Goal: Task Accomplishment & Management: Manage account settings

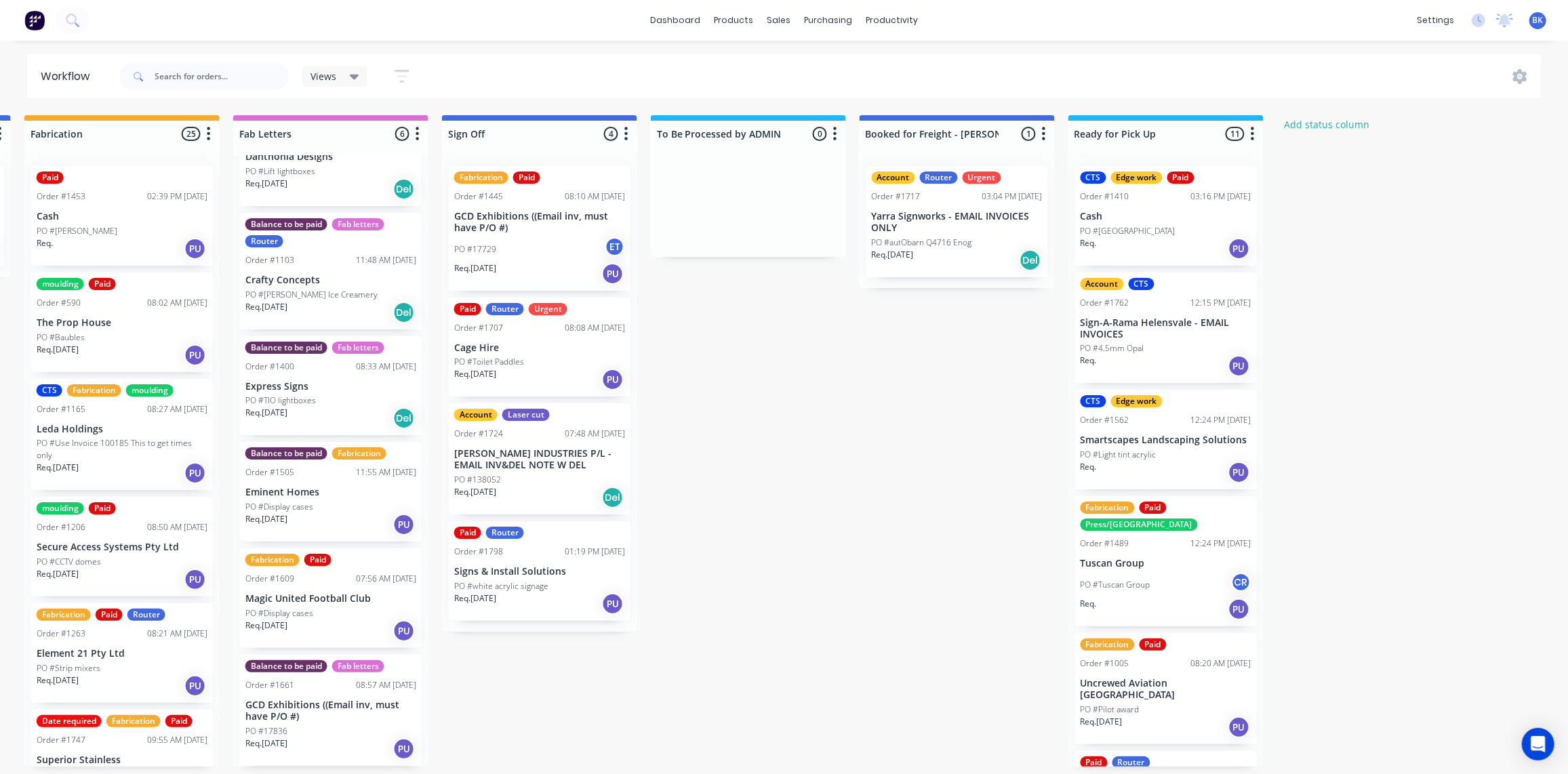
scroll to position [1, 1676]
click at [784, 17] on div "sales" at bounding box center [778, 20] width 37 height 20
click at [808, 61] on div "Sales Orders" at bounding box center [829, 66] width 56 height 12
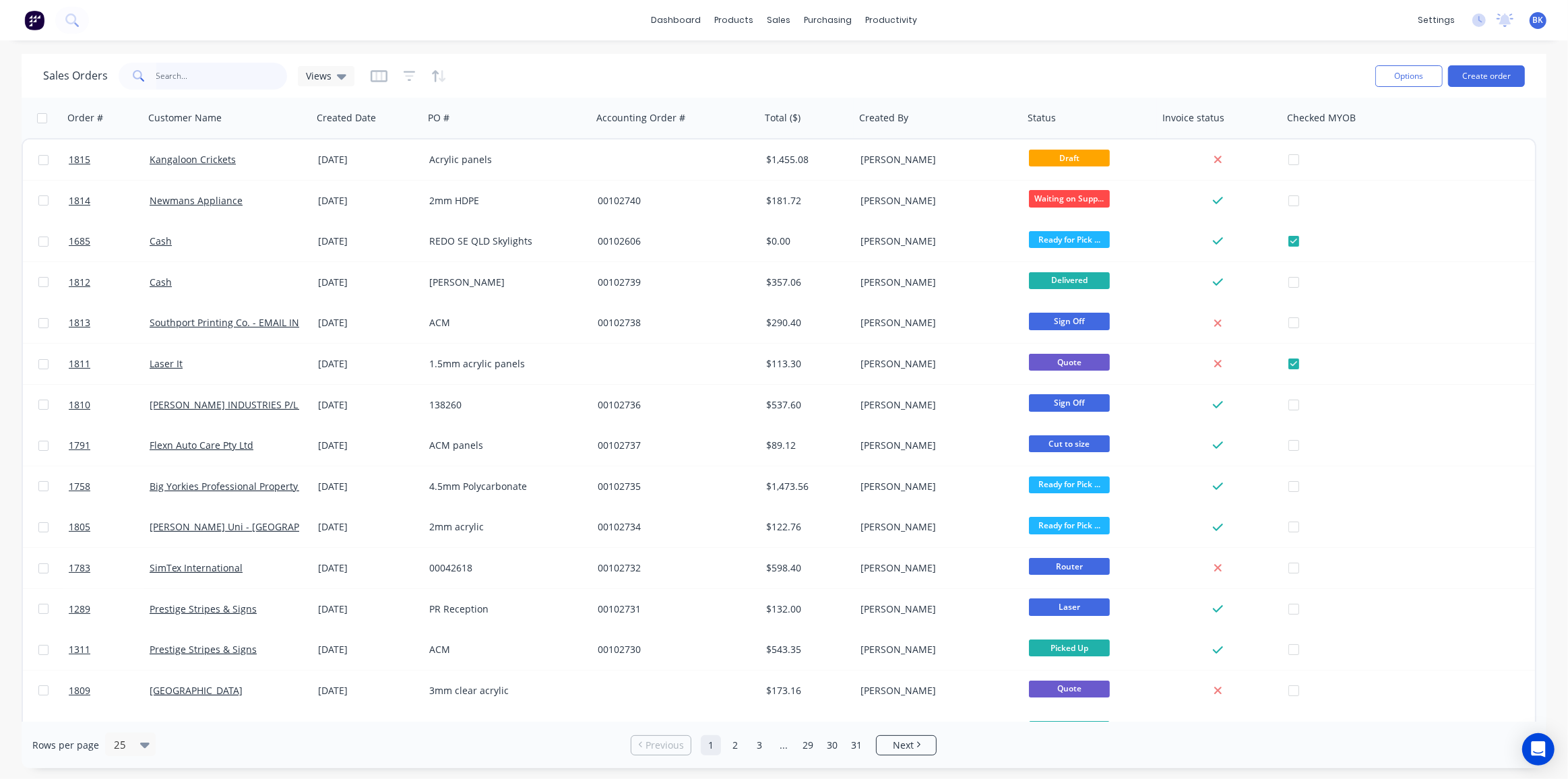
click at [231, 71] on input "text" at bounding box center [222, 76] width 131 height 27
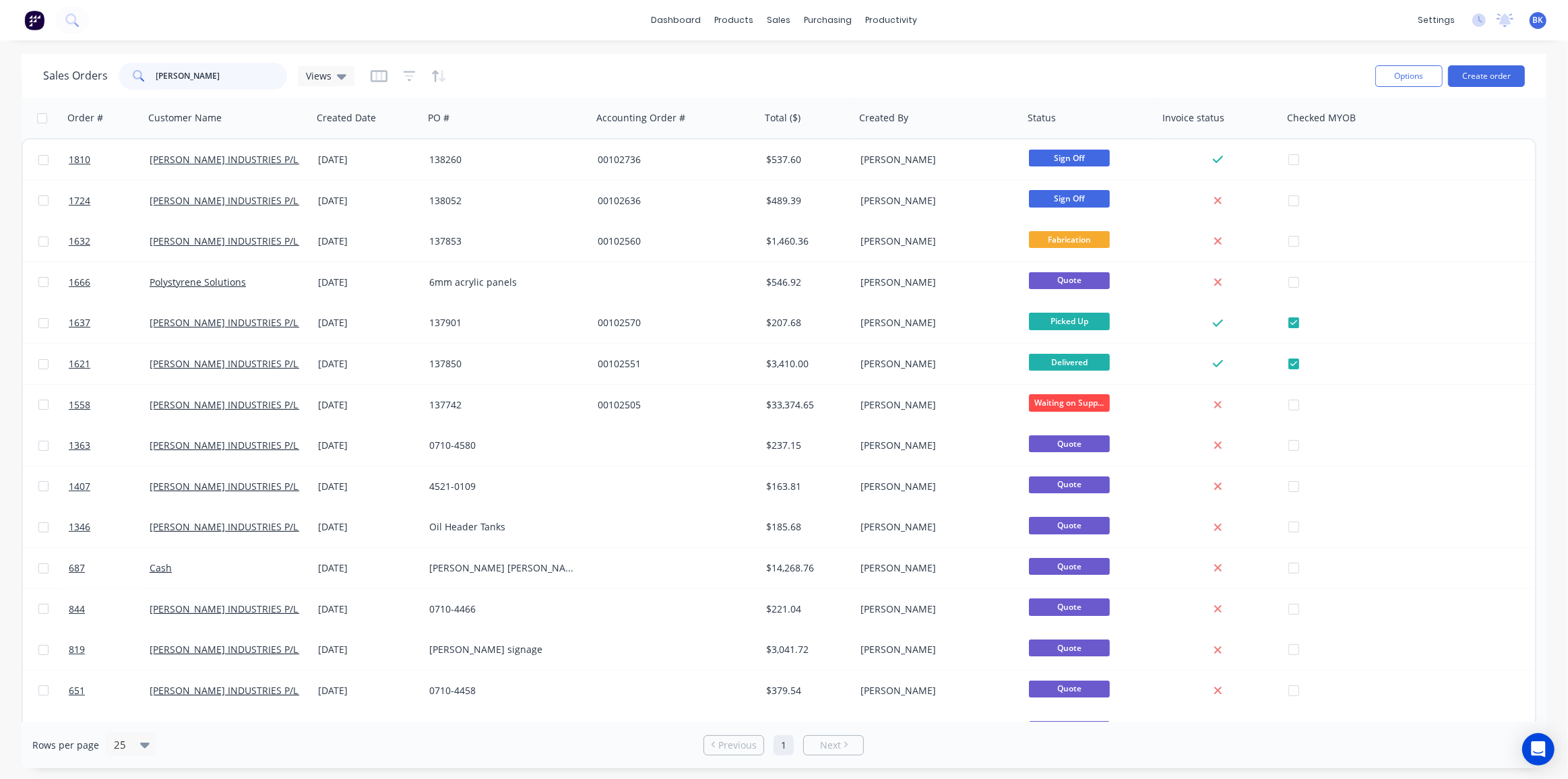
type input "tyree"
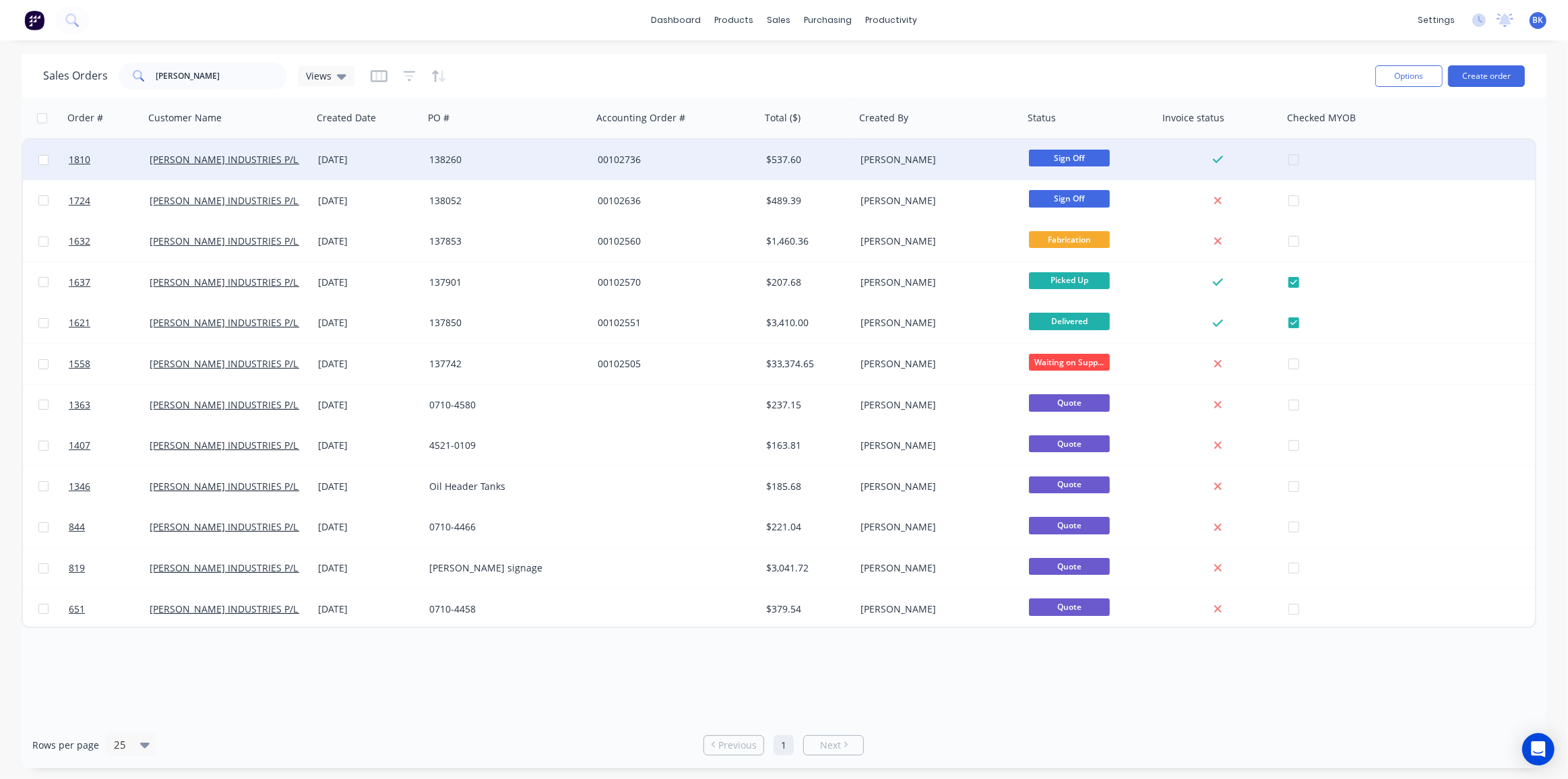
click at [594, 169] on div "00102736" at bounding box center [676, 159] width 168 height 41
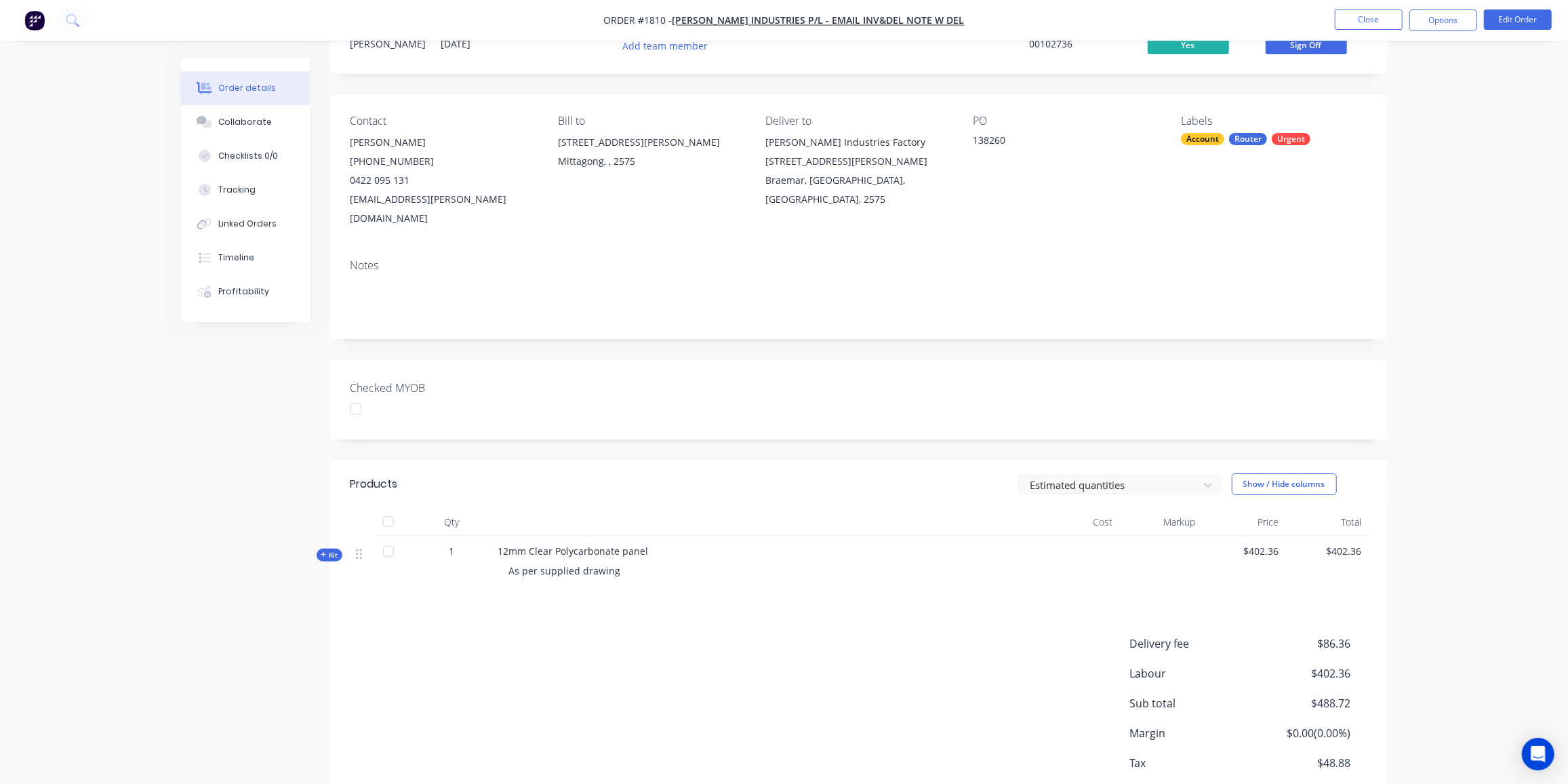
scroll to position [116, 0]
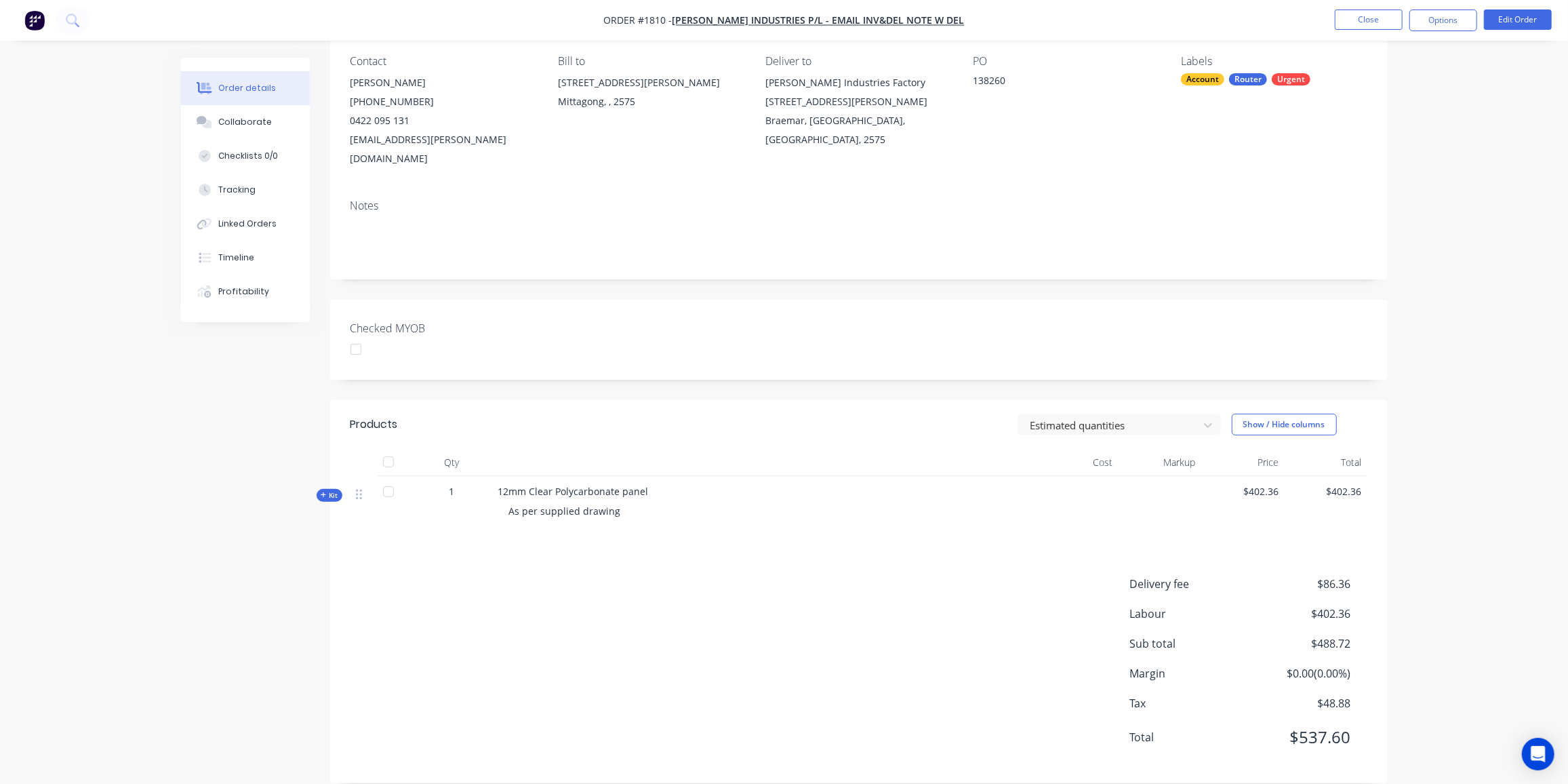
click at [323, 492] on icon "button" at bounding box center [323, 495] width 5 height 5
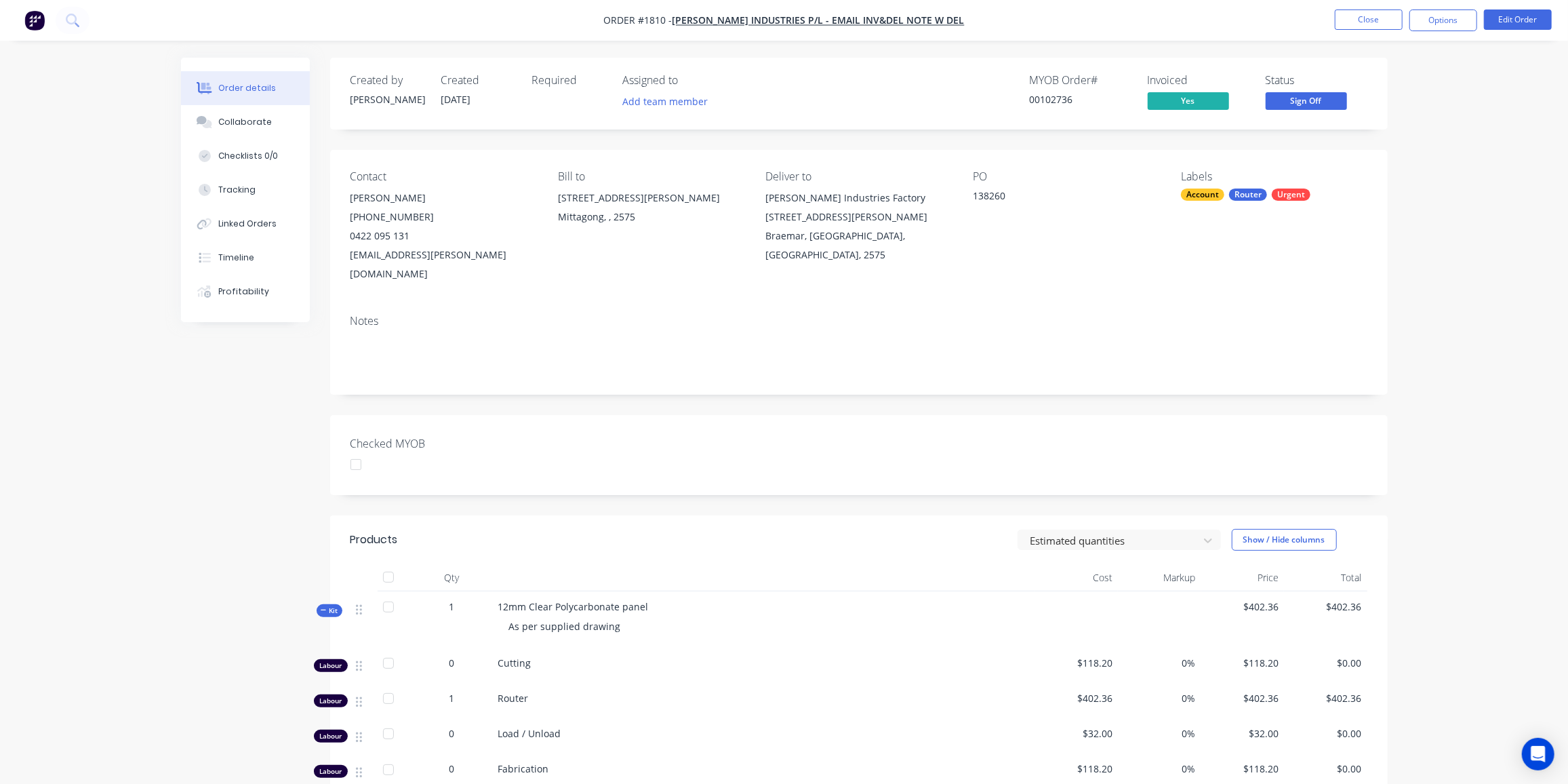
scroll to position [292, 0]
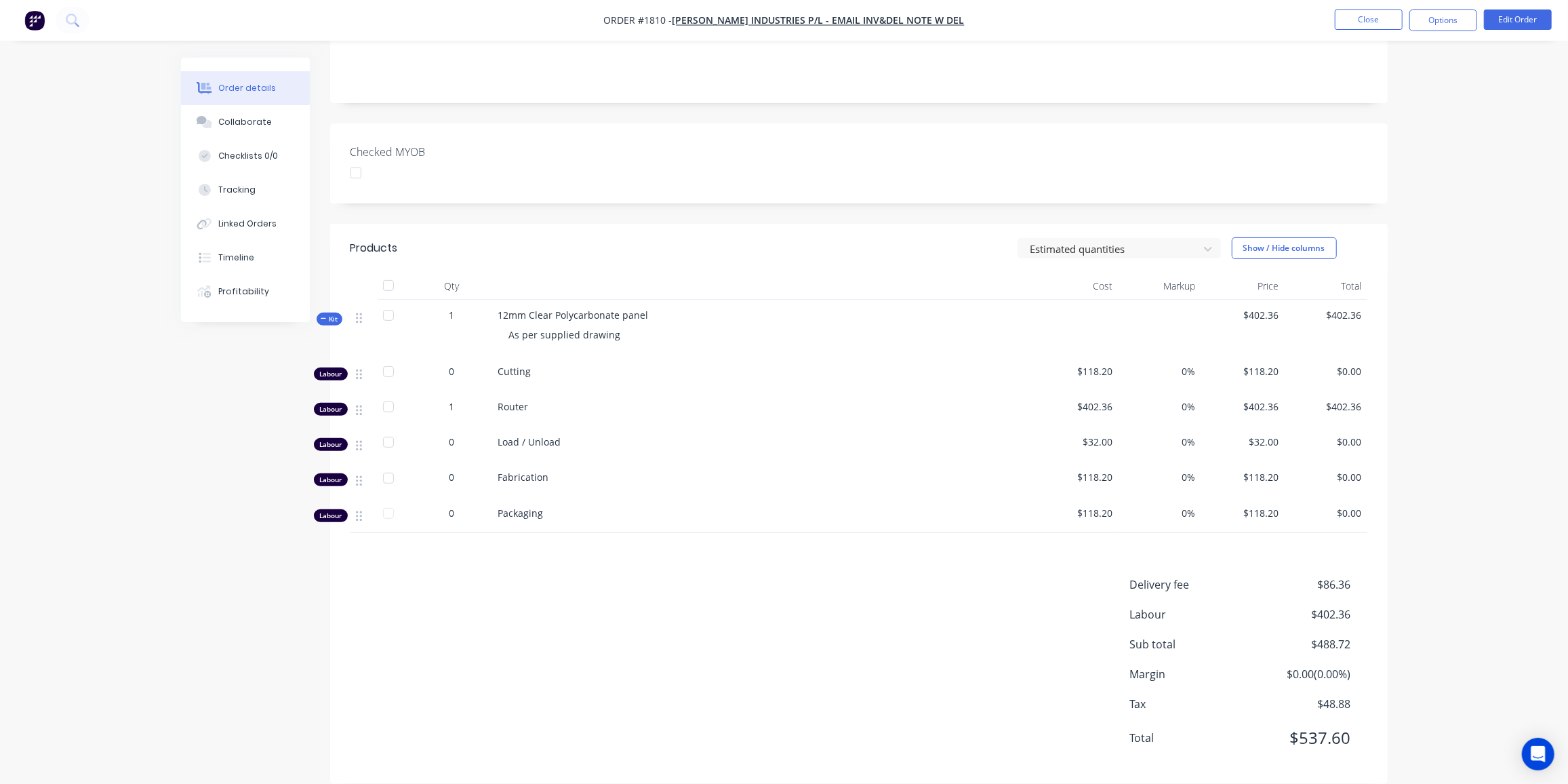
click at [331, 315] on span "Kit" at bounding box center [329, 319] width 17 height 10
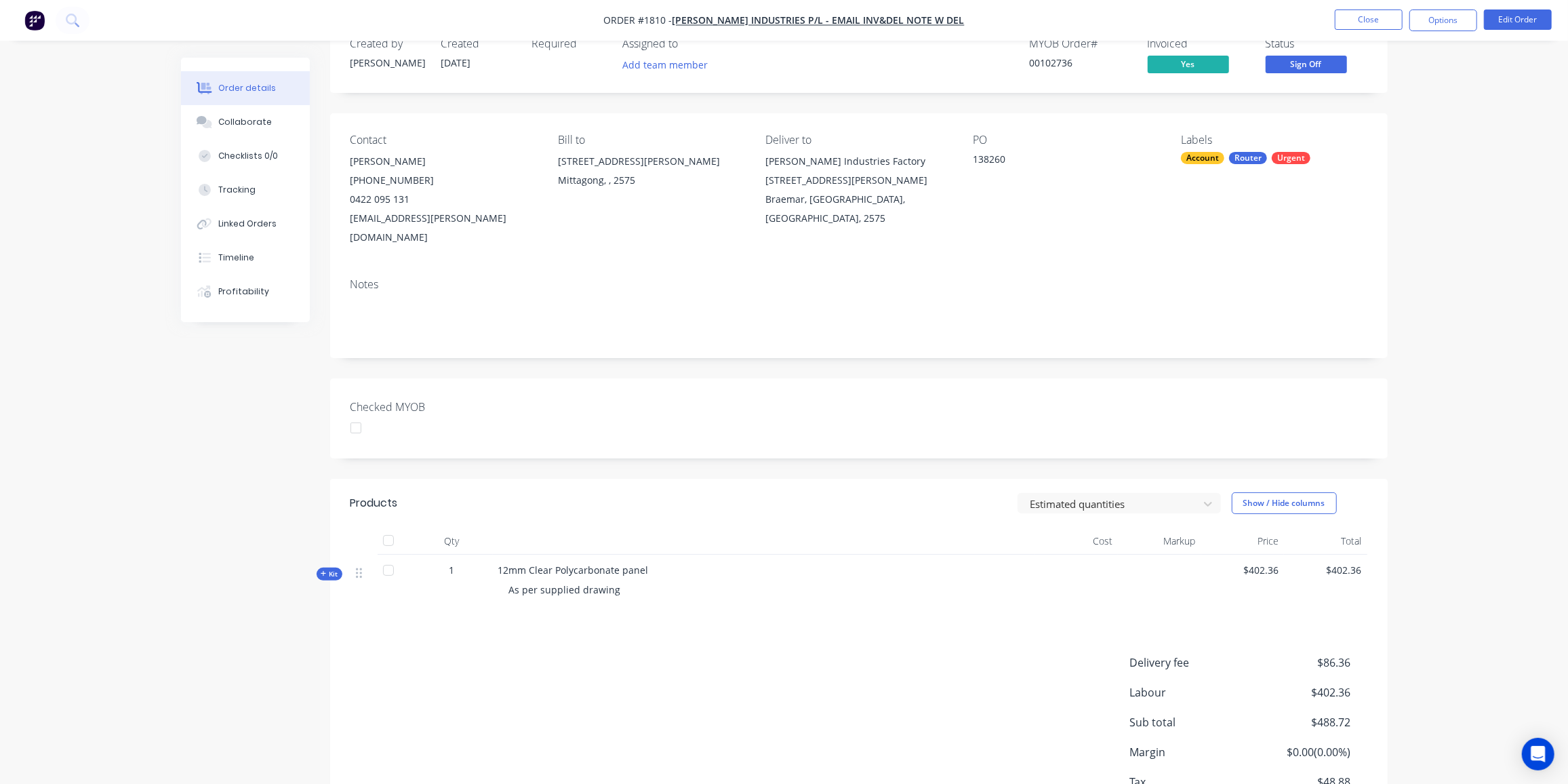
scroll to position [0, 0]
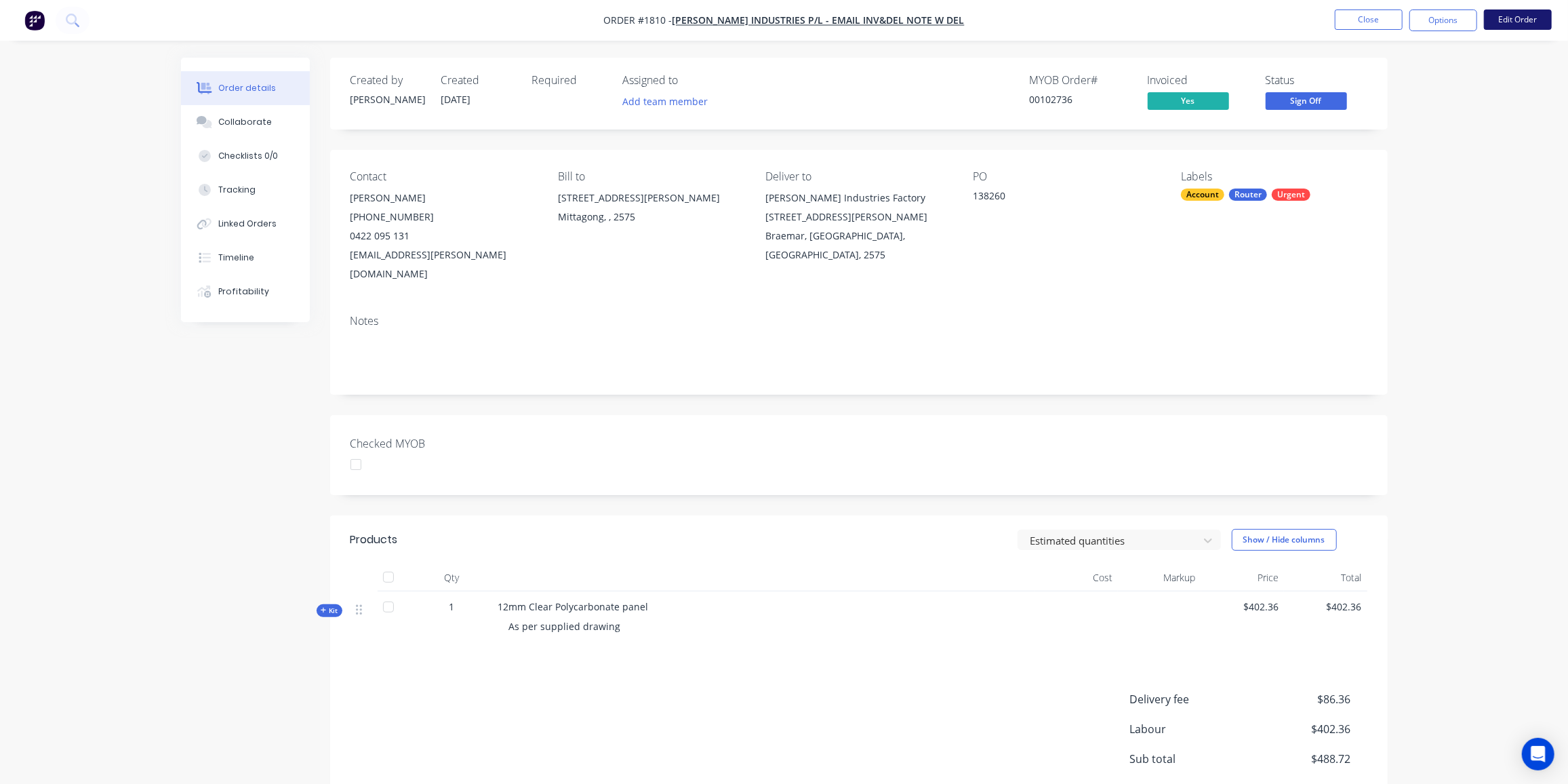
click at [1523, 17] on button "Edit Order" at bounding box center [1518, 19] width 67 height 20
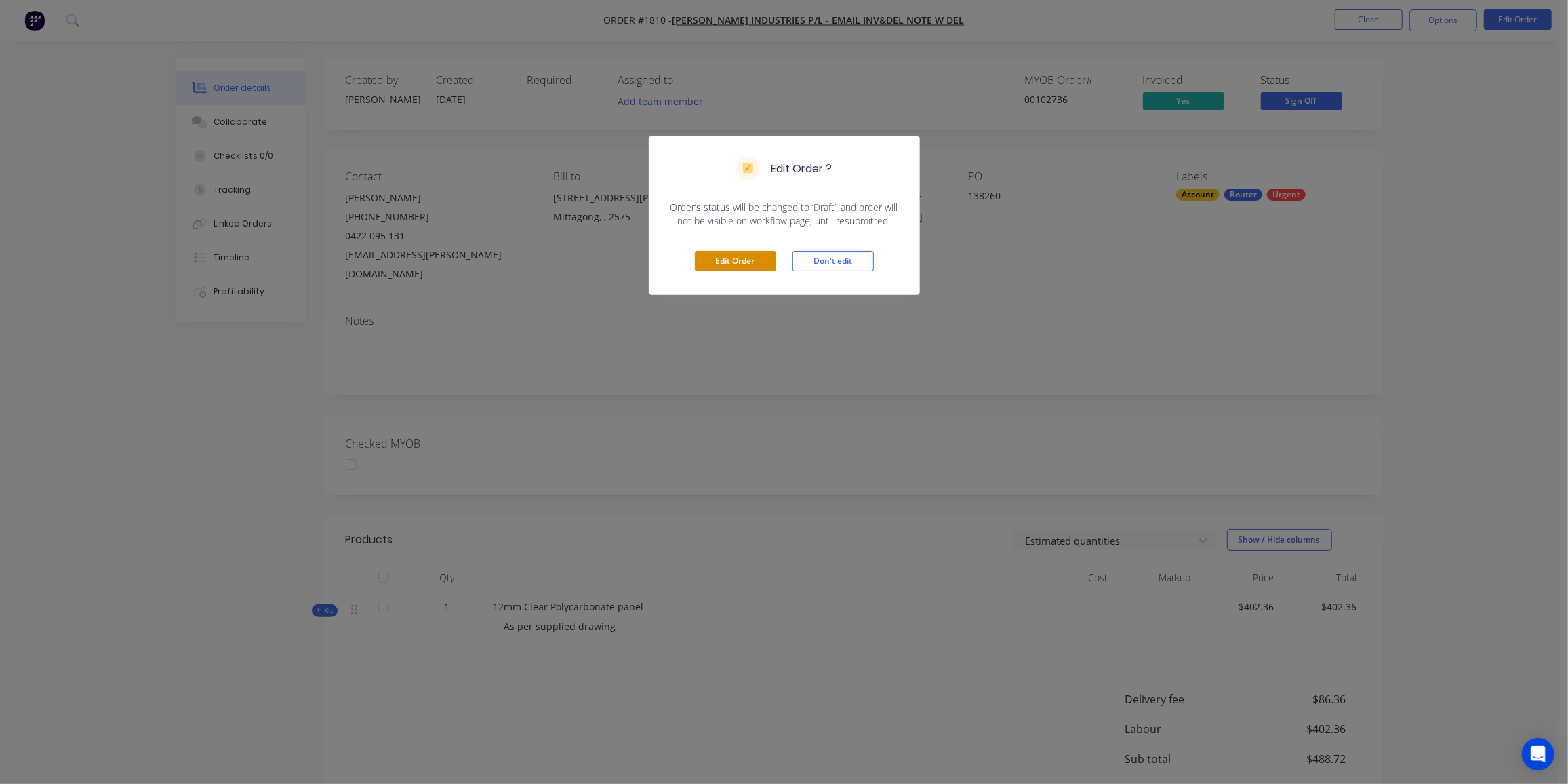
click at [748, 262] on button "Edit Order" at bounding box center [735, 261] width 81 height 20
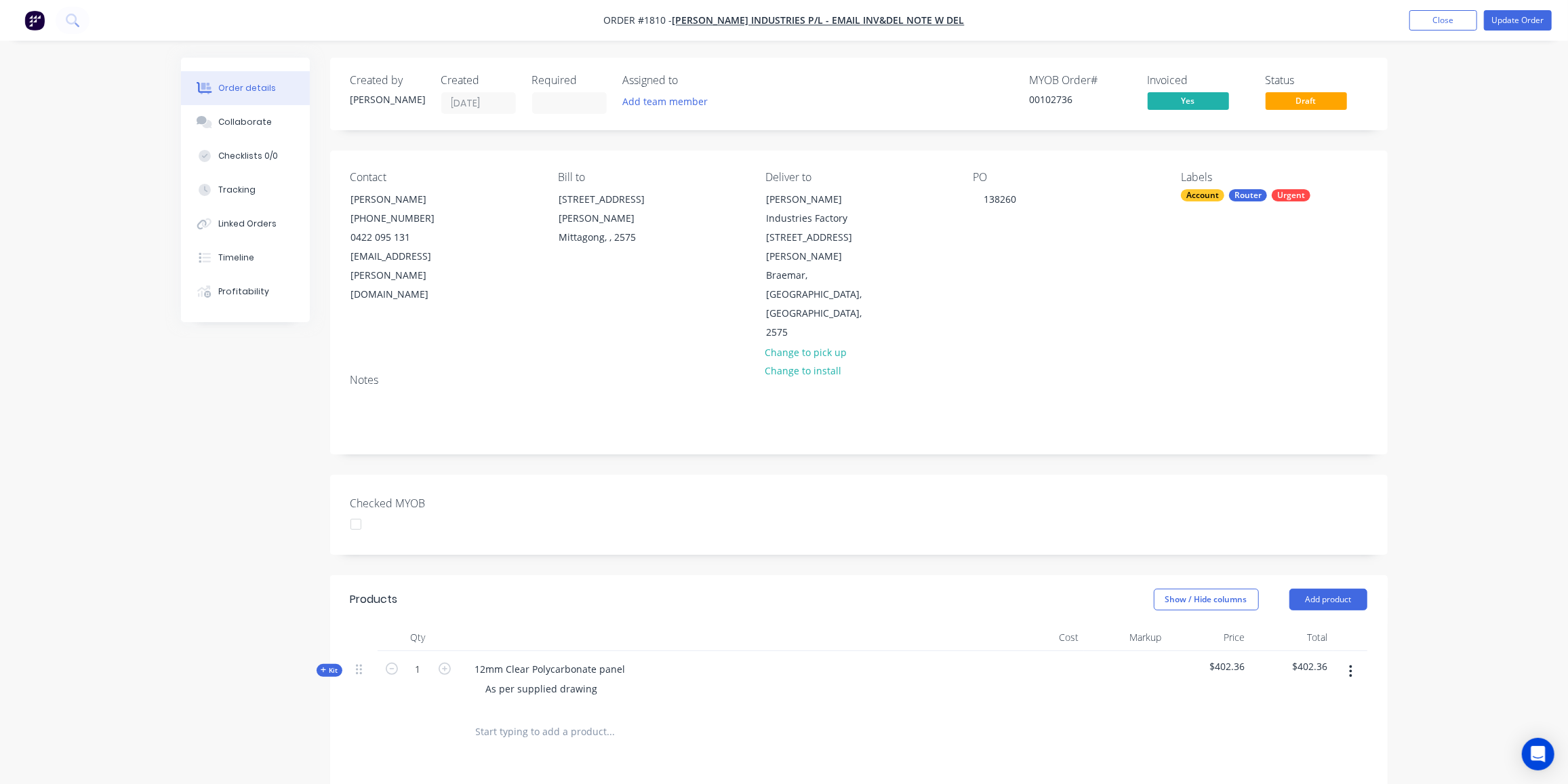
click at [324, 667] on icon "button" at bounding box center [323, 670] width 6 height 6
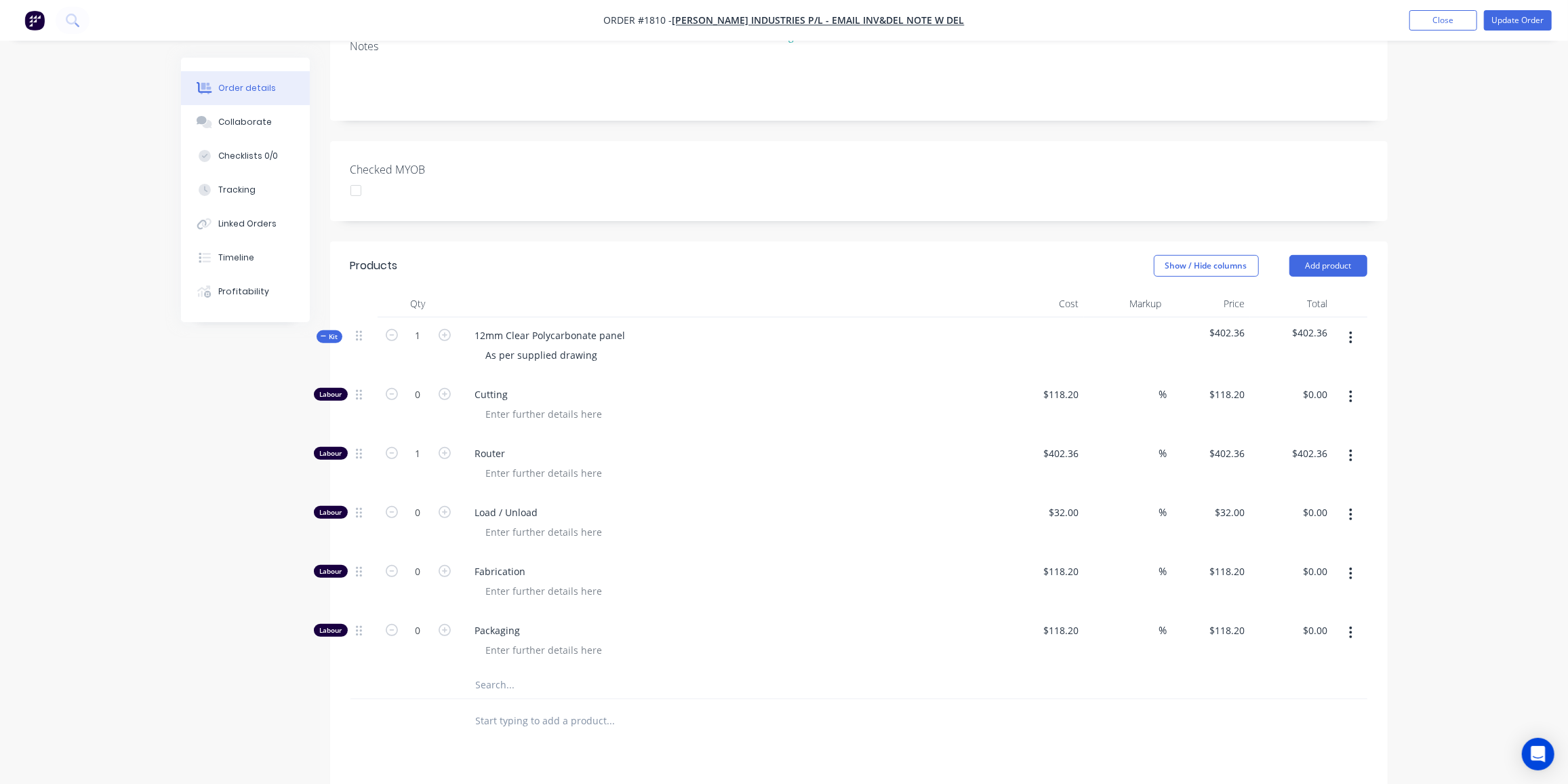
scroll to position [334, 0]
click at [417, 444] on input "1" at bounding box center [418, 454] width 36 height 20
type input "5"
type input "402.36"
type input "$2,011.80"
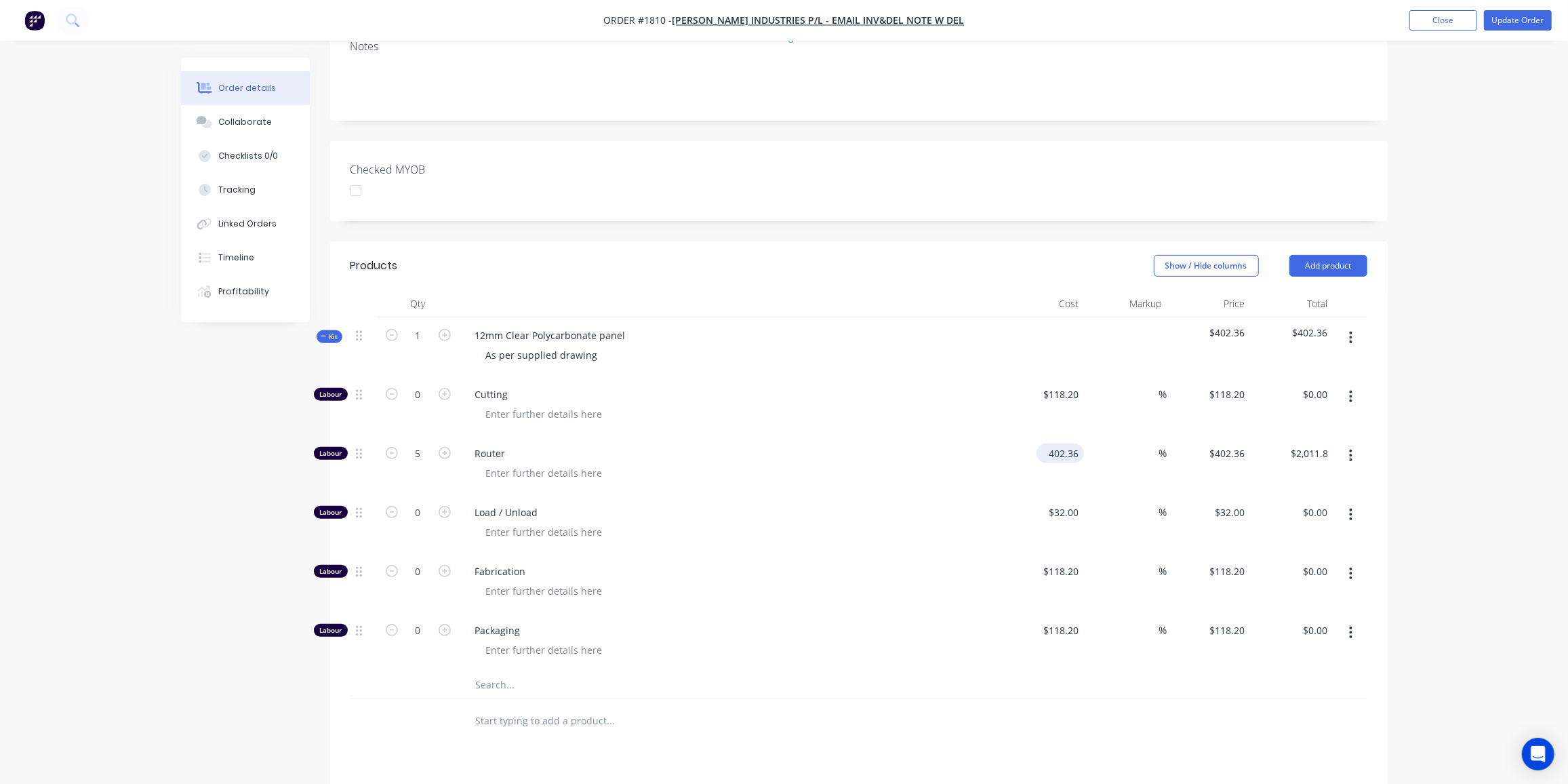
click at [1055, 444] on input "402.36" at bounding box center [1063, 454] width 42 height 20
type input "$3.00"
type input "$15.00"
click at [1144, 444] on input at bounding box center [1152, 454] width 15 height 20
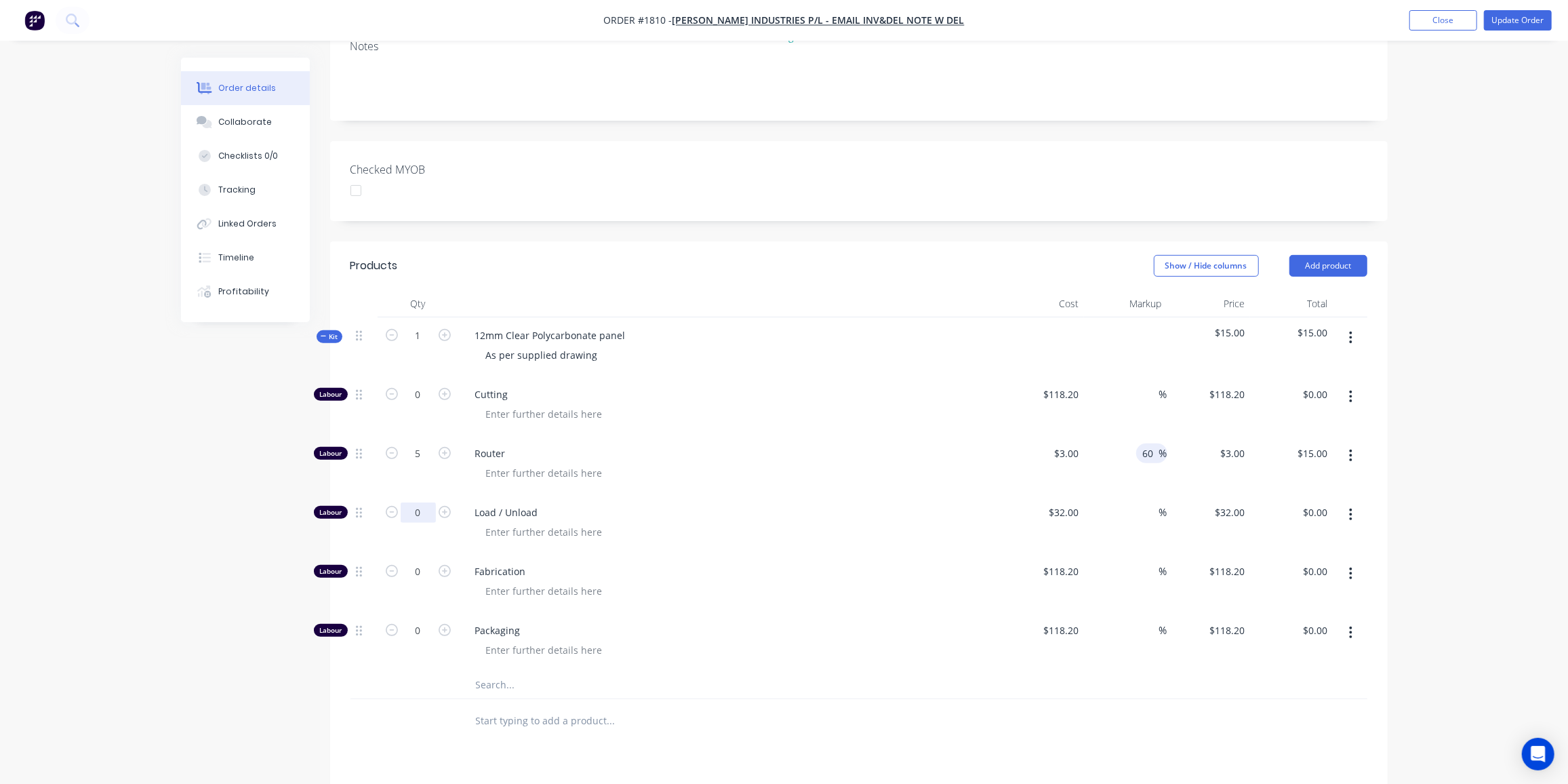
type input "60"
type input "$4.80"
type input "$24.00"
click at [421, 502] on input "0" at bounding box center [418, 512] width 36 height 20
type input "1"
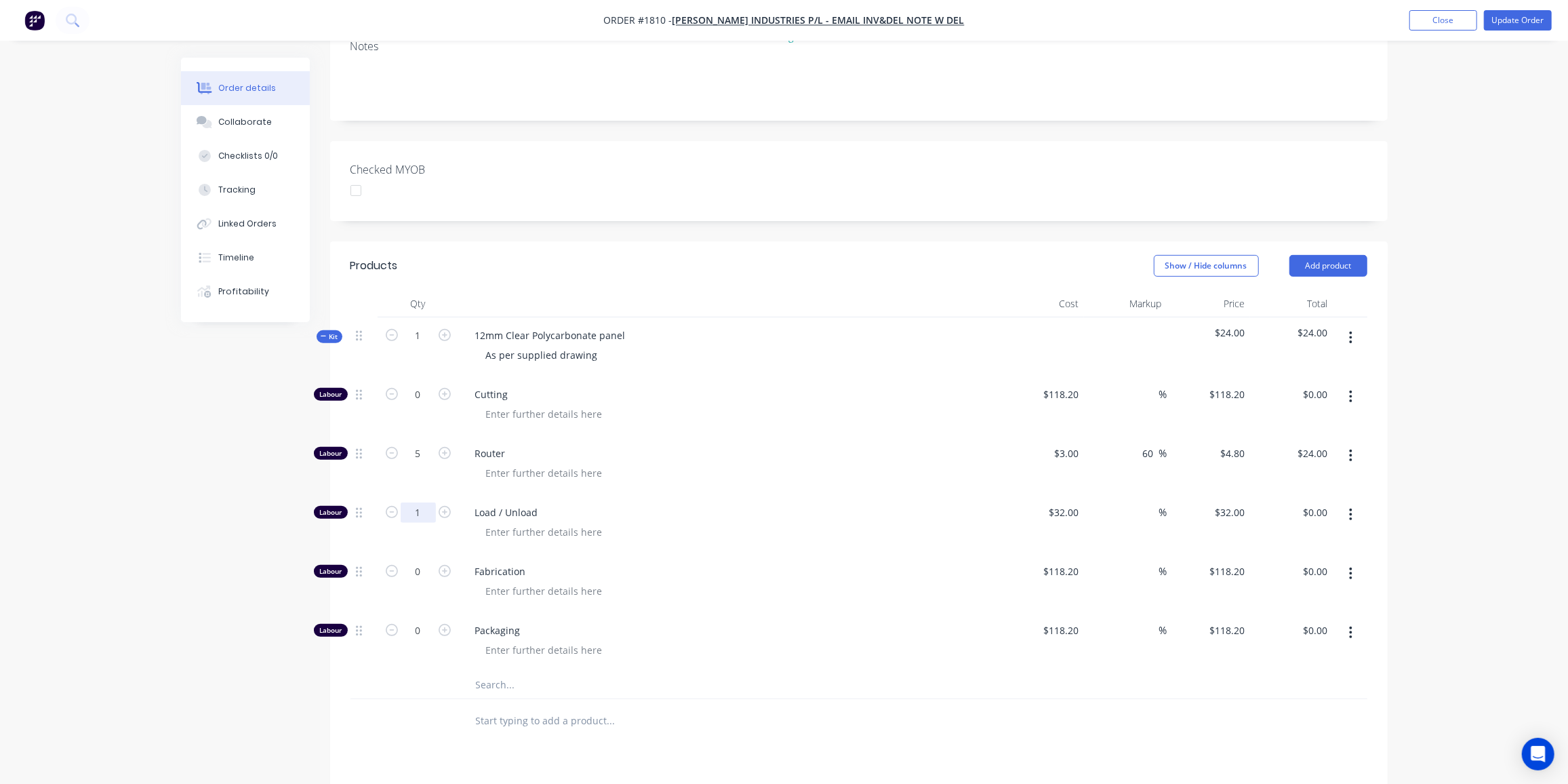
type input "$32.00"
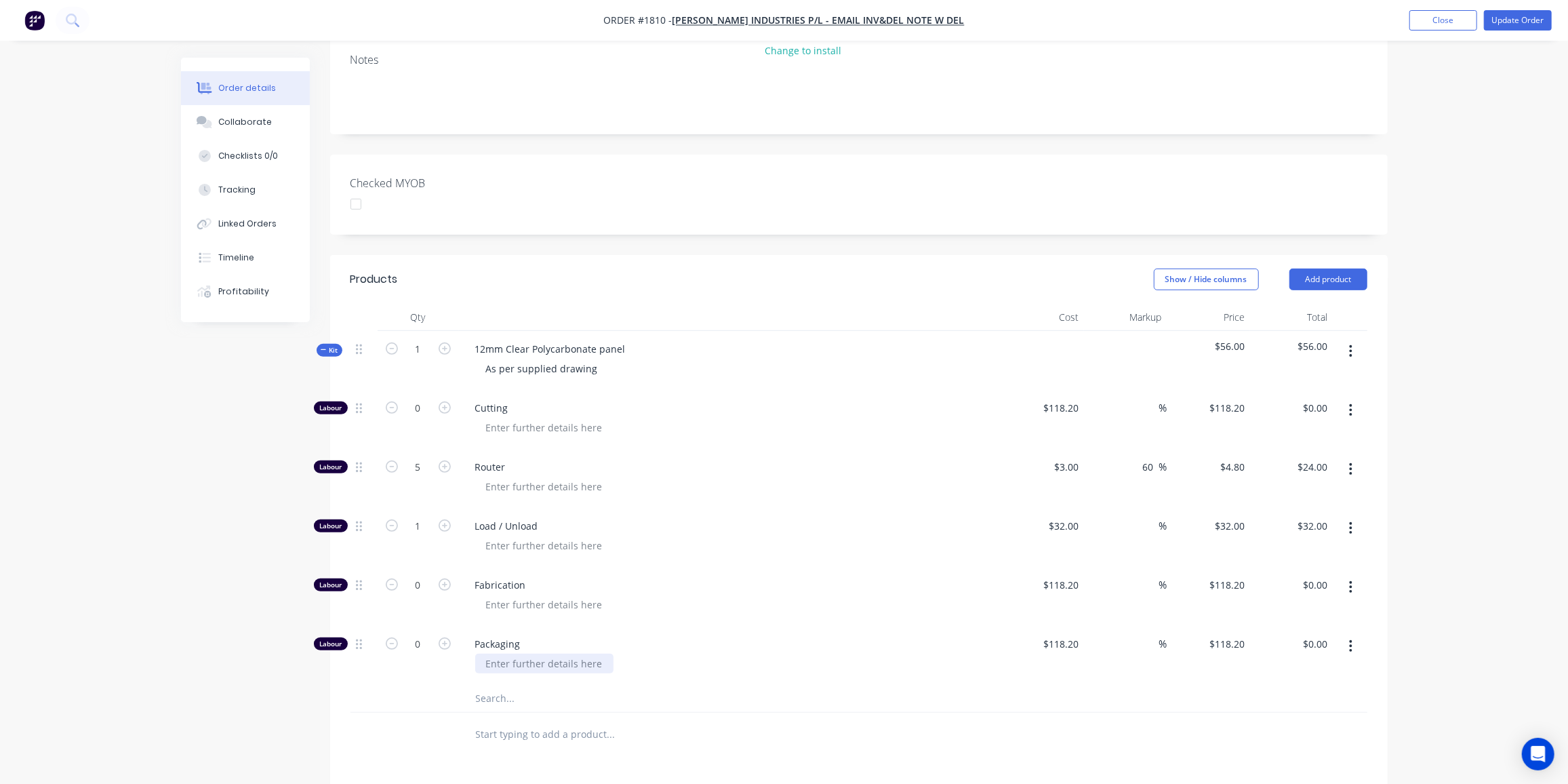
scroll to position [318, 0]
click at [522, 687] on input "text" at bounding box center [611, 701] width 272 height 27
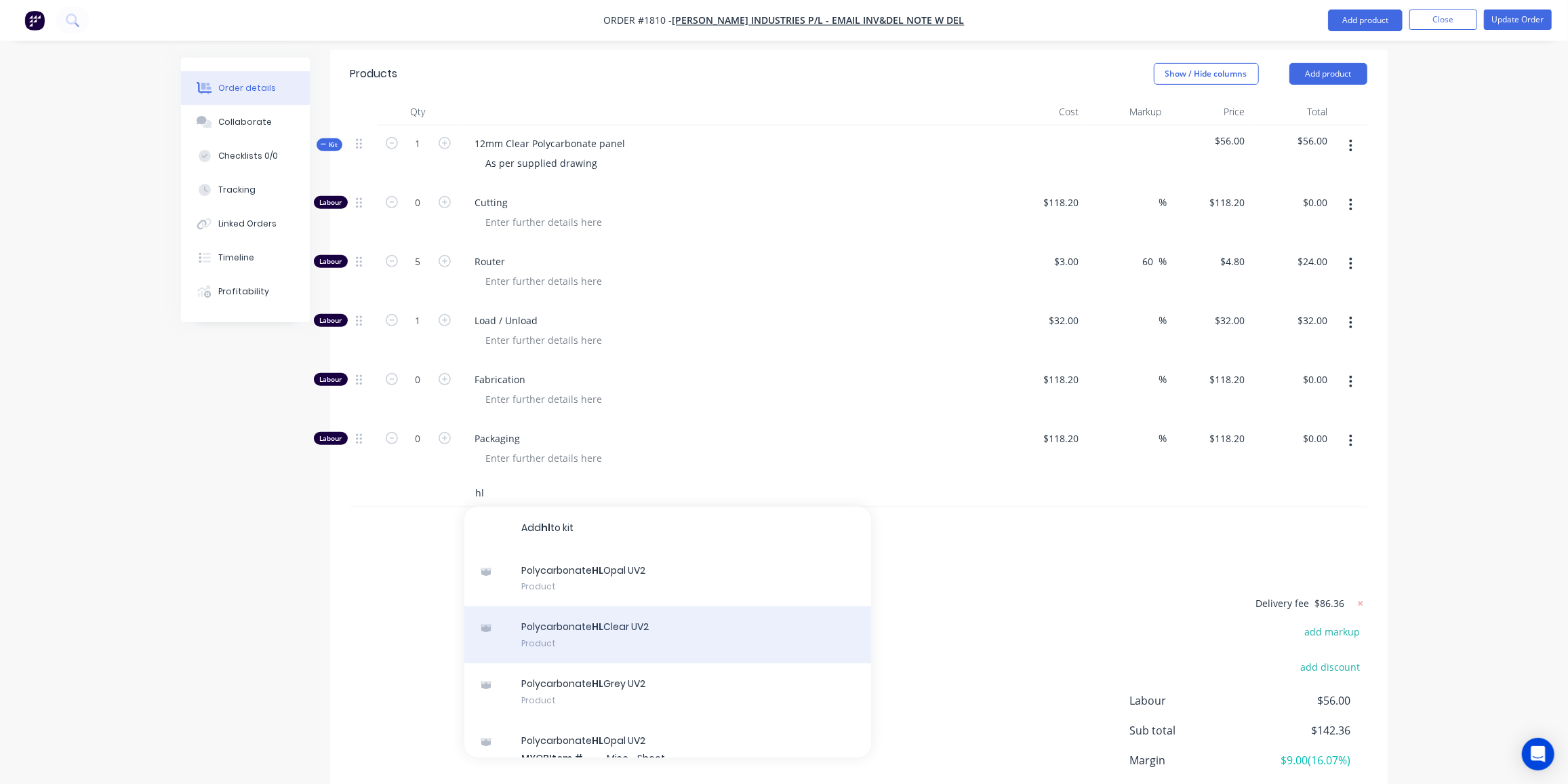
scroll to position [525, 0]
type input "hl"
click at [623, 607] on div "Polycarbonate HL Clear UV2 Product" at bounding box center [668, 635] width 407 height 57
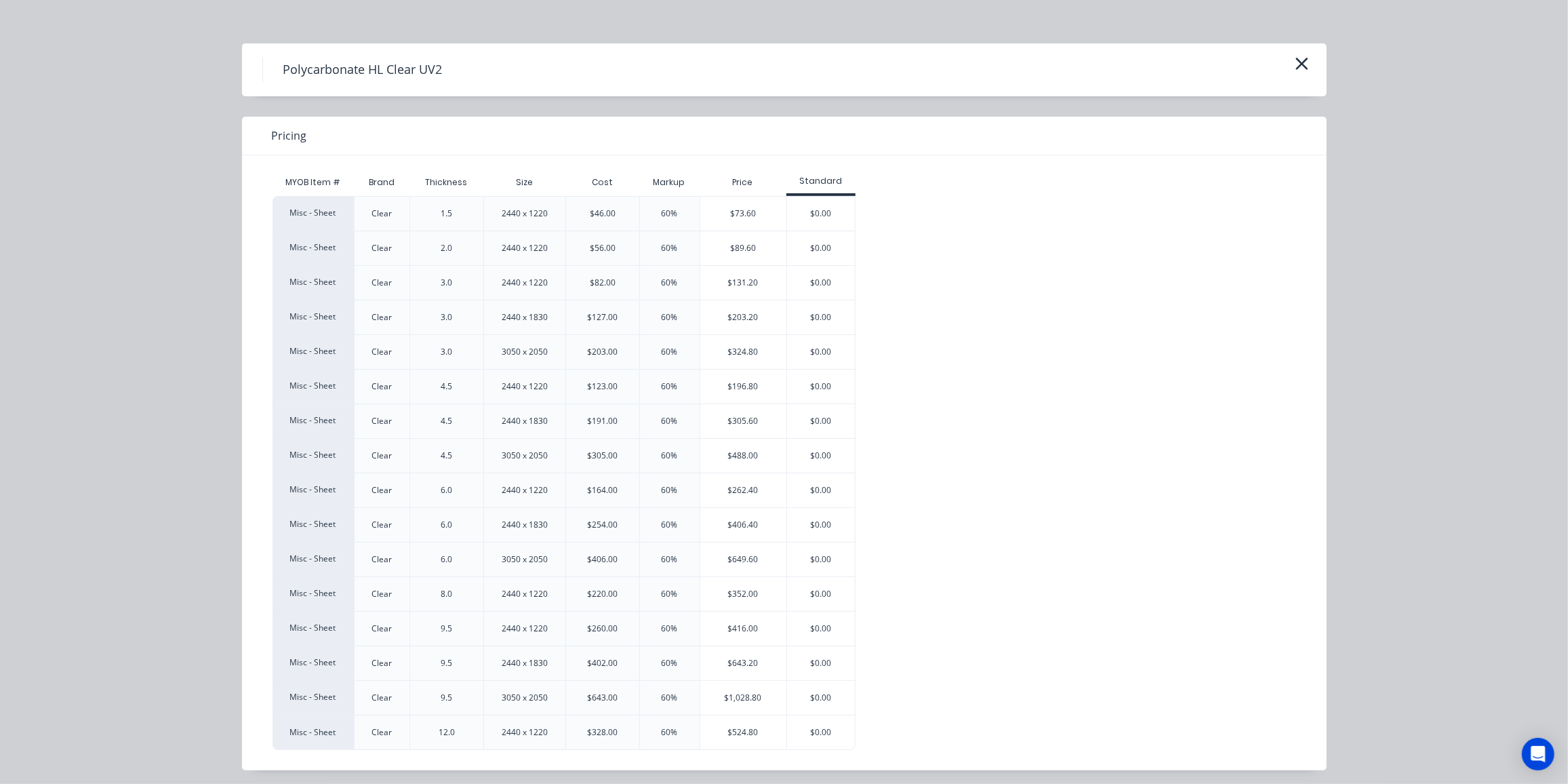
scroll to position [539, 0]
click at [725, 734] on div "$524.80" at bounding box center [743, 732] width 87 height 34
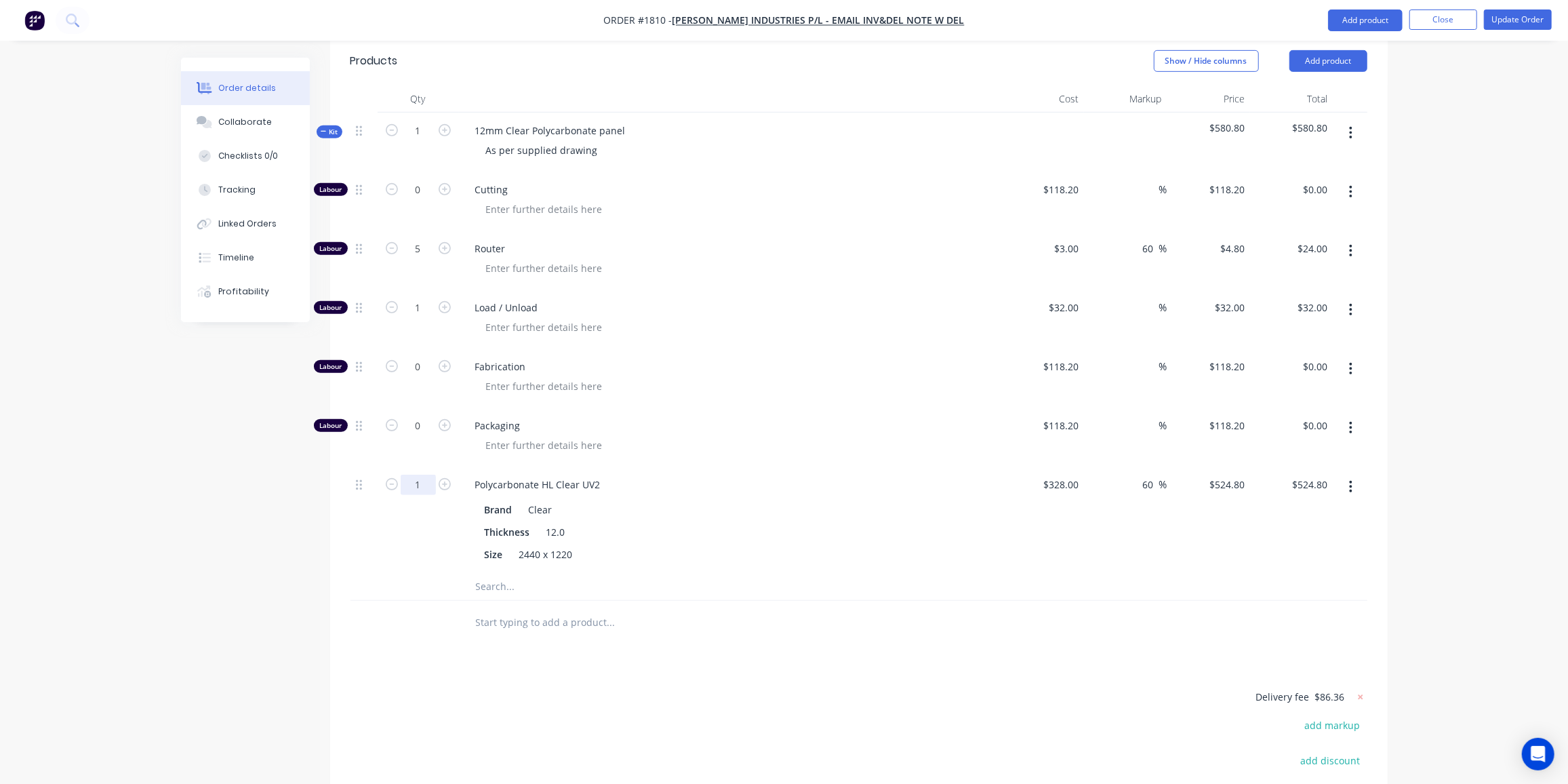
click at [423, 475] on input "1" at bounding box center [418, 485] width 36 height 20
type input "0.66"
type input "$346.37"
click at [228, 524] on div "Created by Darren Created 08/10/25 Required Assigned to Add team member MYOB Or…" at bounding box center [784, 252] width 1207 height 1466
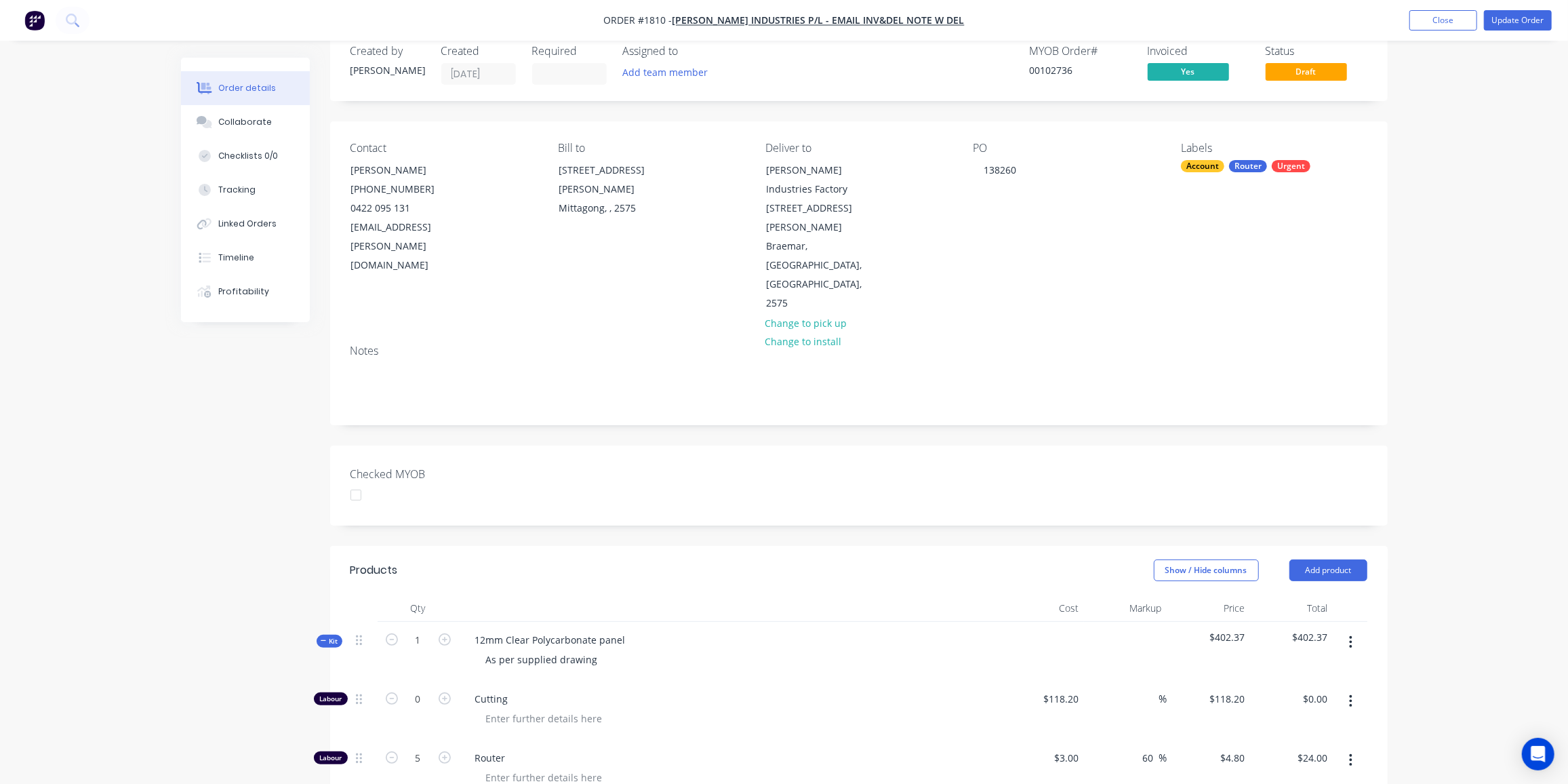
scroll to position [15, 0]
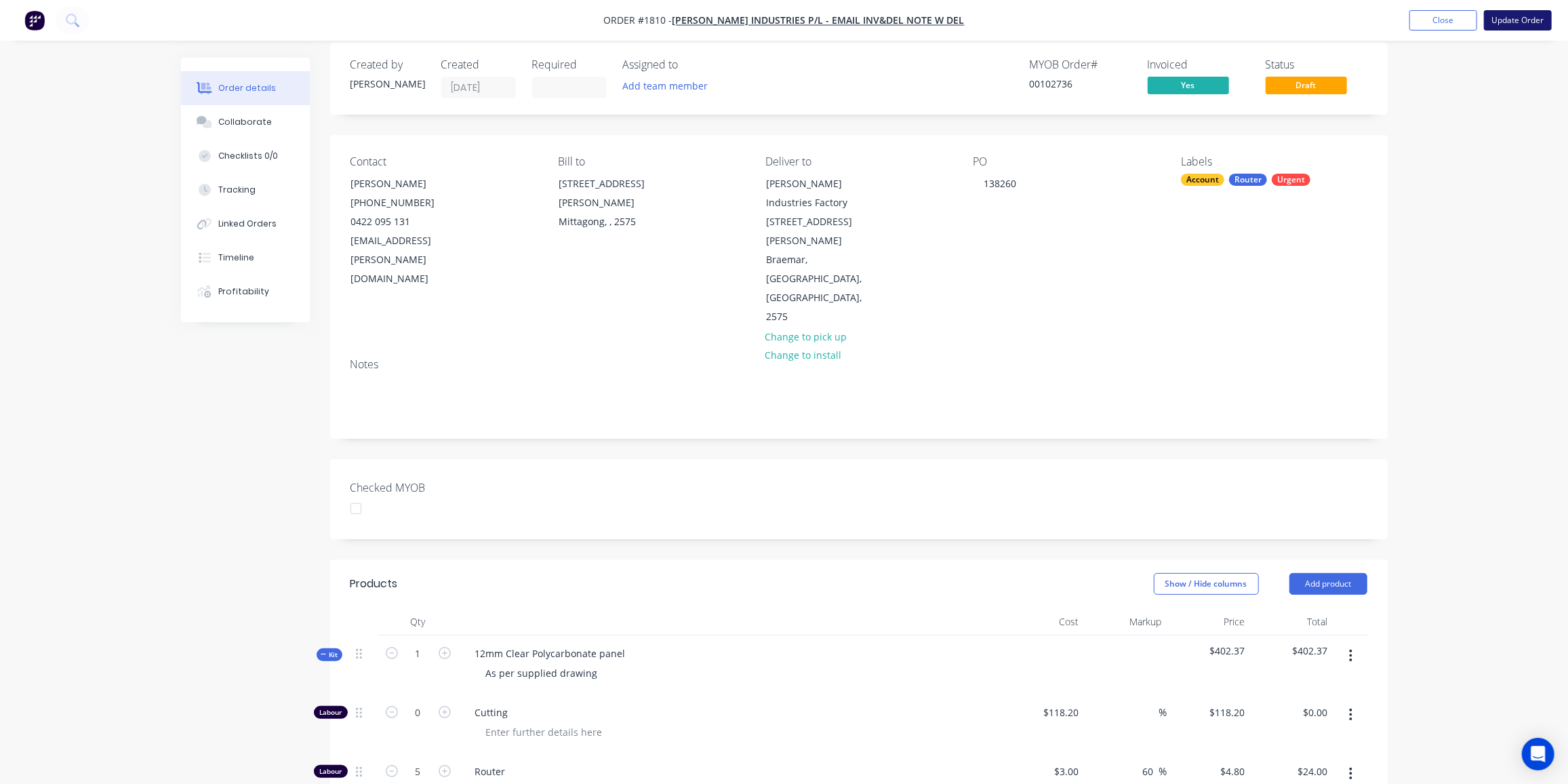
click at [1521, 19] on button "Update Order" at bounding box center [1518, 20] width 67 height 20
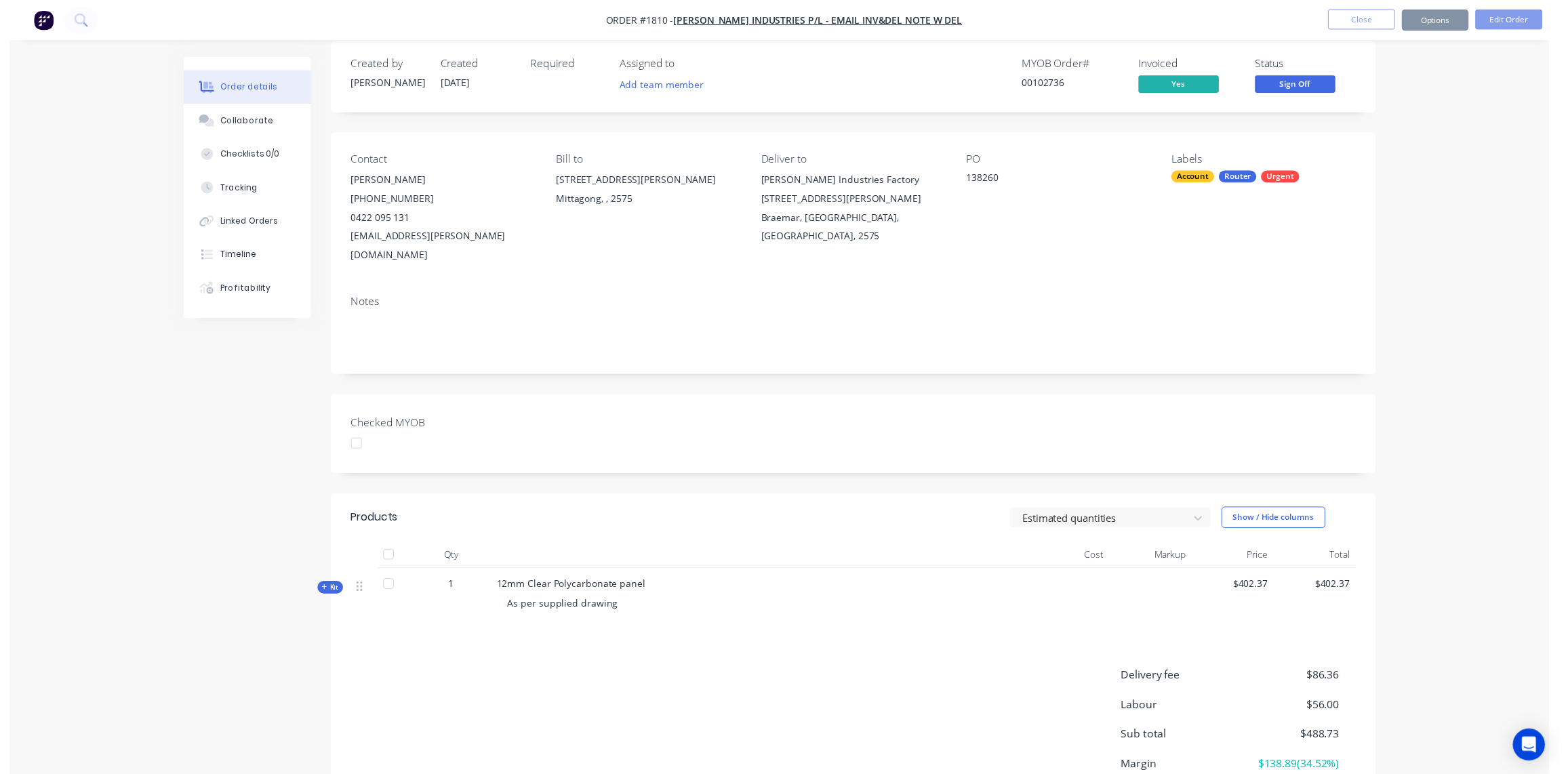
scroll to position [0, 0]
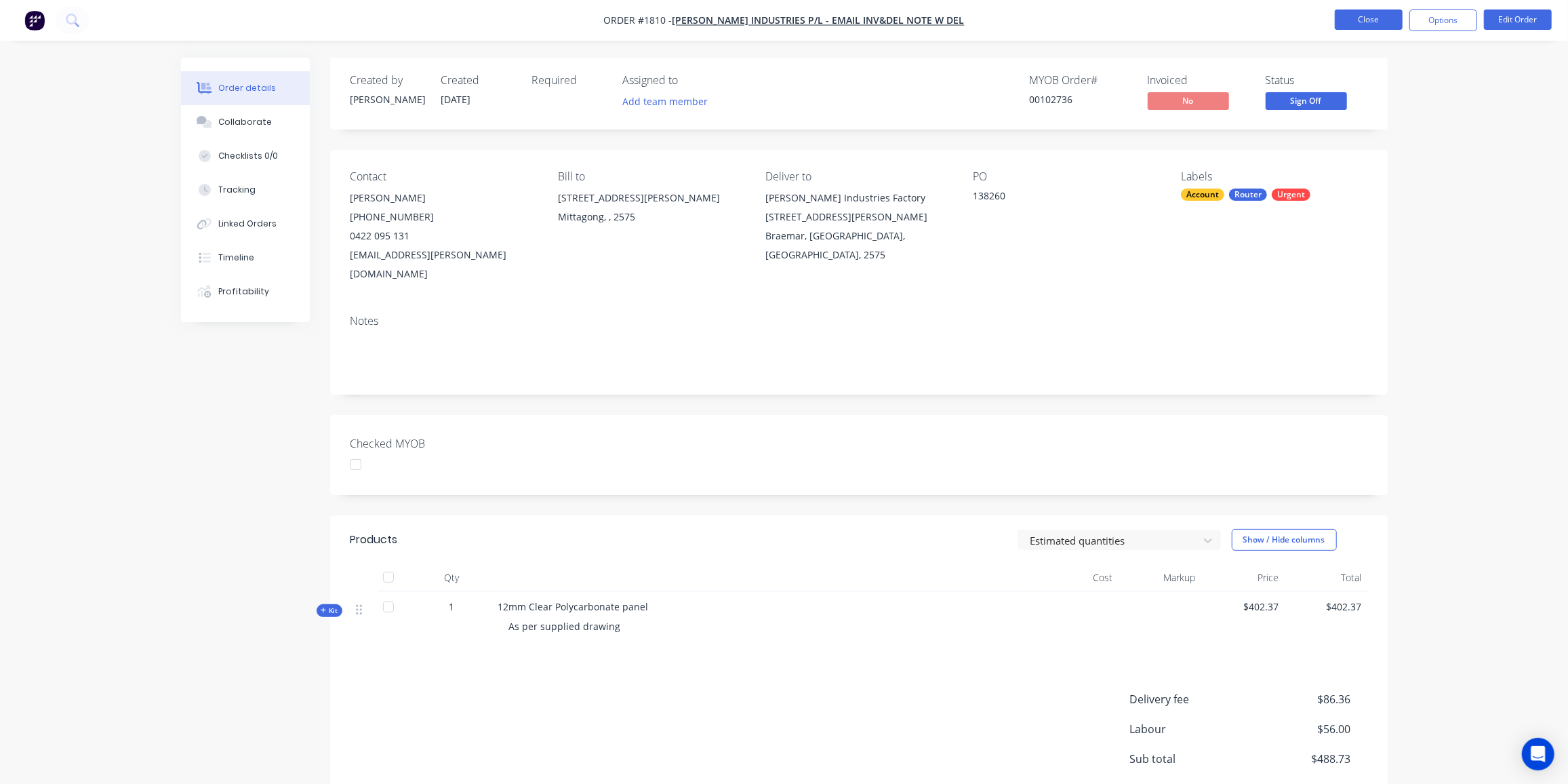
click at [1367, 14] on button "Close" at bounding box center [1368, 19] width 67 height 20
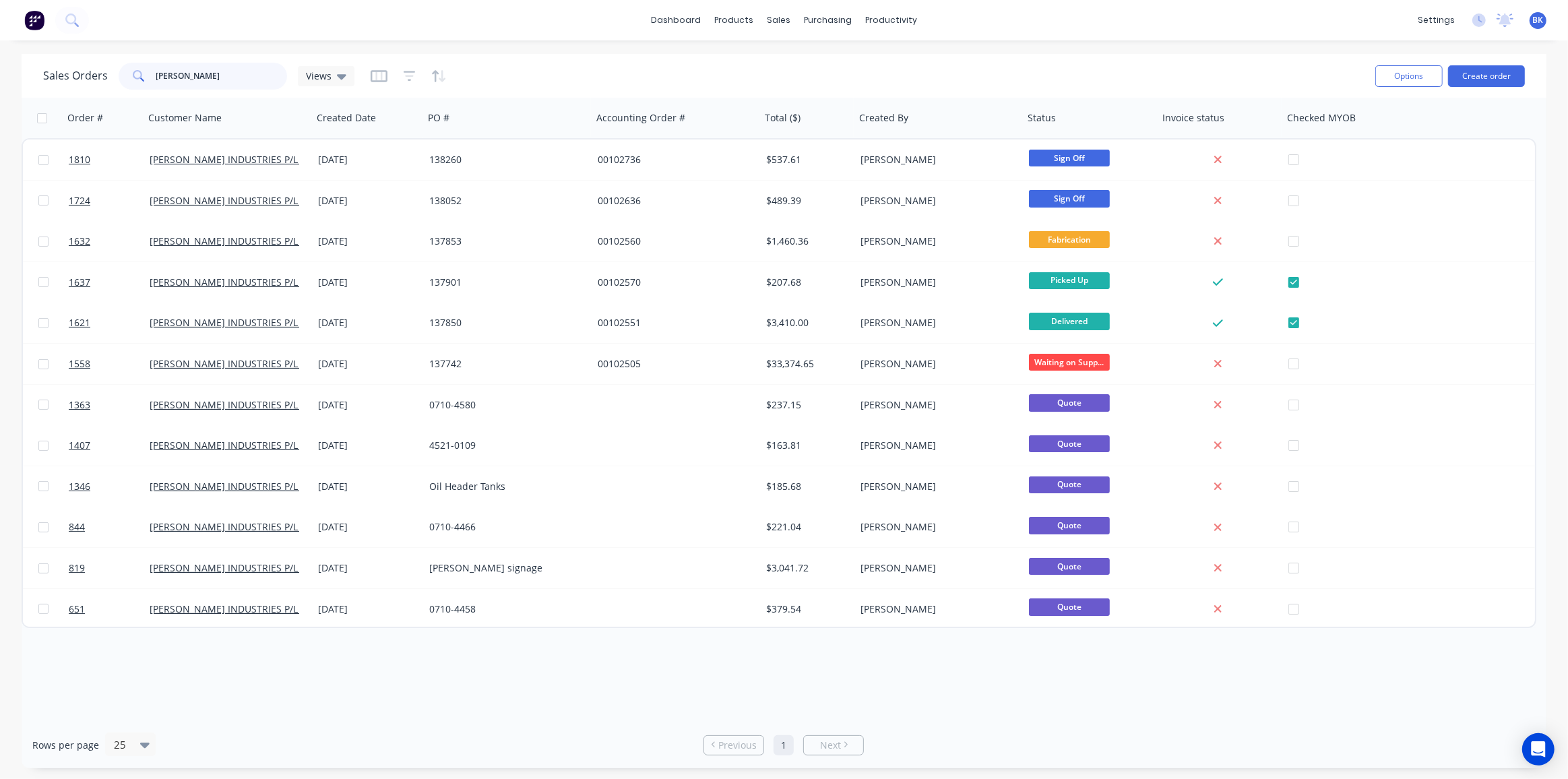
drag, startPoint x: 206, startPoint y: 78, endPoint x: 102, endPoint y: 76, distance: 104.0
click at [102, 76] on div "Sales Orders tyree Views" at bounding box center [199, 76] width 311 height 27
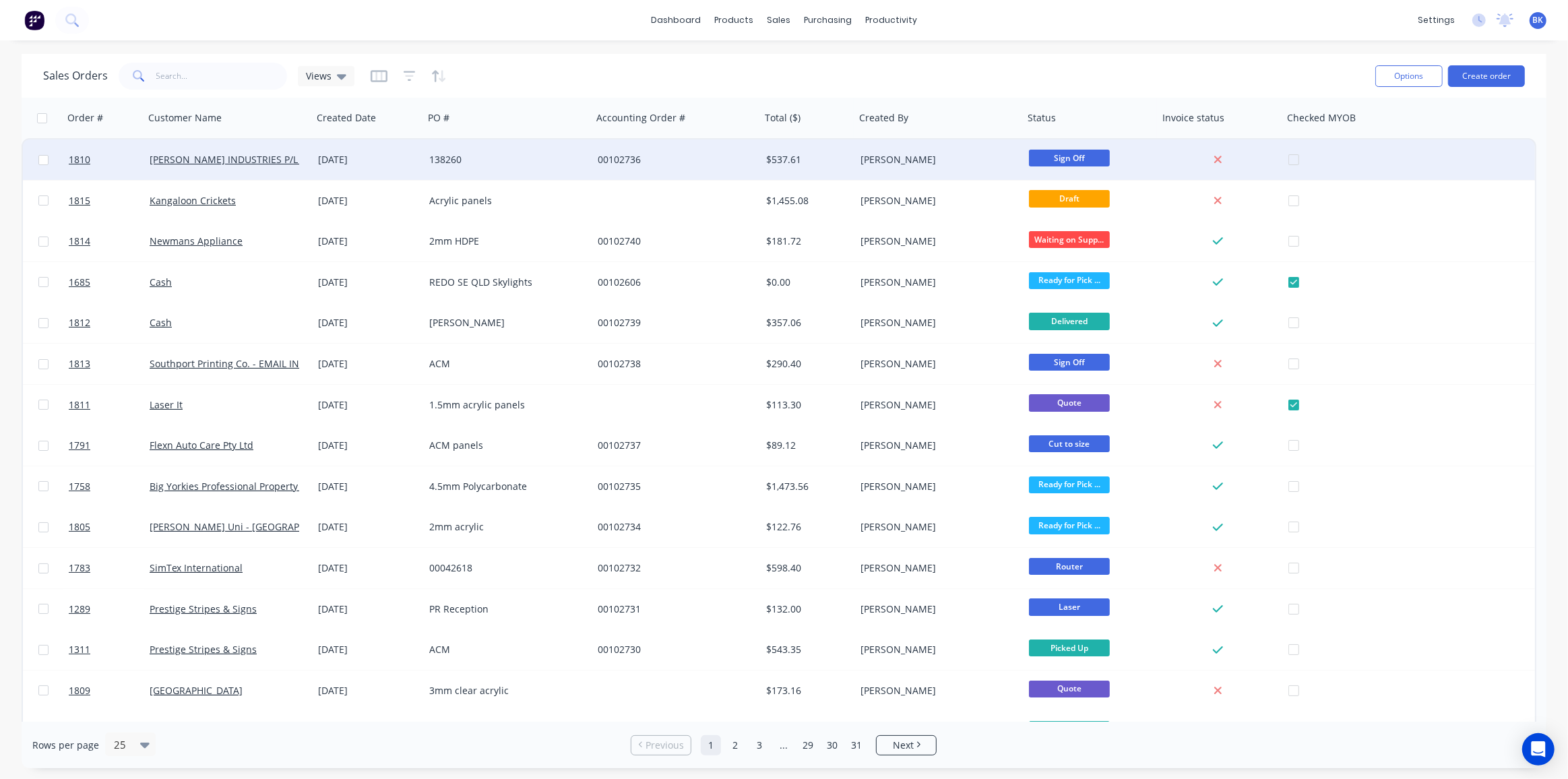
click at [767, 165] on div "$537.61" at bounding box center [806, 159] width 80 height 14
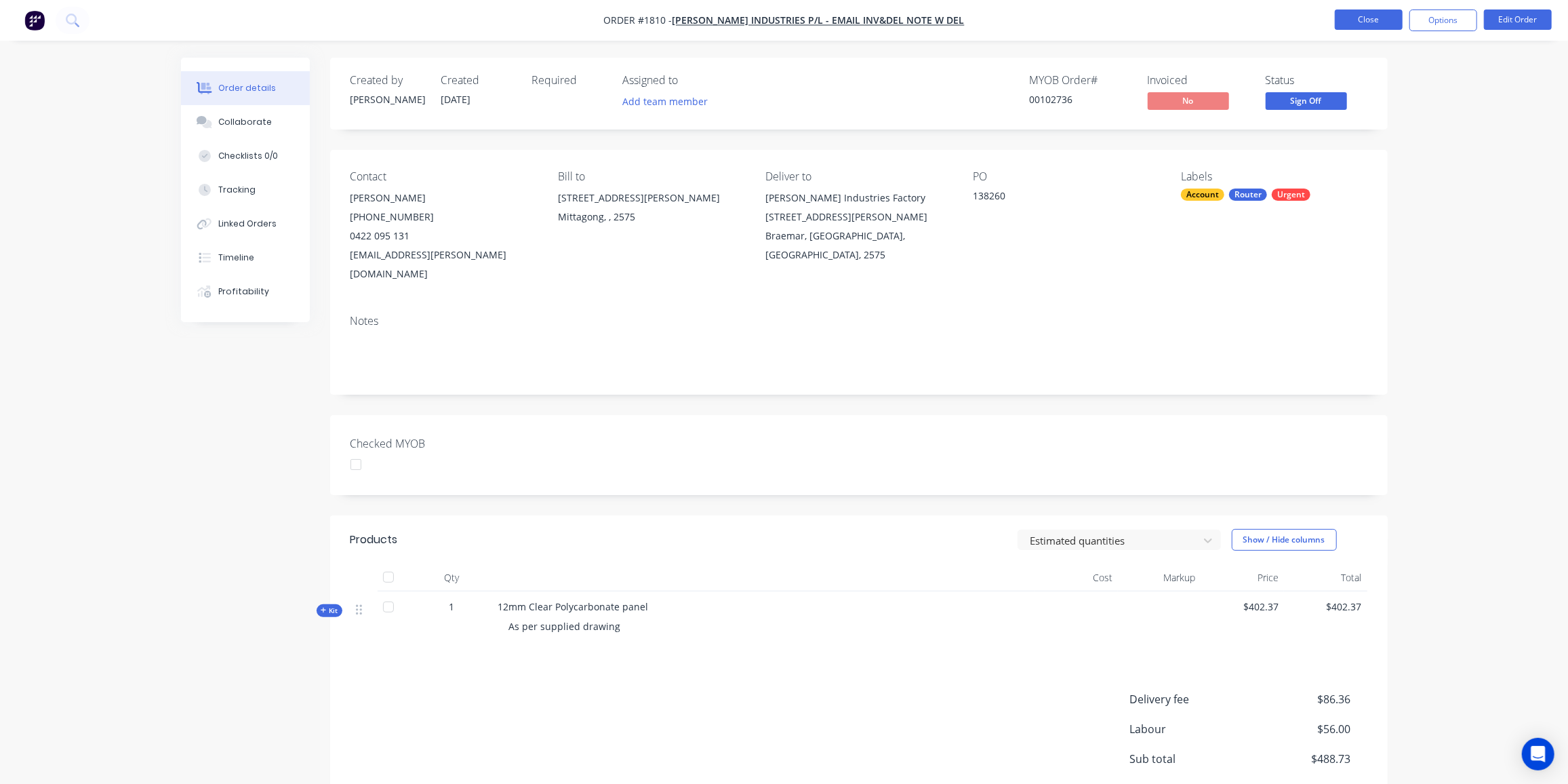
click at [1354, 23] on button "Close" at bounding box center [1368, 19] width 67 height 20
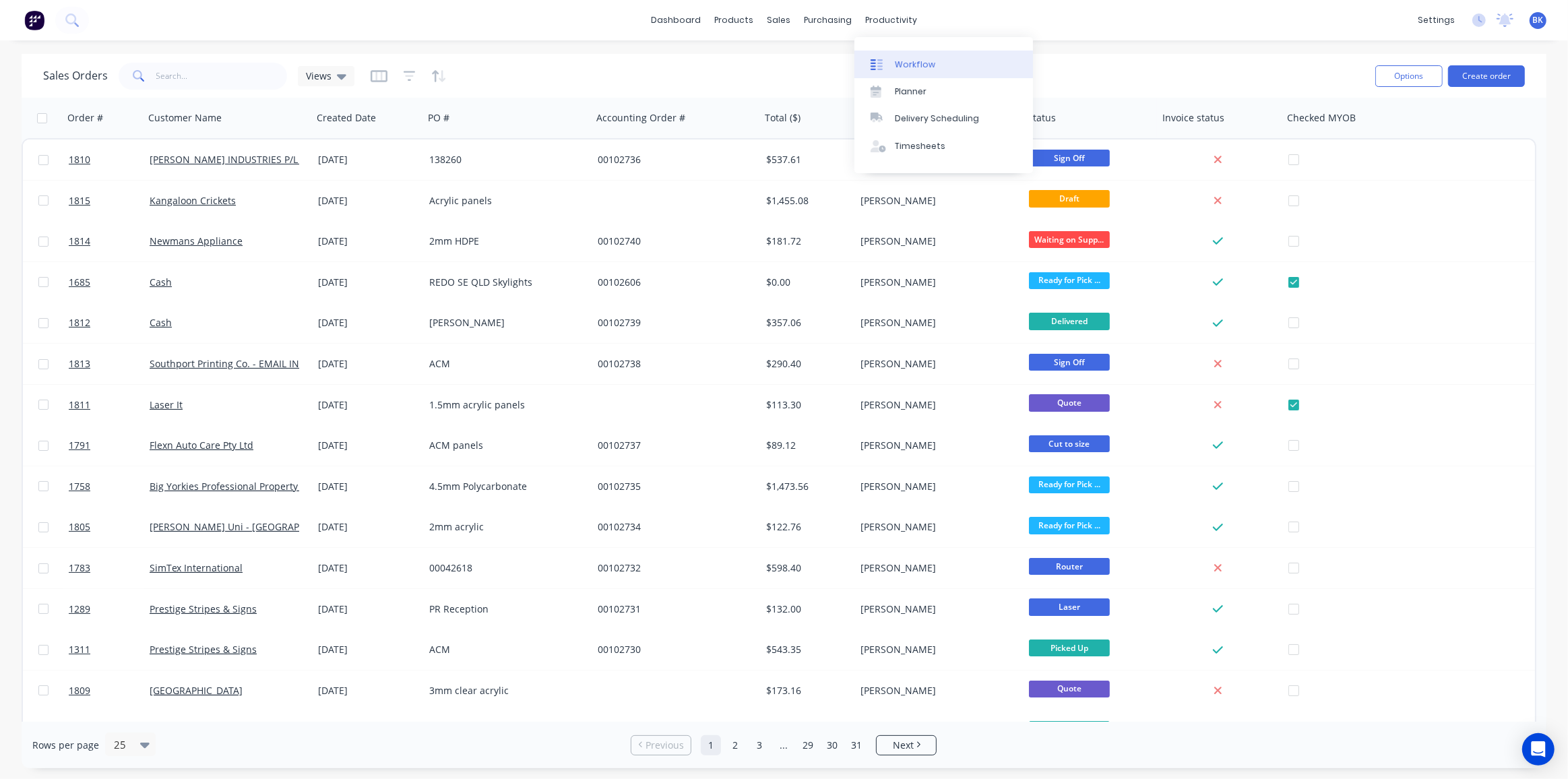
click at [925, 69] on div "Workflow" at bounding box center [914, 64] width 41 height 12
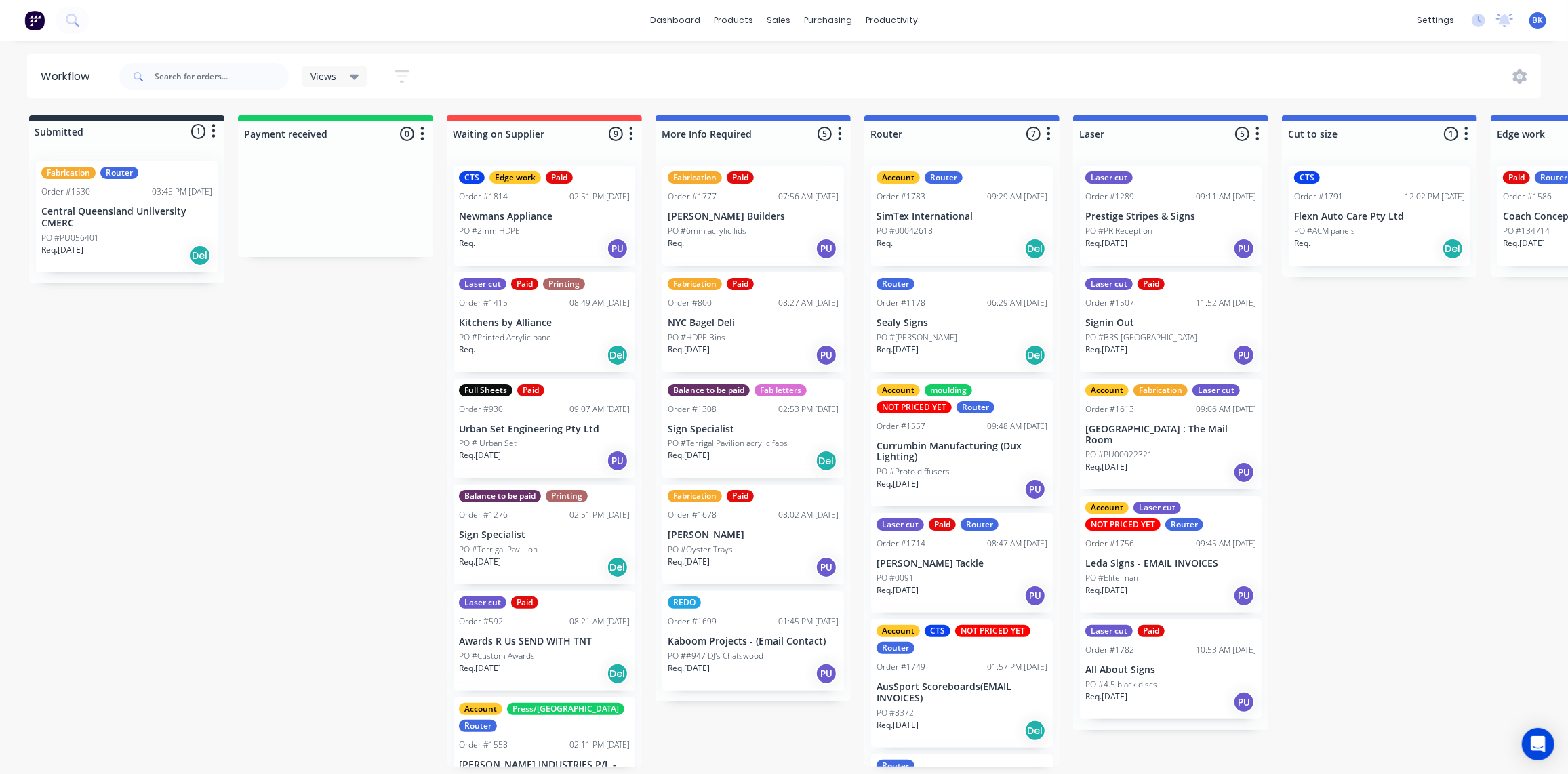
drag, startPoint x: 1096, startPoint y: 192, endPoint x: 1142, endPoint y: 184, distance: 46.7
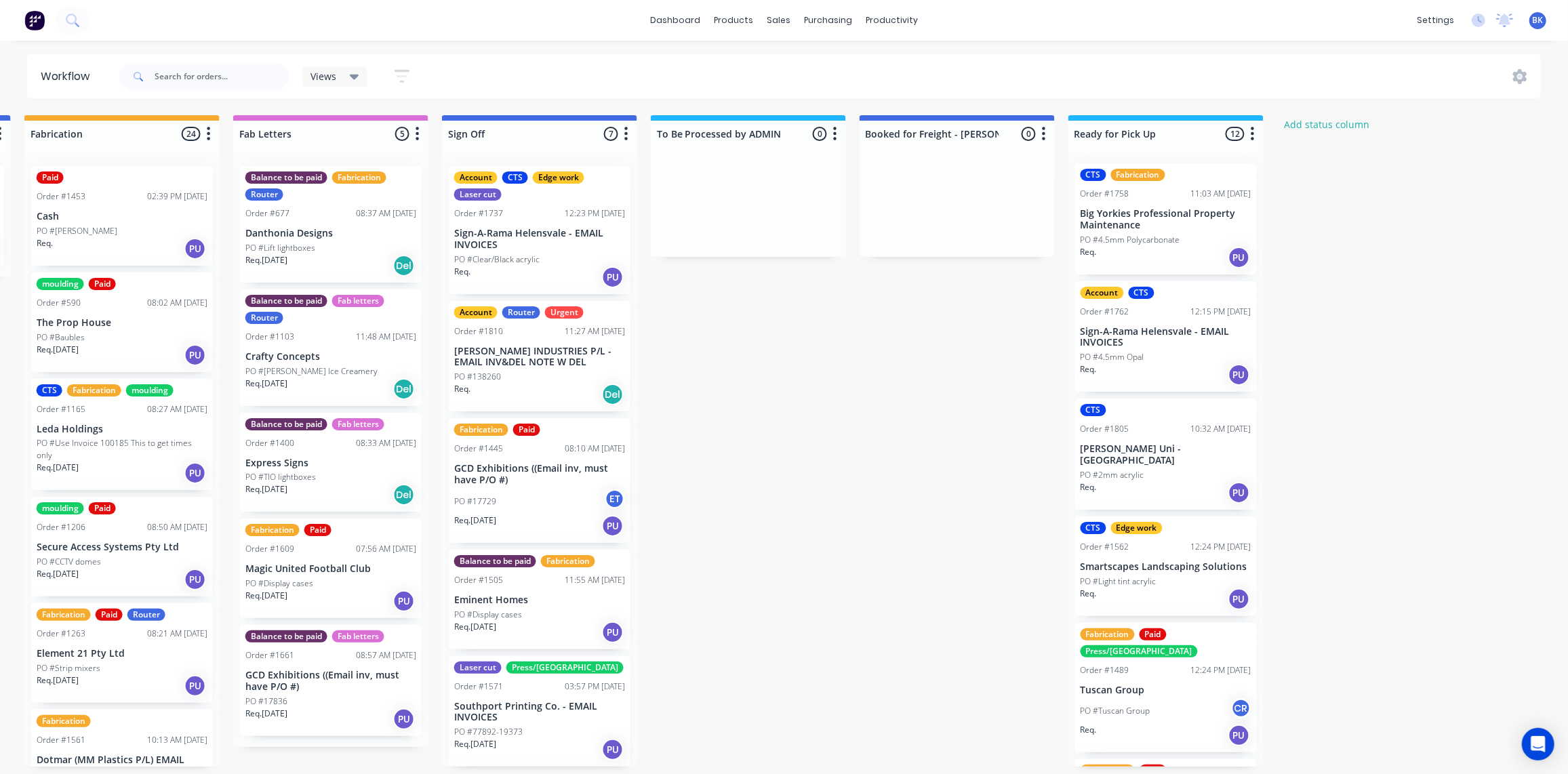
scroll to position [4, 0]
click at [1192, 480] on div "Req. PU" at bounding box center [1166, 491] width 171 height 23
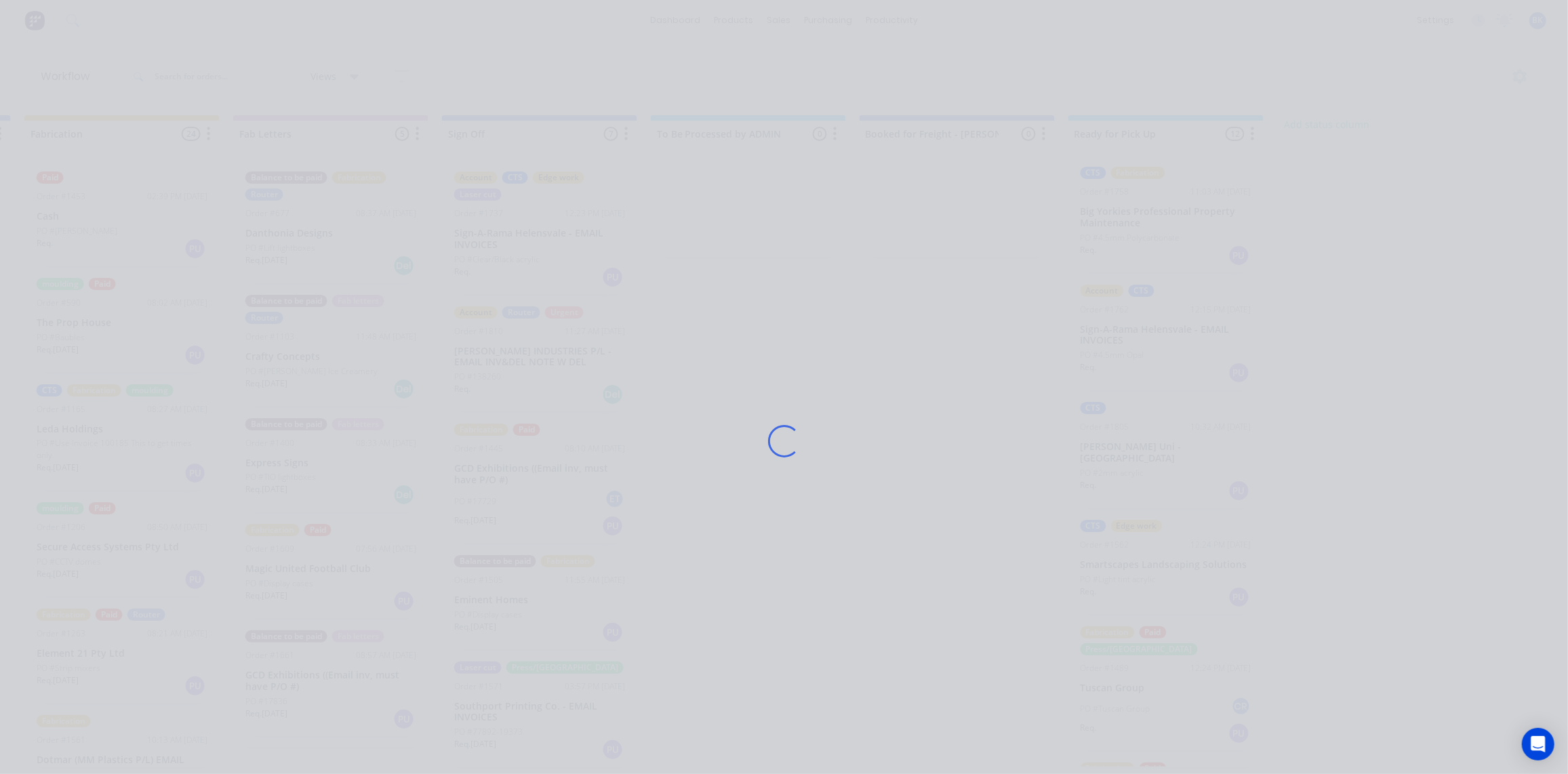
scroll to position [0, 0]
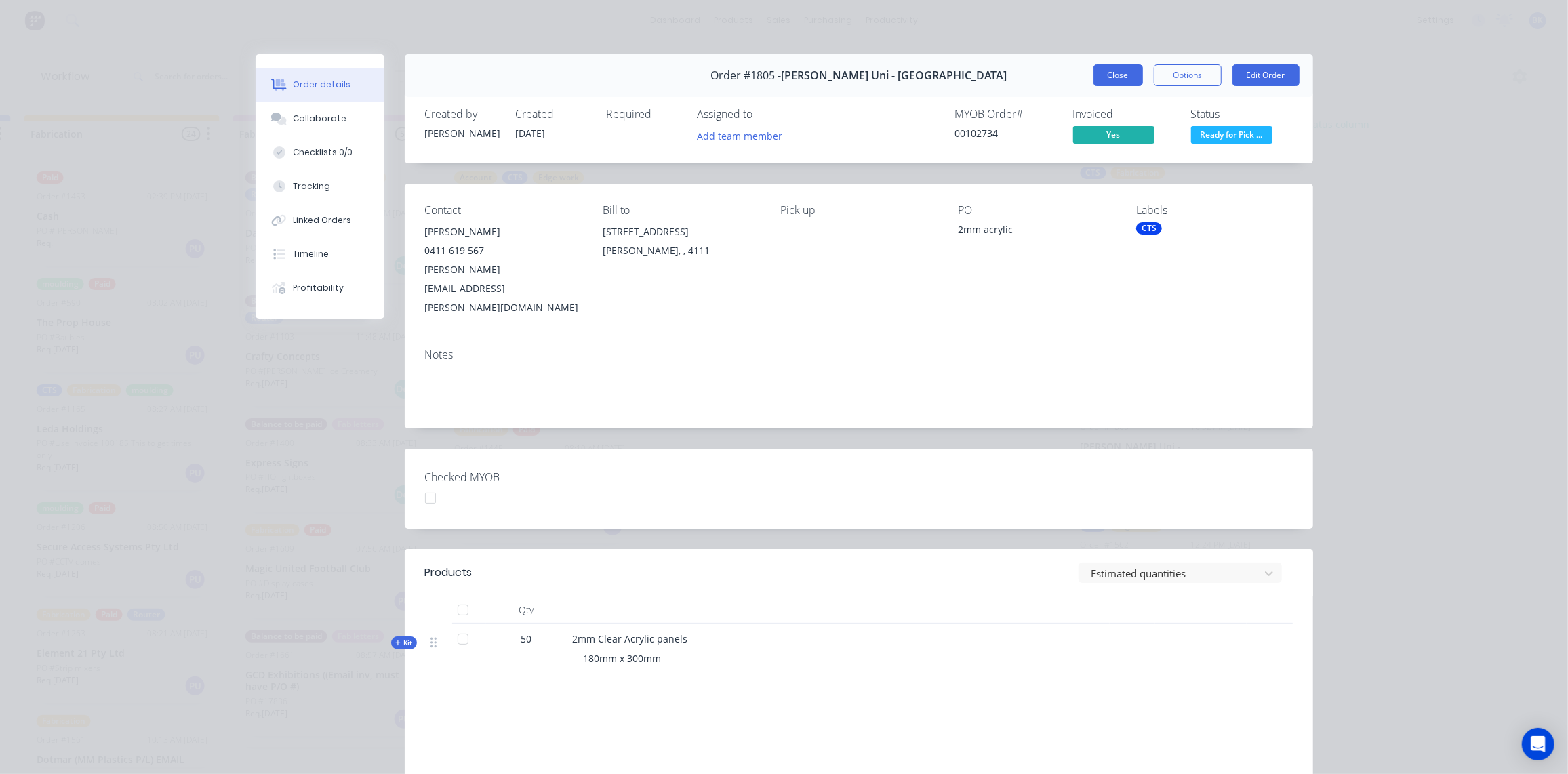
click at [1132, 77] on button "Close" at bounding box center [1118, 76] width 49 height 22
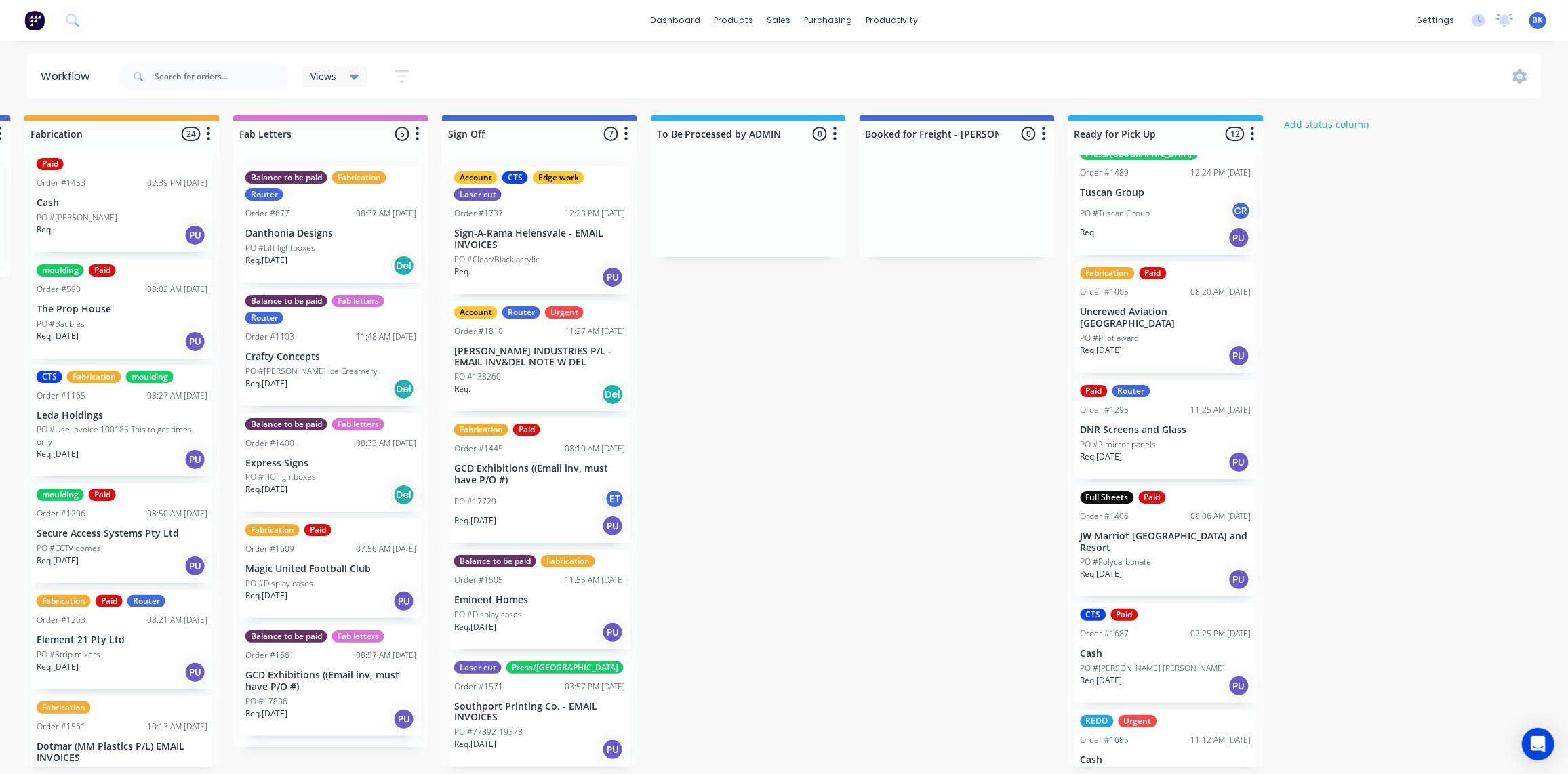
scroll to position [501, 0]
click at [1264, 538] on div "Mark as Picked Up" at bounding box center [1276, 535] width 137 height 28
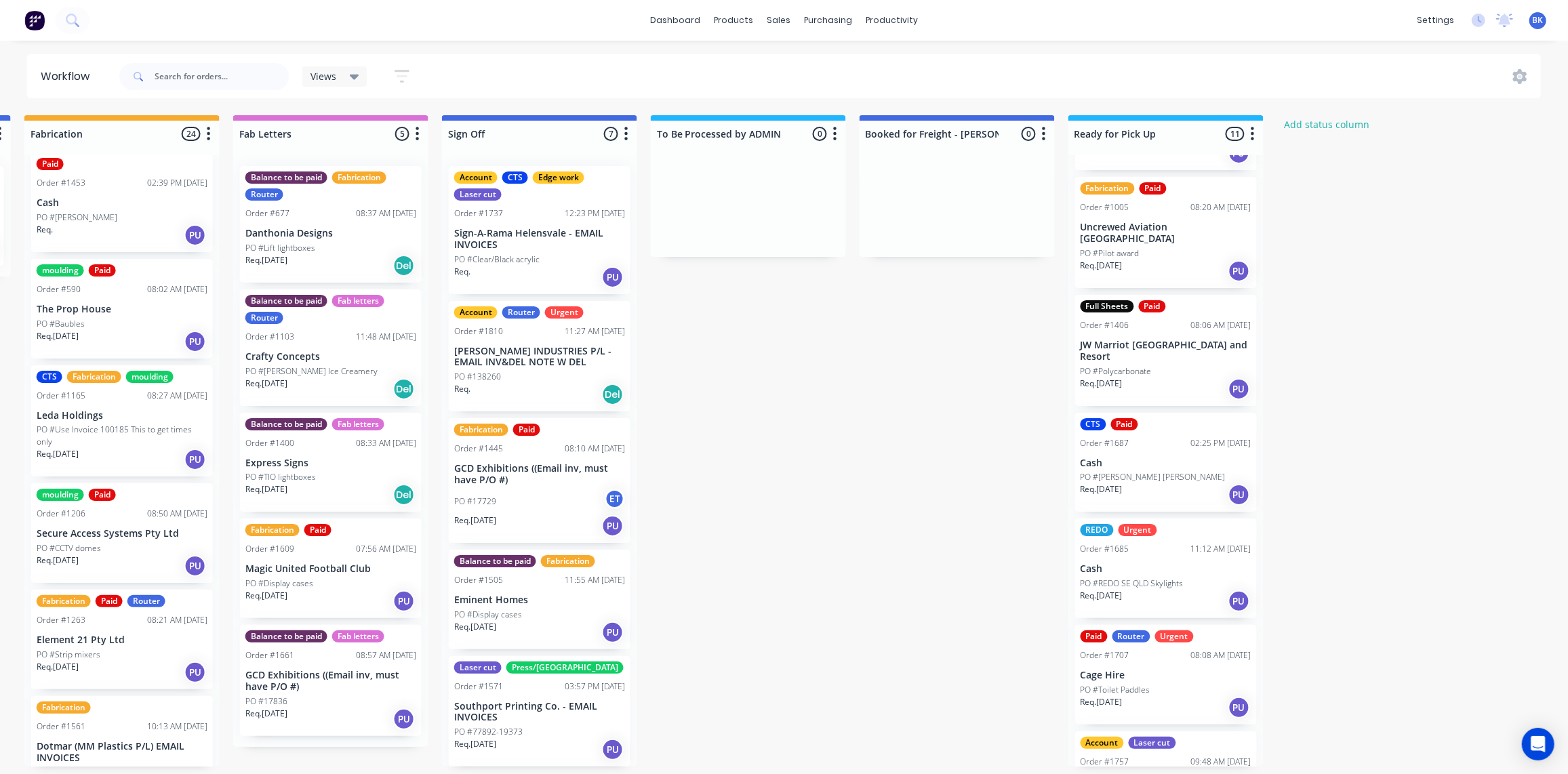
scroll to position [610, 0]
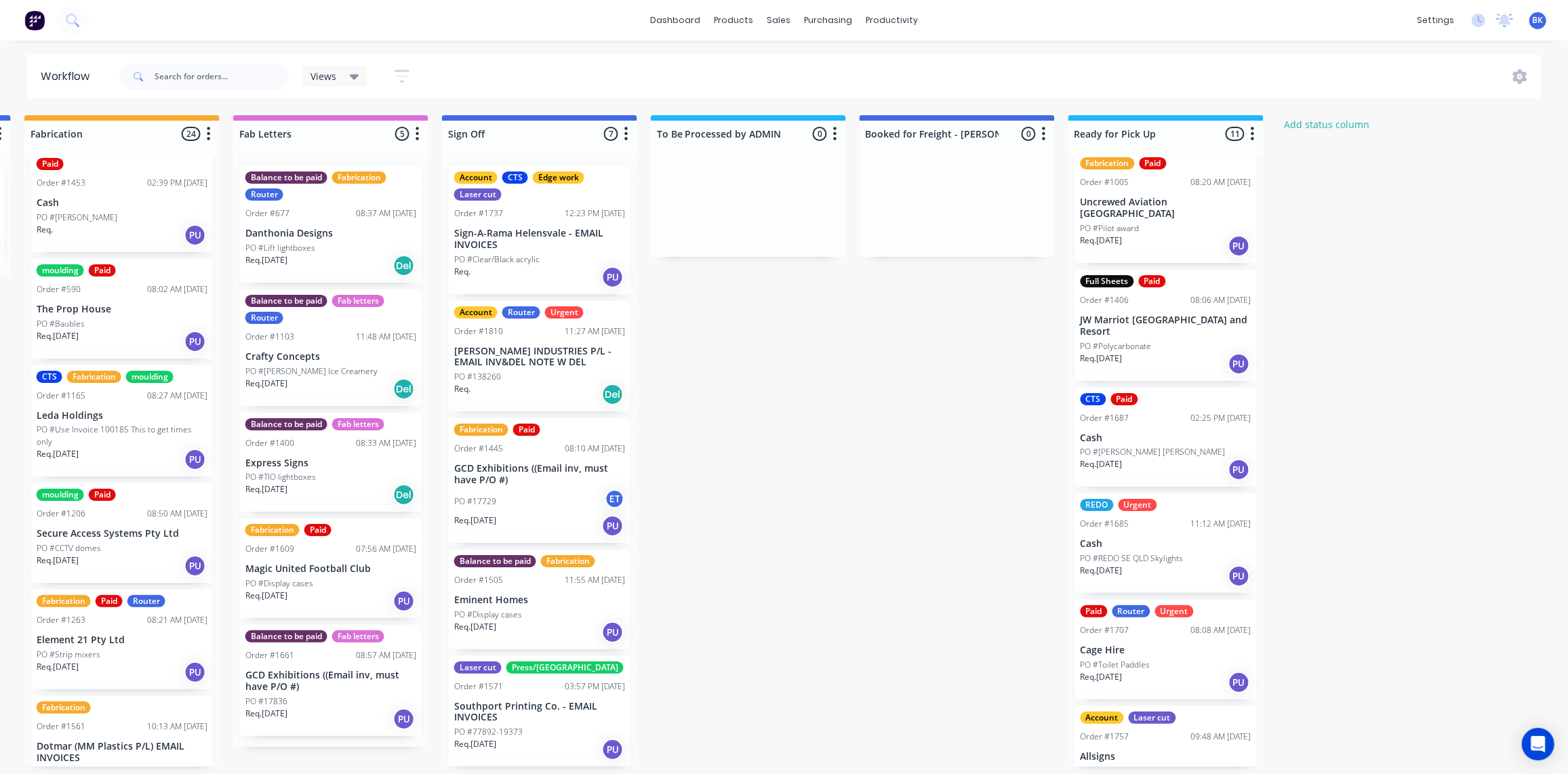
click at [1186, 553] on div "PO #REDO SE QLD Skylights" at bounding box center [1166, 558] width 171 height 12
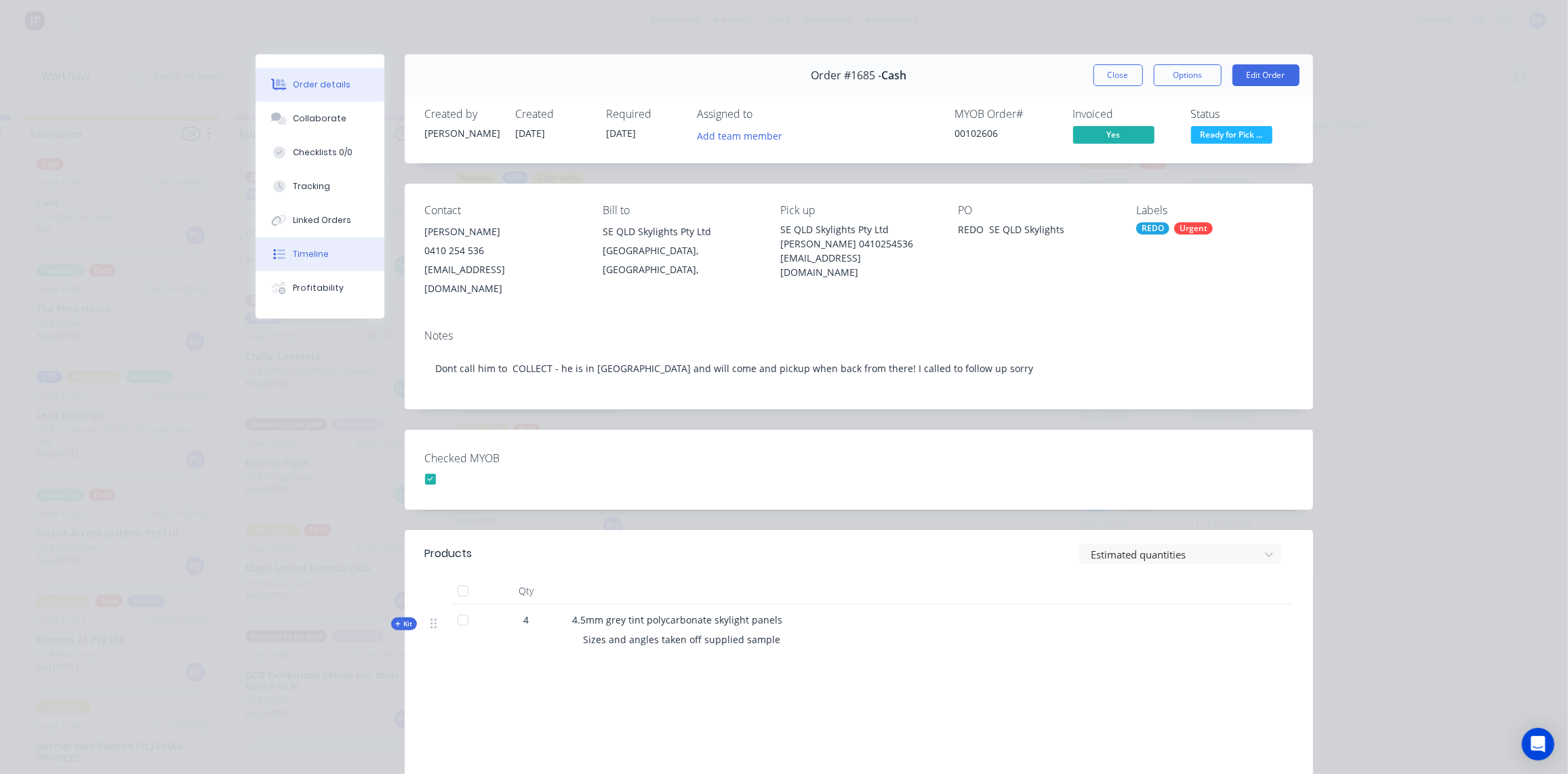
click at [311, 252] on div "Timeline" at bounding box center [311, 253] width 36 height 12
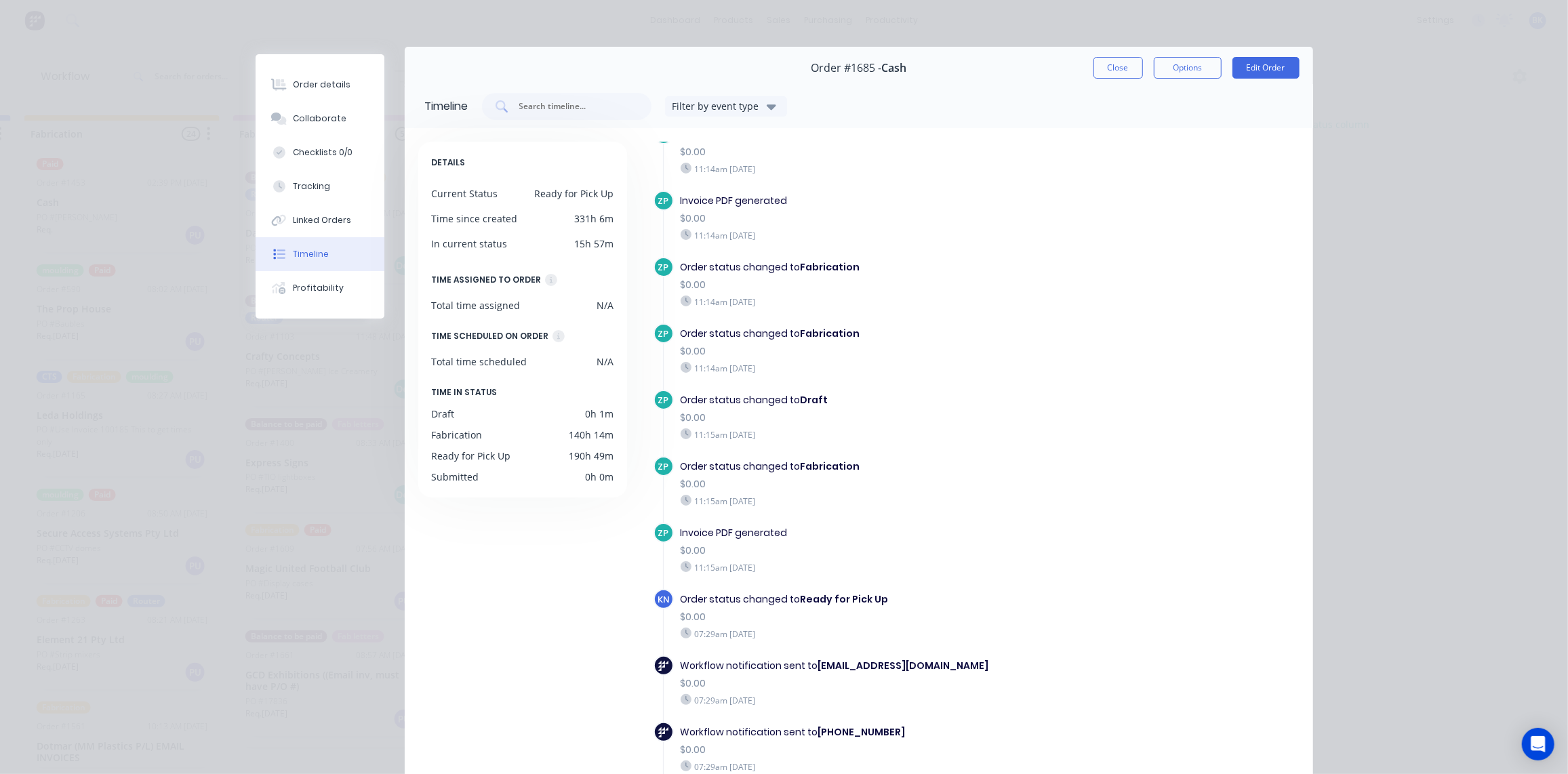
scroll to position [8, 0]
drag, startPoint x: 1124, startPoint y: 71, endPoint x: 1110, endPoint y: 81, distance: 17.2
click at [1124, 71] on button "Close" at bounding box center [1118, 67] width 49 height 22
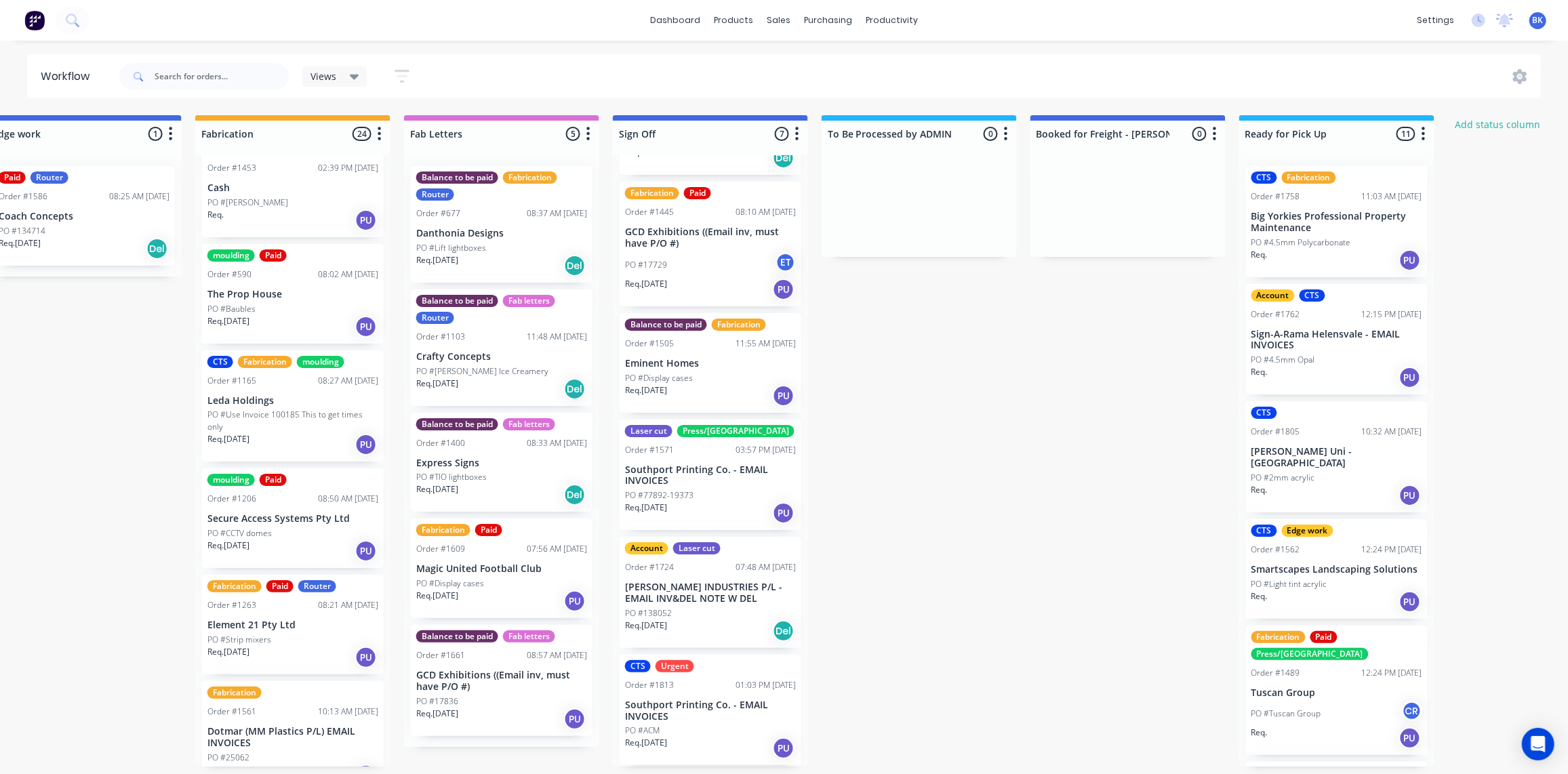
scroll to position [0, 0]
click at [1357, 350] on div "Account CTS Order #1762 12:15 PM 02/10/25 Sign-A-Rama Helensvale - EMAIL INVOIC…" at bounding box center [1337, 340] width 181 height 111
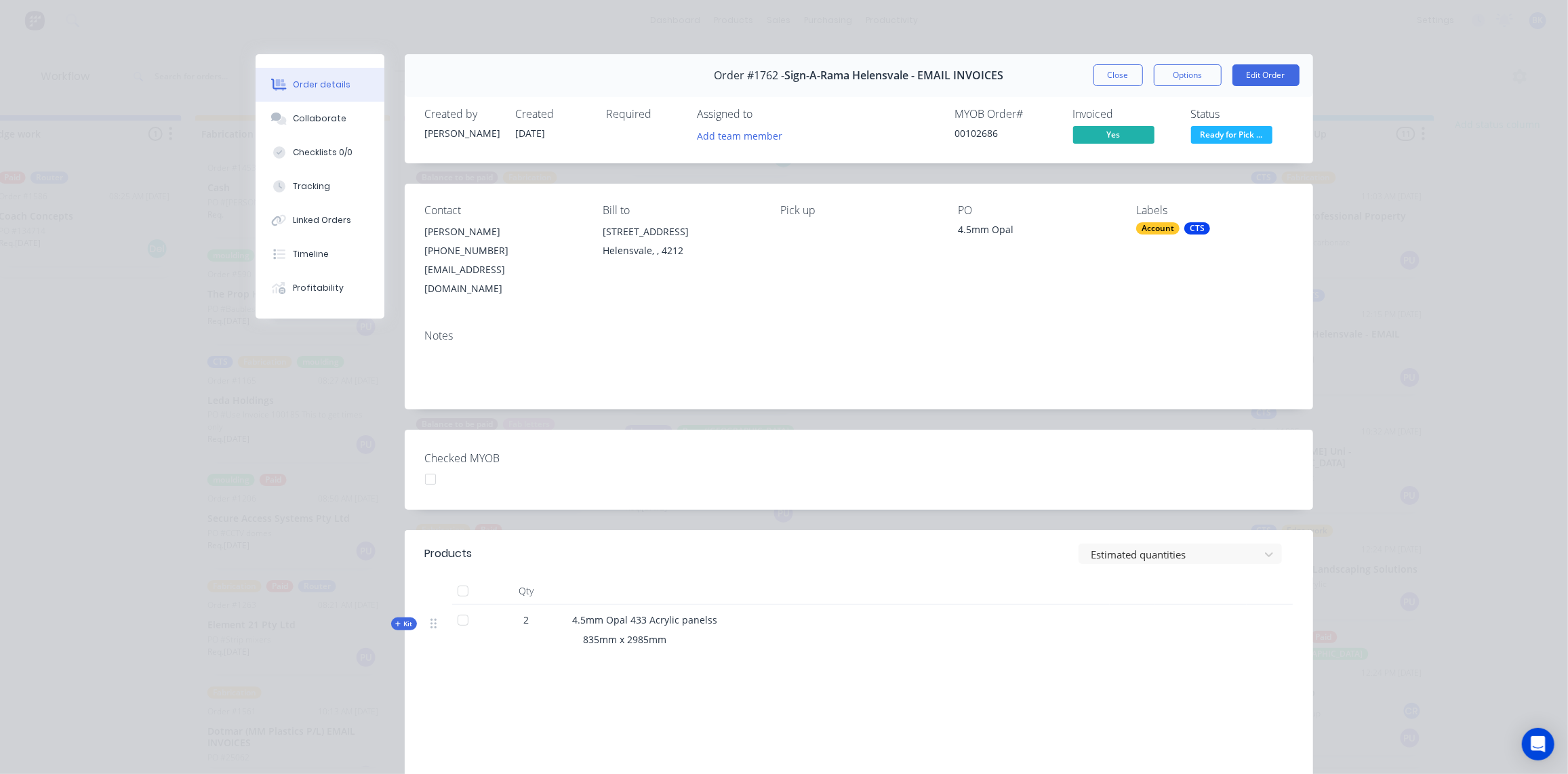
click at [1107, 76] on button "Close" at bounding box center [1118, 76] width 49 height 22
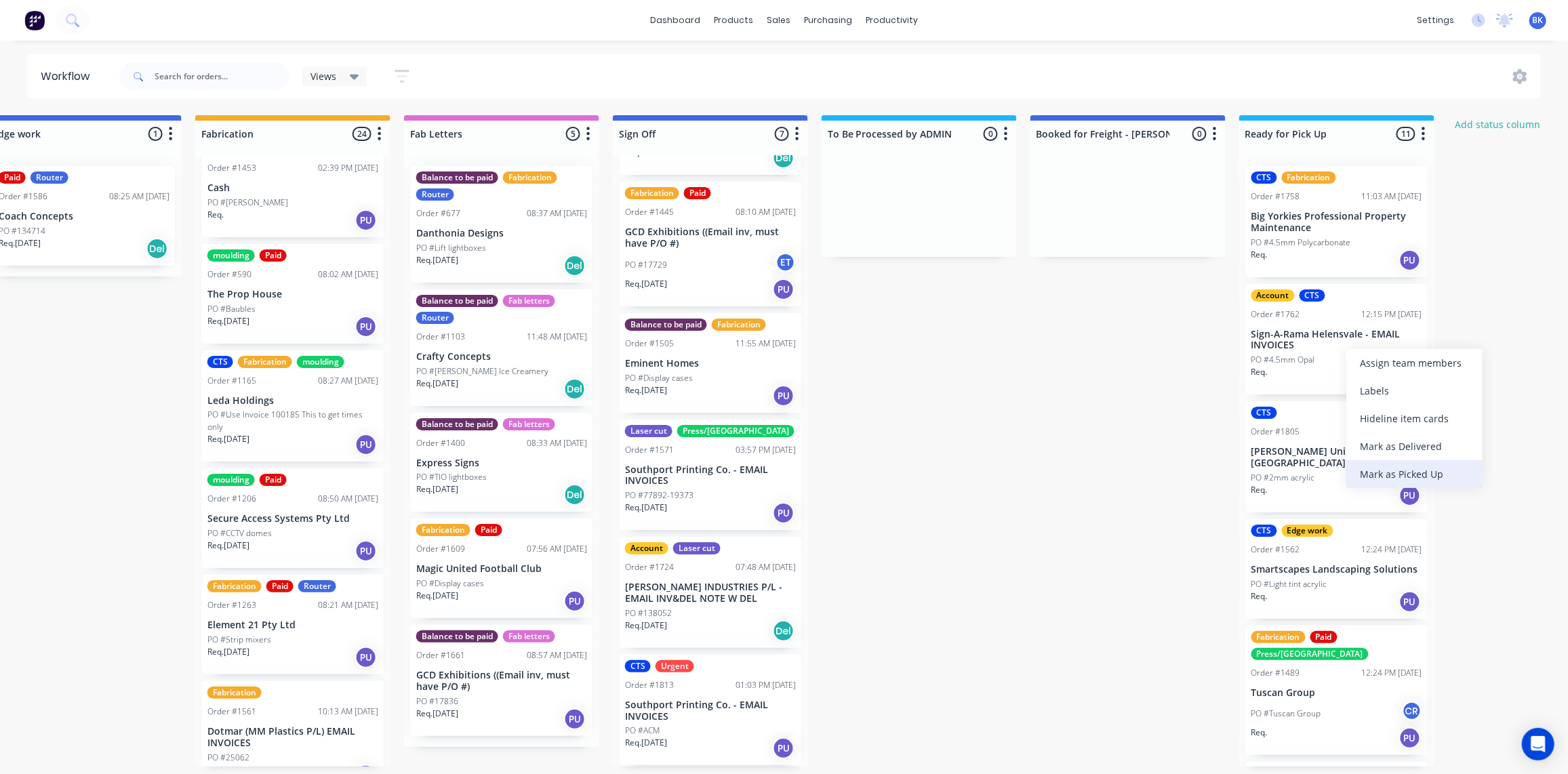
click at [1394, 473] on div "Mark as Picked Up" at bounding box center [1415, 474] width 137 height 28
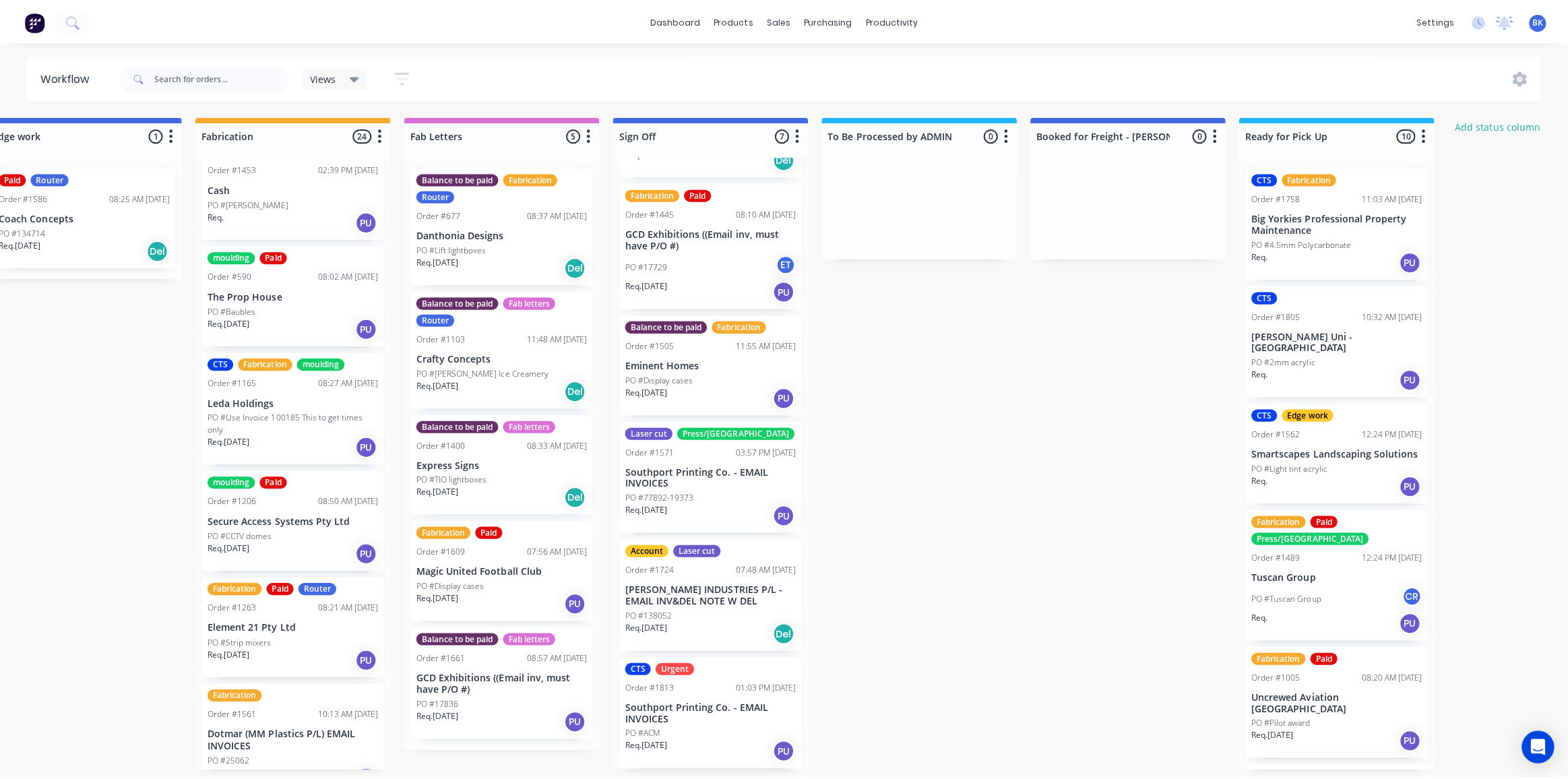
scroll to position [0, 1495]
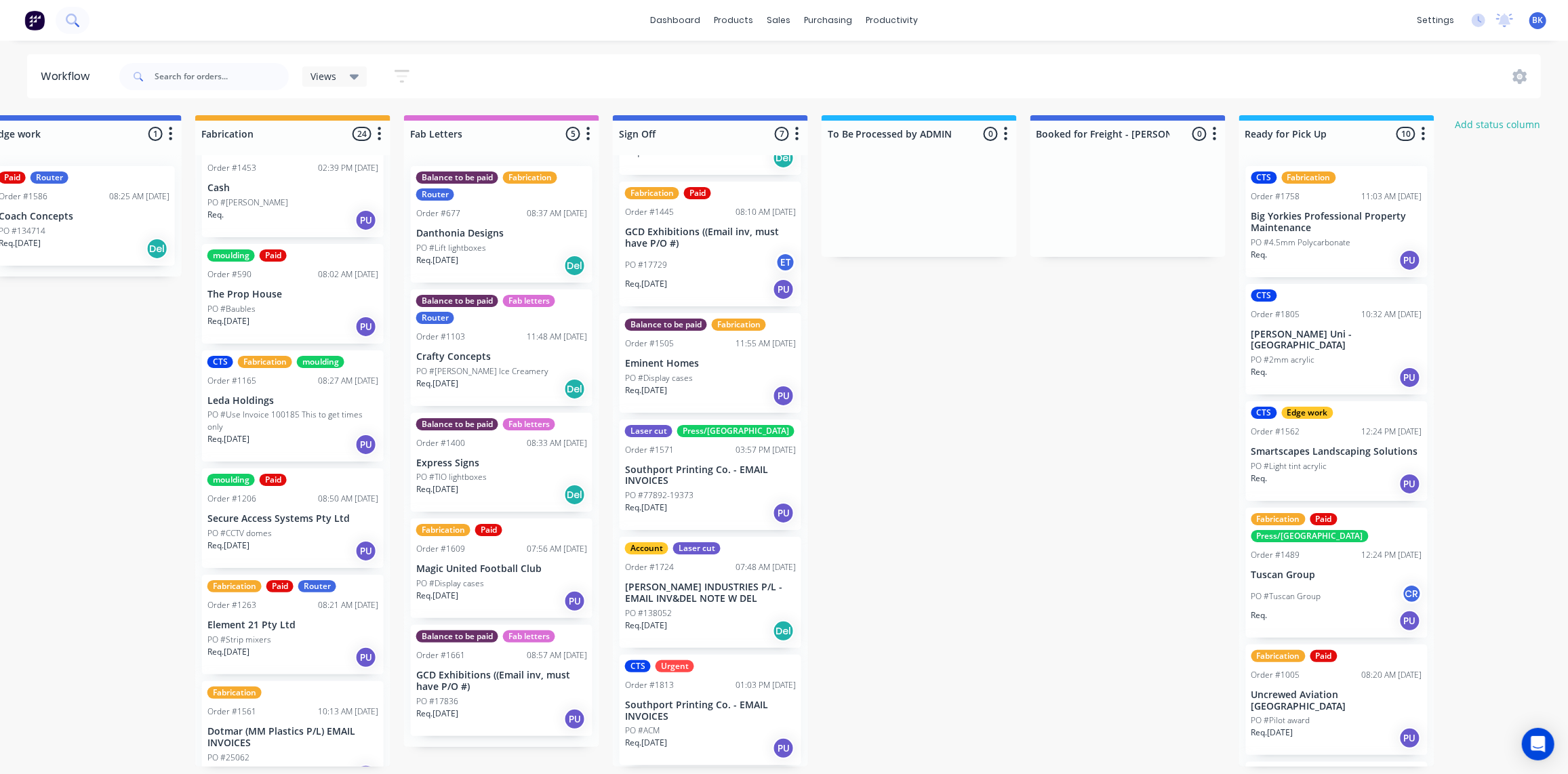
click at [76, 23] on icon at bounding box center [77, 25] width 5 height 5
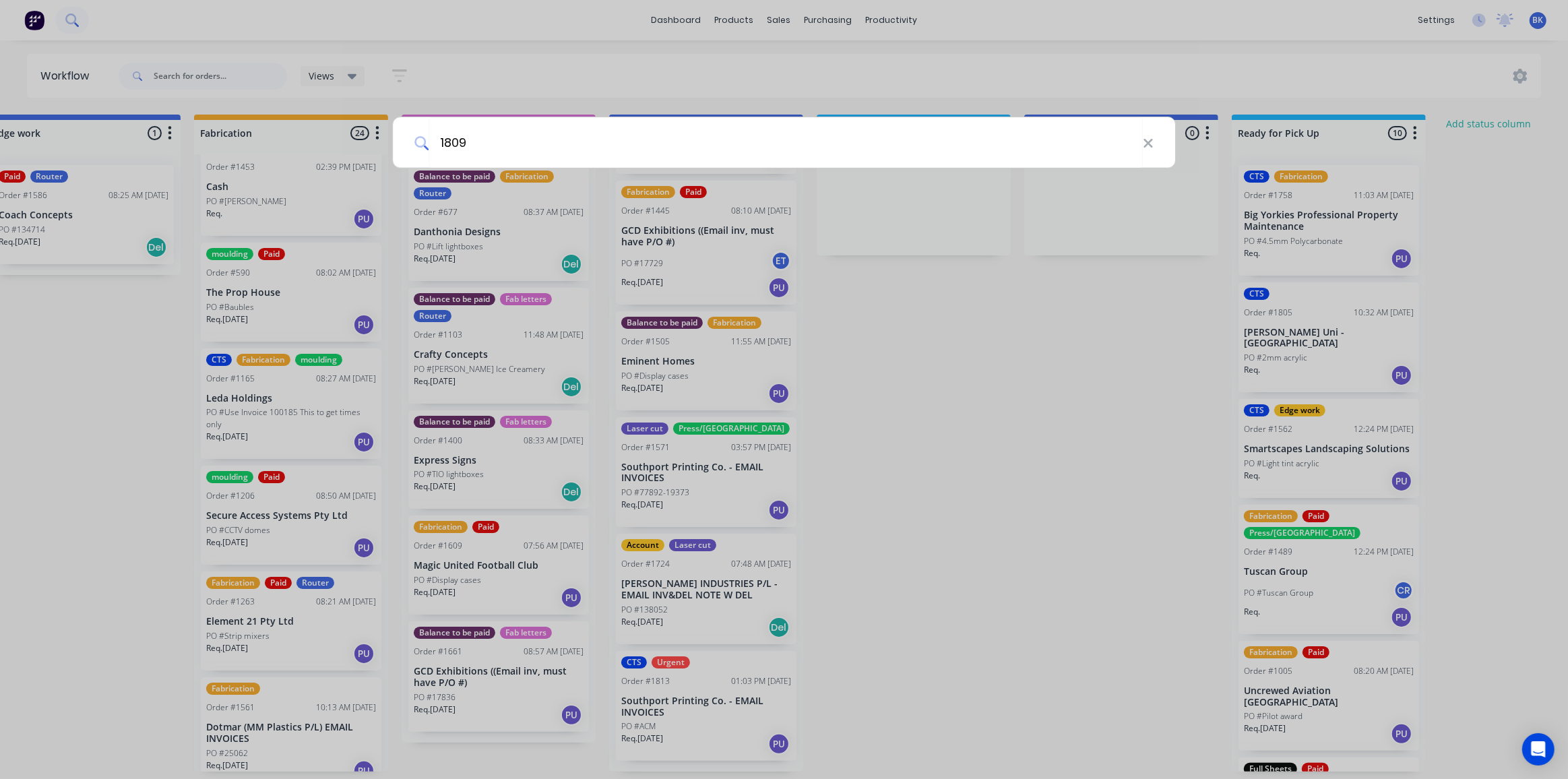
type input "1809"
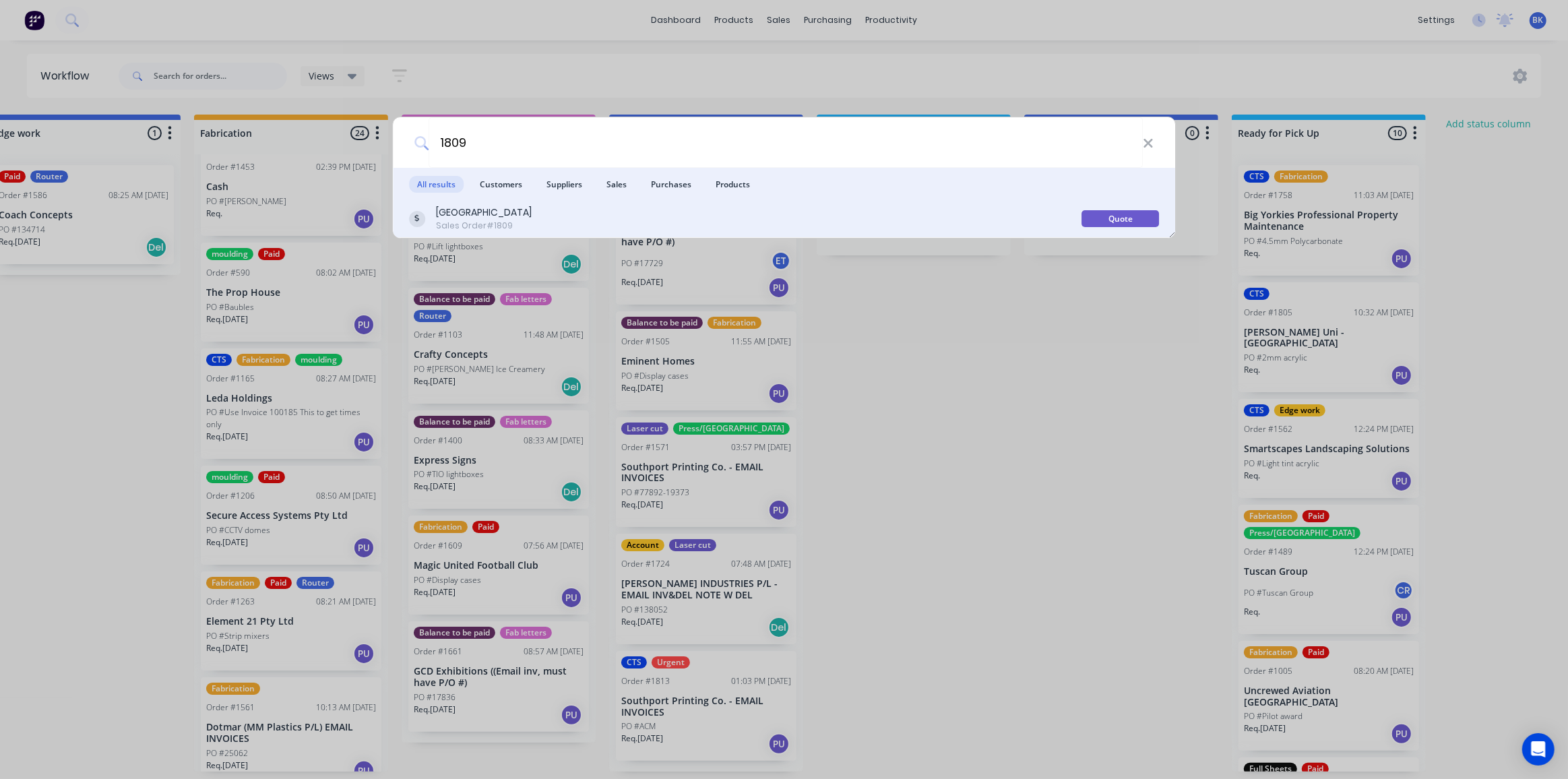
click at [503, 208] on div "[GEOGRAPHIC_DATA]" at bounding box center [484, 213] width 96 height 14
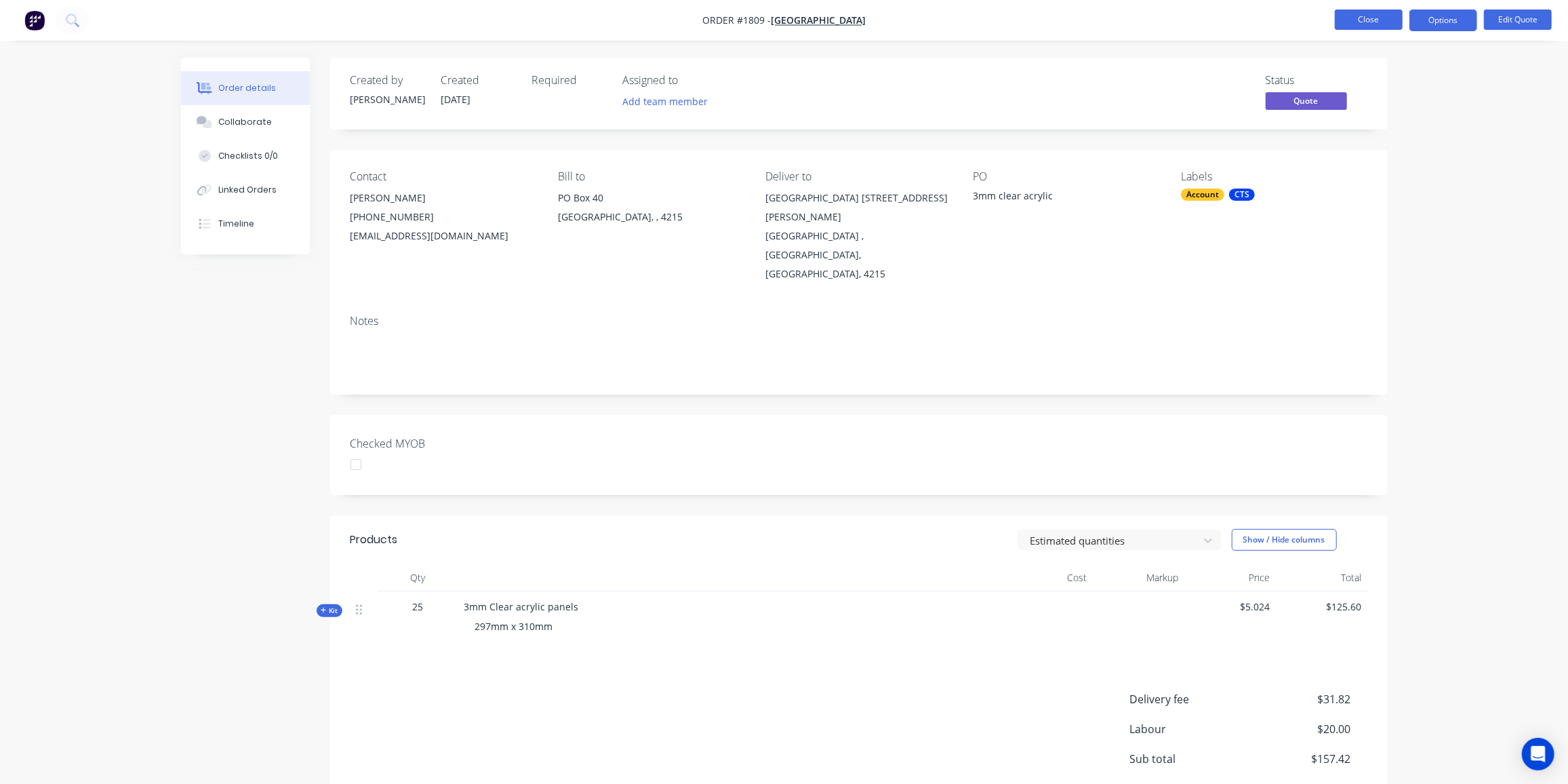
click at [1374, 11] on button "Close" at bounding box center [1368, 19] width 67 height 20
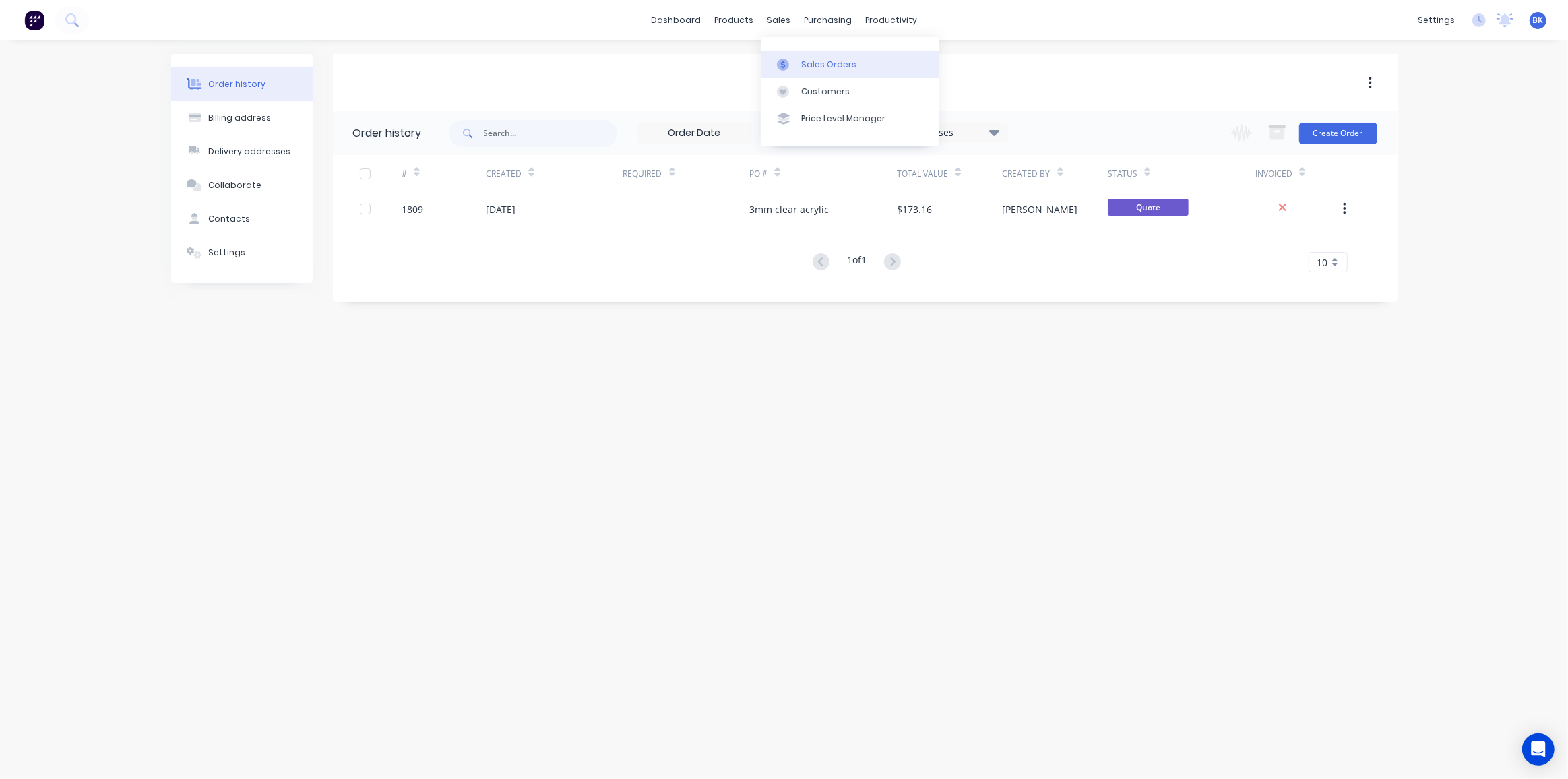
click at [808, 62] on div "Sales Orders" at bounding box center [828, 64] width 55 height 12
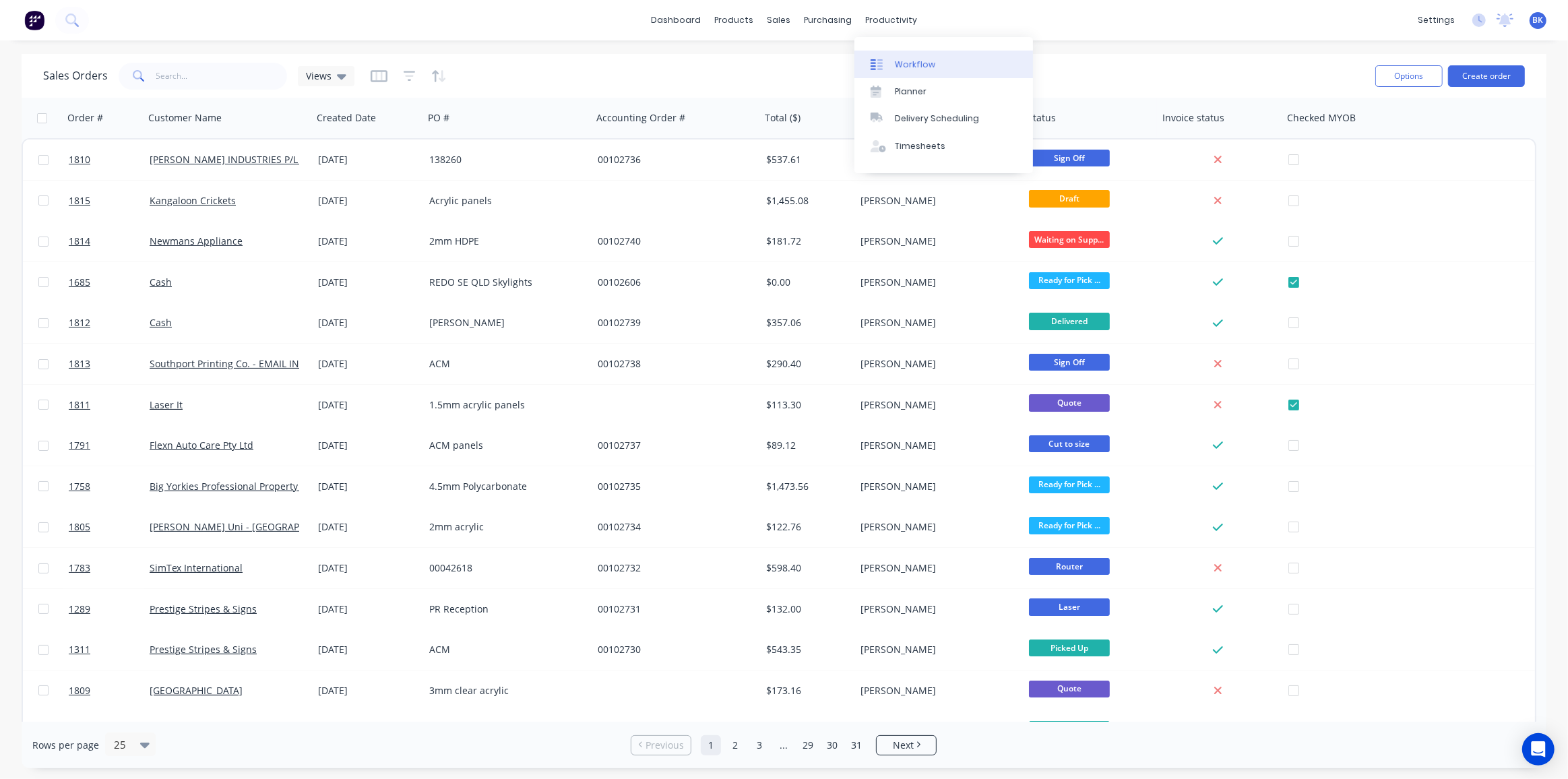
click at [904, 57] on link "Workflow" at bounding box center [943, 64] width 178 height 27
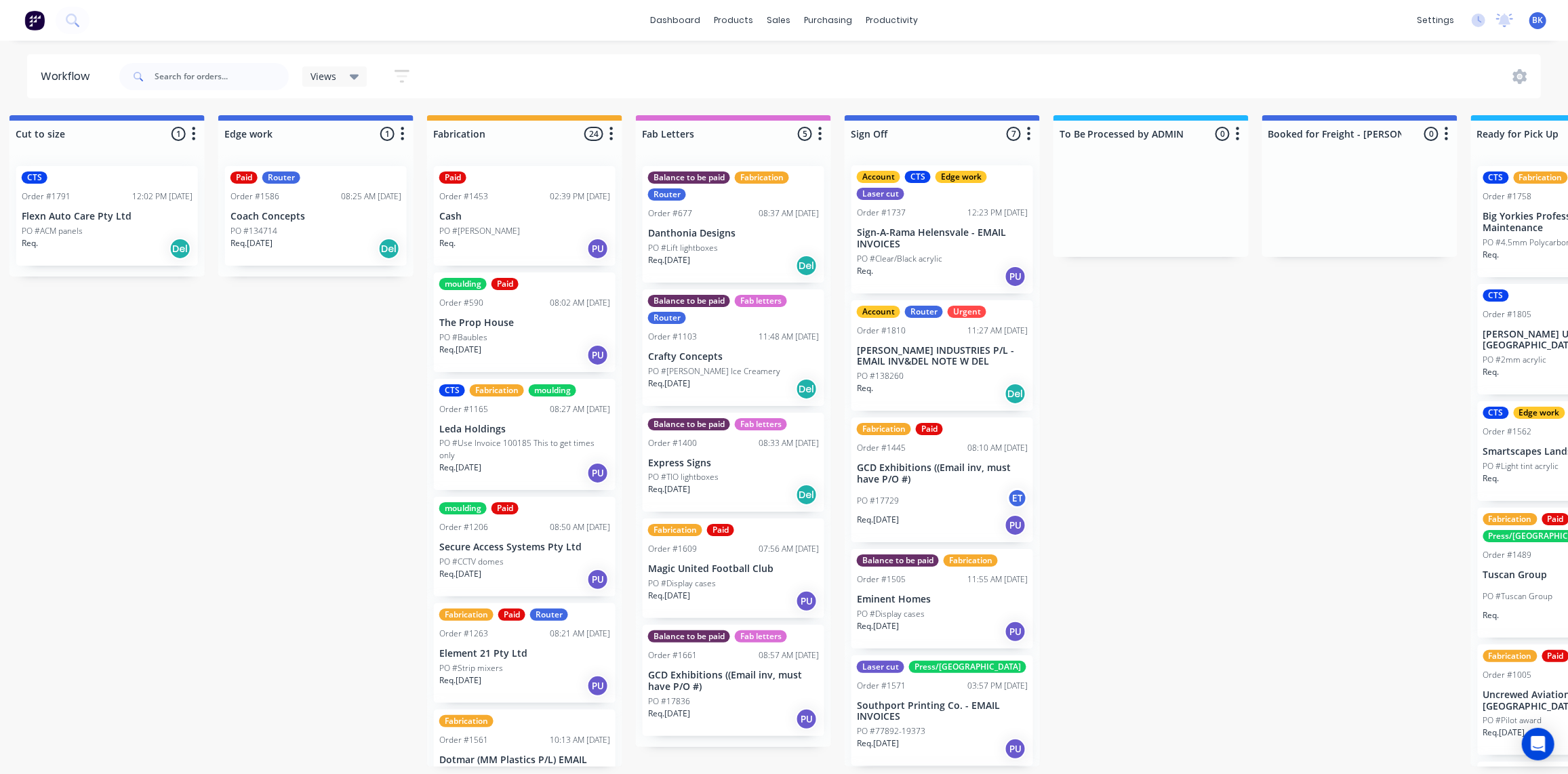
scroll to position [2, 0]
click at [735, 665] on div "Balance to be paid Fab letters Order #1661 08:57 AM 30/09/25 GCD Exhibitions ((…" at bounding box center [733, 680] width 181 height 111
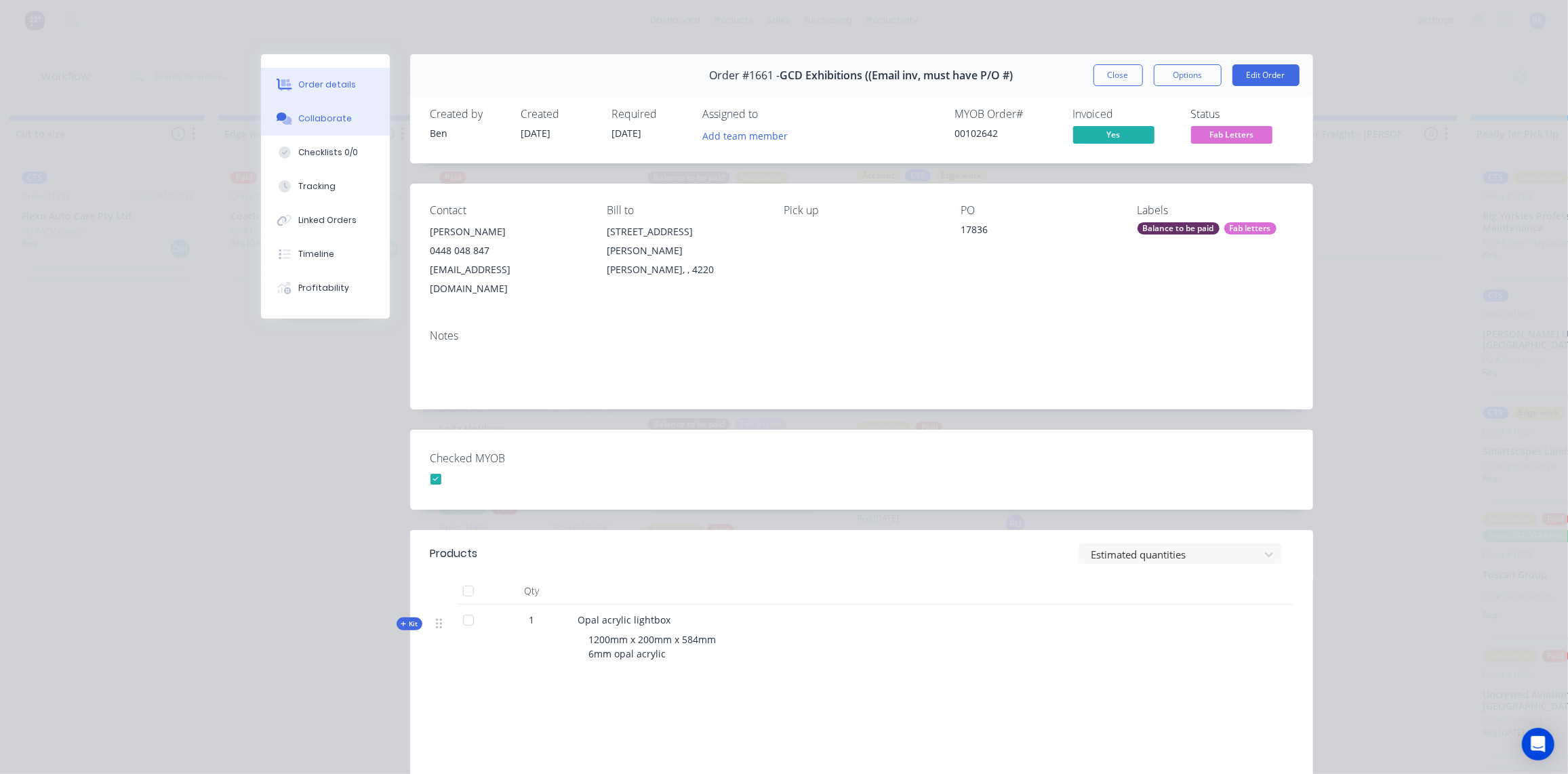
scroll to position [0, 1273]
click at [322, 119] on div "Collaborate" at bounding box center [324, 118] width 54 height 12
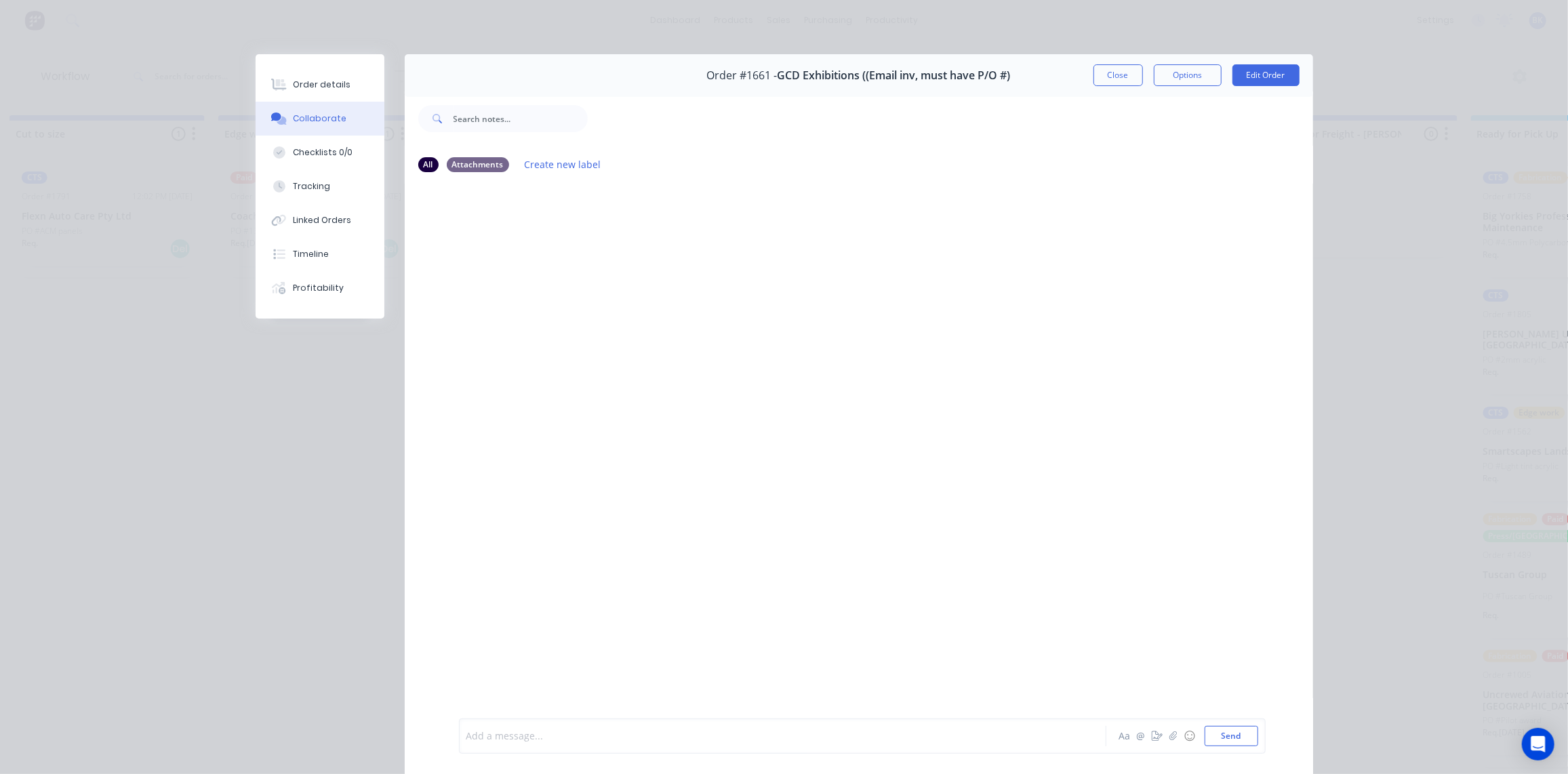
click at [959, 729] on div at bounding box center [764, 737] width 593 height 15
click at [1169, 738] on icon "button" at bounding box center [1173, 736] width 8 height 9
click at [1221, 737] on button "Send" at bounding box center [1232, 736] width 54 height 20
click at [562, 408] on div "BK You 06:36am 09/10/25 JandJ.pdf Labels Download Delete" at bounding box center [858, 451] width 908 height 534
drag, startPoint x: 1112, startPoint y: 69, endPoint x: 1157, endPoint y: 317, distance: 252.0
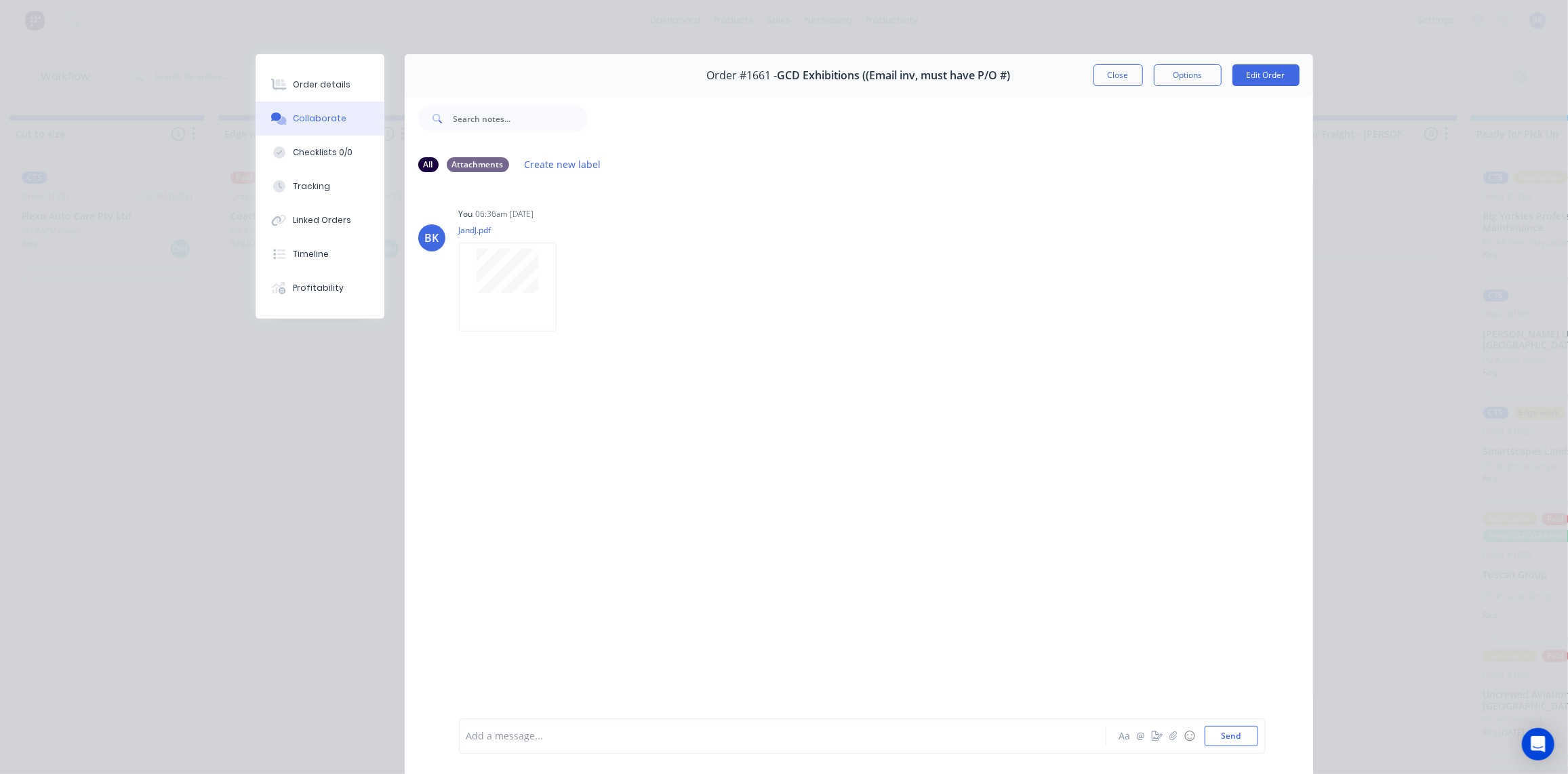
click at [1112, 69] on button "Close" at bounding box center [1118, 76] width 49 height 22
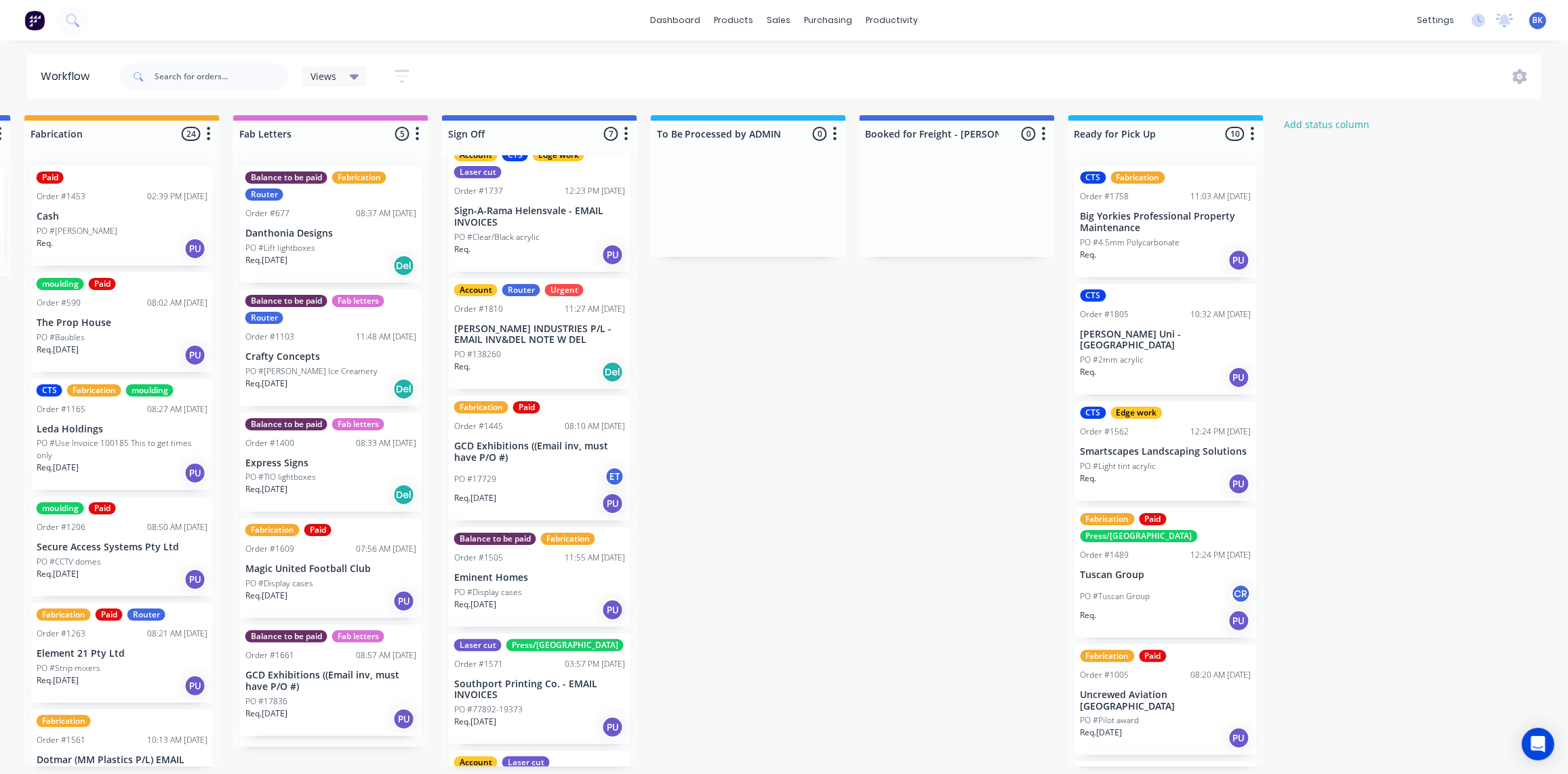
scroll to position [23, 0]
click at [1132, 230] on p "Big Yorkies Professional Property Maintenance" at bounding box center [1166, 221] width 171 height 23
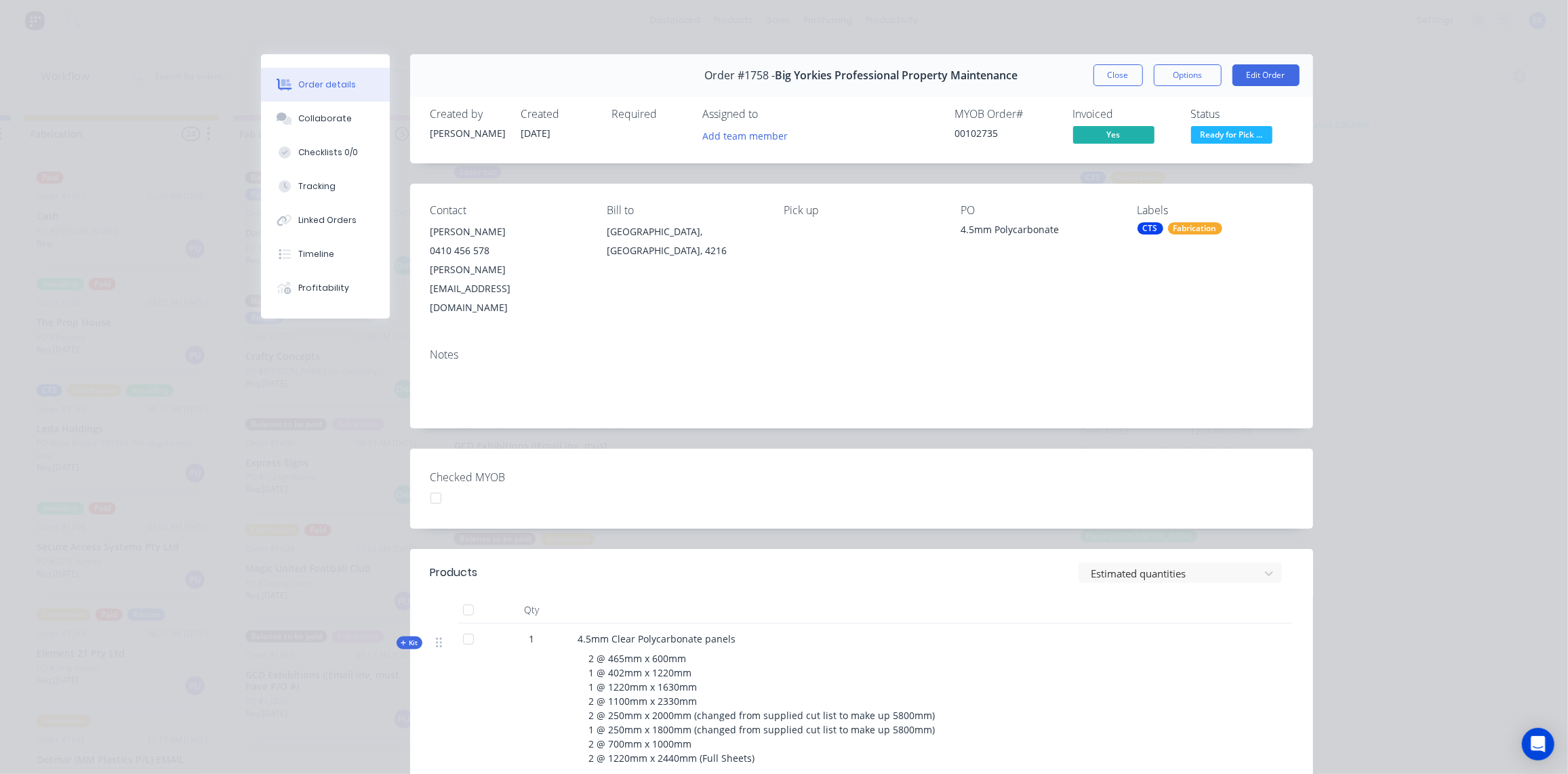
scroll to position [0, 1676]
click at [1125, 78] on button "Close" at bounding box center [1118, 76] width 49 height 22
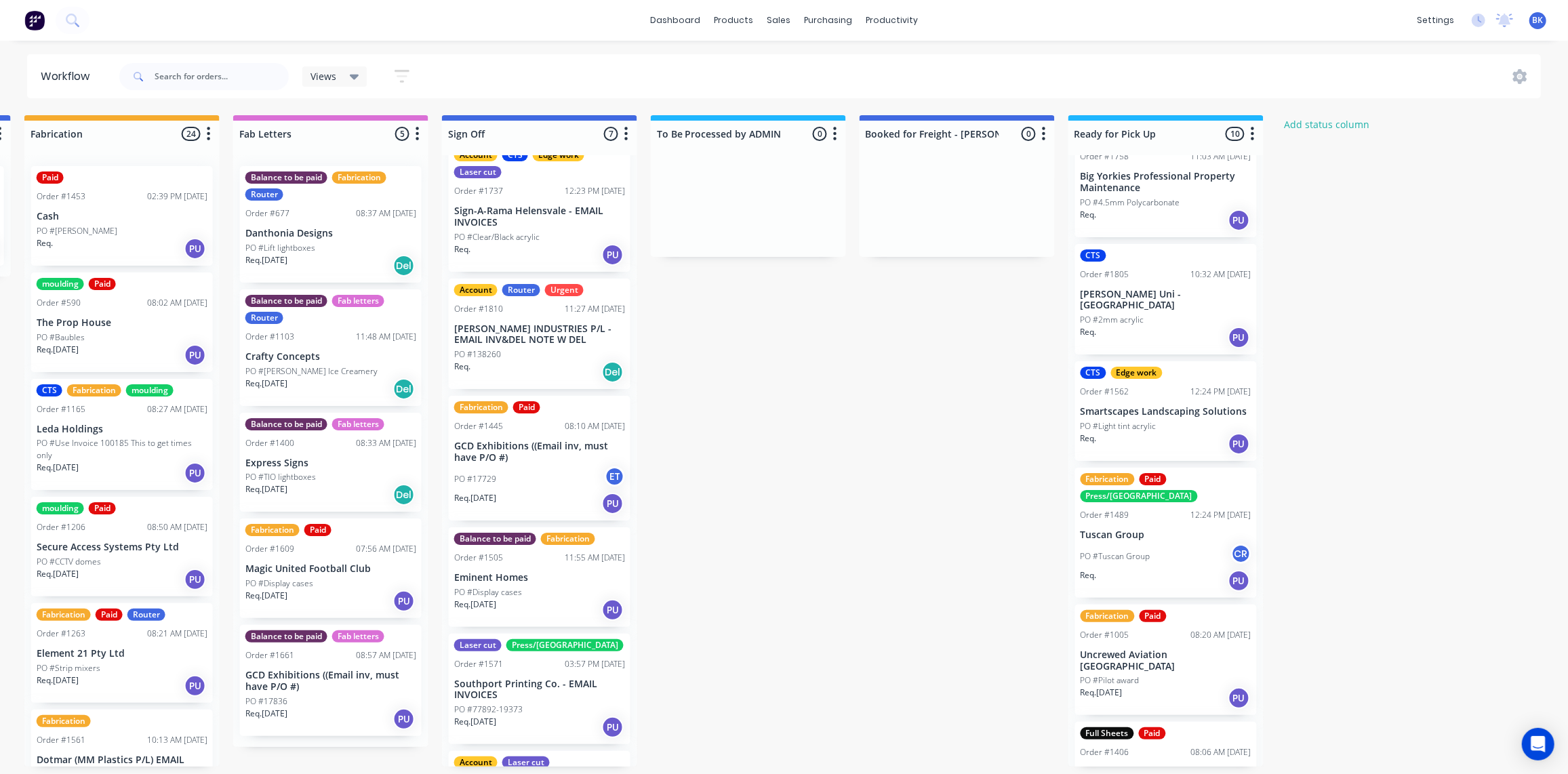
scroll to position [41, 0]
click at [1167, 420] on div "PO #Light tint acrylic" at bounding box center [1166, 425] width 171 height 12
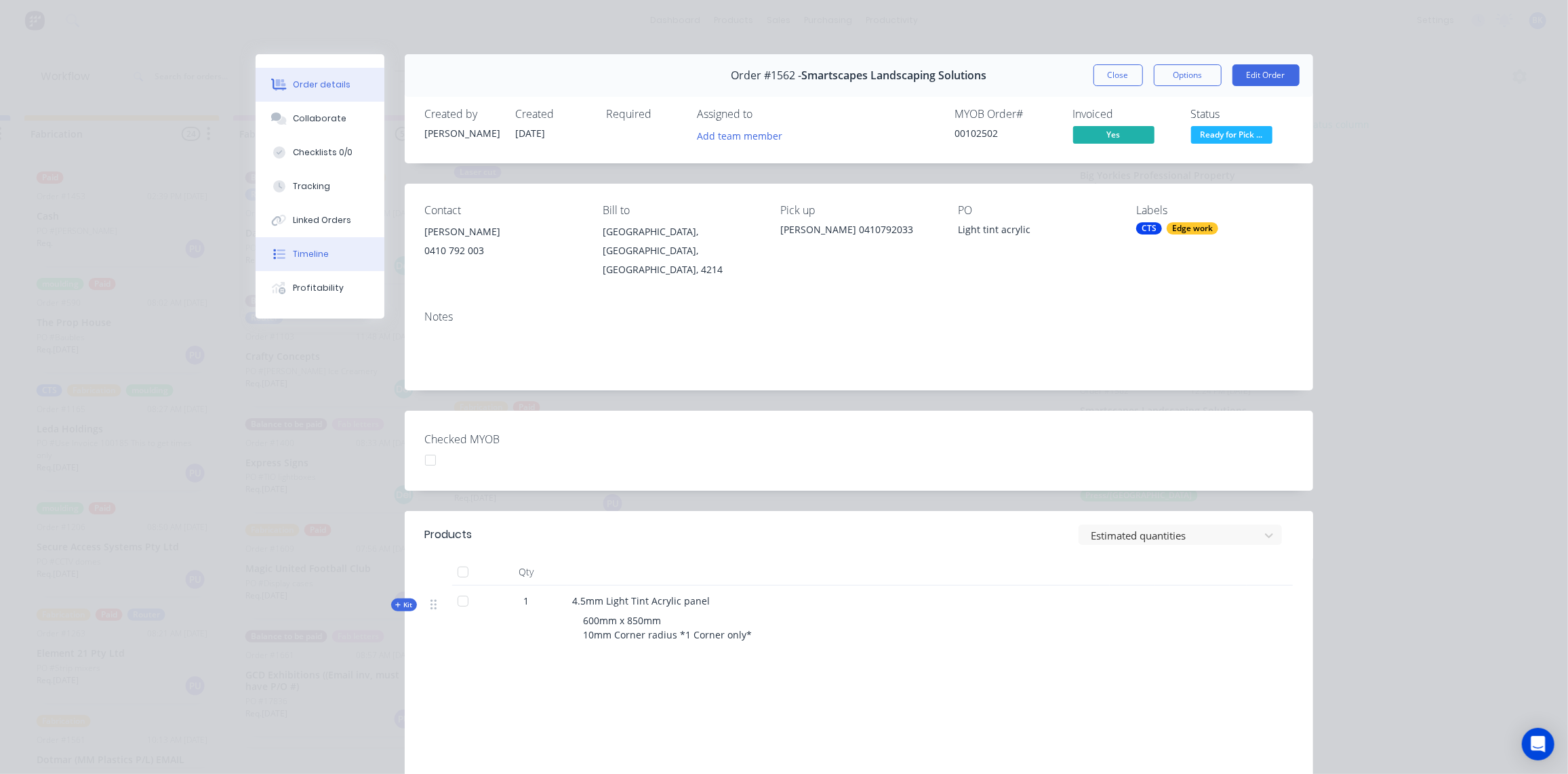
click at [314, 251] on div "Timeline" at bounding box center [311, 253] width 36 height 12
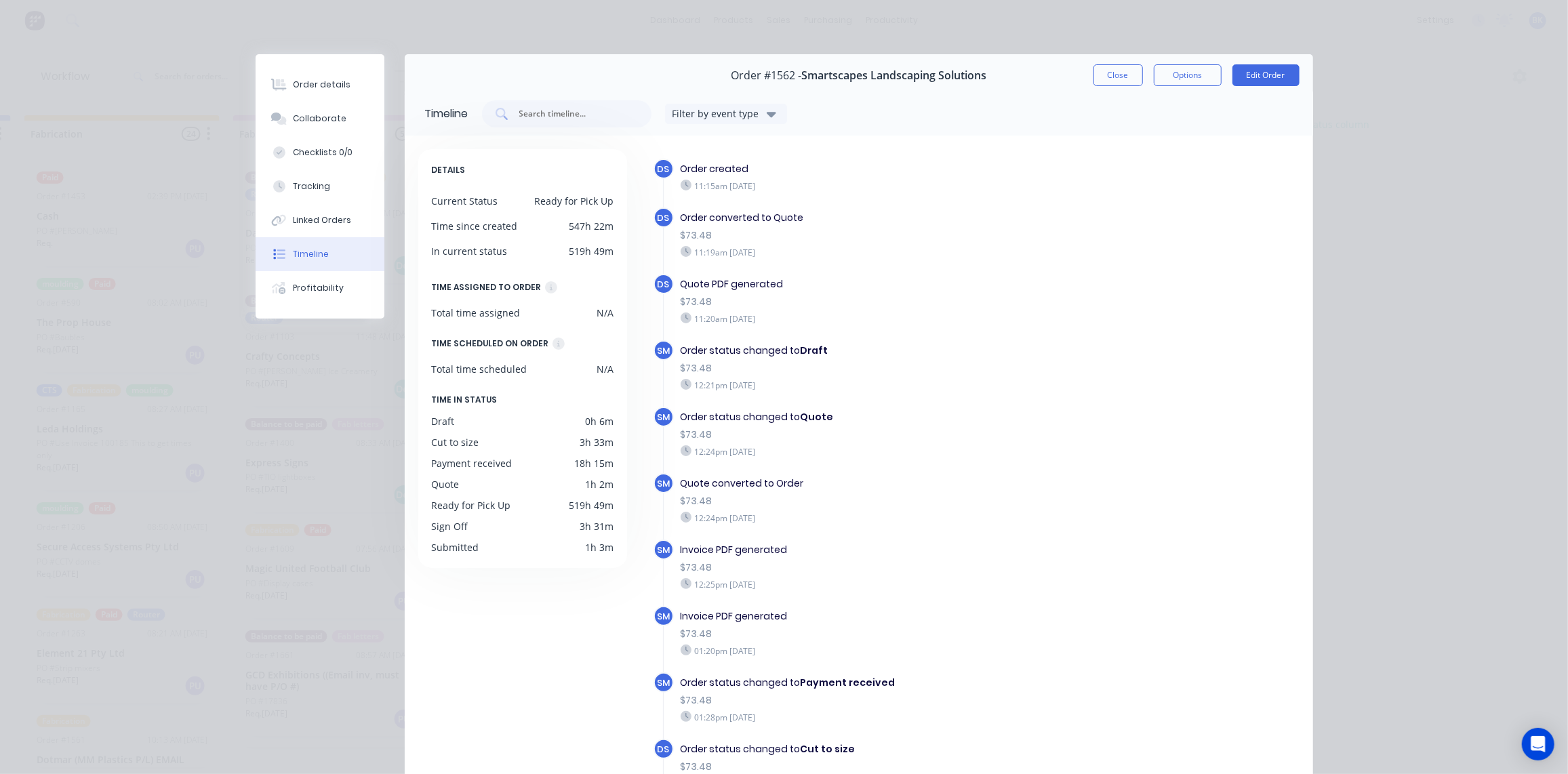
scroll to position [0, 1676]
click at [1120, 71] on button "Close" at bounding box center [1118, 76] width 49 height 22
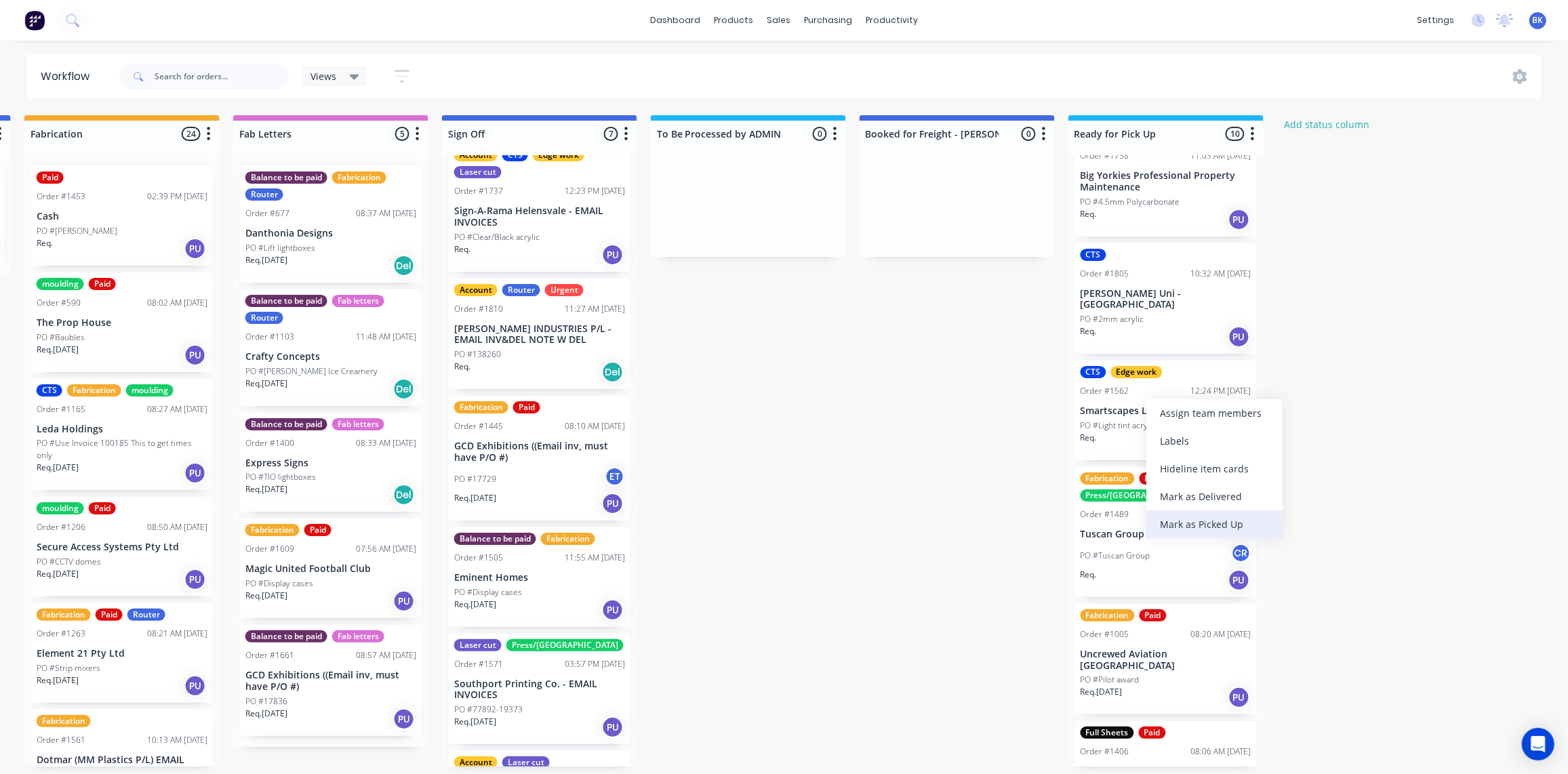
click at [1186, 521] on div "Mark as Picked Up" at bounding box center [1215, 524] width 137 height 28
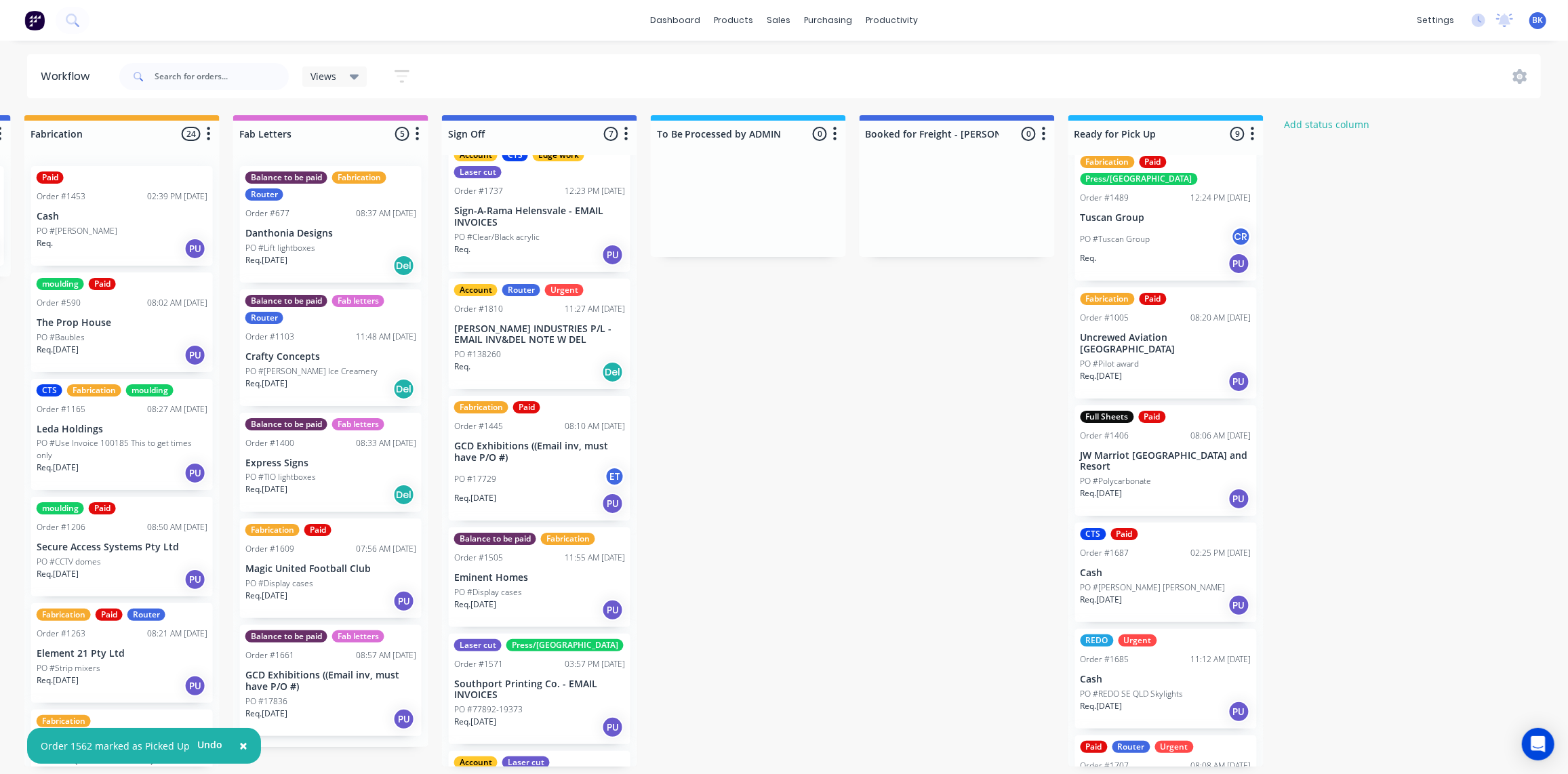
scroll to position [251, 0]
click at [1142, 432] on div "Full Sheets Paid Order #1406 08:06 AM 24/09/25 JW Marriot Gold Coast Spa and Re…" at bounding box center [1165, 460] width 181 height 111
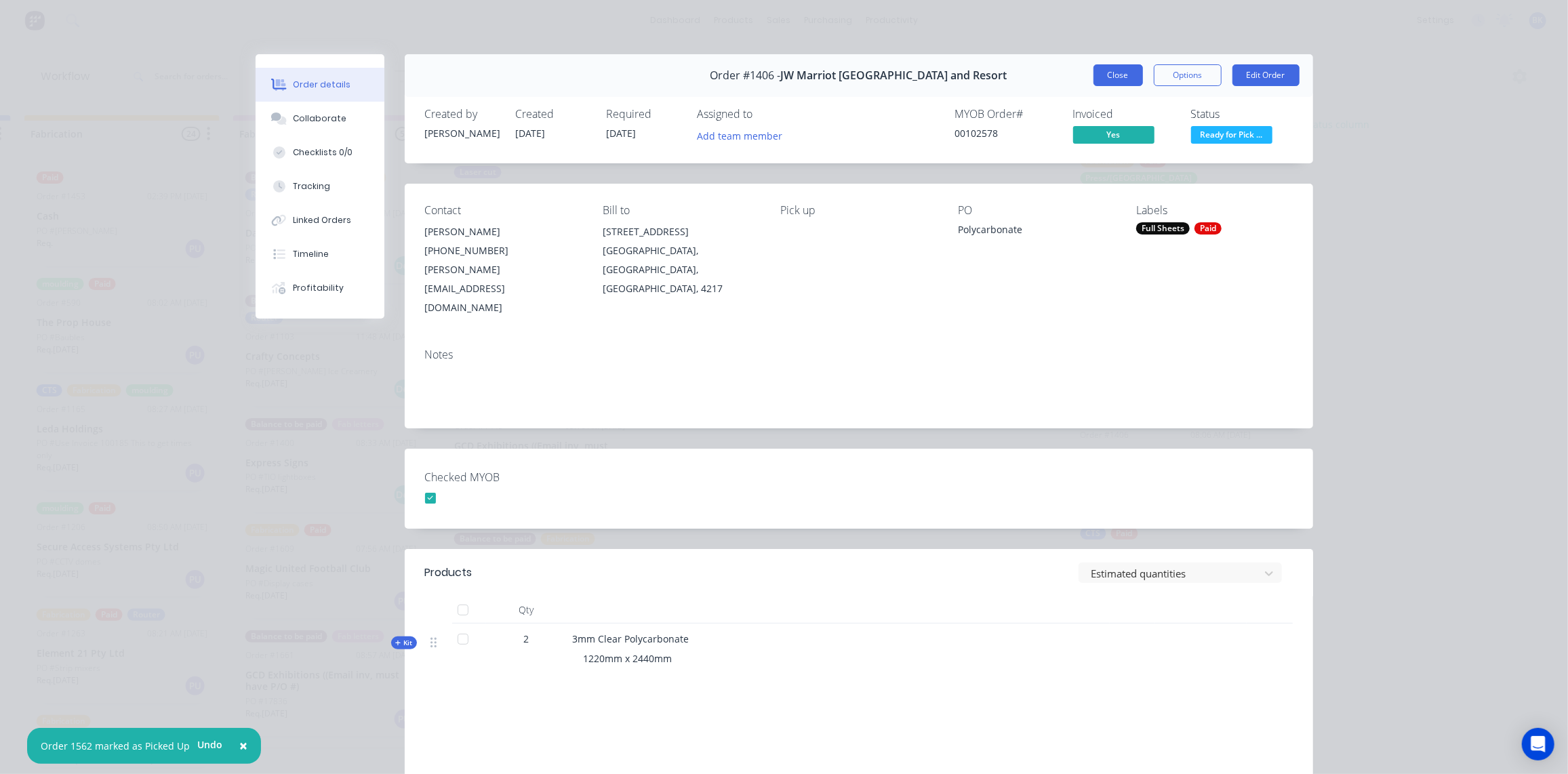
click at [1128, 76] on button "Close" at bounding box center [1118, 76] width 49 height 22
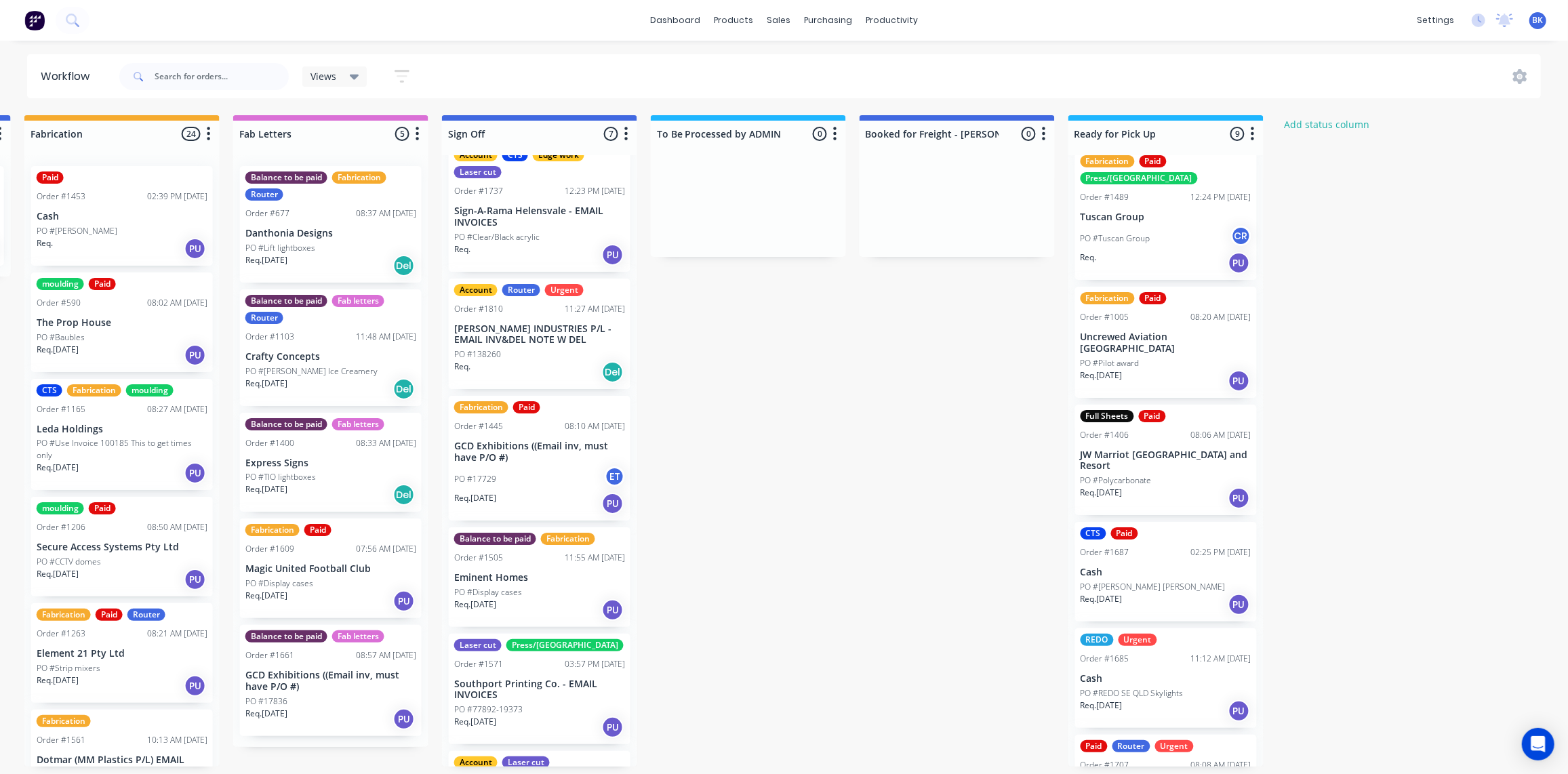
click at [1142, 486] on div "Req. 23/09/25 PU" at bounding box center [1166, 497] width 171 height 23
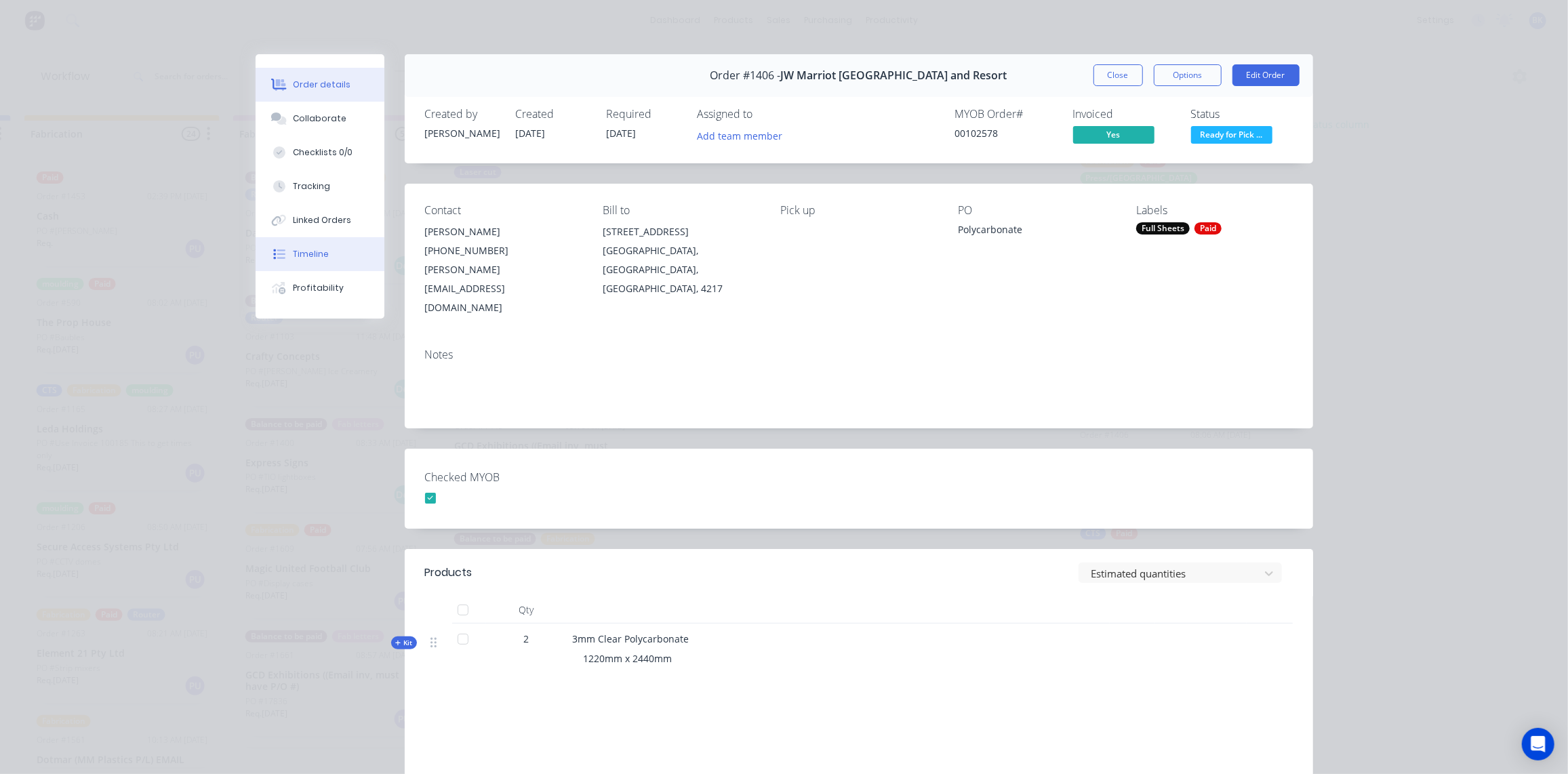
click at [305, 262] on button "Timeline" at bounding box center [320, 253] width 128 height 34
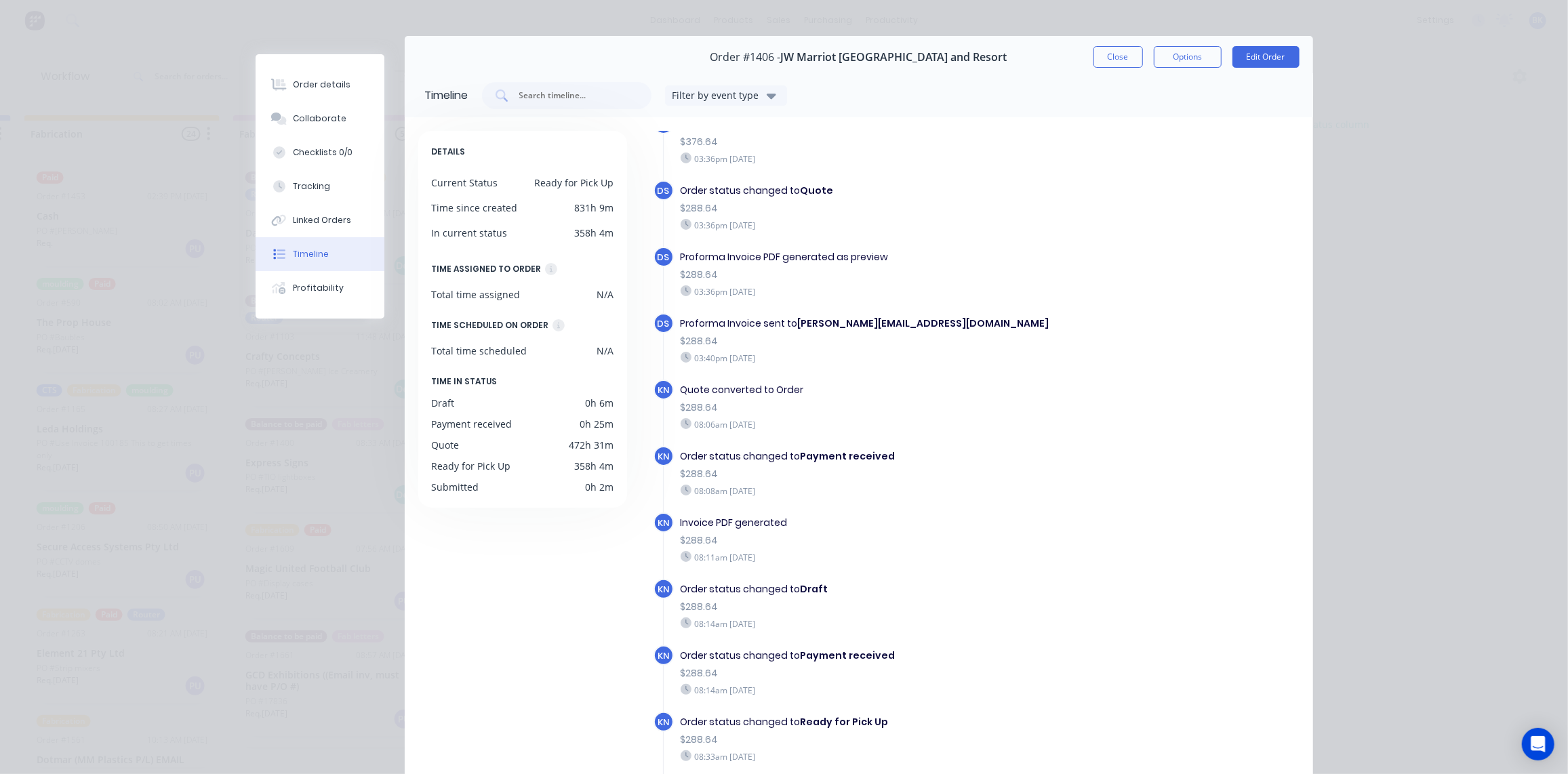
scroll to position [19, 0]
click at [1128, 55] on button "Close" at bounding box center [1118, 56] width 49 height 22
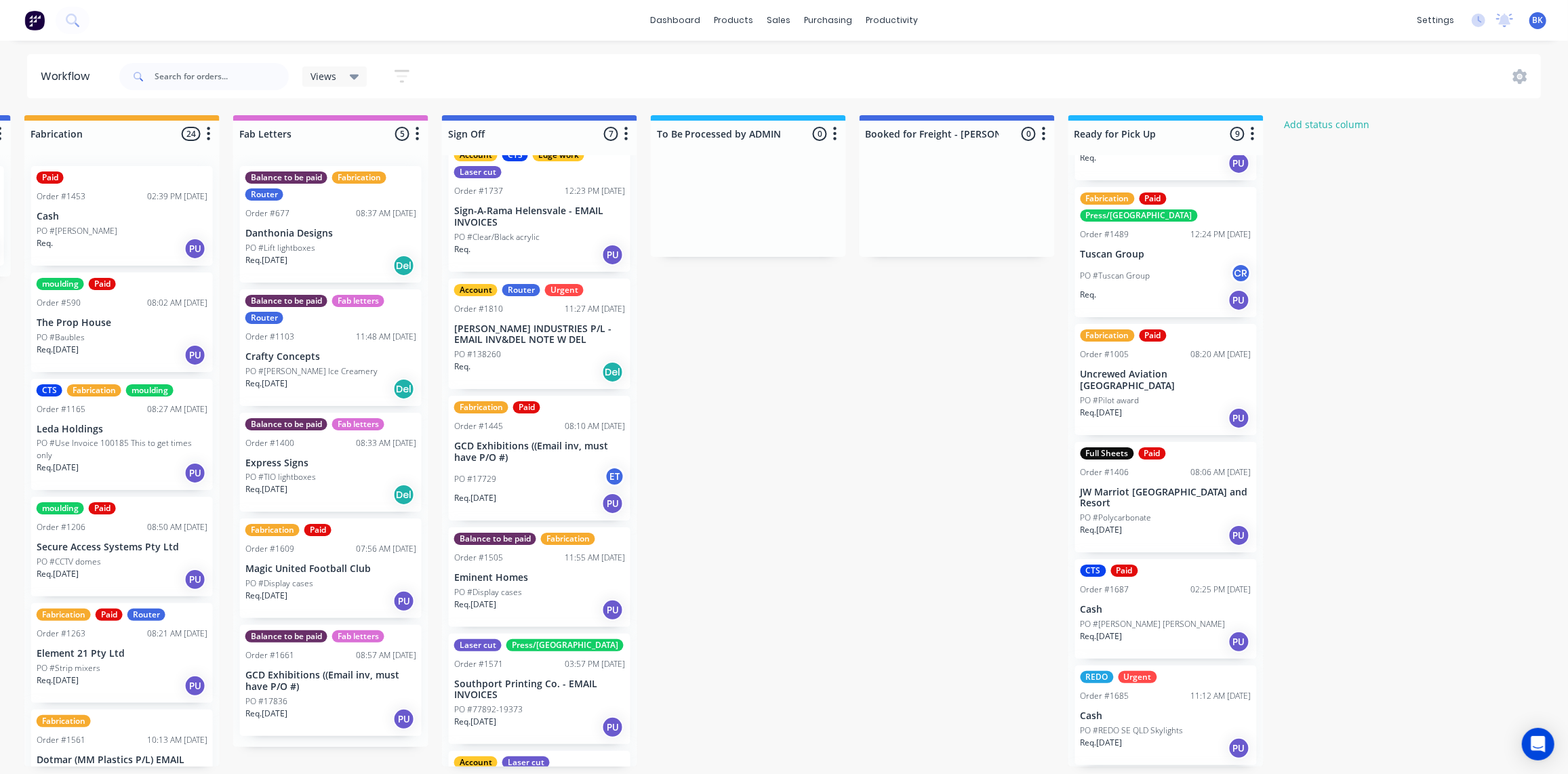
scroll to position [214, 0]
click at [1217, 585] on div "Mark as Picked Up" at bounding box center [1250, 592] width 137 height 28
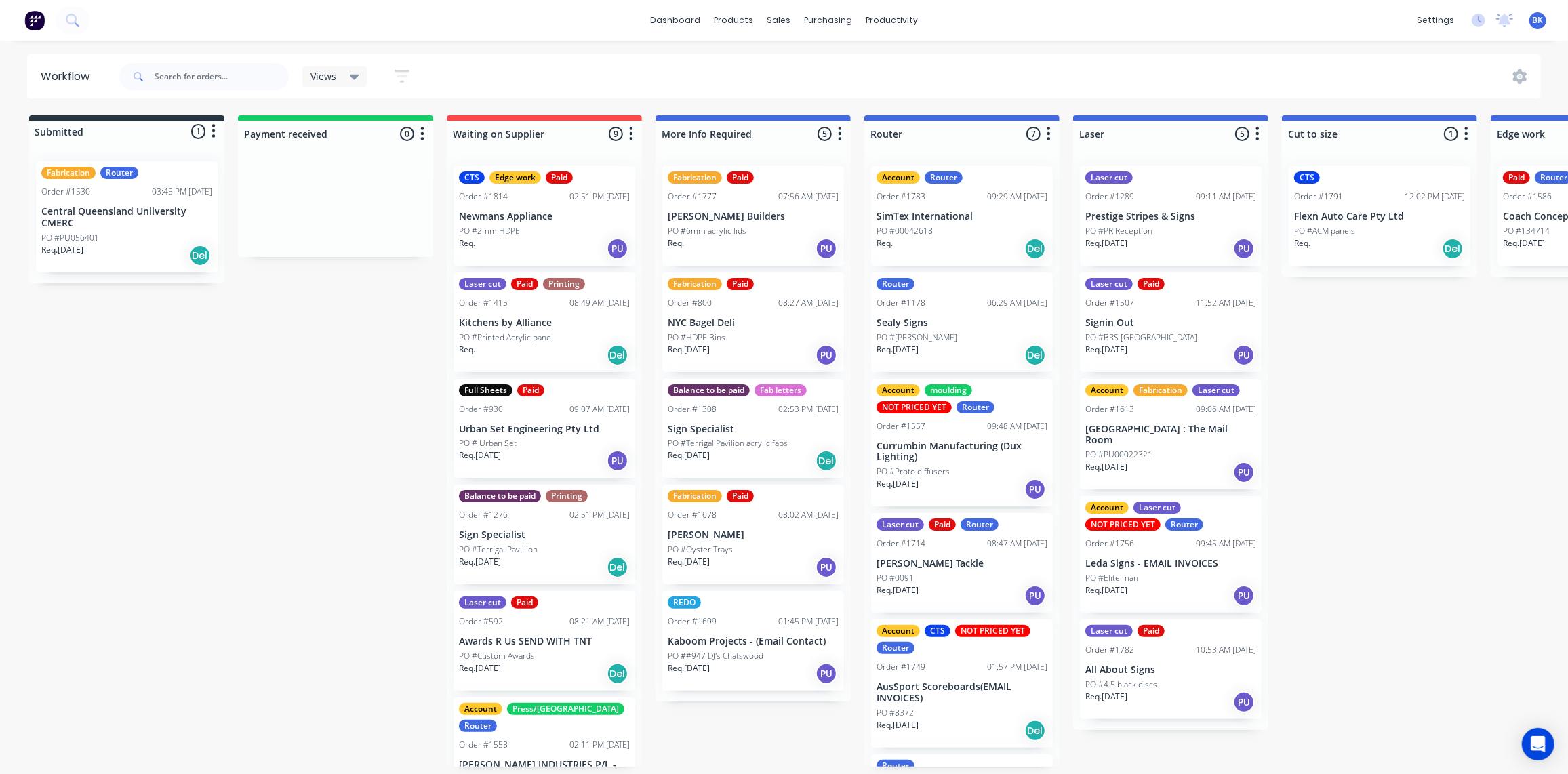
scroll to position [1, 0]
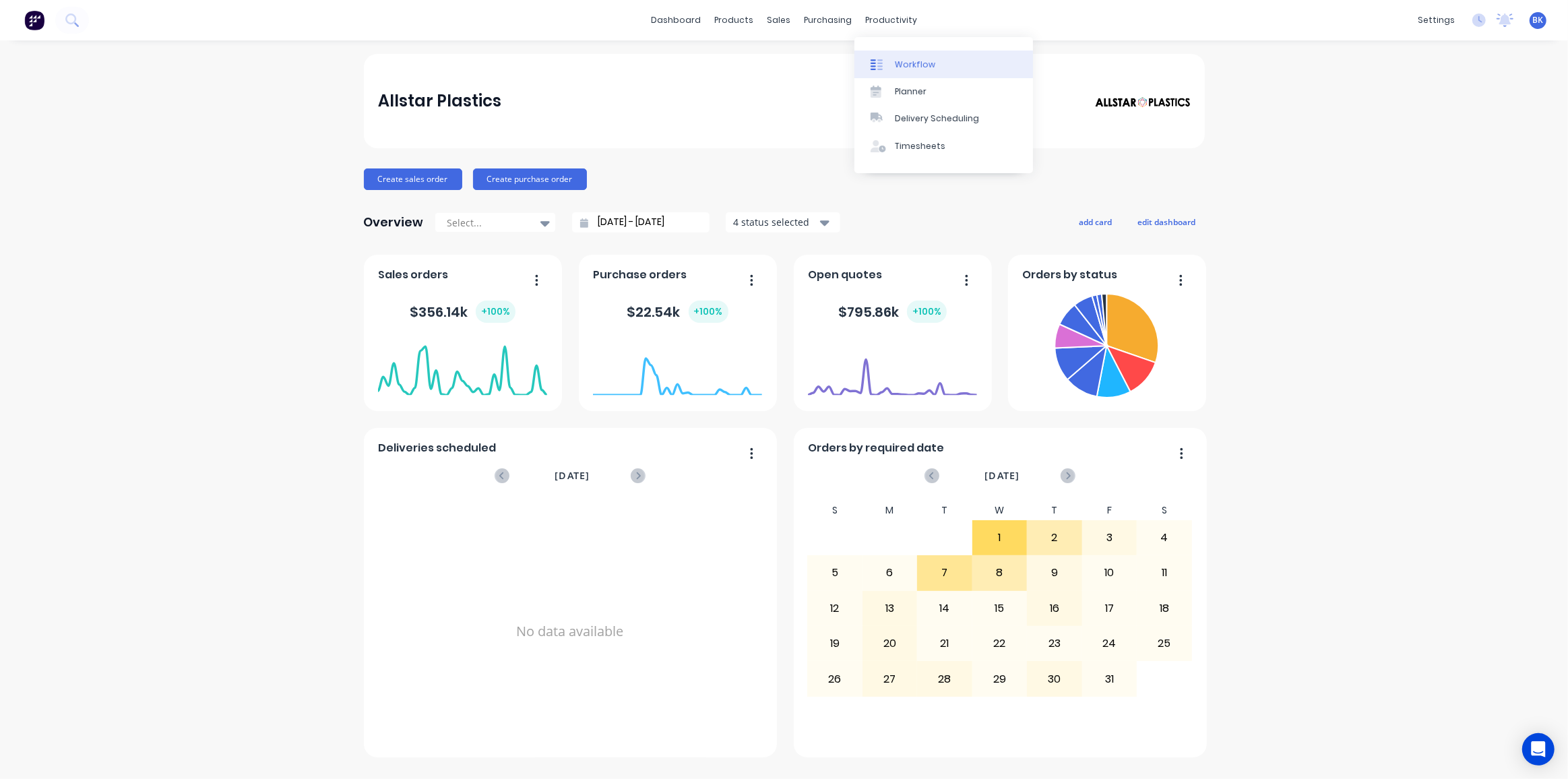
click at [886, 59] on div at bounding box center [881, 64] width 20 height 12
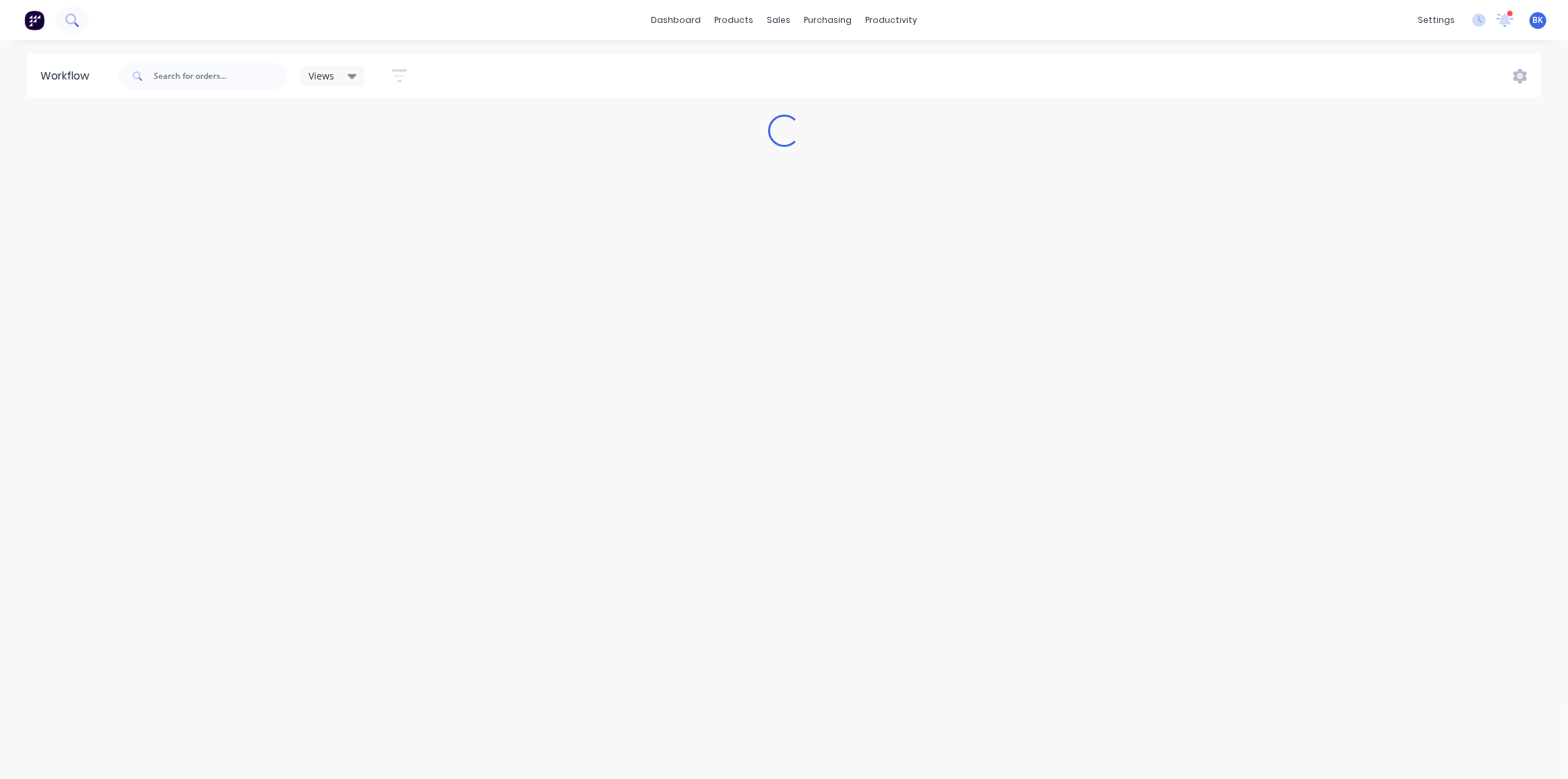
click at [75, 17] on icon at bounding box center [71, 19] width 11 height 11
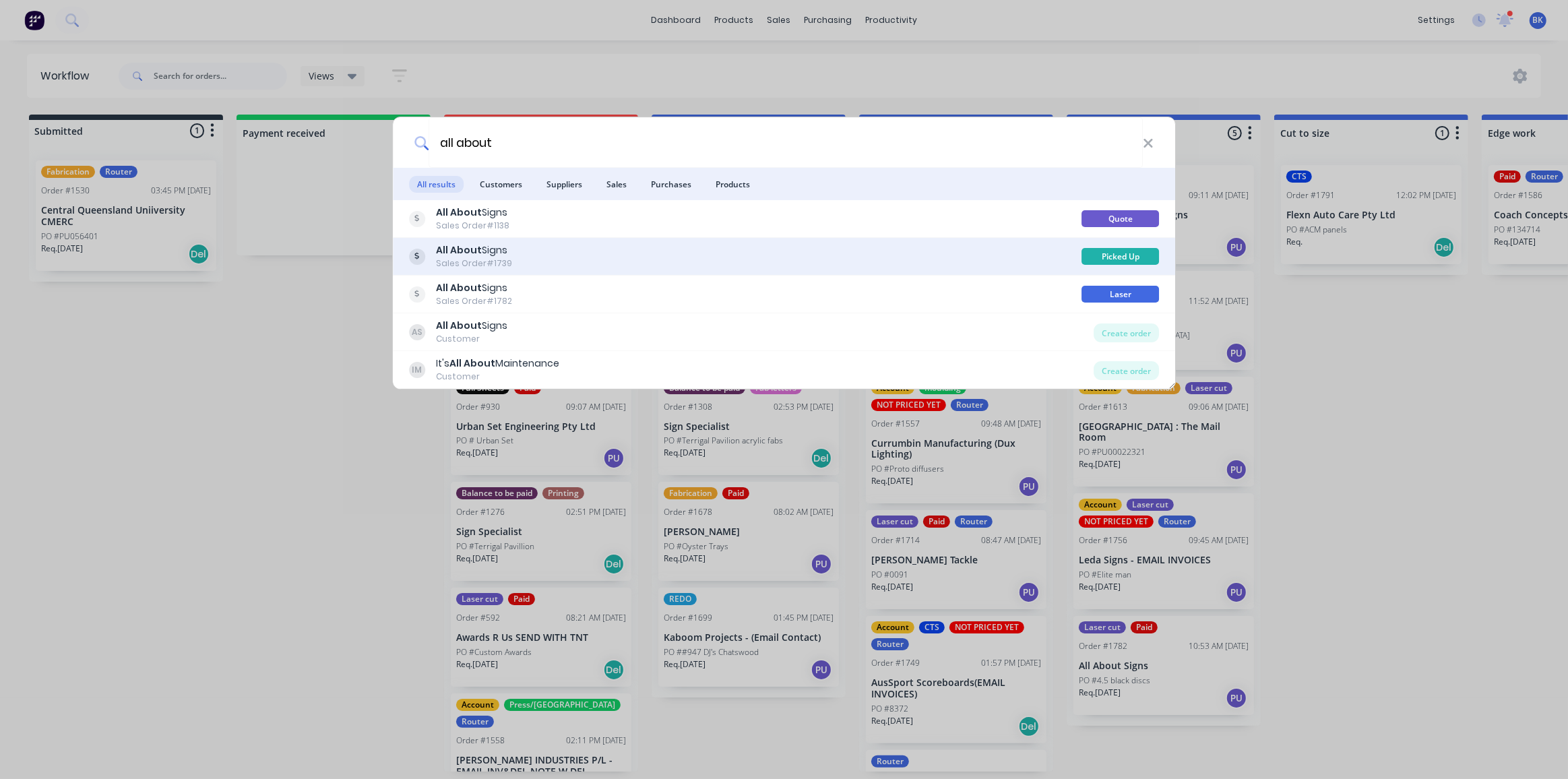
type input "all about"
click at [444, 258] on div "Sales Order #1739" at bounding box center [474, 263] width 76 height 12
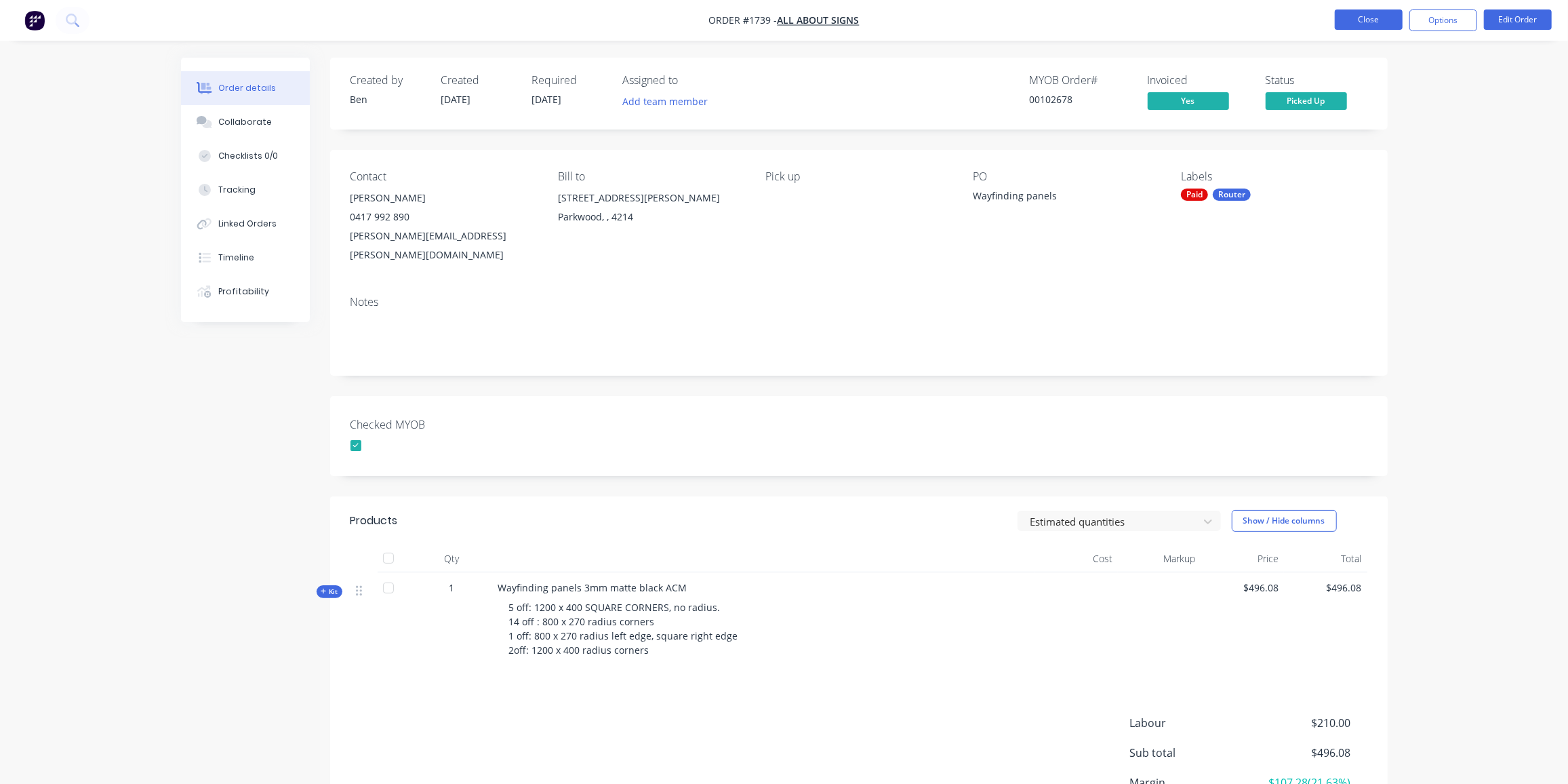
click at [1372, 17] on button "Close" at bounding box center [1368, 19] width 67 height 20
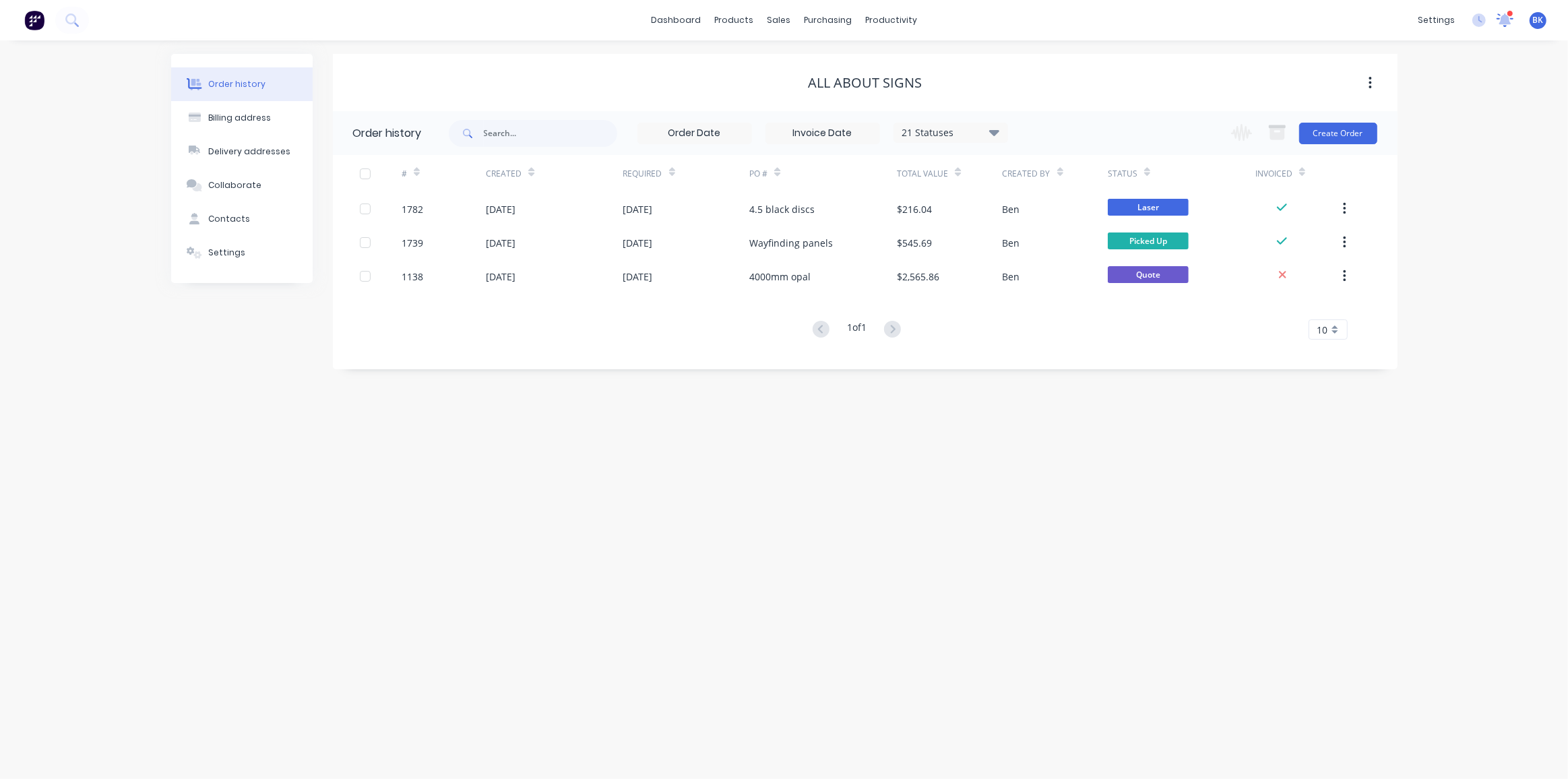
click at [1505, 17] on icon at bounding box center [1505, 18] width 14 height 13
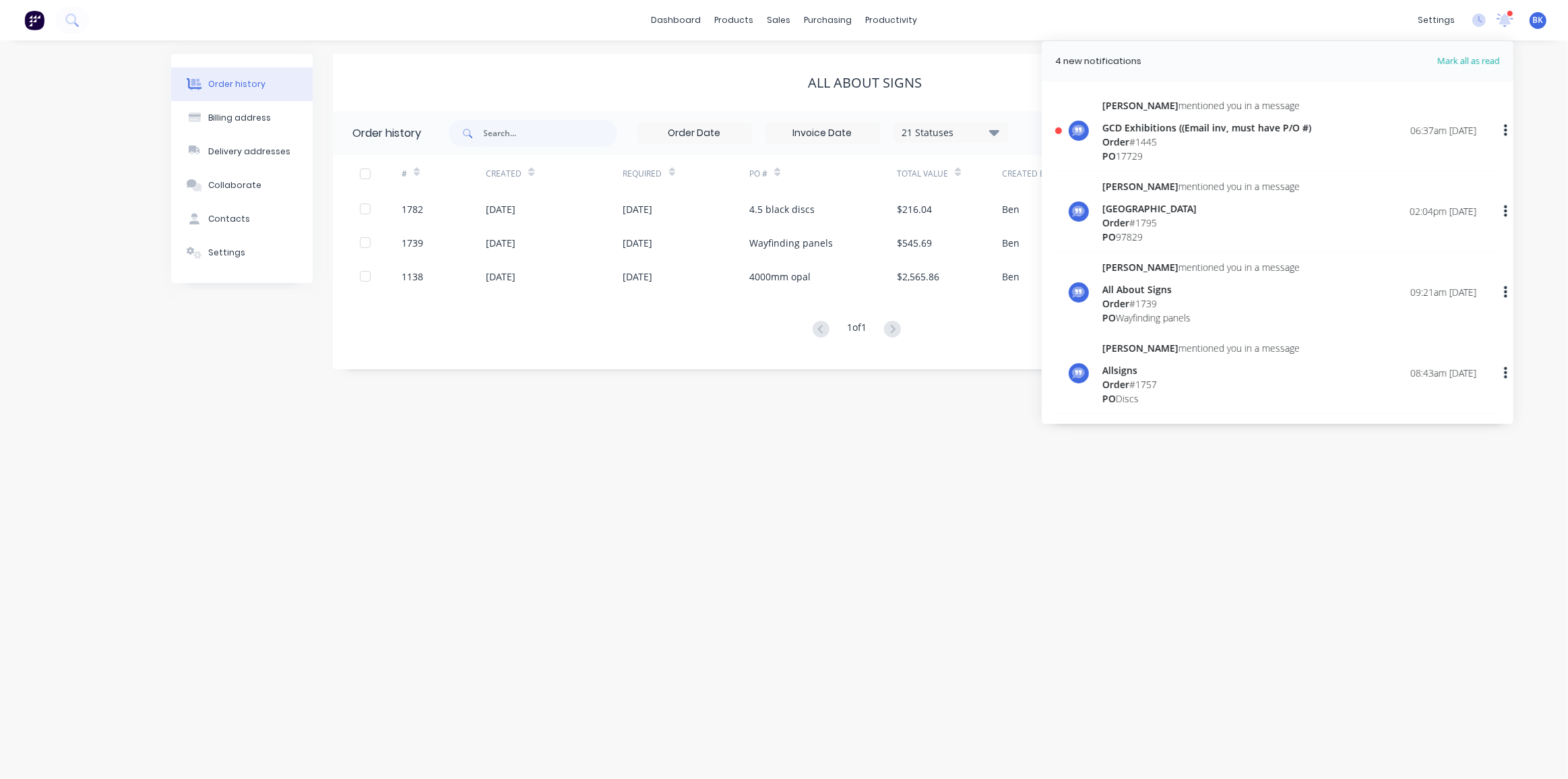
scroll to position [245, 0]
click at [1177, 128] on div "GCD Exhibitions ((Email inv, must have P/O #)" at bounding box center [1207, 128] width 209 height 14
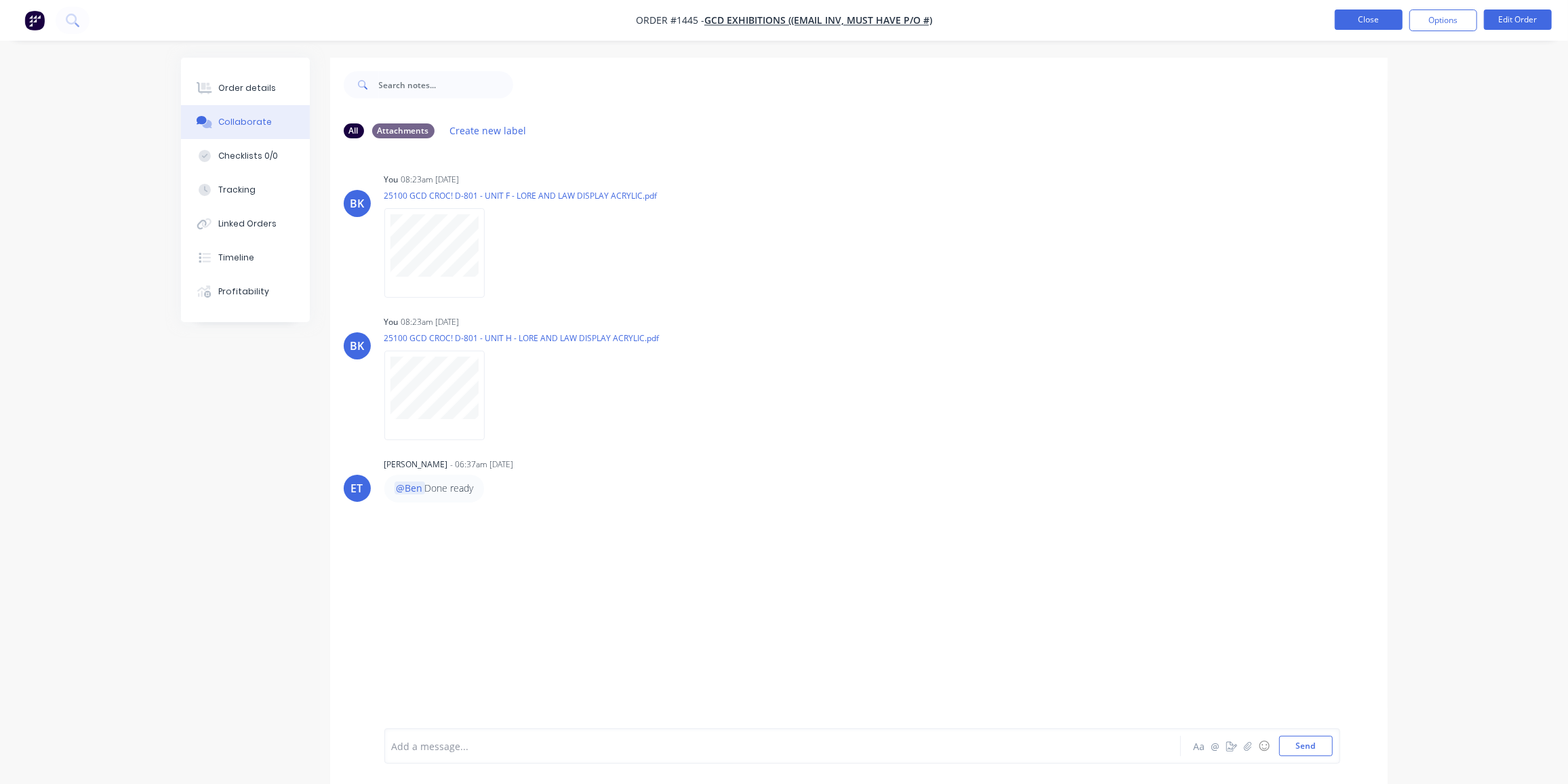
click at [1378, 14] on button "Close" at bounding box center [1368, 19] width 67 height 20
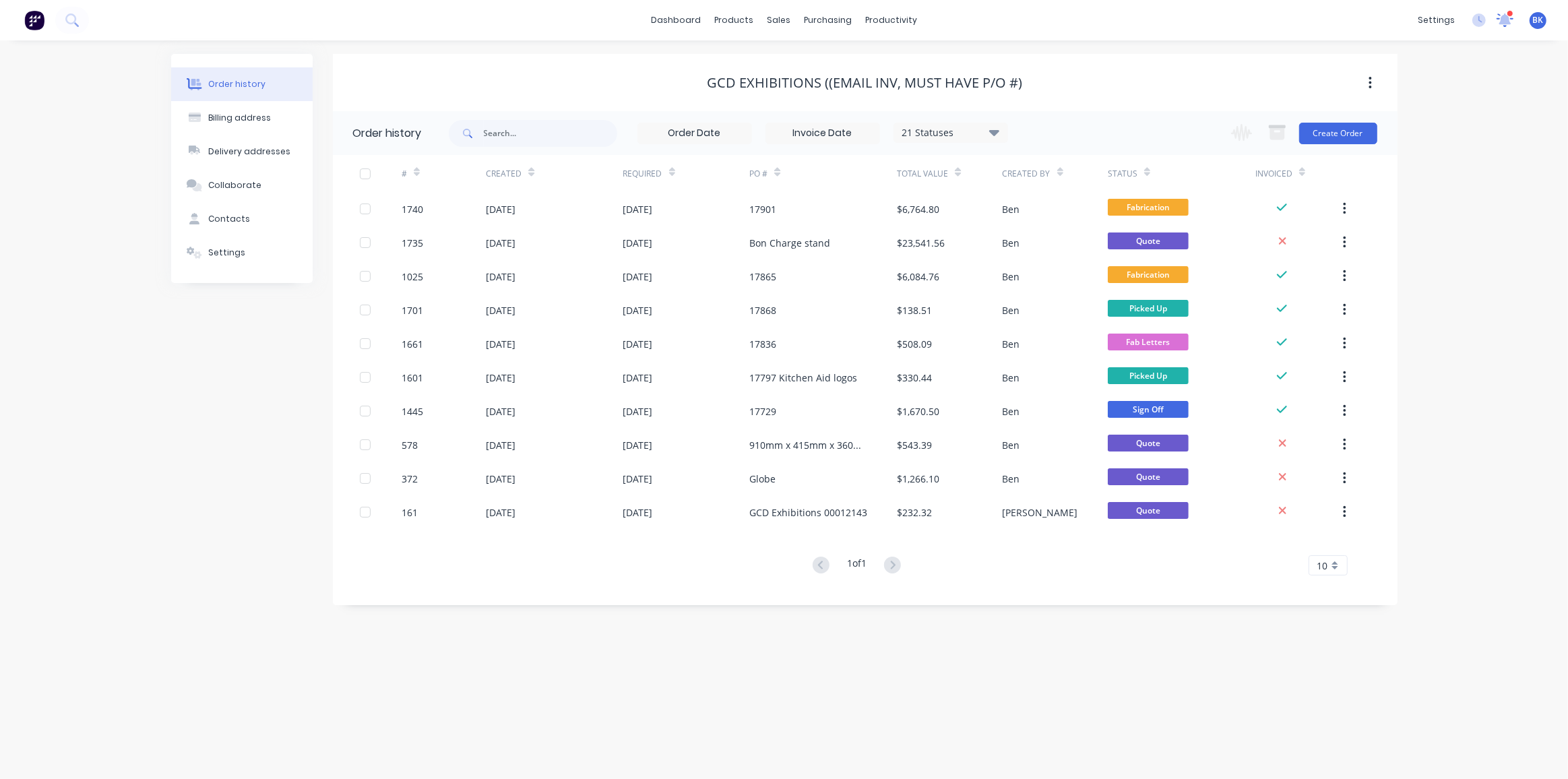
click at [1508, 20] on icon at bounding box center [1505, 18] width 12 height 12
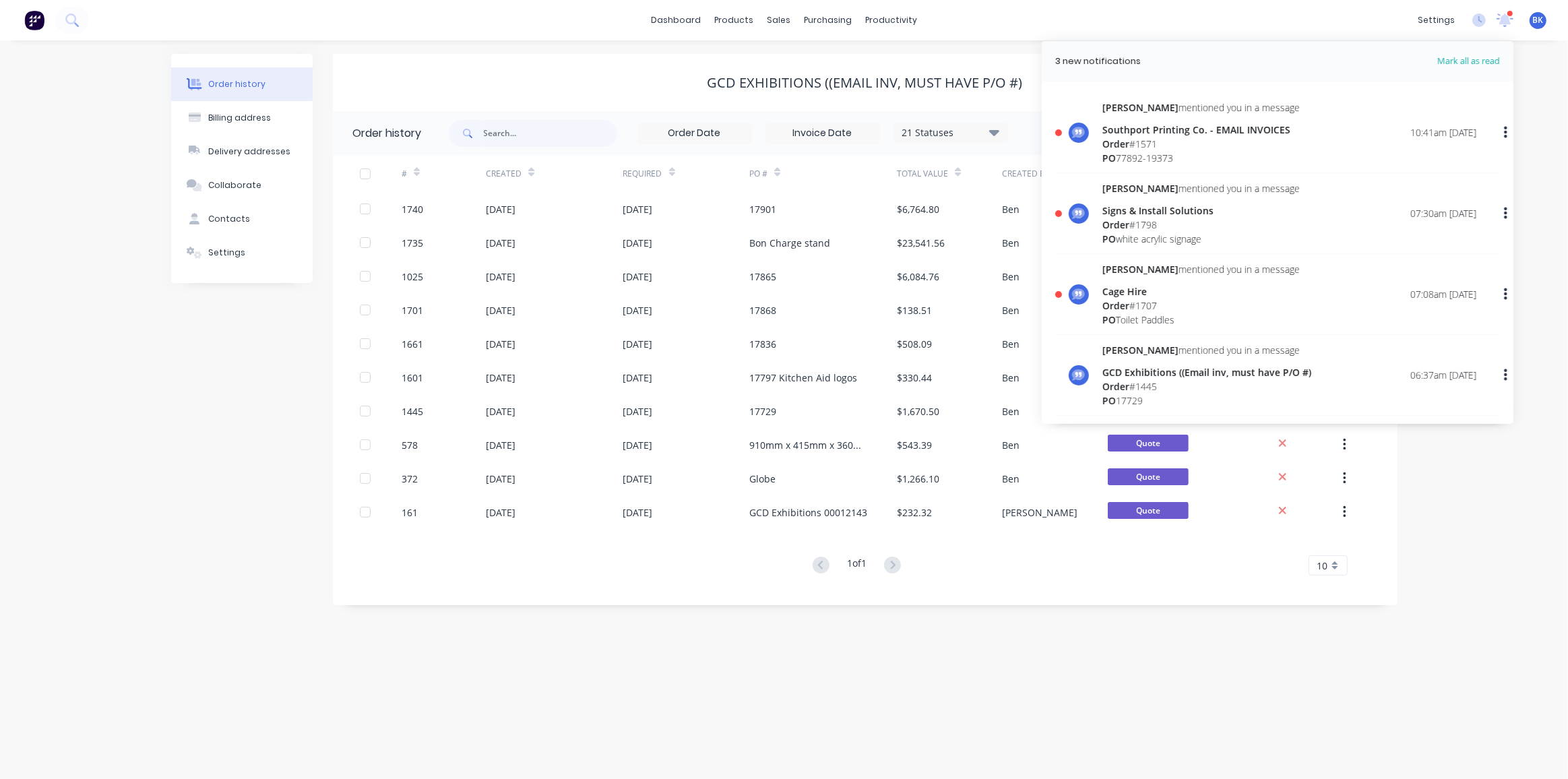
click at [1132, 304] on div "Order # 1707" at bounding box center [1201, 306] width 197 height 14
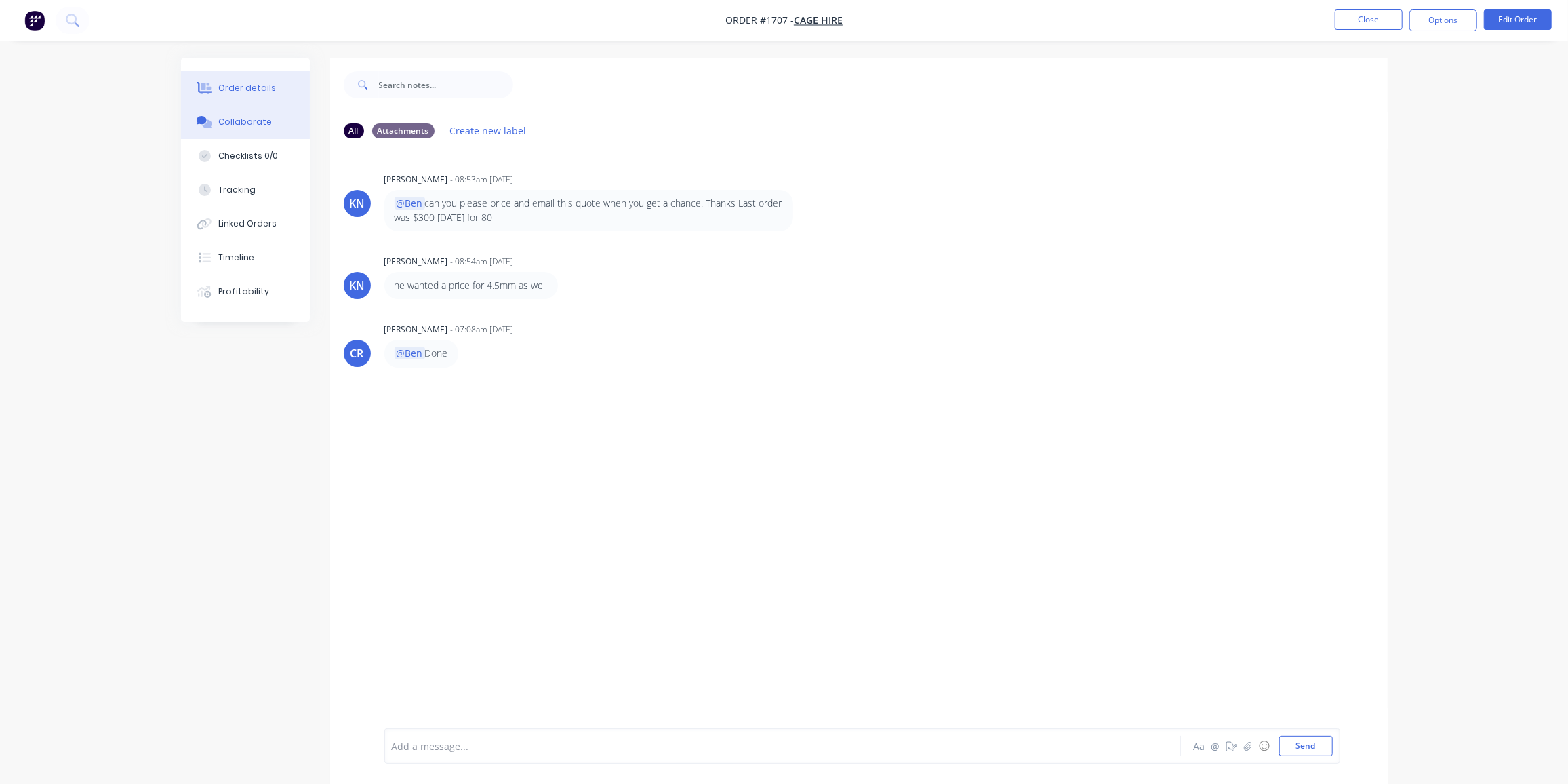
click at [240, 88] on div "Order details" at bounding box center [247, 88] width 57 height 12
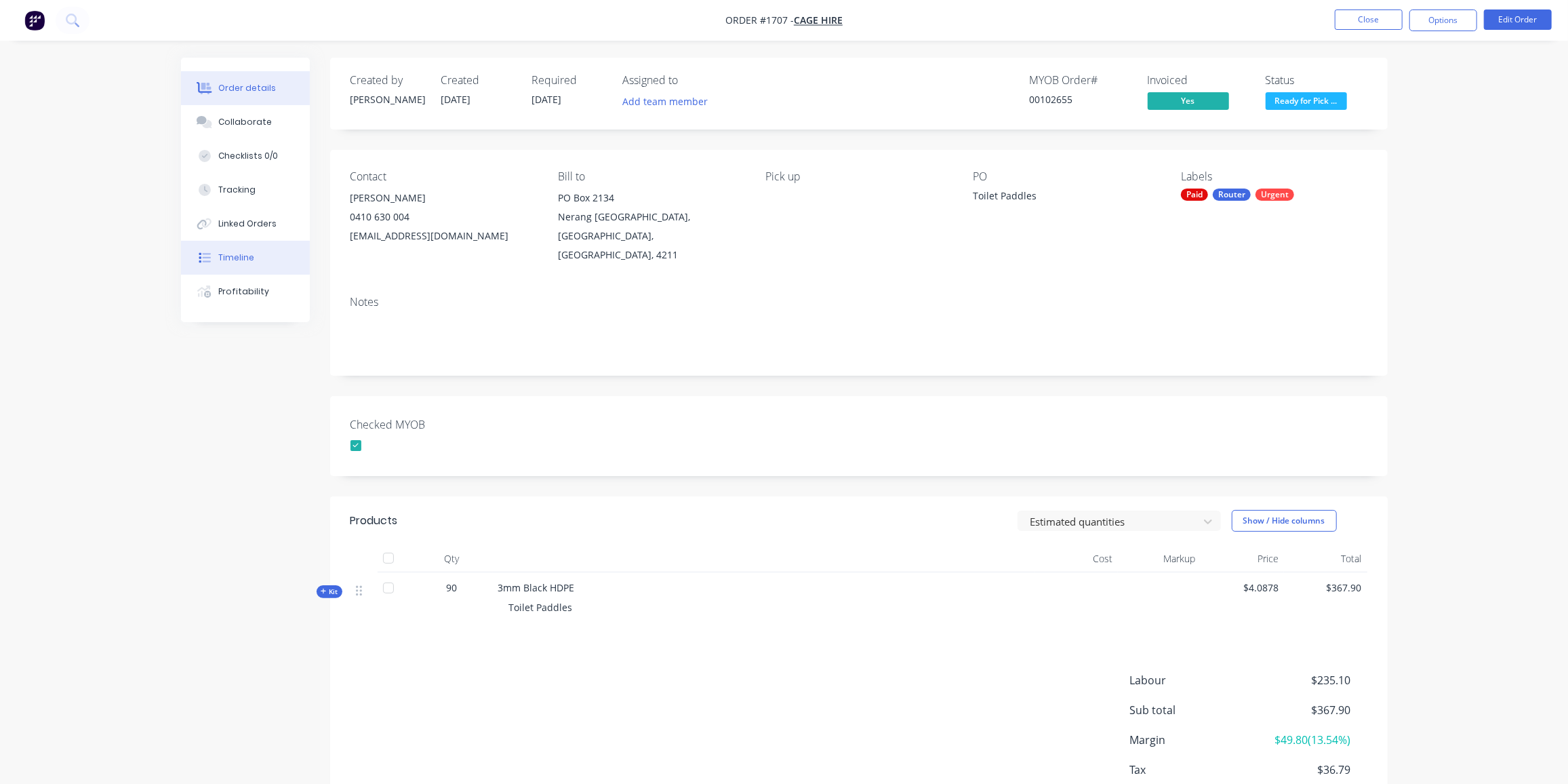
click at [242, 248] on button "Timeline" at bounding box center [245, 257] width 128 height 34
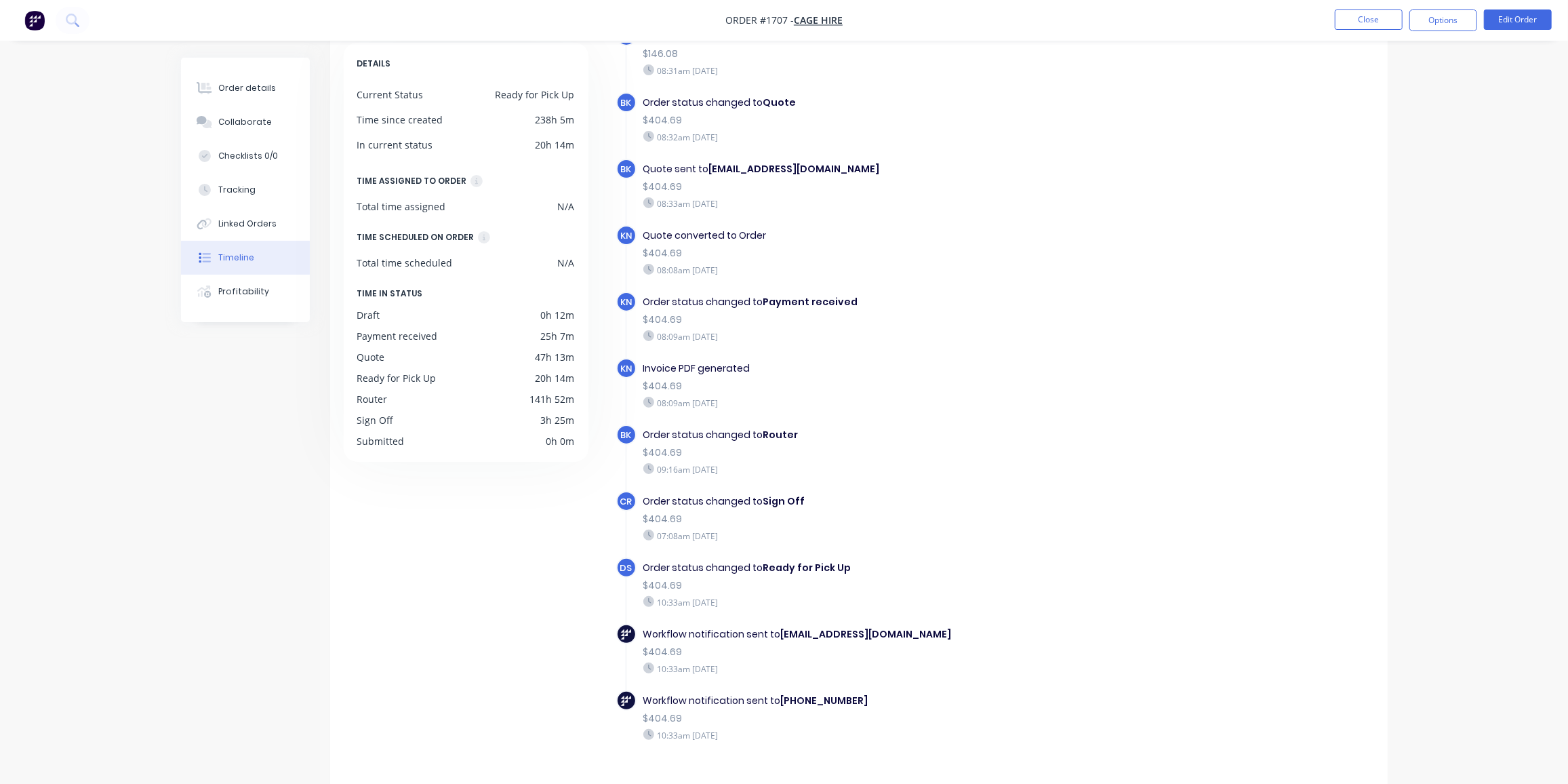
scroll to position [97, 0]
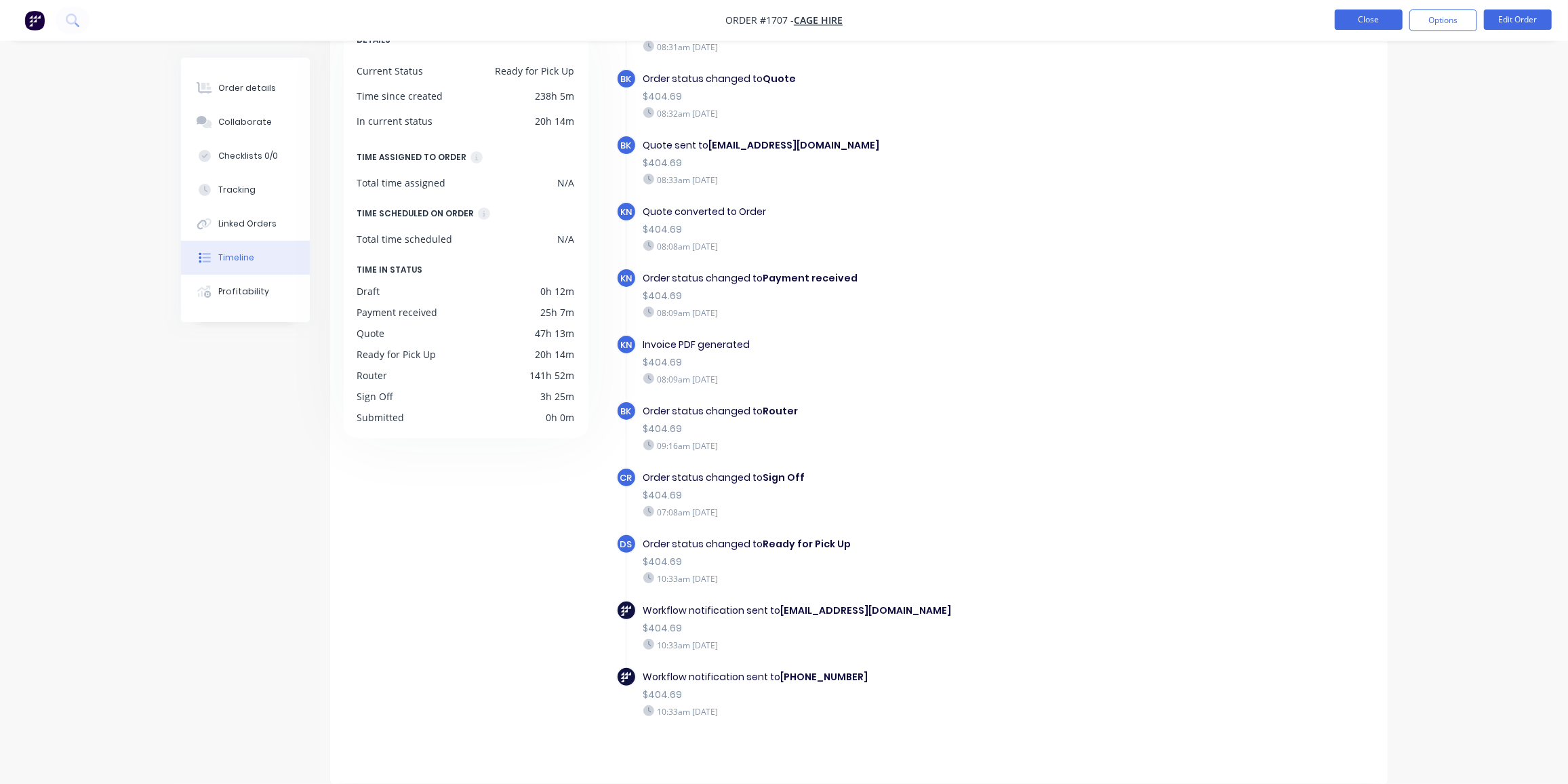
click at [1363, 17] on button "Close" at bounding box center [1368, 19] width 67 height 20
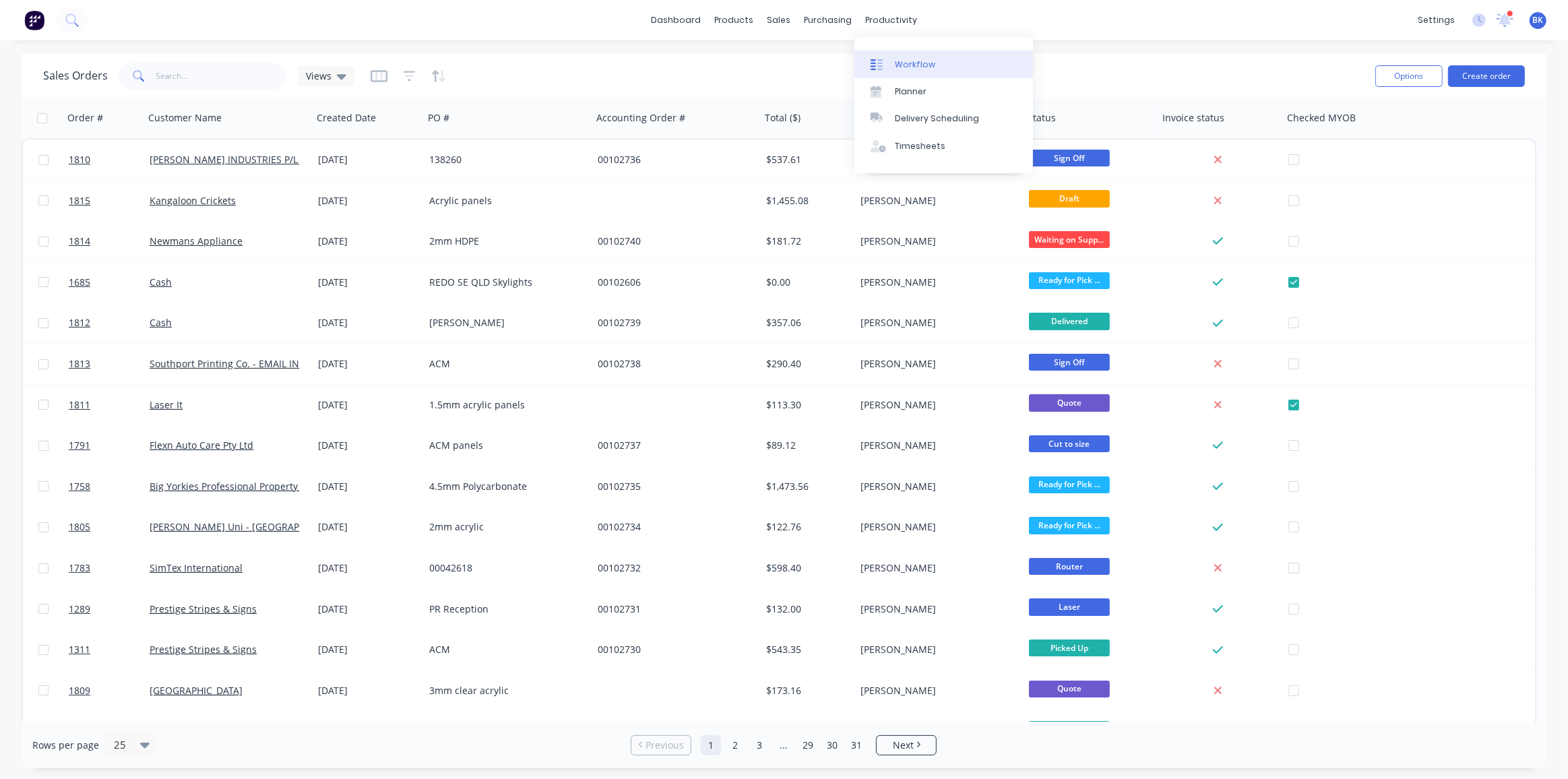
click at [894, 63] on div "Workflow" at bounding box center [914, 64] width 41 height 12
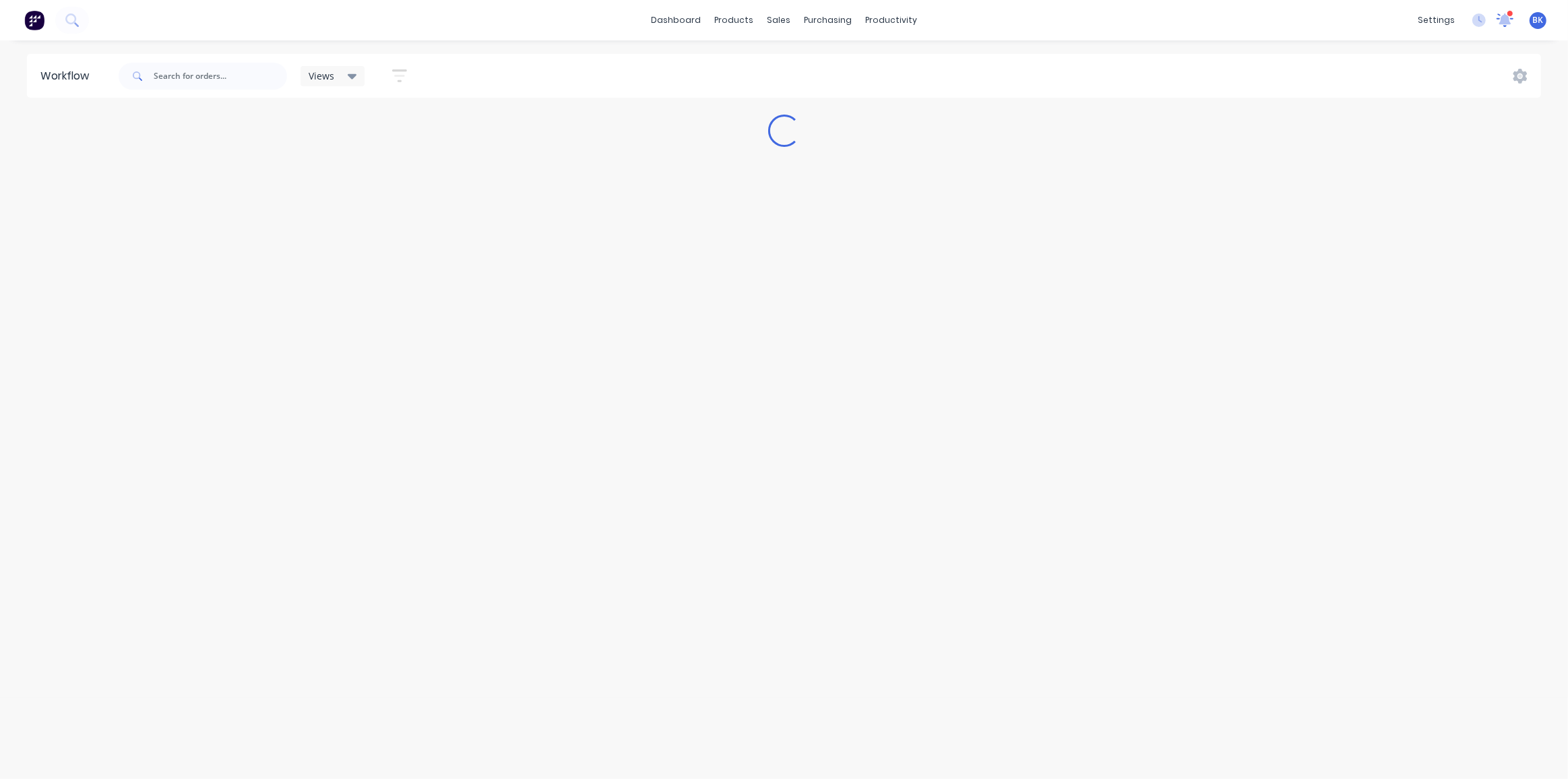
click at [1506, 20] on icon at bounding box center [1505, 18] width 13 height 12
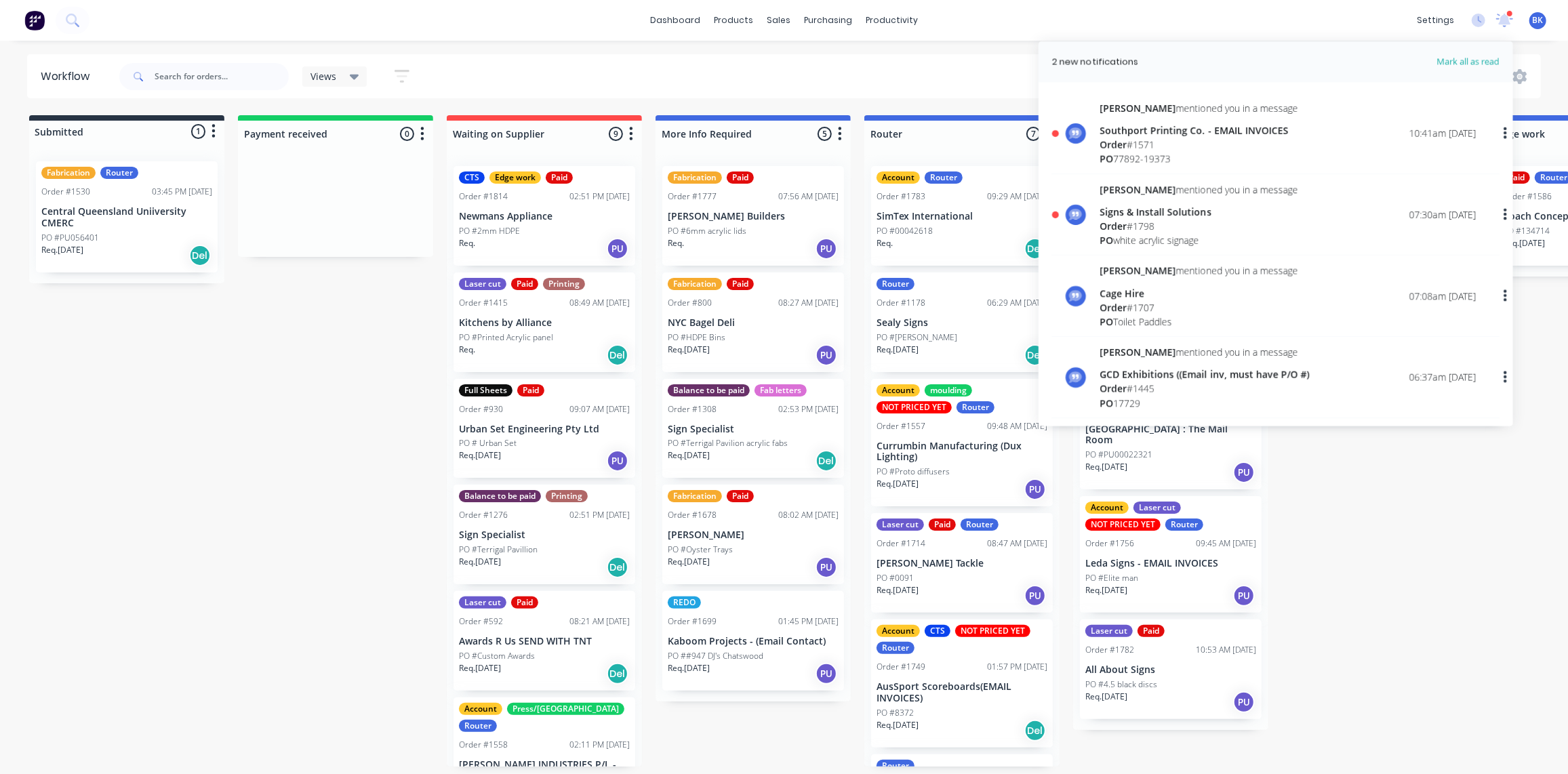
click at [1162, 213] on div "Signs & Install Solutions" at bounding box center [1199, 212] width 199 height 15
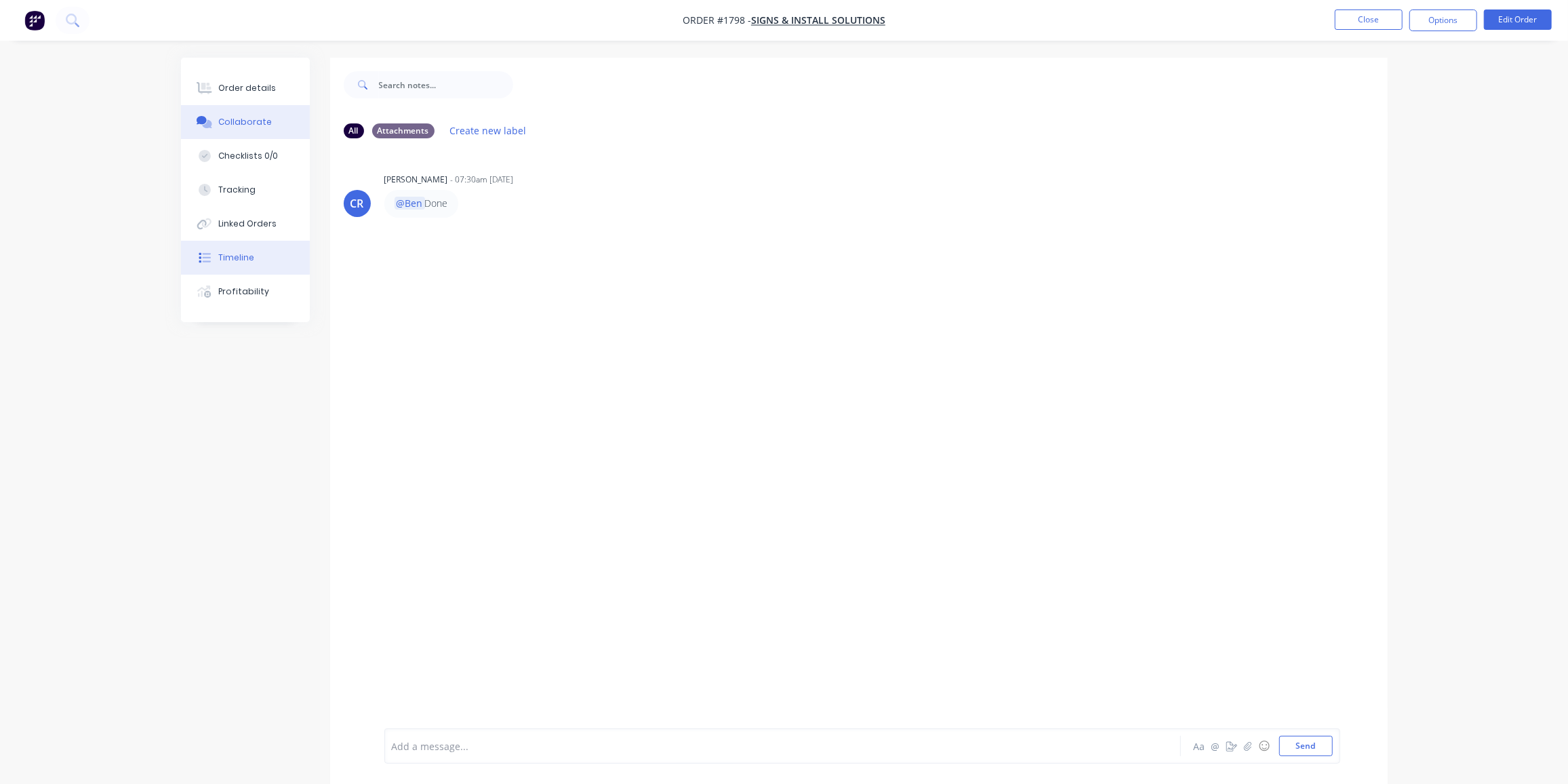
click at [232, 264] on button "Timeline" at bounding box center [245, 257] width 128 height 34
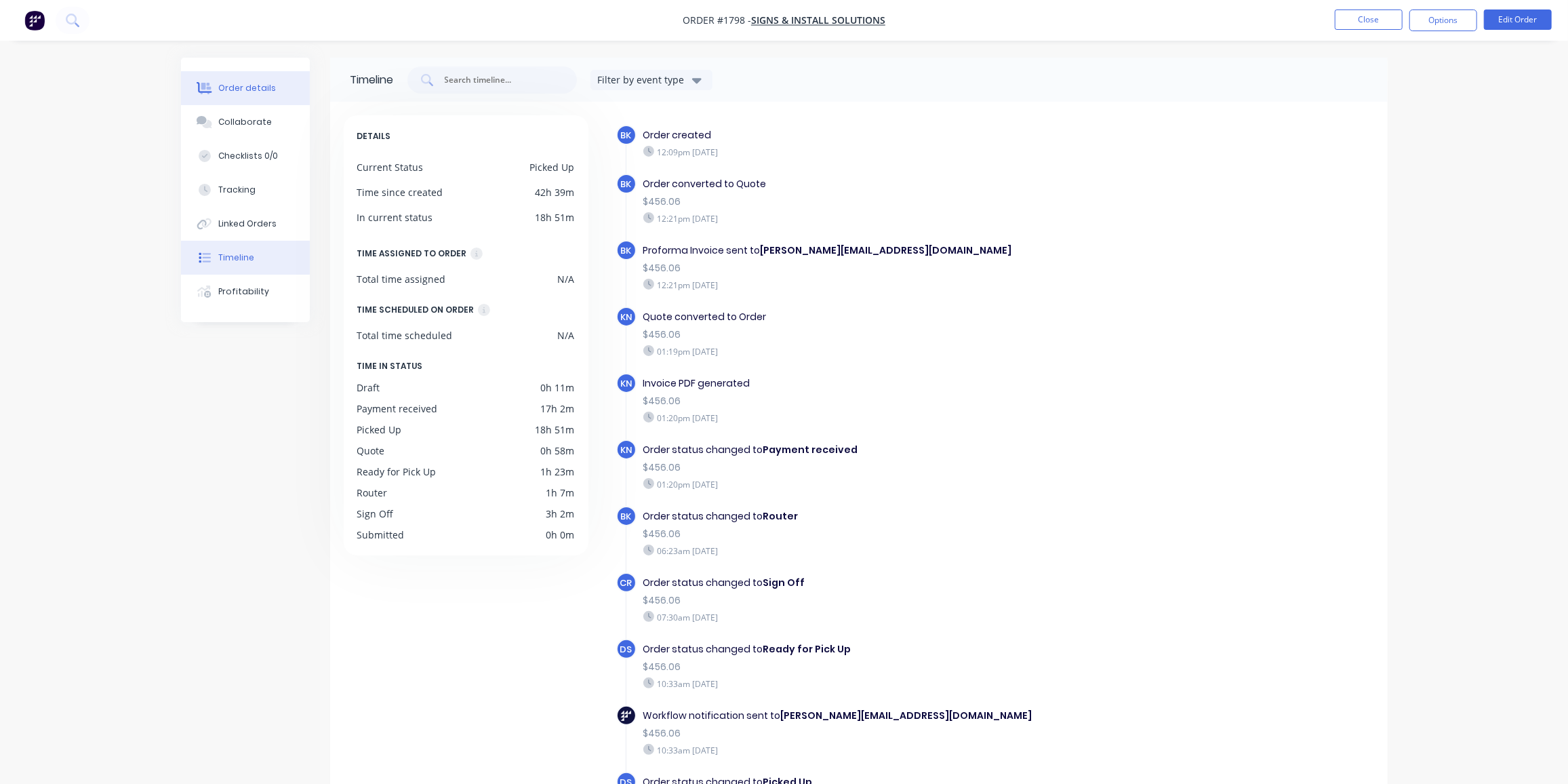
click at [252, 94] on div "Order details" at bounding box center [247, 88] width 57 height 12
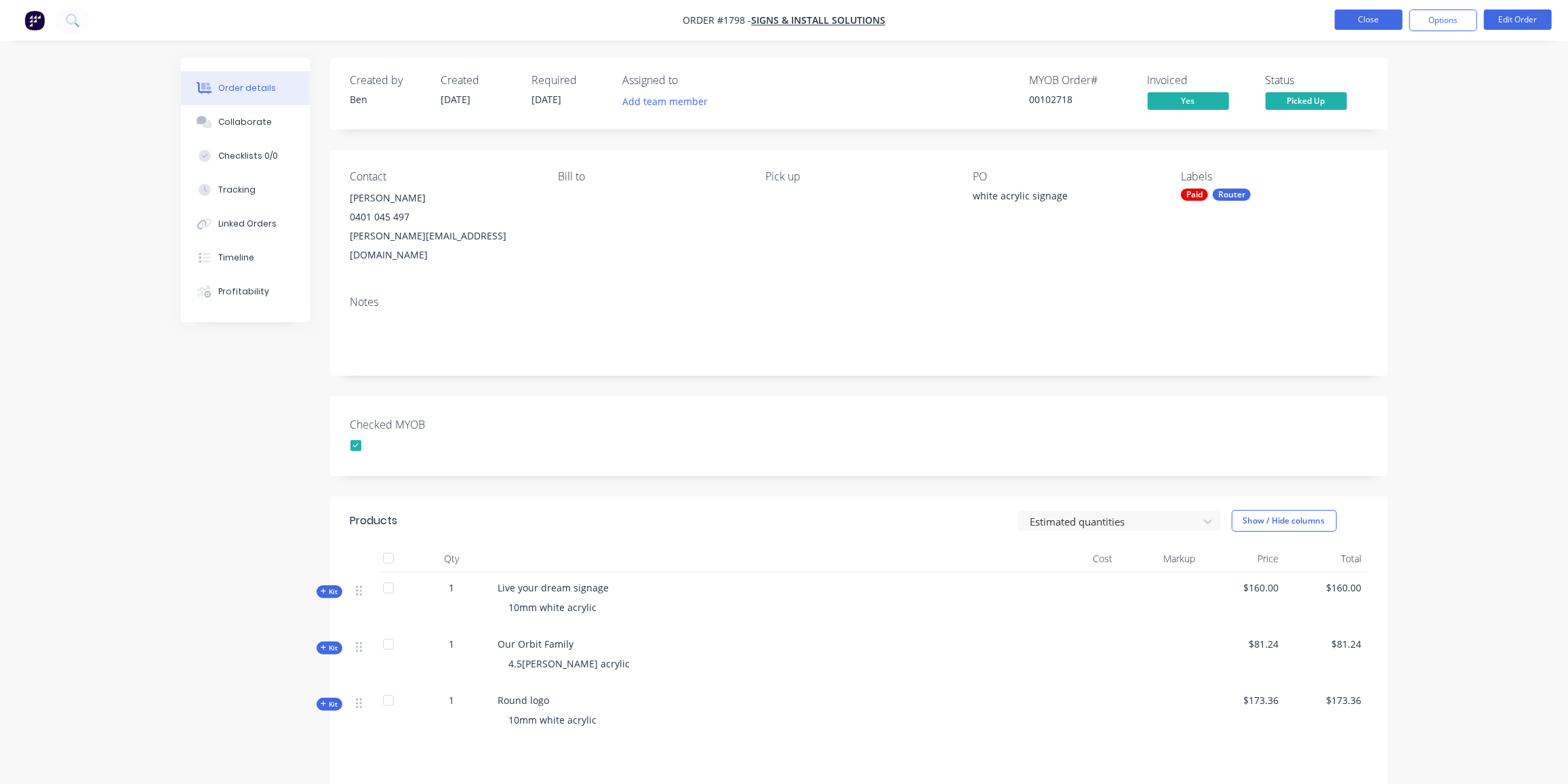
click at [1376, 21] on button "Close" at bounding box center [1368, 19] width 67 height 20
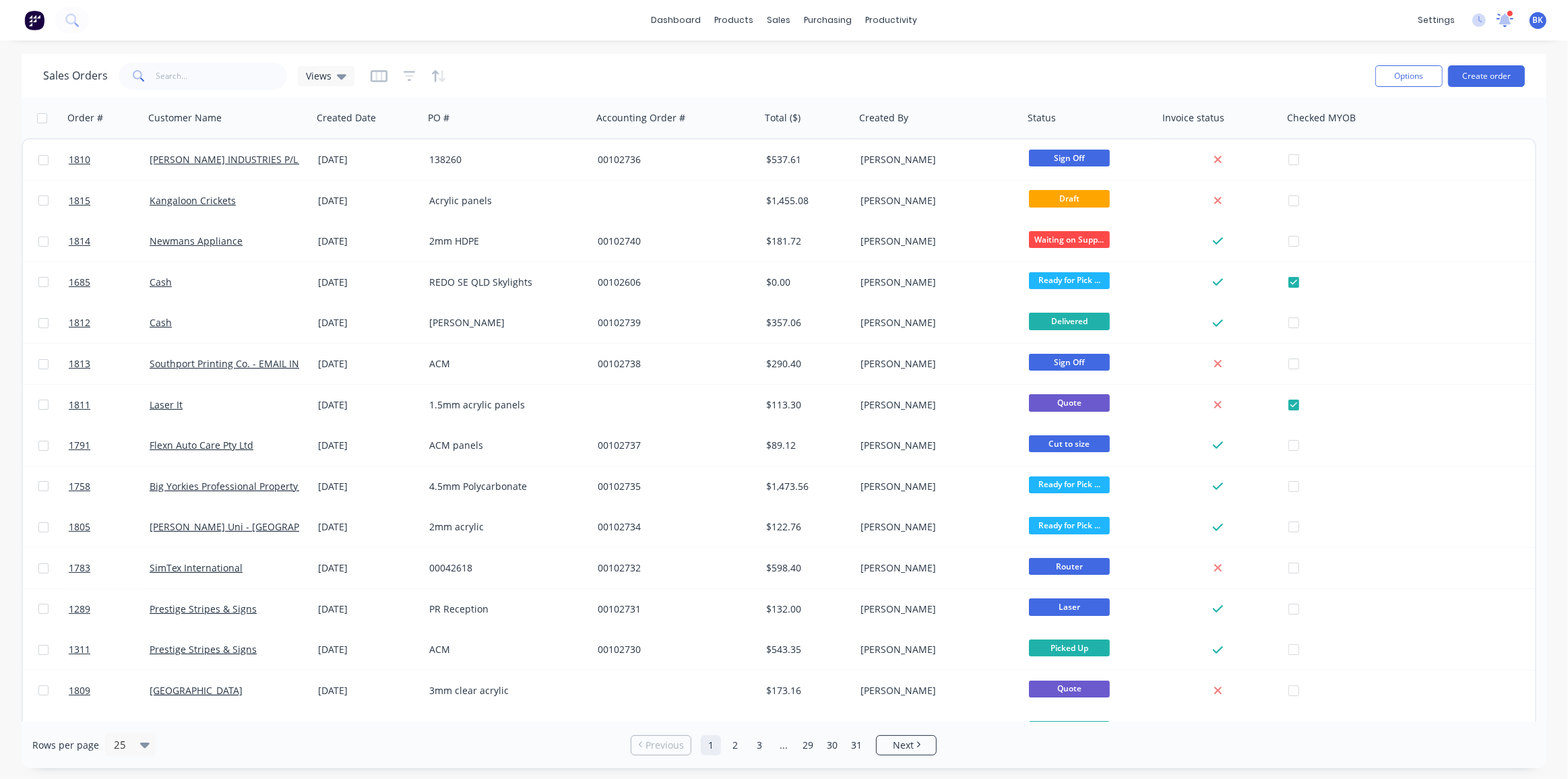
click at [1505, 21] on icon at bounding box center [1505, 18] width 12 height 11
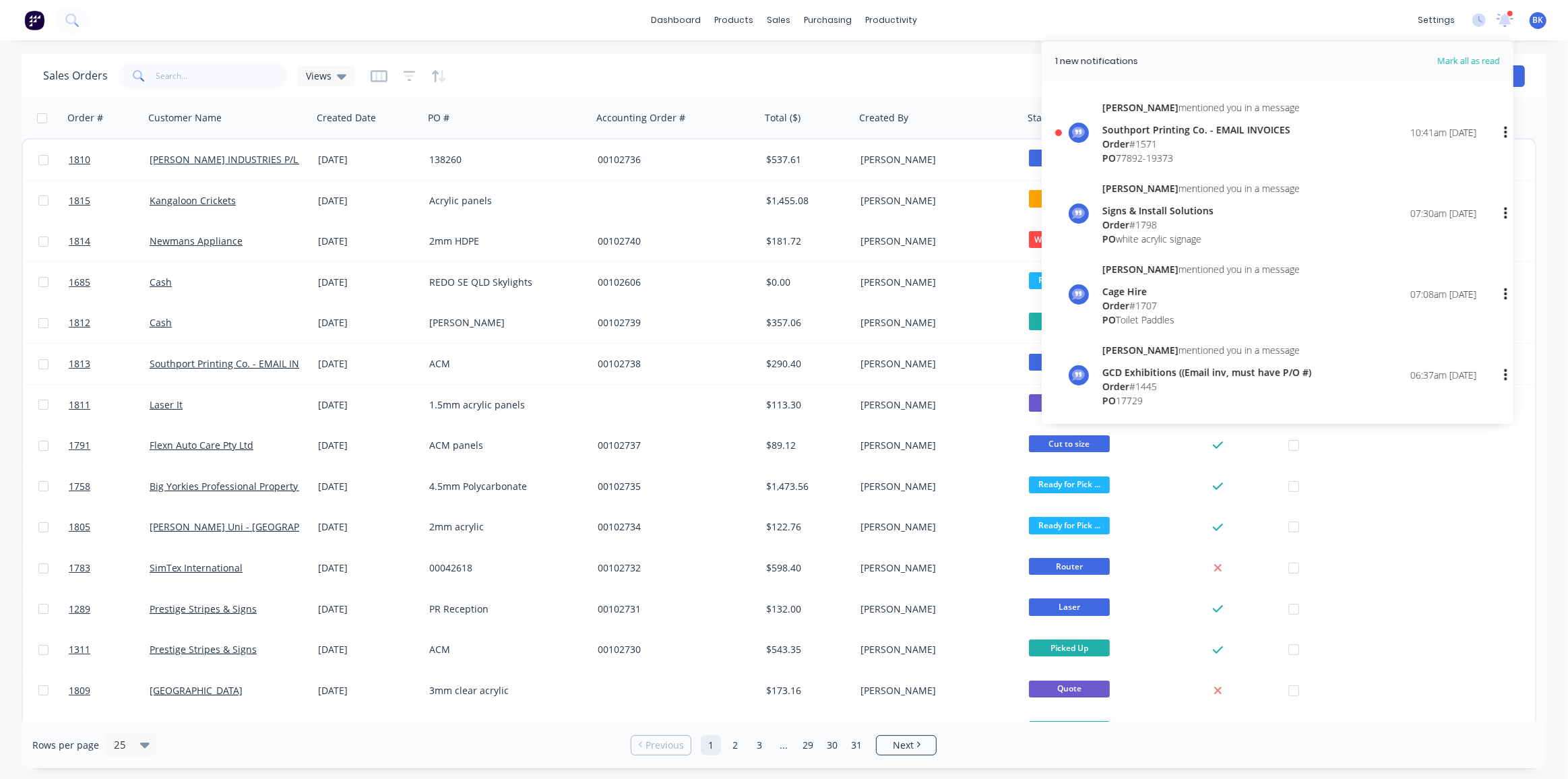
click at [1187, 139] on div "Order # 1571" at bounding box center [1201, 144] width 197 height 14
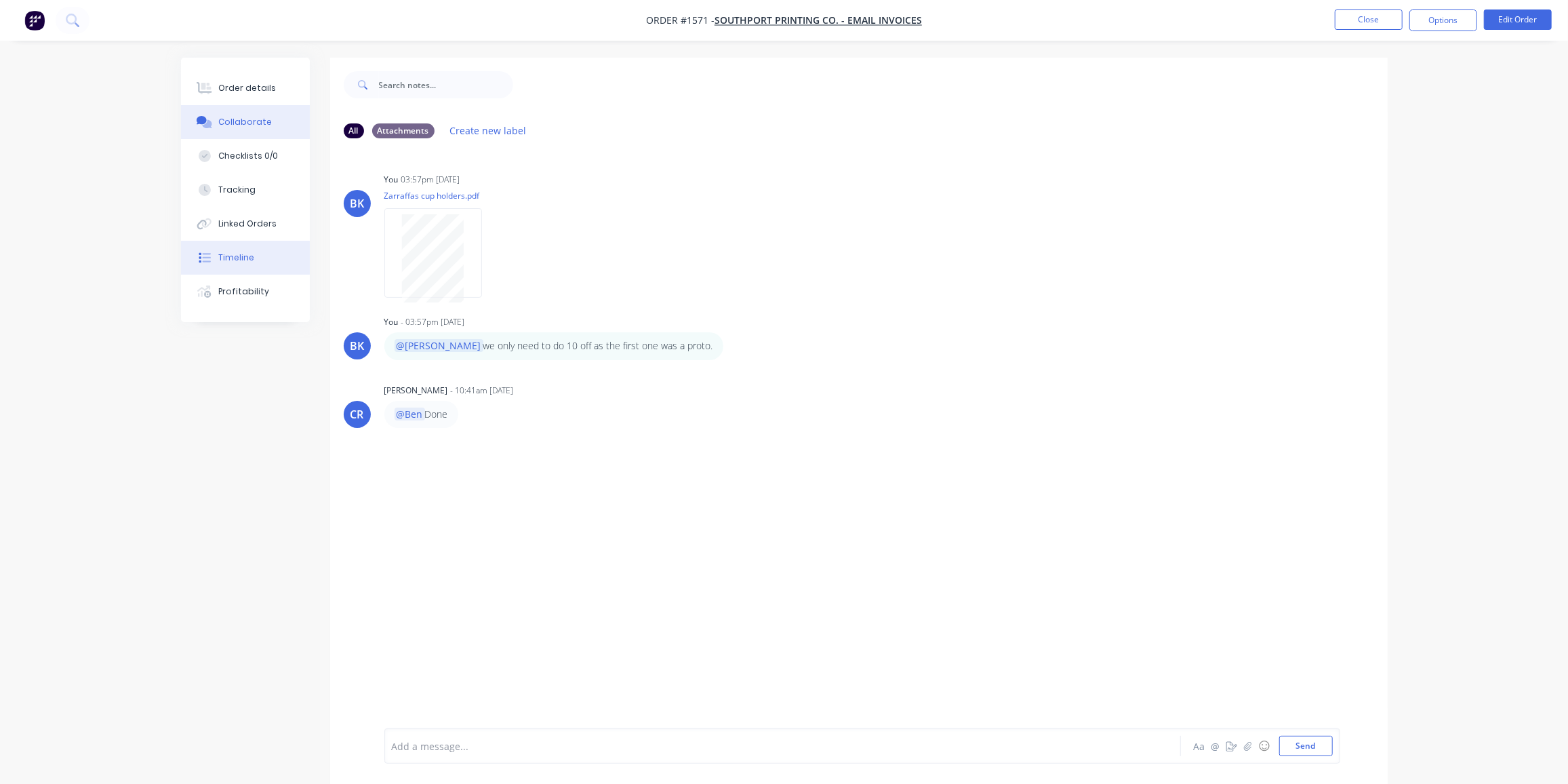
click at [221, 243] on button "Timeline" at bounding box center [245, 257] width 128 height 34
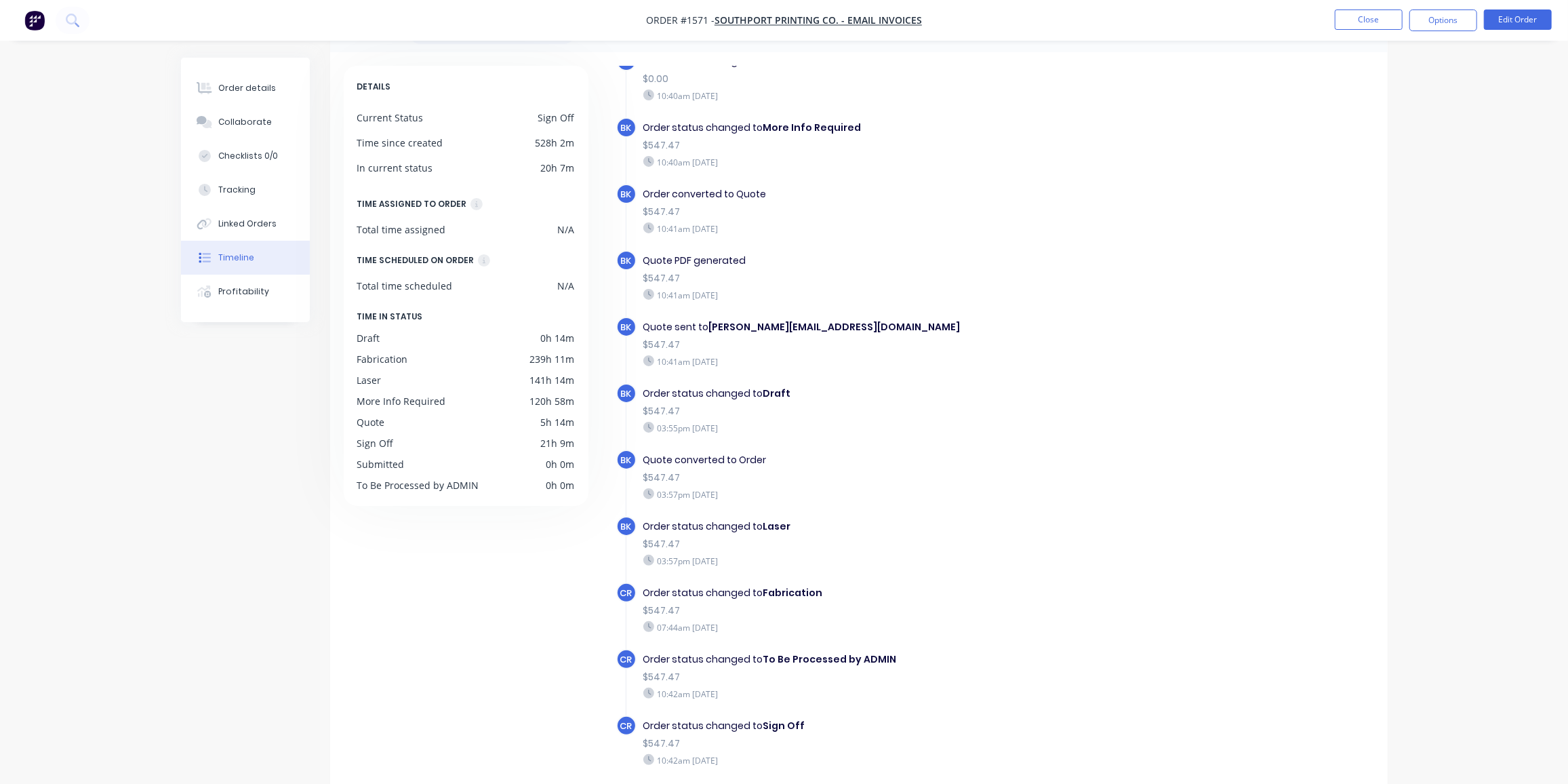
scroll to position [97, 0]
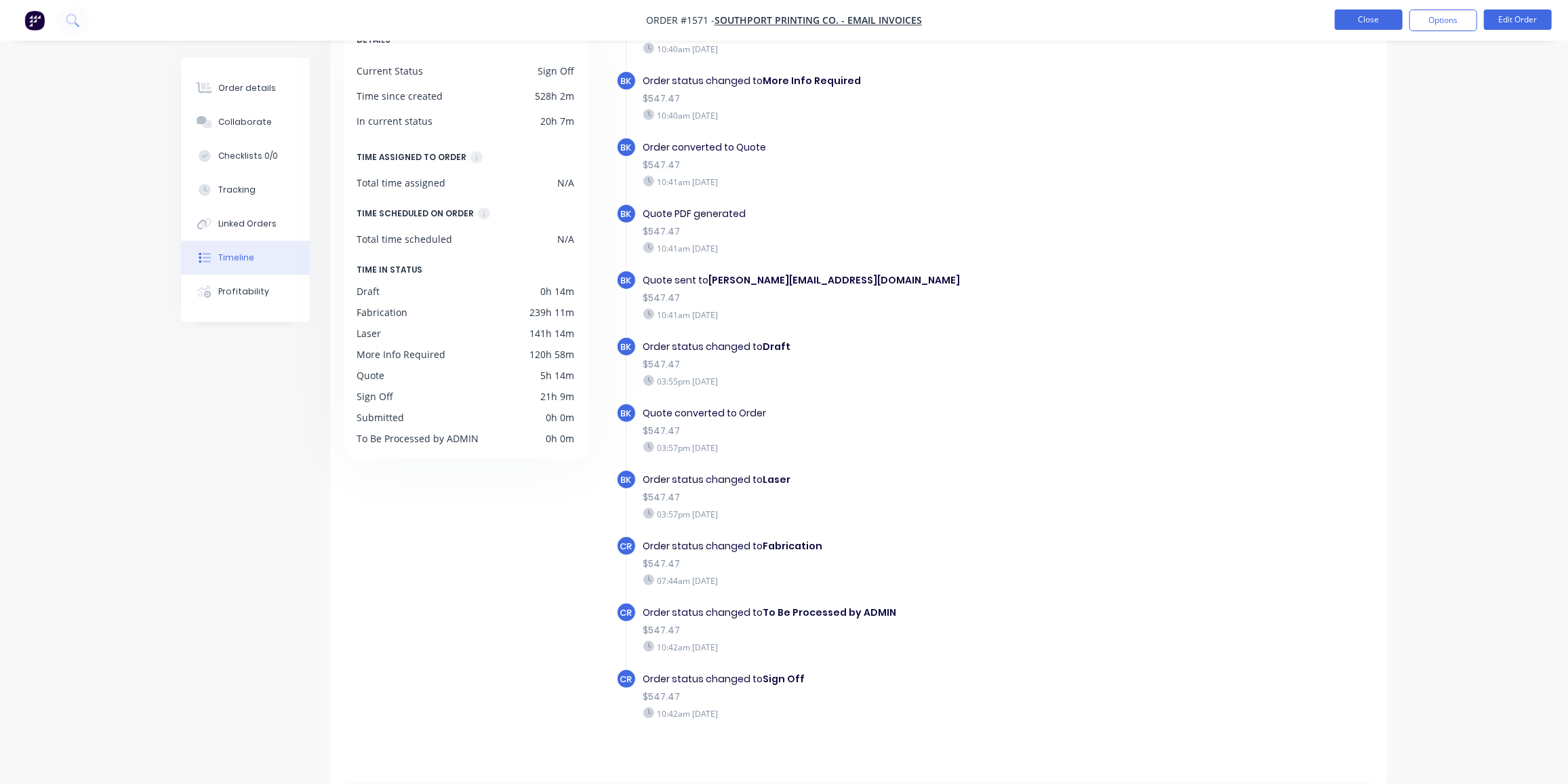
click at [1363, 19] on button "Close" at bounding box center [1368, 19] width 67 height 20
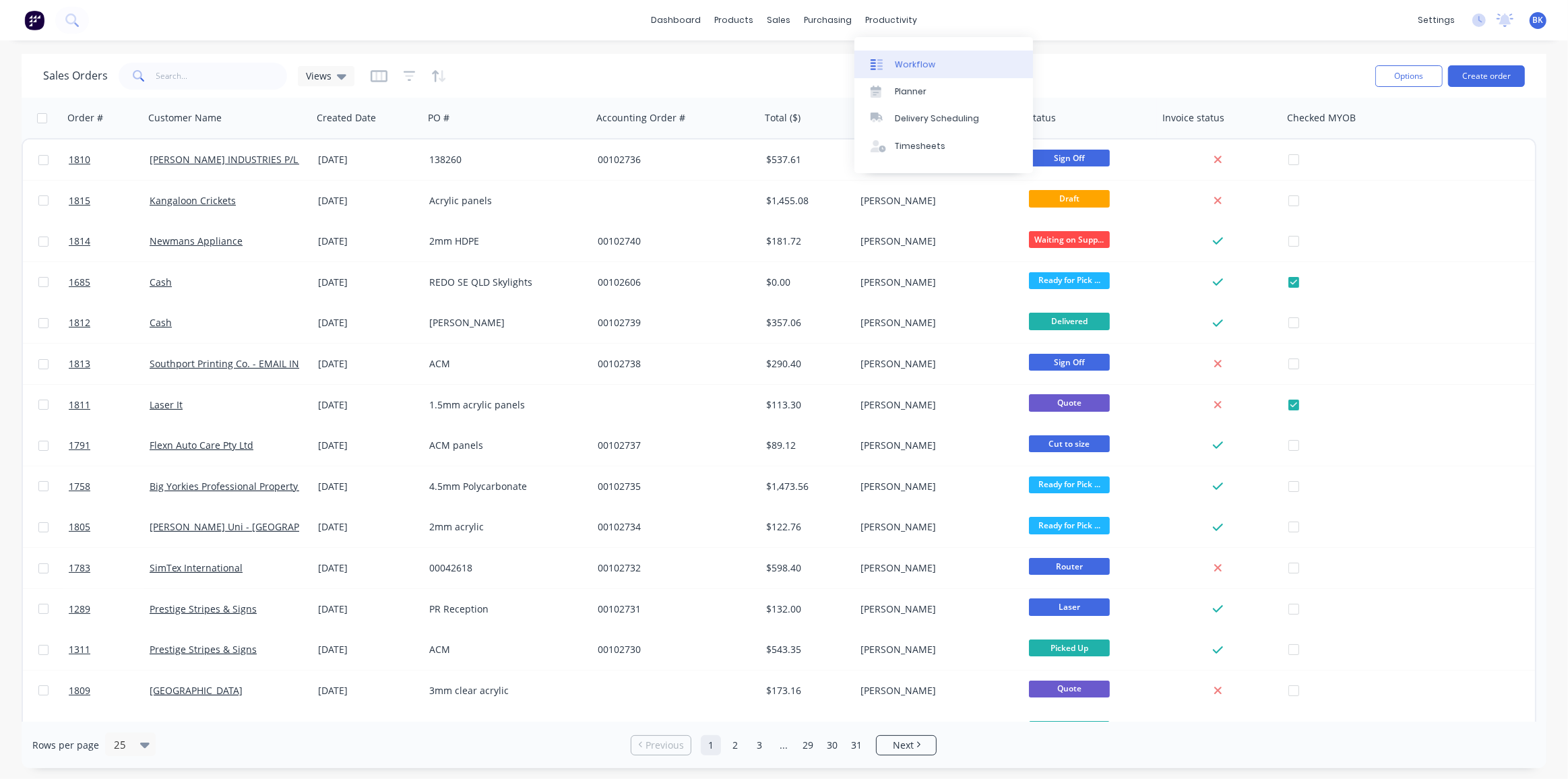
click at [892, 51] on link "Workflow" at bounding box center [943, 64] width 178 height 27
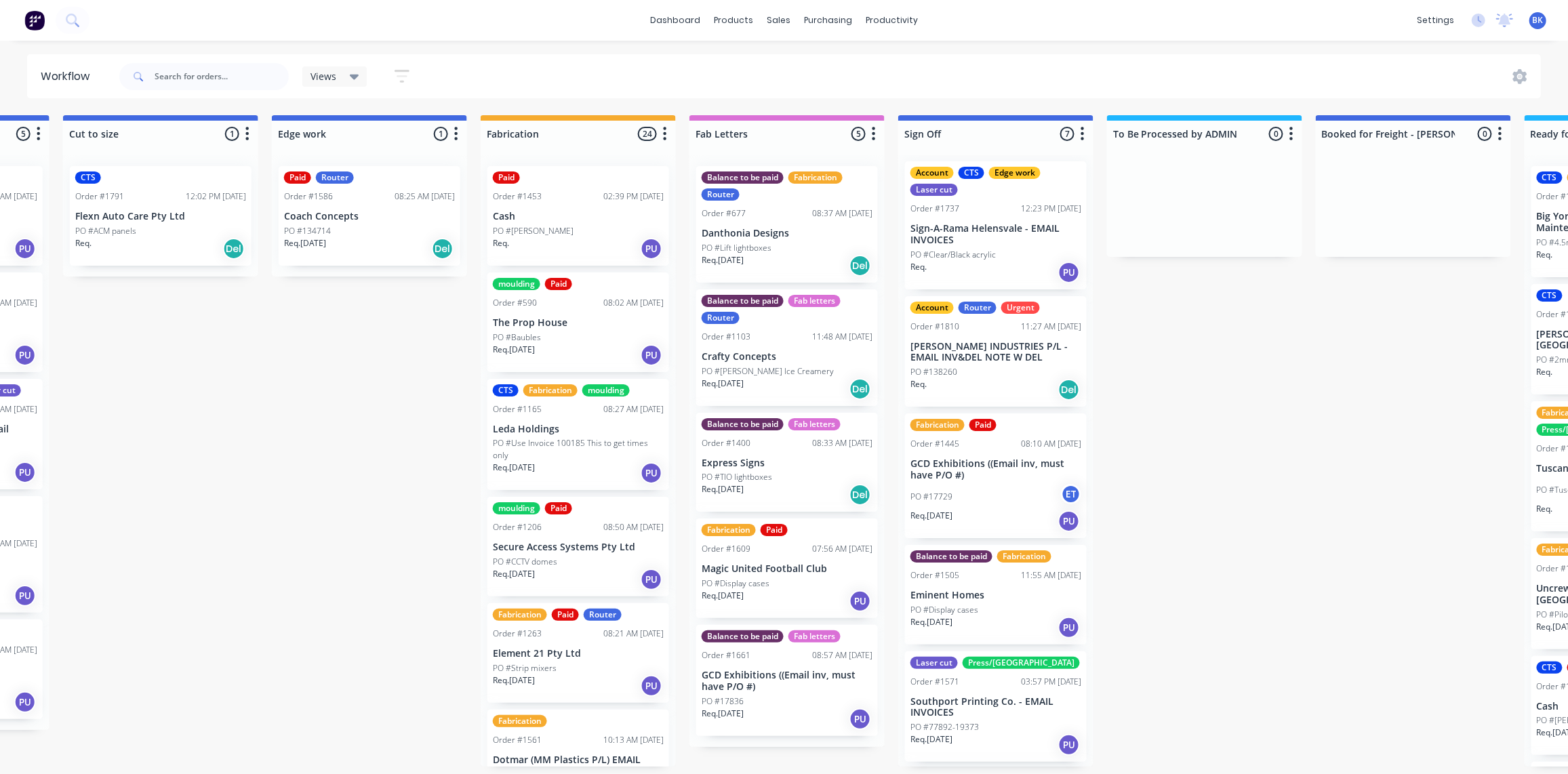
scroll to position [5, 0]
click at [1009, 235] on p "Sign-A-Rama Helensvale - EMAIL INVOICES" at bounding box center [997, 234] width 171 height 23
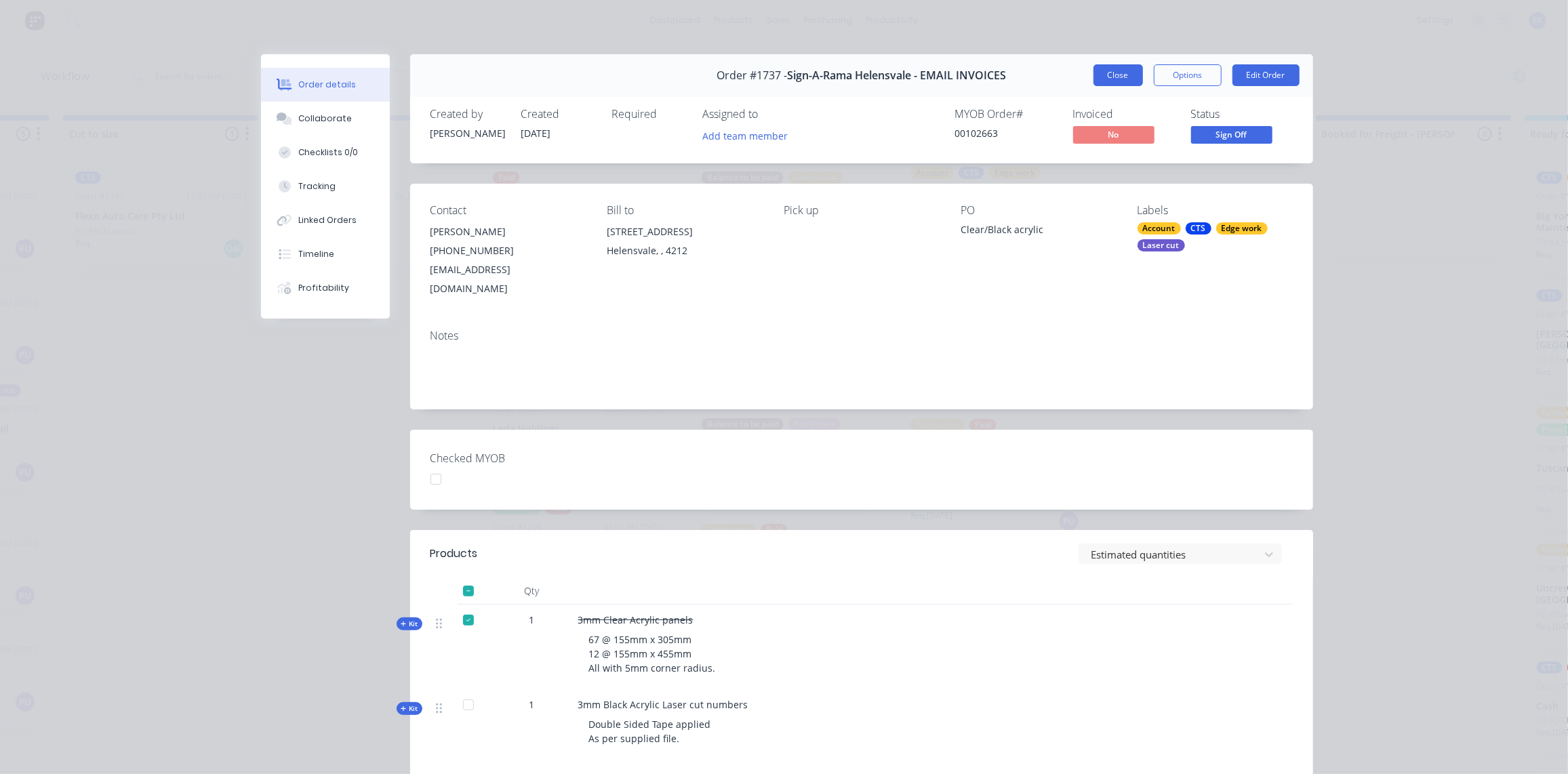
click at [1117, 73] on button "Close" at bounding box center [1118, 76] width 49 height 22
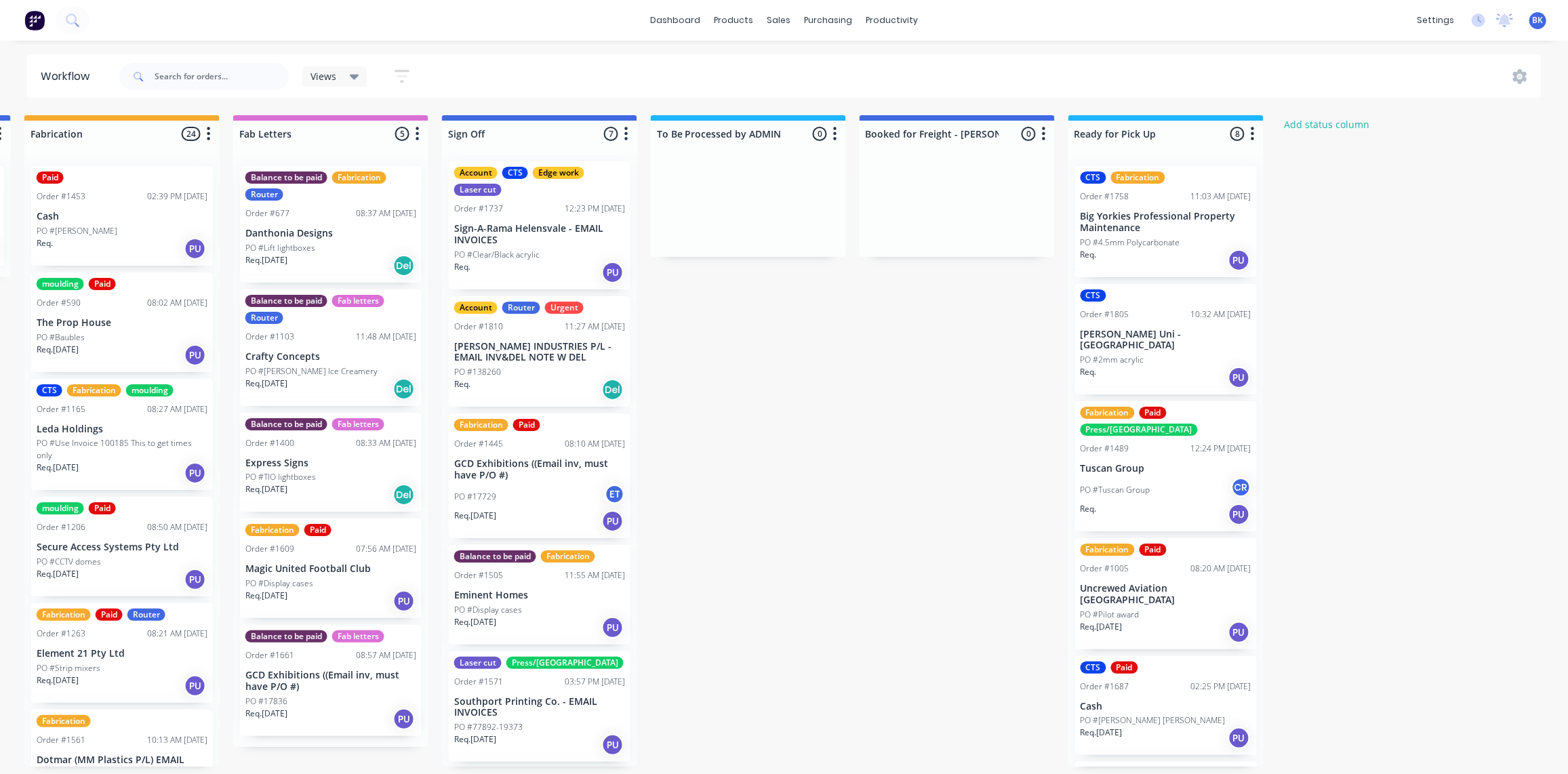
scroll to position [6, 0]
click at [522, 248] on p "PO #Clear/Black acrylic" at bounding box center [497, 253] width 86 height 12
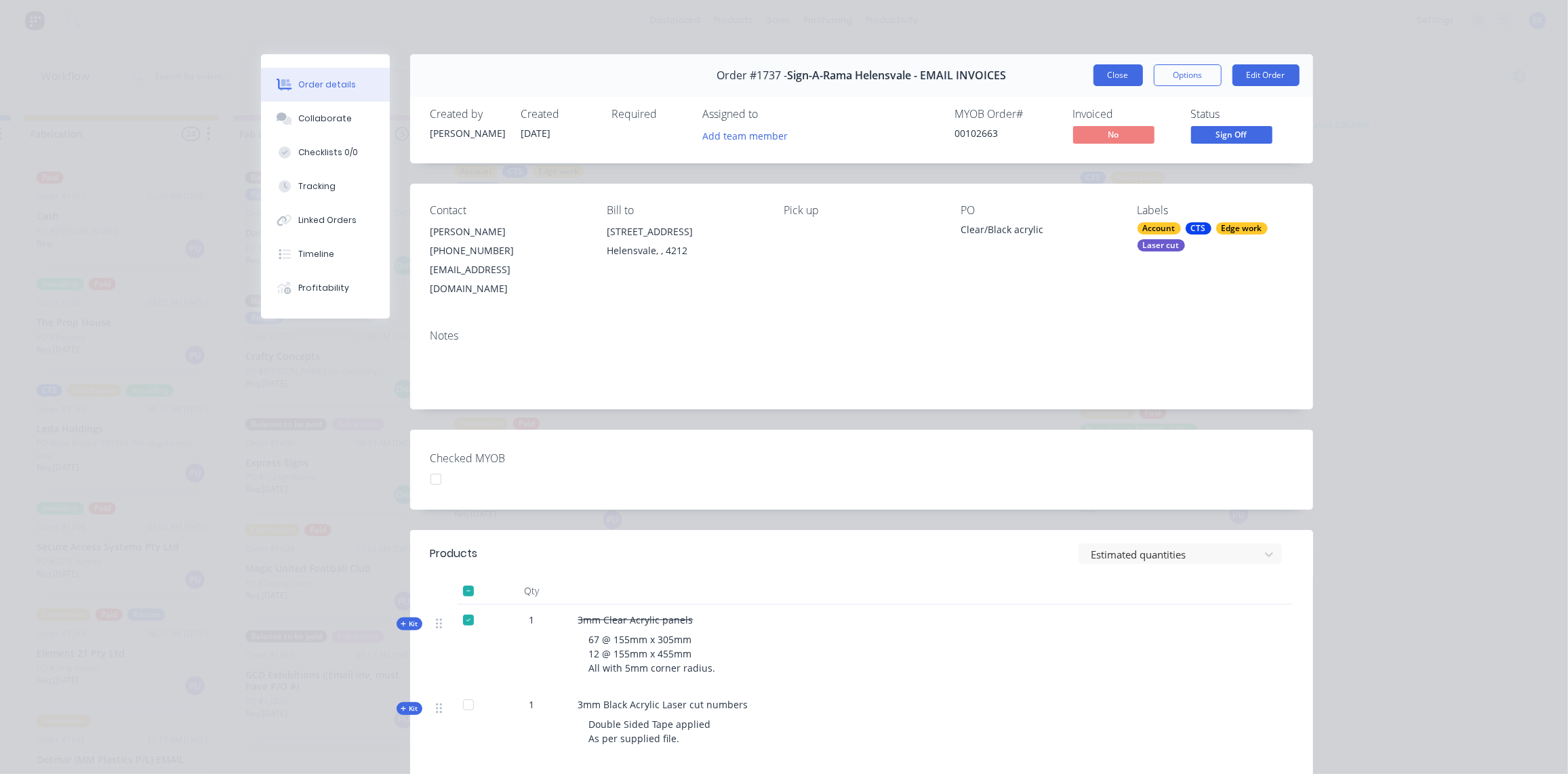
click at [1112, 70] on button "Close" at bounding box center [1118, 76] width 49 height 22
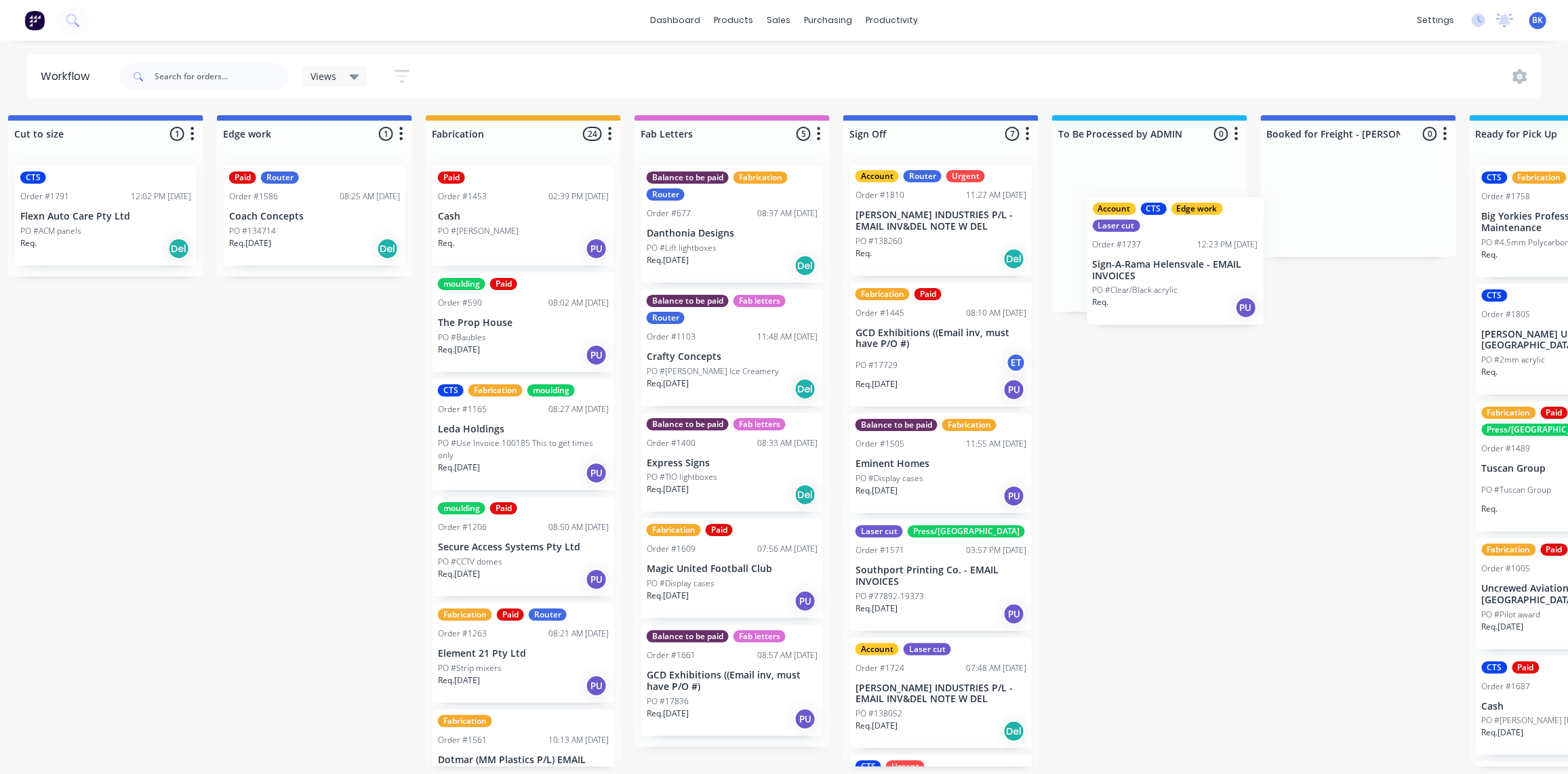
scroll to position [1, 1279]
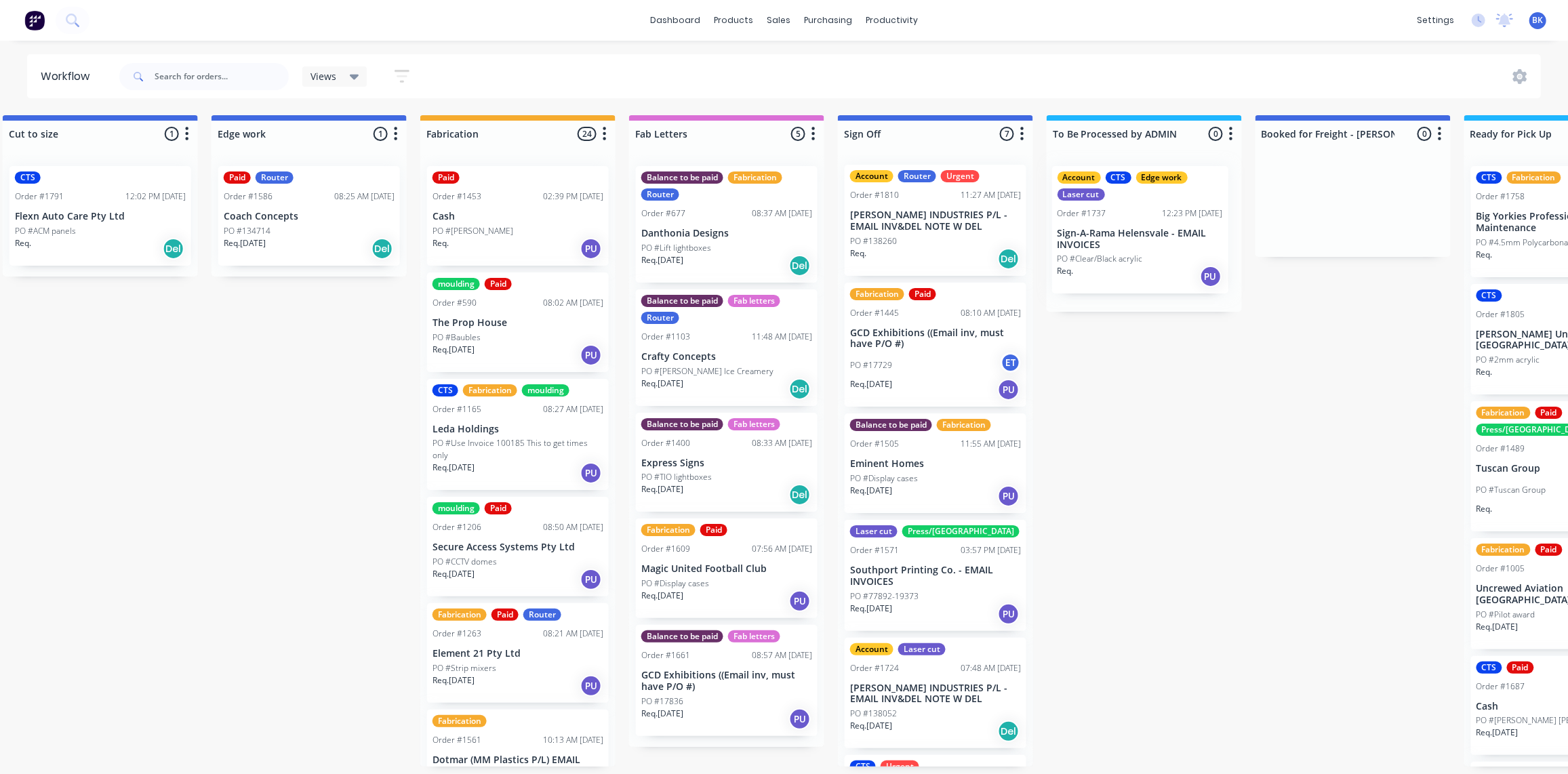
drag, startPoint x: 932, startPoint y: 229, endPoint x: 1121, endPoint y: 242, distance: 189.4
click at [1121, 242] on div "Submitted 1 Status colour #273444 hex #273444 Save Cancel Summaries Total order…" at bounding box center [332, 441] width 3244 height 651
click at [940, 248] on div "Req. Del" at bounding box center [936, 259] width 171 height 23
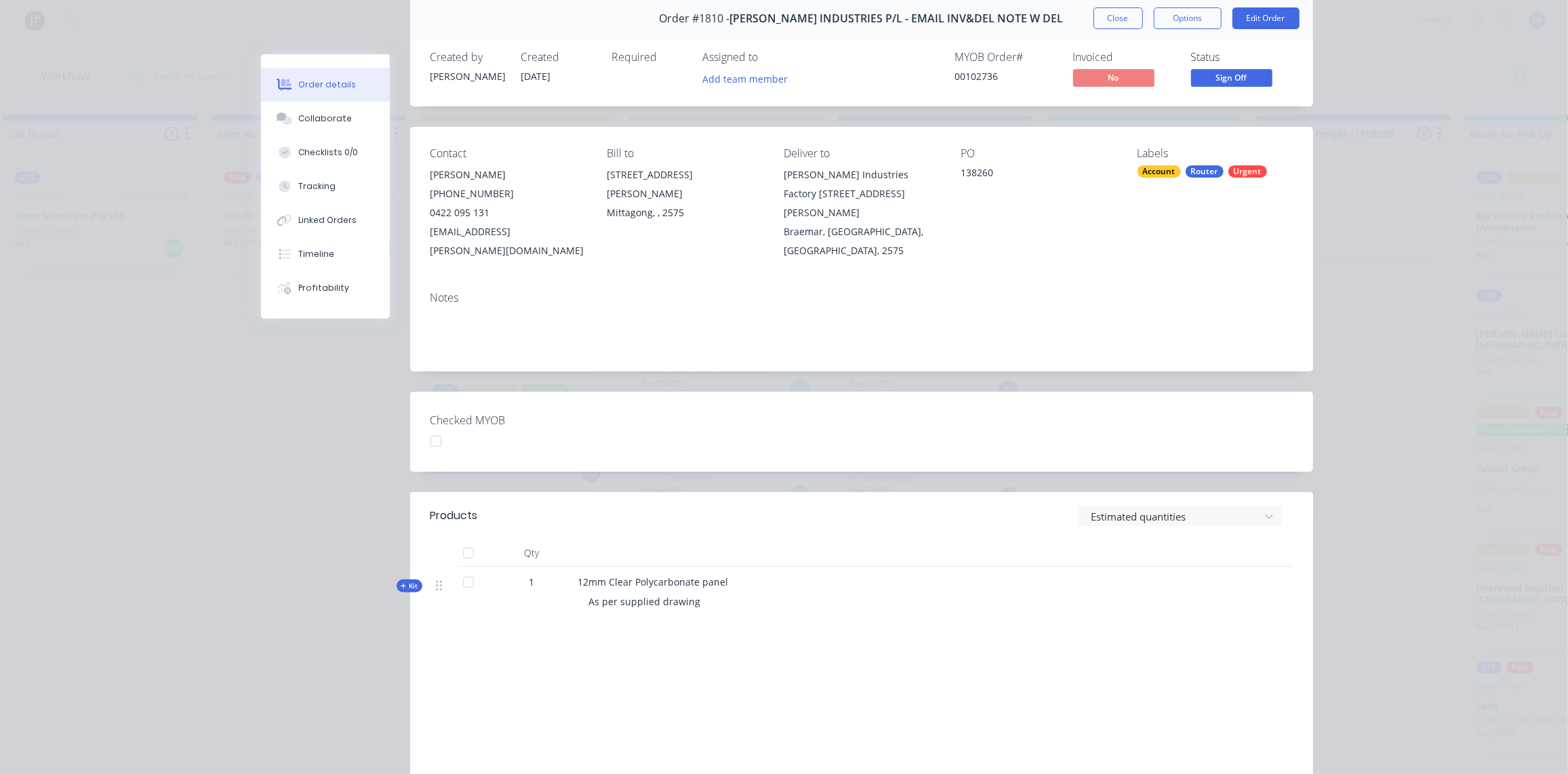
scroll to position [0, 0]
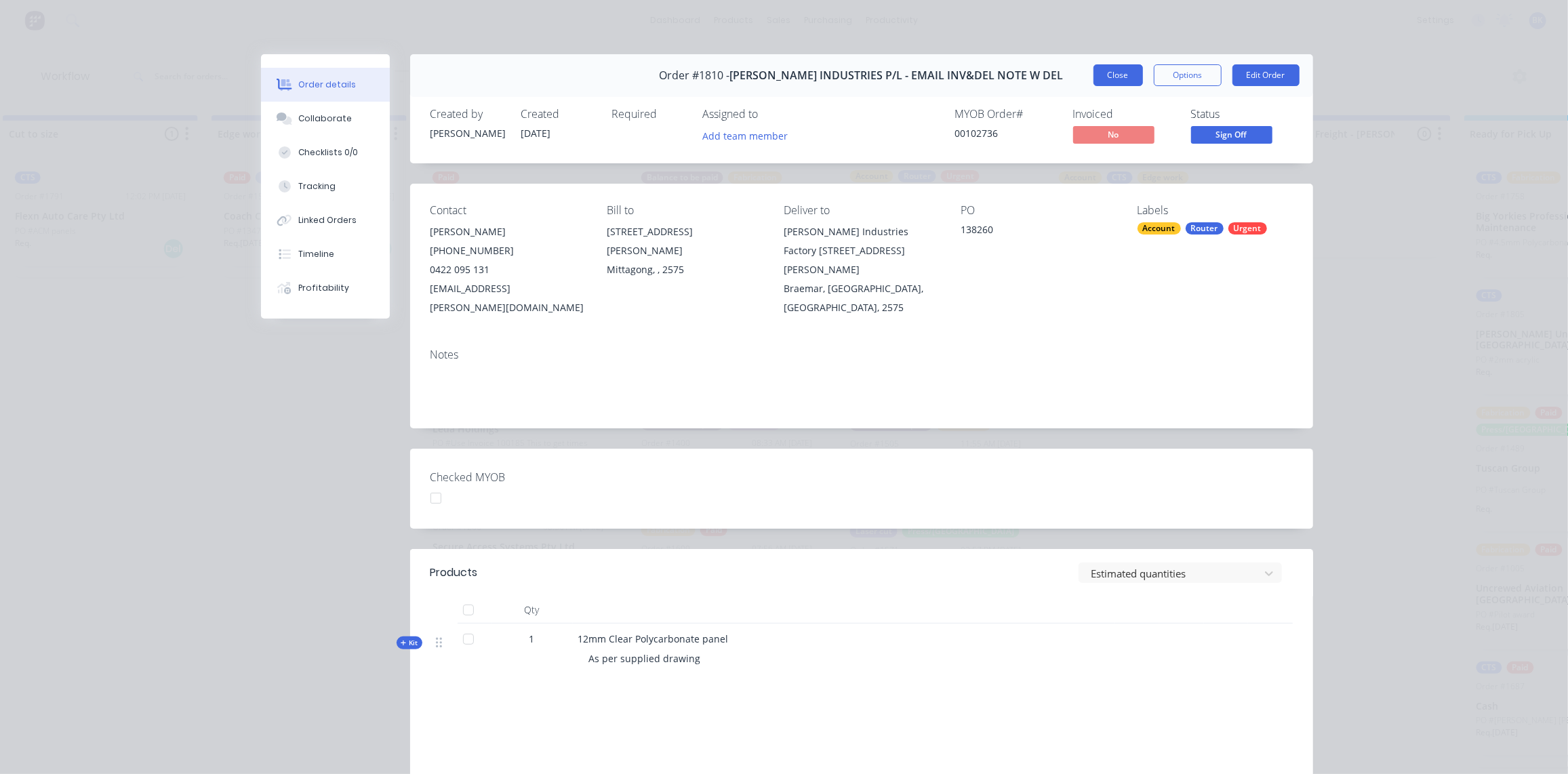
click at [1121, 74] on button "Close" at bounding box center [1118, 76] width 49 height 22
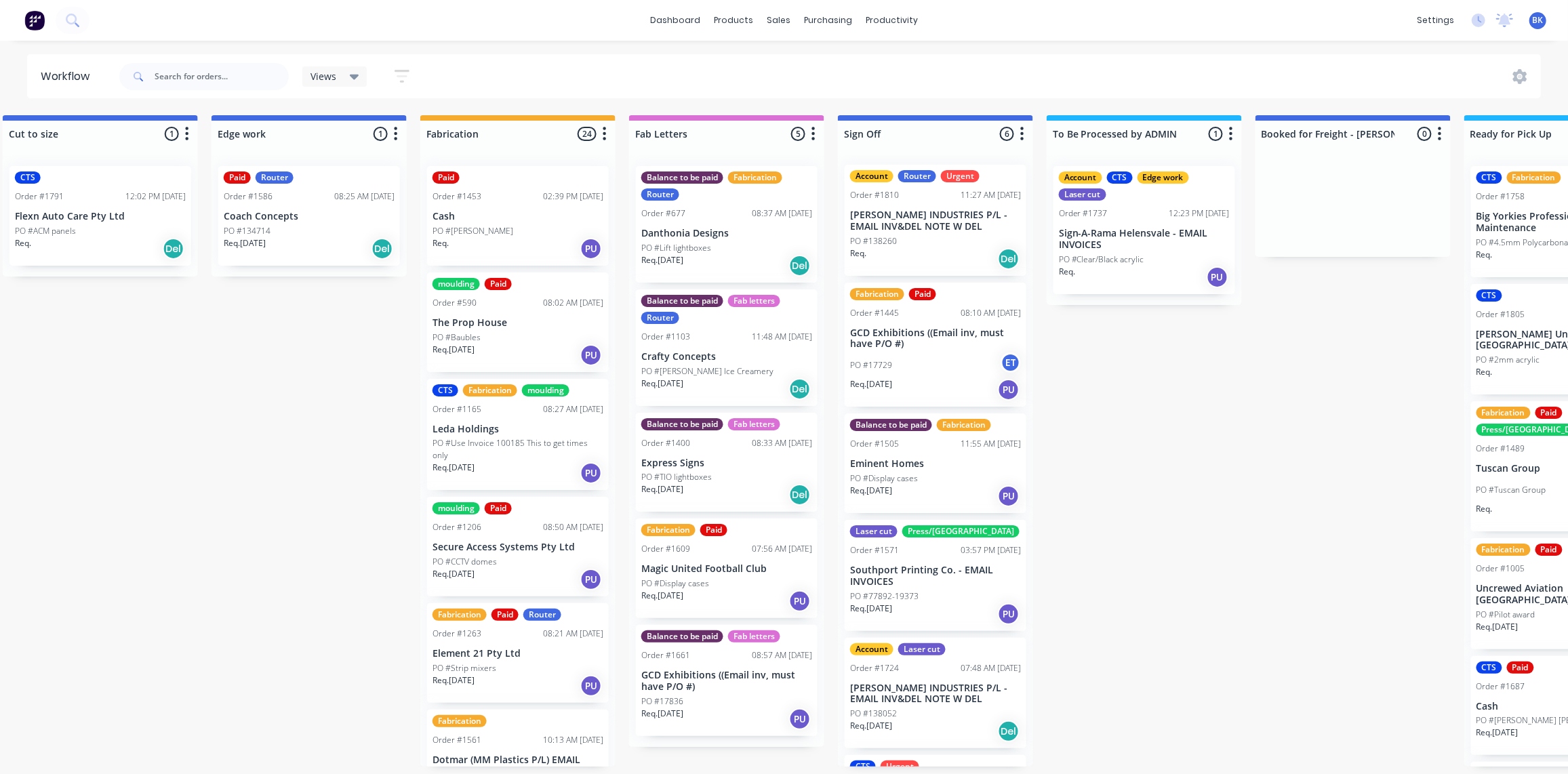
scroll to position [0, 386]
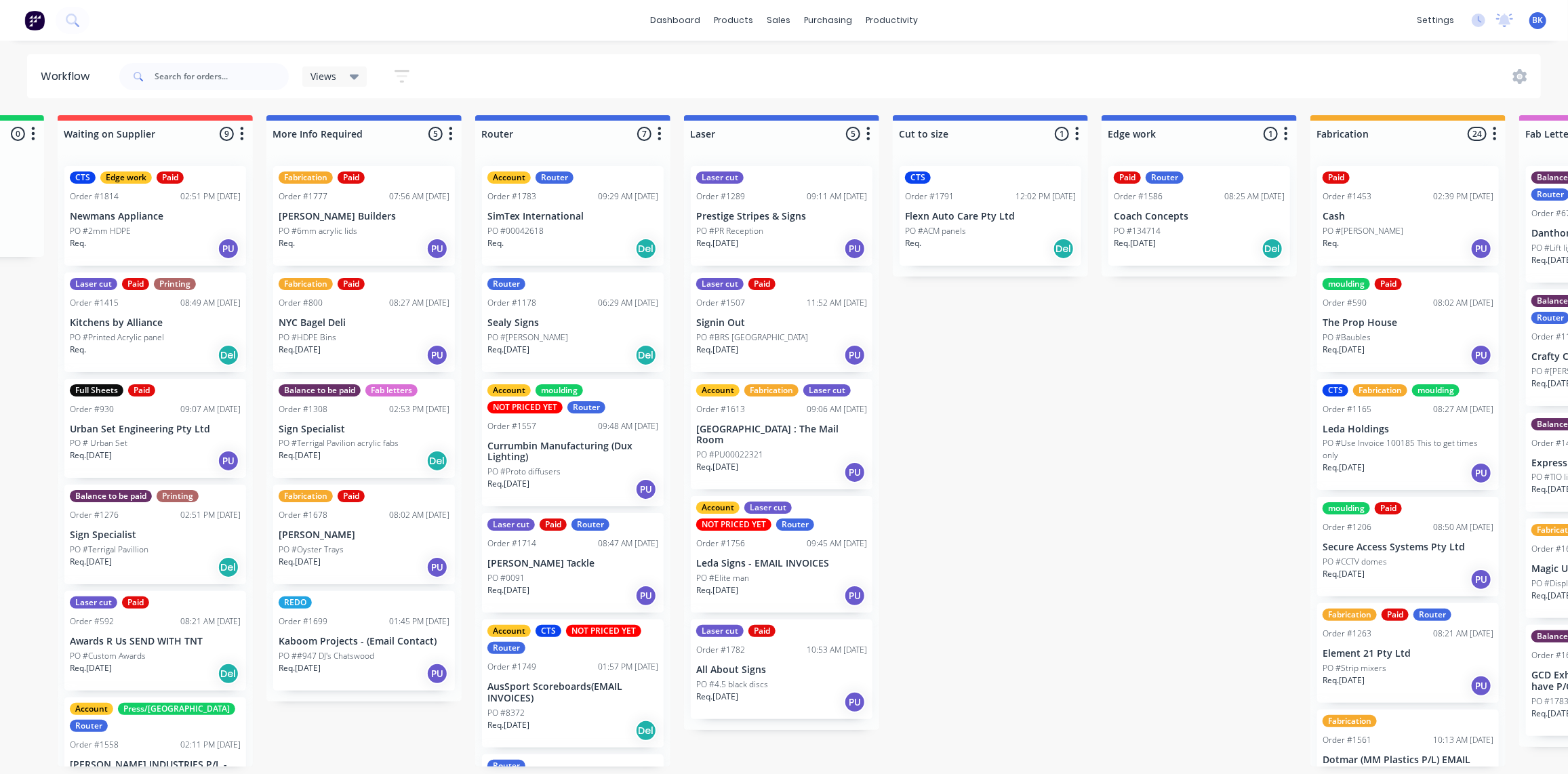
drag, startPoint x: 855, startPoint y: 258, endPoint x: 1059, endPoint y: 261, distance: 204.0
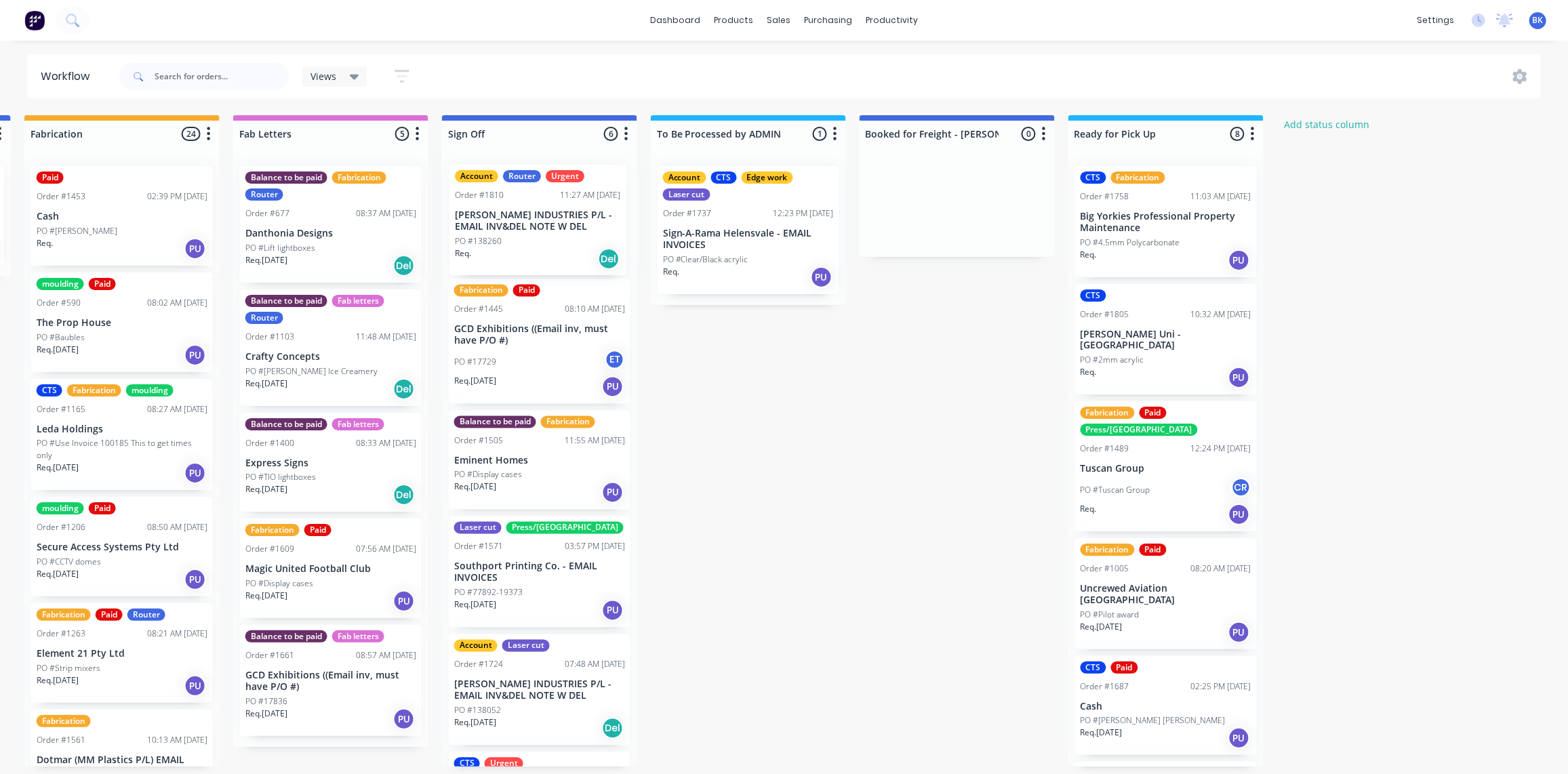
scroll to position [0, 0]
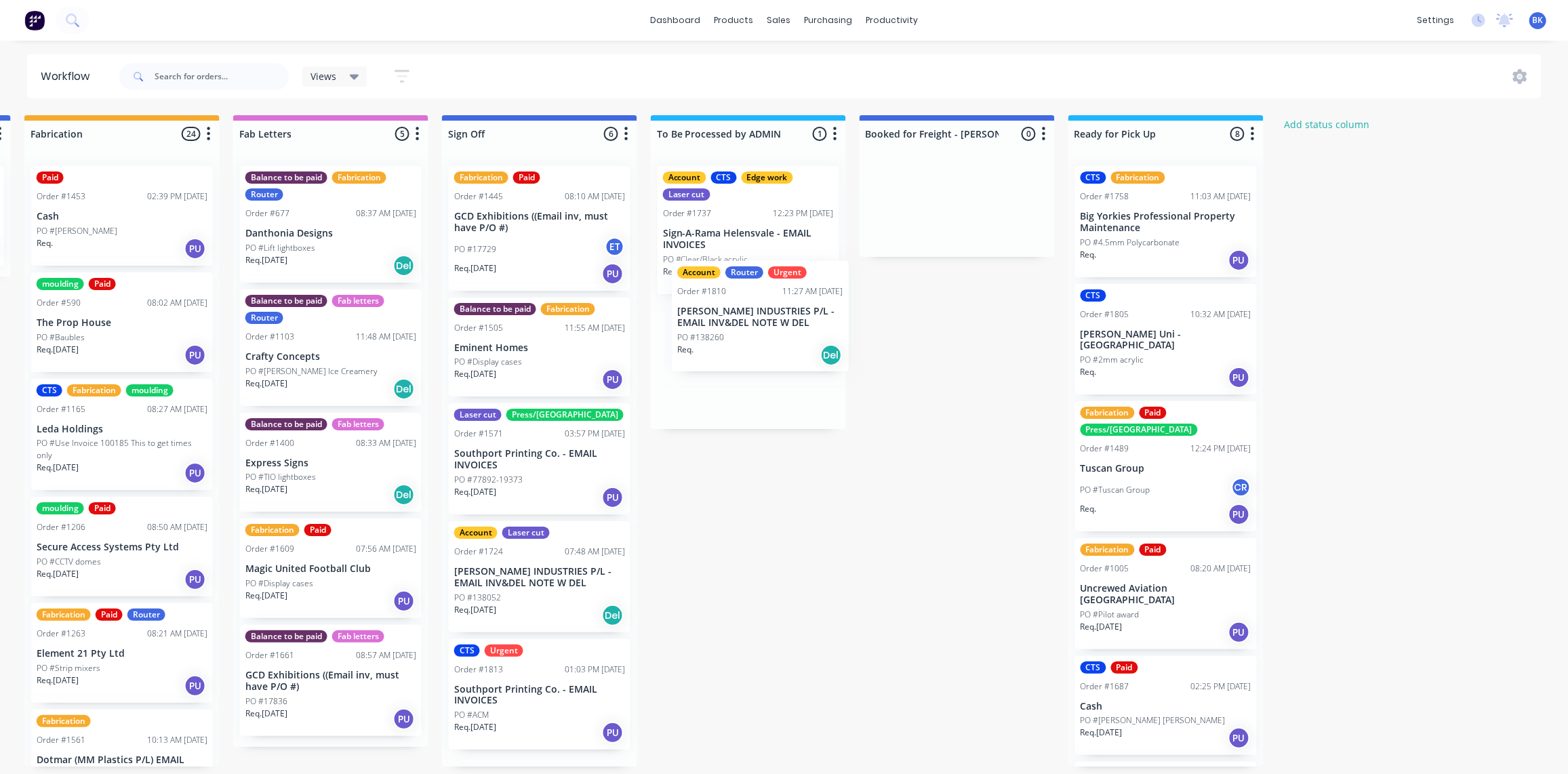
drag, startPoint x: 542, startPoint y: 214, endPoint x: 765, endPoint y: 320, distance: 246.9
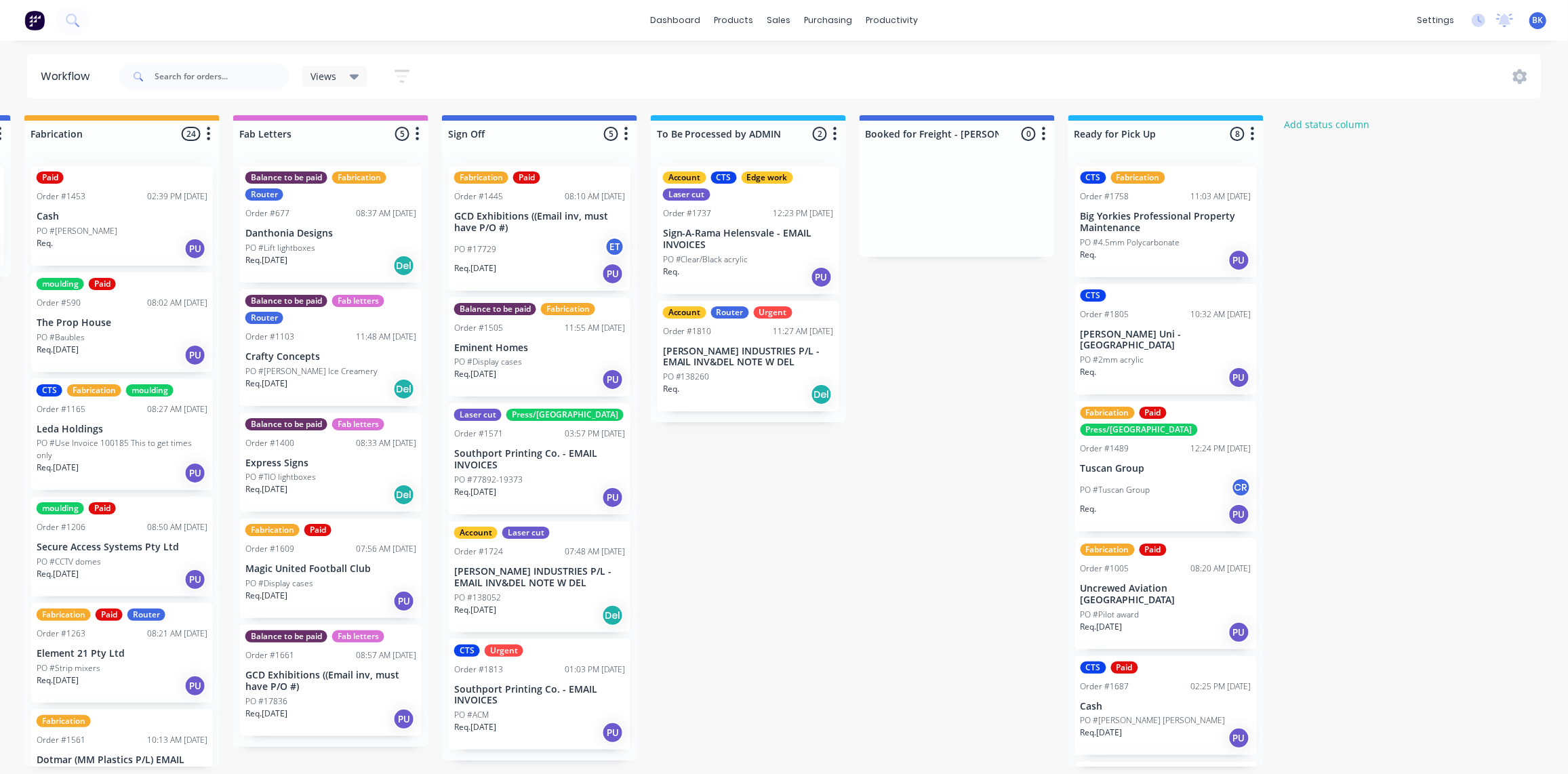
click at [553, 242] on div "PO #17729 ET" at bounding box center [540, 250] width 171 height 25
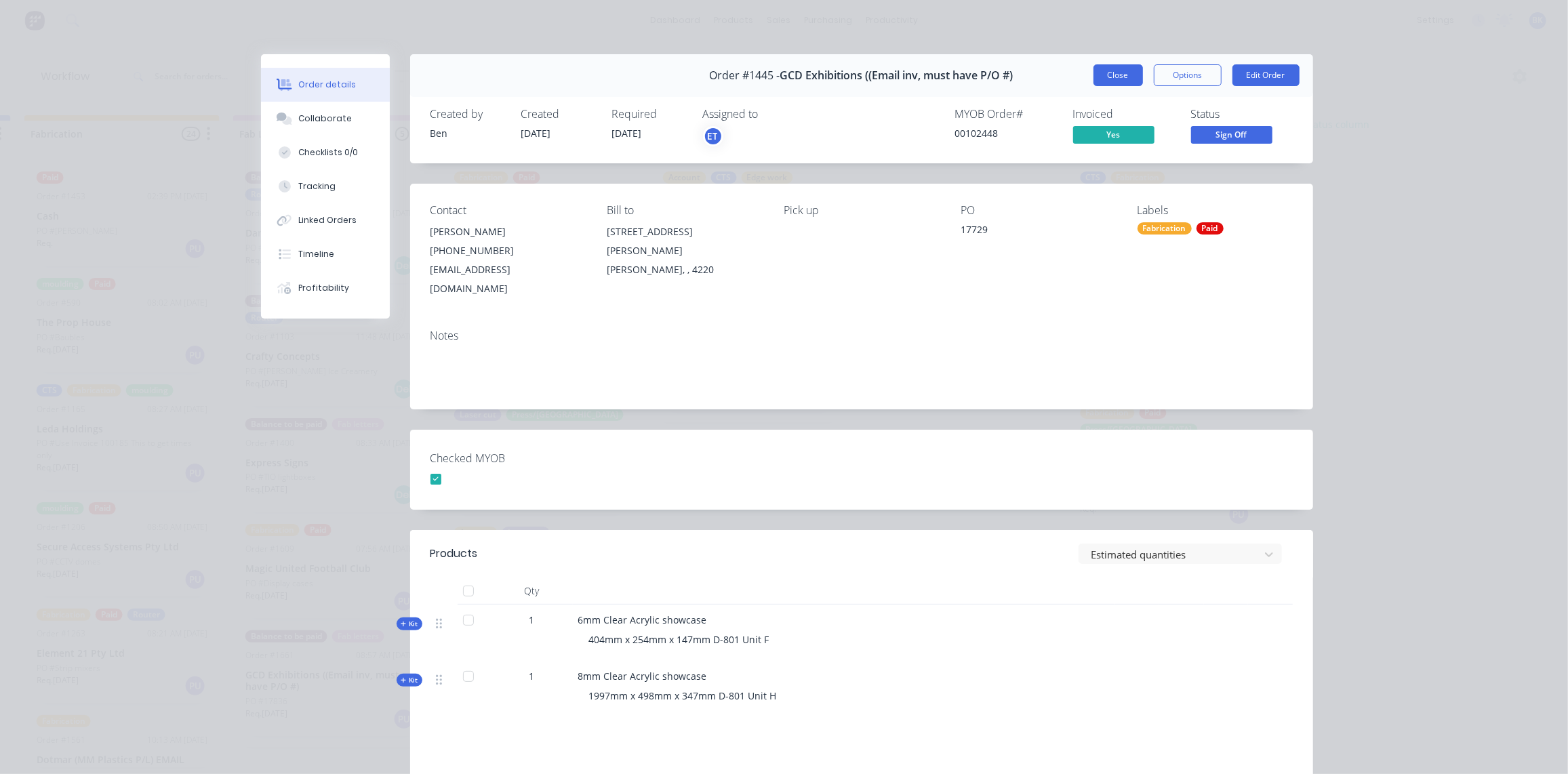
click at [1125, 76] on button "Close" at bounding box center [1118, 76] width 49 height 22
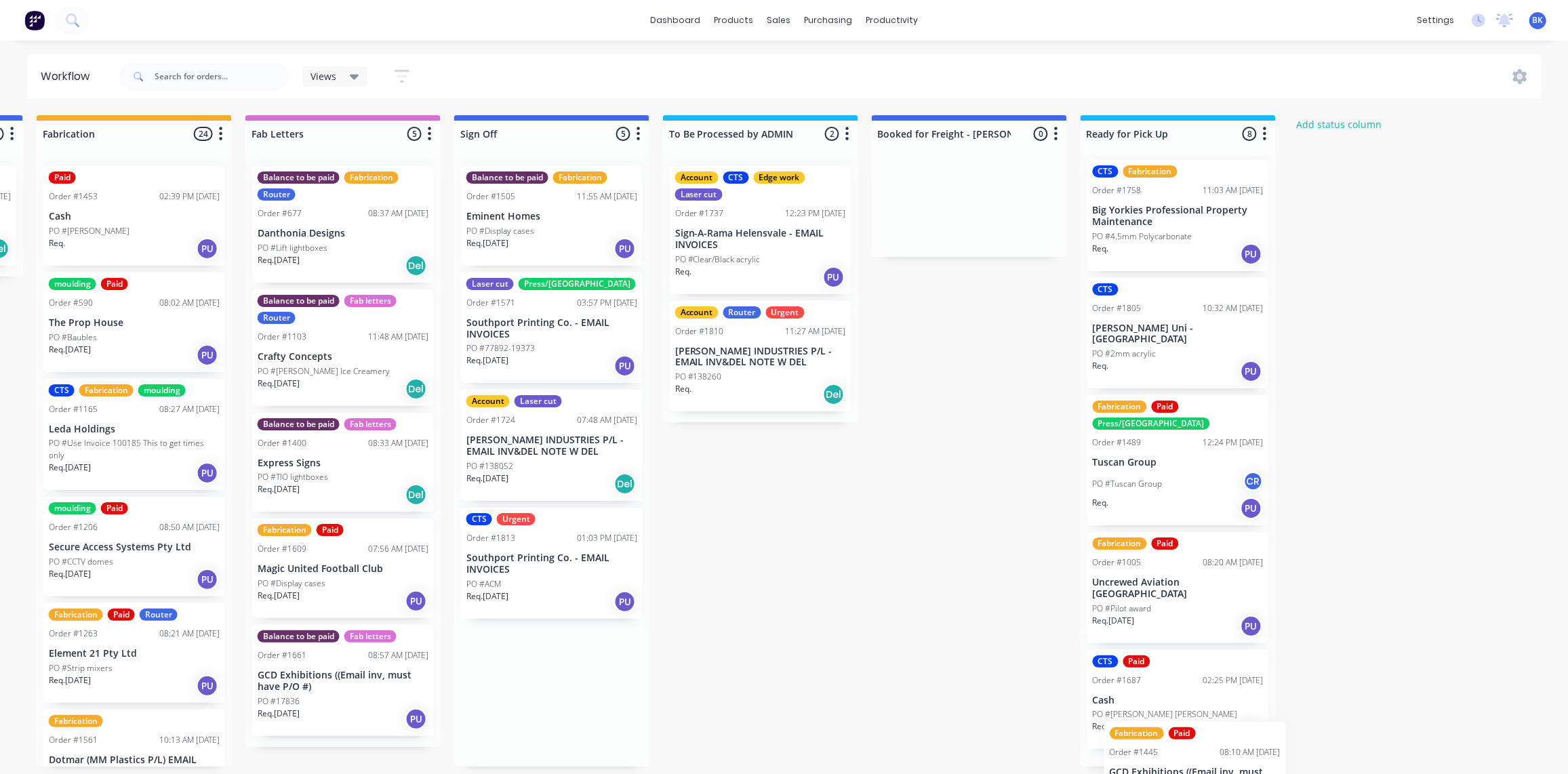
scroll to position [1, 1665]
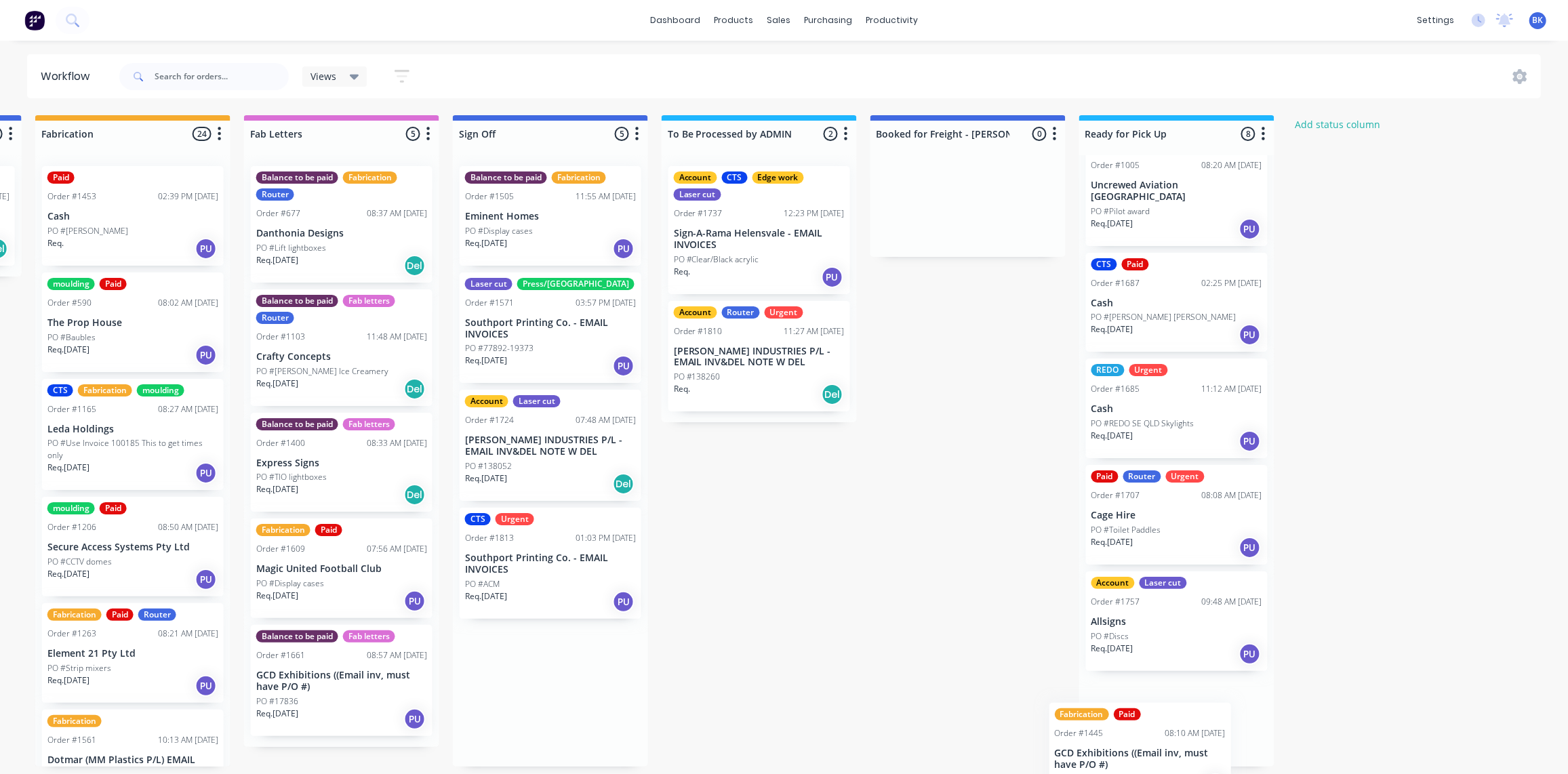
drag, startPoint x: 603, startPoint y: 250, endPoint x: 1198, endPoint y: 746, distance: 774.6
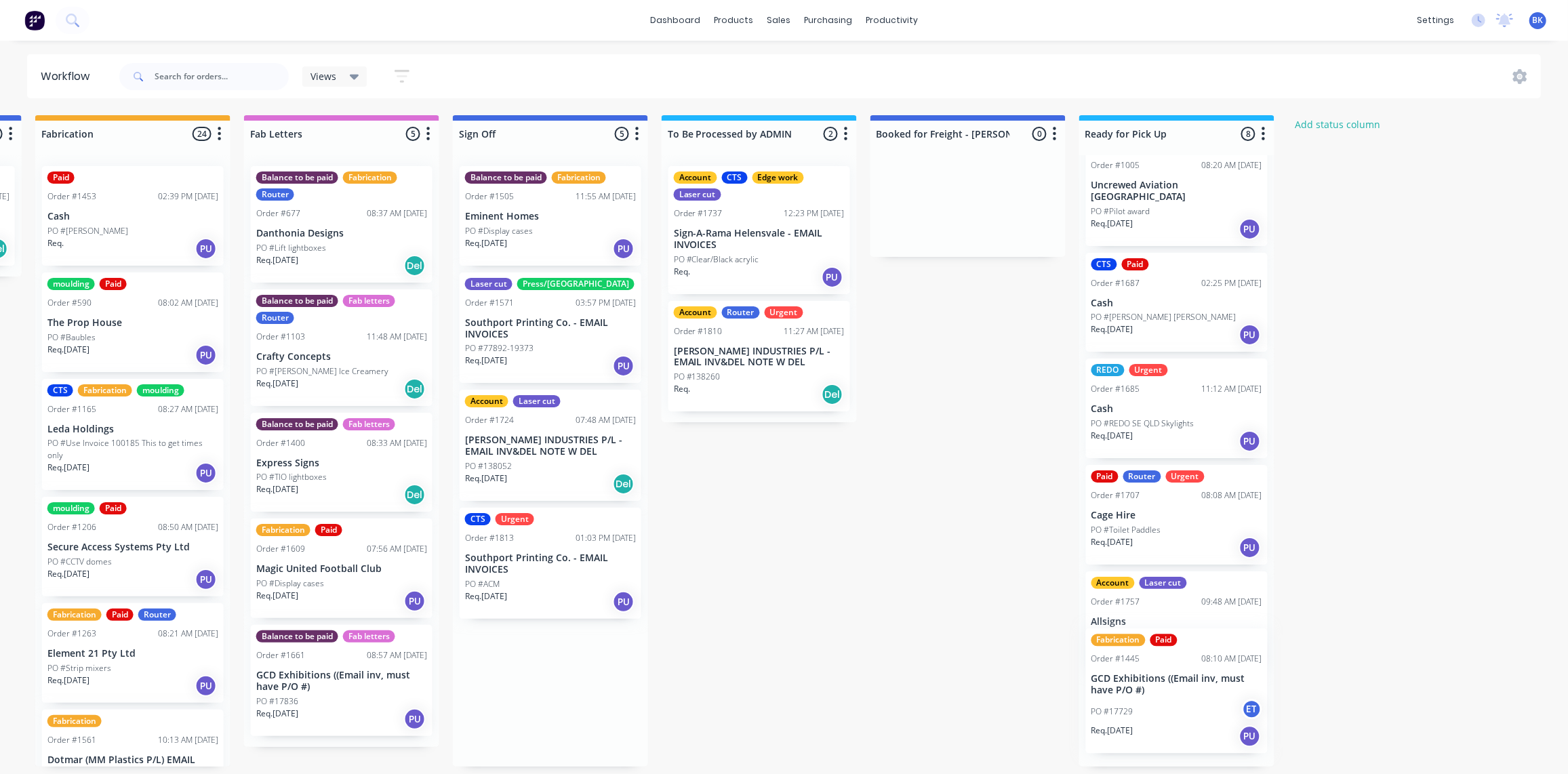
scroll to position [400, 0]
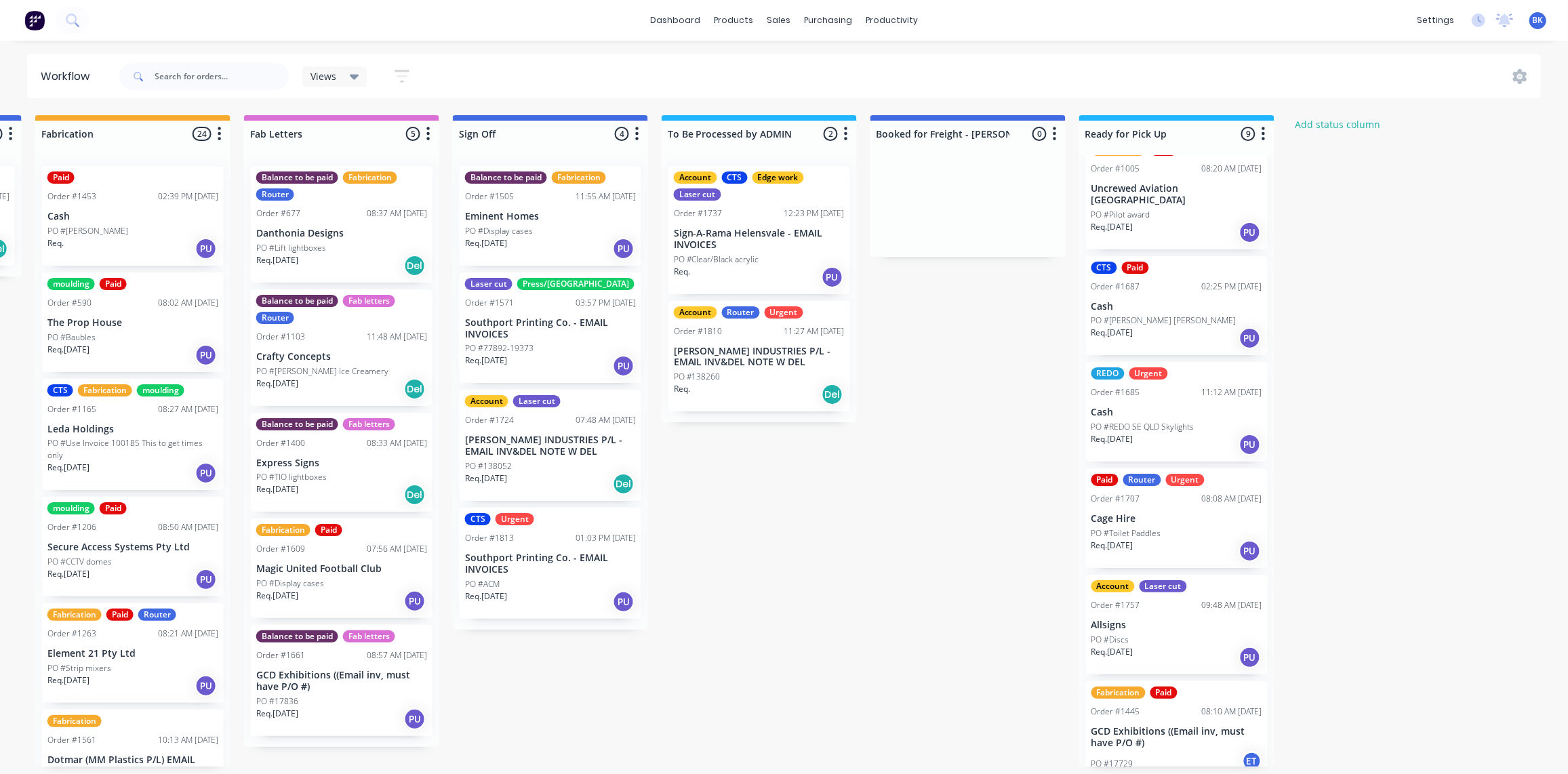
click at [534, 225] on div "PO #Display cases" at bounding box center [551, 230] width 171 height 12
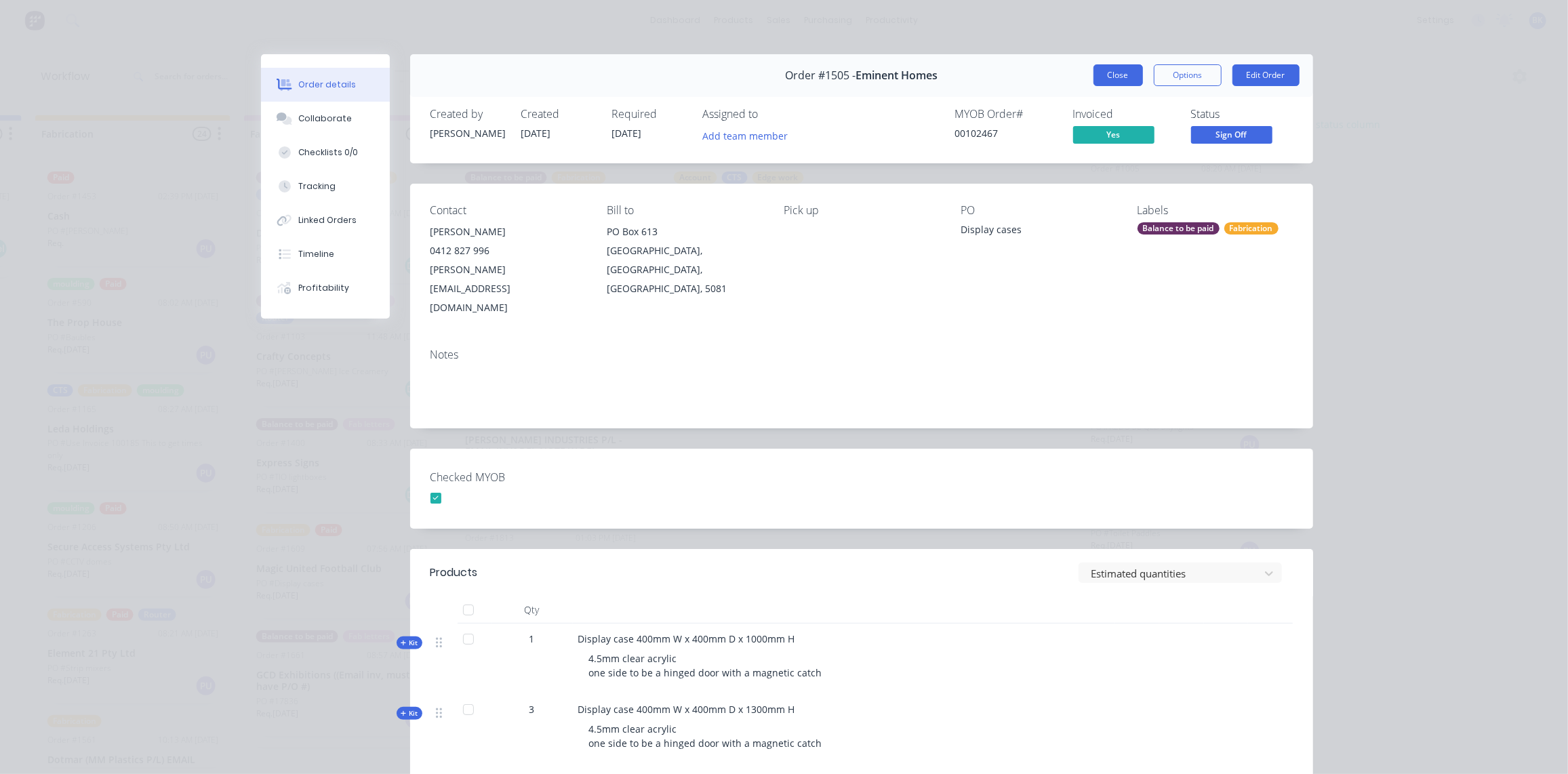
click at [1116, 77] on button "Close" at bounding box center [1118, 76] width 49 height 22
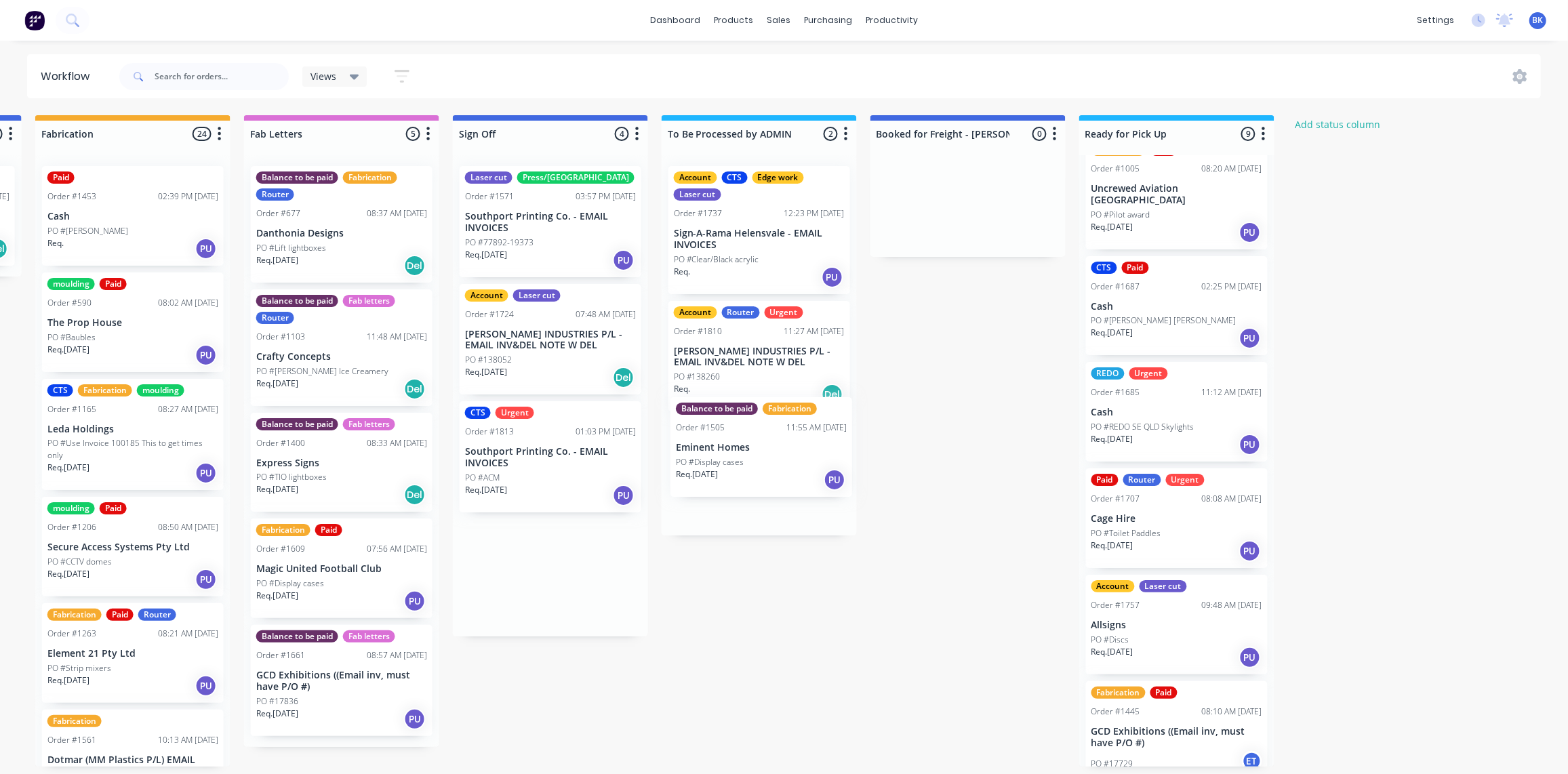
drag, startPoint x: 543, startPoint y: 210, endPoint x: 760, endPoint y: 446, distance: 320.6
click at [539, 239] on div "PO #77892-19373" at bounding box center [551, 242] width 171 height 12
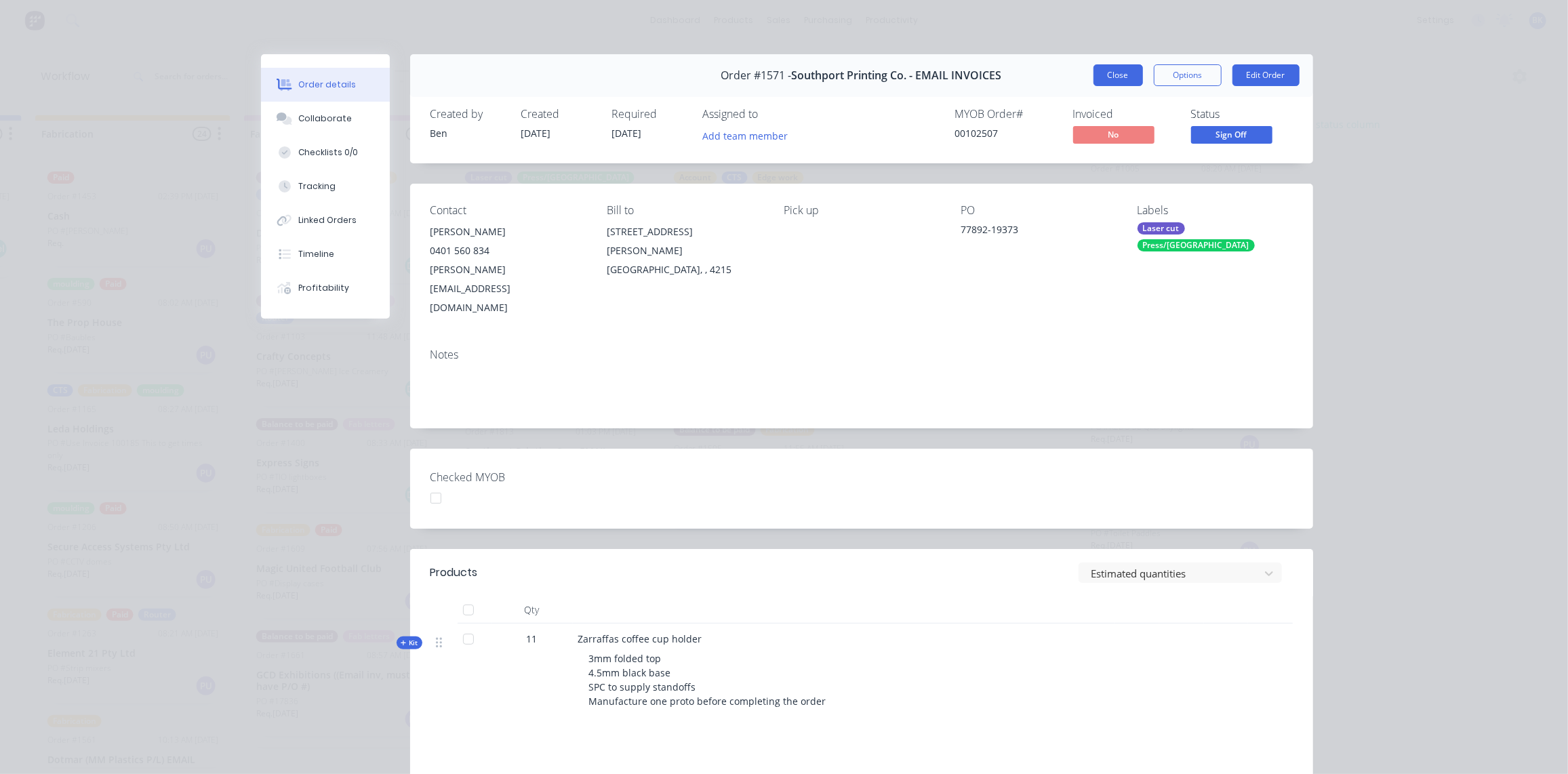
click at [1106, 76] on button "Close" at bounding box center [1118, 76] width 49 height 22
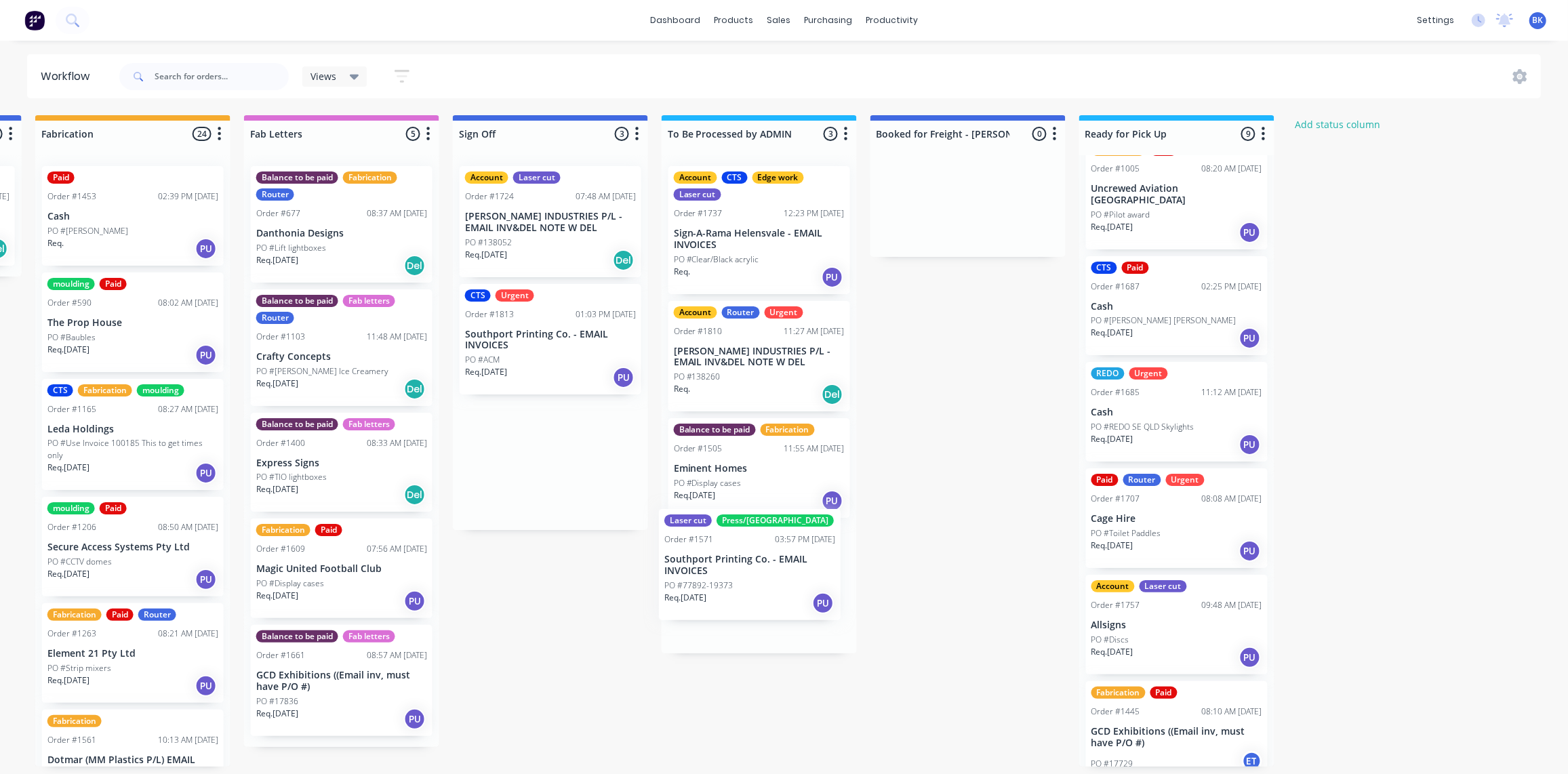
drag, startPoint x: 504, startPoint y: 218, endPoint x: 746, endPoint y: 571, distance: 428.0
click at [767, 255] on div "PO #Clear/Black acrylic" at bounding box center [760, 259] width 171 height 12
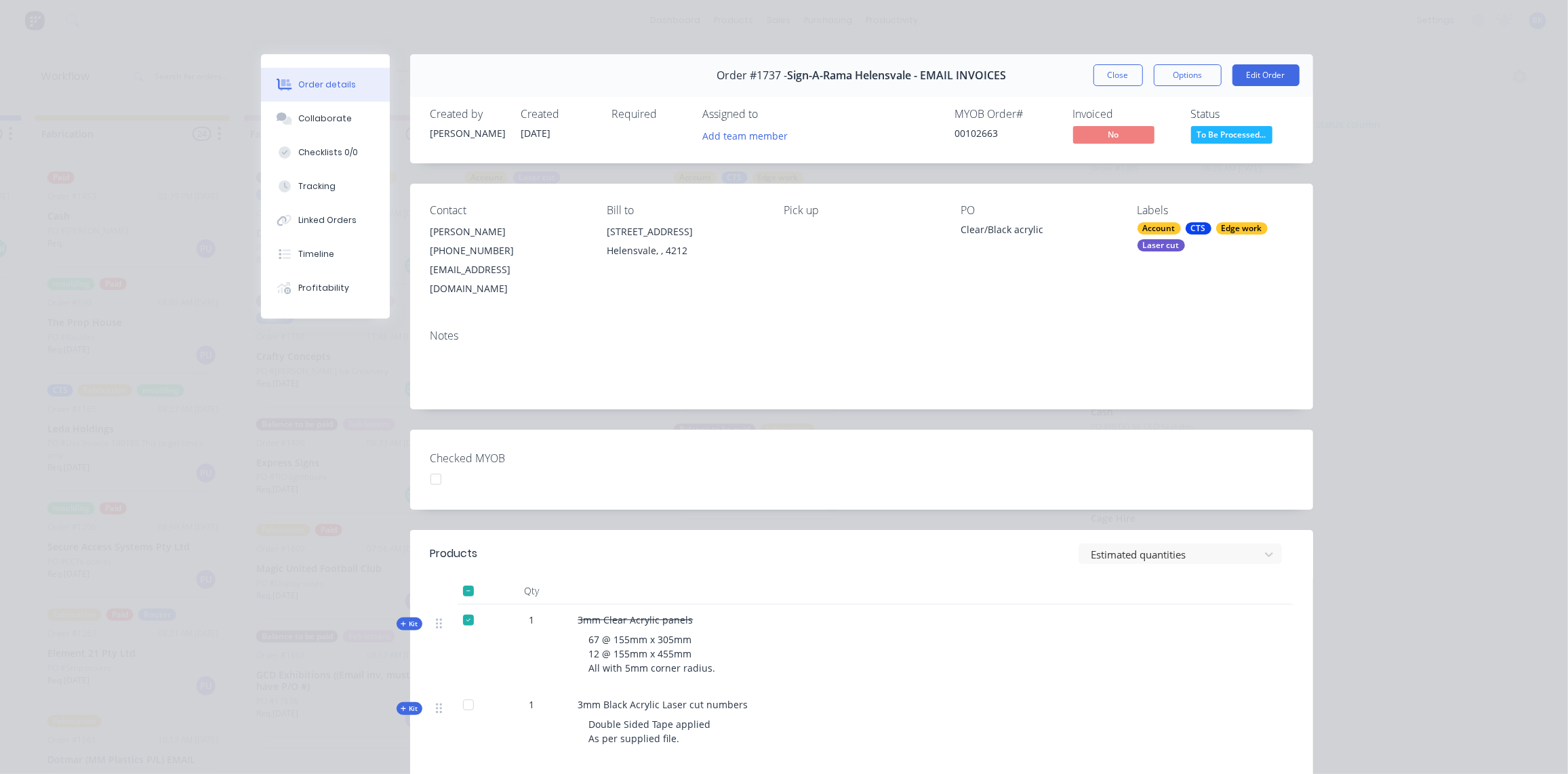
scroll to position [0, 1665]
click at [1107, 78] on button "Close" at bounding box center [1118, 76] width 49 height 22
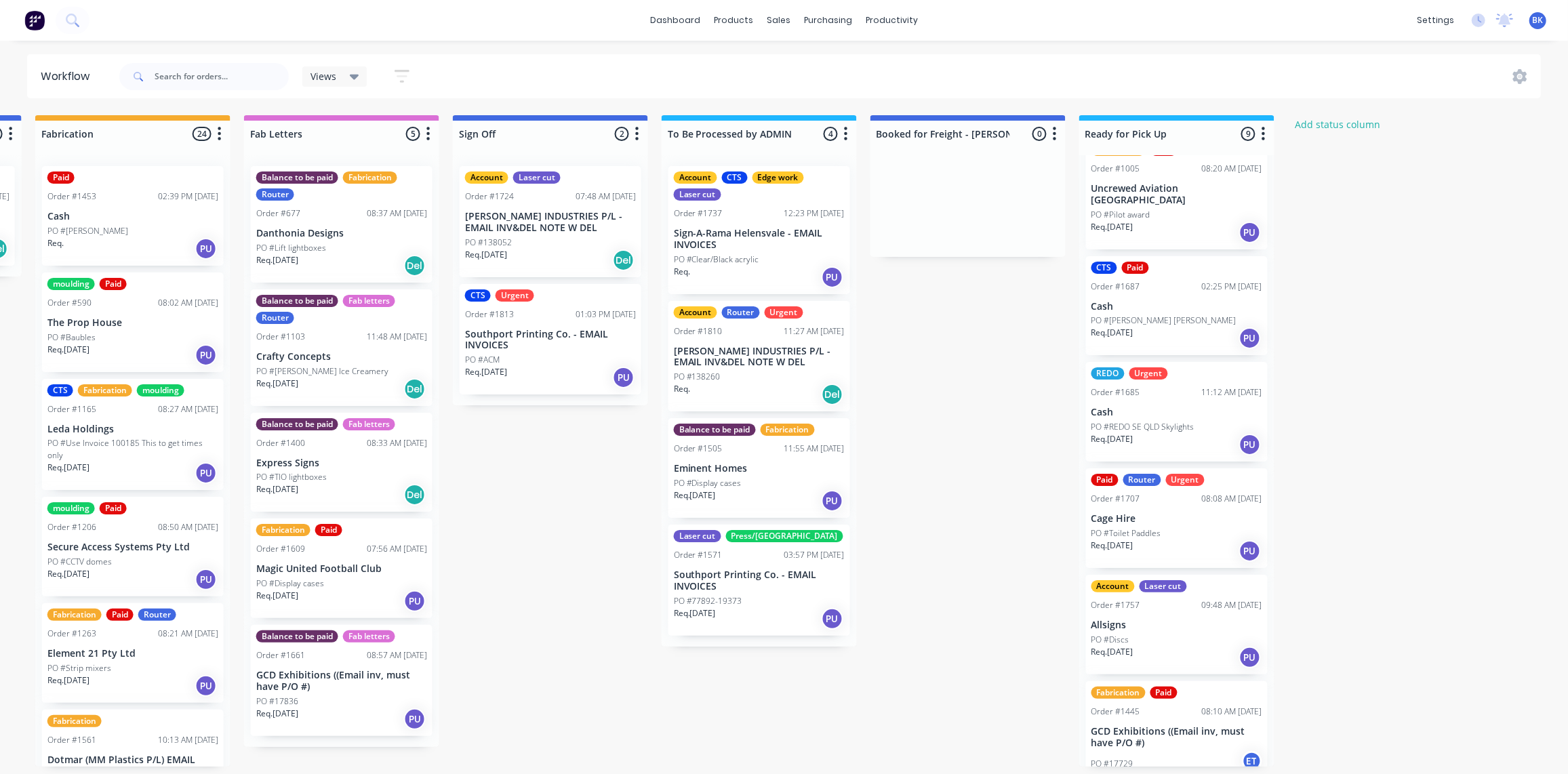
click at [535, 235] on div "Account Laser cut Order #1724 07:48 AM [DATE] [PERSON_NAME] INDUSTRIES P/L - EM…" at bounding box center [550, 221] width 181 height 111
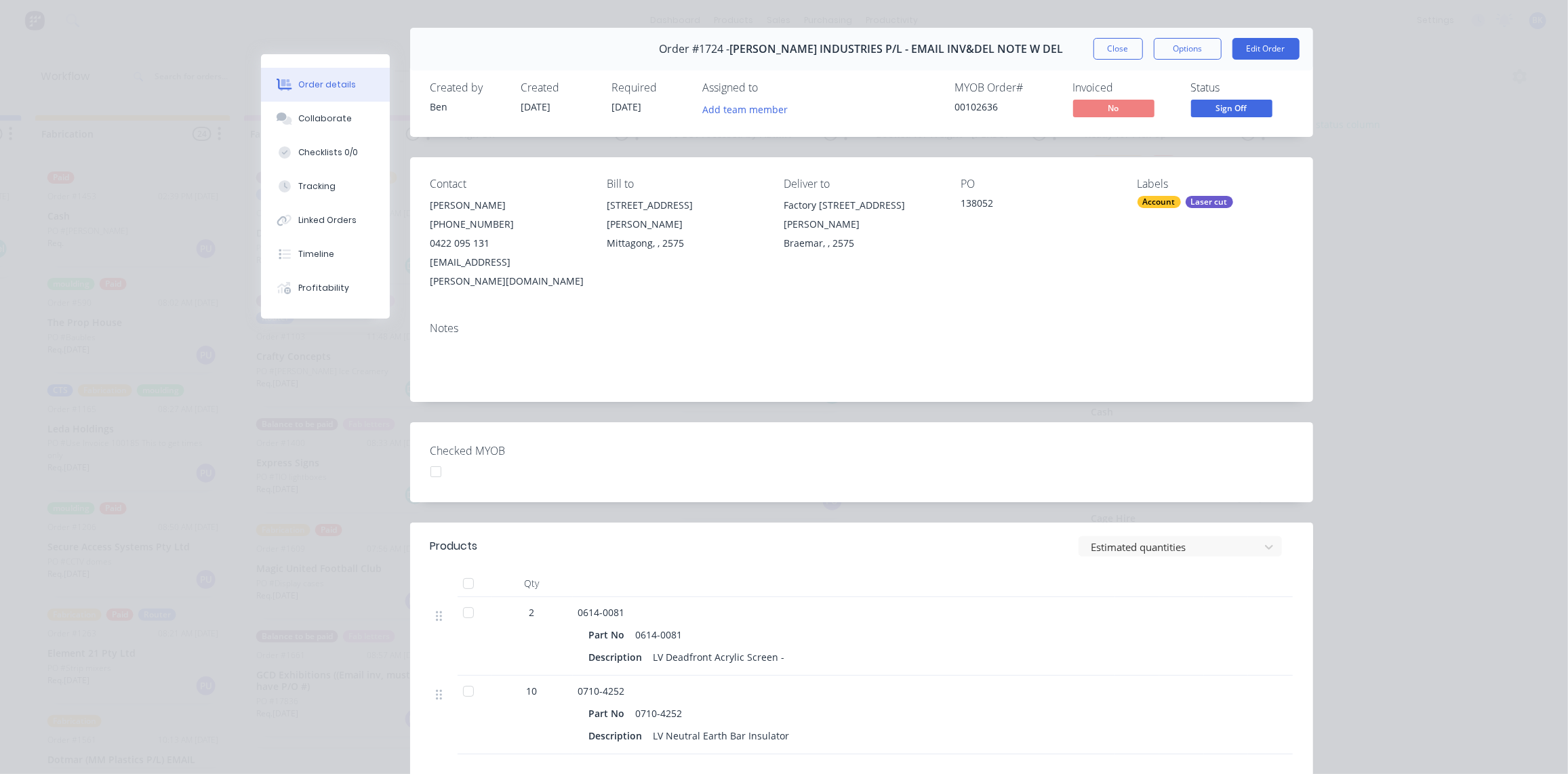
scroll to position [0, 0]
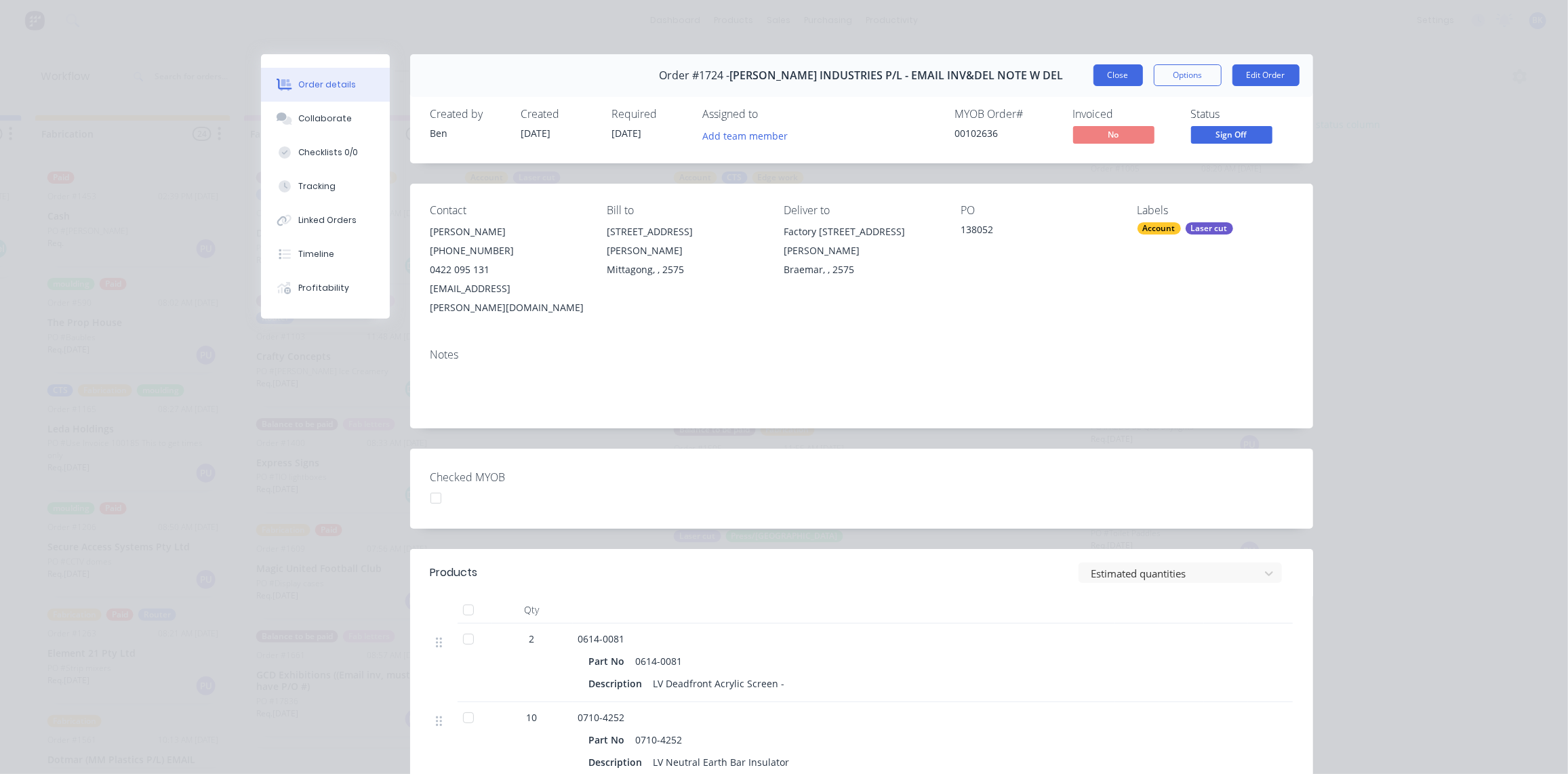
click at [1104, 72] on button "Close" at bounding box center [1118, 76] width 49 height 22
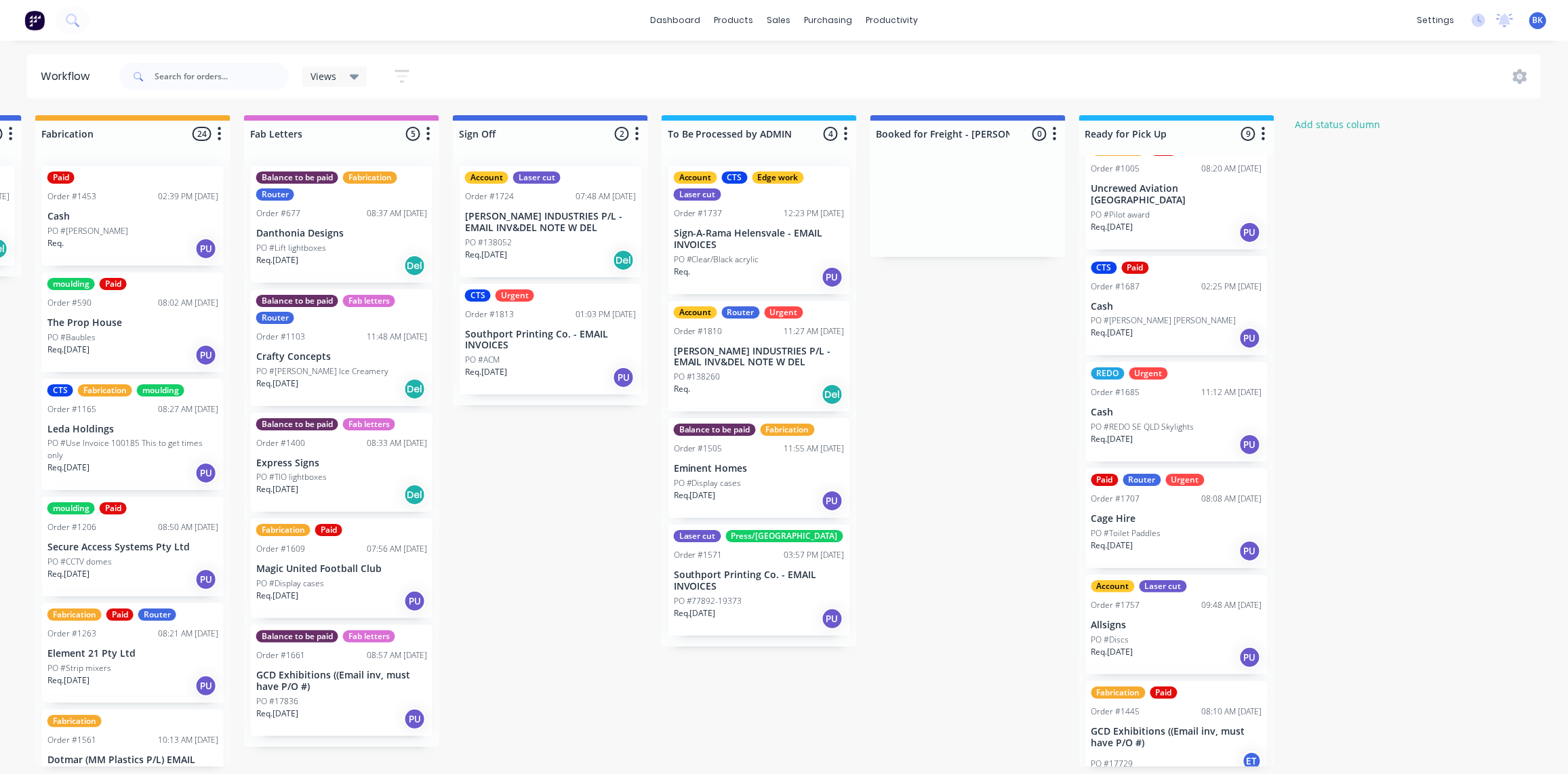
click at [557, 348] on p "Southport Printing Co. - EMAIL INVOICES" at bounding box center [551, 340] width 171 height 23
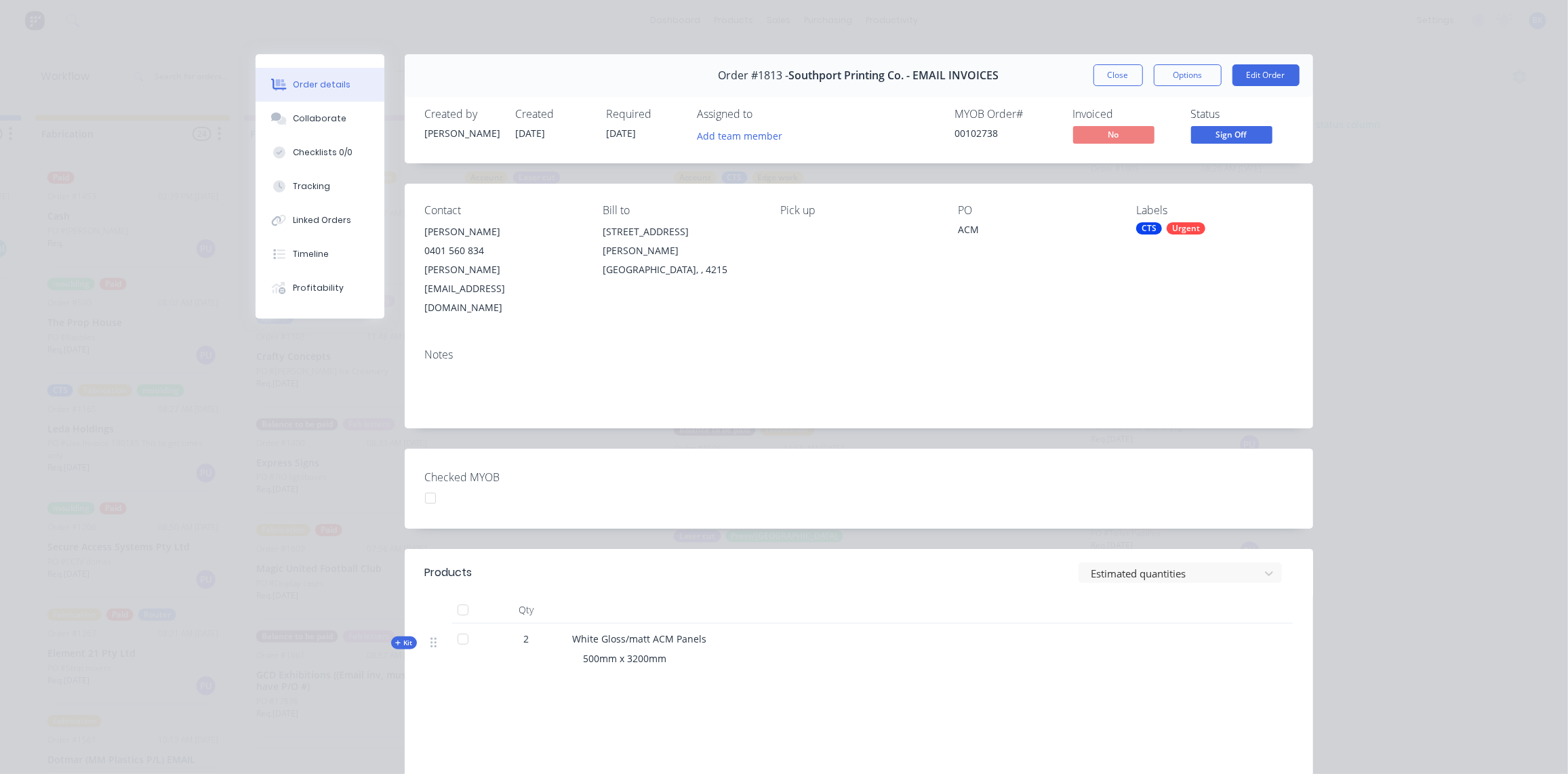
scroll to position [0, 1665]
click at [1110, 70] on button "Close" at bounding box center [1118, 76] width 49 height 22
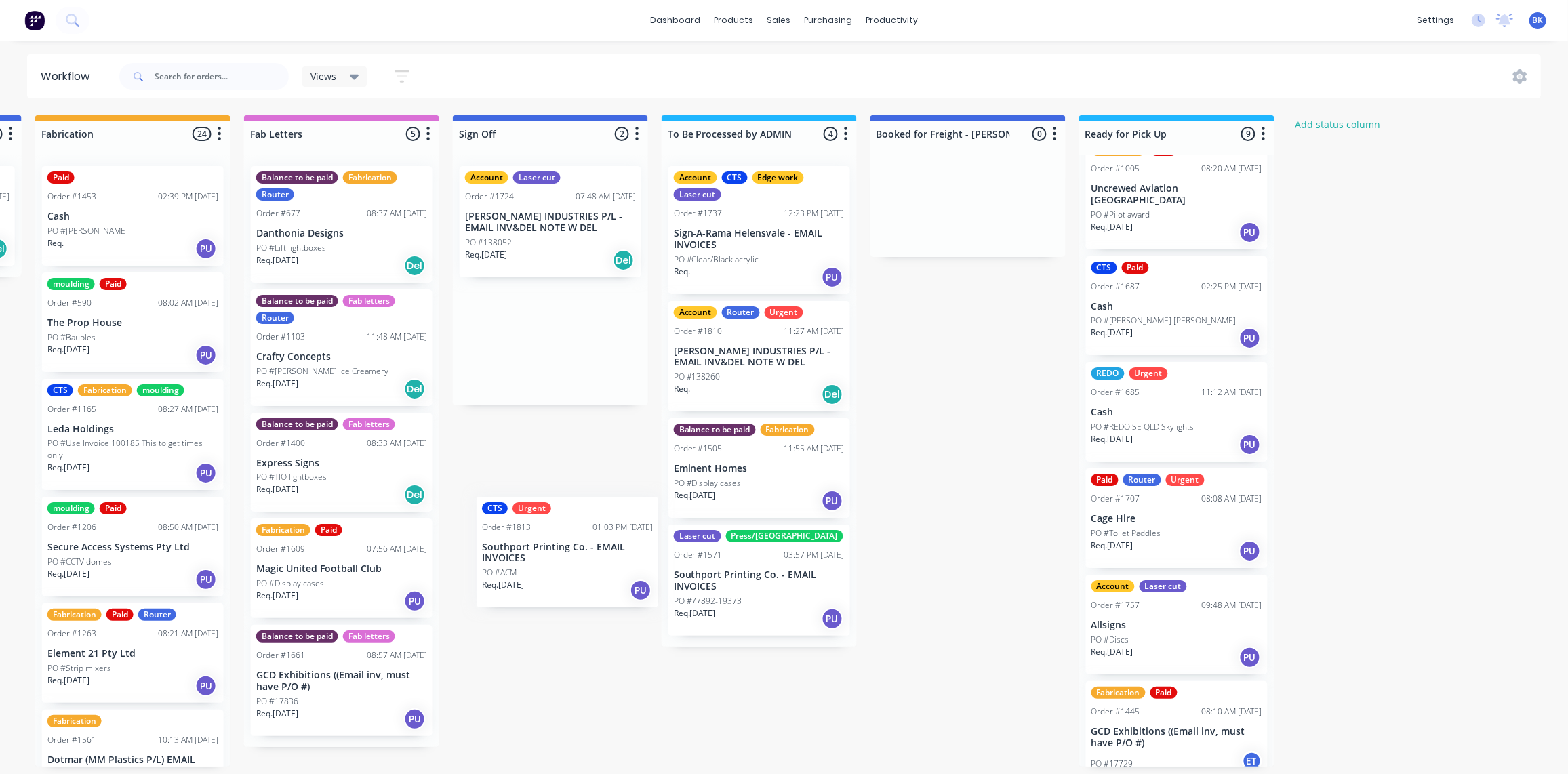
scroll to position [1, 1665]
drag, startPoint x: 524, startPoint y: 329, endPoint x: 727, endPoint y: 672, distance: 398.6
click at [785, 237] on p "Sign-A-Rama Helensvale - EMAIL INVOICES" at bounding box center [760, 239] width 171 height 23
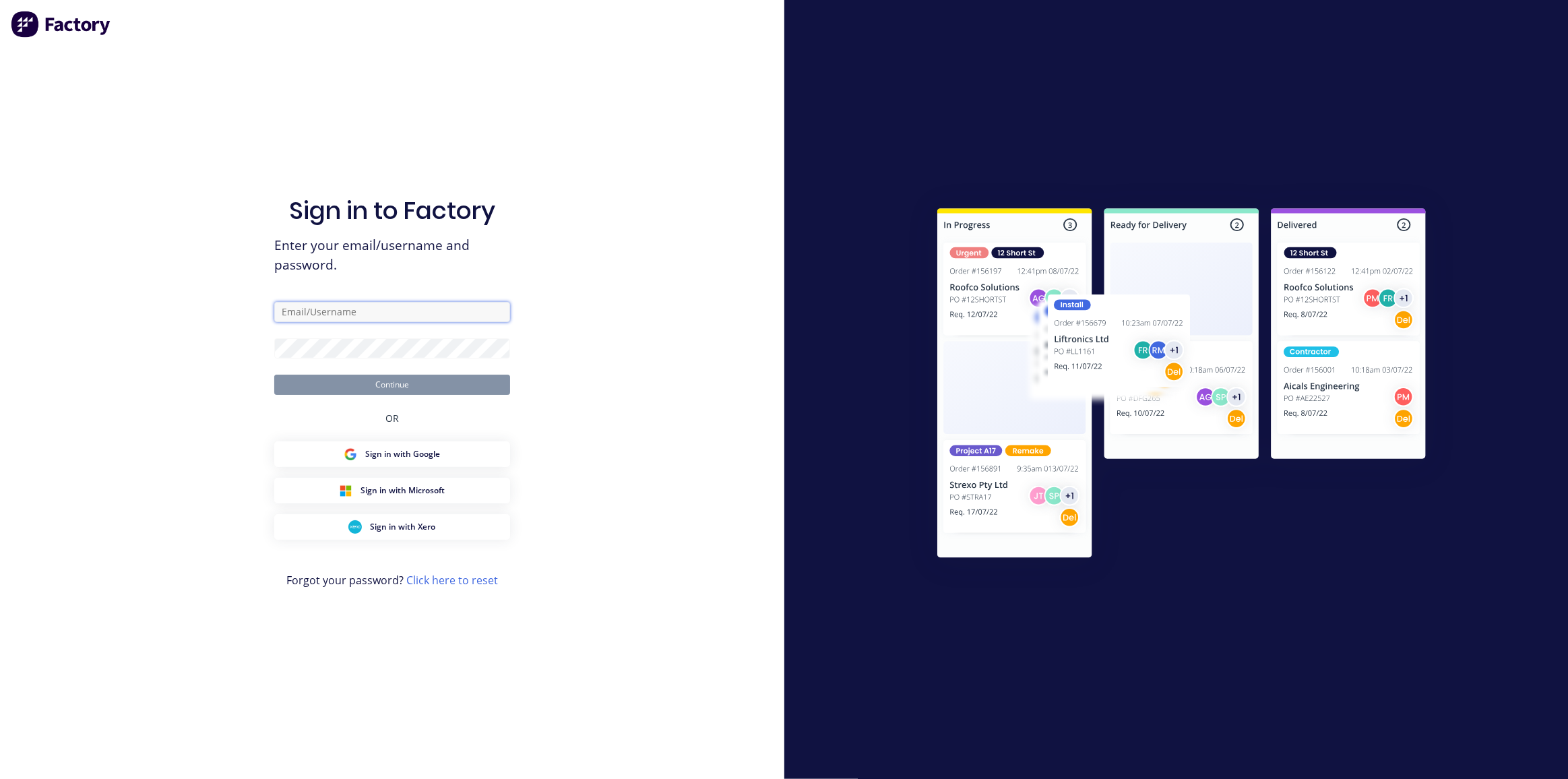
type input "[EMAIL_ADDRESS][DOMAIN_NAME]"
drag, startPoint x: 373, startPoint y: 385, endPoint x: 457, endPoint y: 366, distance: 86.1
click at [373, 384] on button "Continue" at bounding box center [392, 385] width 235 height 20
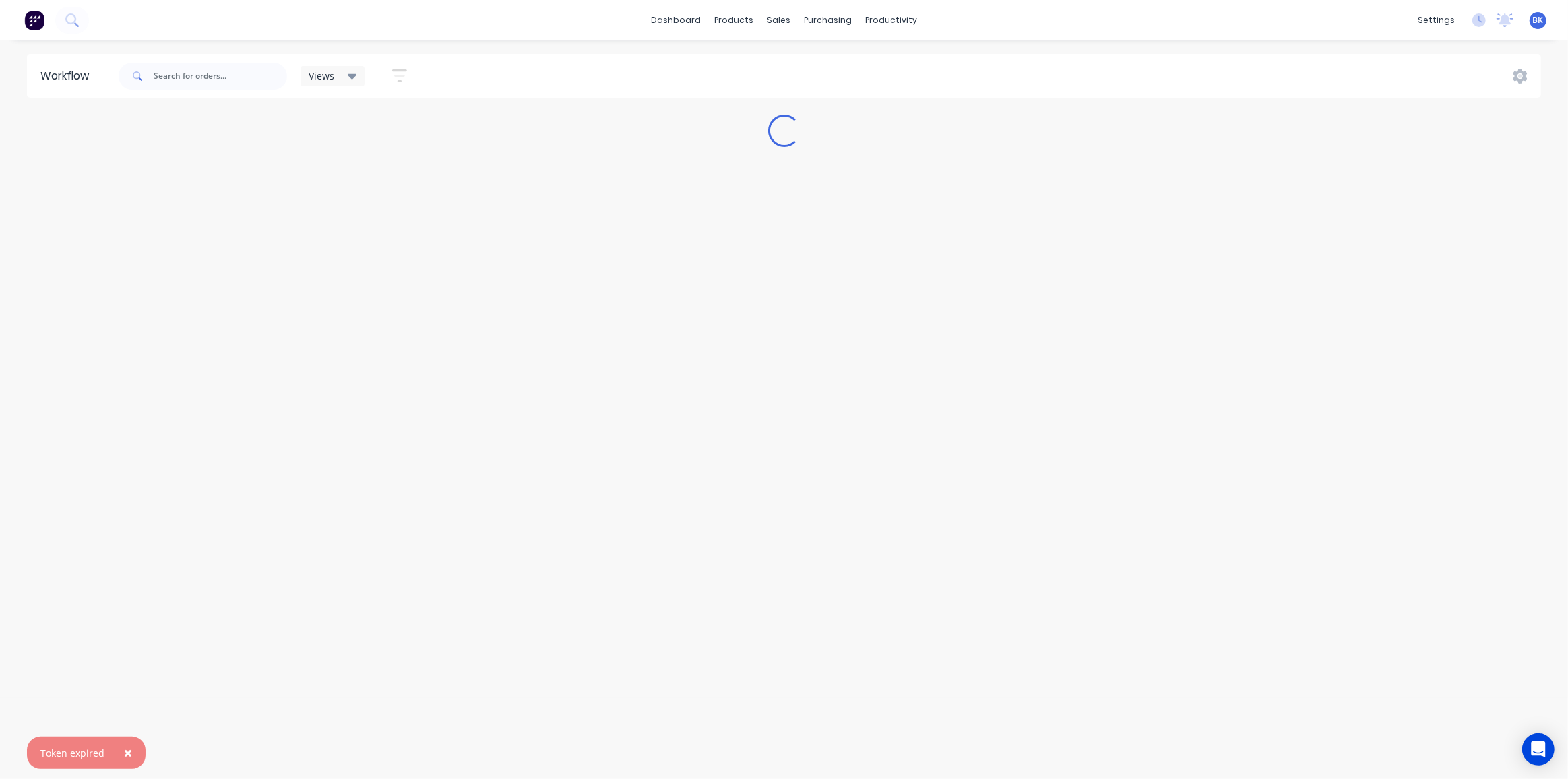
click at [129, 753] on button "×" at bounding box center [128, 753] width 35 height 33
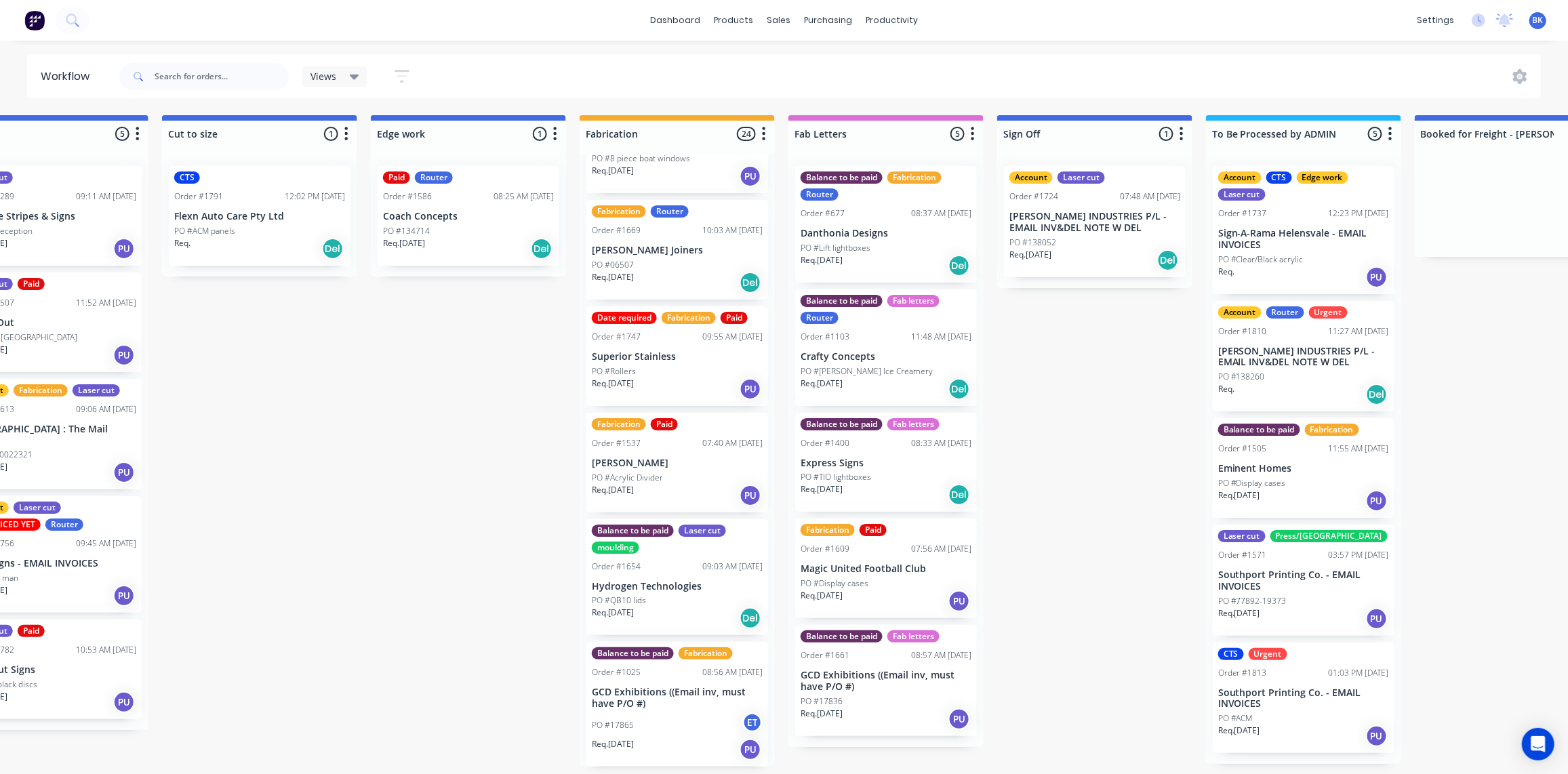
scroll to position [1, 1121]
click at [680, 271] on div "Req. [DATE] Del" at bounding box center [678, 282] width 171 height 23
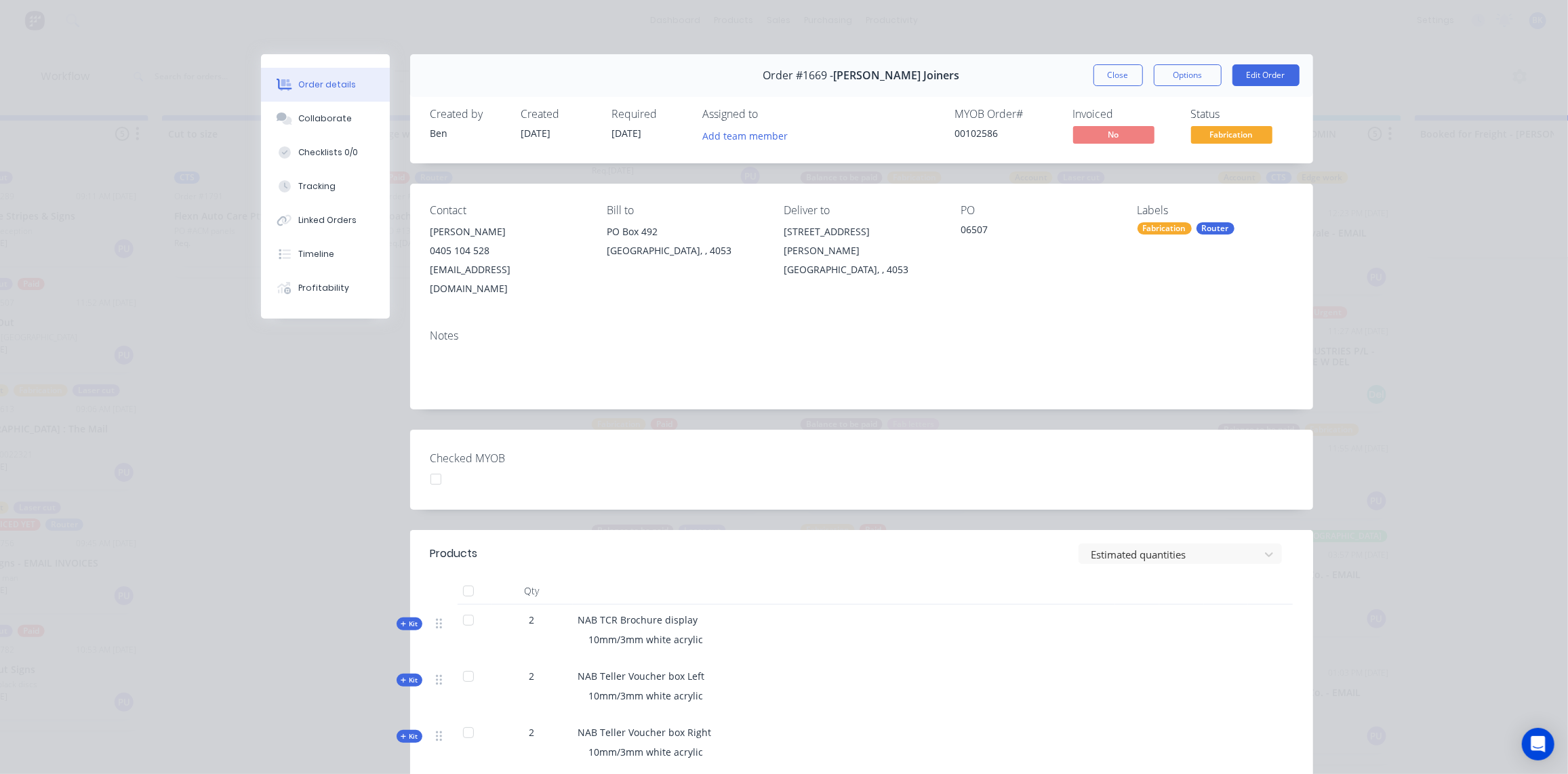
scroll to position [0, 1121]
click at [1105, 74] on button "Close" at bounding box center [1118, 76] width 49 height 22
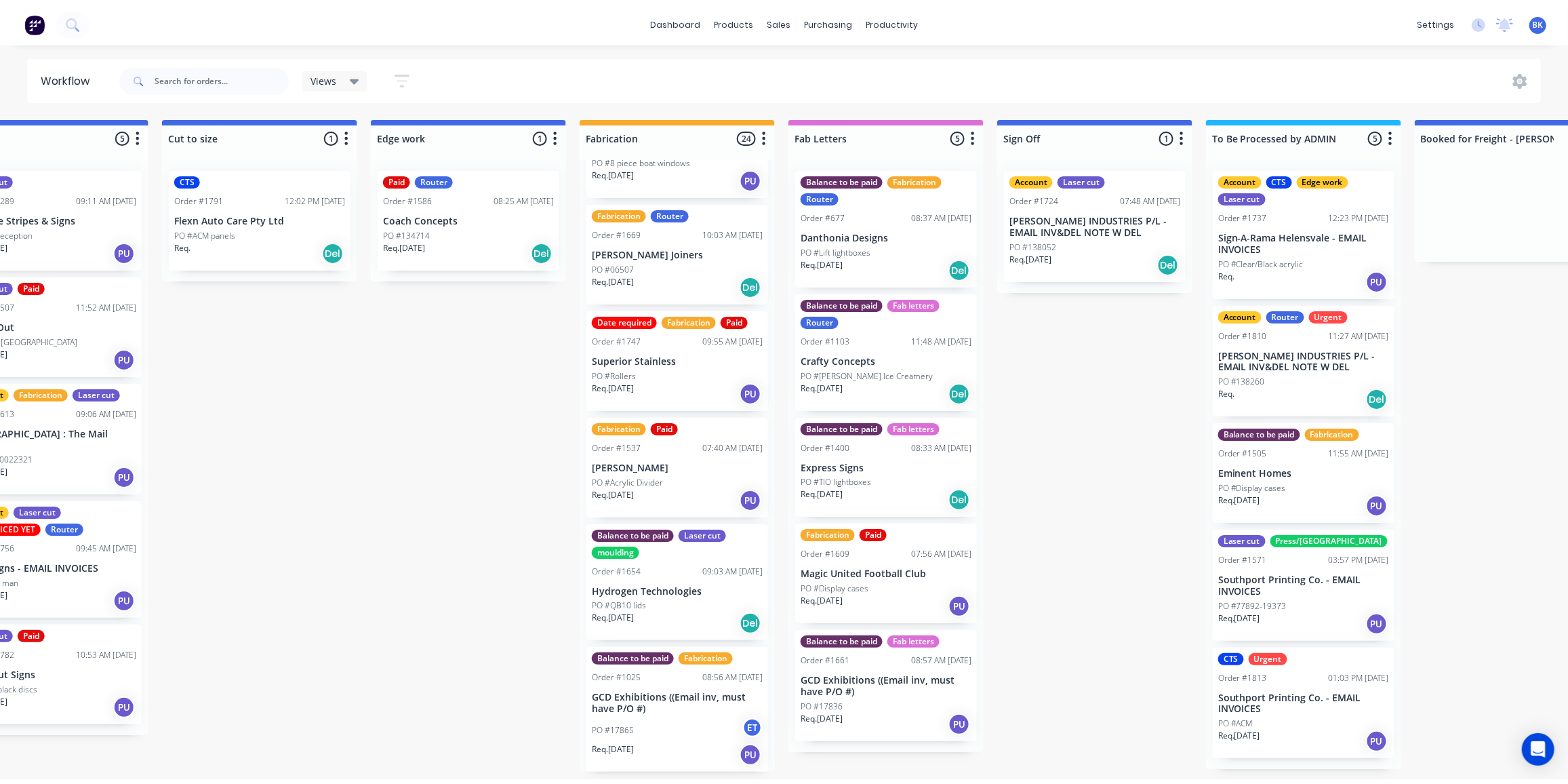
scroll to position [0, 0]
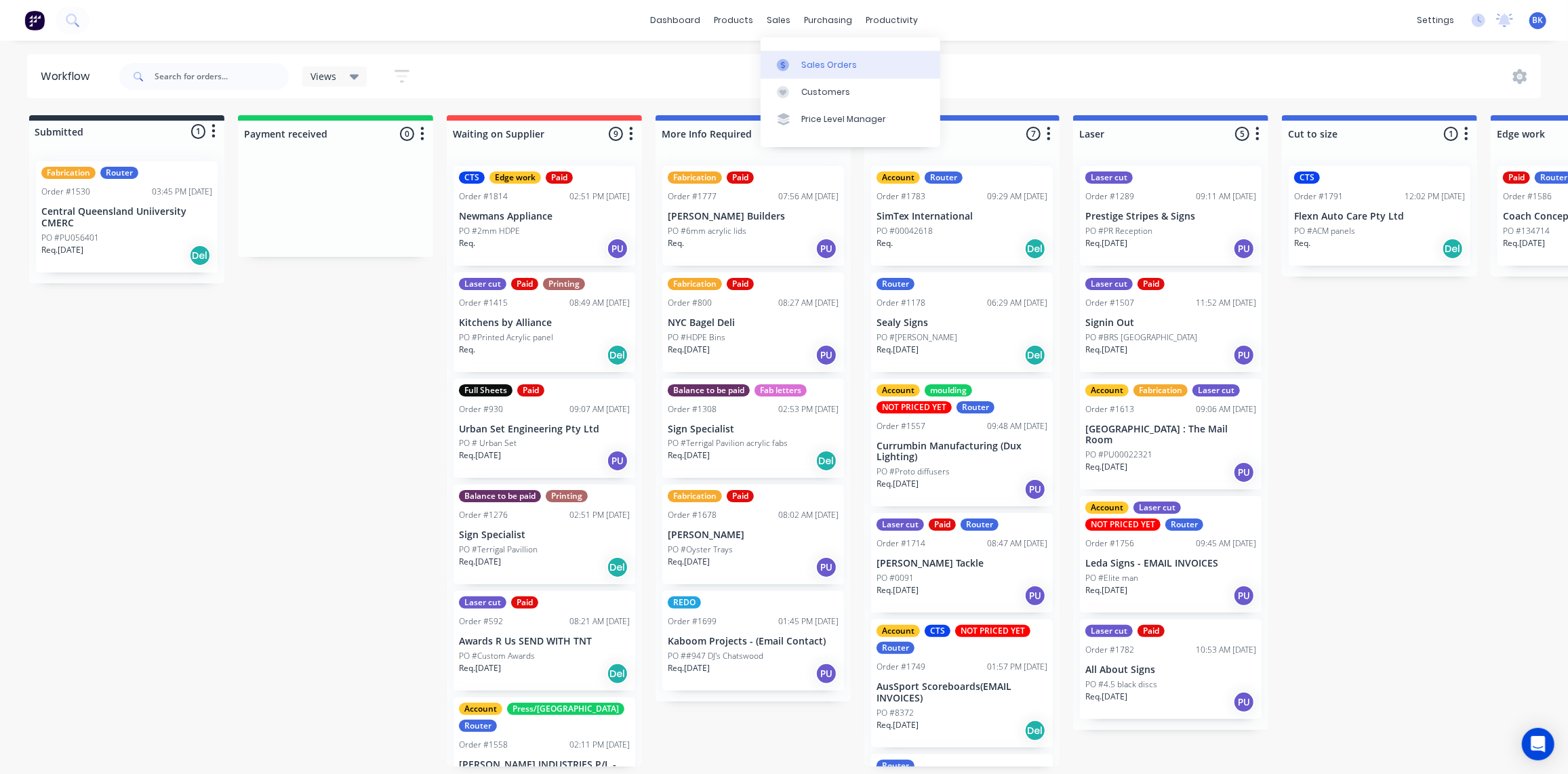
click at [802, 59] on div "Sales Orders" at bounding box center [829, 65] width 56 height 12
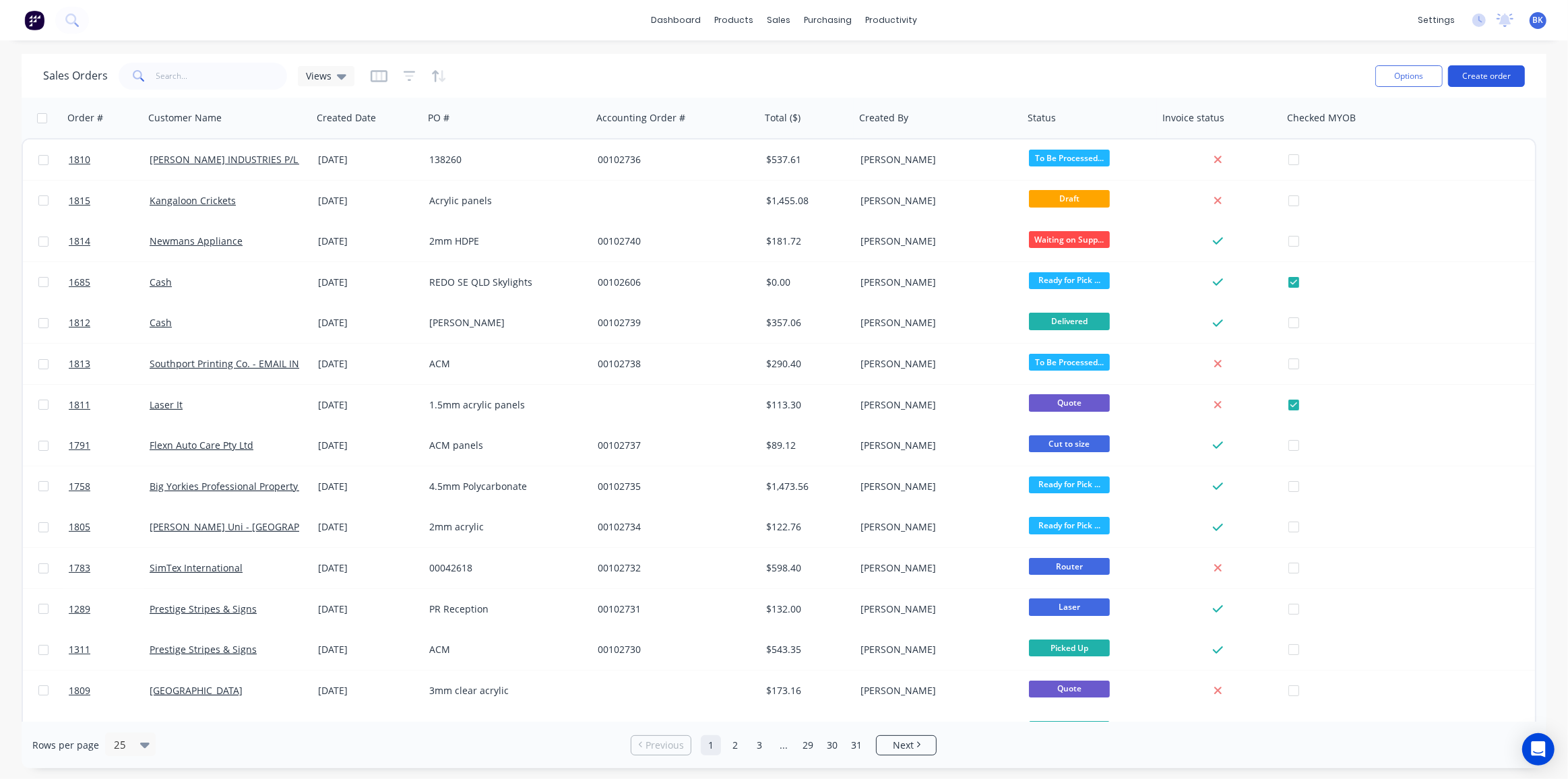
click at [1471, 72] on button "Create order" at bounding box center [1486, 76] width 77 height 22
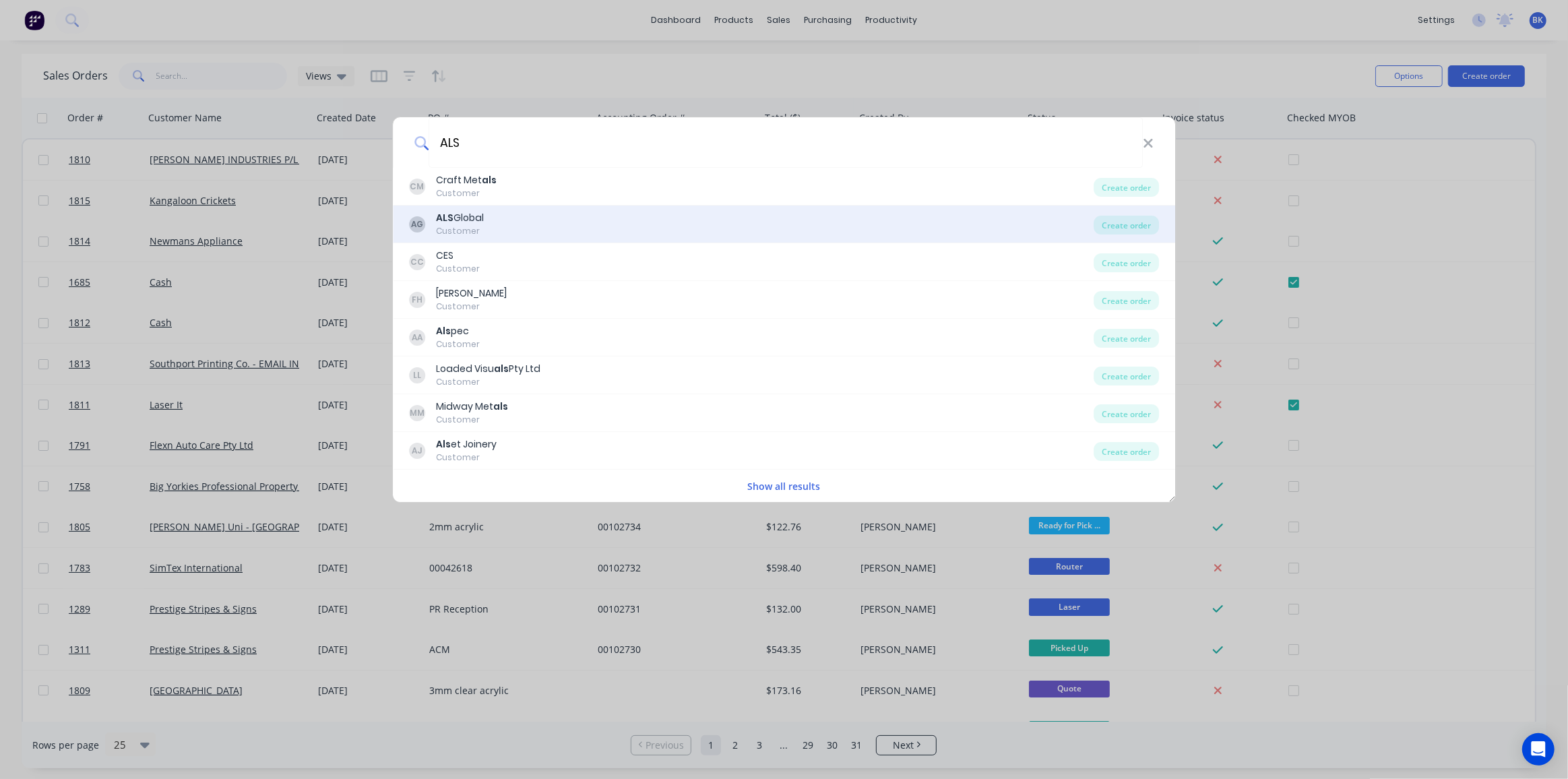
type input "ALS"
click at [468, 211] on div "ALS Global" at bounding box center [460, 218] width 48 height 14
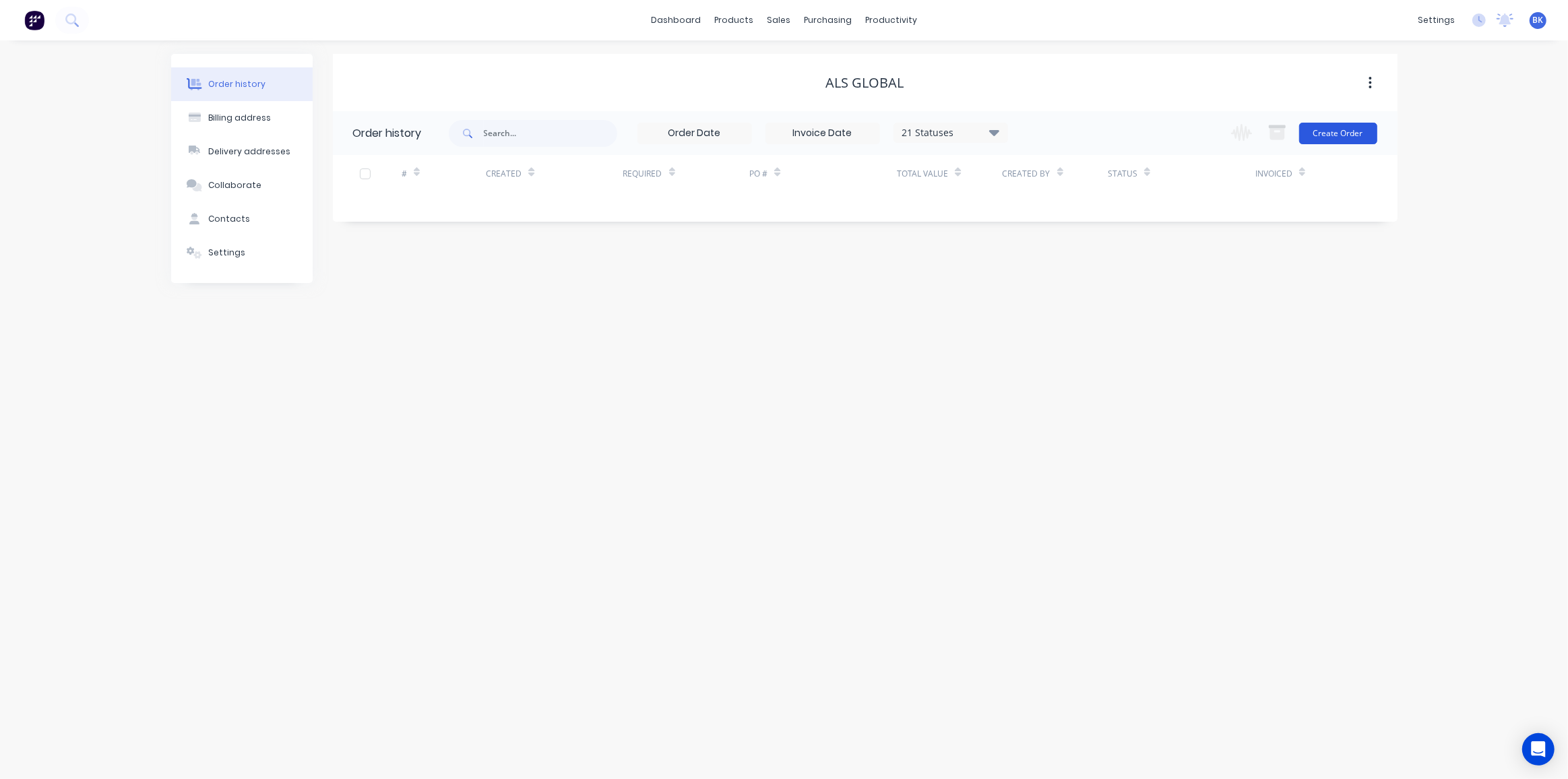
click at [1352, 128] on button "Create Order" at bounding box center [1338, 133] width 78 height 22
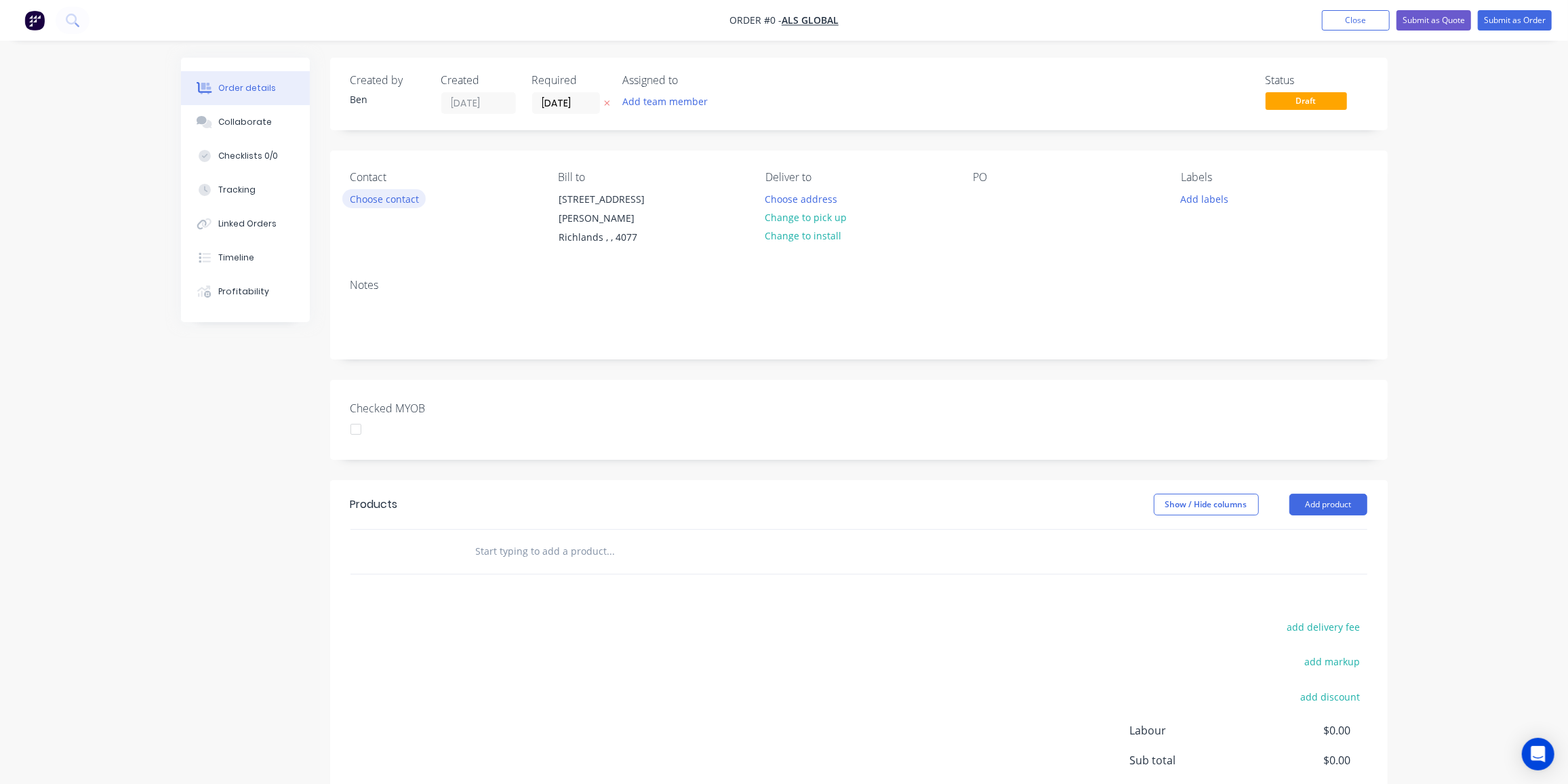
click at [381, 200] on button "Choose contact" at bounding box center [384, 199] width 84 height 18
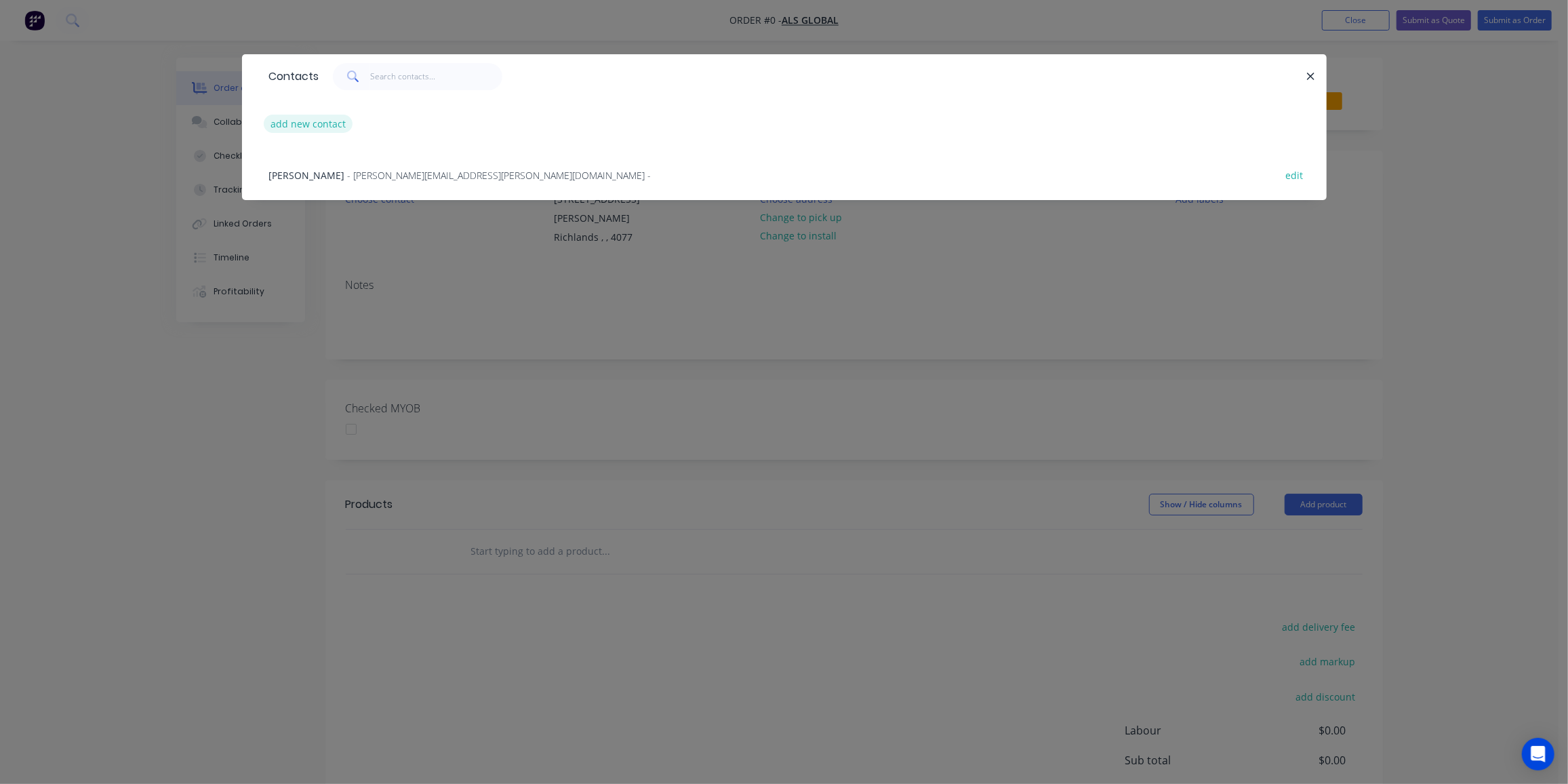
click at [330, 121] on button "add new contact" at bounding box center [309, 124] width 89 height 18
select select "AU"
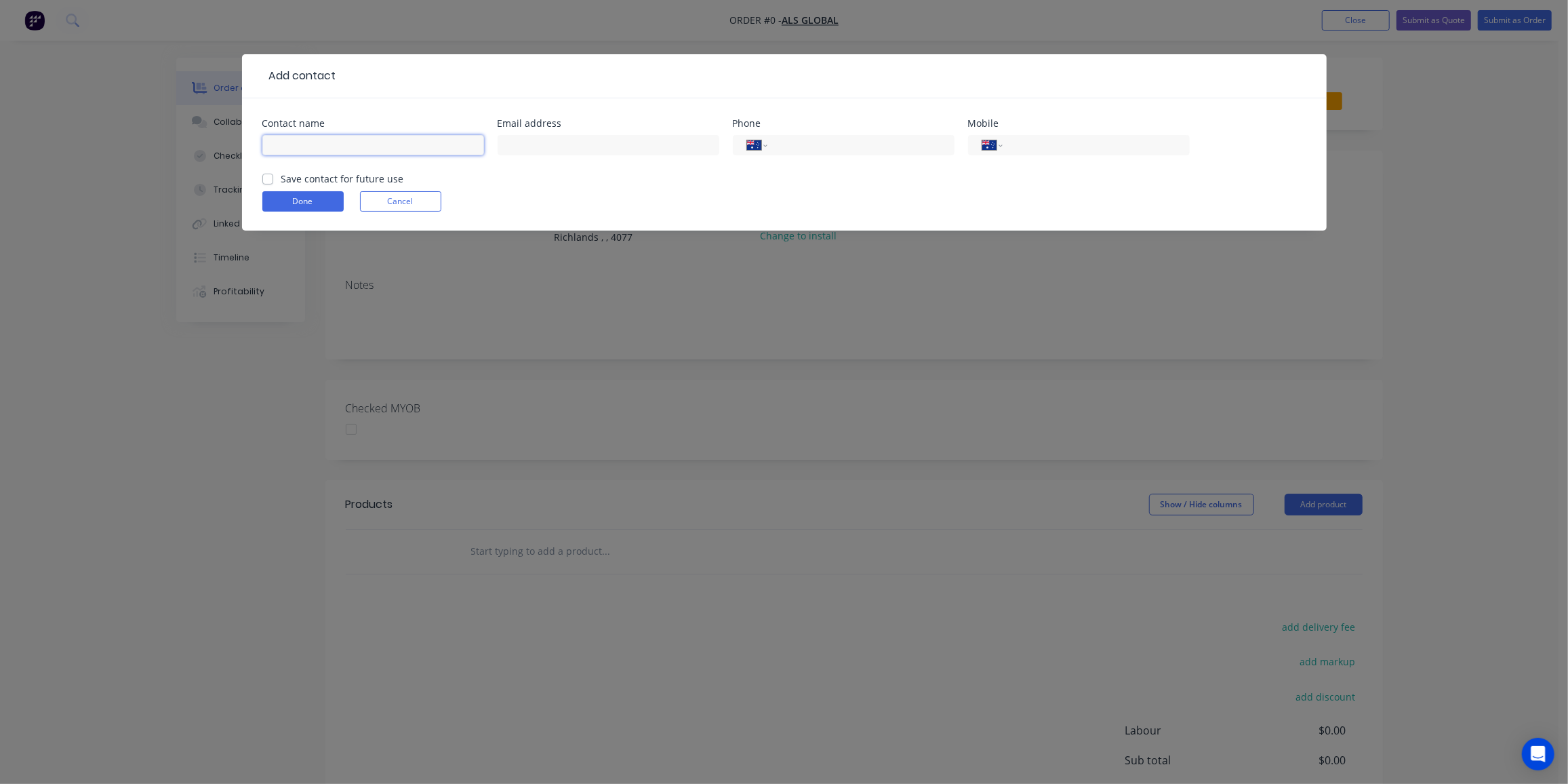
click at [324, 150] on input "text" at bounding box center [373, 145] width 221 height 20
paste input "[PERSON_NAME] <[PERSON_NAME][EMAIL_ADDRESS][PERSON_NAME][DOMAIN_NAME]>"
drag, startPoint x: 332, startPoint y: 142, endPoint x: 542, endPoint y: 145, distance: 210.0
click at [542, 145] on div "Contact name [PERSON_NAME] <[PERSON_NAME][EMAIL_ADDRESS][PERSON_NAME][DOMAIN_NA…" at bounding box center [784, 145] width 1044 height 53
type input "[PERSON_NAME]"
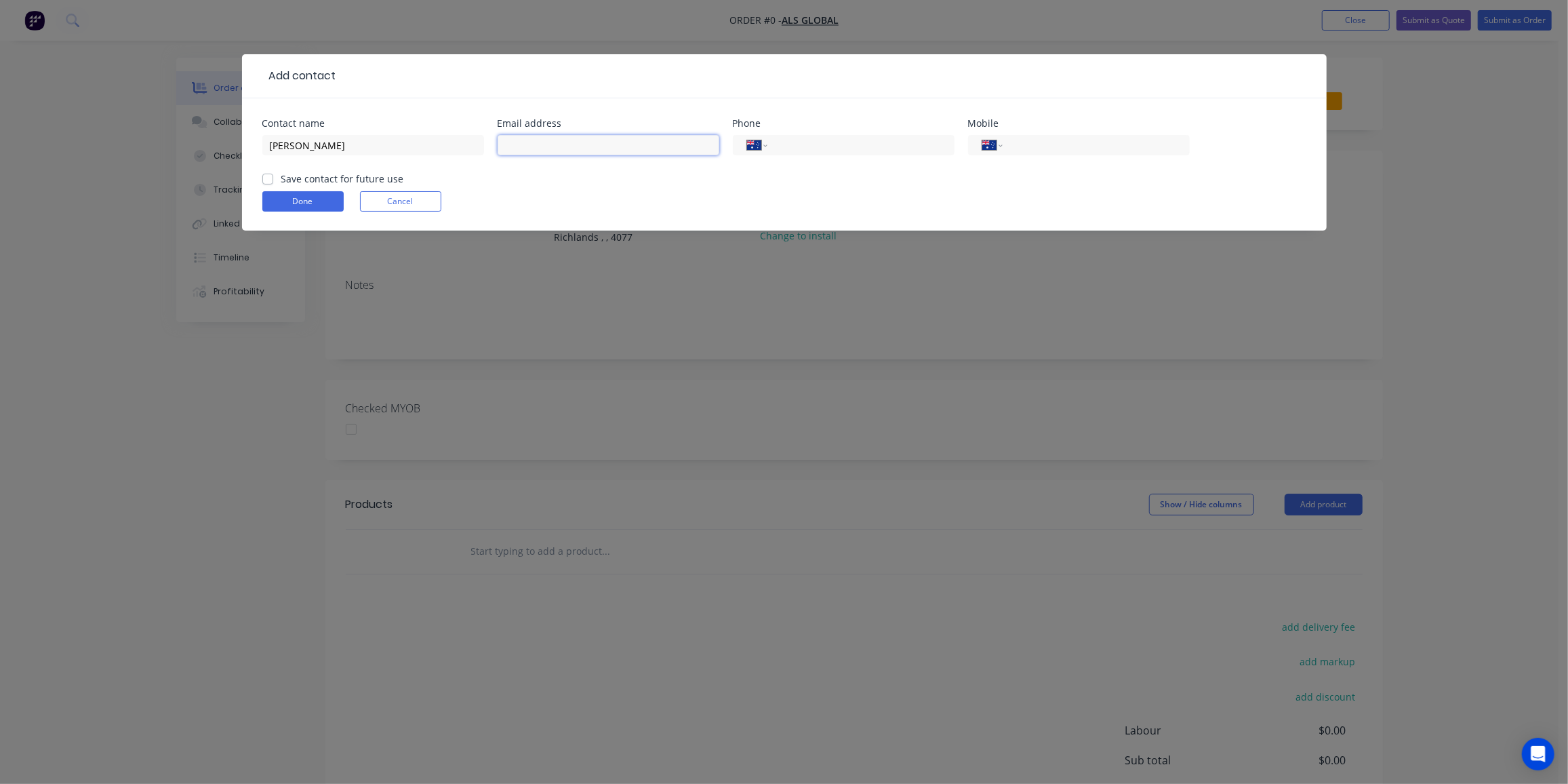
click at [567, 143] on input "text" at bounding box center [608, 145] width 221 height 20
paste input "<[PERSON_NAME][EMAIL_ADDRESS][PERSON_NAME][DOMAIN_NAME]>"
click at [510, 143] on input "<[PERSON_NAME][EMAIL_ADDRESS][PERSON_NAME][DOMAIN_NAME]>" at bounding box center [608, 145] width 221 height 20
click at [649, 147] on input "[PERSON_NAME][EMAIL_ADDRESS][PERSON_NAME][DOMAIN_NAME]>" at bounding box center [608, 145] width 221 height 20
type input "[PERSON_NAME][EMAIL_ADDRESS][PERSON_NAME][DOMAIN_NAME]"
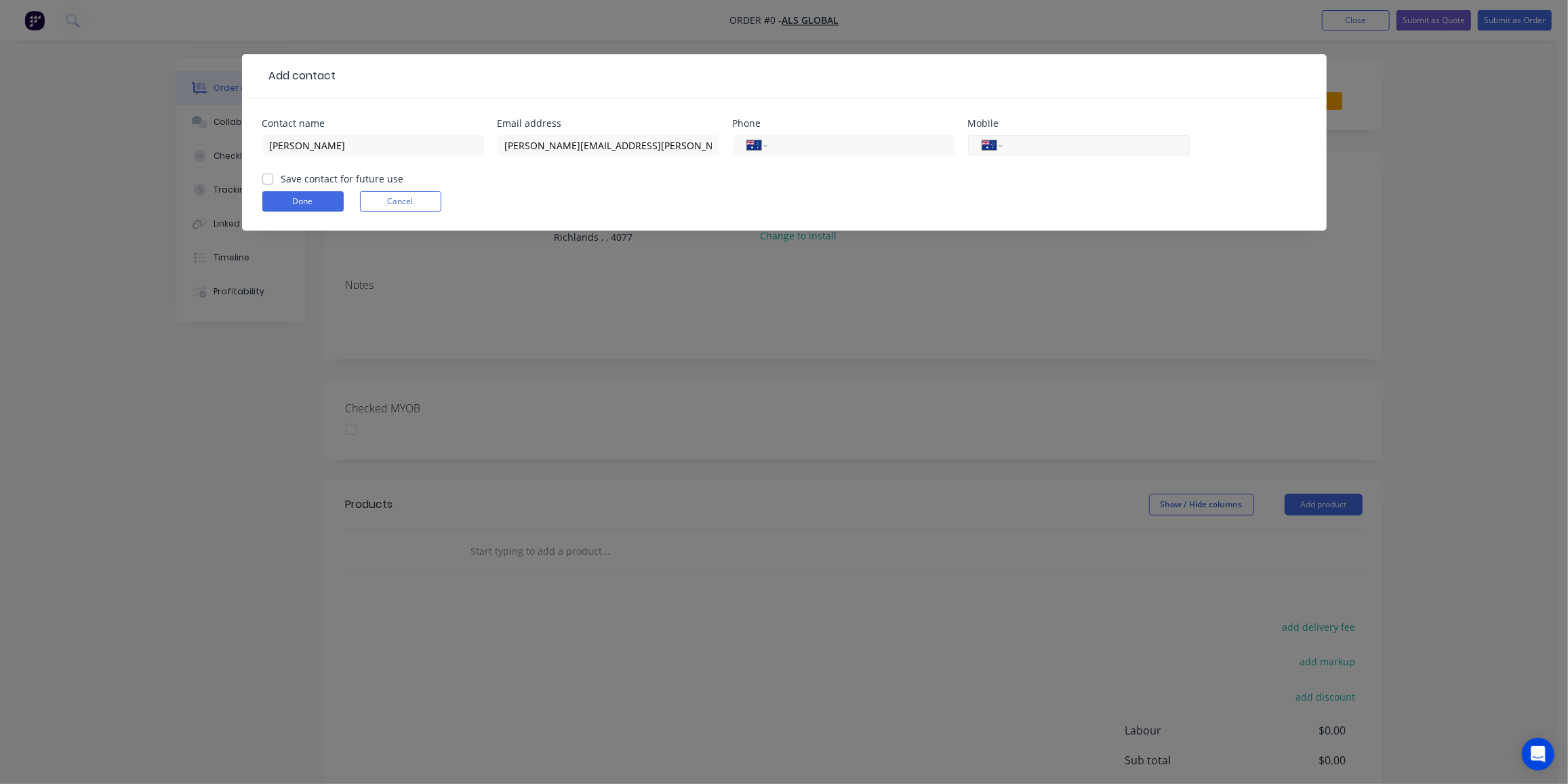
click at [1062, 150] on input "tel" at bounding box center [1093, 145] width 163 height 15
type input "0412 109 653"
click at [282, 177] on label "Save contact for future use" at bounding box center [343, 179] width 123 height 15
click at [264, 177] on input "Save contact for future use" at bounding box center [268, 178] width 11 height 13
checkbox input "true"
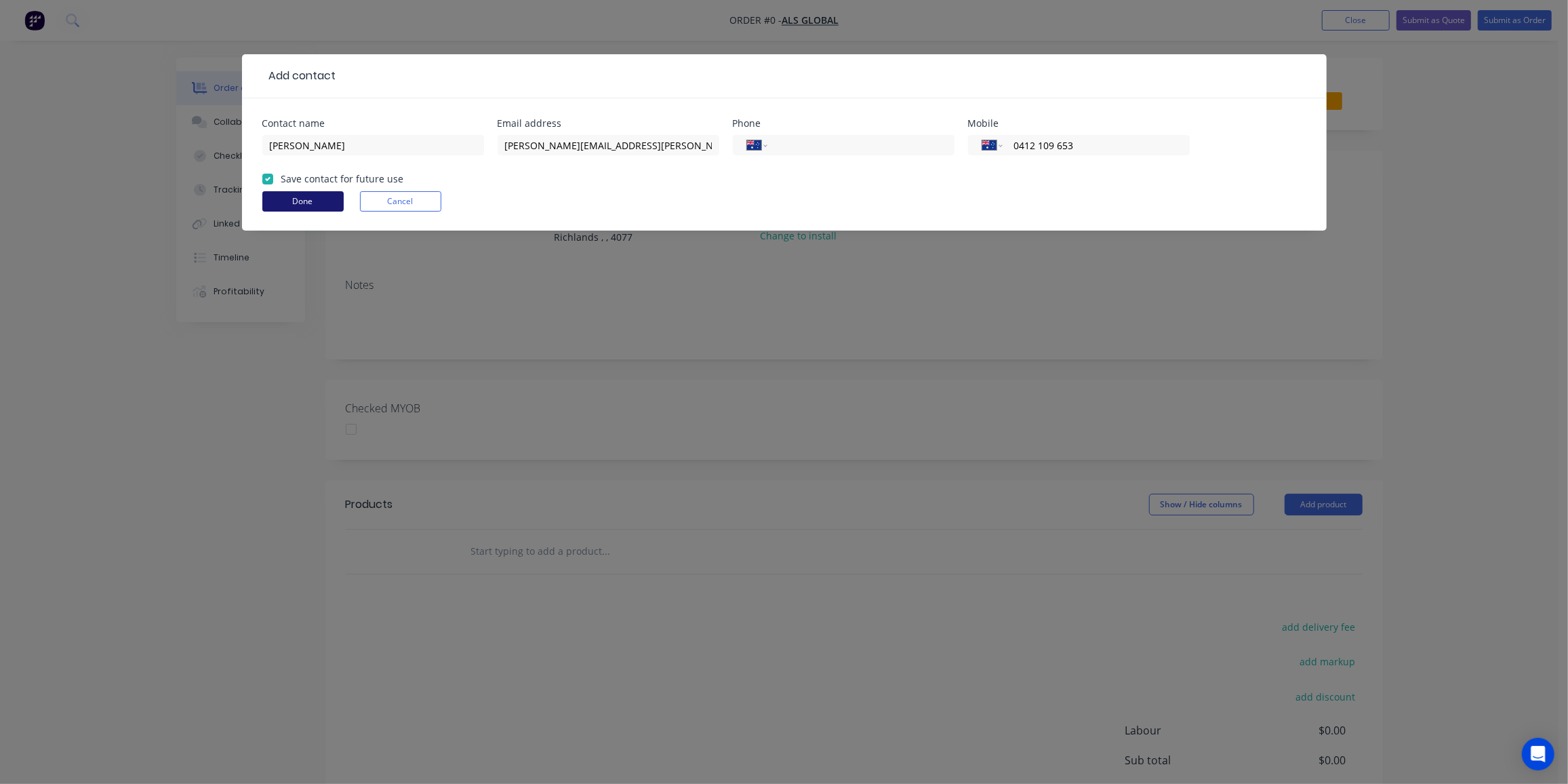
click at [280, 191] on button "Done" at bounding box center [302, 201] width 81 height 20
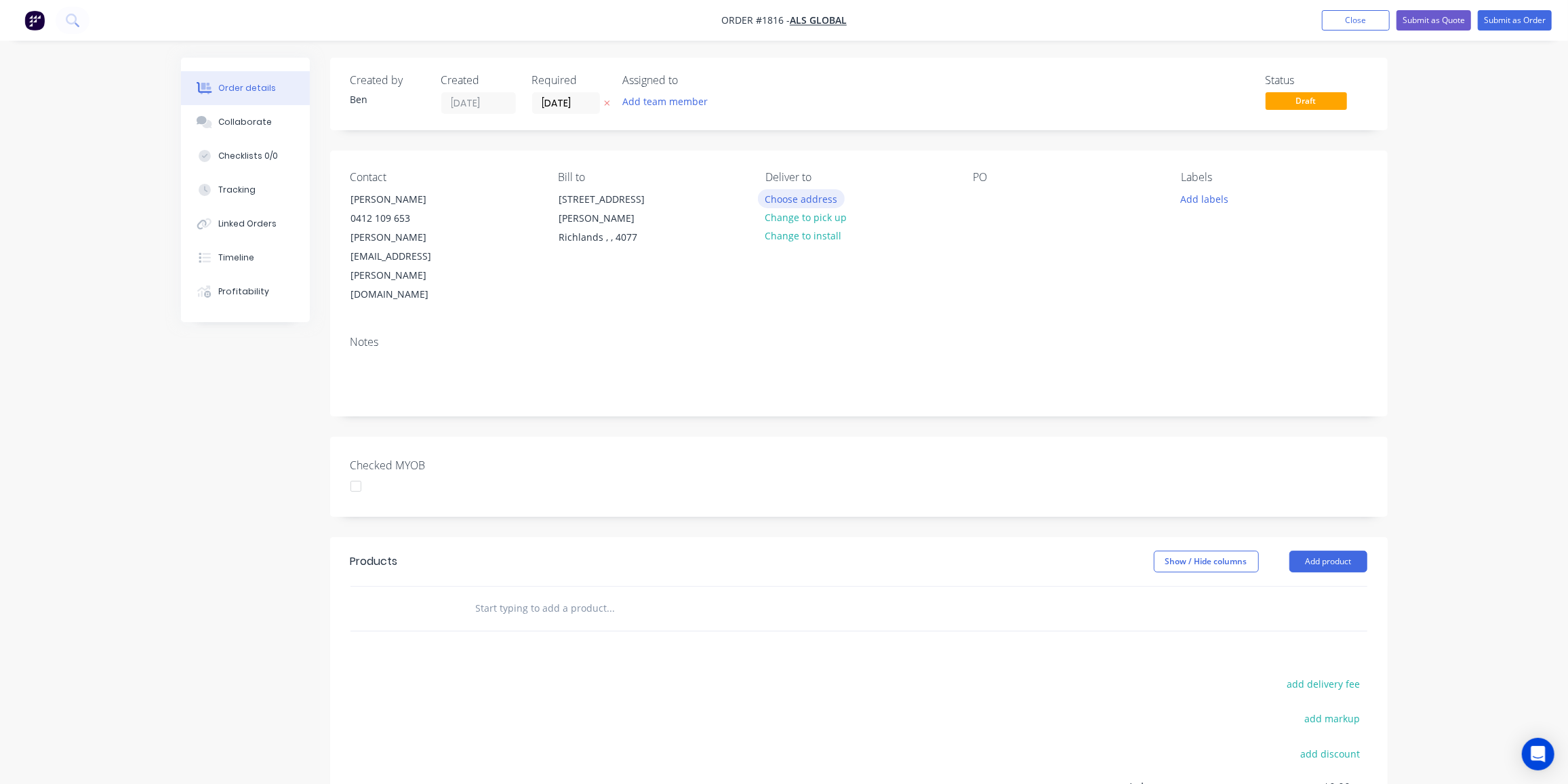
click at [818, 198] on button "Choose address" at bounding box center [801, 199] width 87 height 18
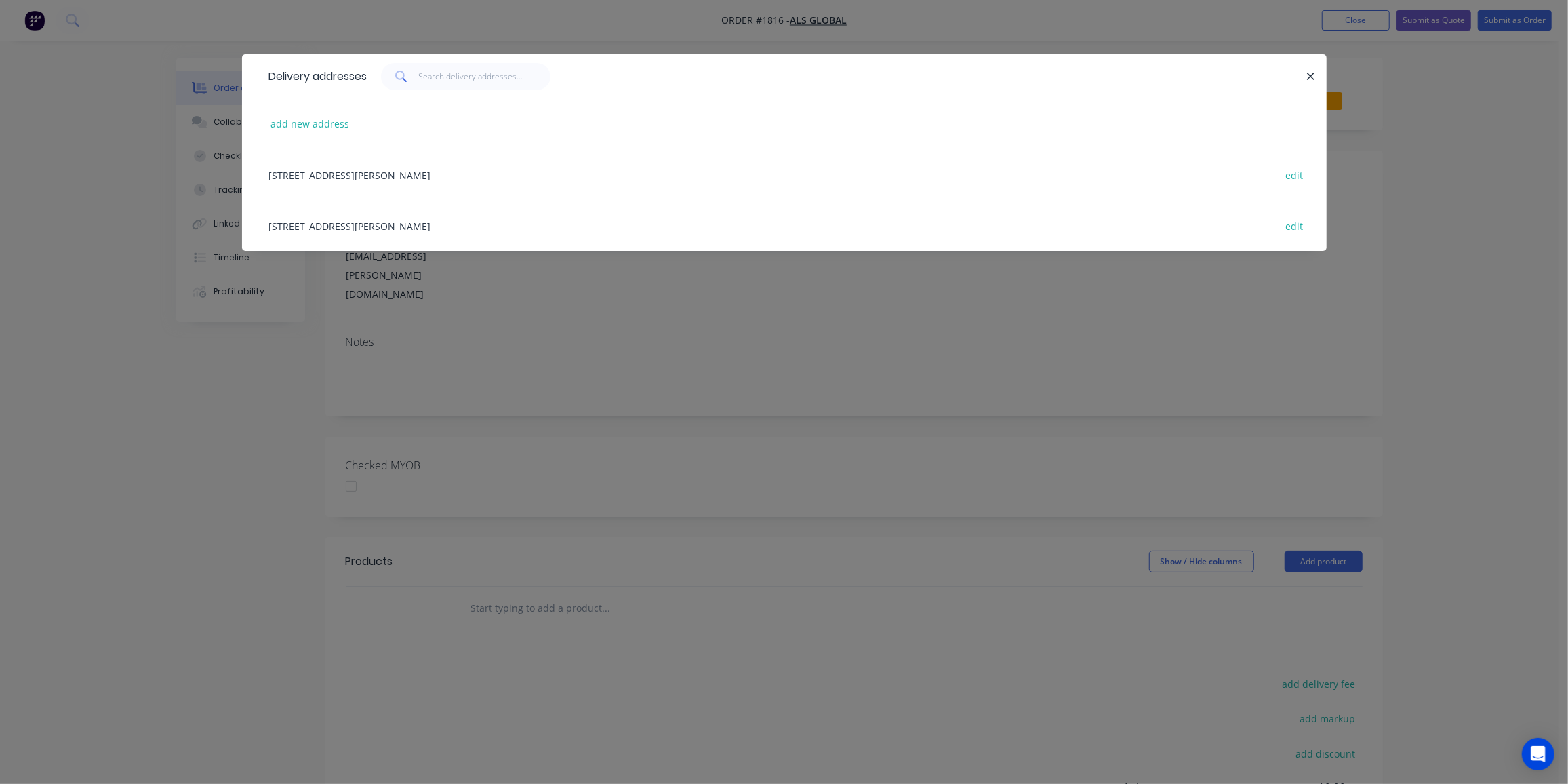
click at [409, 176] on div "[STREET_ADDRESS][PERSON_NAME] edit" at bounding box center [784, 175] width 1044 height 51
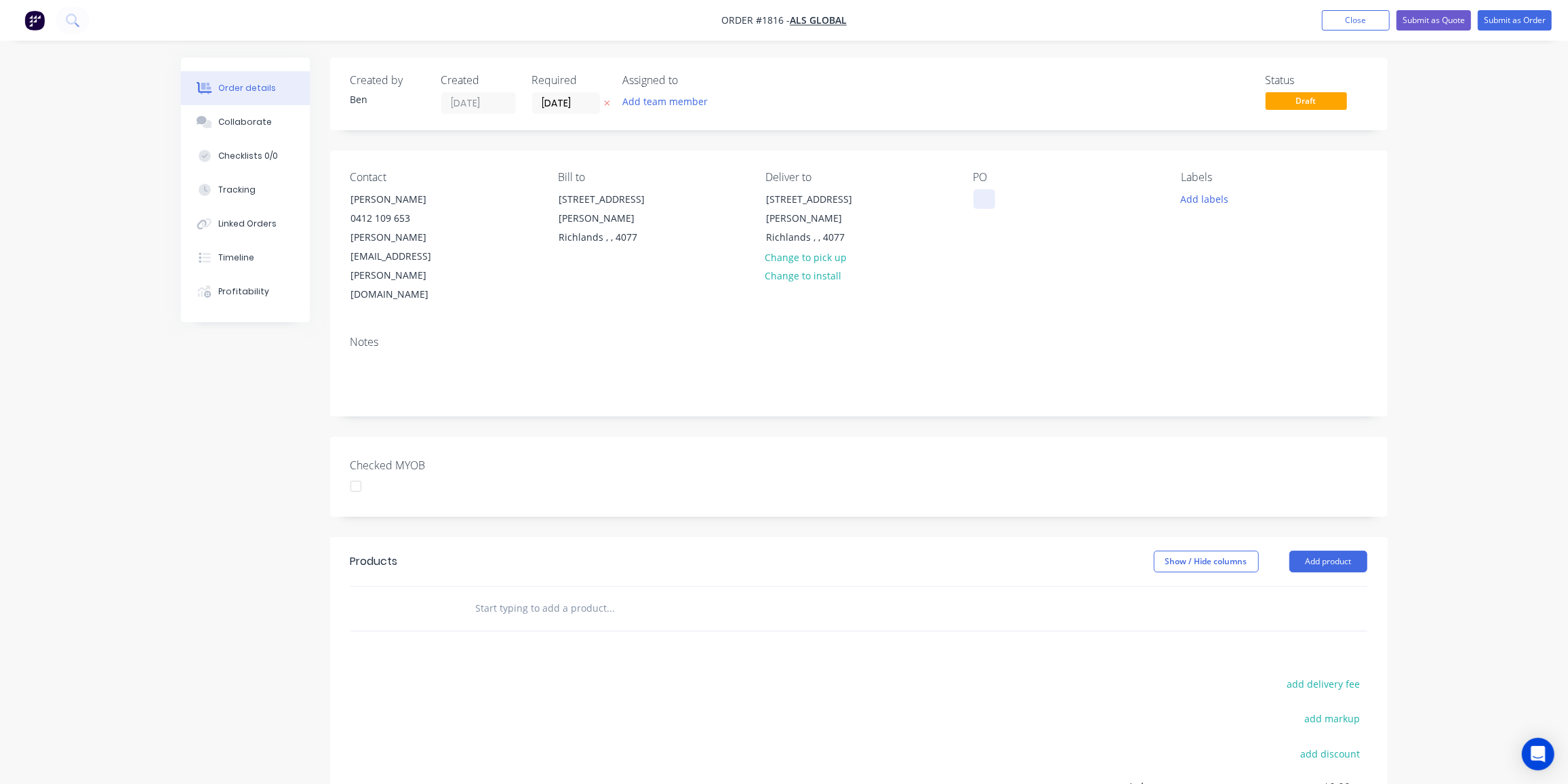
click at [980, 201] on div at bounding box center [985, 200] width 22 height 20
click at [1194, 196] on button "Add labels" at bounding box center [1204, 199] width 62 height 18
click at [1260, 356] on div "Fabrication" at bounding box center [1245, 358] width 55 height 15
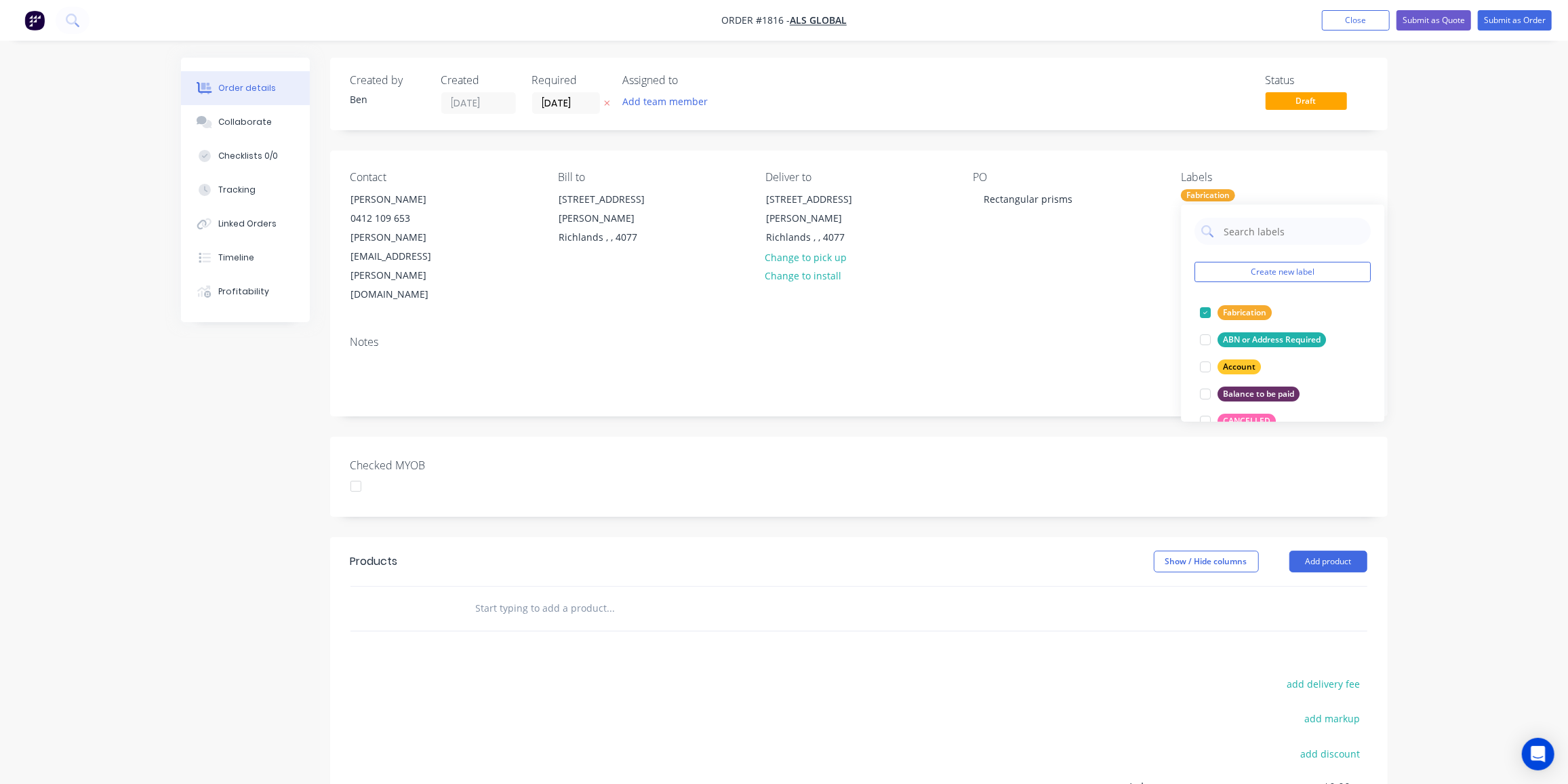
click at [458, 608] on div "Products Show / Hide columns Add product add delivery fee add markup add discou…" at bounding box center [858, 747] width 1058 height 420
click at [579, 587] on div at bounding box center [703, 609] width 488 height 44
click at [582, 594] on input "text" at bounding box center [611, 608] width 272 height 27
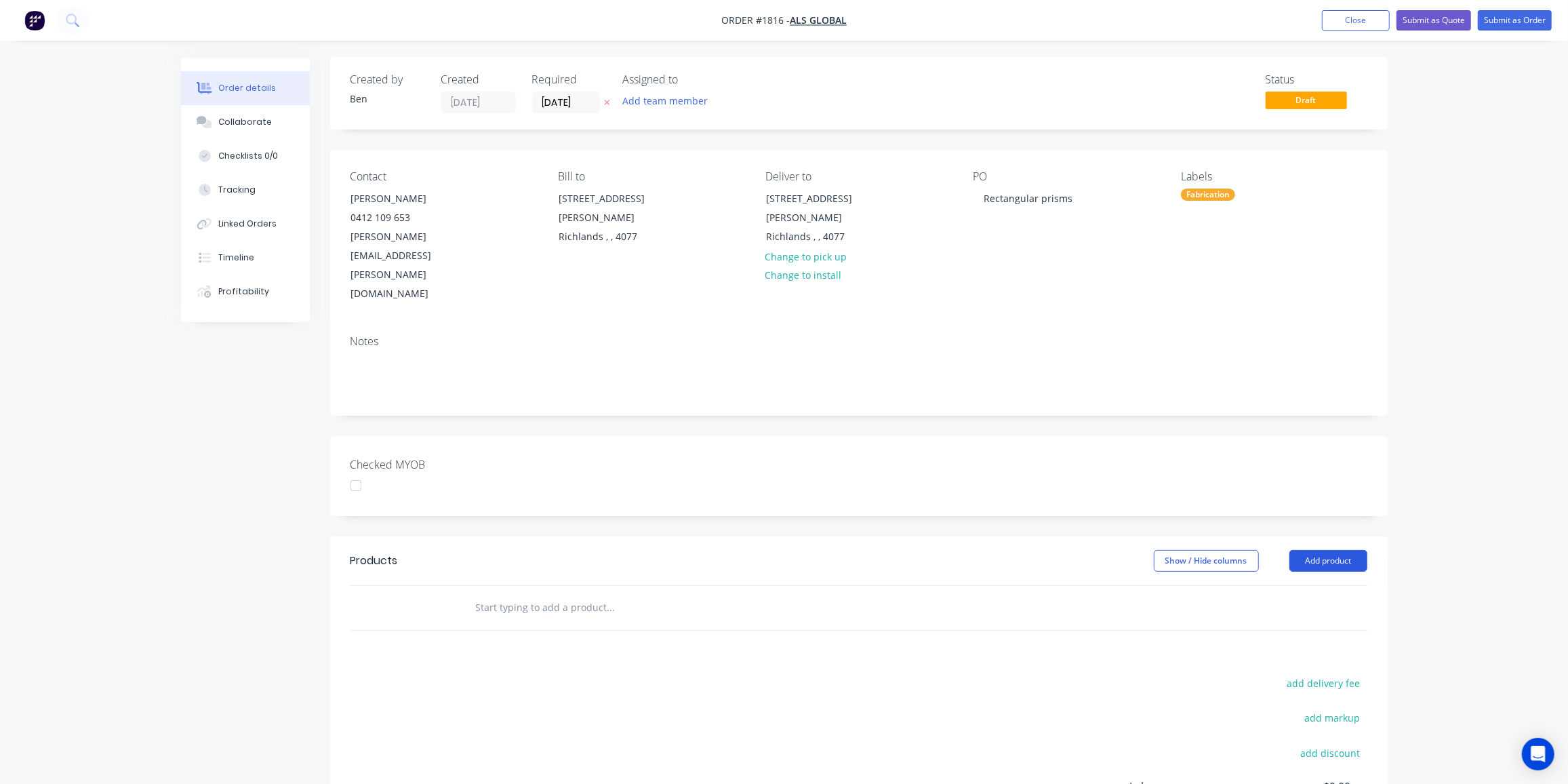
click at [1325, 551] on button "Add product" at bounding box center [1329, 562] width 78 height 22
click at [1311, 585] on div "Product catalogue" at bounding box center [1303, 595] width 105 height 20
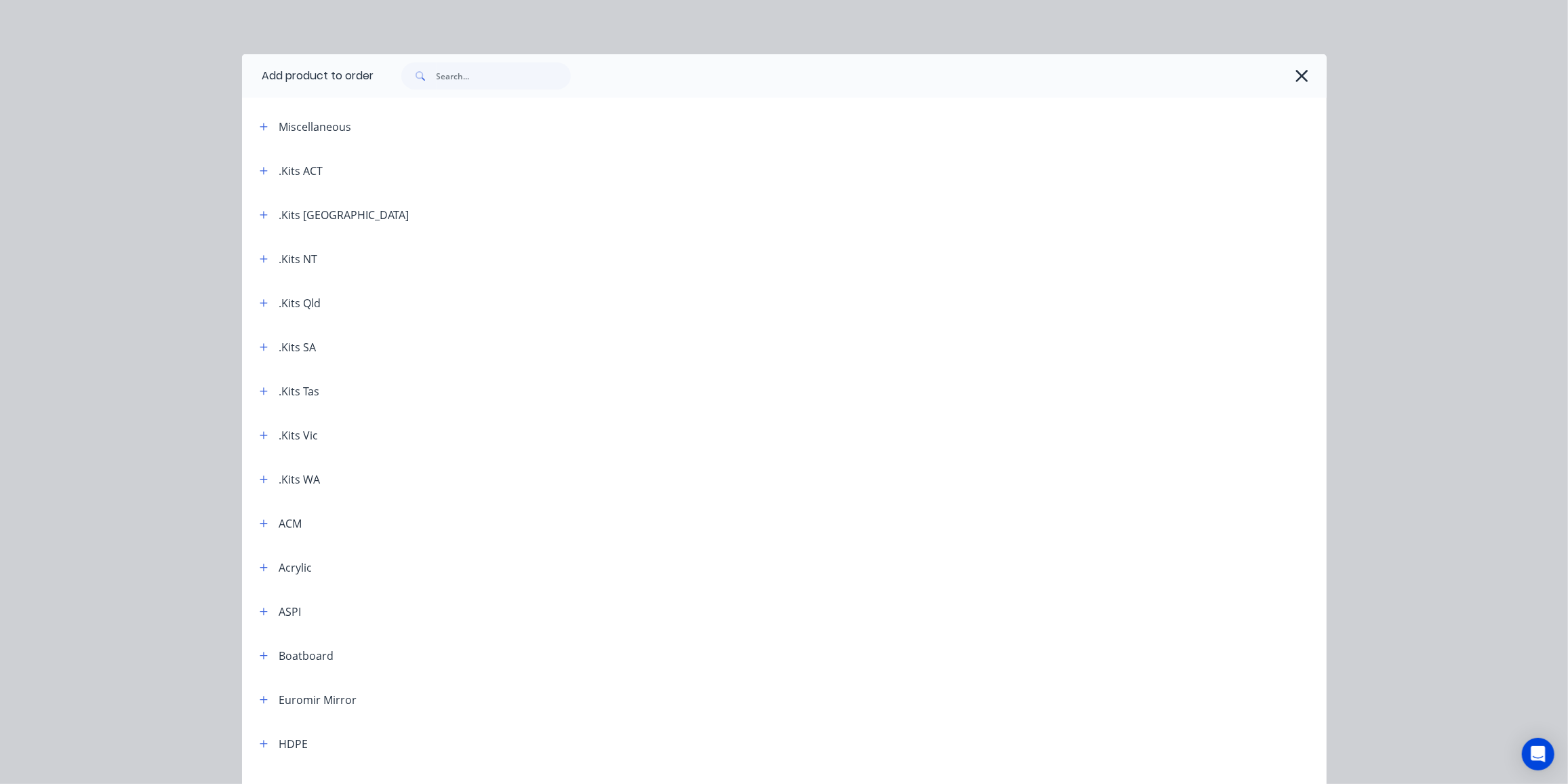
click at [272, 304] on div ".Kits Qld" at bounding box center [285, 303] width 73 height 17
click at [260, 304] on icon "button" at bounding box center [263, 303] width 7 height 7
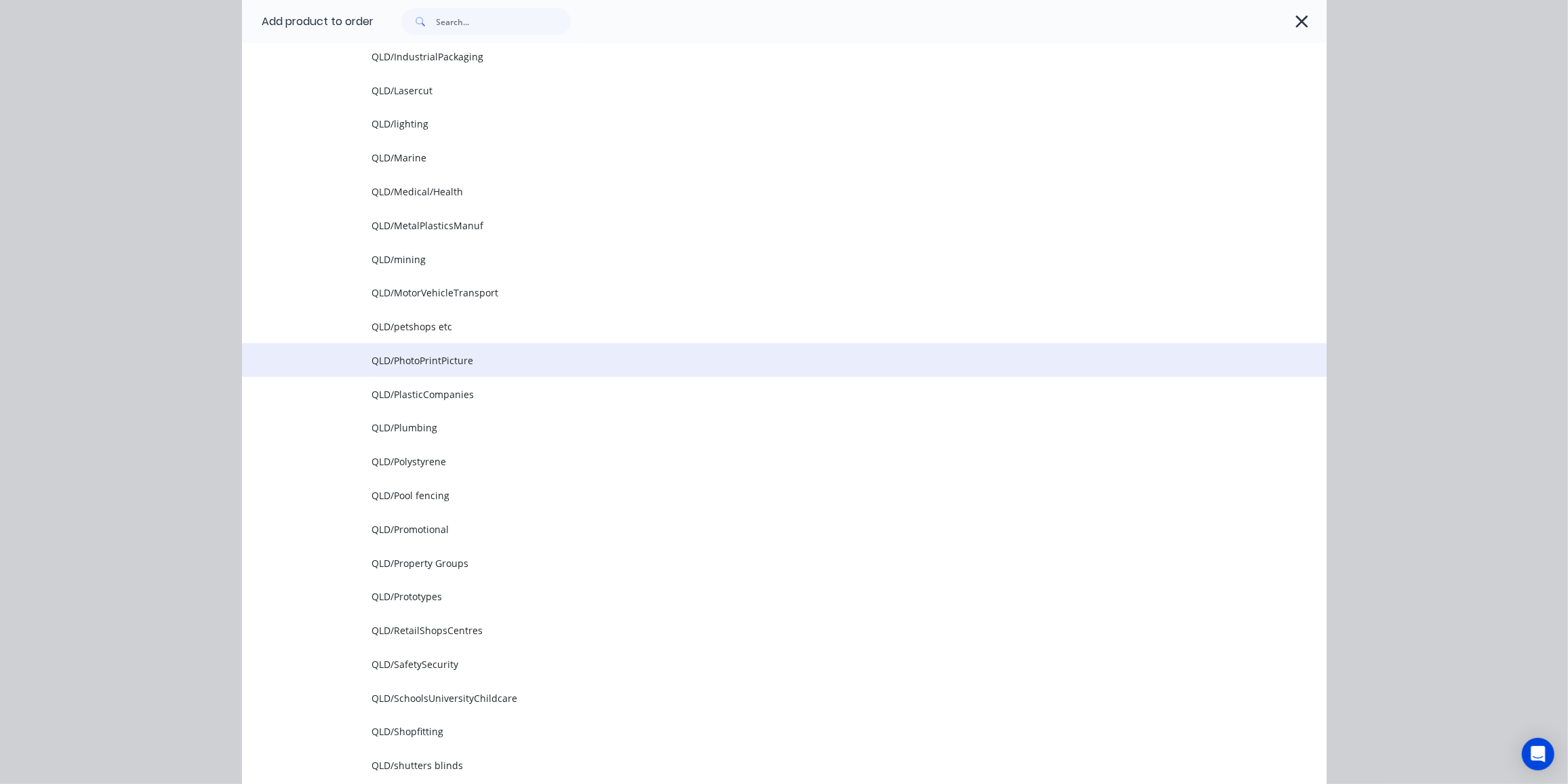
scroll to position [1294, 0]
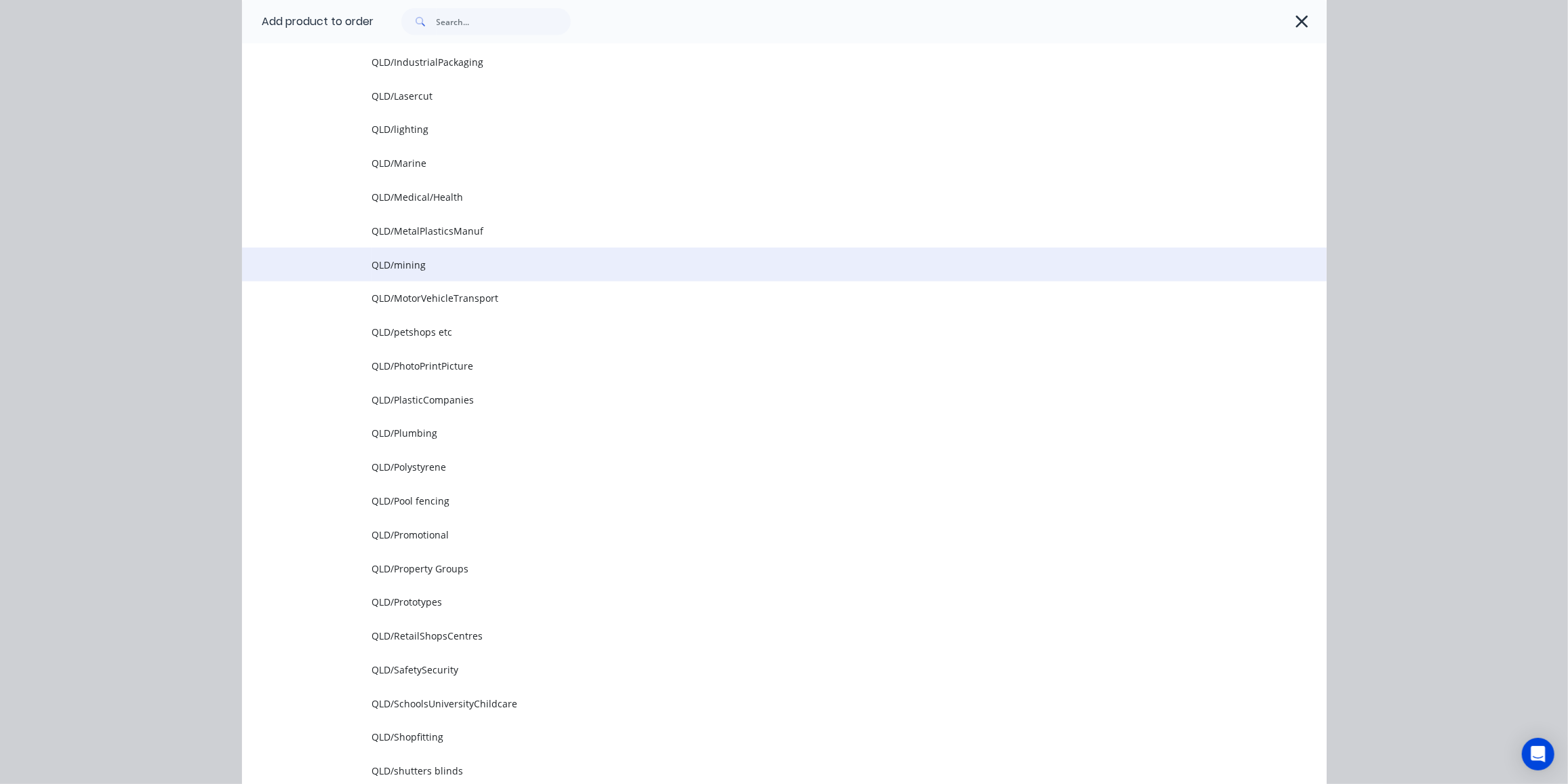
click at [498, 269] on span "QLD/mining" at bounding box center [754, 265] width 764 height 15
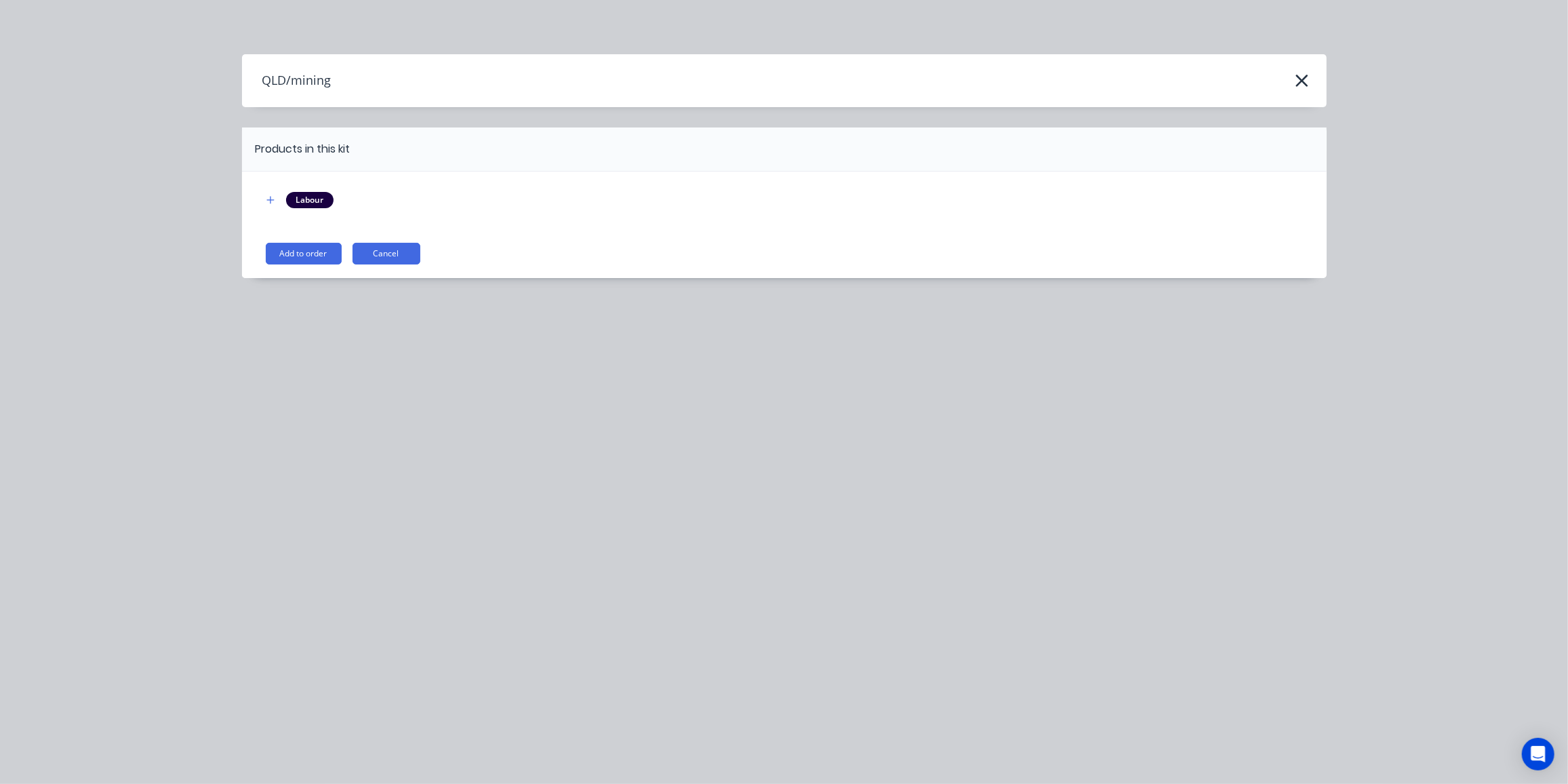
scroll to position [0, 0]
click at [282, 248] on button "Add to order" at bounding box center [303, 253] width 76 height 22
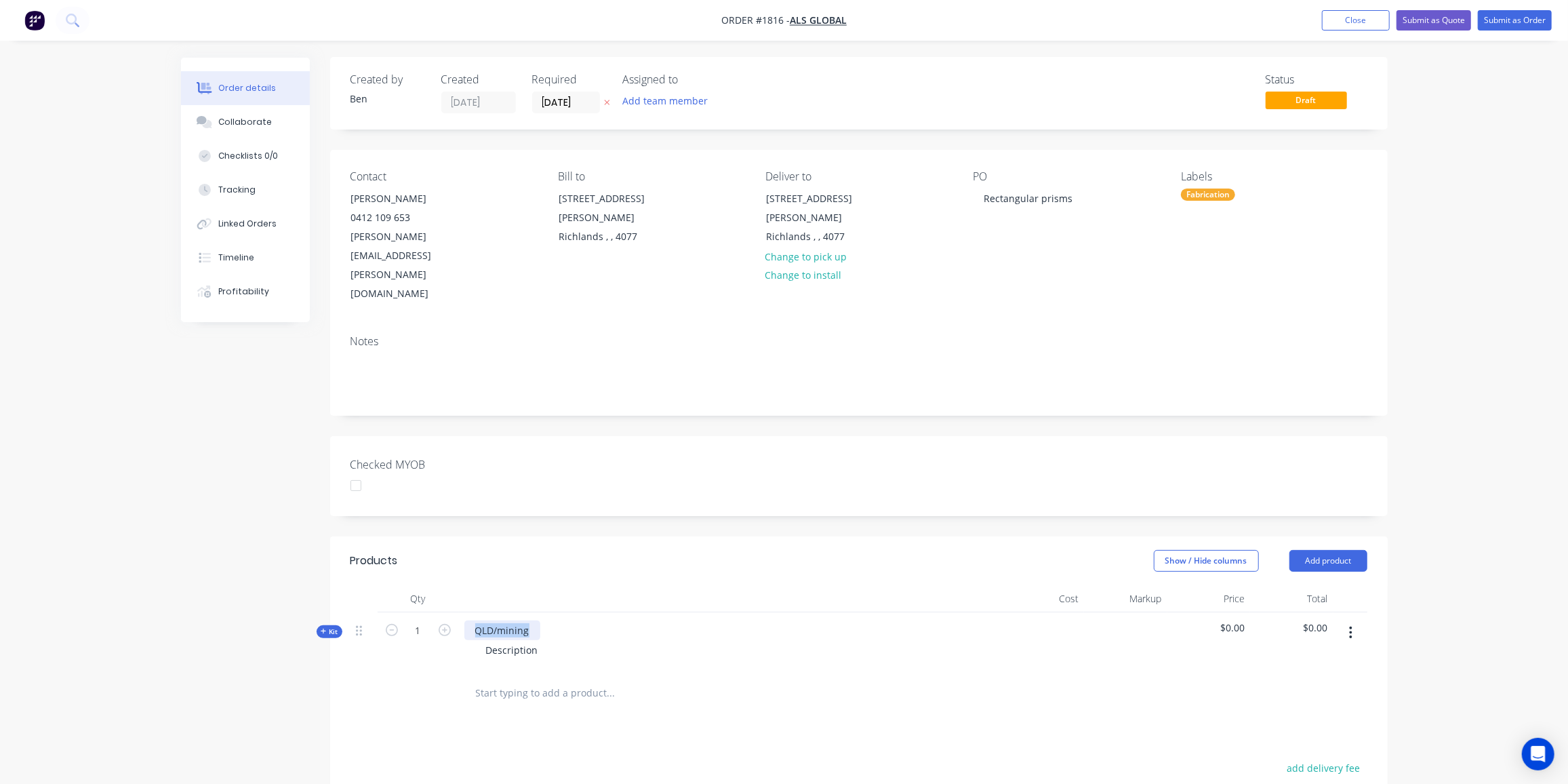
drag, startPoint x: 538, startPoint y: 571, endPoint x: 466, endPoint y: 569, distance: 72.0
click at [466, 621] on div "QLD/mining" at bounding box center [502, 631] width 76 height 20
click at [426, 621] on input "1" at bounding box center [418, 631] width 36 height 20
type input "50"
drag, startPoint x: 527, startPoint y: 572, endPoint x: 471, endPoint y: 574, distance: 56.0
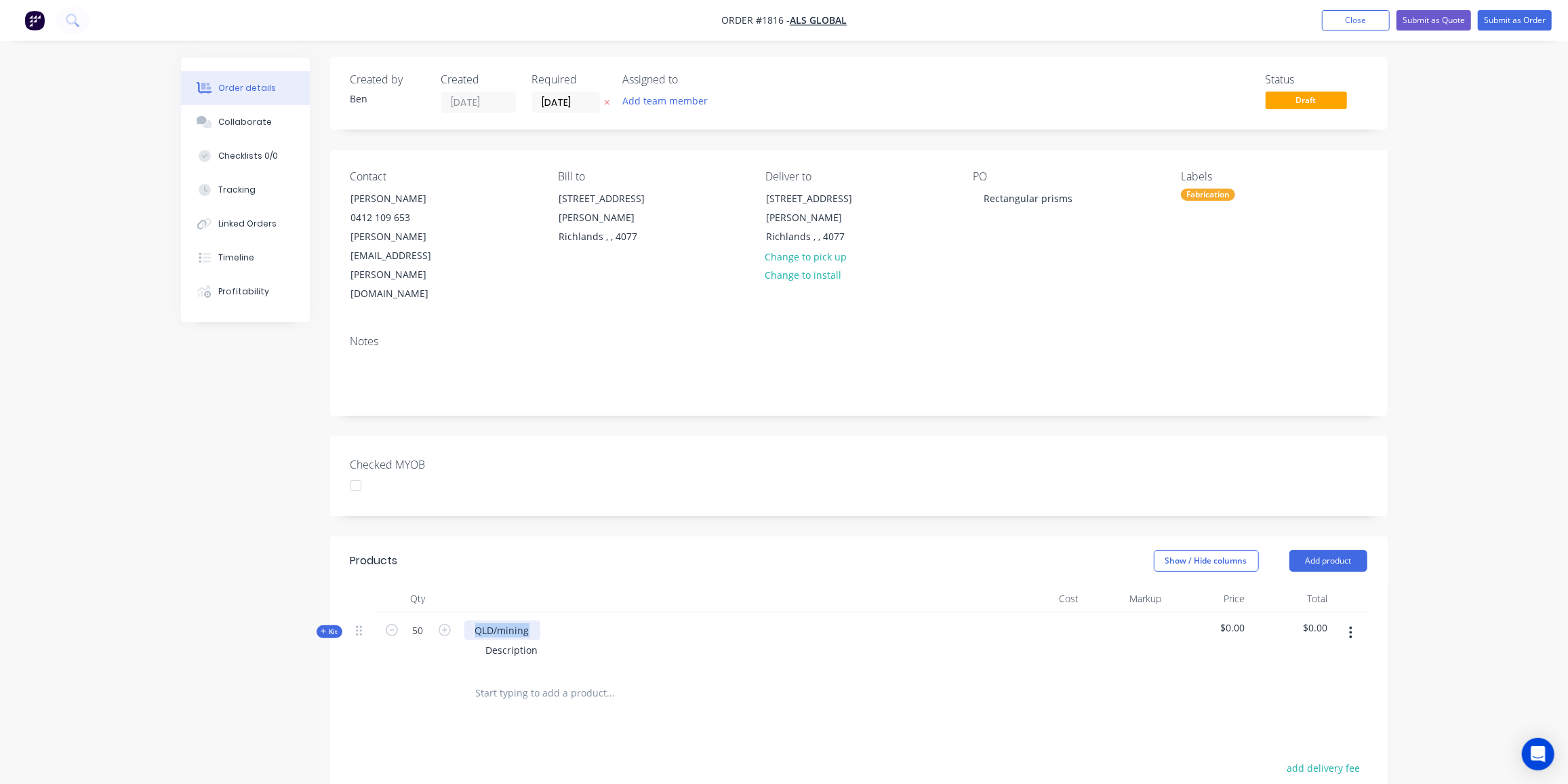
click at [471, 621] on div "QLD/mining" at bounding box center [502, 631] width 76 height 20
click at [613, 621] on div "Fabricated rectangular prisims" at bounding box center [546, 631] width 162 height 20
drag, startPoint x: 539, startPoint y: 590, endPoint x: 427, endPoint y: 591, distance: 112.0
click at [427, 613] on div "Kit 50 Fabricated rectangular prisims Description $0.00 $0.00" at bounding box center [859, 642] width 1017 height 59
click at [688, 641] on div "49.5mm wide x 124mm deep x 370mm height One end capped with a 1/4" BSP tapped h…" at bounding box center [589, 665] width 229 height 48
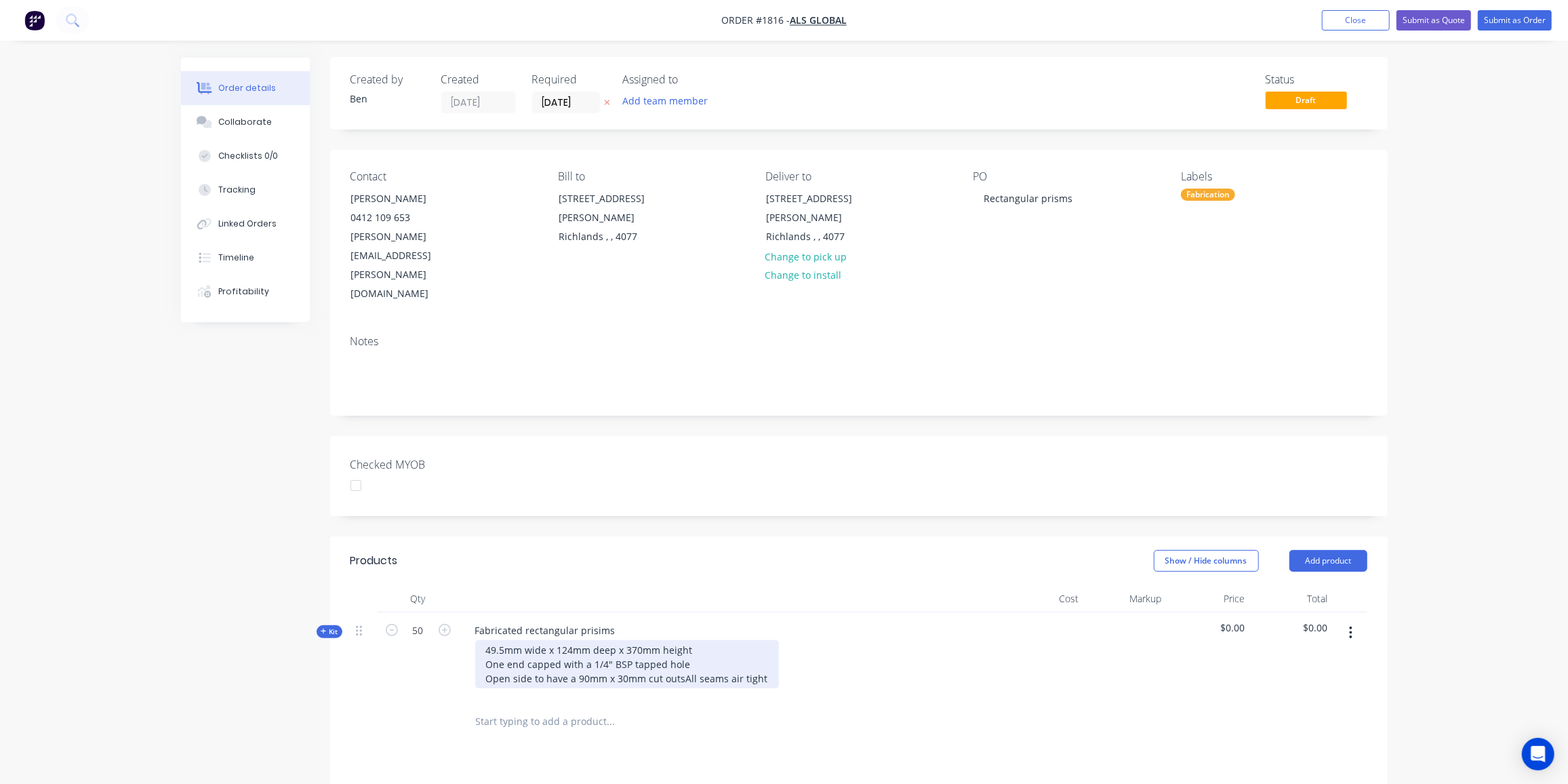
click at [582, 641] on div "49.5mm wide x 124mm deep x 370mm height One end capped with a 1/4" BSP tapped h…" at bounding box center [627, 665] width 303 height 48
click at [488, 641] on div "49.5mm wide x 124mm deep x 370mm height One end capped with a 1/4" BSP tapped h…" at bounding box center [627, 665] width 303 height 48
click at [343, 638] on div "Qty Cost Markup Price Total Kit 50 Fabricated rectangular prisims 4.5mm clear a…" at bounding box center [858, 665] width 1058 height 159
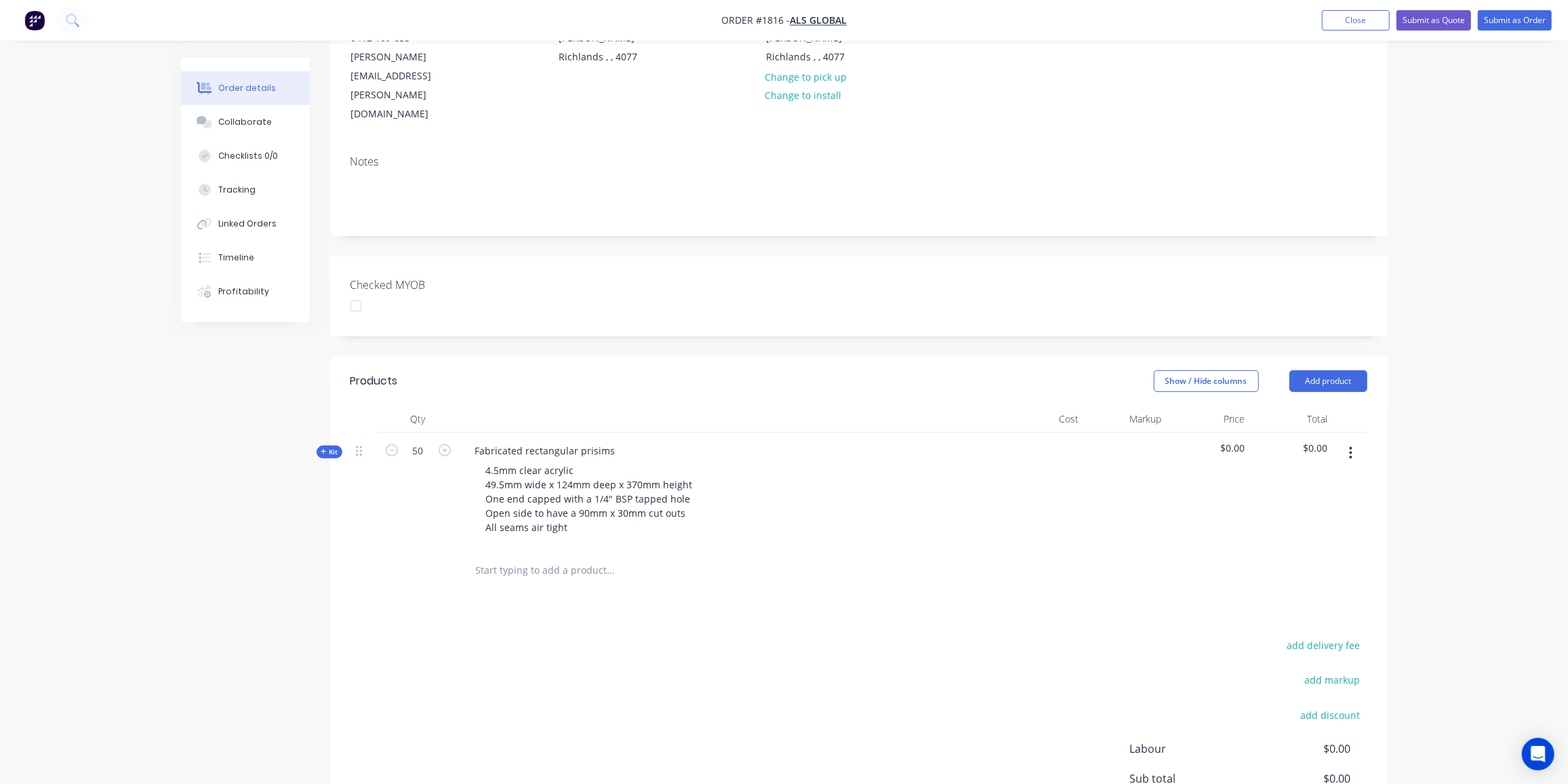
scroll to position [181, 0]
click at [331, 447] on span "Kit" at bounding box center [329, 451] width 17 height 10
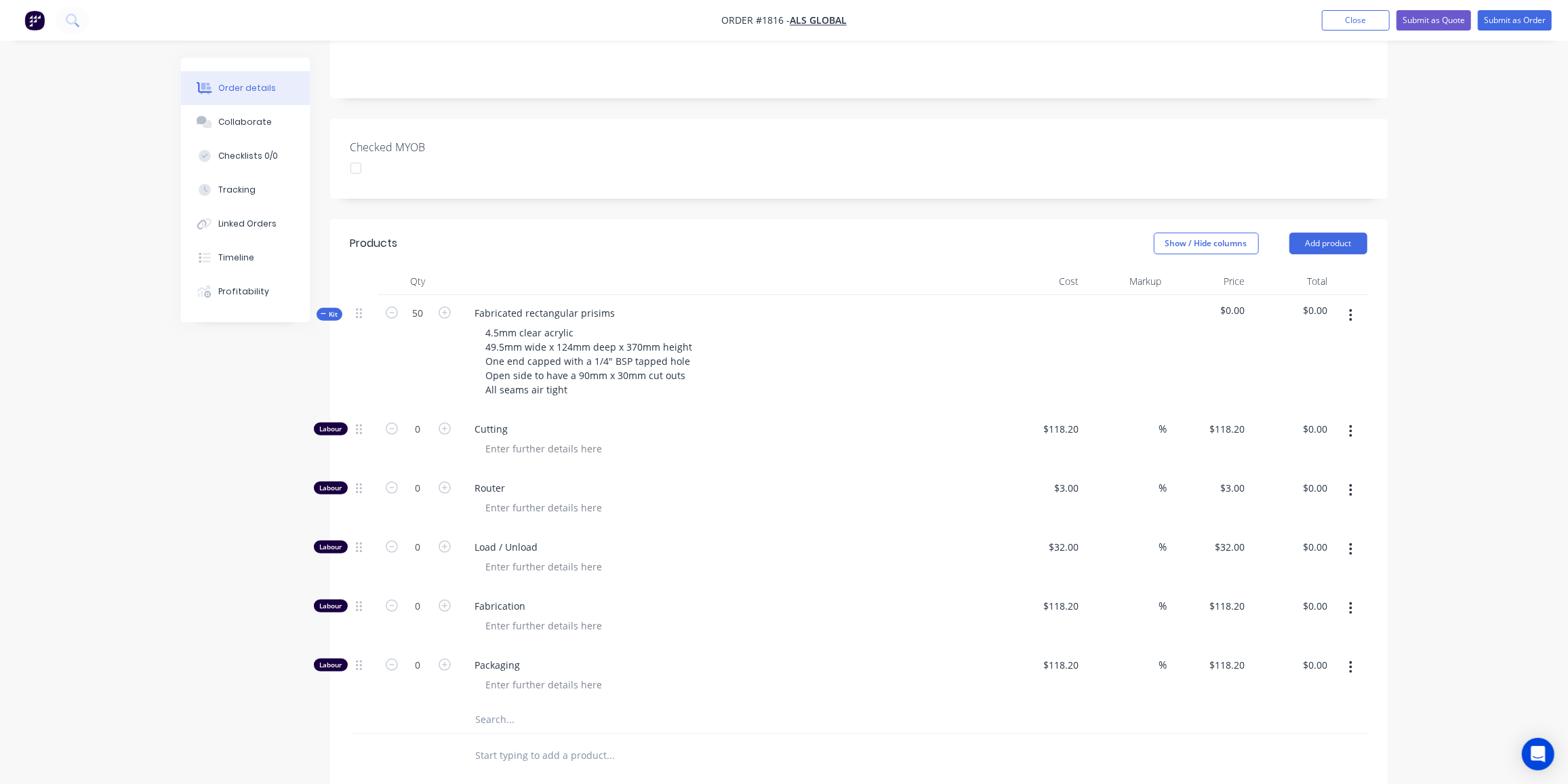
scroll to position [319, 0]
click at [424, 478] on input "0" at bounding box center [418, 488] width 36 height 20
type input "130"
type input "$390.00"
click at [410, 537] on input "0" at bounding box center [418, 547] width 36 height 20
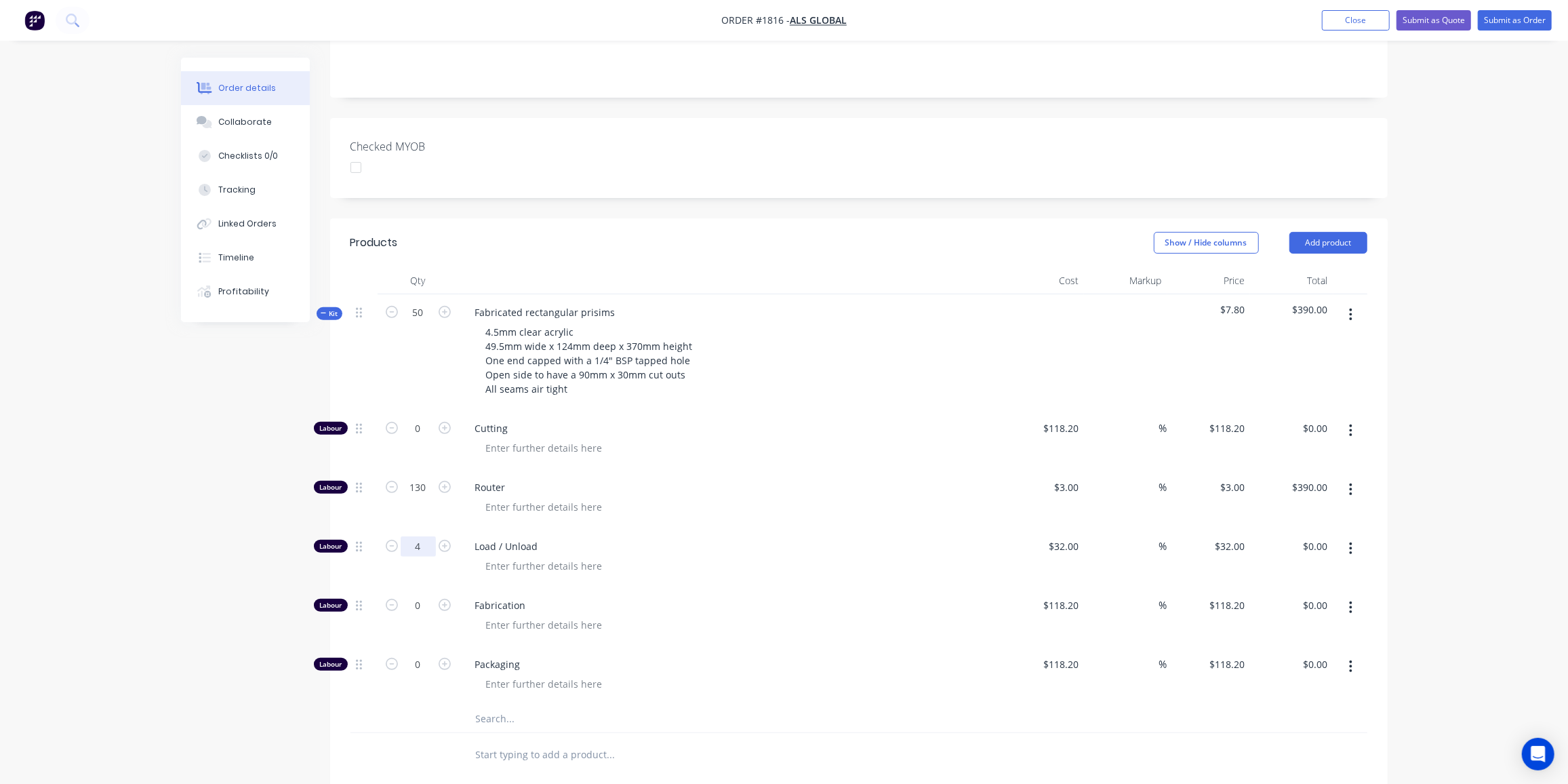
type input "4"
type input "$128.00"
click at [500, 706] on input "text" at bounding box center [611, 719] width 272 height 27
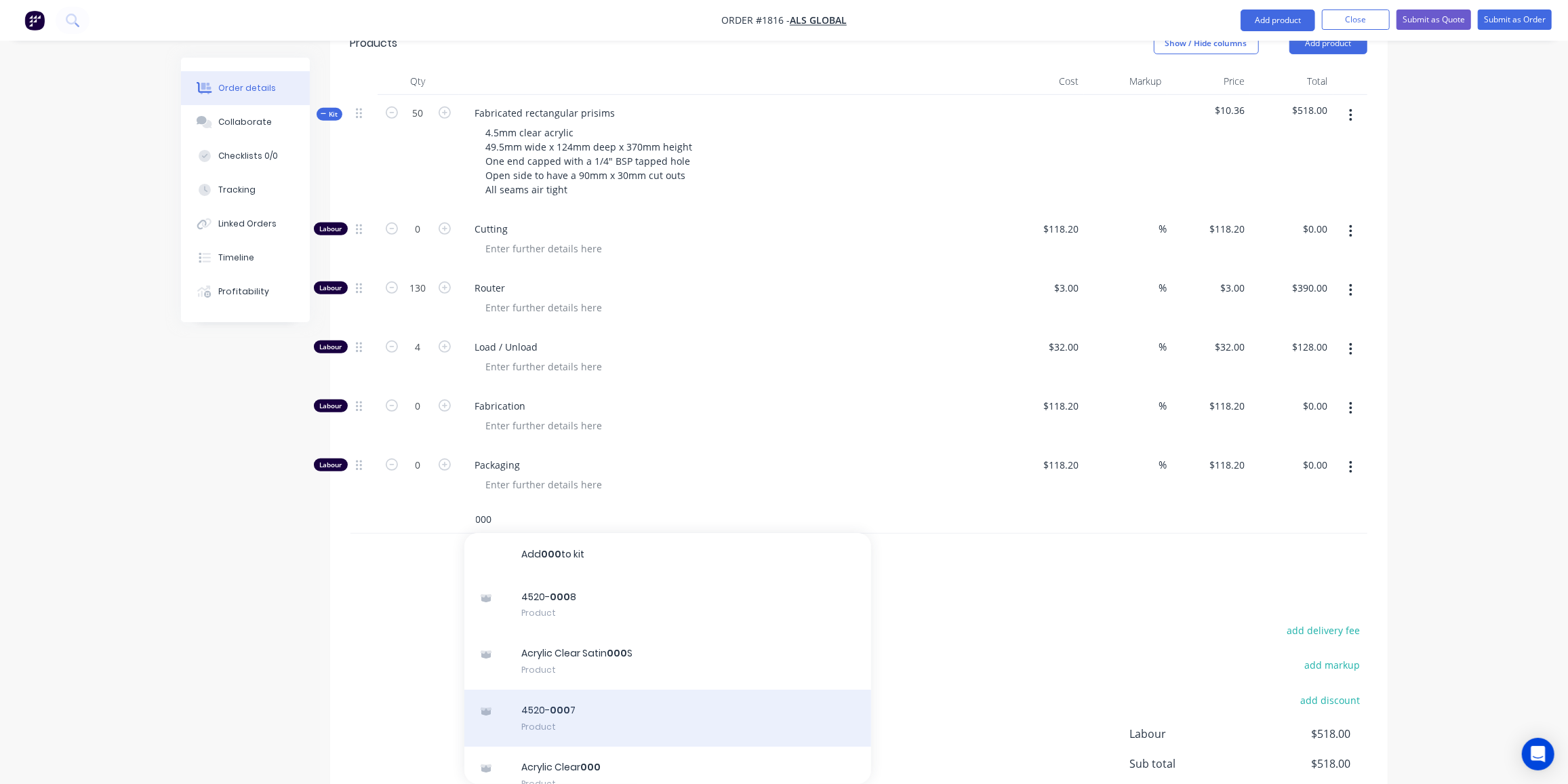
scroll to position [518, 0]
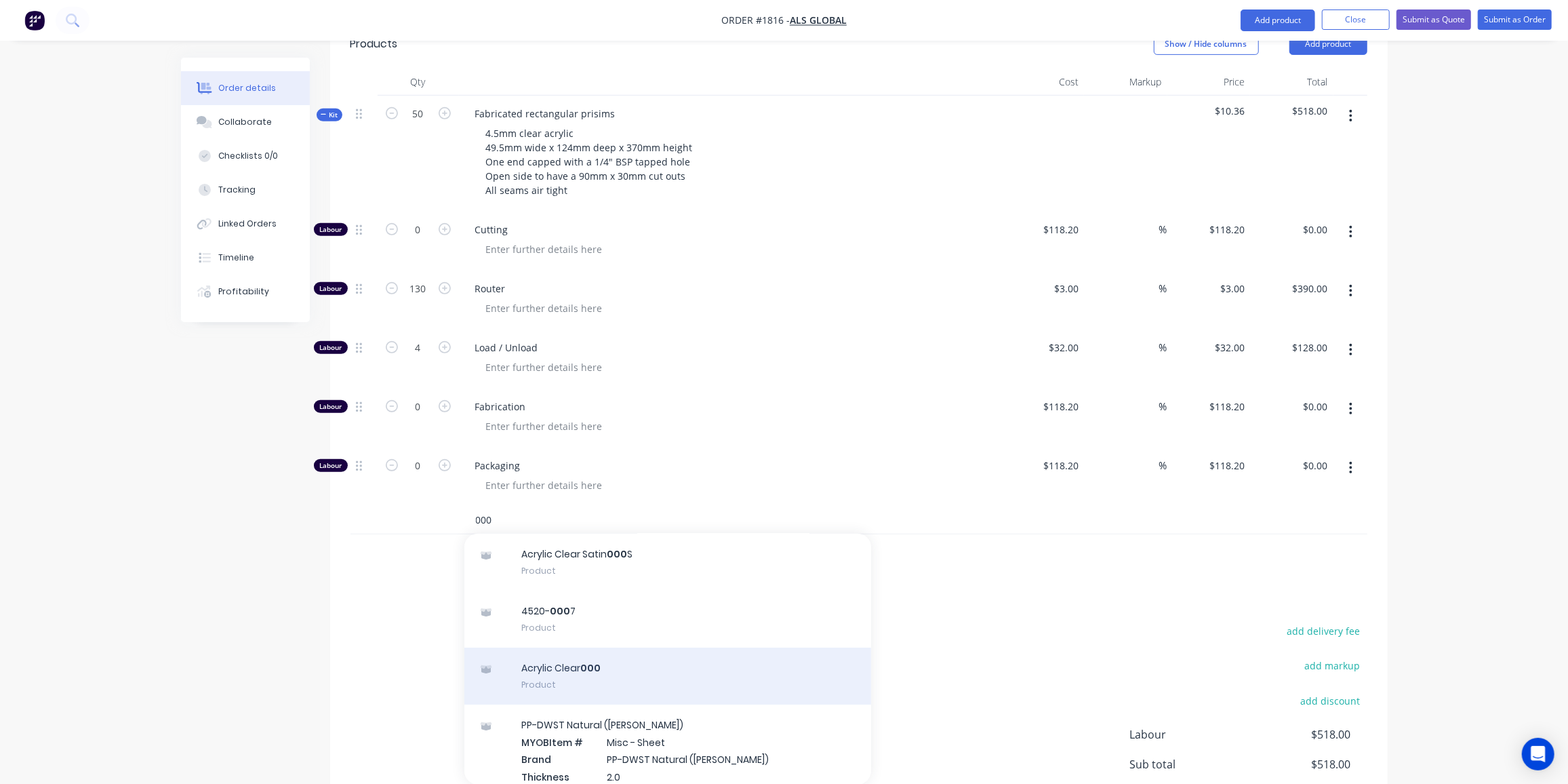
type input "000"
click at [580, 648] on div "Acrylic Clear 000 Product" at bounding box center [668, 676] width 407 height 57
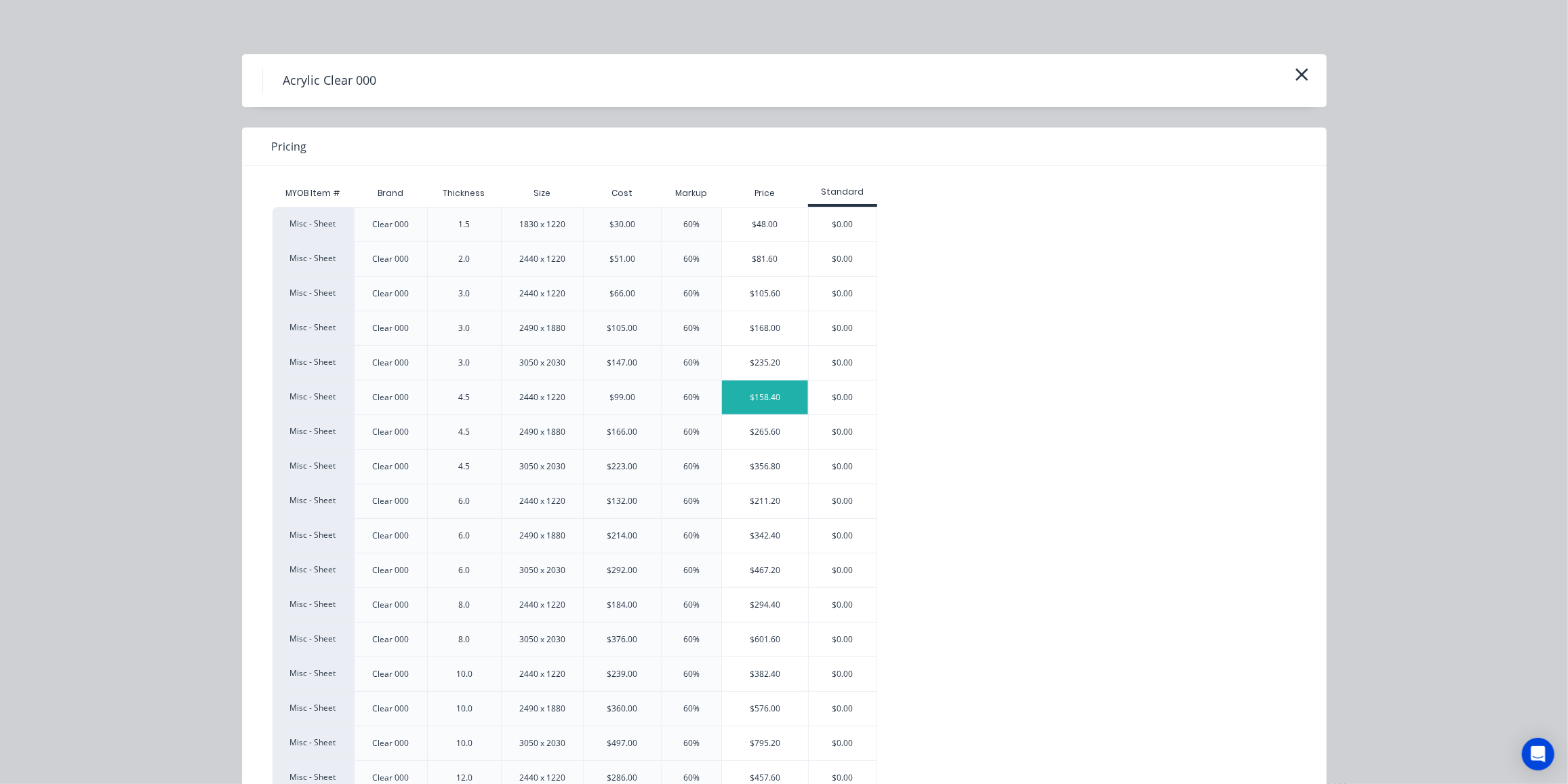
click at [733, 391] on div "$158.40" at bounding box center [765, 397] width 87 height 34
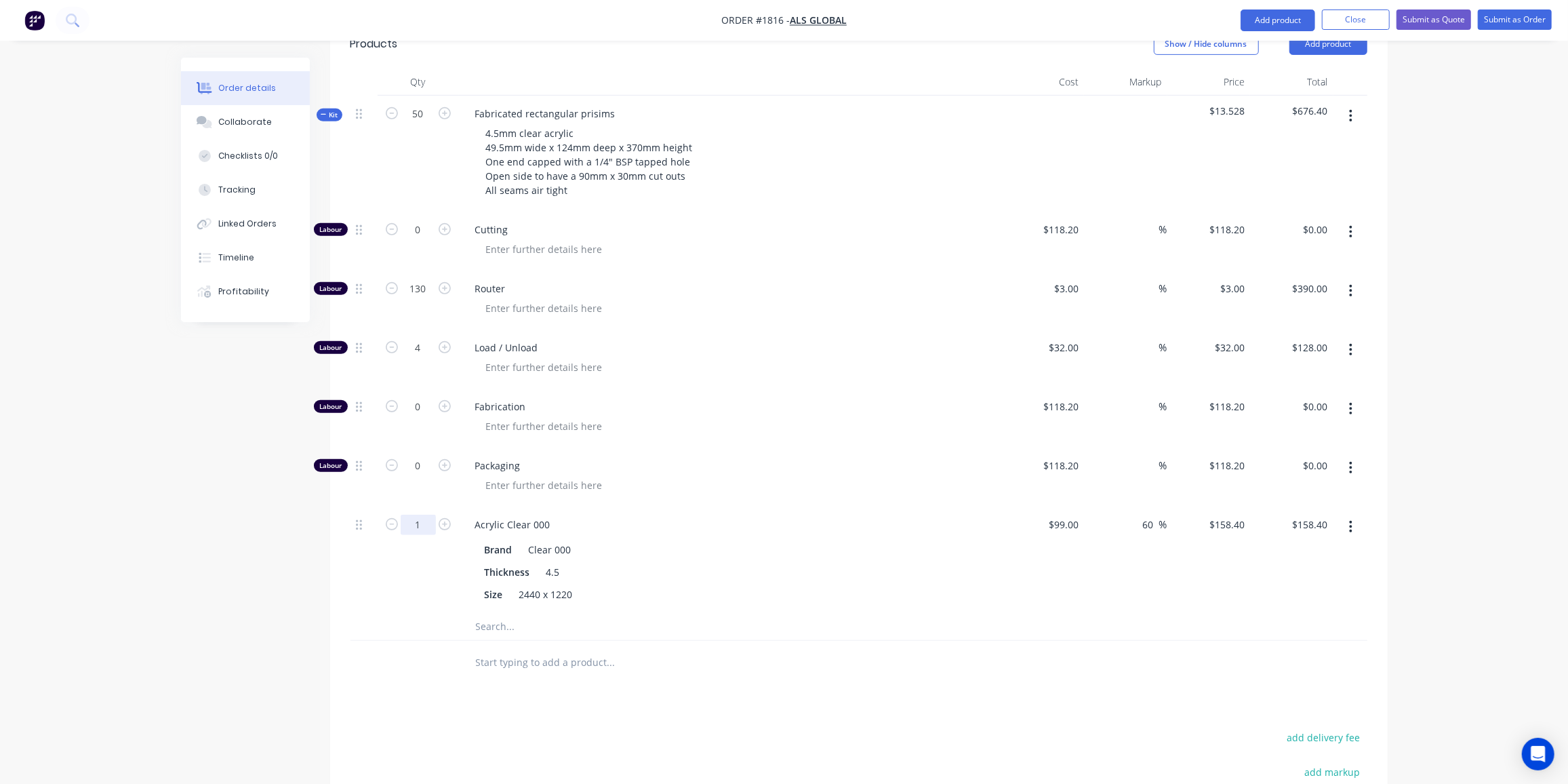
click at [405, 515] on input "1" at bounding box center [418, 525] width 36 height 20
type input "4"
type input "$633.60"
click at [429, 397] on input "0" at bounding box center [418, 407] width 36 height 20
type input "17"
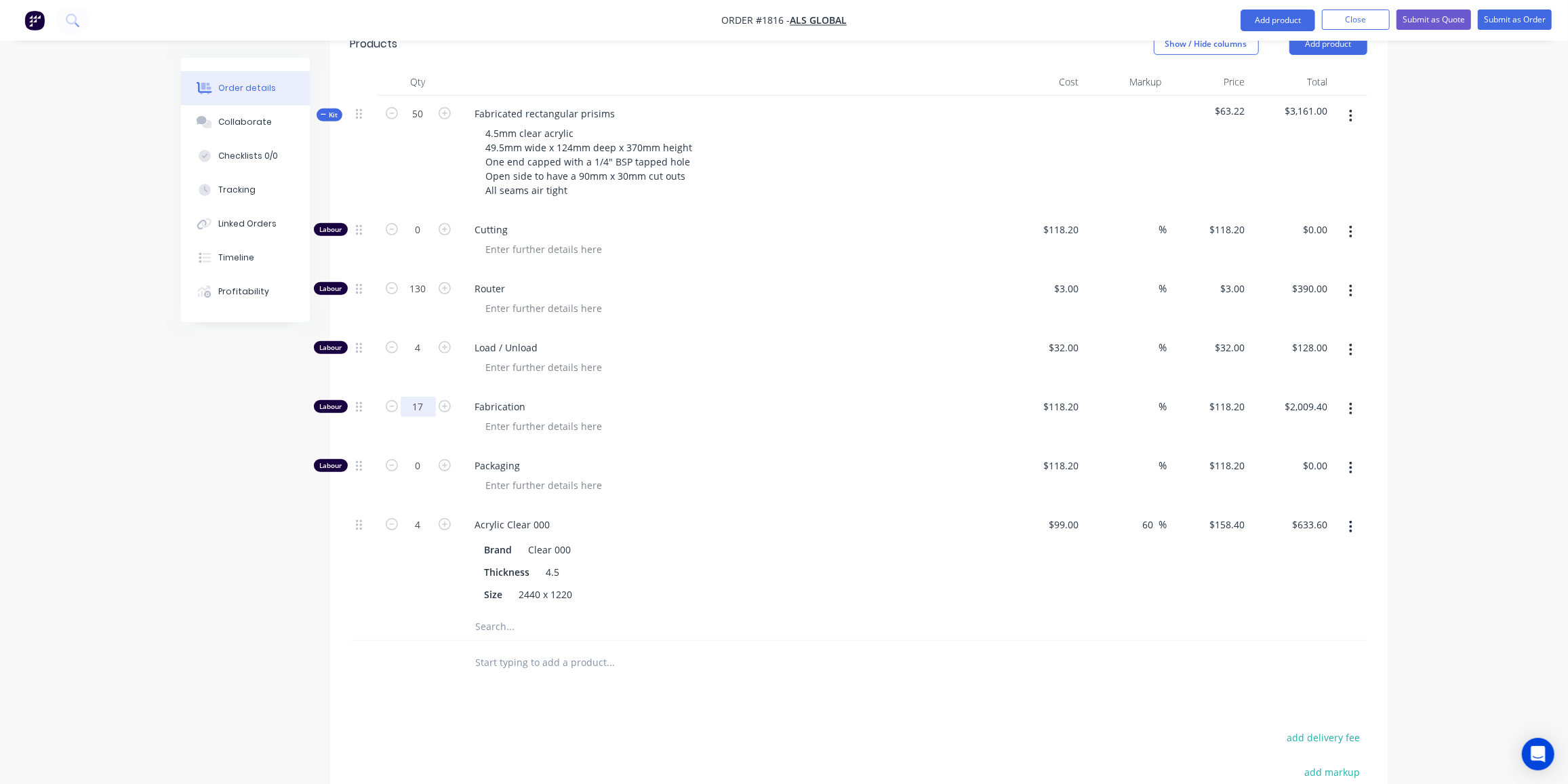
type input "$2,009.40"
click at [425, 397] on input "17" at bounding box center [418, 407] width 36 height 20
type input "18"
type input "$2,127.60"
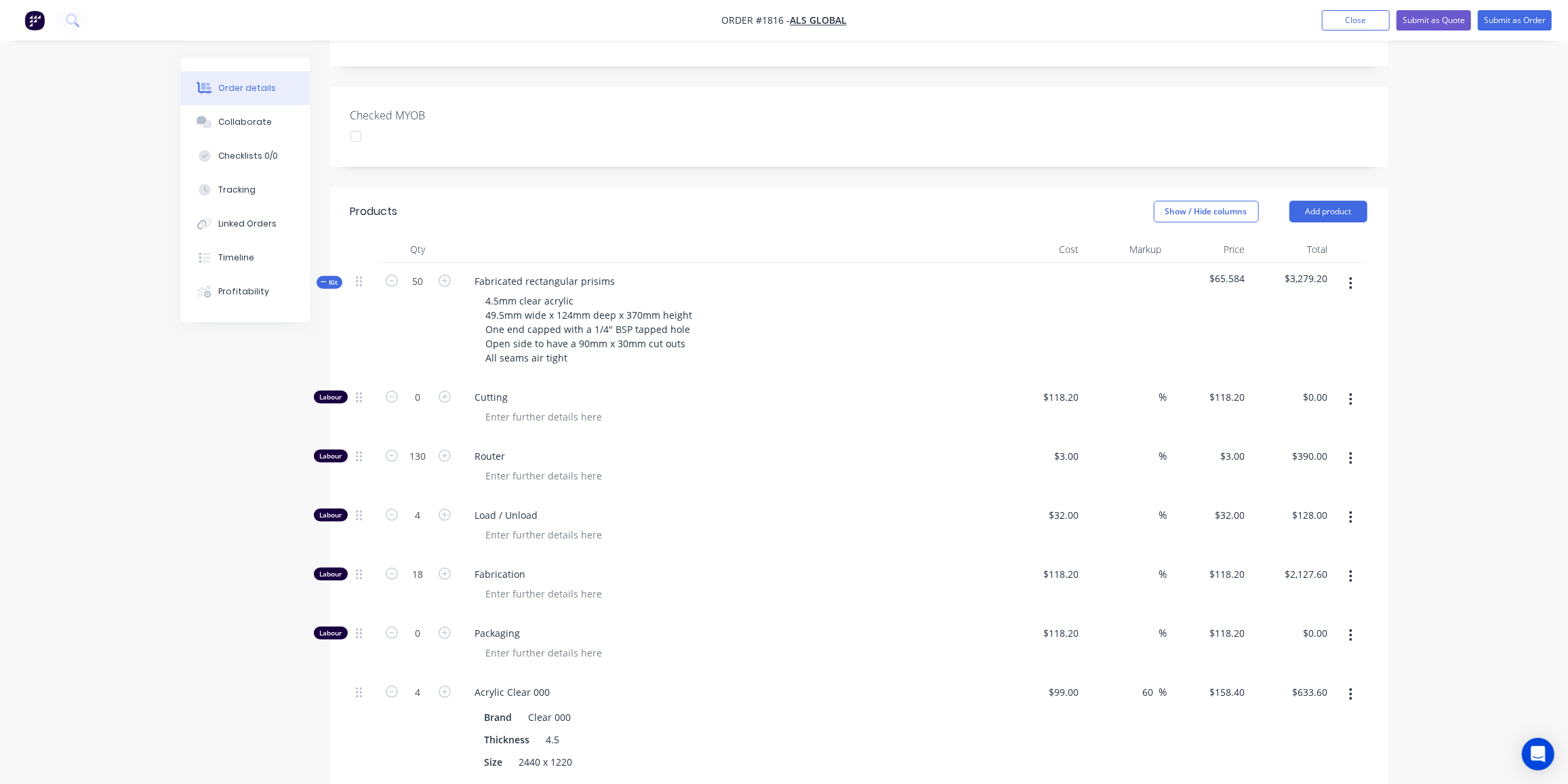
click at [323, 279] on icon "button" at bounding box center [323, 282] width 6 height 6
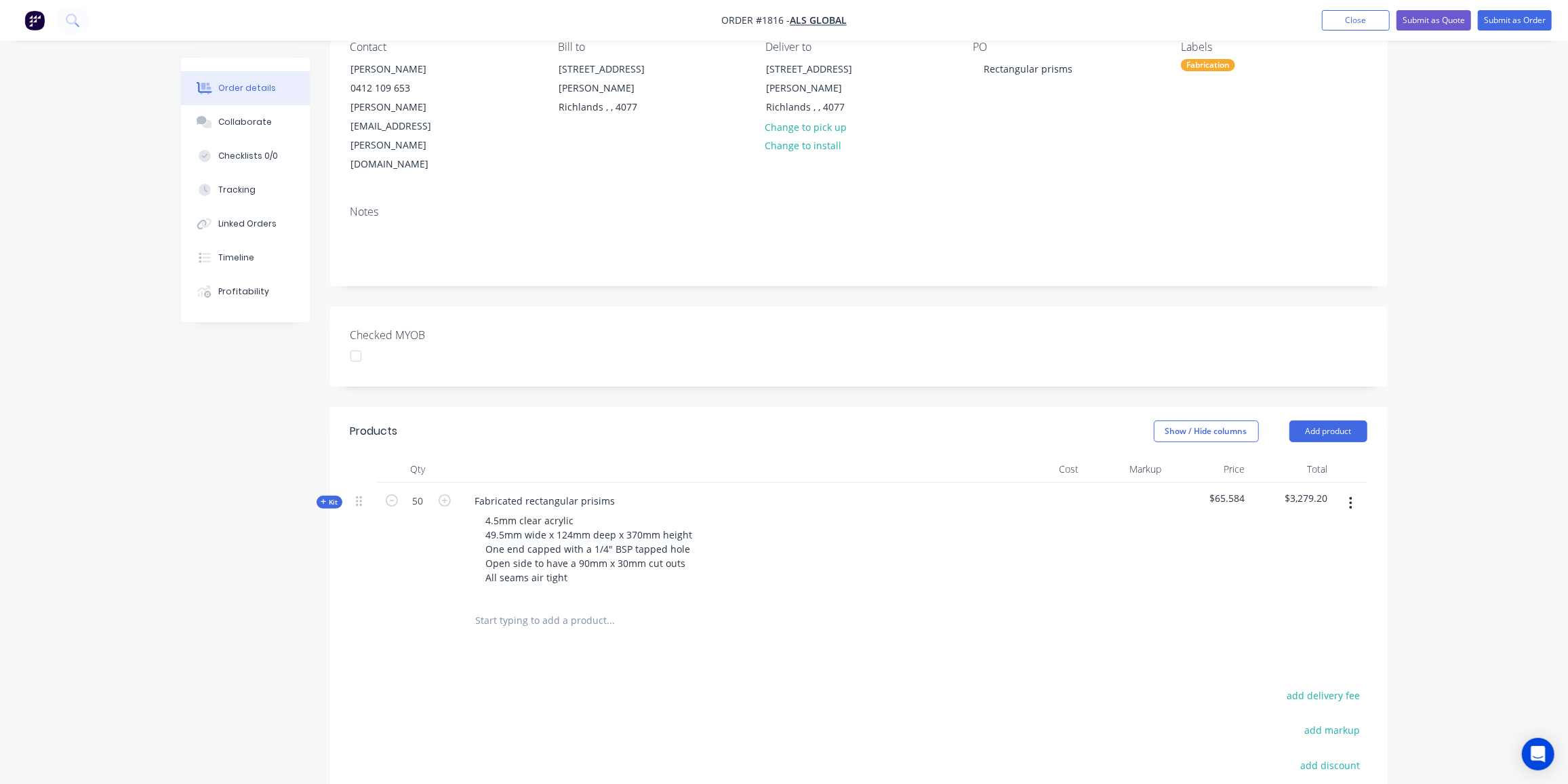
scroll to position [276, 0]
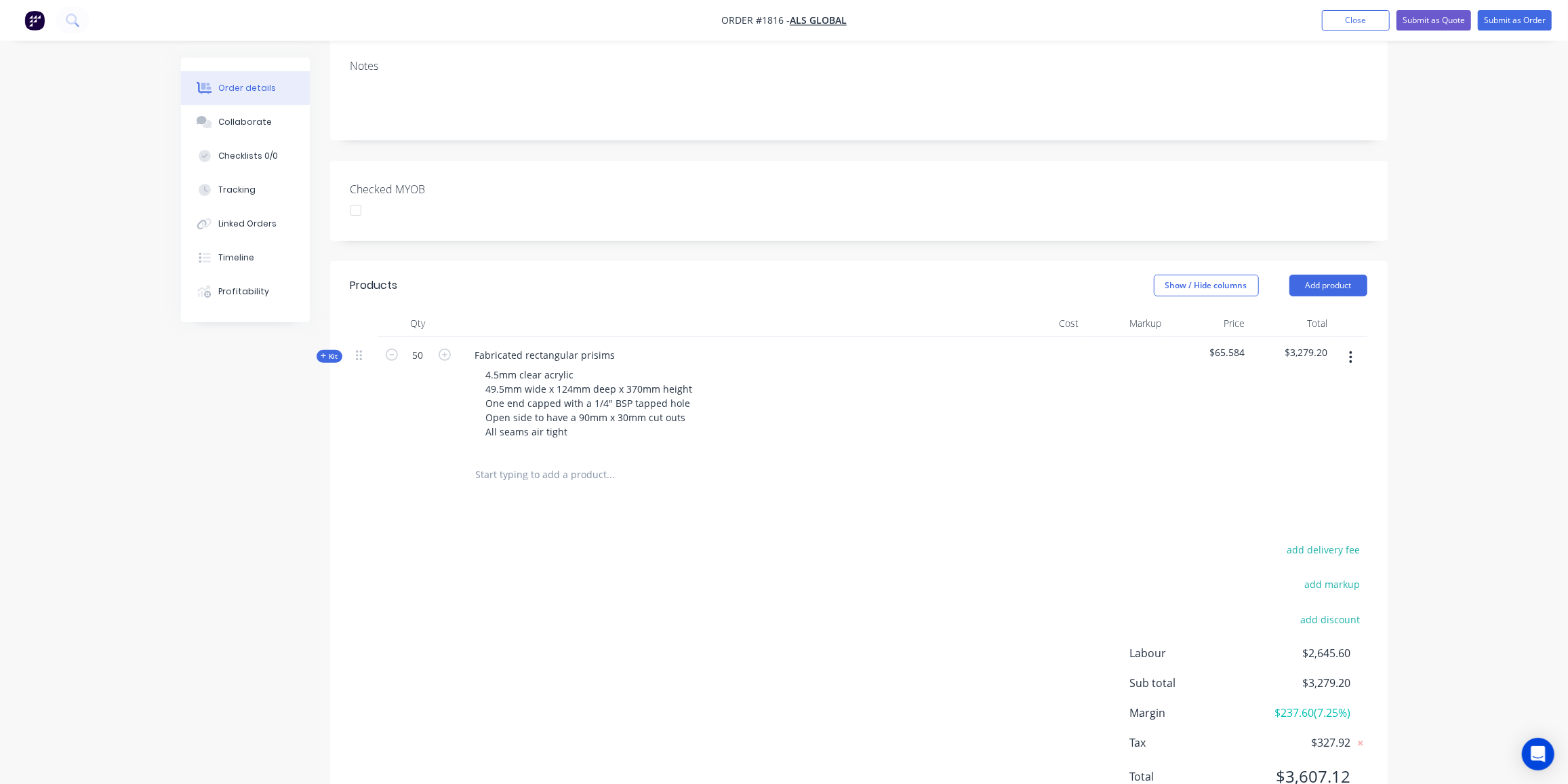
click at [324, 353] on icon "button" at bounding box center [323, 356] width 6 height 6
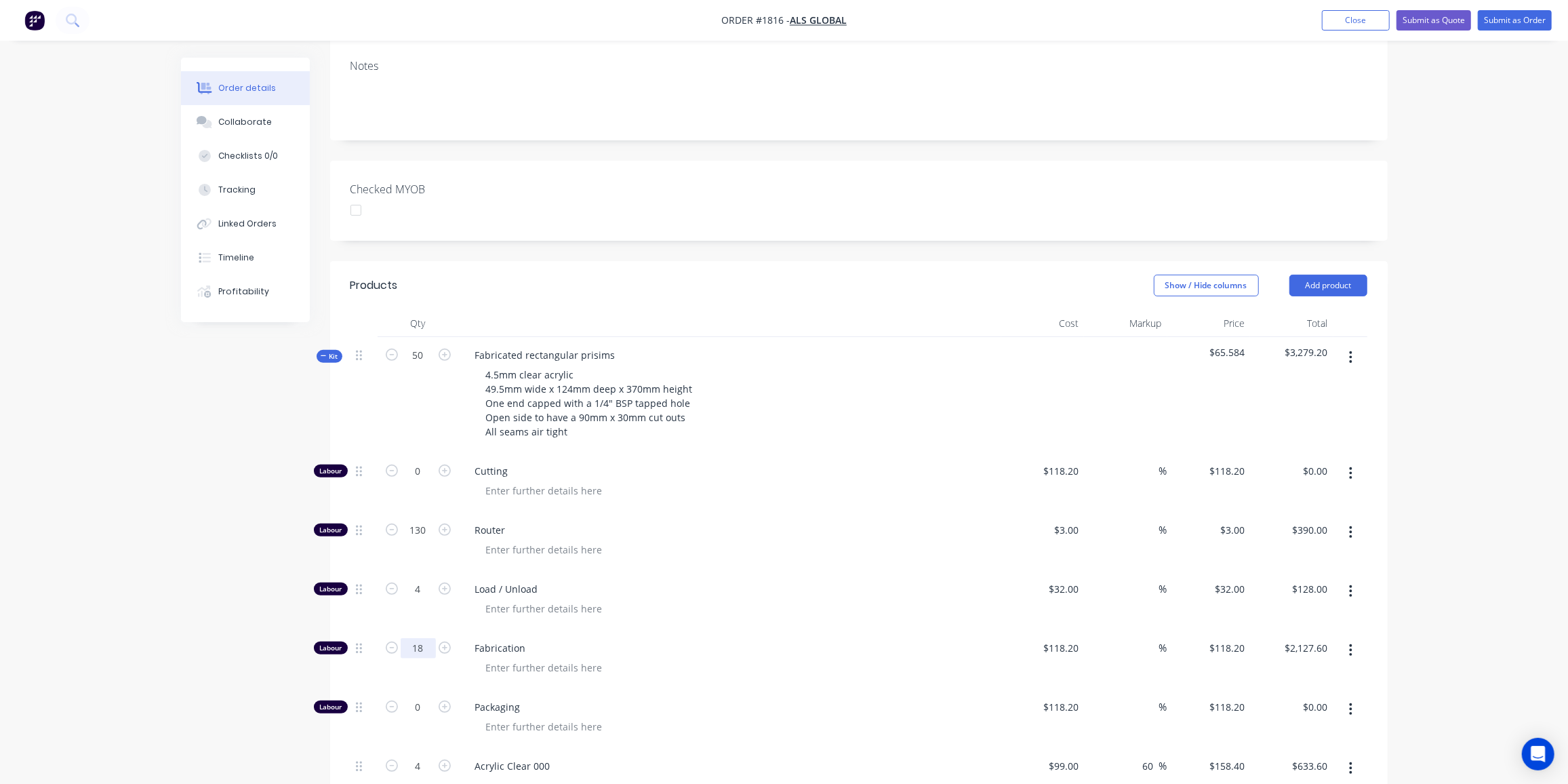
click at [421, 638] on input "18" at bounding box center [418, 648] width 36 height 20
type input "20"
type input "$2,364.00"
click at [235, 525] on div "Created by [PERSON_NAME] Created [DATE] Required [DATE] Assigned to Add team me…" at bounding box center [784, 527] width 1207 height 1491
click at [324, 356] on icon "button" at bounding box center [323, 356] width 5 height 1
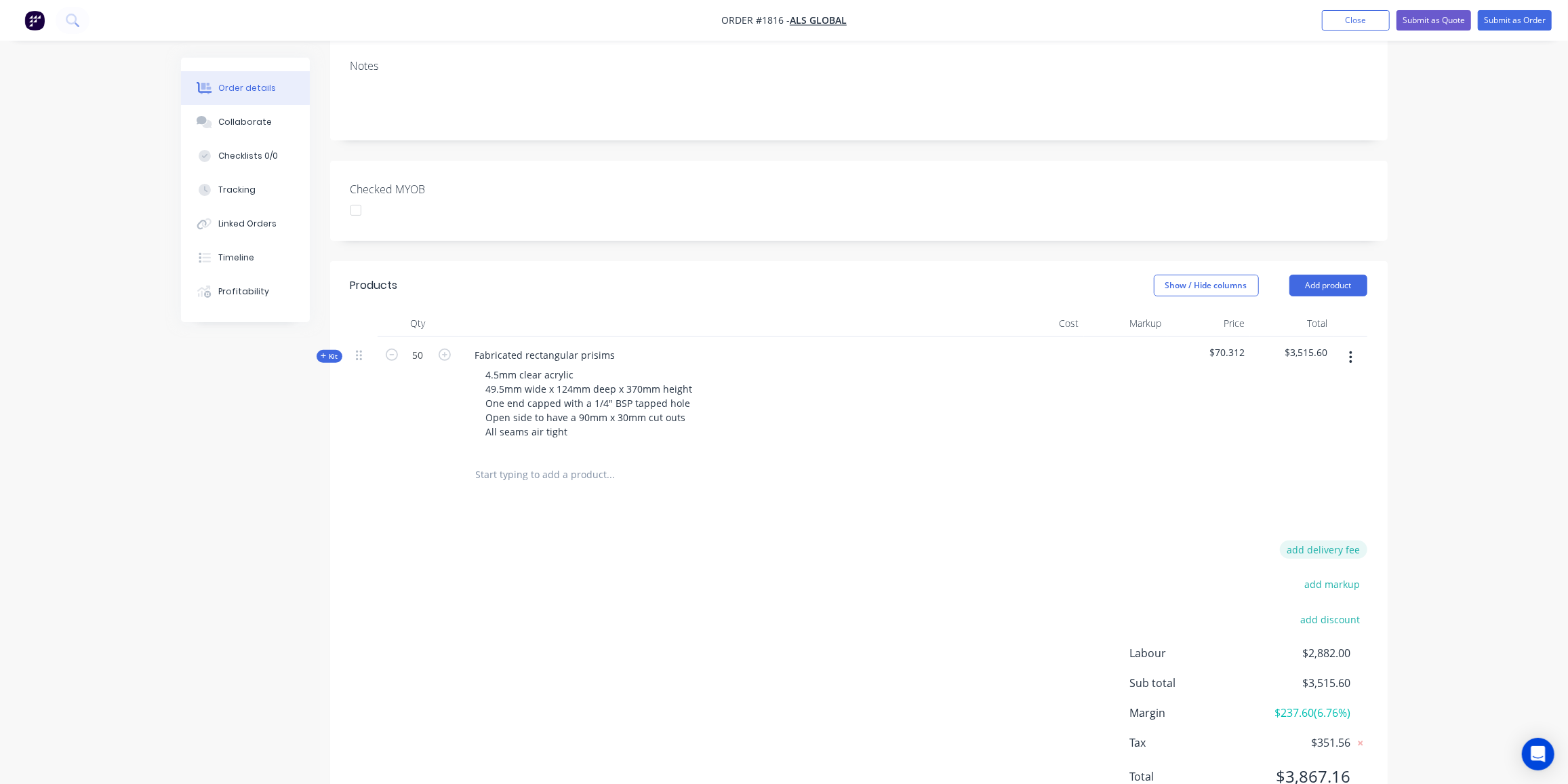
click at [1338, 541] on button "add delivery fee" at bounding box center [1324, 550] width 87 height 18
type input "90"
click at [778, 572] on div "Delivery fee $90.00 add markup add discount Labour $2,882.00 Sub total $3,605.6…" at bounding box center [859, 676] width 1017 height 255
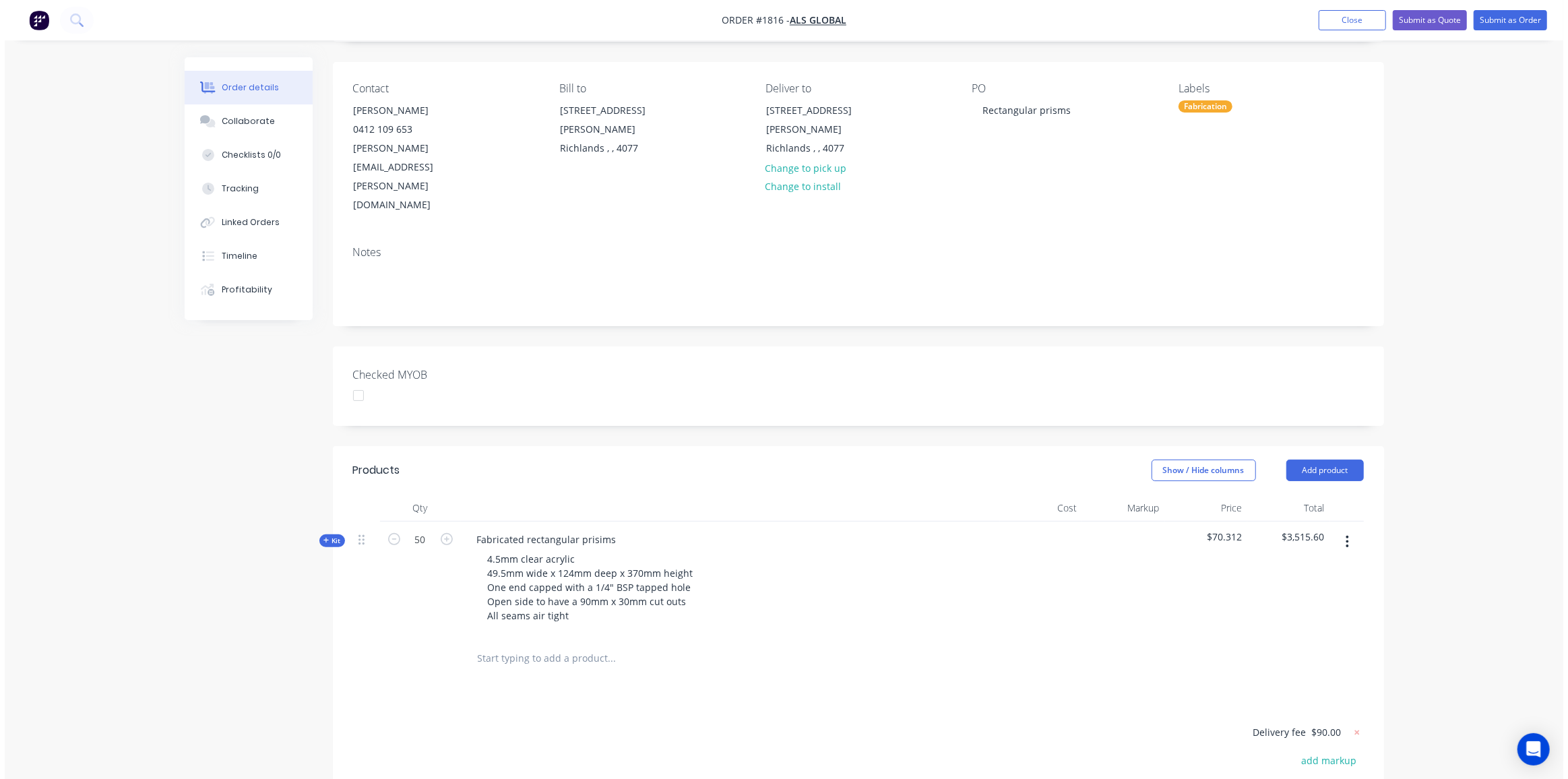
scroll to position [0, 0]
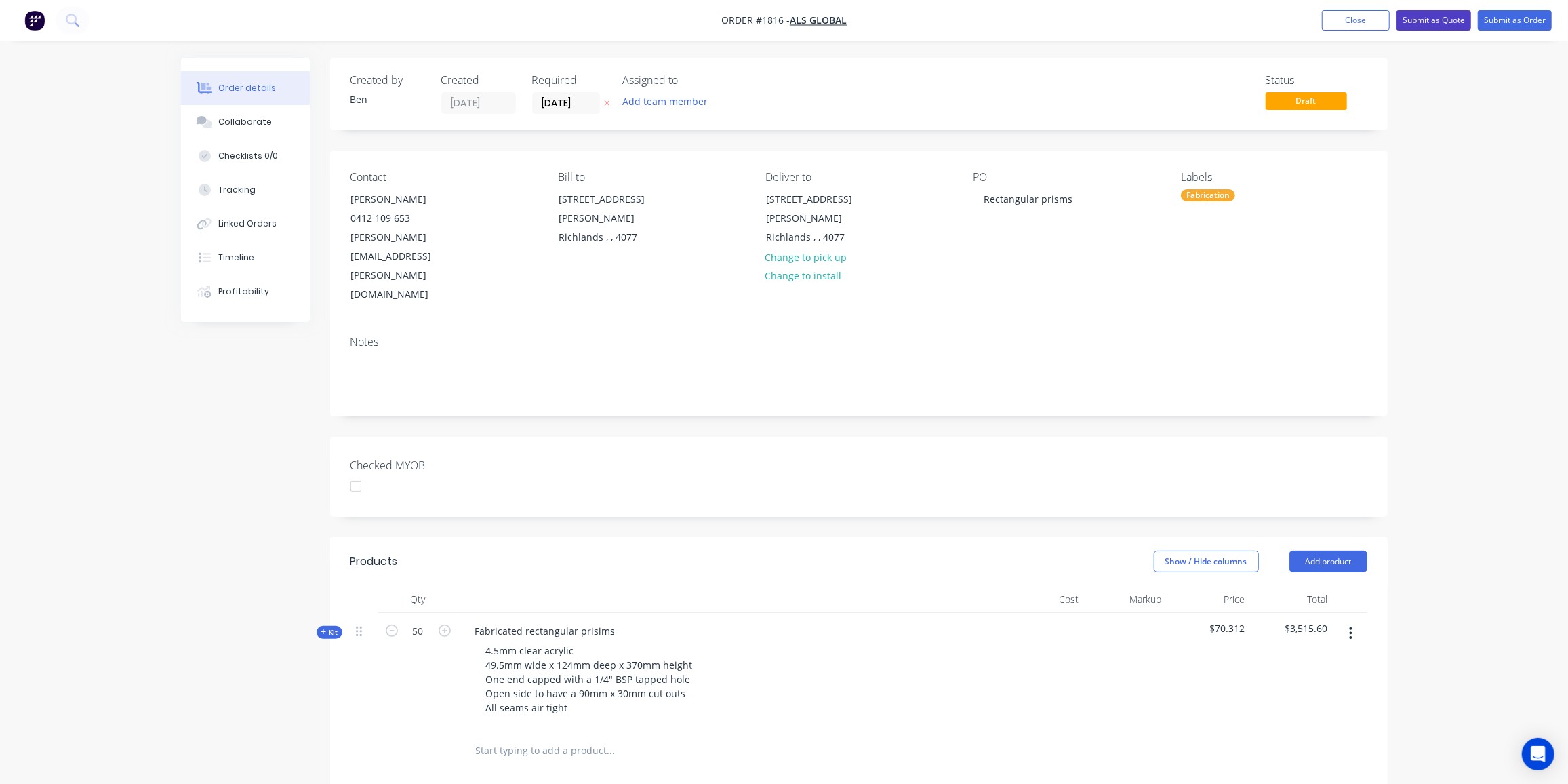
click at [1435, 21] on button "Submit as Quote" at bounding box center [1434, 20] width 75 height 20
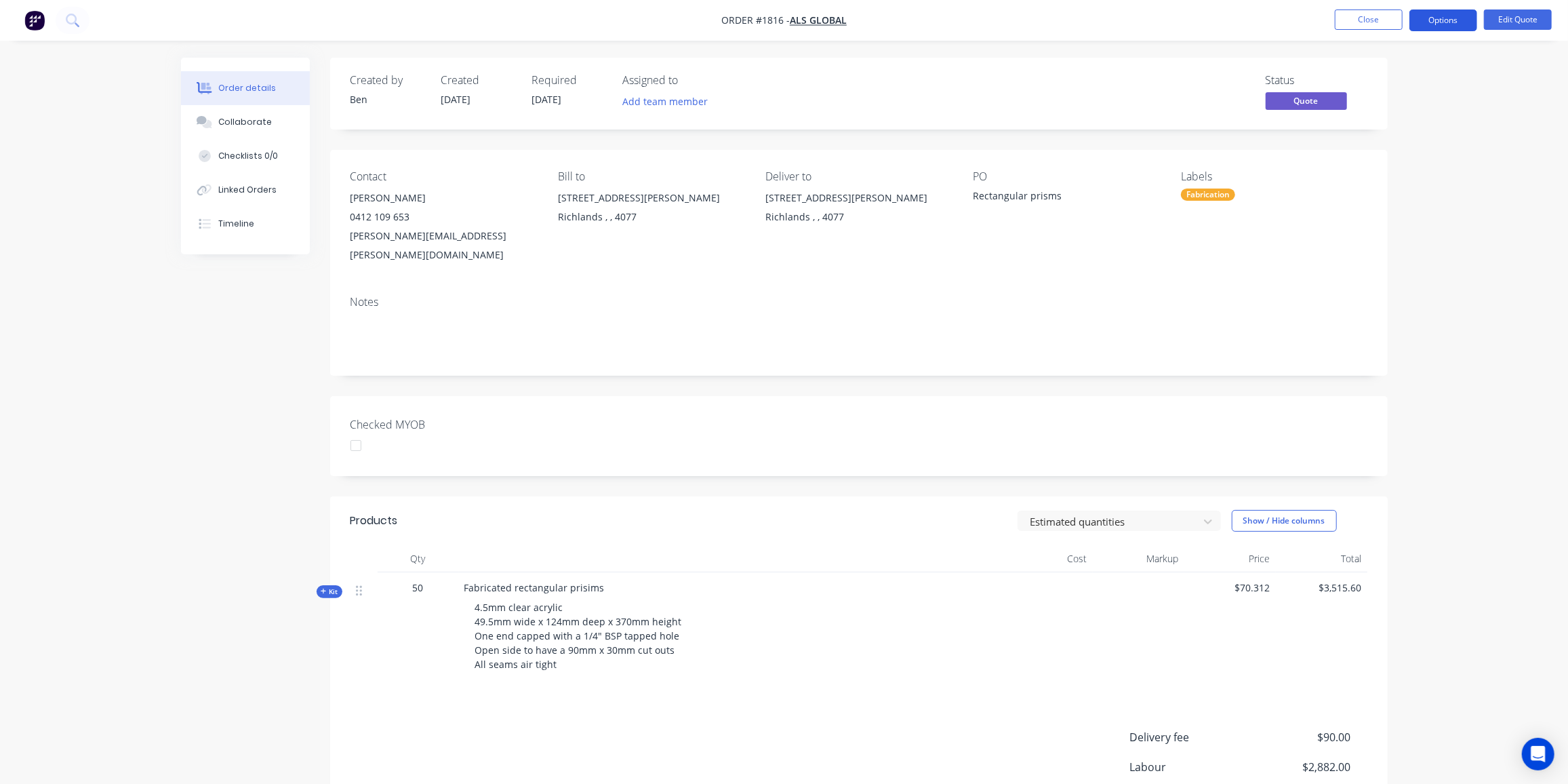
click at [1447, 20] on button "Options" at bounding box center [1443, 20] width 67 height 22
click at [1374, 76] on div "Quote" at bounding box center [1402, 83] width 125 height 20
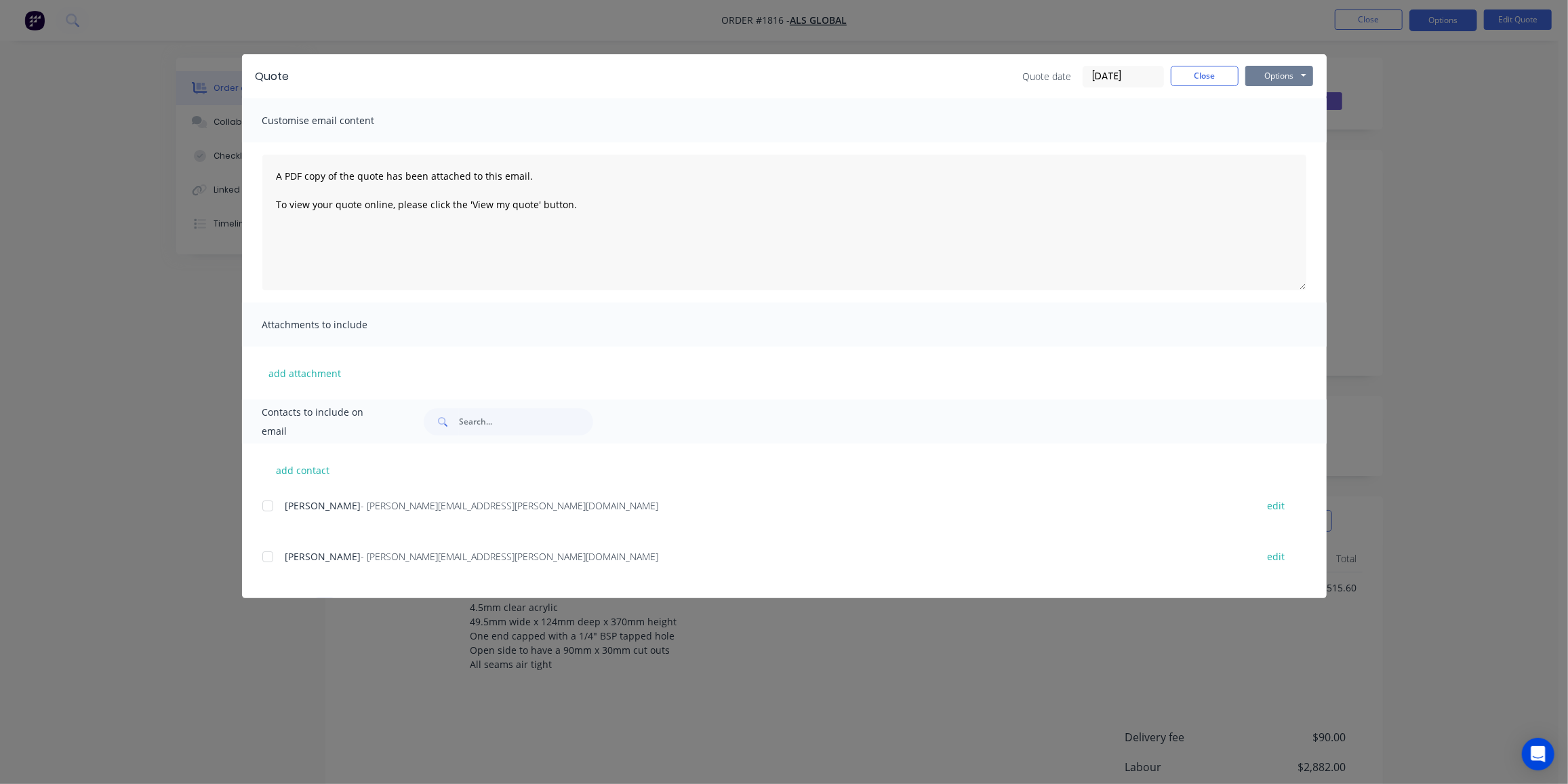
click at [1283, 75] on button "Options" at bounding box center [1279, 76] width 67 height 20
click at [1296, 101] on button "Preview" at bounding box center [1288, 99] width 87 height 23
click at [275, 556] on div at bounding box center [268, 557] width 27 height 27
click at [272, 505] on div at bounding box center [268, 506] width 27 height 27
click at [1261, 71] on button "Options" at bounding box center [1279, 76] width 67 height 20
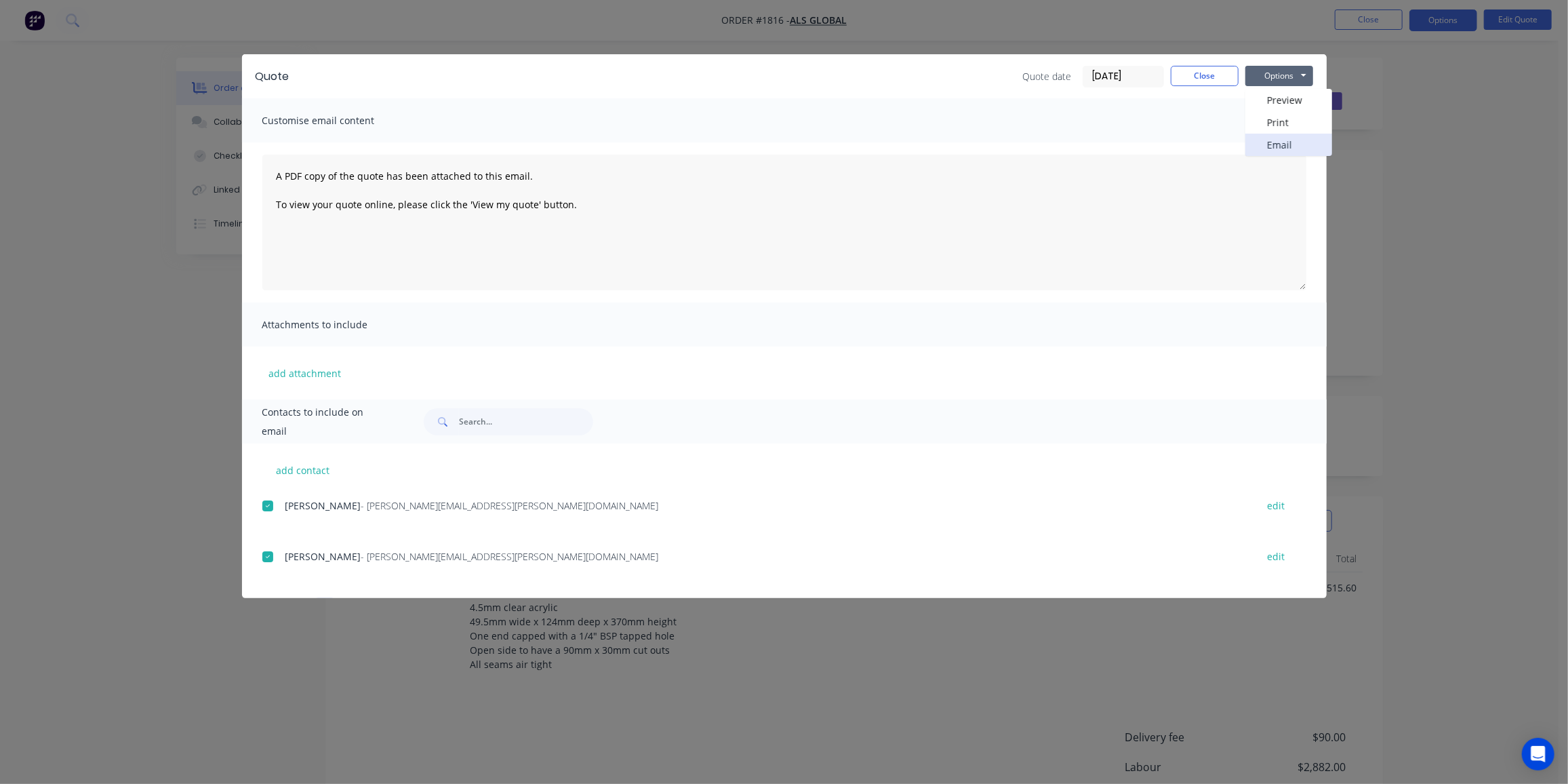
click at [1282, 143] on button "Email" at bounding box center [1288, 145] width 87 height 23
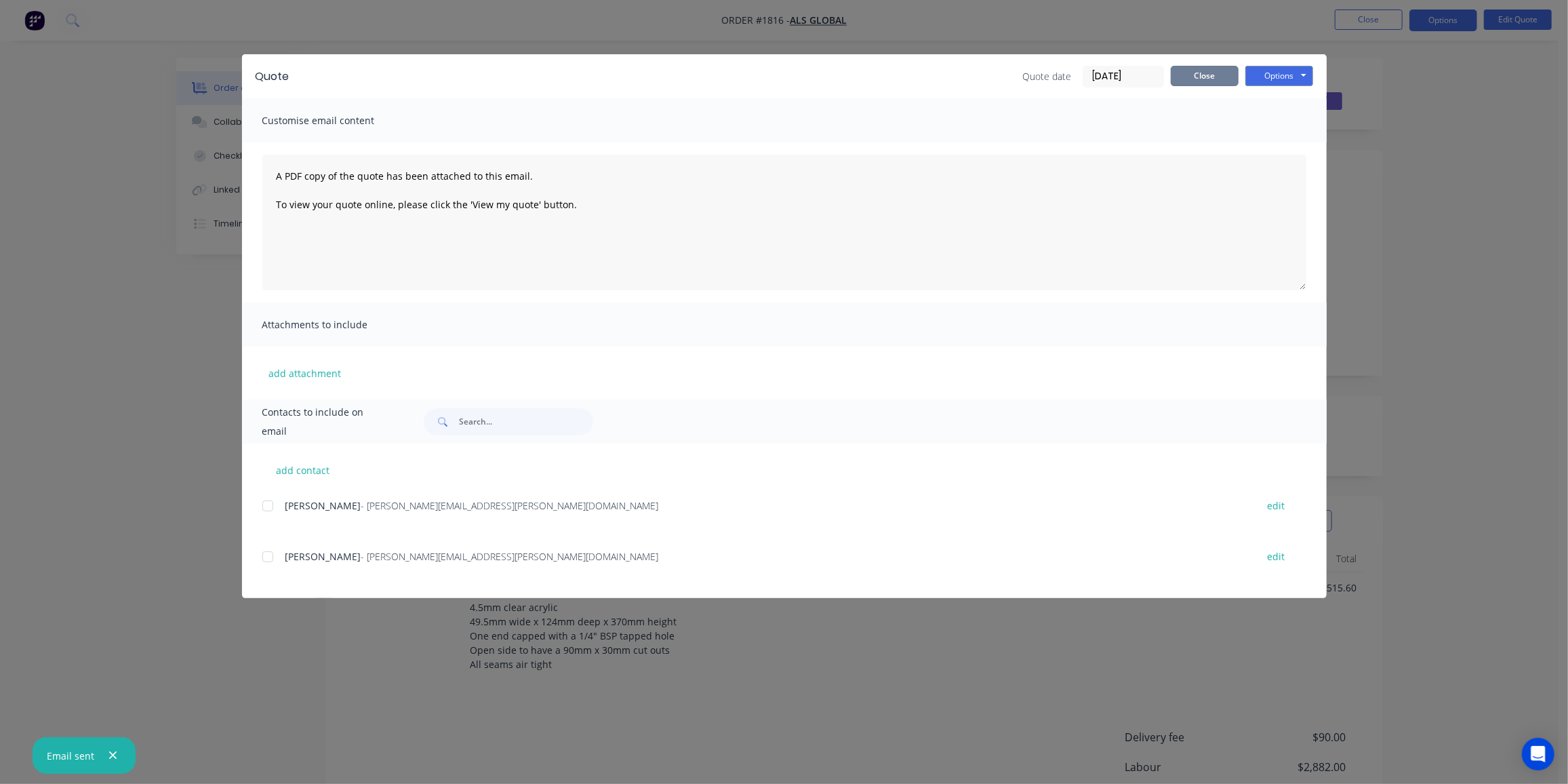
drag, startPoint x: 1194, startPoint y: 71, endPoint x: 1060, endPoint y: 148, distance: 154.5
click at [1194, 71] on button "Close" at bounding box center [1204, 76] width 67 height 20
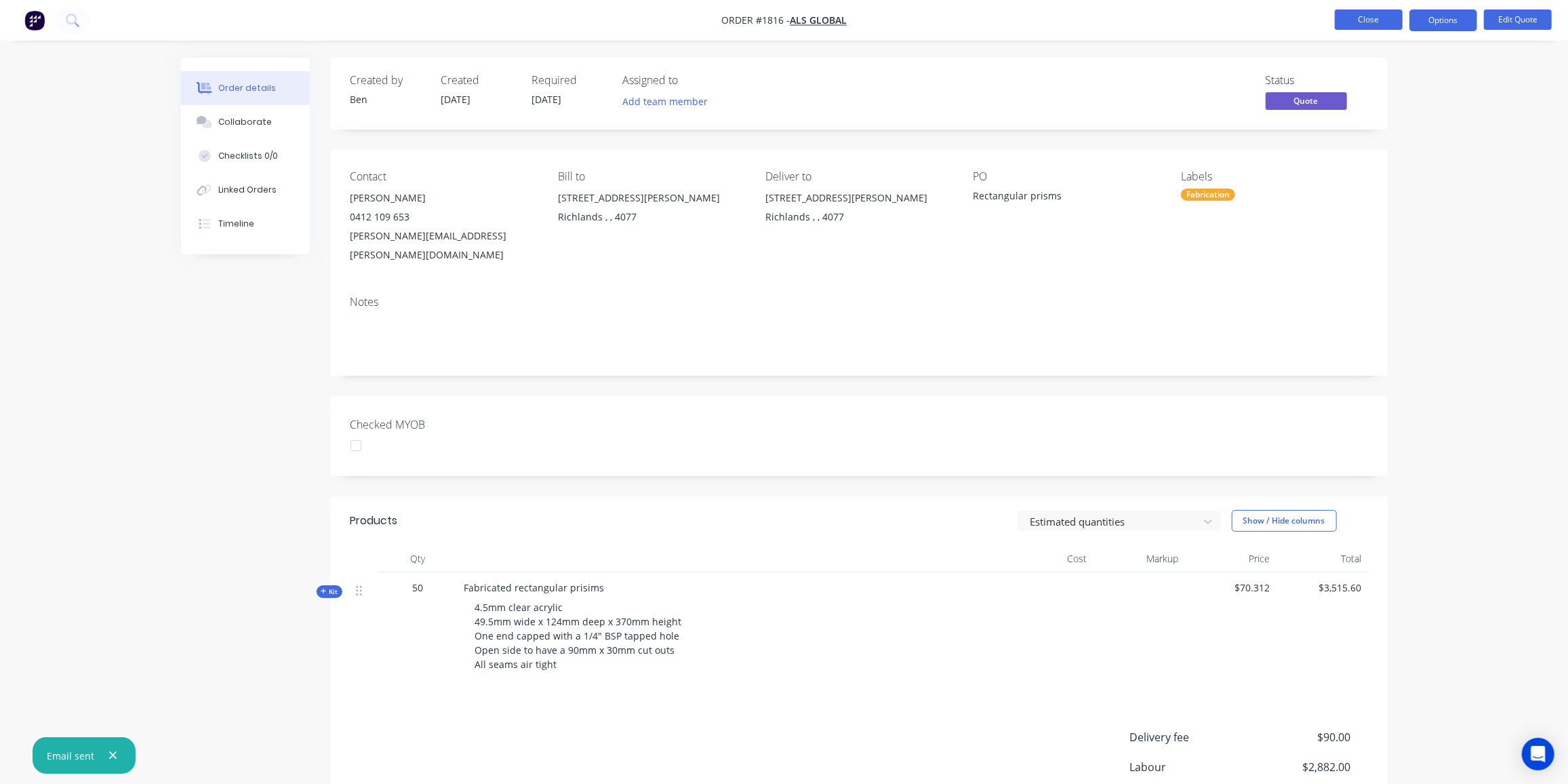
click at [1365, 28] on button "Close" at bounding box center [1368, 19] width 67 height 20
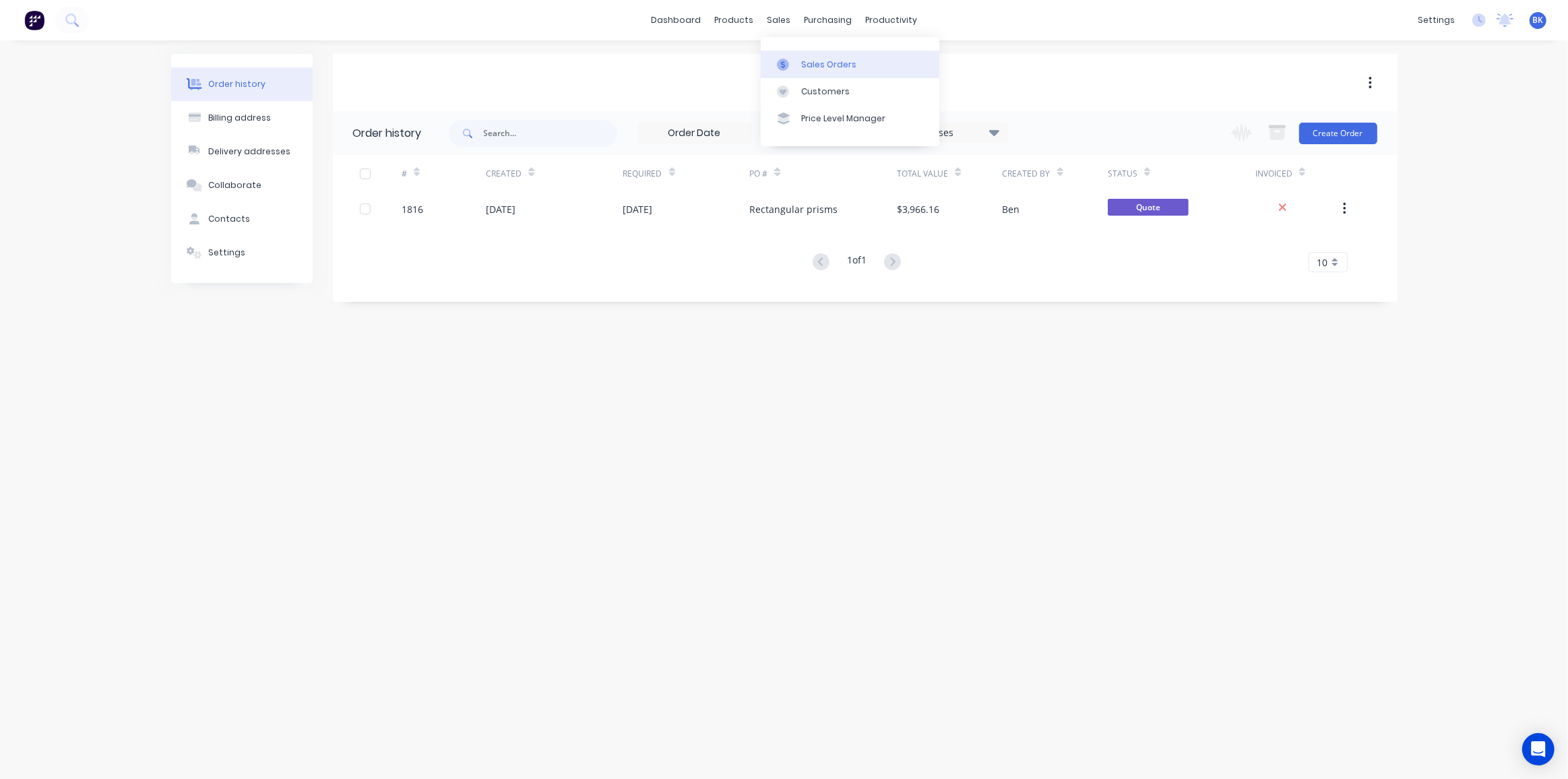
click at [789, 61] on icon at bounding box center [782, 64] width 12 height 12
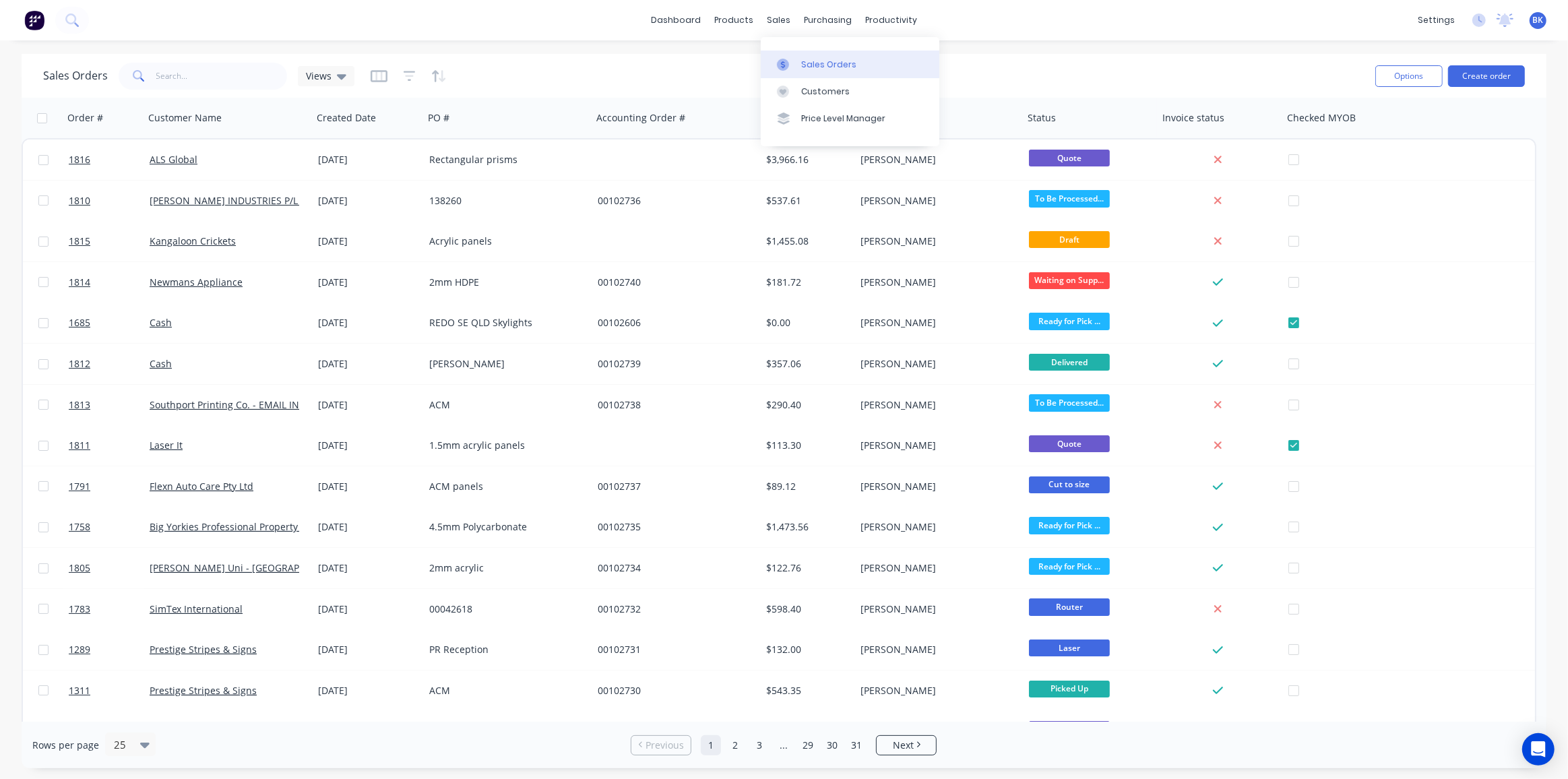
drag, startPoint x: 789, startPoint y: 71, endPoint x: 816, endPoint y: 65, distance: 27.7
click at [789, 70] on icon at bounding box center [782, 64] width 12 height 12
click at [787, 91] on icon at bounding box center [782, 91] width 12 height 12
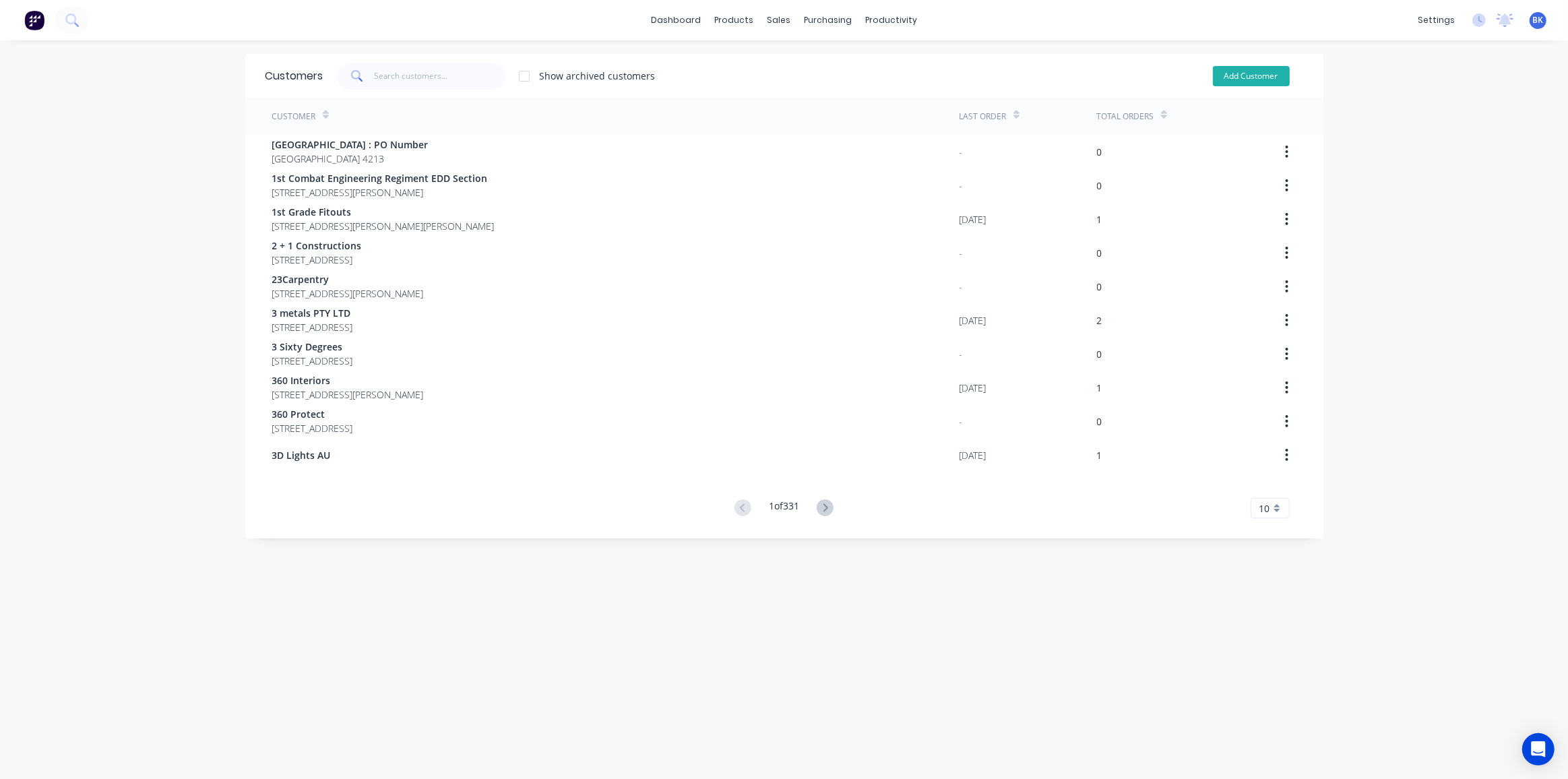
click at [1230, 80] on button "Add Customer" at bounding box center [1251, 76] width 77 height 20
select select "AU"
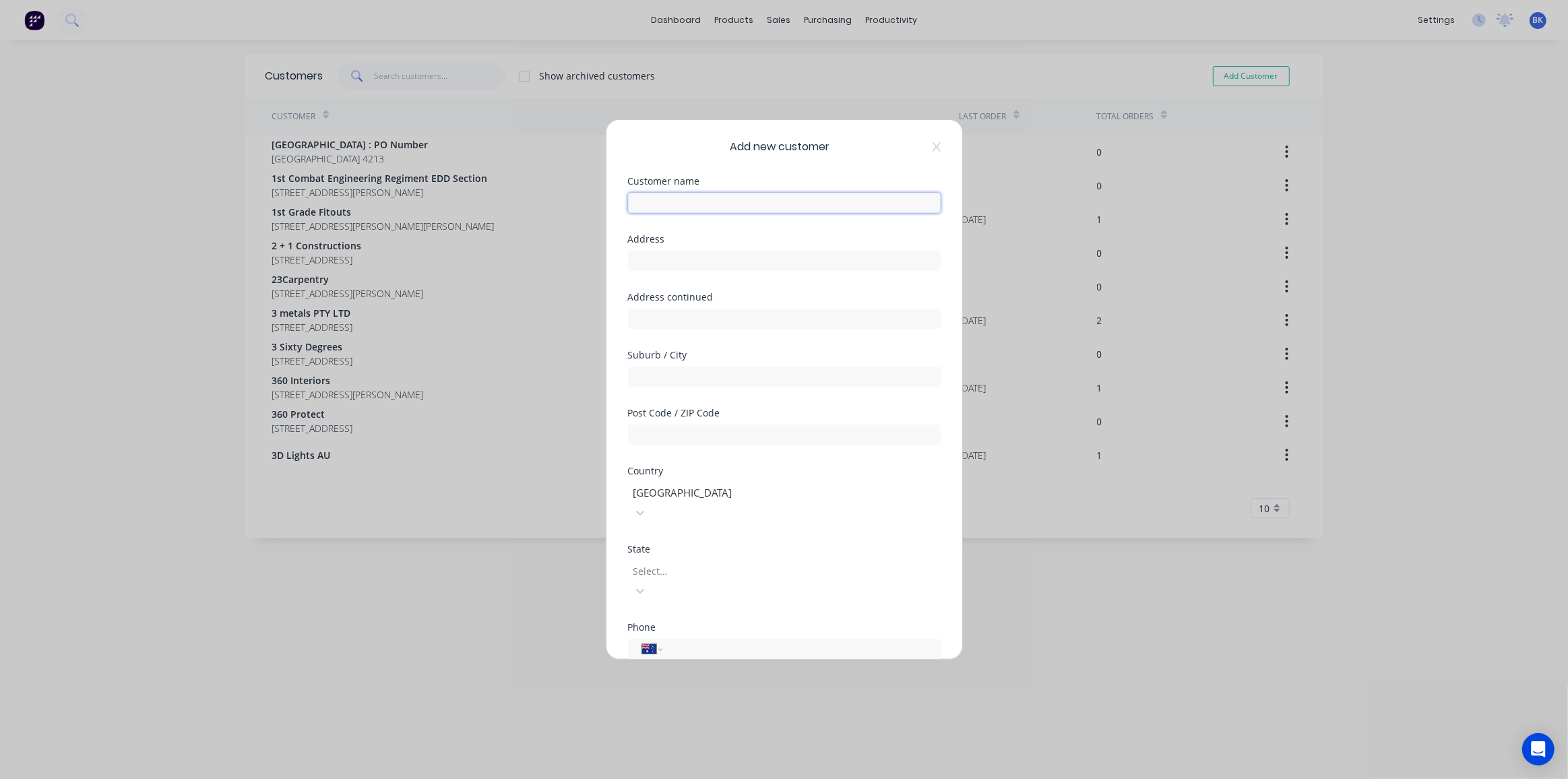
click at [668, 211] on input "text" at bounding box center [784, 203] width 312 height 20
type input "Gecko Cleantech"
click at [787, 257] on input "text" at bounding box center [784, 261] width 312 height 20
click at [712, 264] on input "text" at bounding box center [784, 261] width 312 height 20
paste input "[STREET_ADDRESS]"
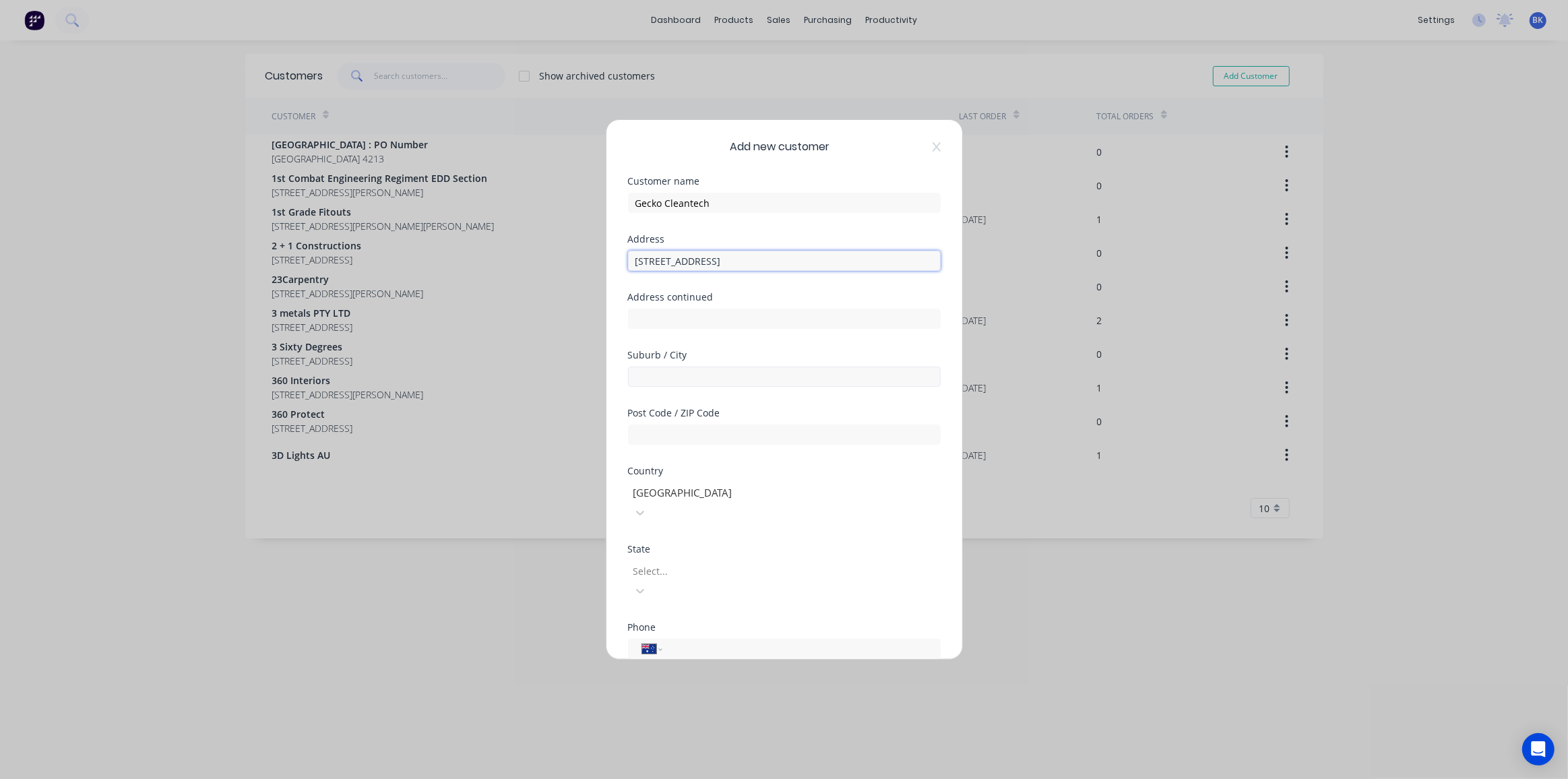
type input "[STREET_ADDRESS]"
click at [702, 380] on input "text" at bounding box center [784, 377] width 312 height 20
type input "Goulburn"
click at [721, 433] on input "text" at bounding box center [784, 435] width 312 height 20
type input "2580"
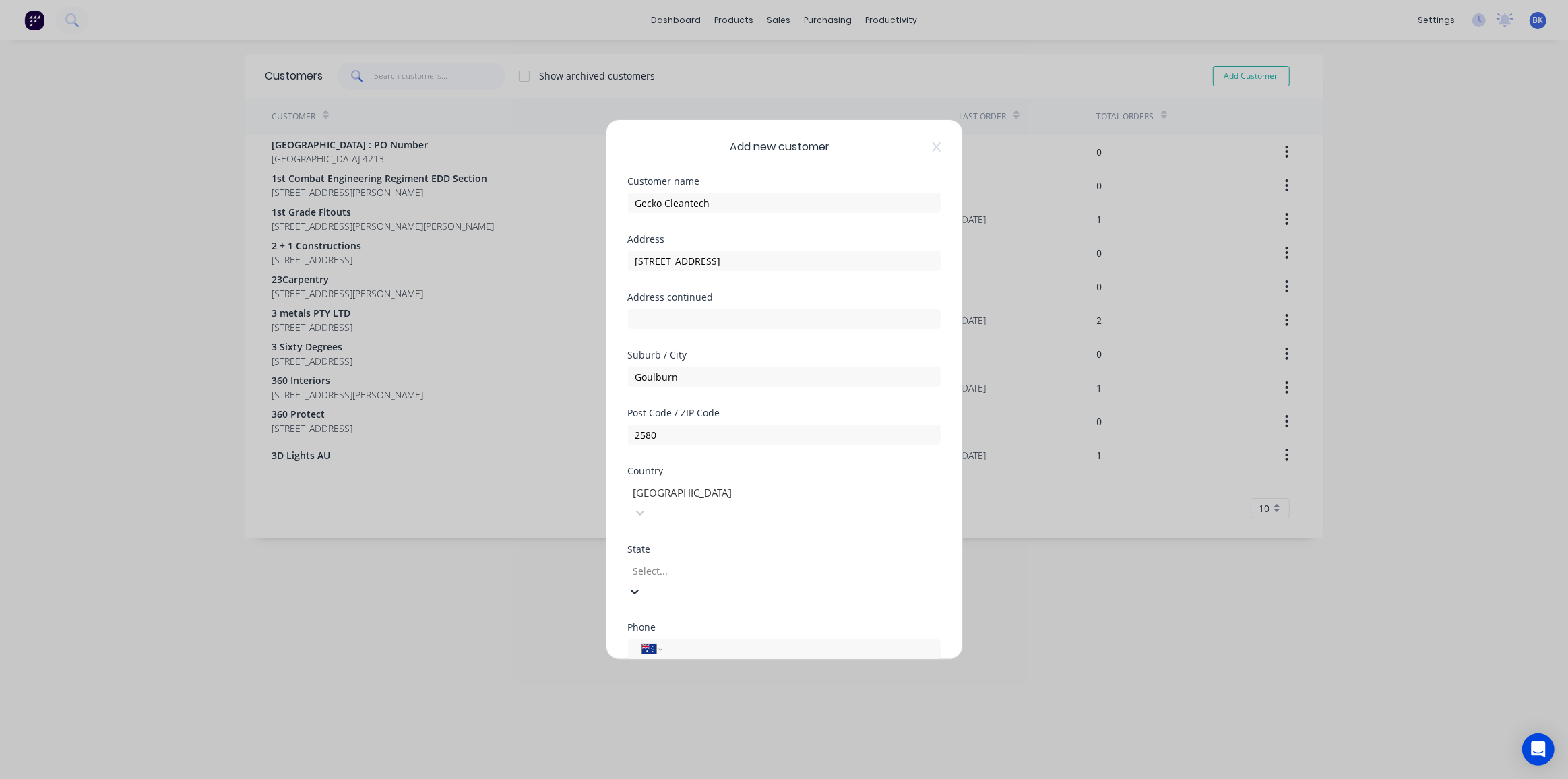
click at [695, 563] on div at bounding box center [729, 571] width 194 height 17
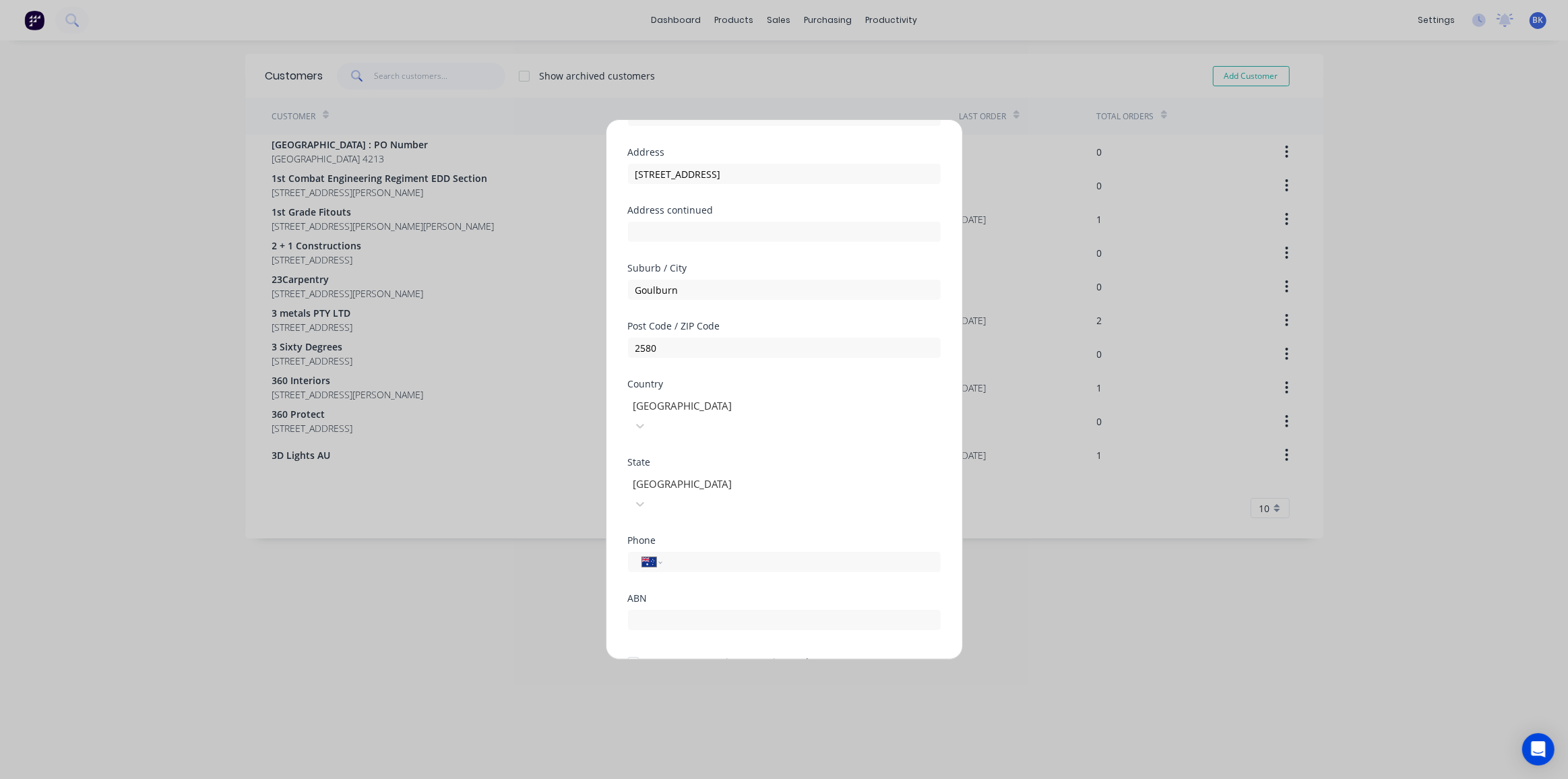
scroll to position [117, 0]
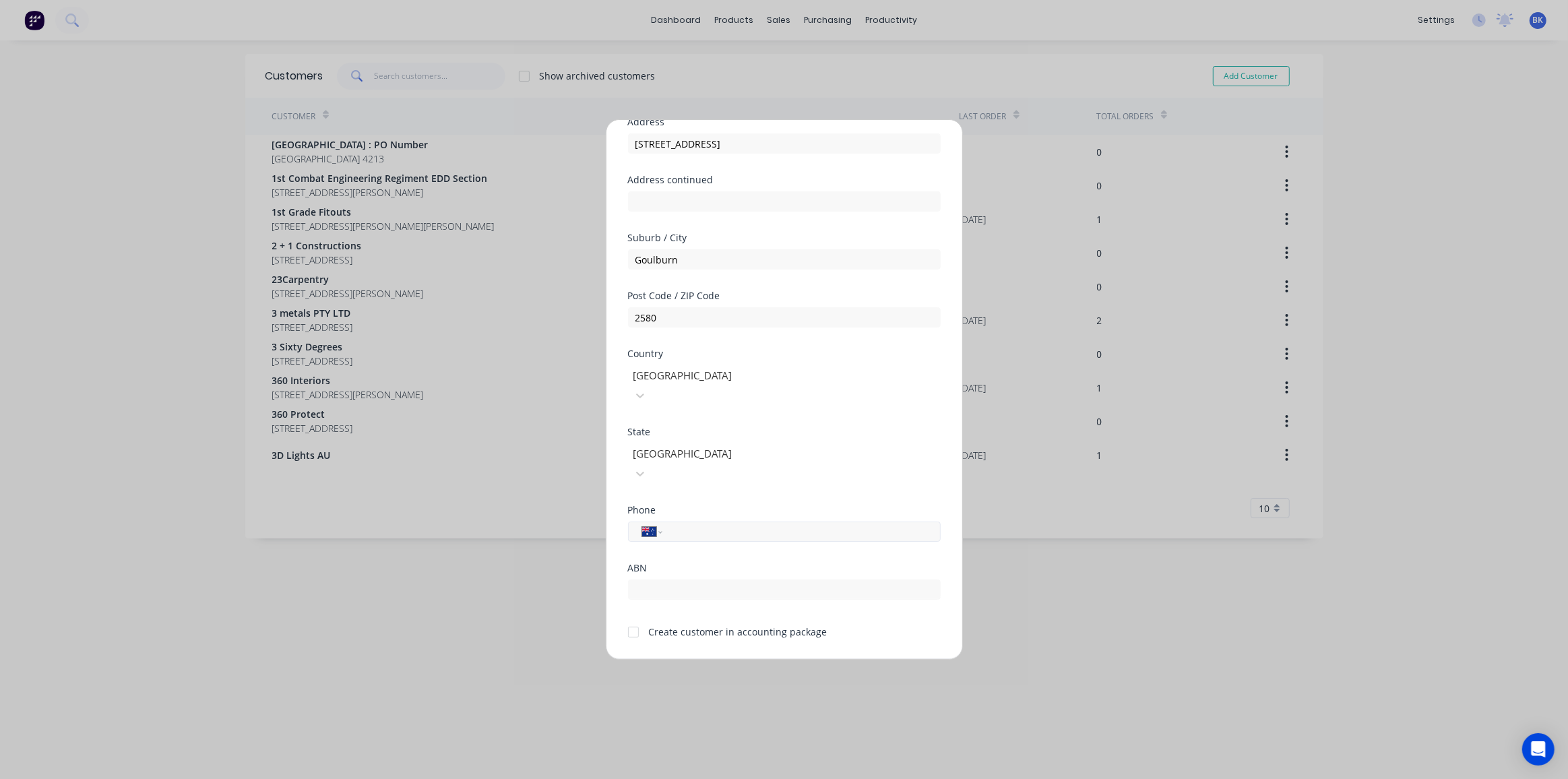
click at [700, 524] on input "tel" at bounding box center [798, 532] width 254 height 15
type input "[PHONE_NUMBER]"
click at [633, 619] on div at bounding box center [634, 632] width 27 height 27
click at [755, 660] on button "Save" at bounding box center [741, 671] width 74 height 22
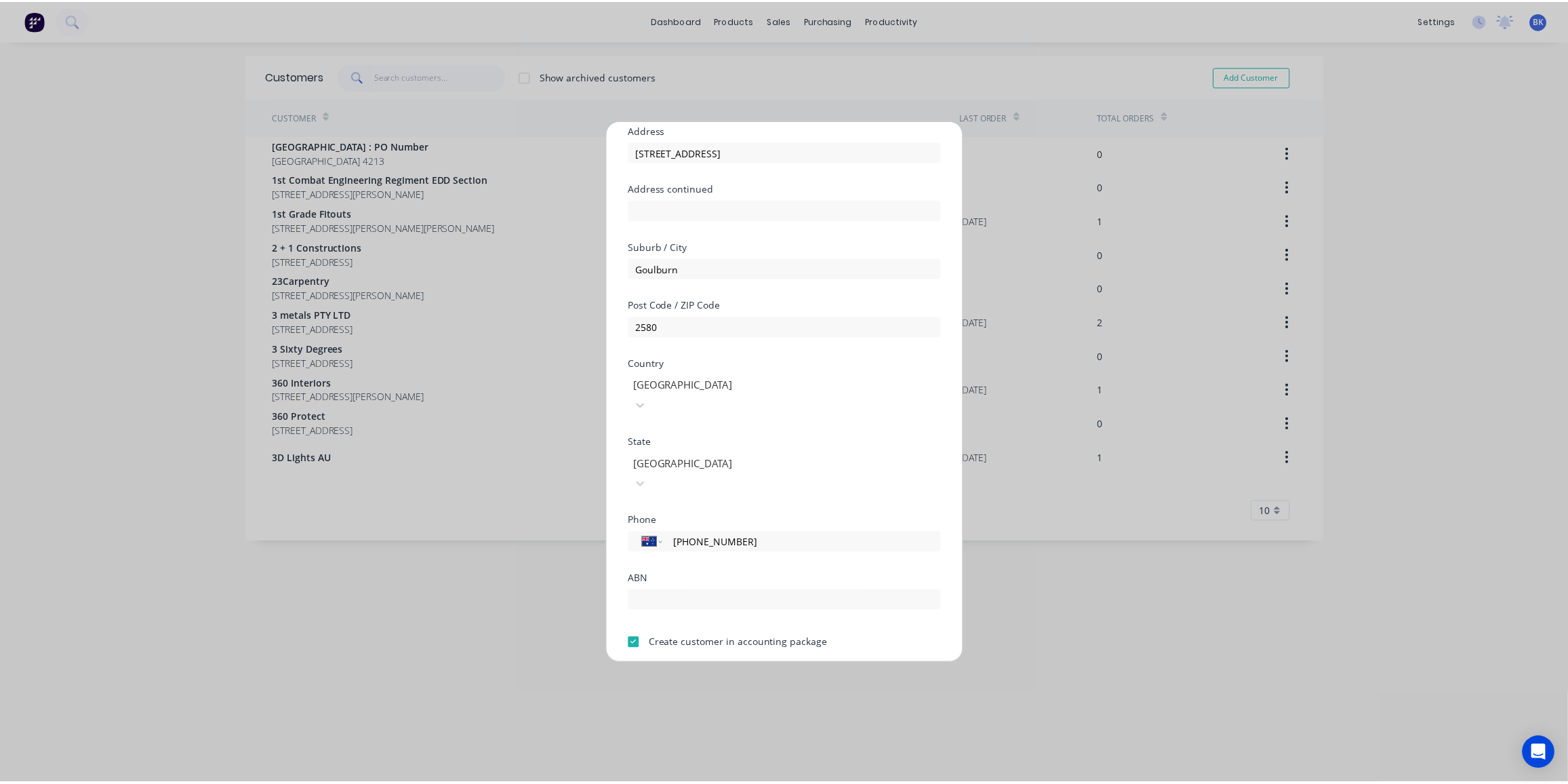
scroll to position [110, 0]
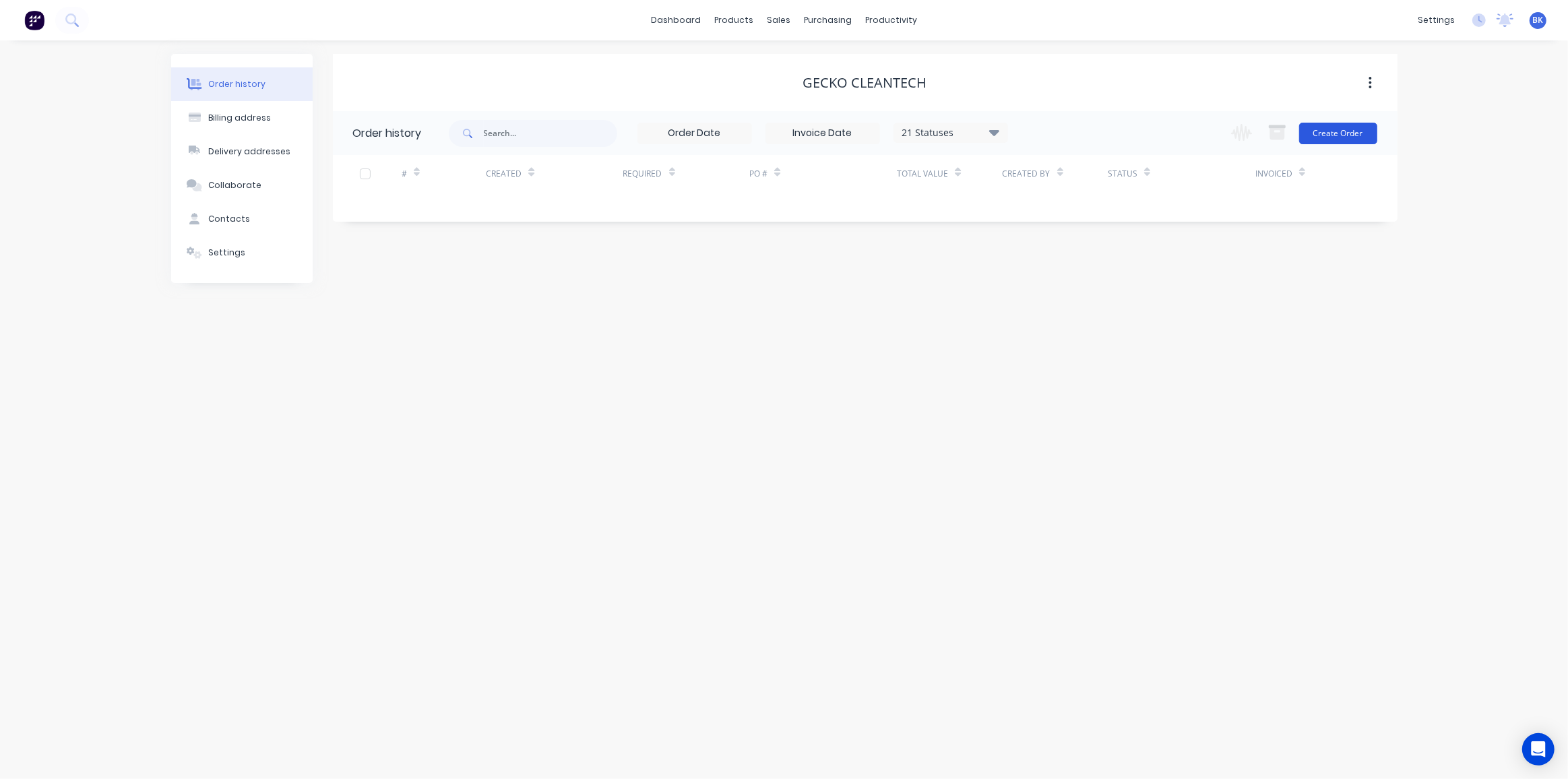
click at [1319, 130] on button "Create Order" at bounding box center [1338, 133] width 78 height 22
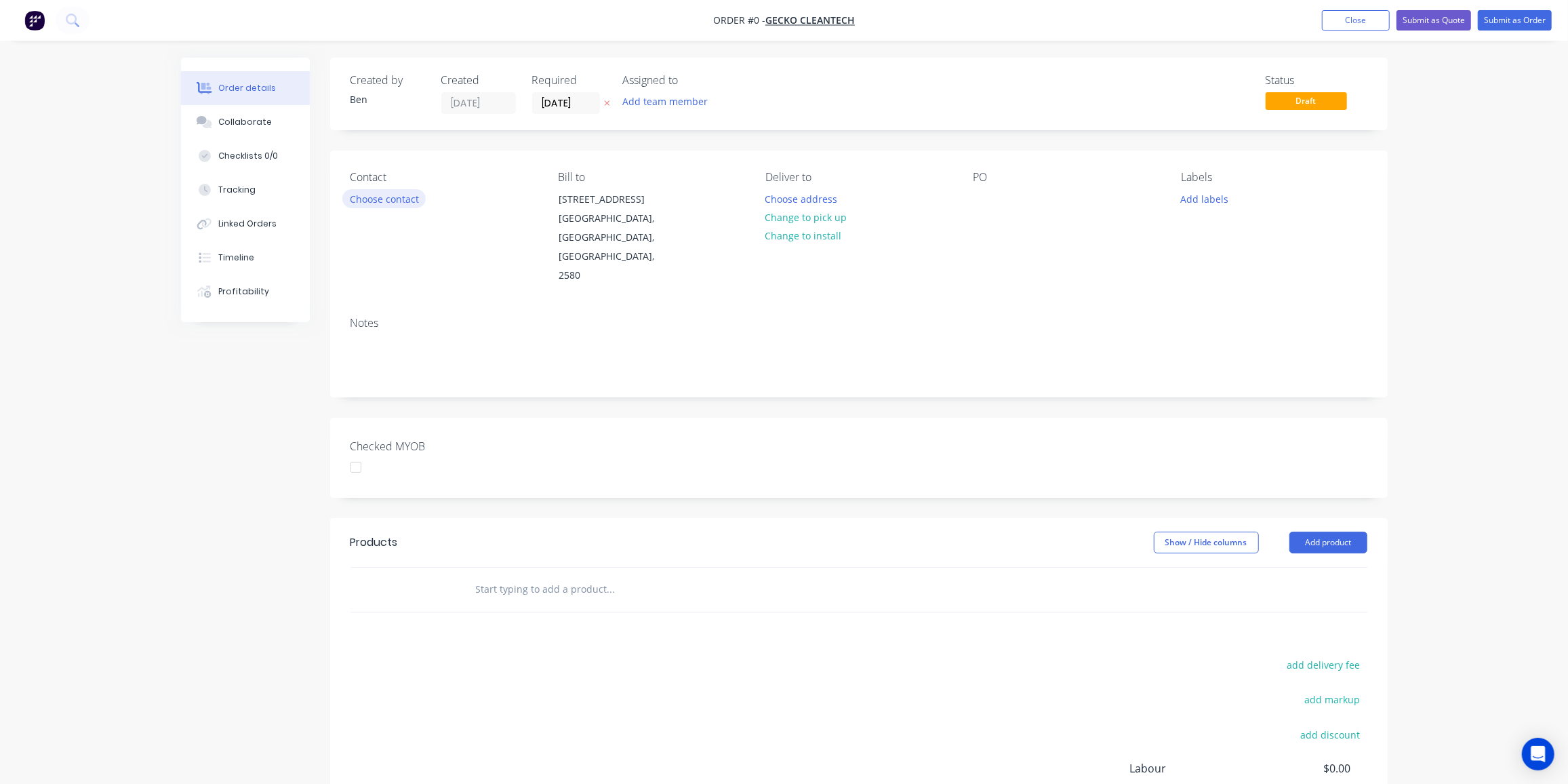
click at [384, 200] on button "Choose contact" at bounding box center [384, 199] width 84 height 18
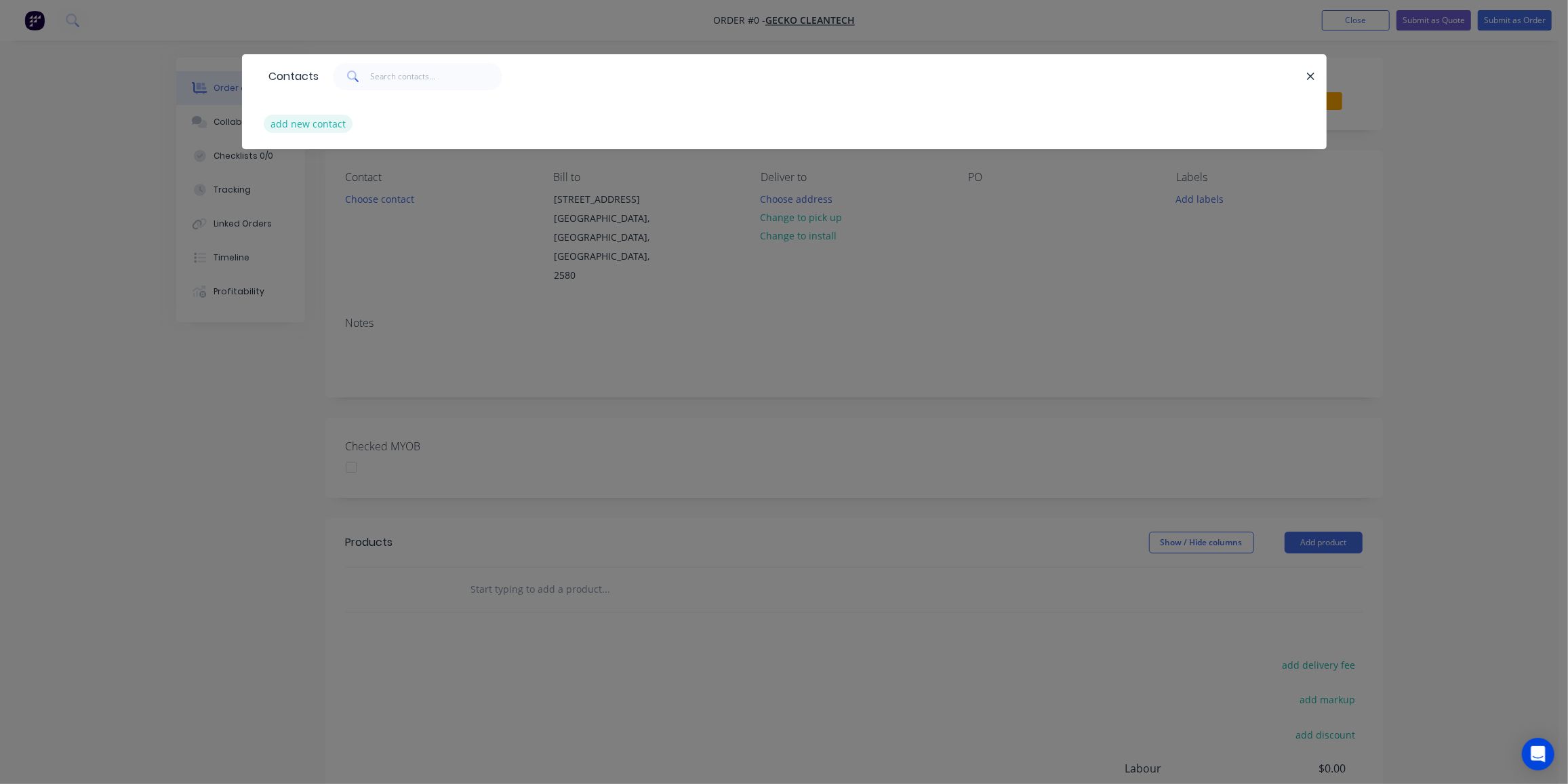
click at [318, 121] on button "add new contact" at bounding box center [309, 124] width 89 height 18
select select "AU"
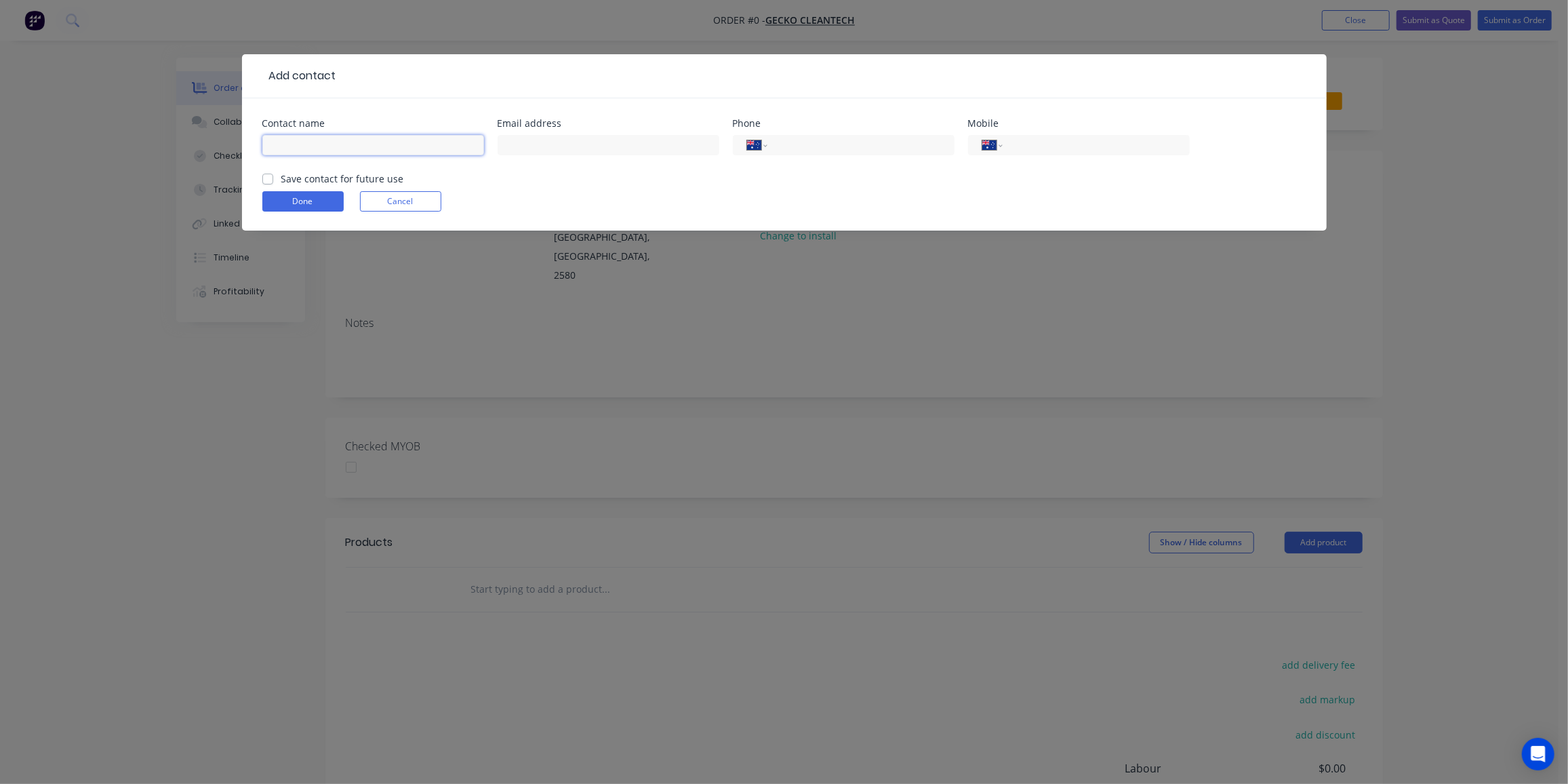
click at [293, 151] on input "text" at bounding box center [373, 145] width 221 height 20
paste input "[PERSON_NAME] | Gecko Cleantech <[PERSON_NAME][EMAIL_ADDRESS][DOMAIN_NAME]>"
drag, startPoint x: 377, startPoint y: 145, endPoint x: 297, endPoint y: 150, distance: 80.2
click at [297, 150] on input "[PERSON_NAME] | Gecko Cleantech <[PERSON_NAME][EMAIL_ADDRESS][DOMAIN_NAME]>" at bounding box center [373, 145] width 221 height 20
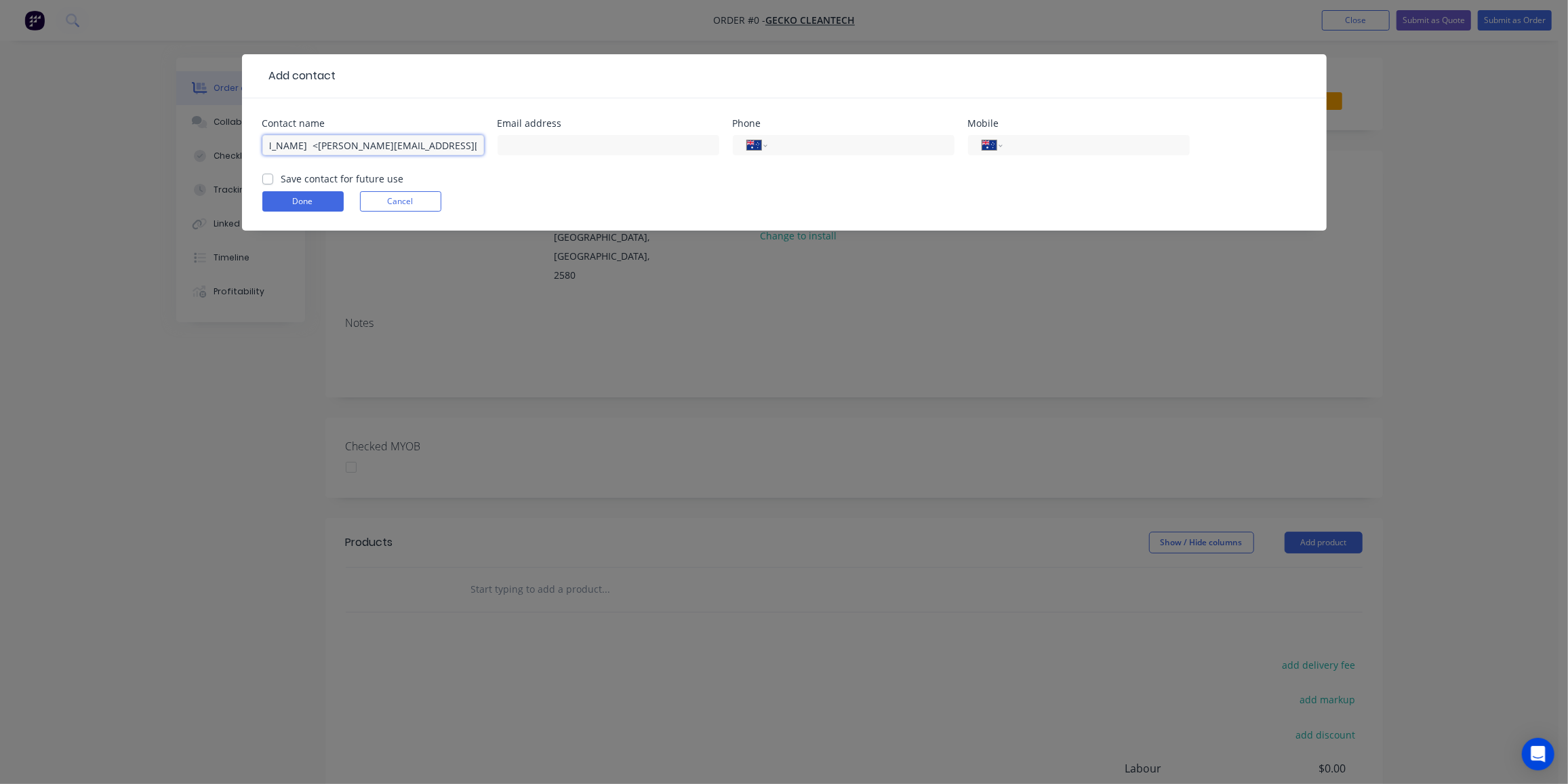
scroll to position [0, 0]
drag, startPoint x: 334, startPoint y: 139, endPoint x: 560, endPoint y: 168, distance: 227.9
click at [560, 168] on div "Contact name [PERSON_NAME] <[PERSON_NAME][EMAIL_ADDRESS][DOMAIN_NAME]> Email ad…" at bounding box center [784, 145] width 1044 height 53
type input "[PERSON_NAME]"
click at [517, 148] on input "text" at bounding box center [608, 145] width 221 height 20
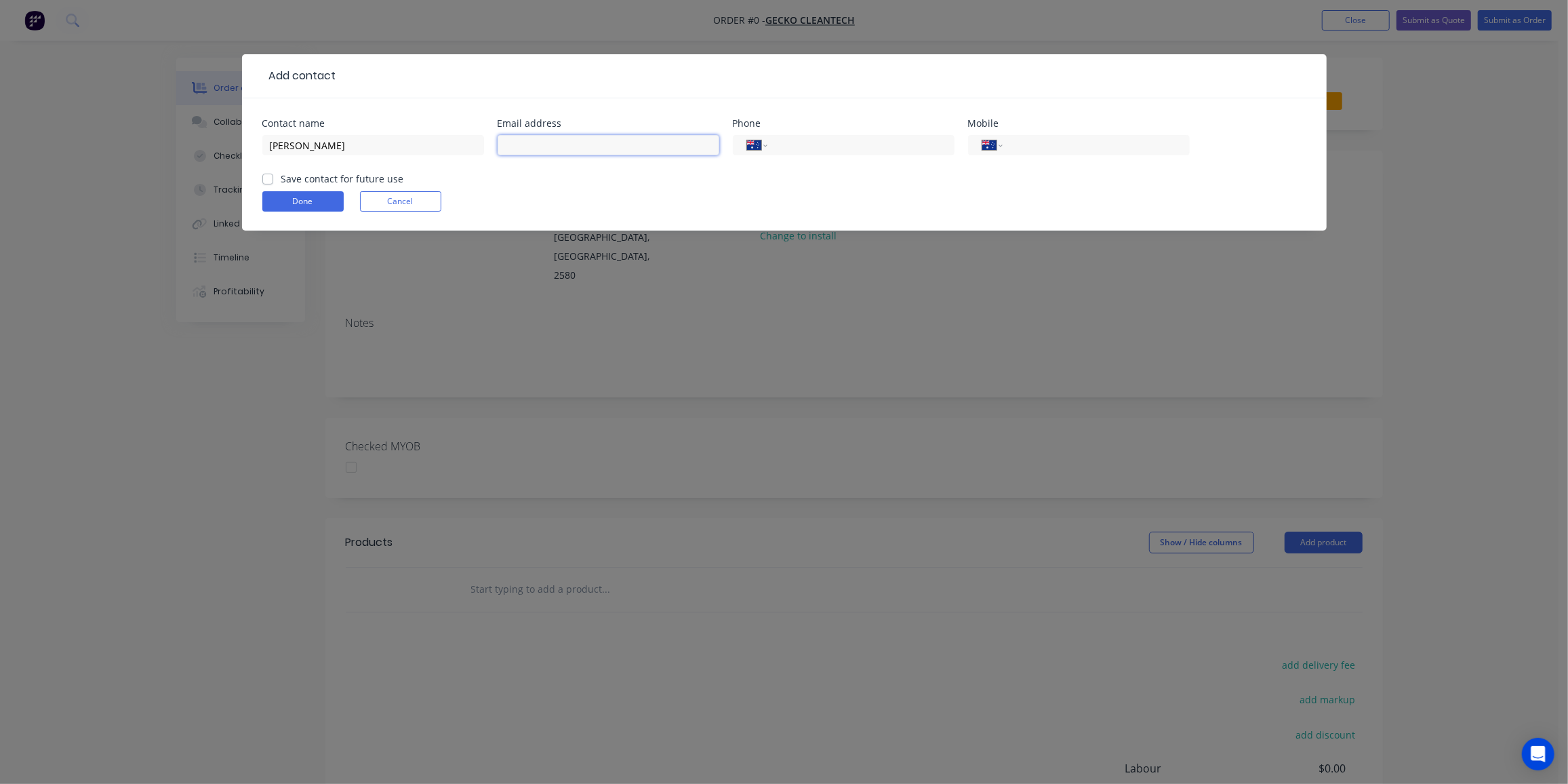
paste input "<[PERSON_NAME][EMAIL_ADDRESS][DOMAIN_NAME]>"
click at [515, 147] on input "<[PERSON_NAME][EMAIL_ADDRESS][DOMAIN_NAME]>" at bounding box center [608, 145] width 221 height 20
drag, startPoint x: 603, startPoint y: 145, endPoint x: 702, endPoint y: 181, distance: 105.3
click at [603, 146] on input "[PERSON_NAME][EMAIL_ADDRESS][DOMAIN_NAME]>" at bounding box center [608, 145] width 221 height 20
type input "[PERSON_NAME][EMAIL_ADDRESS][DOMAIN_NAME]"
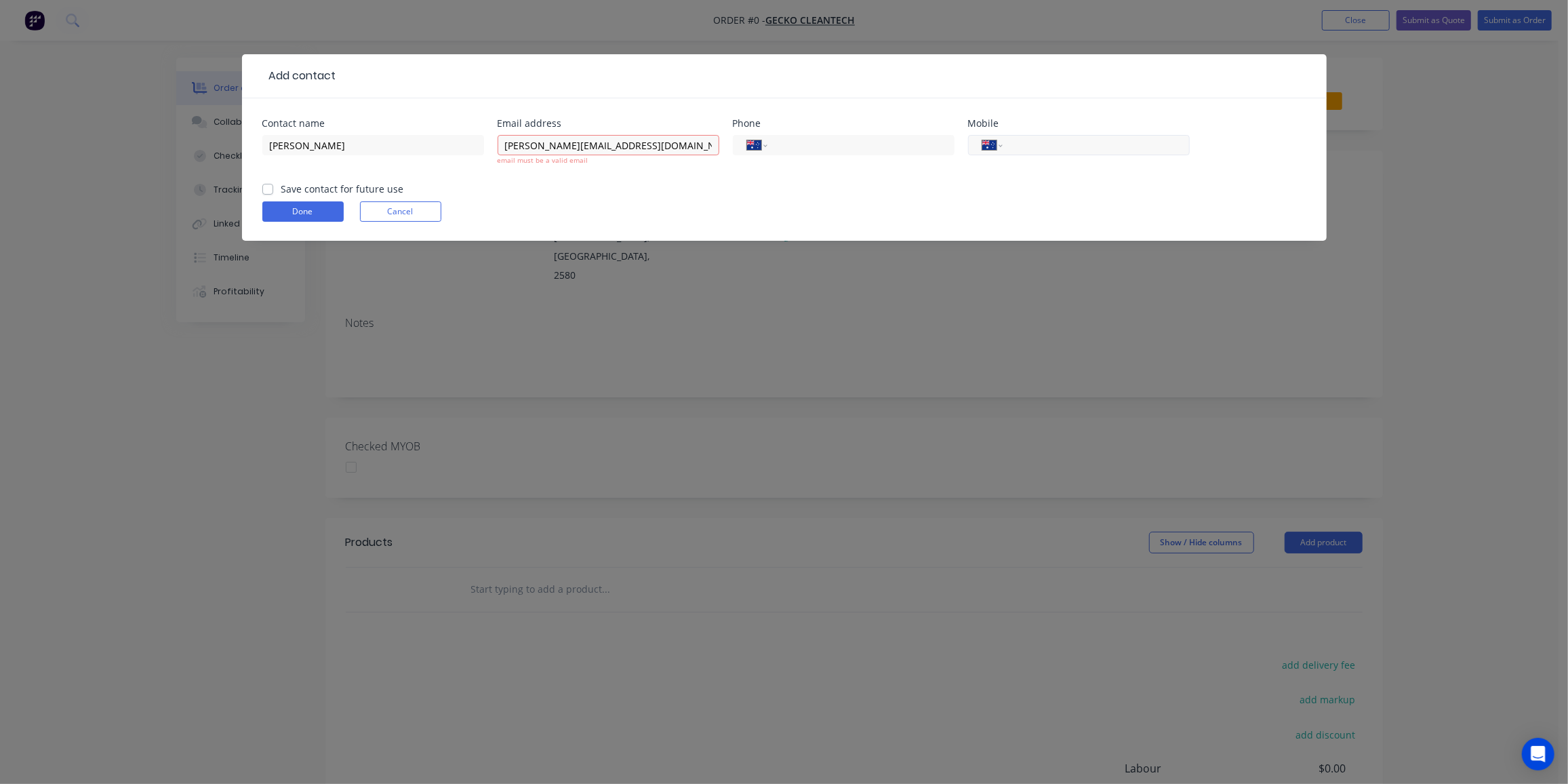
click at [1057, 139] on input "tel" at bounding box center [1093, 145] width 163 height 15
type input "0409 688 363"
click at [507, 145] on input "[PERSON_NAME][EMAIL_ADDRESS][DOMAIN_NAME]" at bounding box center [608, 145] width 221 height 20
type input "[PERSON_NAME][EMAIL_ADDRESS][DOMAIN_NAME]"
drag, startPoint x: 266, startPoint y: 185, endPoint x: 281, endPoint y: 199, distance: 20.5
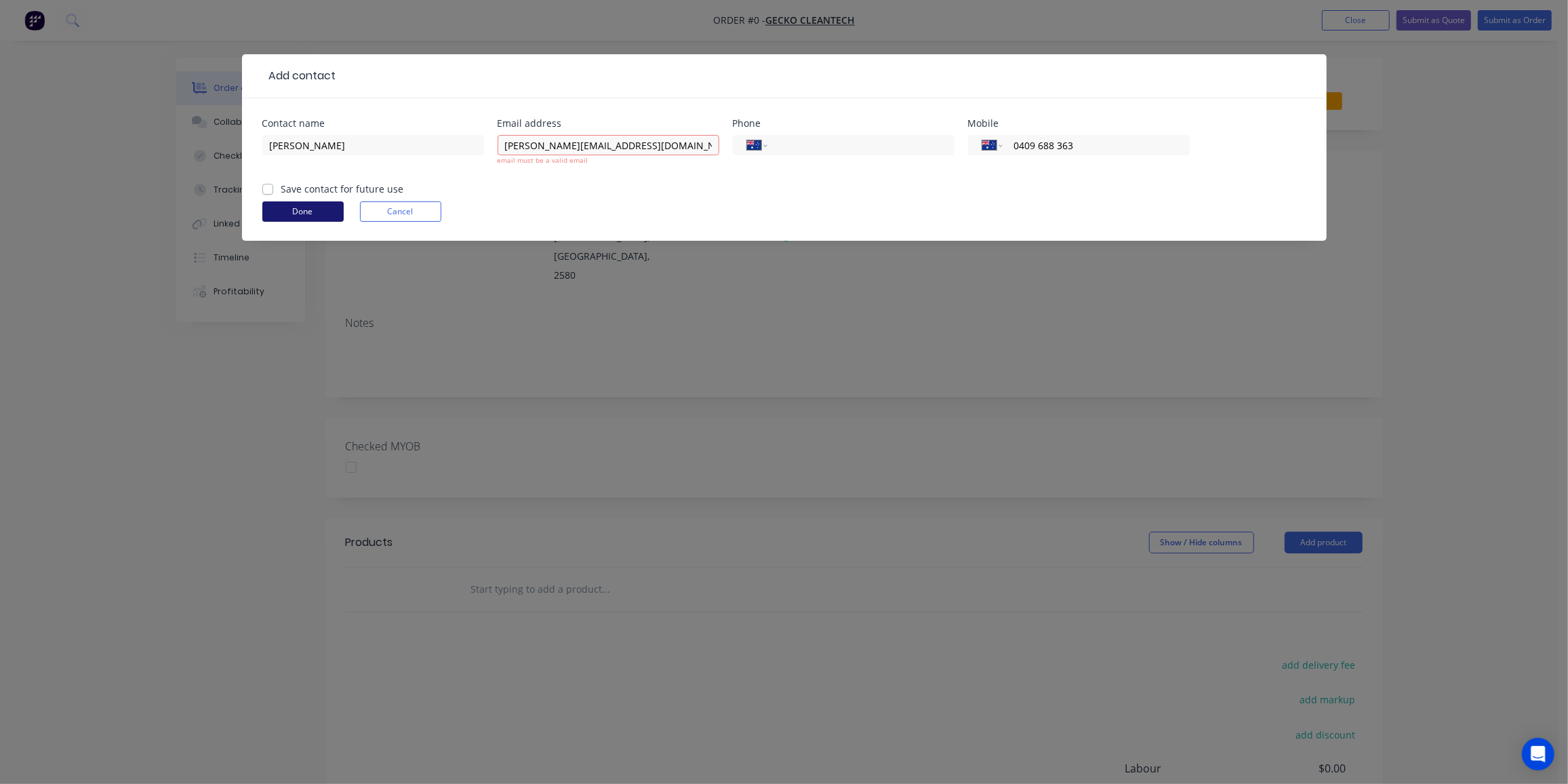
click at [266, 185] on form "Contact name [PERSON_NAME] Email address [PERSON_NAME][EMAIL_ADDRESS][DOMAIN_NA…" at bounding box center [784, 180] width 1044 height 122
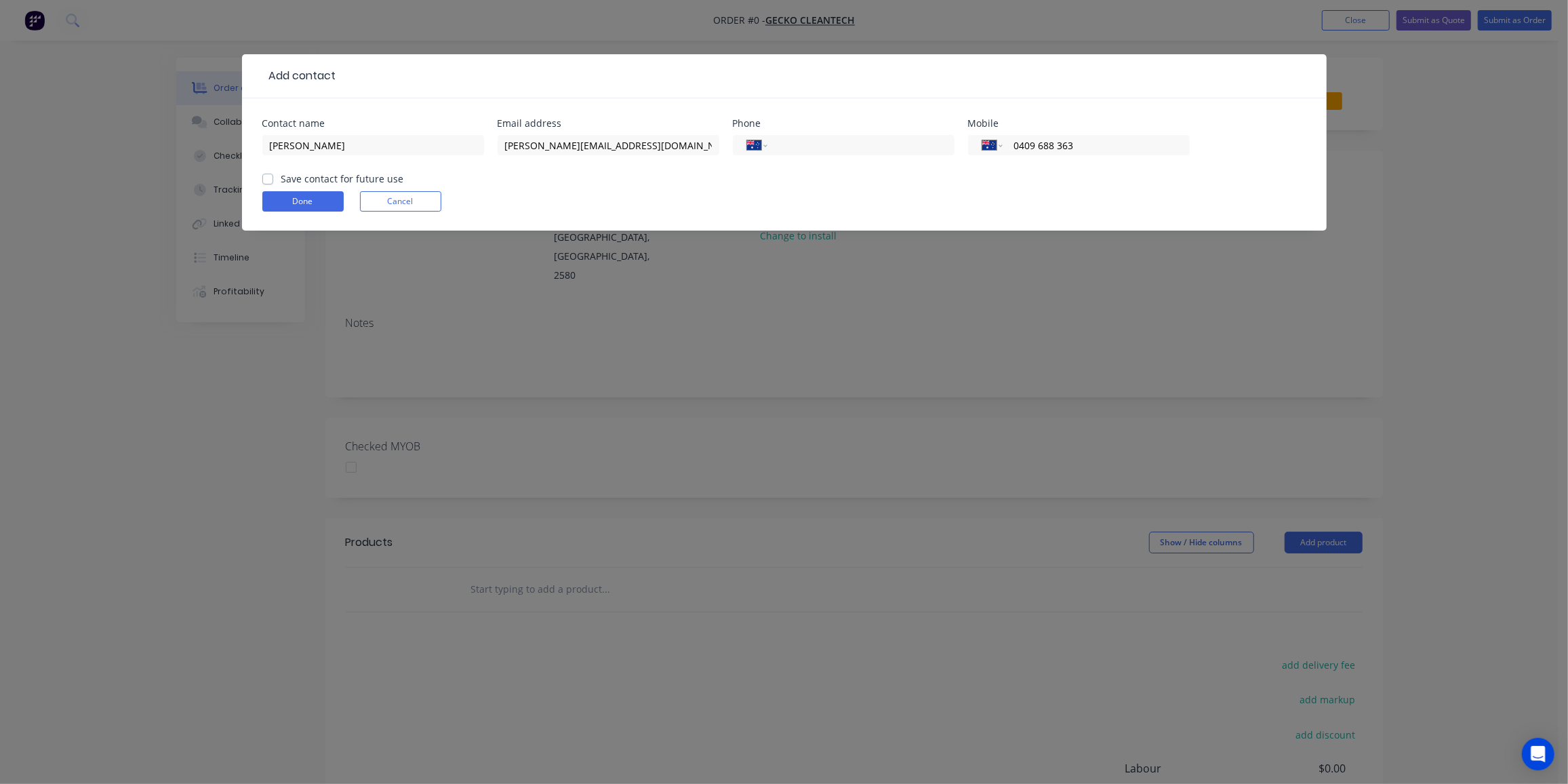
click at [282, 178] on label "Save contact for future use" at bounding box center [343, 179] width 123 height 15
click at [269, 178] on input "Save contact for future use" at bounding box center [268, 178] width 11 height 13
checkbox input "true"
click at [287, 194] on button "Done" at bounding box center [302, 201] width 81 height 20
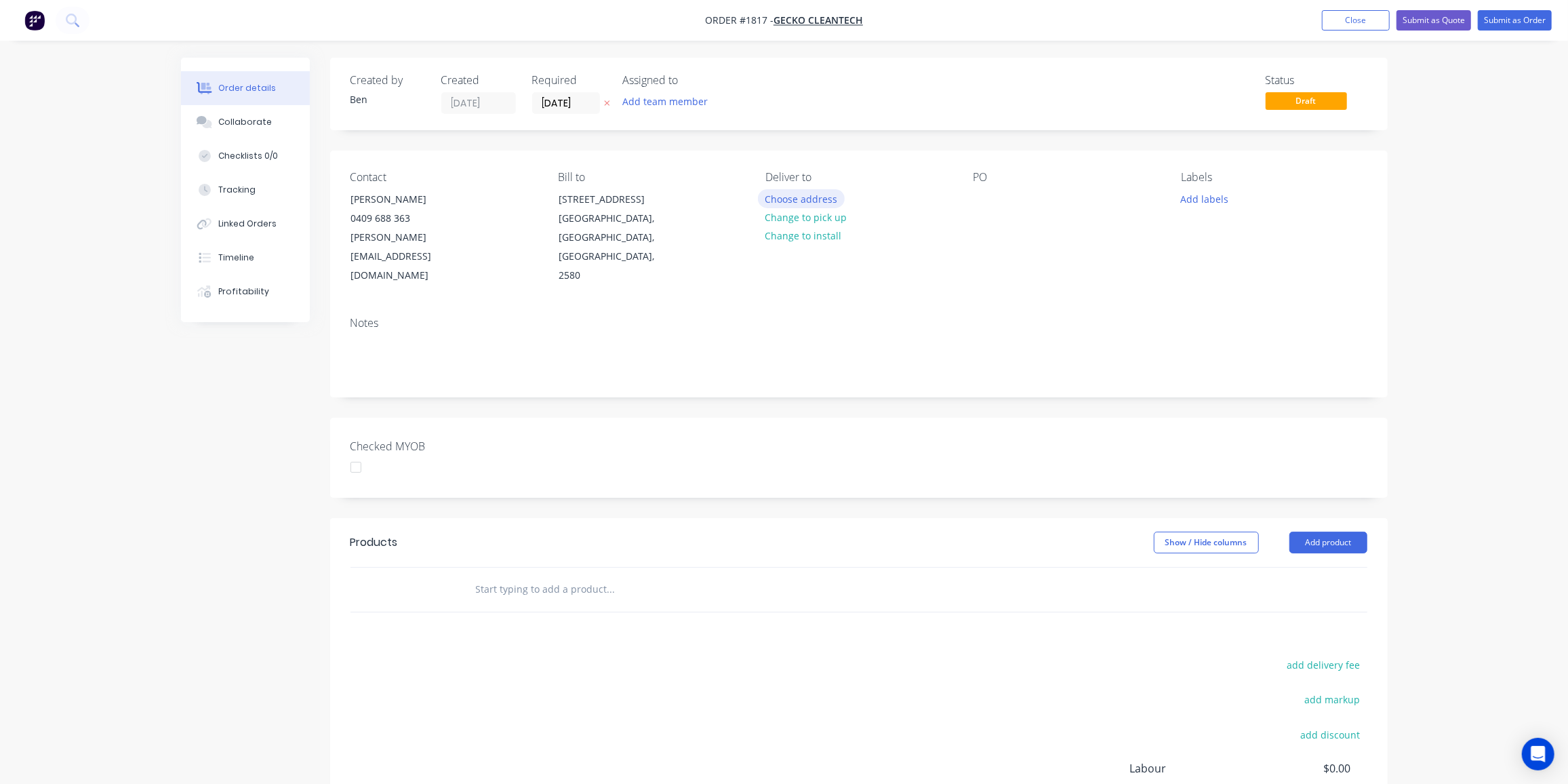
click at [804, 197] on button "Choose address" at bounding box center [801, 199] width 87 height 18
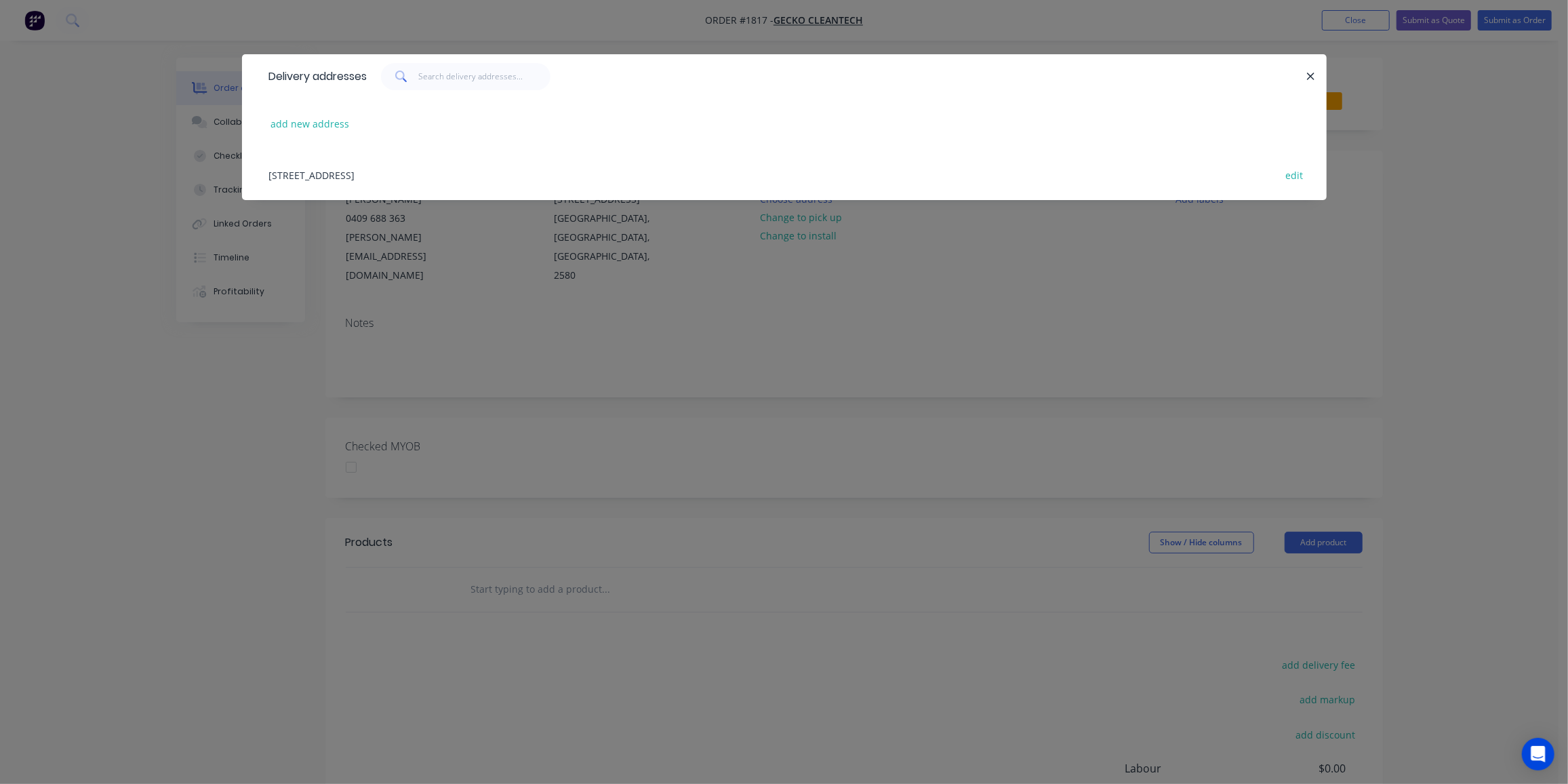
click at [375, 169] on div "[STREET_ADDRESS] edit" at bounding box center [784, 175] width 1044 height 51
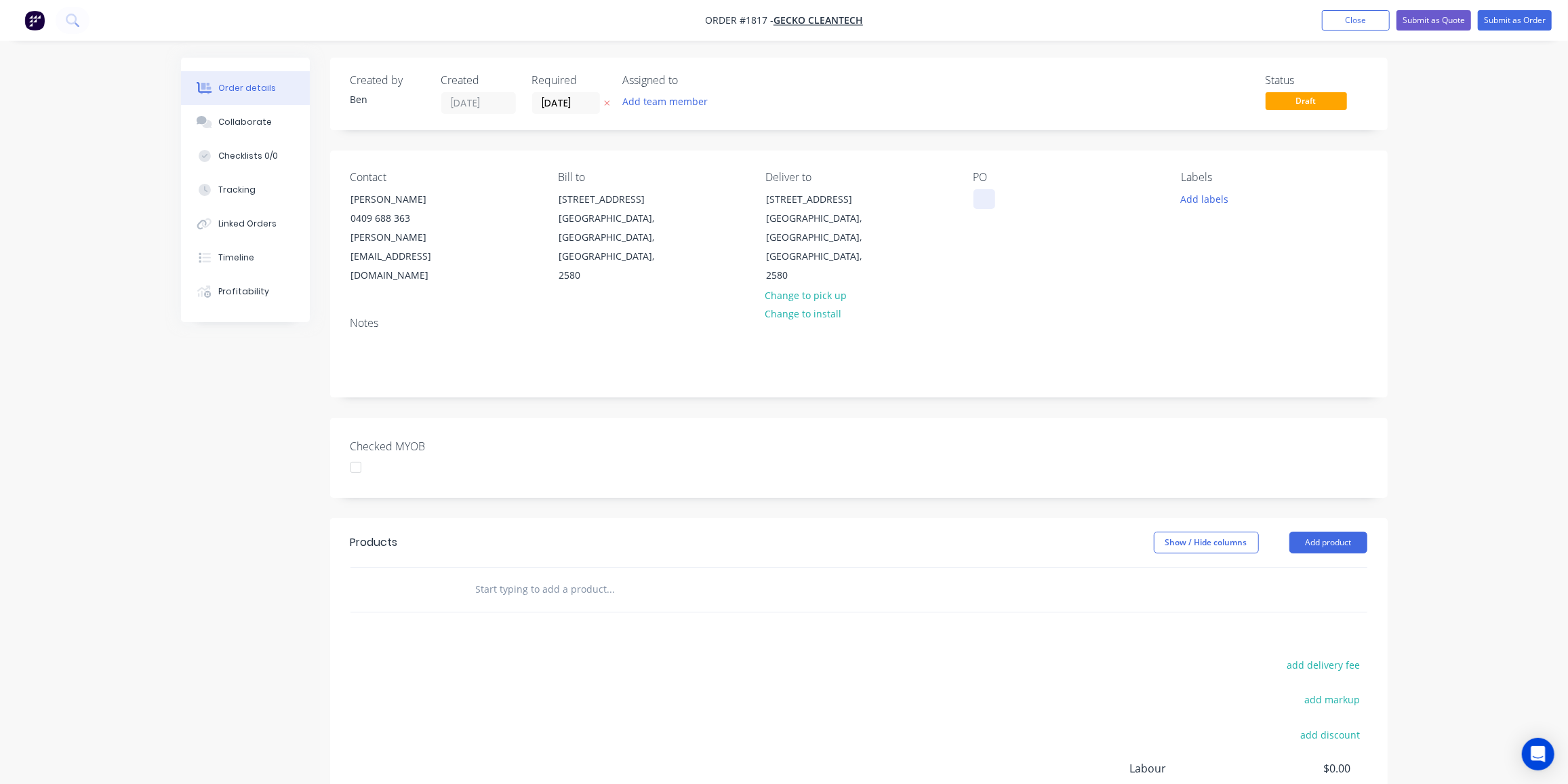
click at [985, 200] on div at bounding box center [985, 200] width 22 height 20
click at [1216, 203] on button "Add labels" at bounding box center [1204, 199] width 62 height 18
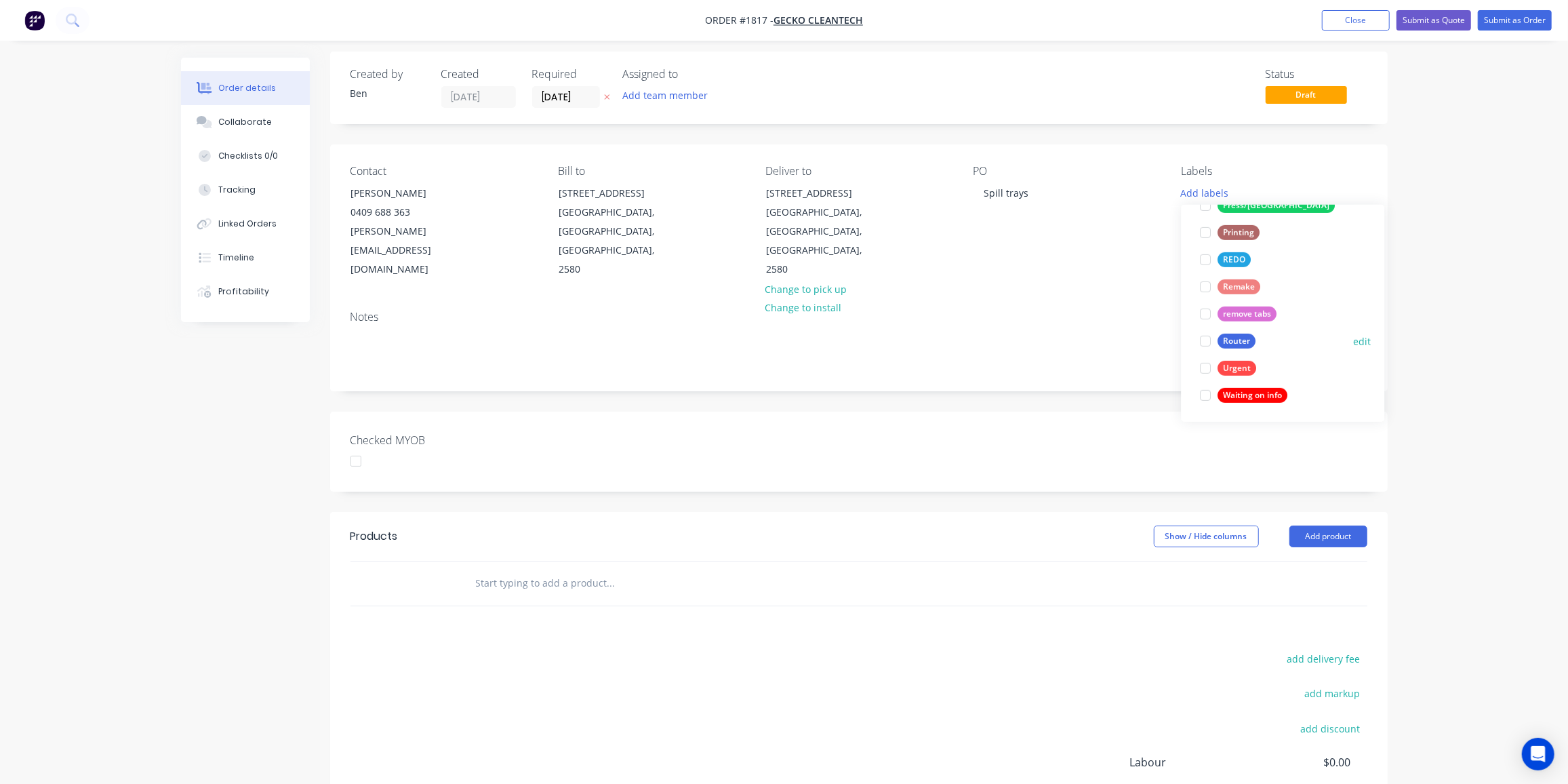
scroll to position [6, 0]
click at [1235, 332] on button "Router" at bounding box center [1227, 341] width 67 height 19
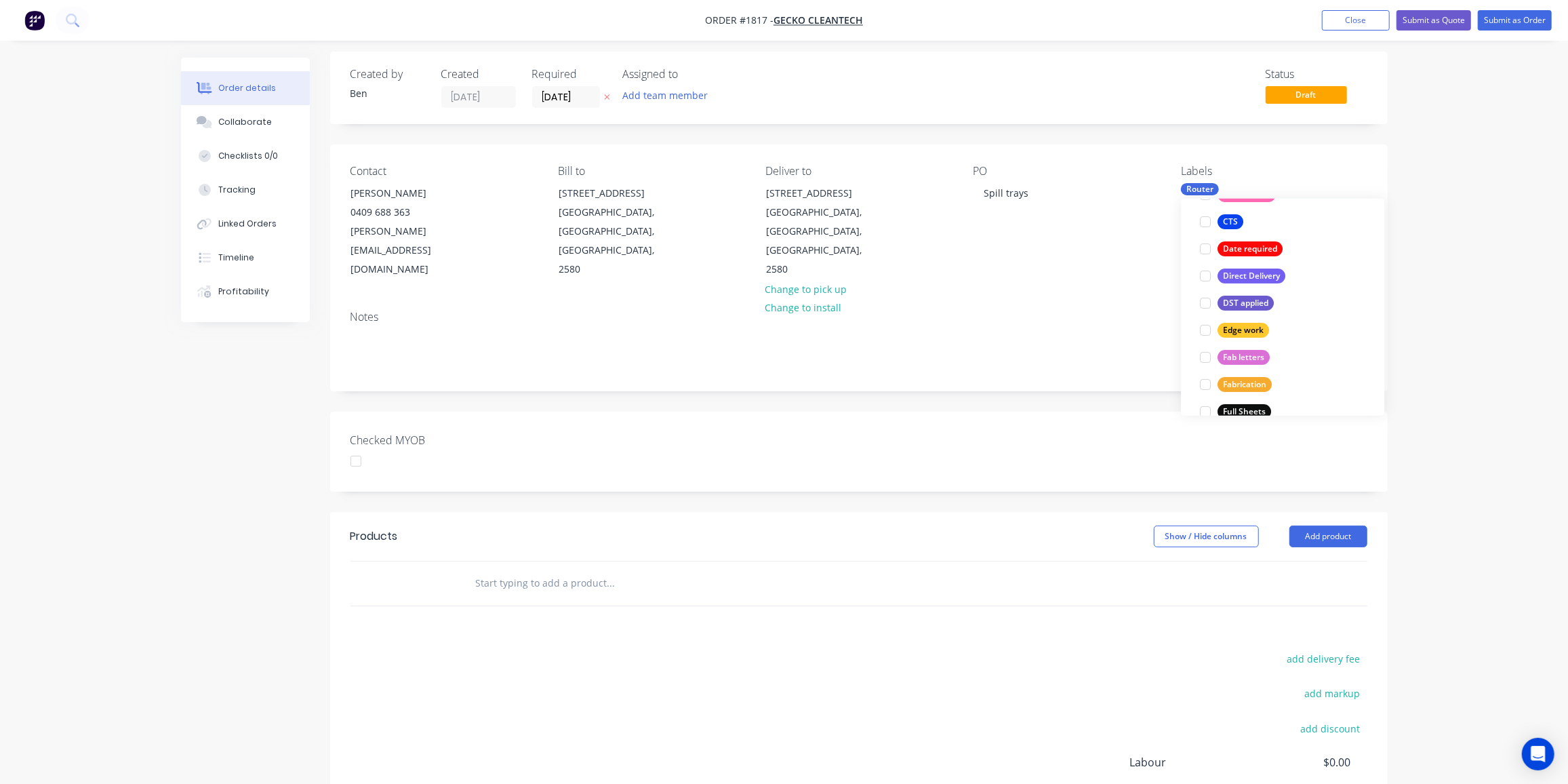
scroll to position [248, 0]
click at [1247, 348] on button "Fabrication" at bounding box center [1235, 357] width 83 height 19
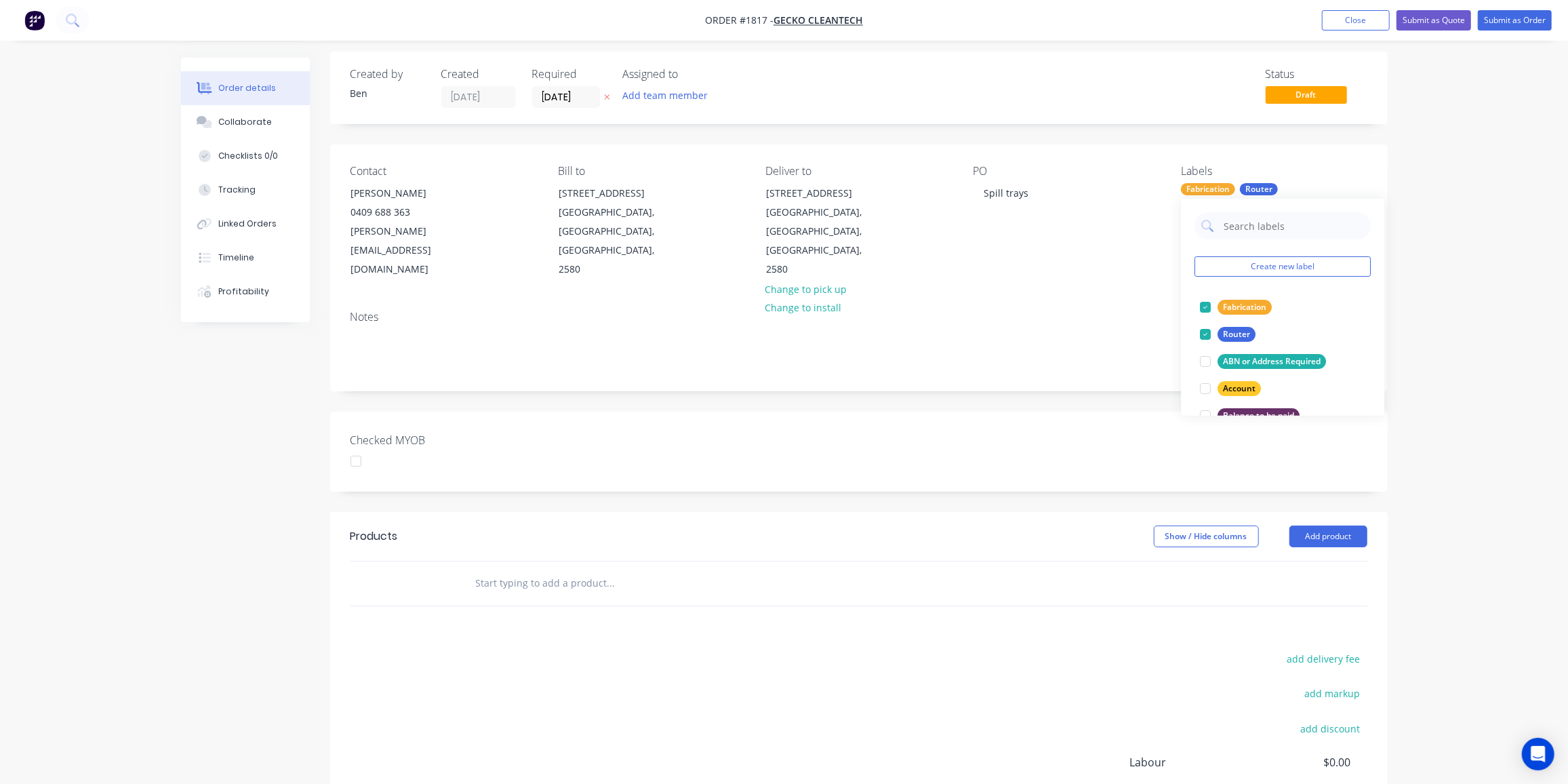
drag, startPoint x: 498, startPoint y: 545, endPoint x: 513, endPoint y: 546, distance: 15.0
click at [499, 570] on input "text" at bounding box center [611, 583] width 272 height 27
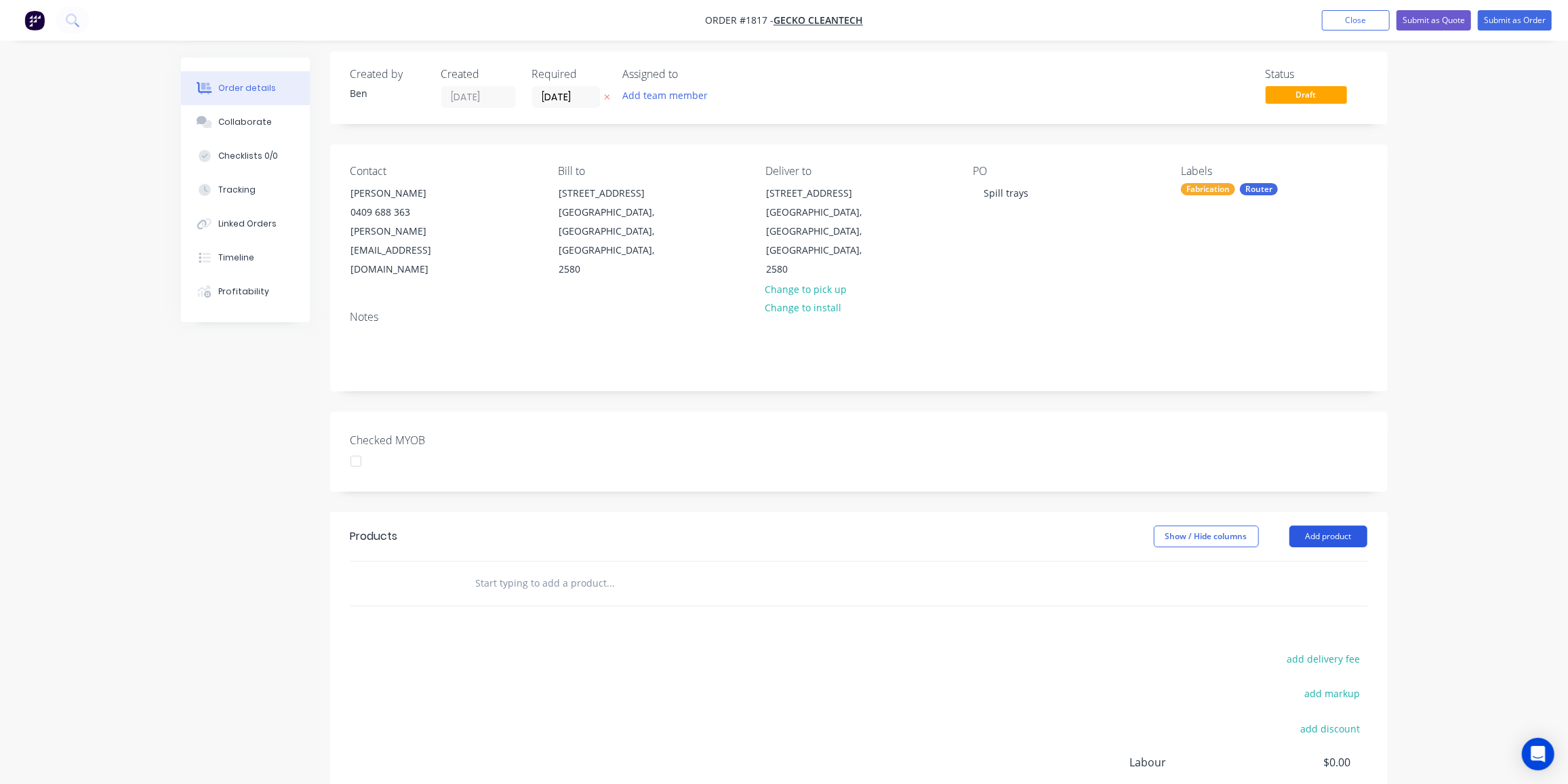
click at [1331, 526] on button "Add product" at bounding box center [1329, 537] width 78 height 22
click at [1305, 561] on div "Product catalogue" at bounding box center [1303, 571] width 105 height 20
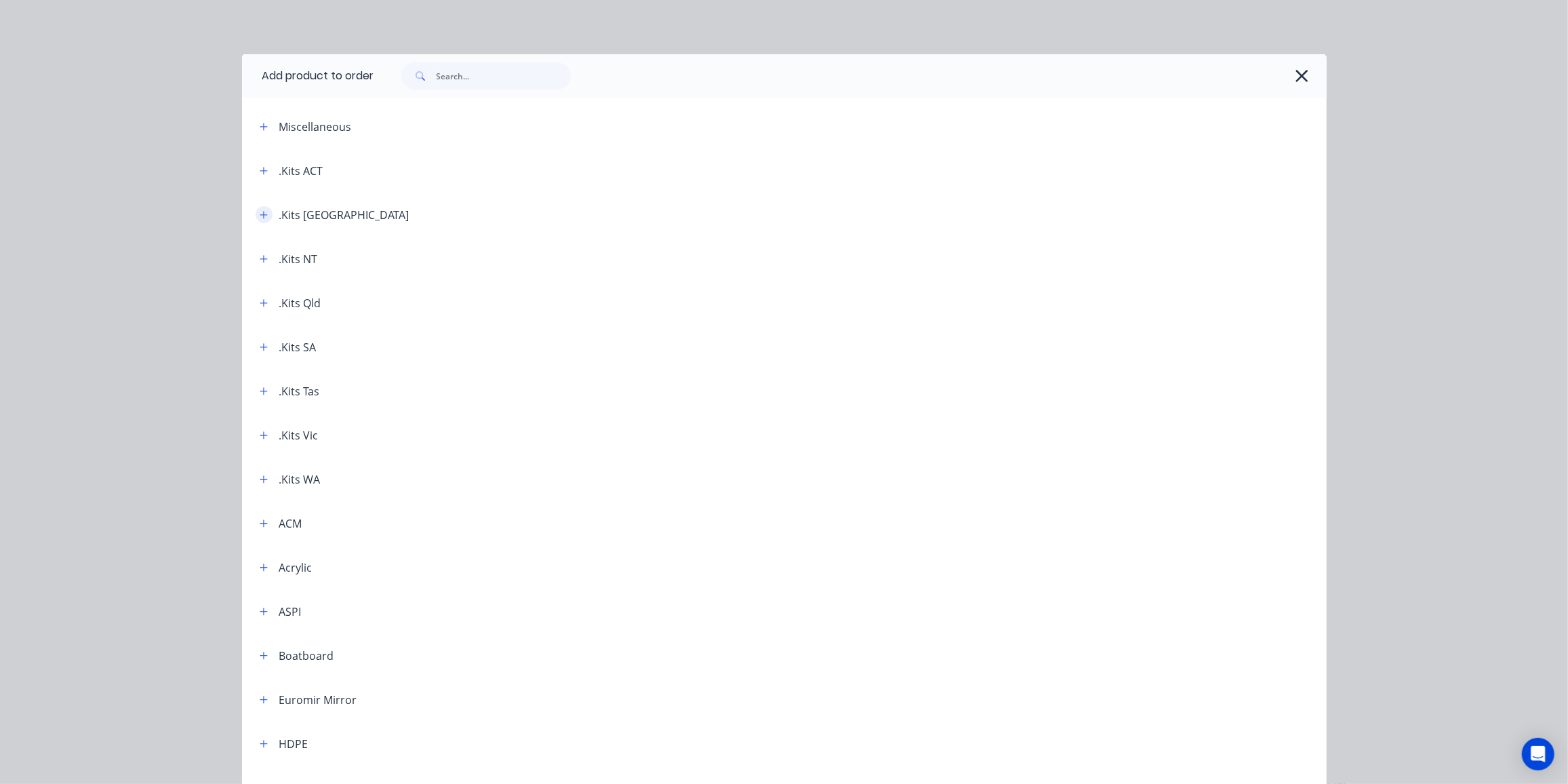
click at [261, 213] on icon "button" at bounding box center [263, 215] width 8 height 9
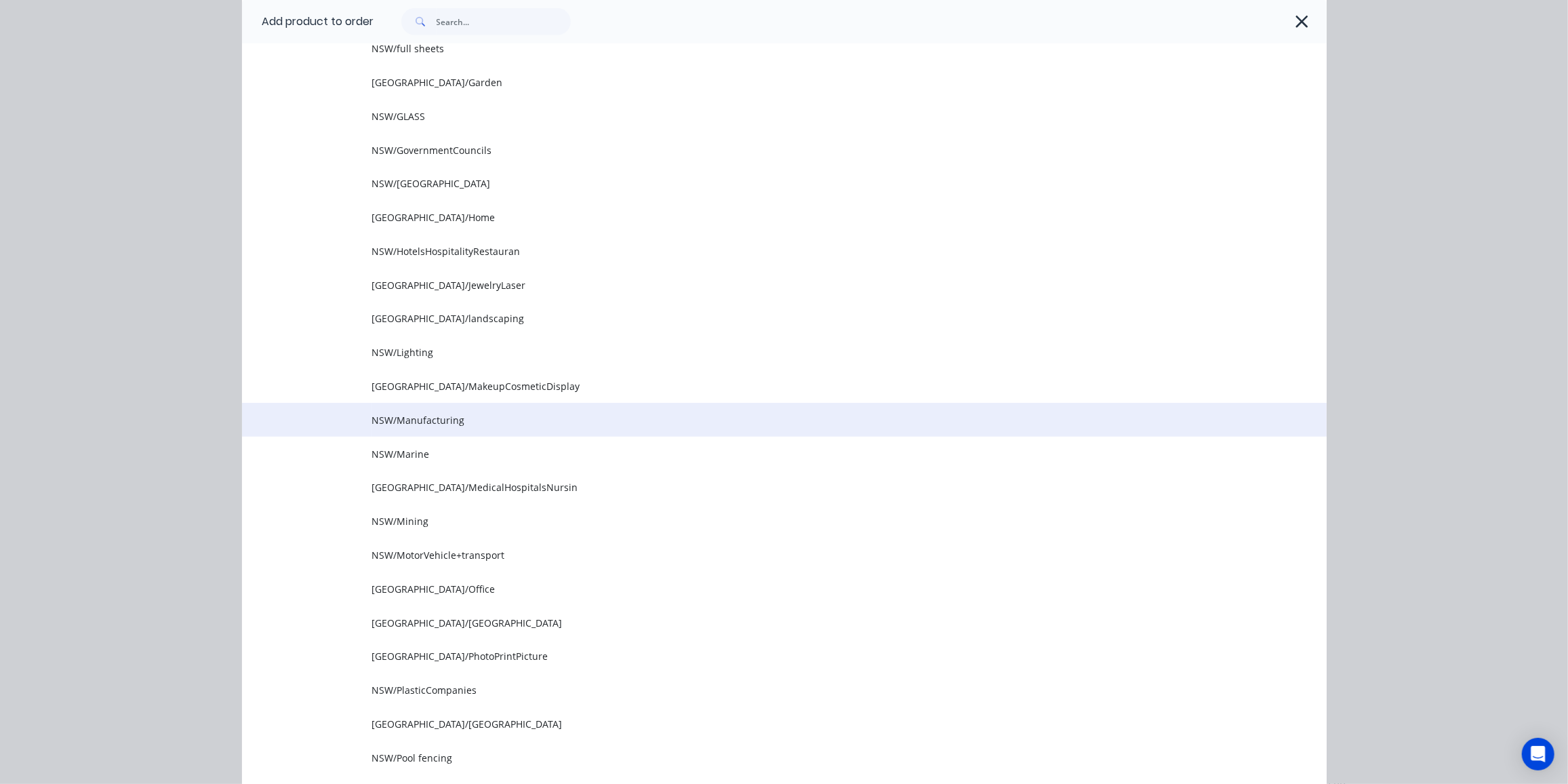
scroll to position [848, 0]
click at [431, 422] on span "NSW/Manufacturing" at bounding box center [754, 420] width 764 height 15
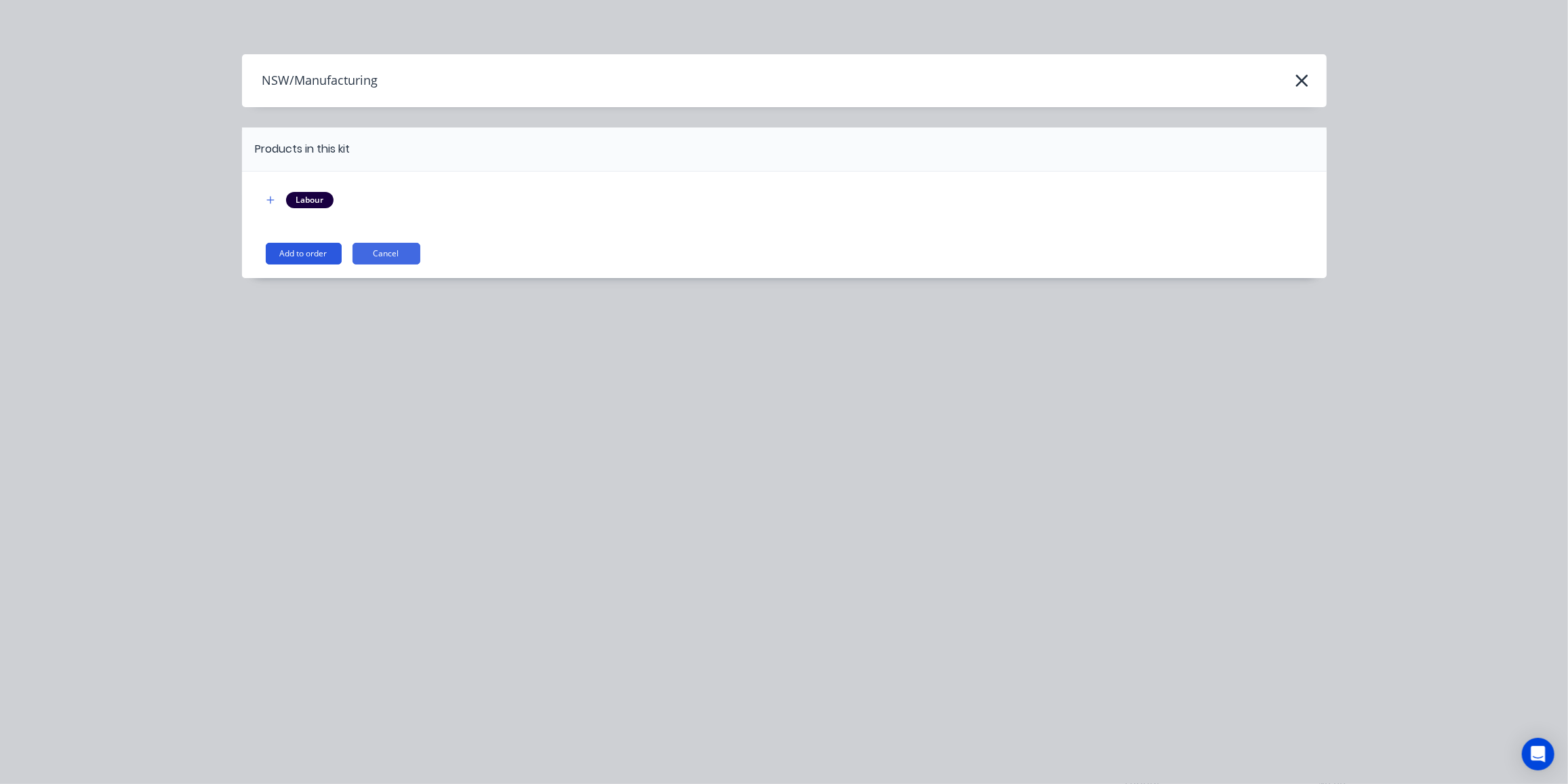
click at [305, 259] on button "Add to order" at bounding box center [303, 253] width 76 height 22
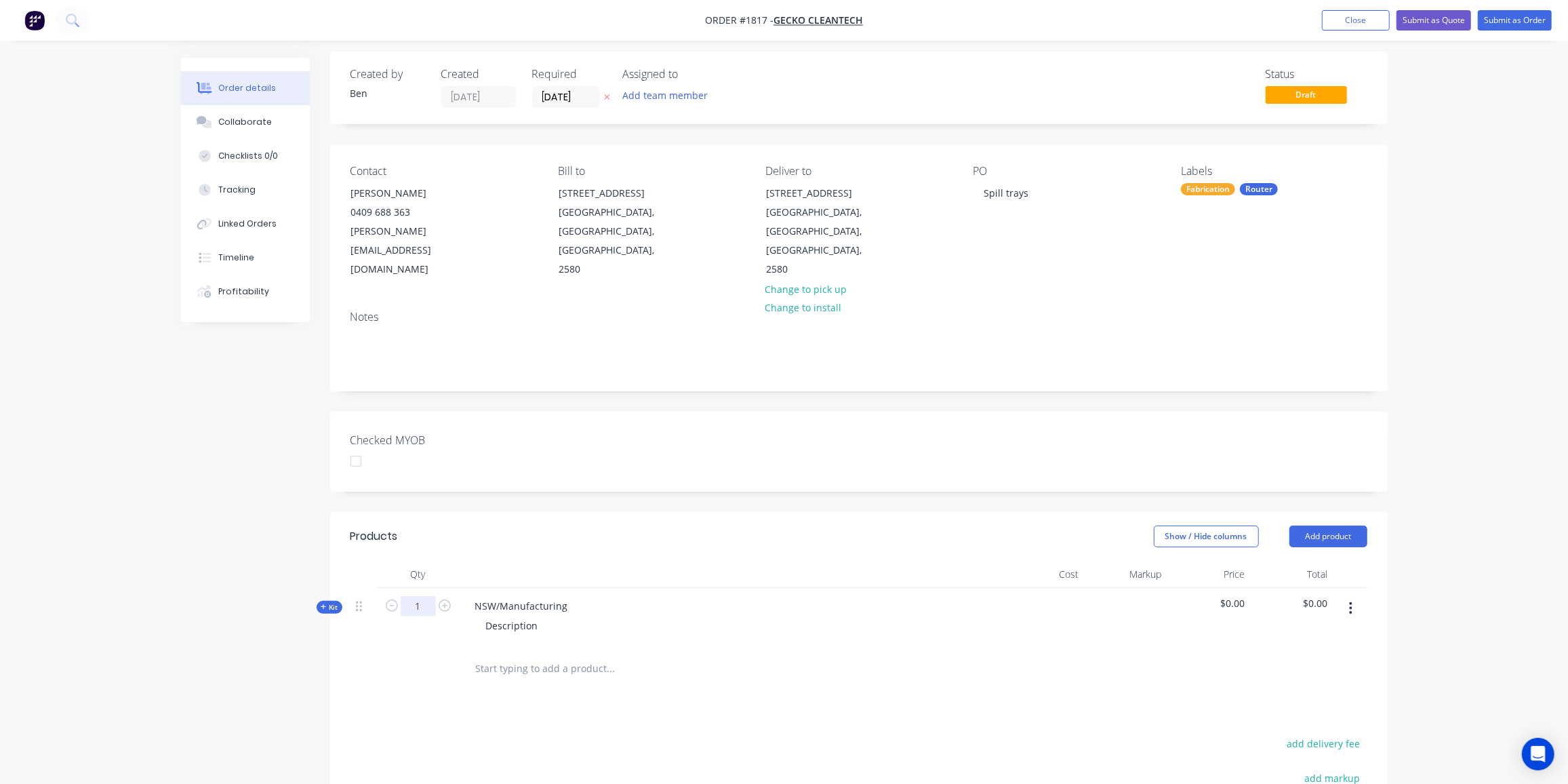
click at [426, 596] on input "1" at bounding box center [418, 606] width 36 height 20
type input "6"
drag, startPoint x: 567, startPoint y: 566, endPoint x: 458, endPoint y: 565, distance: 109.0
click at [459, 588] on div "NSW/Manufacturing Description" at bounding box center [730, 617] width 542 height 59
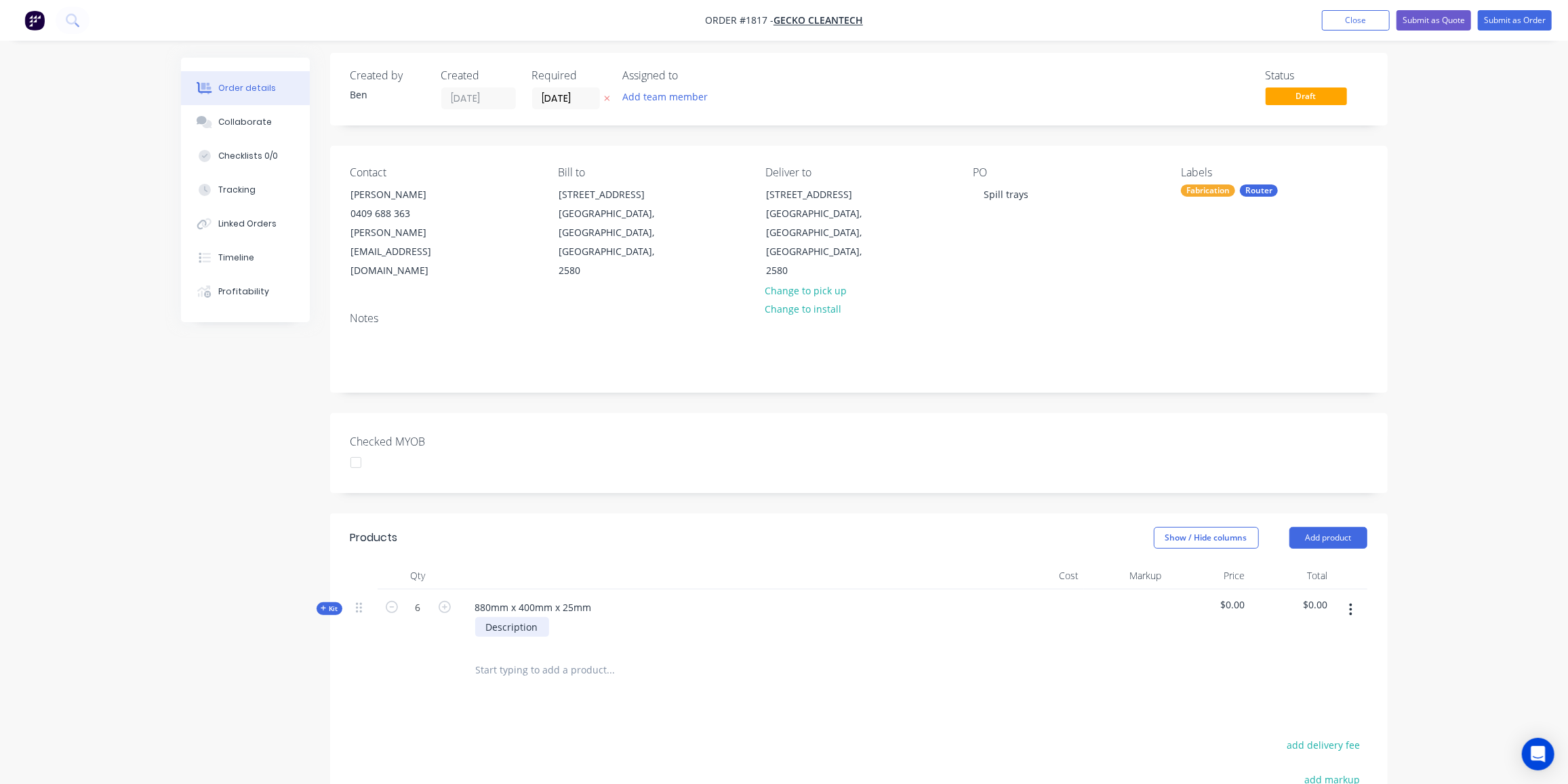
click at [527, 617] on div "Description" at bounding box center [512, 627] width 74 height 20
drag, startPoint x: 541, startPoint y: 585, endPoint x: 419, endPoint y: 581, distance: 122.1
click at [419, 590] on div "Kit 6 880mm x 400mm x 25mm Description $0.00 $0.00" at bounding box center [859, 619] width 1017 height 59
click at [323, 603] on span "Kit" at bounding box center [329, 608] width 17 height 10
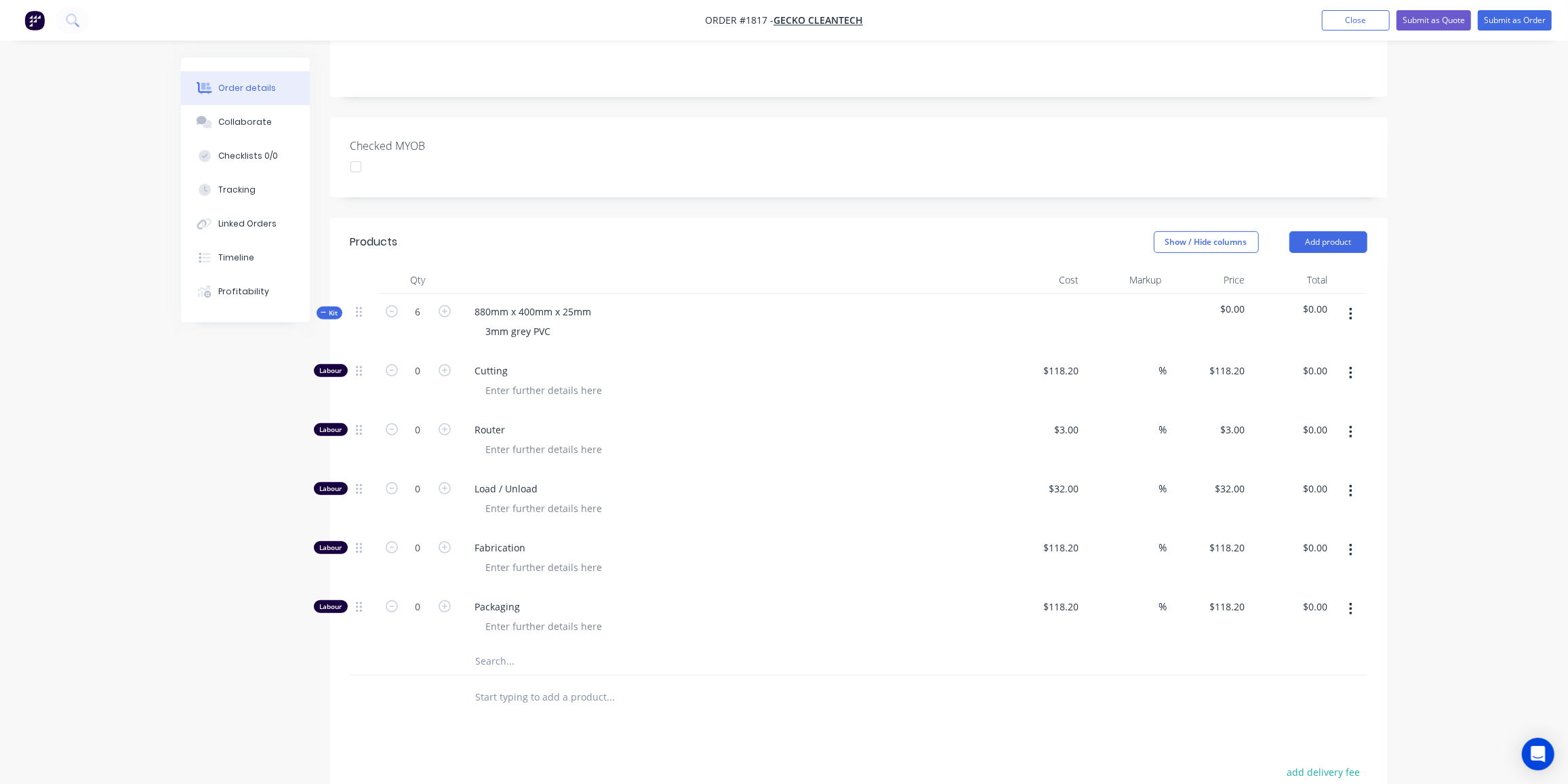
scroll to position [301, 0]
click at [413, 419] on input "0" at bounding box center [418, 429] width 36 height 20
type input "10"
type input "$30.00"
click at [414, 479] on input "0" at bounding box center [418, 489] width 36 height 20
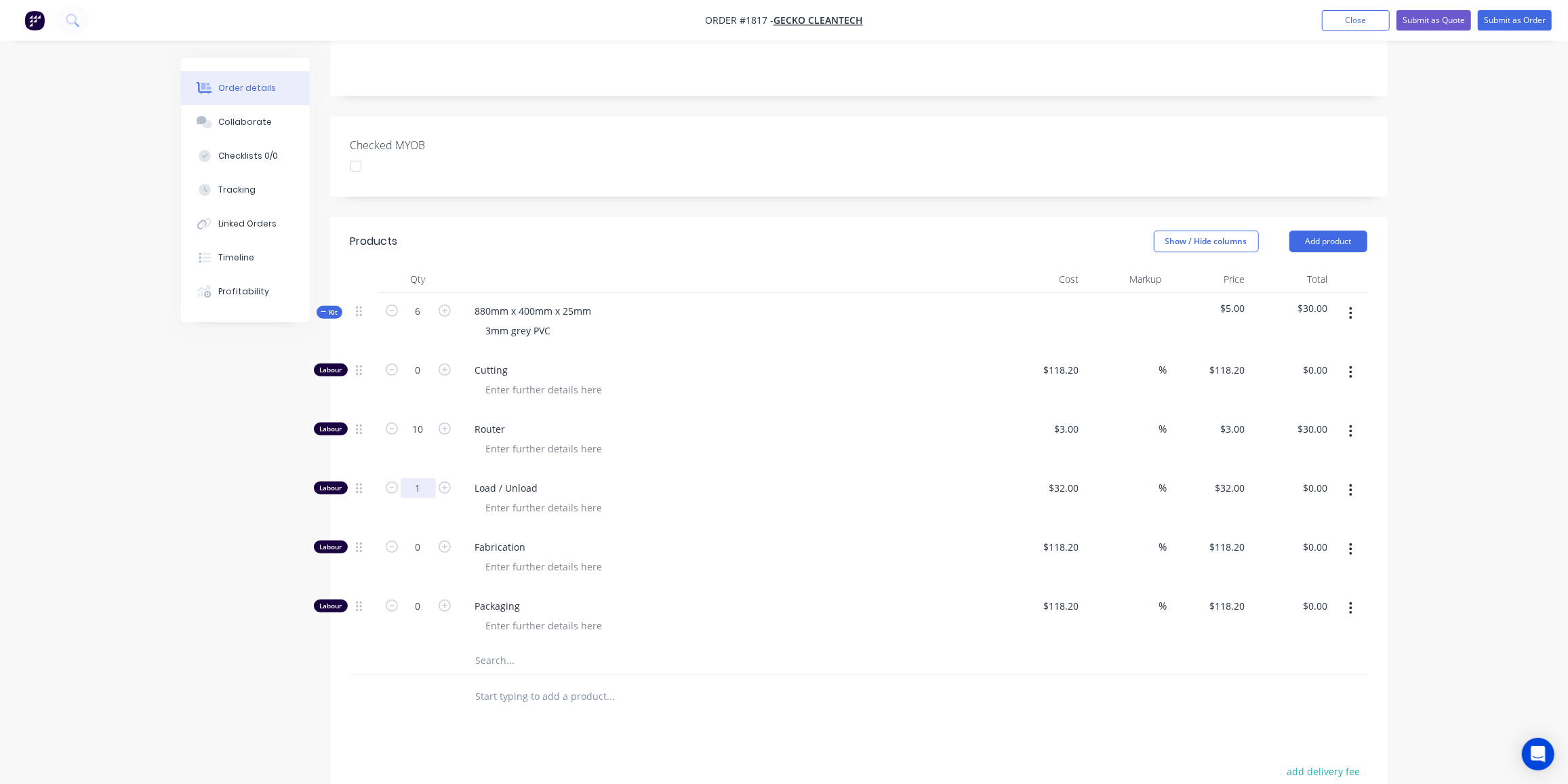
type input "1"
type input "$32.00"
drag, startPoint x: 420, startPoint y: 509, endPoint x: 443, endPoint y: 517, distance: 24.4
click at [420, 537] on input "0" at bounding box center [418, 547] width 36 height 20
type input "2"
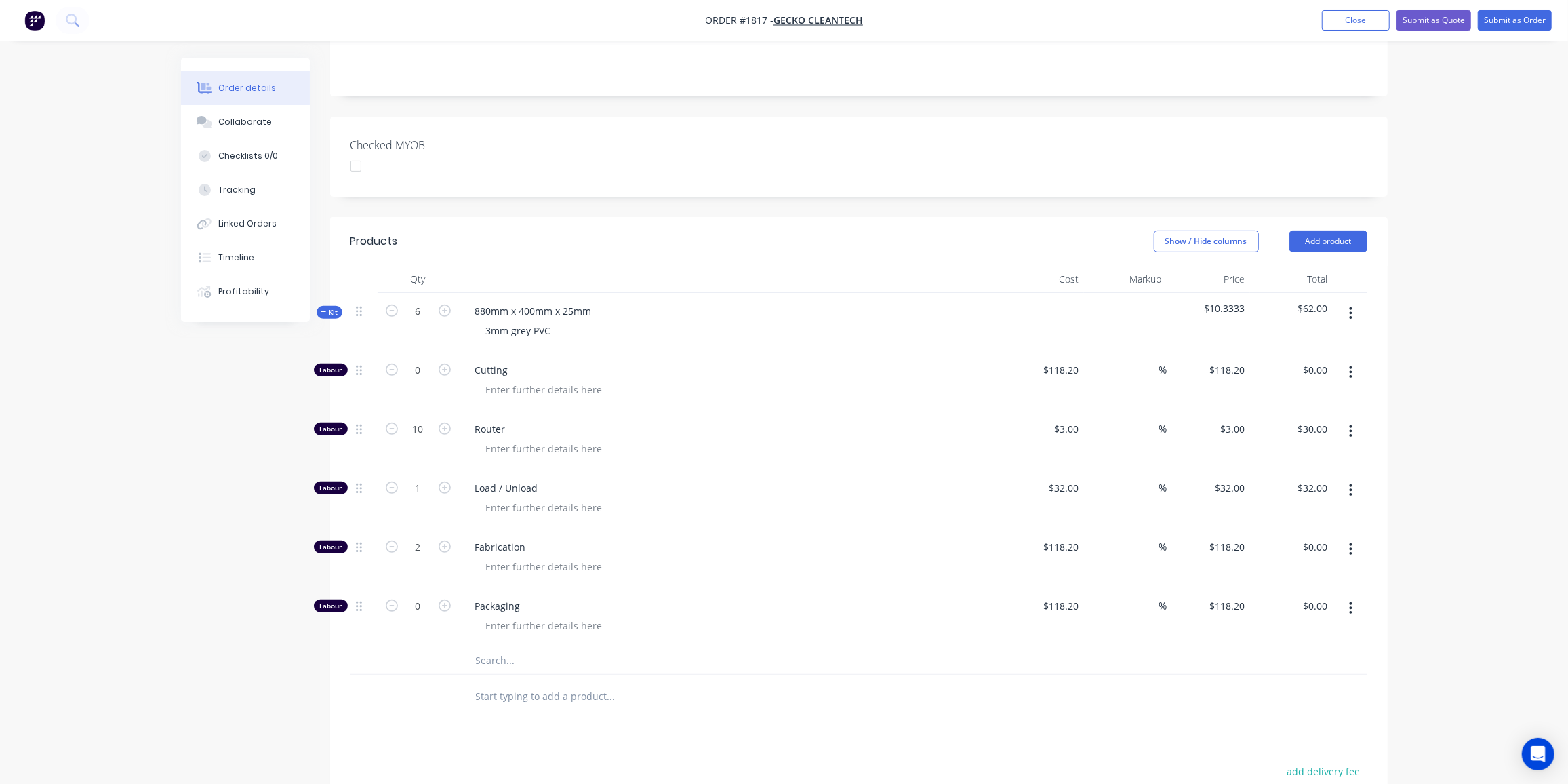
type input "$236.40"
click at [443, 588] on div "0" at bounding box center [418, 617] width 81 height 59
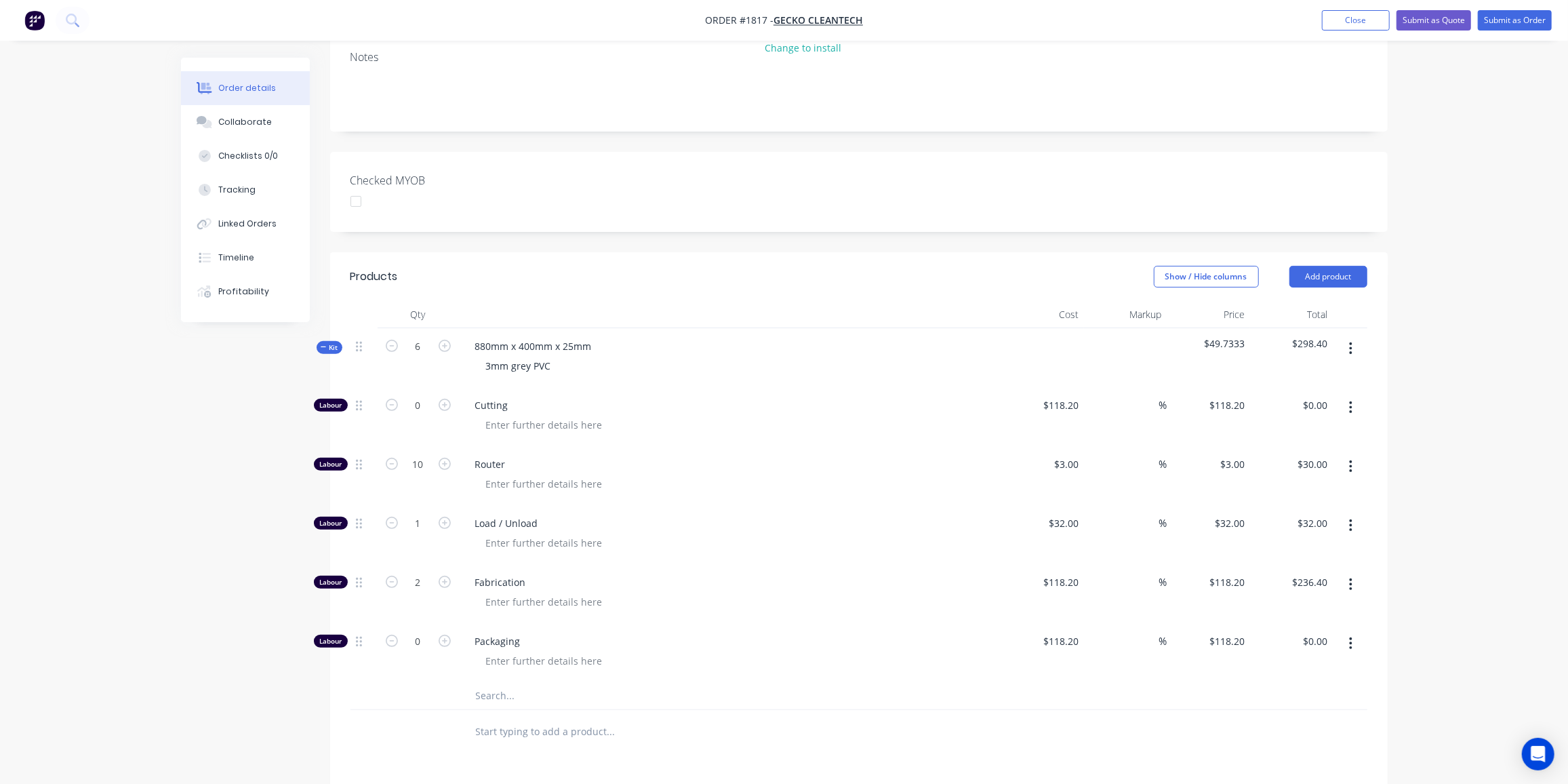
click at [330, 343] on span "Kit" at bounding box center [329, 347] width 17 height 10
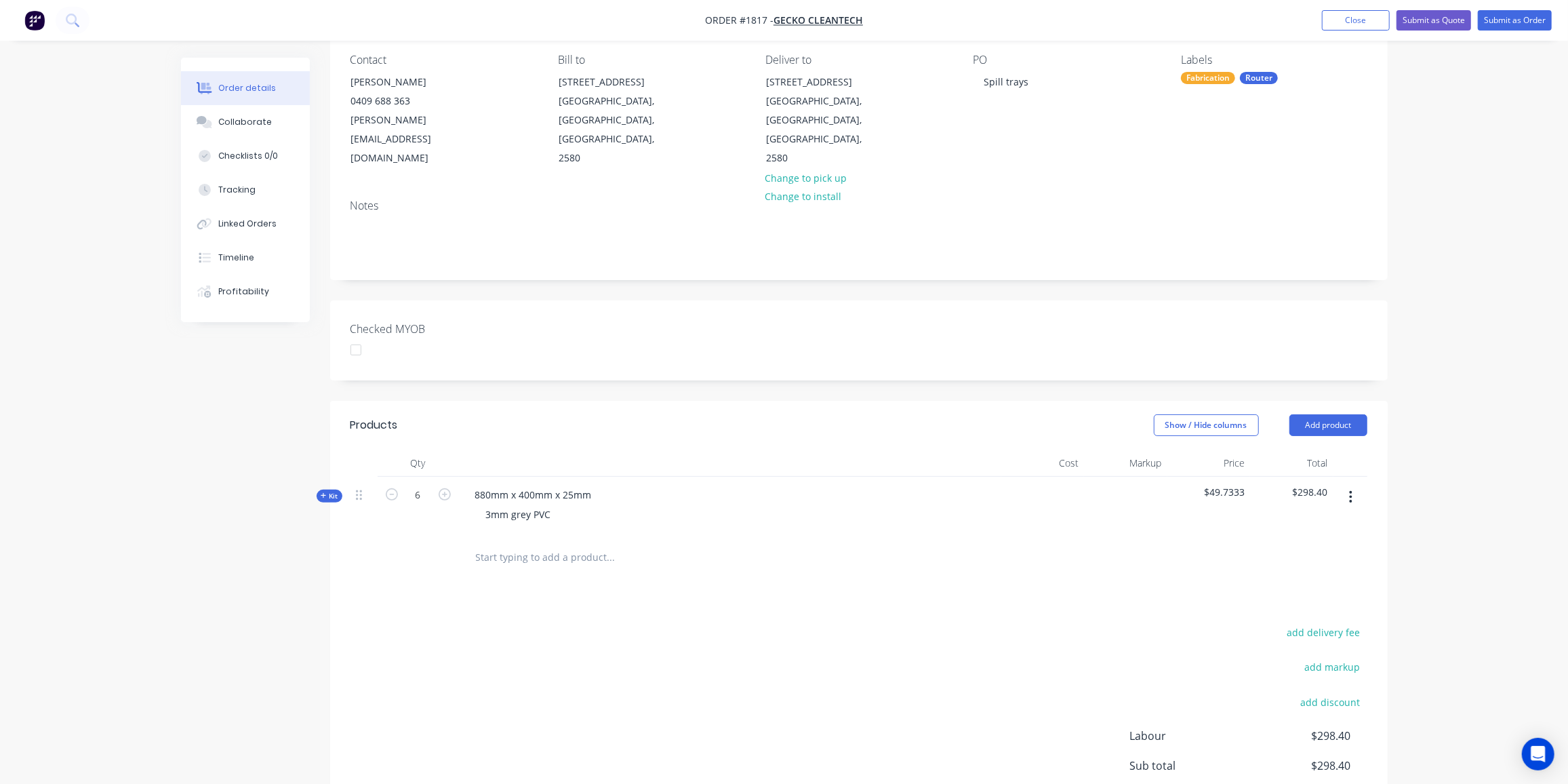
scroll to position [169, 0]
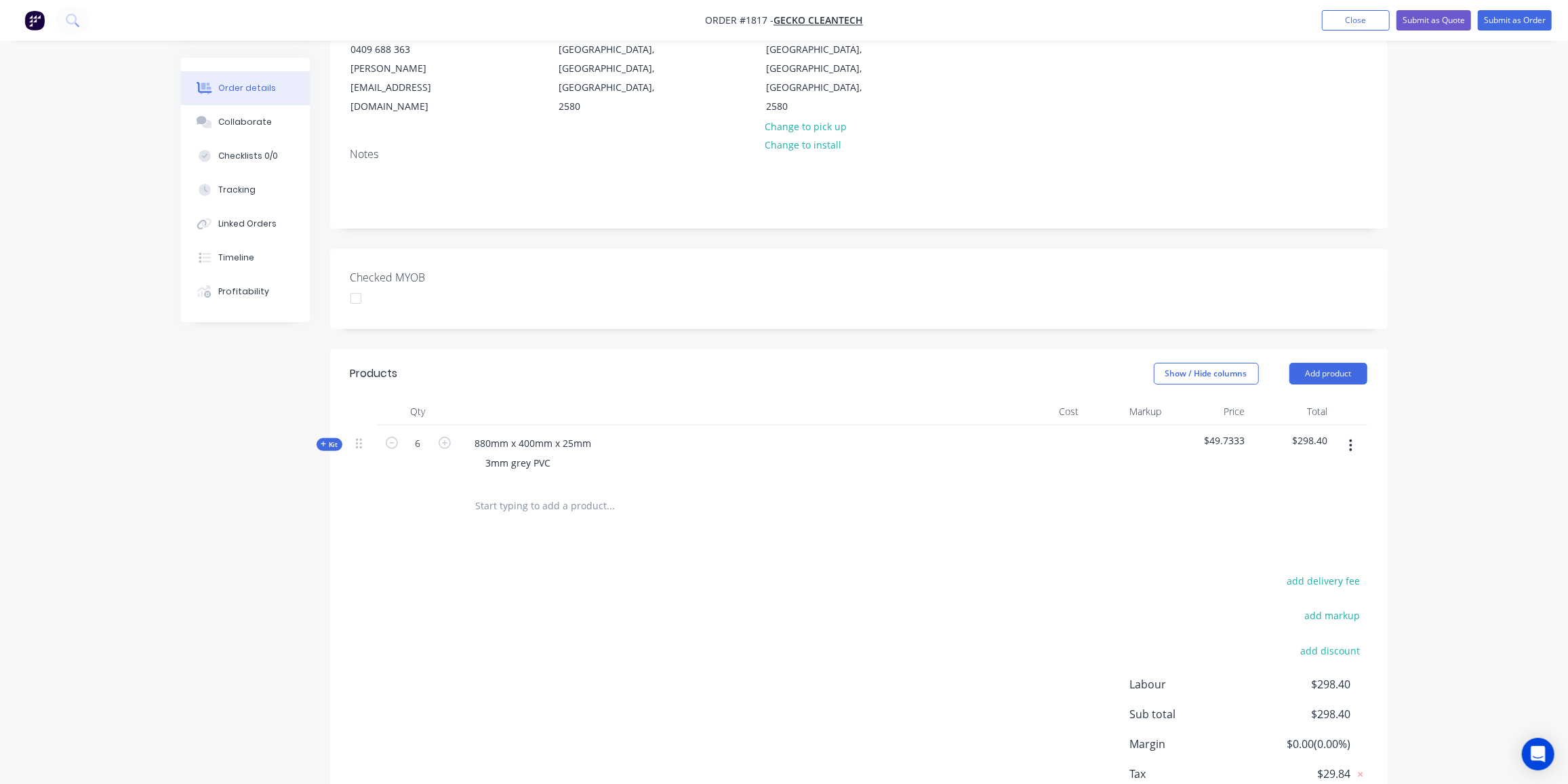
click at [1353, 438] on icon "button" at bounding box center [1351, 446] width 4 height 15
click at [1306, 526] on div "Duplicate" at bounding box center [1303, 536] width 105 height 20
drag, startPoint x: 491, startPoint y: 463, endPoint x: 463, endPoint y: 465, distance: 28.1
click at [463, 484] on div "880mm x 400mm x 25mm 3mm grey PVC" at bounding box center [730, 513] width 542 height 59
drag, startPoint x: 534, startPoint y: 461, endPoint x: 527, endPoint y: 463, distance: 7.3
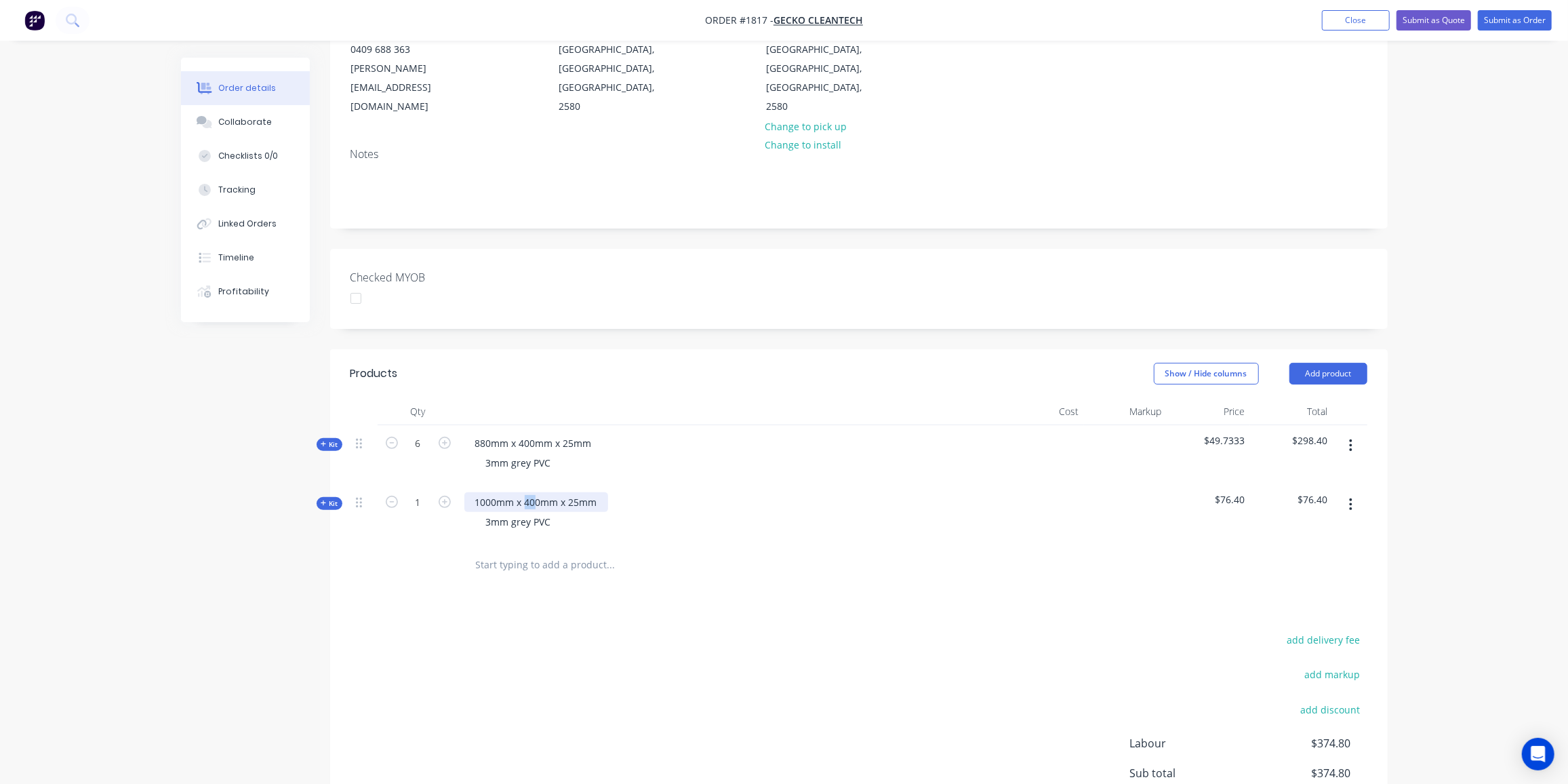
click at [527, 492] on div "1000mm x 400mm x 25mm" at bounding box center [537, 502] width 144 height 20
click at [413, 492] on input "1" at bounding box center [418, 502] width 36 height 20
type input "6"
click at [335, 499] on span "Kit" at bounding box center [329, 503] width 17 height 10
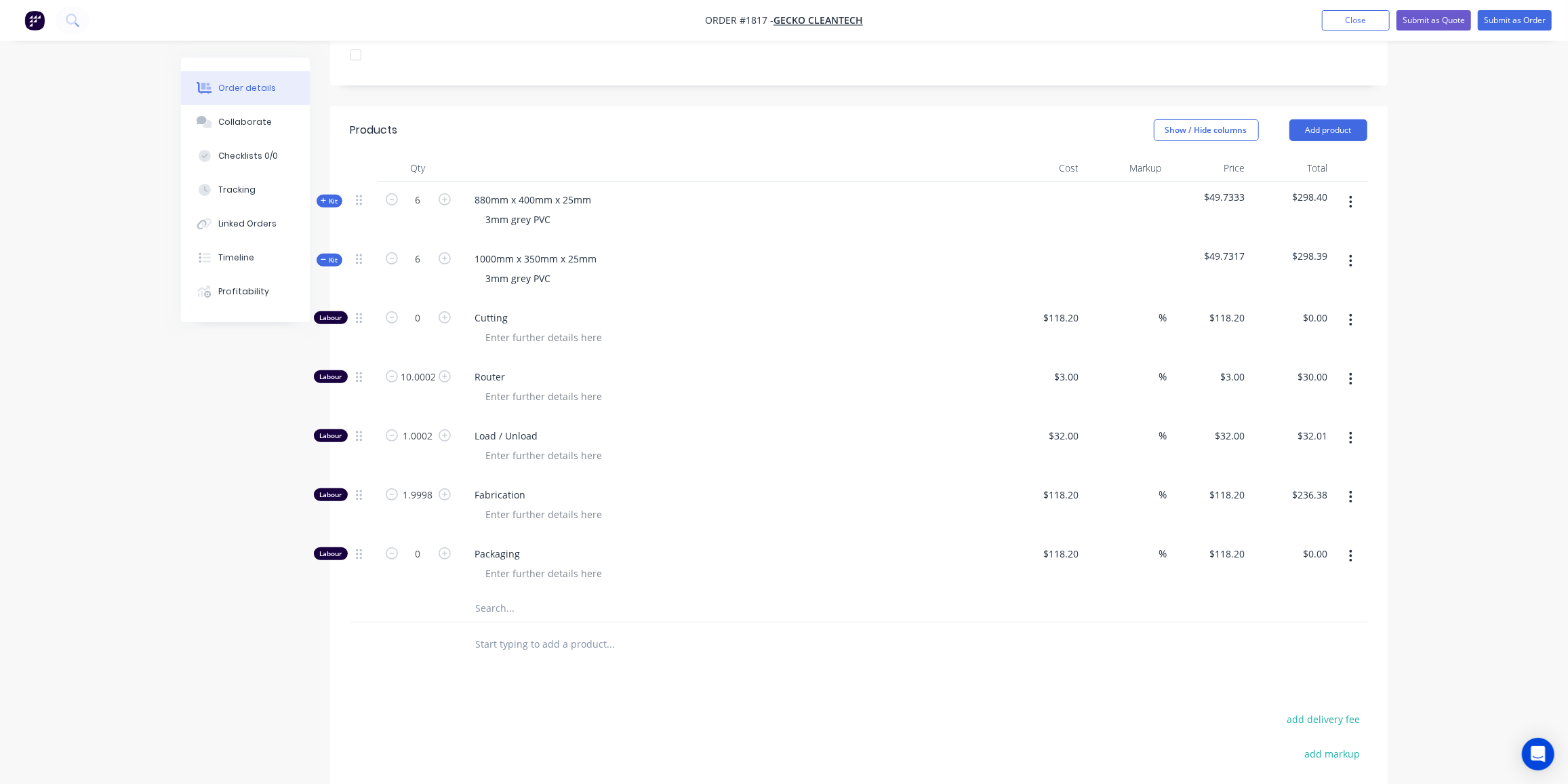
scroll to position [413, 0]
click at [407, 366] on input "10.0002" at bounding box center [418, 377] width 36 height 20
type input "12"
type input "$36.00"
click at [421, 426] on input "1.0002" at bounding box center [418, 436] width 36 height 20
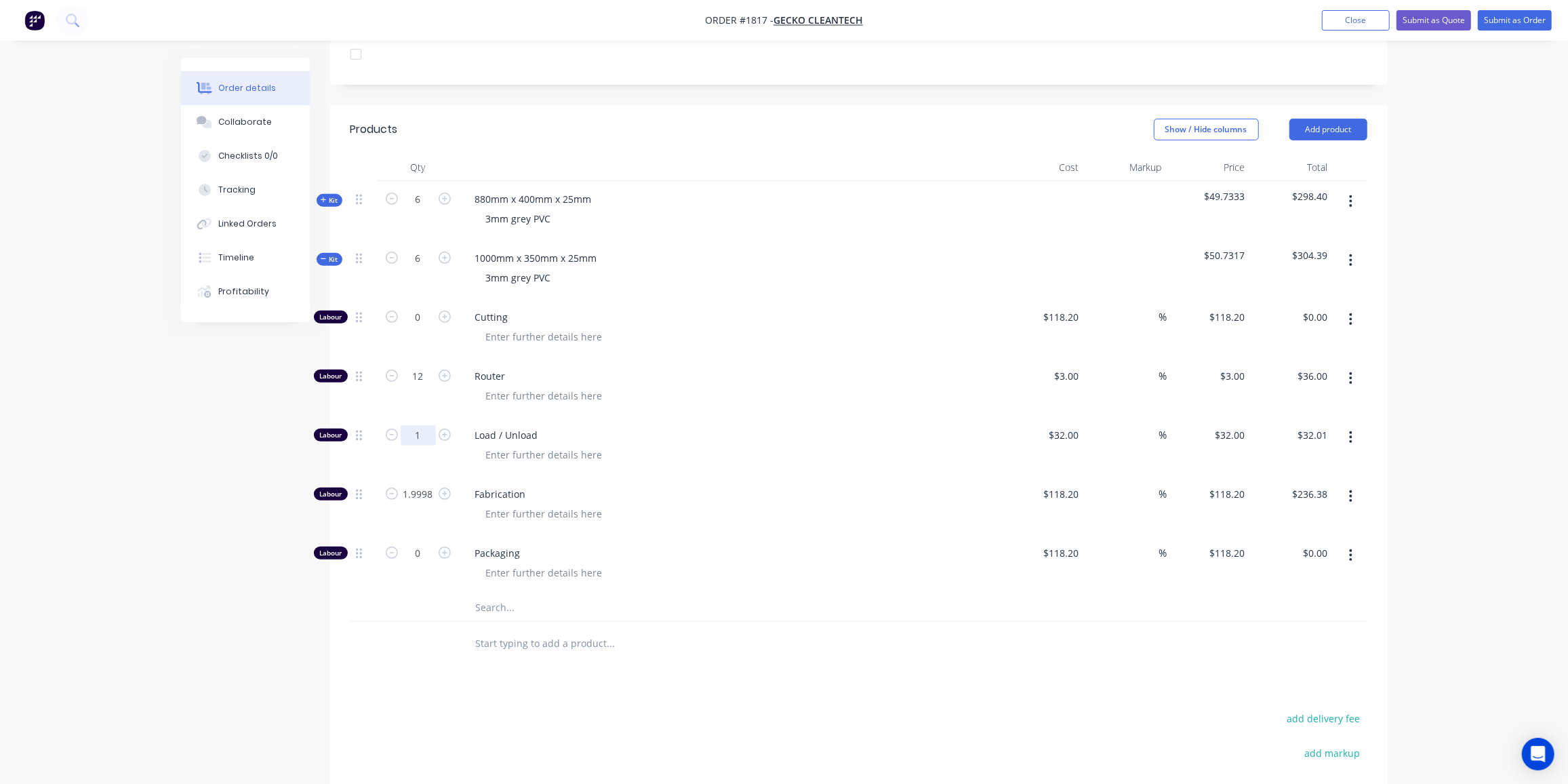
type input "1"
type input "$32.00"
type input "2"
type input "$236.40"
click at [392, 659] on div "Products Show / Hide columns Add product Qty Cost Markup Price Total Kit 6 880m…" at bounding box center [858, 548] width 1058 height 887
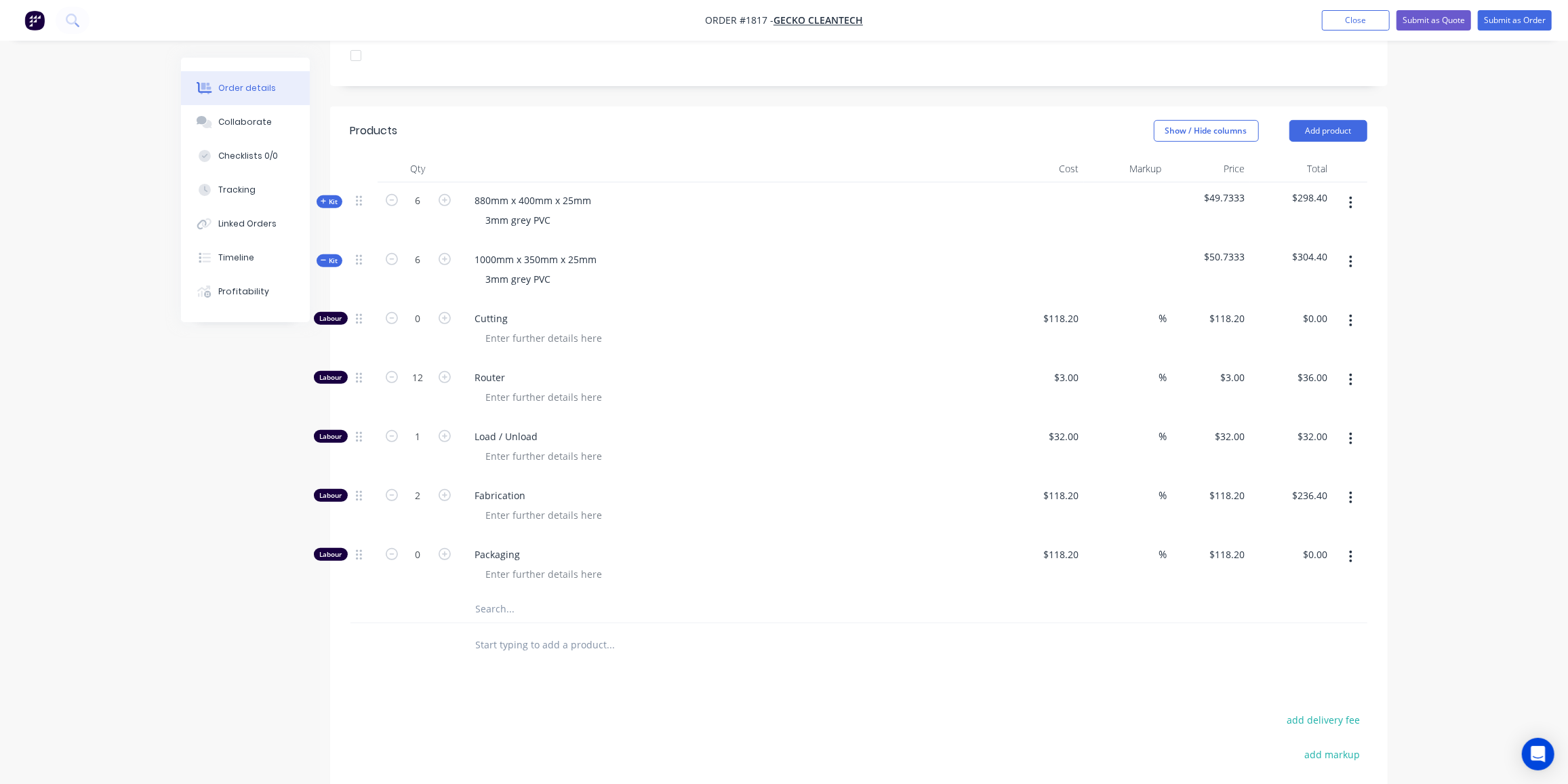
click at [521, 595] on input "text" at bounding box center [611, 609] width 272 height 27
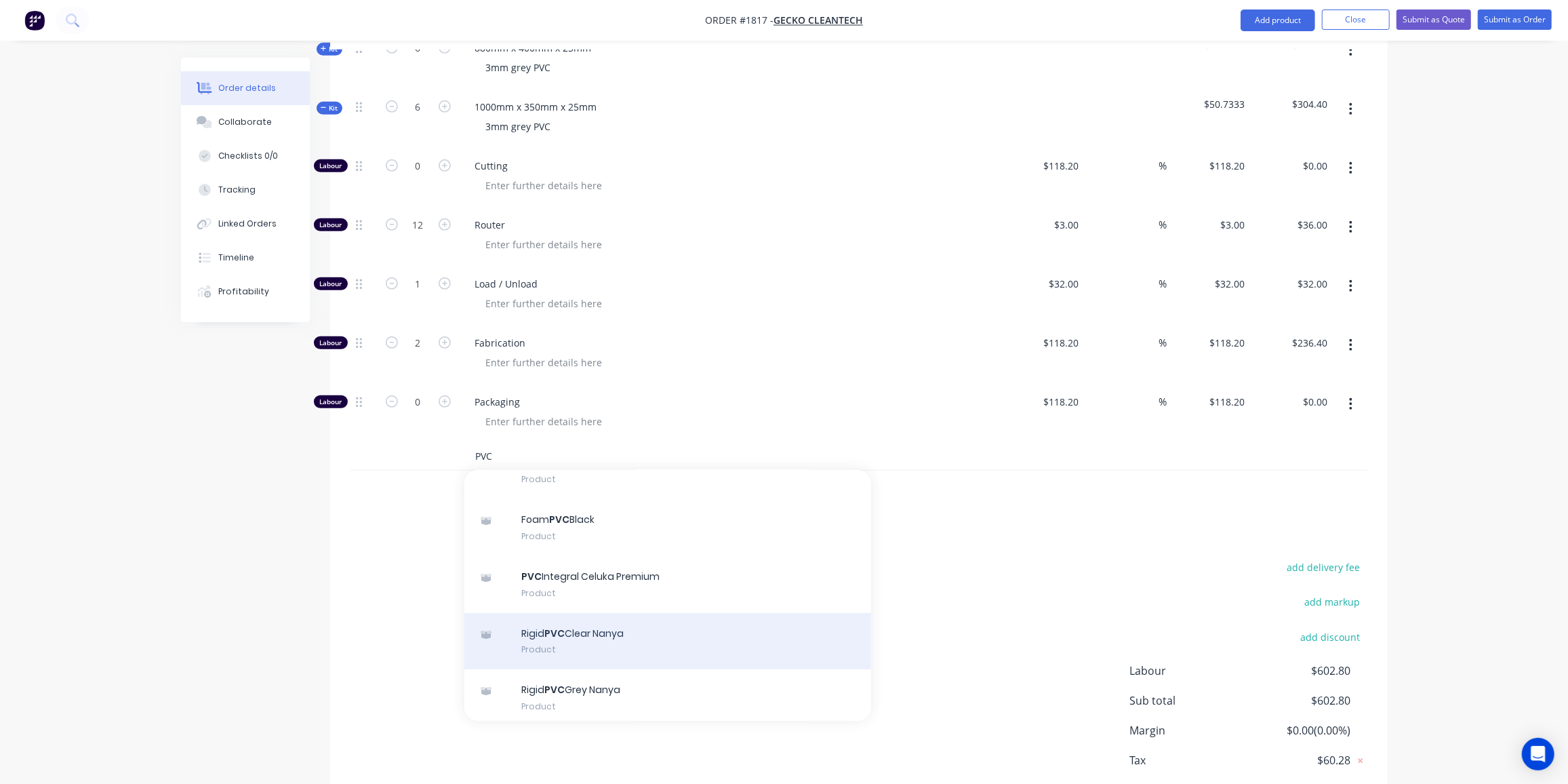
scroll to position [198, 0]
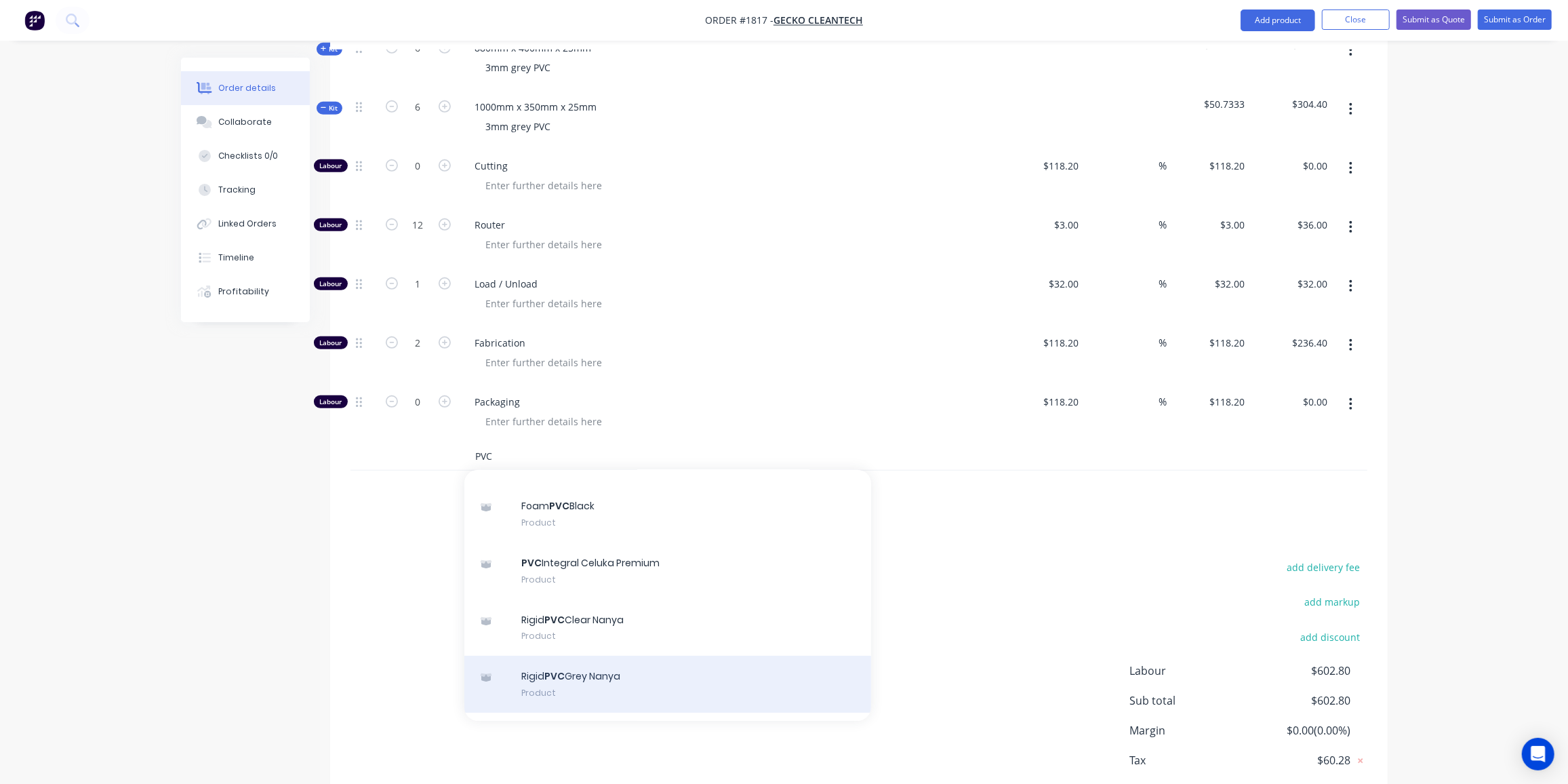
type input "PVC"
click at [621, 656] on div "Rigid PVC Grey Nanya Product" at bounding box center [668, 685] width 407 height 57
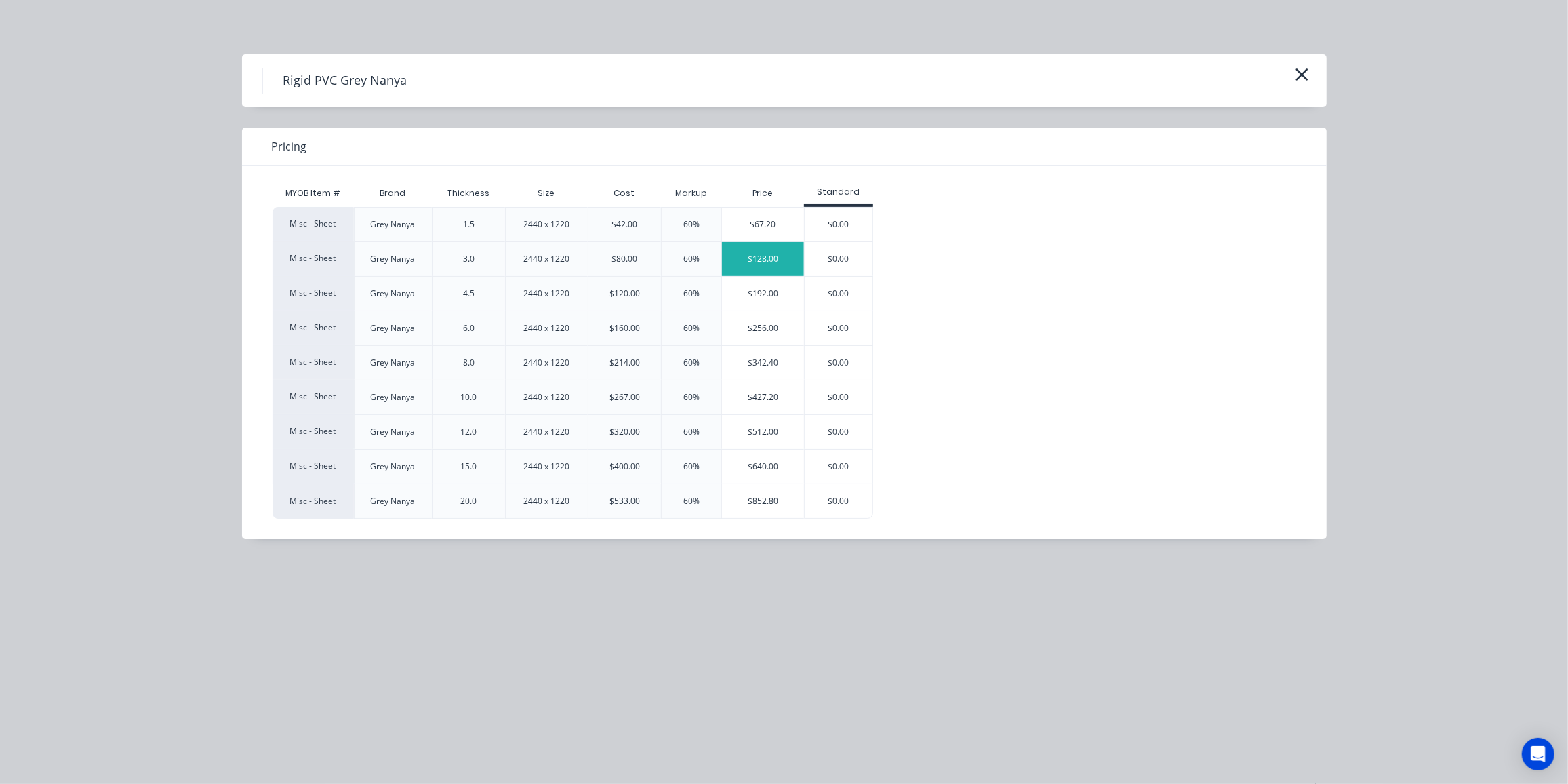
click at [758, 262] on div "$128.00" at bounding box center [764, 259] width 82 height 34
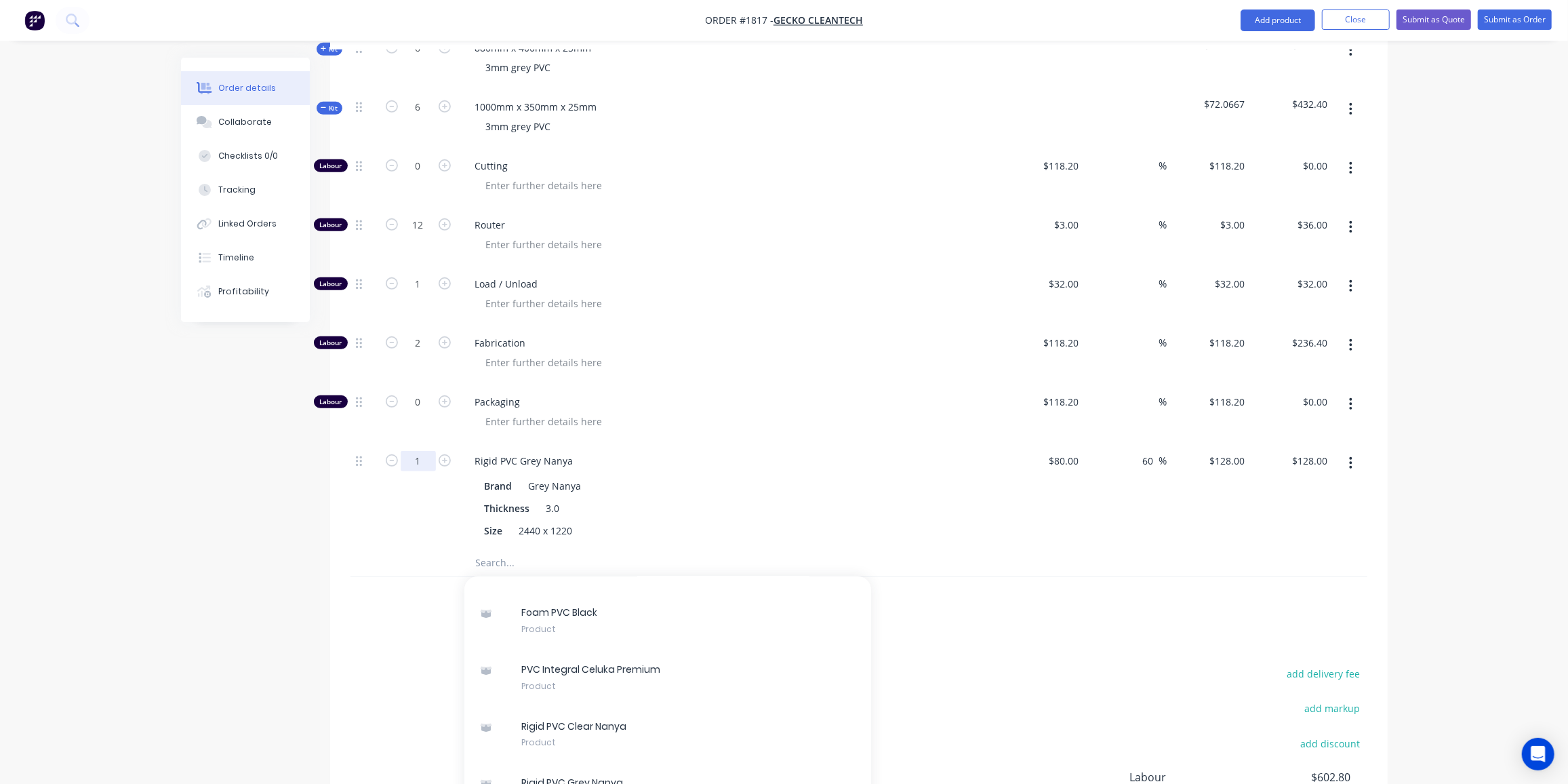
click at [423, 451] on input "1" at bounding box center [418, 461] width 36 height 20
type input "1.2"
type input "$153.60"
click at [332, 103] on span "Kit" at bounding box center [329, 108] width 17 height 10
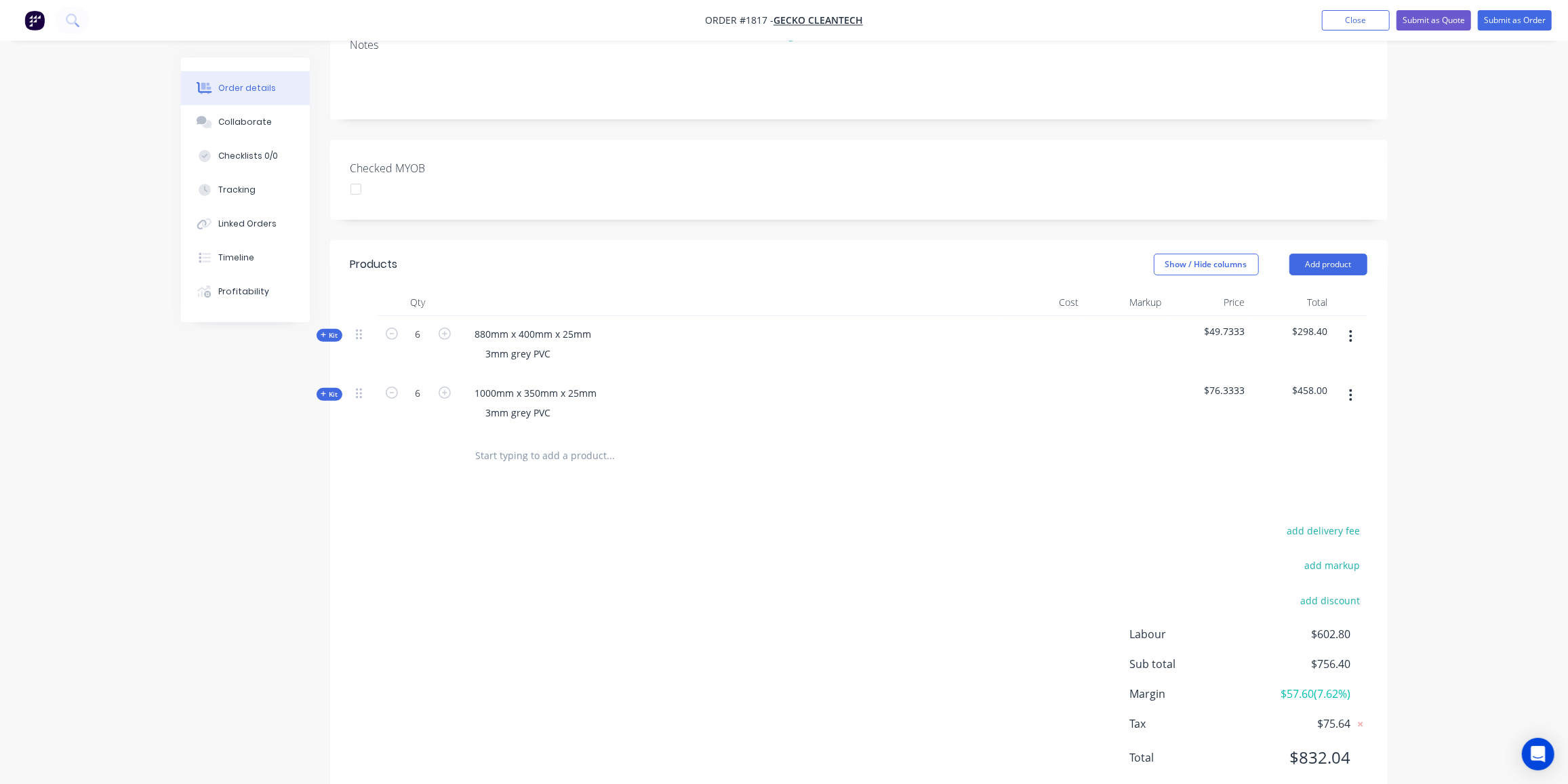
drag, startPoint x: 335, startPoint y: 289, endPoint x: 342, endPoint y: 295, distance: 9.2
click at [334, 329] on button "Kit" at bounding box center [330, 335] width 26 height 13
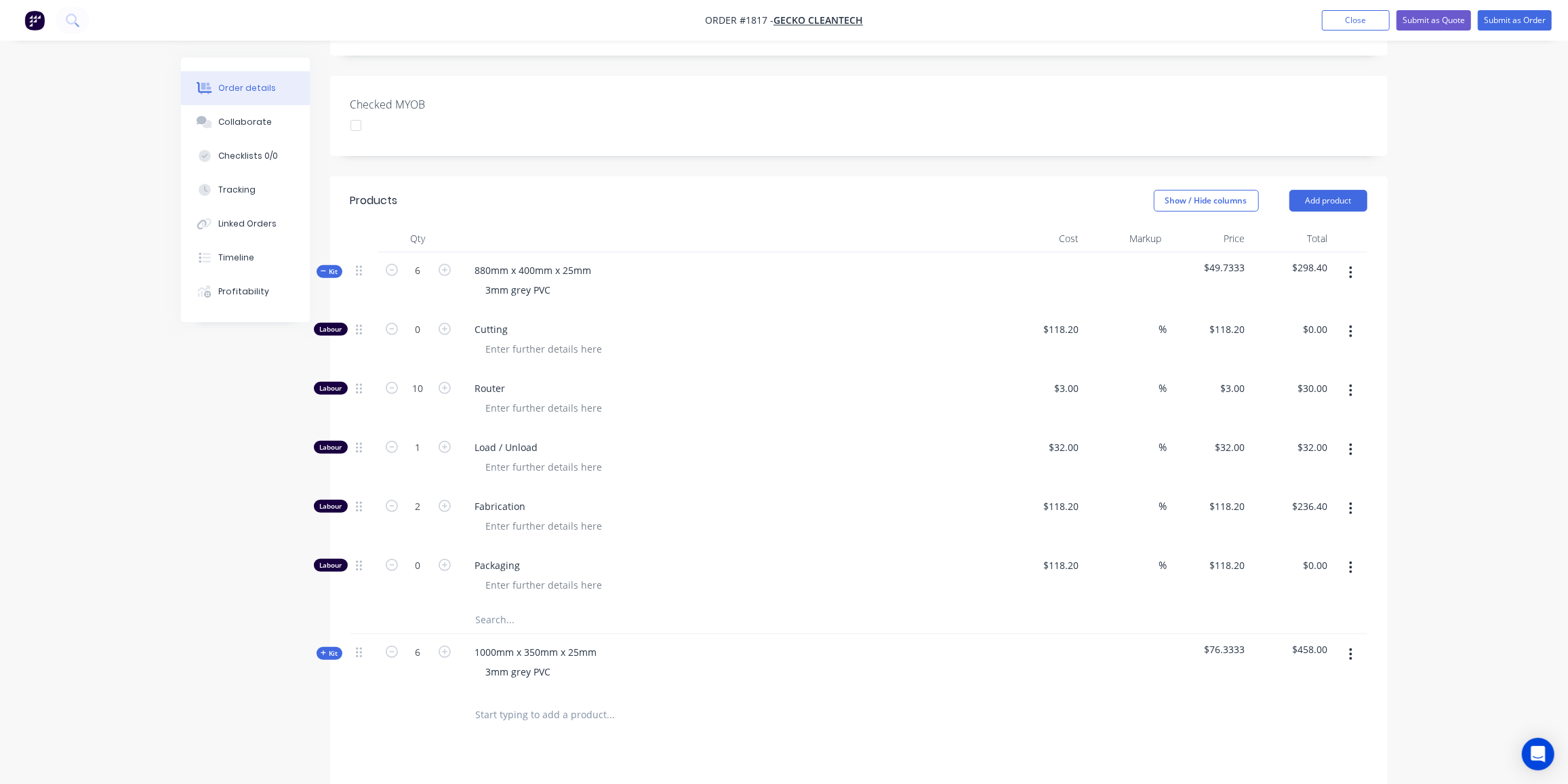
scroll to position [342, 0]
click at [496, 606] on input "text" at bounding box center [611, 620] width 272 height 27
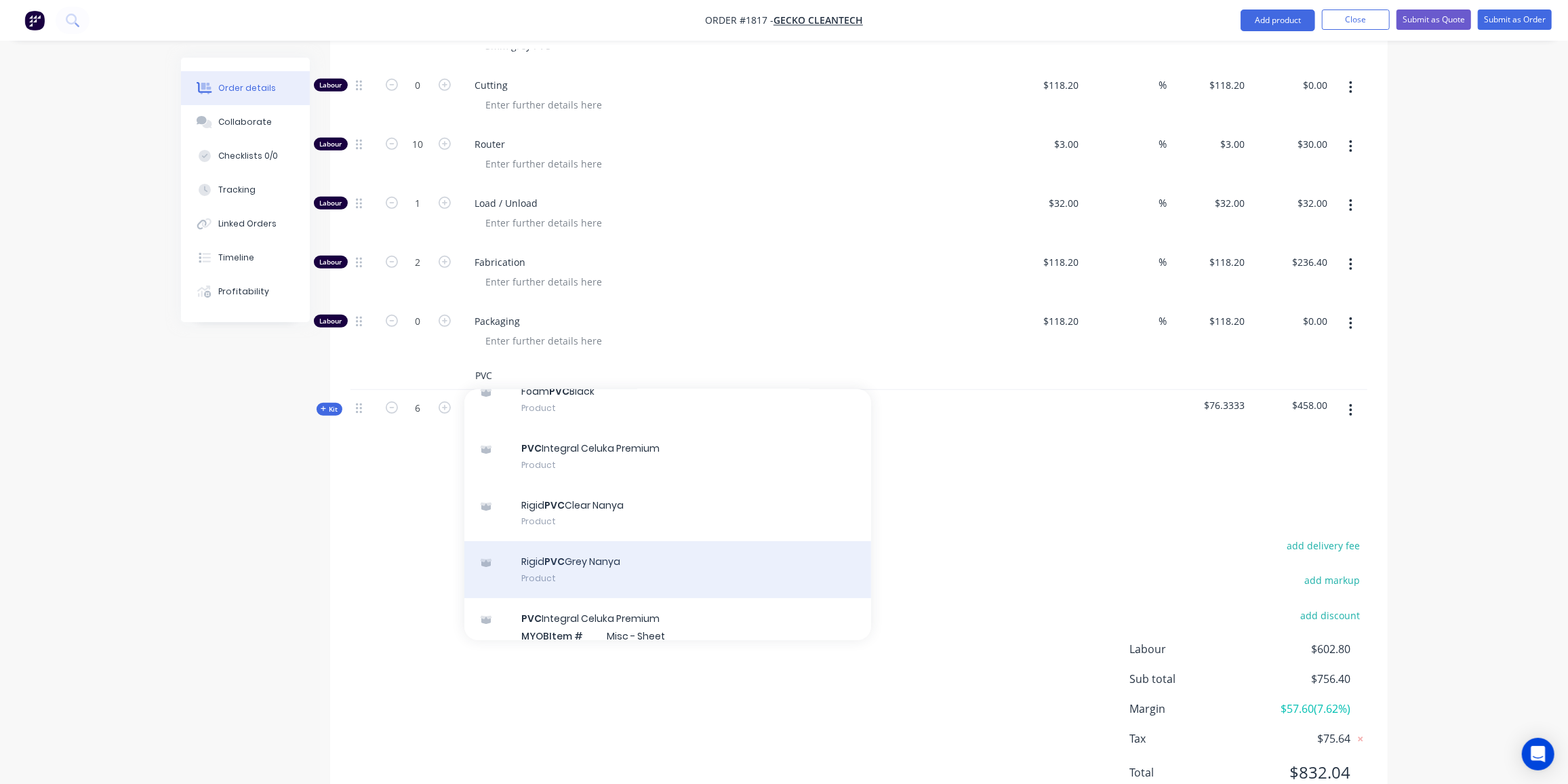
scroll to position [237, 0]
type input "PVC"
click at [611, 536] on div "Rigid PVC Grey Nanya Product" at bounding box center [668, 564] width 407 height 57
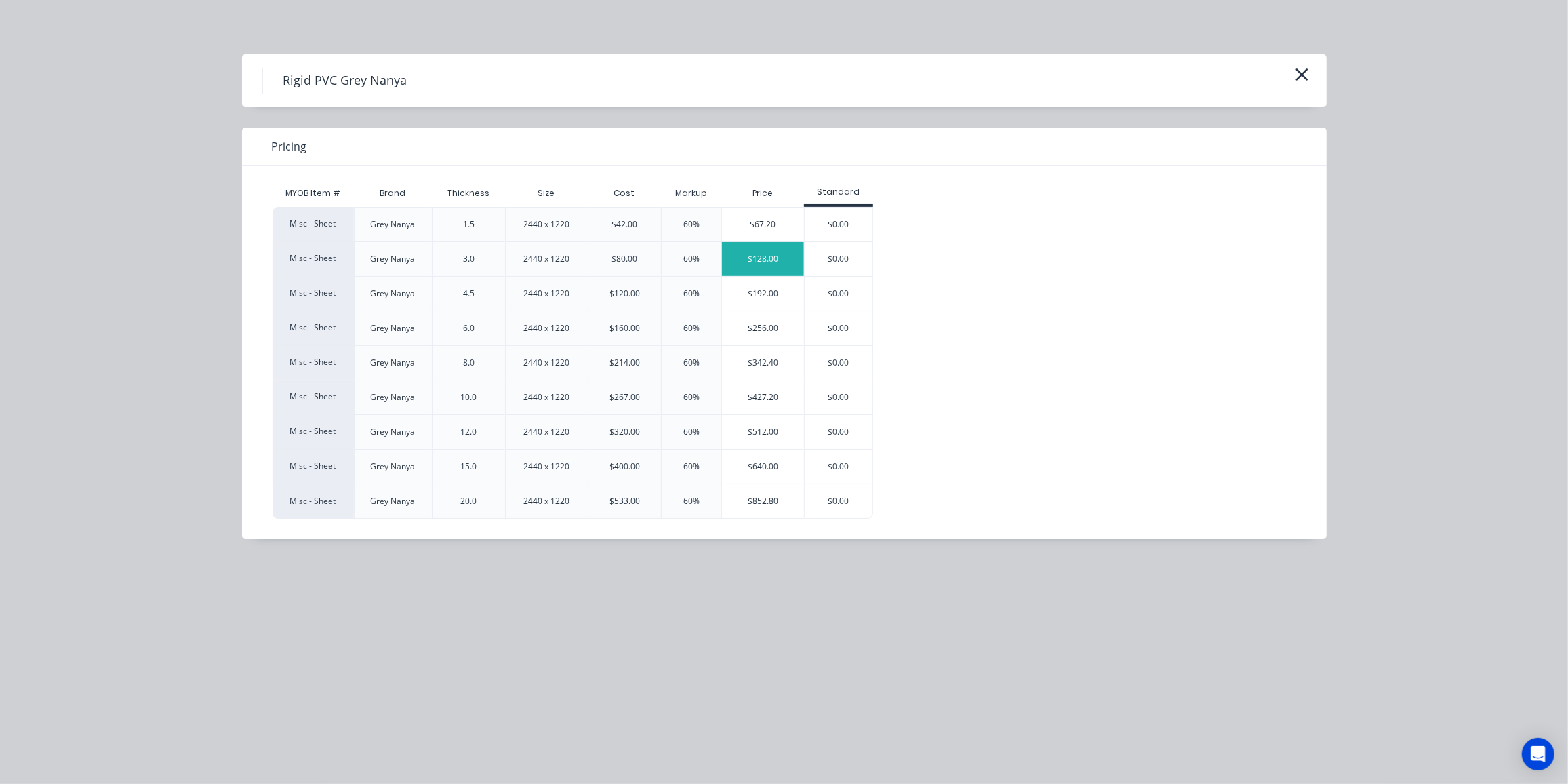
click at [757, 263] on div "$128.00" at bounding box center [764, 259] width 82 height 34
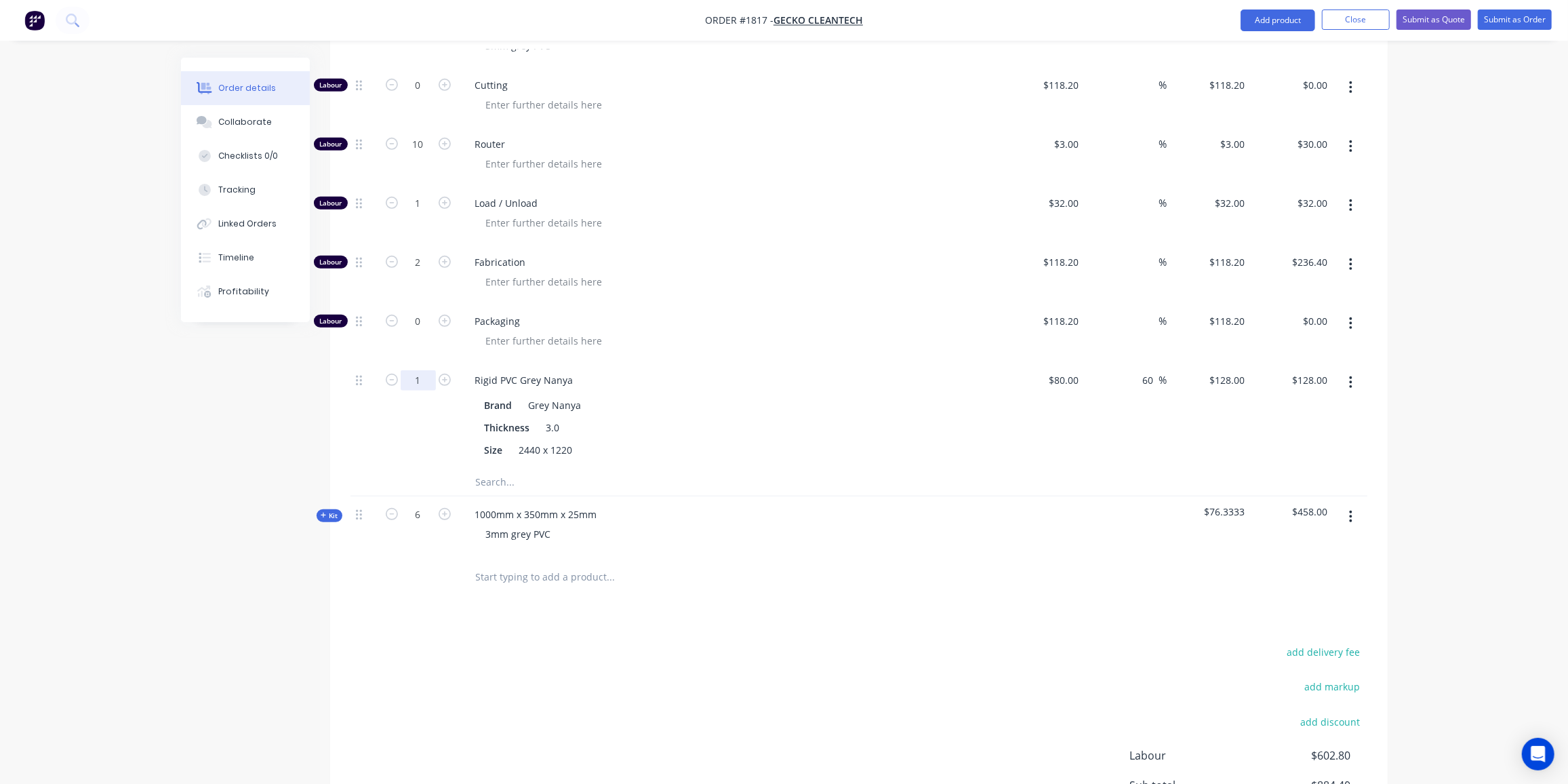
click at [415, 370] on input "1" at bounding box center [418, 380] width 36 height 20
type input "1.2"
type input "$153.60"
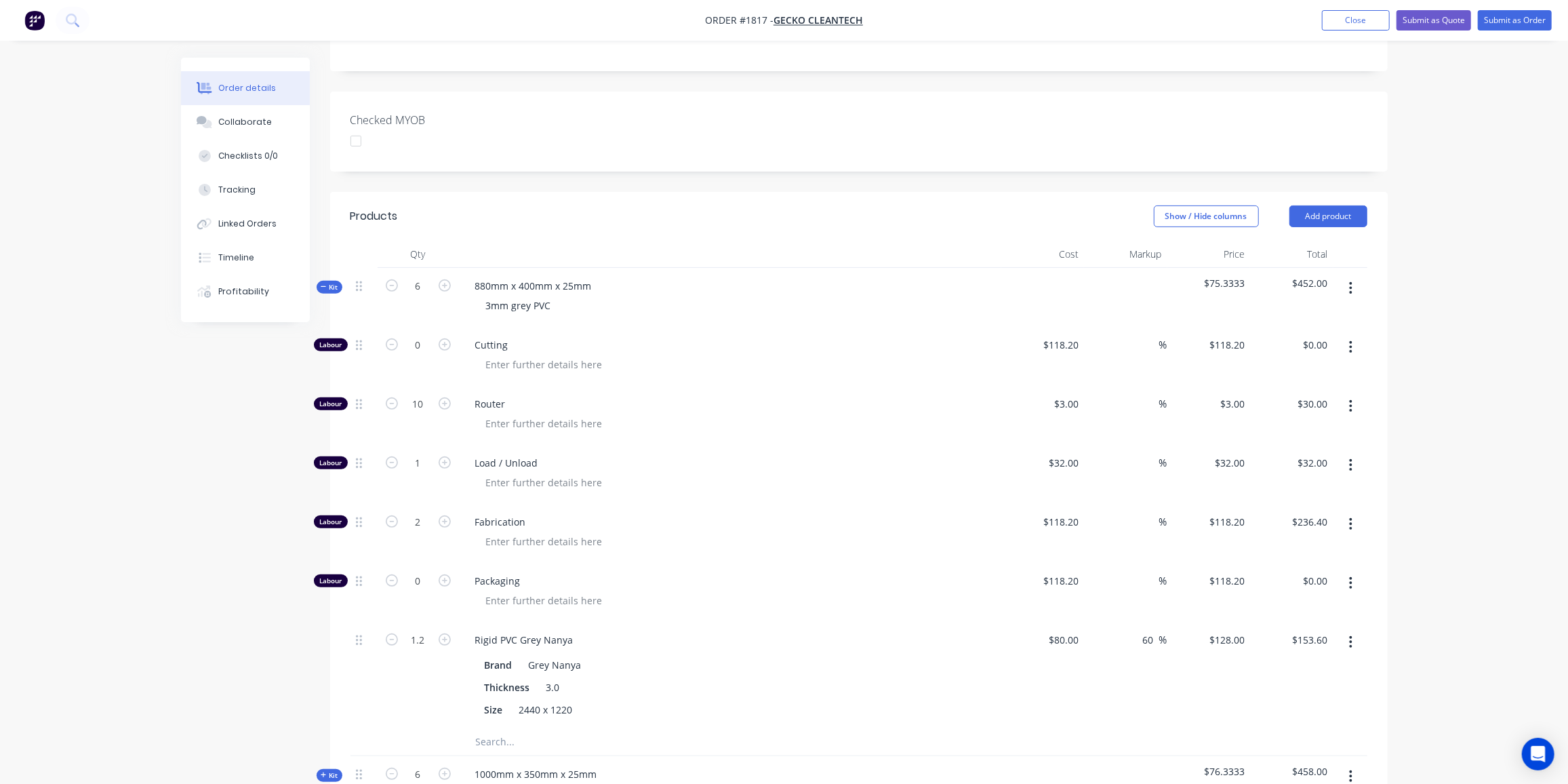
click at [333, 241] on div "Qty Cost Markup Price Total Kit 6 880mm x 400mm x 25mm 3mm grey PVC $75.3333 $4…" at bounding box center [858, 550] width 1058 height 619
click at [332, 283] on span "Kit" at bounding box center [329, 287] width 17 height 10
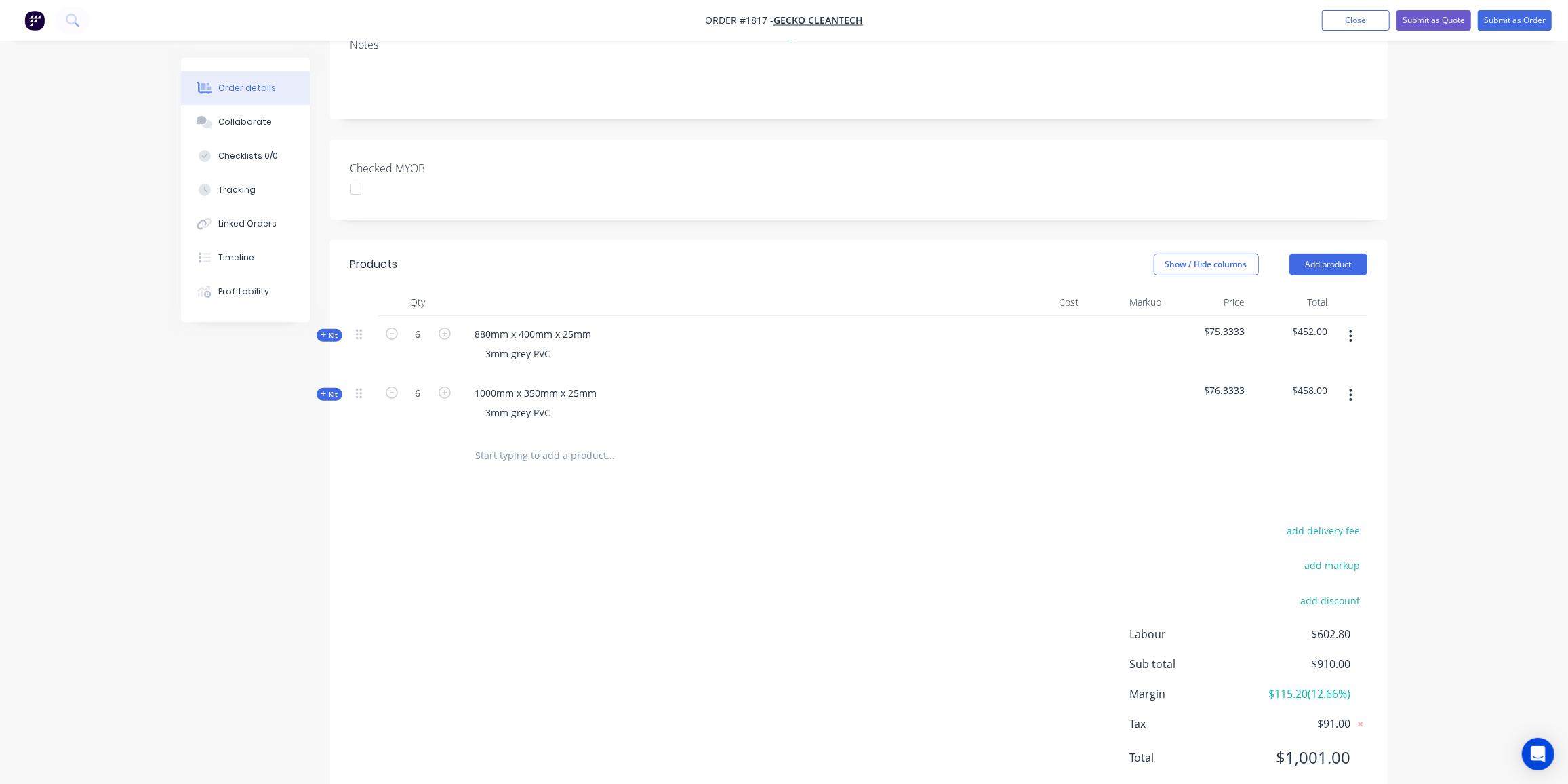
click at [267, 474] on div "Created by [PERSON_NAME] Created [DATE] Required [DATE] Assigned to Add team me…" at bounding box center [784, 302] width 1207 height 1045
click at [1346, 521] on button "add delivery fee" at bounding box center [1324, 531] width 87 height 18
type input "142"
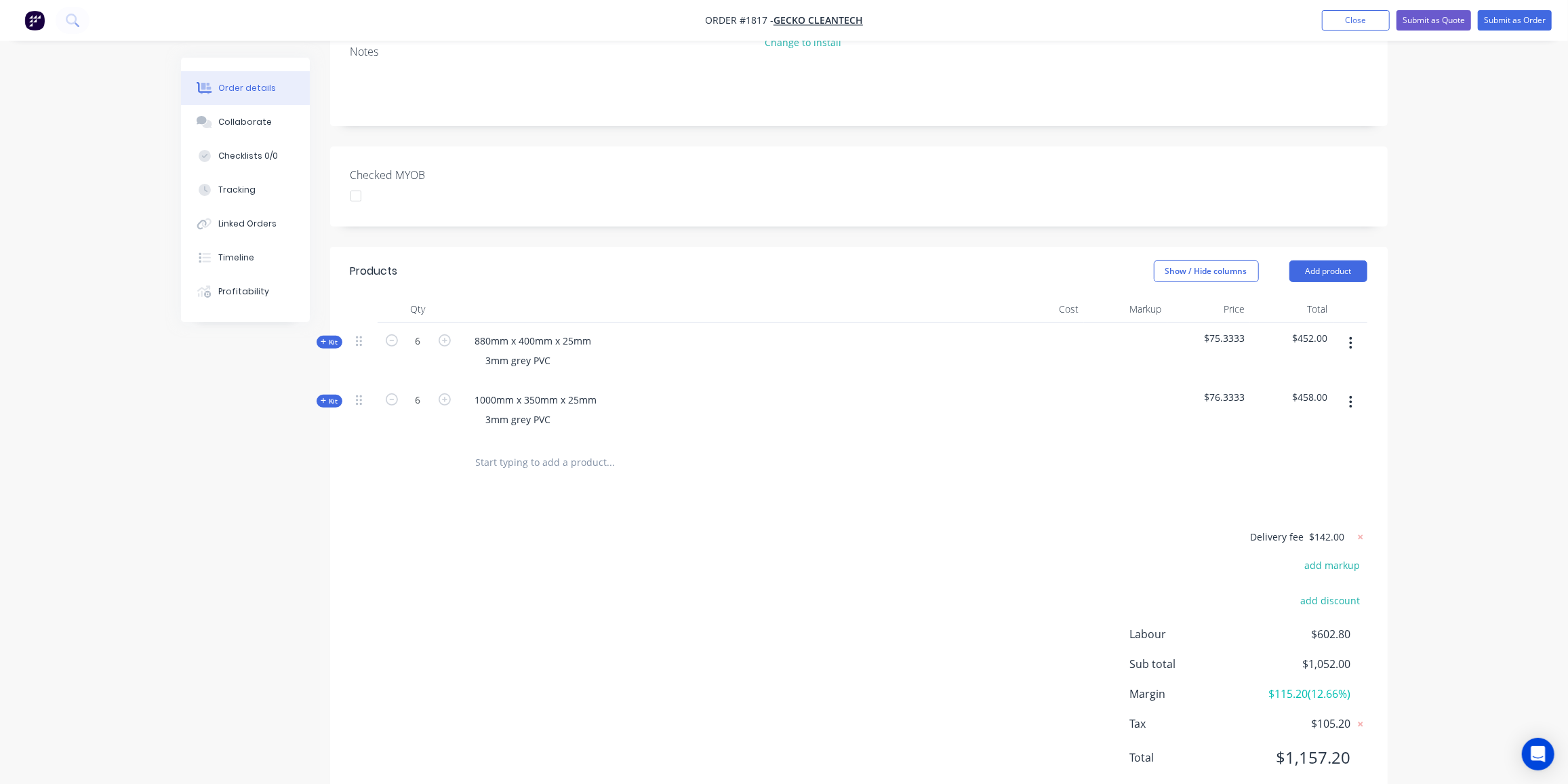
click at [844, 529] on div "Delivery fee $142.00 add markup add discount Labour $602.80 Sub total $1,052.00…" at bounding box center [859, 656] width 1017 height 255
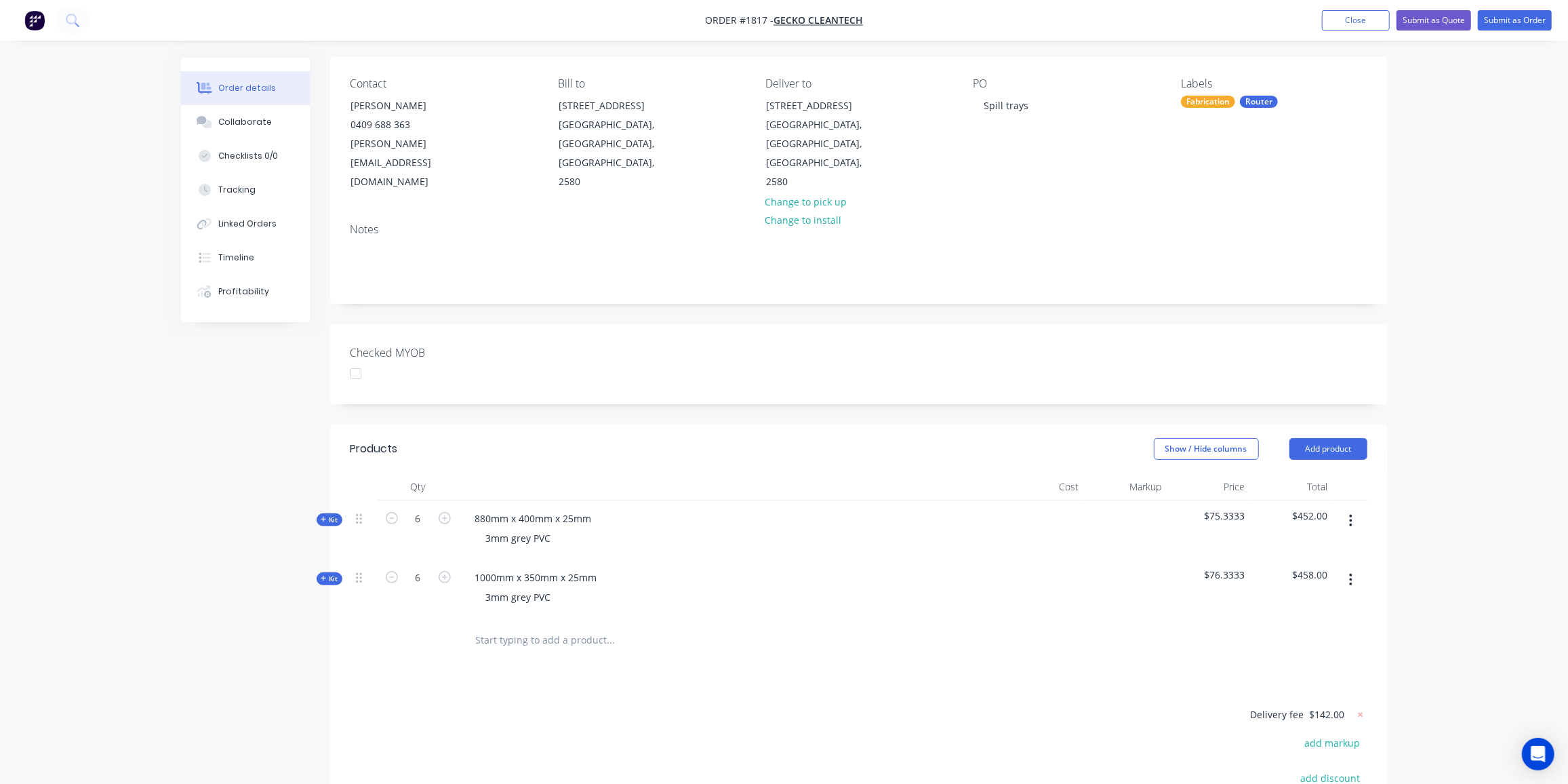
scroll to position [0, 0]
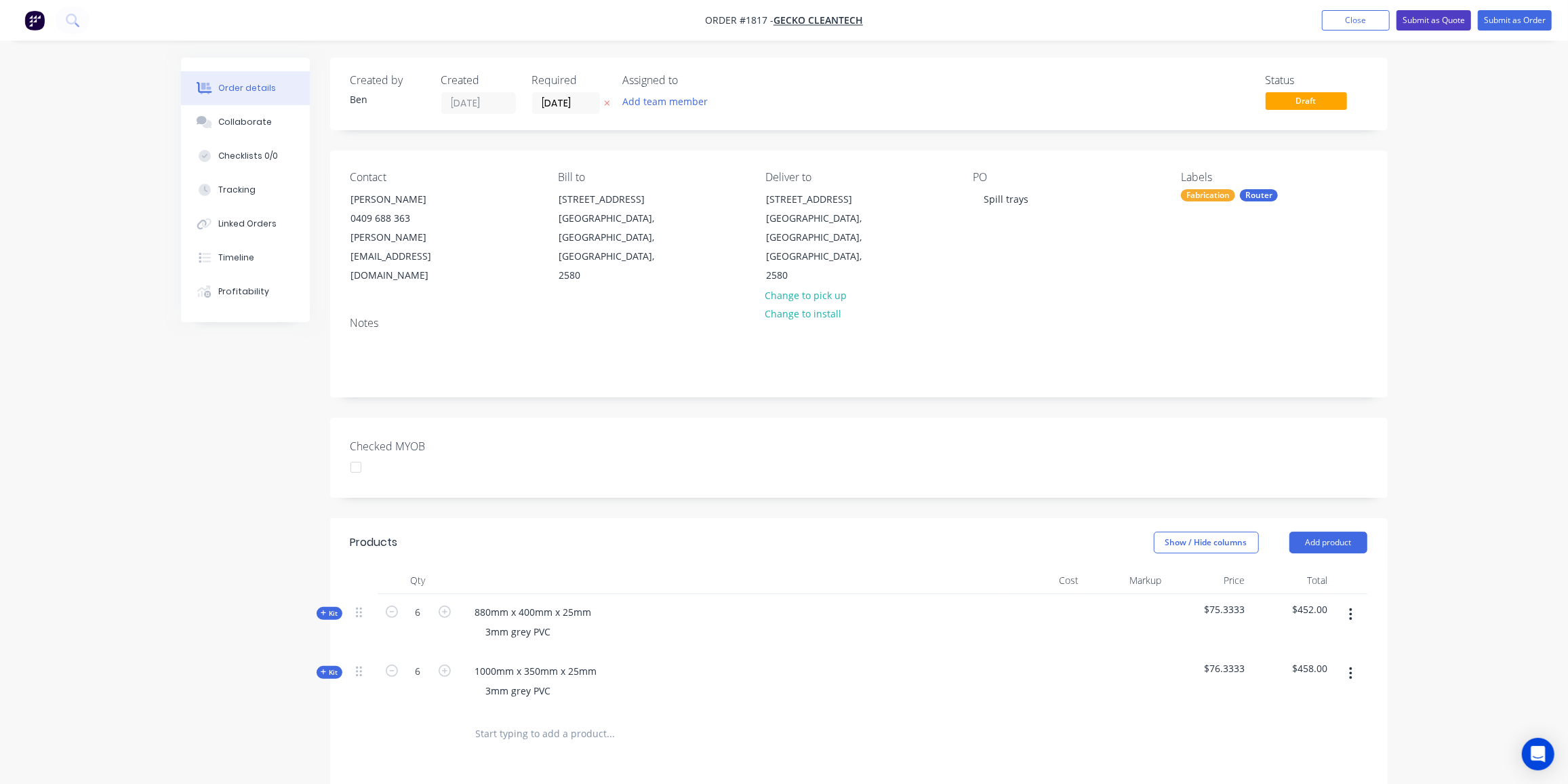
click at [1440, 21] on button "Submit as Quote" at bounding box center [1434, 20] width 75 height 20
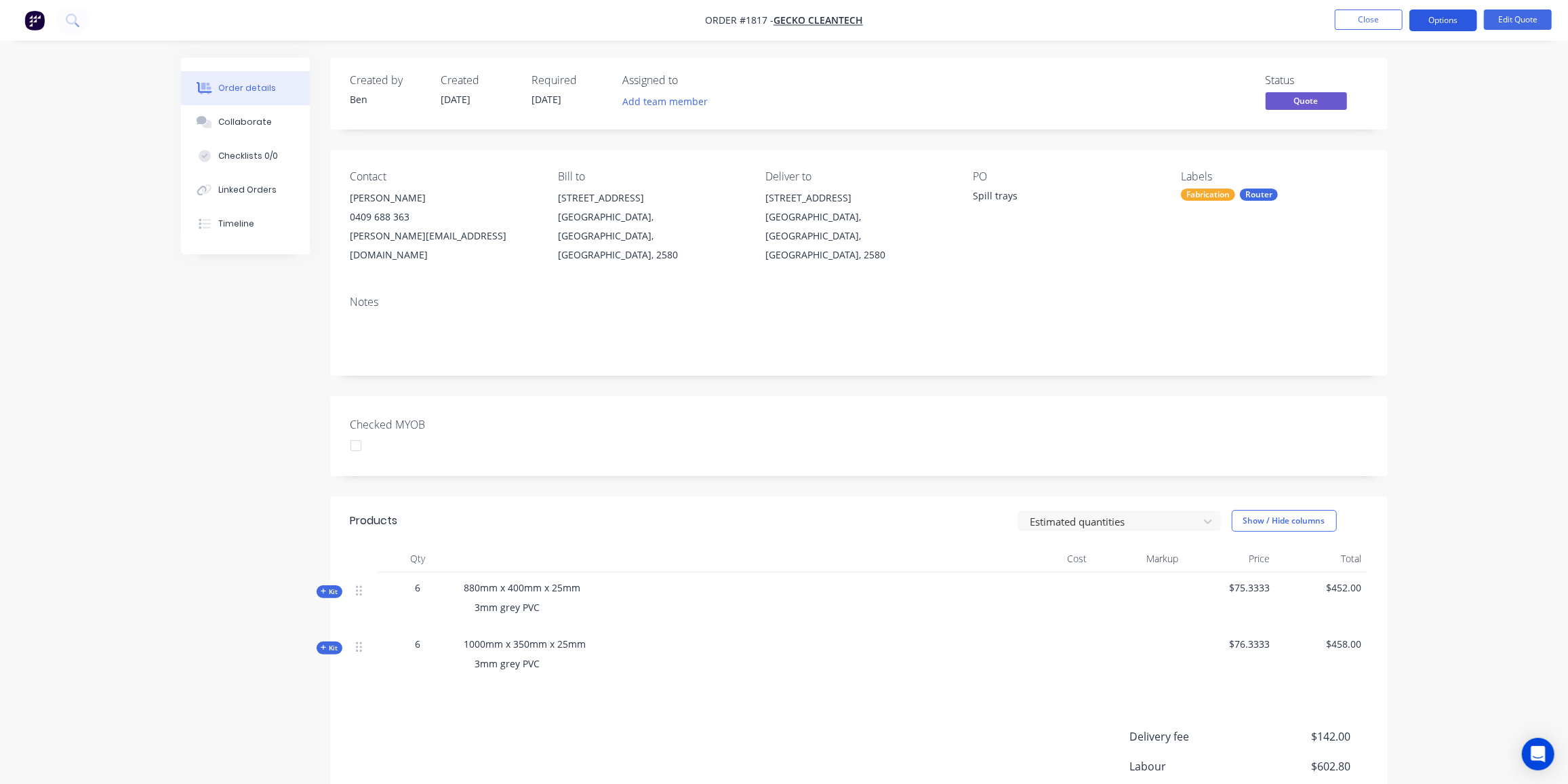
click at [1457, 15] on button "Options" at bounding box center [1443, 20] width 67 height 22
click at [1362, 79] on div "Quote" at bounding box center [1402, 83] width 125 height 20
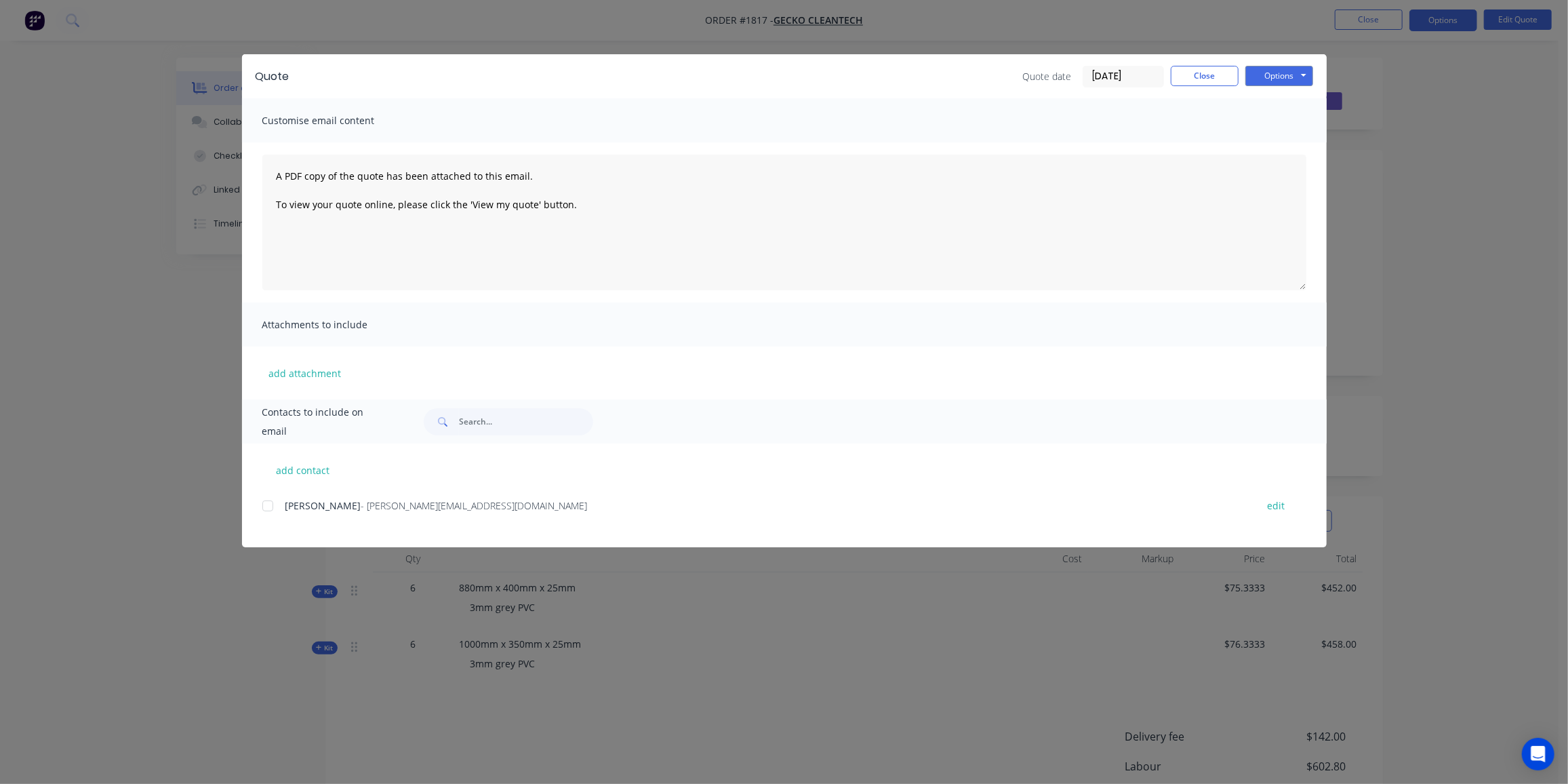
click at [272, 503] on div at bounding box center [268, 506] width 27 height 27
click at [1287, 78] on button "Options" at bounding box center [1279, 76] width 67 height 20
click at [1293, 102] on button "Preview" at bounding box center [1288, 99] width 87 height 23
click at [268, 506] on div at bounding box center [268, 506] width 27 height 27
click at [1269, 68] on button "Options" at bounding box center [1279, 76] width 67 height 20
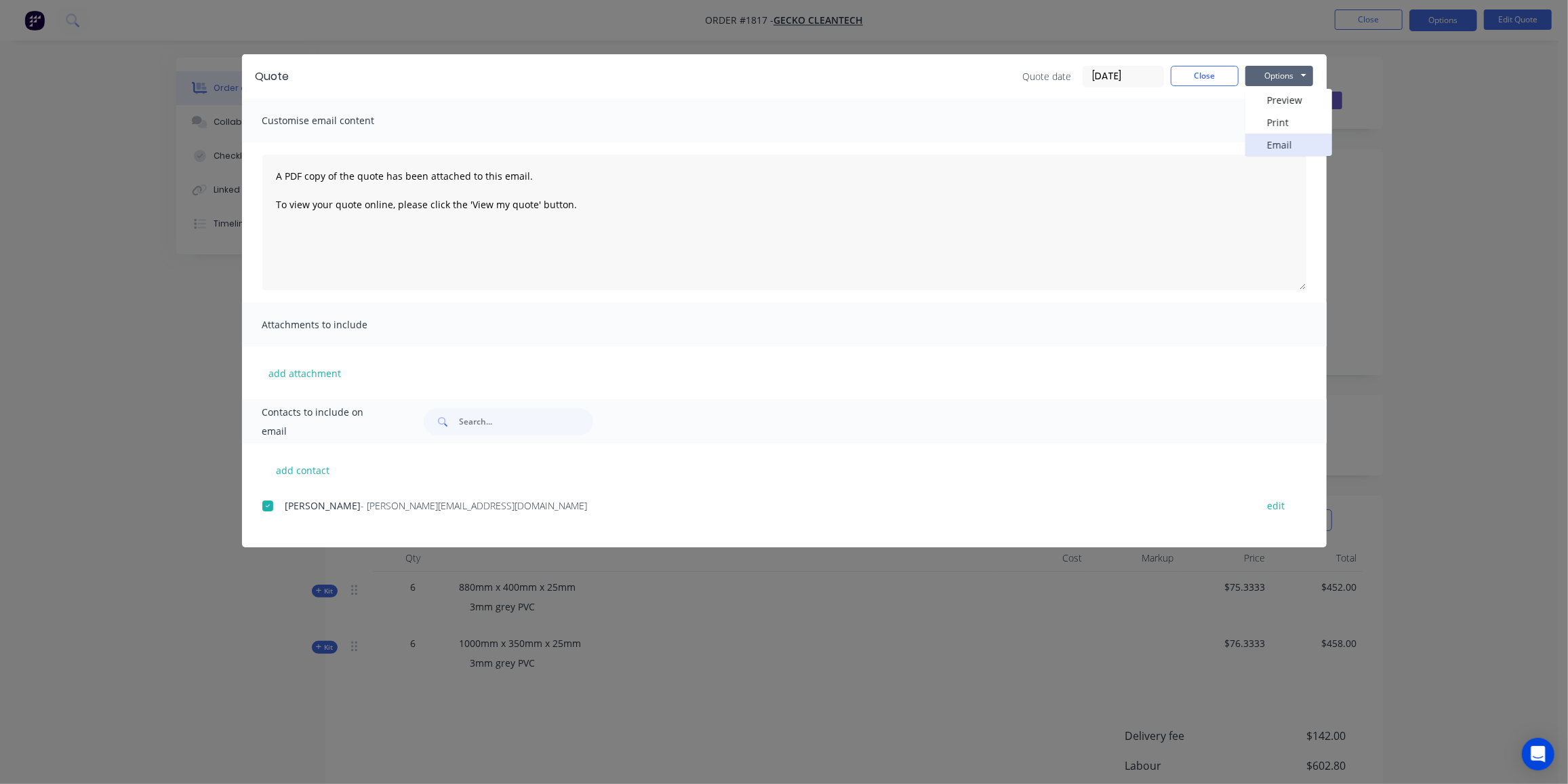
scroll to position [1, 0]
click at [1274, 148] on button "Email" at bounding box center [1288, 145] width 87 height 23
click at [1186, 78] on button "Close" at bounding box center [1204, 76] width 67 height 20
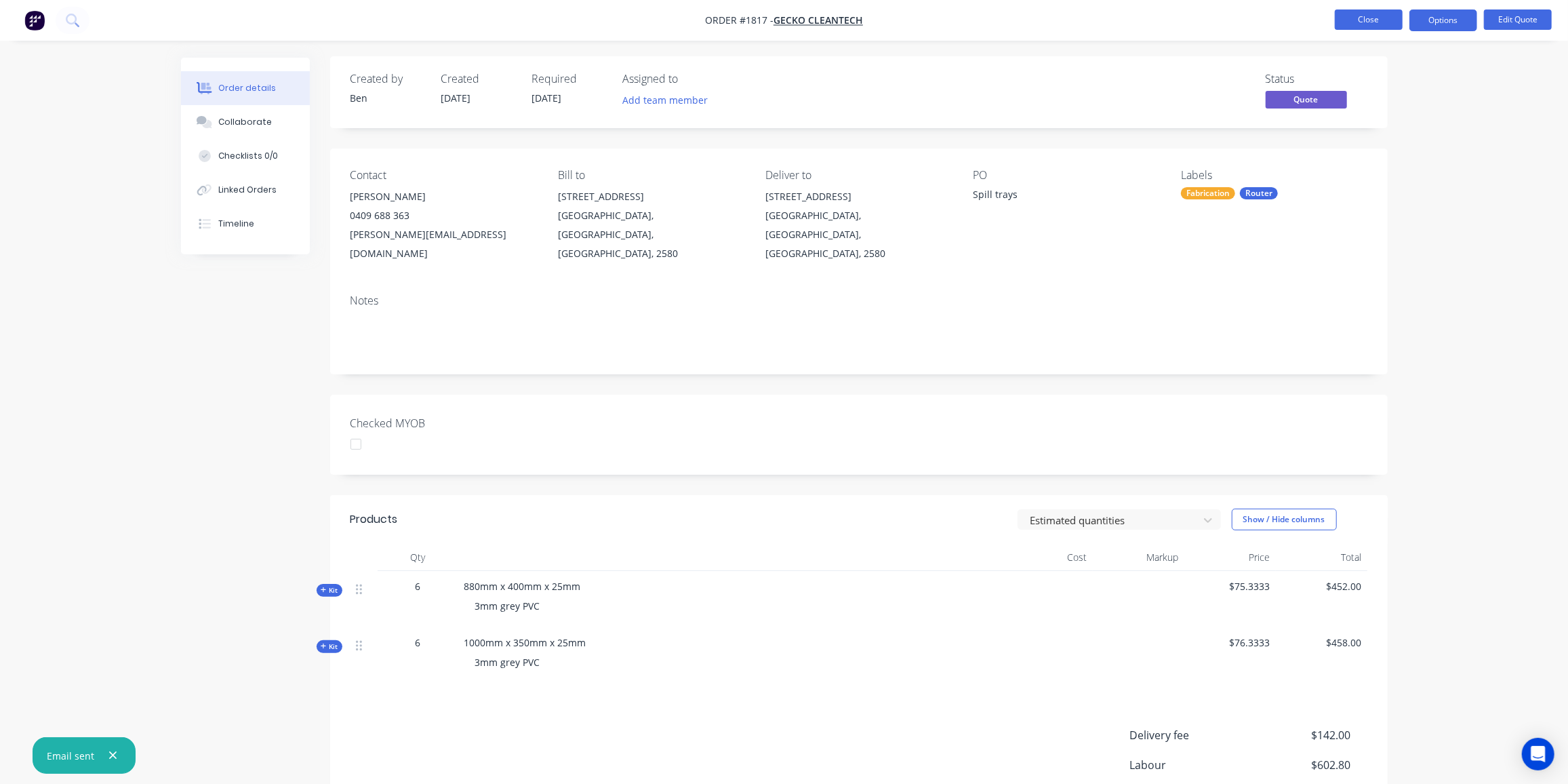
click at [1386, 23] on button "Close" at bounding box center [1368, 19] width 67 height 20
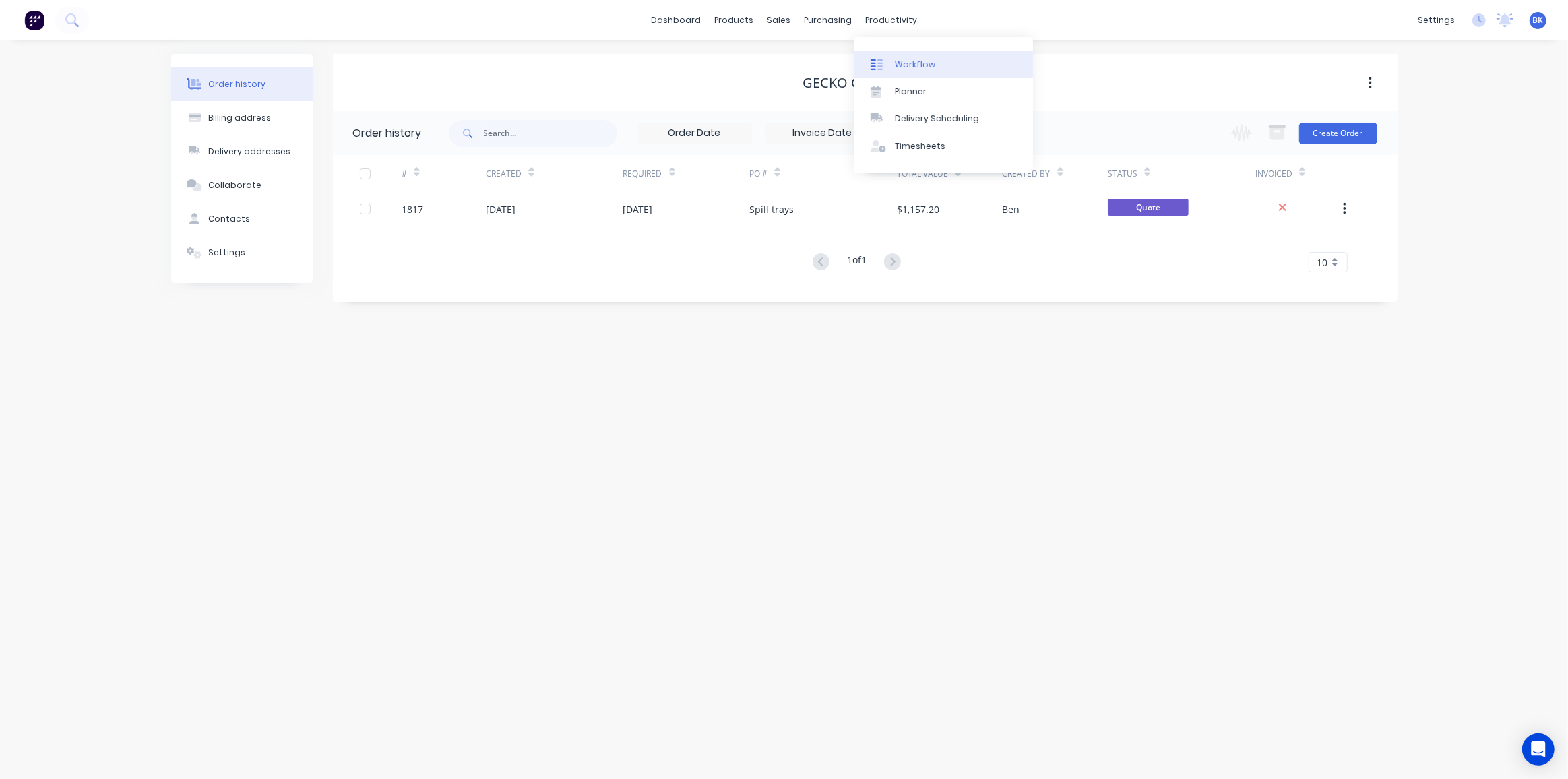
click at [909, 54] on link "Workflow" at bounding box center [943, 64] width 178 height 27
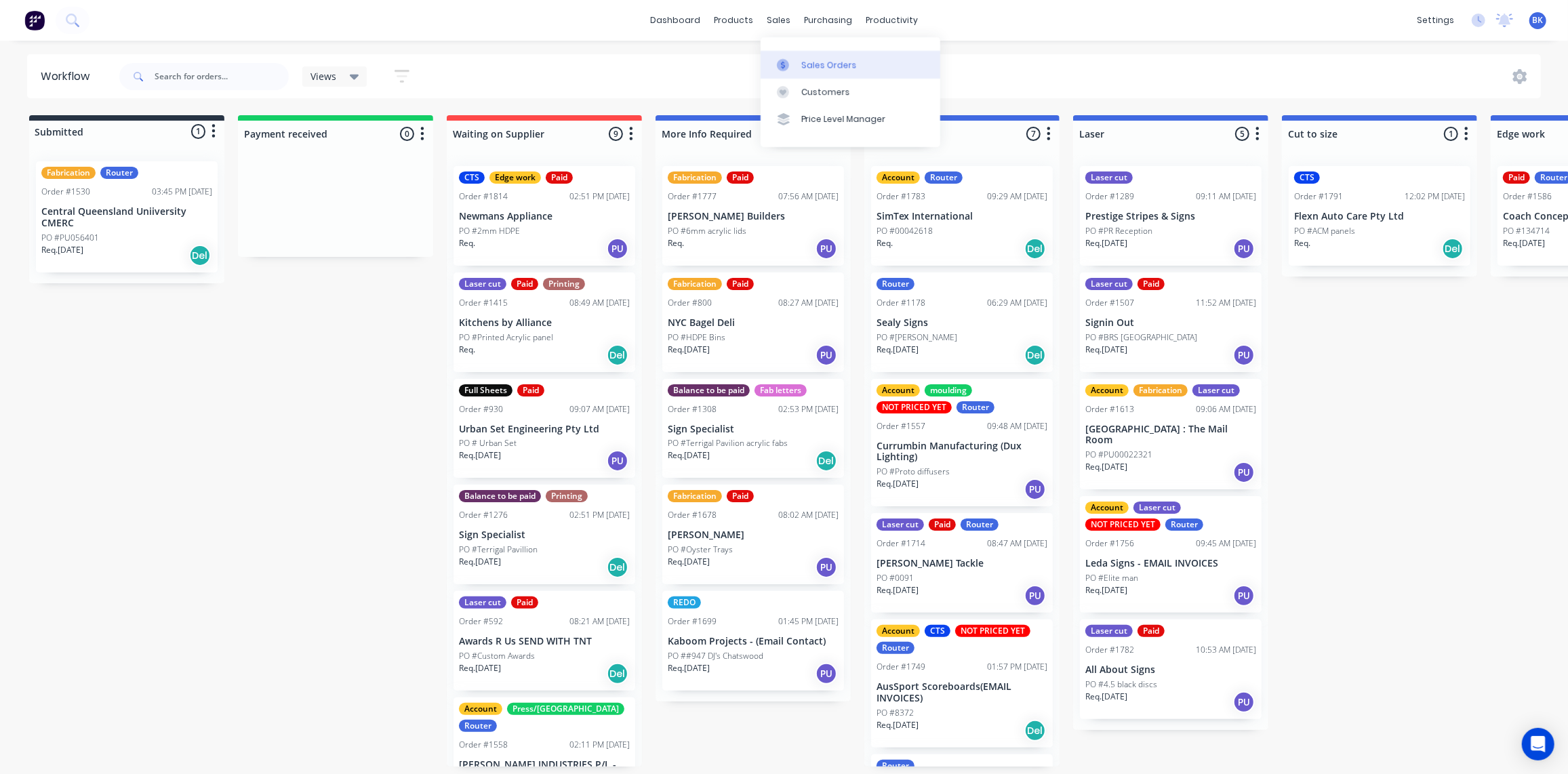
click at [806, 69] on div "Sales Orders" at bounding box center [829, 65] width 56 height 12
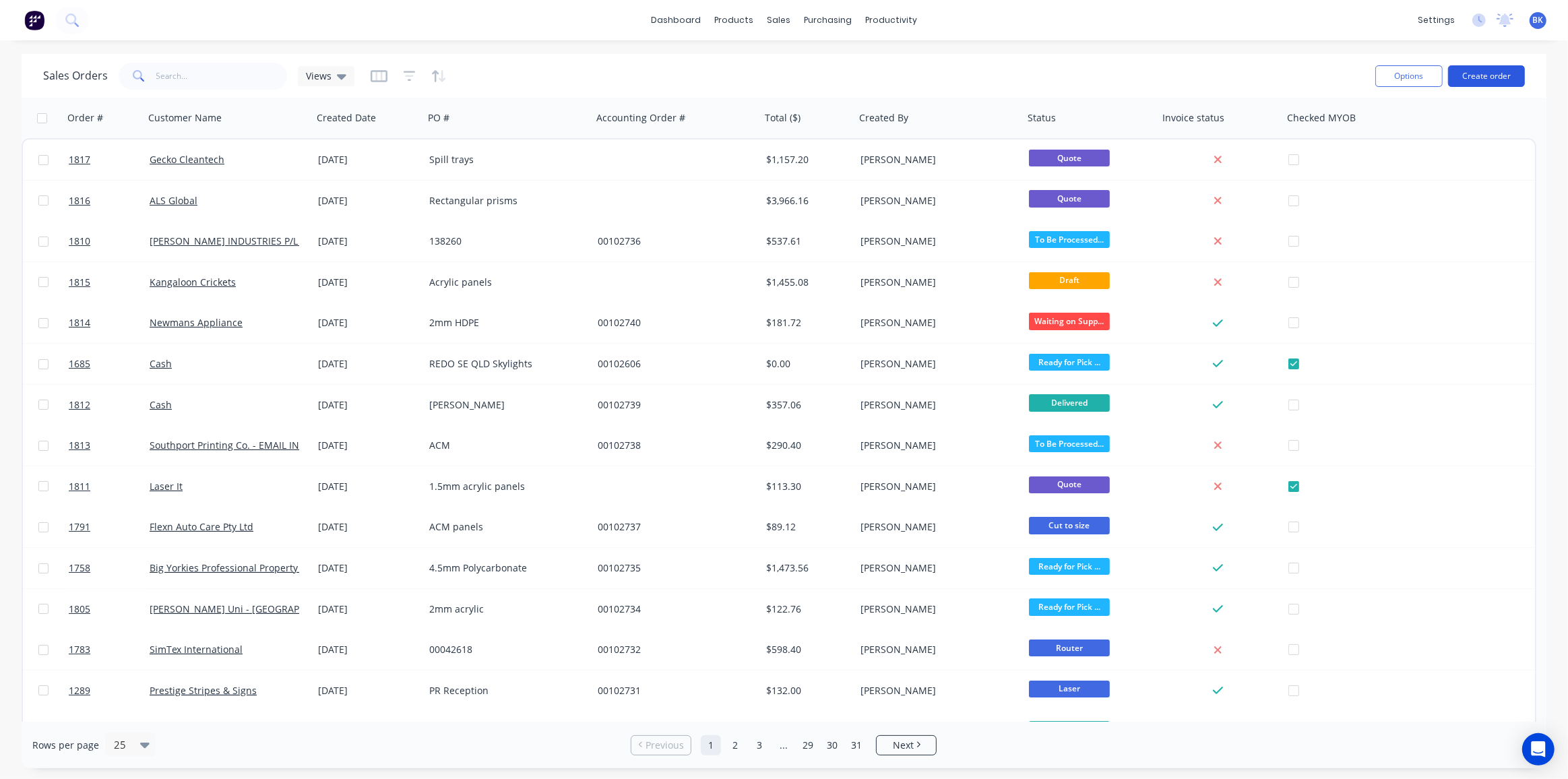
click at [1478, 81] on button "Create order" at bounding box center [1486, 76] width 77 height 22
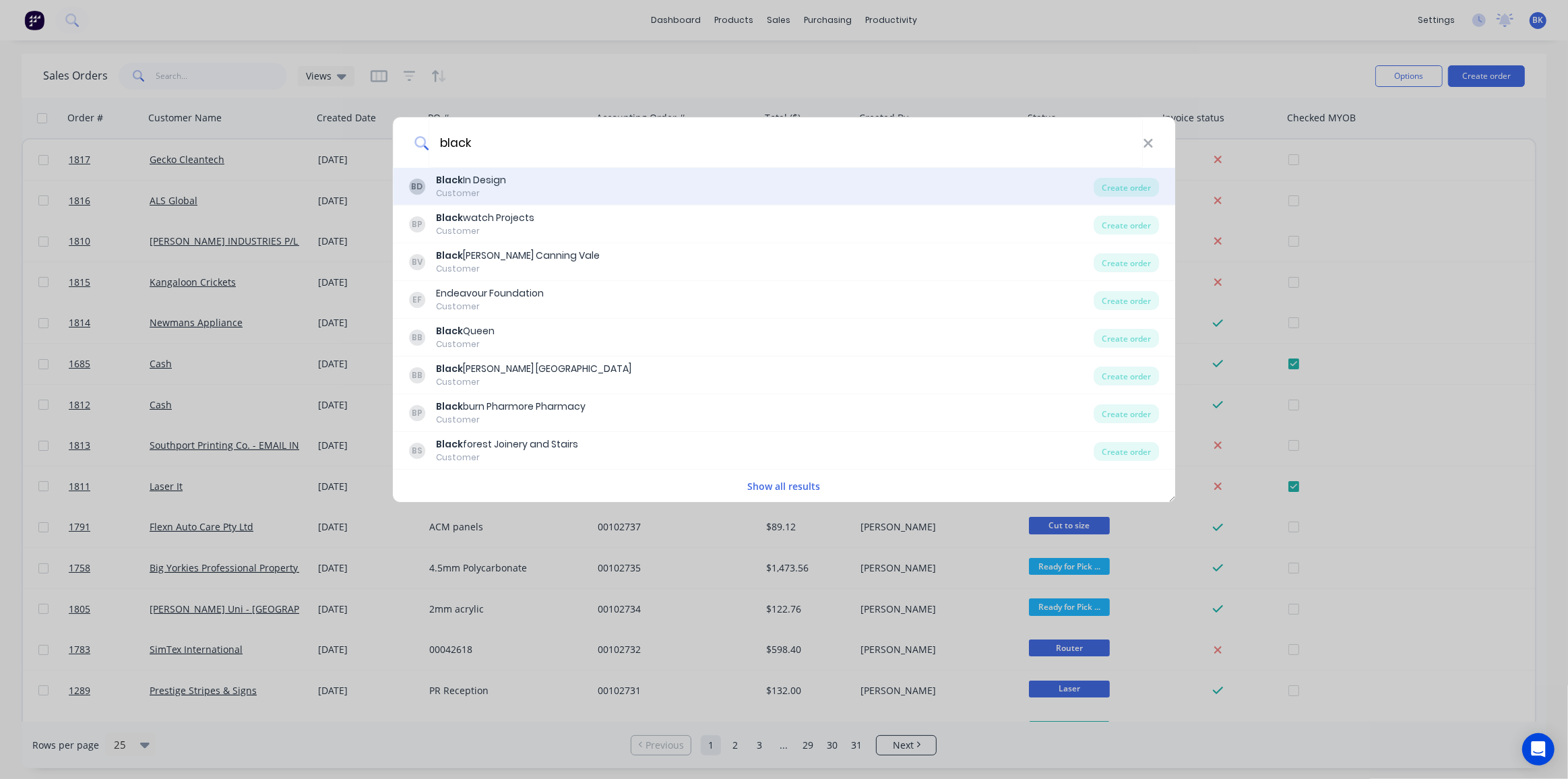
type input "black"
click at [546, 194] on div "BD Black In Design Customer" at bounding box center [751, 186] width 685 height 26
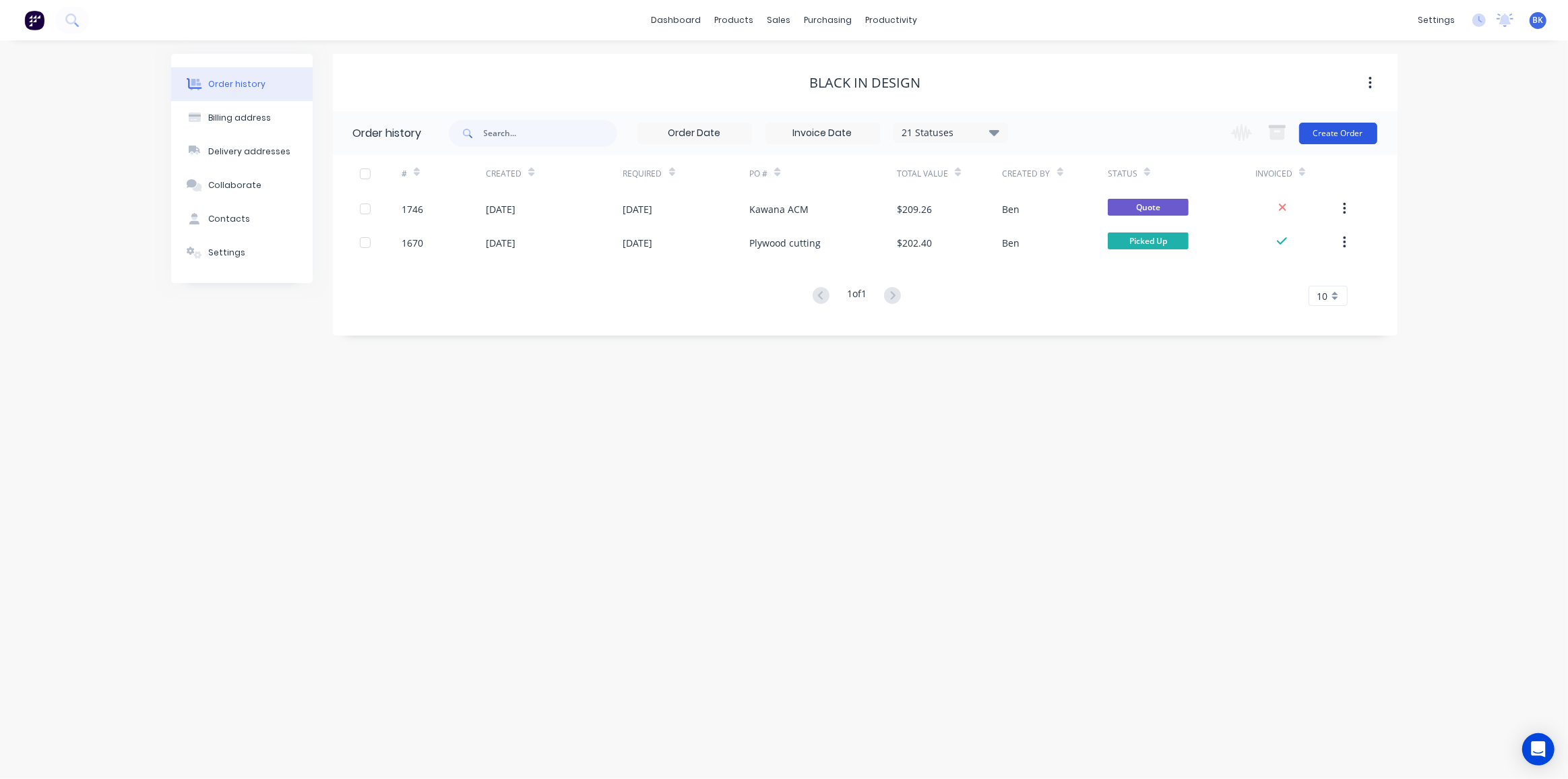
click at [1334, 130] on button "Create Order" at bounding box center [1338, 133] width 78 height 22
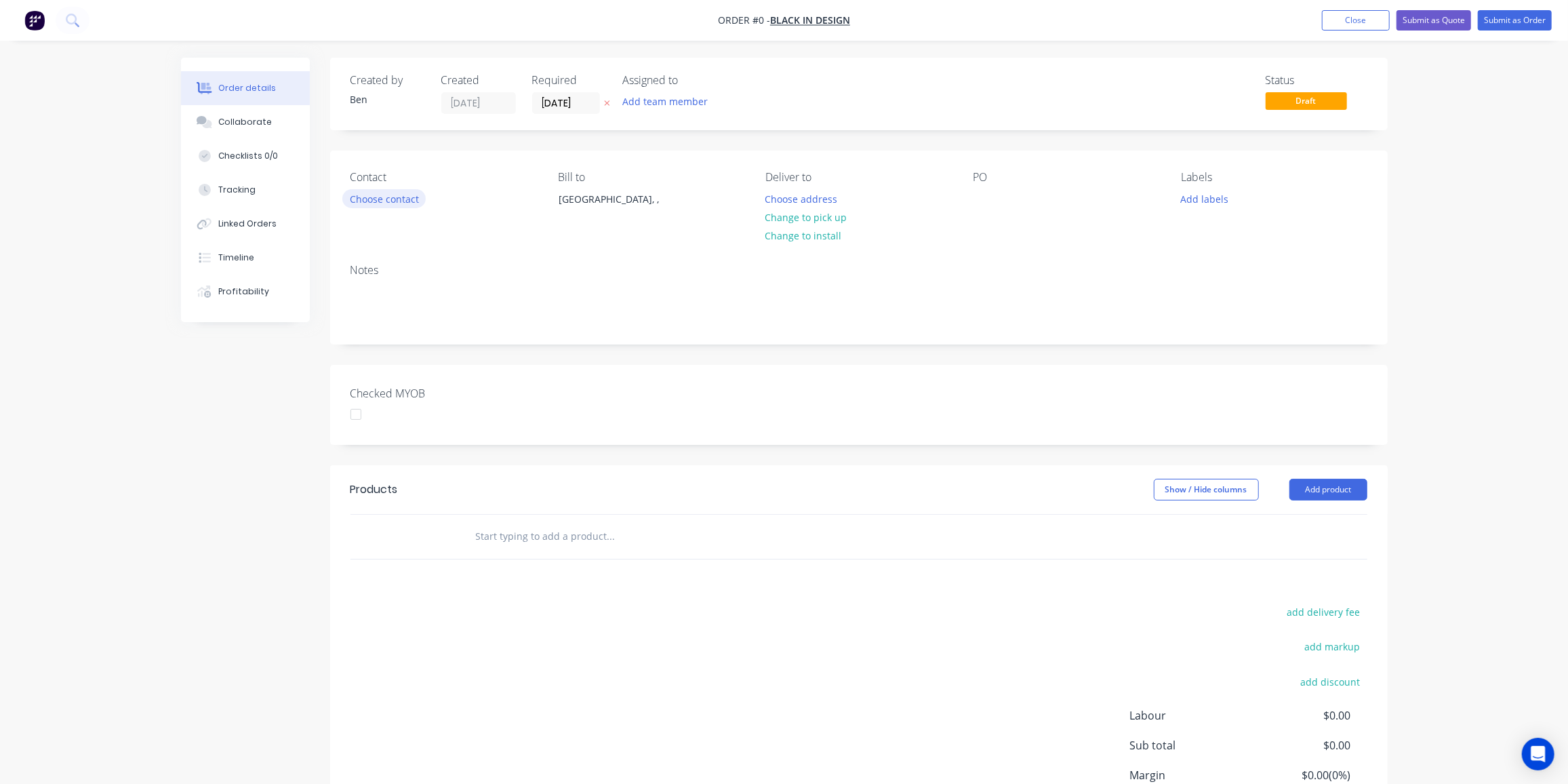
click at [420, 196] on button "Choose contact" at bounding box center [384, 199] width 84 height 18
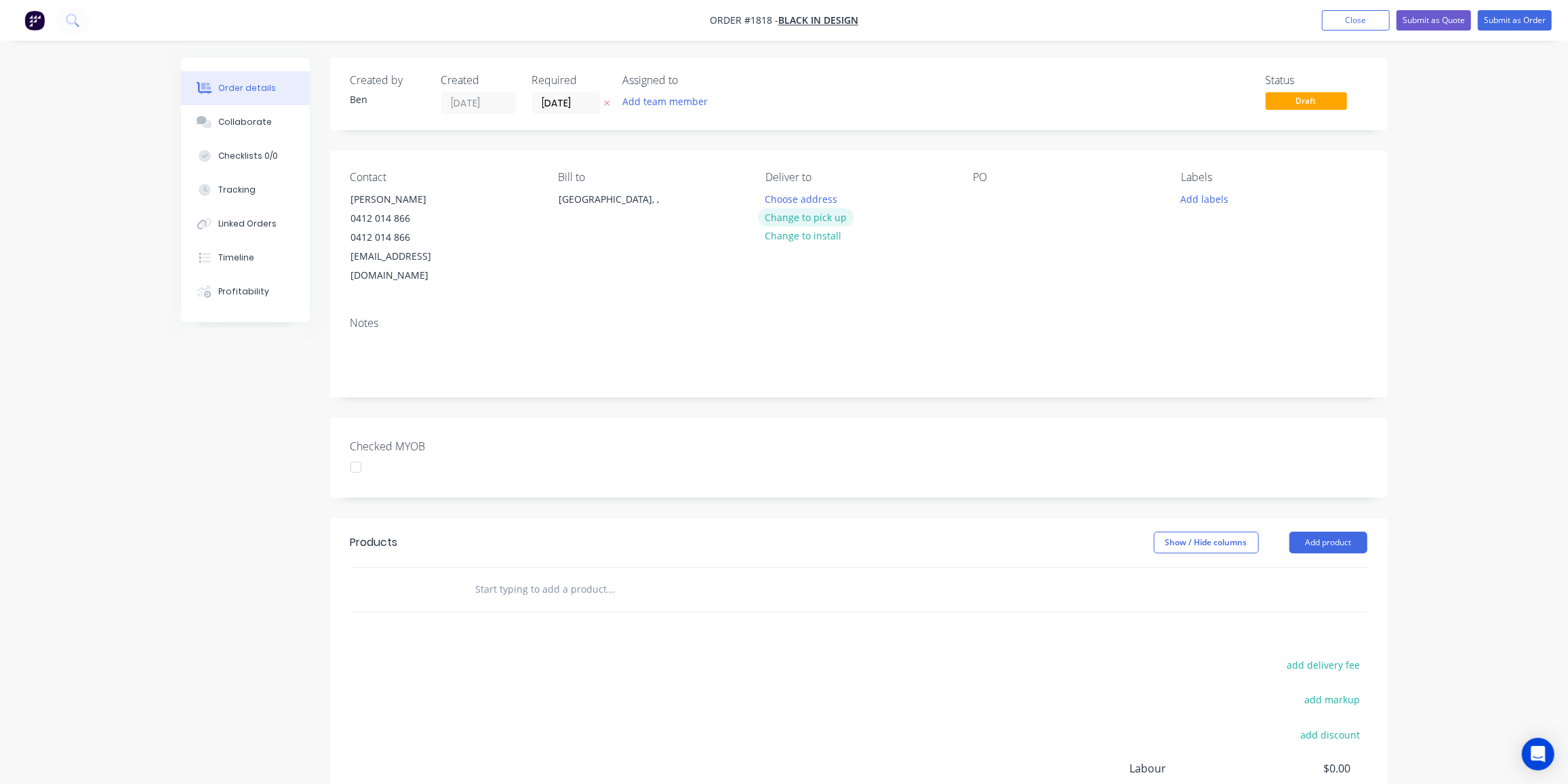
click at [804, 219] on button "Change to pick up" at bounding box center [806, 217] width 97 height 18
click at [993, 198] on div at bounding box center [985, 200] width 22 height 20
click at [1213, 201] on button "Add labels" at bounding box center [1204, 199] width 62 height 18
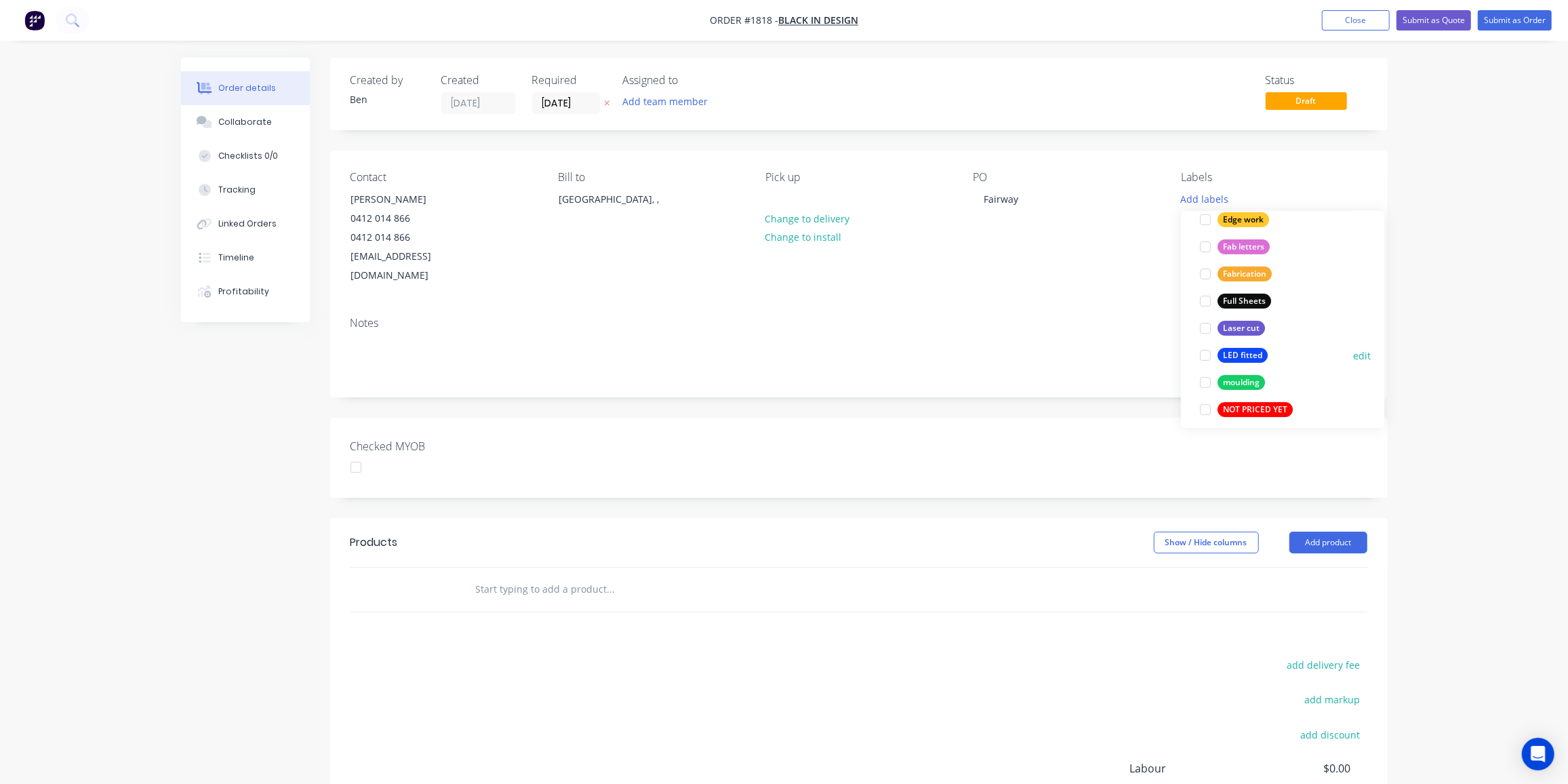
scroll to position [317, 0]
click at [1247, 330] on div "Laser cut" at bounding box center [1242, 327] width 47 height 15
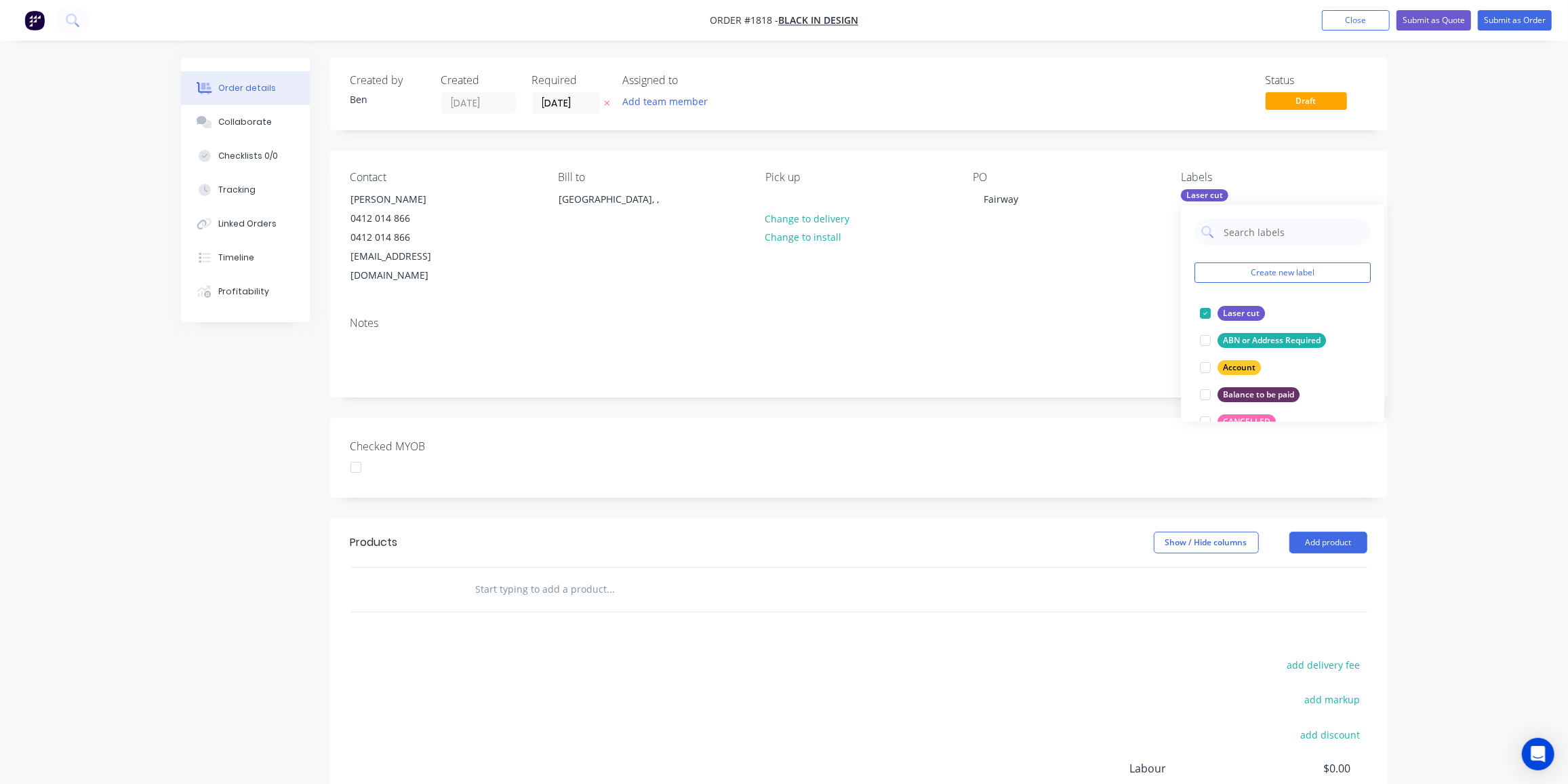
click at [530, 576] on input "text" at bounding box center [611, 590] width 272 height 27
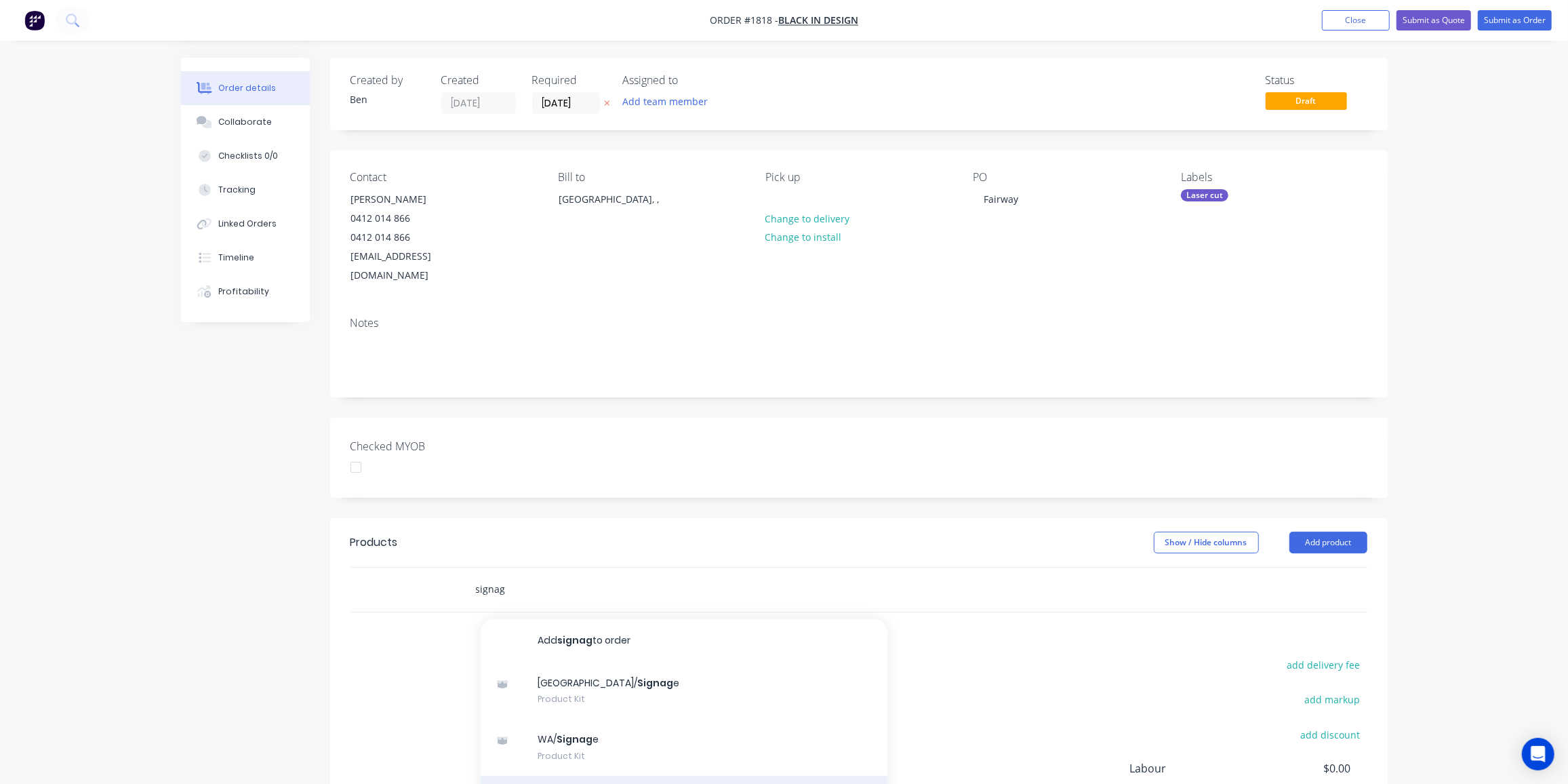
type input "signag"
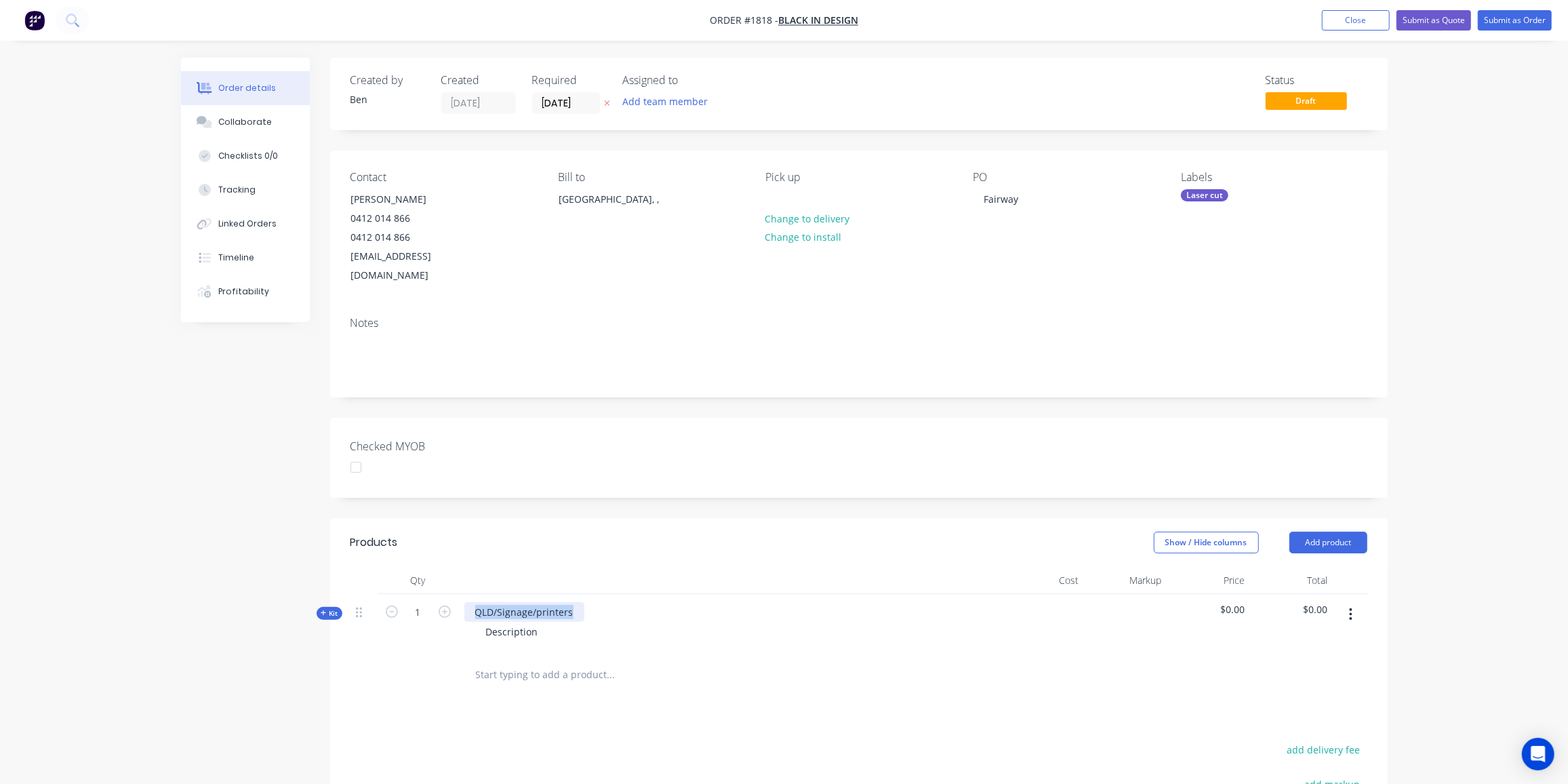
drag, startPoint x: 577, startPoint y: 593, endPoint x: 450, endPoint y: 597, distance: 127.1
click at [450, 597] on div "Kit 1 QLD/Signage/printers Description $0.00 $0.00" at bounding box center [859, 624] width 1017 height 59
click at [513, 603] on div "Fairway" at bounding box center [493, 613] width 56 height 20
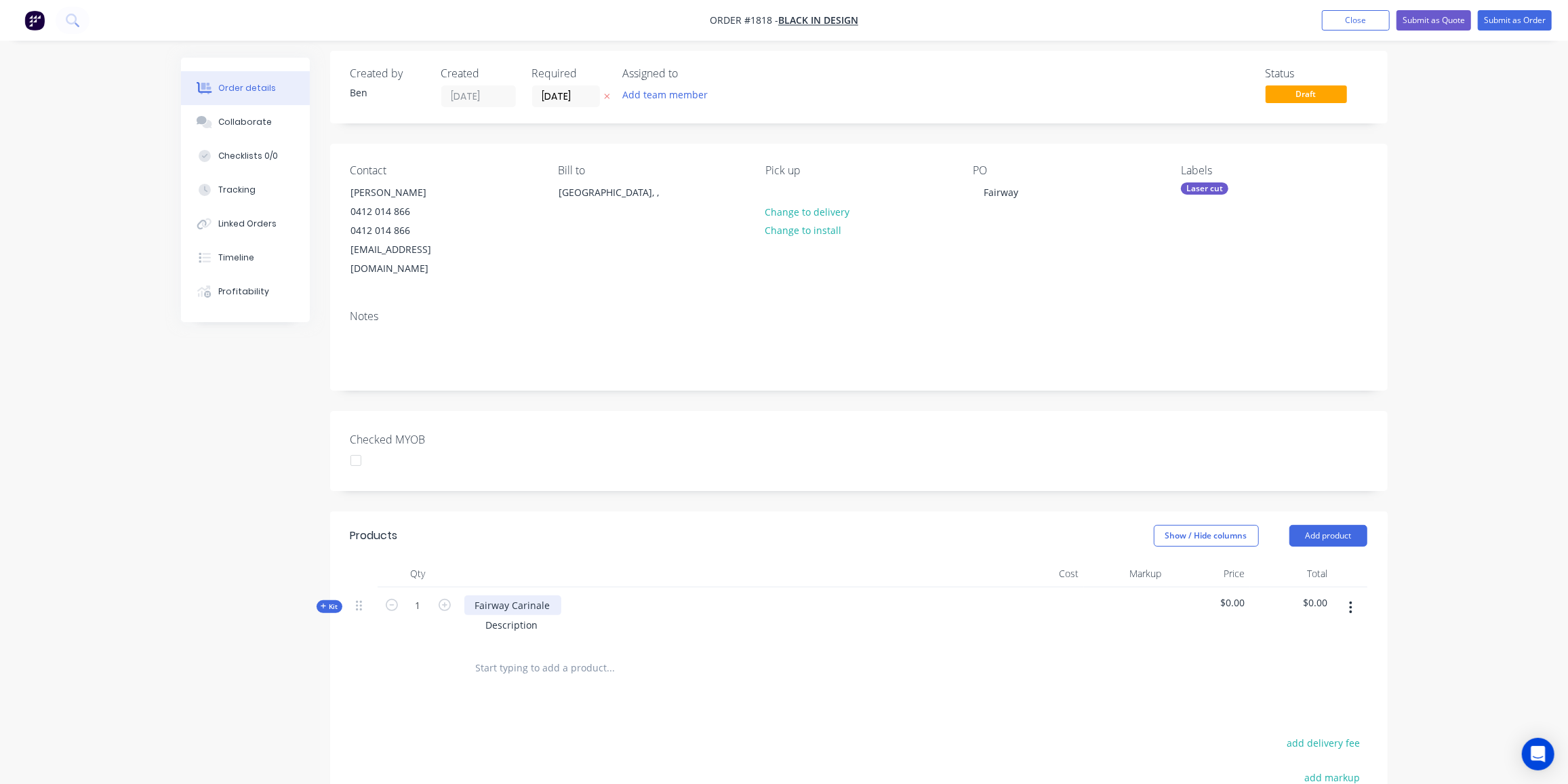
scroll to position [6, 0]
drag, startPoint x: 533, startPoint y: 587, endPoint x: 578, endPoint y: 607, distance: 49.2
click at [535, 595] on div "Fairway Carinale" at bounding box center [513, 605] width 97 height 20
drag, startPoint x: 539, startPoint y: 602, endPoint x: 464, endPoint y: 606, distance: 75.1
click at [465, 615] on div "Description" at bounding box center [730, 625] width 531 height 20
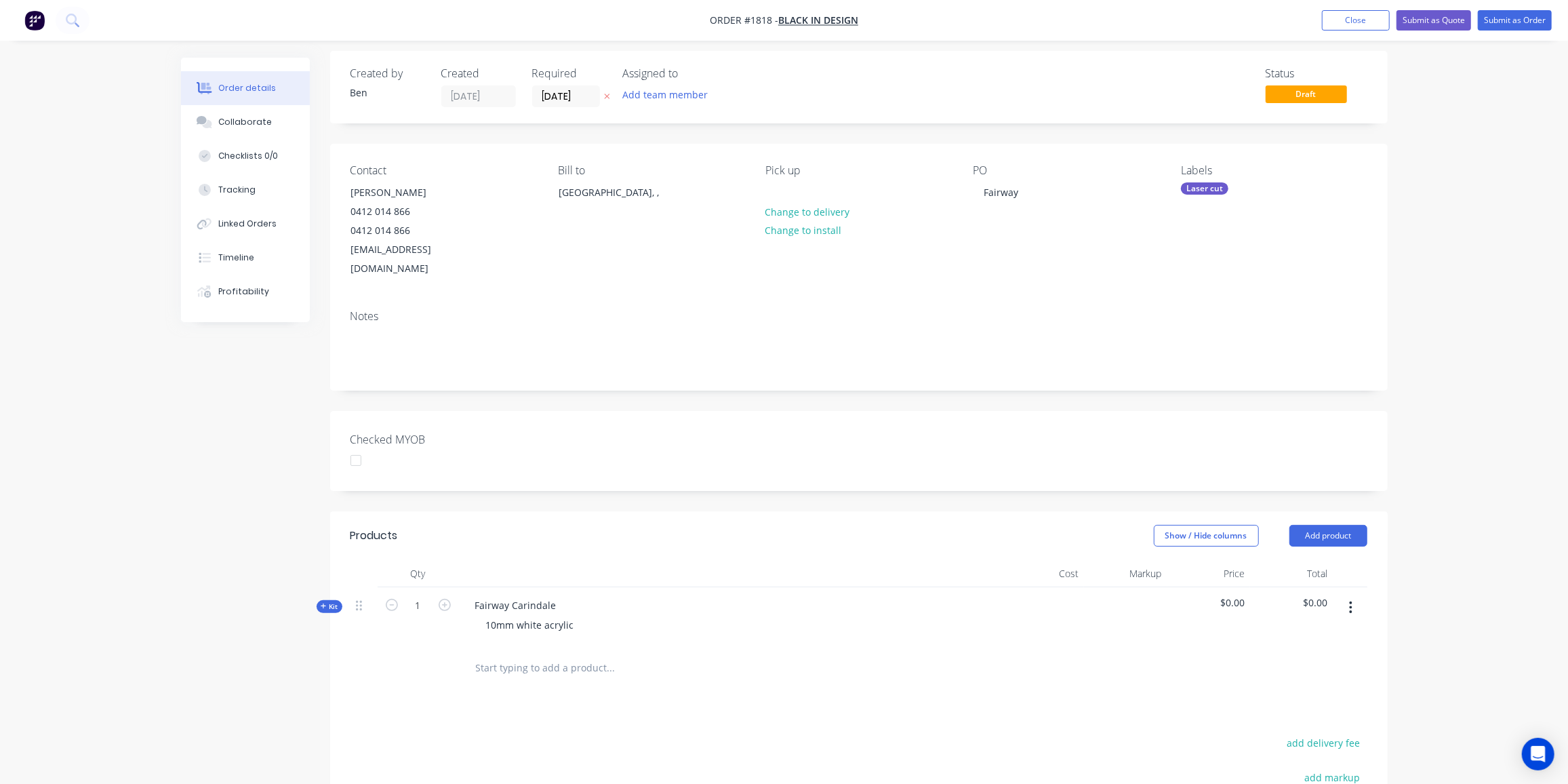
click at [327, 602] on span "Kit" at bounding box center [329, 606] width 17 height 10
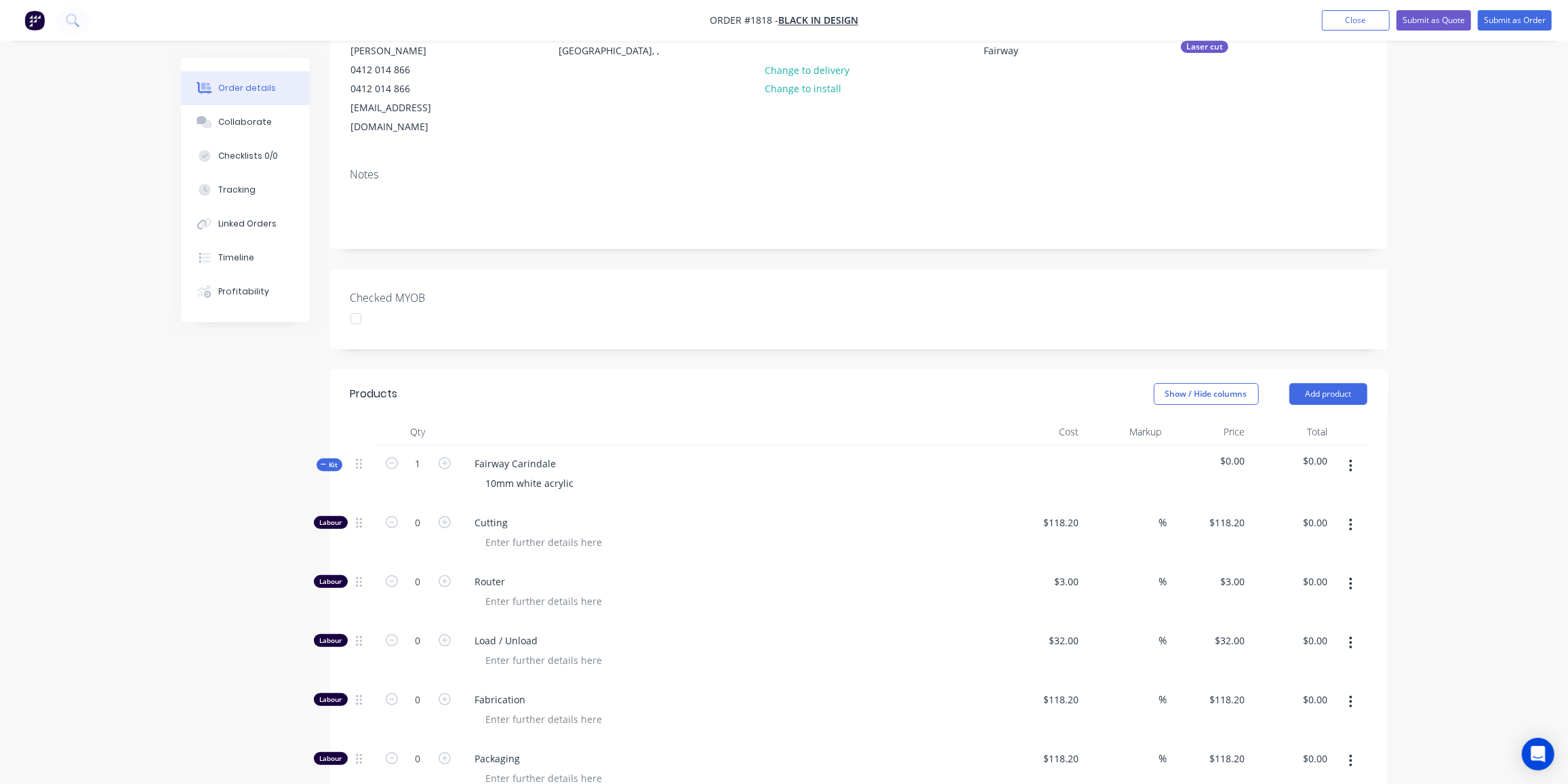
scroll to position [150, 0]
click at [410, 572] on input "0" at bounding box center [418, 582] width 36 height 20
type input "12"
type input "$36.00"
click at [429, 630] on input "0" at bounding box center [418, 640] width 36 height 20
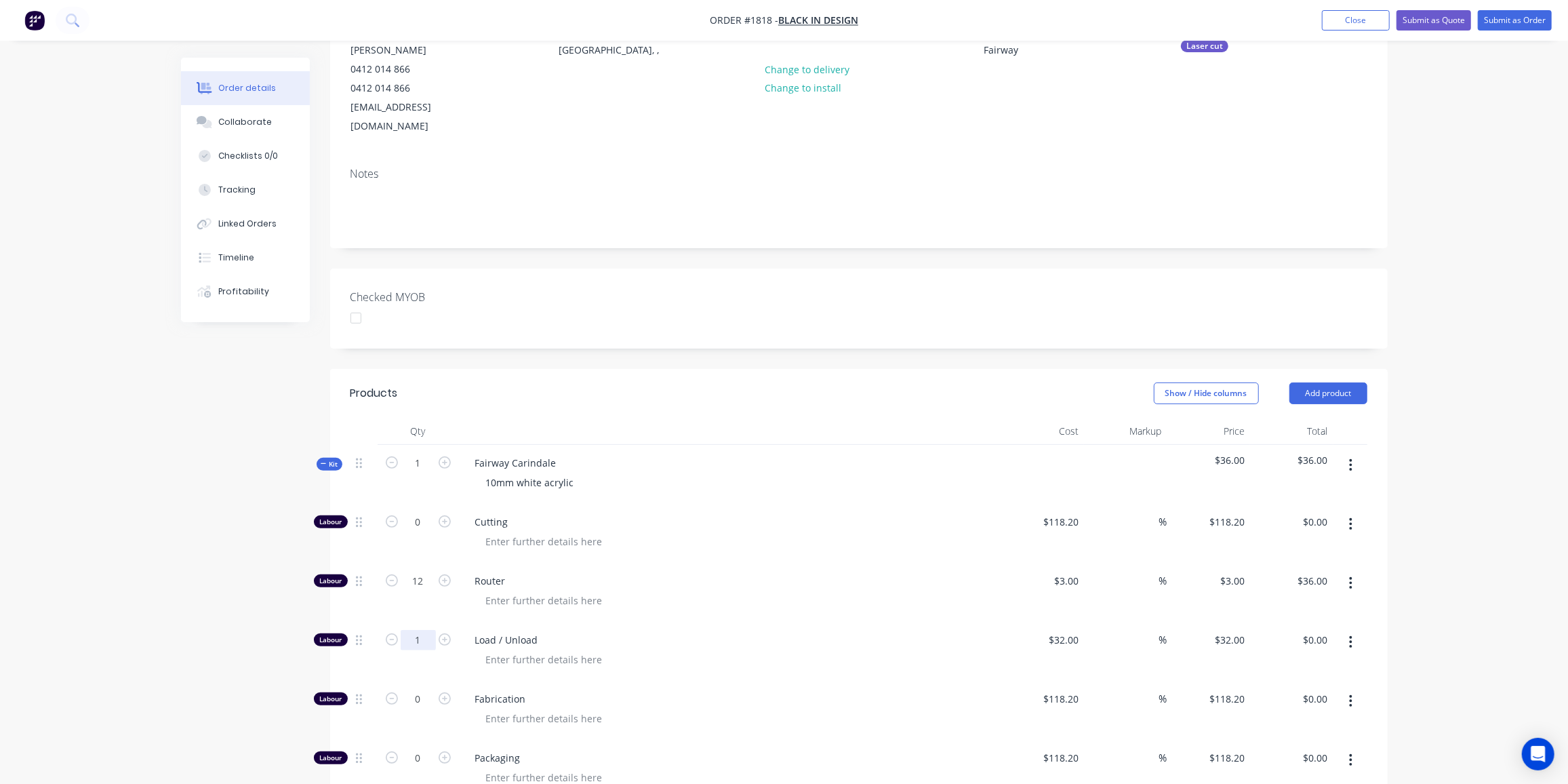
type input "1"
type input "$32.00"
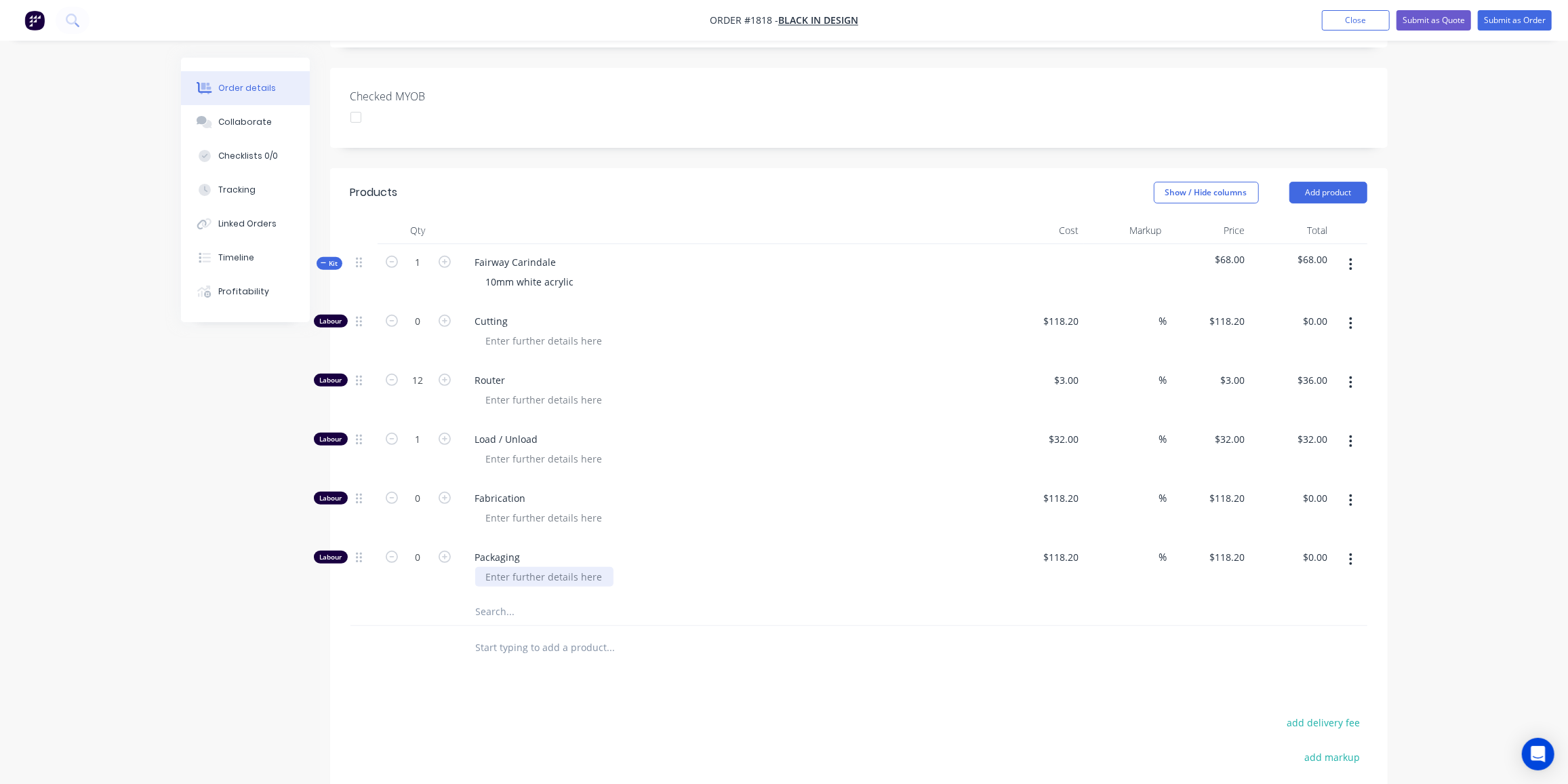
scroll to position [352, 0]
click at [500, 597] on input "text" at bounding box center [611, 611] width 272 height 27
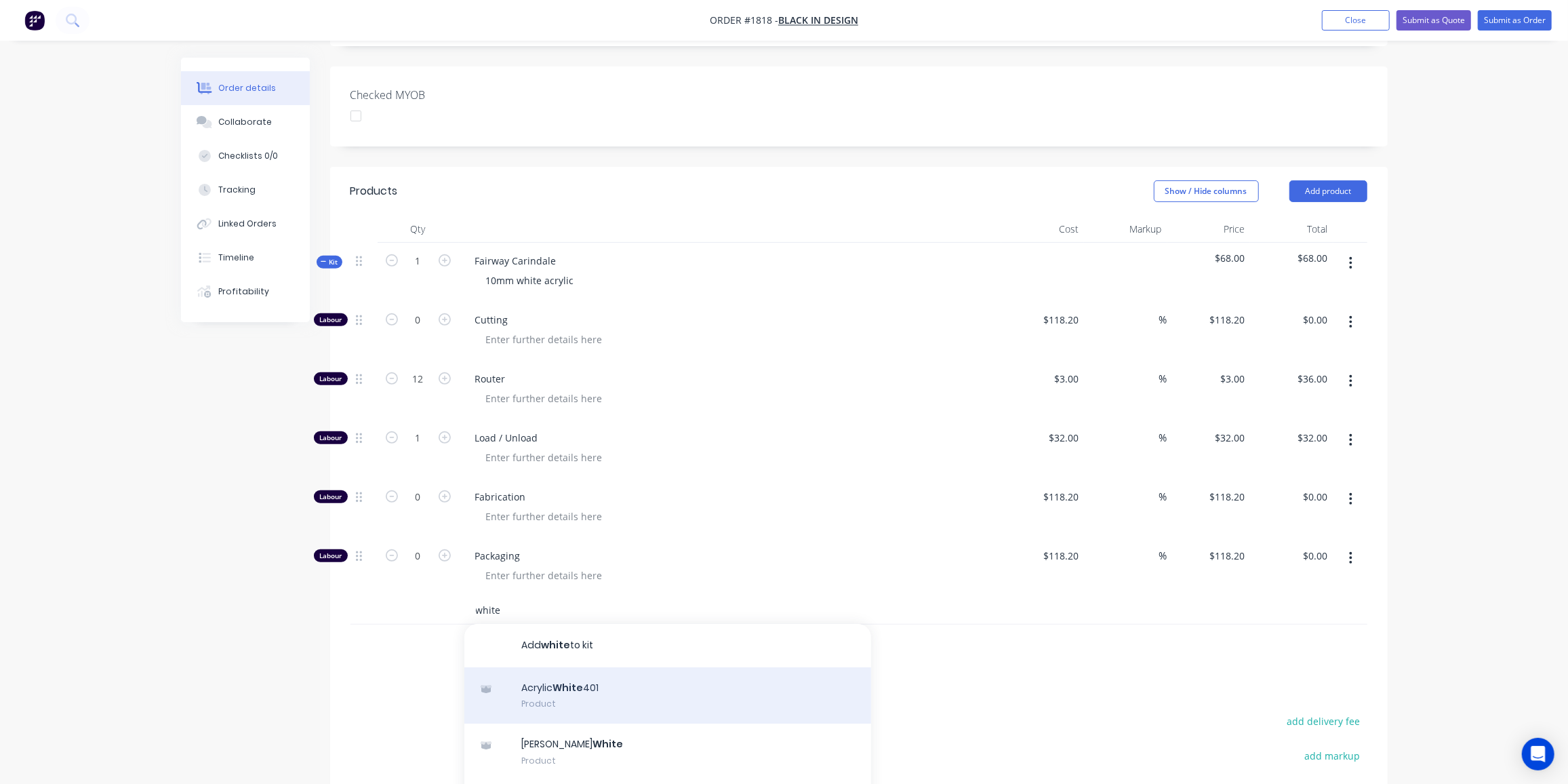
type input "white"
click at [651, 686] on div "Acrylic White 401 Product" at bounding box center [668, 696] width 407 height 57
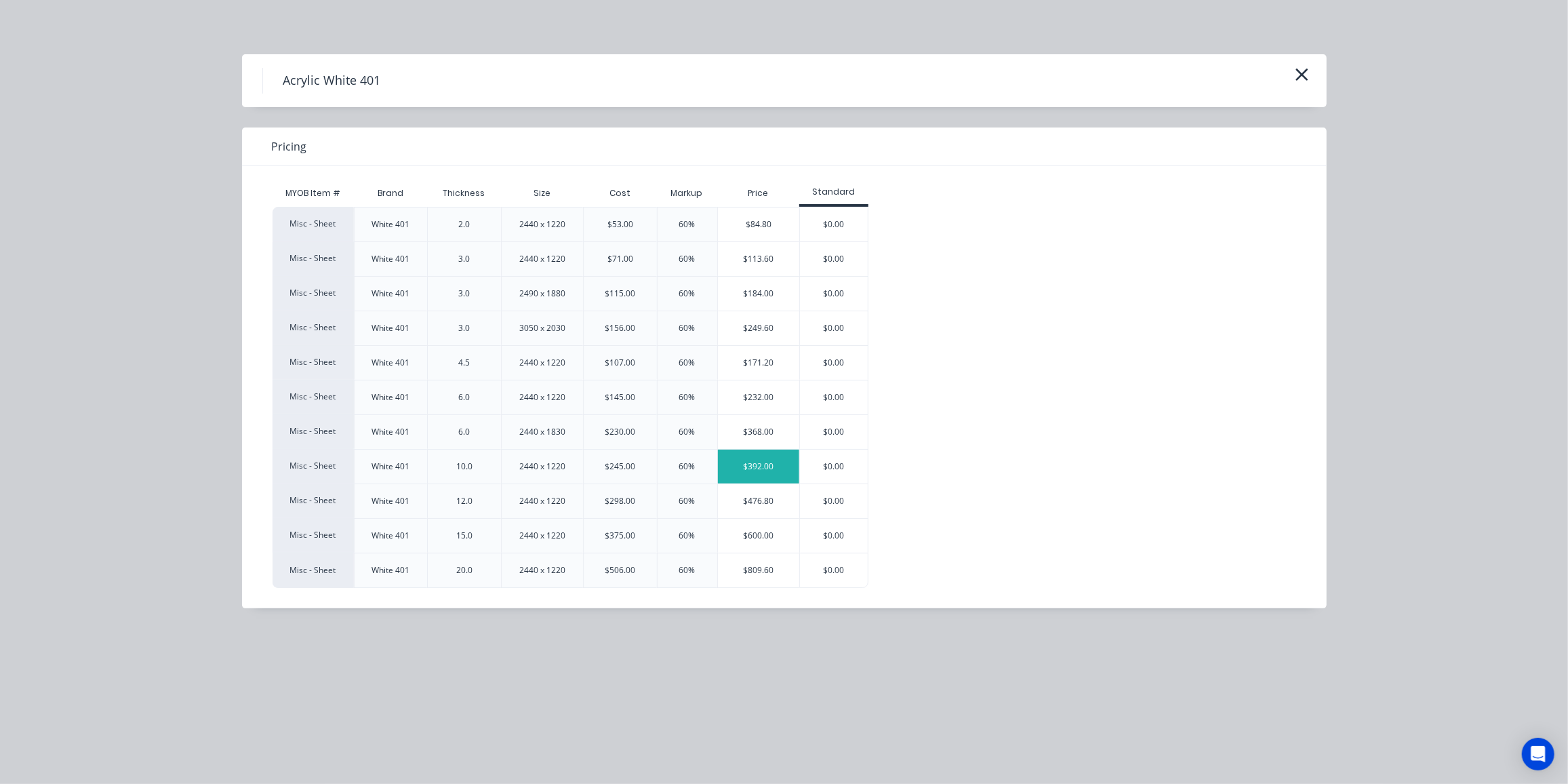
click at [775, 470] on div "$392.00" at bounding box center [759, 466] width 82 height 34
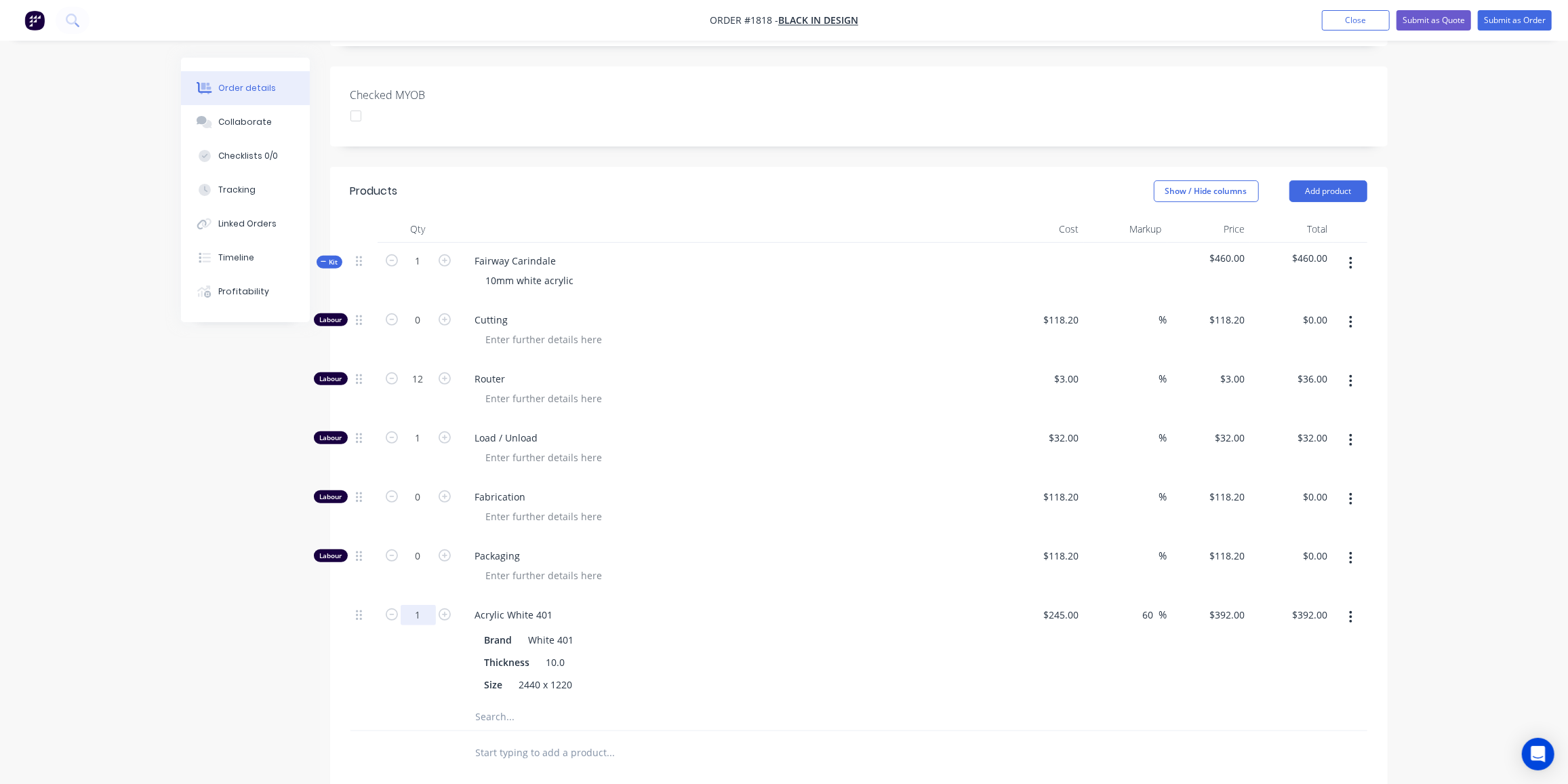
click at [429, 605] on input "1" at bounding box center [418, 615] width 36 height 20
type input "0.1"
type input "$39.20"
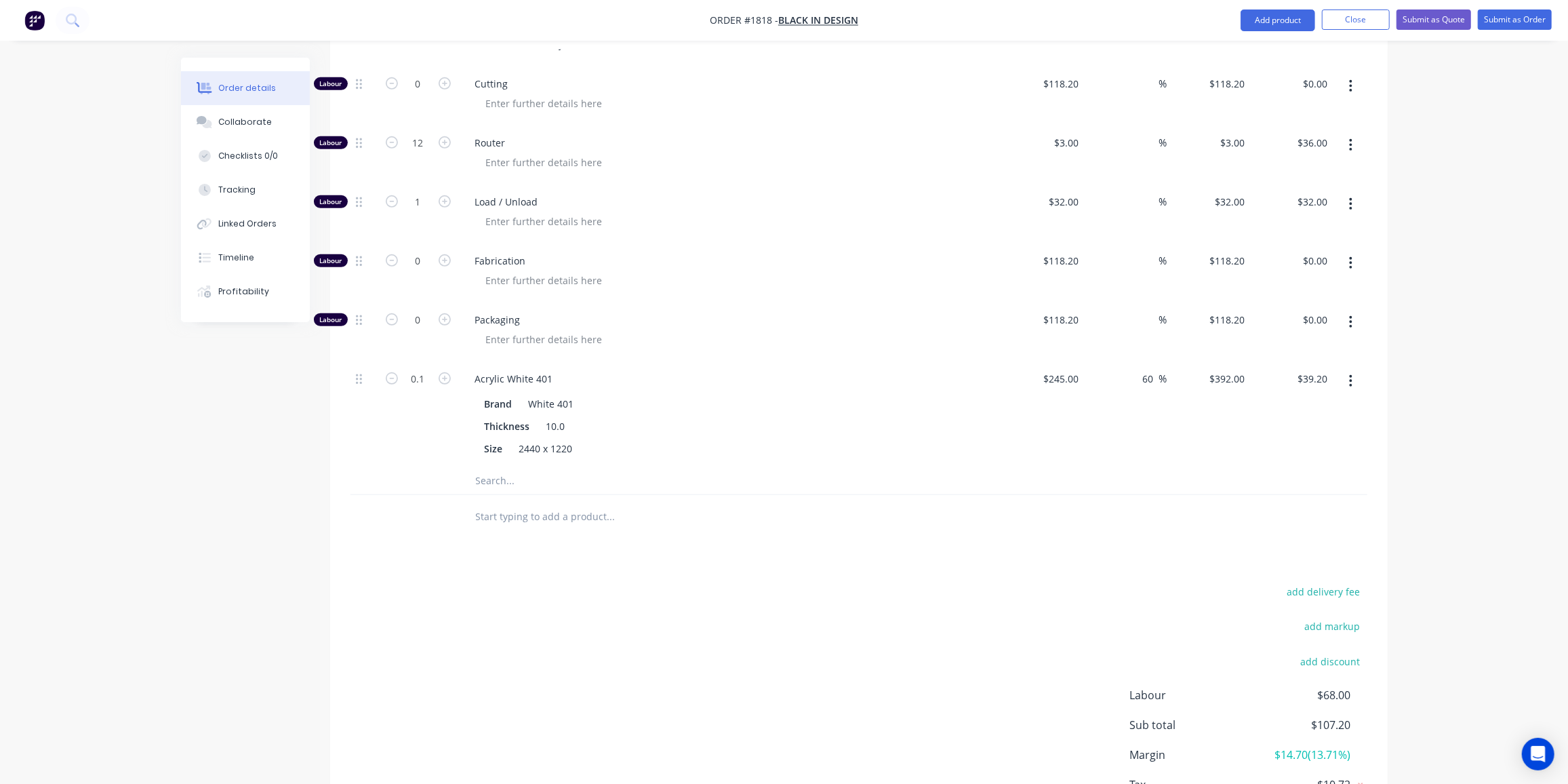
click at [704, 513] on div at bounding box center [703, 517] width 488 height 44
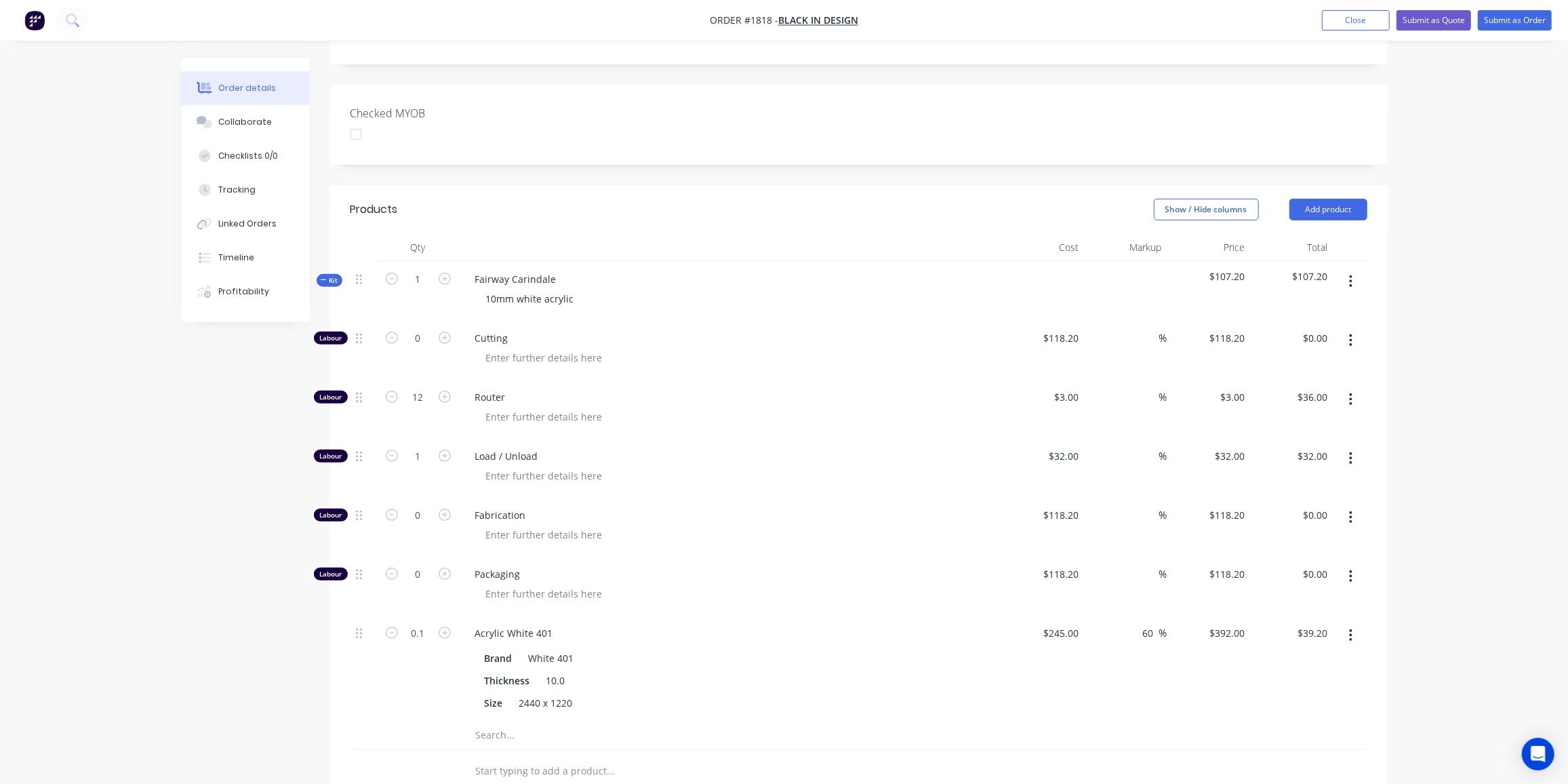
scroll to position [333, 0]
click at [442, 450] on icon "button" at bounding box center [445, 456] width 12 height 12
type input "2"
type input "$64.00"
click at [427, 388] on input "12" at bounding box center [418, 398] width 36 height 20
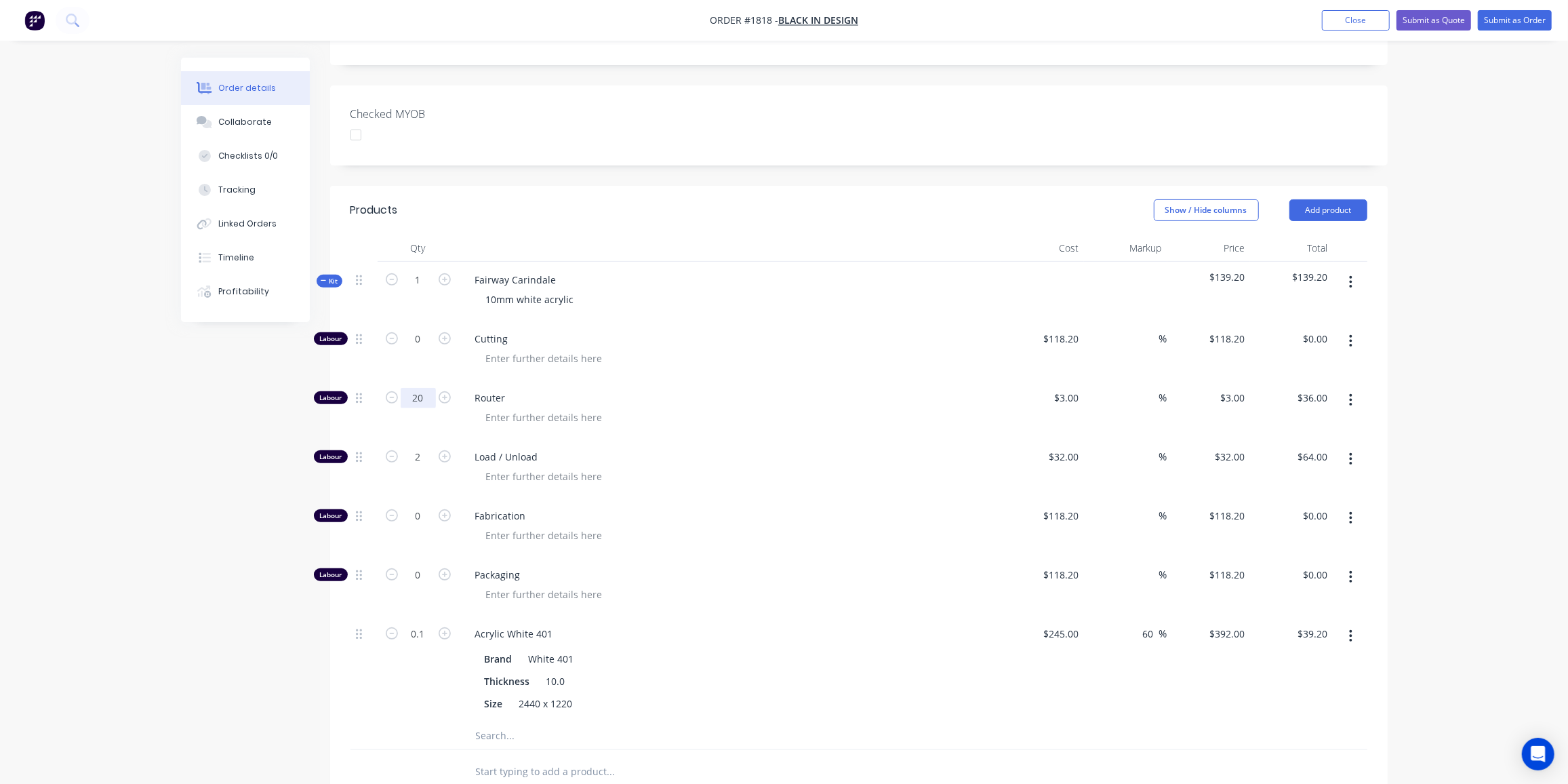
type input "20"
type input "$60.00"
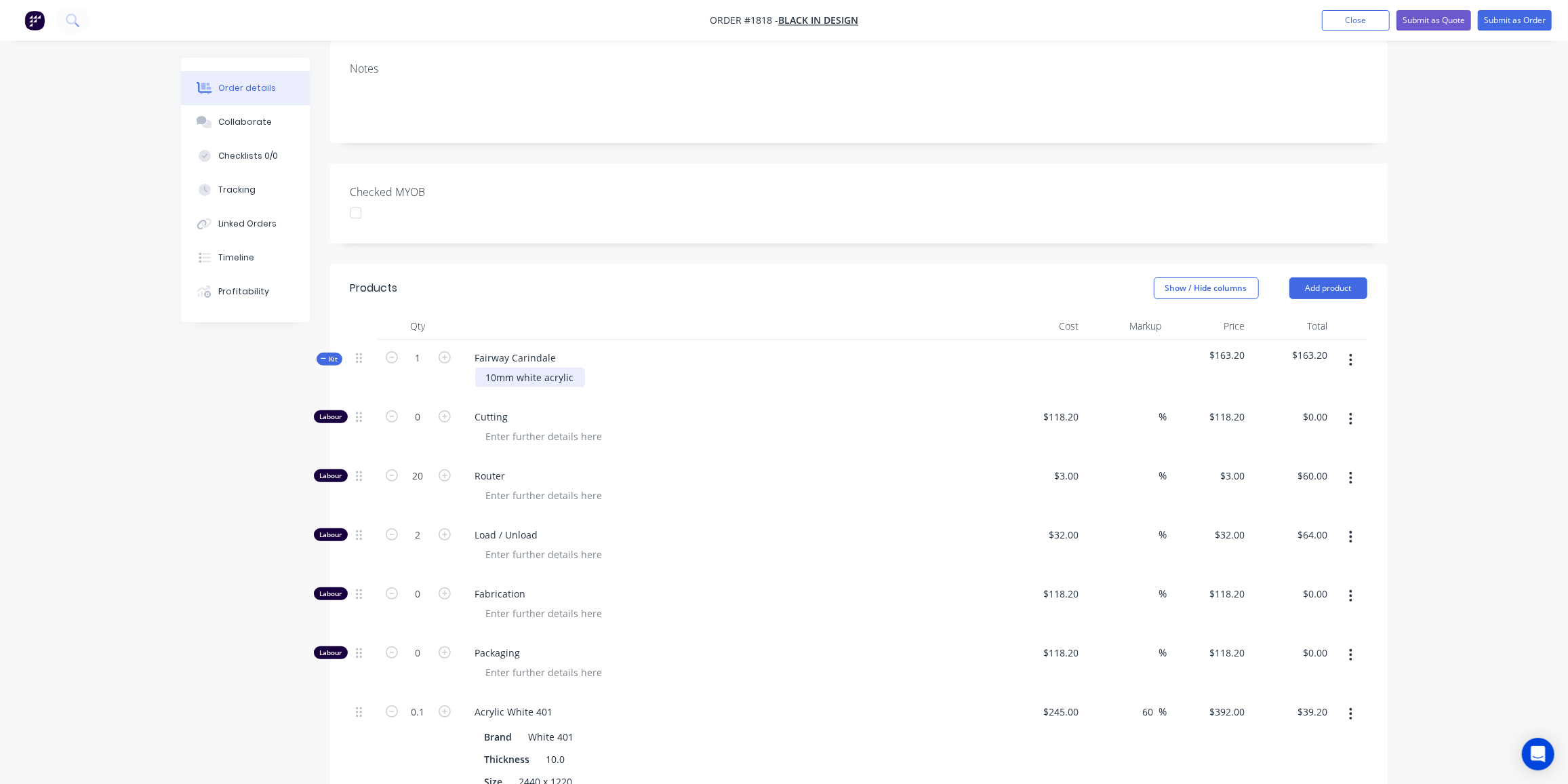
drag, startPoint x: 316, startPoint y: 338, endPoint x: 479, endPoint y: 363, distance: 164.9
click at [317, 353] on button "Kit" at bounding box center [330, 359] width 26 height 13
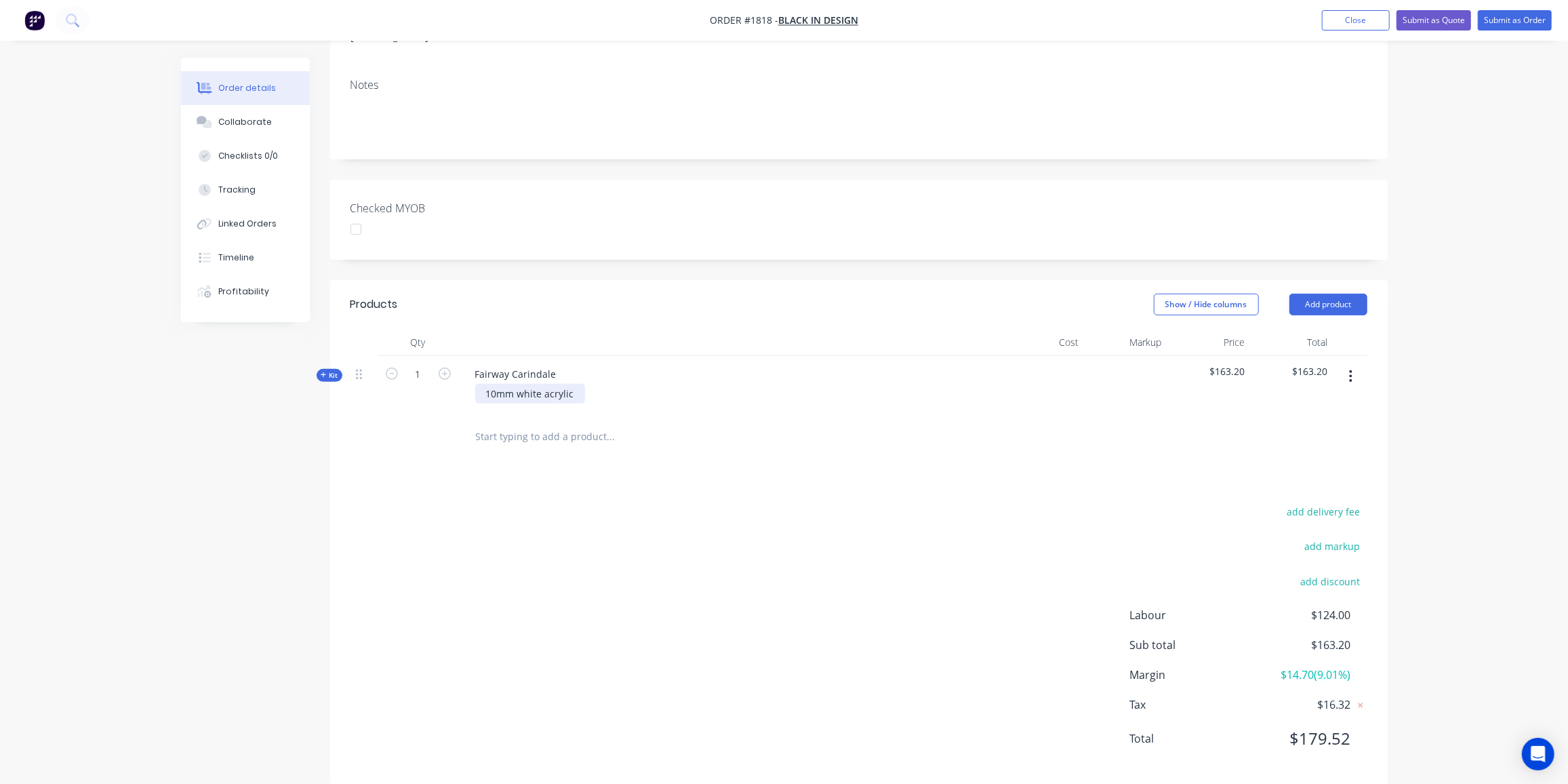
click at [574, 384] on div "10mm white acrylic" at bounding box center [530, 394] width 110 height 20
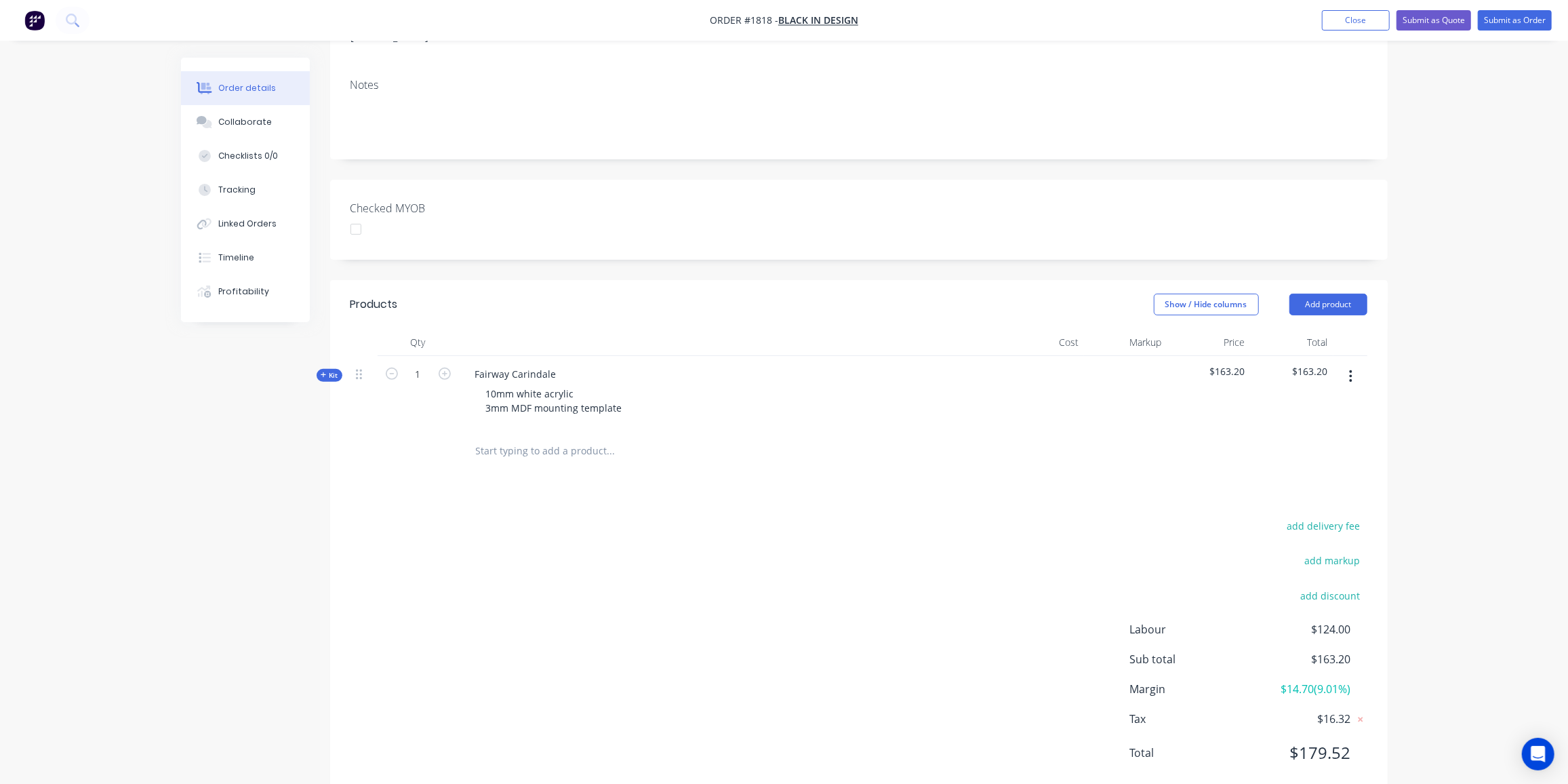
click at [109, 577] on div "Order details Collaborate Checklists 0/0 Tracking Linked Orders Timeline Profit…" at bounding box center [784, 291] width 1568 height 1057
click at [242, 118] on div "Collaborate" at bounding box center [245, 121] width 54 height 12
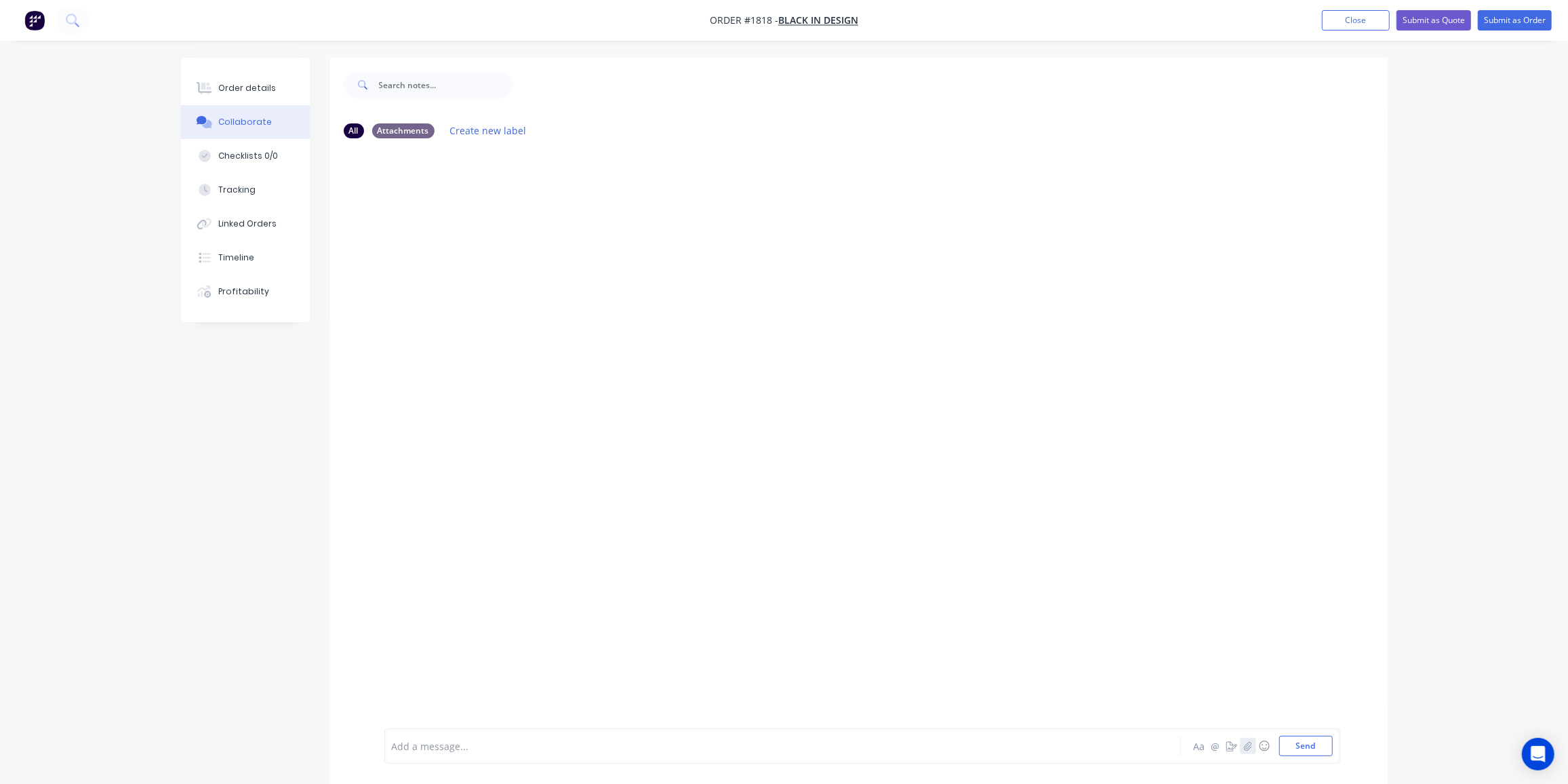
click at [1246, 748] on icon "button" at bounding box center [1247, 746] width 8 height 9
click at [1300, 752] on button "Send" at bounding box center [1306, 747] width 54 height 20
click at [241, 92] on div "Order details" at bounding box center [247, 88] width 57 height 12
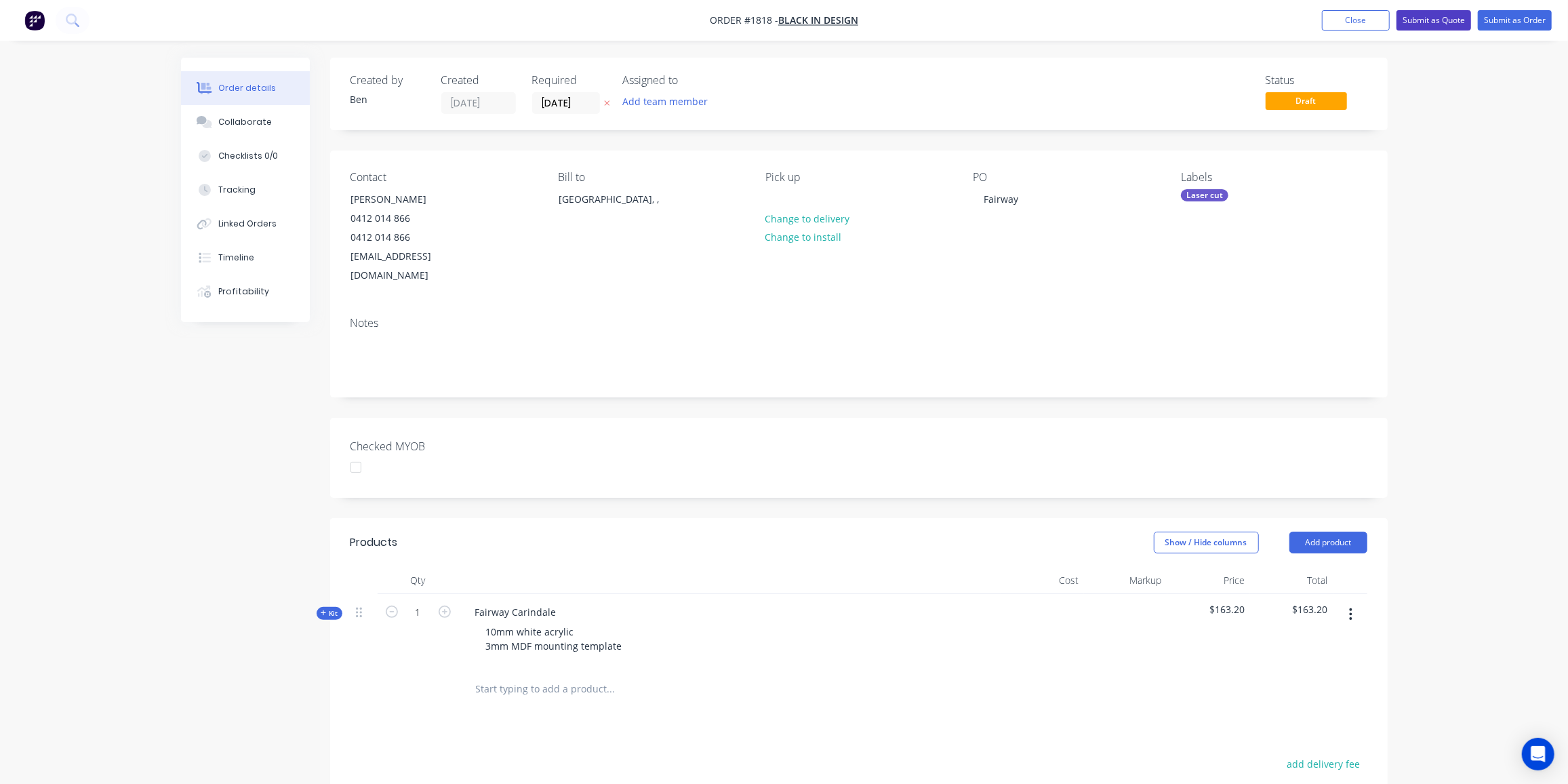
click at [1423, 21] on button "Submit as Quote" at bounding box center [1434, 20] width 75 height 20
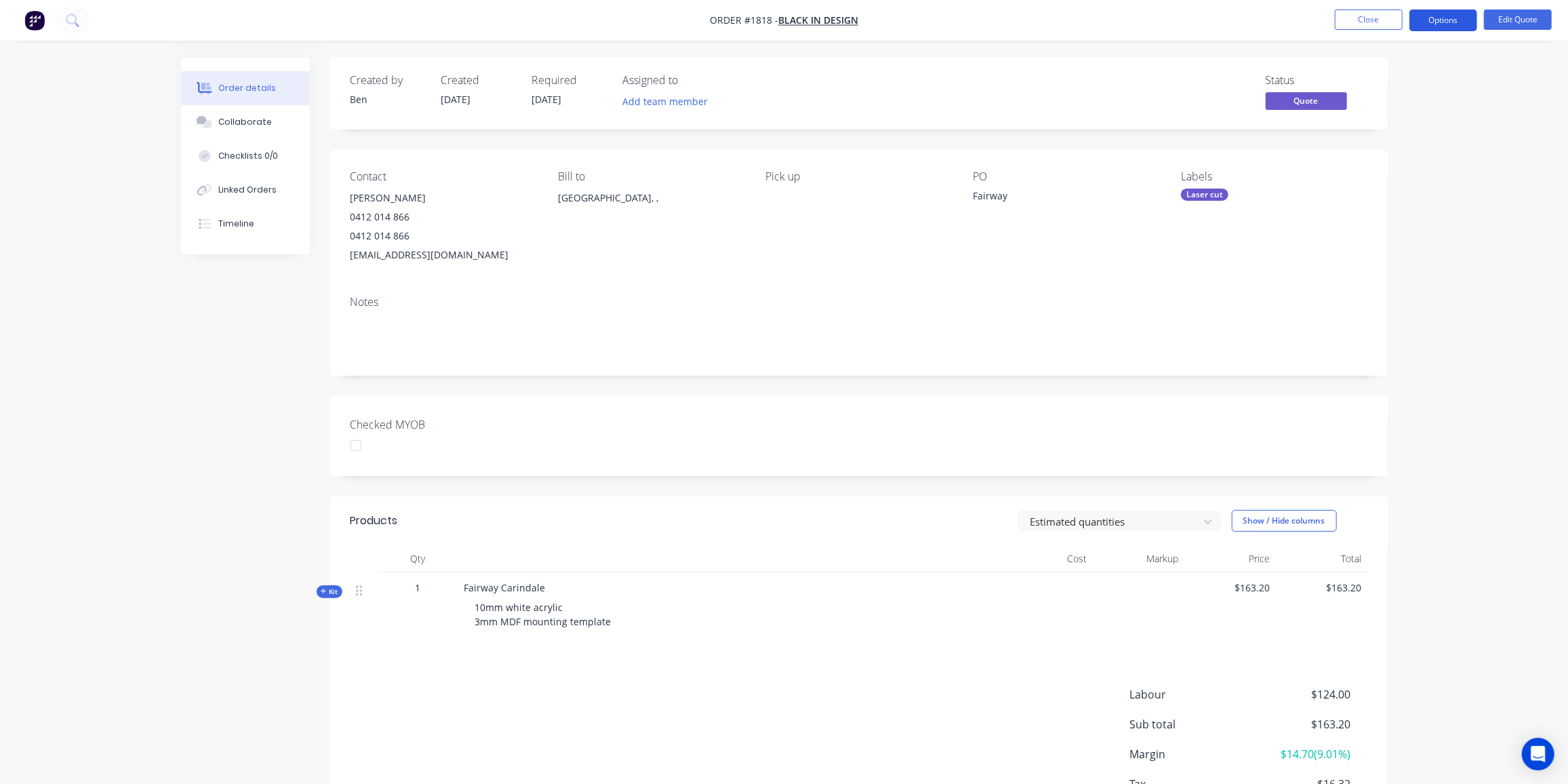
click at [1442, 17] on button "Options" at bounding box center [1443, 20] width 67 height 22
click at [1384, 163] on div "Convert to Order" at bounding box center [1402, 164] width 125 height 20
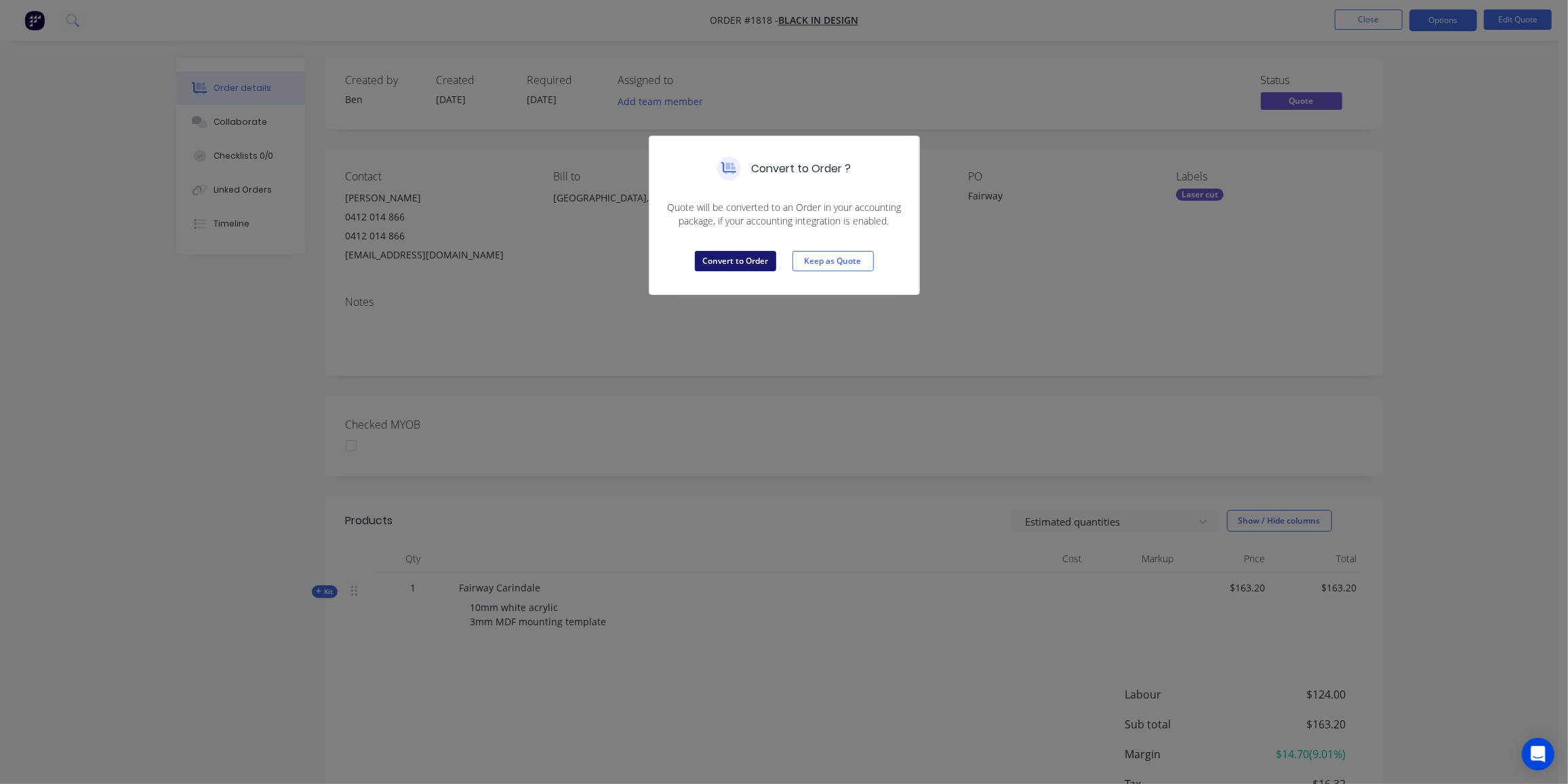
click at [734, 262] on button "Convert to Order" at bounding box center [735, 261] width 81 height 20
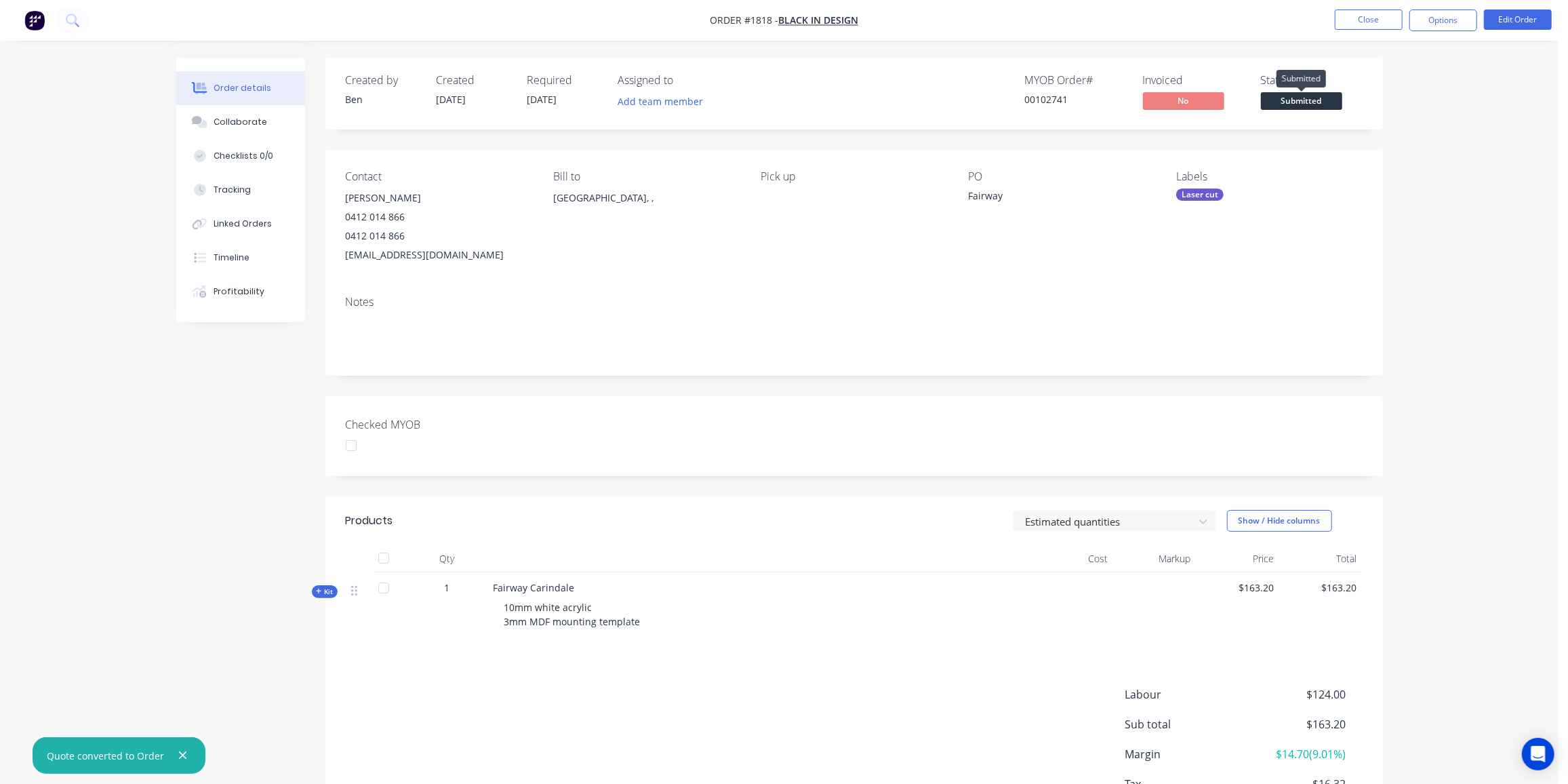
click at [1306, 106] on span "Submitted" at bounding box center [1301, 100] width 81 height 17
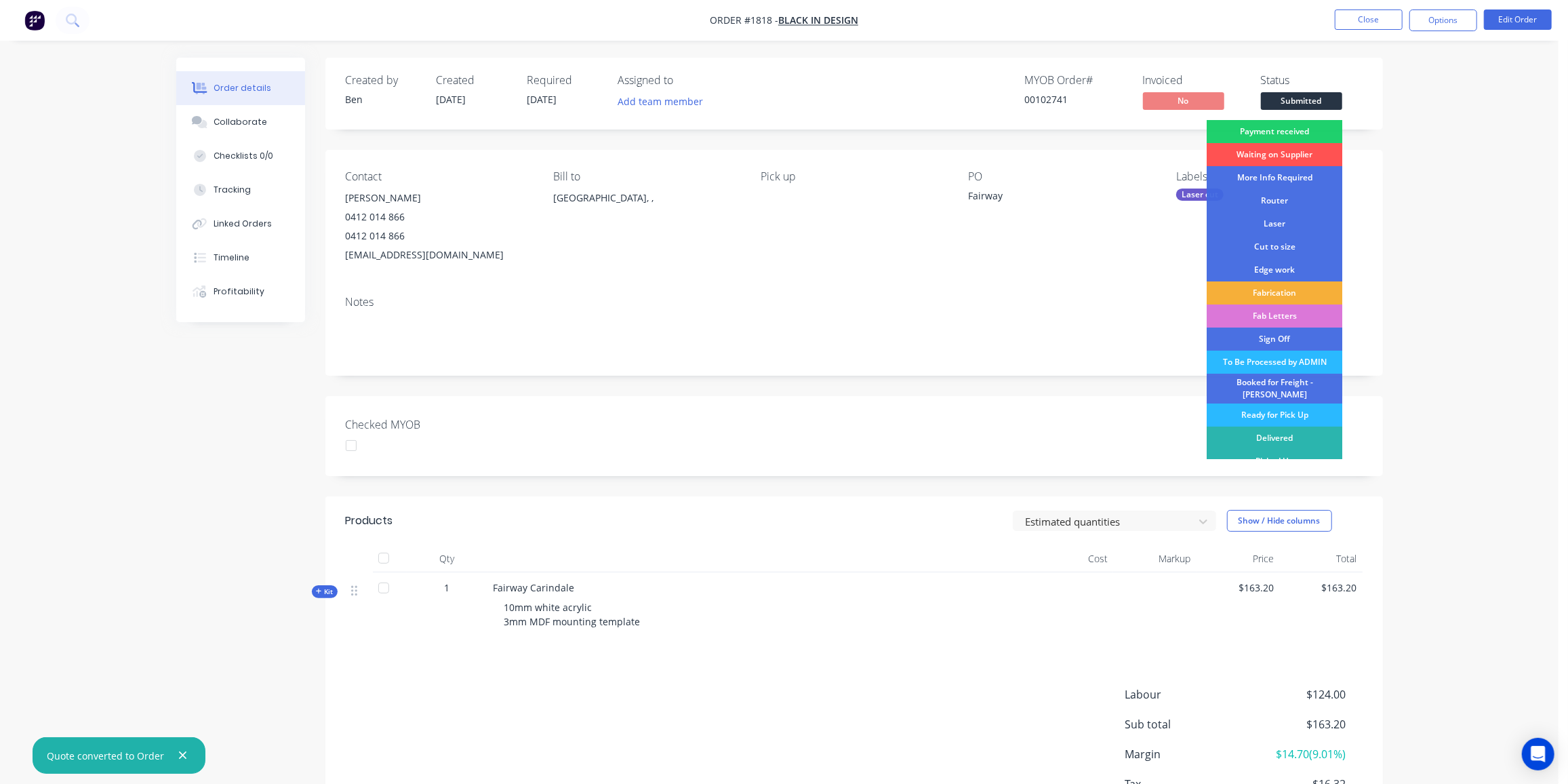
click at [1285, 222] on div "Laser" at bounding box center [1275, 223] width 136 height 23
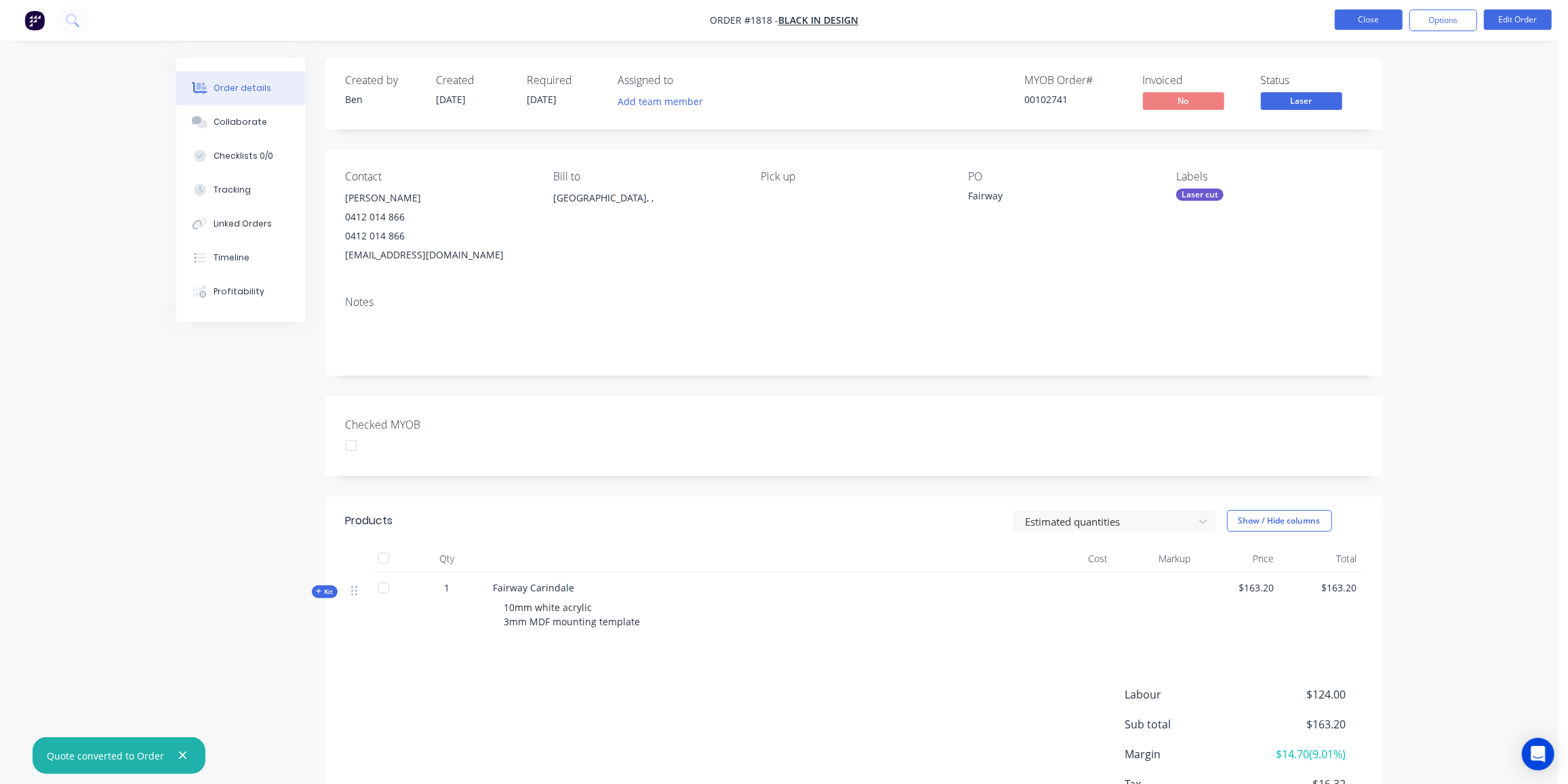
click at [1354, 20] on button "Close" at bounding box center [1368, 19] width 67 height 20
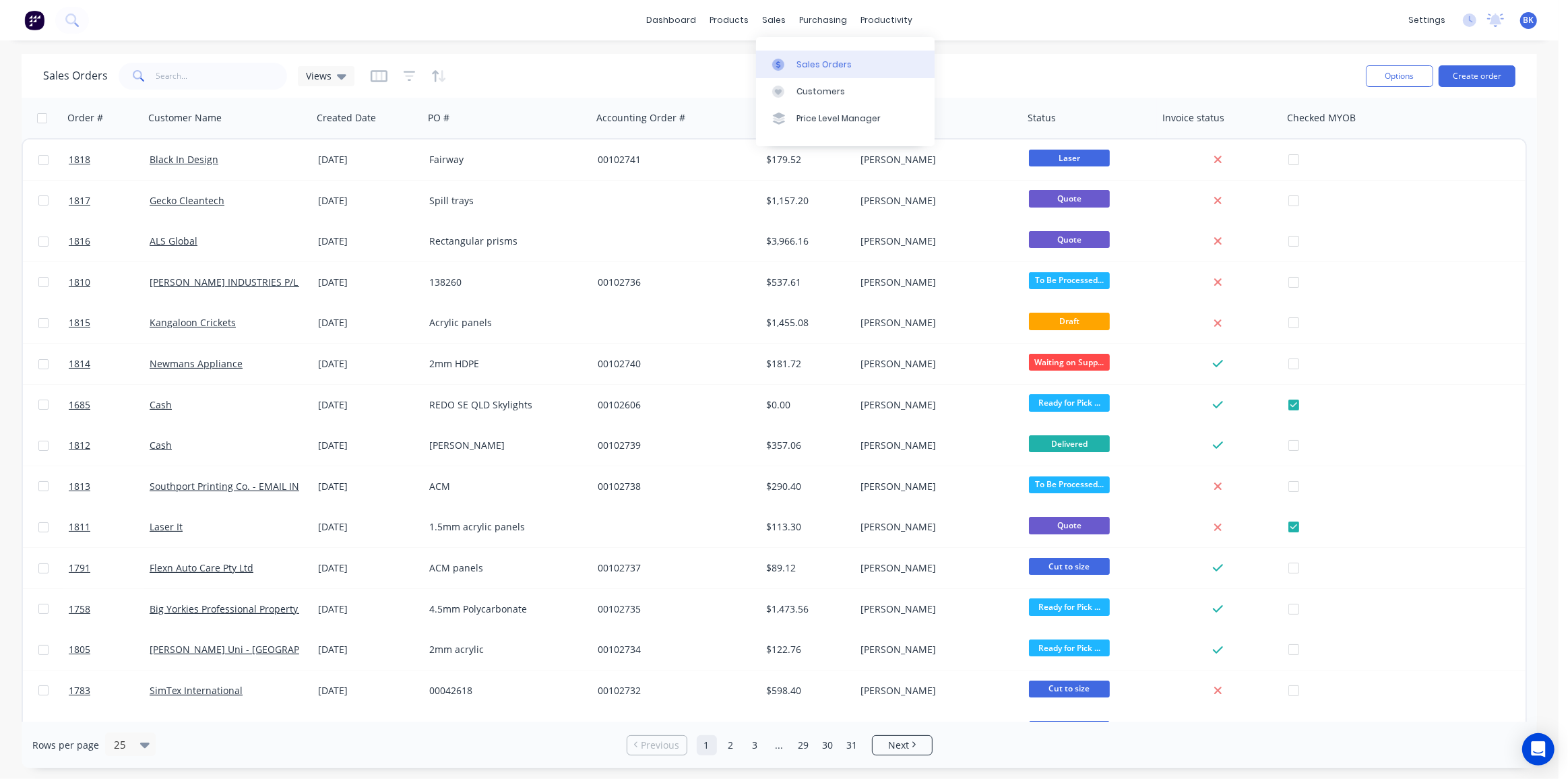
click at [789, 59] on div at bounding box center [782, 64] width 20 height 12
click at [173, 78] on input "text" at bounding box center [222, 76] width 131 height 27
click at [72, 23] on icon at bounding box center [71, 19] width 11 height 11
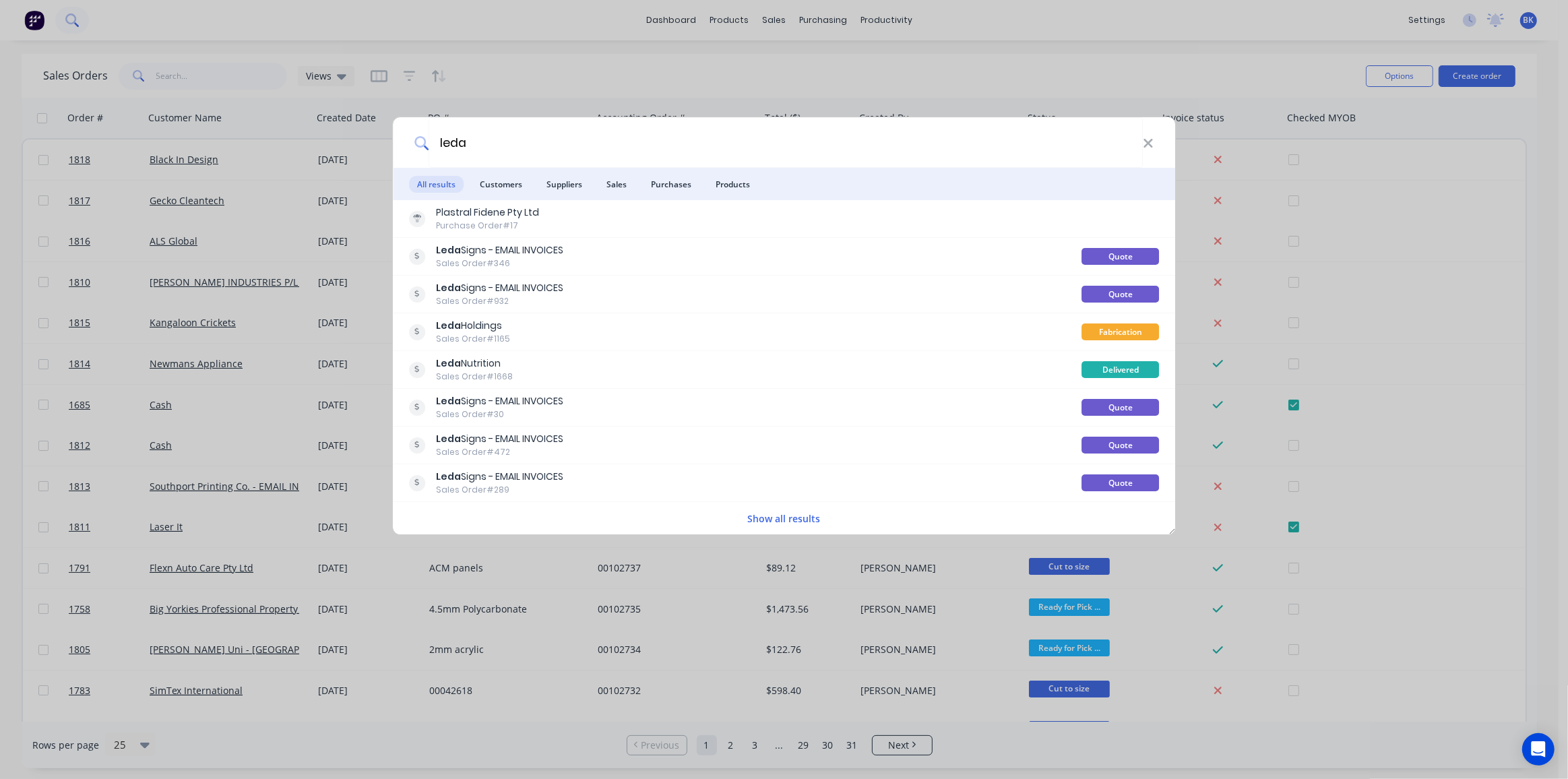
type input "leda"
click at [499, 188] on span "Customers" at bounding box center [501, 184] width 59 height 17
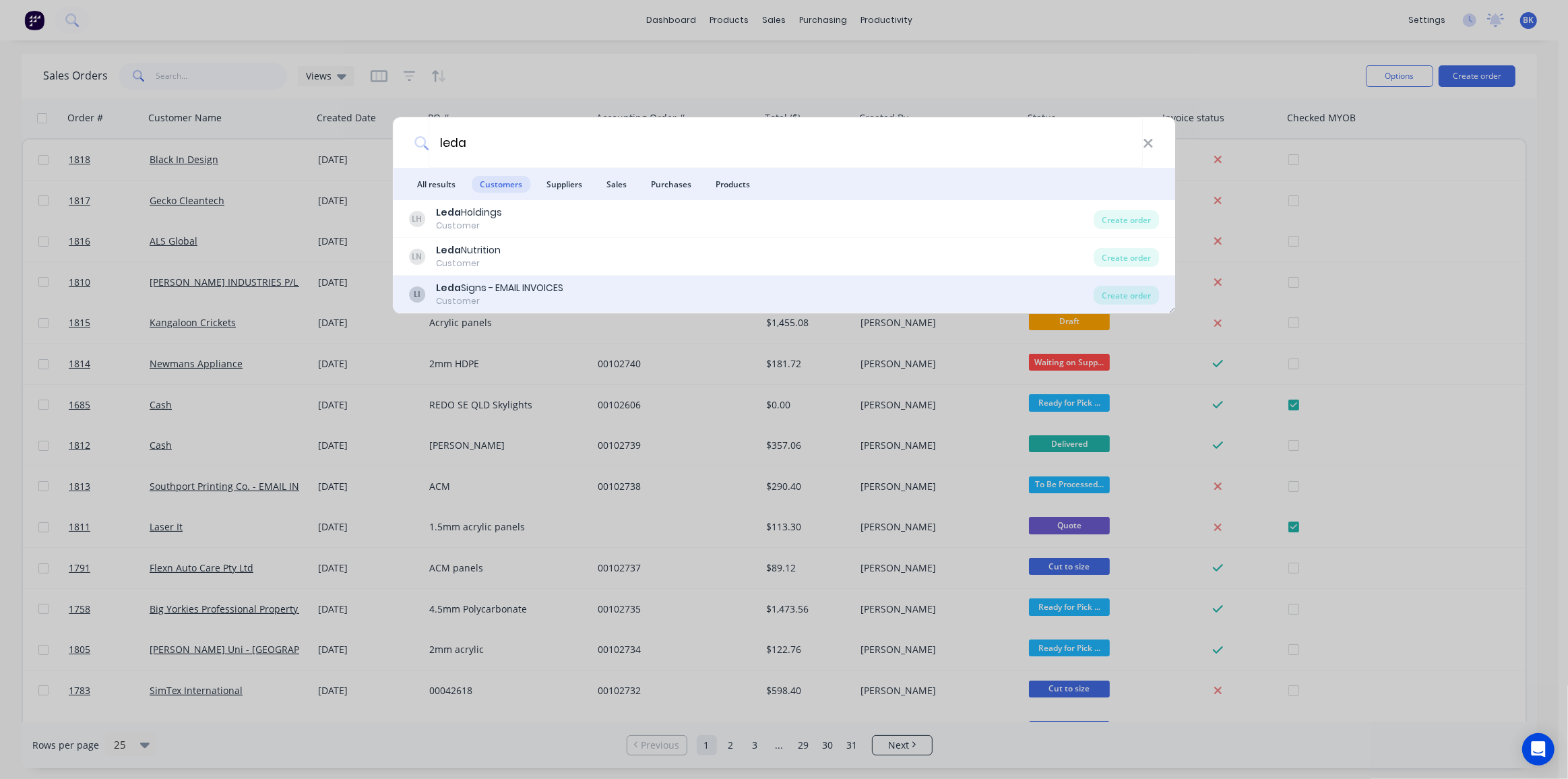
click at [475, 289] on div "Leda Signs - EMAIL INVOICES" at bounding box center [500, 288] width 128 height 14
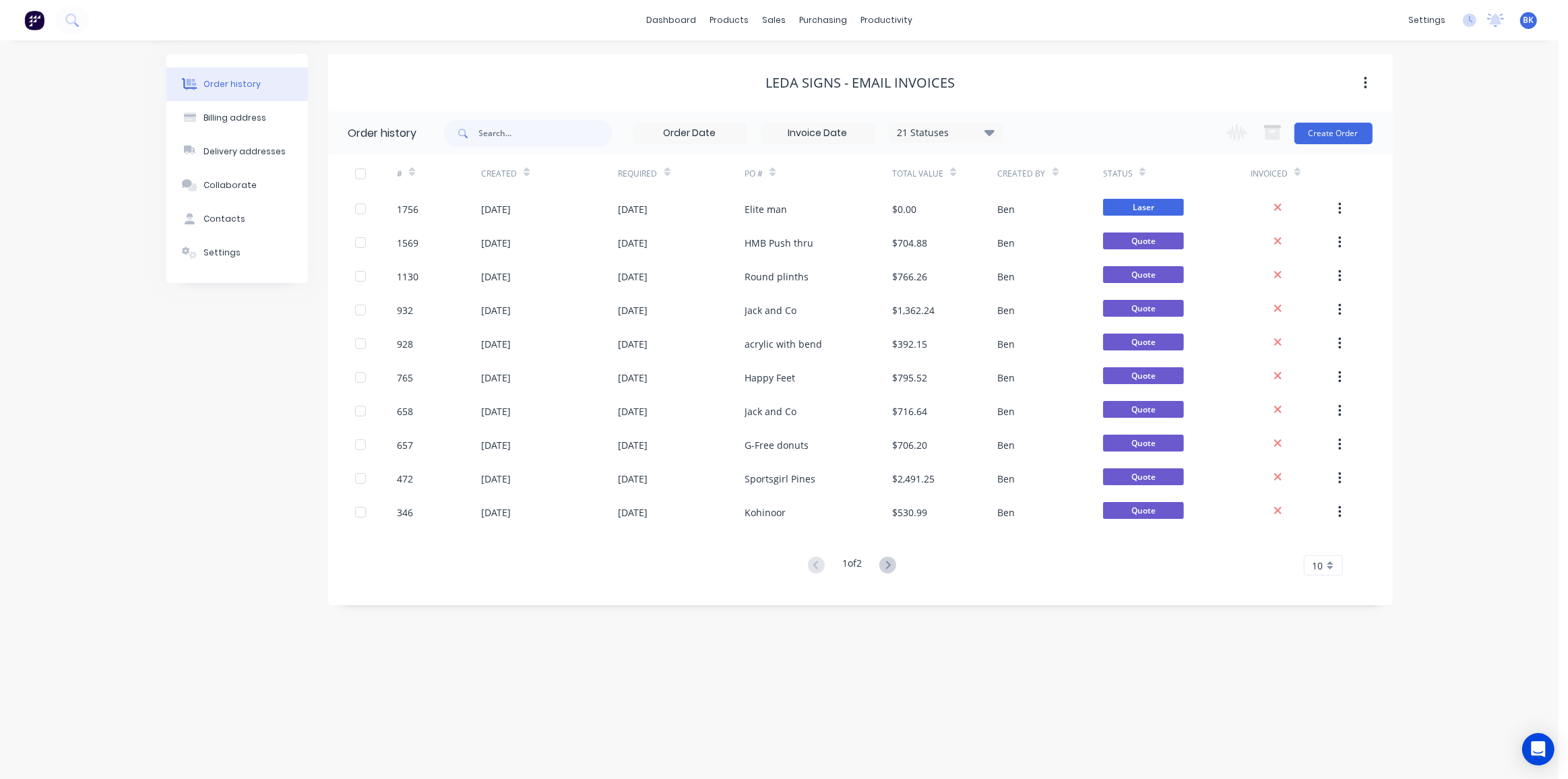
click at [994, 131] on icon at bounding box center [989, 132] width 10 height 6
click at [919, 302] on div "All" at bounding box center [973, 295] width 168 height 27
click at [913, 293] on div "All" at bounding box center [973, 295] width 168 height 27
click at [1057, 288] on label at bounding box center [1057, 288] width 0 height 0
click at [1057, 294] on input "checkbox" at bounding box center [1063, 294] width 11 height 13
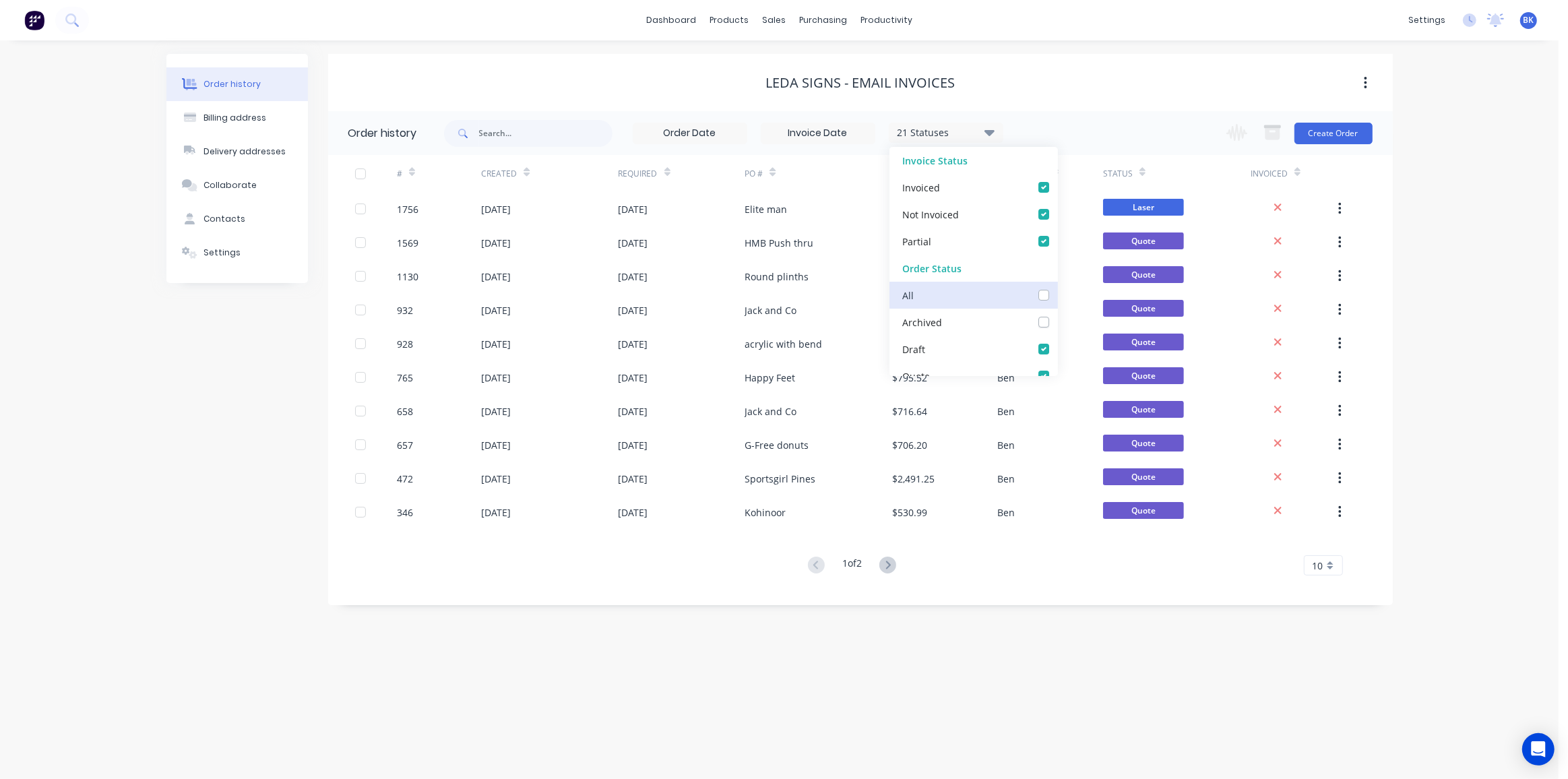
checkbox input "true"
click at [987, 130] on icon at bounding box center [989, 132] width 10 height 6
click at [1060, 88] on div "Leda Signs - EMAIL INVOICES" at bounding box center [860, 83] width 1065 height 16
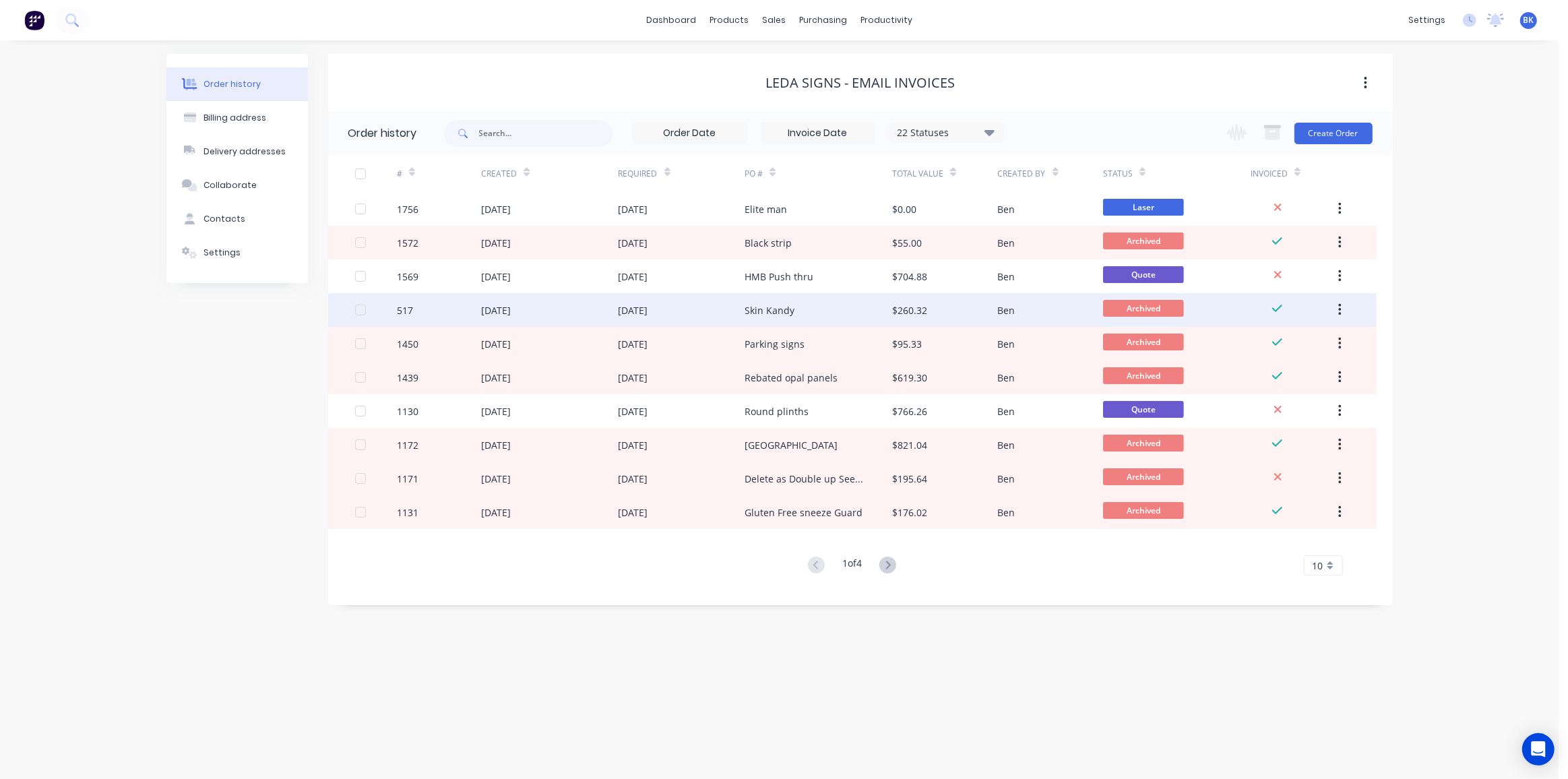
click at [808, 313] on div "Skin Kandy" at bounding box center [817, 310] width 148 height 34
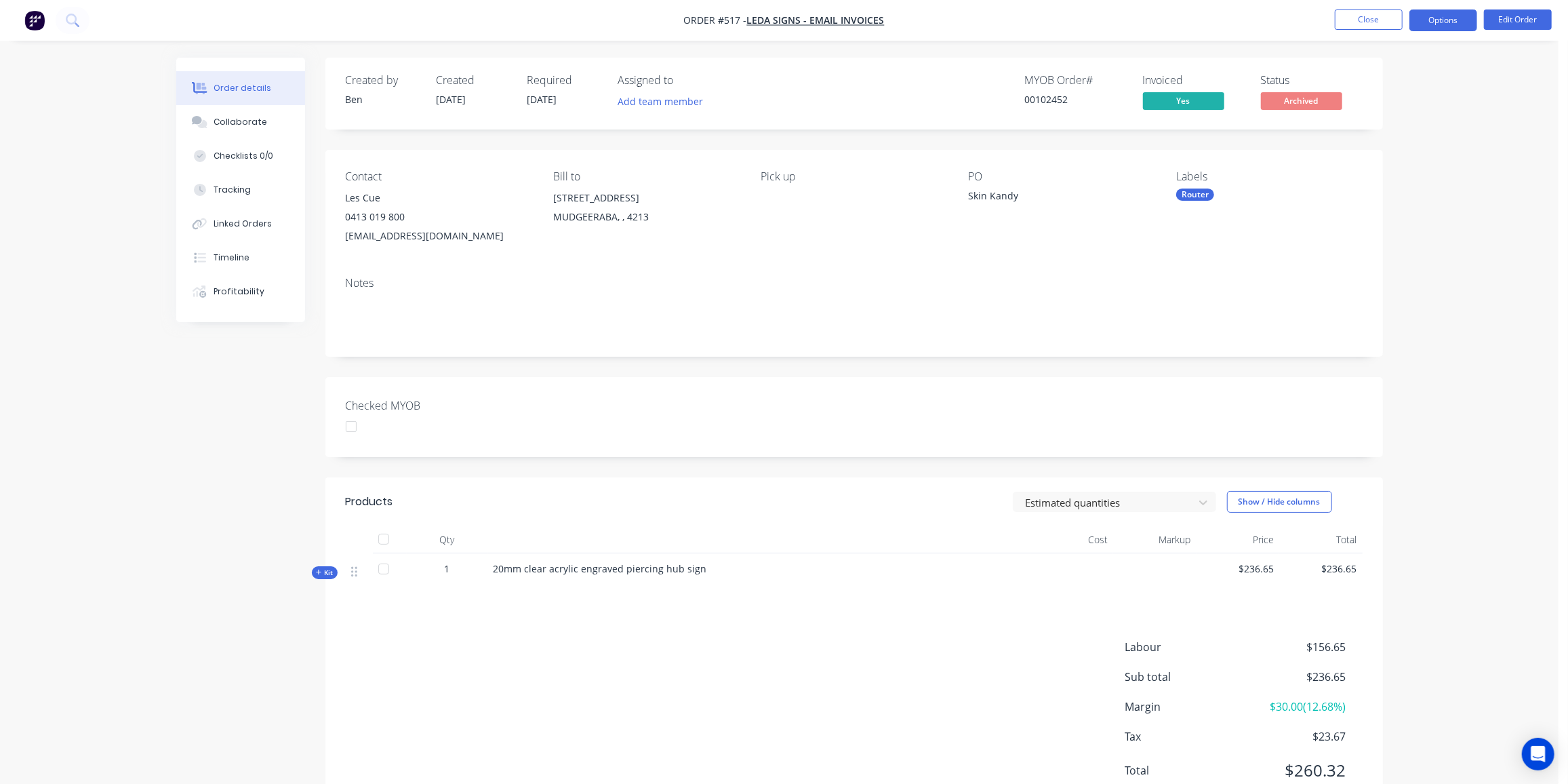
click at [1457, 25] on button "Options" at bounding box center [1443, 20] width 67 height 22
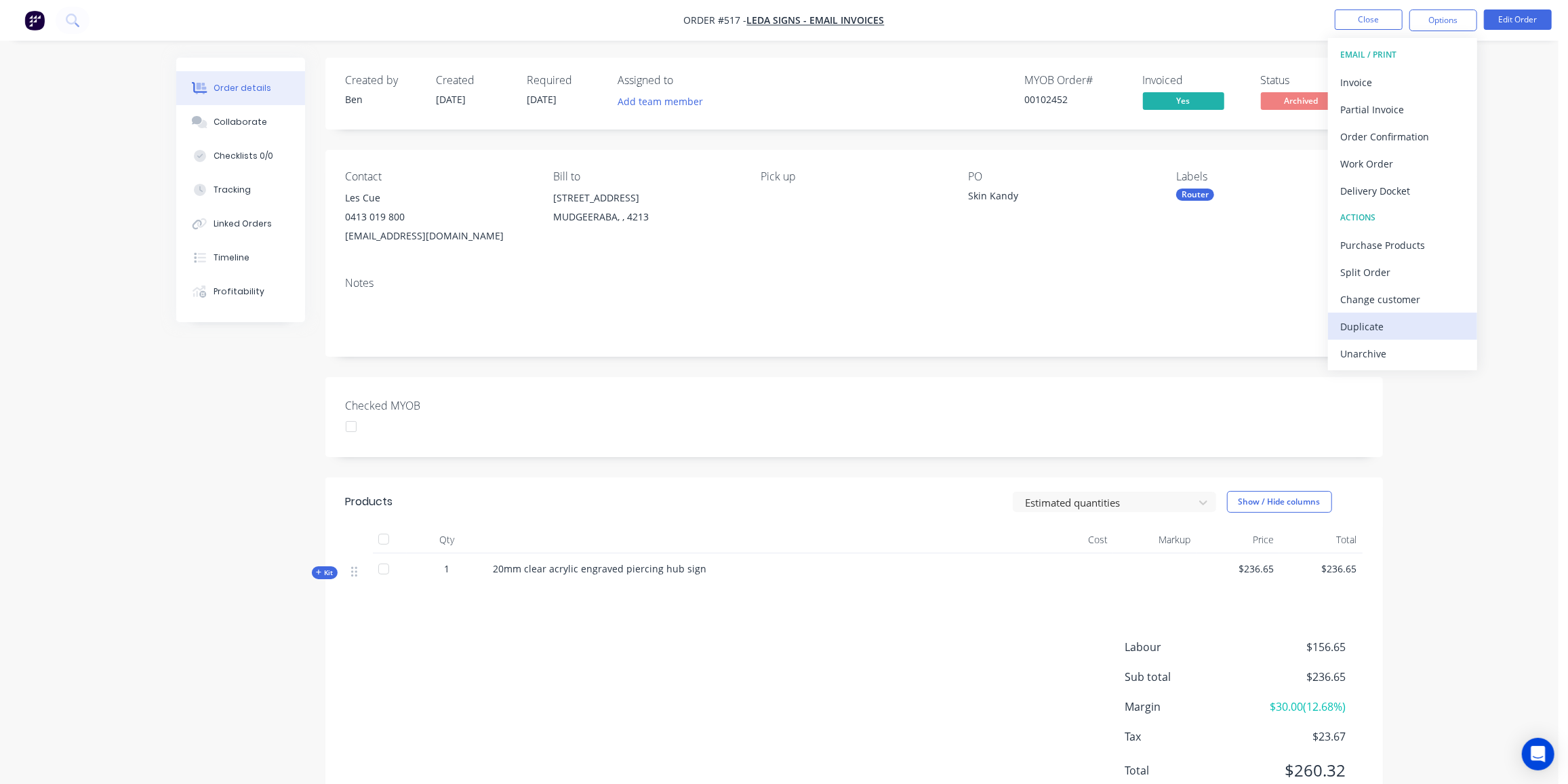
click at [1376, 323] on div "Duplicate" at bounding box center [1402, 327] width 125 height 20
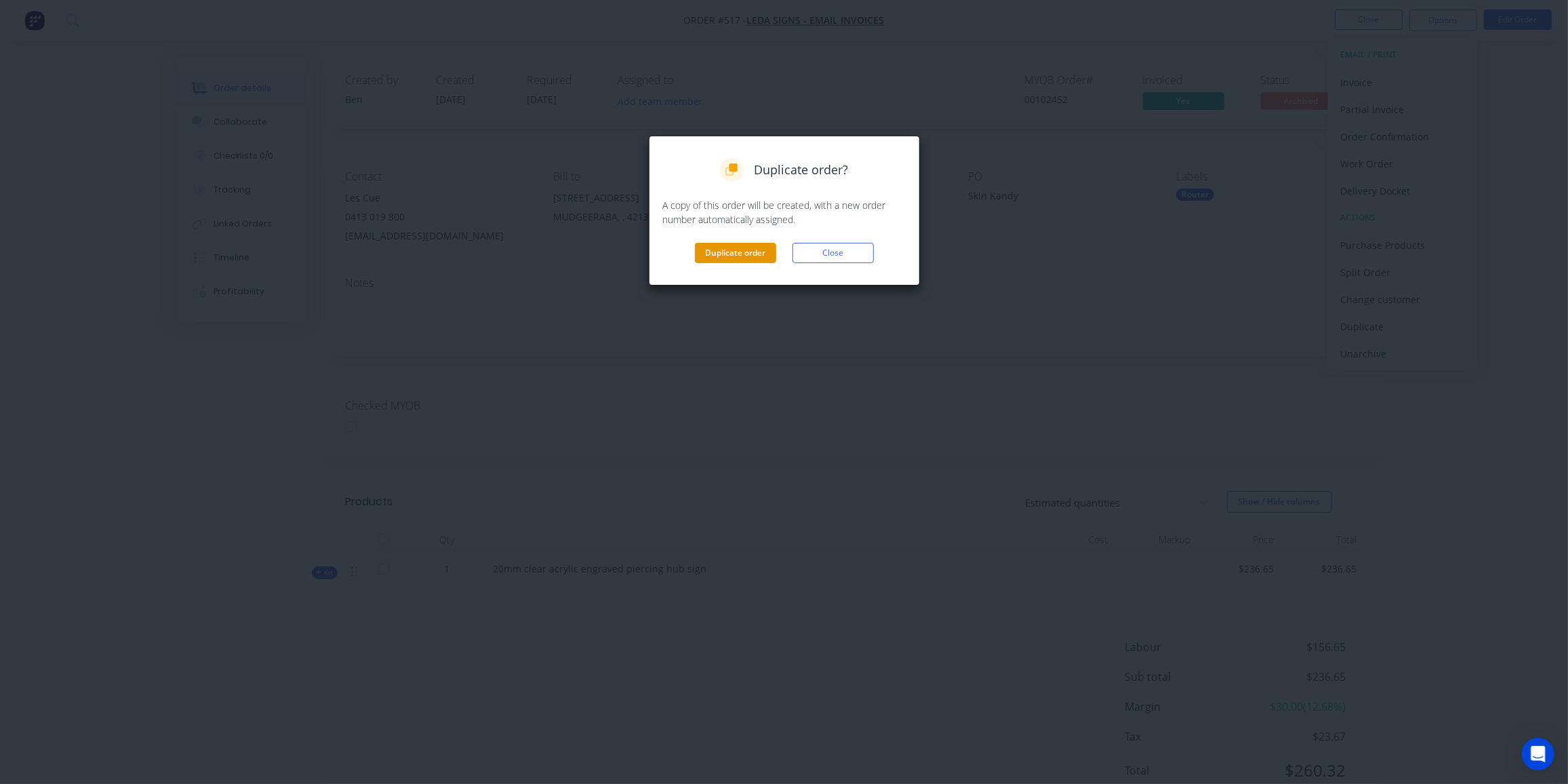
click at [738, 253] on button "Duplicate order" at bounding box center [735, 253] width 81 height 20
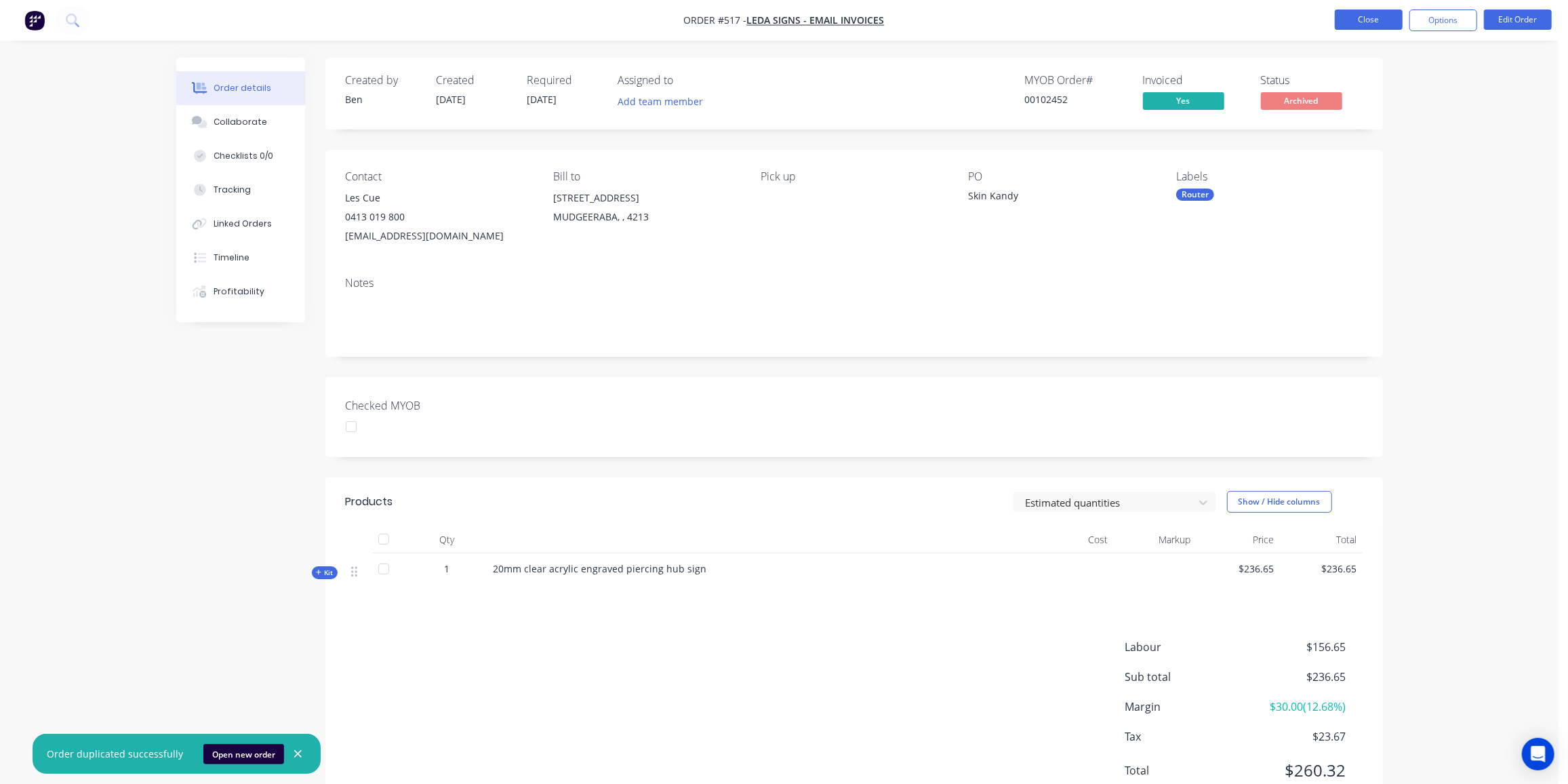
click at [1369, 17] on button "Close" at bounding box center [1368, 19] width 67 height 20
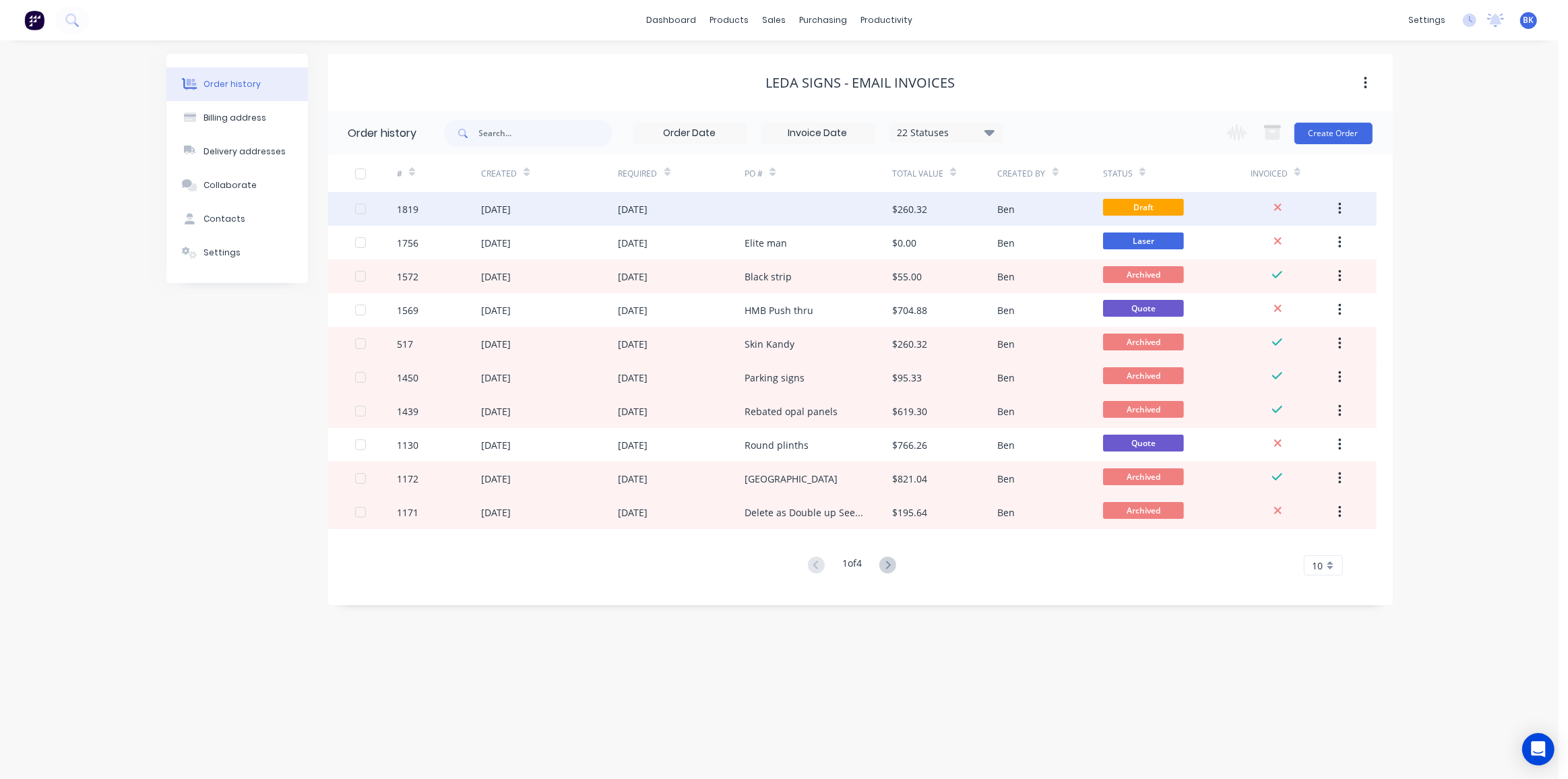
click at [780, 204] on div at bounding box center [817, 208] width 148 height 34
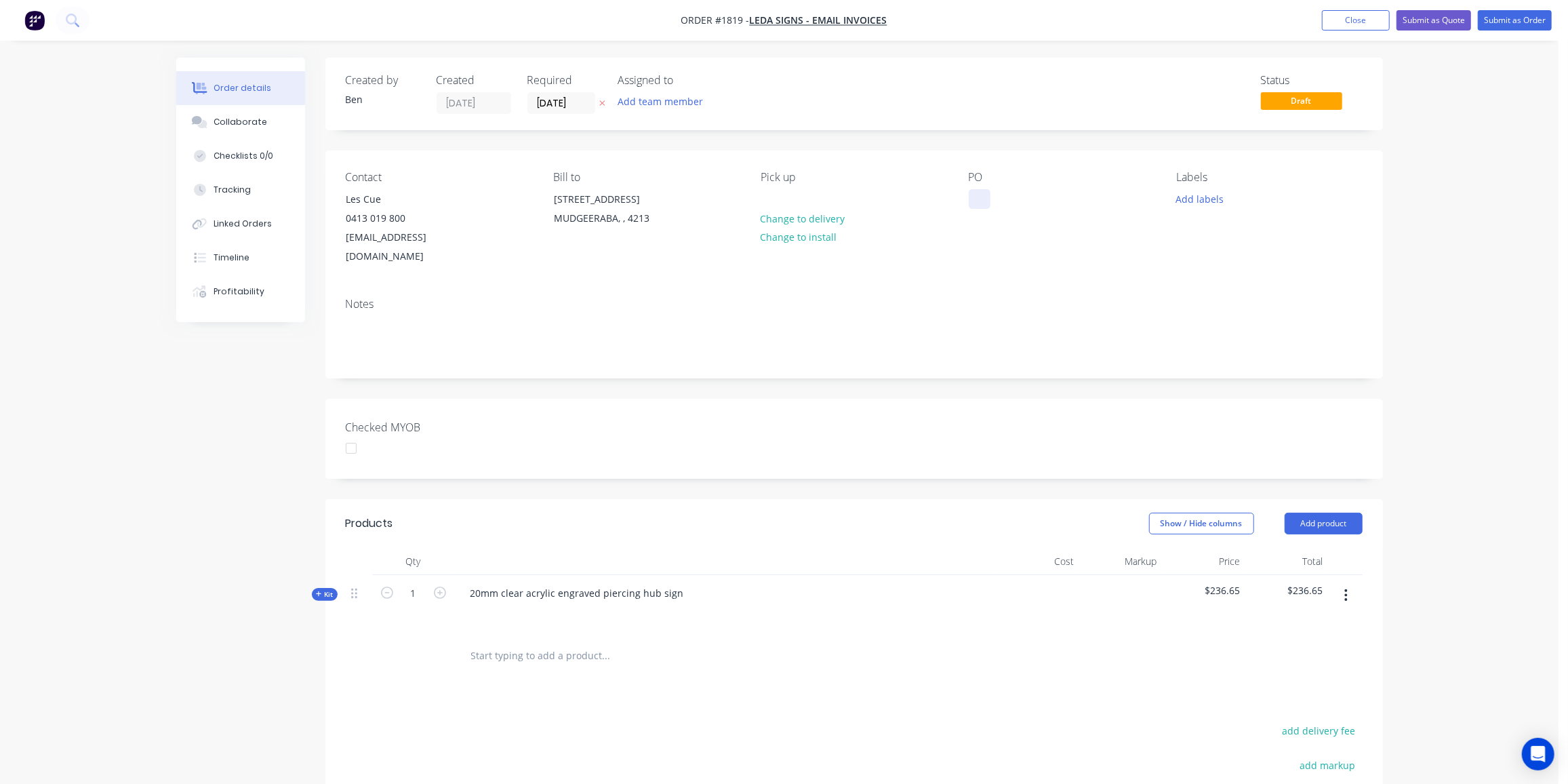
click at [981, 201] on div at bounding box center [980, 200] width 22 height 20
click at [1185, 200] on button "Add labels" at bounding box center [1200, 199] width 62 height 18
click at [1240, 274] on div "Edge work" at bounding box center [1238, 280] width 52 height 15
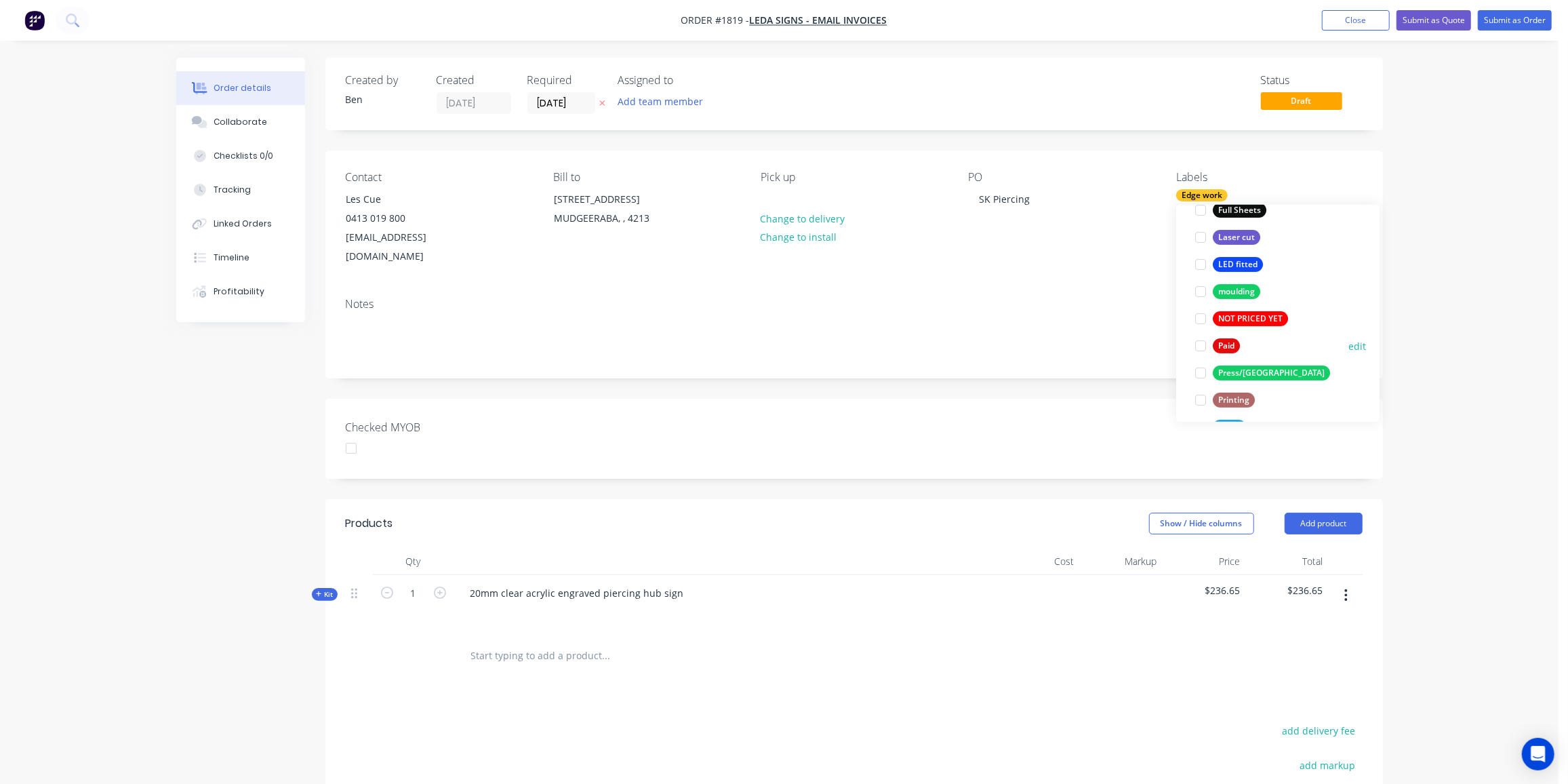
scroll to position [569, 0]
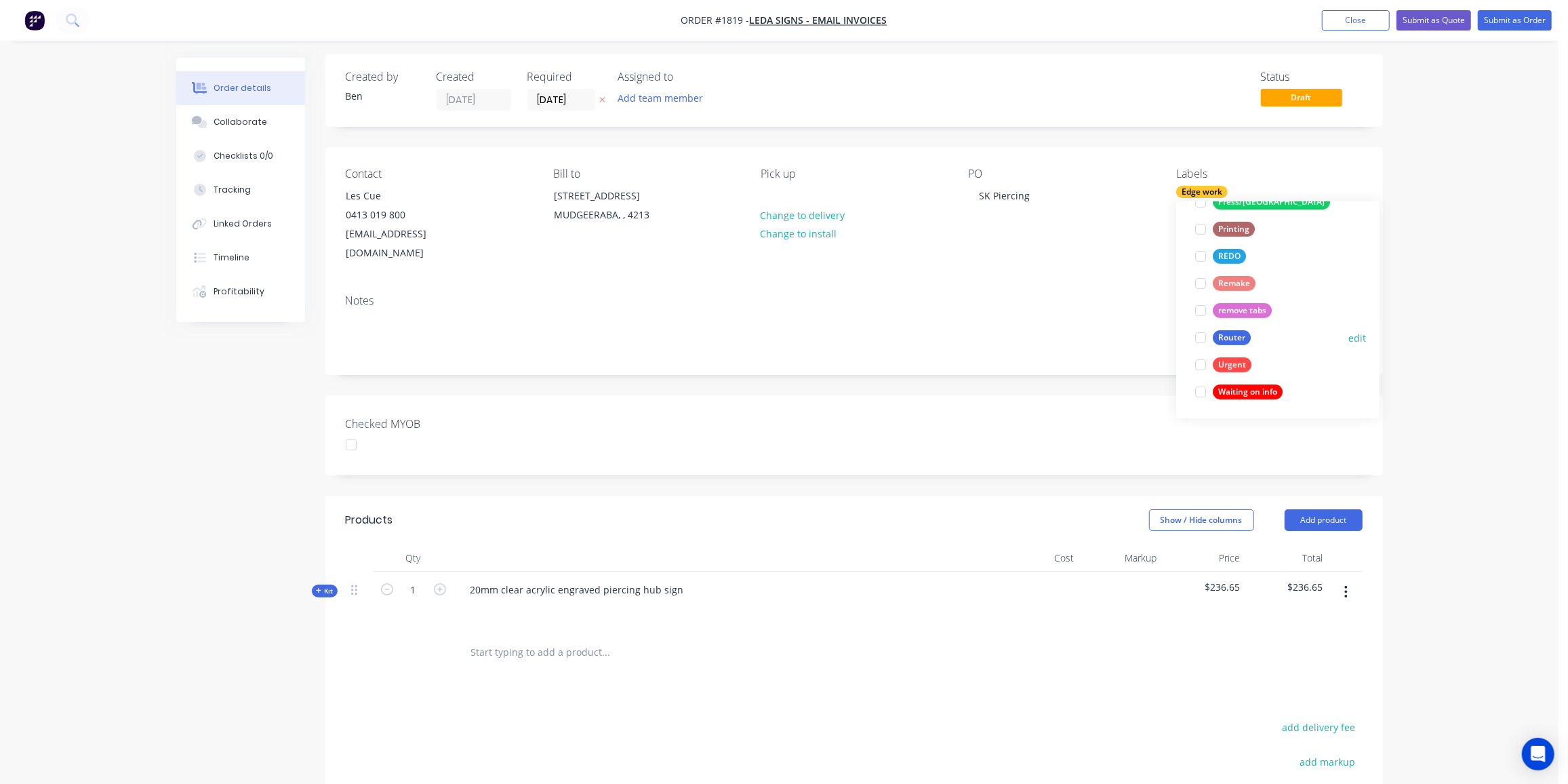
click at [1227, 335] on div "Router" at bounding box center [1232, 337] width 38 height 15
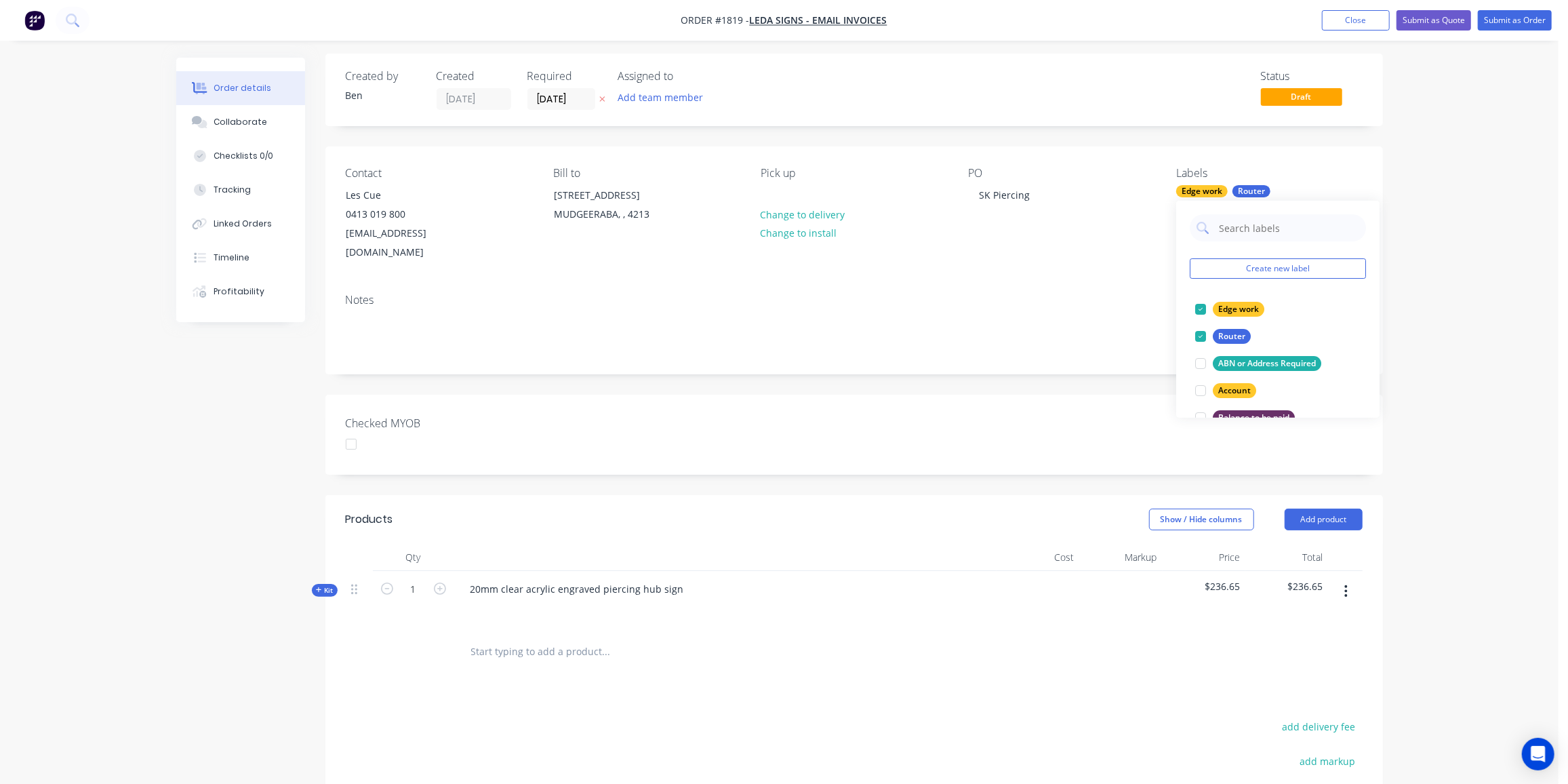
click at [707, 670] on div "Products Show / Hide columns Add product Qty Cost Markup Price Total Kit 1 20mm…" at bounding box center [854, 748] width 1058 height 505
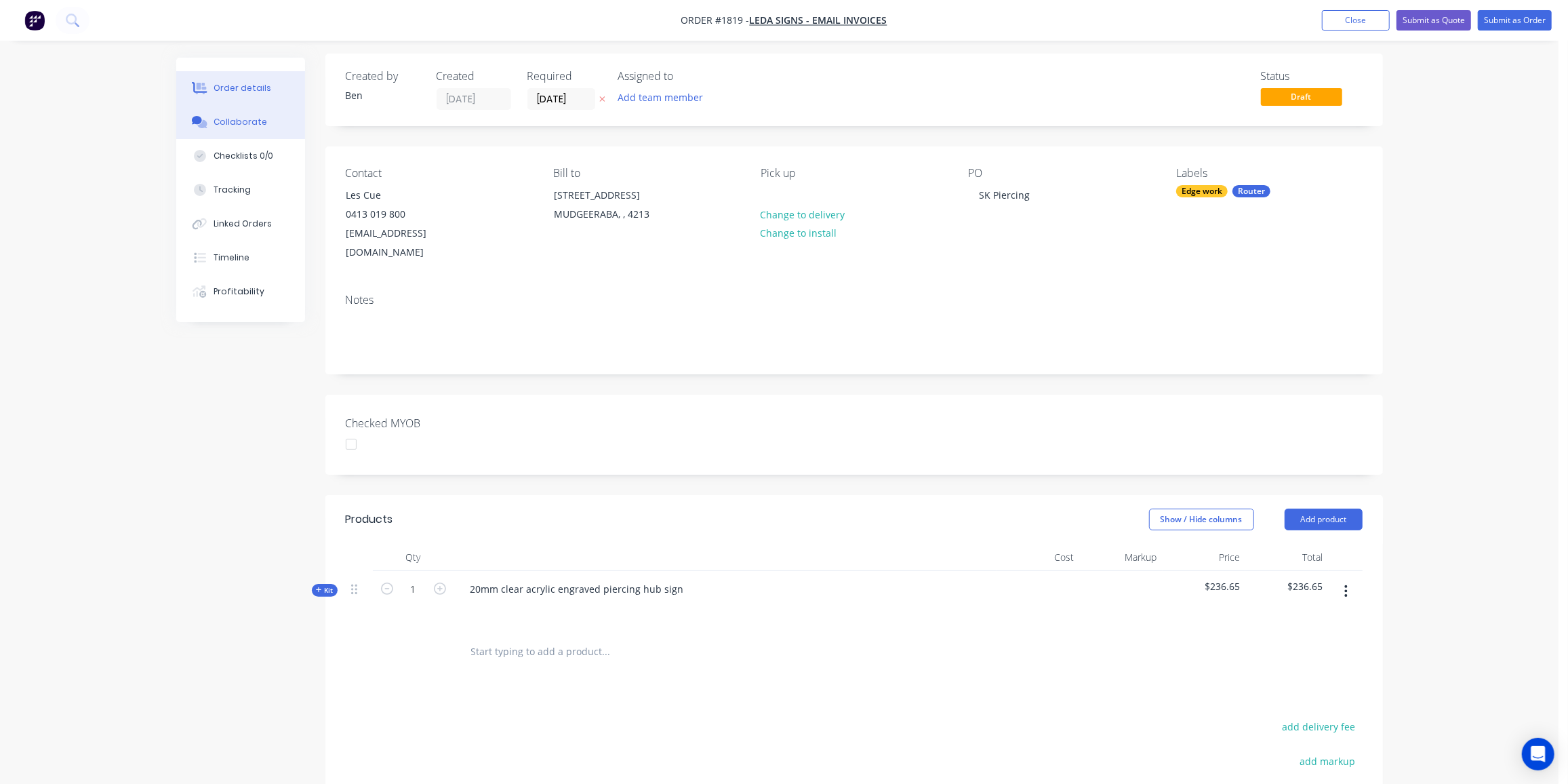
click at [253, 129] on button "Collaborate" at bounding box center [241, 121] width 128 height 34
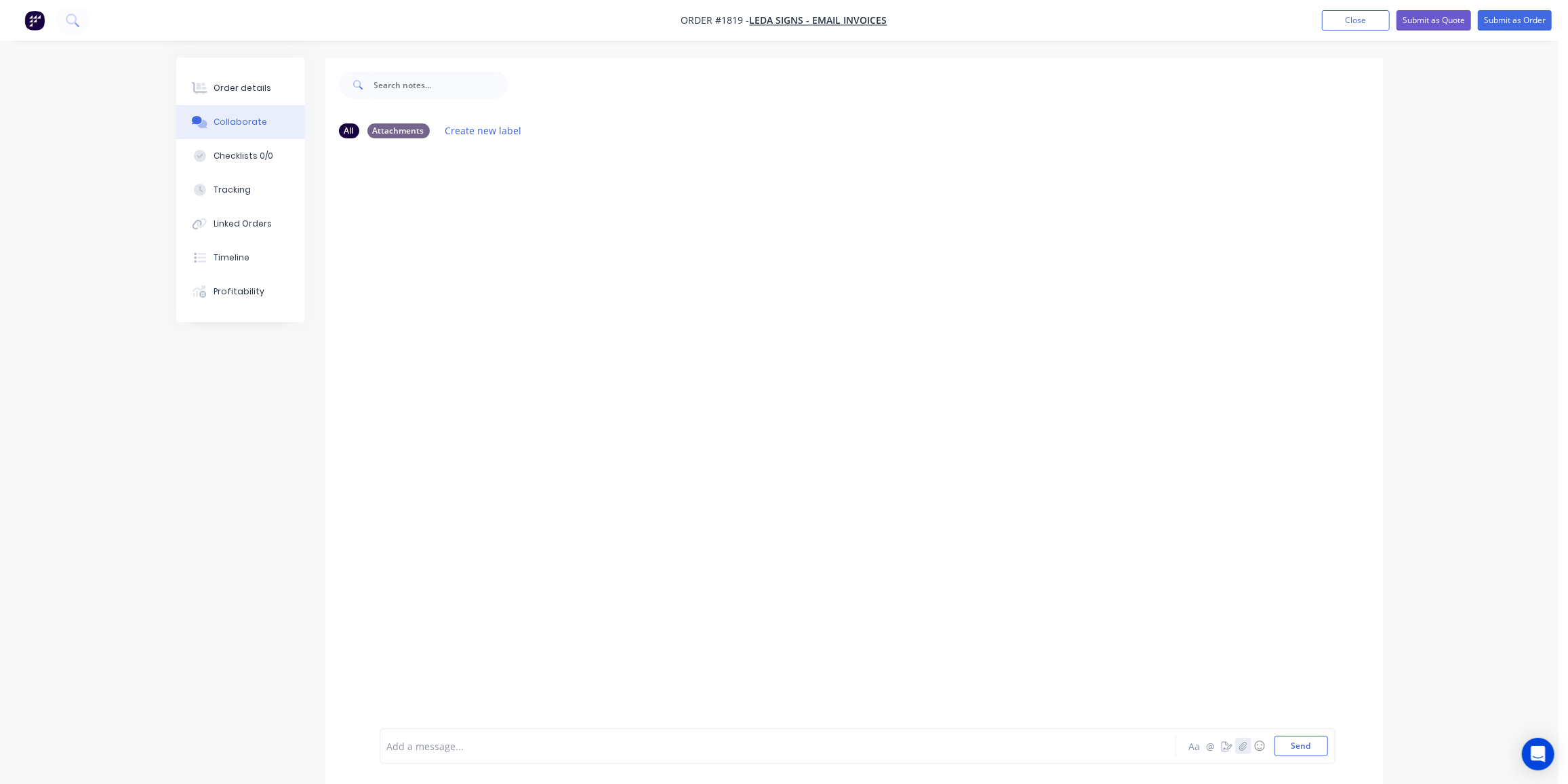
click at [1245, 747] on icon "button" at bounding box center [1243, 746] width 7 height 9
click at [1291, 748] on button "Send" at bounding box center [1301, 747] width 54 height 20
click at [245, 93] on div "Order details" at bounding box center [241, 88] width 57 height 12
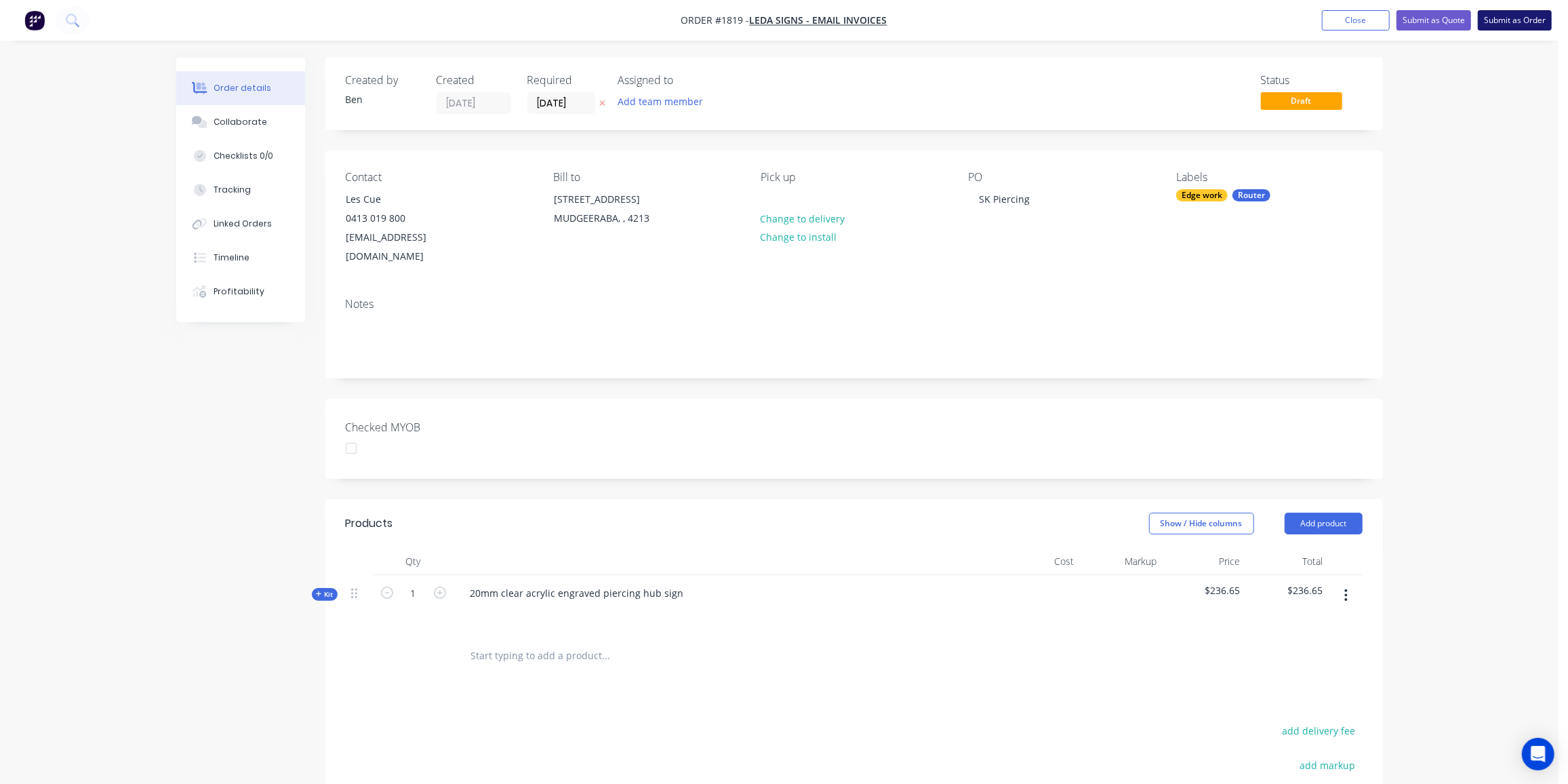
click at [1513, 20] on button "Submit as Order" at bounding box center [1514, 20] width 74 height 20
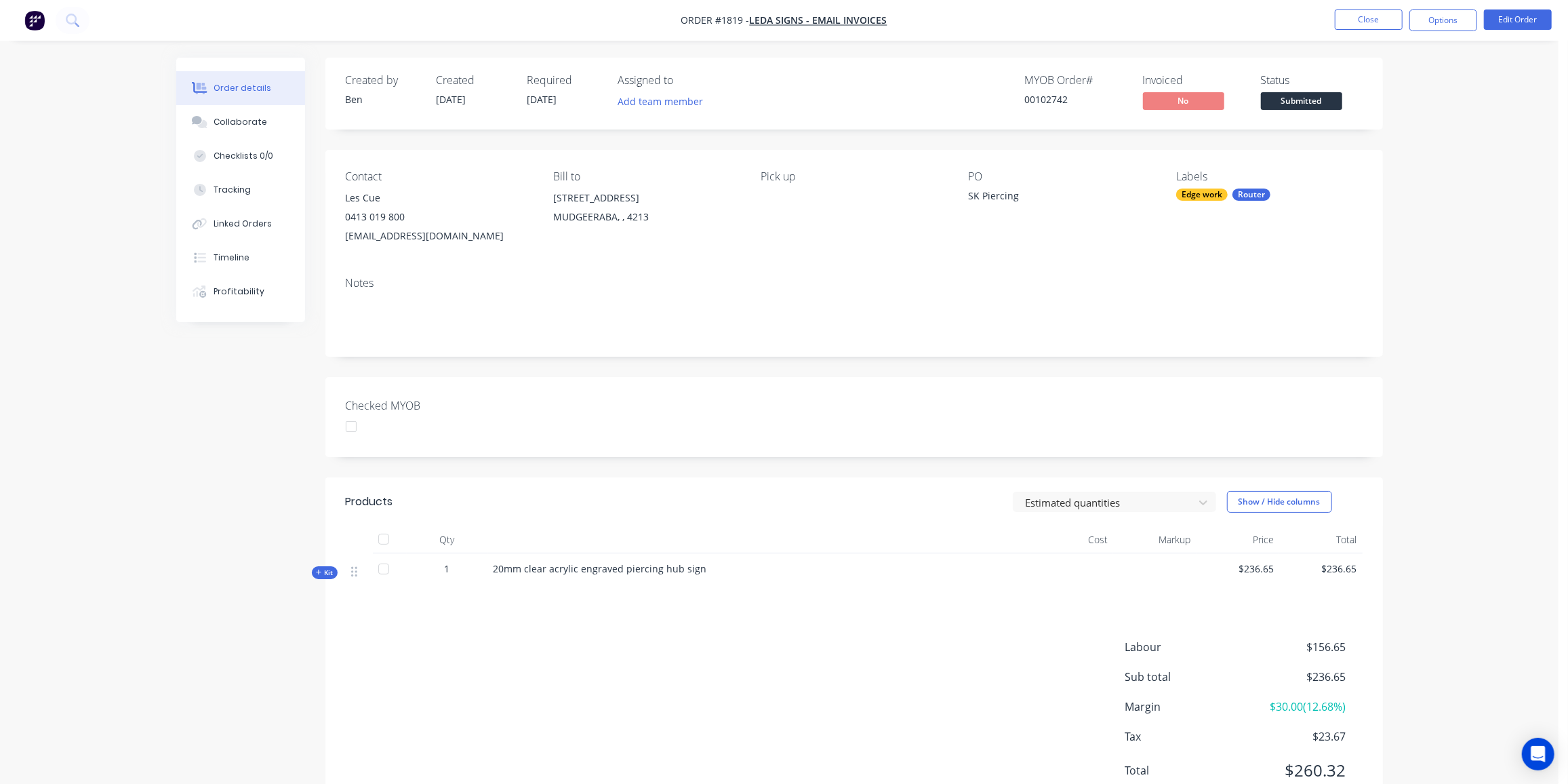
click at [1304, 102] on span "Submitted" at bounding box center [1301, 100] width 81 height 17
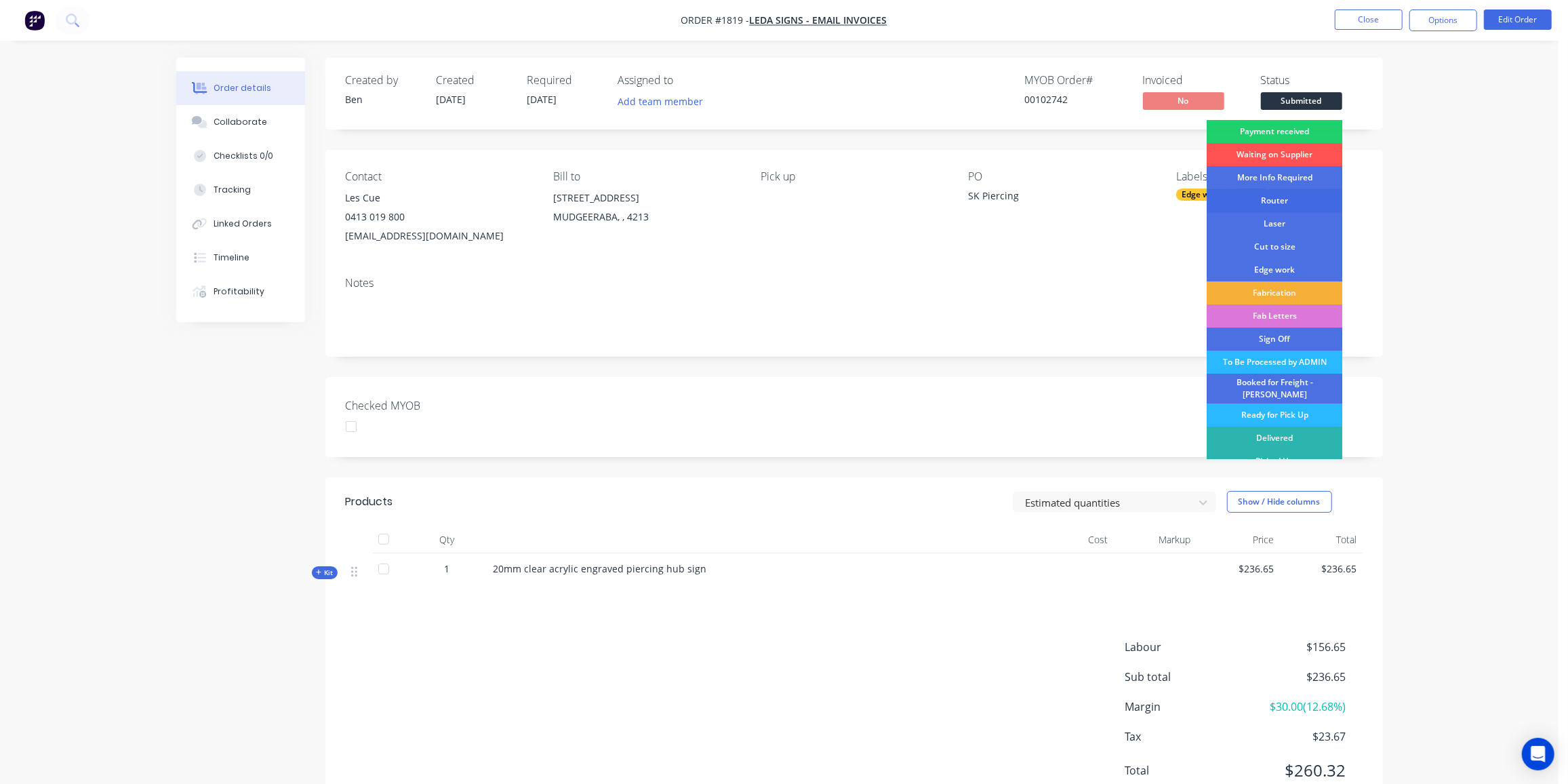
click at [1282, 199] on div "Router" at bounding box center [1275, 201] width 136 height 23
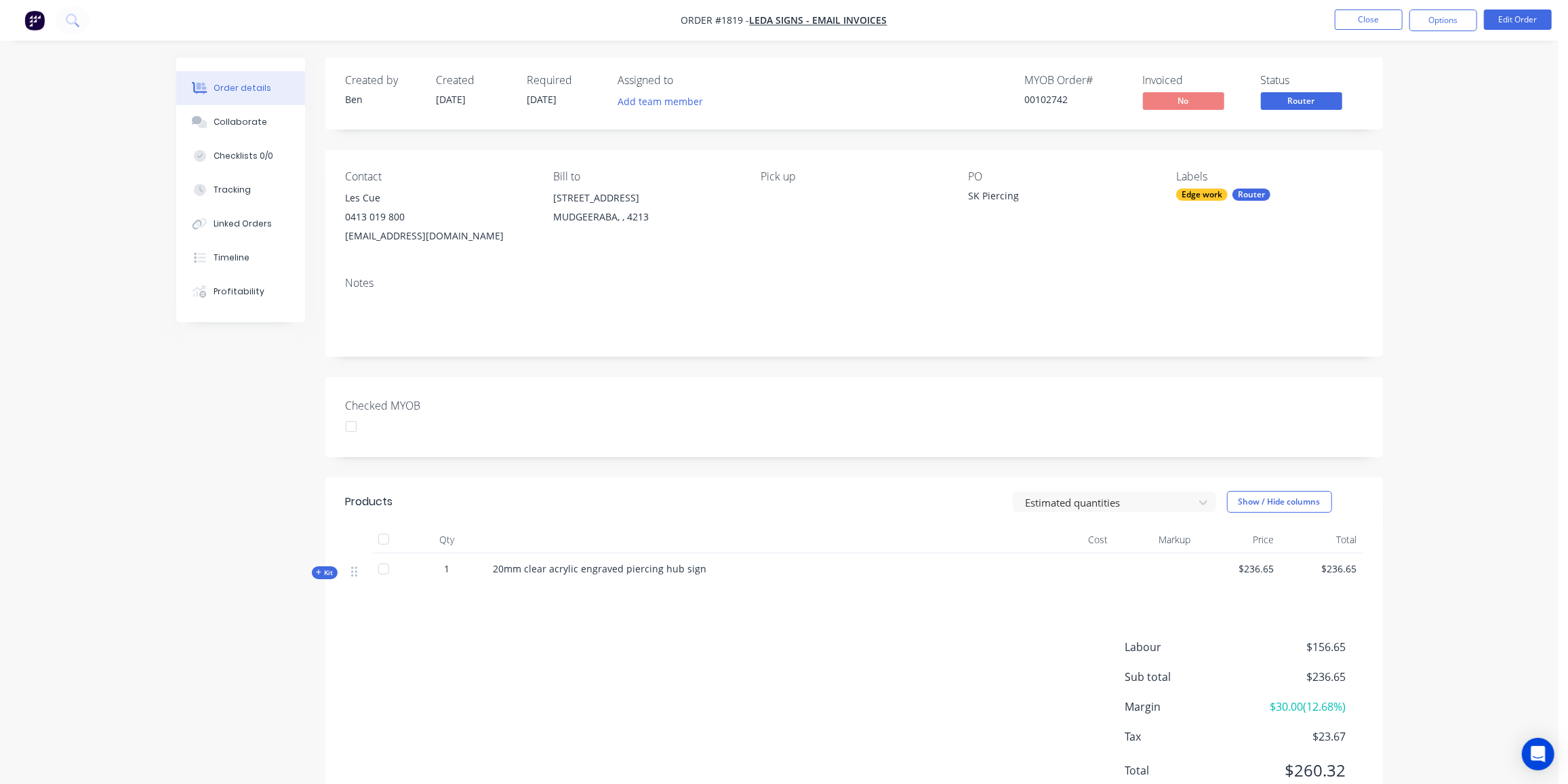
click at [764, 601] on div "Products Estimated quantities Show / Hide columns Qty Cost Markup Price Total K…" at bounding box center [854, 647] width 1058 height 339
click at [694, 572] on span "20mm clear acrylic engraved piercing hub sign" at bounding box center [600, 569] width 213 height 13
click at [1523, 13] on button "Edit Order" at bounding box center [1518, 19] width 67 height 20
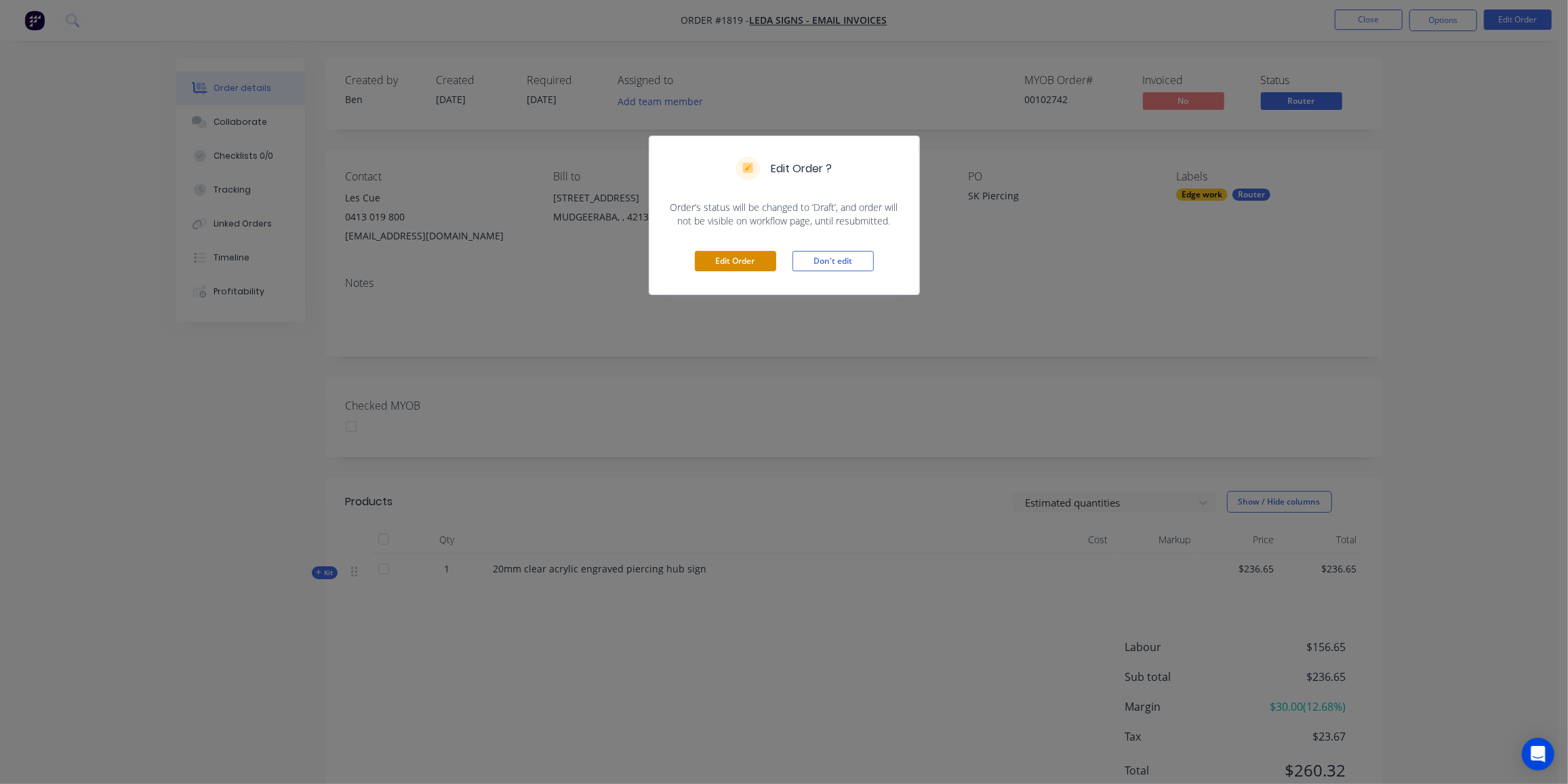
click at [728, 263] on button "Edit Order" at bounding box center [735, 261] width 81 height 20
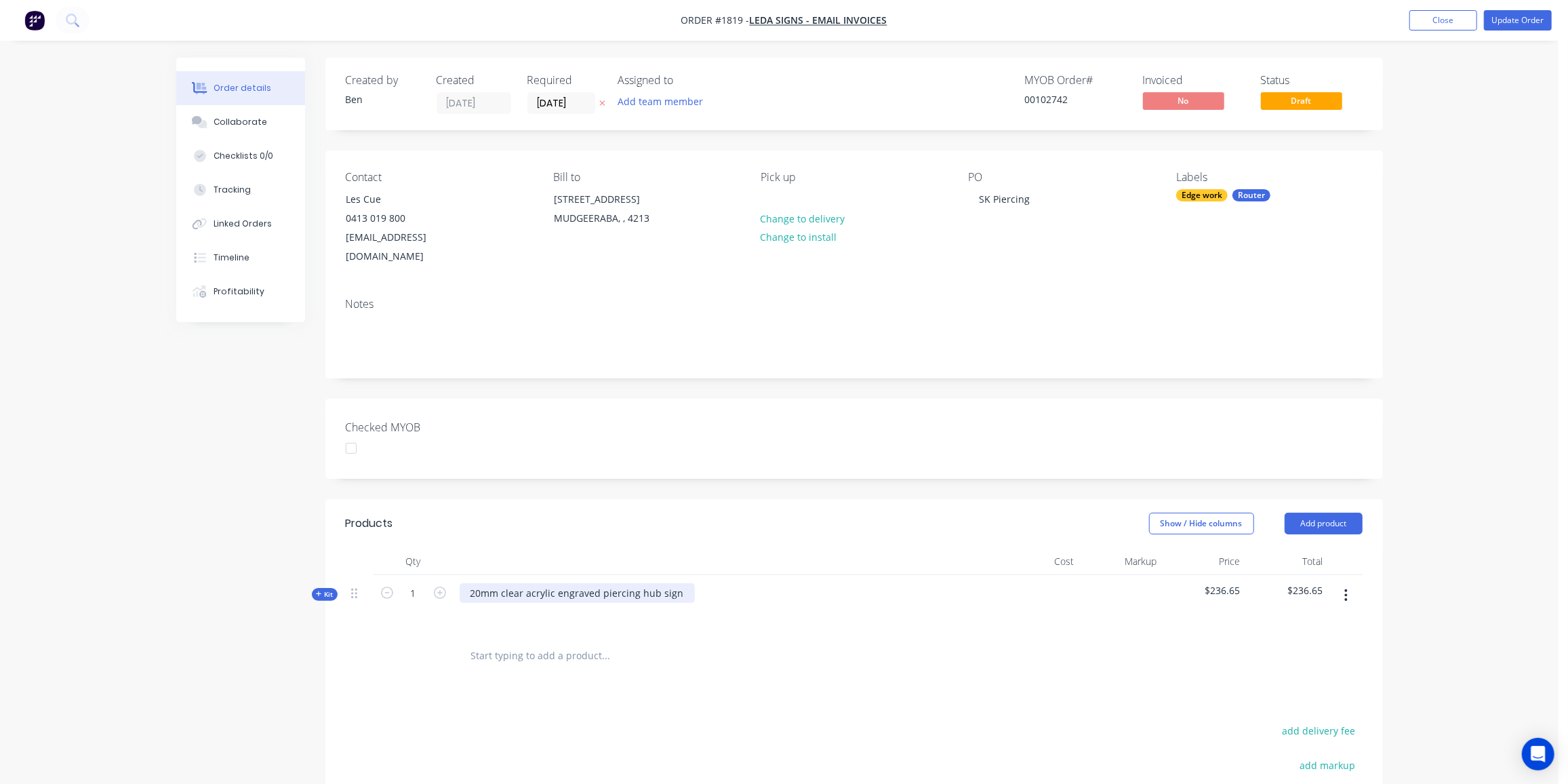
drag, startPoint x: 675, startPoint y: 572, endPoint x: 682, endPoint y: 575, distance: 7.6
click at [678, 583] on div "20mm clear acrylic engraved piercing hub sign" at bounding box center [578, 593] width 235 height 20
click at [469, 586] on div "20mm clear acrylic engraved piercing hub sign Polish all edges" at bounding box center [578, 600] width 235 height 34
drag, startPoint x: 586, startPoint y: 585, endPoint x: 667, endPoint y: 630, distance: 92.7
click at [586, 587] on div "20mm clear acrylic engraved piercing hub sign Hand Polish all edges" at bounding box center [578, 600] width 235 height 34
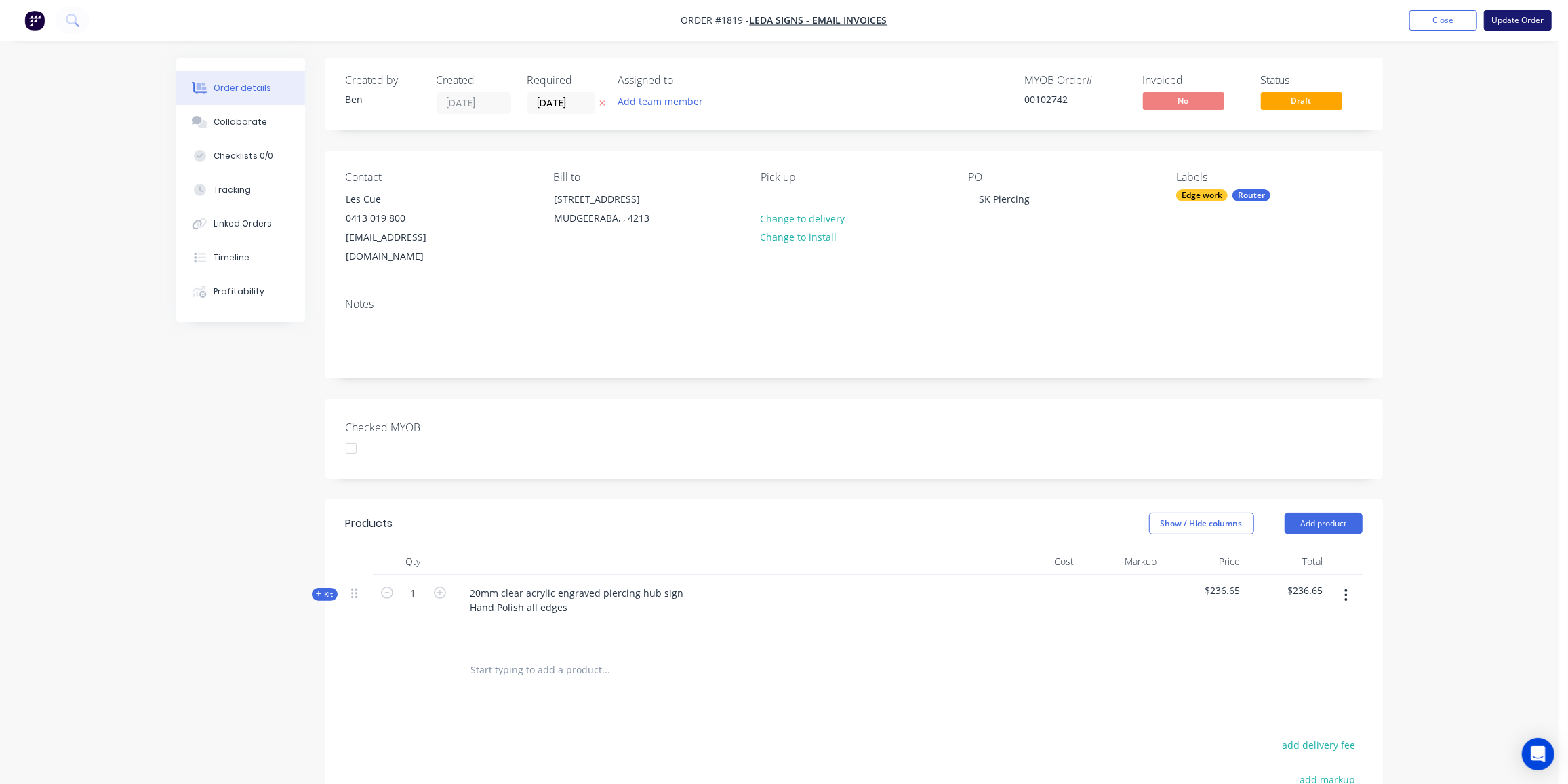
click at [1520, 19] on button "Update Order" at bounding box center [1518, 20] width 67 height 20
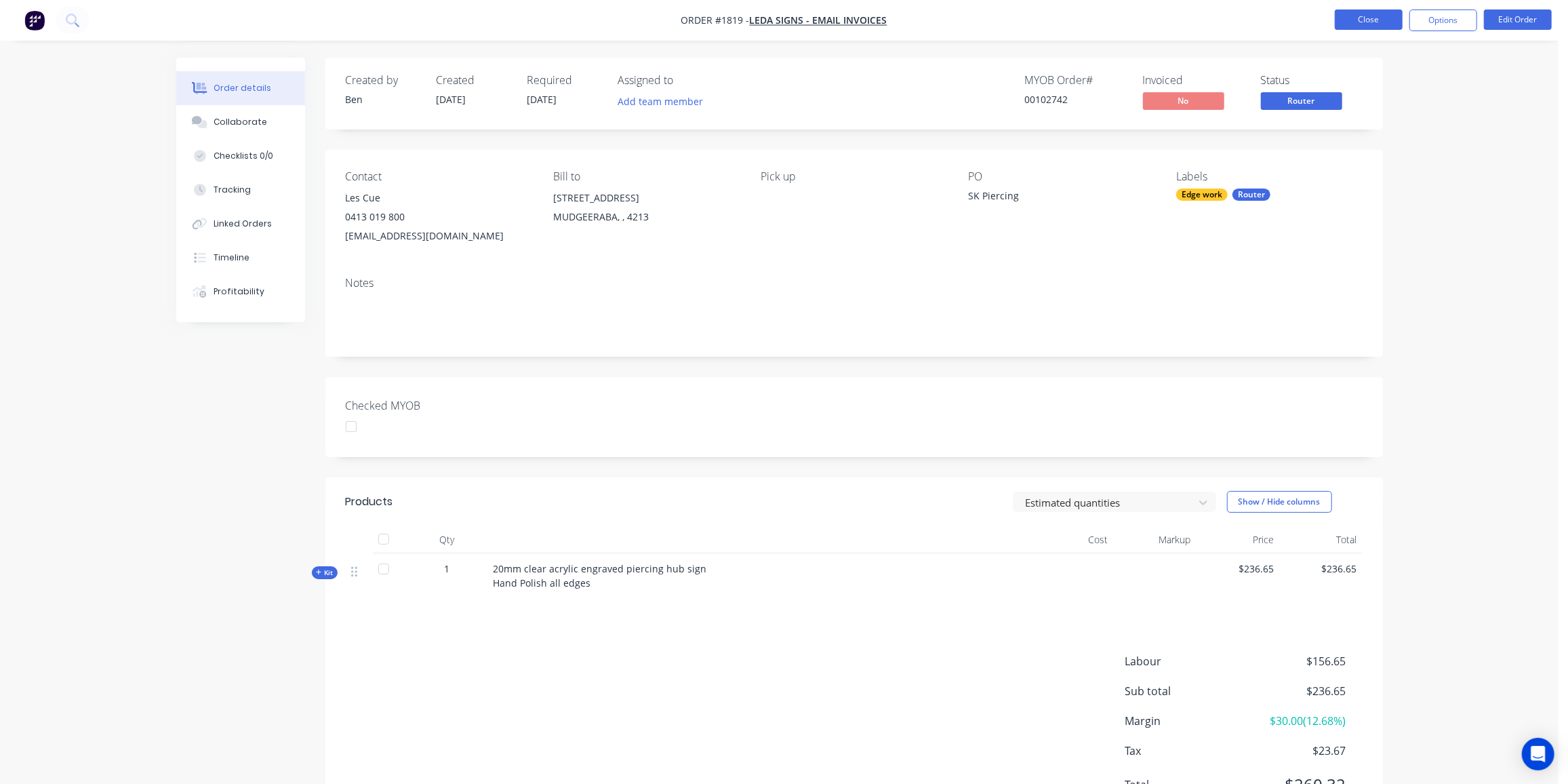
click at [1353, 14] on button "Close" at bounding box center [1368, 19] width 67 height 20
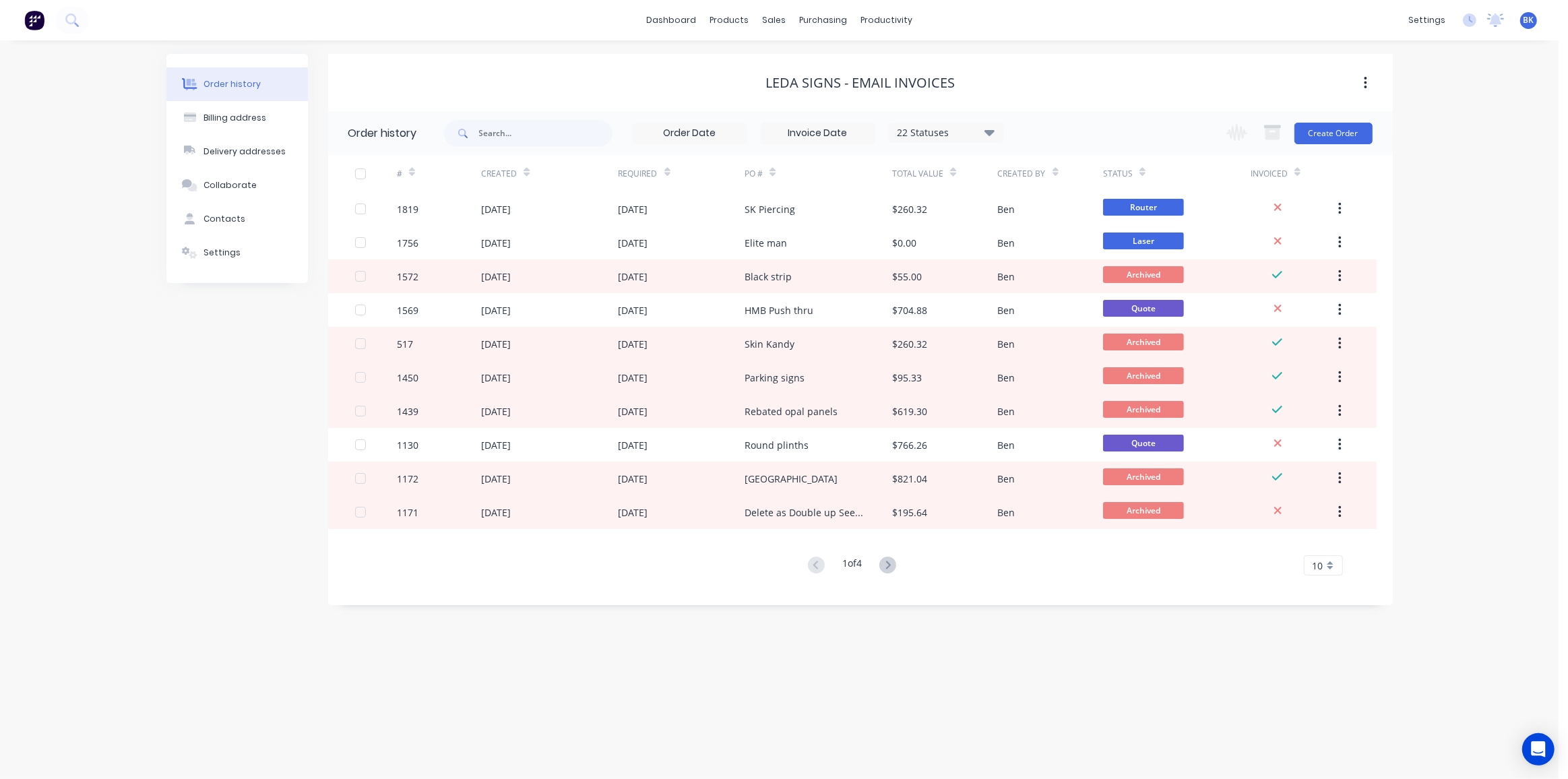
click at [987, 134] on icon at bounding box center [989, 132] width 10 height 16
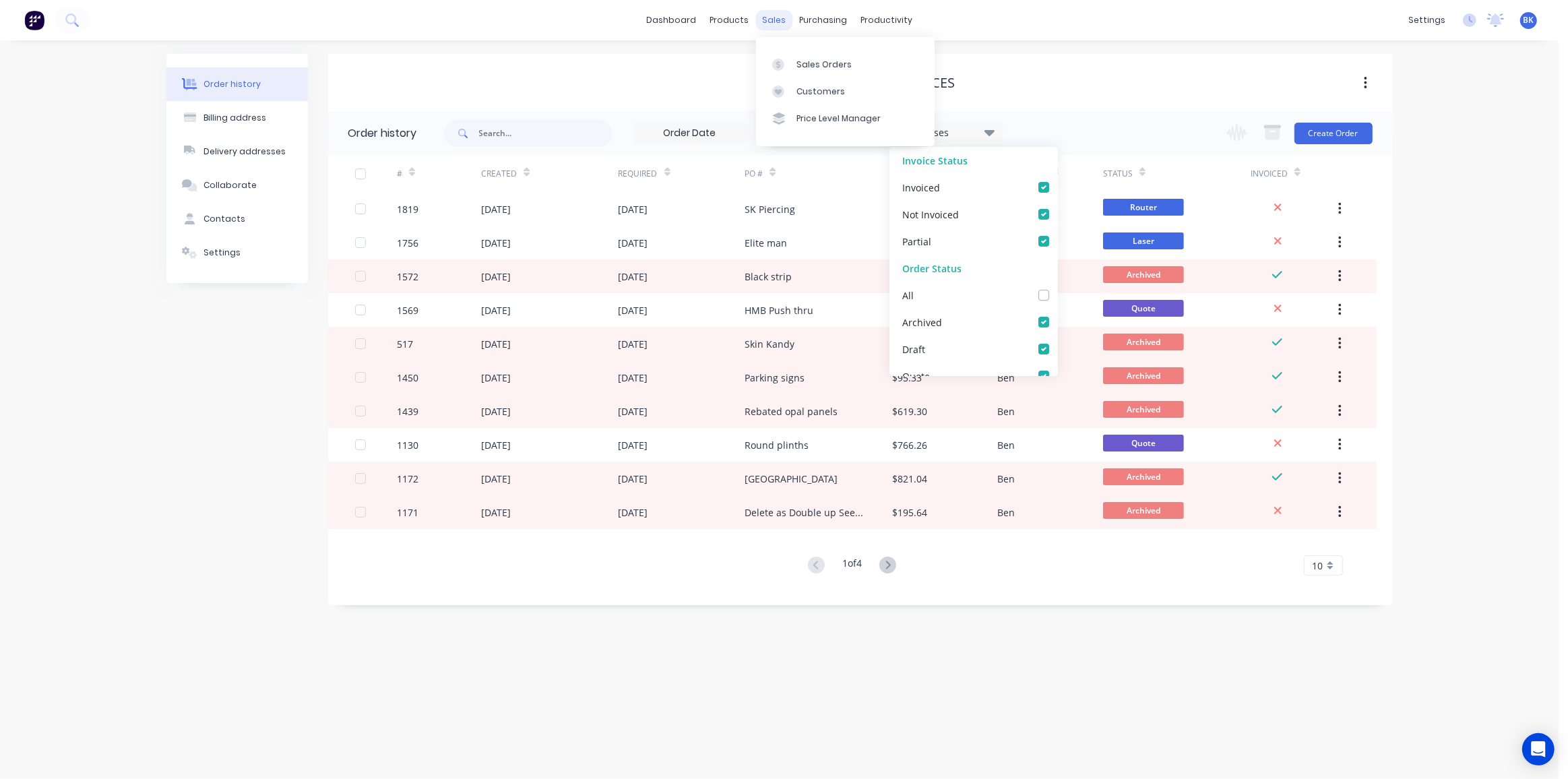
click at [772, 28] on div "sales" at bounding box center [773, 20] width 37 height 20
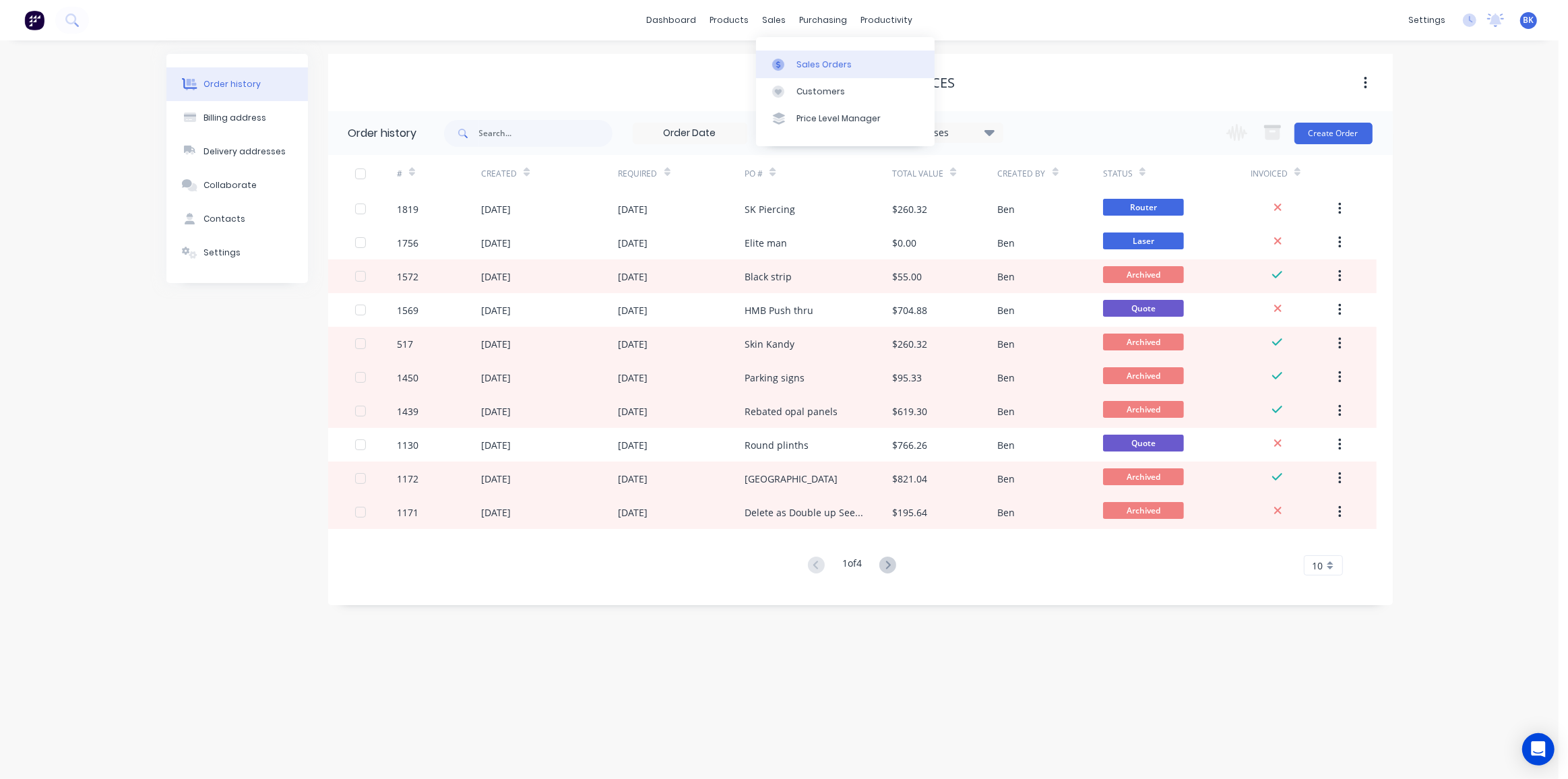
click at [805, 70] on div "Sales Orders" at bounding box center [824, 64] width 55 height 12
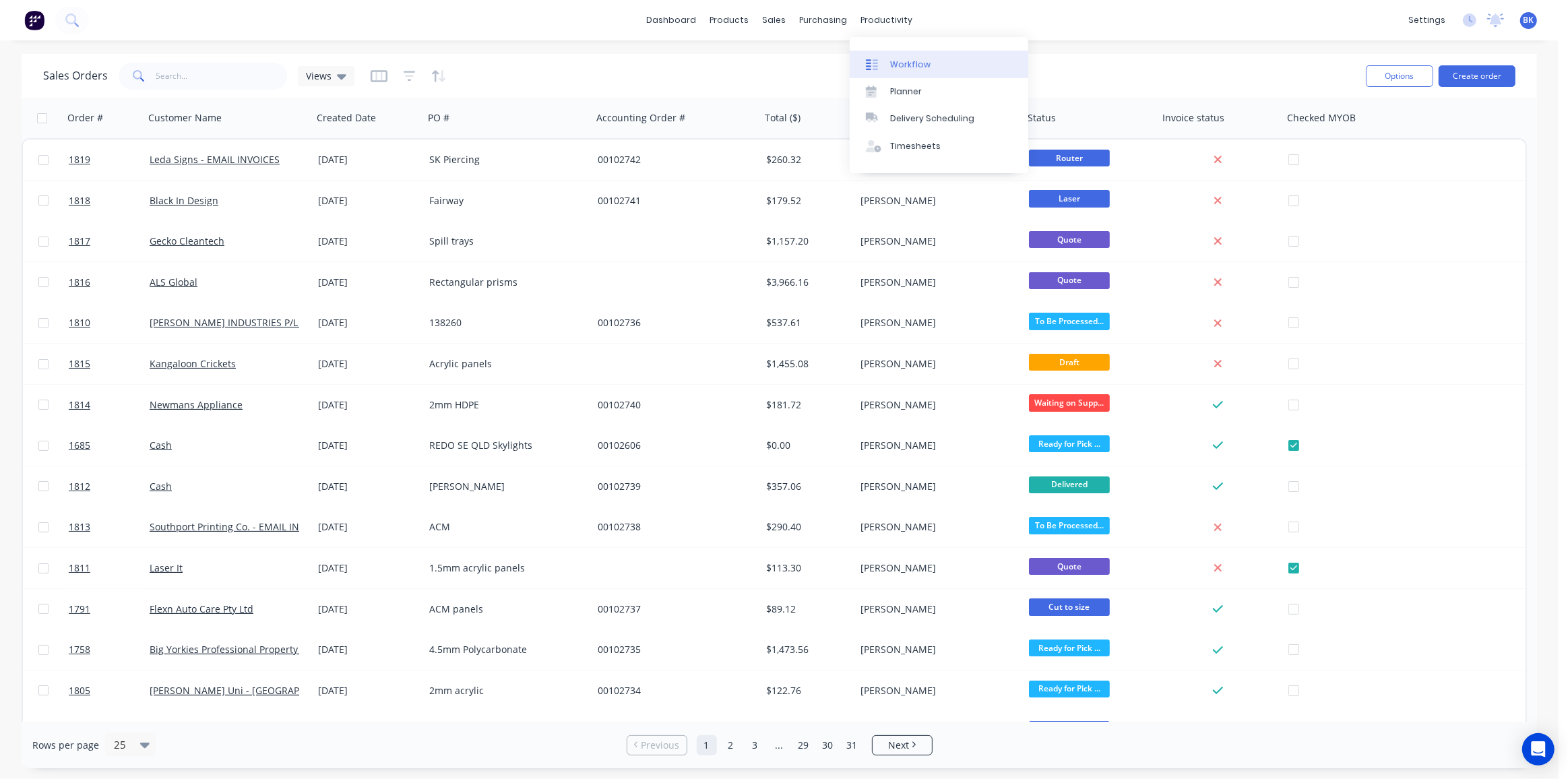
click at [893, 62] on div "Workflow" at bounding box center [910, 64] width 41 height 12
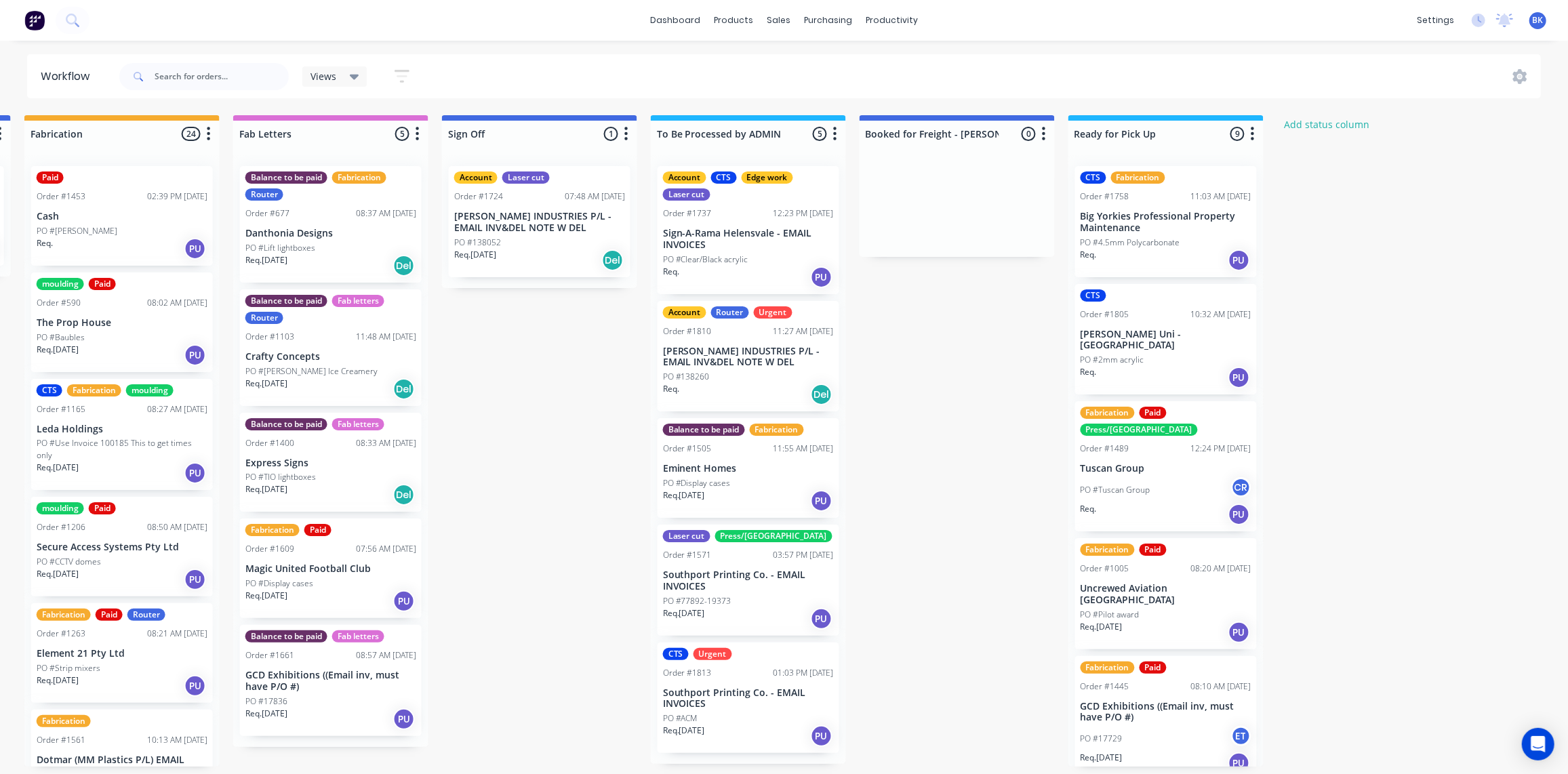
scroll to position [1, 1676]
click at [313, 475] on p "PO #TIO lightboxes" at bounding box center [280, 476] width 70 height 12
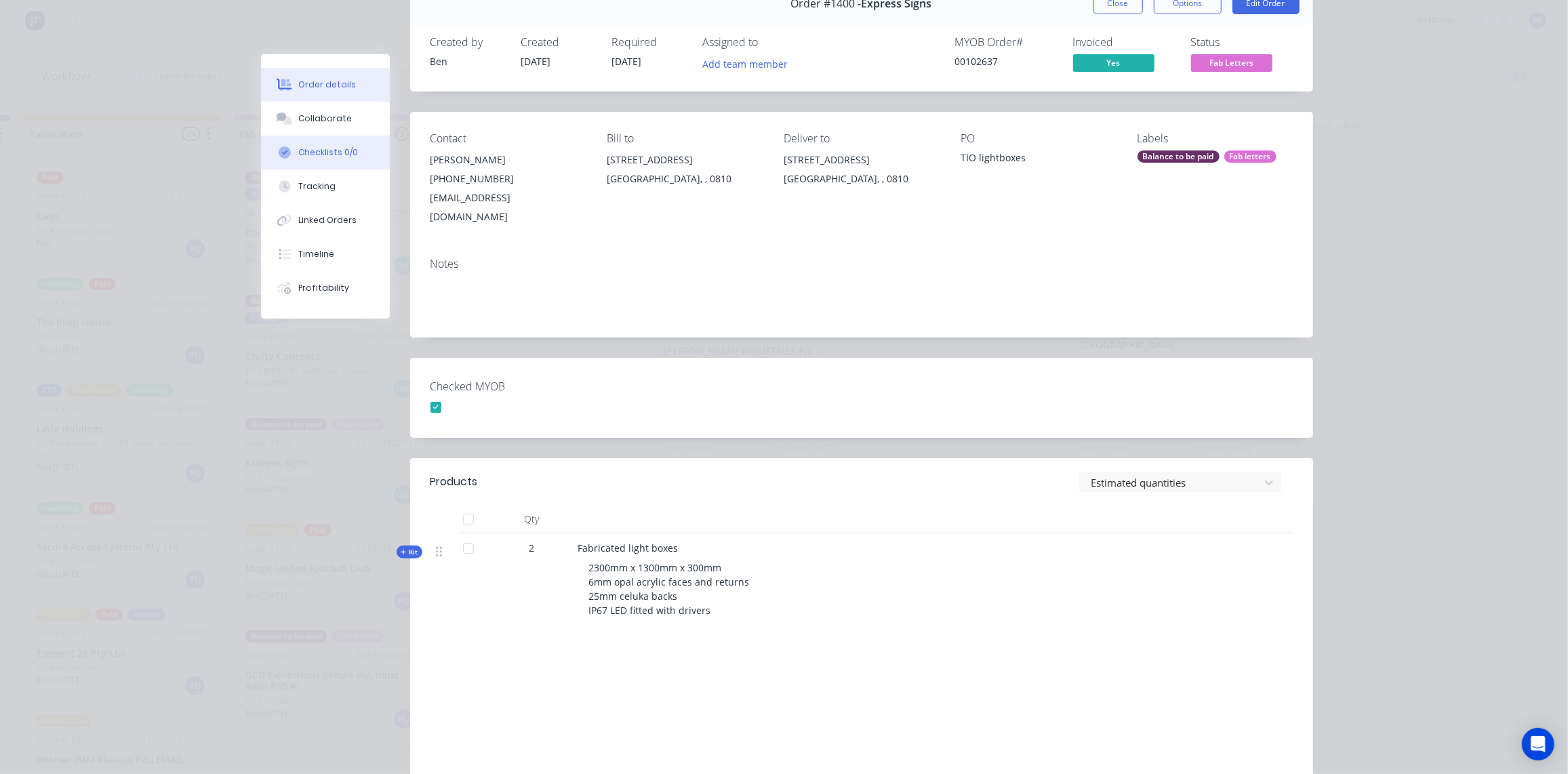
scroll to position [71, 0]
click at [347, 117] on button "Collaborate" at bounding box center [325, 118] width 128 height 34
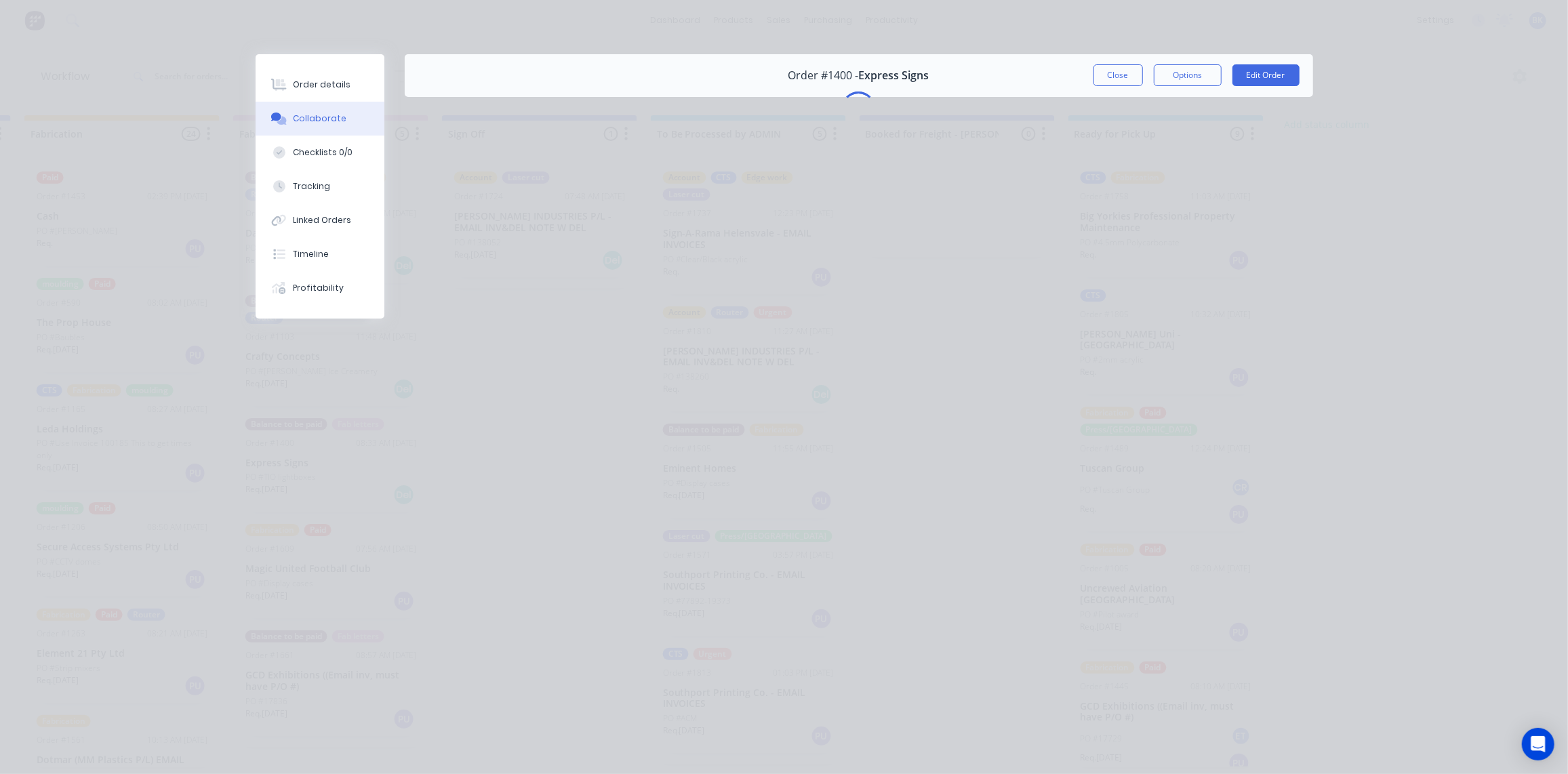
scroll to position [0, 0]
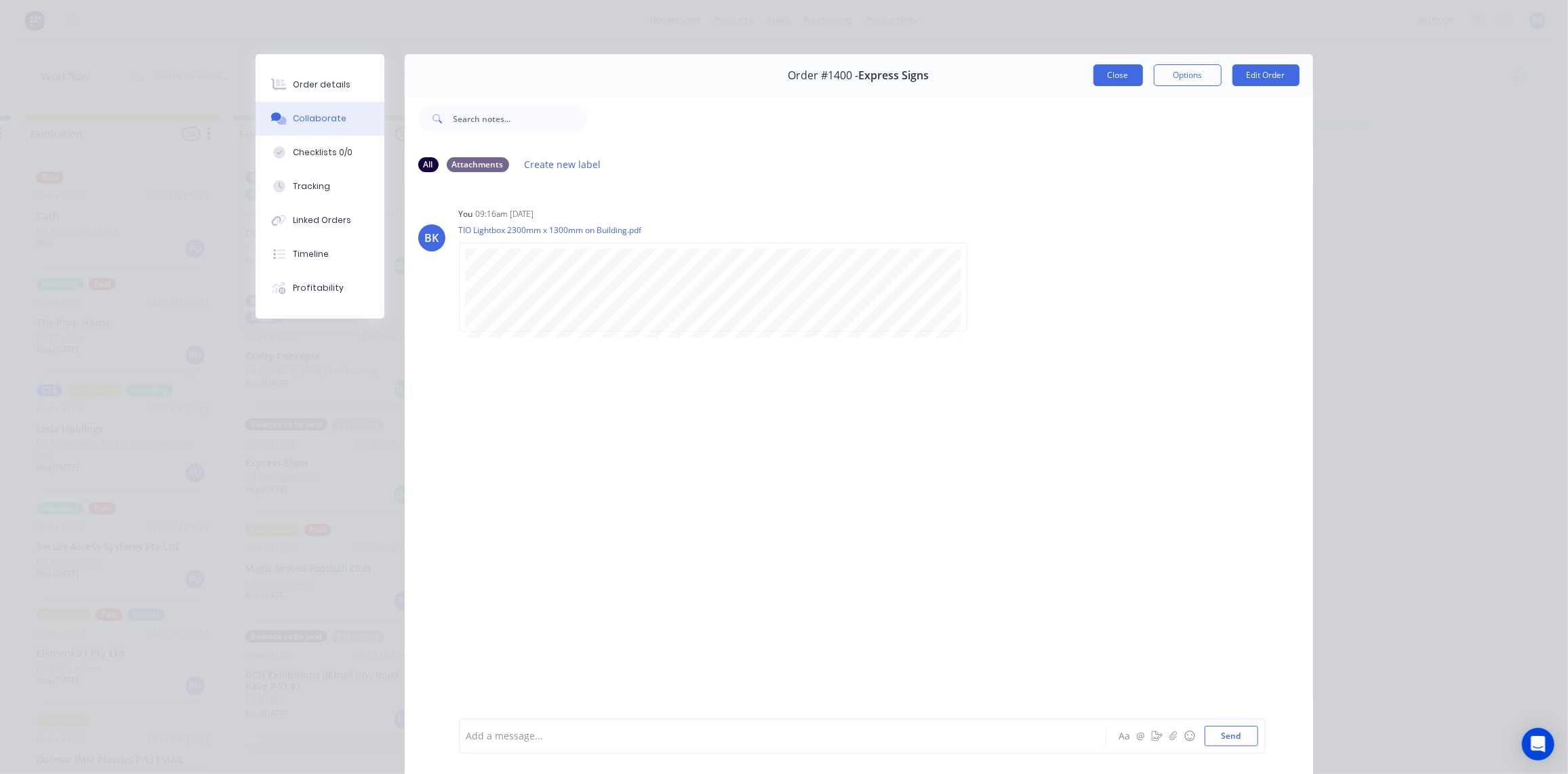
click at [1122, 72] on button "Close" at bounding box center [1118, 76] width 49 height 22
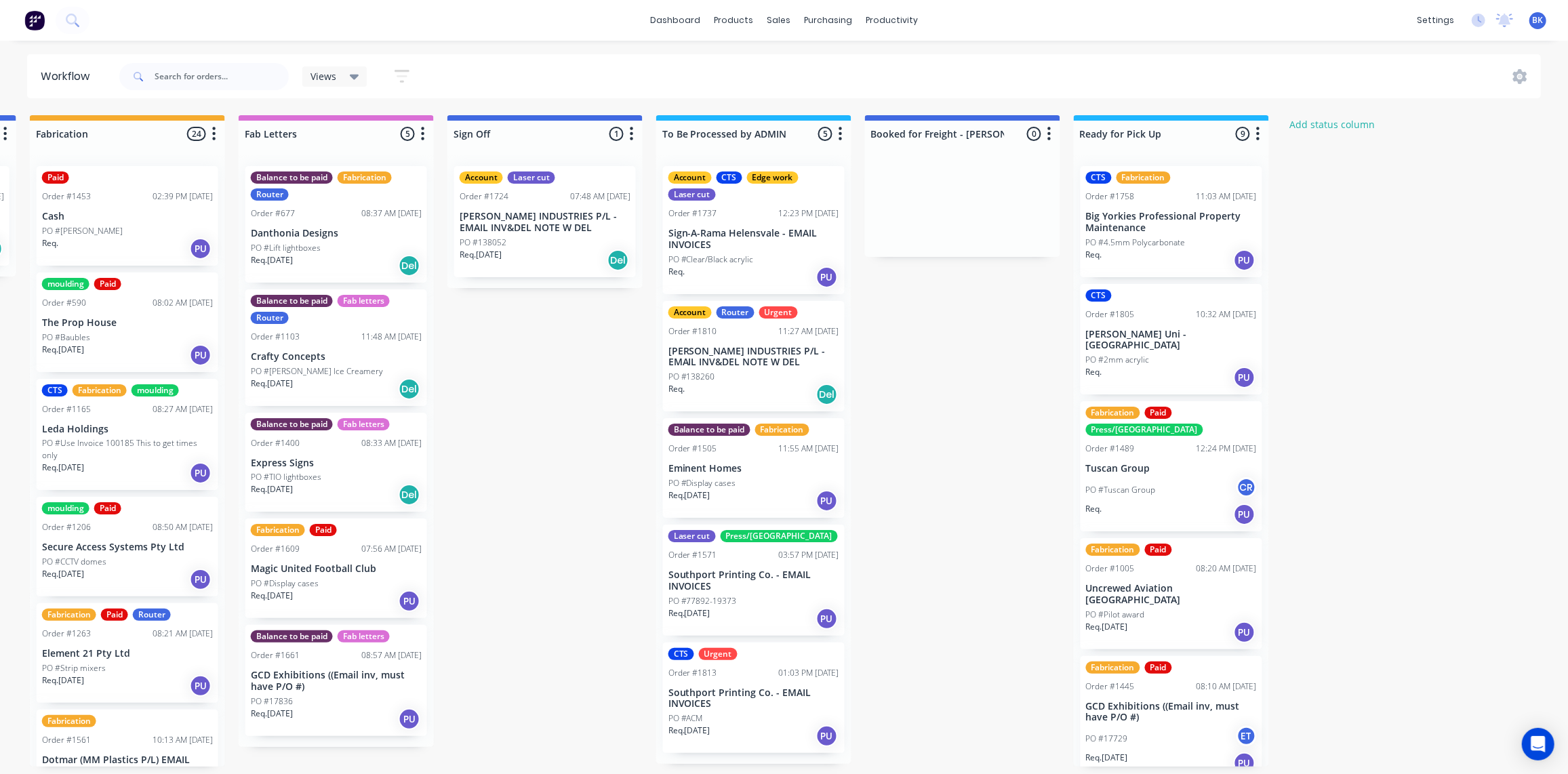
scroll to position [0, 1670]
drag, startPoint x: 617, startPoint y: 499, endPoint x: 635, endPoint y: 490, distance: 20.1
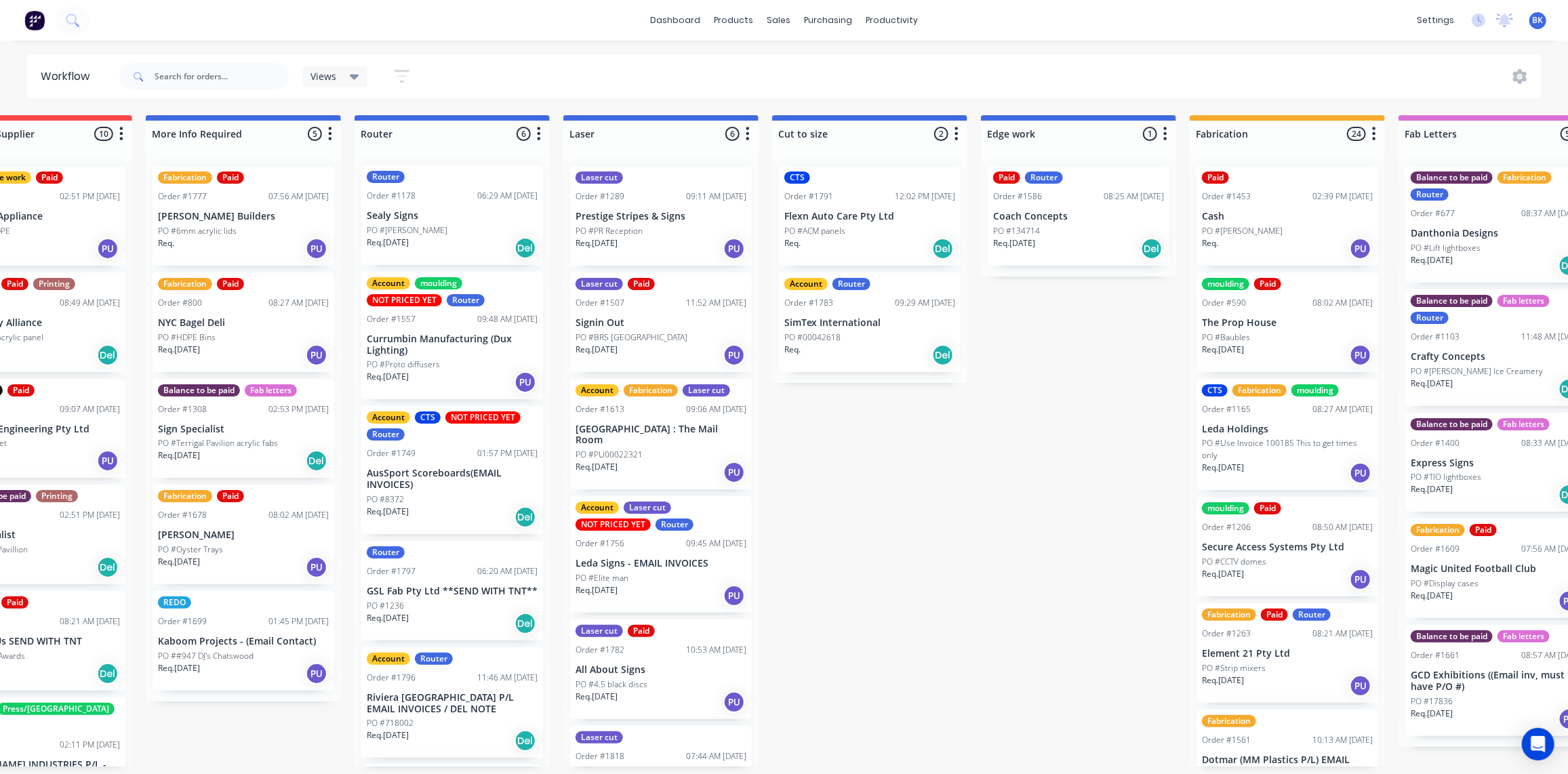
scroll to position [0, 856]
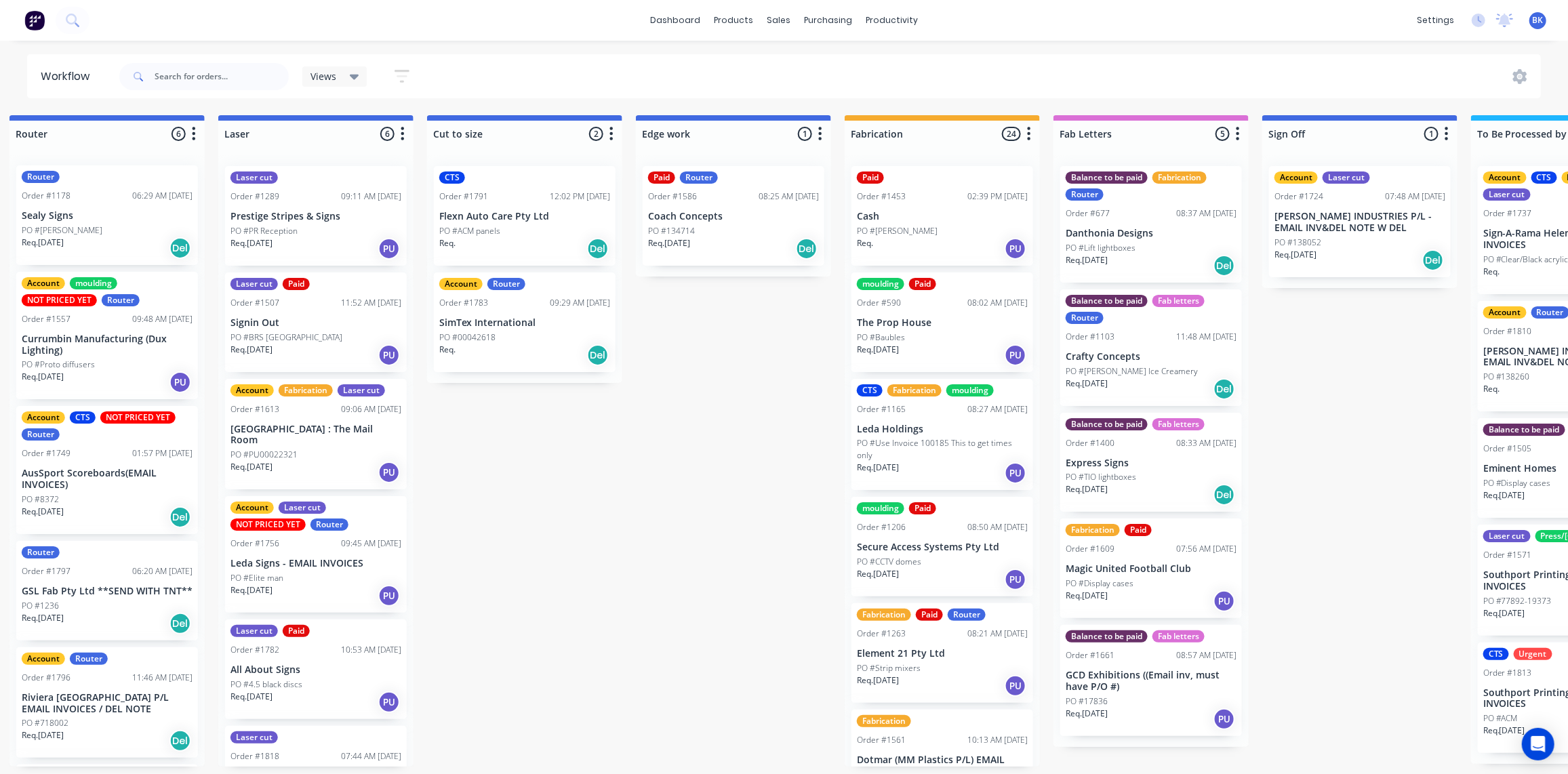
click at [1163, 253] on div "PO #Lift lightboxes" at bounding box center [1152, 248] width 171 height 12
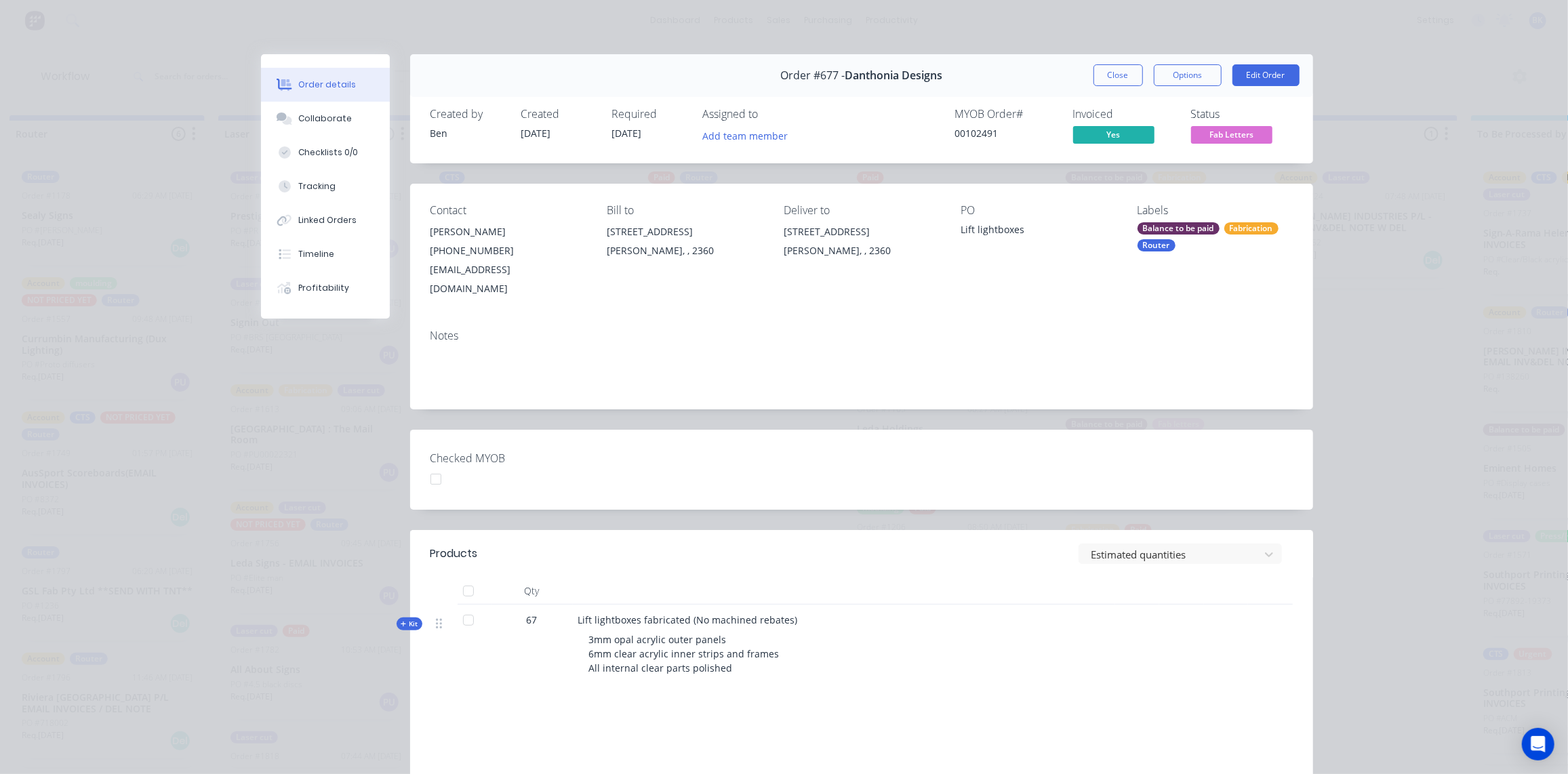
scroll to position [1, 0]
click at [1125, 75] on button "Close" at bounding box center [1118, 75] width 49 height 22
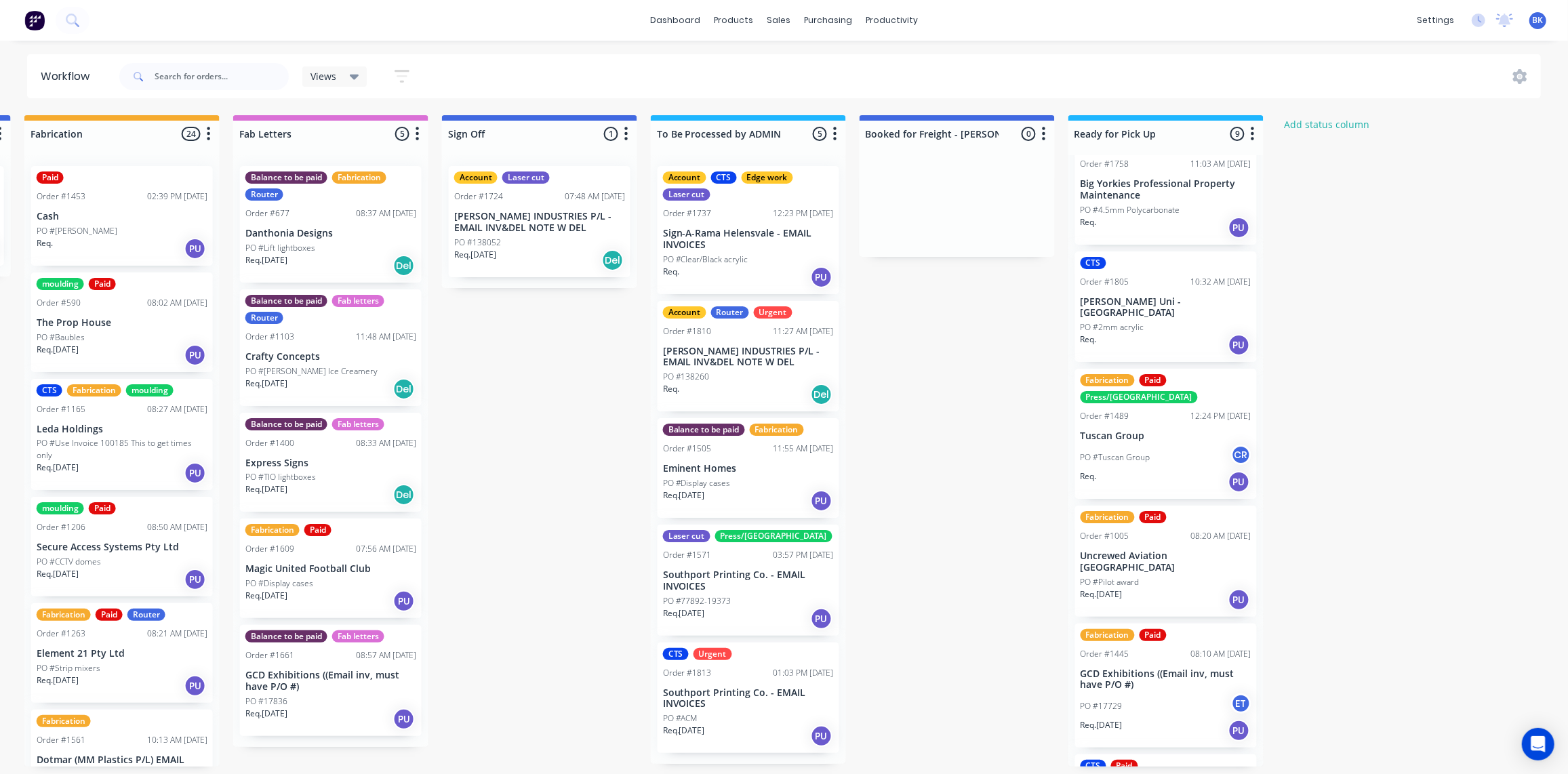
scroll to position [0, 1676]
click at [754, 245] on p "Sign-A-Rama Helensvale - EMAIL INVOICES" at bounding box center [749, 239] width 171 height 23
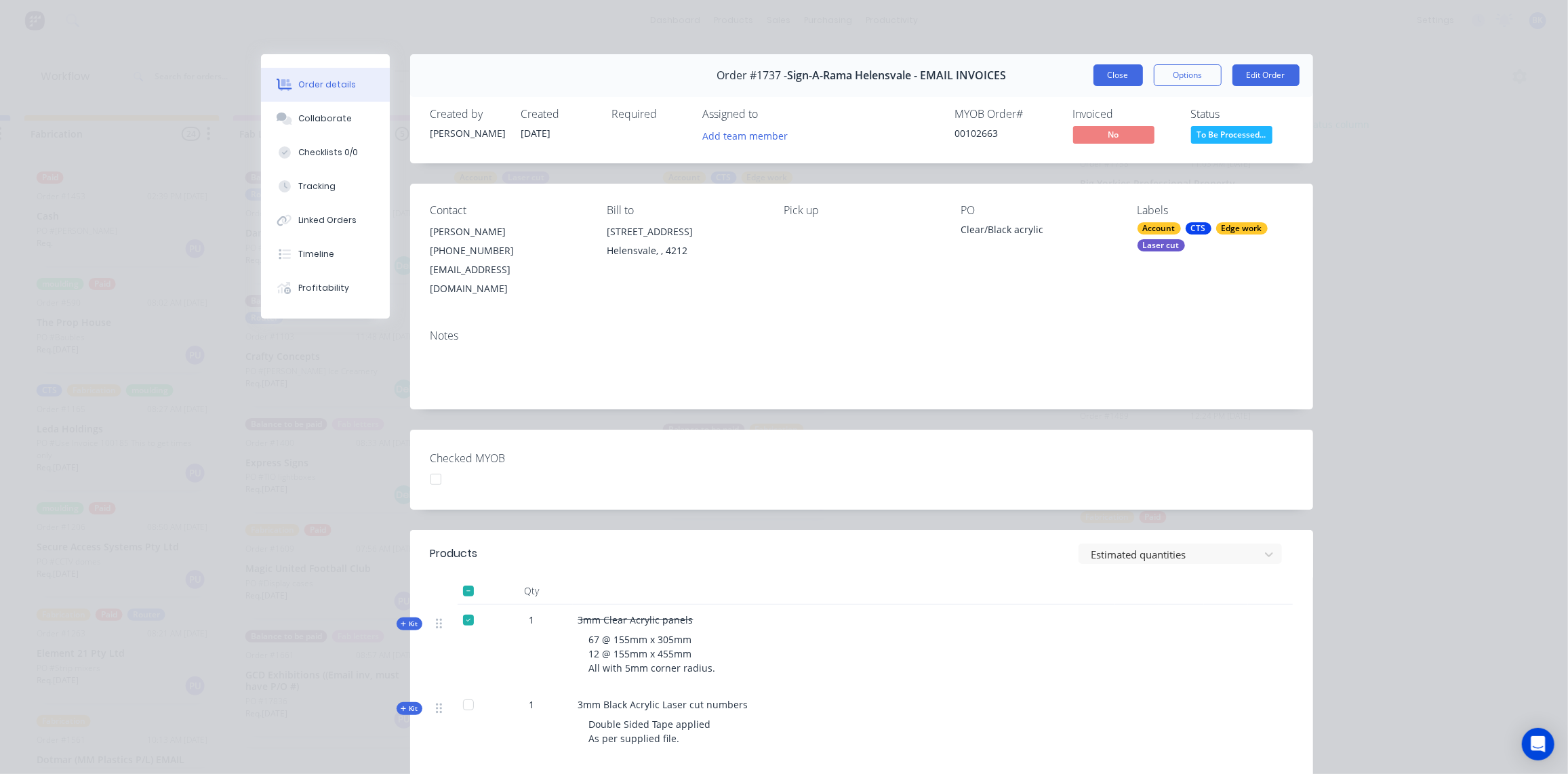
click at [1121, 68] on button "Close" at bounding box center [1118, 76] width 49 height 22
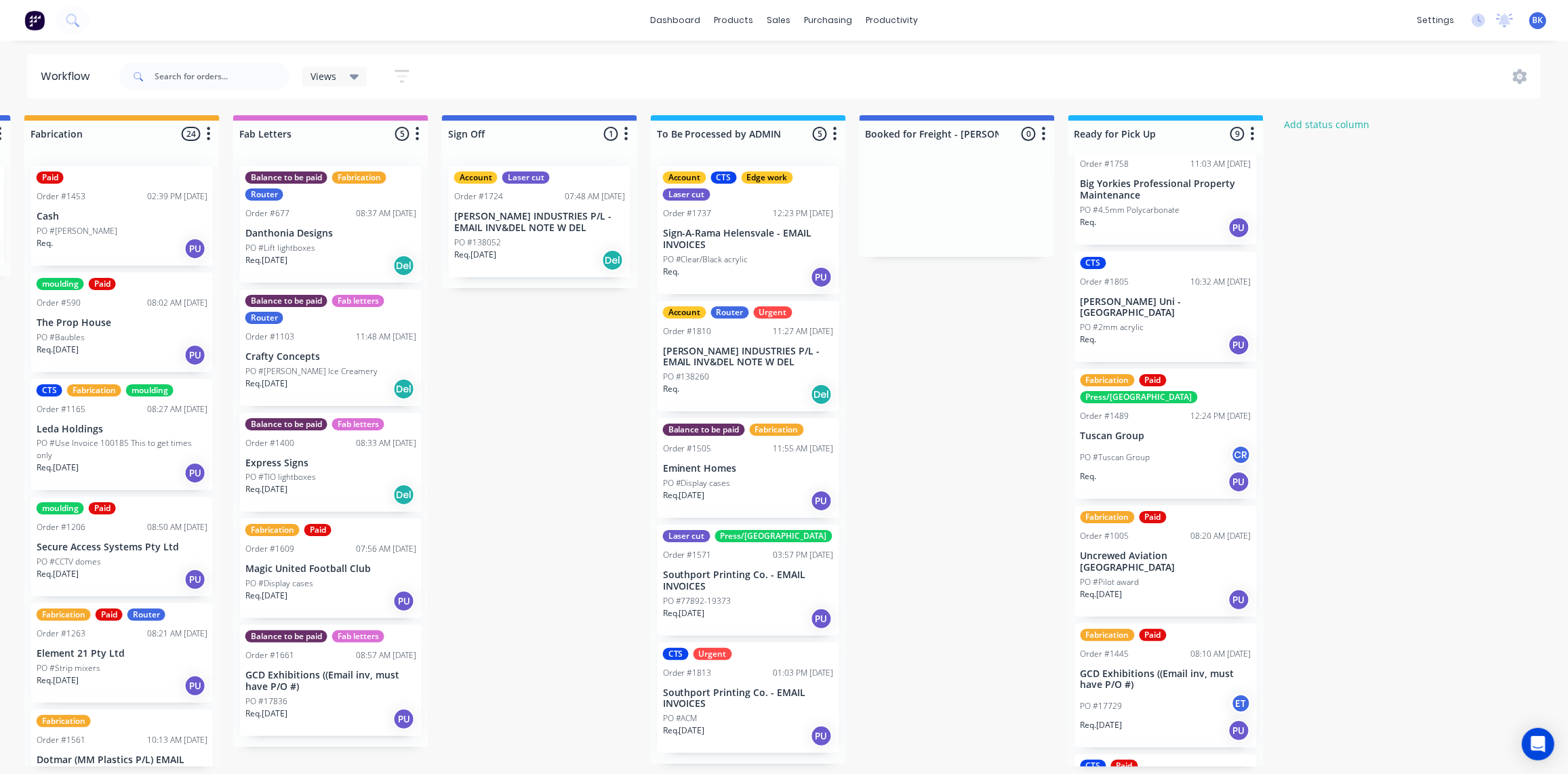
scroll to position [1, 1676]
click at [759, 228] on p "Sign-A-Rama Helensvale - EMAIL INVOICES" at bounding box center [749, 239] width 171 height 23
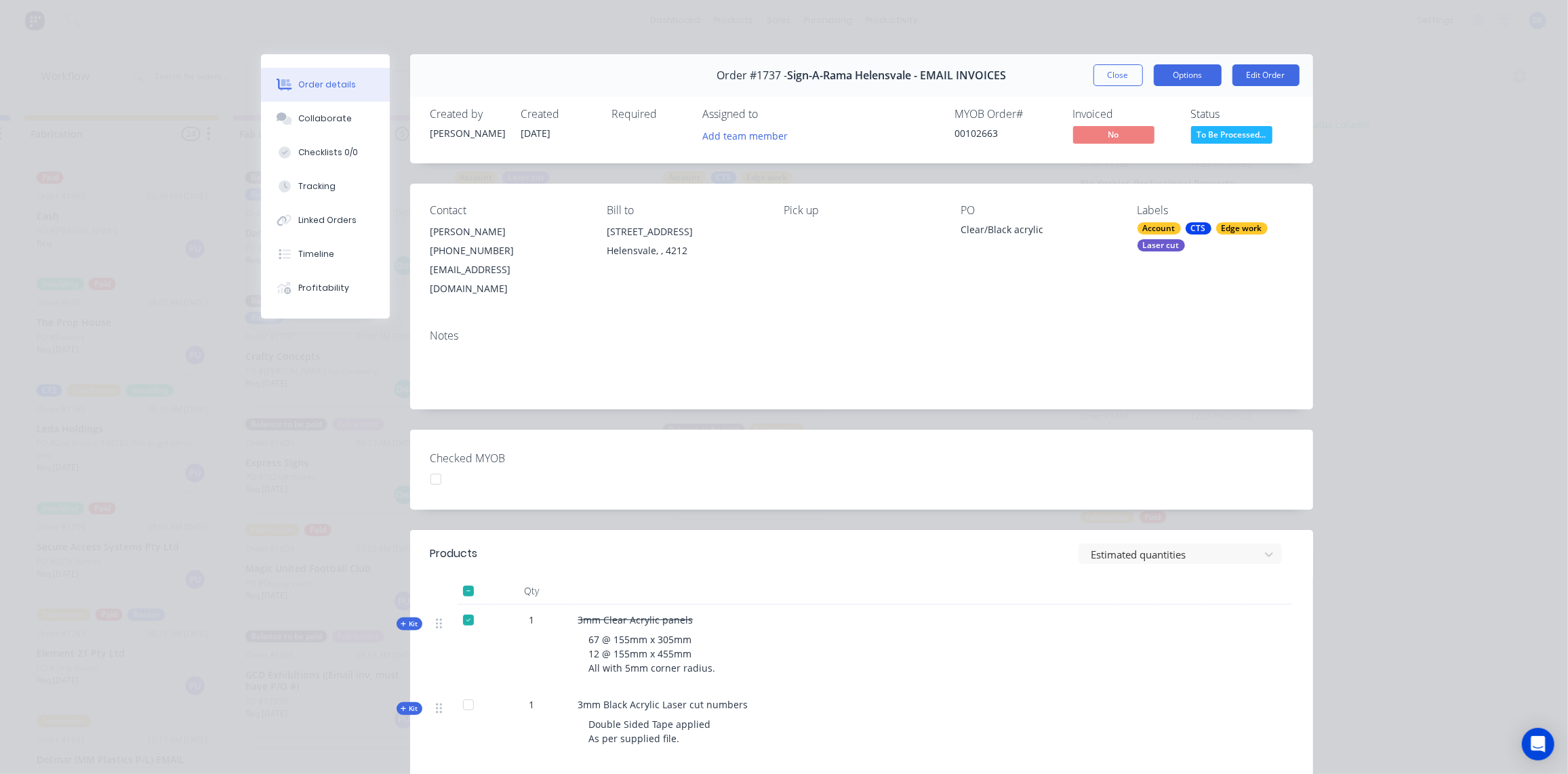
click at [1197, 77] on button "Options" at bounding box center [1188, 76] width 67 height 22
drag, startPoint x: 1194, startPoint y: 78, endPoint x: 1212, endPoint y: 78, distance: 18.0
click at [1195, 78] on button "Options" at bounding box center [1188, 76] width 67 height 22
click at [1121, 76] on button "Close" at bounding box center [1118, 76] width 49 height 22
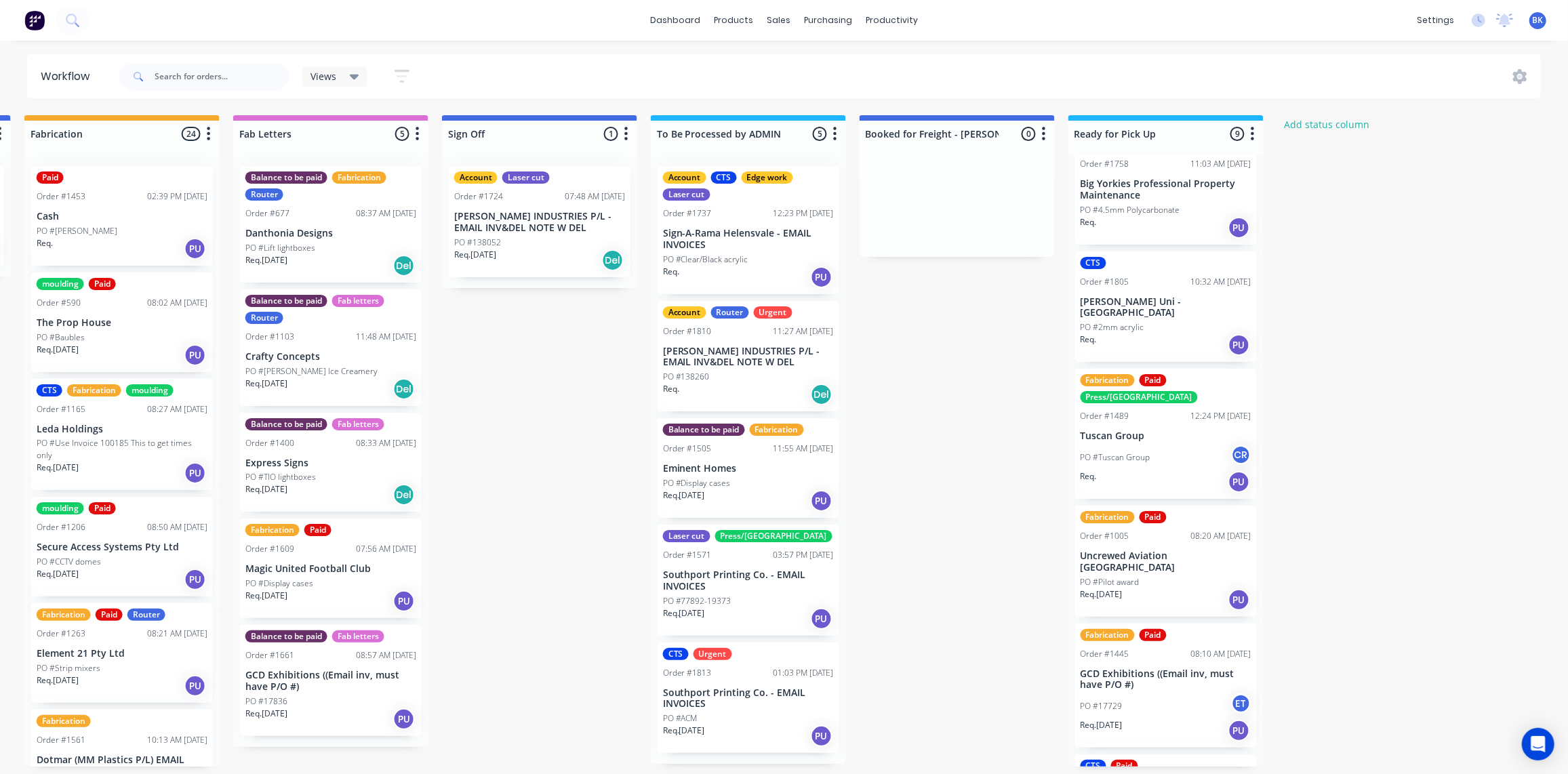
scroll to position [1, 595]
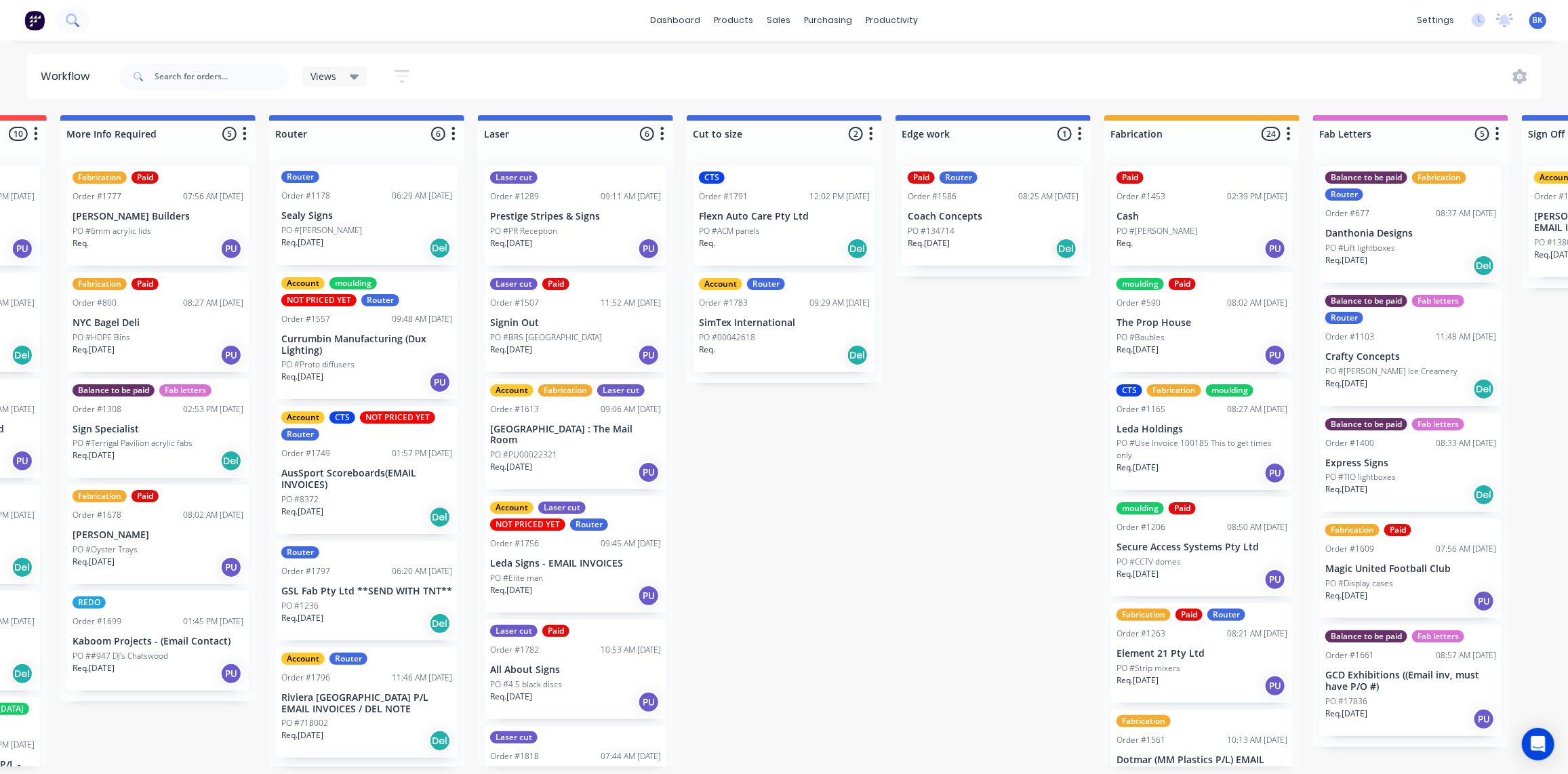
click at [69, 17] on icon at bounding box center [72, 20] width 13 height 13
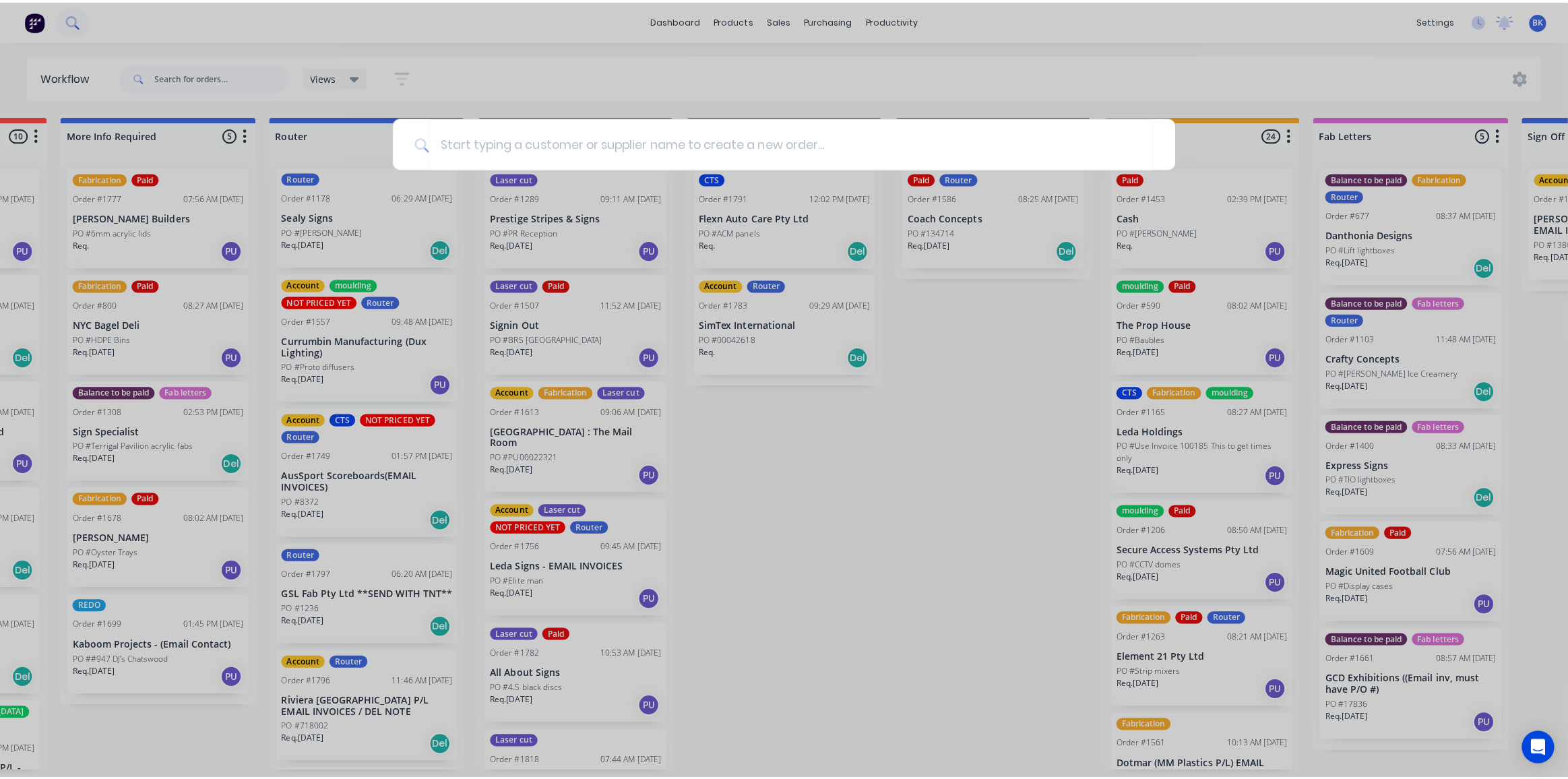
scroll to position [0, 591]
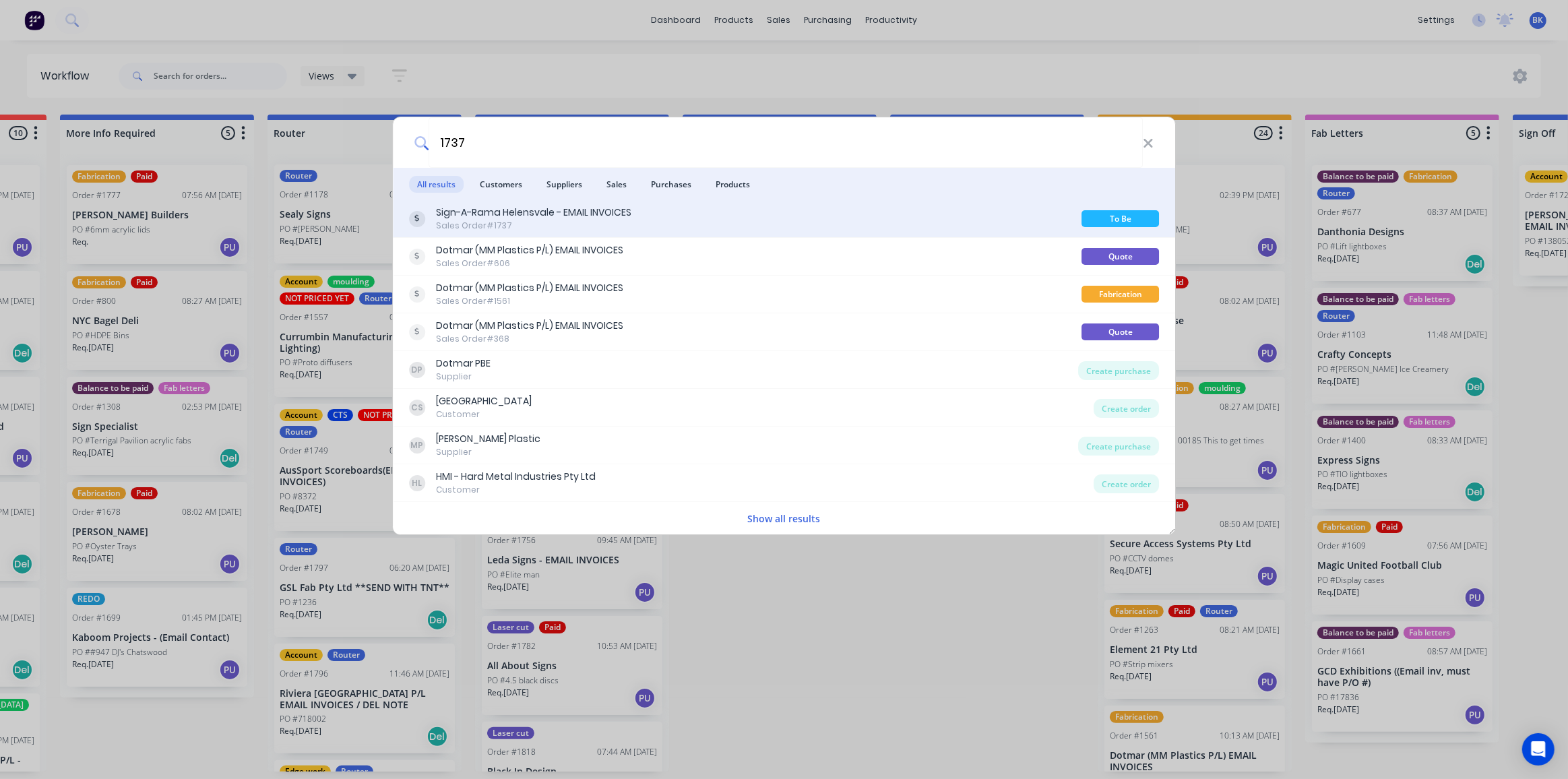
type input "1737"
click at [628, 231] on div "Sign-A-Rama Helensvale - EMAIL INVOICES Sales Order #1737" at bounding box center [534, 218] width 196 height 26
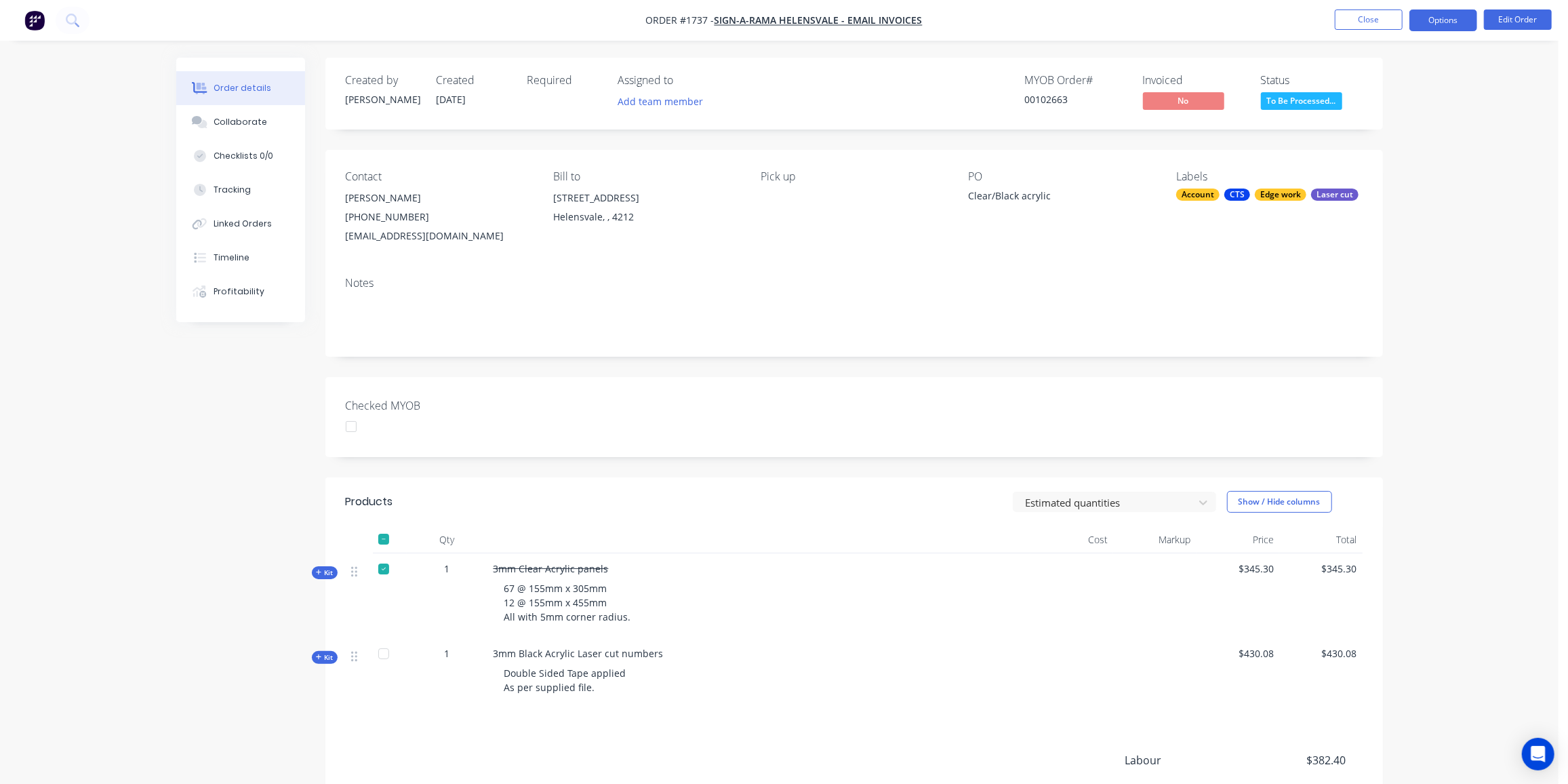
click at [1444, 26] on button "Options" at bounding box center [1443, 20] width 67 height 22
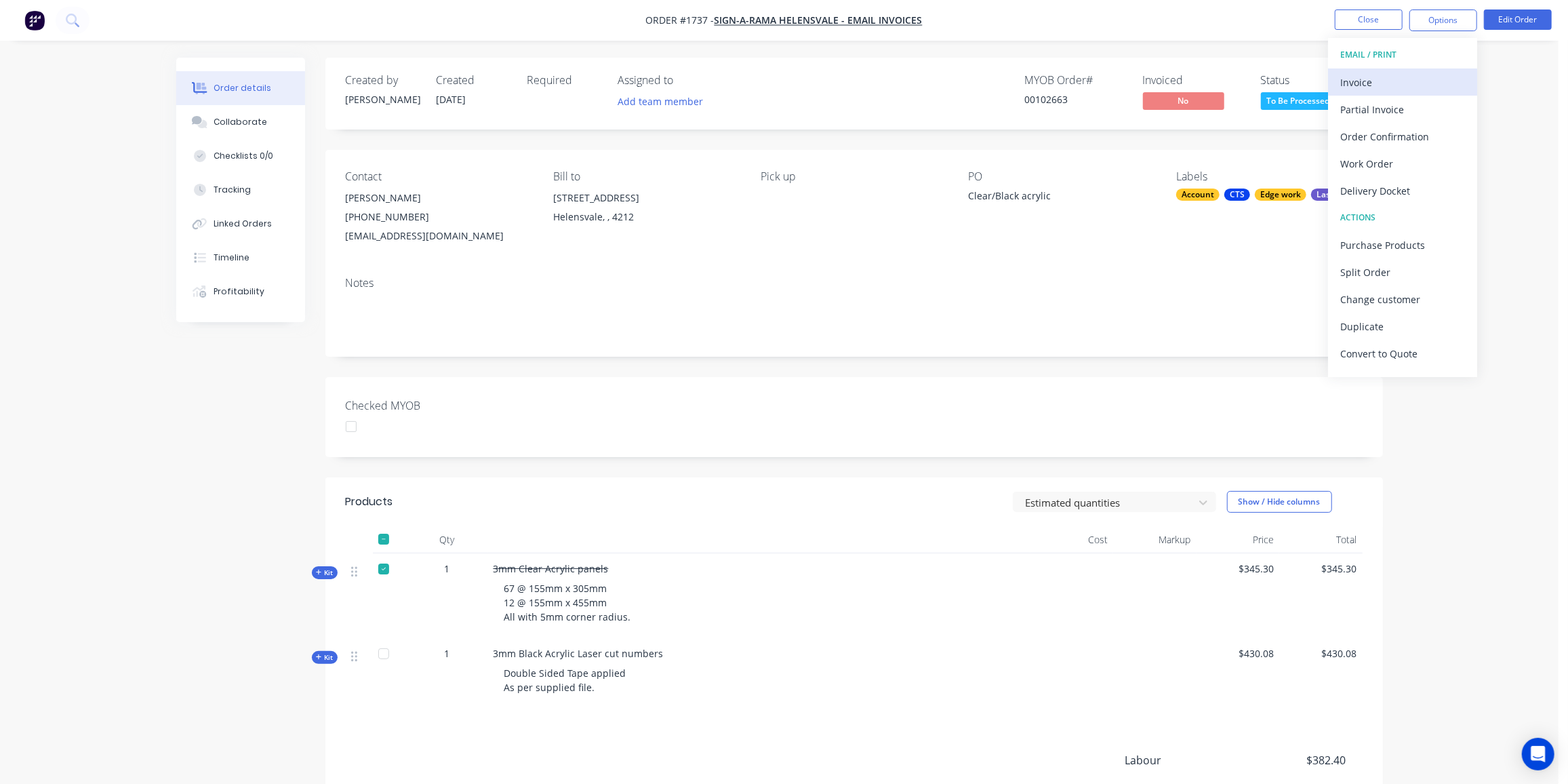
click at [1367, 78] on div "Invoice" at bounding box center [1402, 83] width 125 height 20
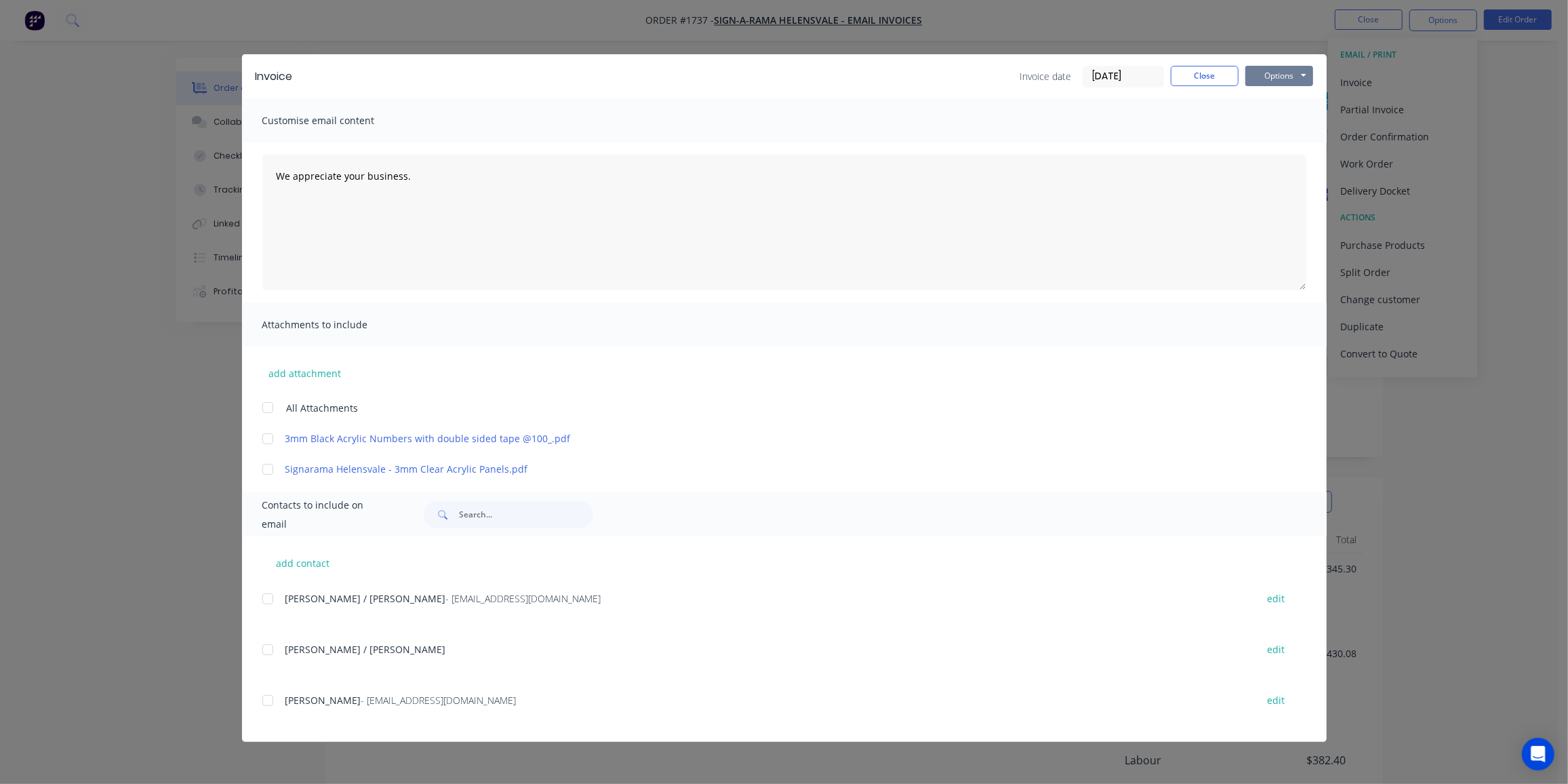
click at [1303, 73] on button "Options" at bounding box center [1279, 76] width 67 height 20
click at [1280, 119] on button "Print" at bounding box center [1288, 122] width 87 height 23
click at [1205, 75] on button "Close" at bounding box center [1204, 76] width 67 height 20
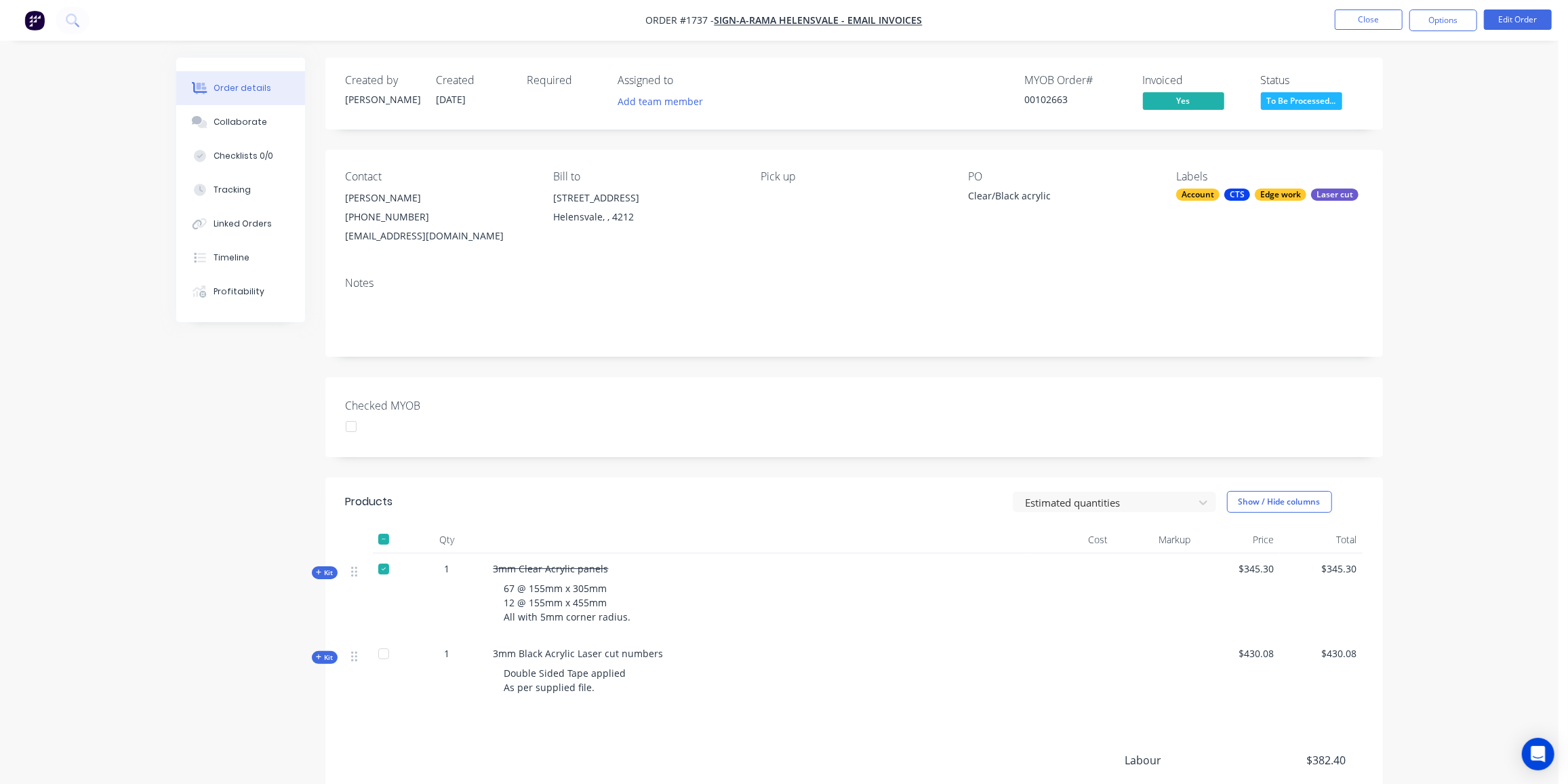
click at [1324, 106] on span "To Be Processed..." at bounding box center [1301, 100] width 81 height 17
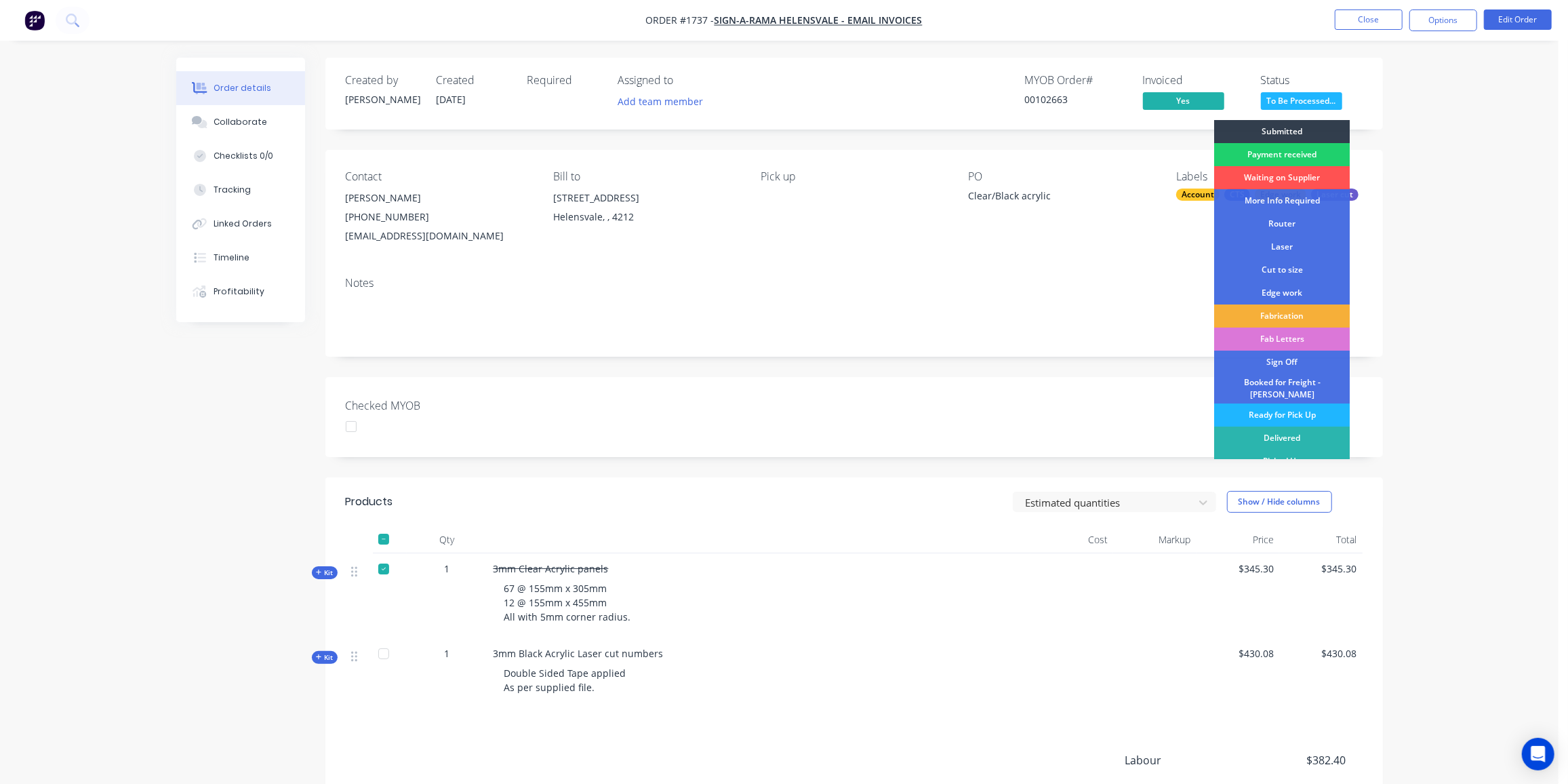
click at [1296, 409] on div "Ready for Pick Up" at bounding box center [1282, 415] width 136 height 23
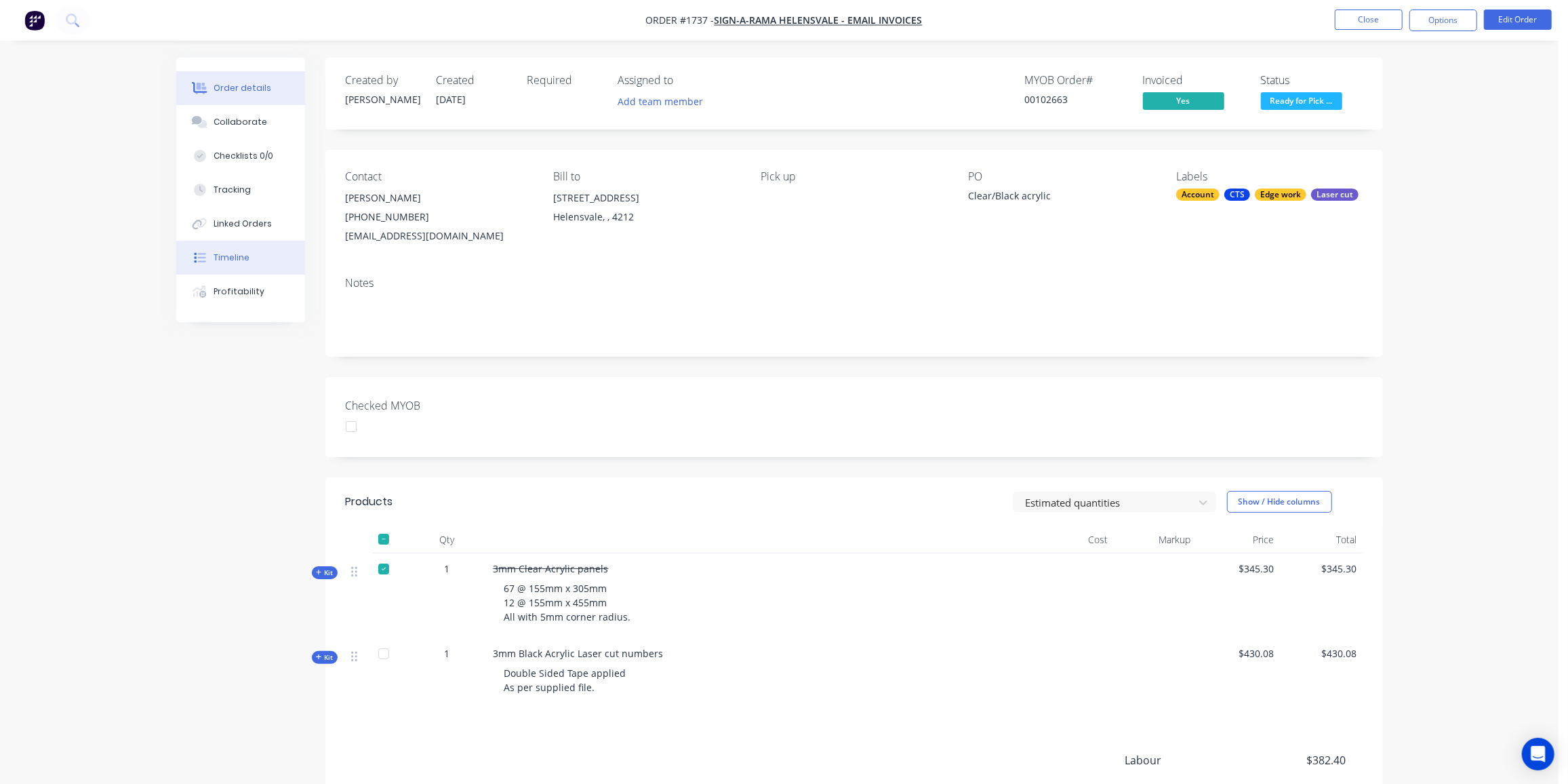
click at [234, 258] on div "Timeline" at bounding box center [231, 257] width 36 height 12
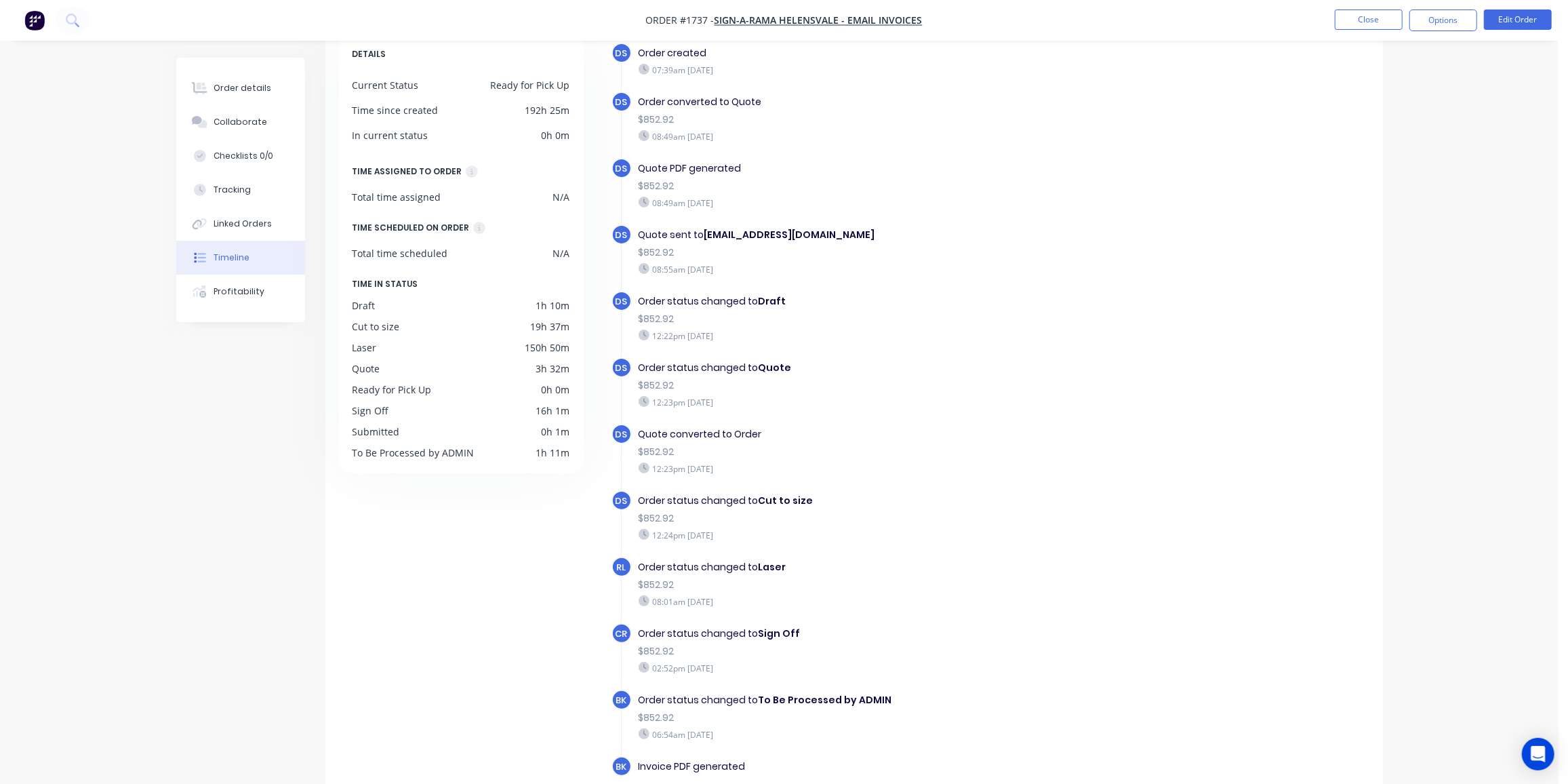
scroll to position [78, 0]
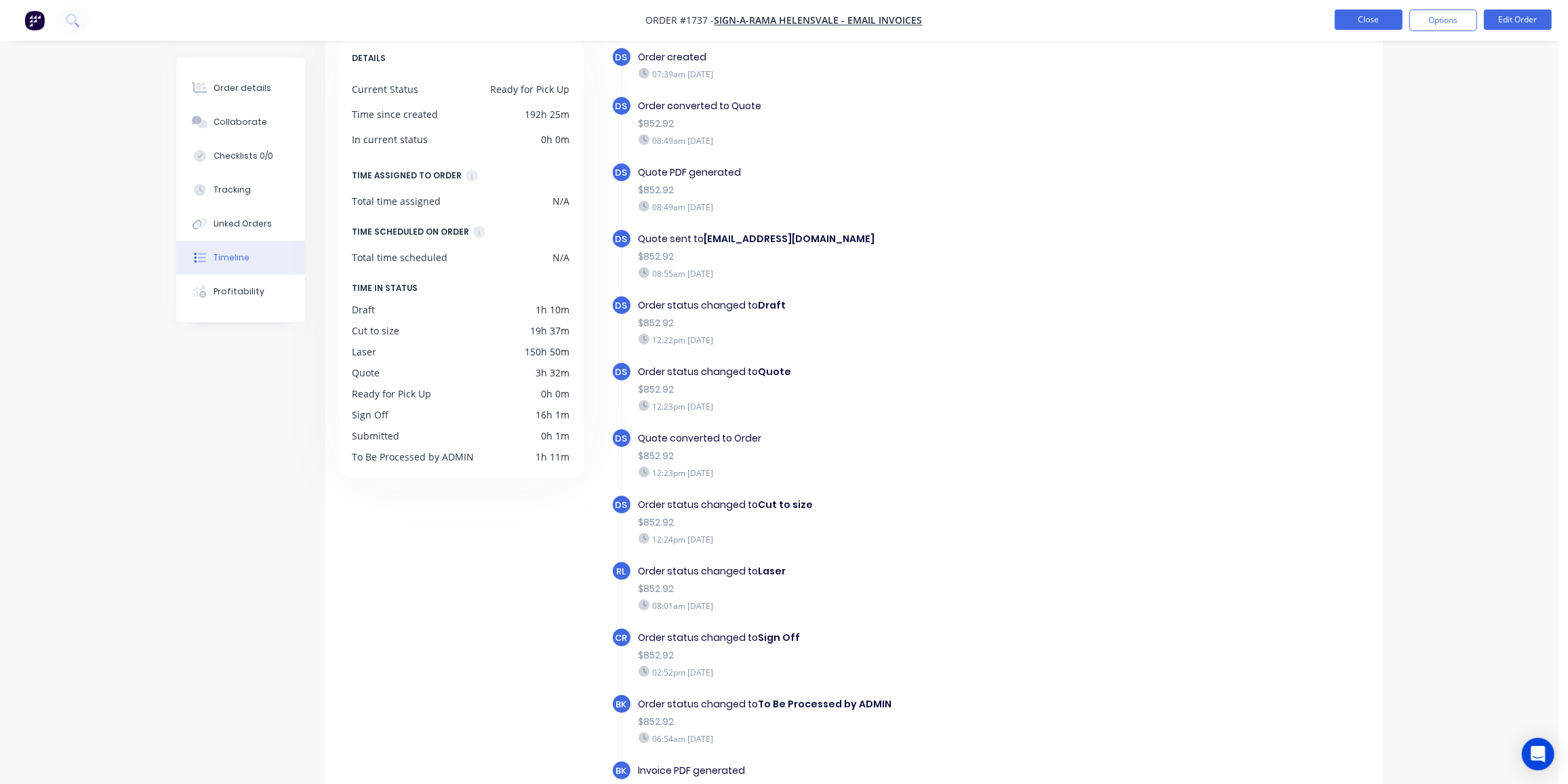
click at [1382, 18] on button "Close" at bounding box center [1368, 19] width 67 height 20
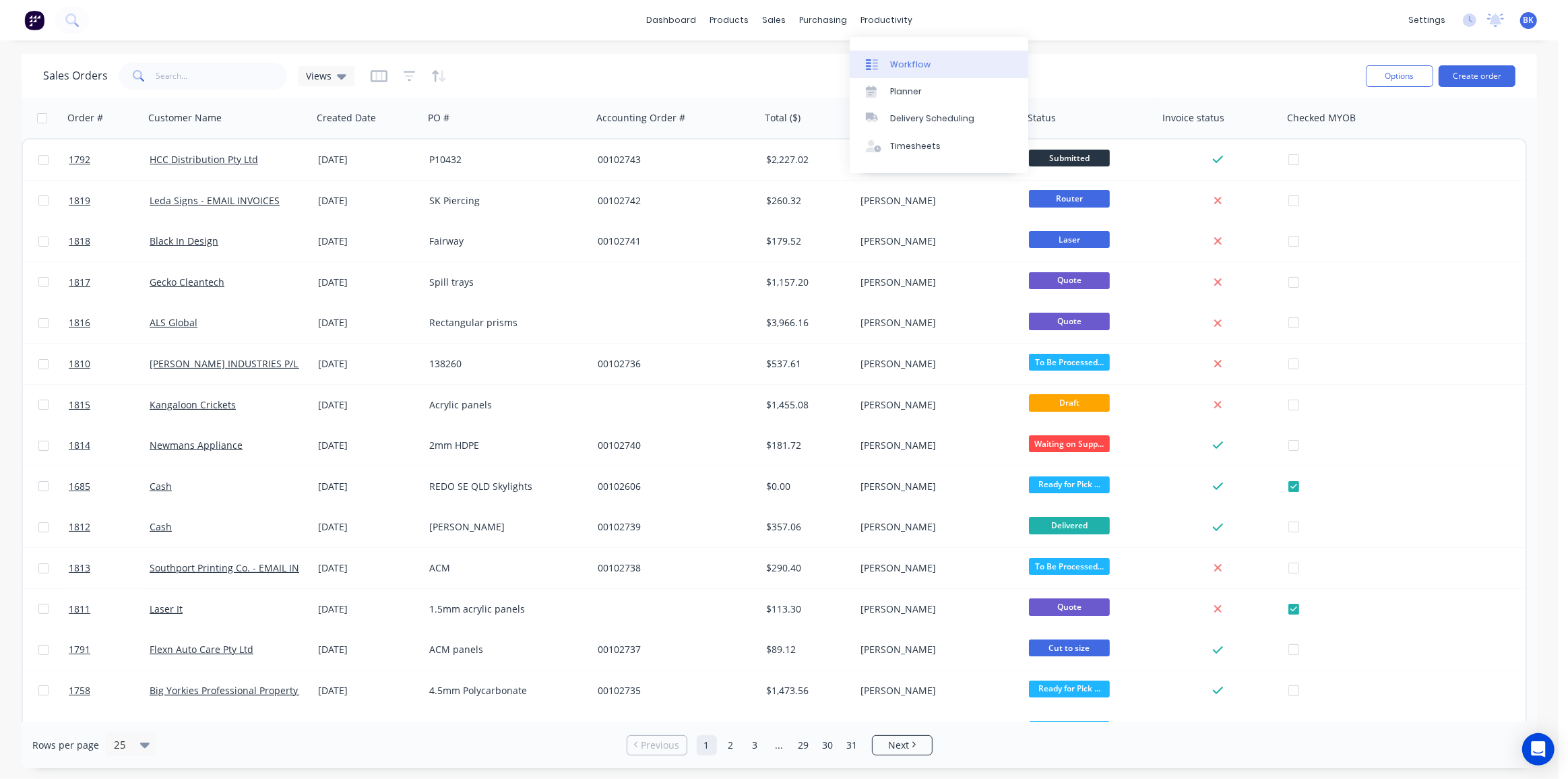
click at [894, 59] on div "Workflow" at bounding box center [910, 64] width 41 height 12
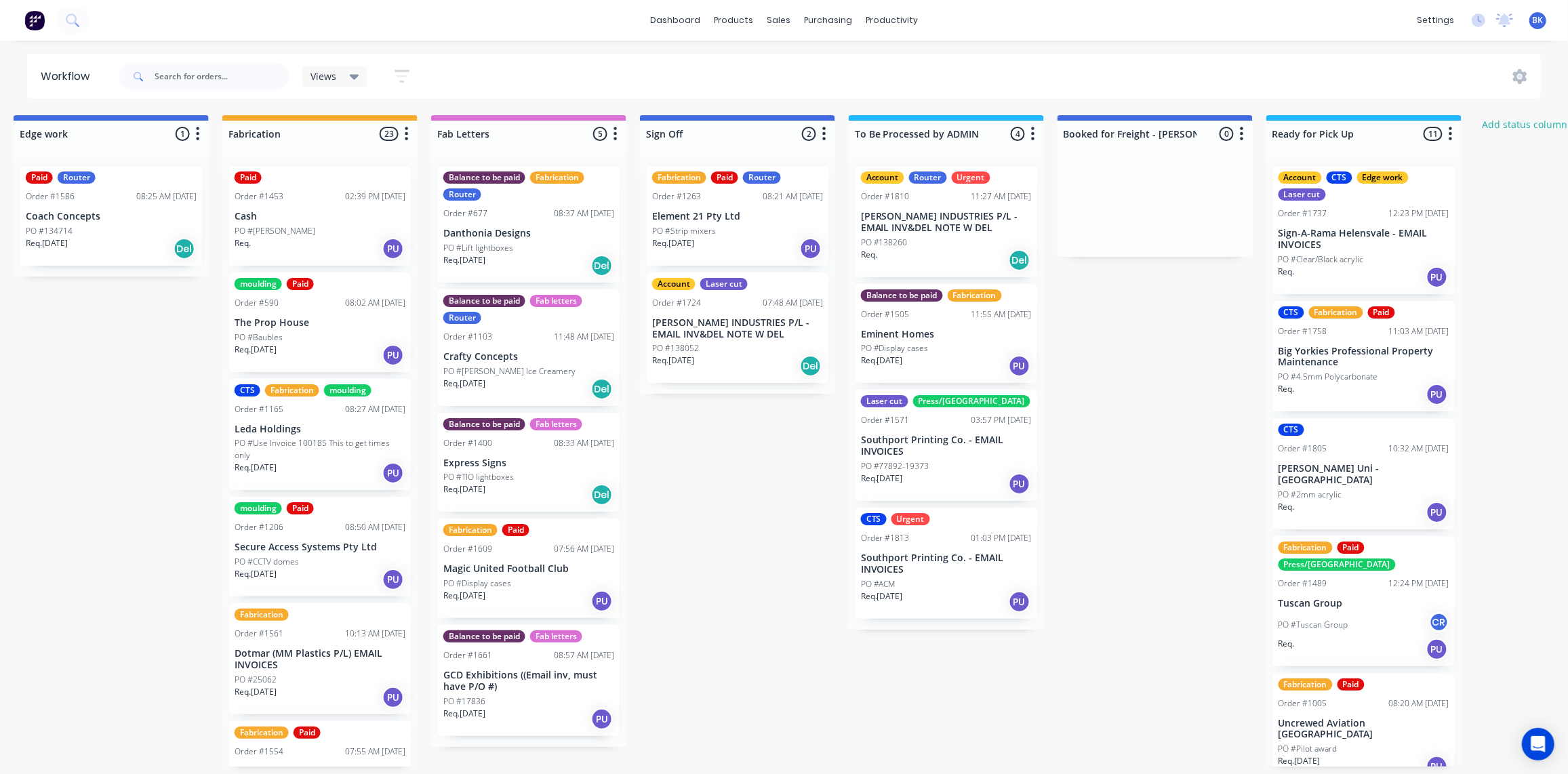
scroll to position [1, 1478]
click at [940, 206] on div "Account Router Urgent Order #1810 11:27 AM 08/10/25 TYREE INDUSTRIES P/L - EMAI…" at bounding box center [946, 221] width 181 height 111
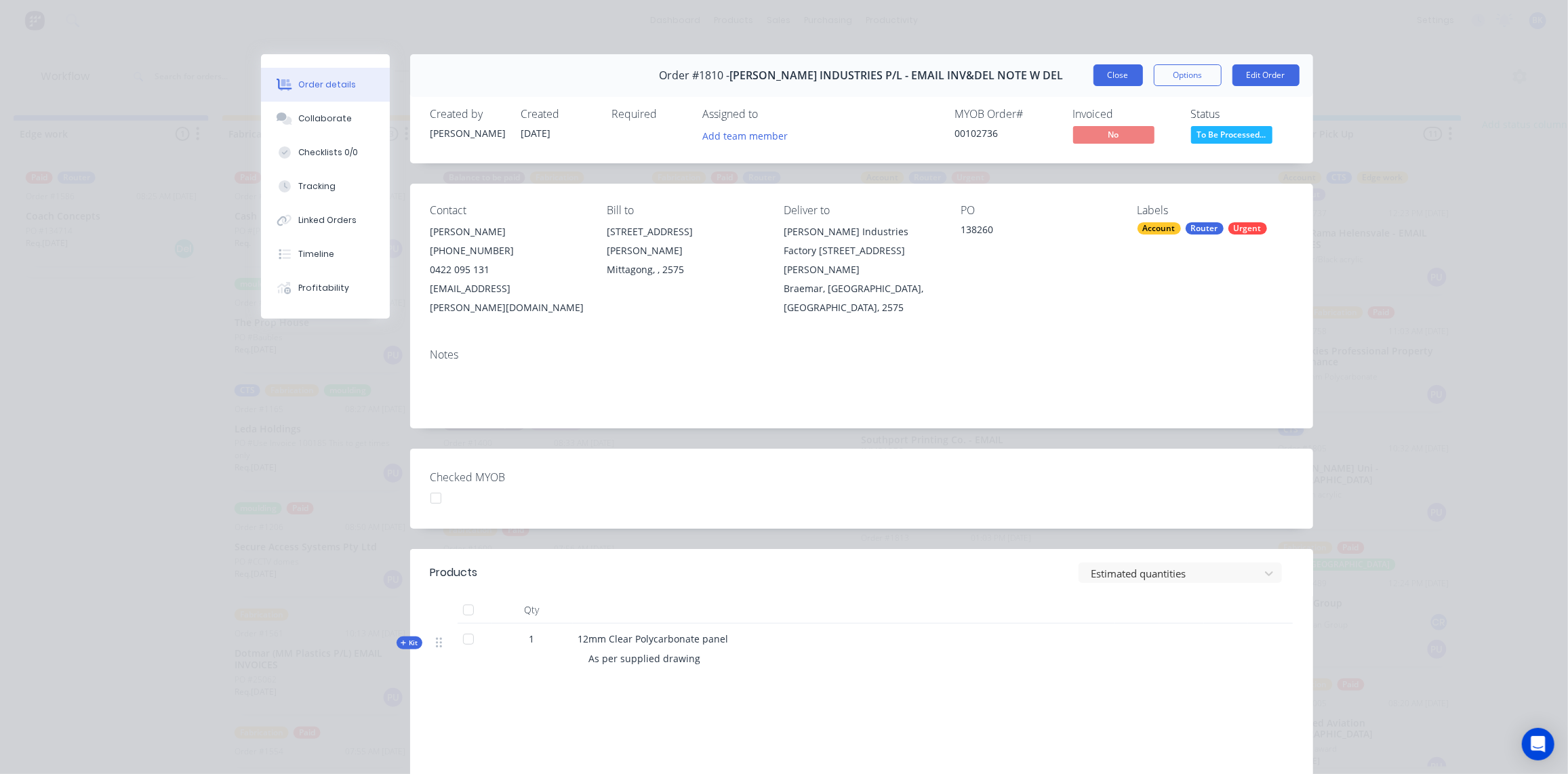
click at [1117, 72] on button "Close" at bounding box center [1118, 76] width 49 height 22
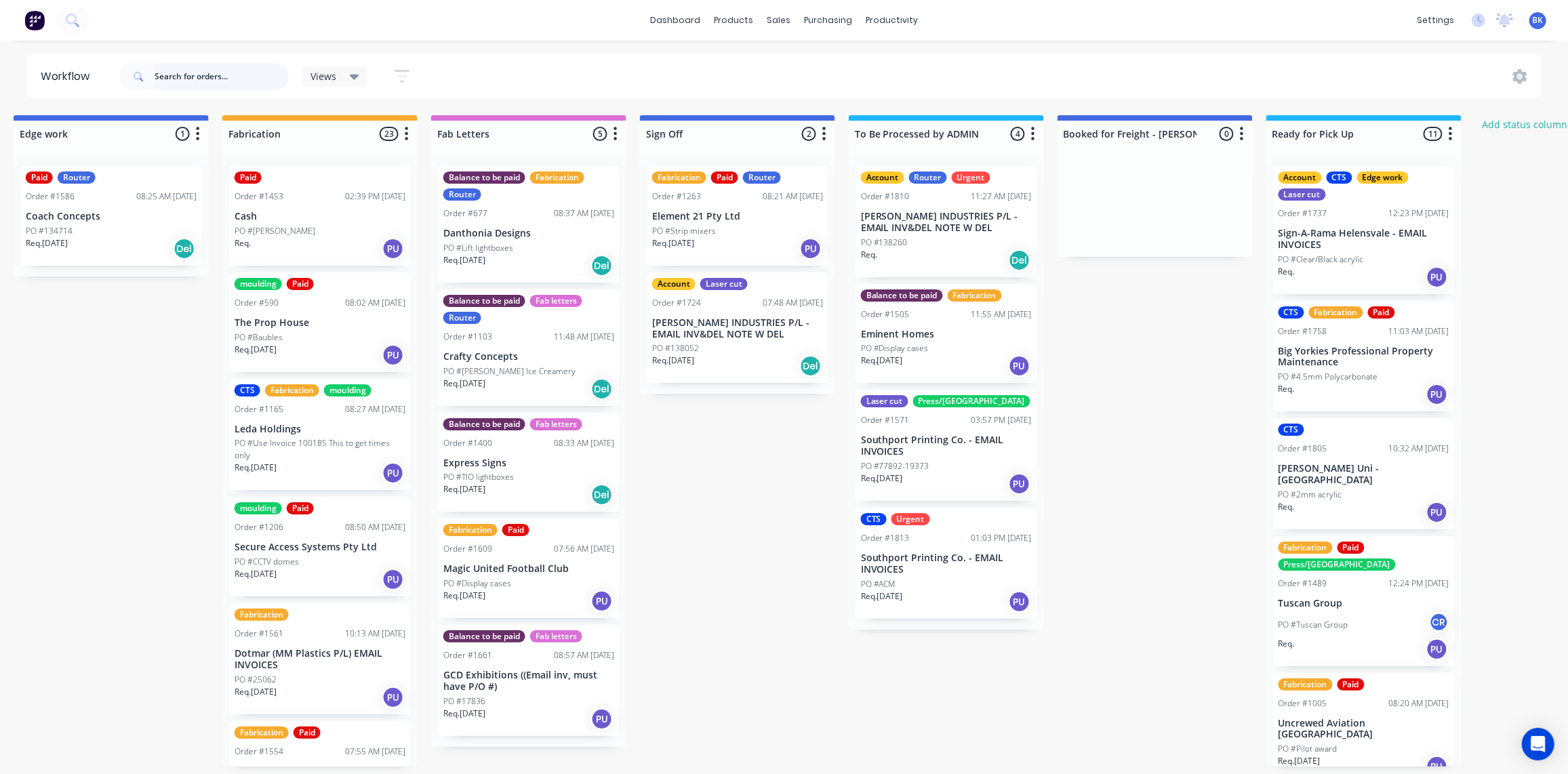
click at [167, 73] on input "text" at bounding box center [221, 76] width 134 height 27
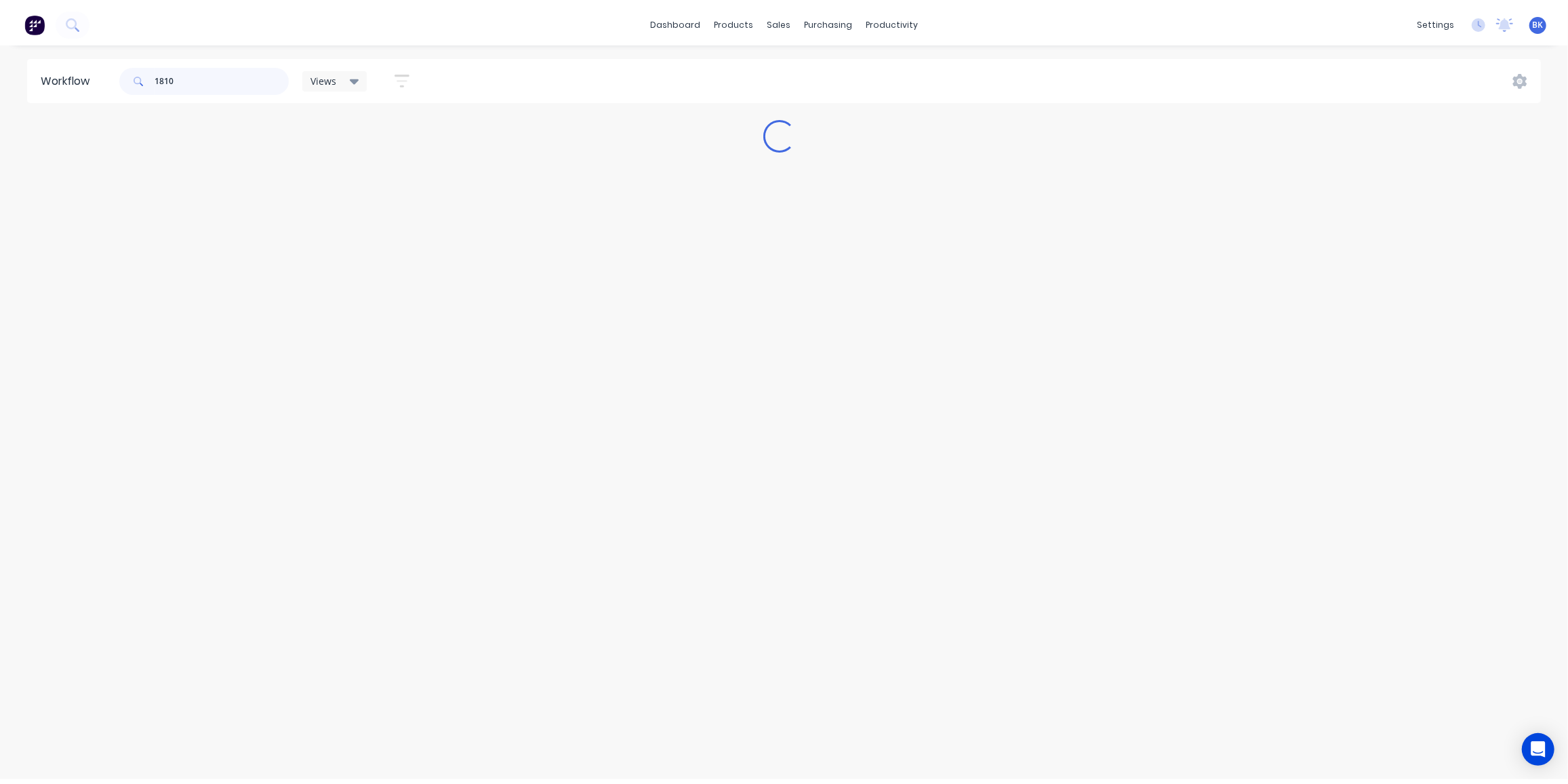
scroll to position [0, 0]
type input "1810"
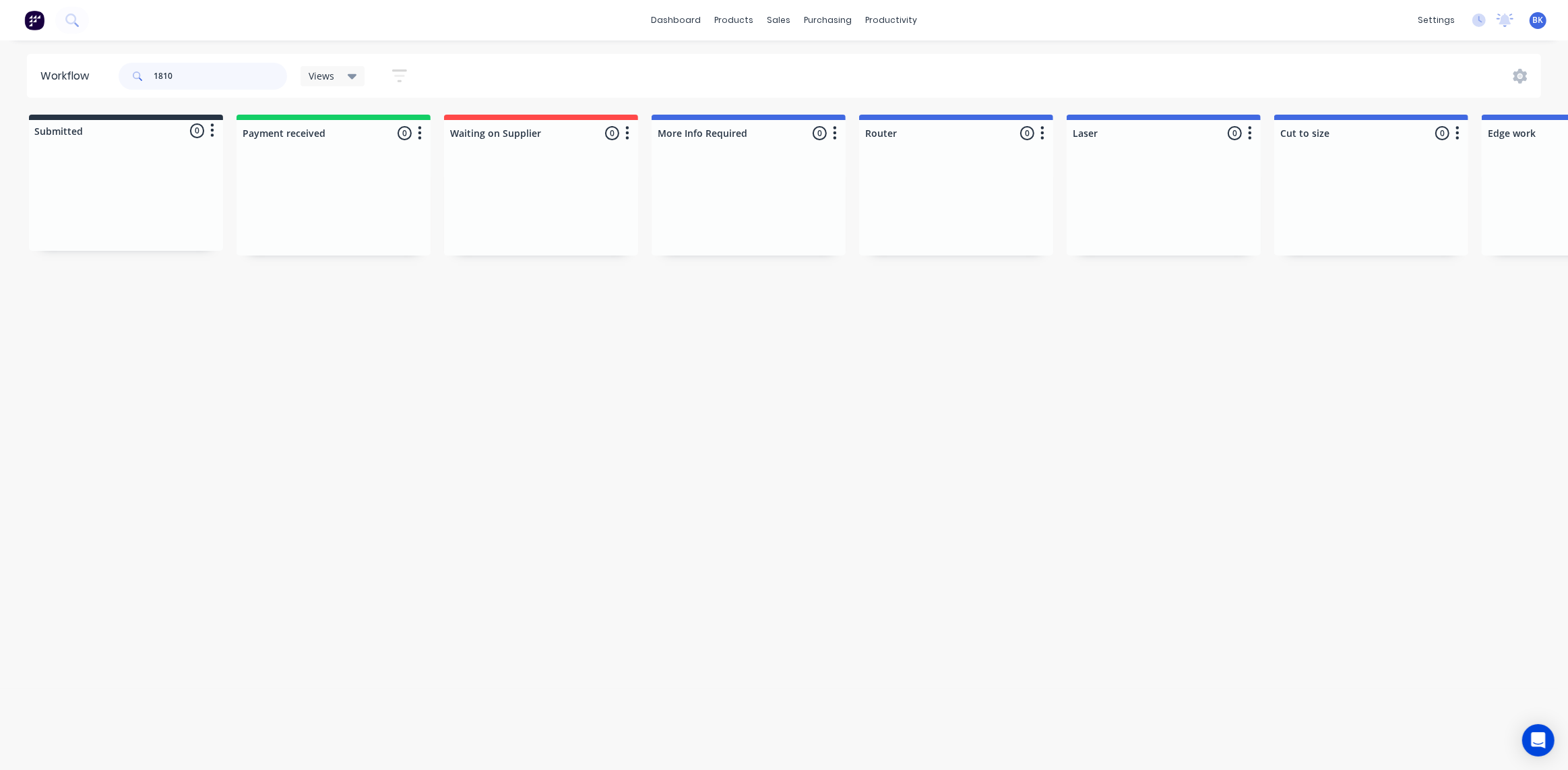
drag, startPoint x: 185, startPoint y: 78, endPoint x: 80, endPoint y: 76, distance: 105.0
click at [80, 76] on header "Workflow 1810 Views Save new view None (Default) edit Ready for Pick Up edit Sh…" at bounding box center [784, 76] width 1515 height 43
click at [65, 17] on icon at bounding box center [72, 20] width 13 height 13
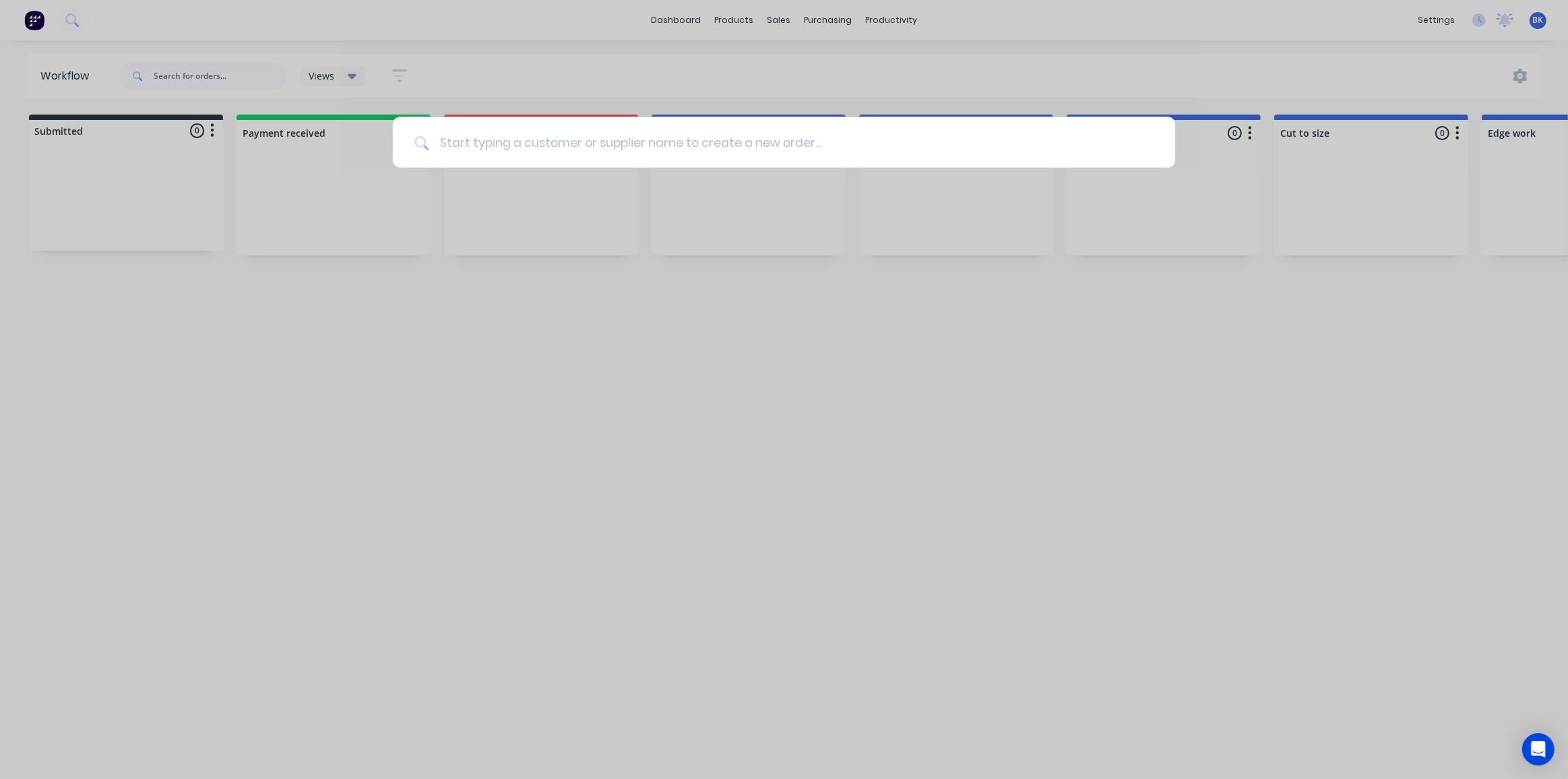
click at [441, 136] on input at bounding box center [790, 142] width 725 height 51
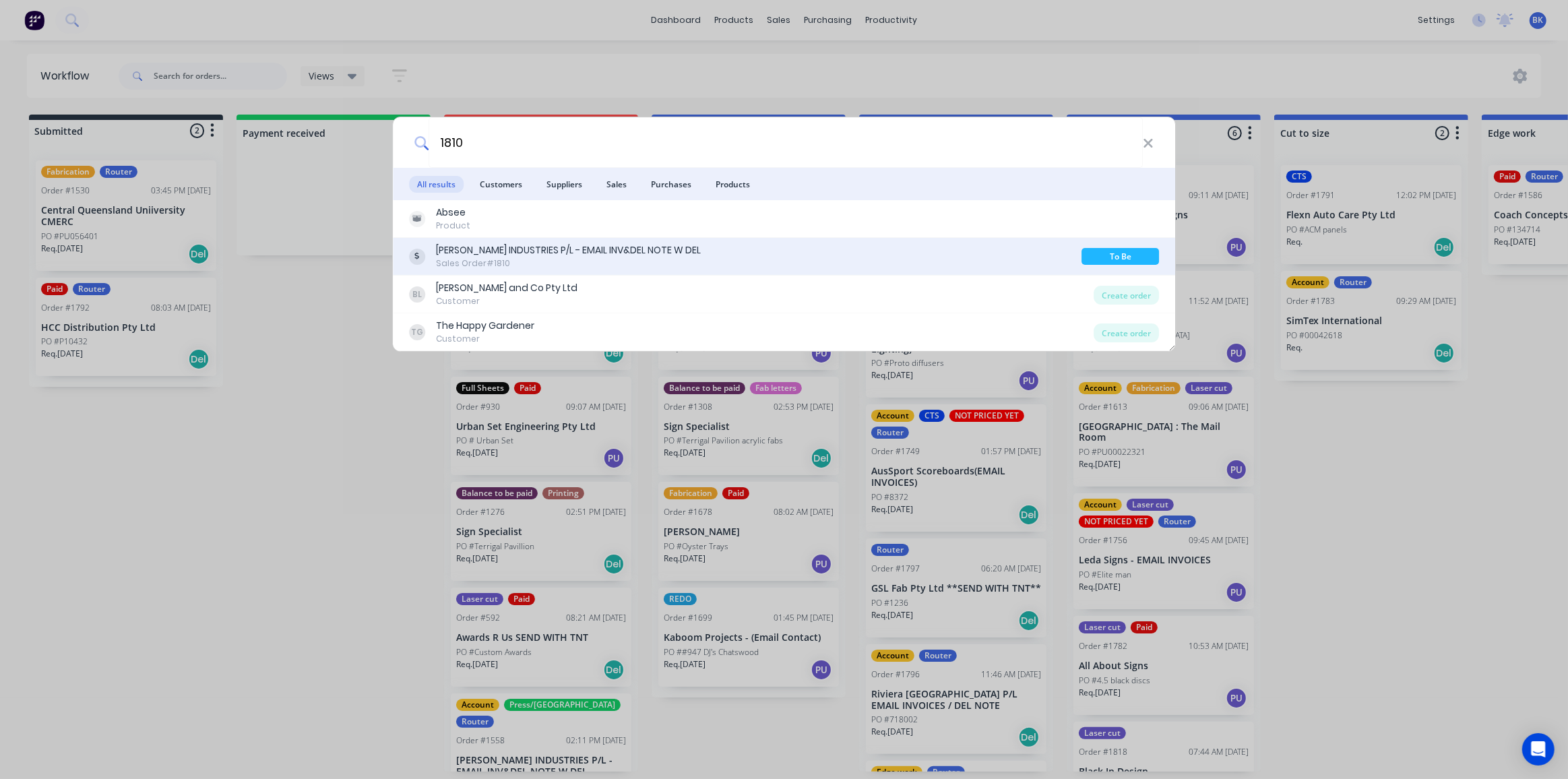
type input "1810"
click at [516, 255] on div "[PERSON_NAME] INDUSTRIES P/L - EMAIL INV&DEL NOTE W DEL" at bounding box center [569, 251] width 264 height 14
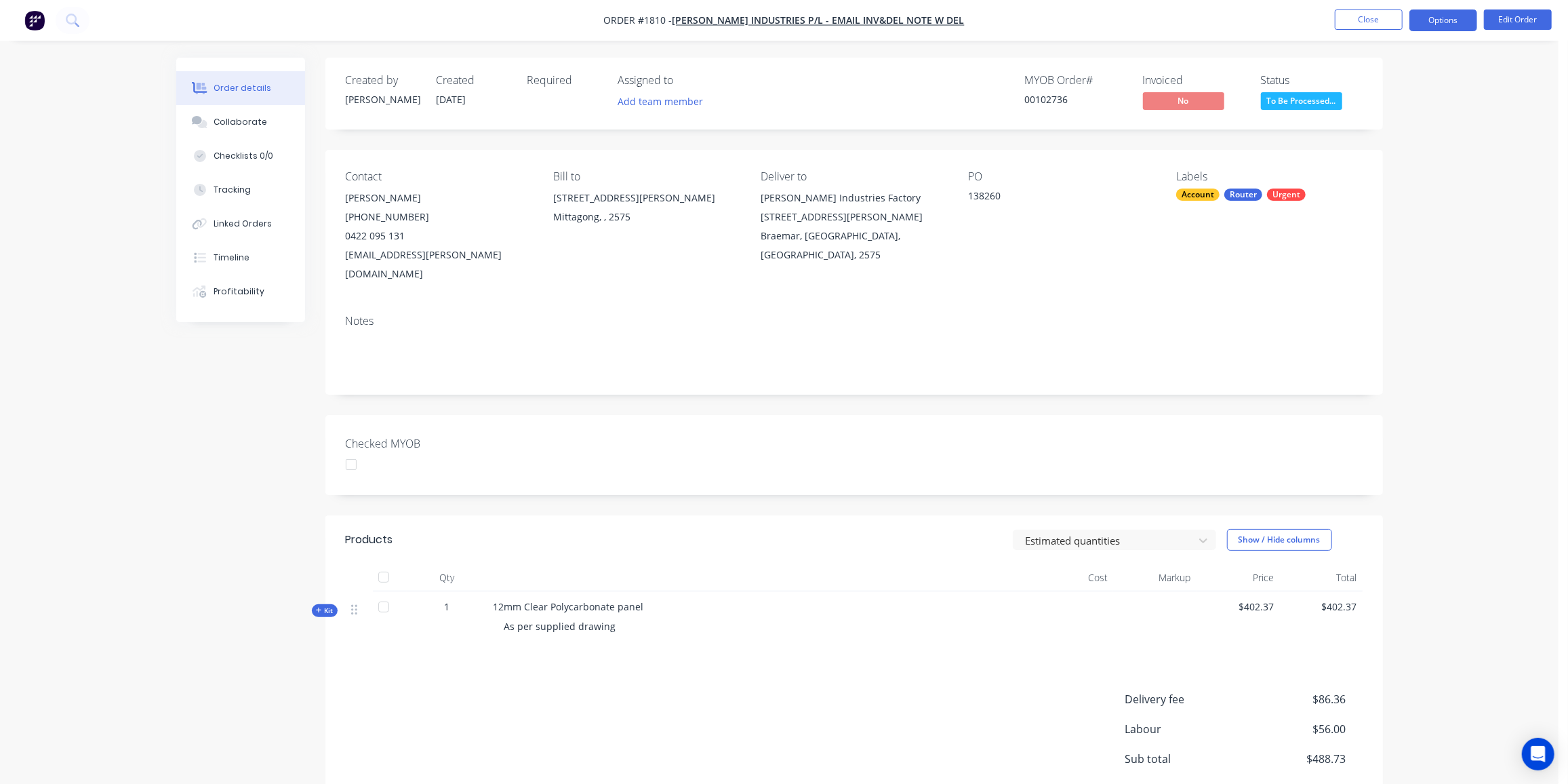
click at [1431, 16] on button "Options" at bounding box center [1443, 20] width 67 height 22
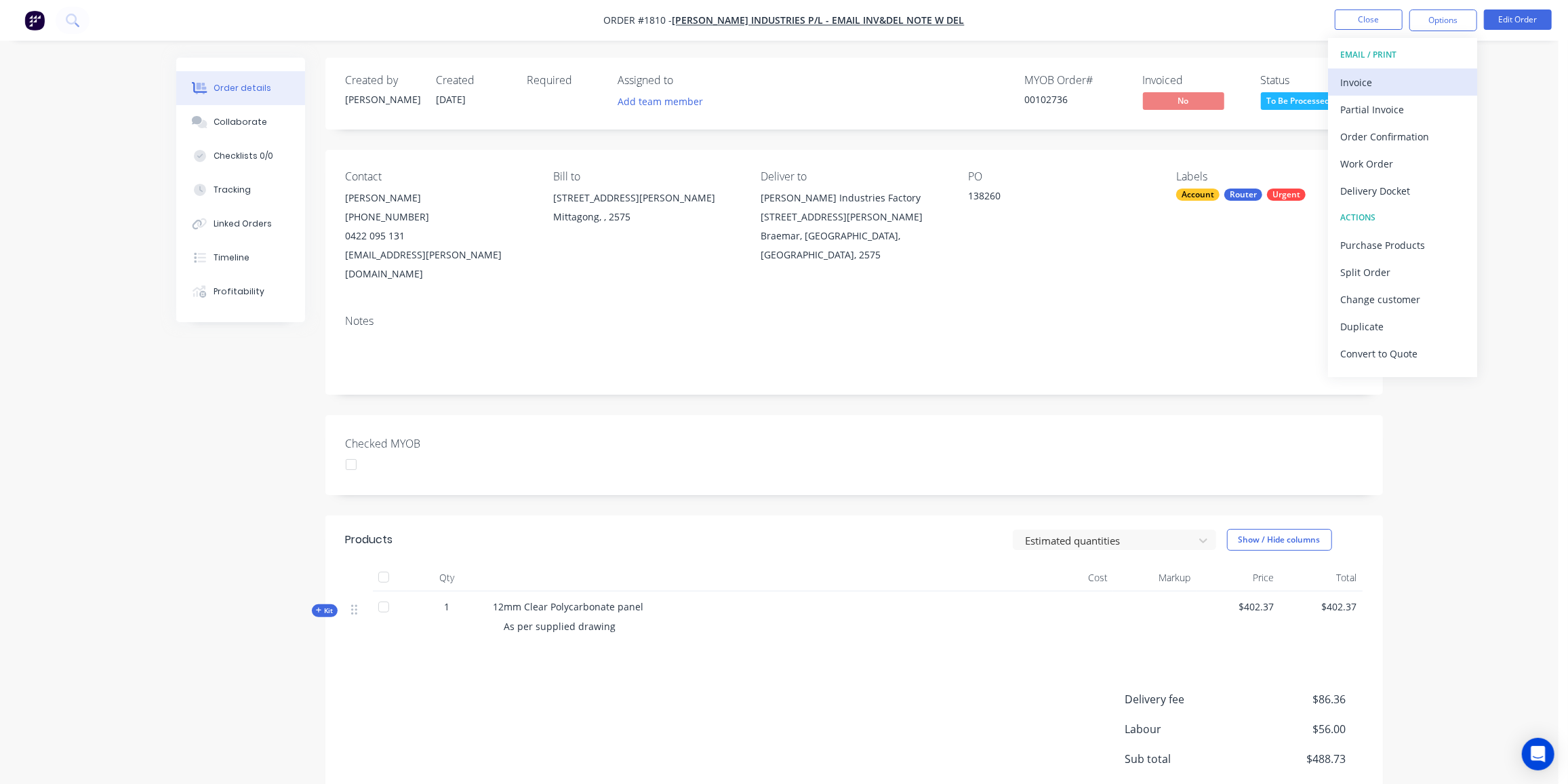
click at [1383, 77] on div "Invoice" at bounding box center [1402, 83] width 125 height 20
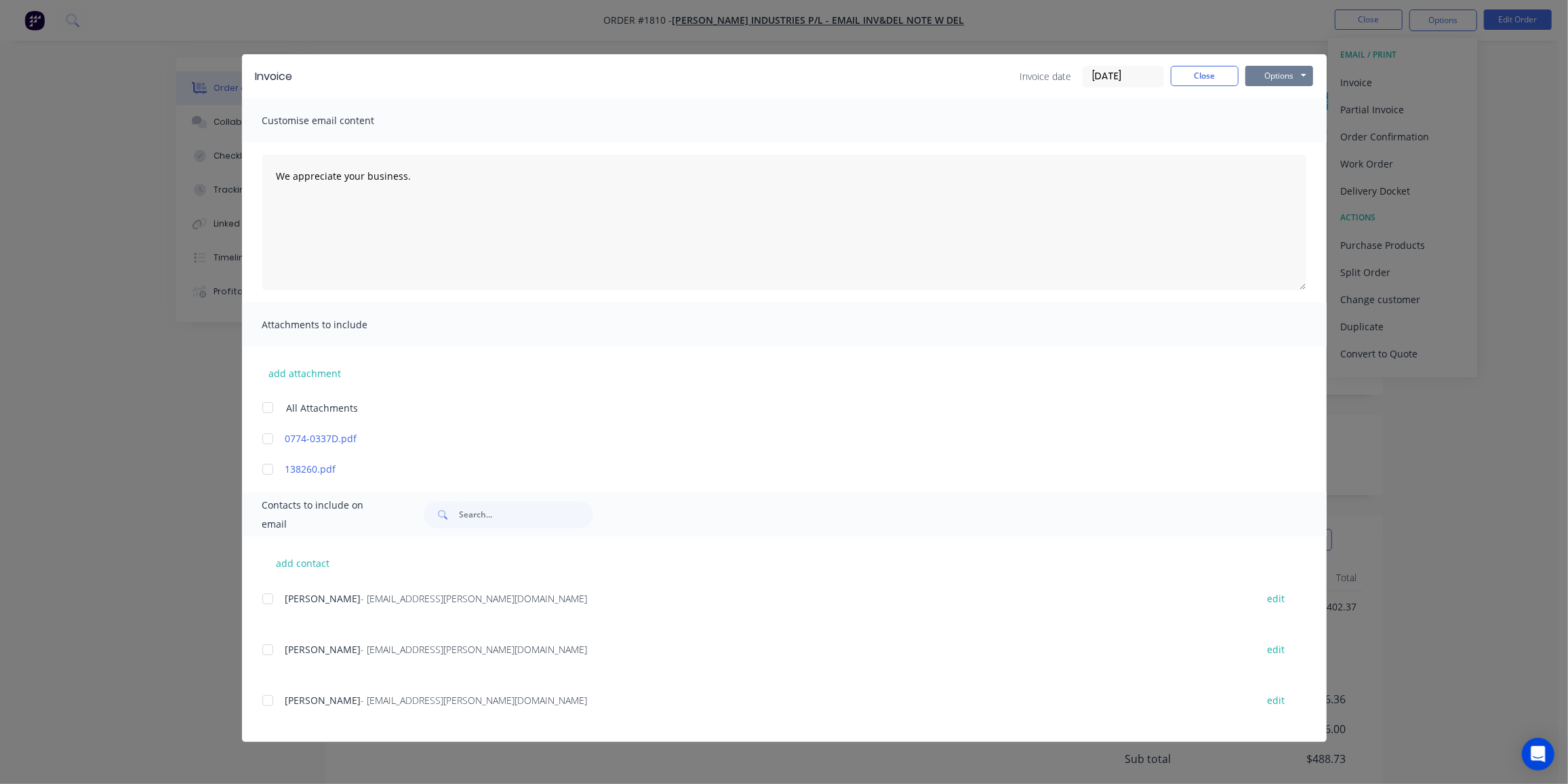
click at [1276, 78] on button "Options" at bounding box center [1279, 76] width 67 height 20
click at [1279, 119] on button "Print" at bounding box center [1288, 122] width 87 height 23
click at [1197, 77] on button "Close" at bounding box center [1204, 76] width 67 height 20
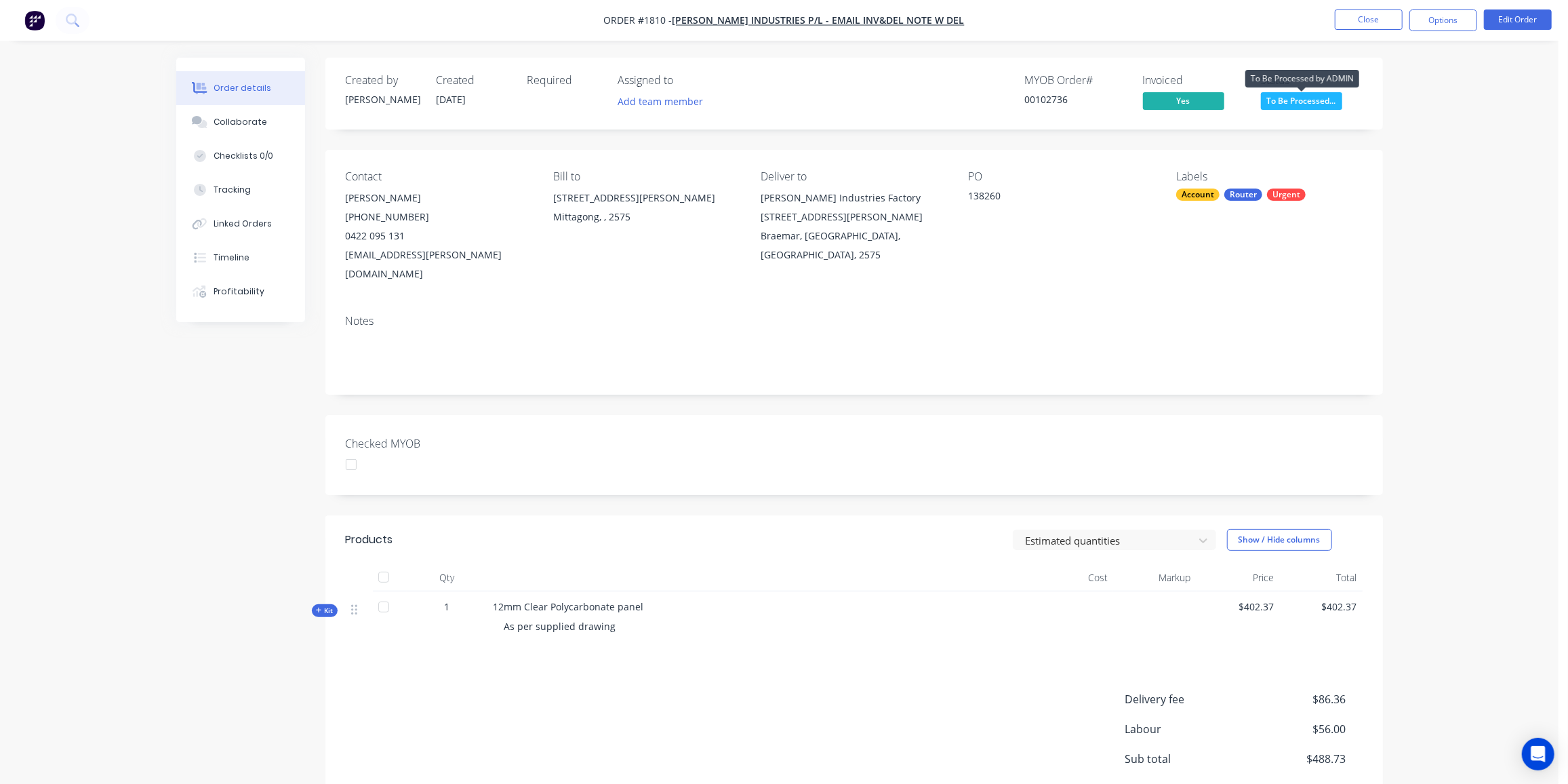
click at [1311, 94] on span "To Be Processed..." at bounding box center [1301, 100] width 81 height 17
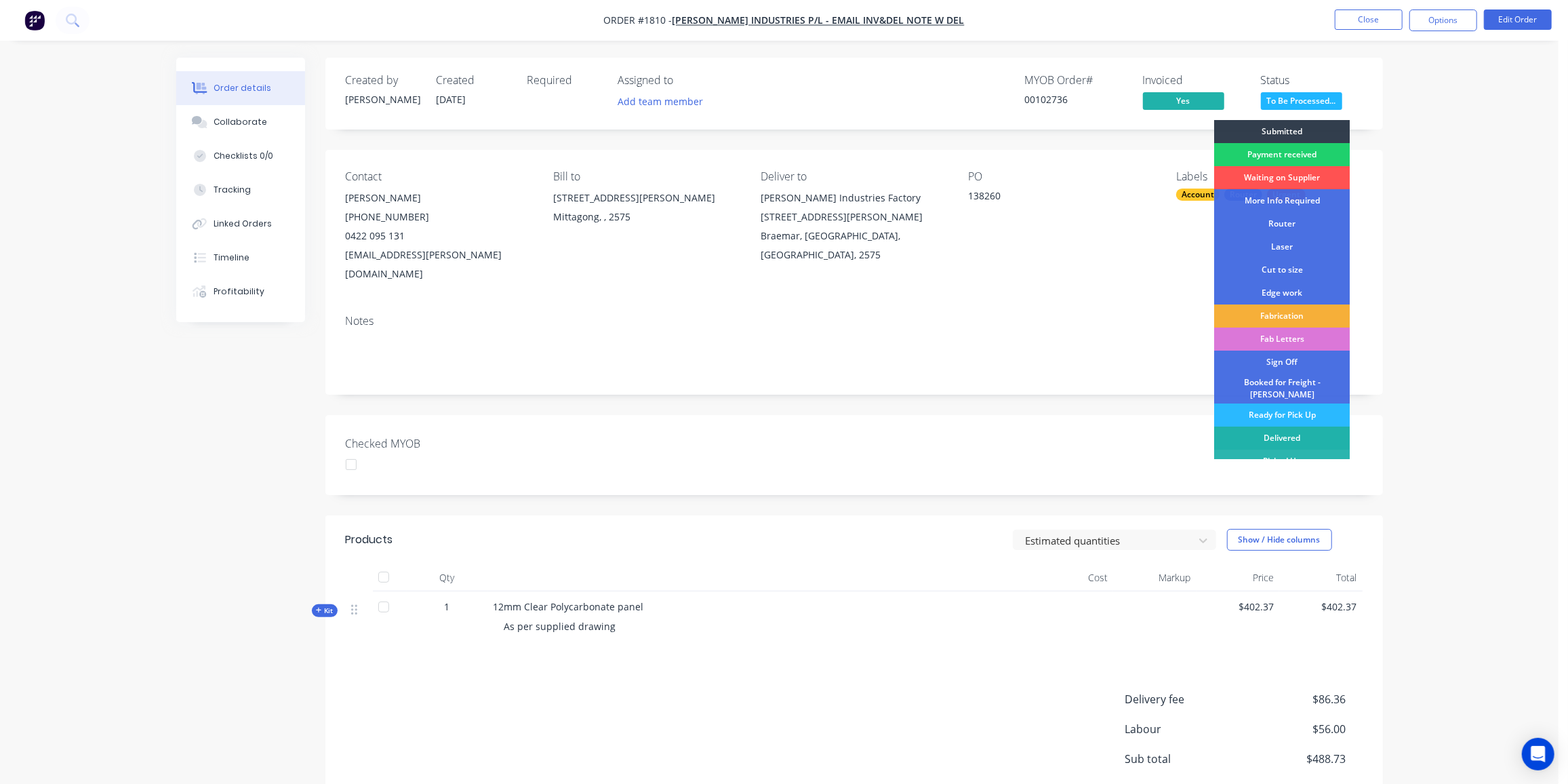
click at [1297, 432] on div "Delivered" at bounding box center [1282, 438] width 136 height 23
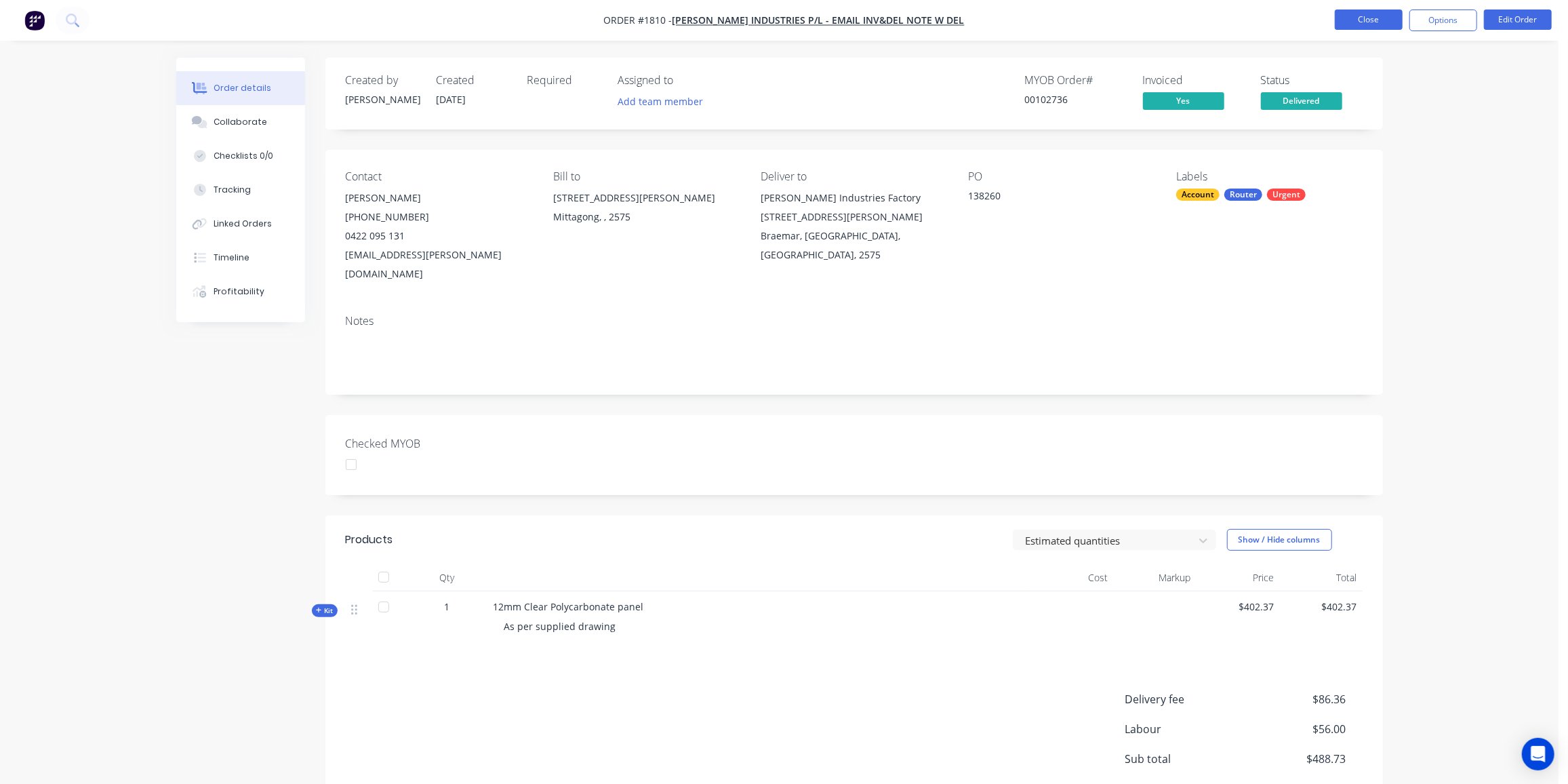
click at [1379, 20] on button "Close" at bounding box center [1368, 19] width 67 height 20
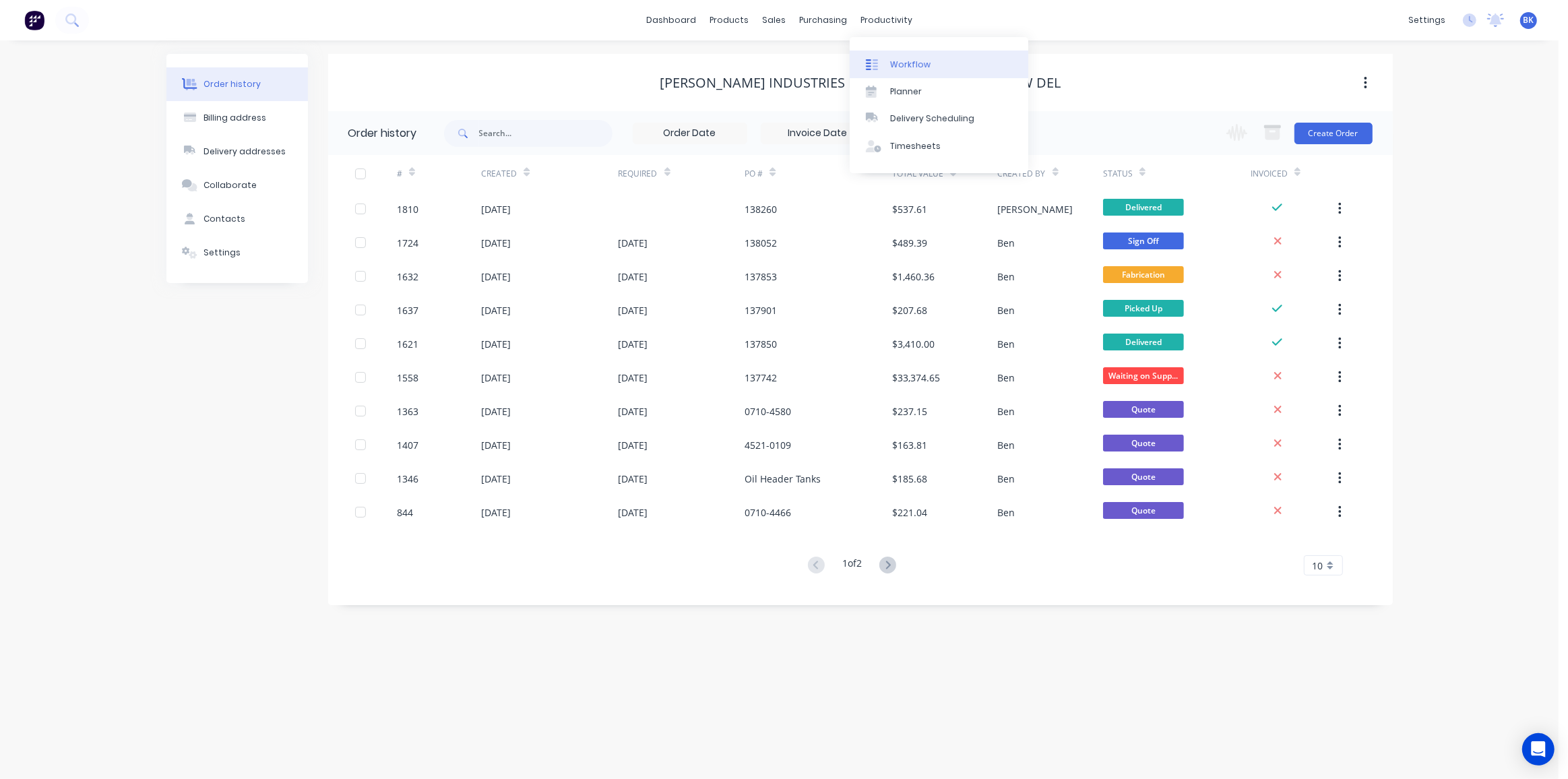
click at [902, 65] on div "Workflow" at bounding box center [910, 64] width 41 height 12
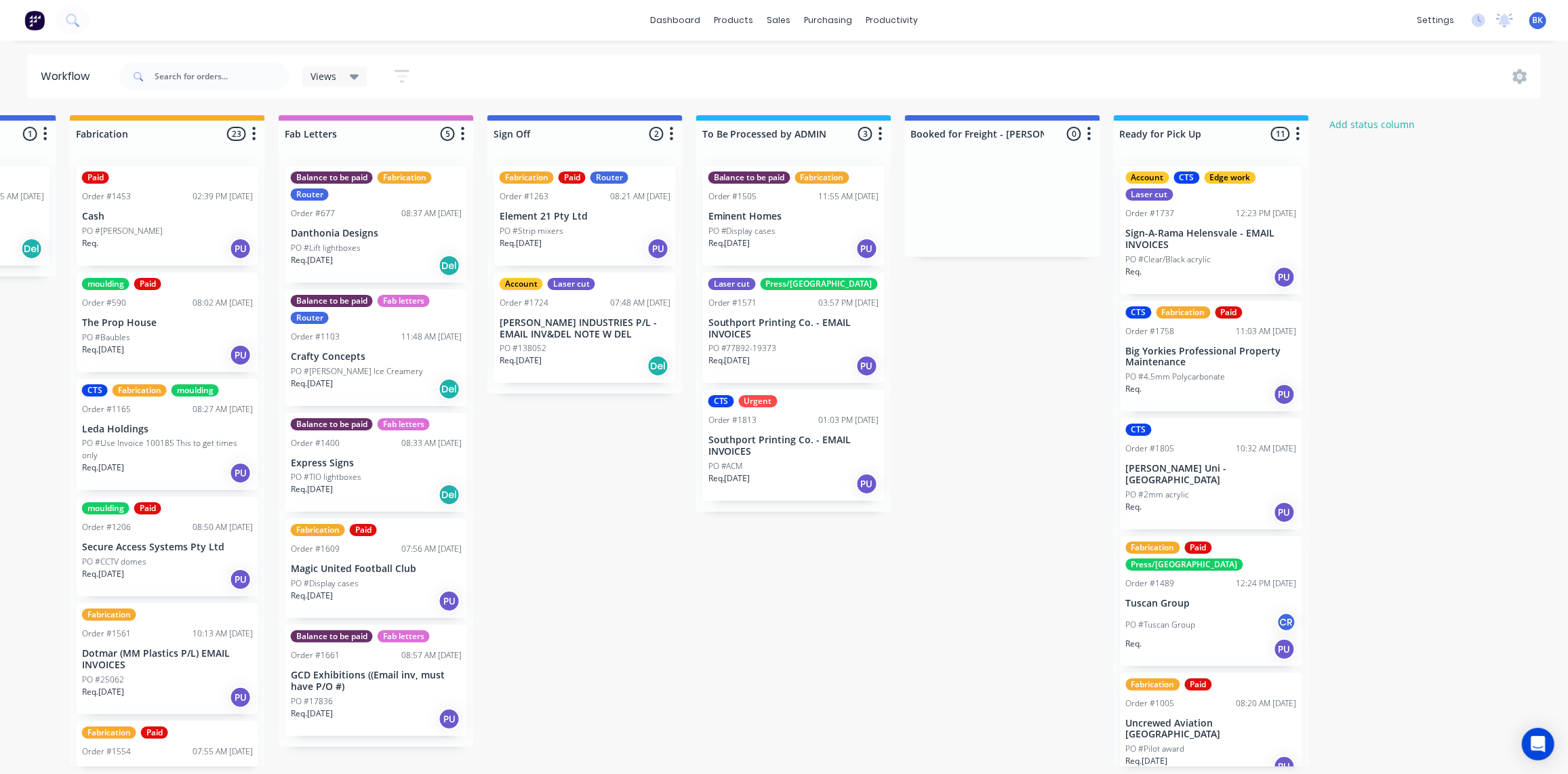
scroll to position [0, 1630]
click at [789, 229] on div "PO #Display cases" at bounding box center [794, 230] width 171 height 12
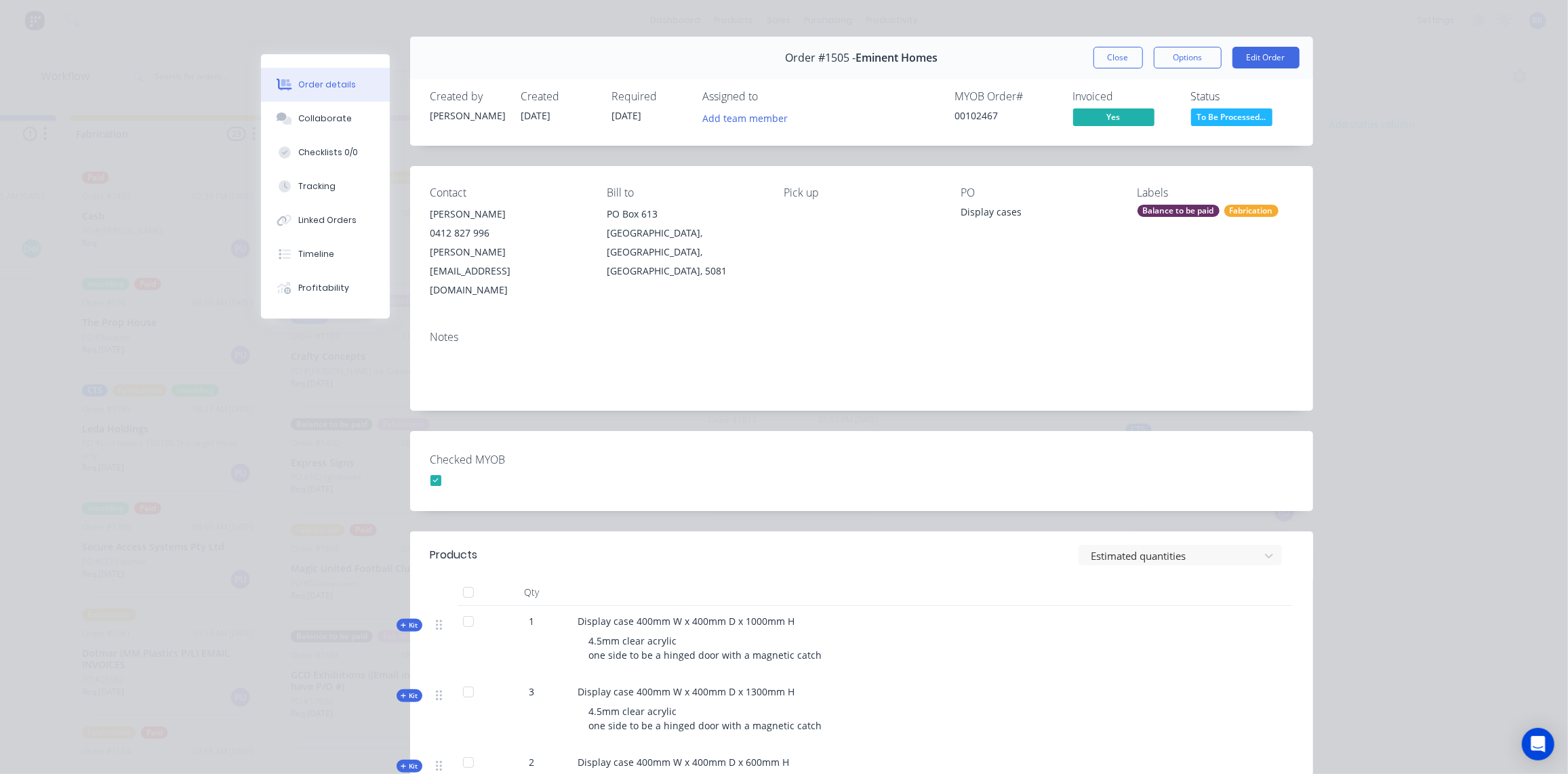
scroll to position [0, 0]
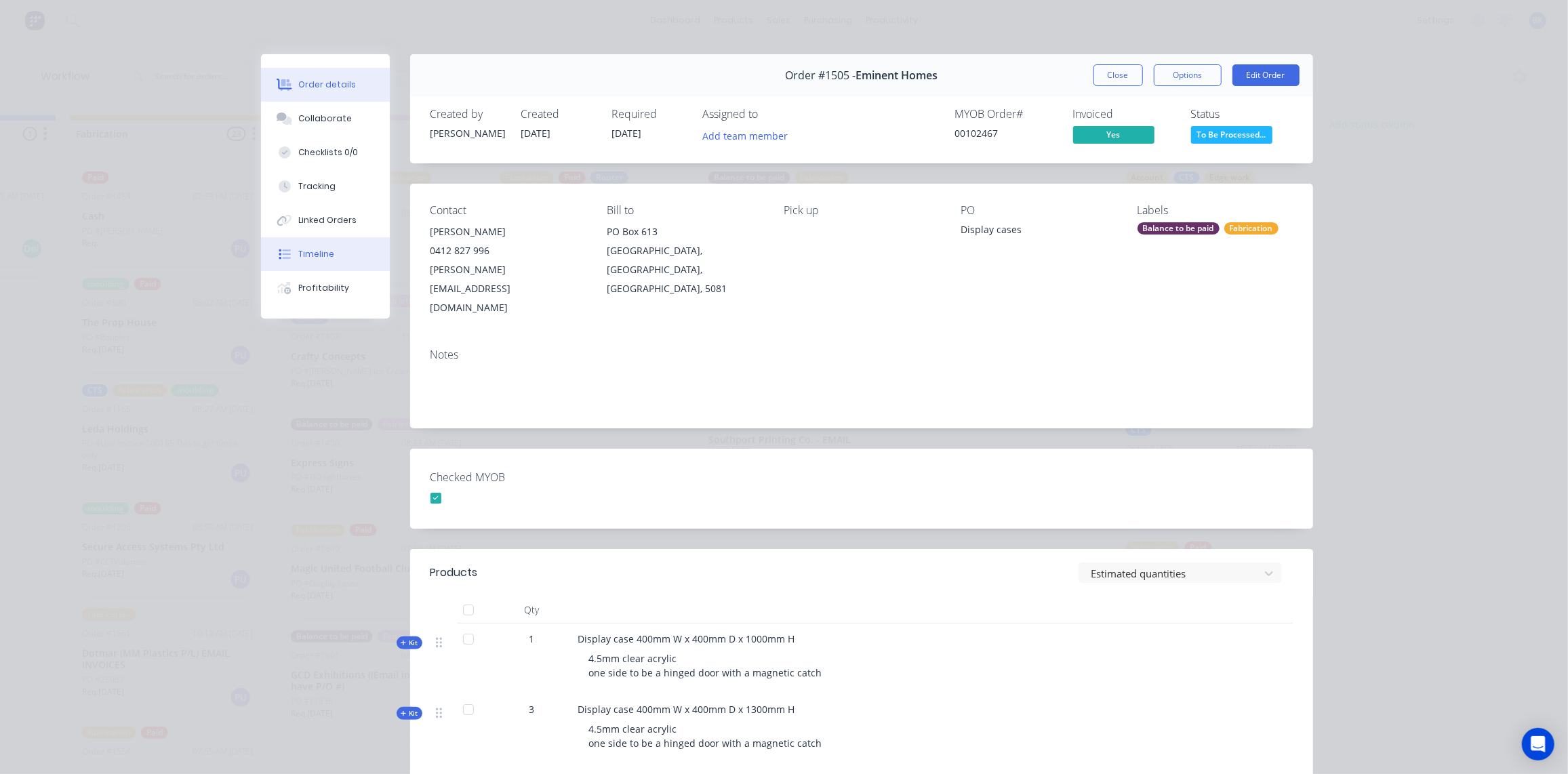
click at [320, 250] on div "Timeline" at bounding box center [315, 253] width 36 height 12
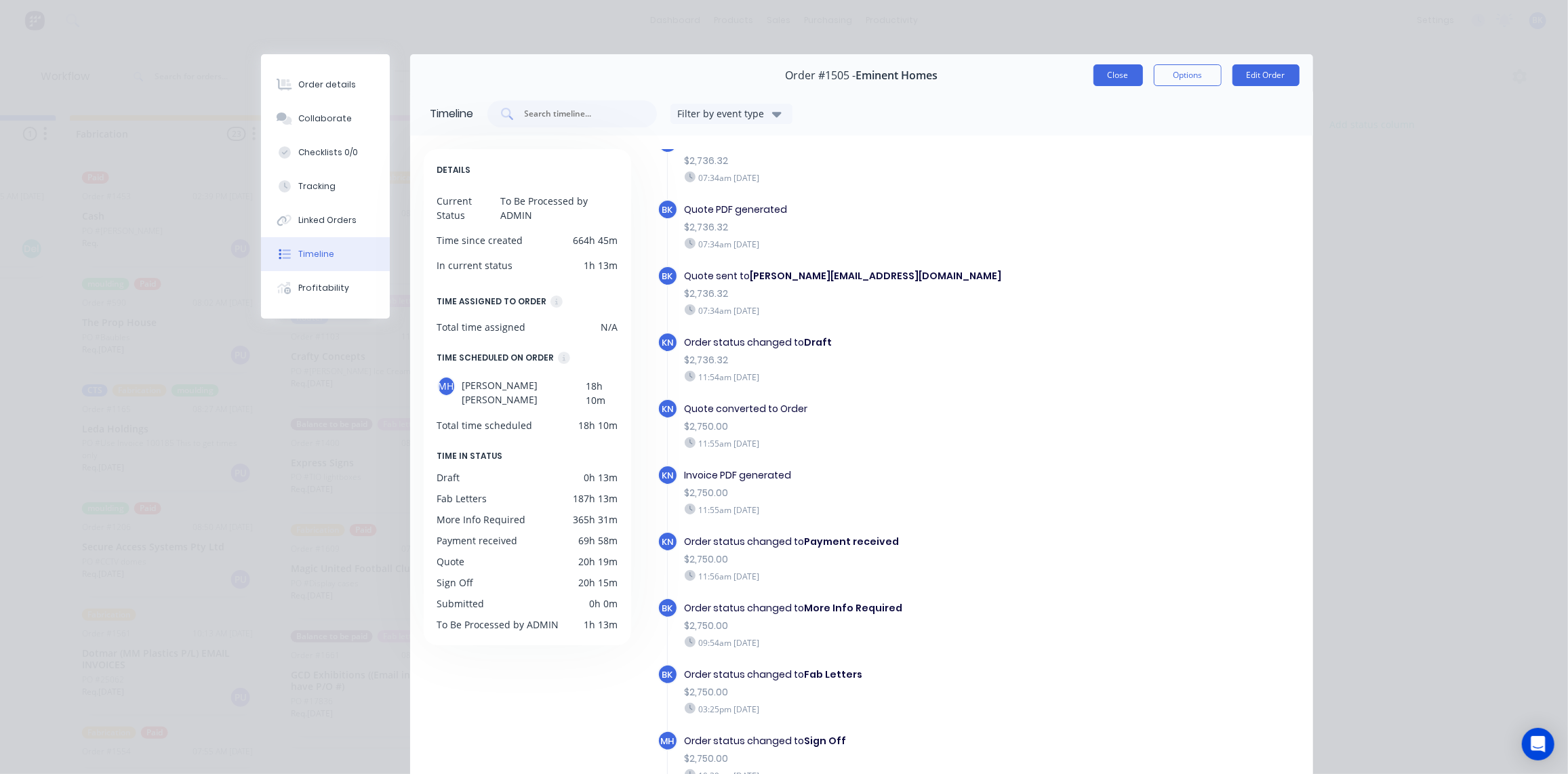
click at [1122, 69] on button "Close" at bounding box center [1118, 76] width 49 height 22
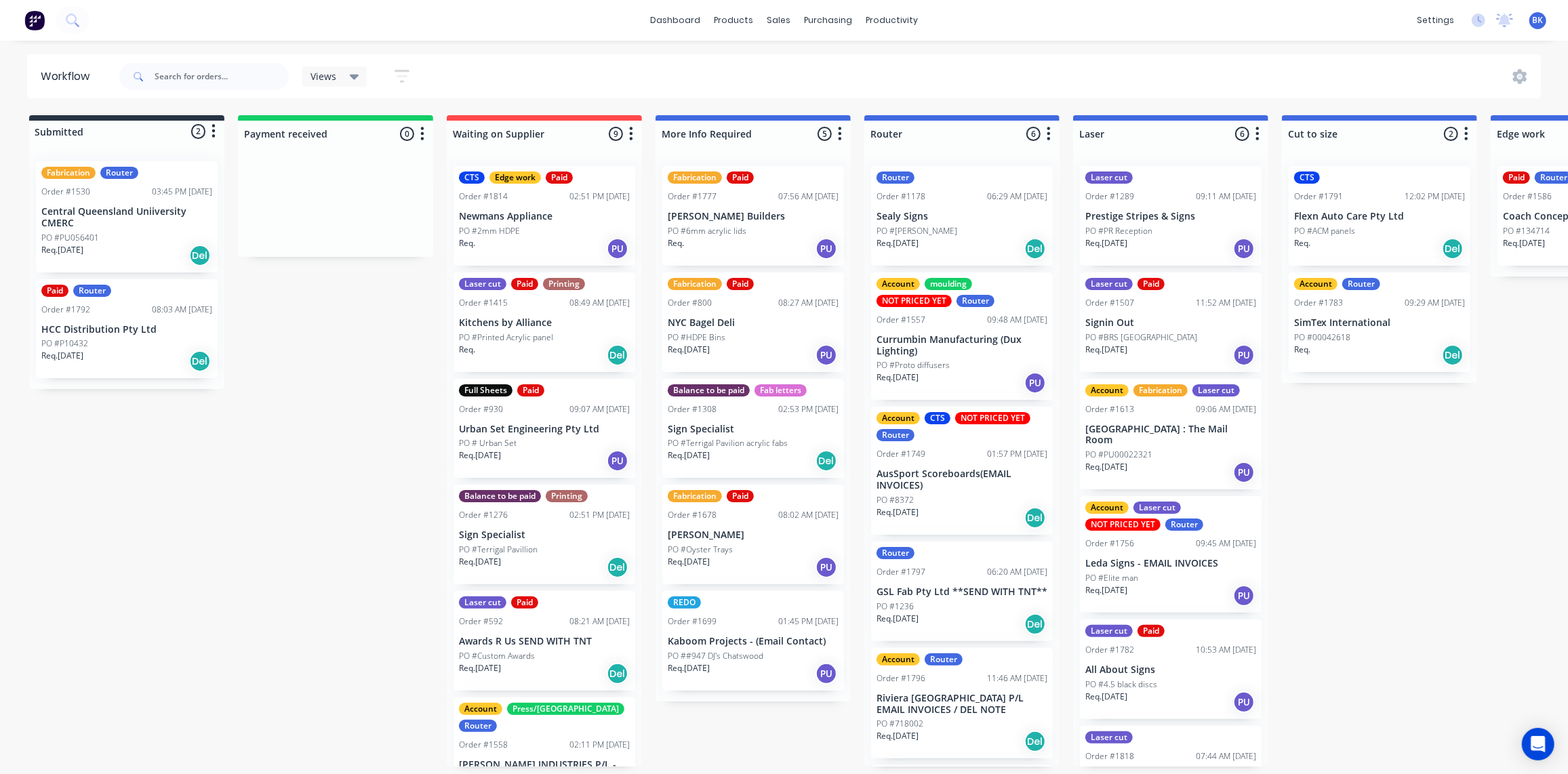
drag, startPoint x: 1049, startPoint y: 402, endPoint x: 1078, endPoint y: 388, distance: 32.2
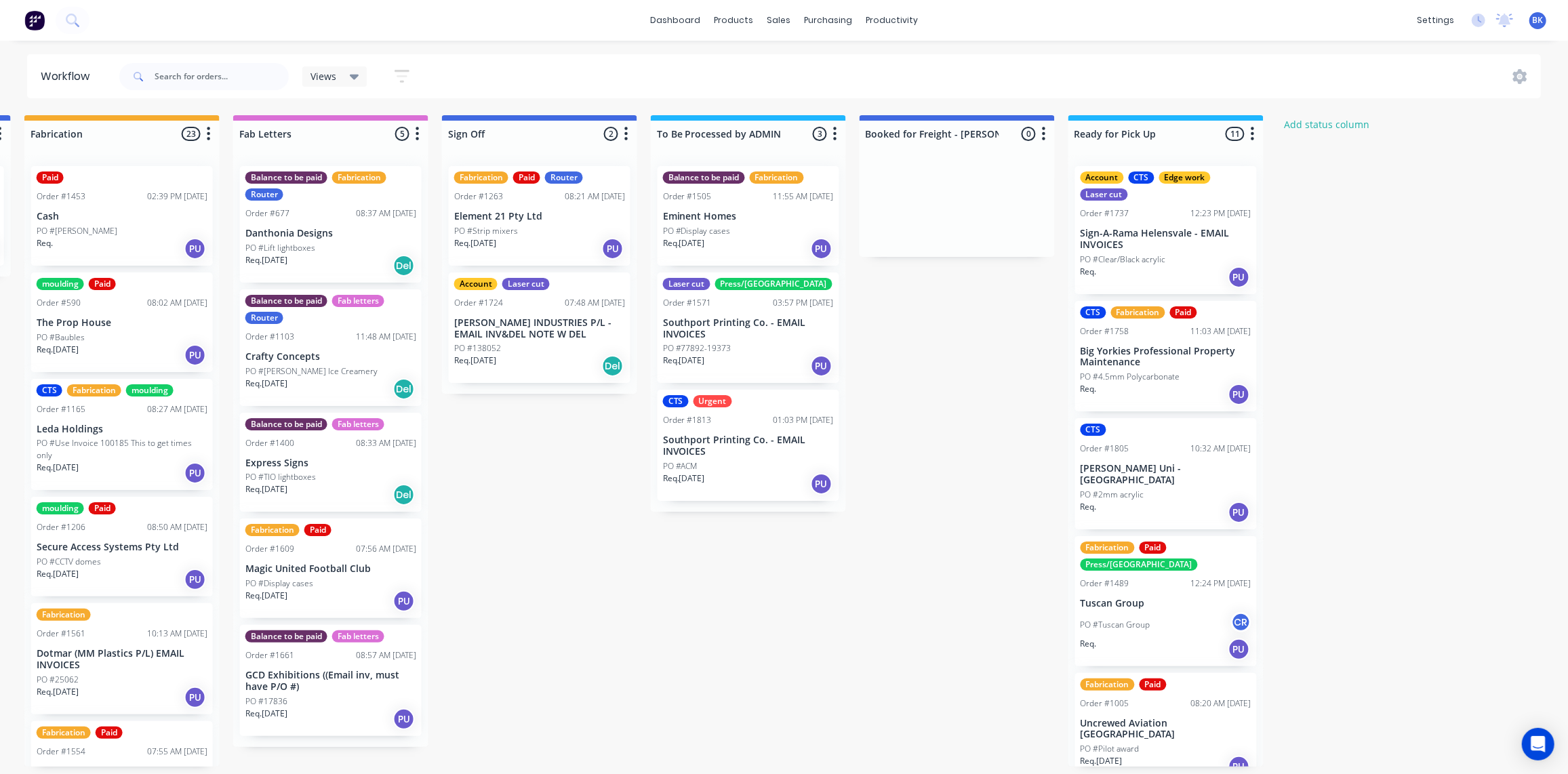
scroll to position [1, 1676]
click at [695, 214] on p "Eminent Homes" at bounding box center [749, 216] width 171 height 12
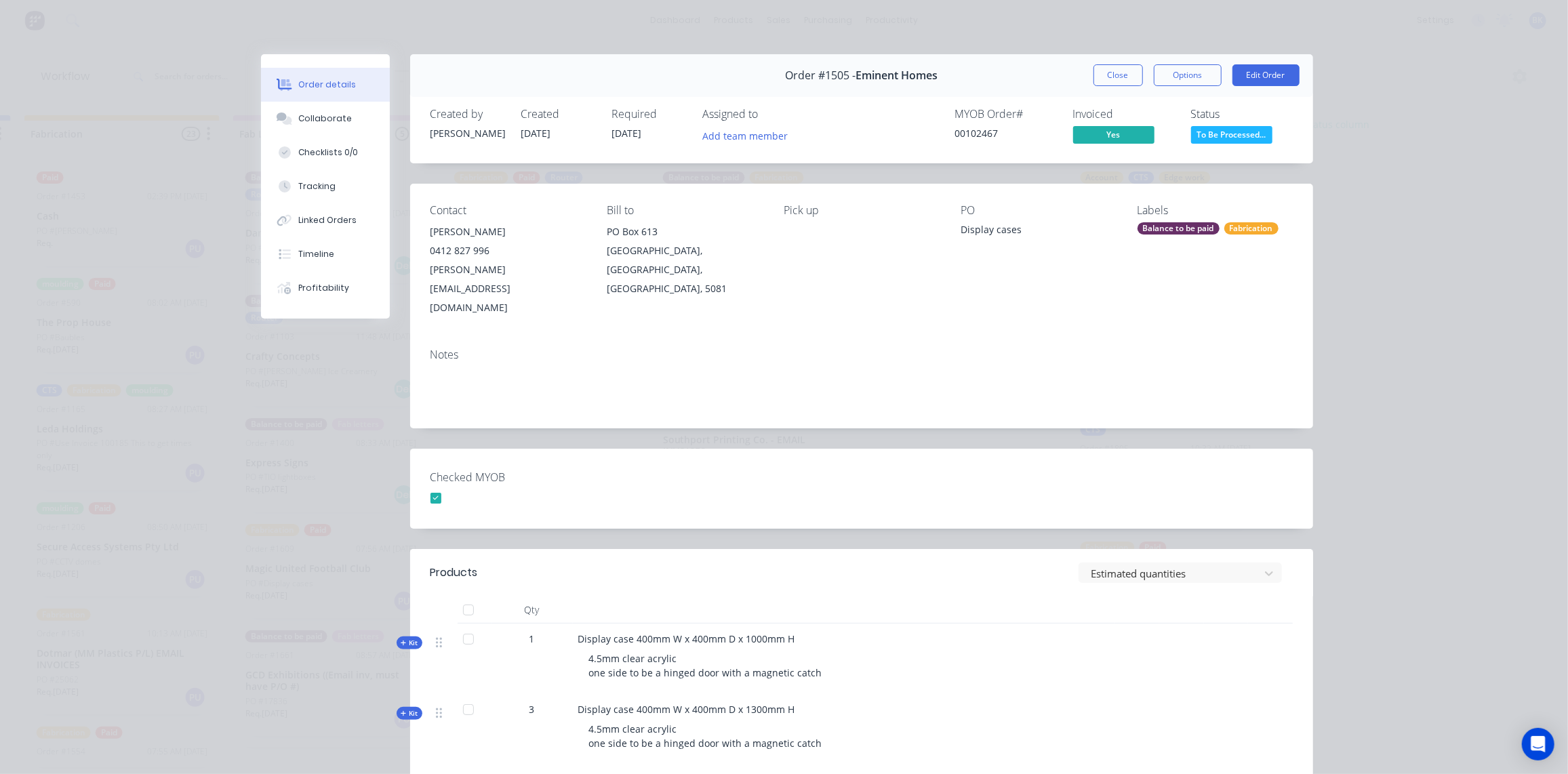
scroll to position [0, 1676]
click at [1107, 74] on button "Close" at bounding box center [1118, 76] width 49 height 22
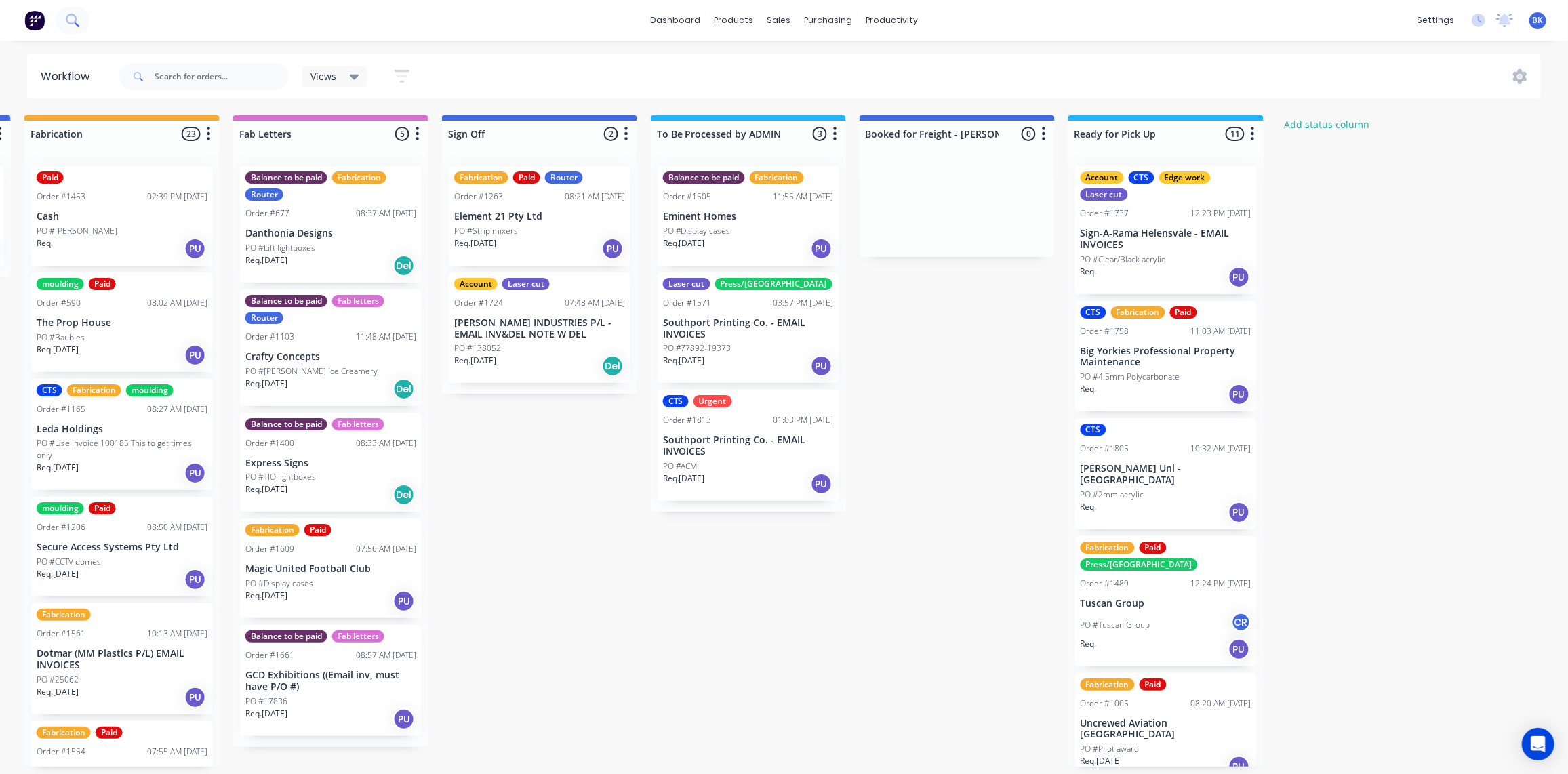
click at [62, 18] on button at bounding box center [72, 20] width 34 height 27
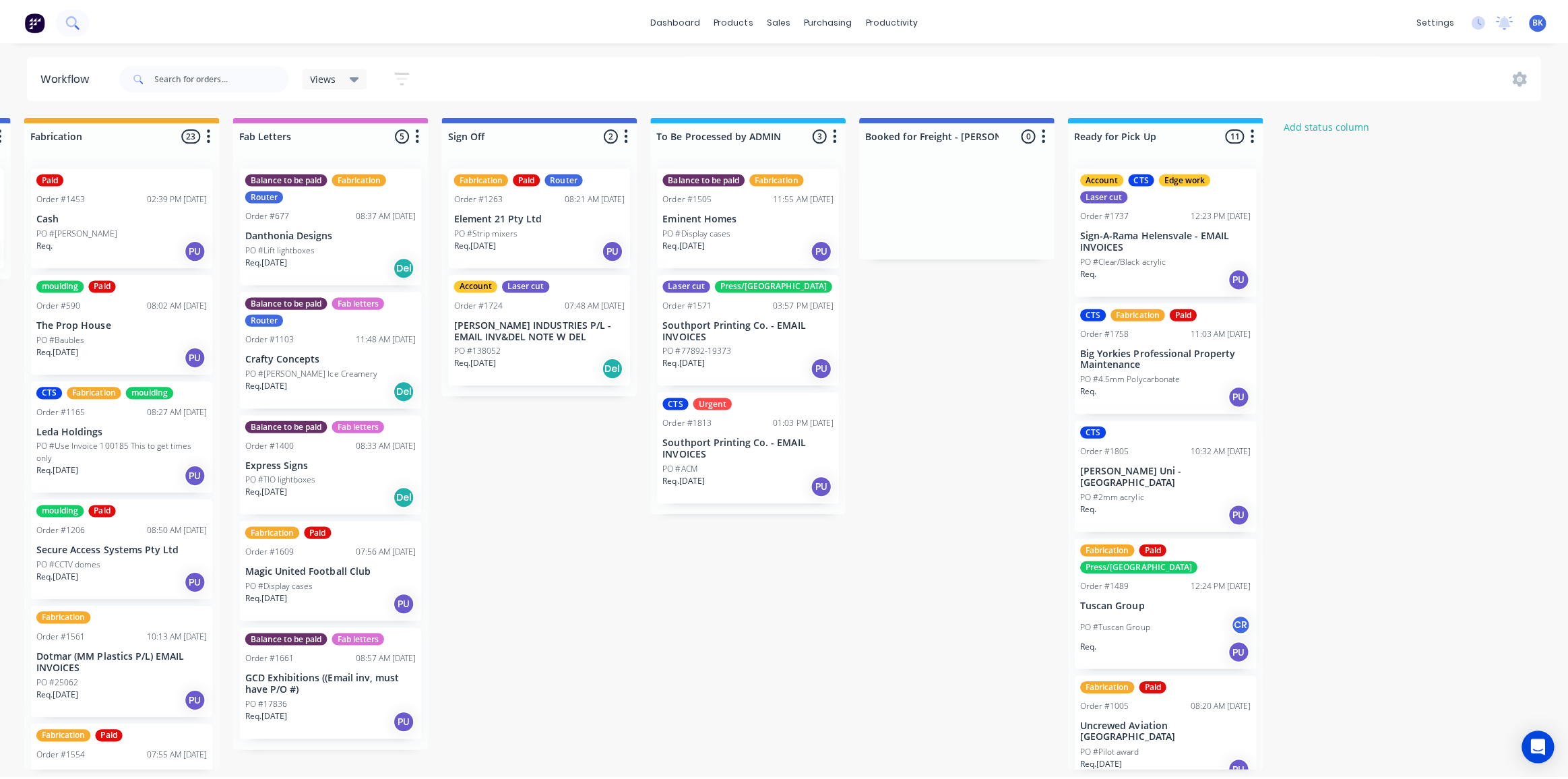
scroll to position [0, 1656]
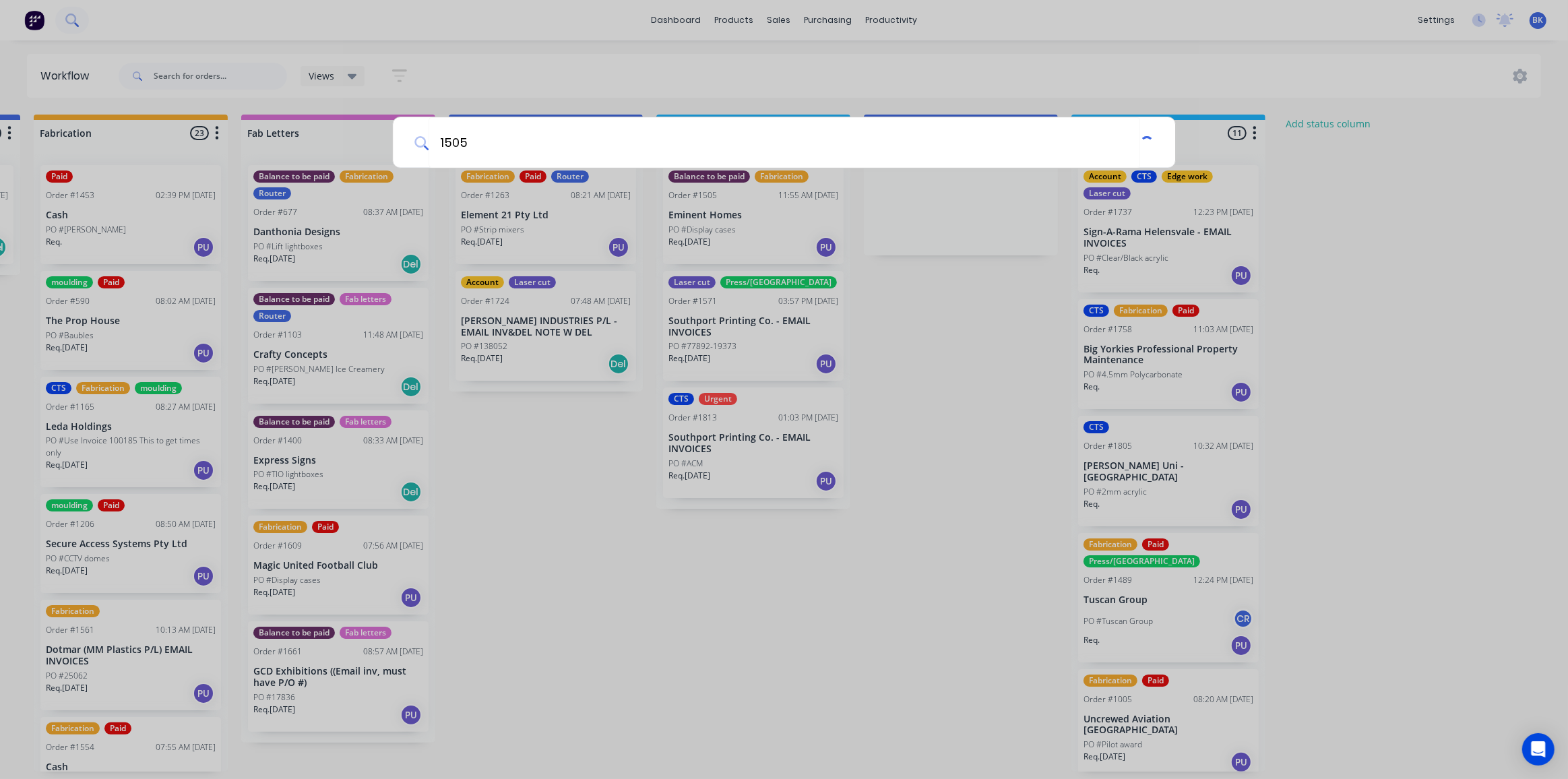
type input "1505"
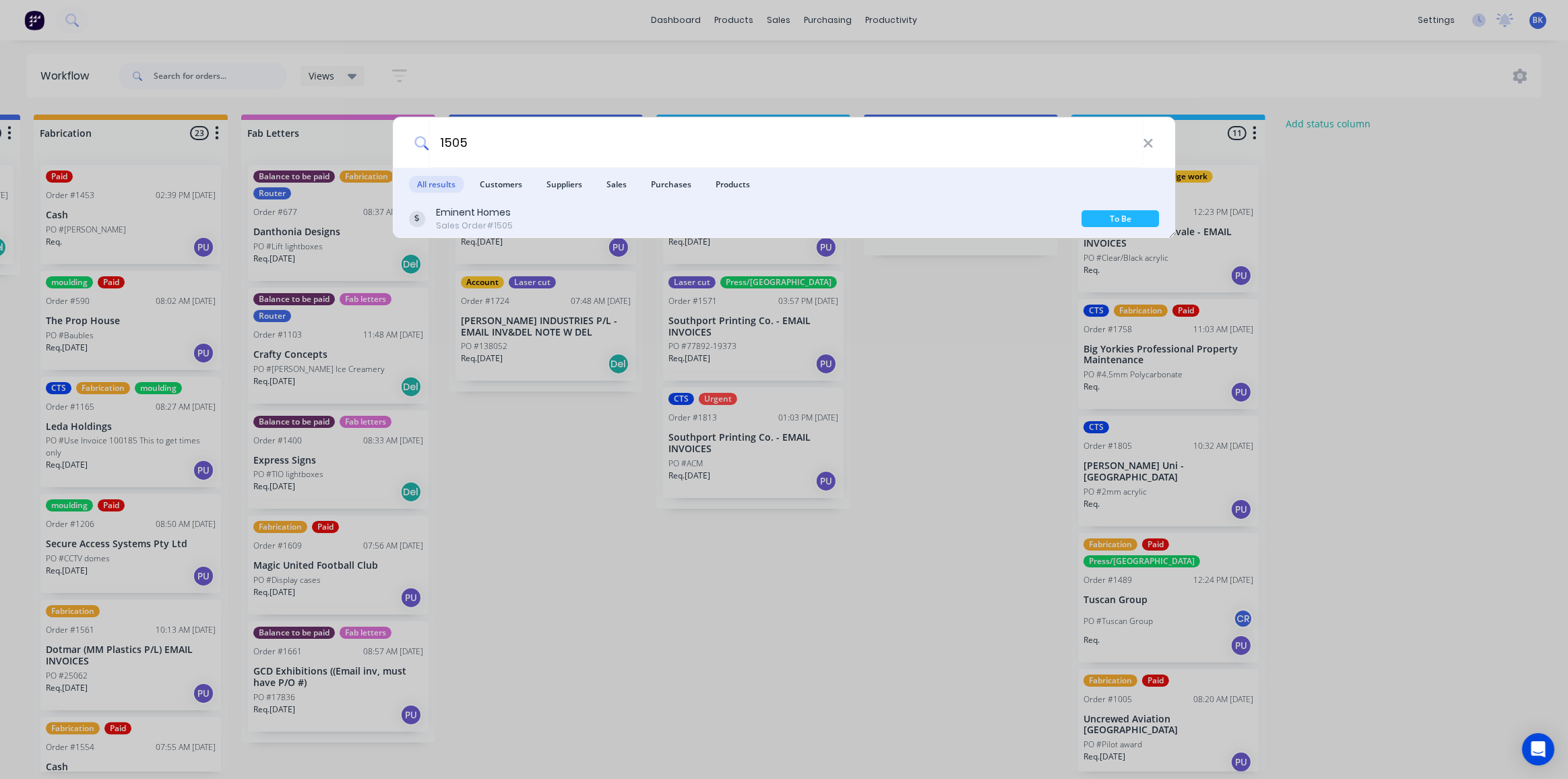
click at [481, 220] on div "Sales Order #1505" at bounding box center [474, 226] width 77 height 12
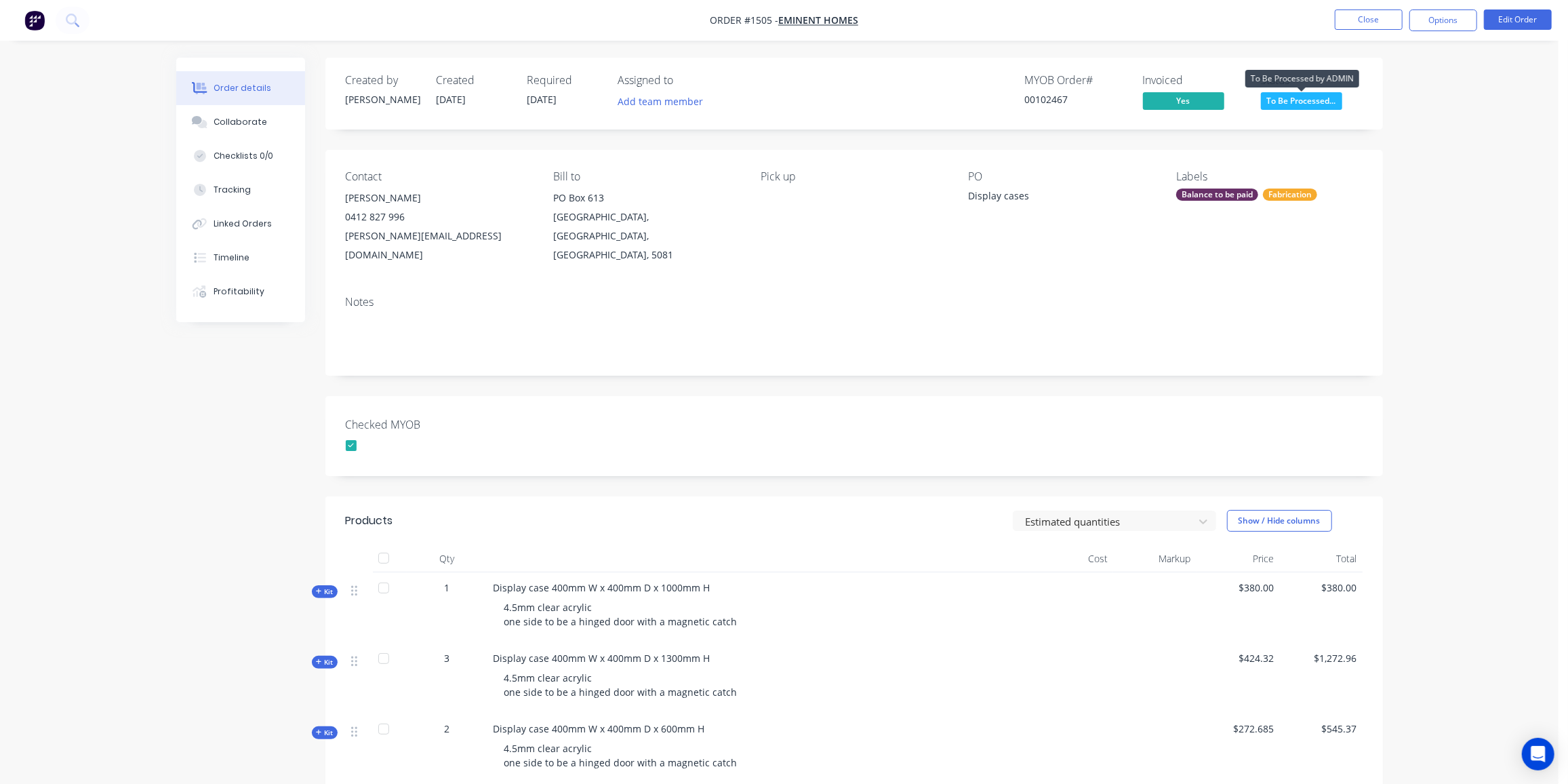
click at [1315, 101] on span "To Be Processed..." at bounding box center [1301, 100] width 81 height 17
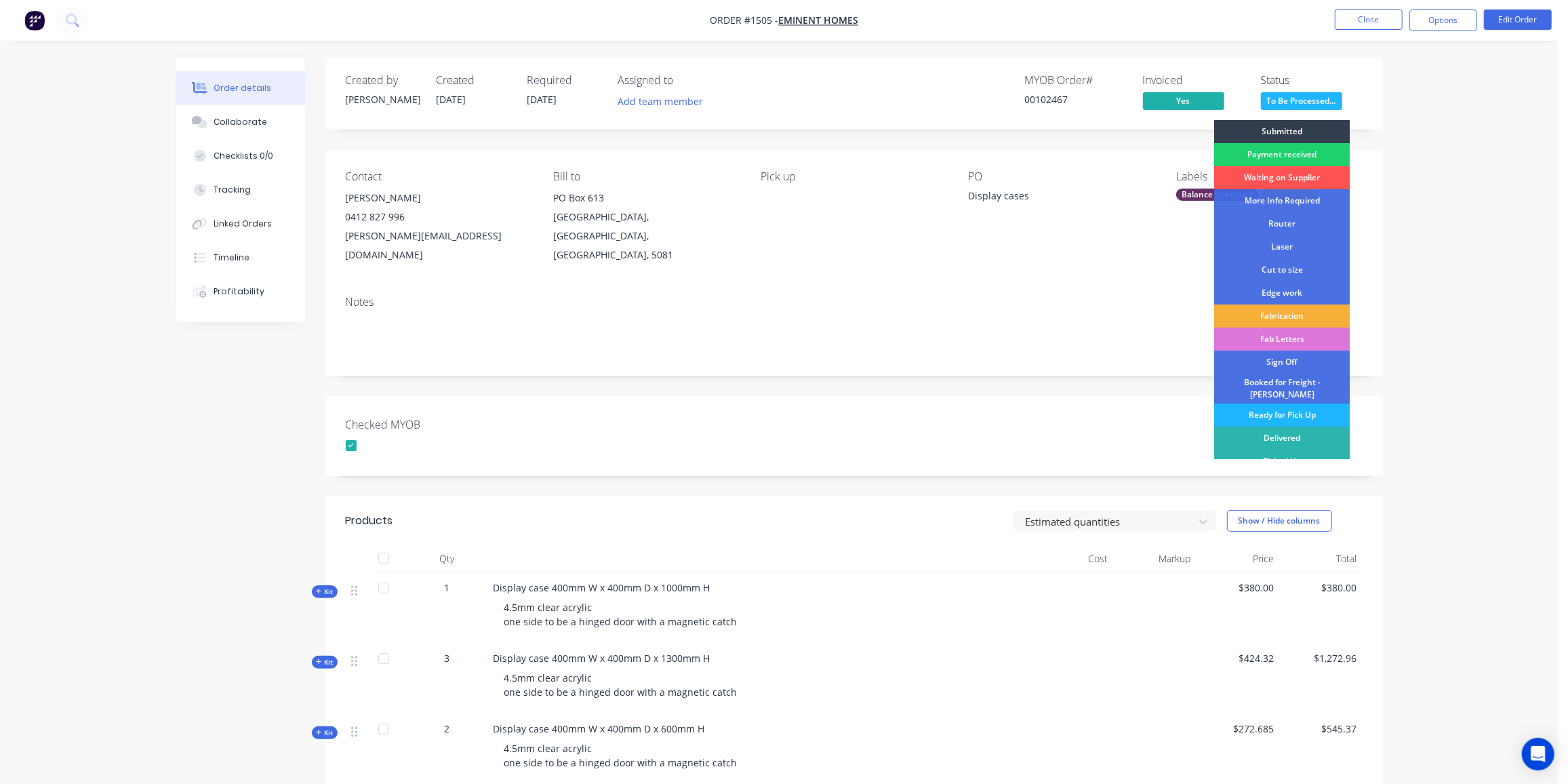
click at [1280, 407] on div "Ready for Pick Up" at bounding box center [1282, 415] width 136 height 23
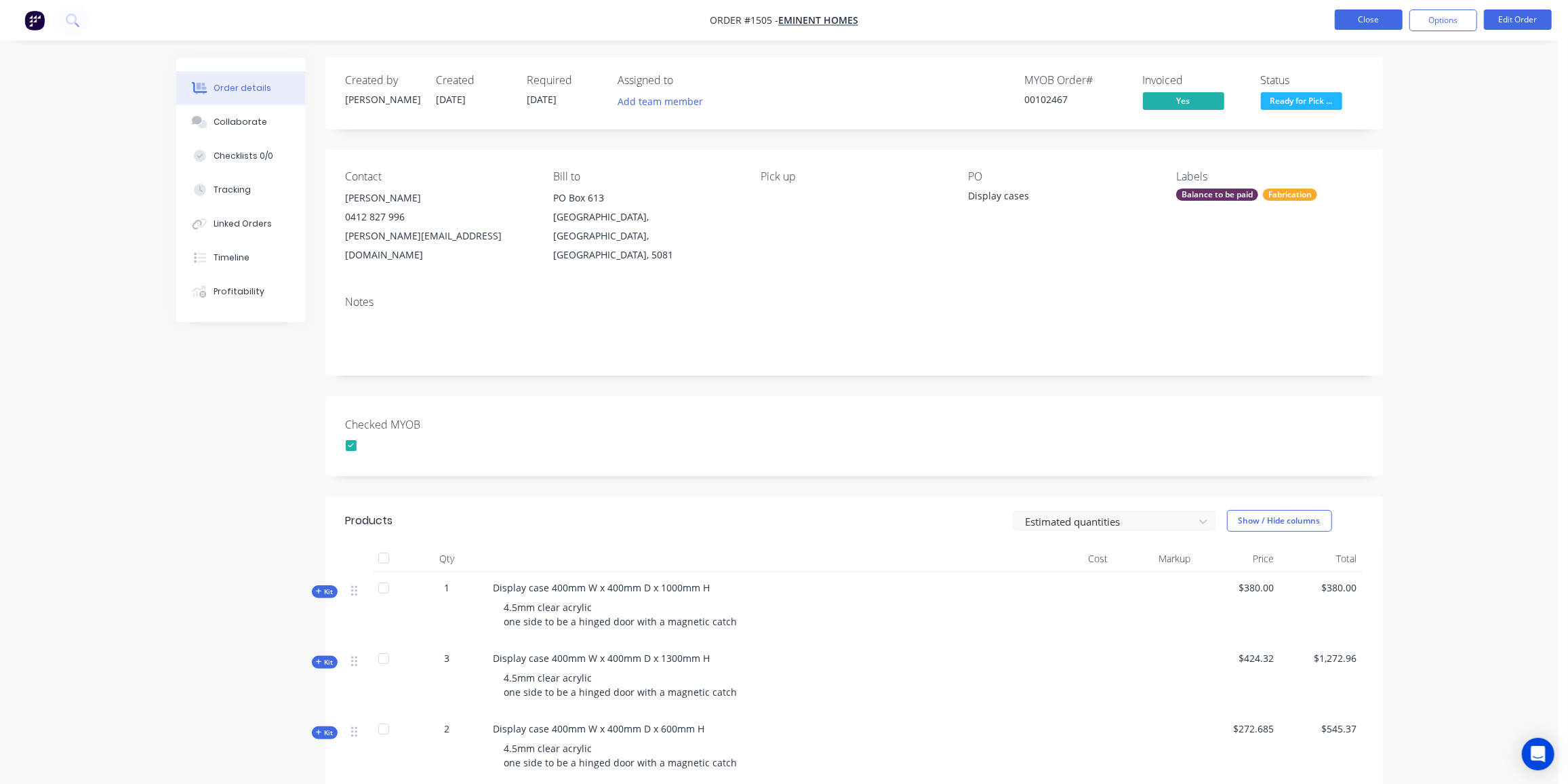
click at [1369, 17] on button "Close" at bounding box center [1368, 19] width 67 height 20
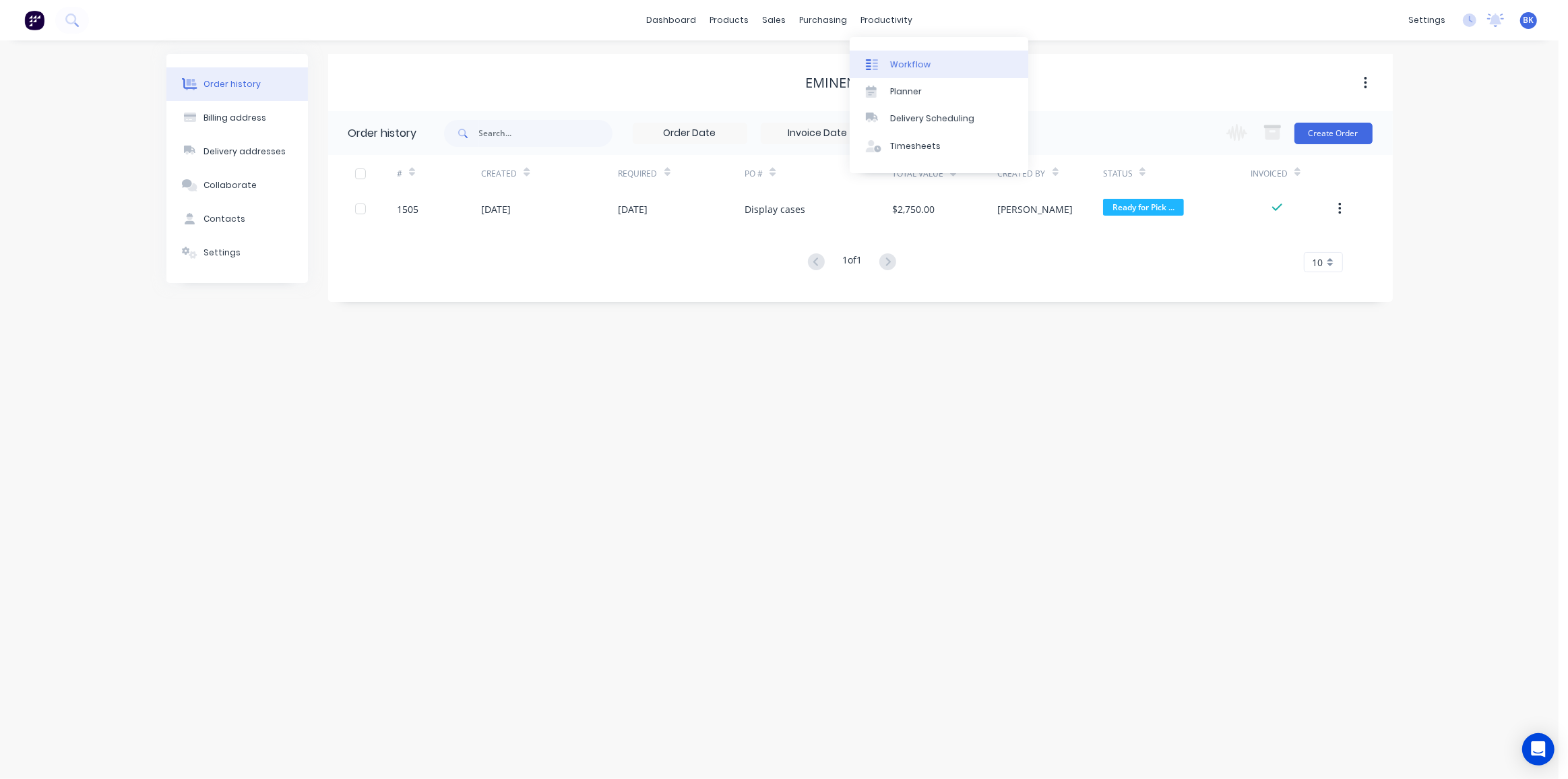
click at [913, 66] on div "Workflow" at bounding box center [910, 64] width 41 height 12
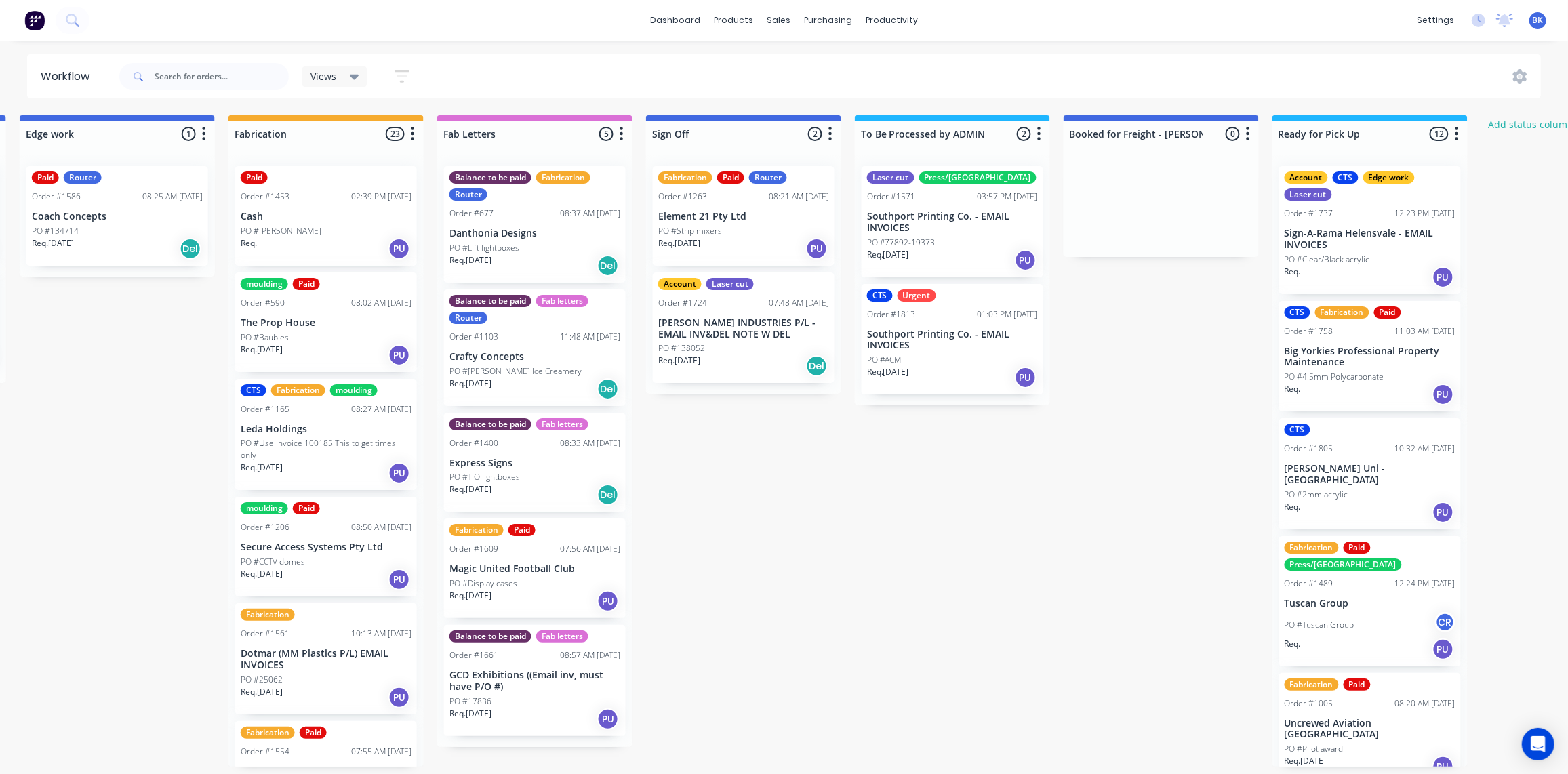
scroll to position [1, 1471]
click at [951, 225] on p "Southport Printing Co. - EMAIL INVOICES" at bounding box center [953, 221] width 171 height 23
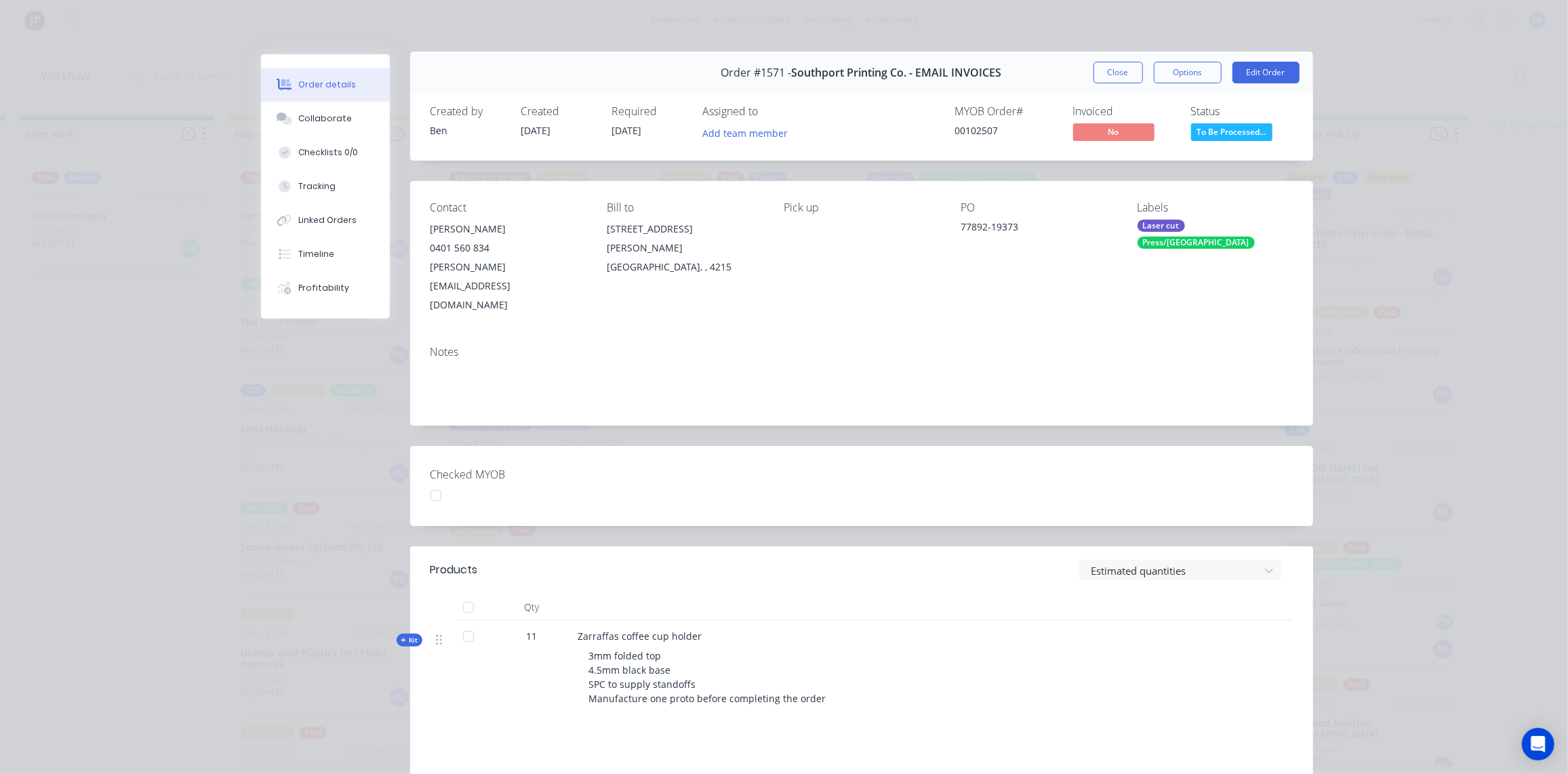
scroll to position [4, 0]
drag, startPoint x: 1112, startPoint y: 66, endPoint x: 1007, endPoint y: 52, distance: 105.9
click at [1112, 65] on button "Close" at bounding box center [1118, 72] width 49 height 22
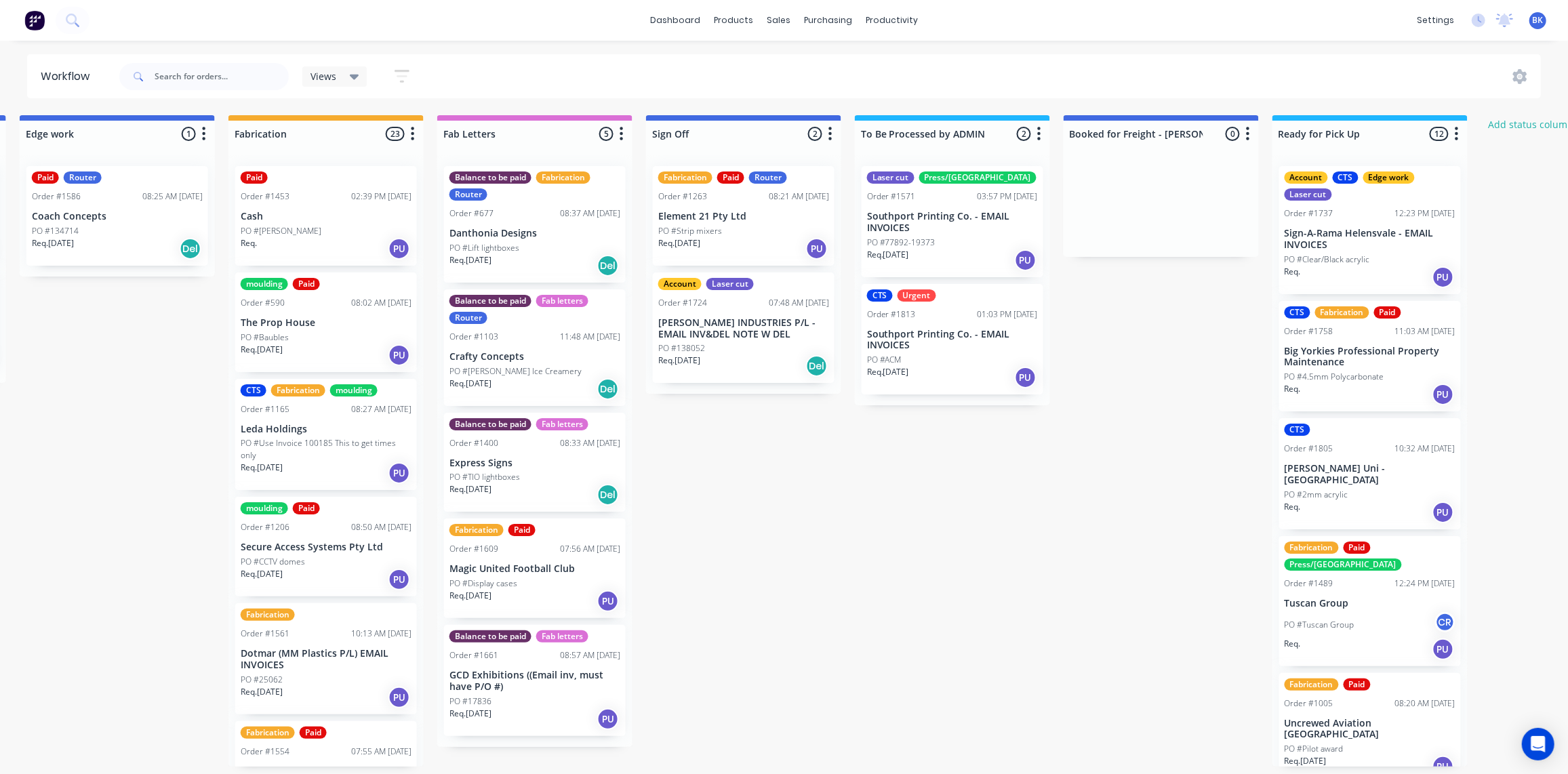
scroll to position [1, 175]
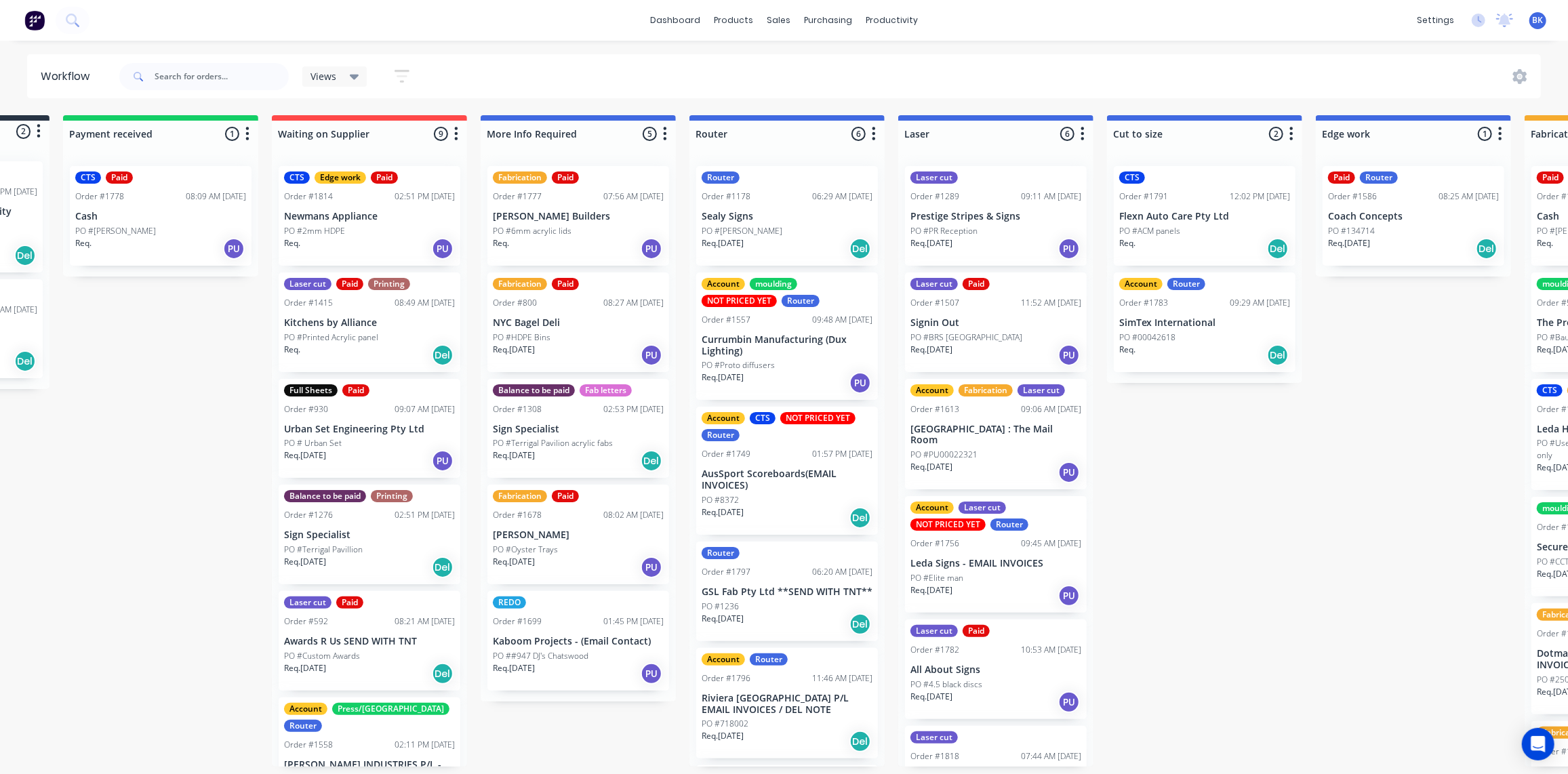
drag, startPoint x: 873, startPoint y: 300, endPoint x: 889, endPoint y: 300, distance: 16.0
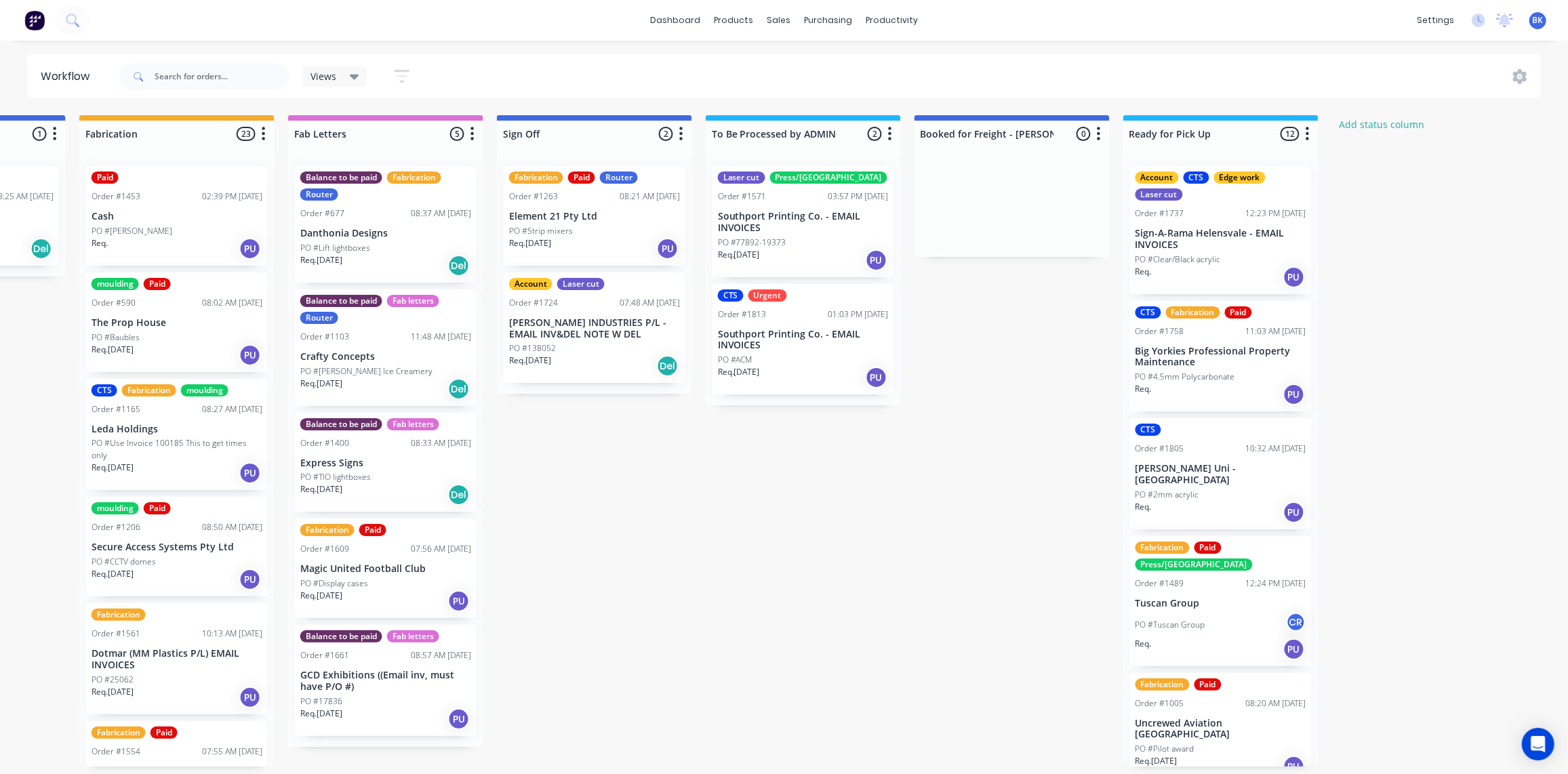
scroll to position [1, 1621]
click at [80, 15] on button at bounding box center [72, 20] width 34 height 27
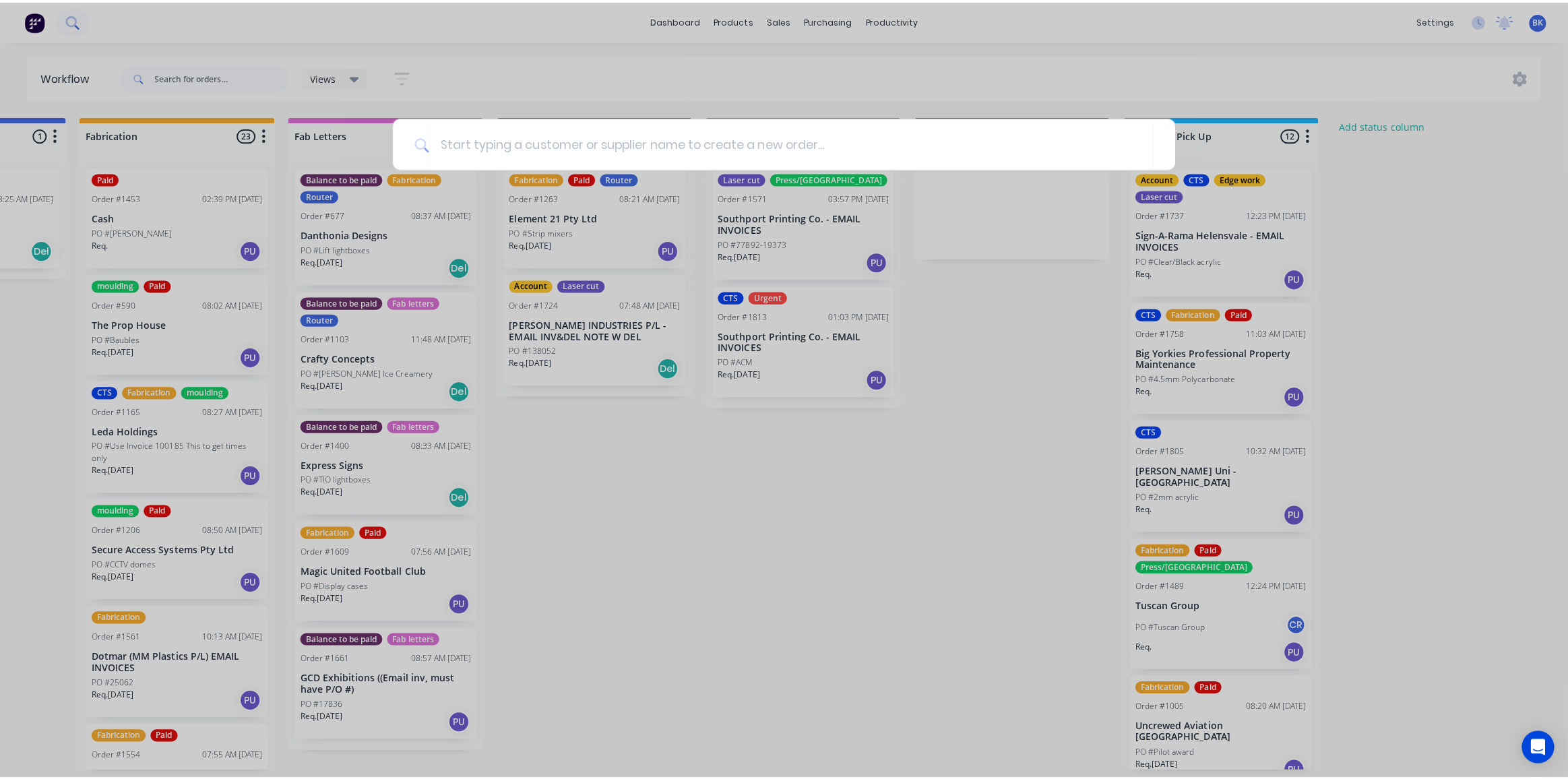
scroll to position [0, 1611]
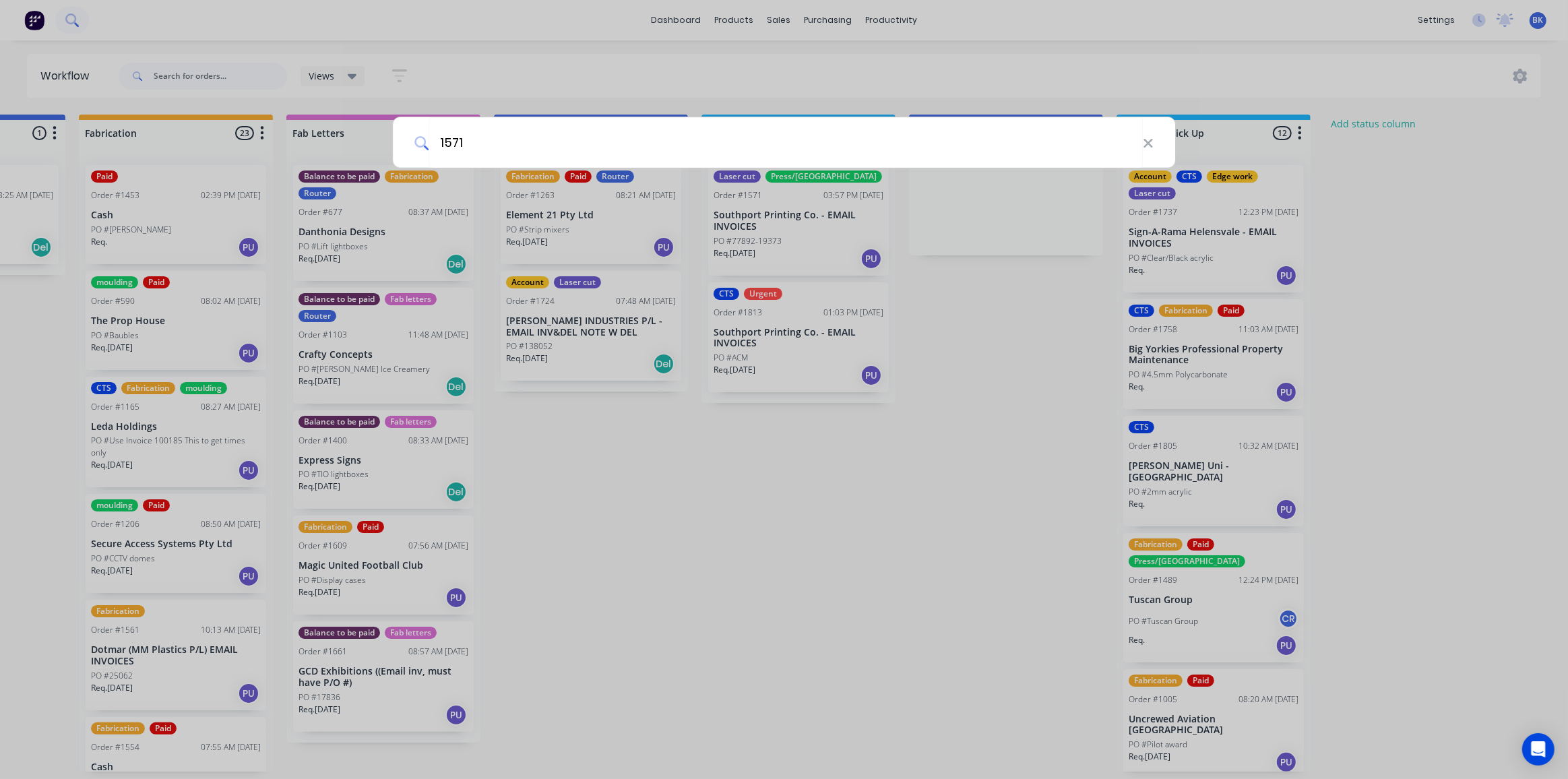
type input "1571"
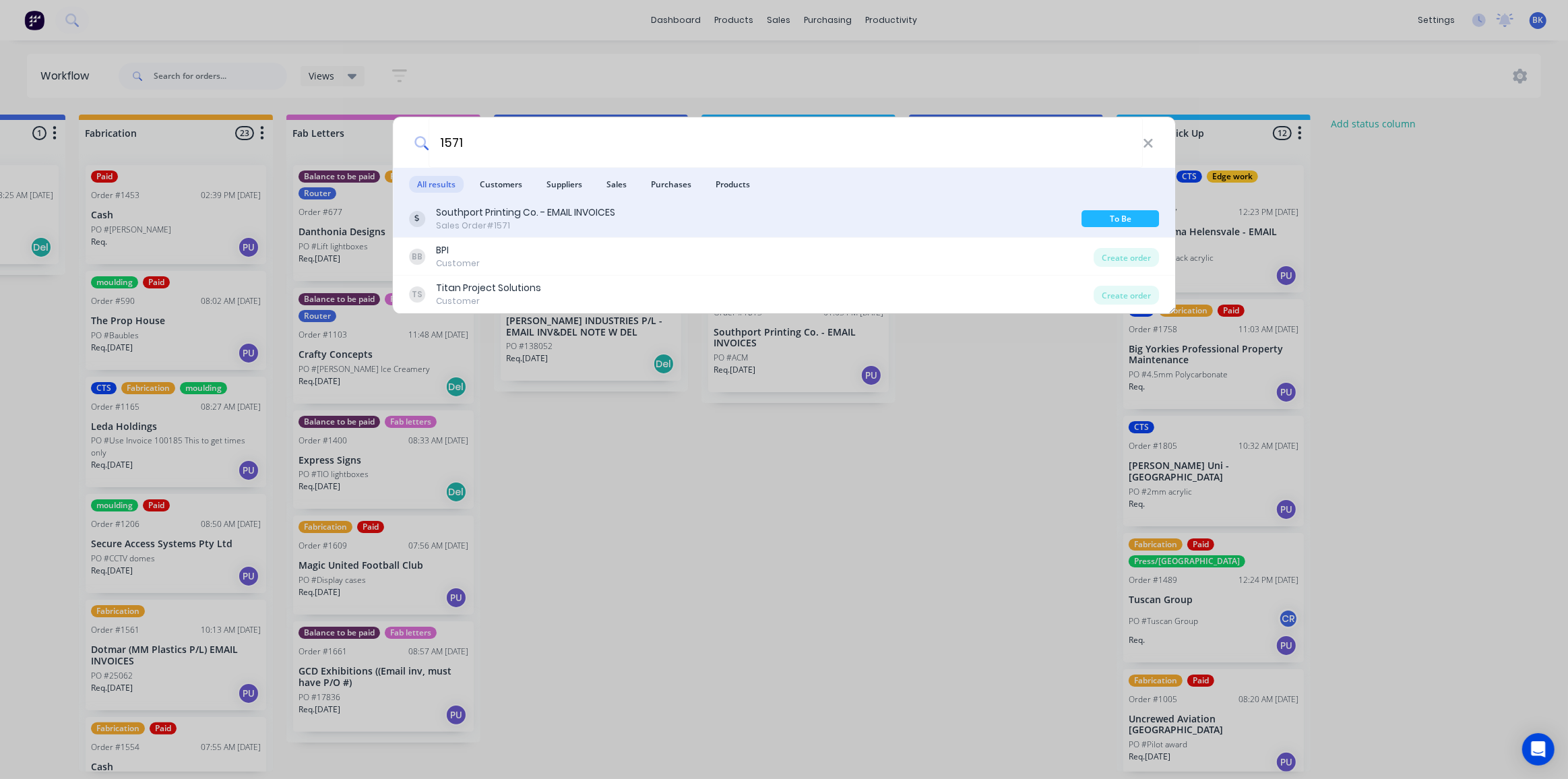
click at [564, 217] on div "Southport Printing Co. - EMAIL INVOICES" at bounding box center [526, 213] width 179 height 14
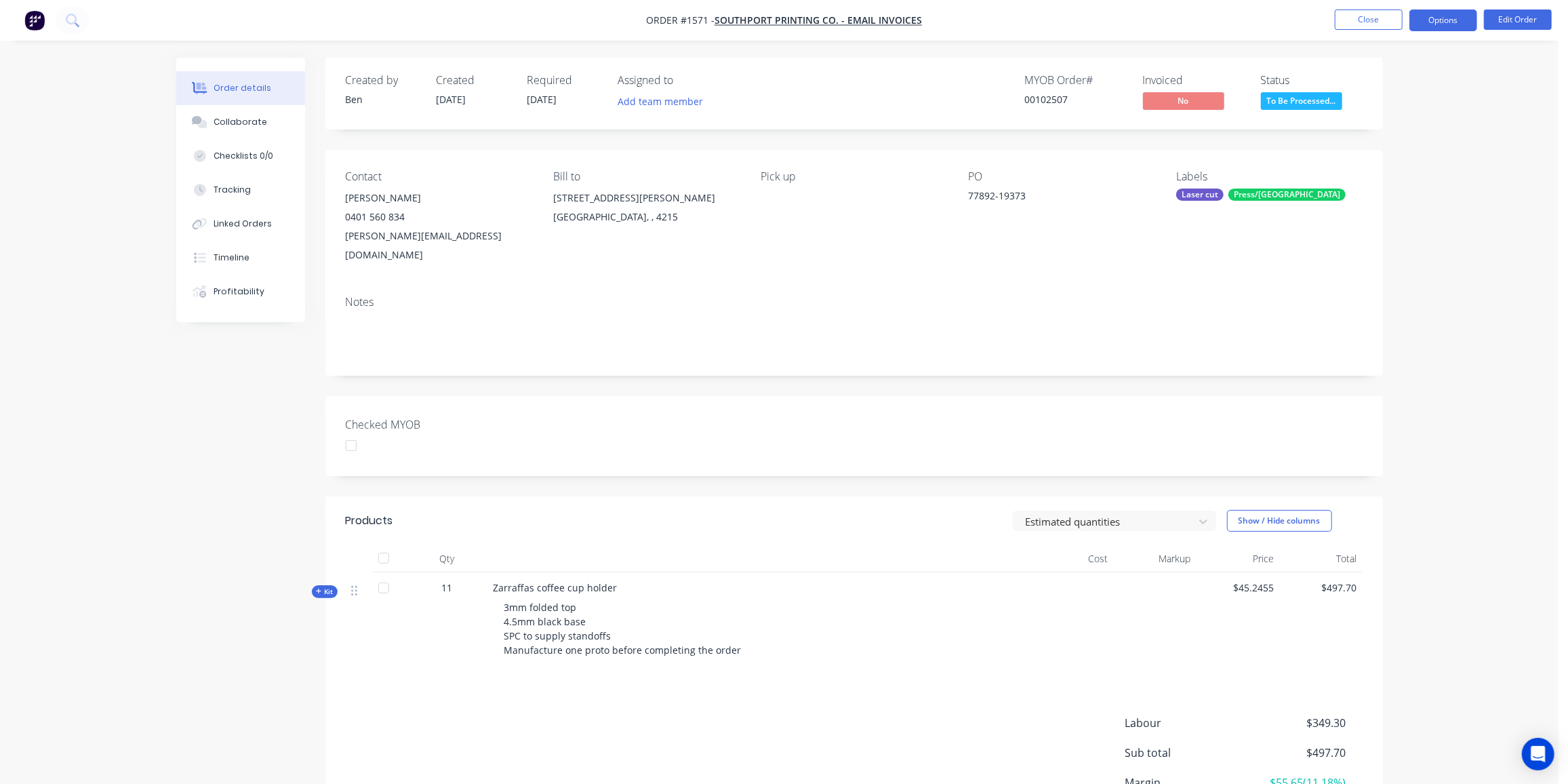
click at [1446, 15] on button "Options" at bounding box center [1443, 20] width 67 height 22
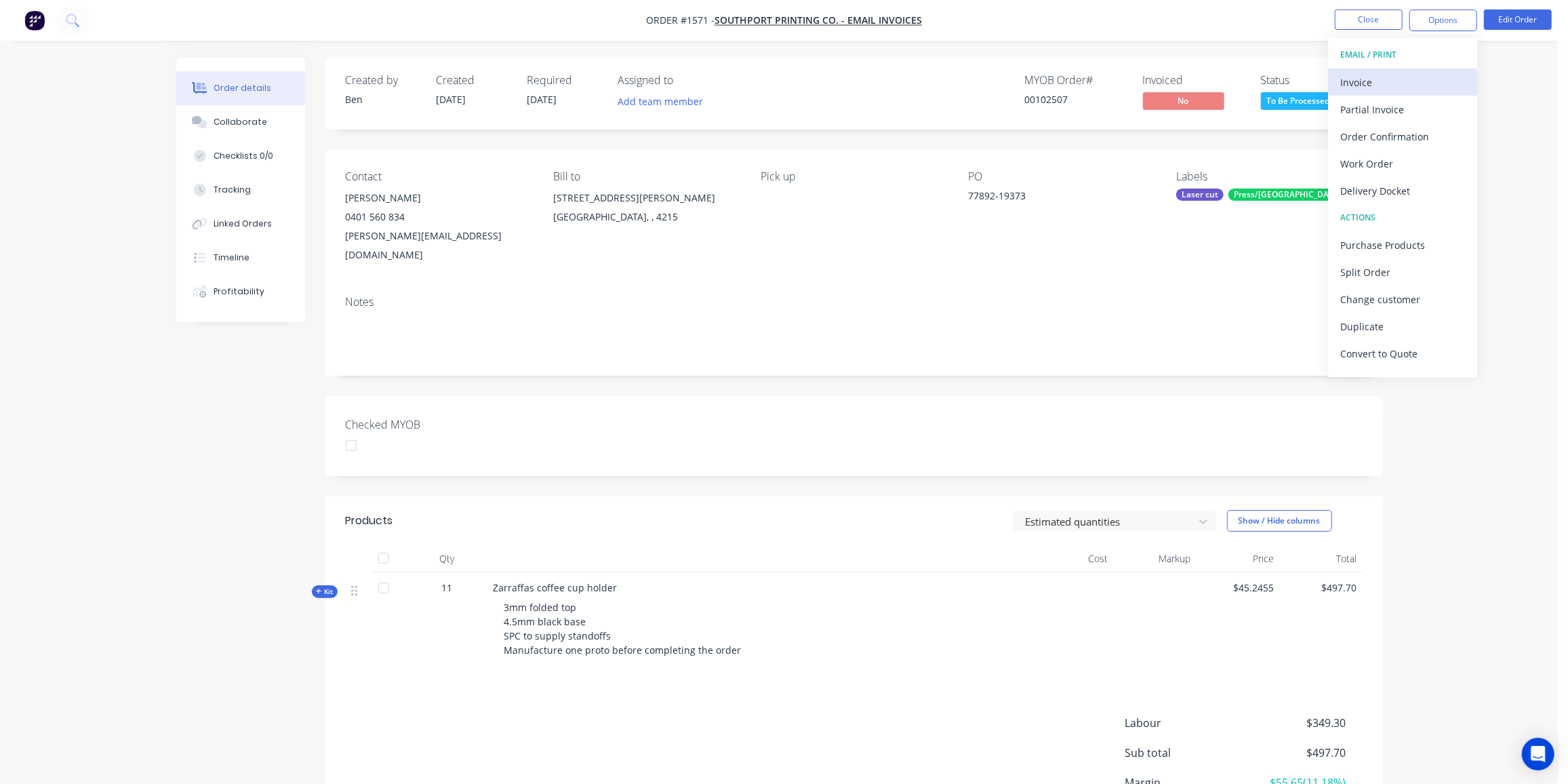
click at [1397, 84] on div "Invoice" at bounding box center [1402, 83] width 125 height 20
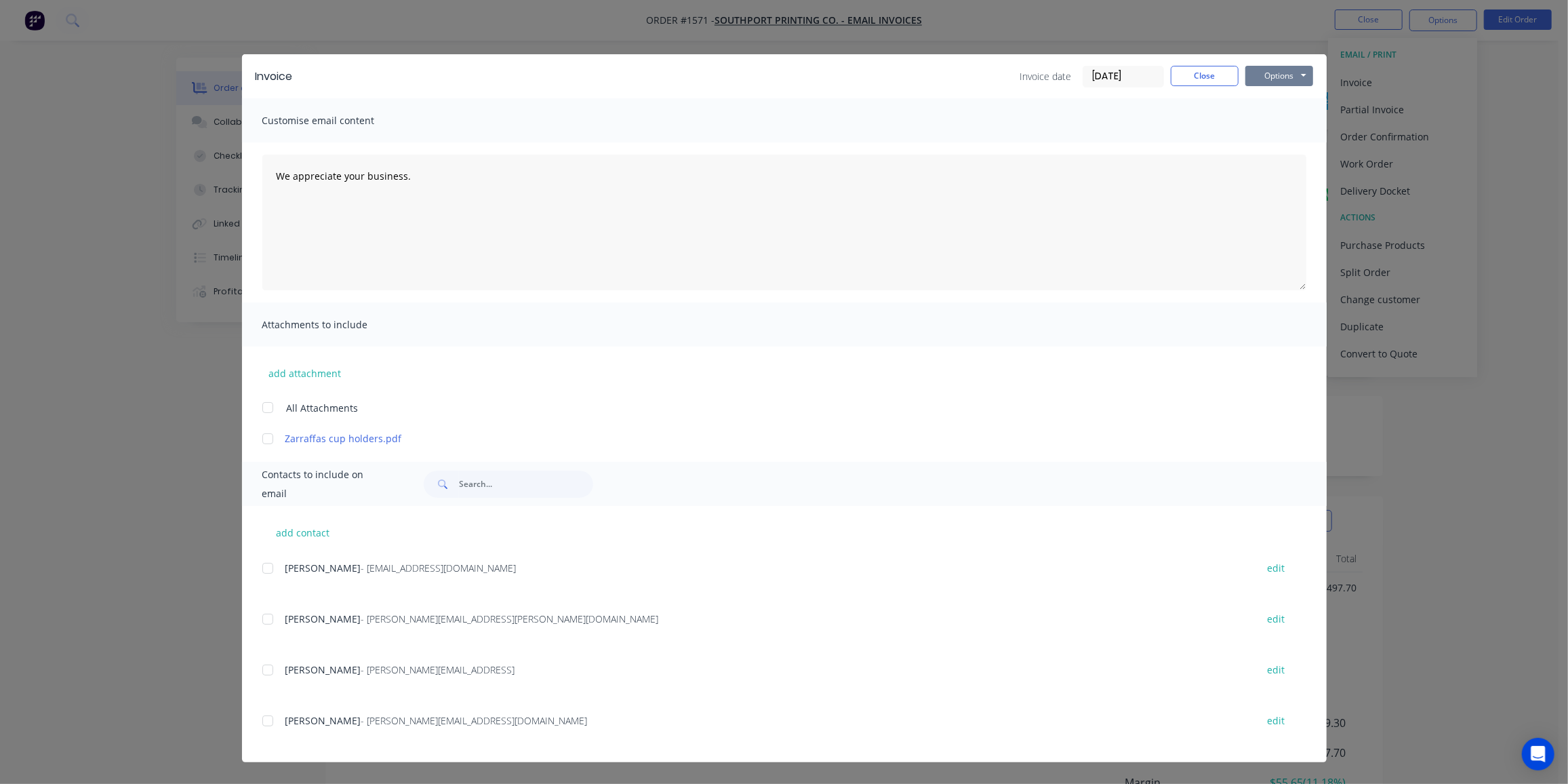
click at [1285, 77] on button "Options" at bounding box center [1279, 76] width 67 height 20
click at [1287, 121] on button "Print" at bounding box center [1288, 122] width 87 height 23
click at [1208, 78] on button "Close" at bounding box center [1204, 76] width 67 height 20
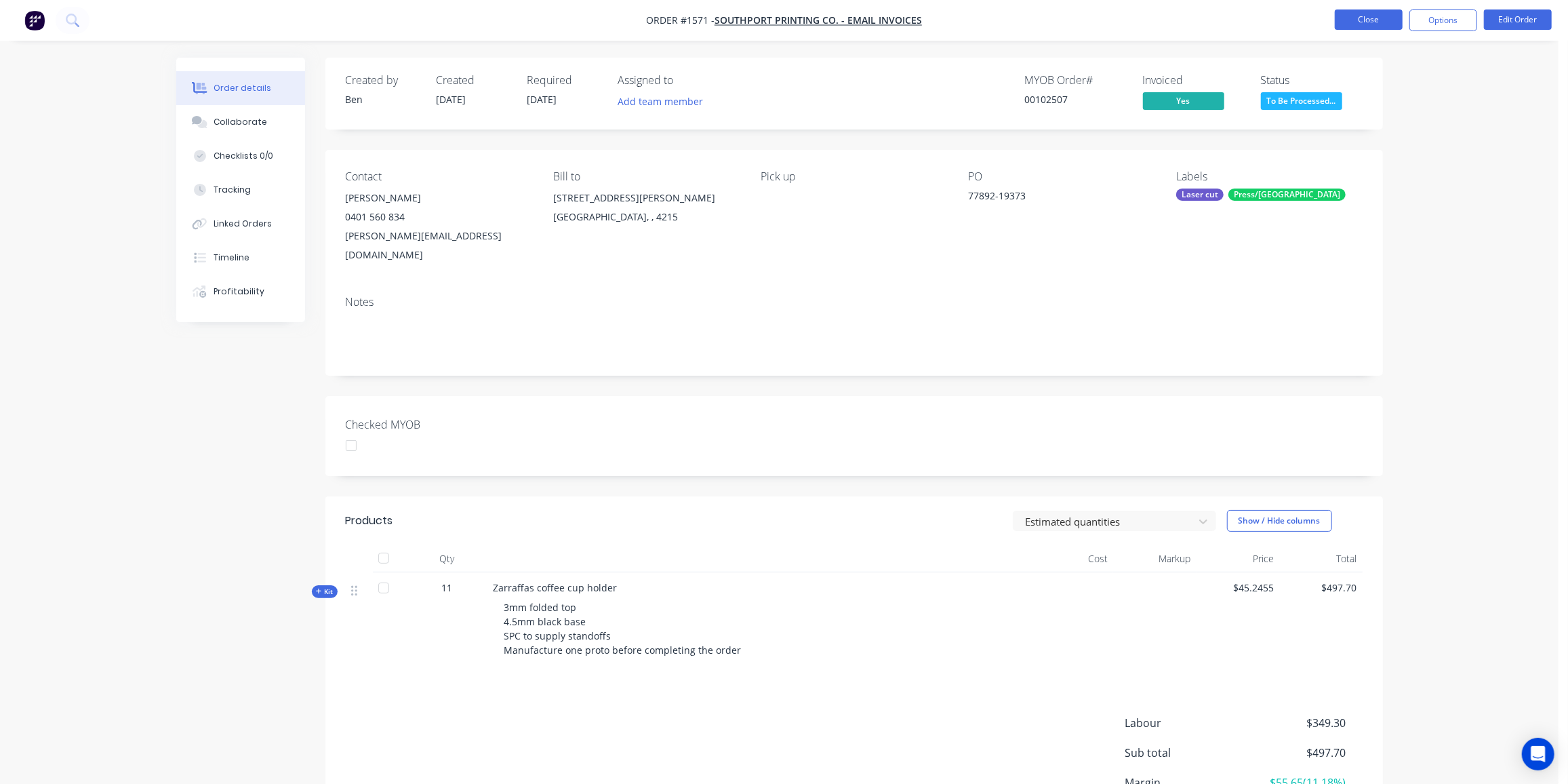
click at [1386, 16] on button "Close" at bounding box center [1368, 19] width 67 height 20
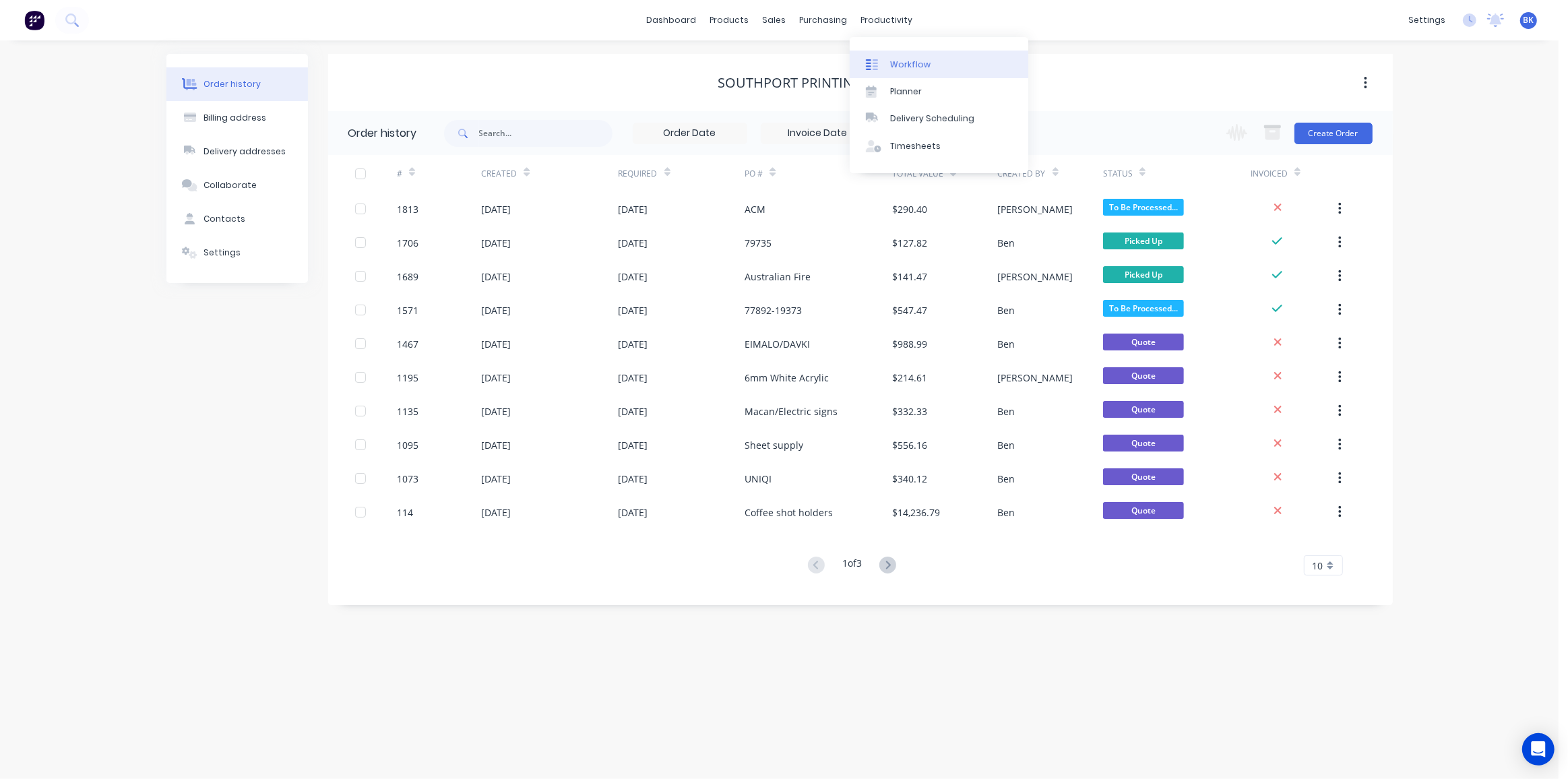
click at [918, 64] on div "Workflow" at bounding box center [910, 64] width 41 height 12
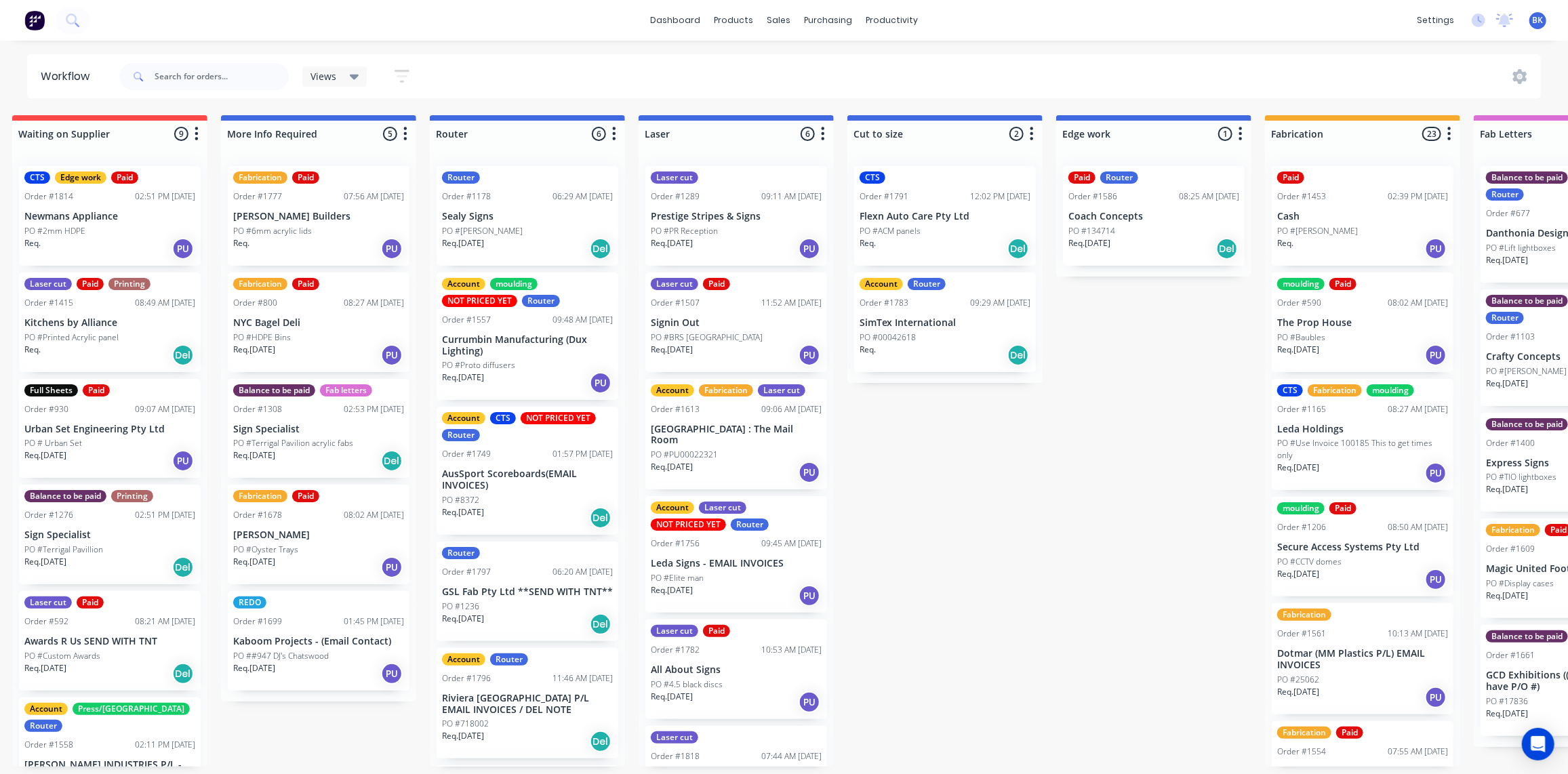
scroll to position [1, 435]
click at [341, 241] on div "Req. PU" at bounding box center [319, 248] width 171 height 23
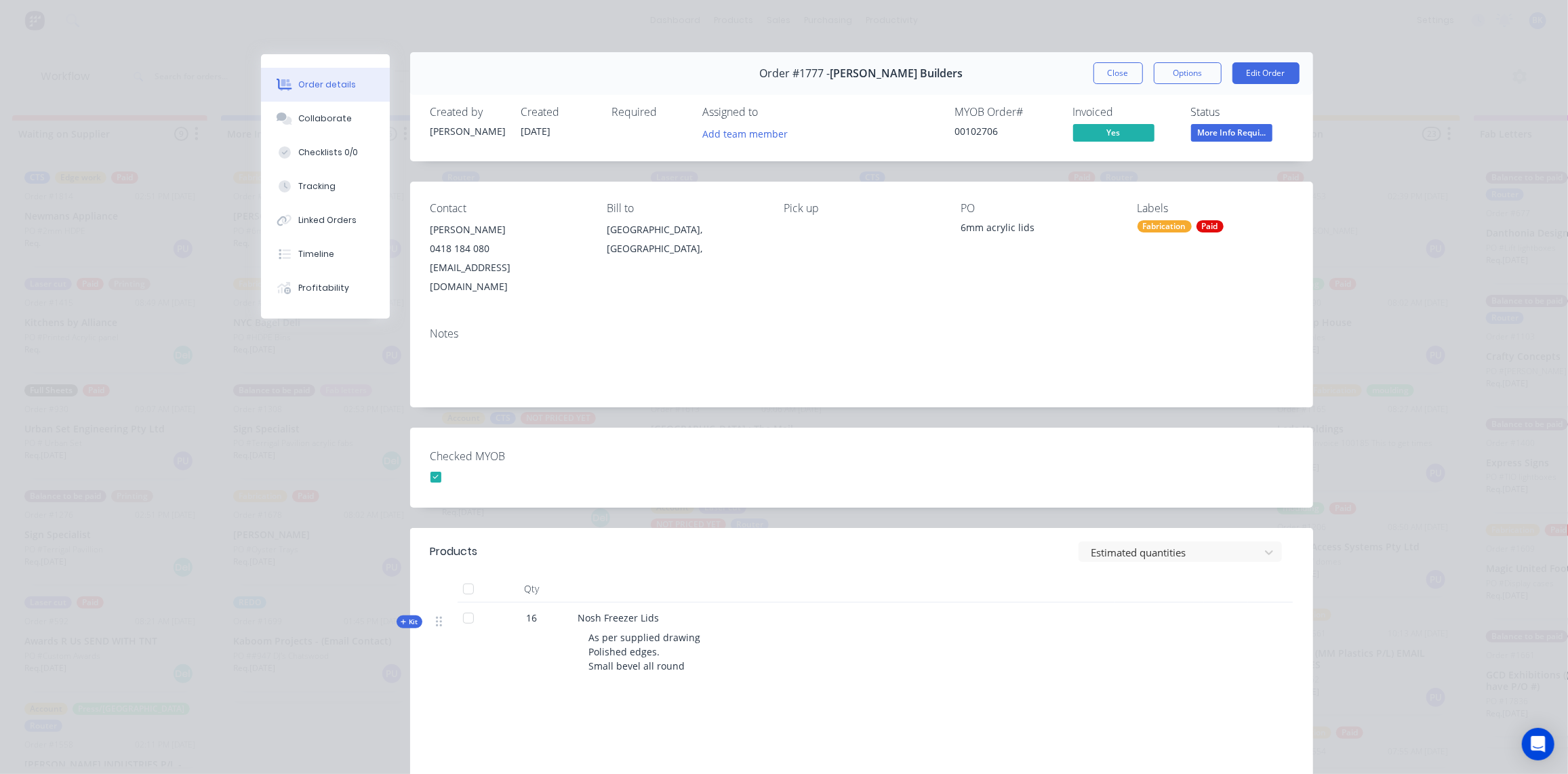
scroll to position [0, 435]
click at [328, 117] on div "Collaborate" at bounding box center [324, 118] width 54 height 12
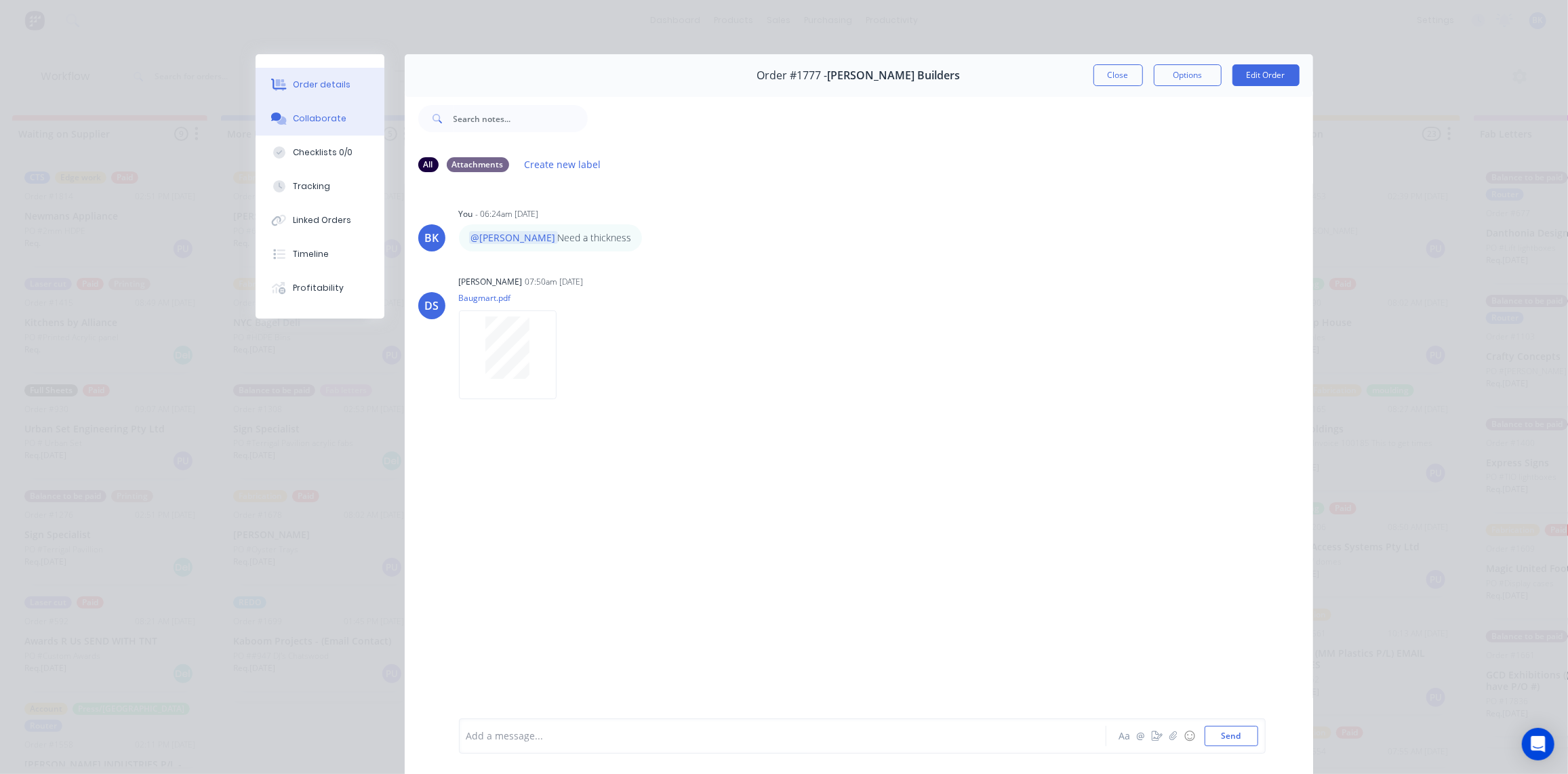
click at [313, 84] on div "Order details" at bounding box center [322, 84] width 57 height 12
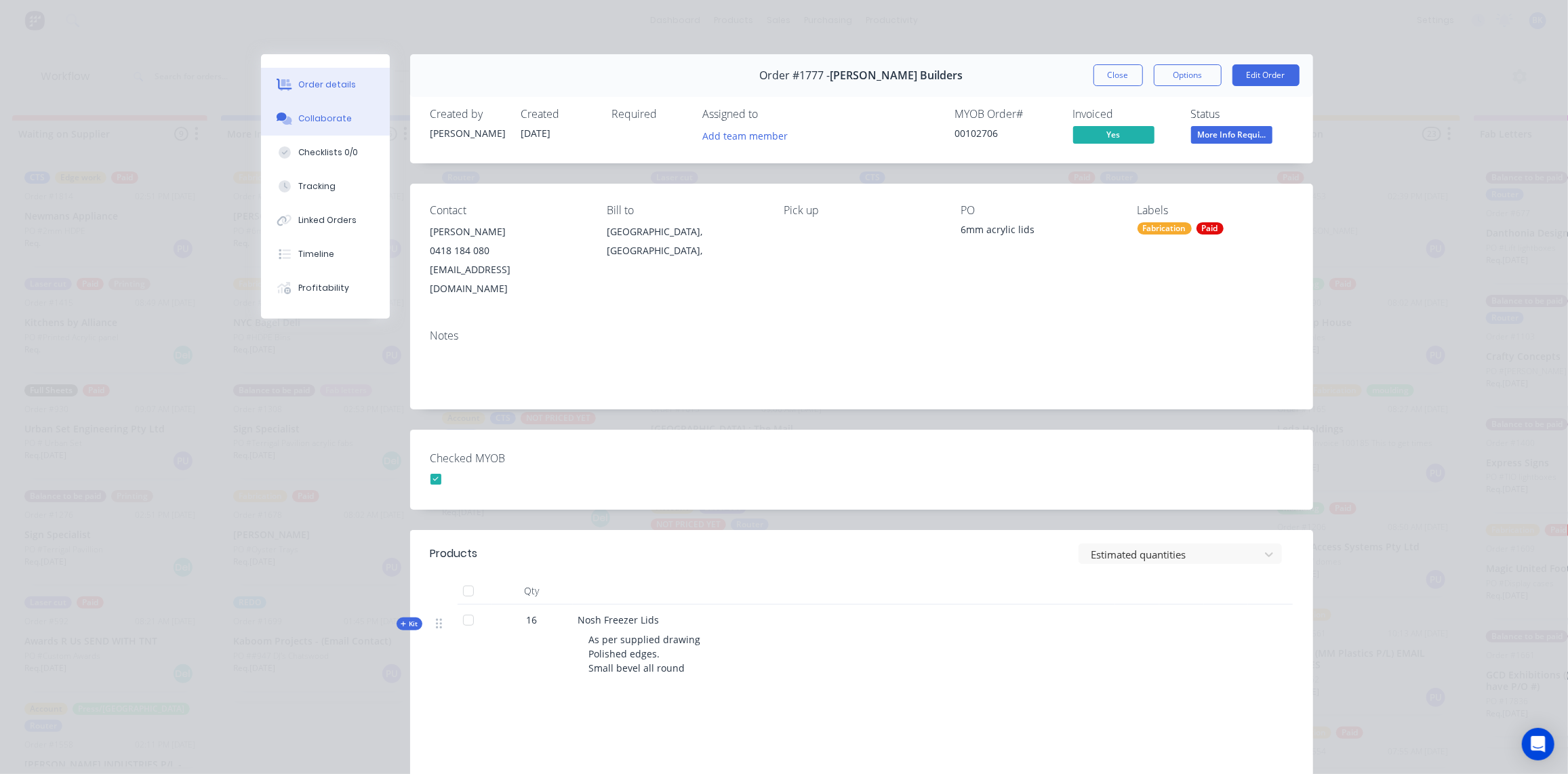
click at [329, 111] on button "Collaborate" at bounding box center [325, 118] width 128 height 34
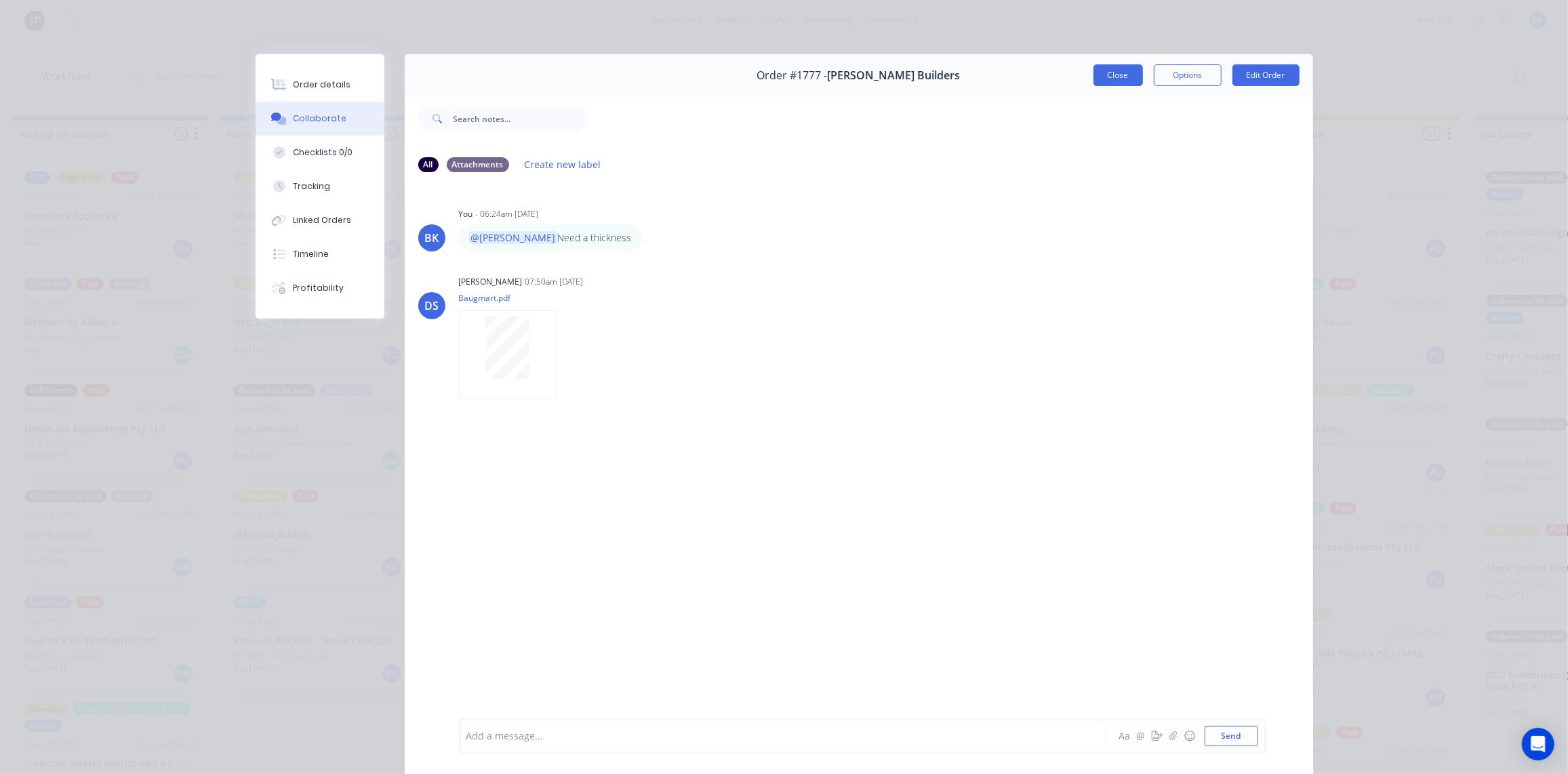
click at [1110, 73] on button "Close" at bounding box center [1118, 76] width 49 height 22
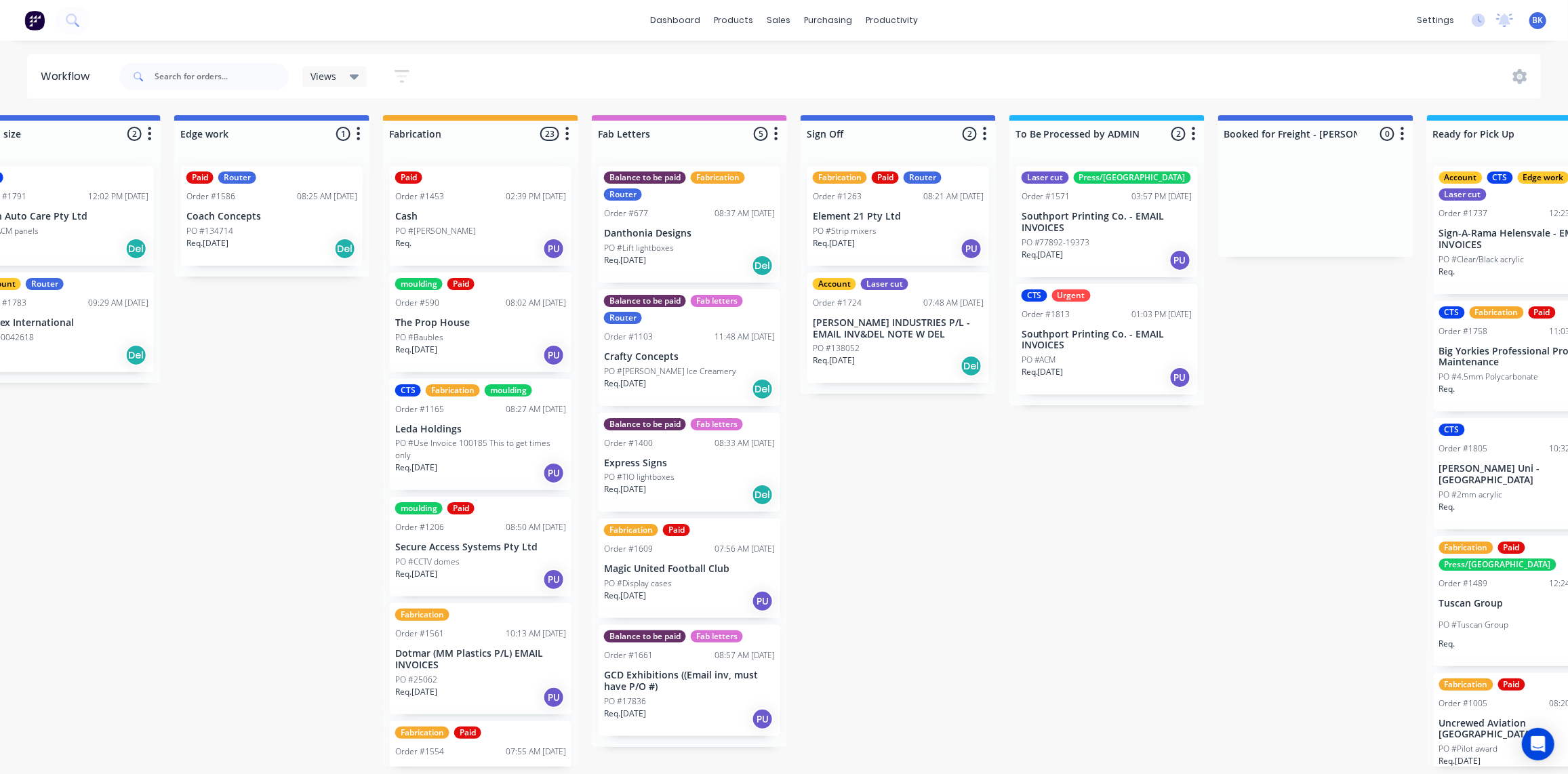
scroll to position [1, 1317]
click at [720, 677] on p "GCD Exhibitions ((Email inv, must have P/O #)" at bounding box center [690, 680] width 171 height 23
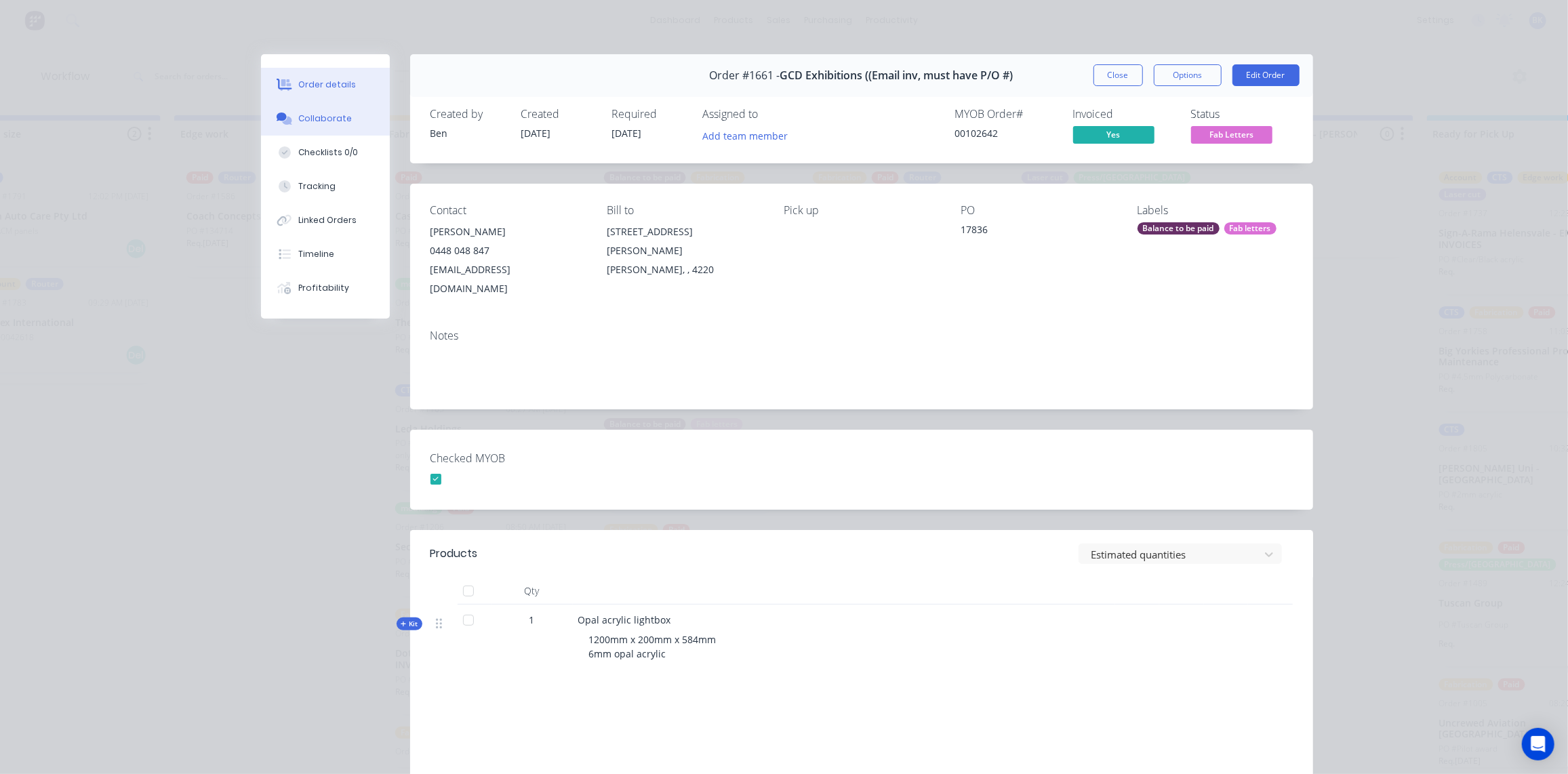
click at [301, 113] on div "Collaborate" at bounding box center [324, 118] width 54 height 12
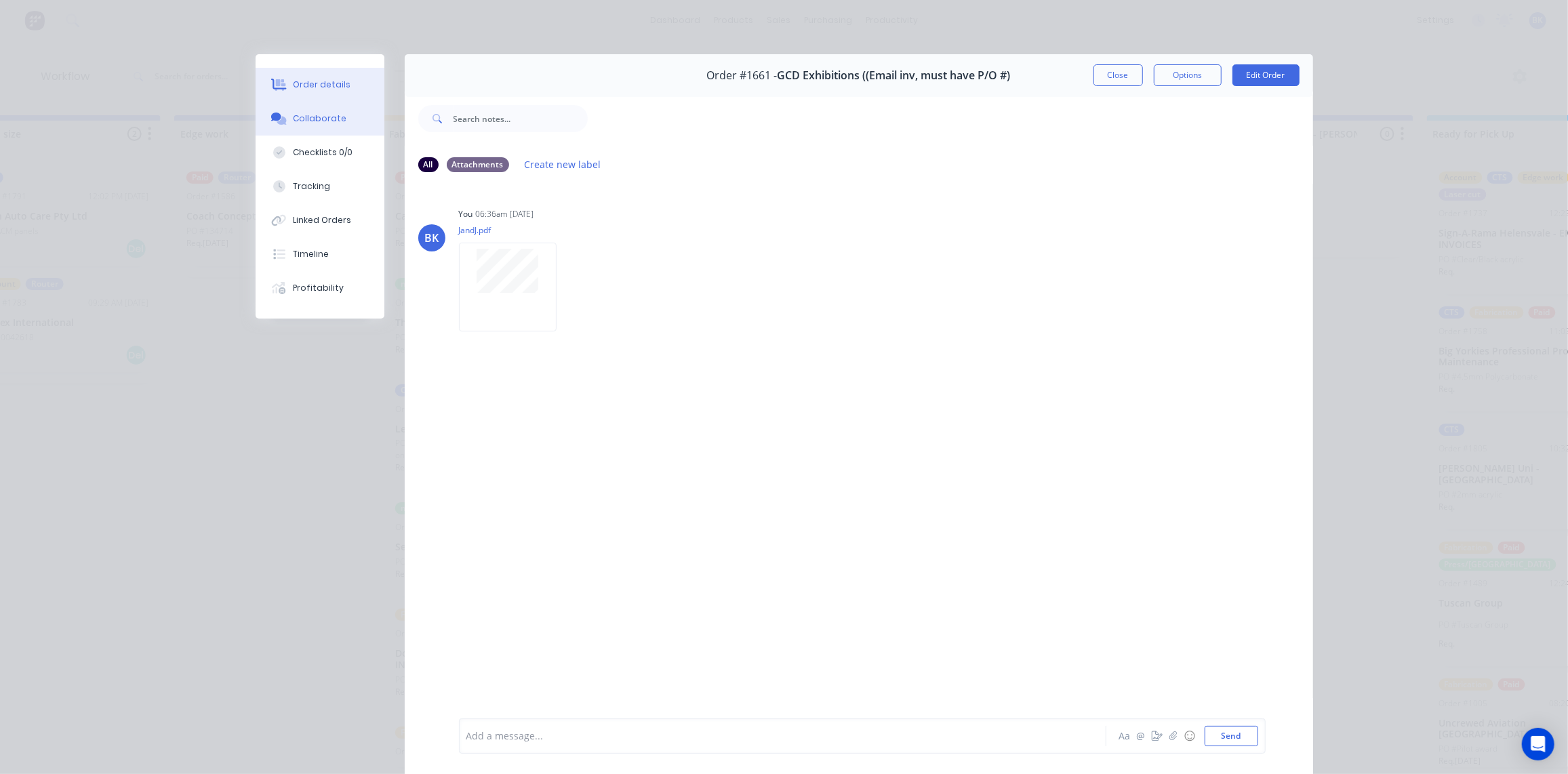
click at [307, 87] on div "Order details" at bounding box center [322, 84] width 57 height 12
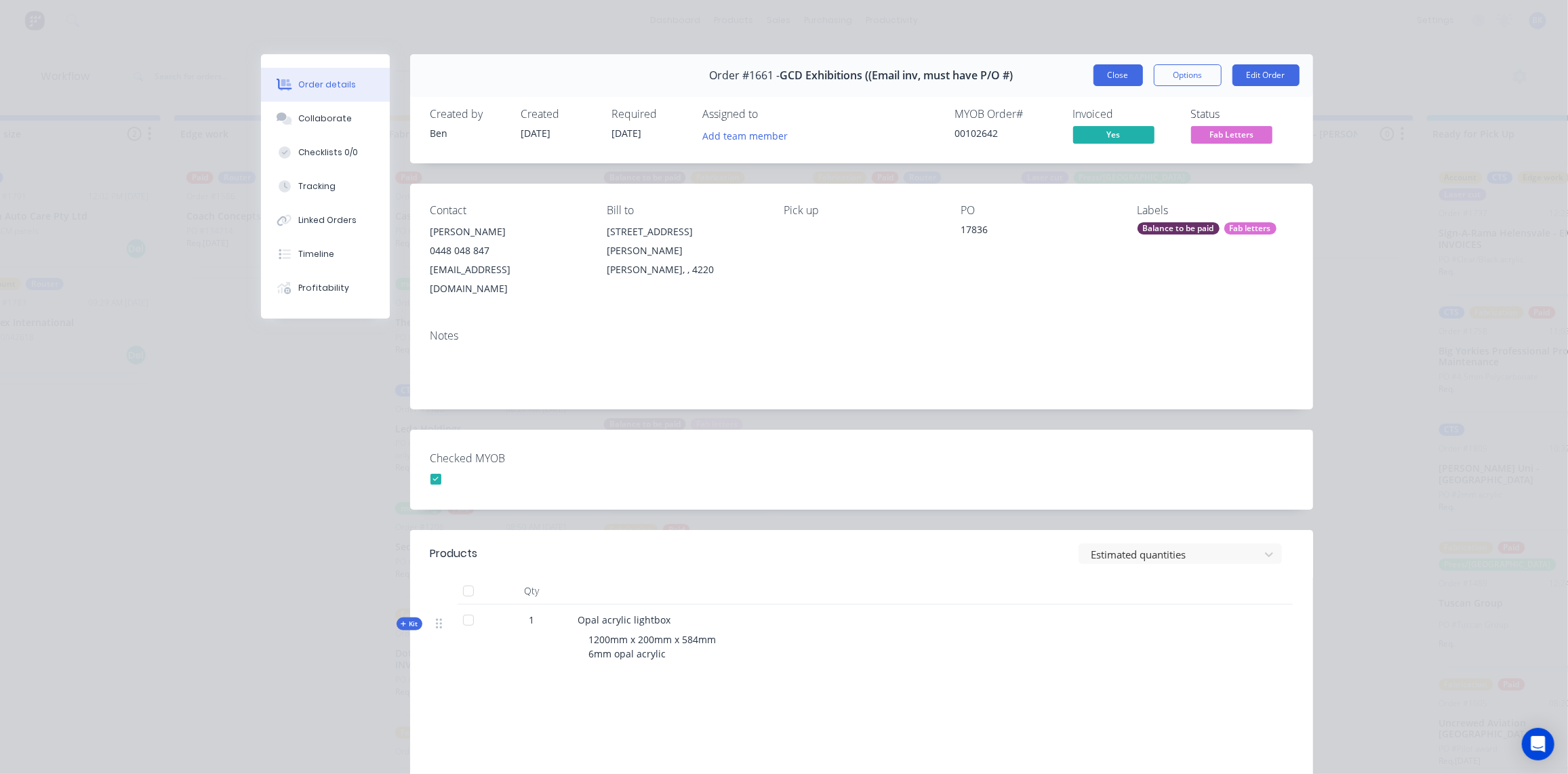
click at [1125, 73] on button "Close" at bounding box center [1118, 76] width 49 height 22
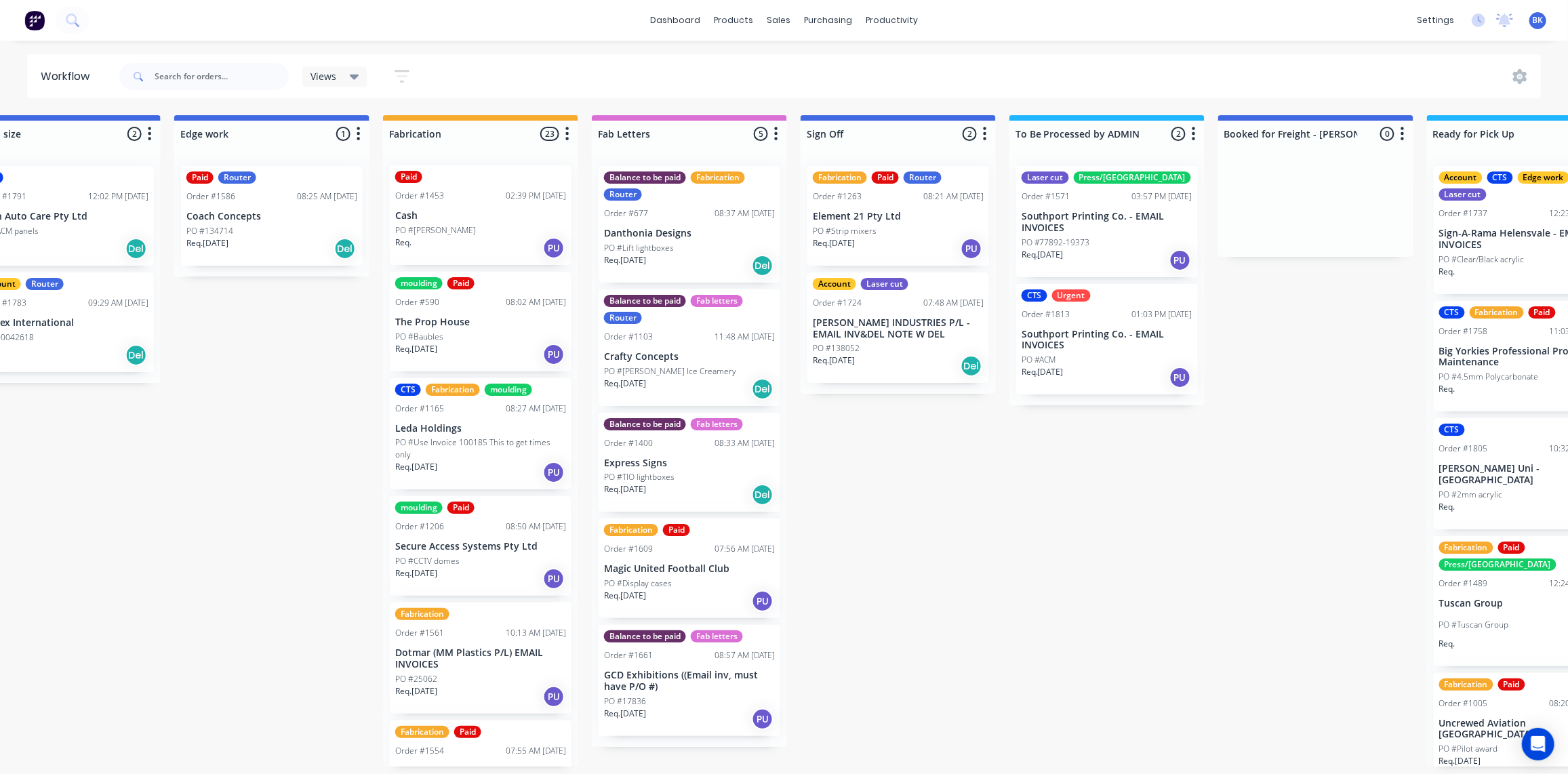
scroll to position [0, 0]
drag, startPoint x: 741, startPoint y: 367, endPoint x: 646, endPoint y: 369, distance: 95.0
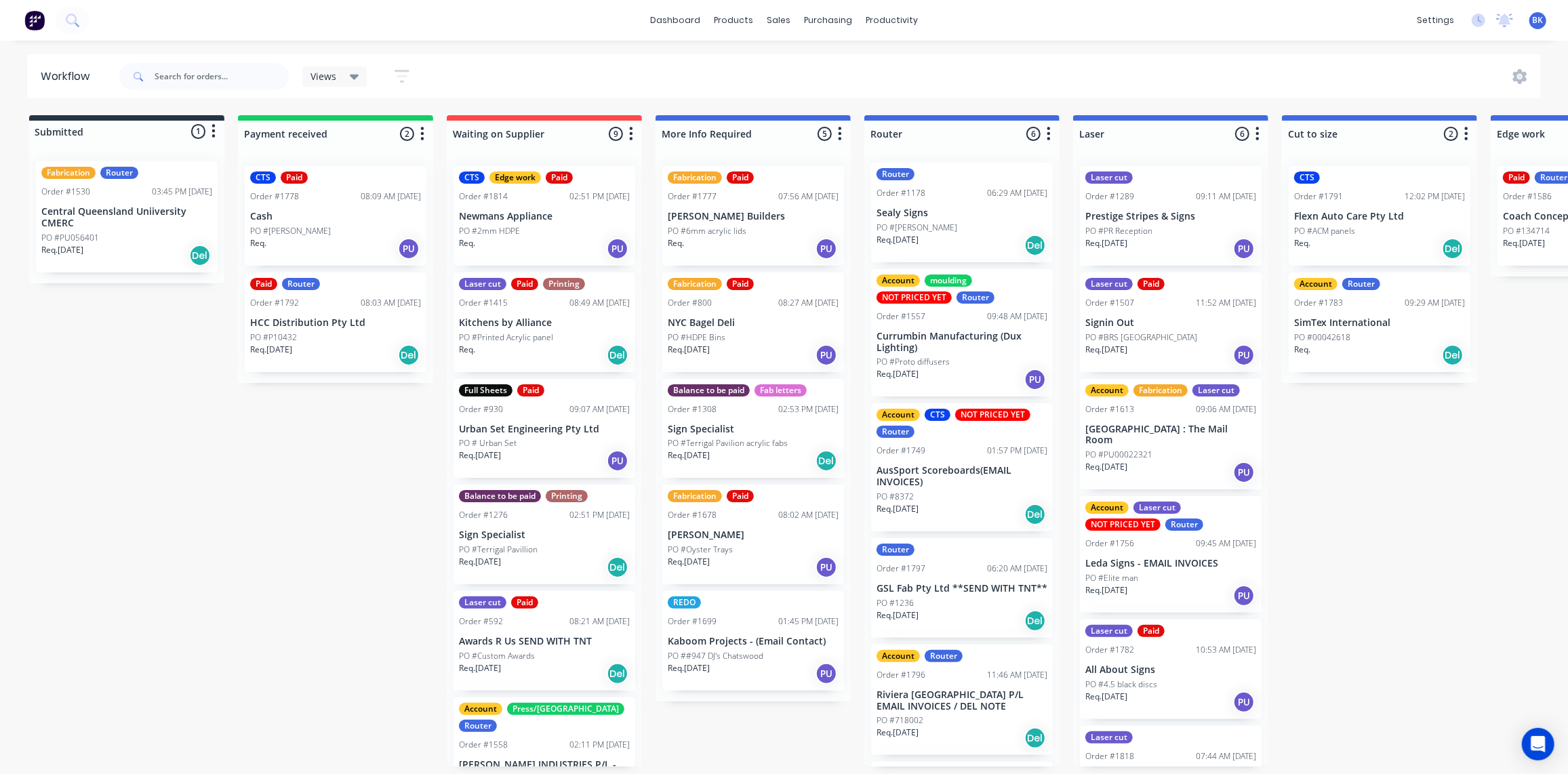
click at [1225, 258] on div "Req. 26/08/25 PU" at bounding box center [1172, 248] width 171 height 23
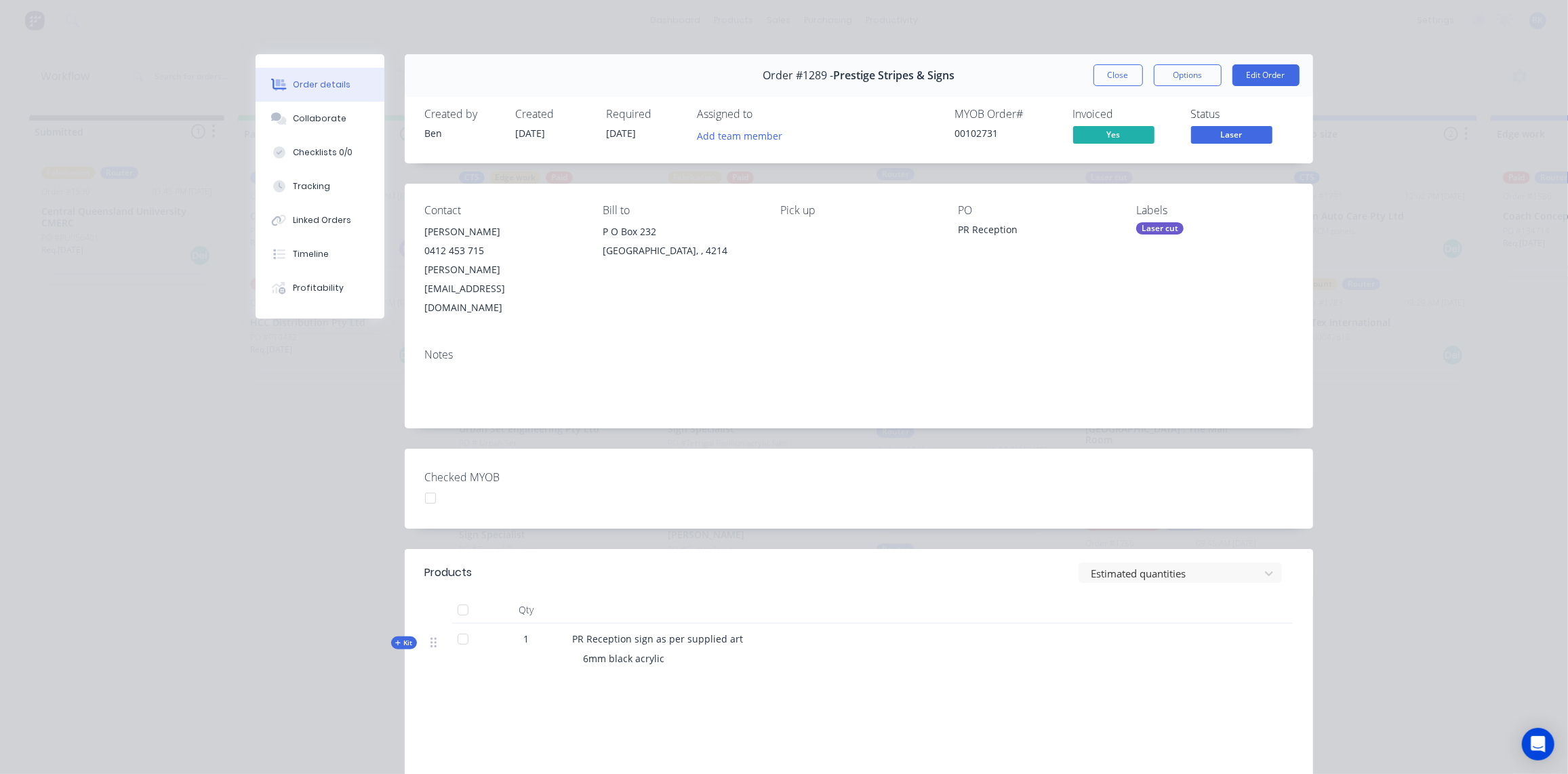
click at [1124, 79] on button "Close" at bounding box center [1118, 76] width 49 height 22
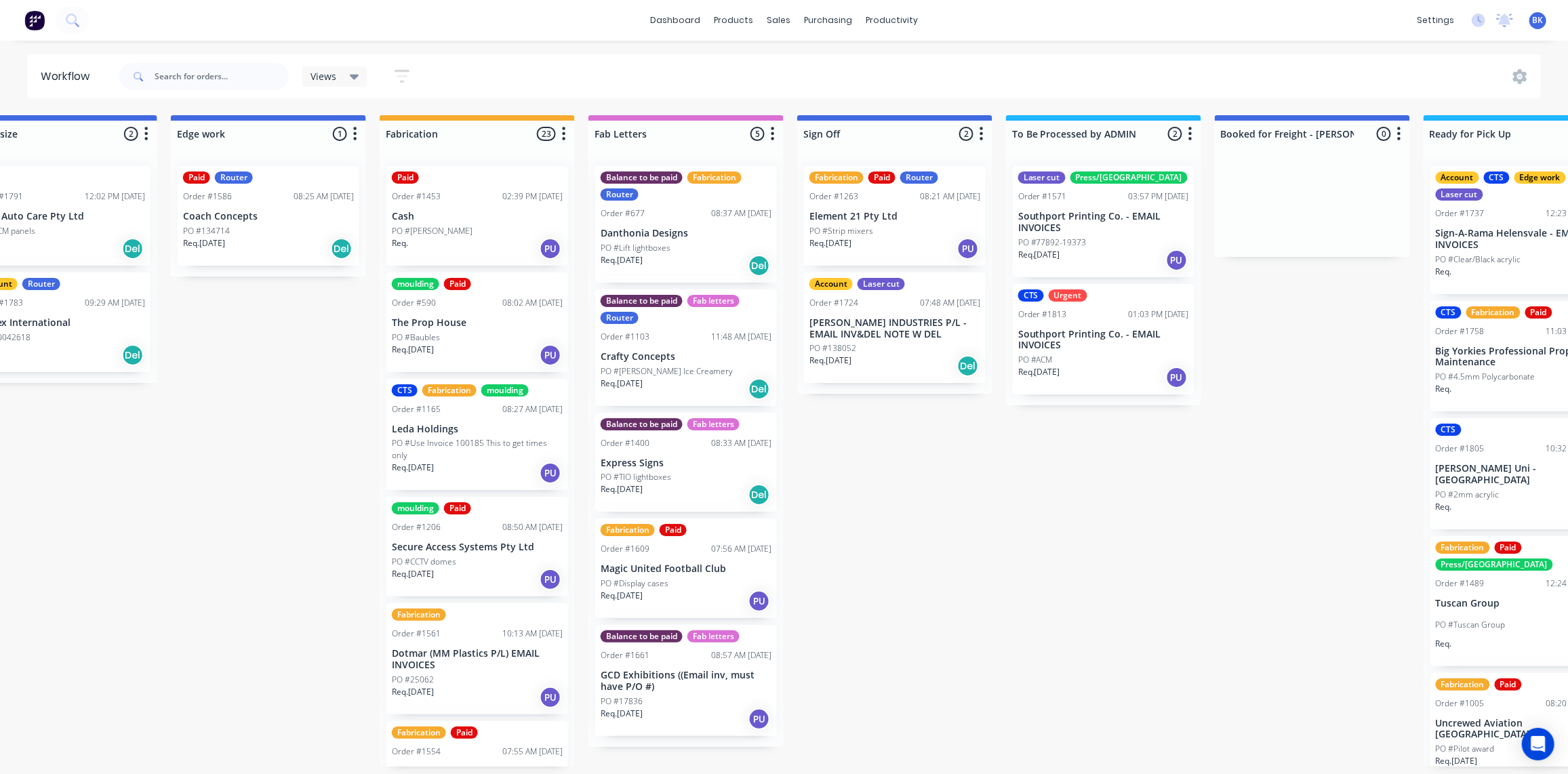
scroll to position [0, 1327]
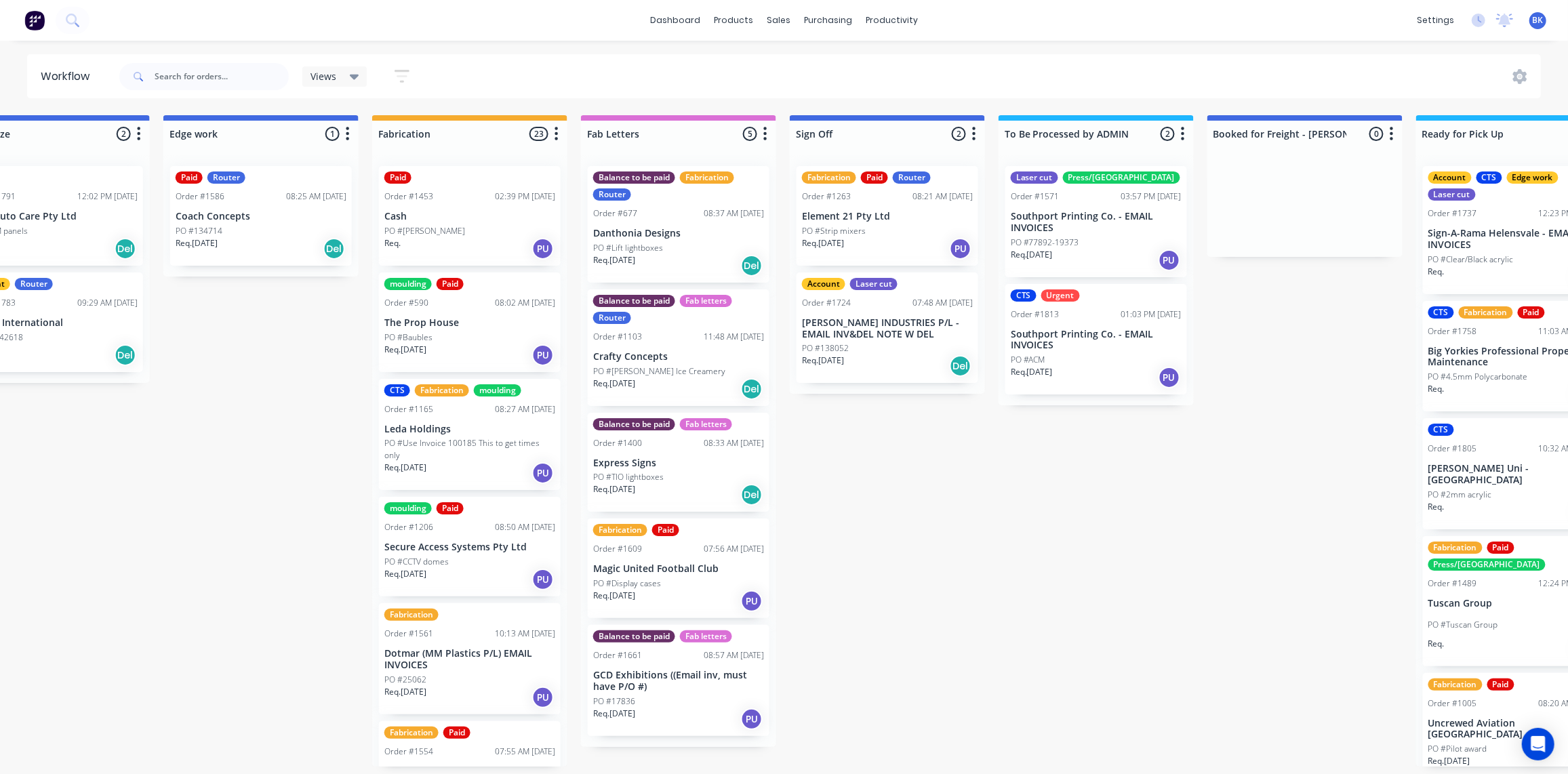
click at [1042, 242] on p "PO #77892-19373" at bounding box center [1045, 242] width 68 height 12
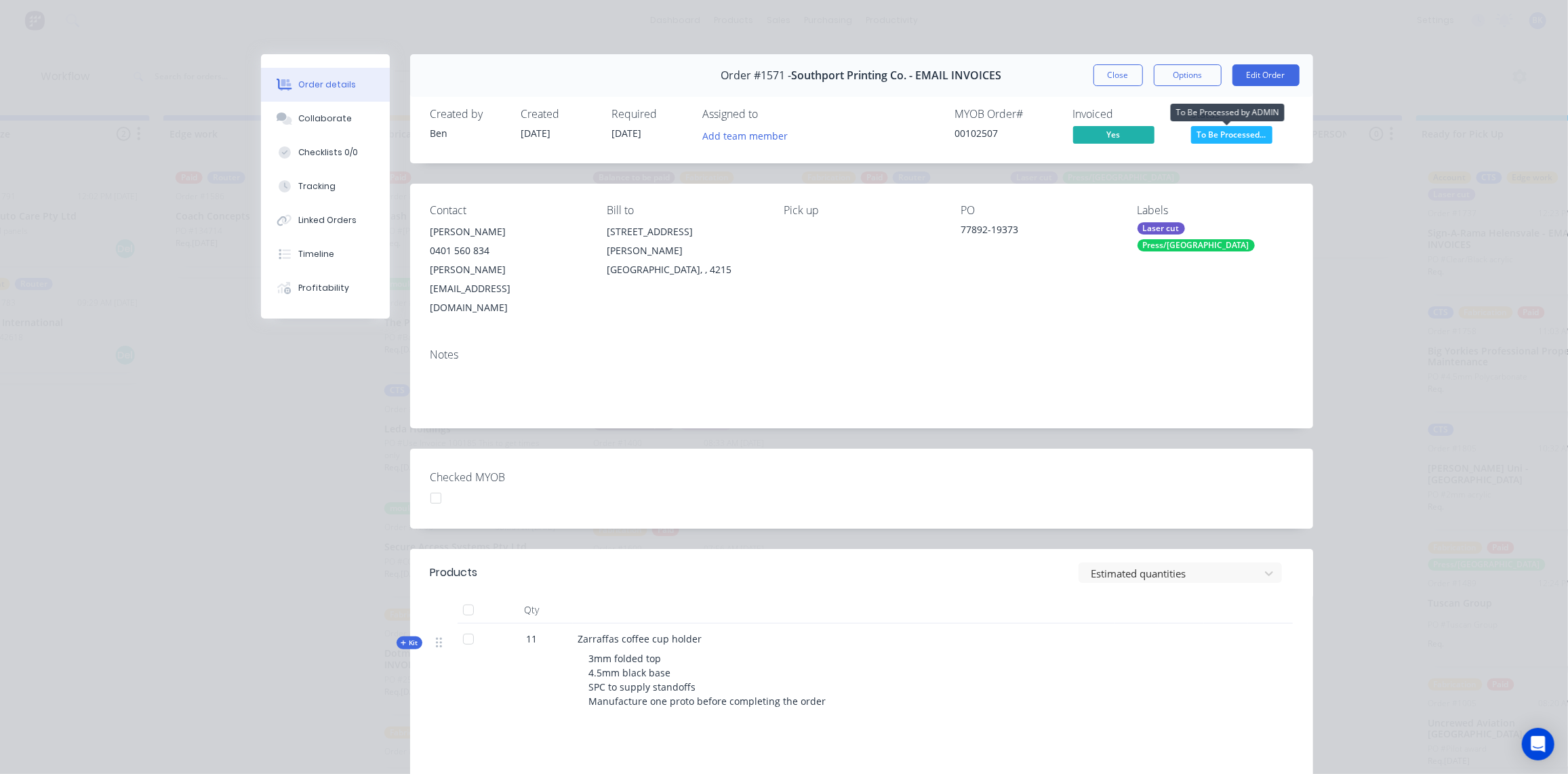
click at [1223, 137] on span "To Be Processed..." at bounding box center [1232, 134] width 81 height 17
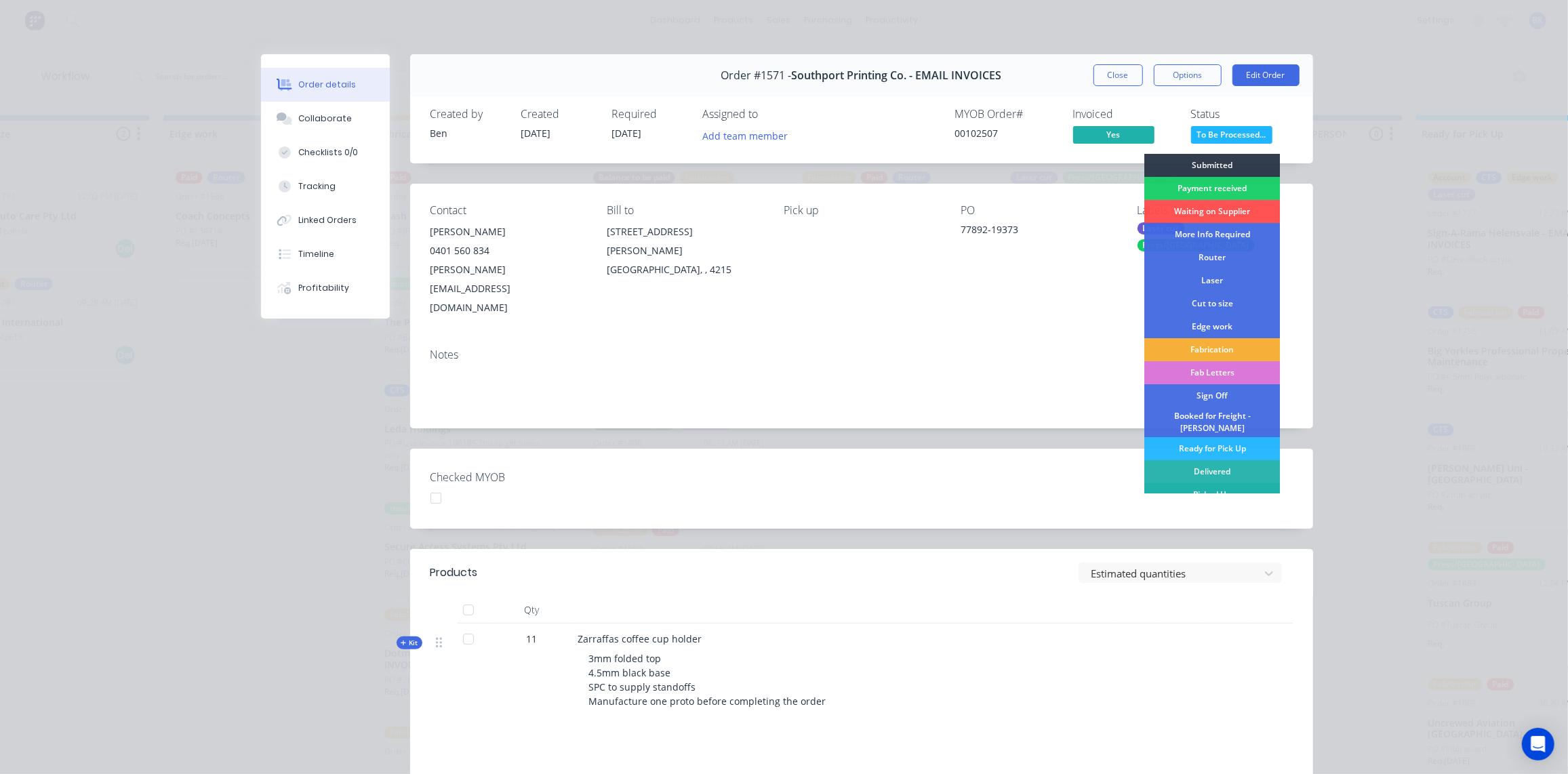
scroll to position [0, 0]
click at [1204, 484] on div "Picked Up" at bounding box center [1212, 494] width 136 height 23
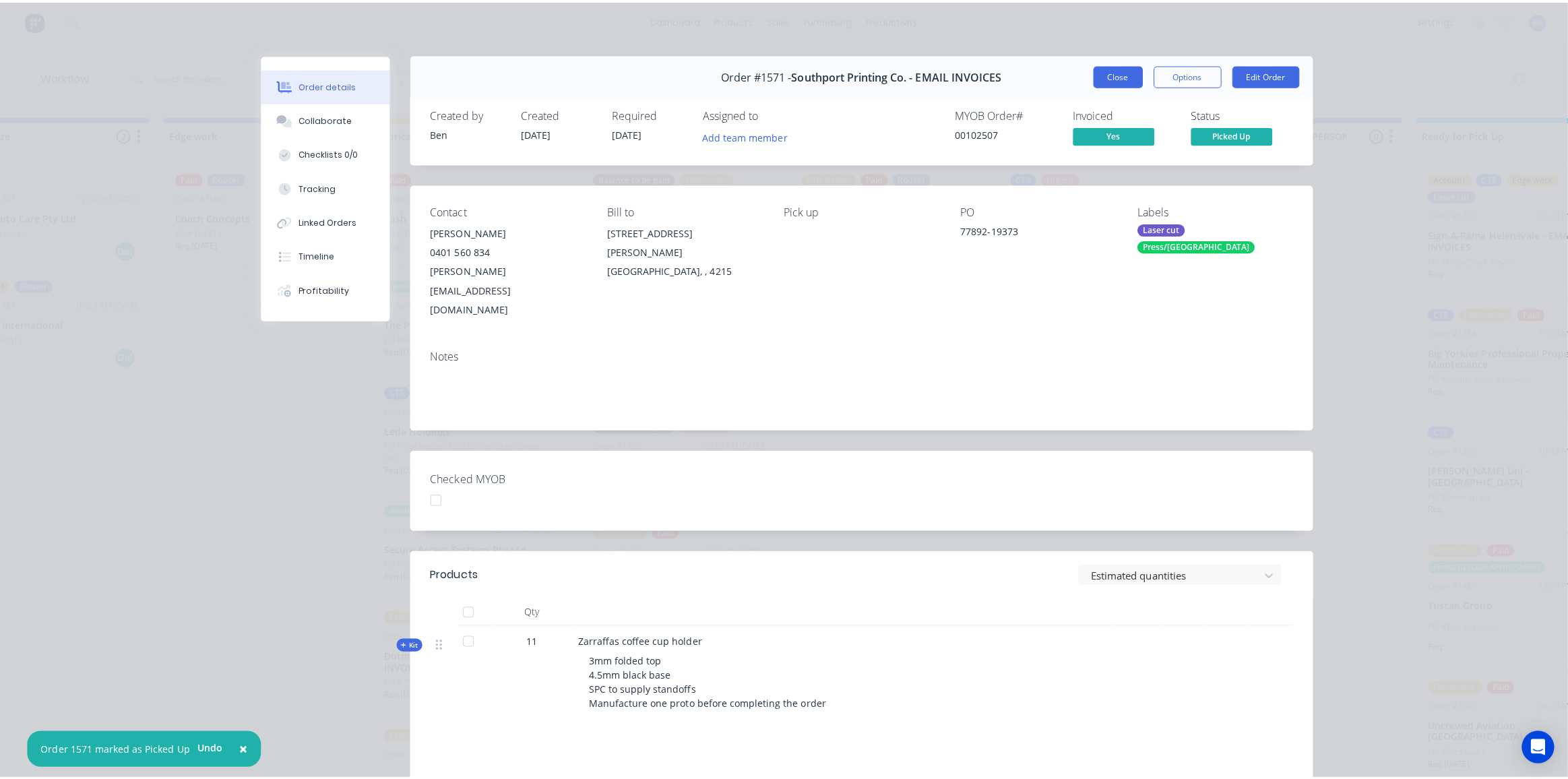
scroll to position [1, 0]
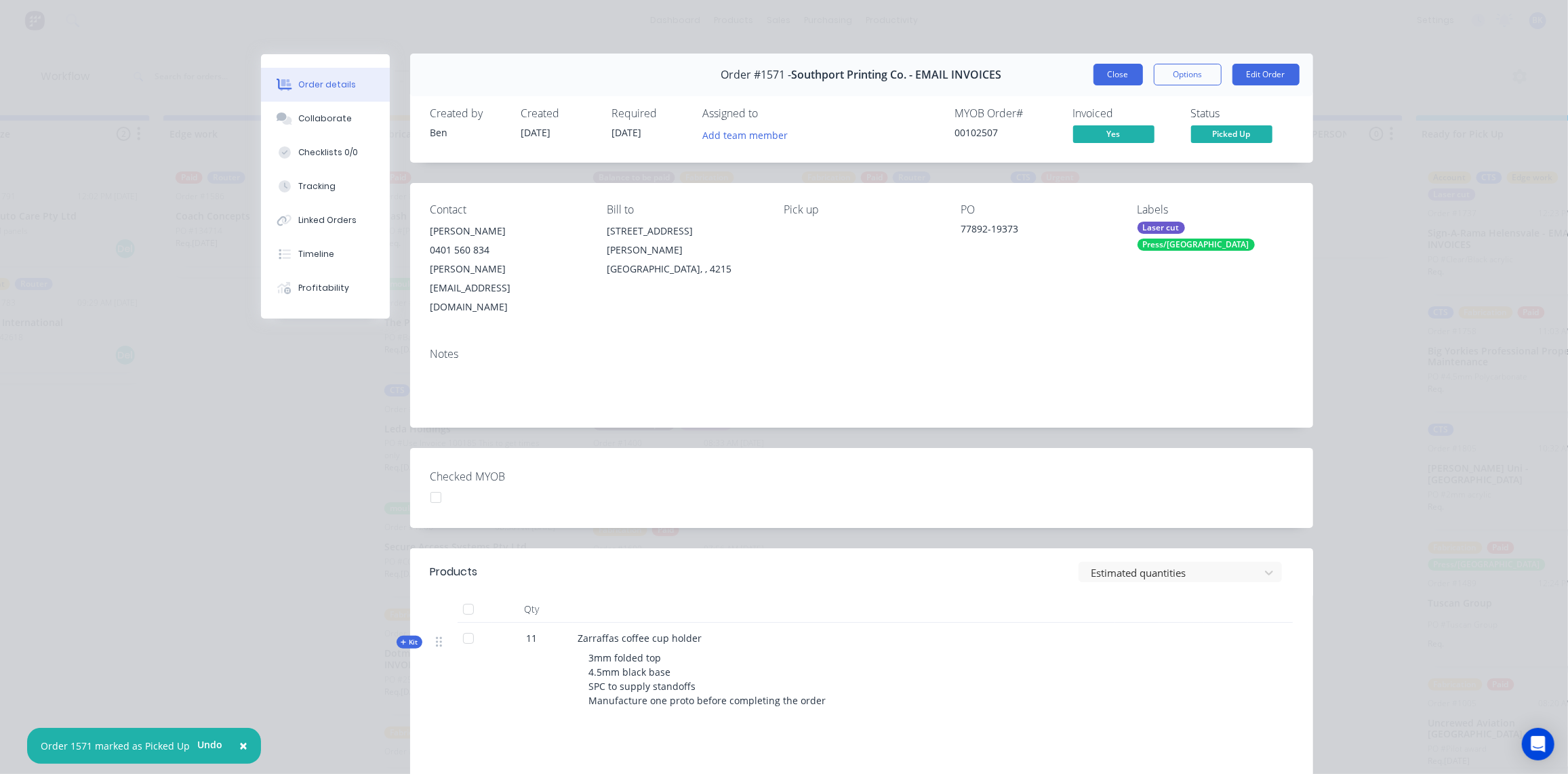
click at [1128, 69] on button "Close" at bounding box center [1118, 75] width 49 height 22
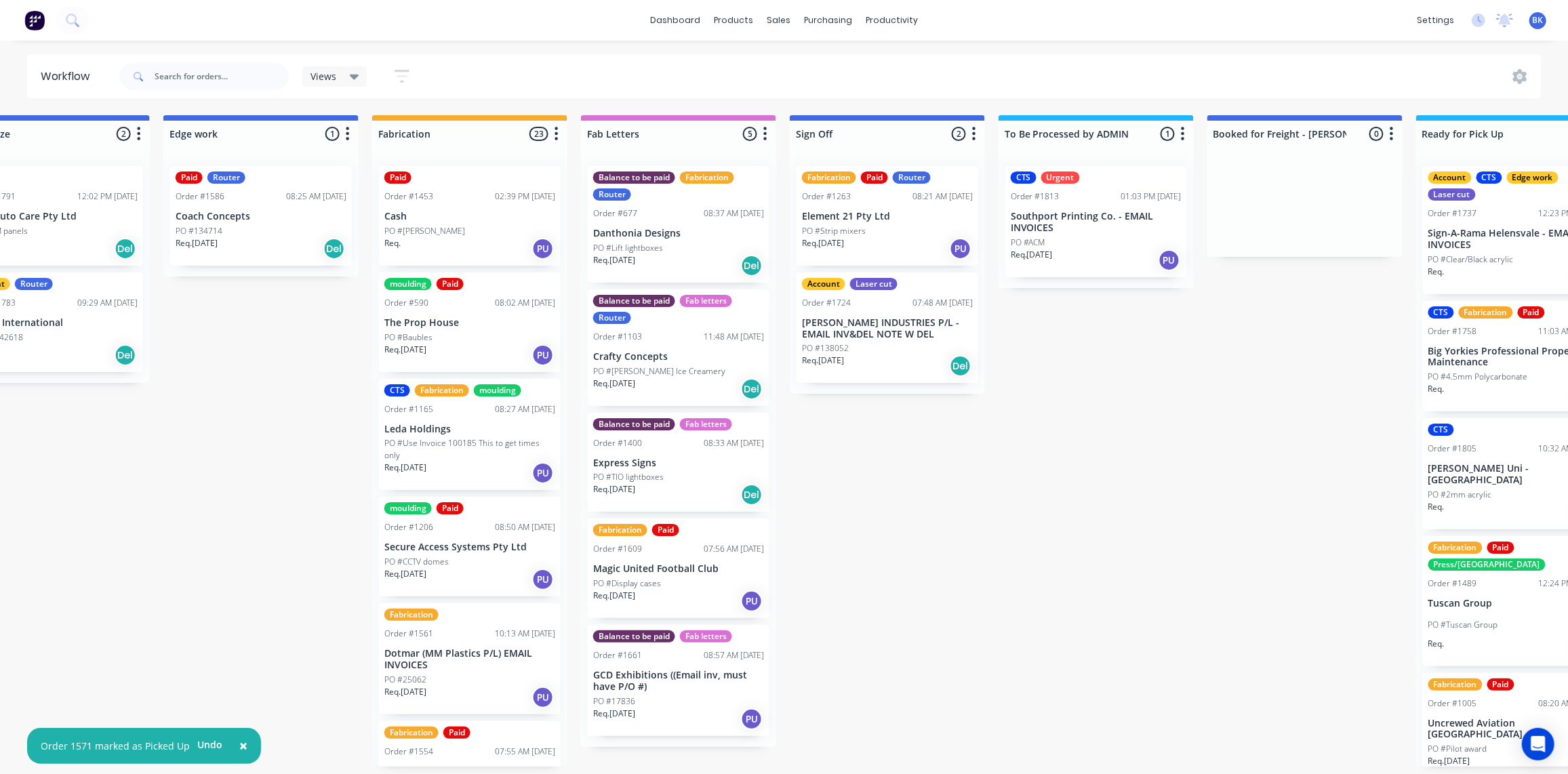
click at [1075, 259] on div "Req. 08/10/25 PU" at bounding box center [1097, 260] width 171 height 23
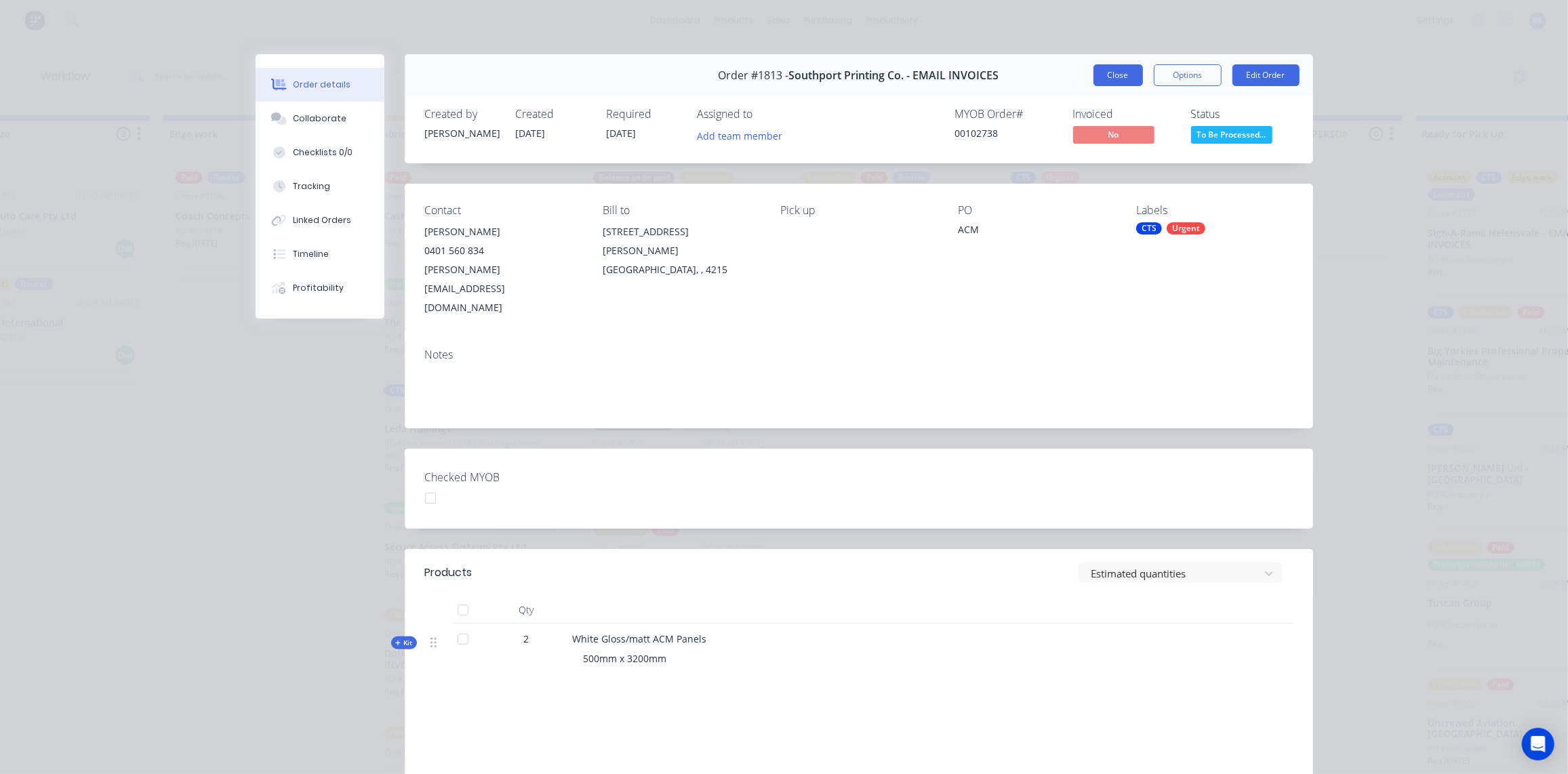
click at [1101, 72] on button "Close" at bounding box center [1118, 76] width 49 height 22
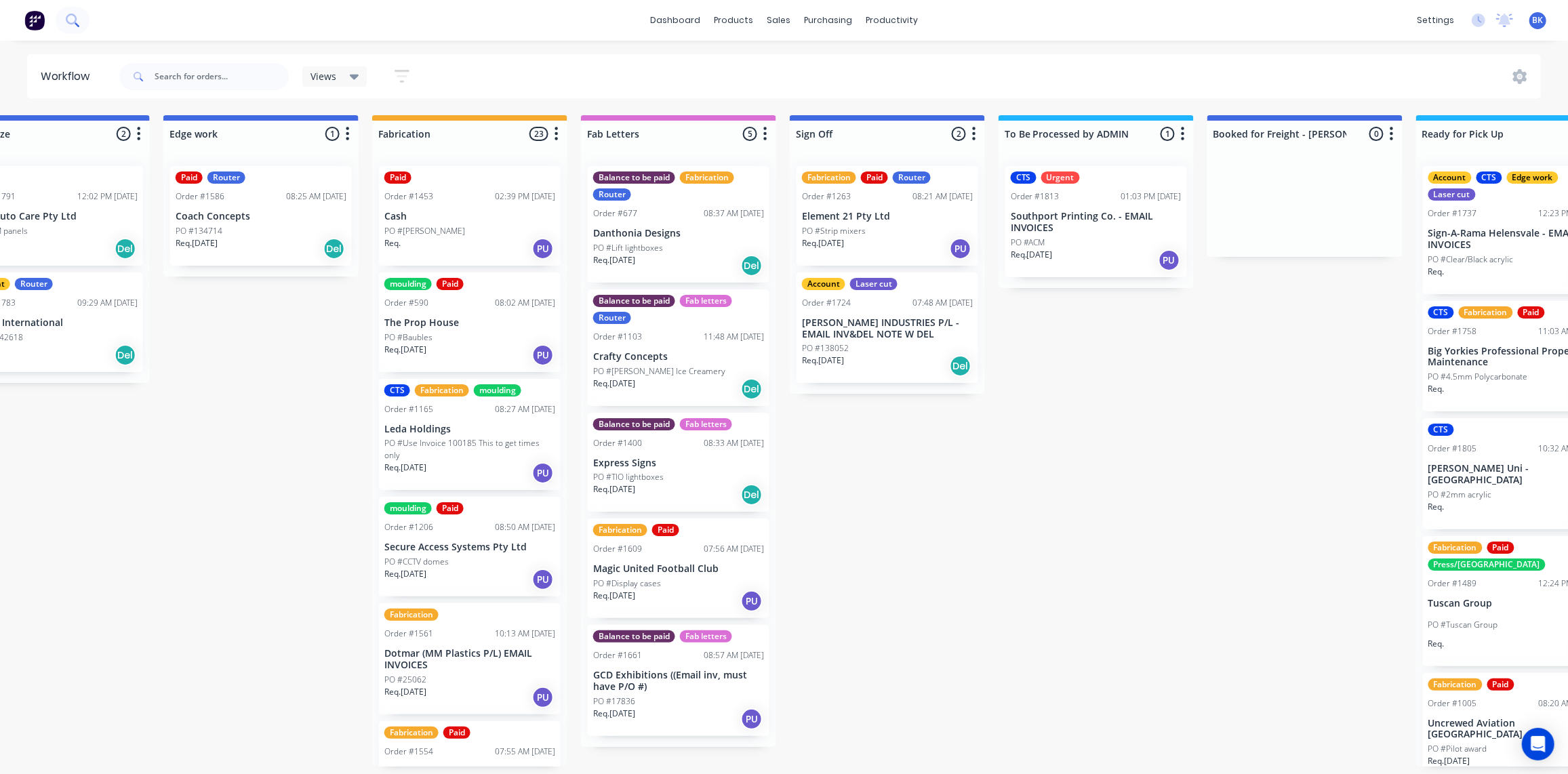
click at [73, 19] on icon at bounding box center [72, 20] width 13 height 13
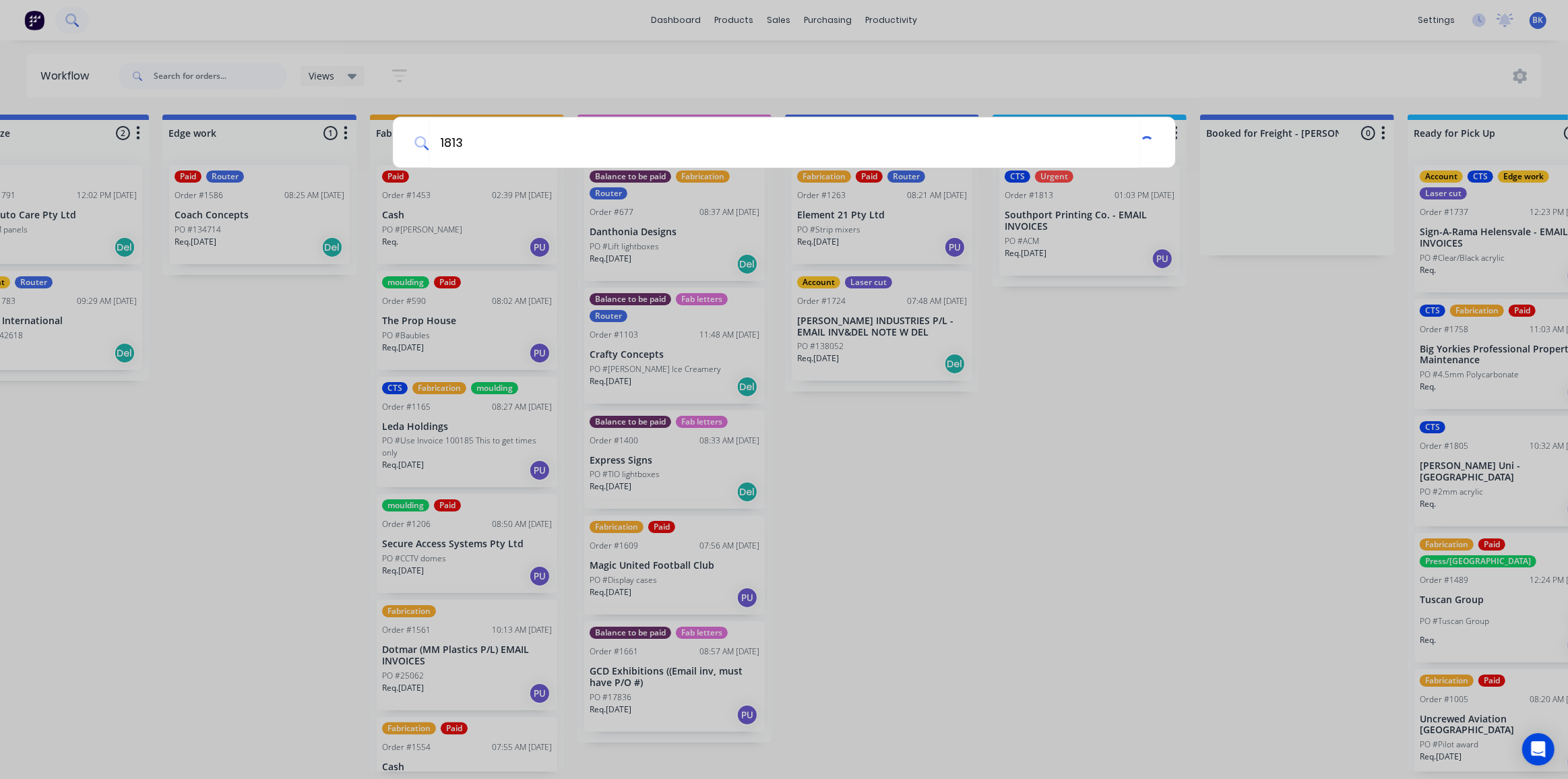
type input "1813"
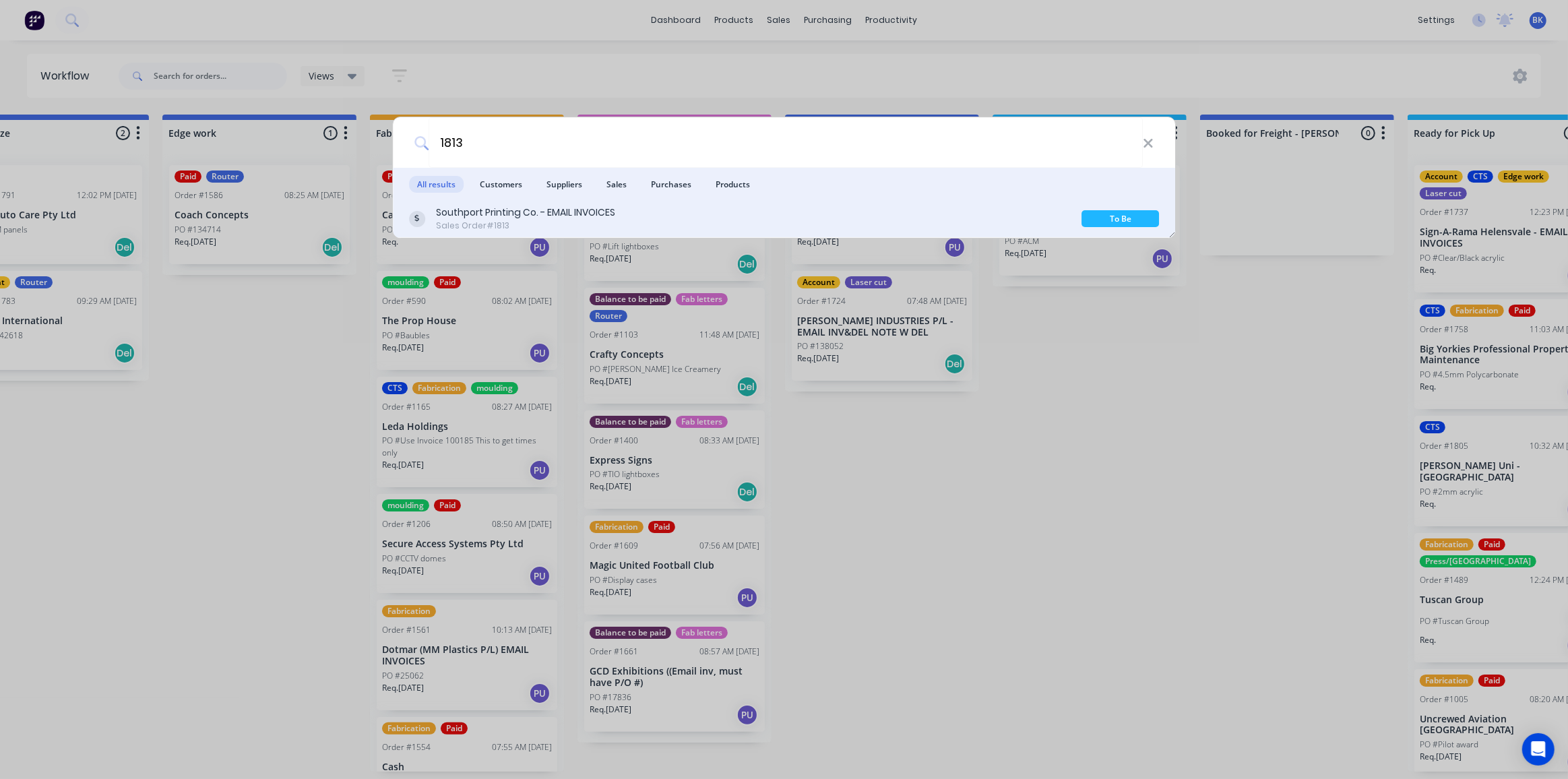
click at [559, 224] on div "Sales Order #1813" at bounding box center [526, 226] width 179 height 12
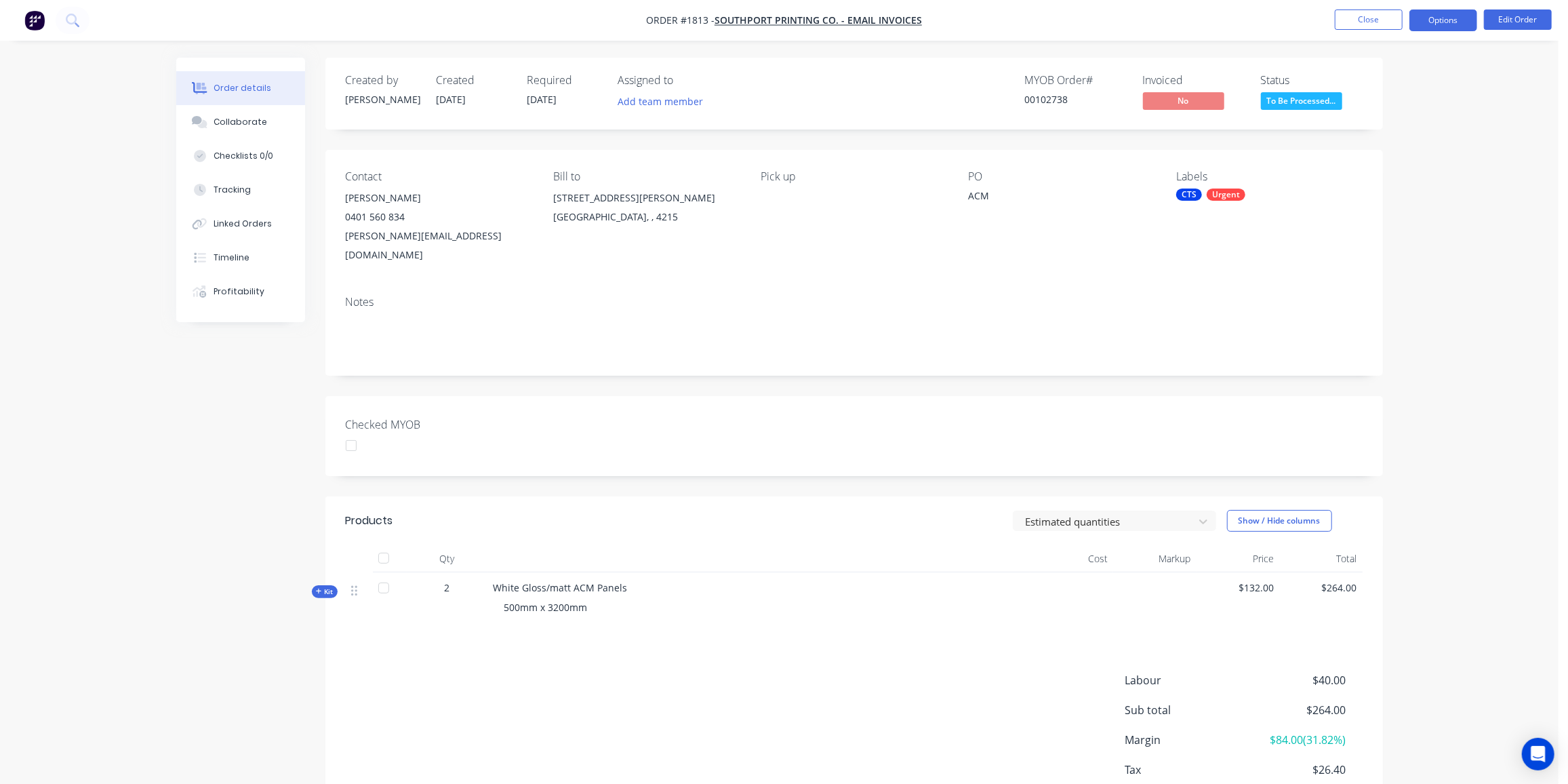
click at [1452, 15] on button "Options" at bounding box center [1443, 20] width 67 height 22
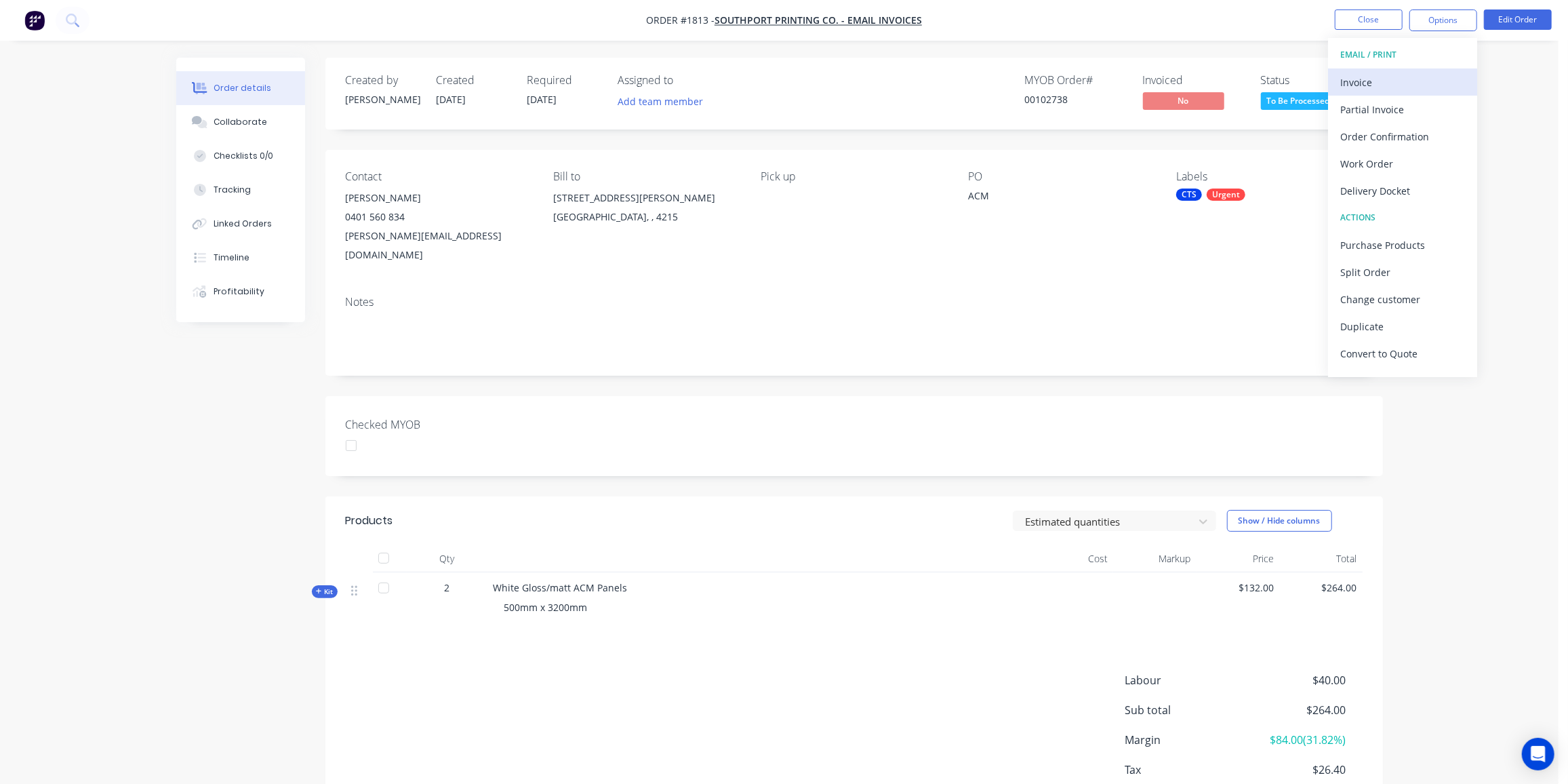
click at [1368, 85] on div "Invoice" at bounding box center [1402, 83] width 125 height 20
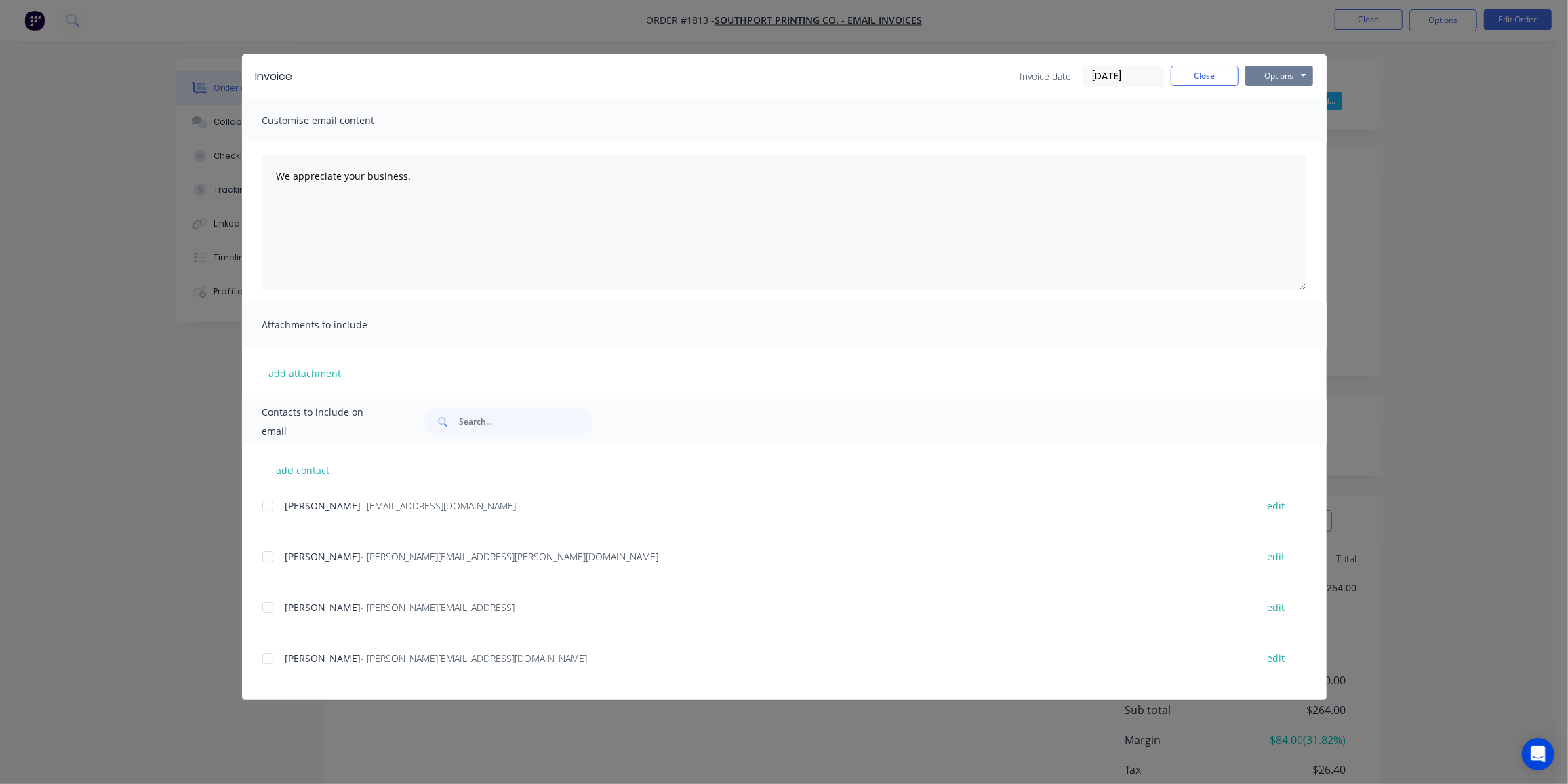
click at [1288, 81] on button "Options" at bounding box center [1279, 76] width 67 height 20
click at [1269, 123] on button "Print" at bounding box center [1288, 122] width 87 height 23
click at [1193, 74] on button "Close" at bounding box center [1204, 76] width 67 height 20
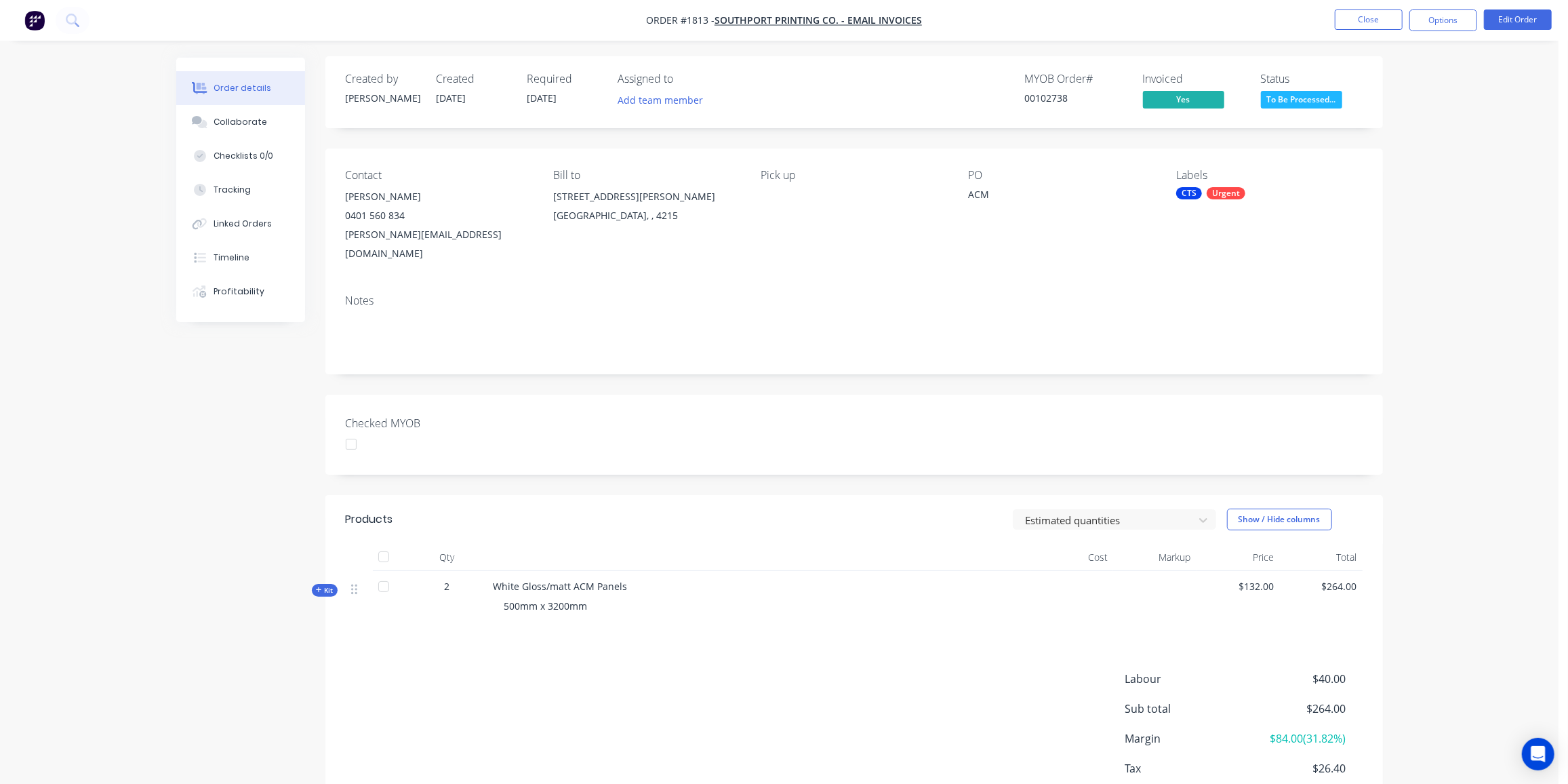
scroll to position [2, 0]
click at [1369, 21] on button "Close" at bounding box center [1368, 19] width 67 height 20
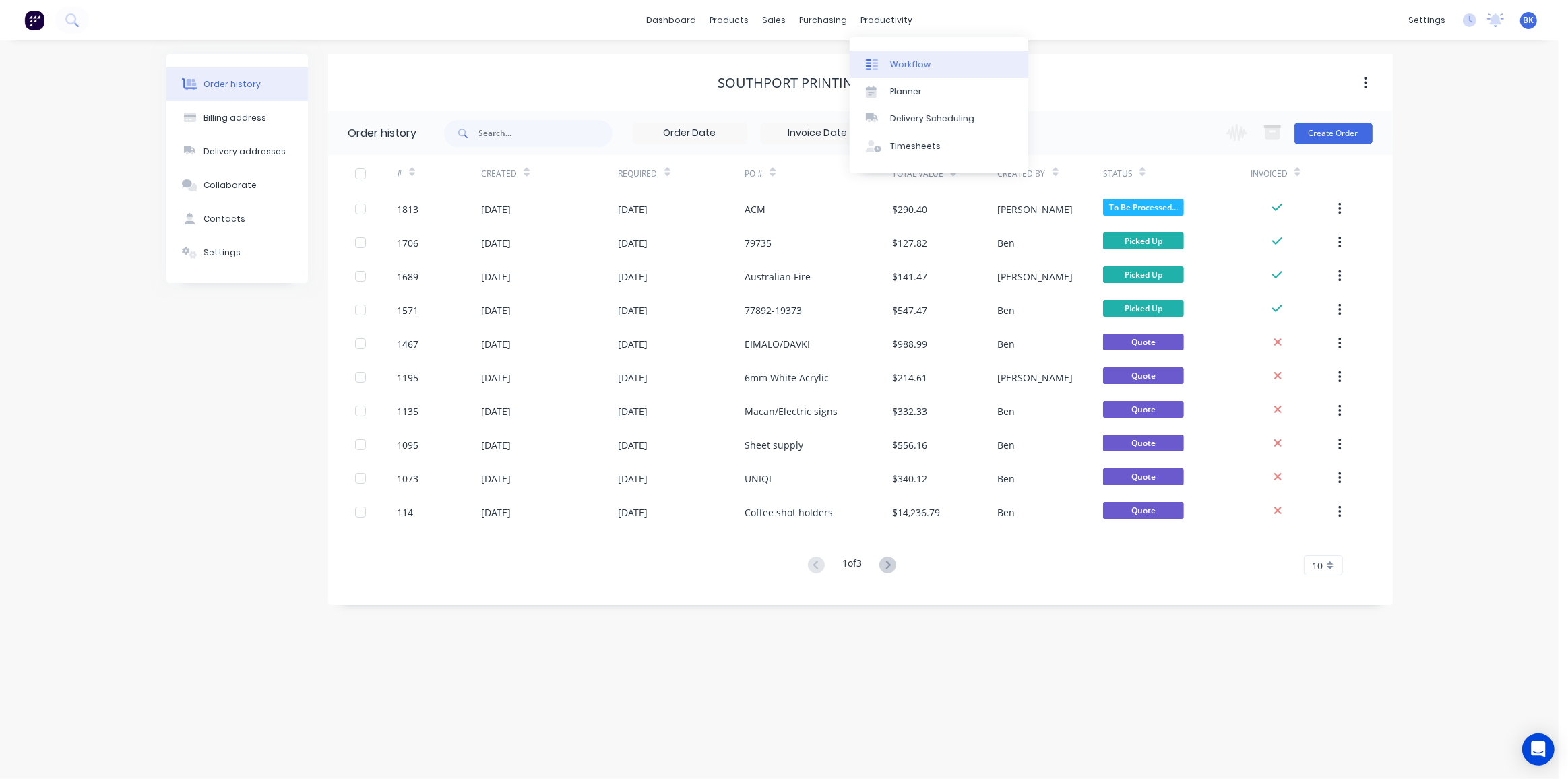
click at [884, 59] on div at bounding box center [875, 64] width 20 height 12
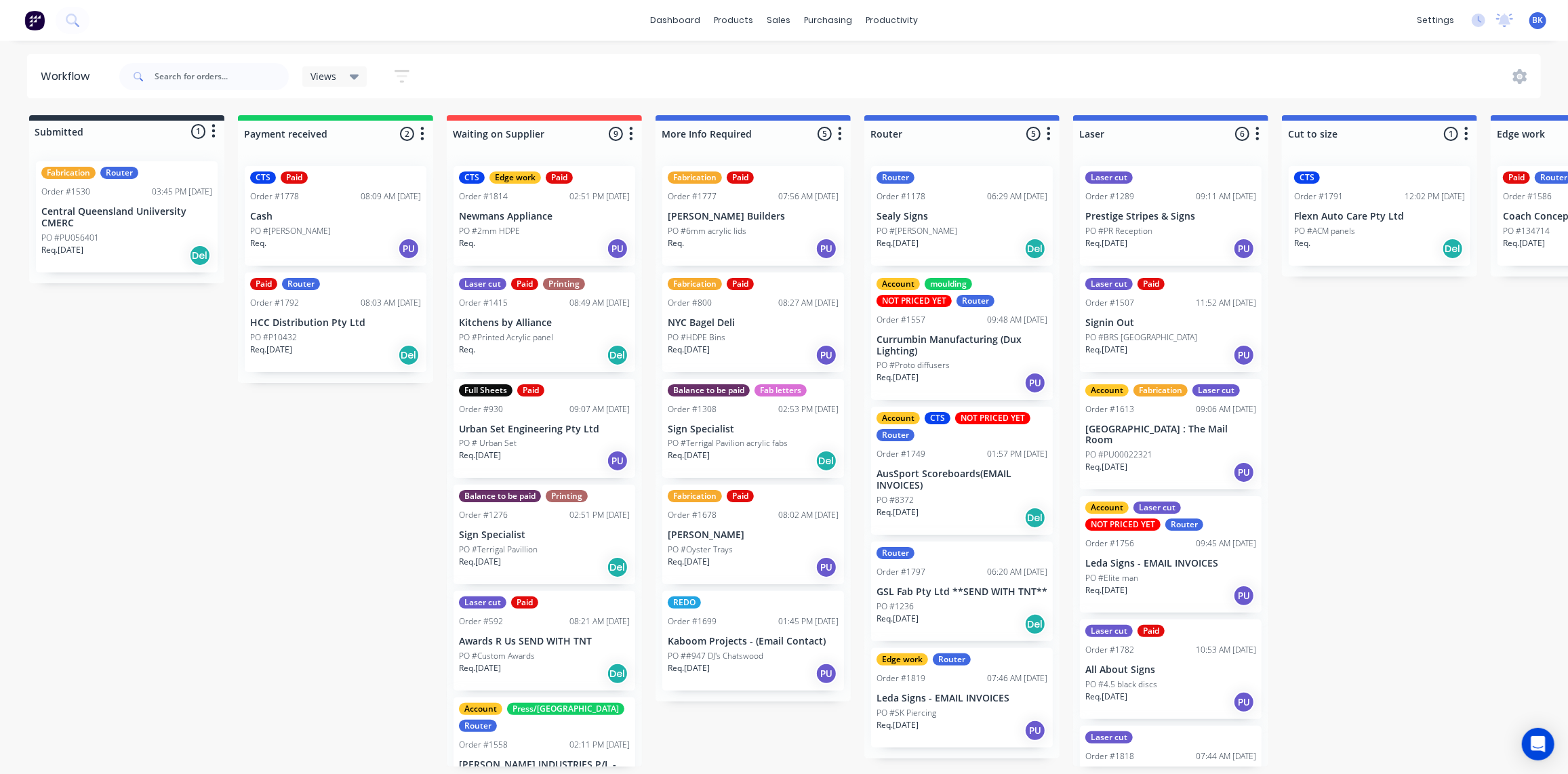
click at [314, 229] on p "PO #Lyn Thompson" at bounding box center [291, 230] width 81 height 12
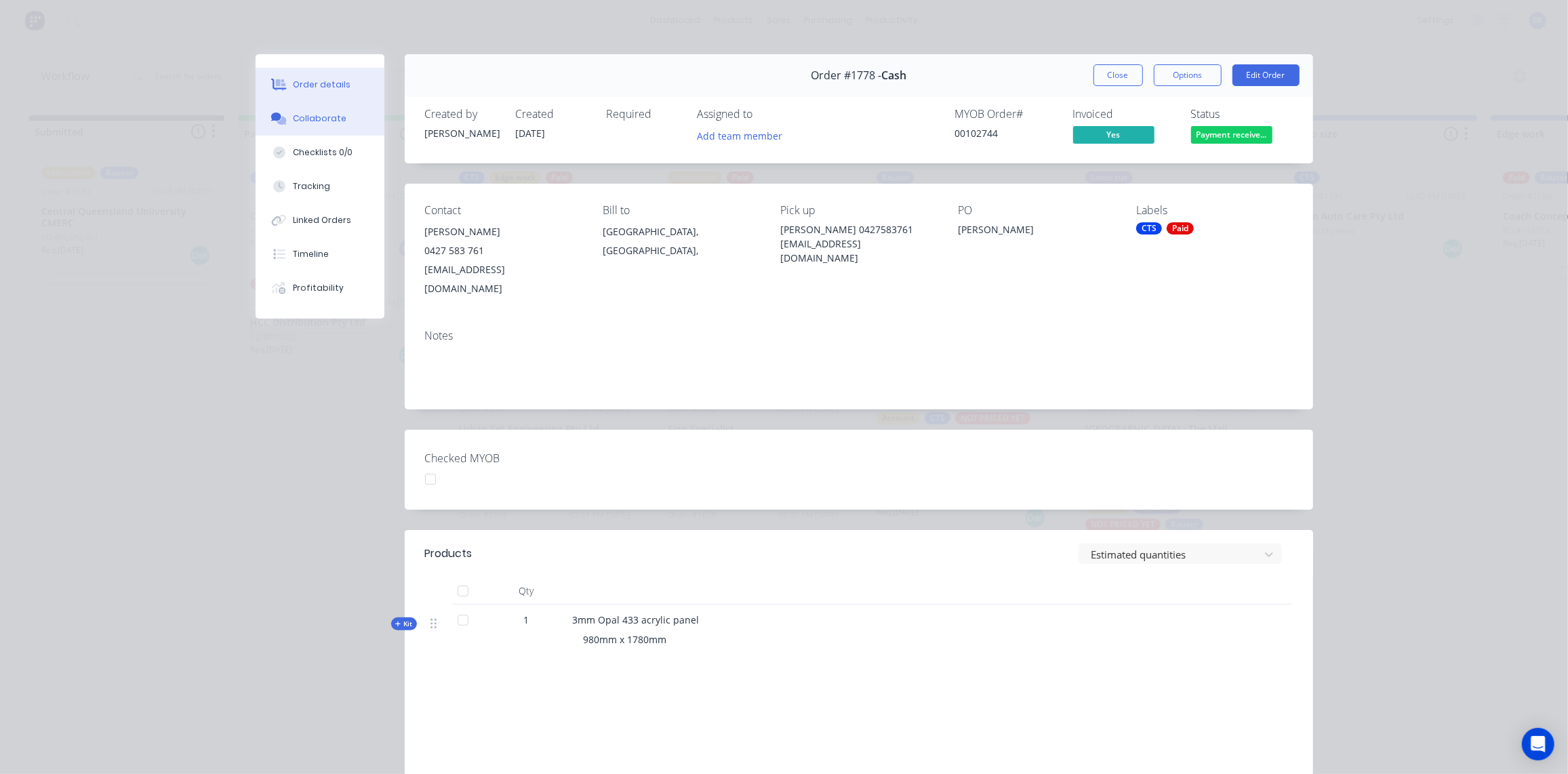
click at [316, 116] on div "Collaborate" at bounding box center [320, 118] width 54 height 12
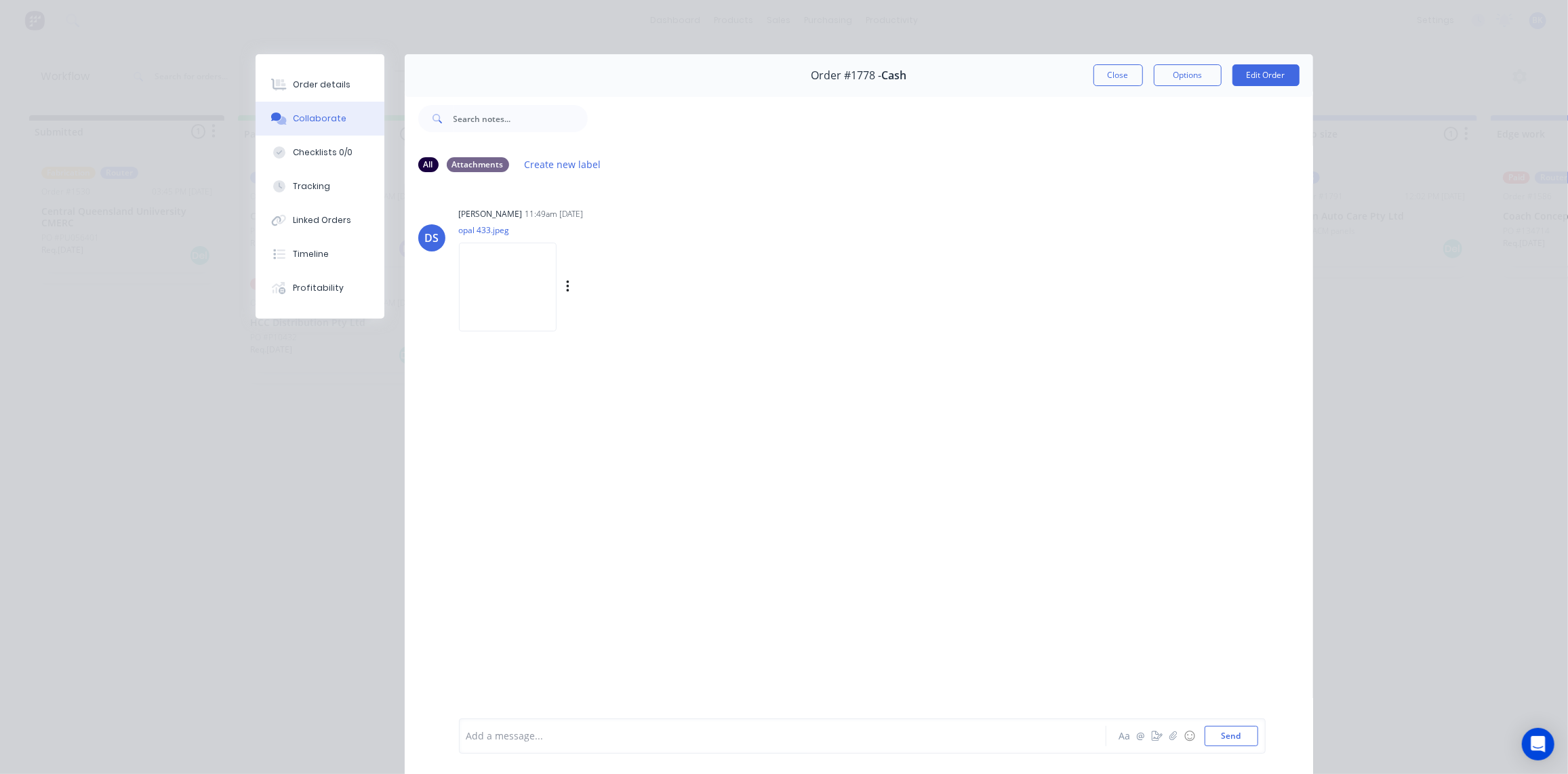
click at [513, 287] on img at bounding box center [507, 286] width 97 height 88
click at [309, 88] on div "Order details" at bounding box center [322, 84] width 57 height 12
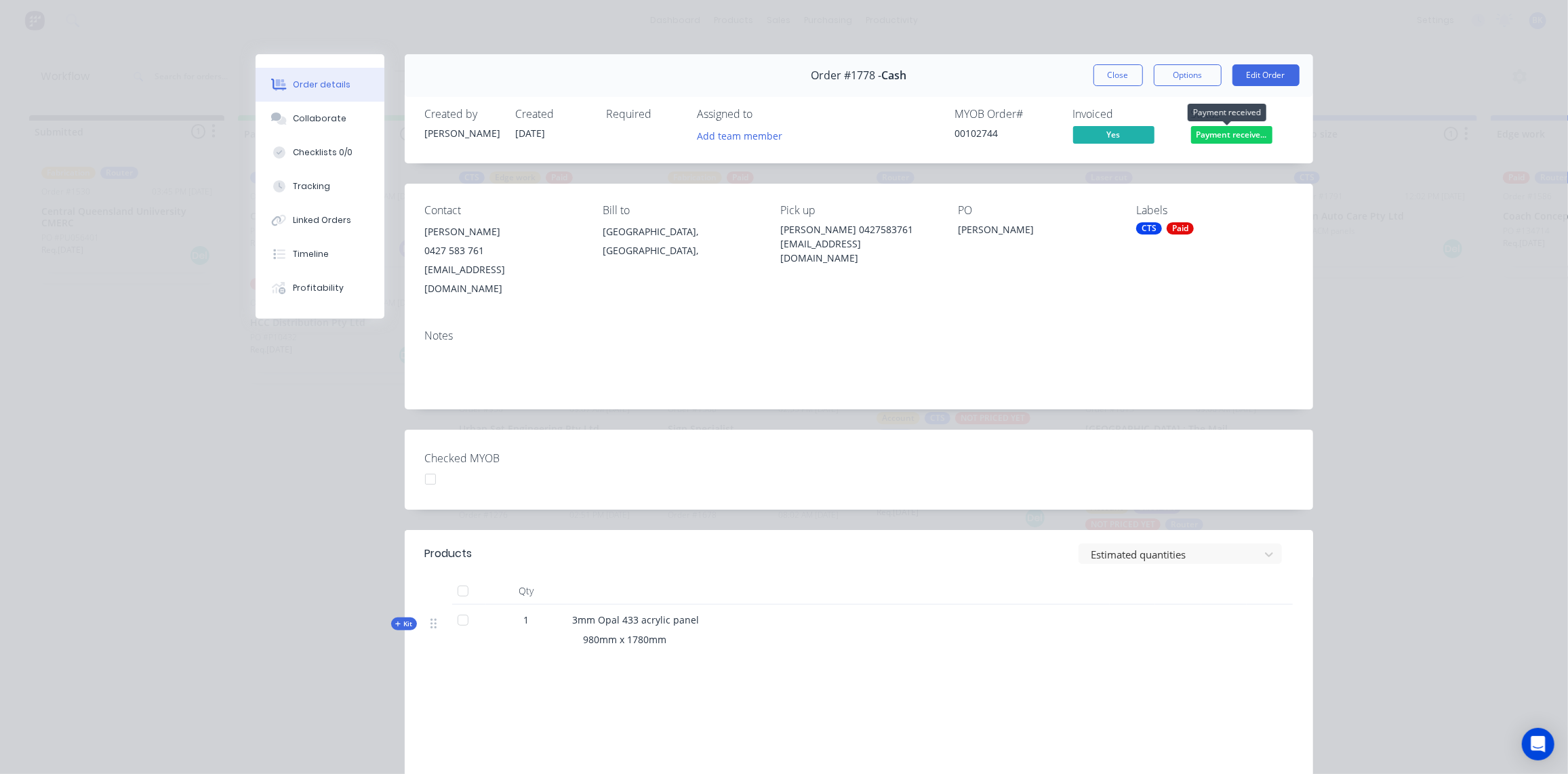
click at [1206, 137] on span "Payment receive..." at bounding box center [1232, 134] width 81 height 17
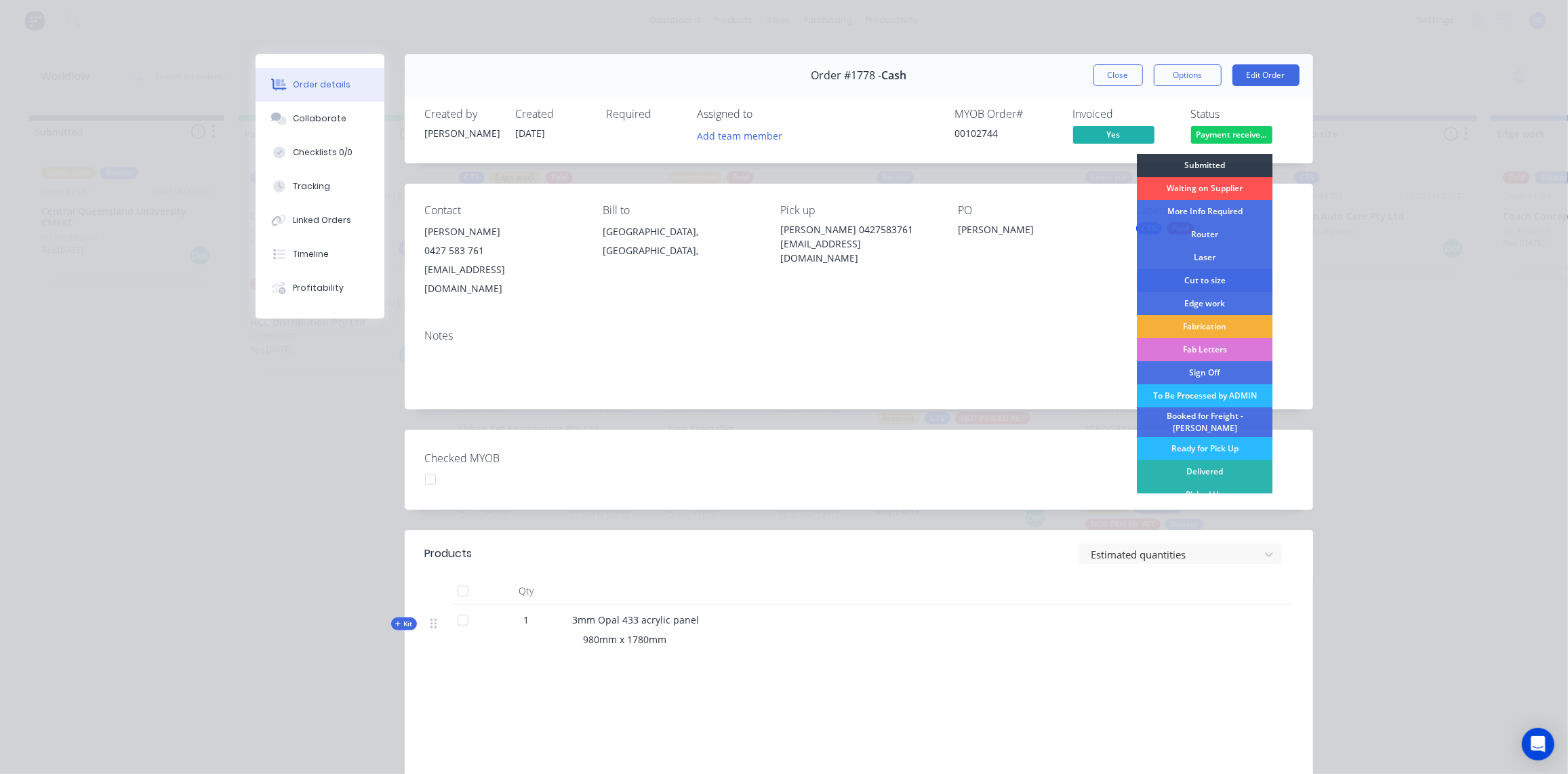
click at [1204, 278] on div "Cut to size" at bounding box center [1204, 280] width 136 height 23
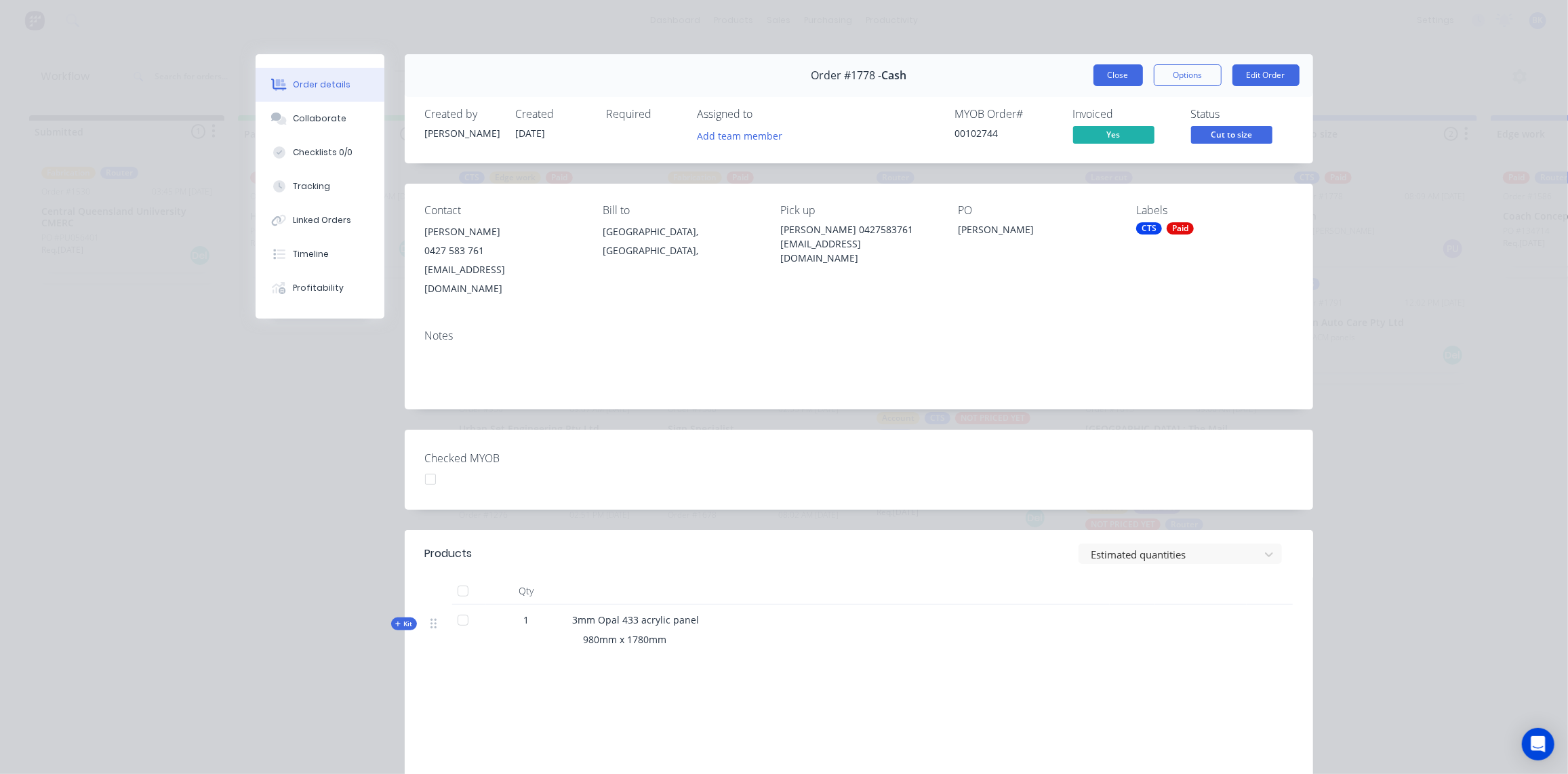
click at [1121, 72] on button "Close" at bounding box center [1118, 76] width 49 height 22
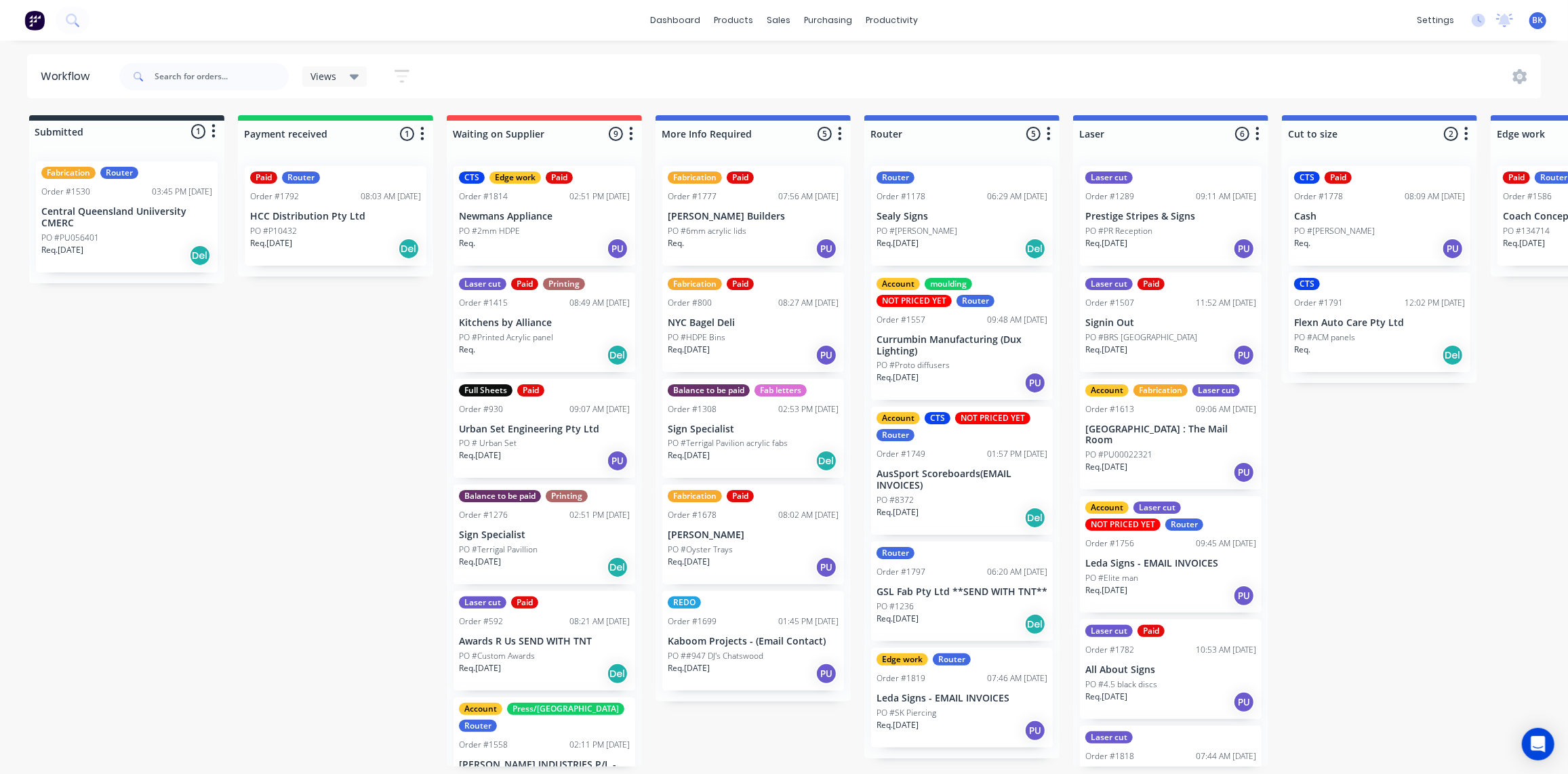
click at [327, 234] on div "PO #P10432" at bounding box center [336, 230] width 171 height 12
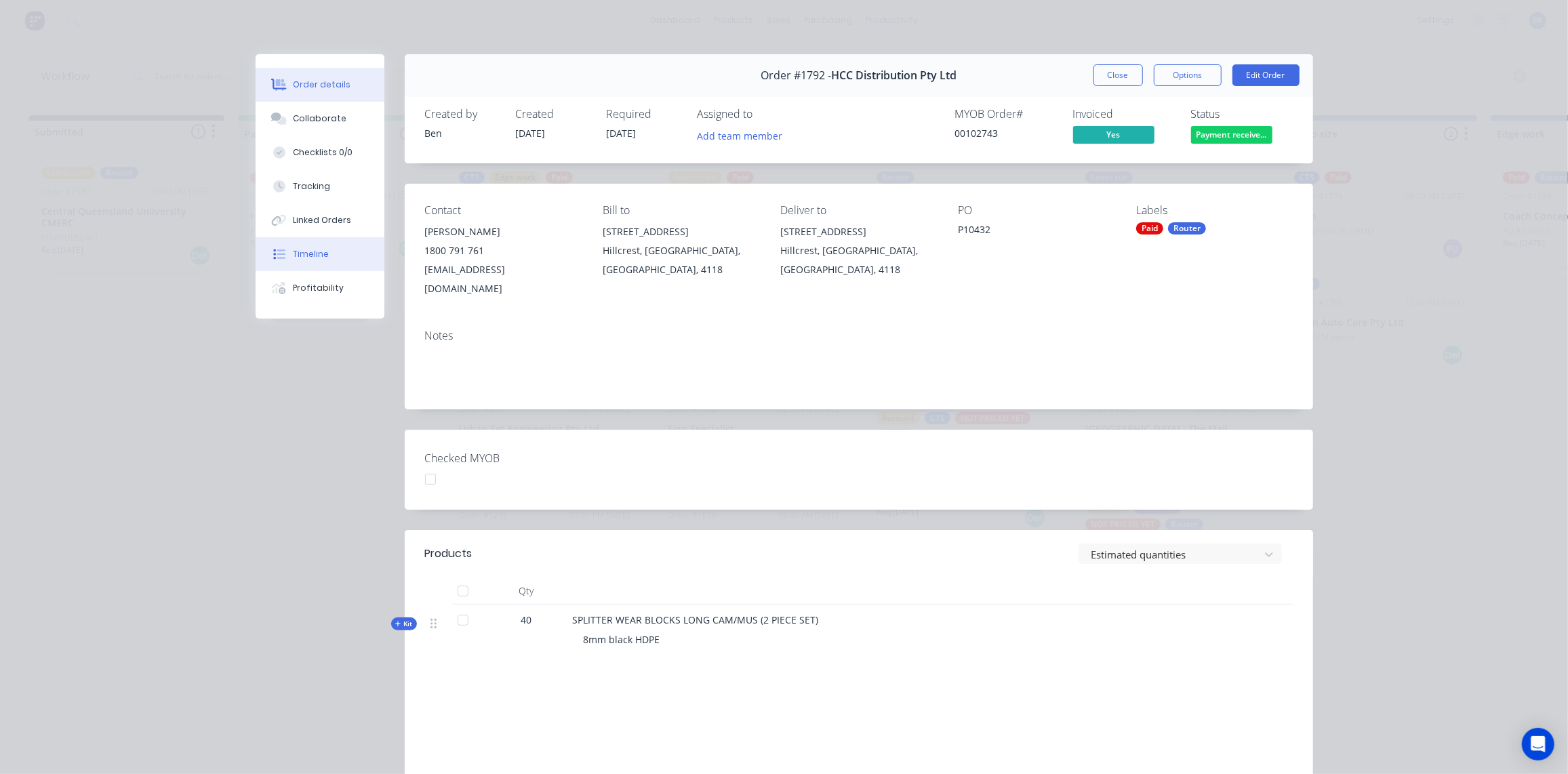
click at [293, 255] on div "Timeline" at bounding box center [311, 253] width 36 height 12
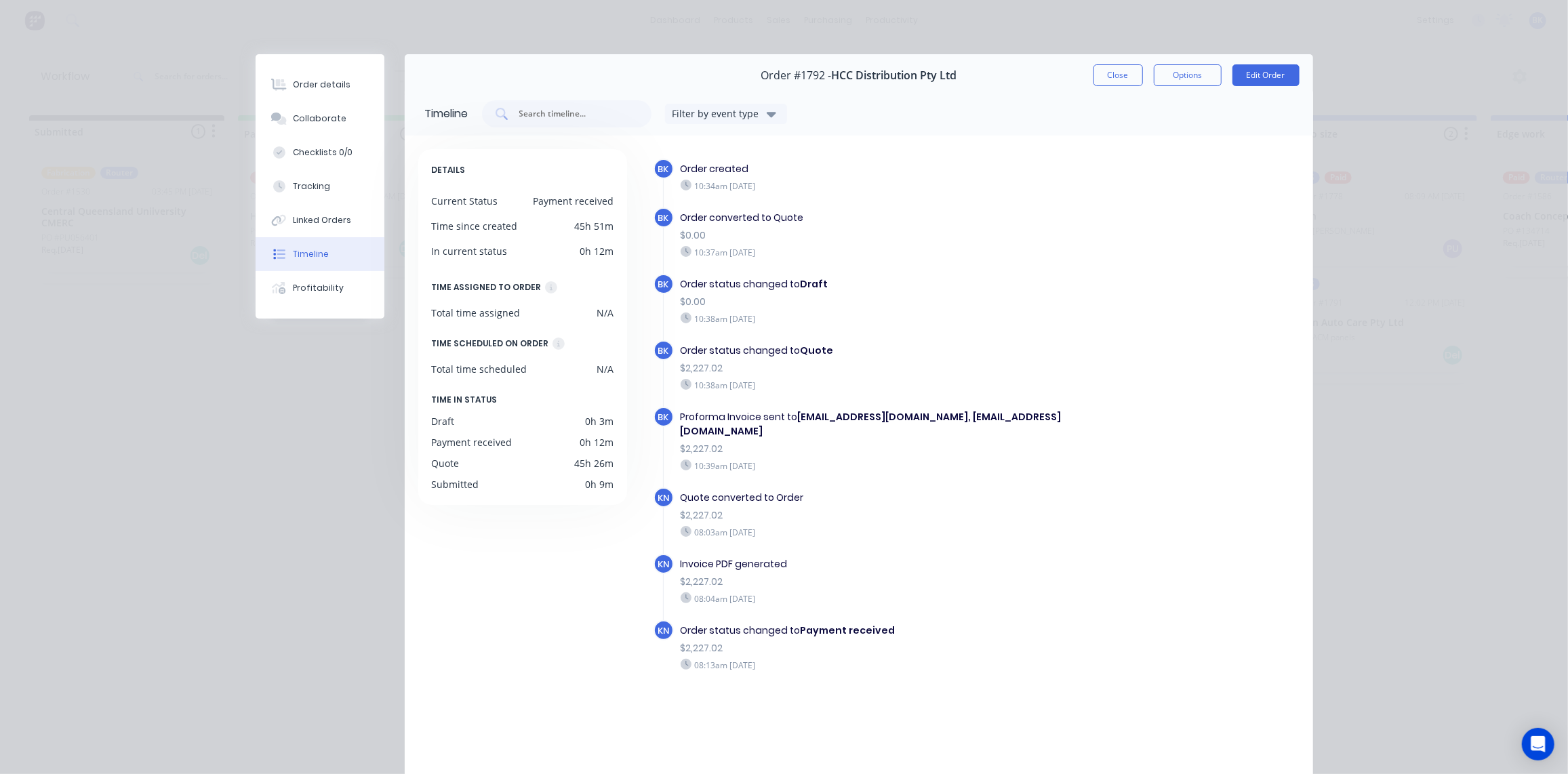
click at [1116, 81] on button "Close" at bounding box center [1118, 76] width 49 height 22
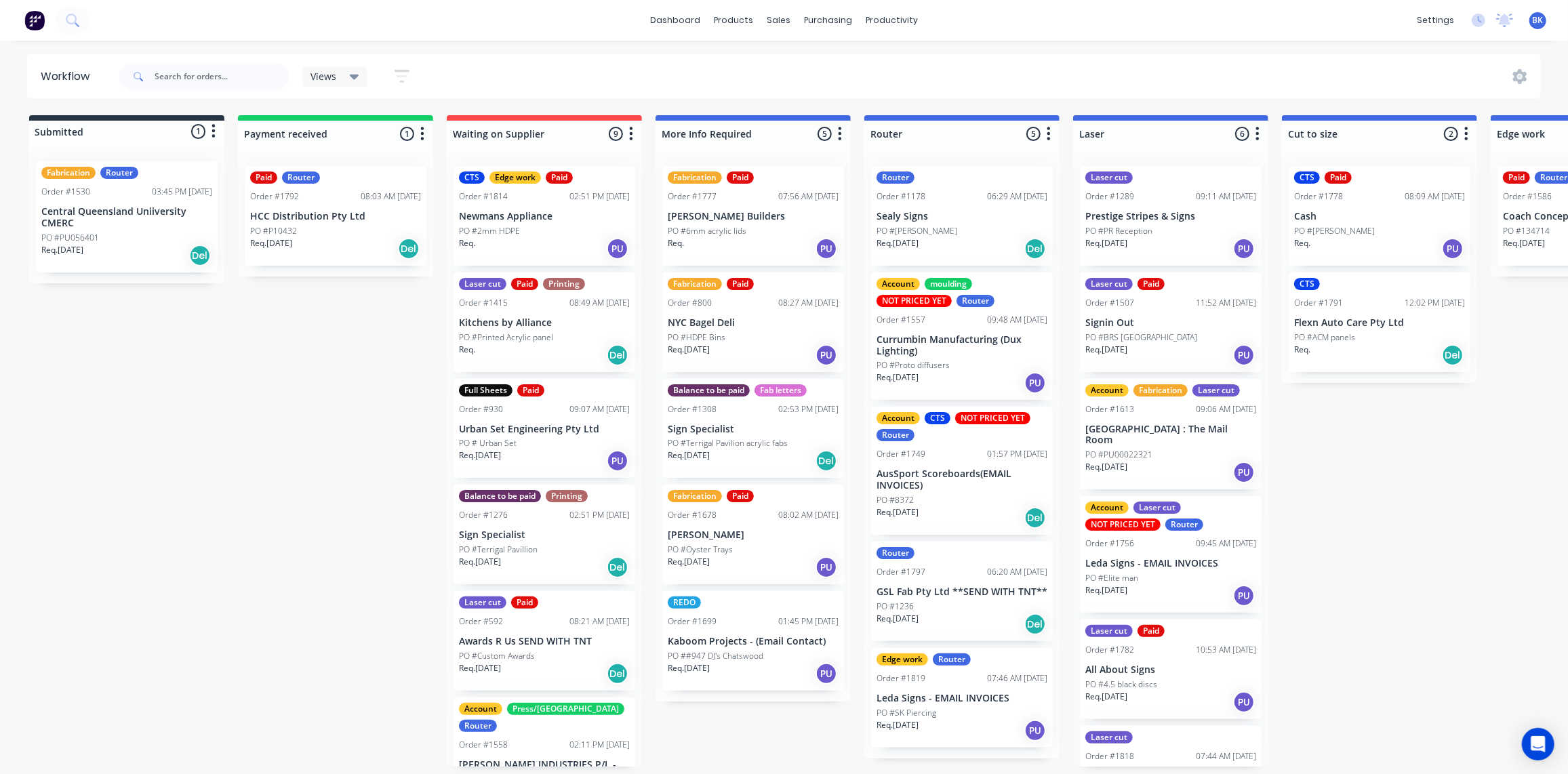
click at [343, 222] on div "Paid Router Order #1792 08:03 AM 09/10/25 HCC Distribution Pty Ltd PO #P10432 R…" at bounding box center [335, 215] width 181 height 99
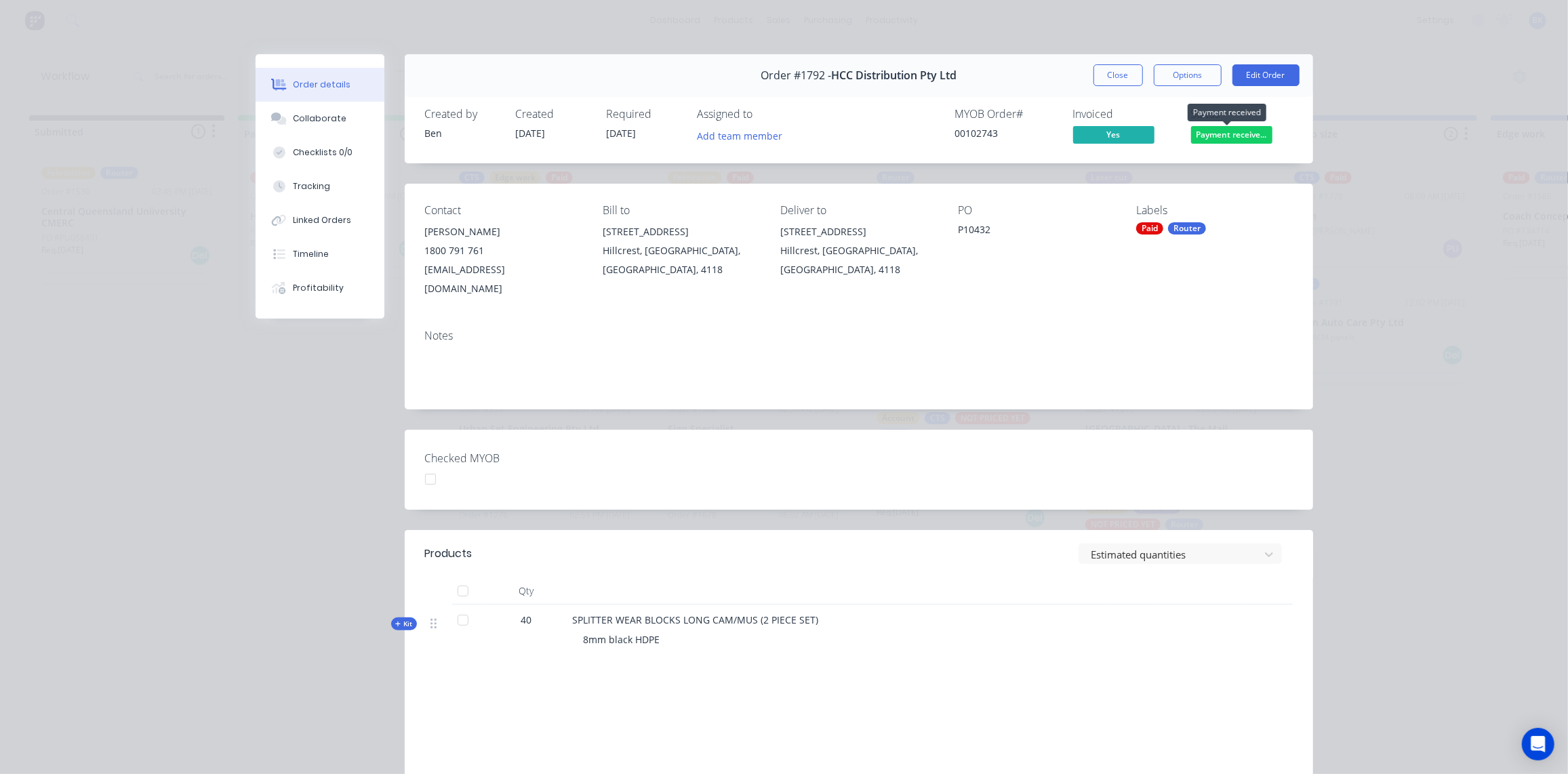
click at [1215, 137] on span "Payment receive..." at bounding box center [1232, 134] width 81 height 17
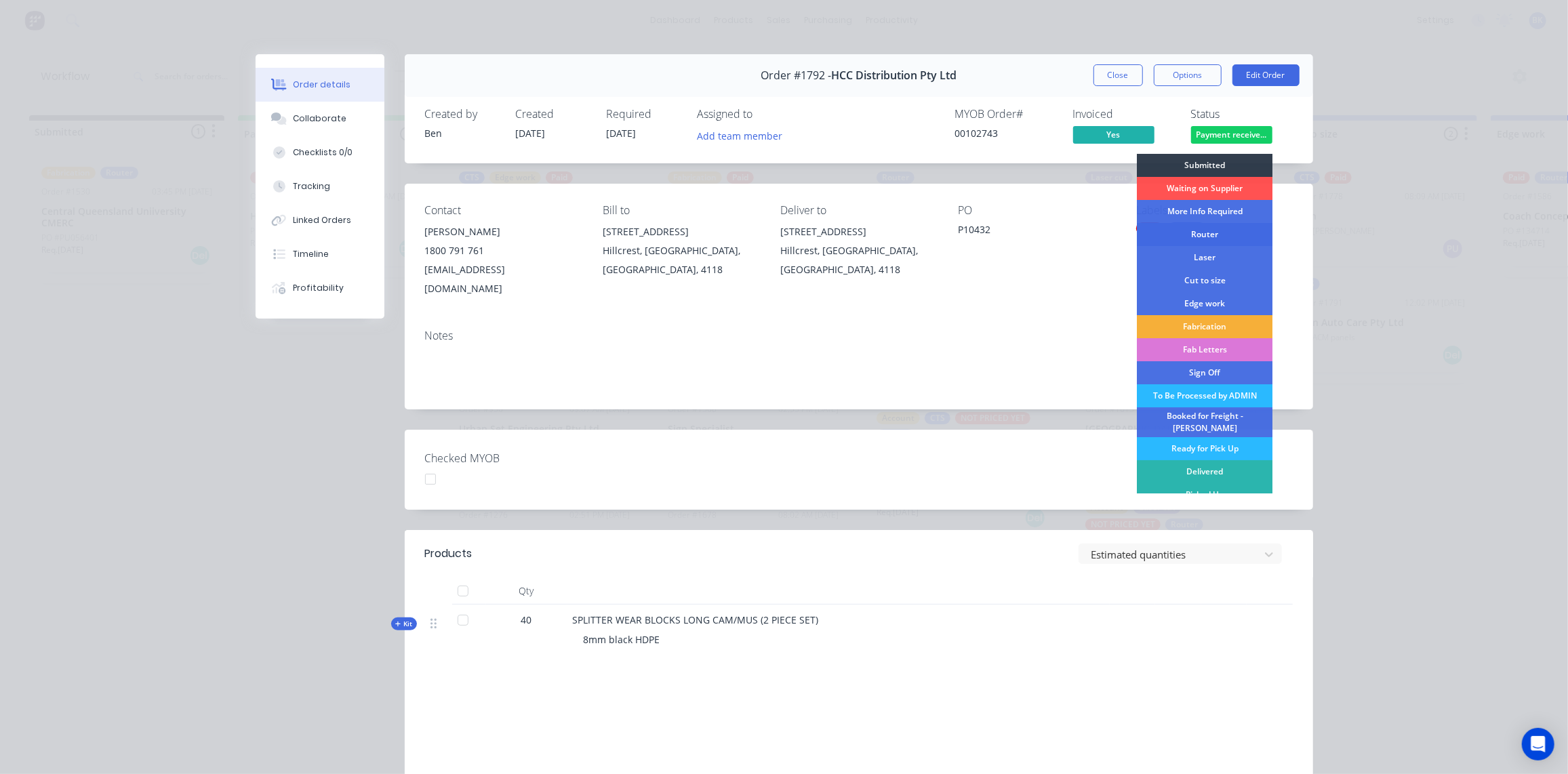
click at [1205, 237] on div "Router" at bounding box center [1204, 234] width 136 height 23
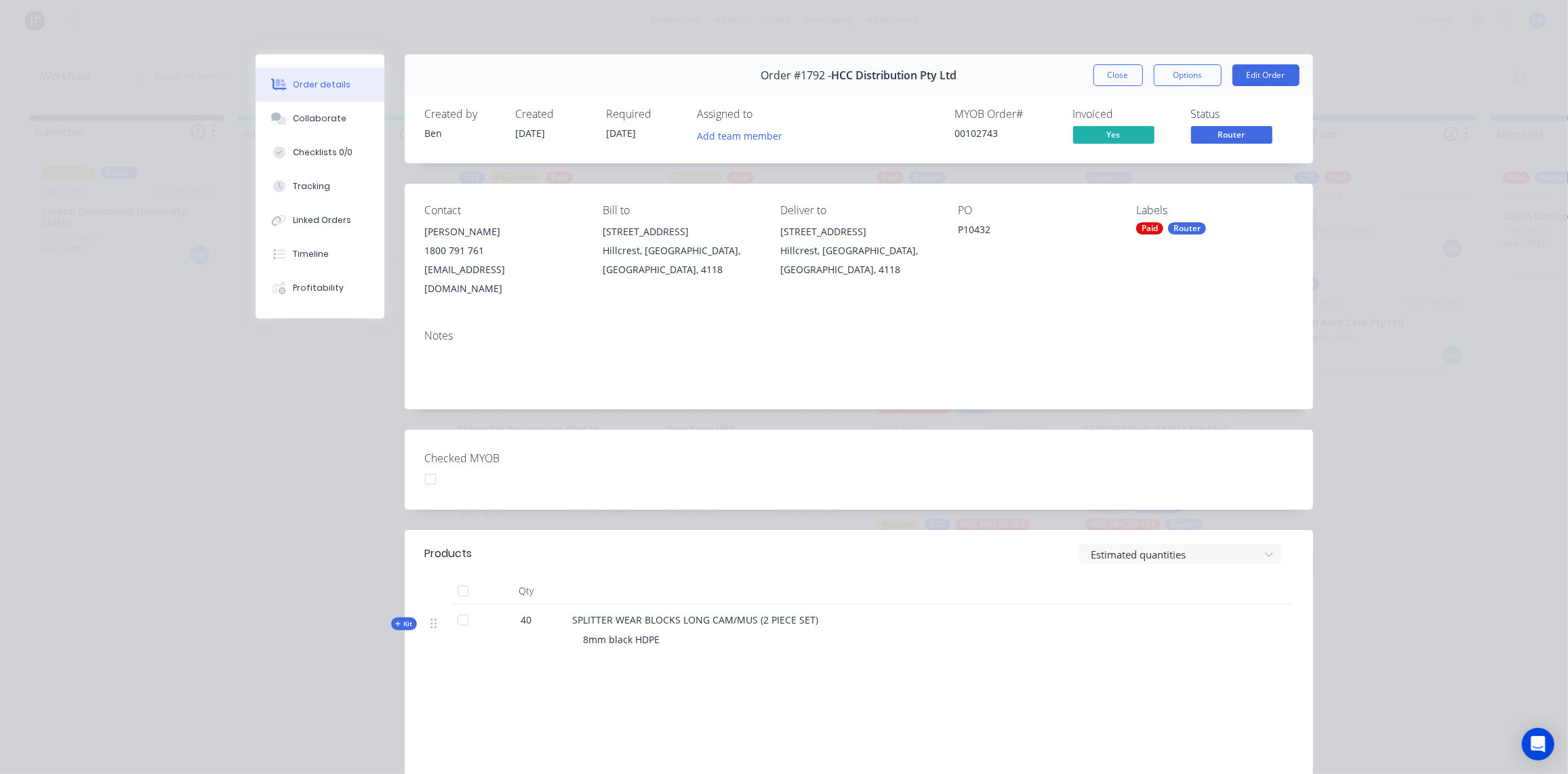
click at [1110, 71] on button "Close" at bounding box center [1118, 76] width 49 height 22
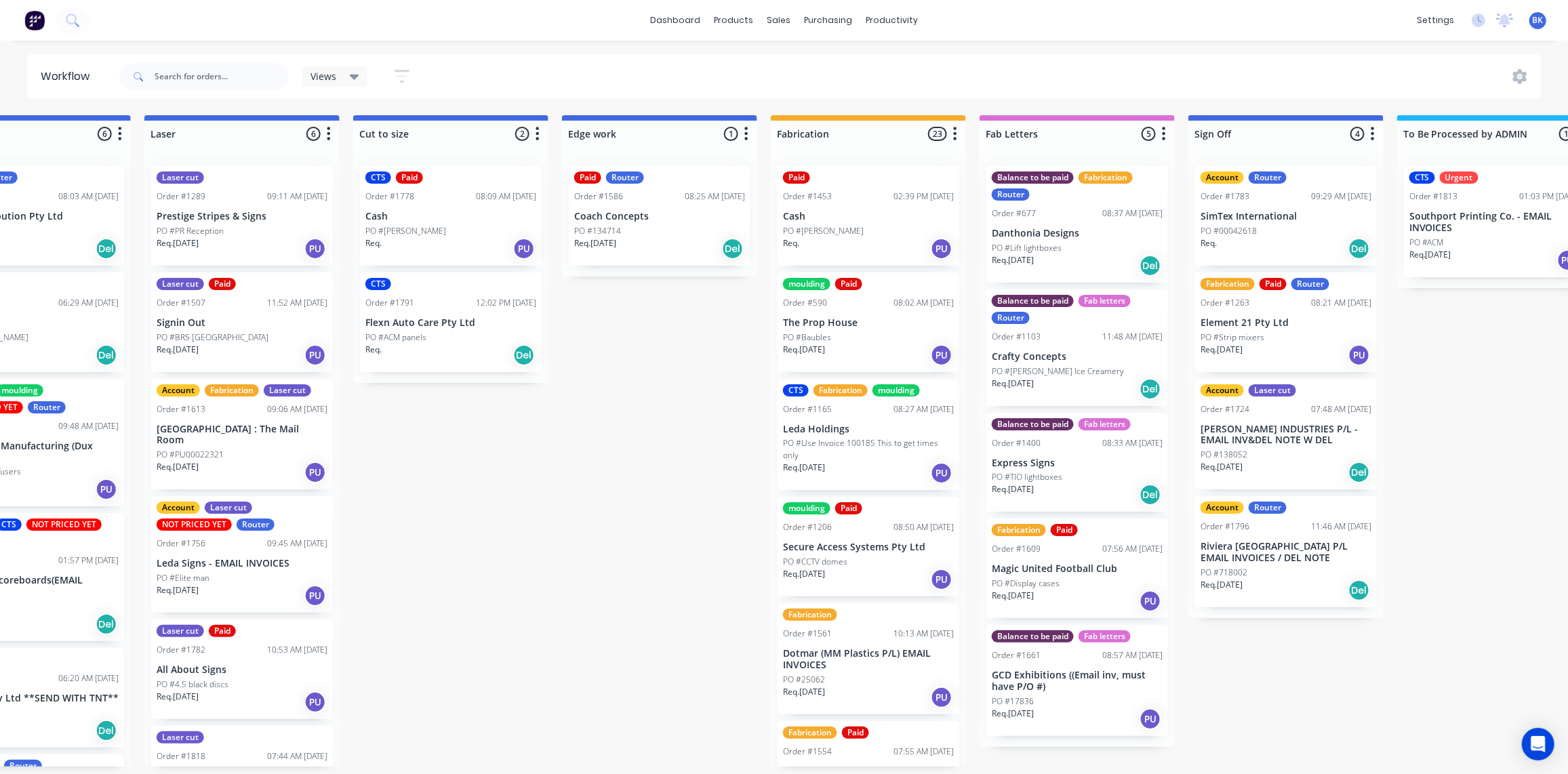
scroll to position [0, 1121]
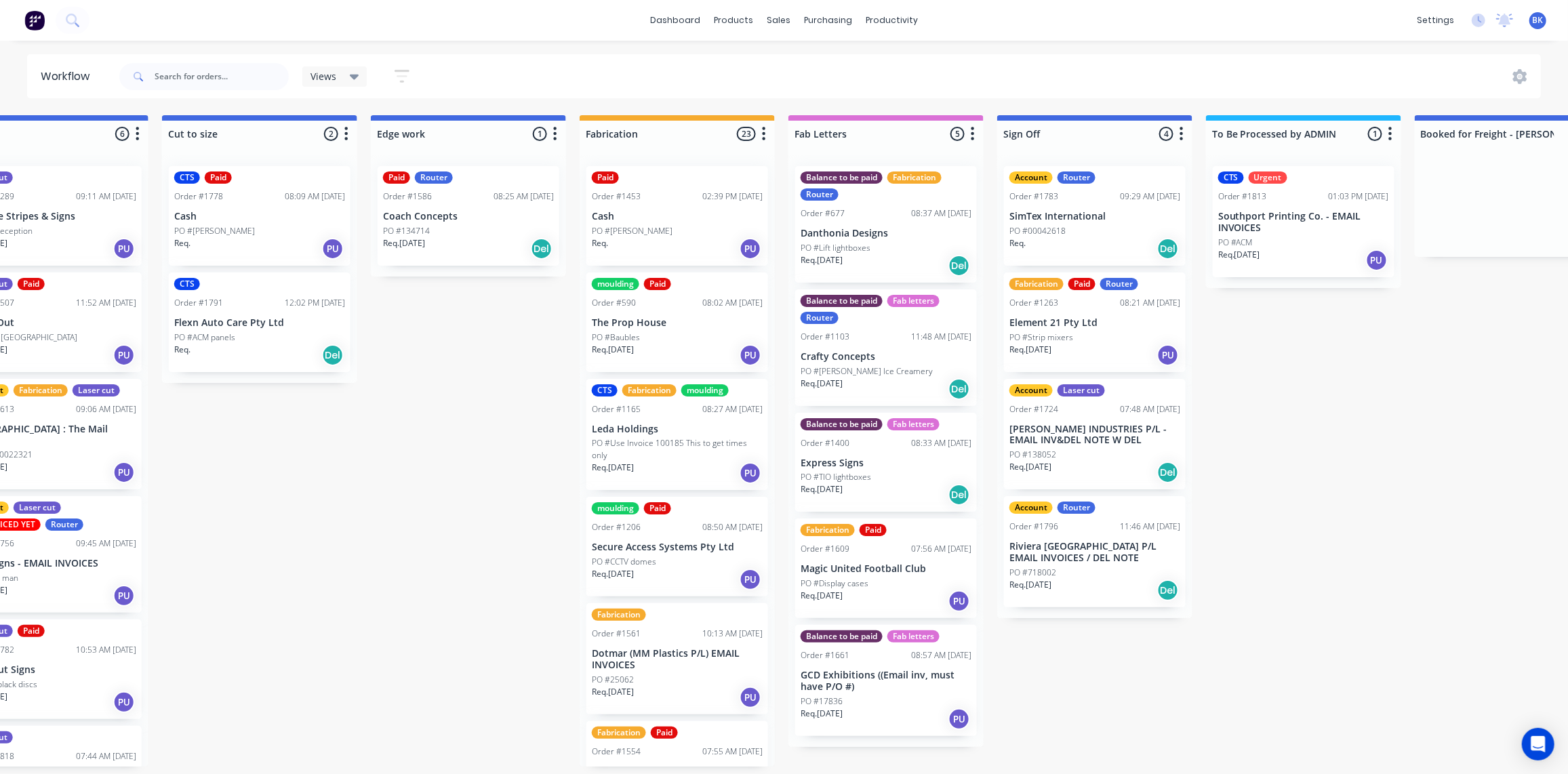
click at [1095, 555] on p "Riviera [GEOGRAPHIC_DATA] P/L EMAIL INVOICES / DEL NOTE" at bounding box center [1095, 552] width 171 height 23
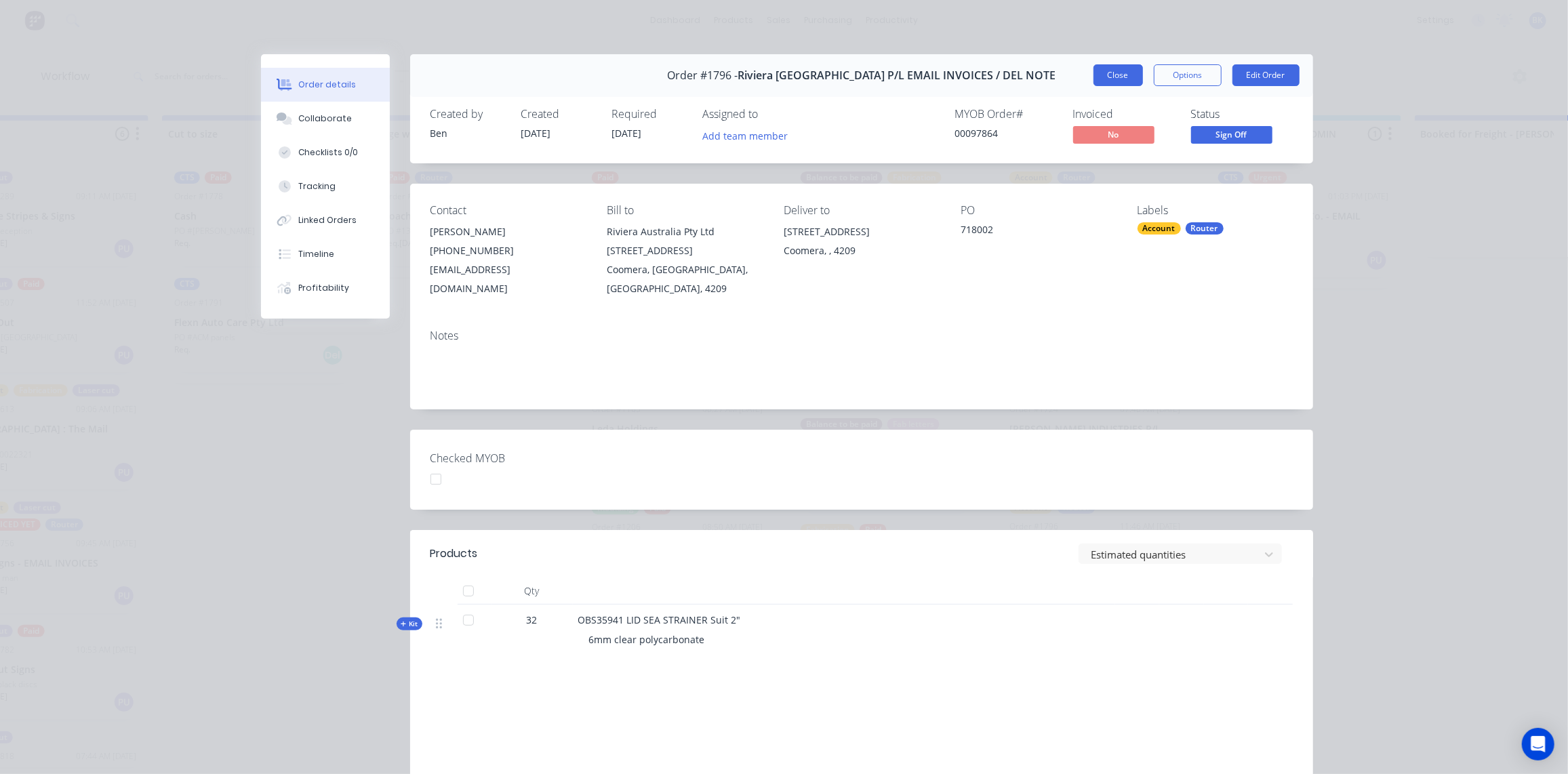
click at [1105, 72] on button "Close" at bounding box center [1118, 76] width 49 height 22
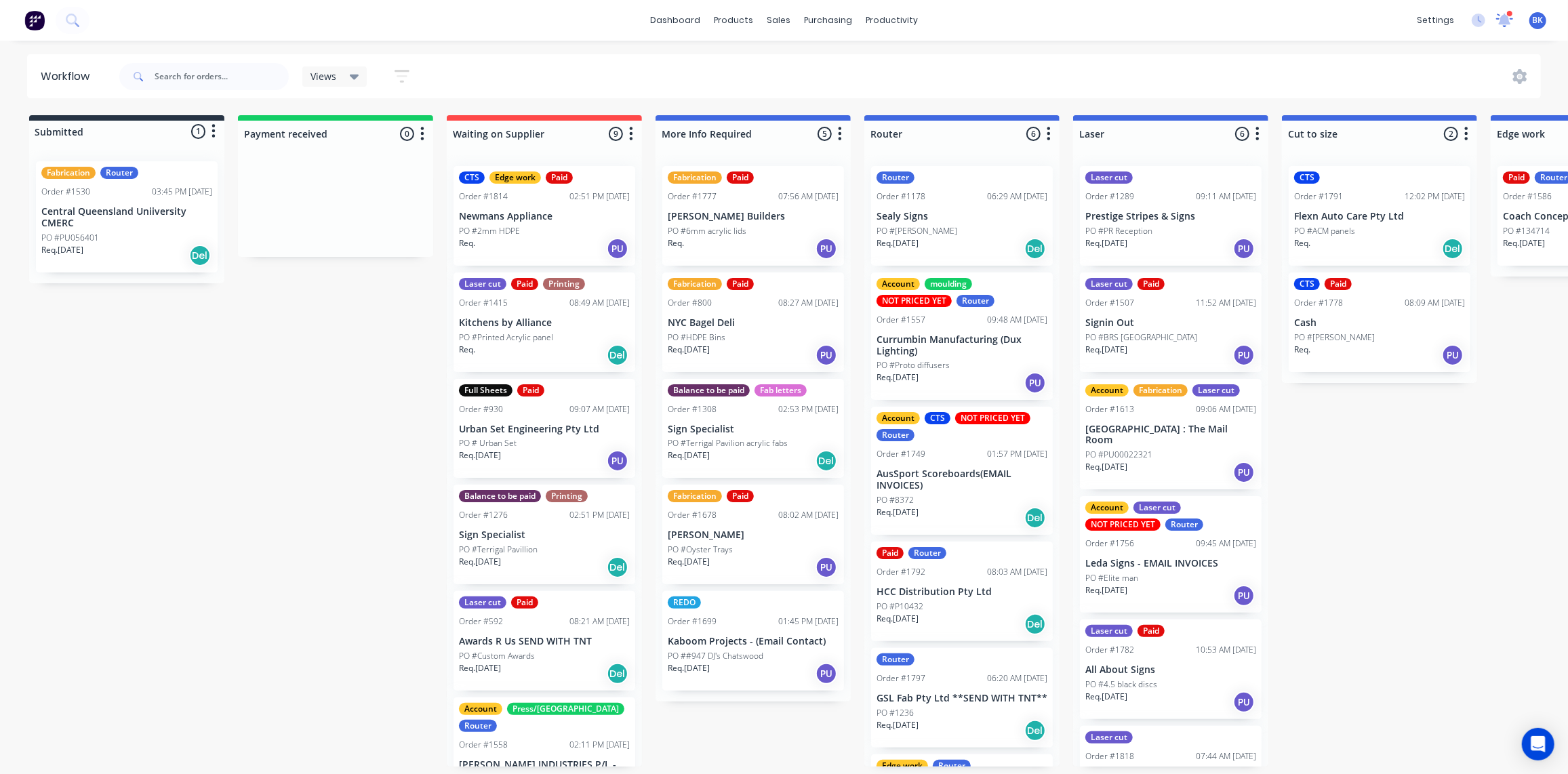
click at [1502, 18] on icon at bounding box center [1505, 17] width 13 height 12
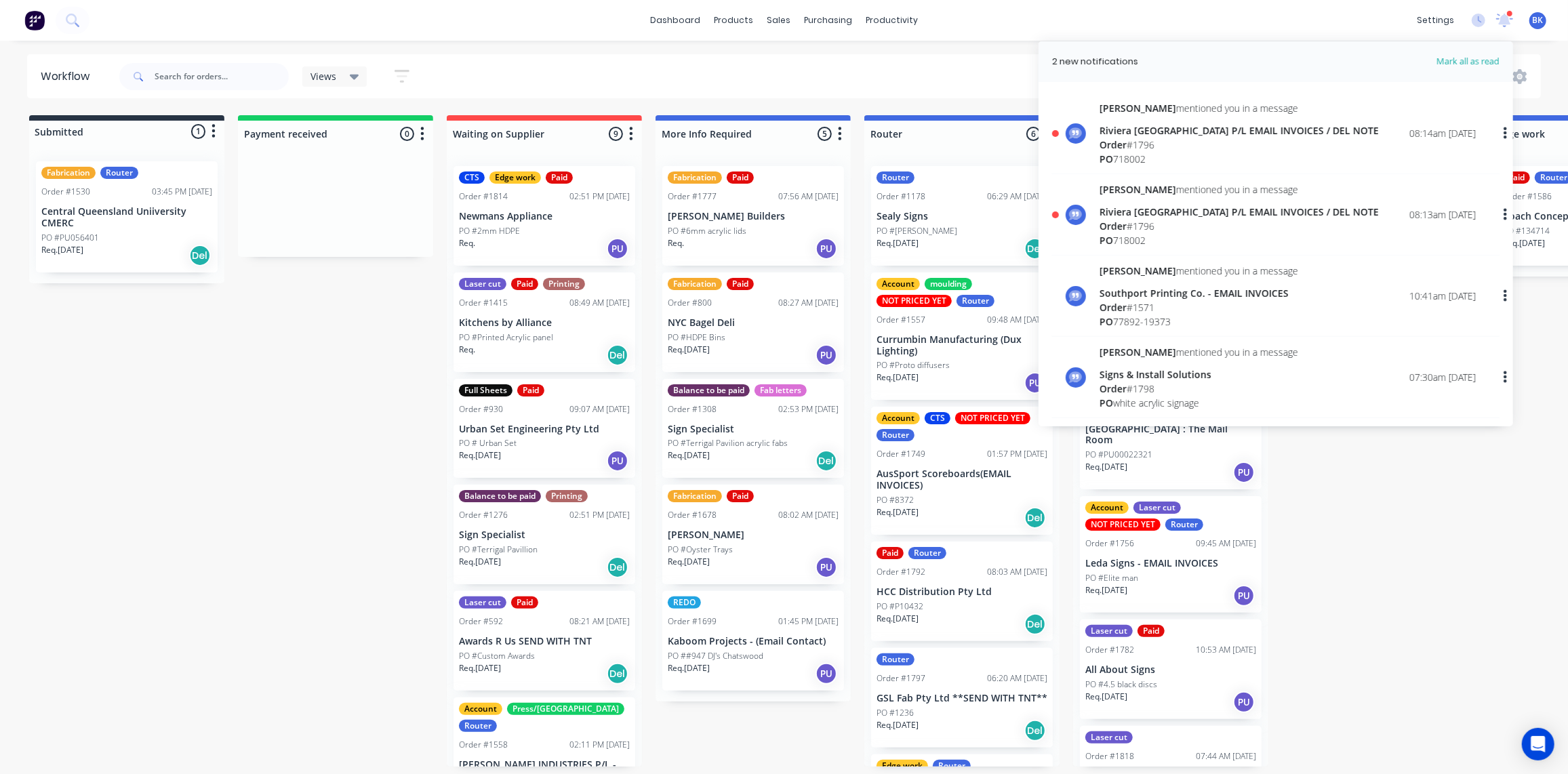
click at [1136, 214] on div "Riviera [GEOGRAPHIC_DATA] P/L EMAIL INVOICES / DEL NOTE" at bounding box center [1239, 212] width 280 height 15
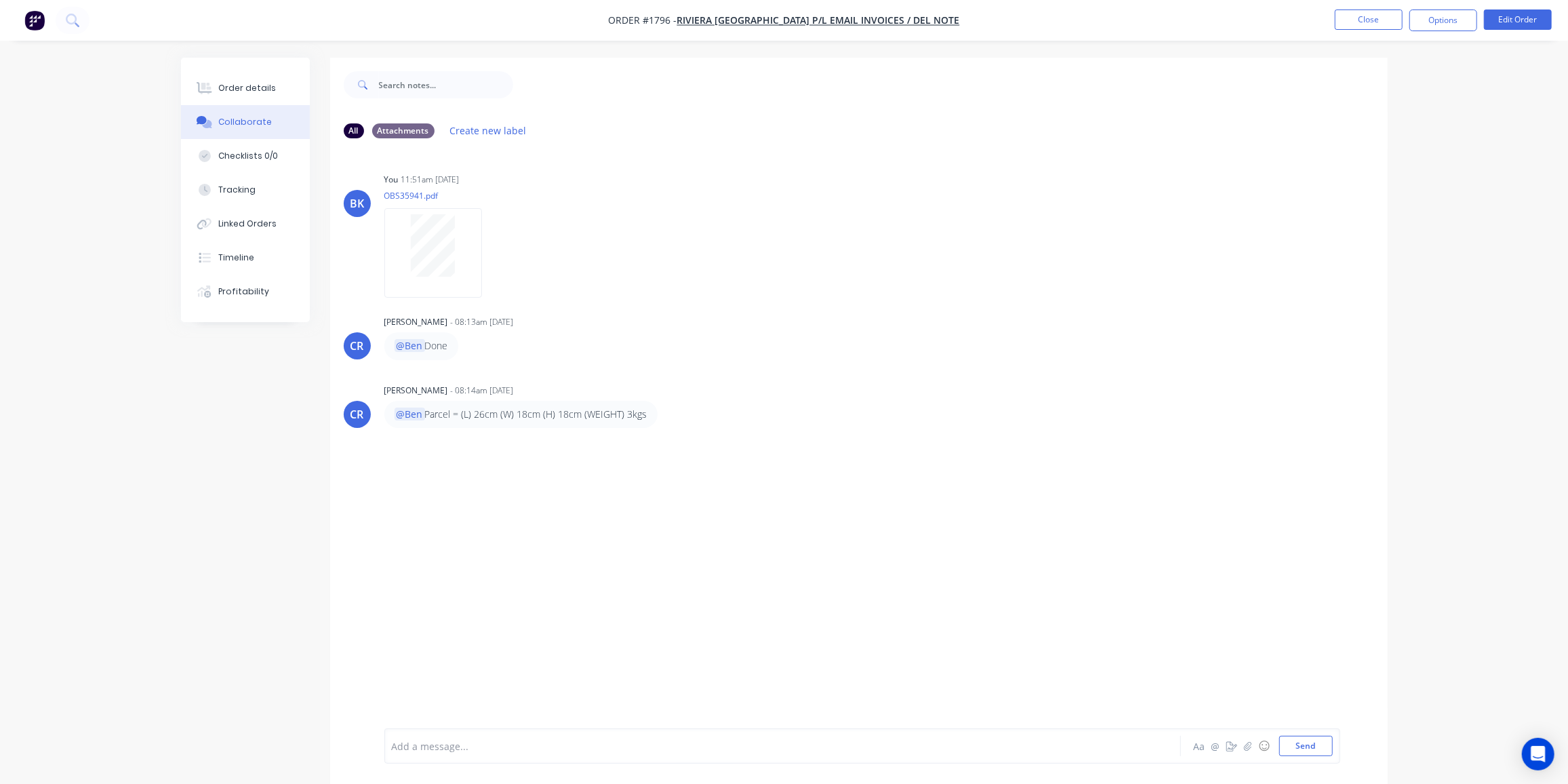
click at [452, 741] on div at bounding box center [745, 747] width 705 height 15
click at [1302, 747] on button "Send" at bounding box center [1306, 747] width 54 height 20
click at [1378, 21] on button "Close" at bounding box center [1368, 19] width 67 height 20
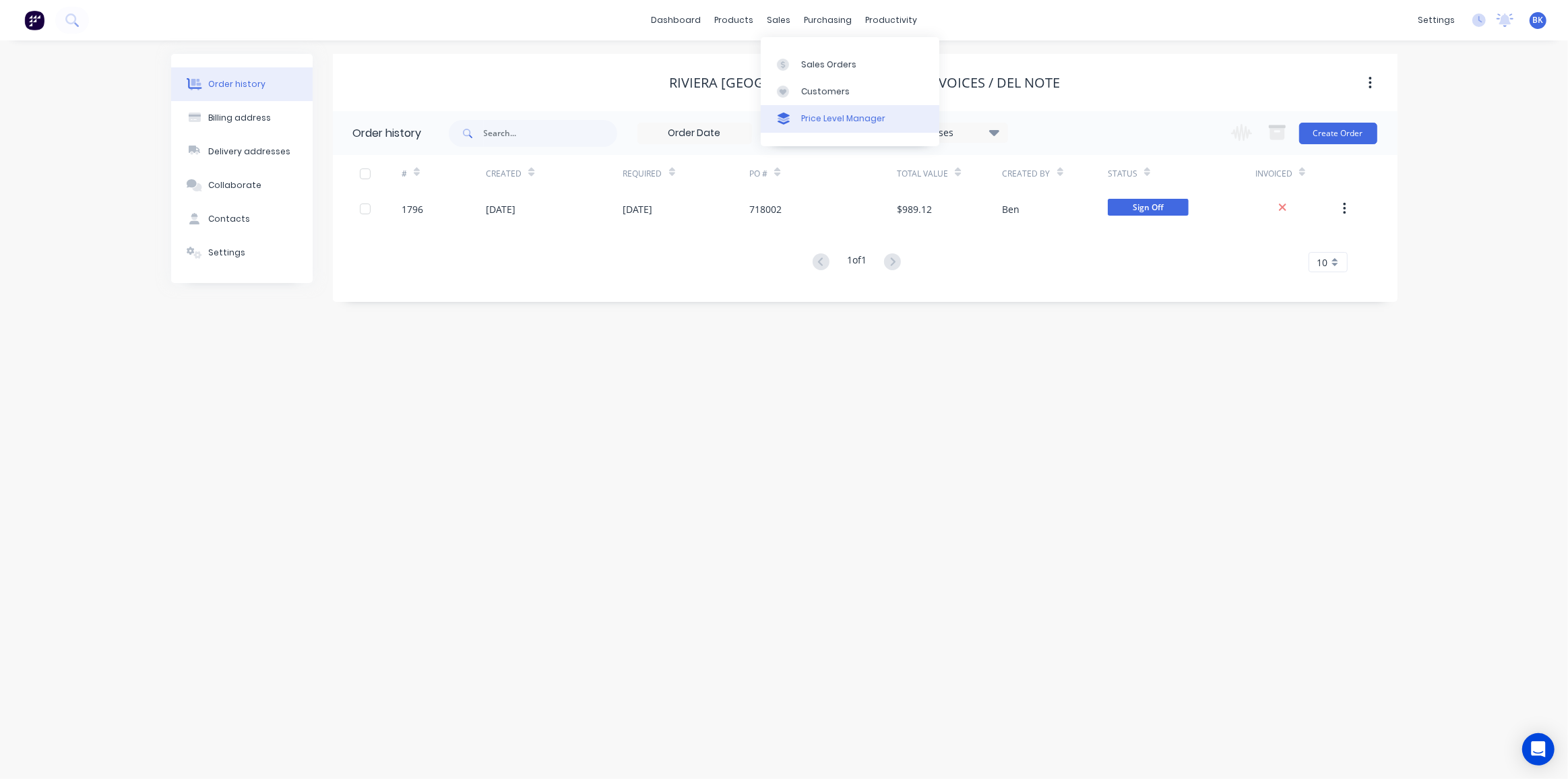
drag, startPoint x: 810, startPoint y: 62, endPoint x: 761, endPoint y: 120, distance: 75.9
click at [810, 62] on div "Sales Orders" at bounding box center [828, 64] width 55 height 12
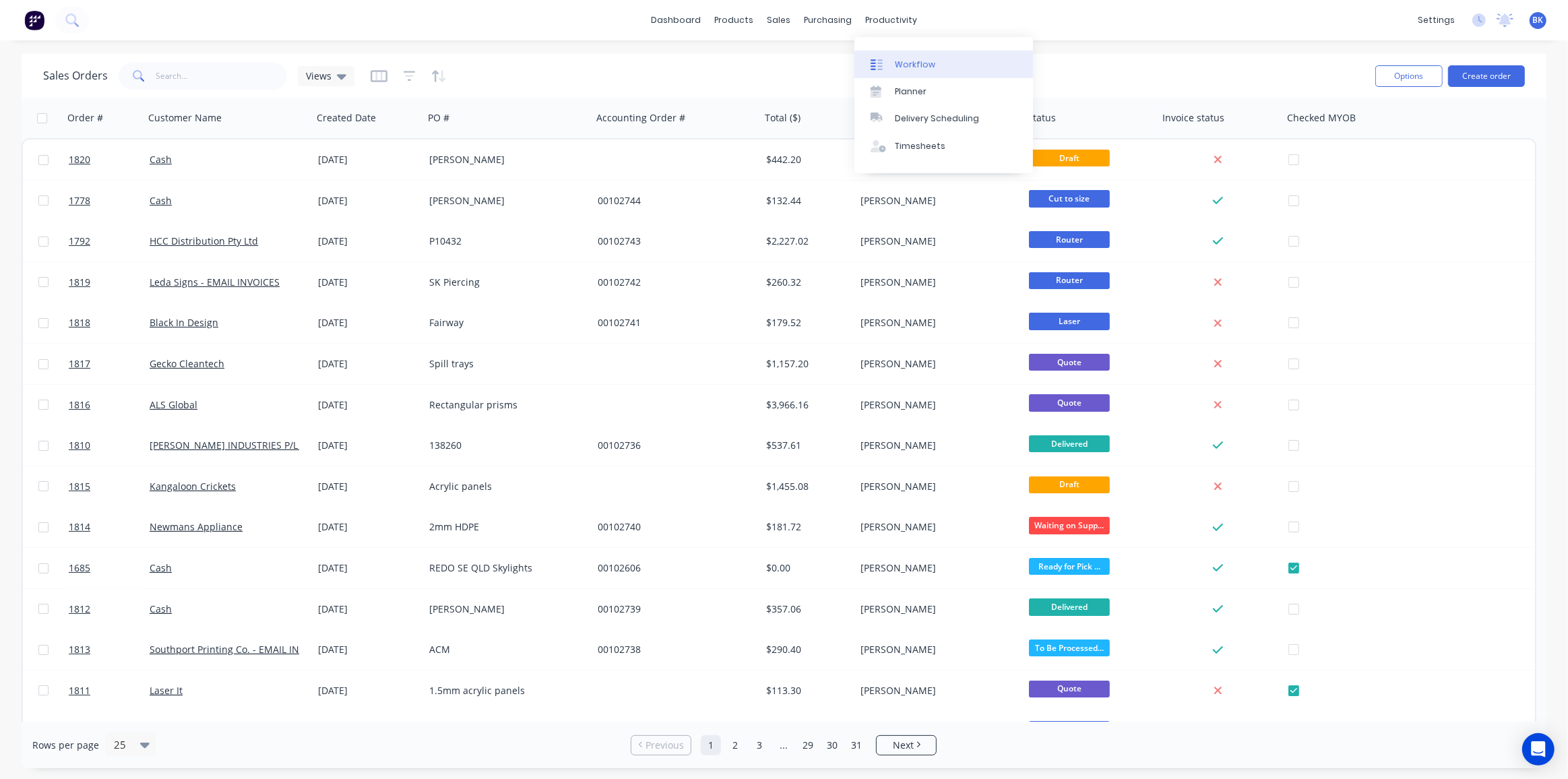
click at [923, 63] on div "Workflow" at bounding box center [914, 64] width 41 height 12
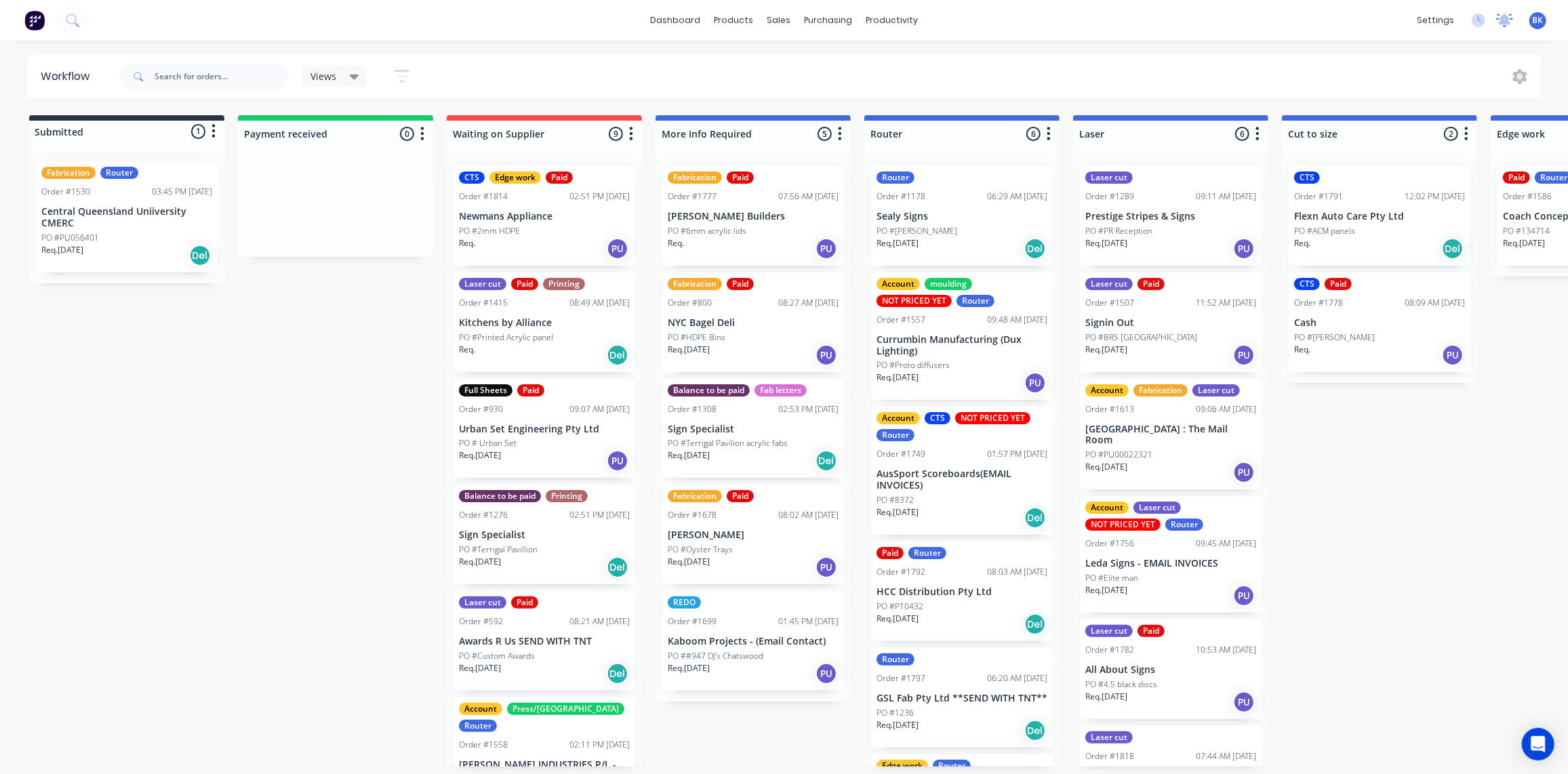
click at [1508, 23] on icon at bounding box center [1505, 19] width 12 height 11
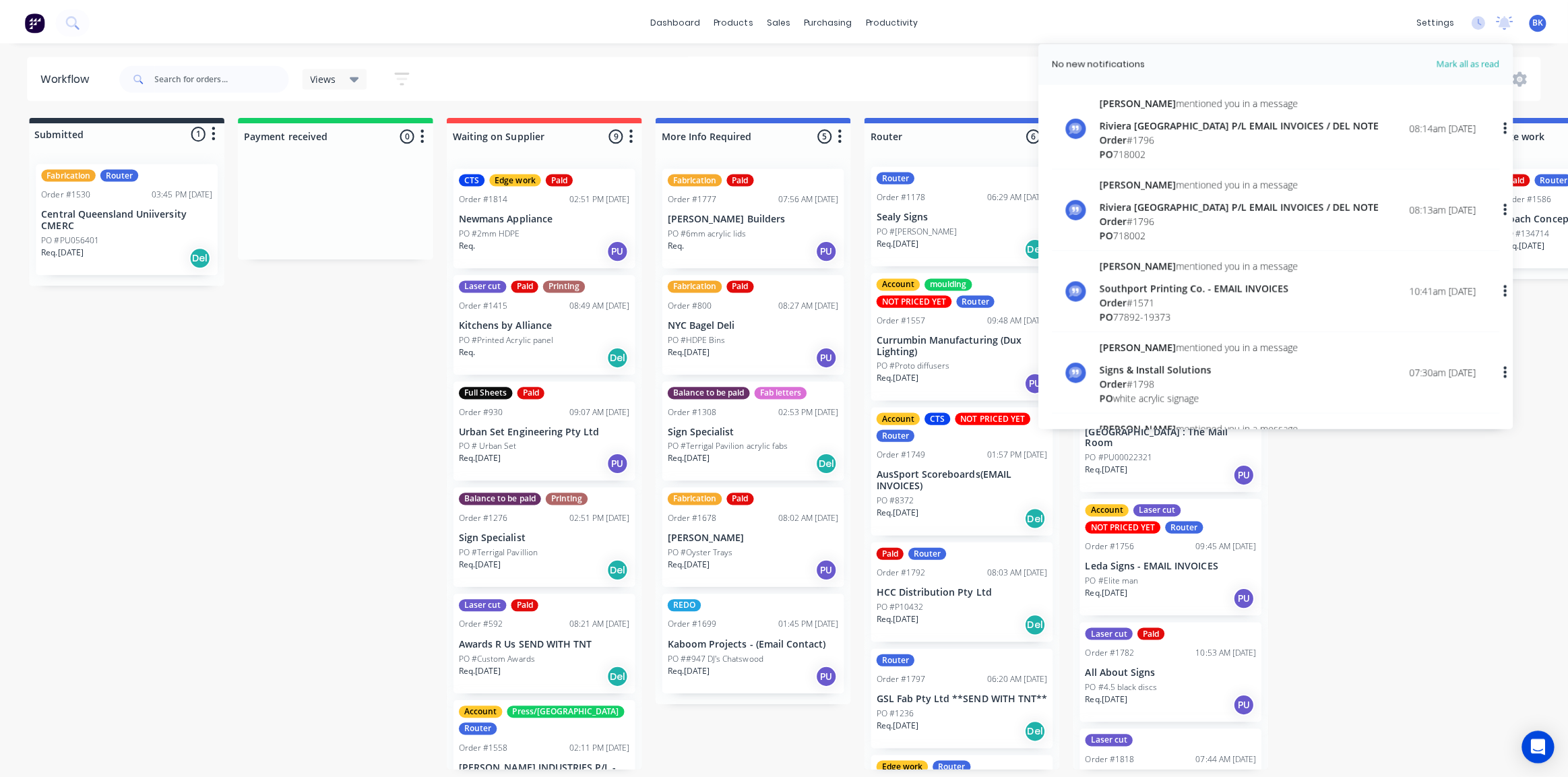
scroll to position [2, 0]
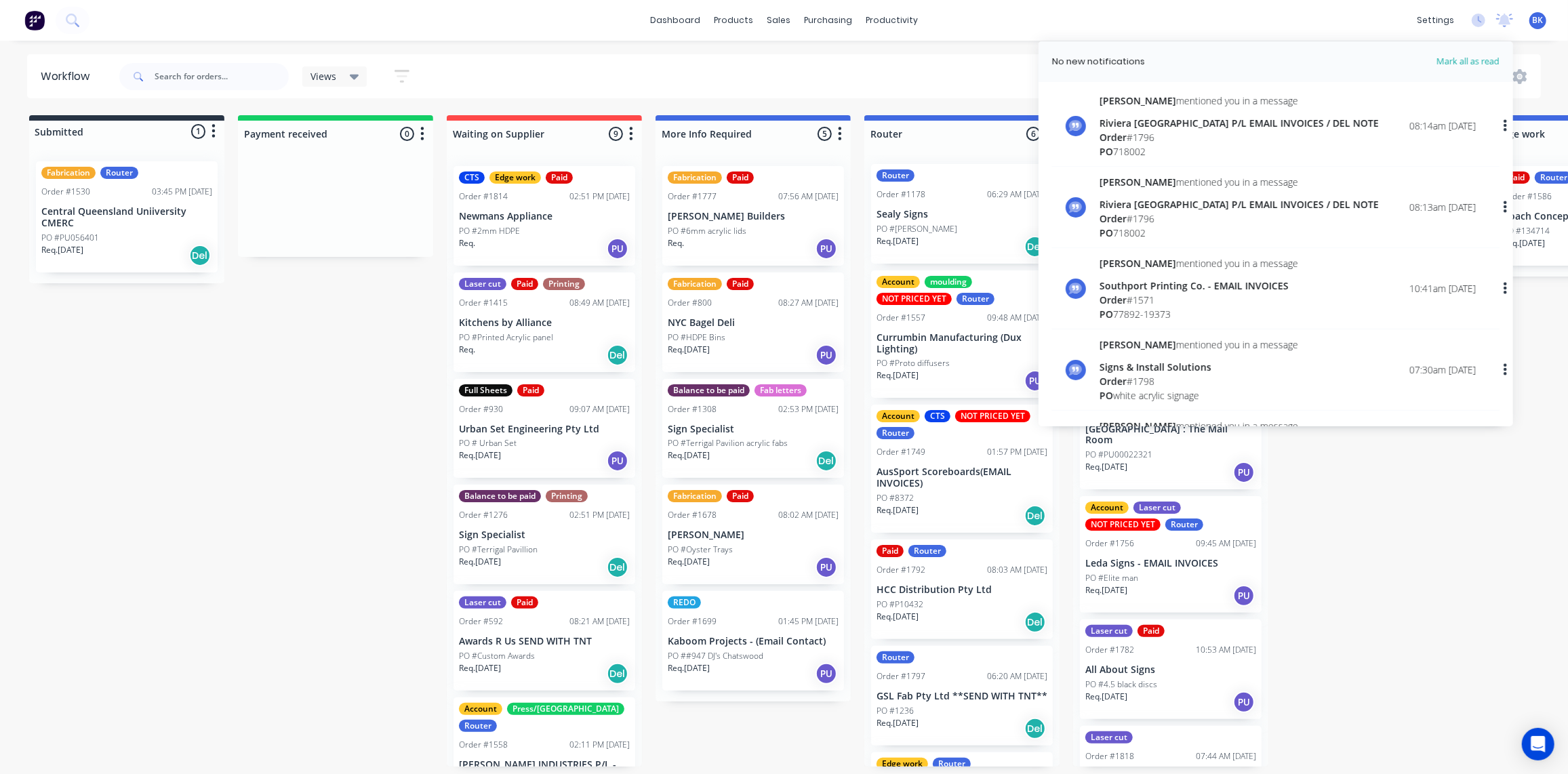
click at [1136, 122] on div "Riviera [GEOGRAPHIC_DATA] P/L EMAIL INVOICES / DEL NOTE" at bounding box center [1239, 123] width 280 height 15
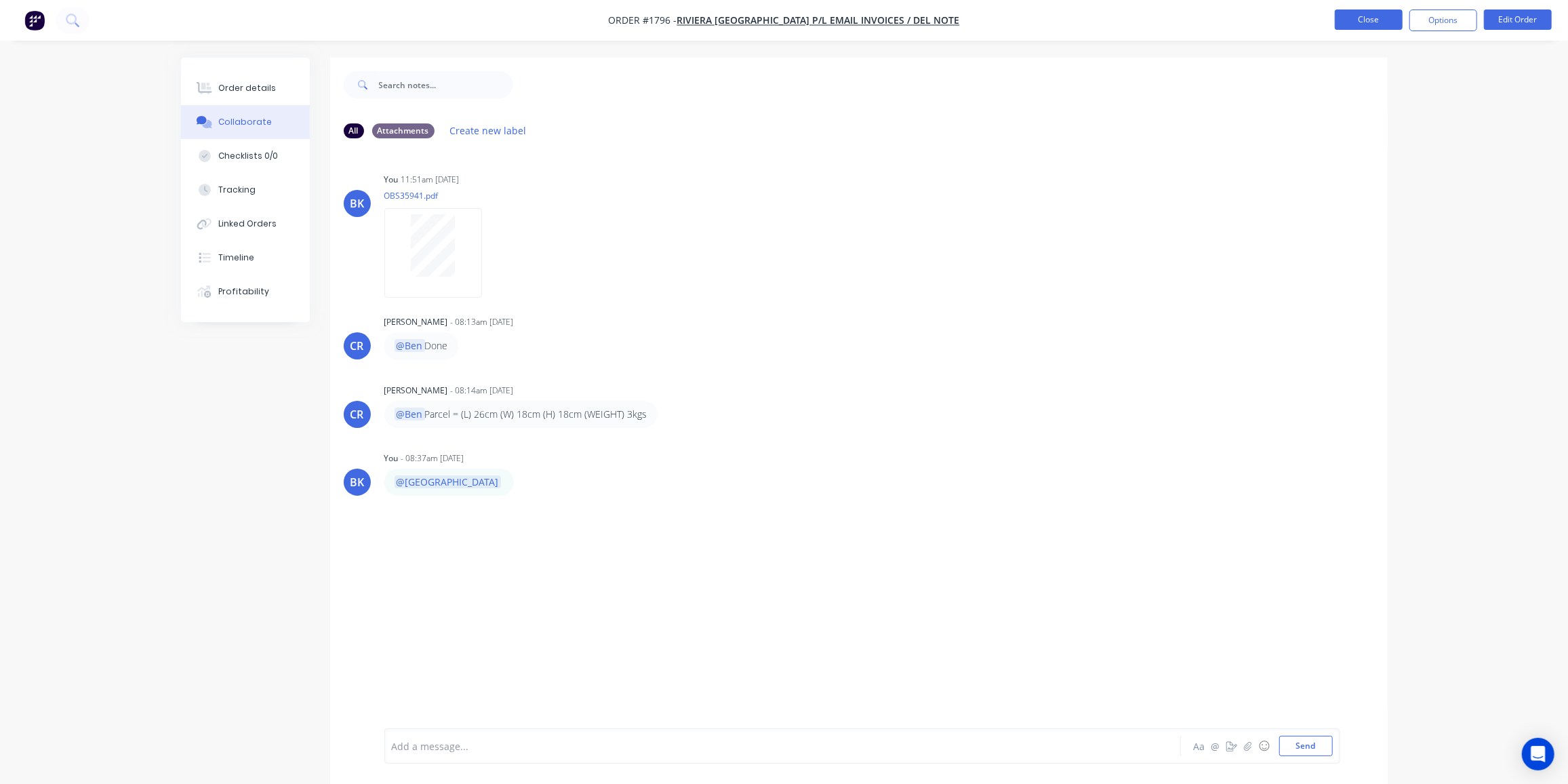
click at [1367, 13] on button "Close" at bounding box center [1368, 19] width 67 height 20
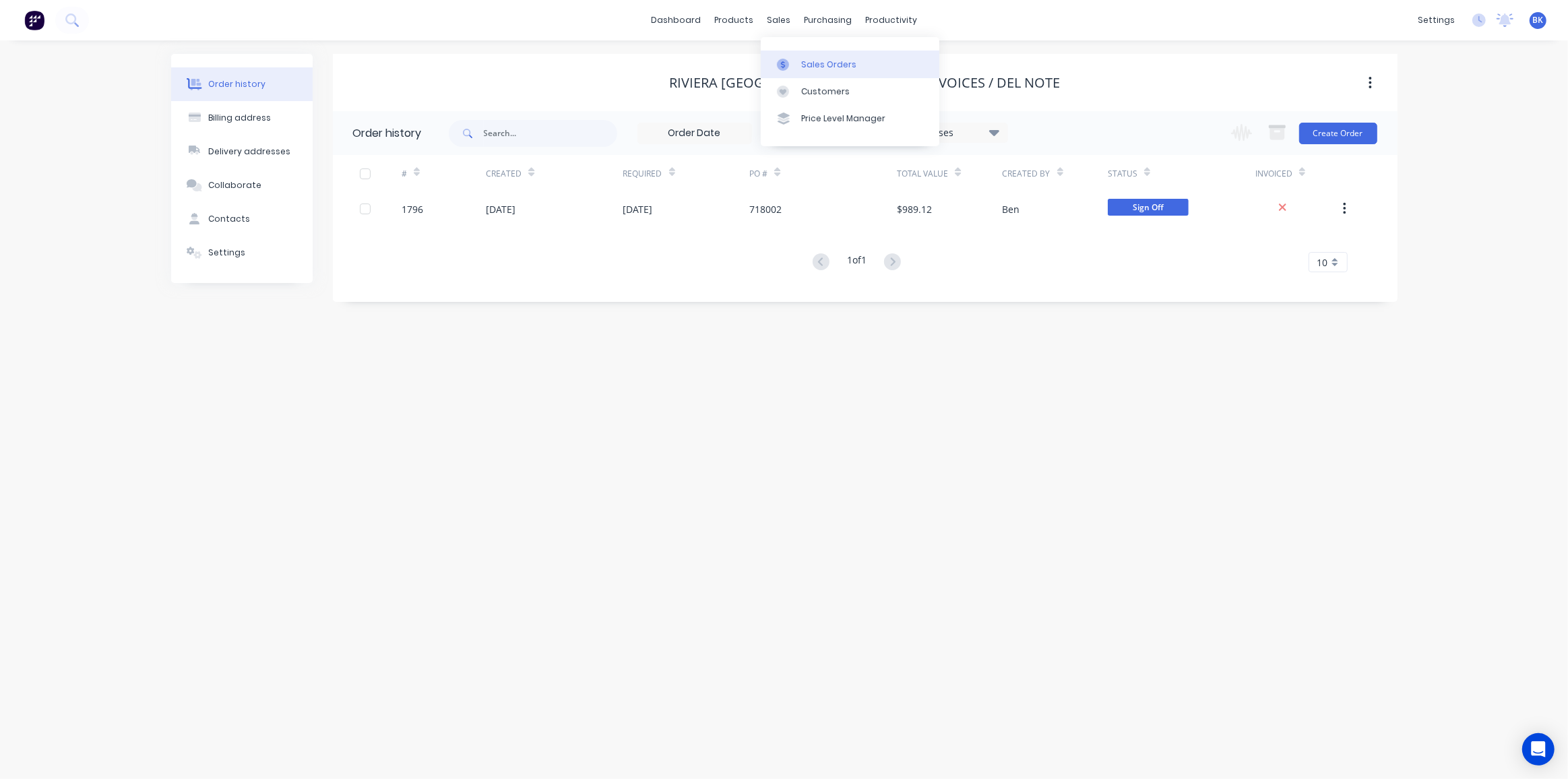
click at [806, 61] on div "Sales Orders" at bounding box center [828, 64] width 55 height 12
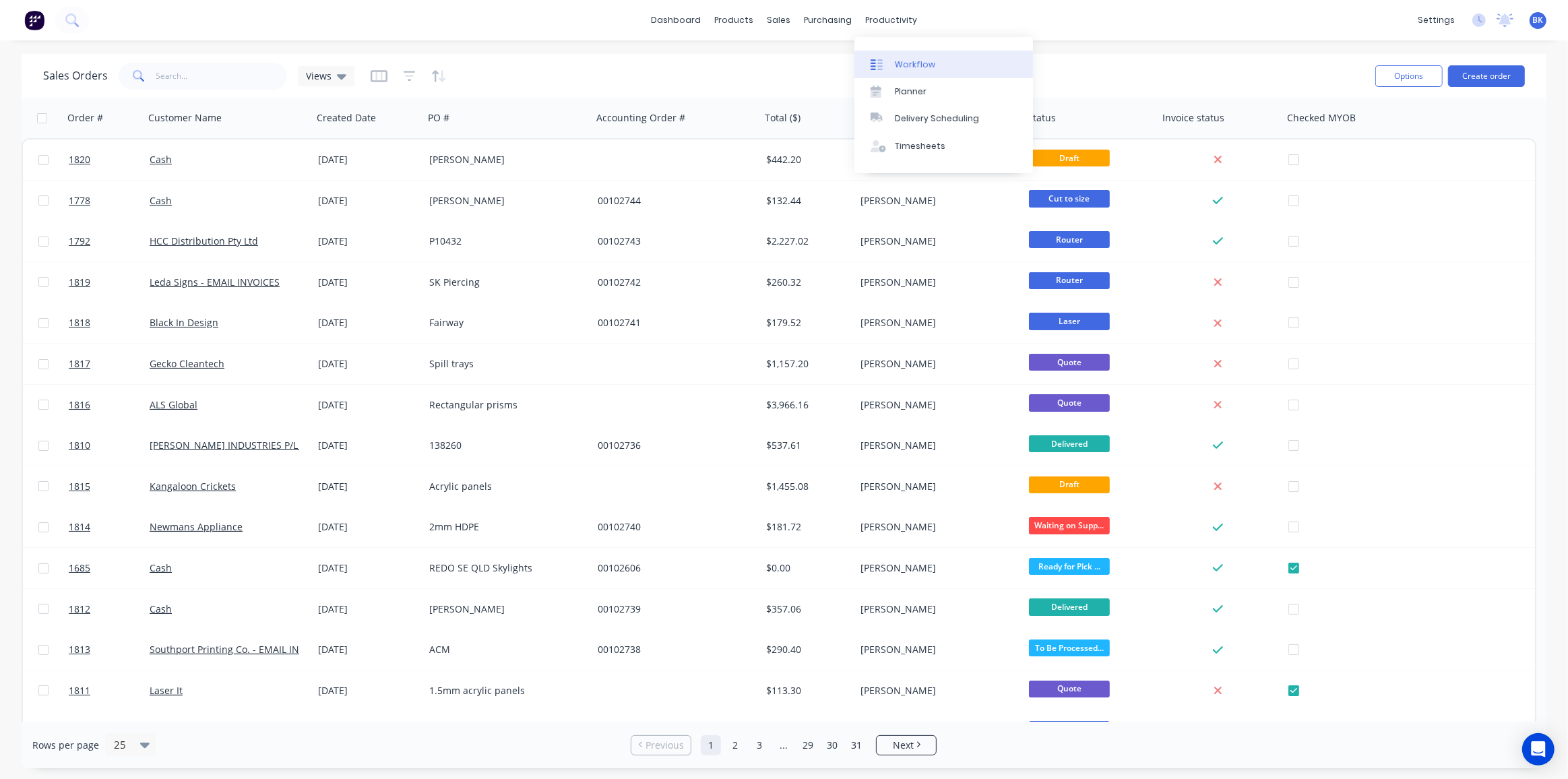
click at [921, 55] on link "Workflow" at bounding box center [943, 64] width 178 height 27
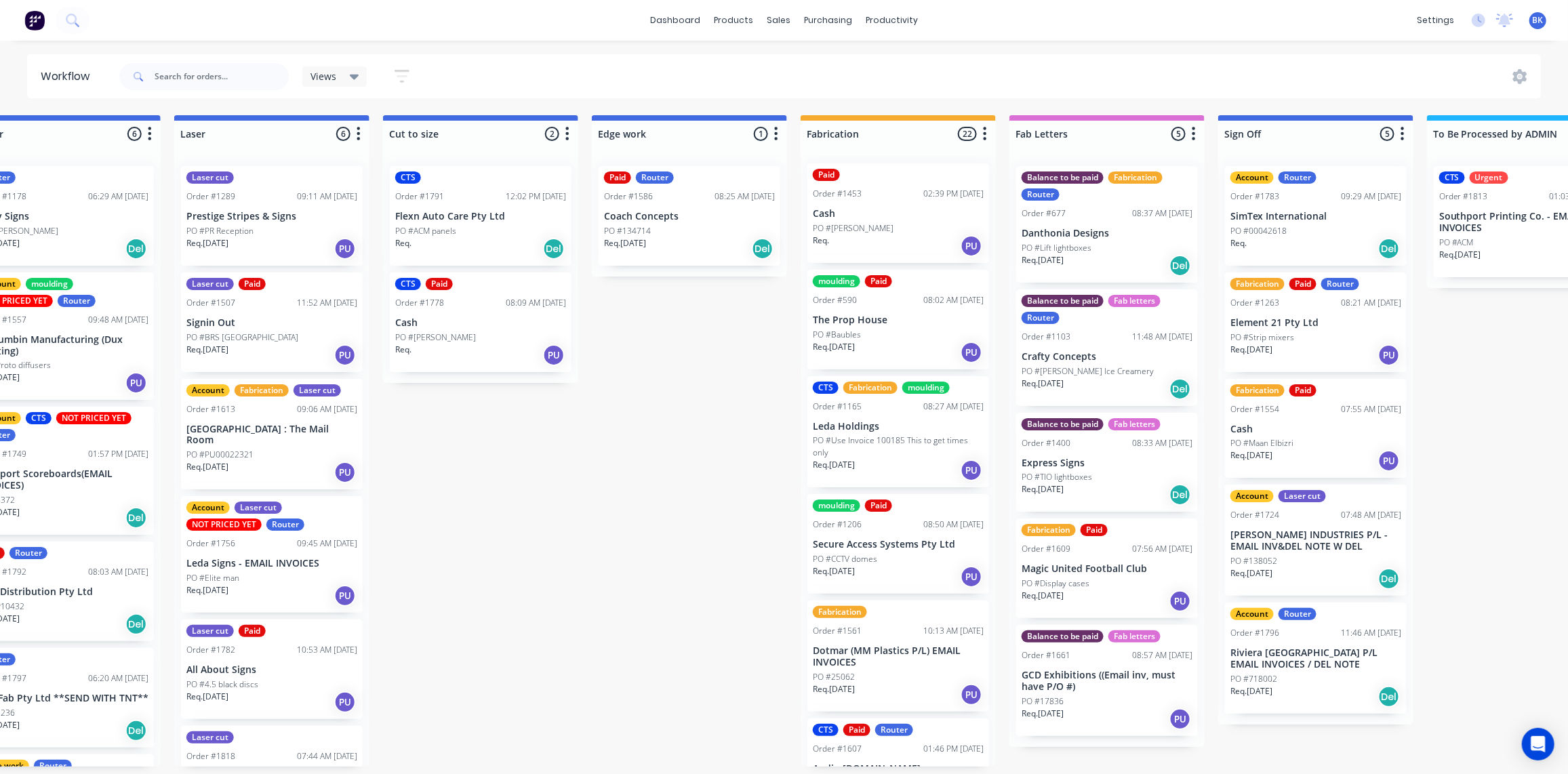
scroll to position [4, 0]
drag, startPoint x: 1072, startPoint y: 256, endPoint x: 1107, endPoint y: 253, distance: 35.1
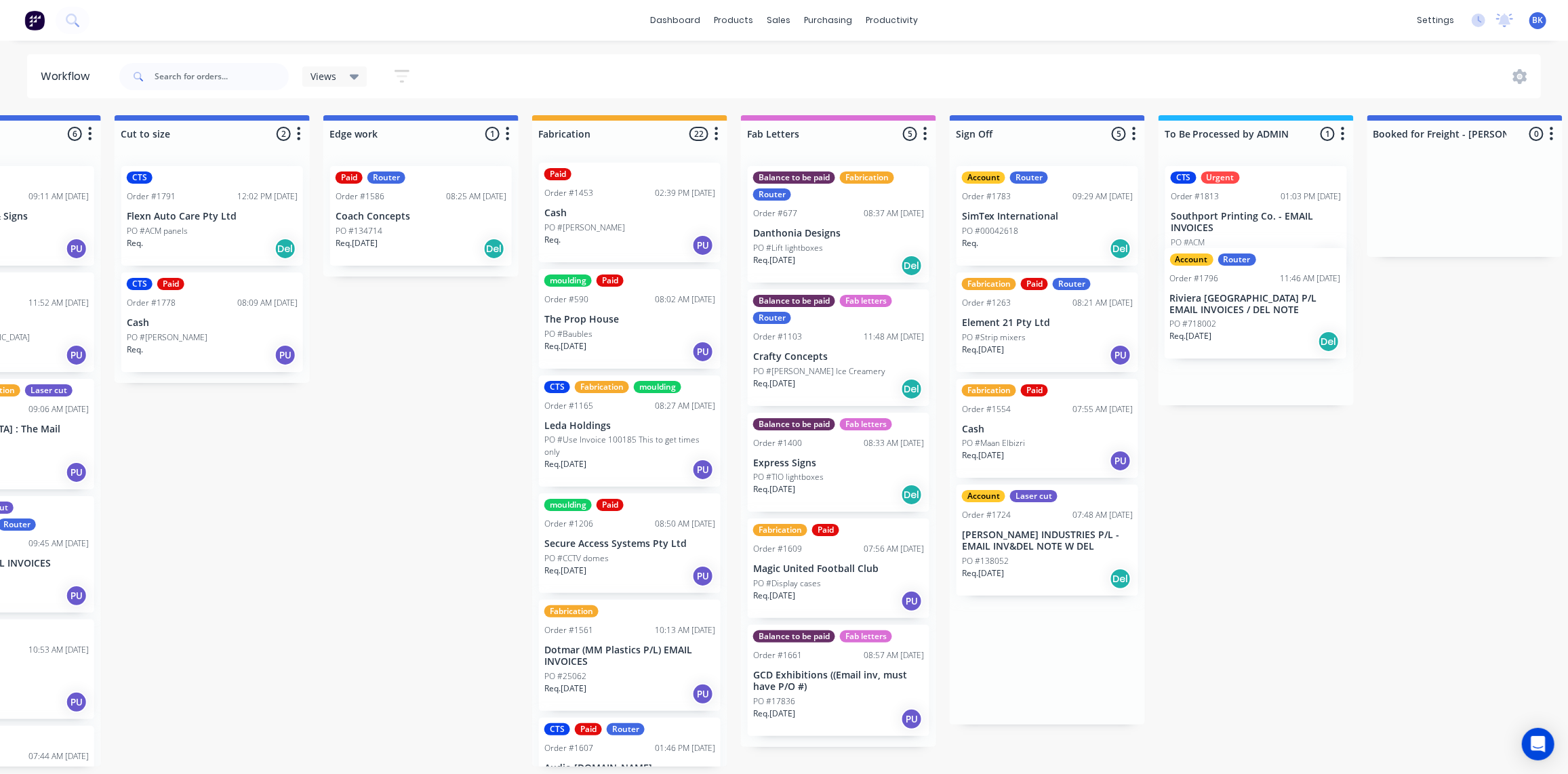
scroll to position [1, 1177]
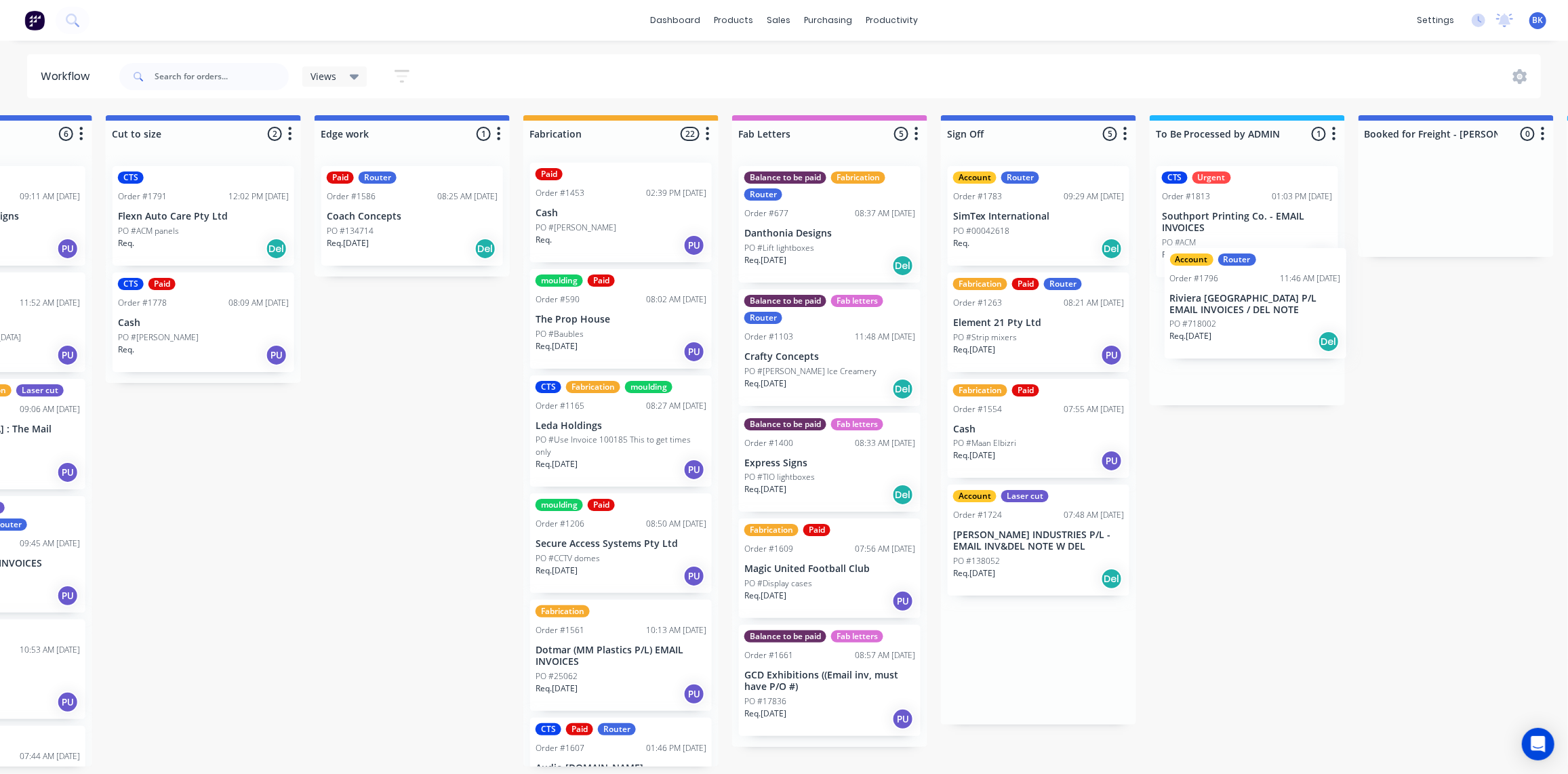
drag, startPoint x: 1091, startPoint y: 666, endPoint x: 1255, endPoint y: 322, distance: 381.1
click at [1258, 311] on div "Submitted 1 Status colour #273444 hex #273444 Save Cancel Summaries Total order…" at bounding box center [436, 441] width 3244 height 651
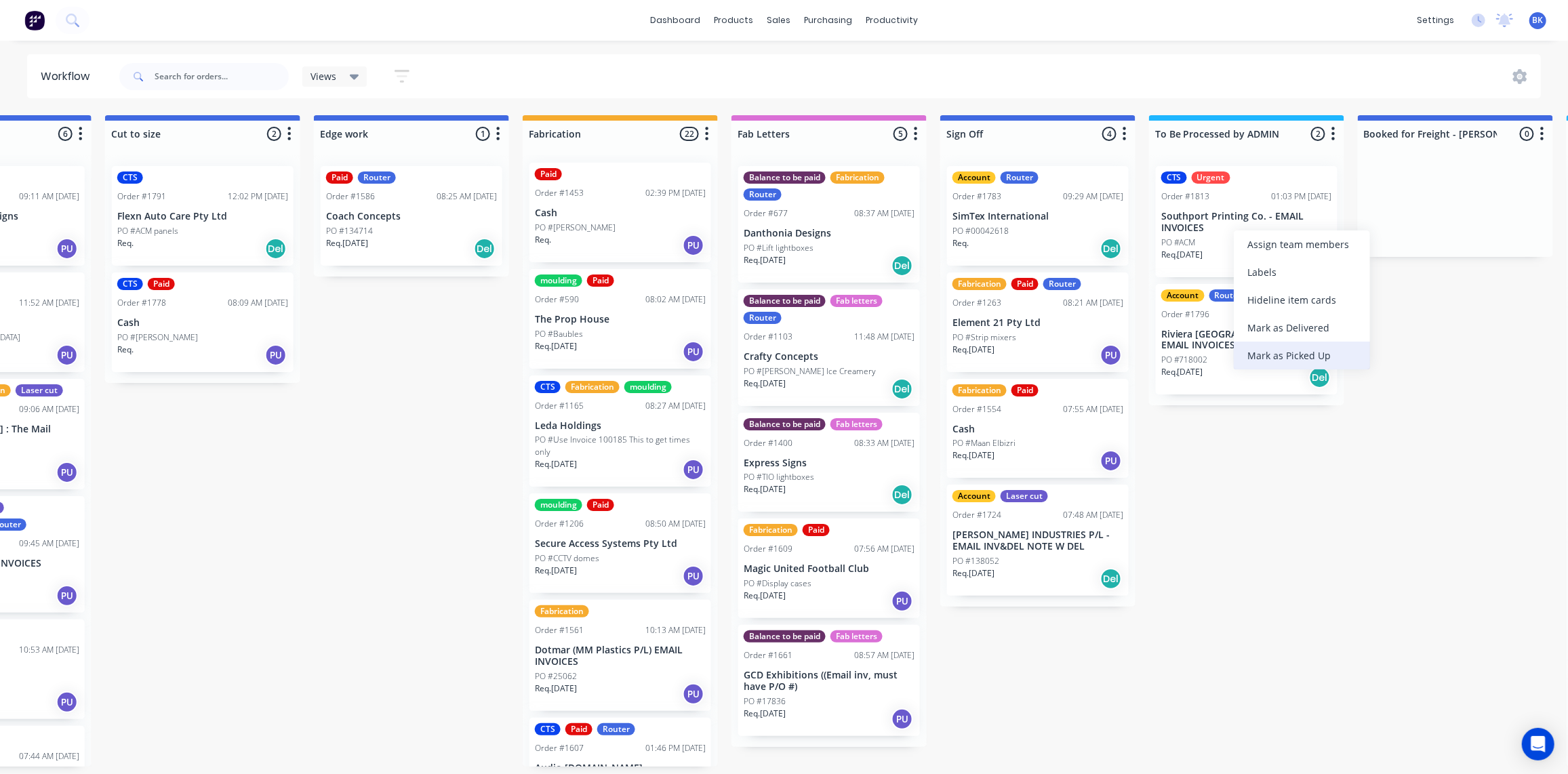
click at [1269, 351] on div "Mark as Picked Up" at bounding box center [1303, 355] width 137 height 28
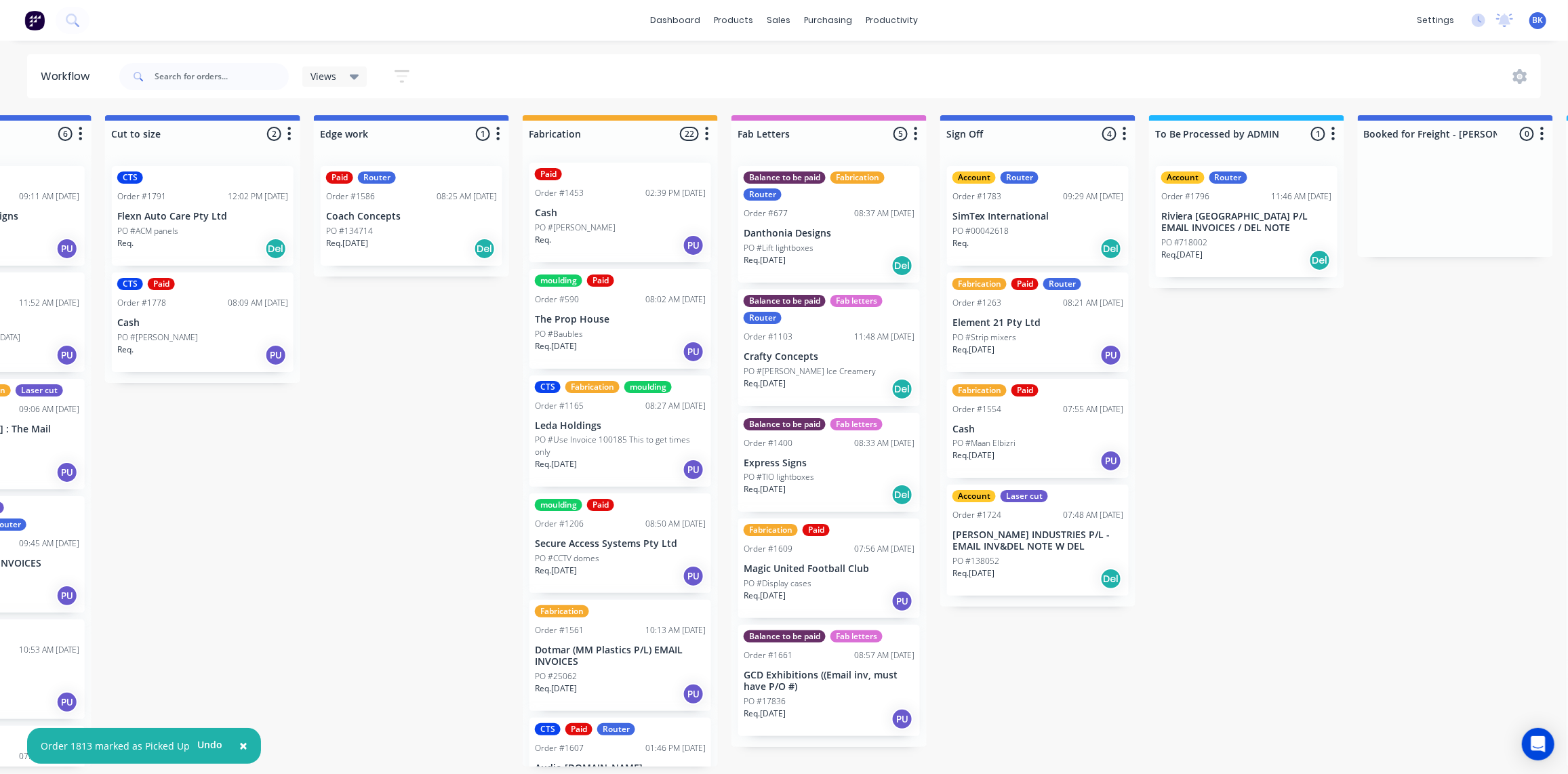
click at [1030, 434] on div "Fabrication Paid Order #1554 07:55 AM 17/09/25 Cash PO #Maan Elbizri Req. 16/09…" at bounding box center [1038, 428] width 181 height 99
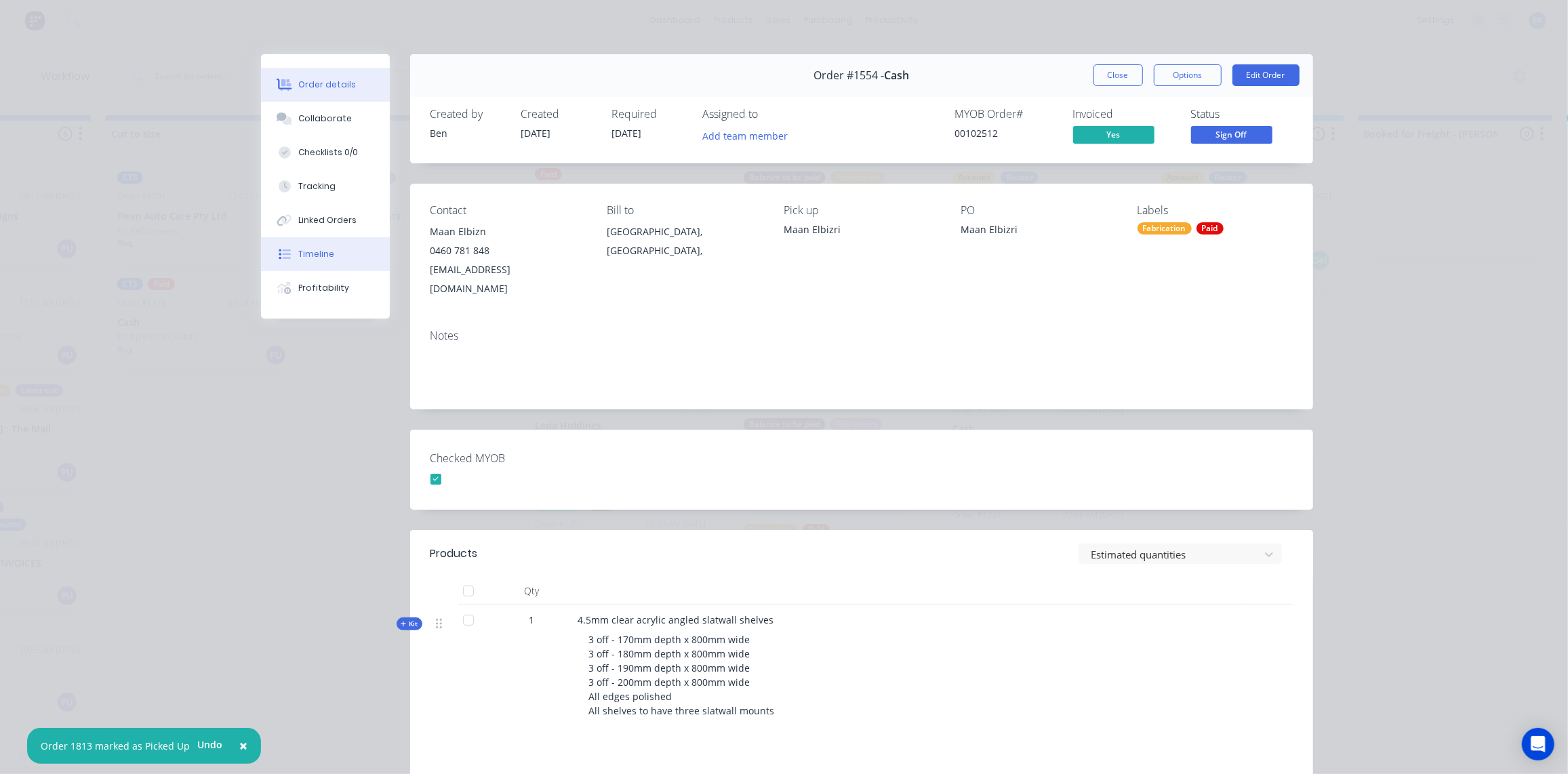
click at [323, 253] on div "Timeline" at bounding box center [315, 253] width 36 height 12
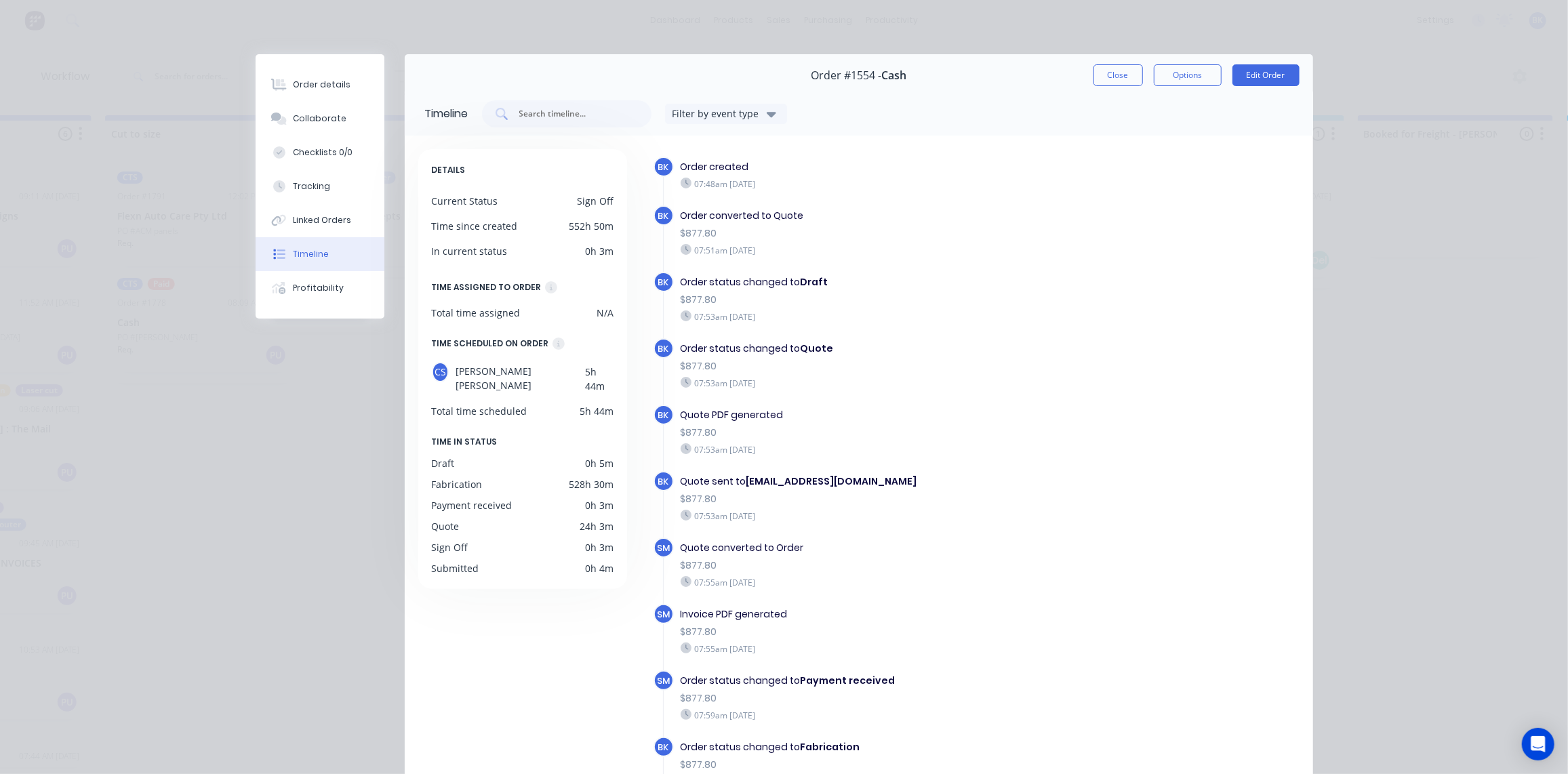
scroll to position [0, 1177]
click at [306, 192] on button "Tracking" at bounding box center [320, 186] width 128 height 34
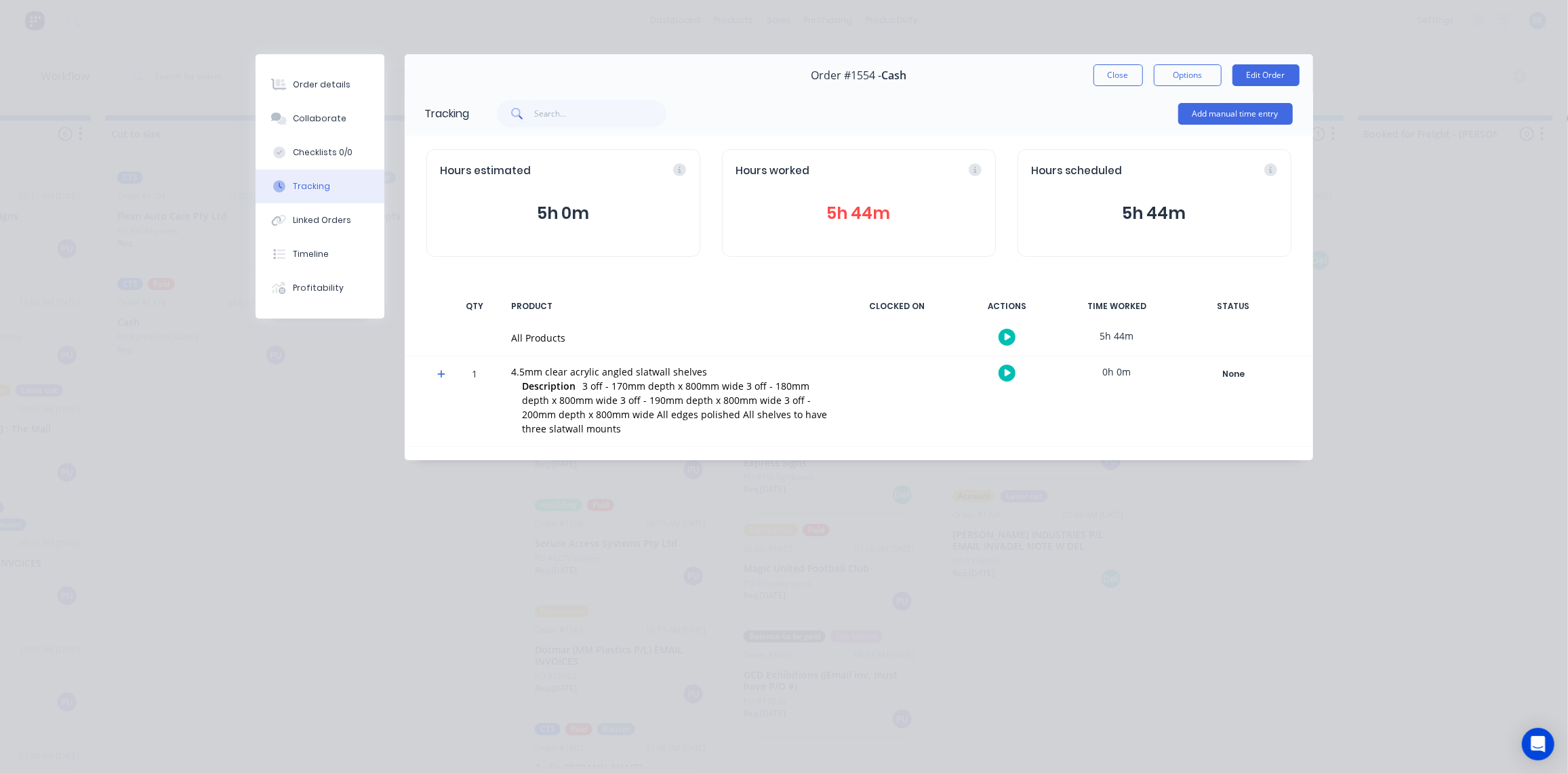
click at [442, 376] on icon at bounding box center [442, 374] width 9 height 9
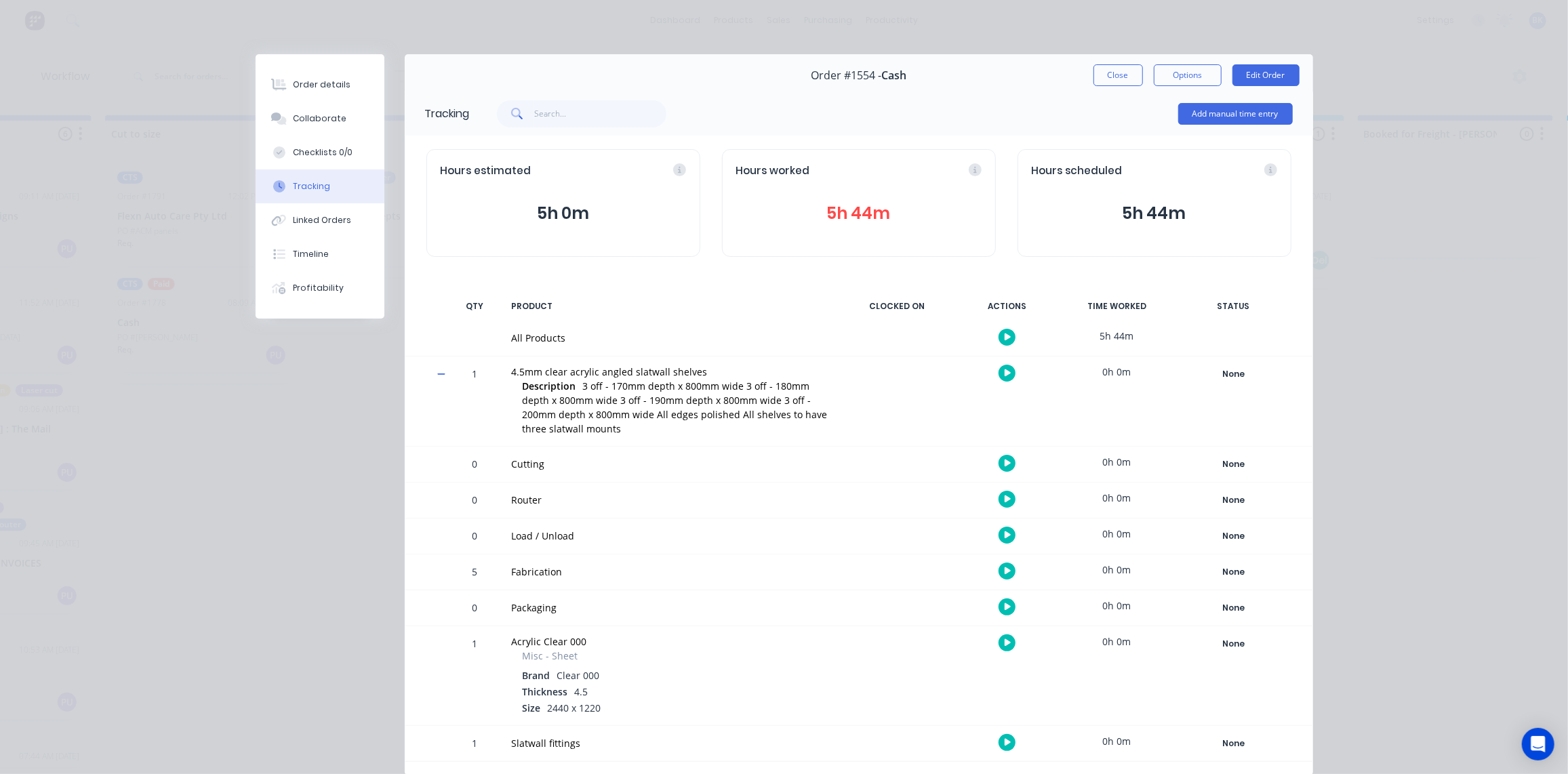
click at [438, 373] on icon at bounding box center [441, 373] width 8 height 1
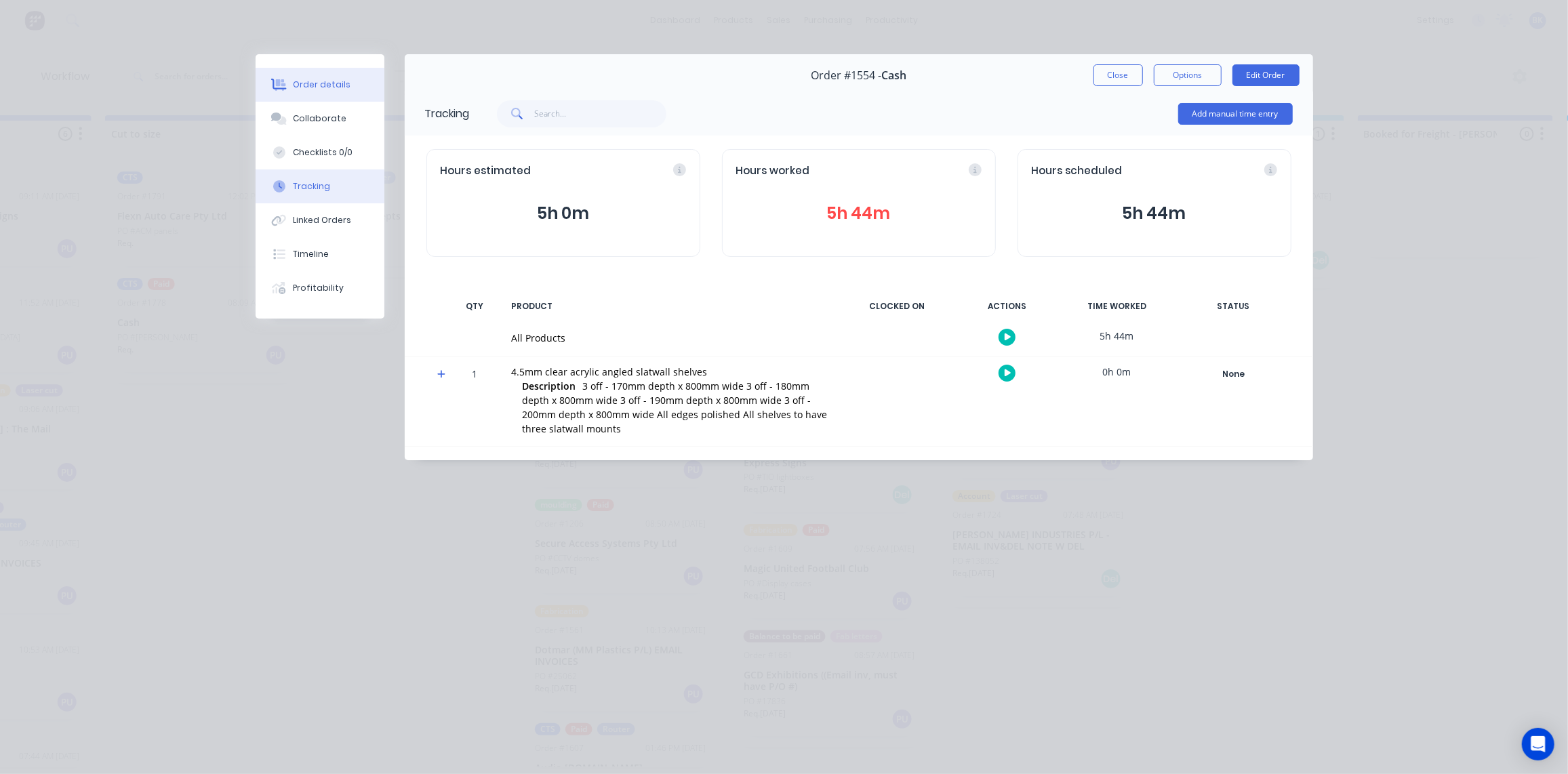
click at [312, 91] on button "Order details" at bounding box center [320, 84] width 128 height 34
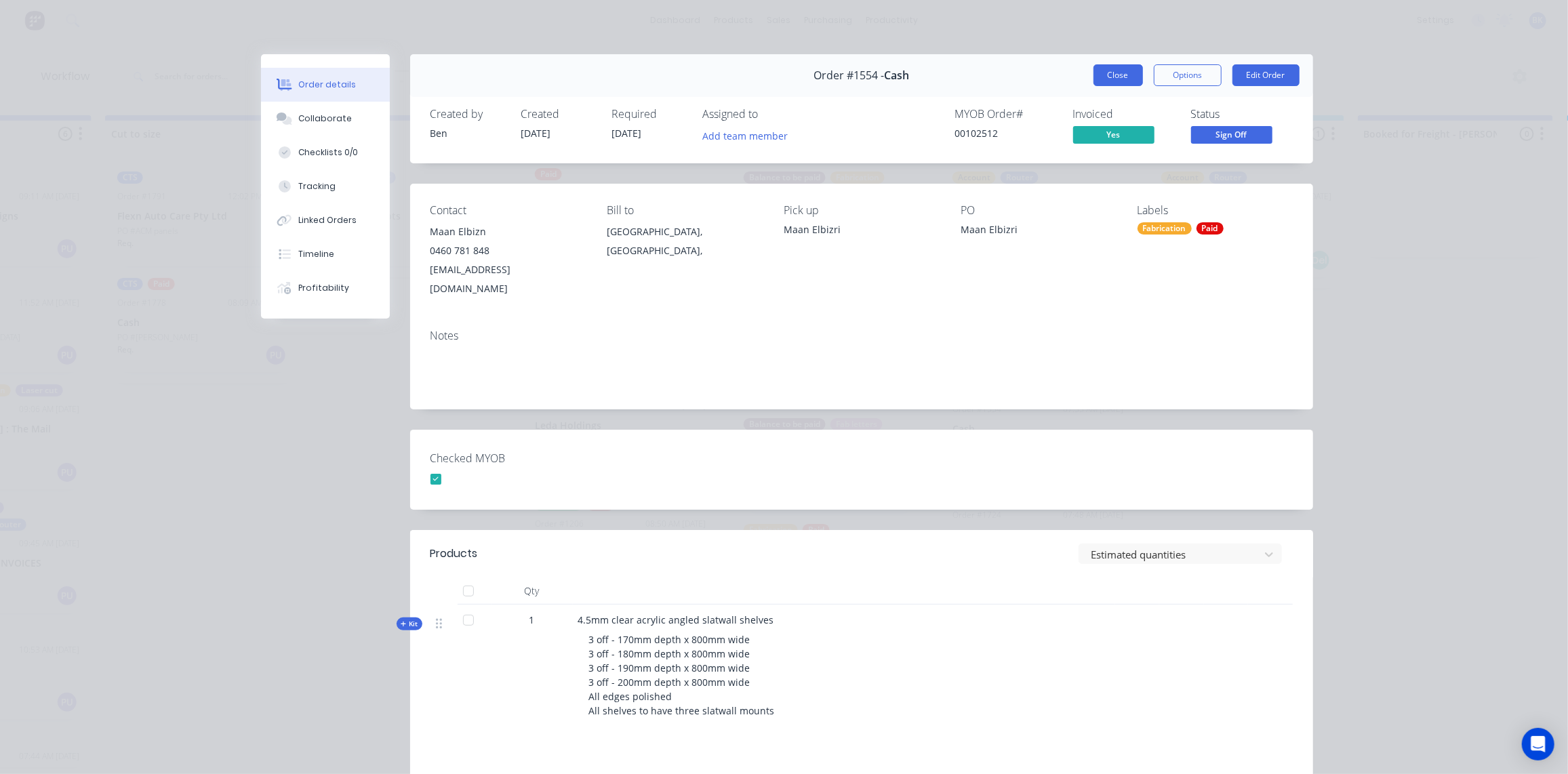
click at [1115, 73] on button "Close" at bounding box center [1118, 76] width 49 height 22
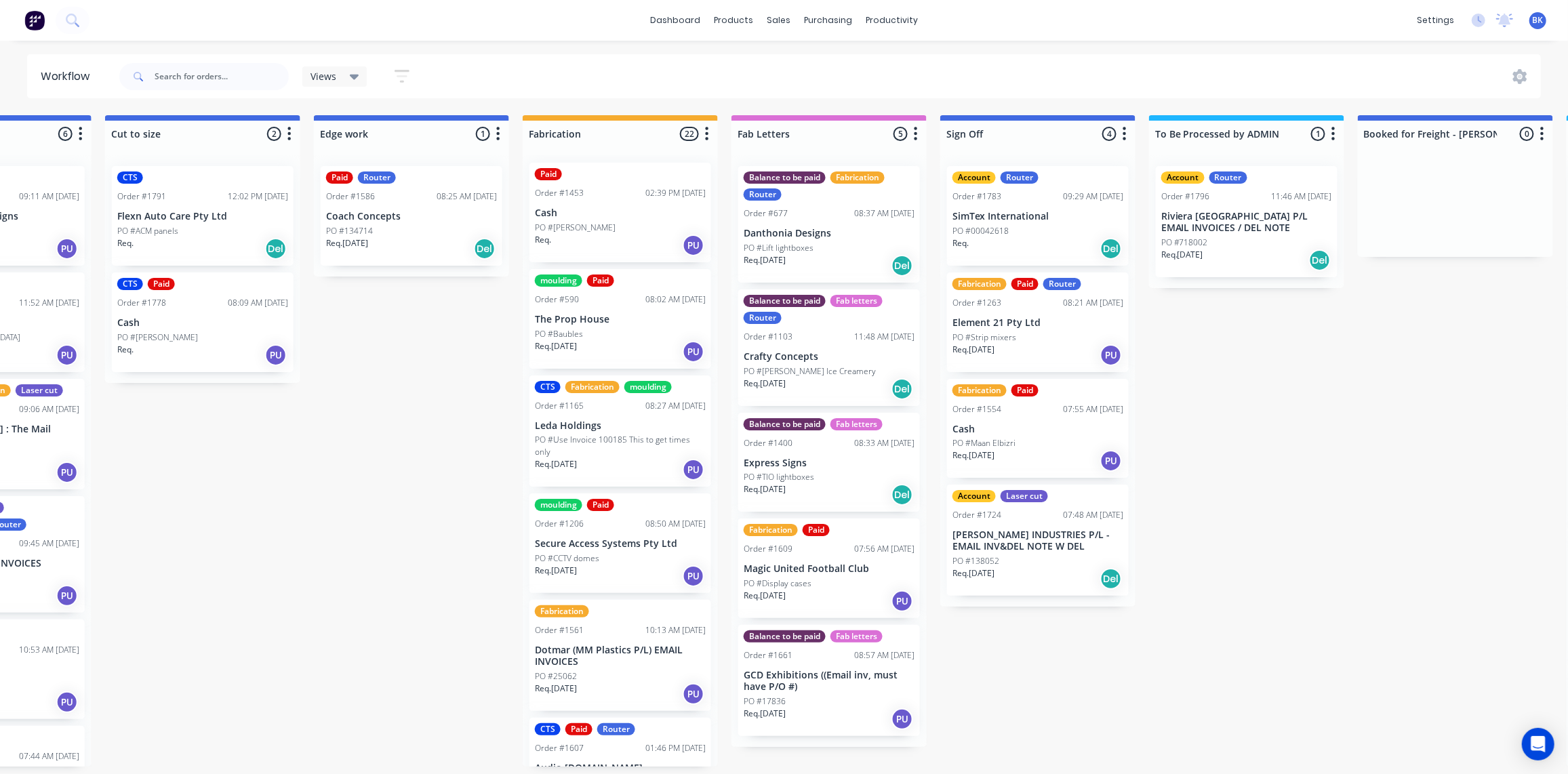
click at [1009, 336] on p "PO #Strip mixers" at bounding box center [985, 337] width 64 height 12
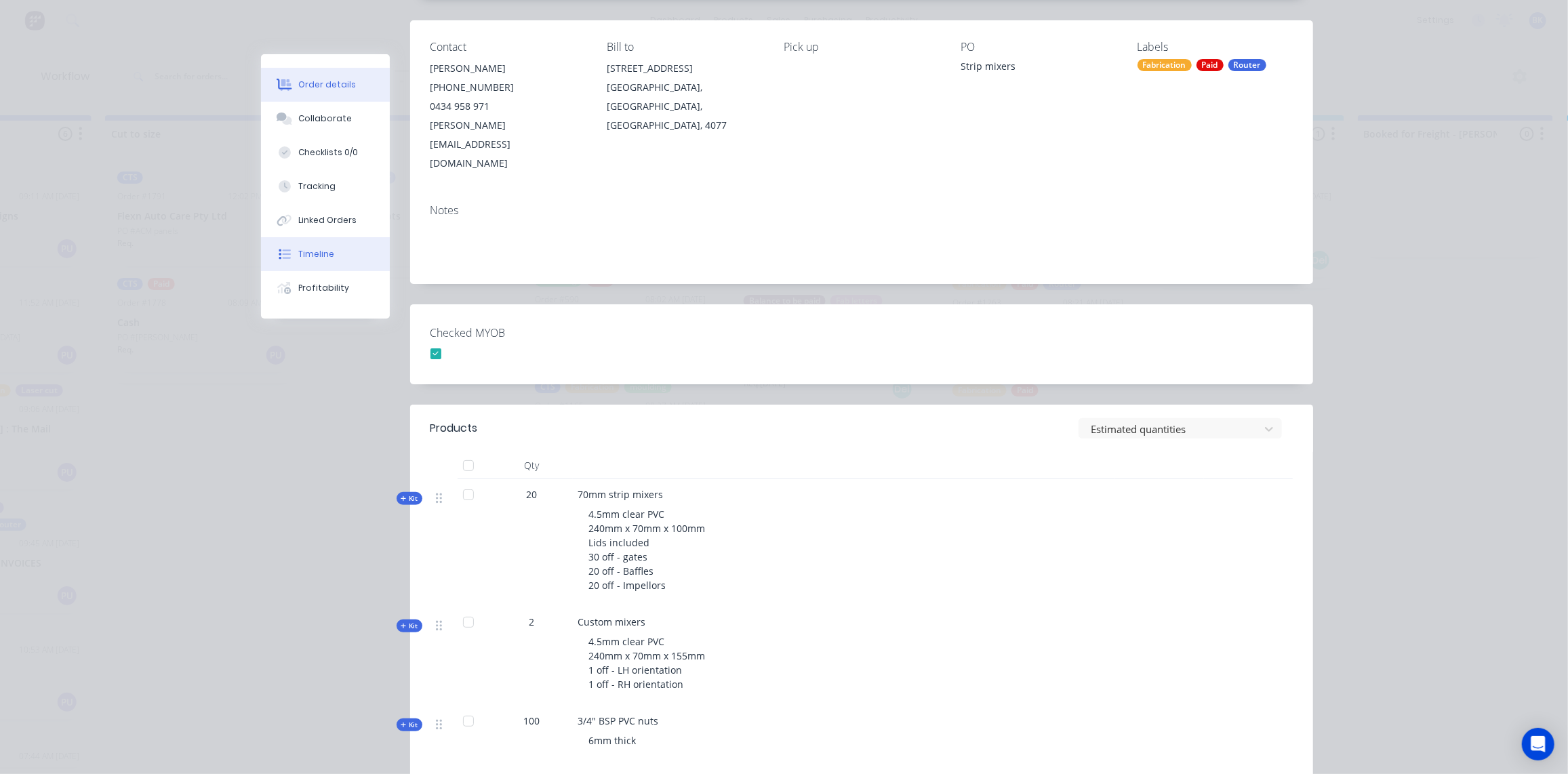
scroll to position [164, 0]
click at [319, 187] on div "Tracking" at bounding box center [316, 186] width 37 height 12
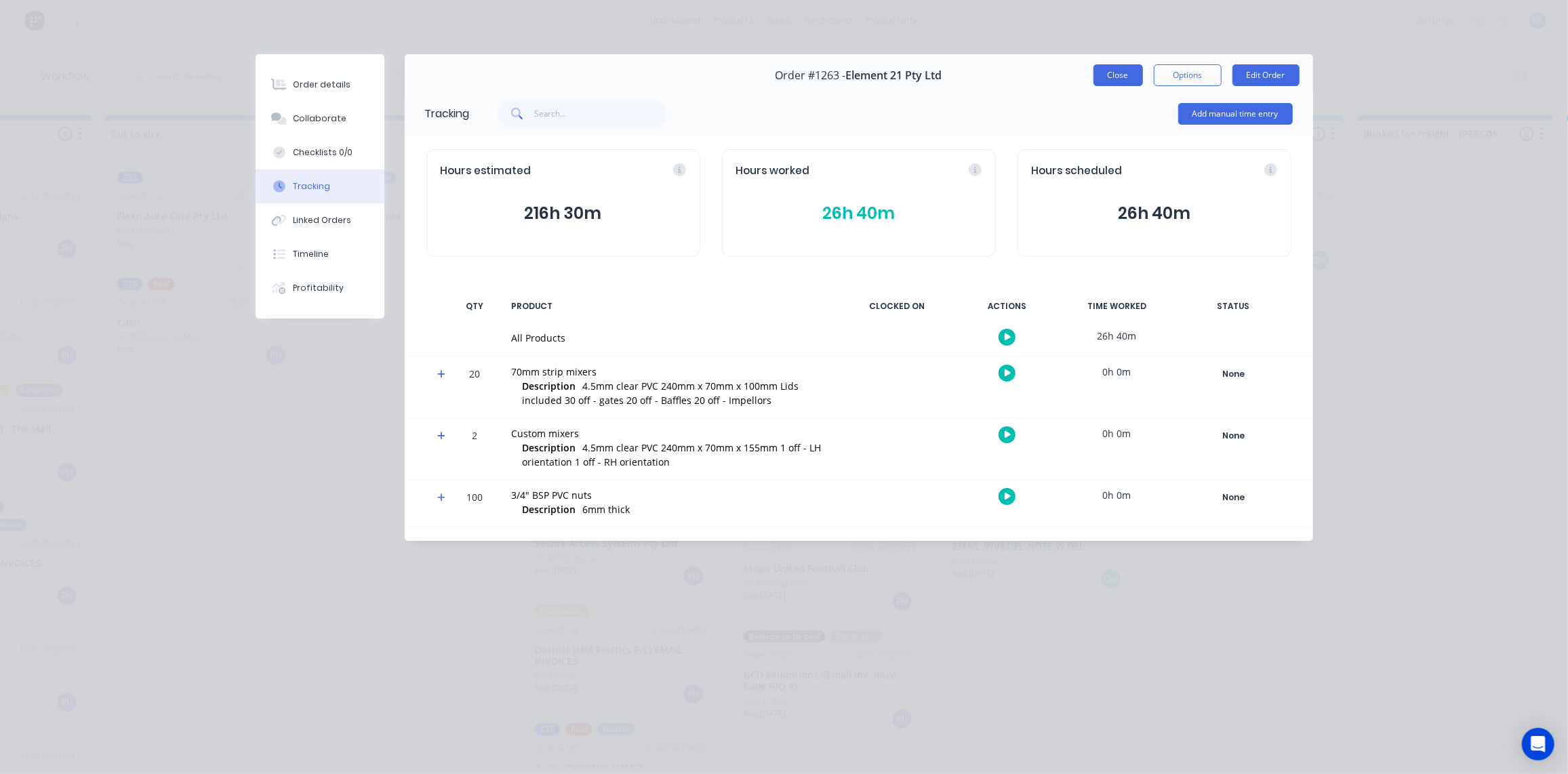
click at [1115, 76] on button "Close" at bounding box center [1118, 76] width 49 height 22
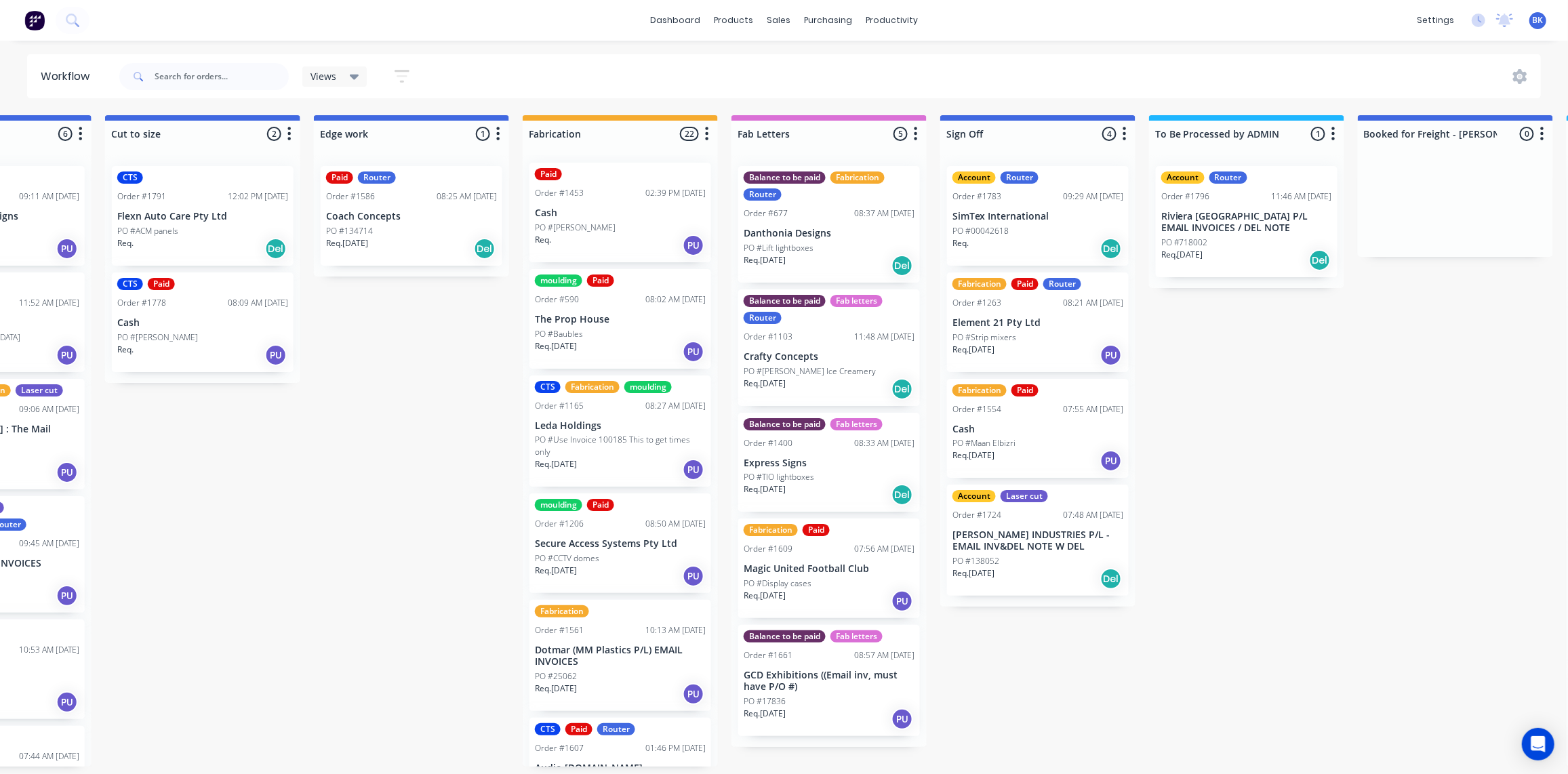
click at [1031, 461] on div "Req. 16/09/25 PU" at bounding box center [1039, 460] width 171 height 23
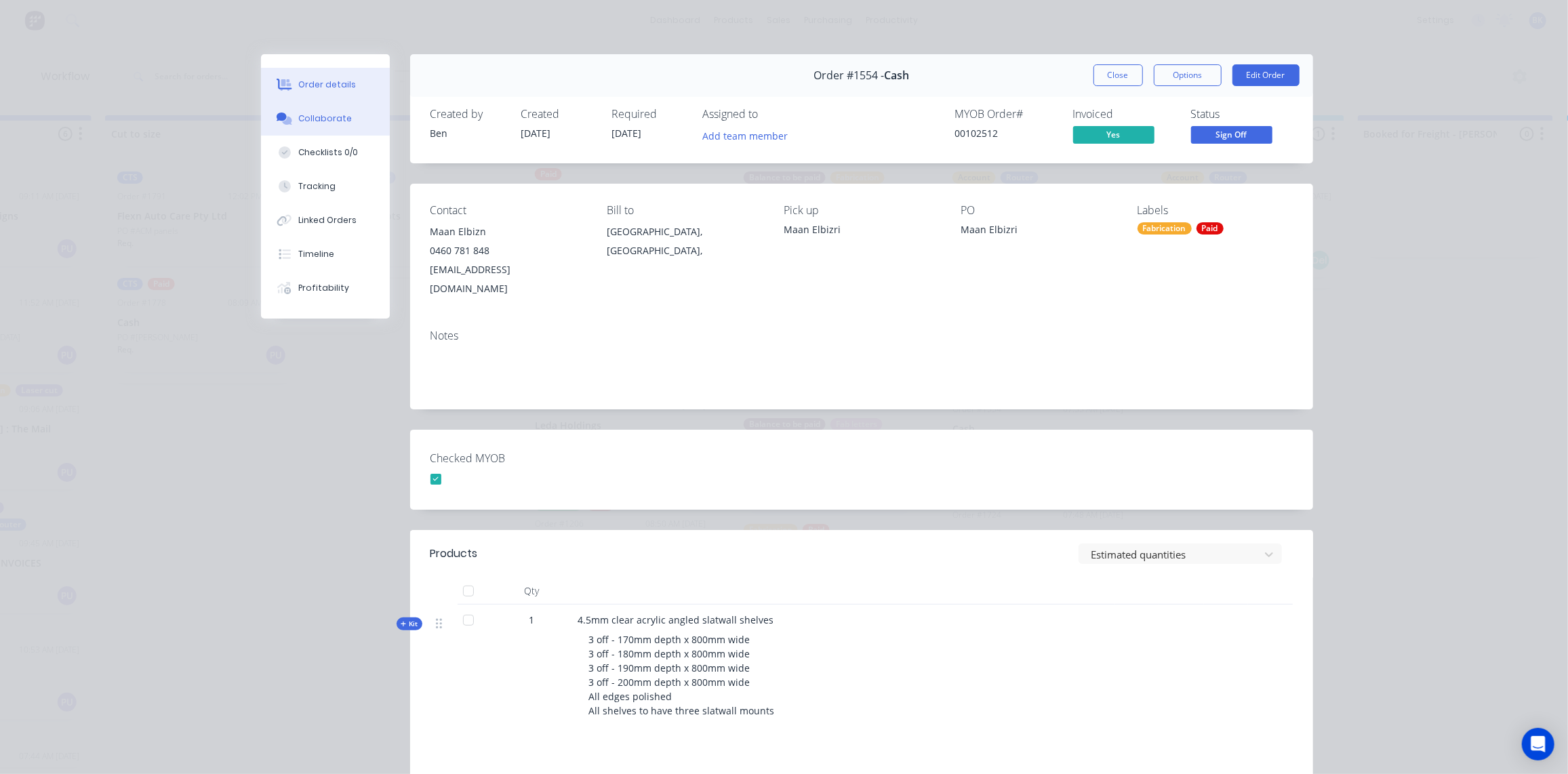
click at [291, 120] on button "Collaborate" at bounding box center [325, 118] width 128 height 34
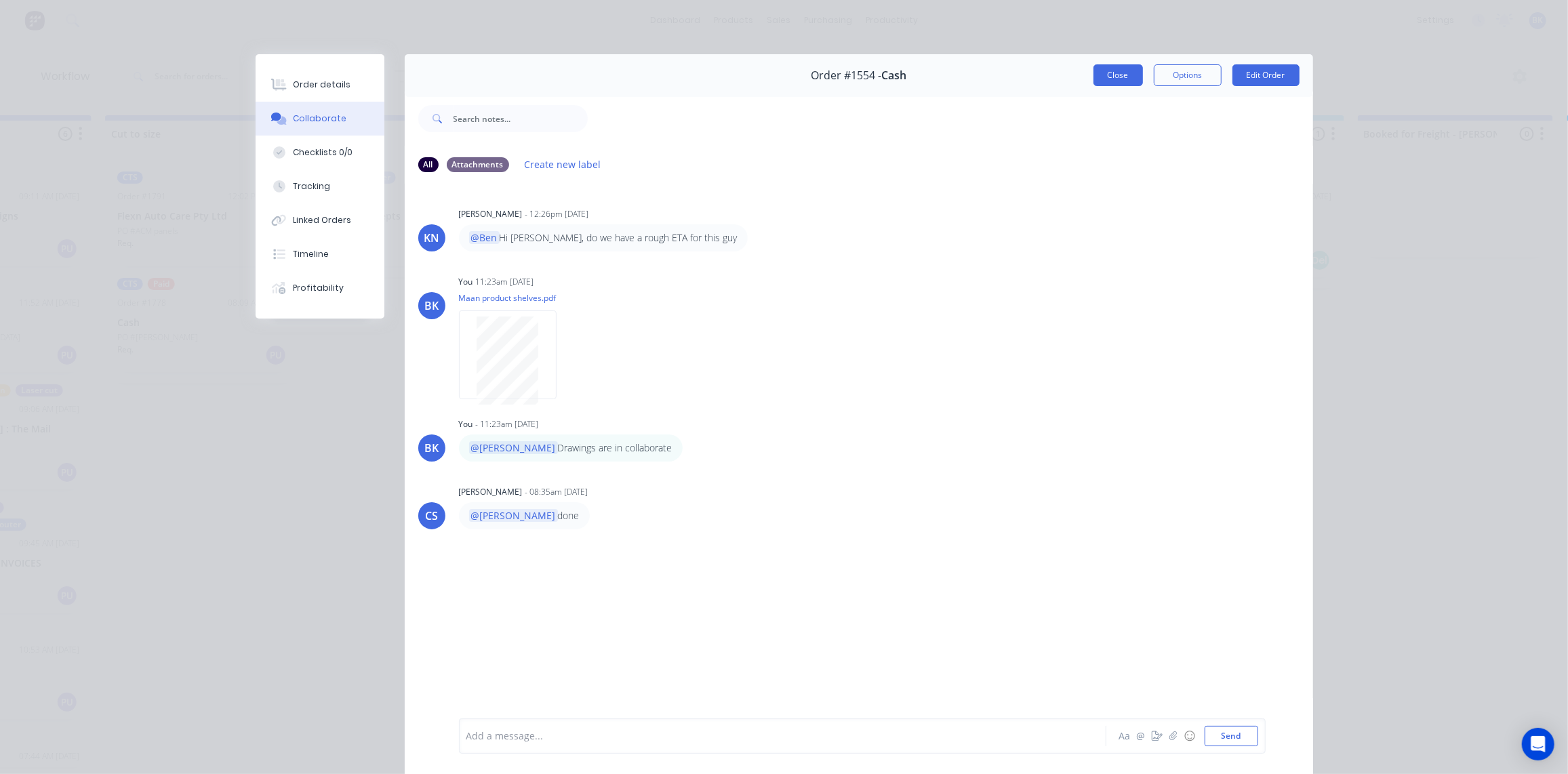
click at [1113, 76] on button "Close" at bounding box center [1118, 76] width 49 height 22
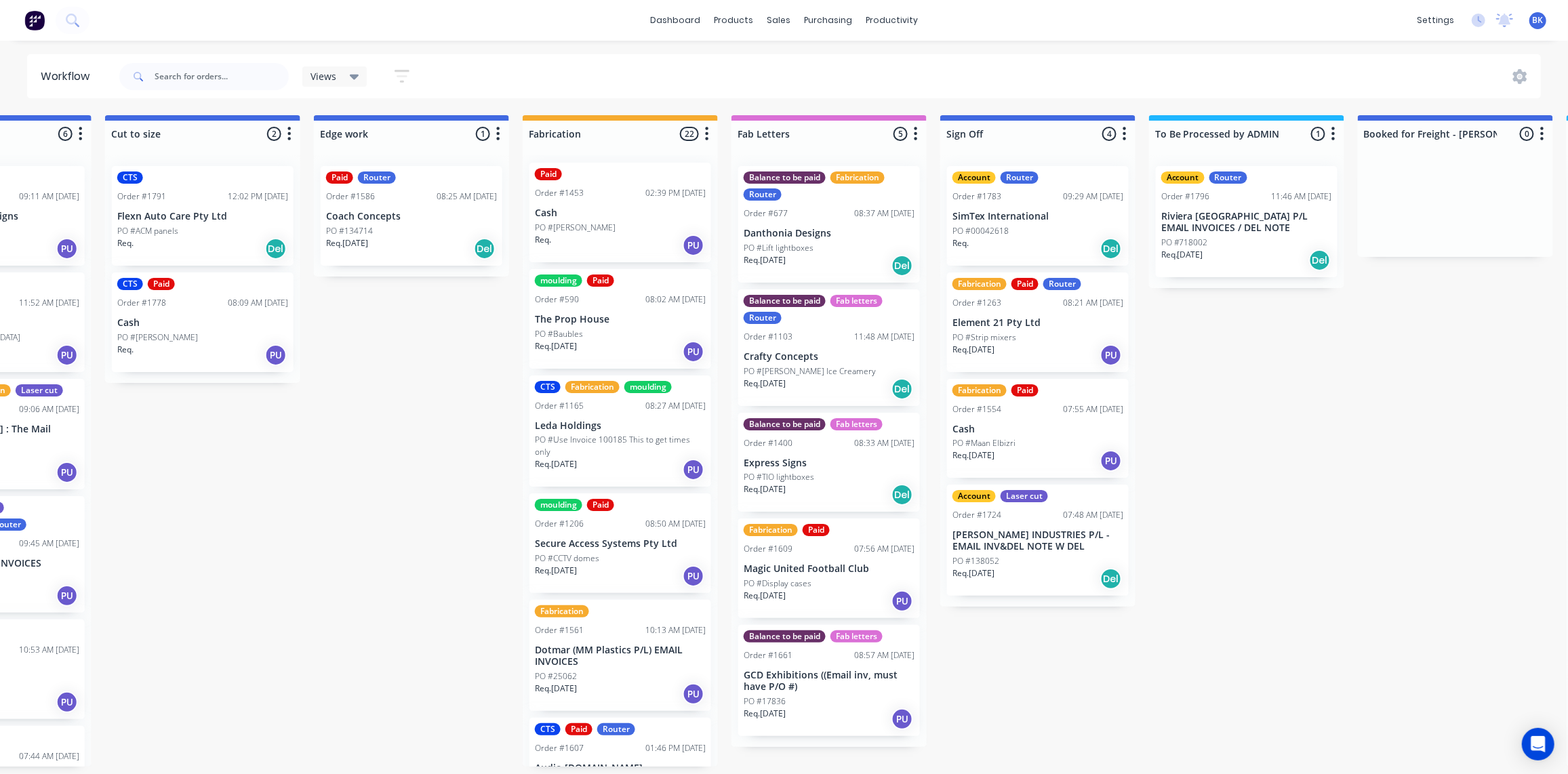
click at [1033, 435] on div "Fabrication Paid Order #1554 07:55 AM 17/09/25 Cash PO #Maan Elbizri Req. 16/09…" at bounding box center [1038, 428] width 181 height 99
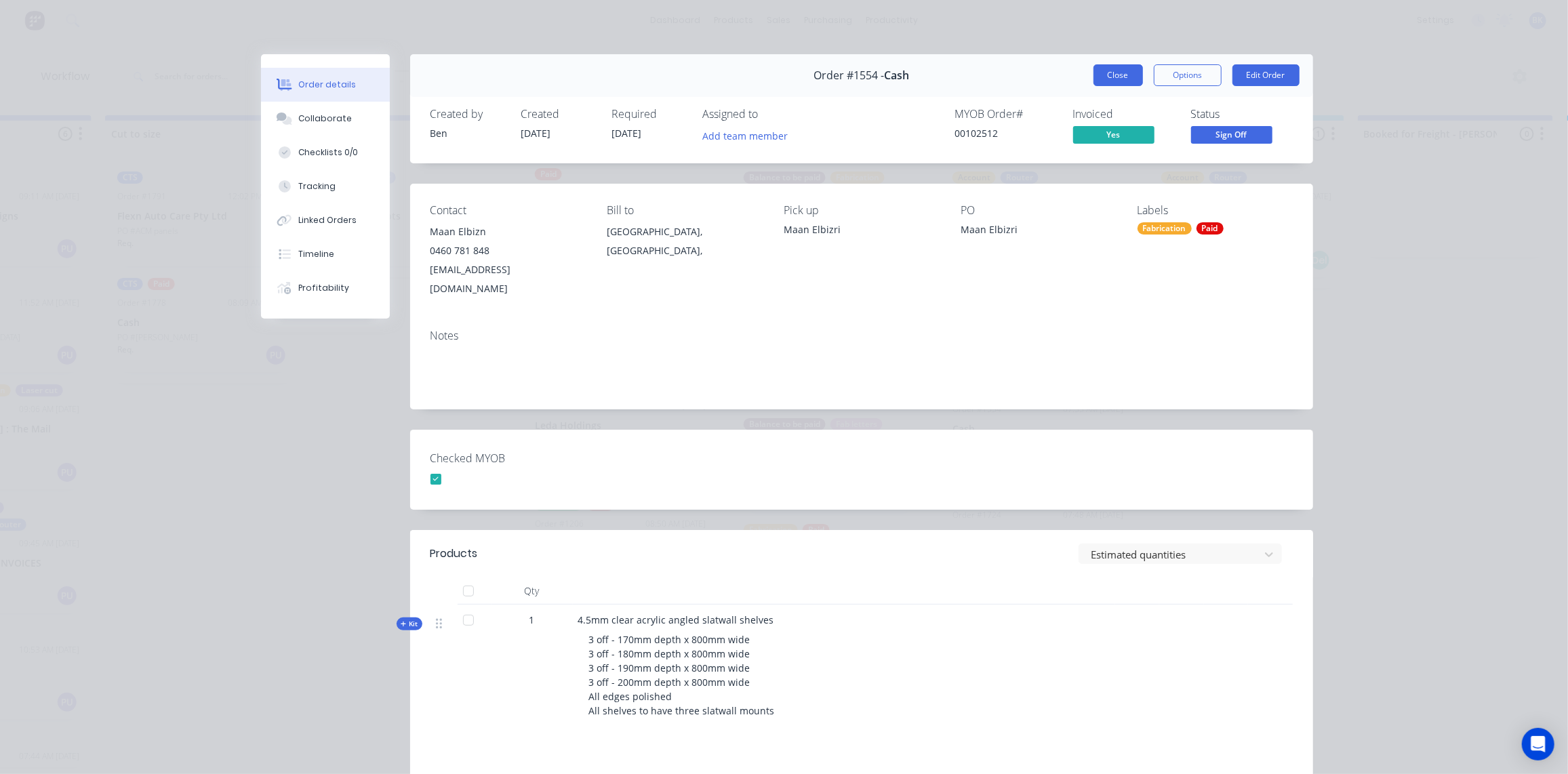
click at [1104, 76] on button "Close" at bounding box center [1118, 76] width 49 height 22
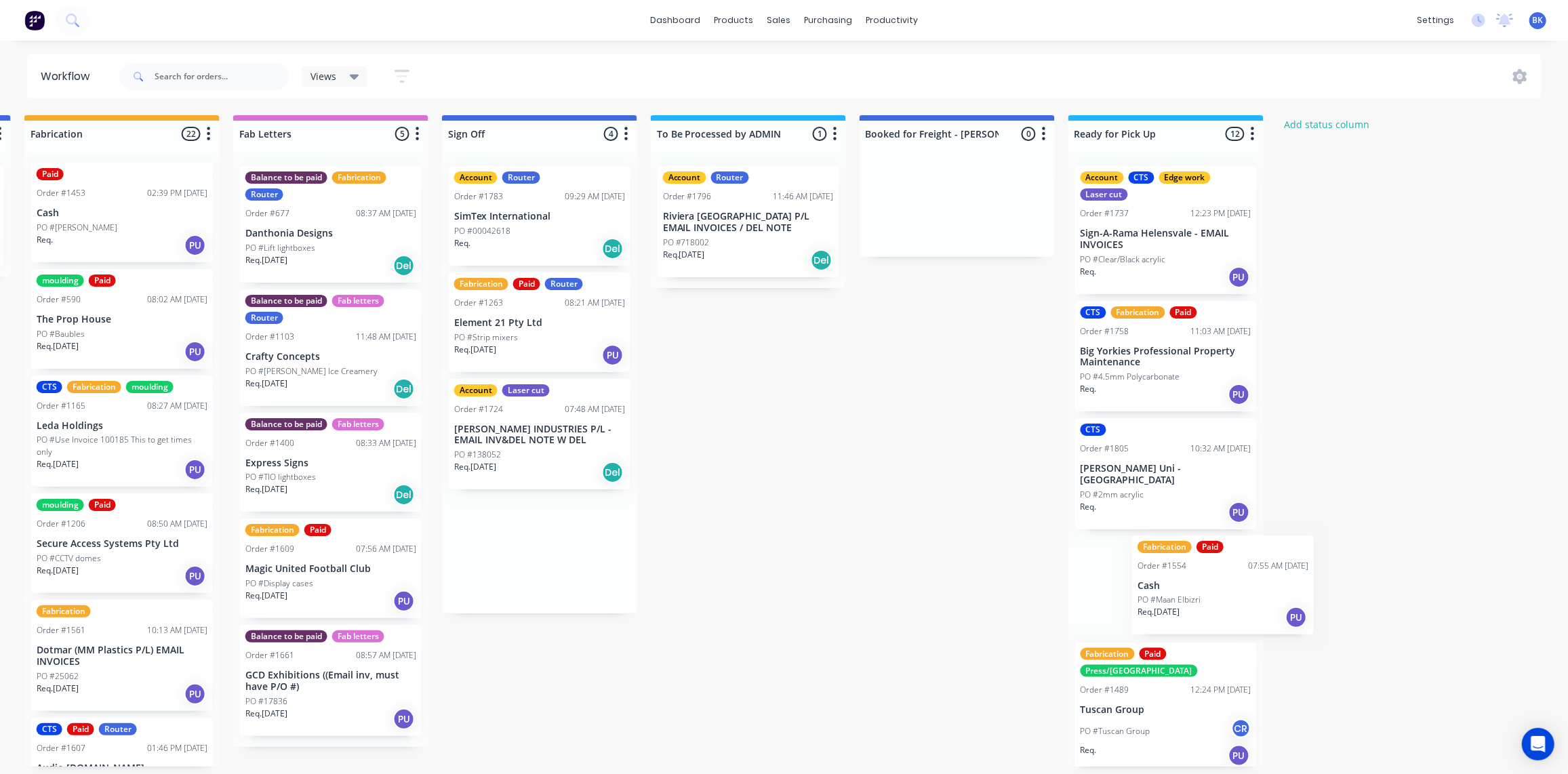
scroll to position [1, 1676]
drag, startPoint x: 1005, startPoint y: 423, endPoint x: 1165, endPoint y: 560, distance: 210.6
click at [500, 324] on p "Element 21 Pty Ltd" at bounding box center [540, 322] width 171 height 12
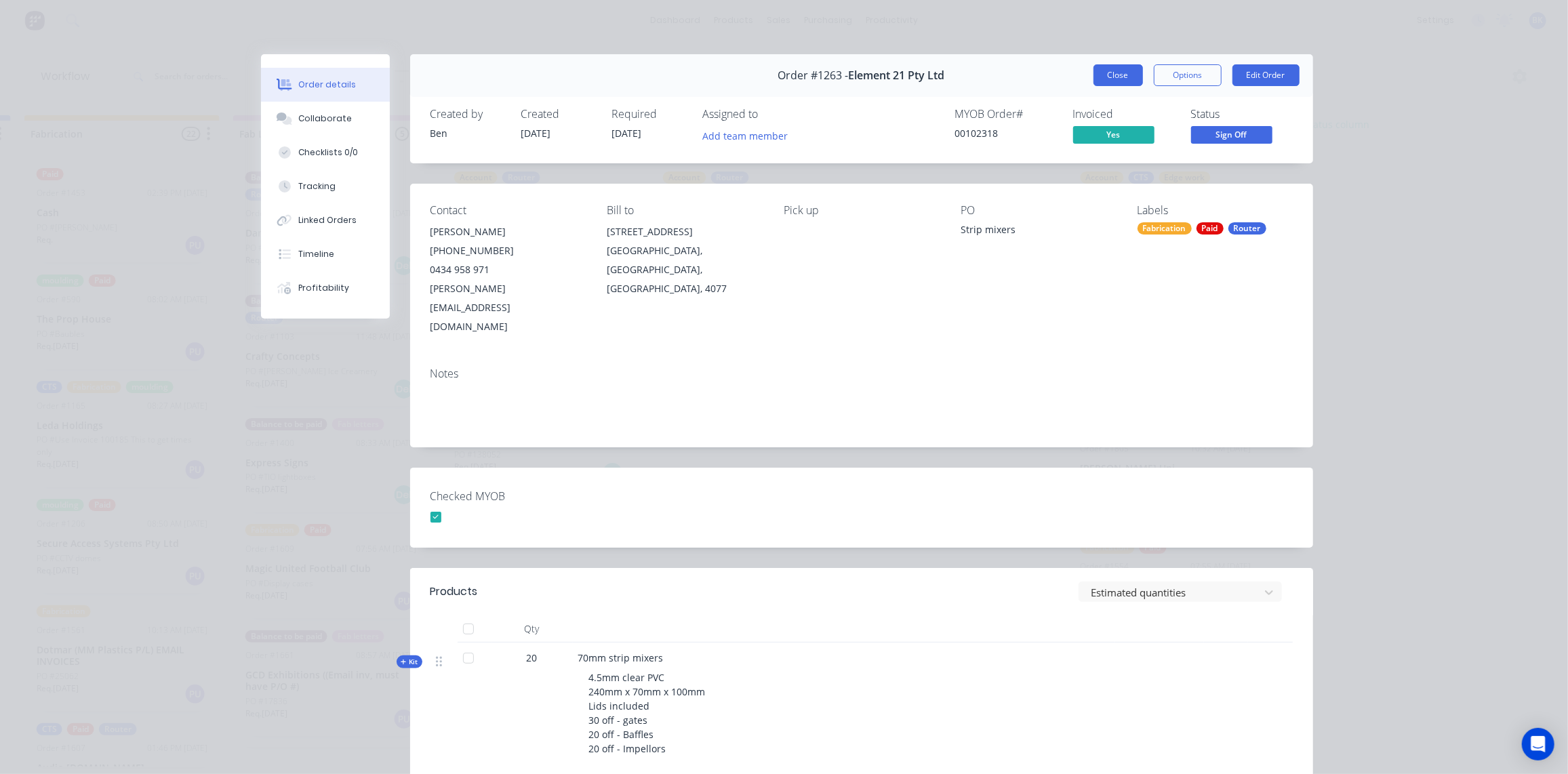
click at [1121, 72] on button "Close" at bounding box center [1118, 76] width 49 height 22
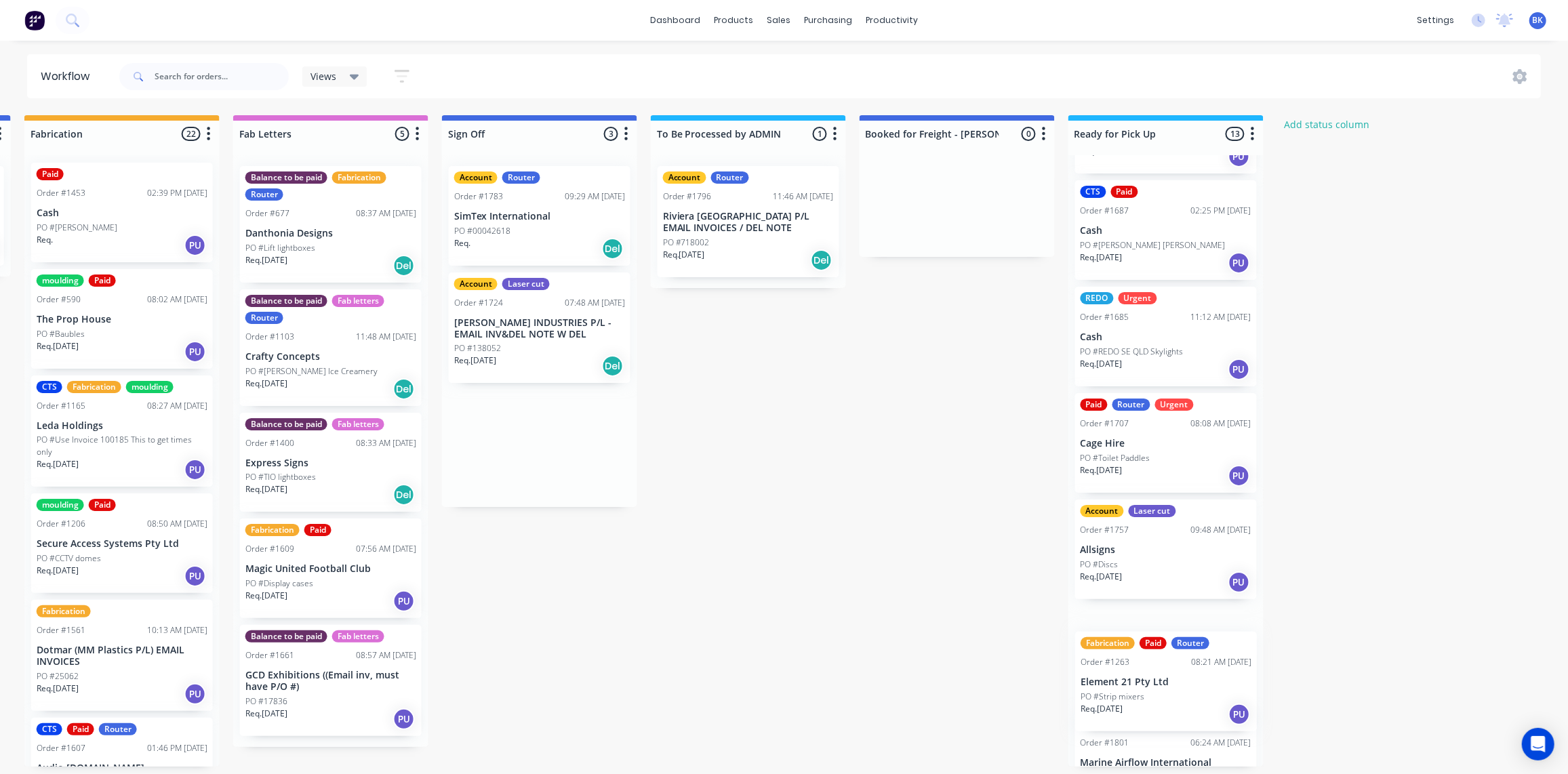
scroll to position [966, 0]
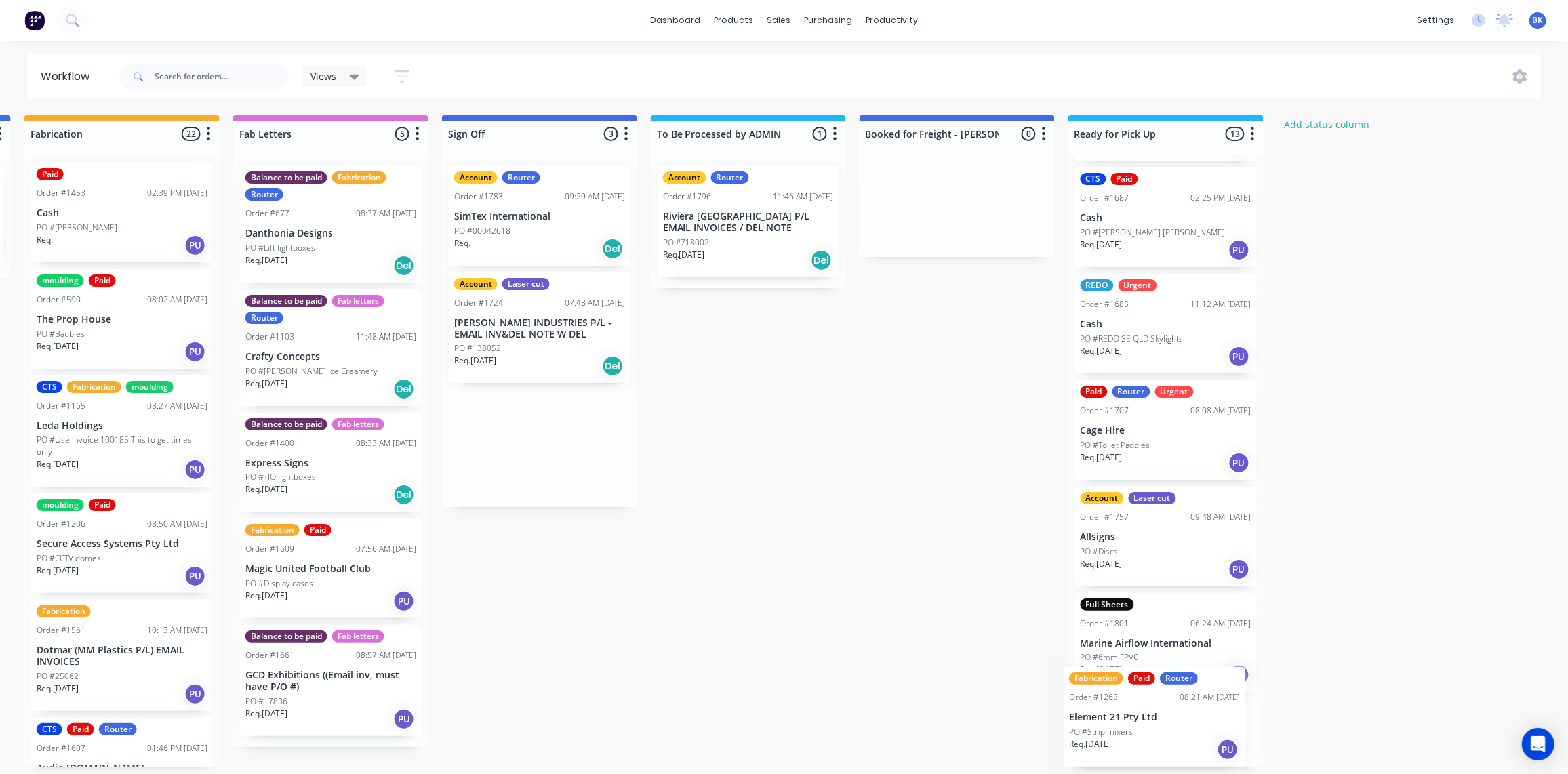
drag, startPoint x: 504, startPoint y: 322, endPoint x: 1133, endPoint y: 722, distance: 745.4
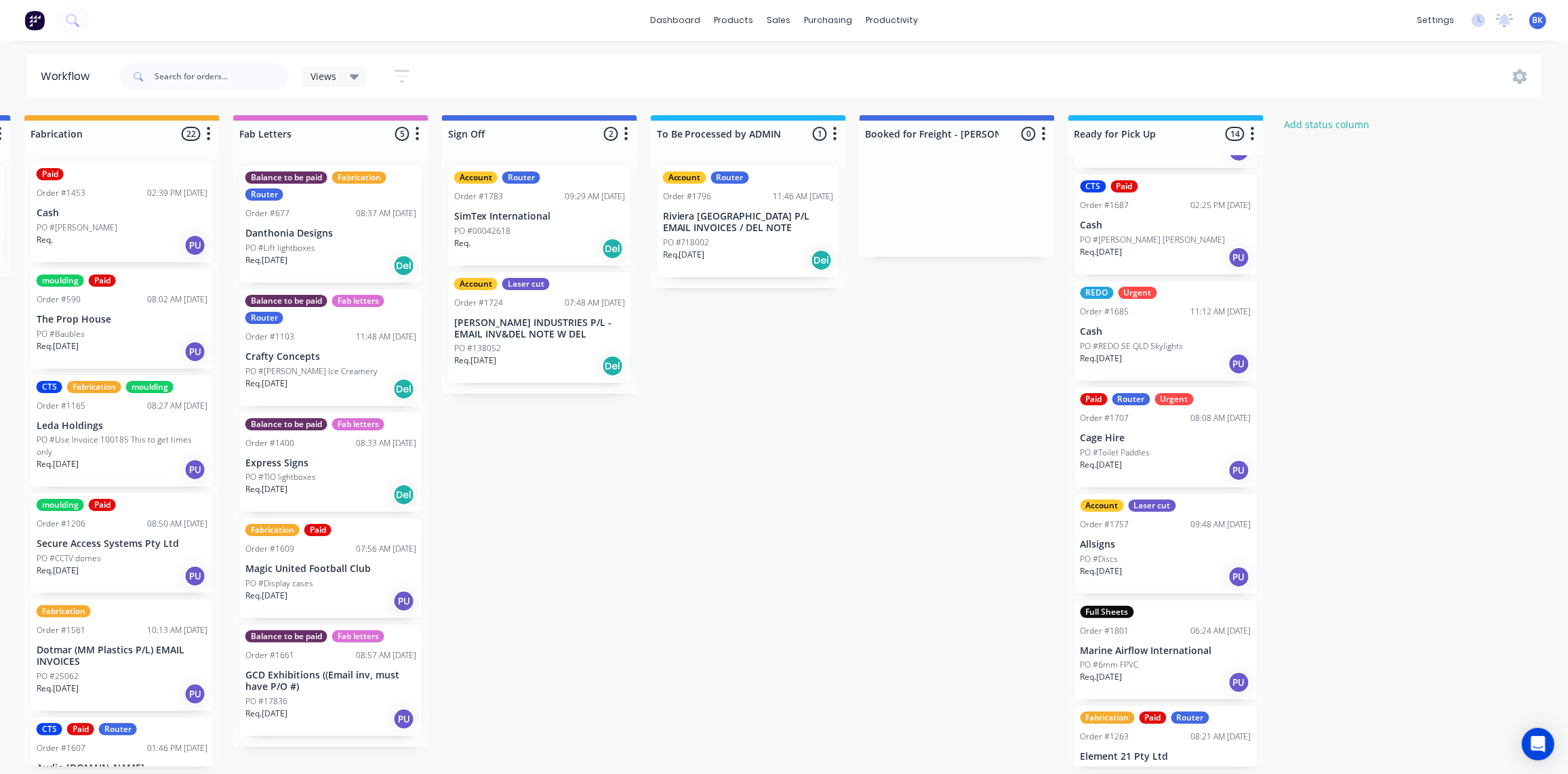
click at [545, 210] on p "SimTex International" at bounding box center [540, 216] width 171 height 12
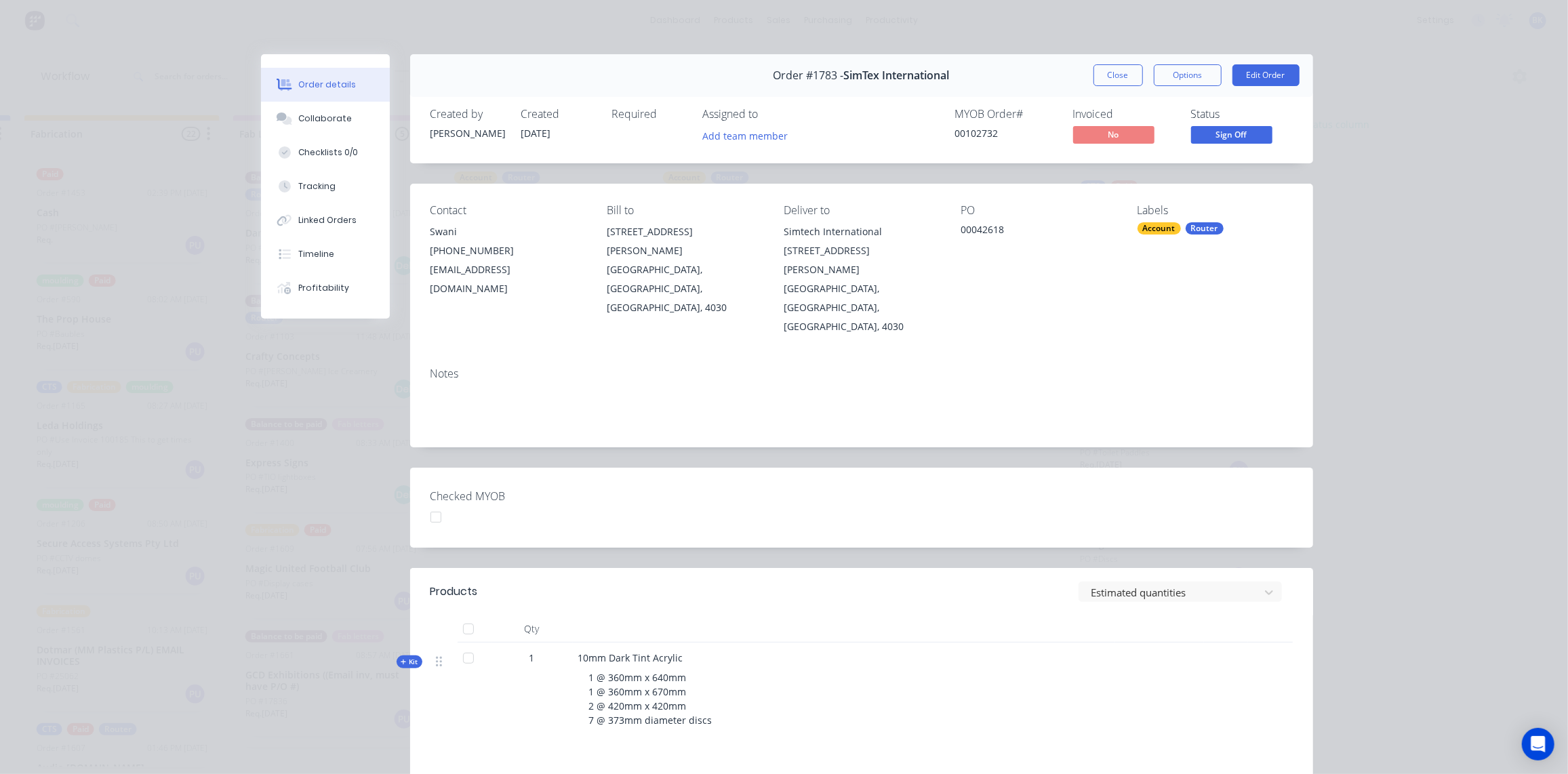
scroll to position [0, 1676]
drag, startPoint x: 1121, startPoint y: 77, endPoint x: 1113, endPoint y: 87, distance: 12.8
click at [1121, 76] on button "Close" at bounding box center [1118, 76] width 49 height 22
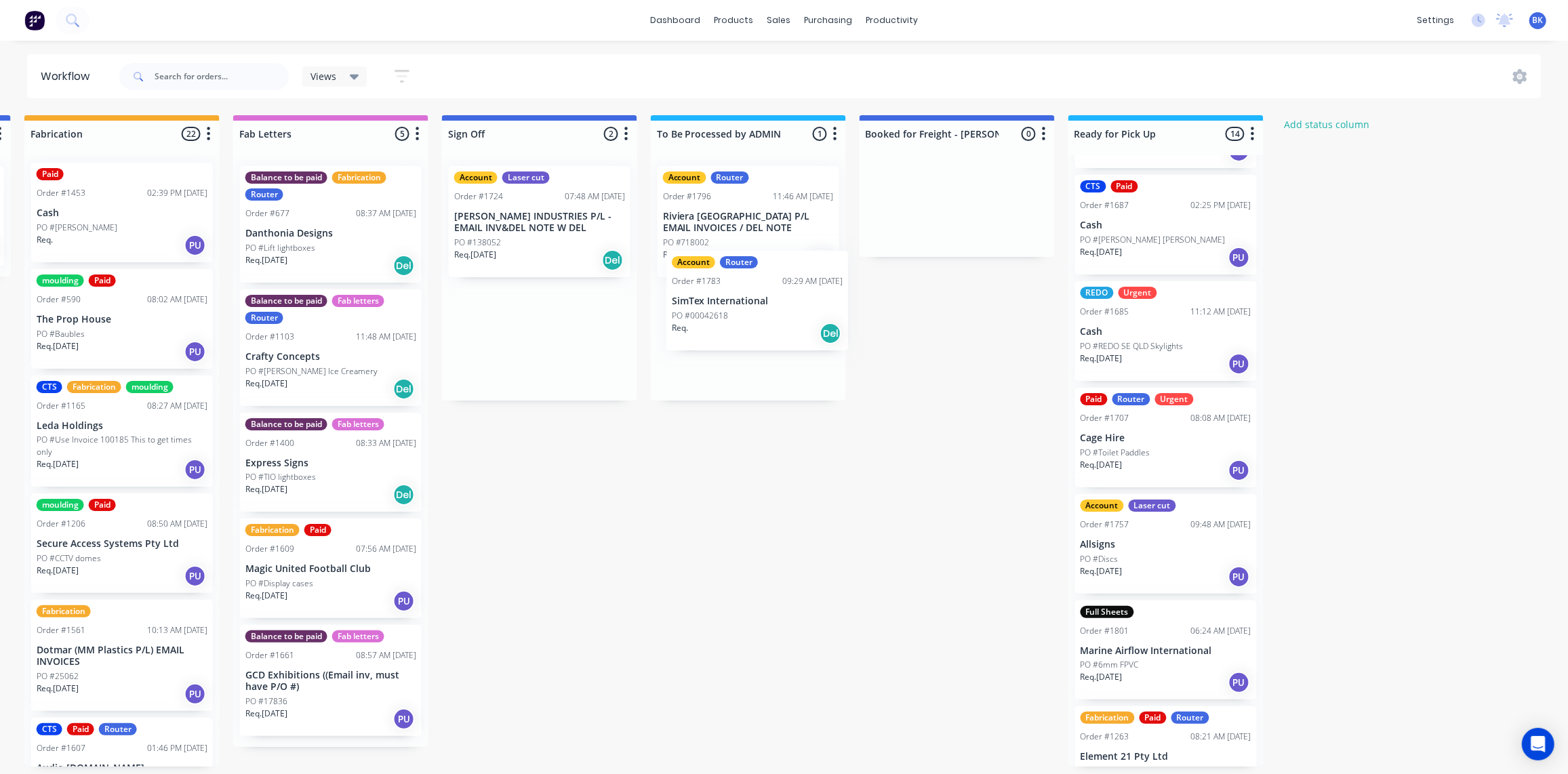
drag, startPoint x: 495, startPoint y: 211, endPoint x: 709, endPoint y: 293, distance: 229.2
click at [492, 221] on p "[PERSON_NAME] INDUSTRIES P/L - EMAIL INV&DEL NOTE W DEL" at bounding box center [540, 221] width 171 height 23
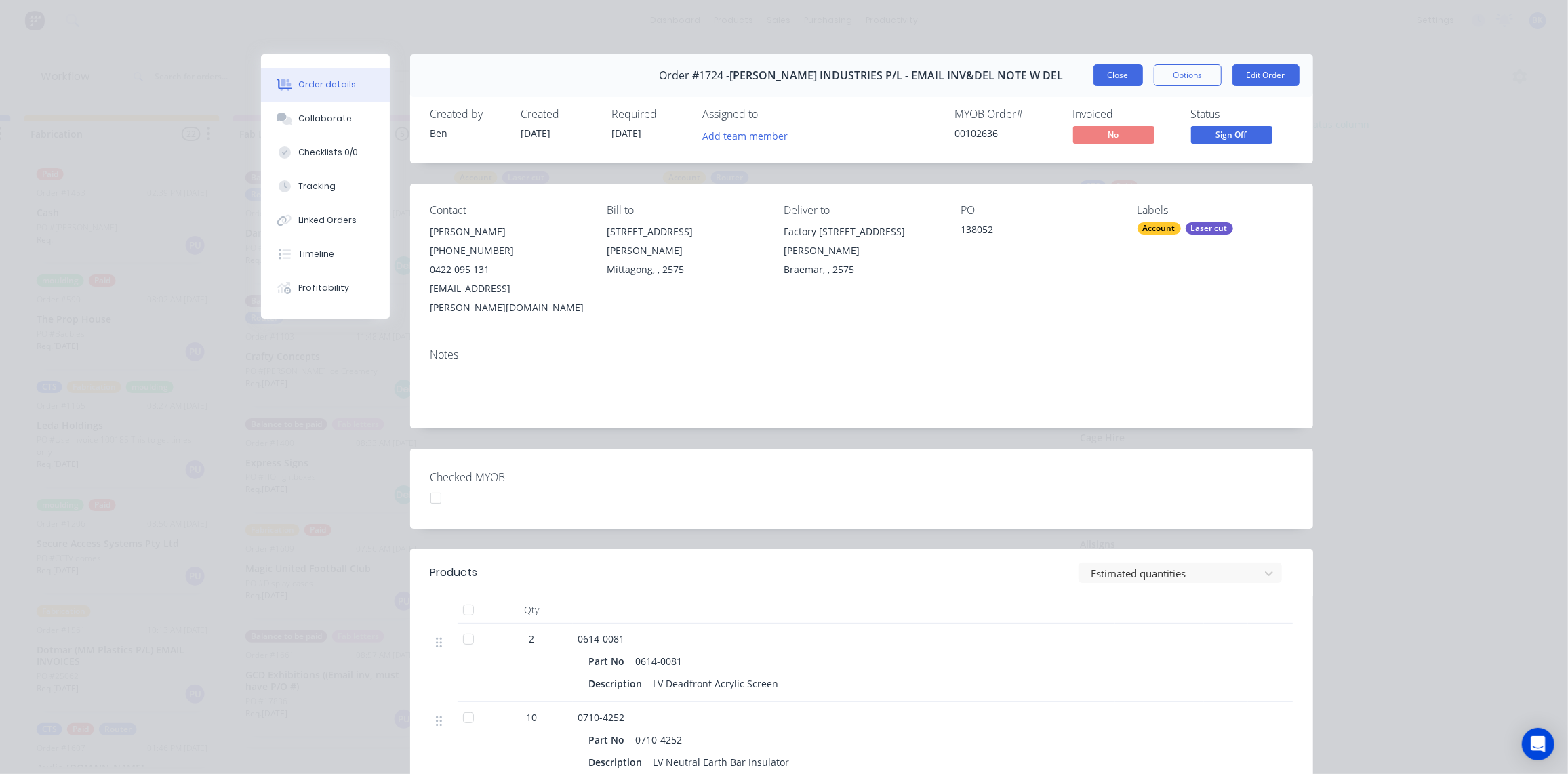
click at [1107, 72] on button "Close" at bounding box center [1118, 76] width 49 height 22
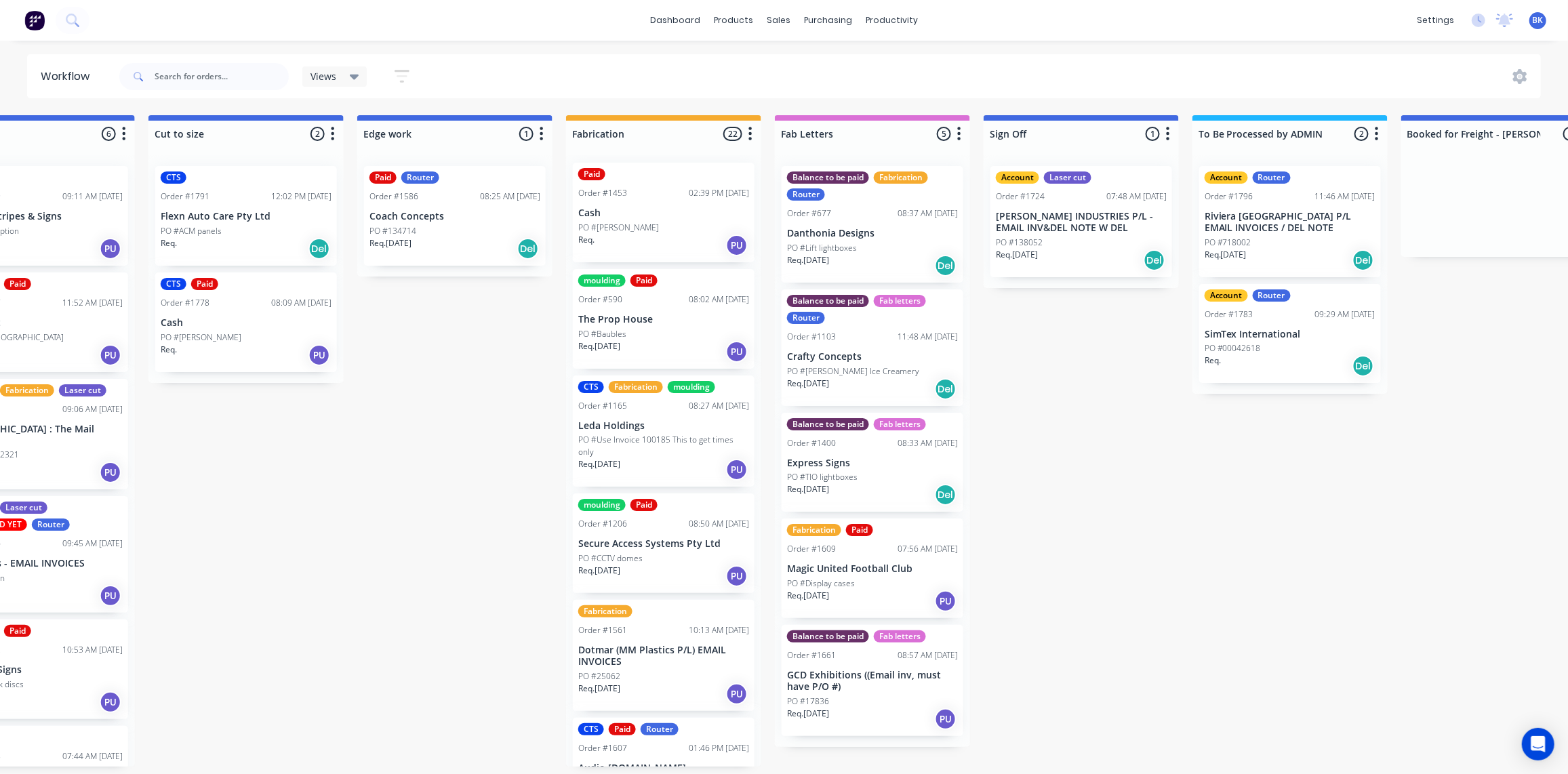
scroll to position [0, 0]
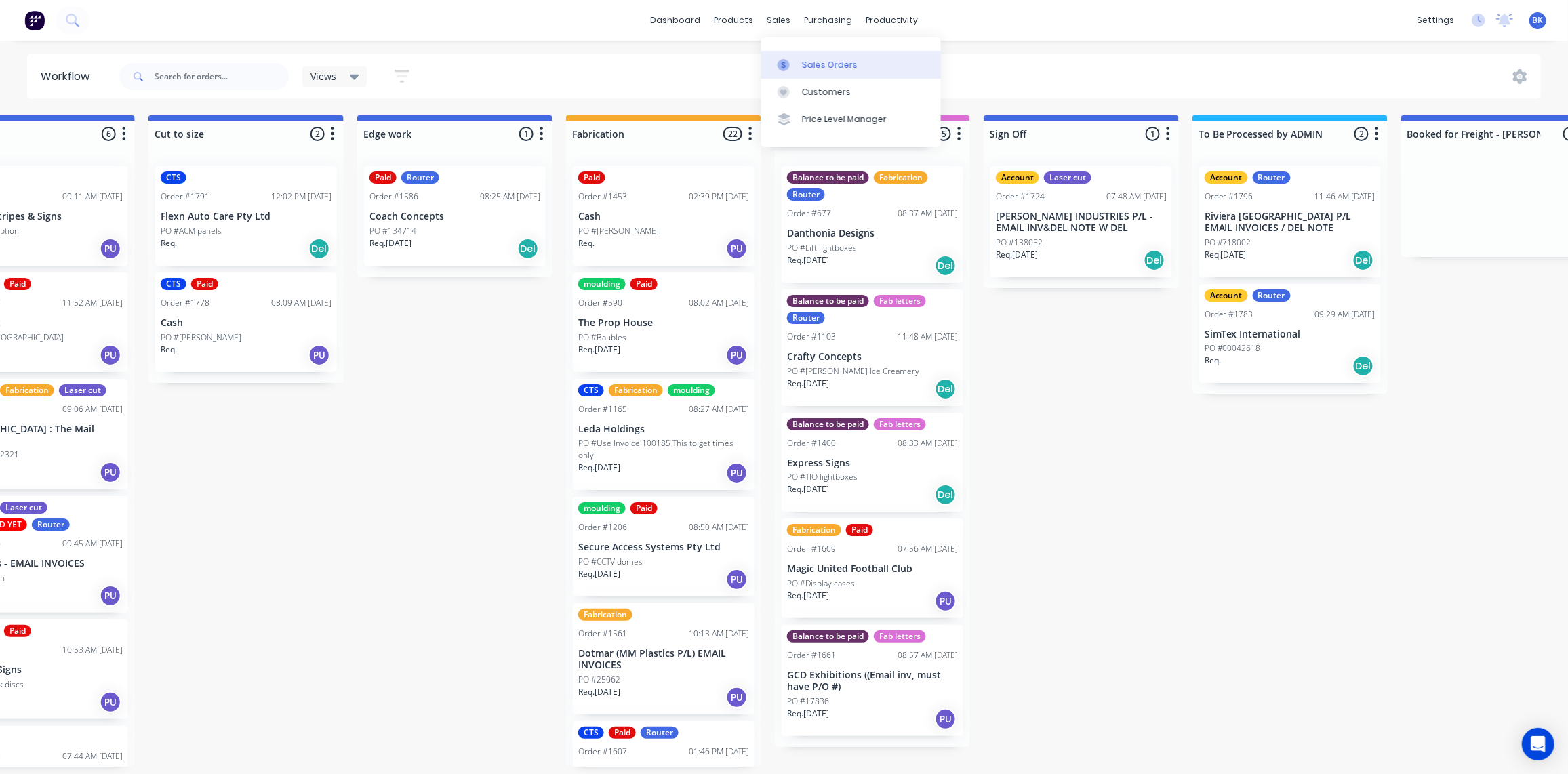
click at [810, 59] on div "Sales Orders" at bounding box center [829, 65] width 56 height 12
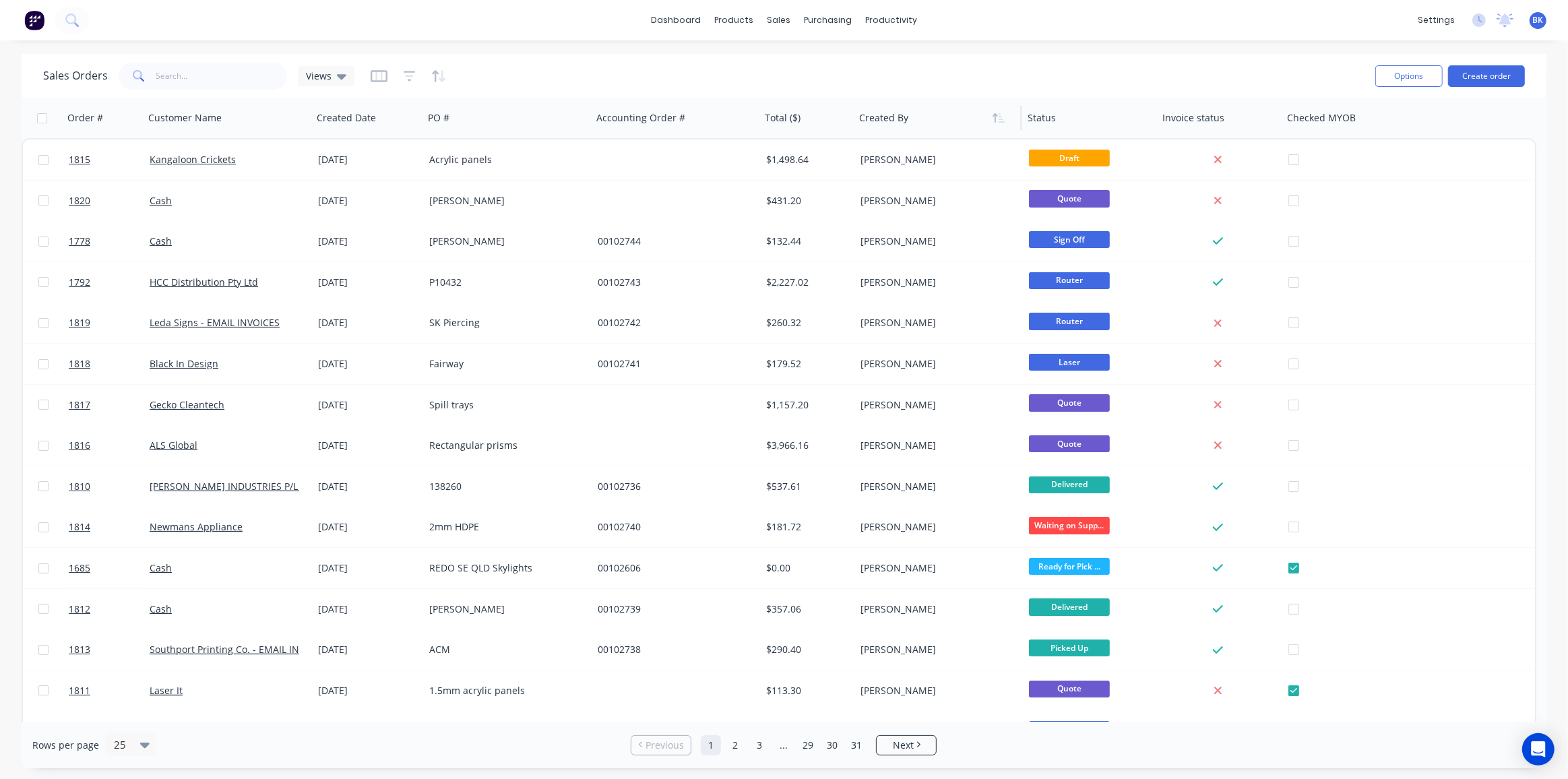
click at [880, 120] on div at bounding box center [933, 118] width 149 height 27
click at [996, 117] on icon "button" at bounding box center [998, 118] width 12 height 11
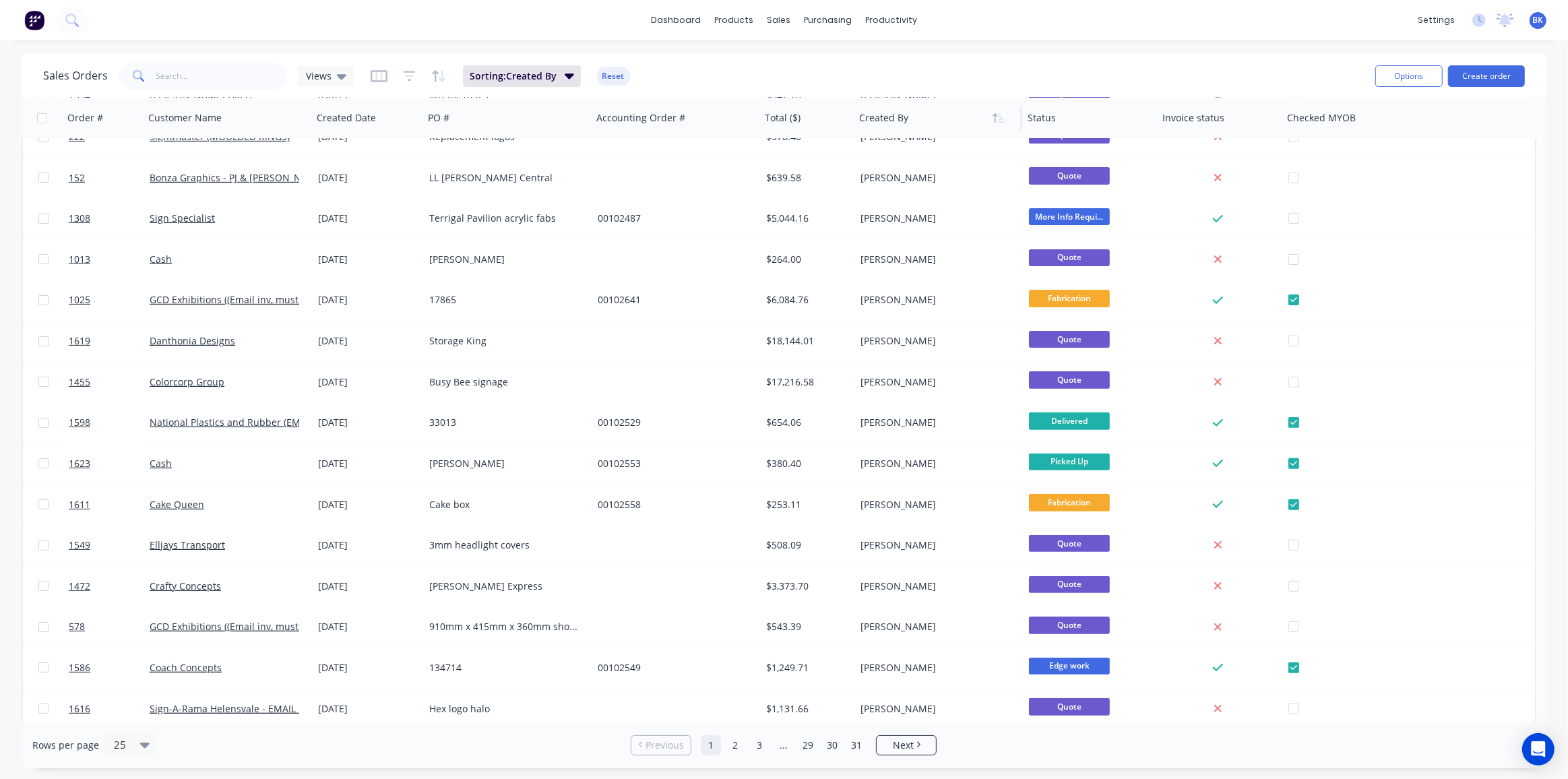
scroll to position [438, 0]
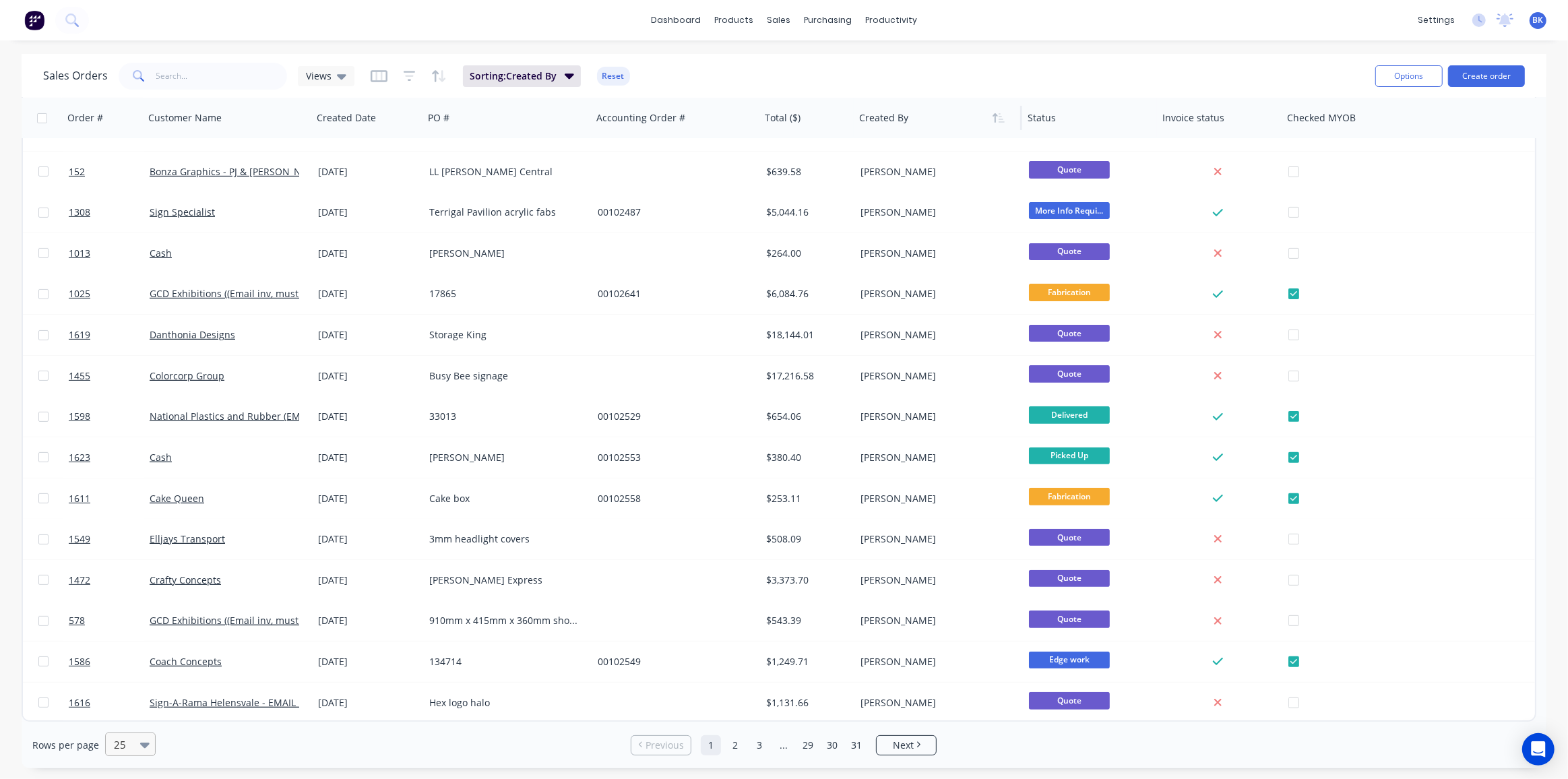
click at [140, 750] on icon at bounding box center [145, 745] width 9 height 14
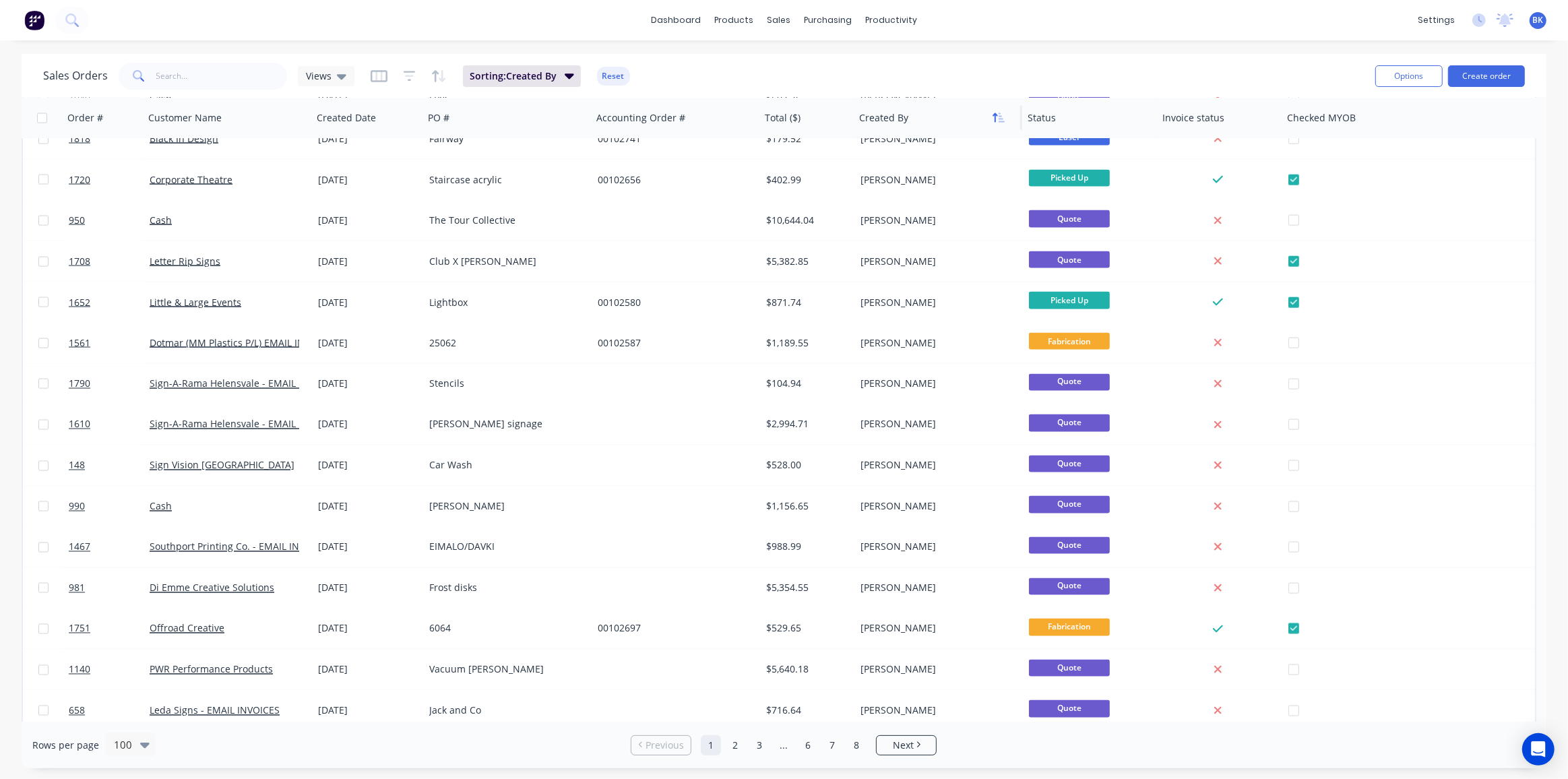
scroll to position [2595, 0]
click at [1134, 117] on icon "button" at bounding box center [1134, 118] width 12 height 11
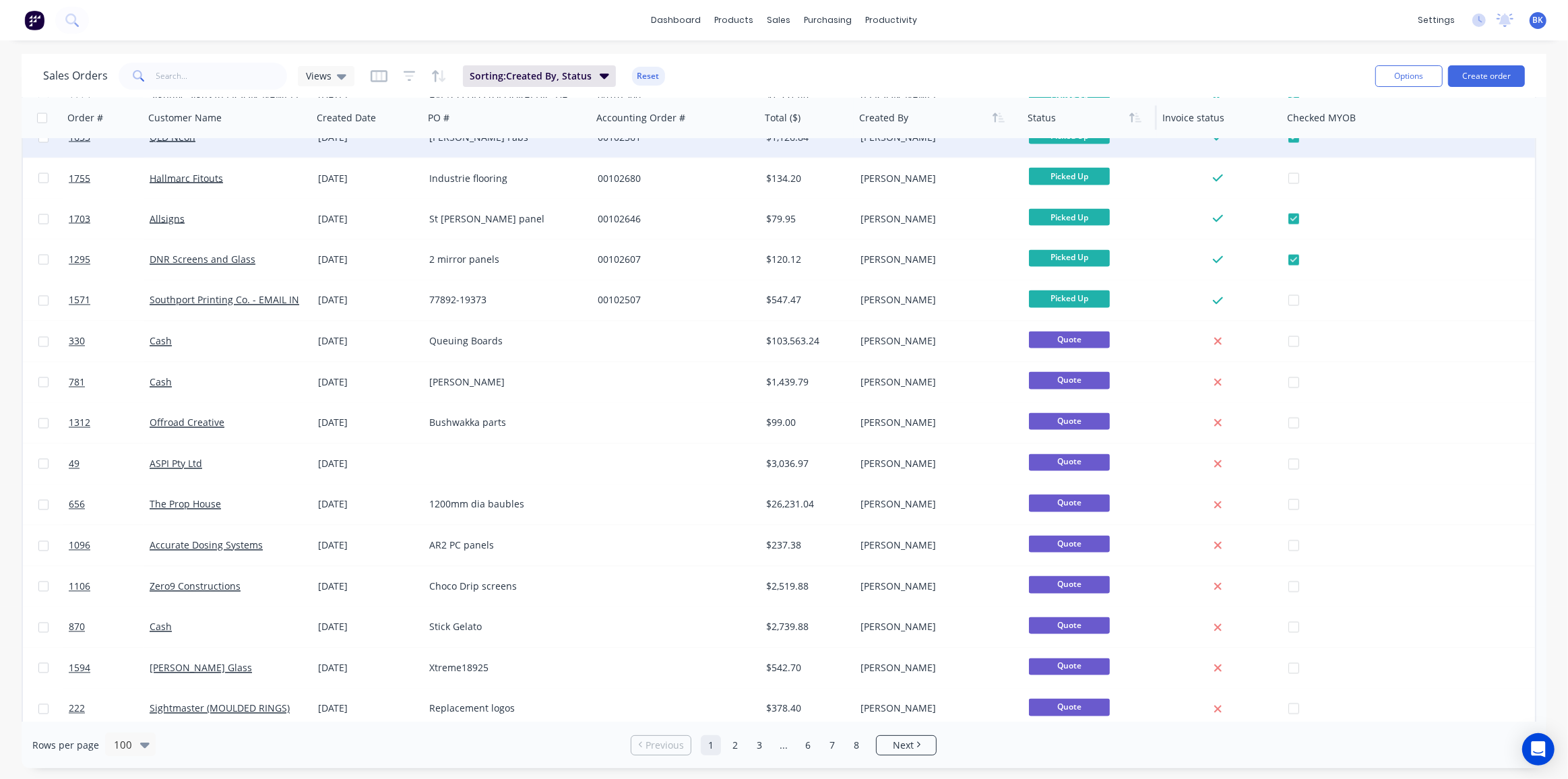
scroll to position [2709, 0]
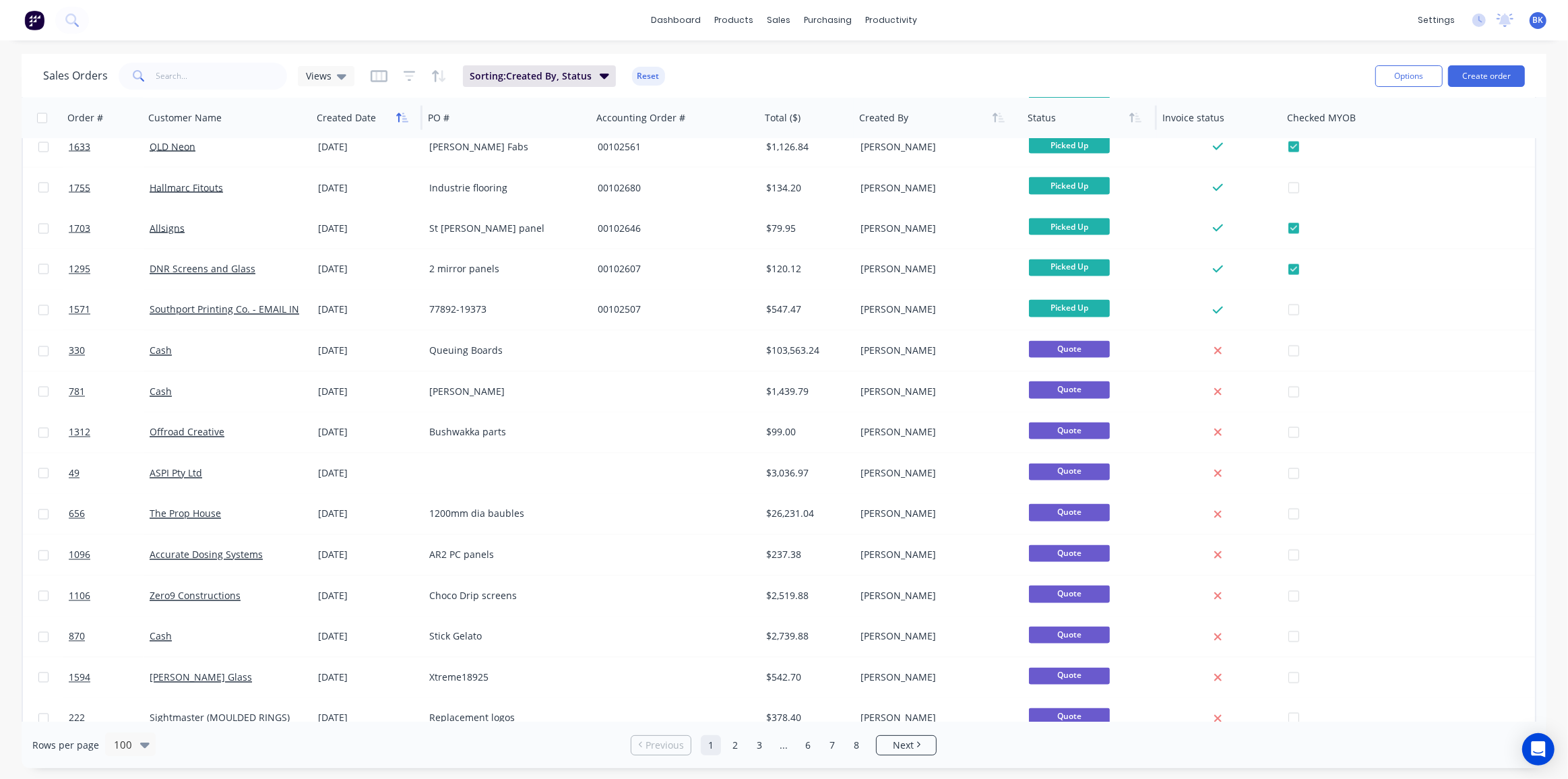
click at [397, 122] on icon "button" at bounding box center [402, 118] width 12 height 11
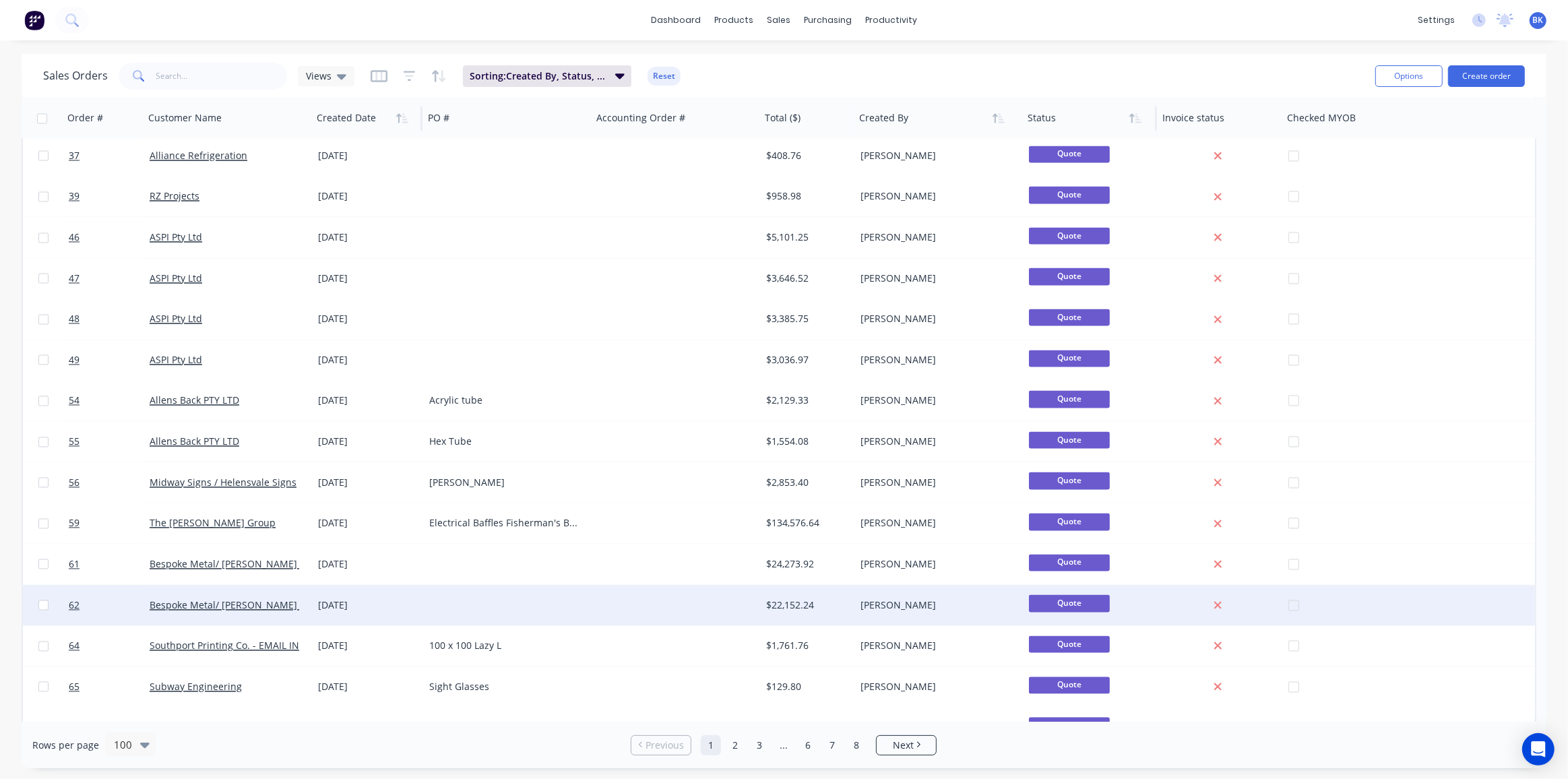
scroll to position [3502, 0]
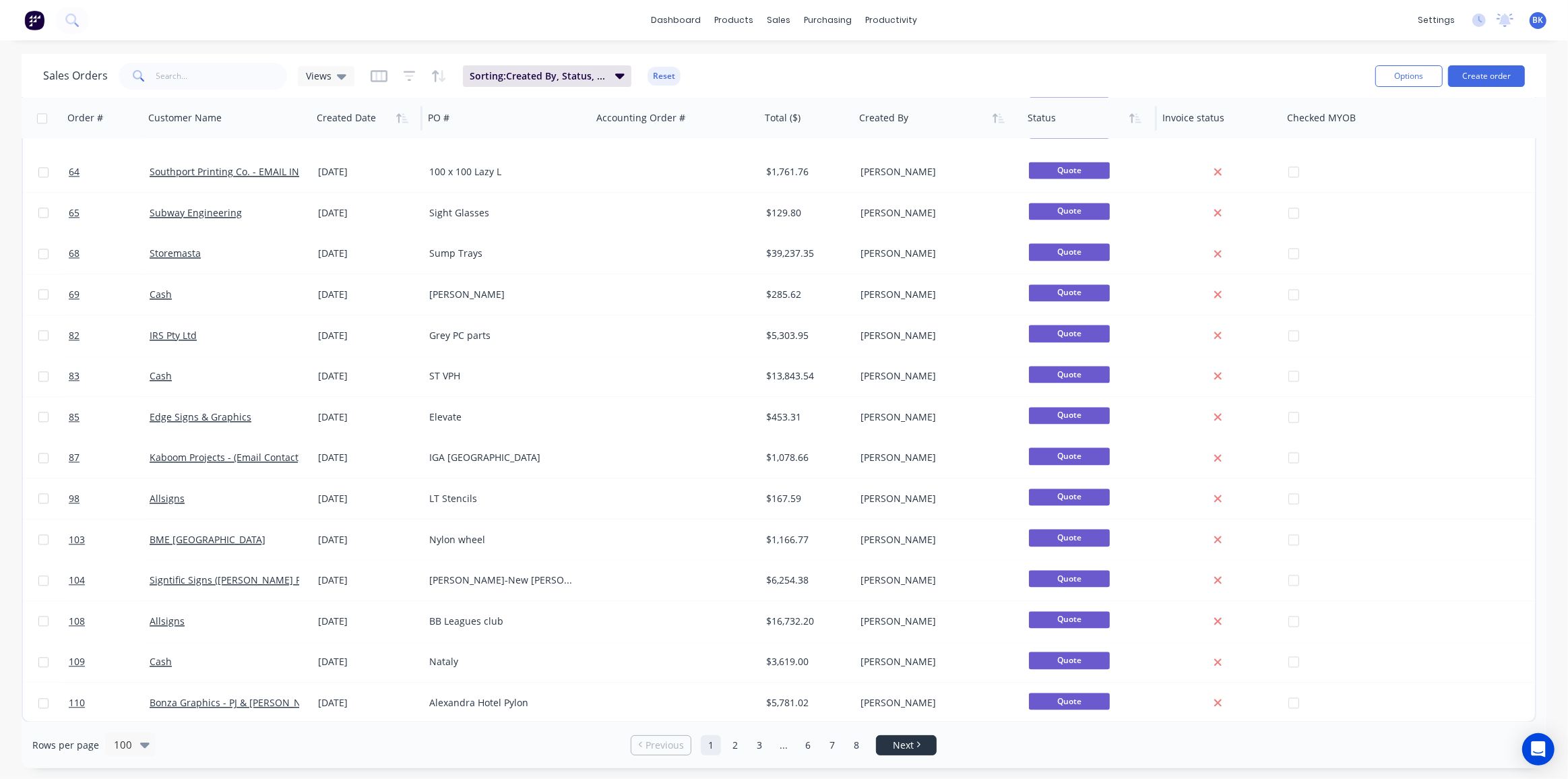
click at [900, 740] on span "Next" at bounding box center [903, 745] width 21 height 14
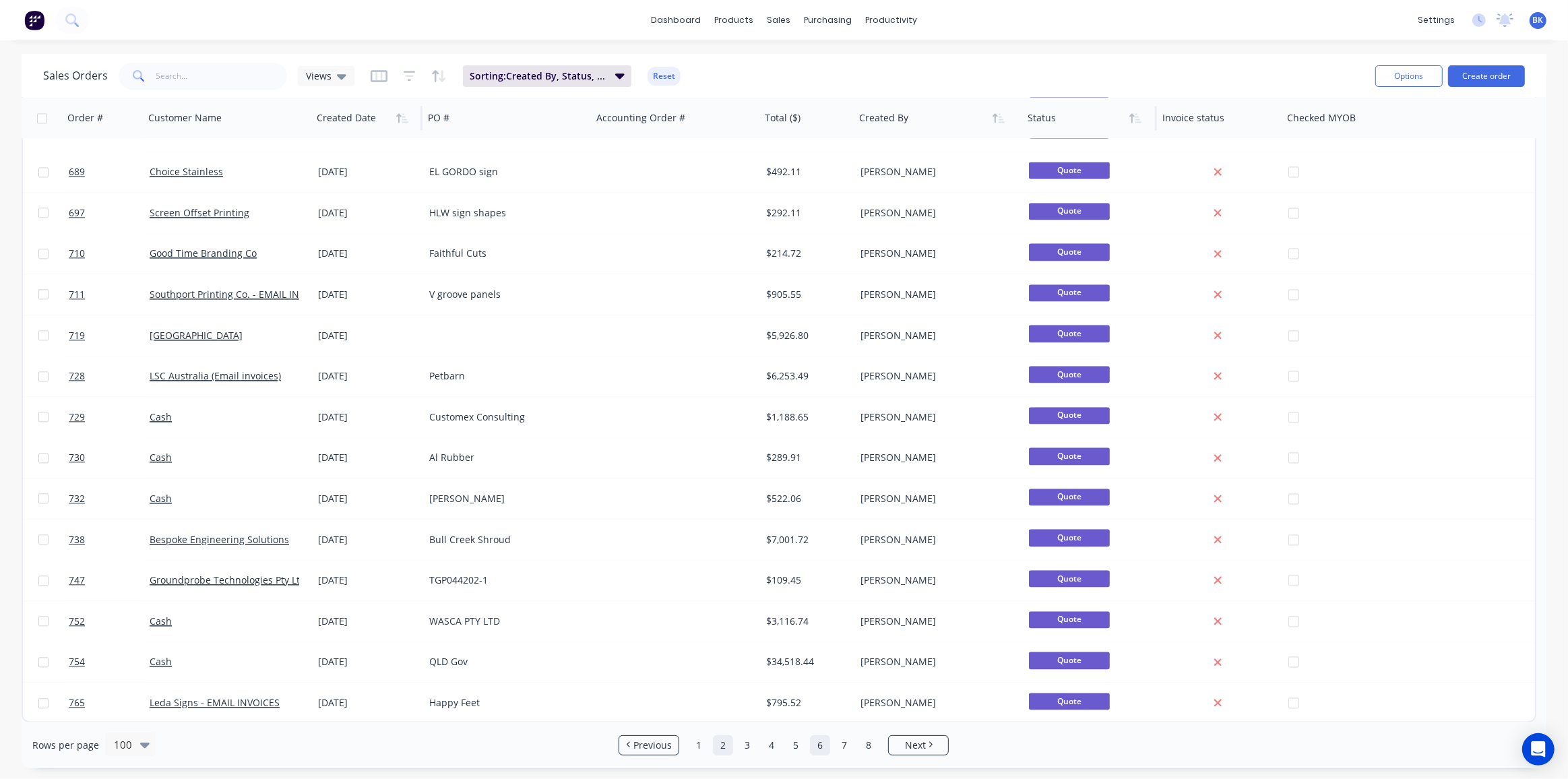
click at [816, 747] on link "6" at bounding box center [820, 745] width 20 height 20
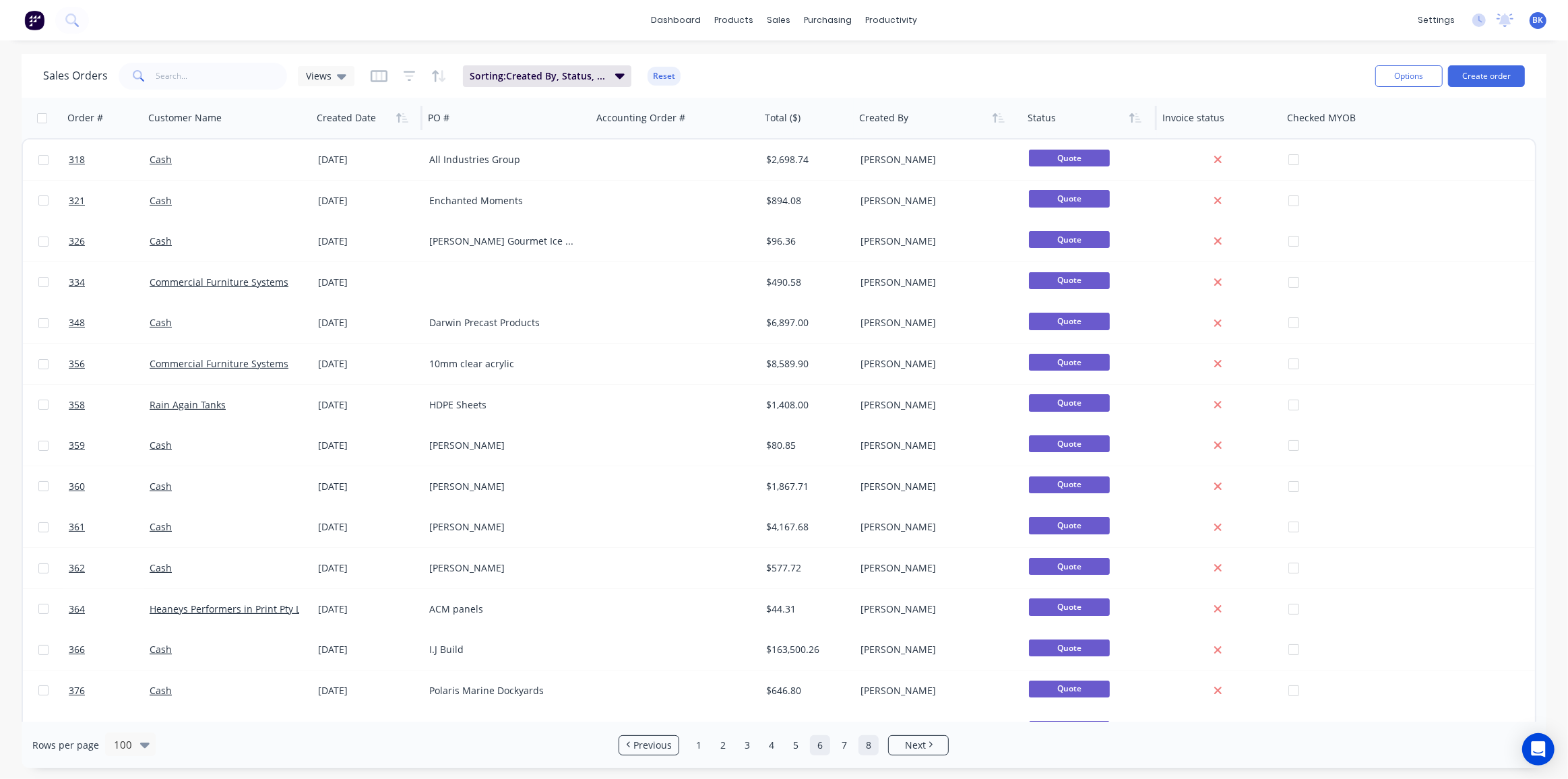
click at [863, 745] on link "8" at bounding box center [868, 745] width 20 height 20
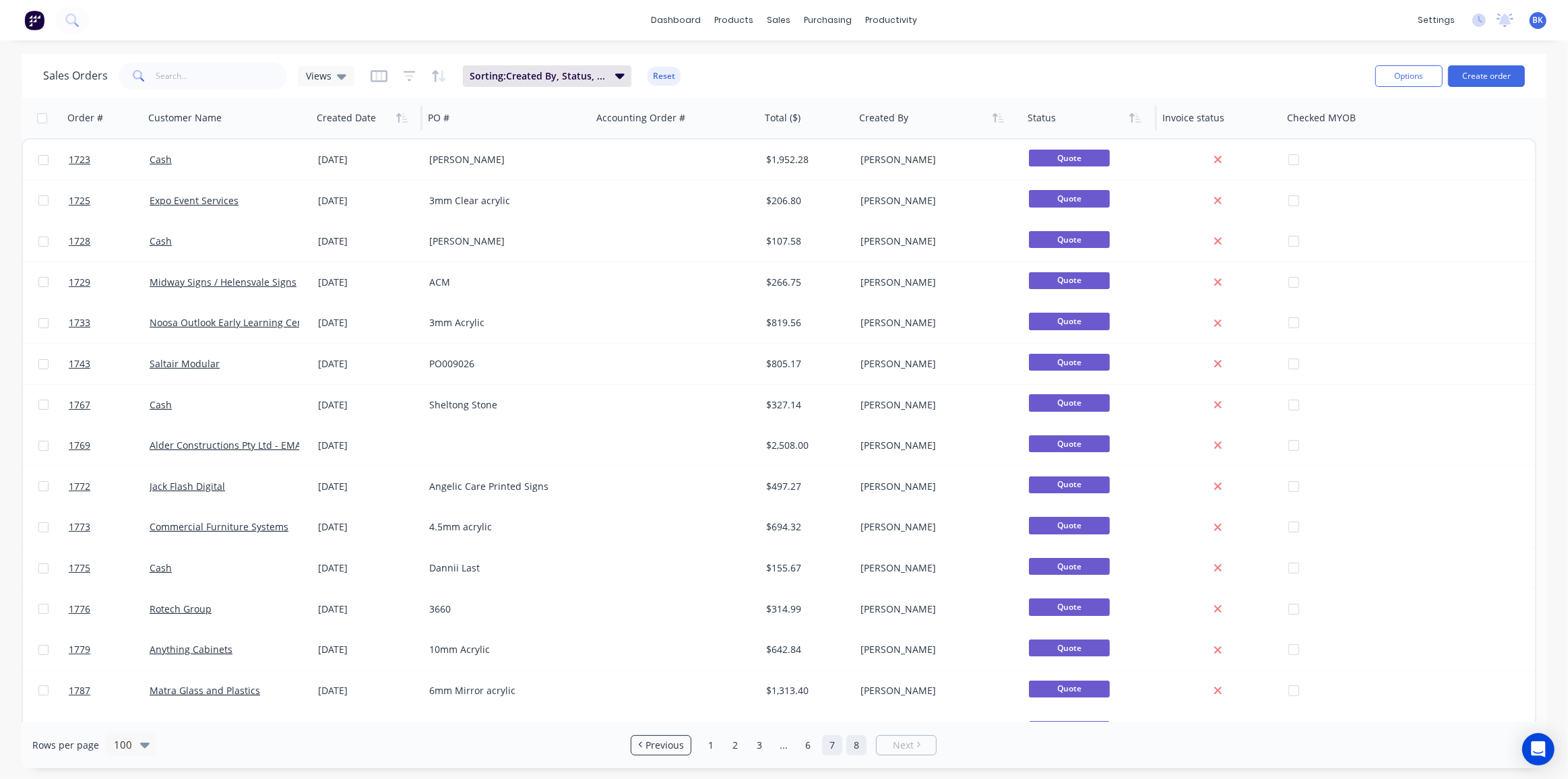
click at [832, 746] on link "7" at bounding box center [832, 745] width 20 height 20
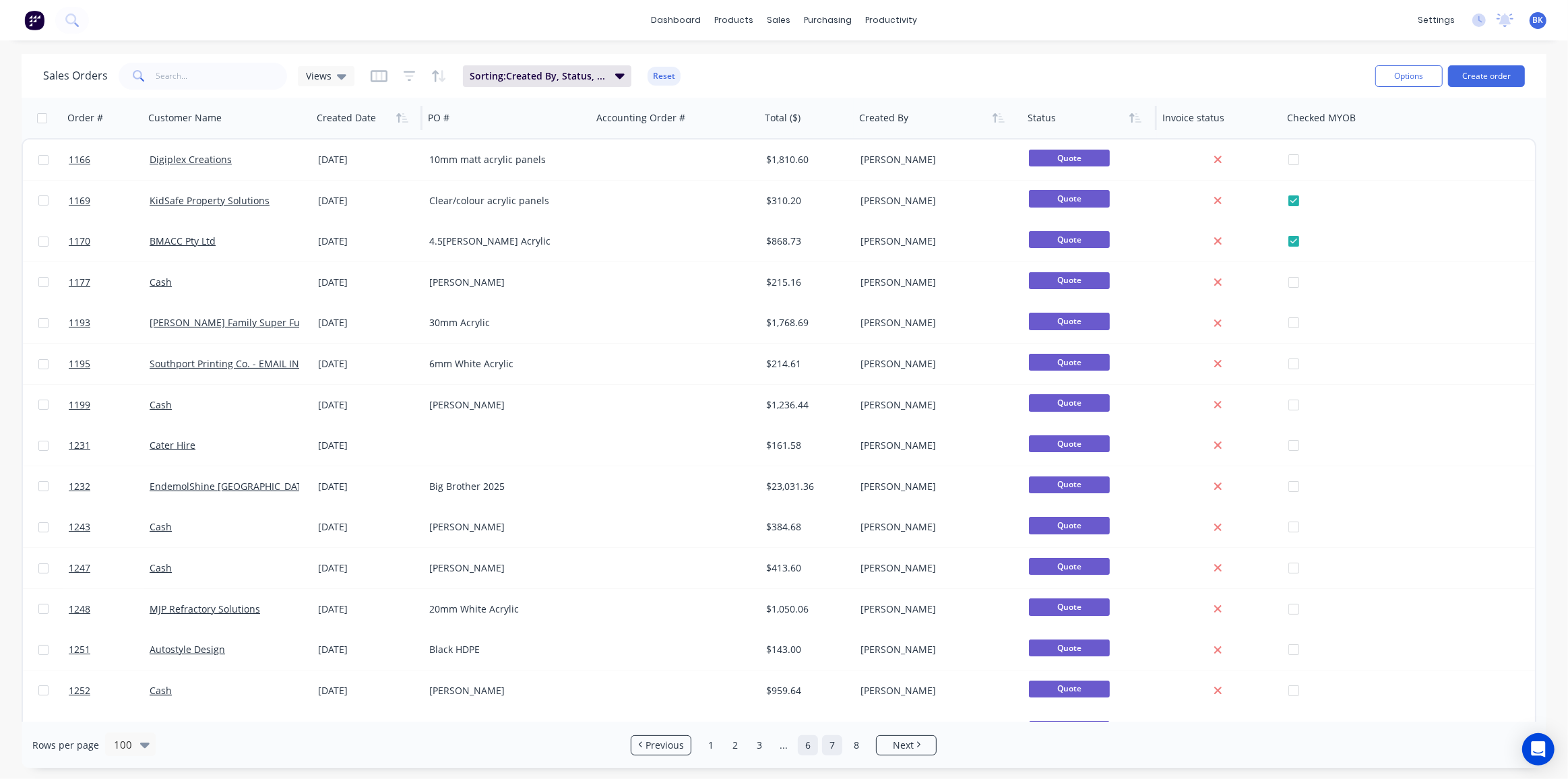
click at [805, 747] on link "6" at bounding box center [808, 745] width 20 height 20
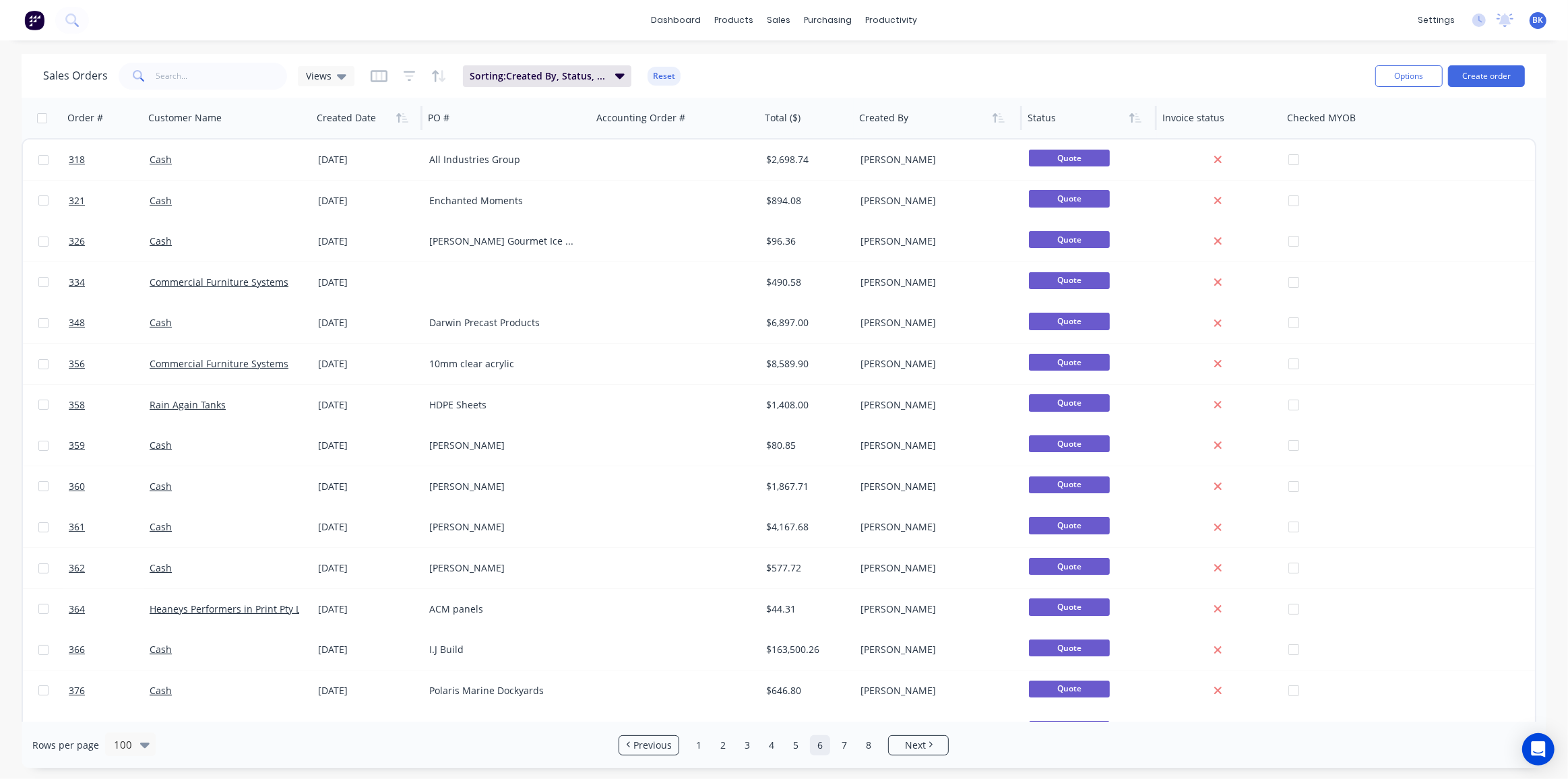
click at [919, 124] on div at bounding box center [933, 118] width 149 height 27
click at [995, 121] on icon "button" at bounding box center [995, 118] width 5 height 9
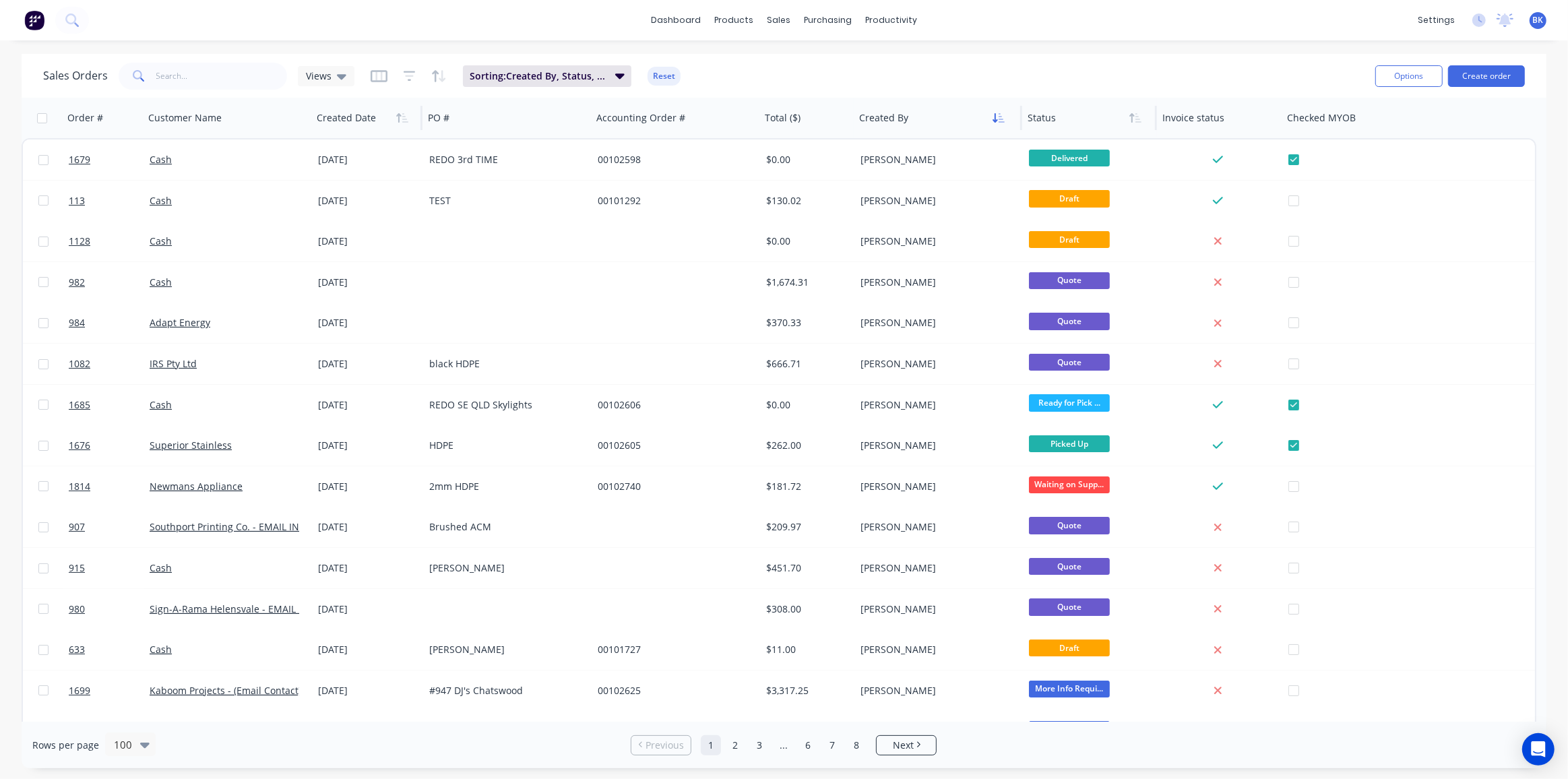
click at [1000, 118] on icon "button" at bounding box center [998, 118] width 12 height 11
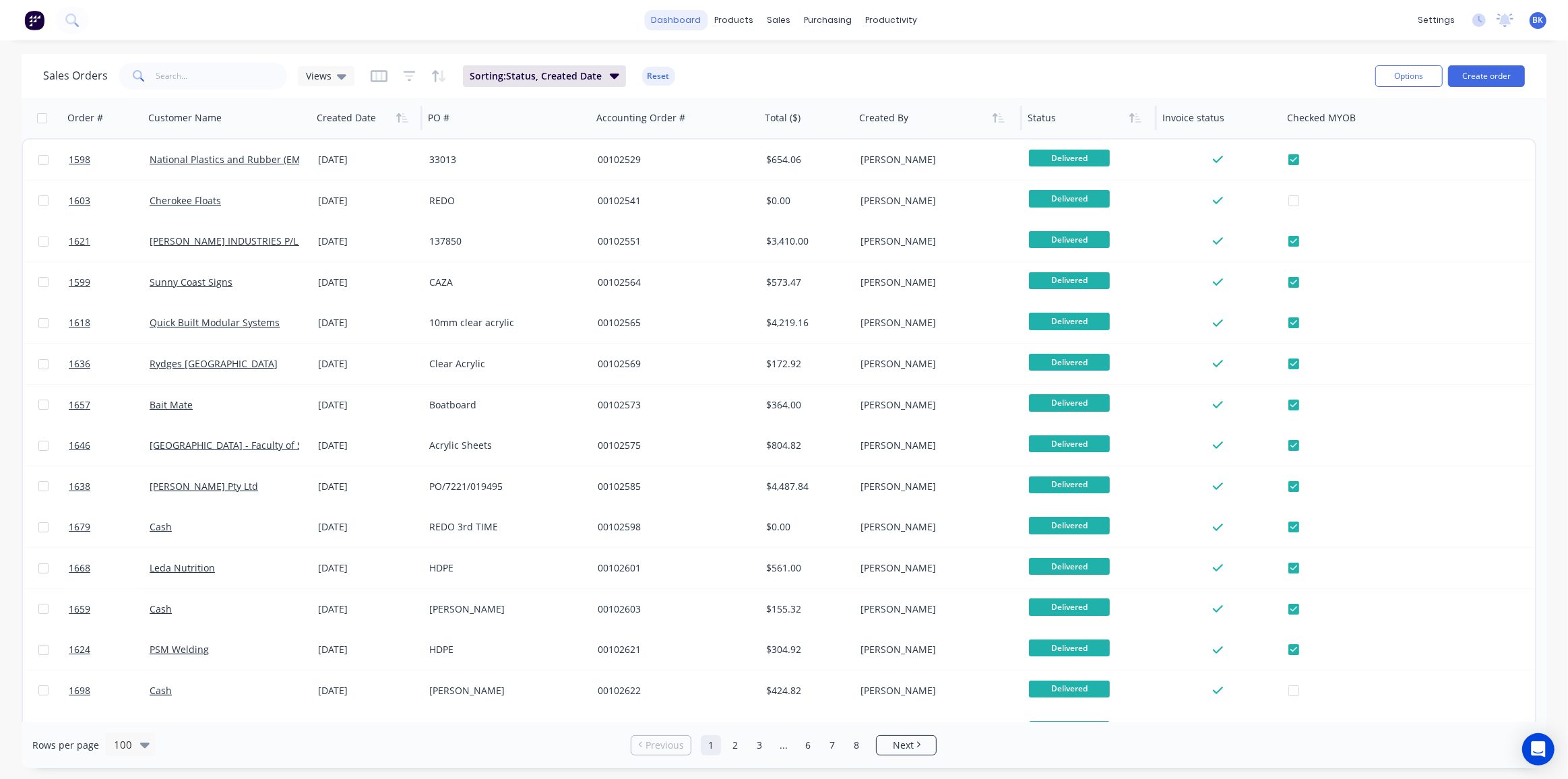
click at [686, 14] on link "dashboard" at bounding box center [676, 20] width 63 height 20
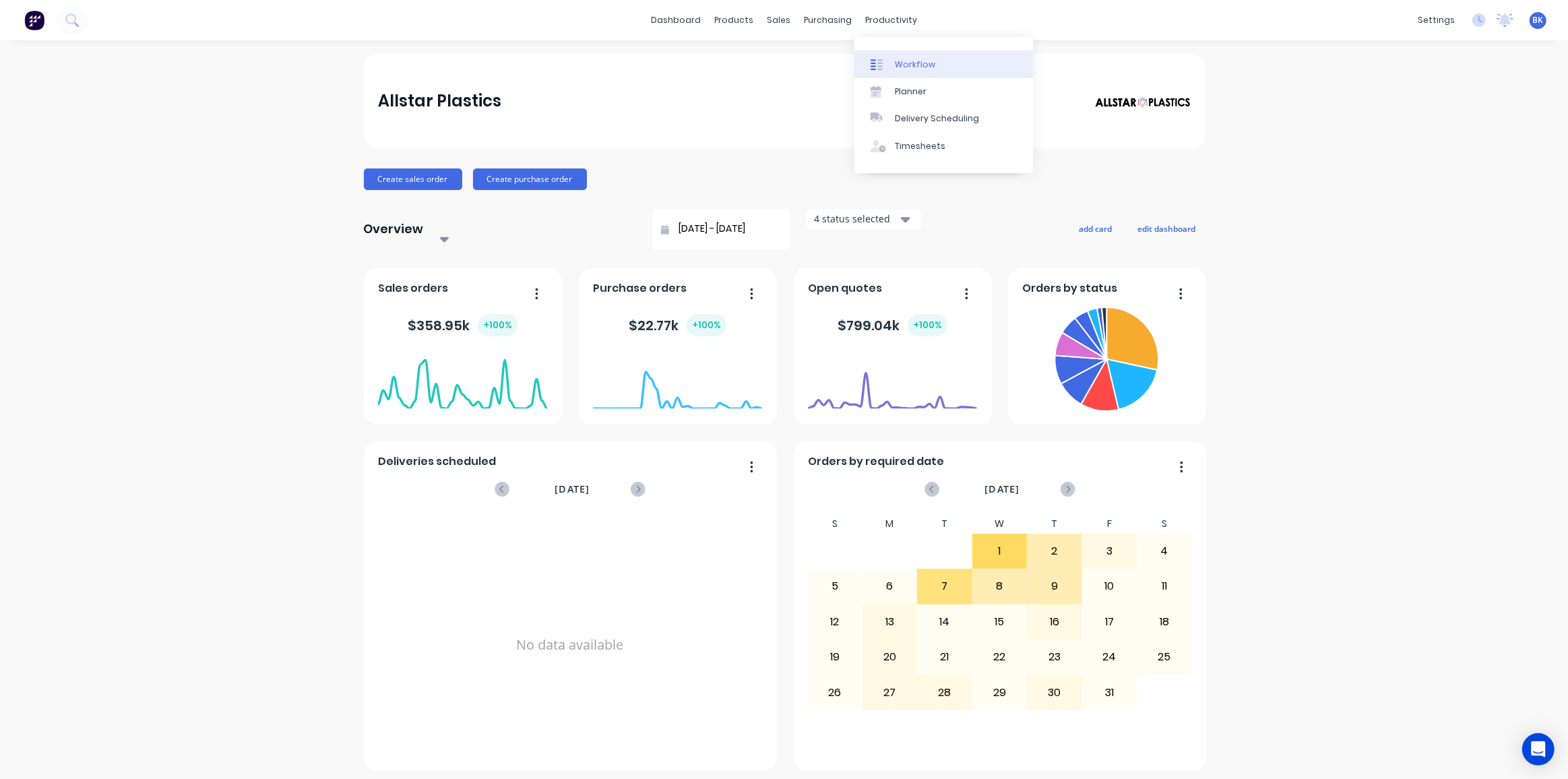
click at [902, 64] on div "Workflow" at bounding box center [914, 64] width 41 height 12
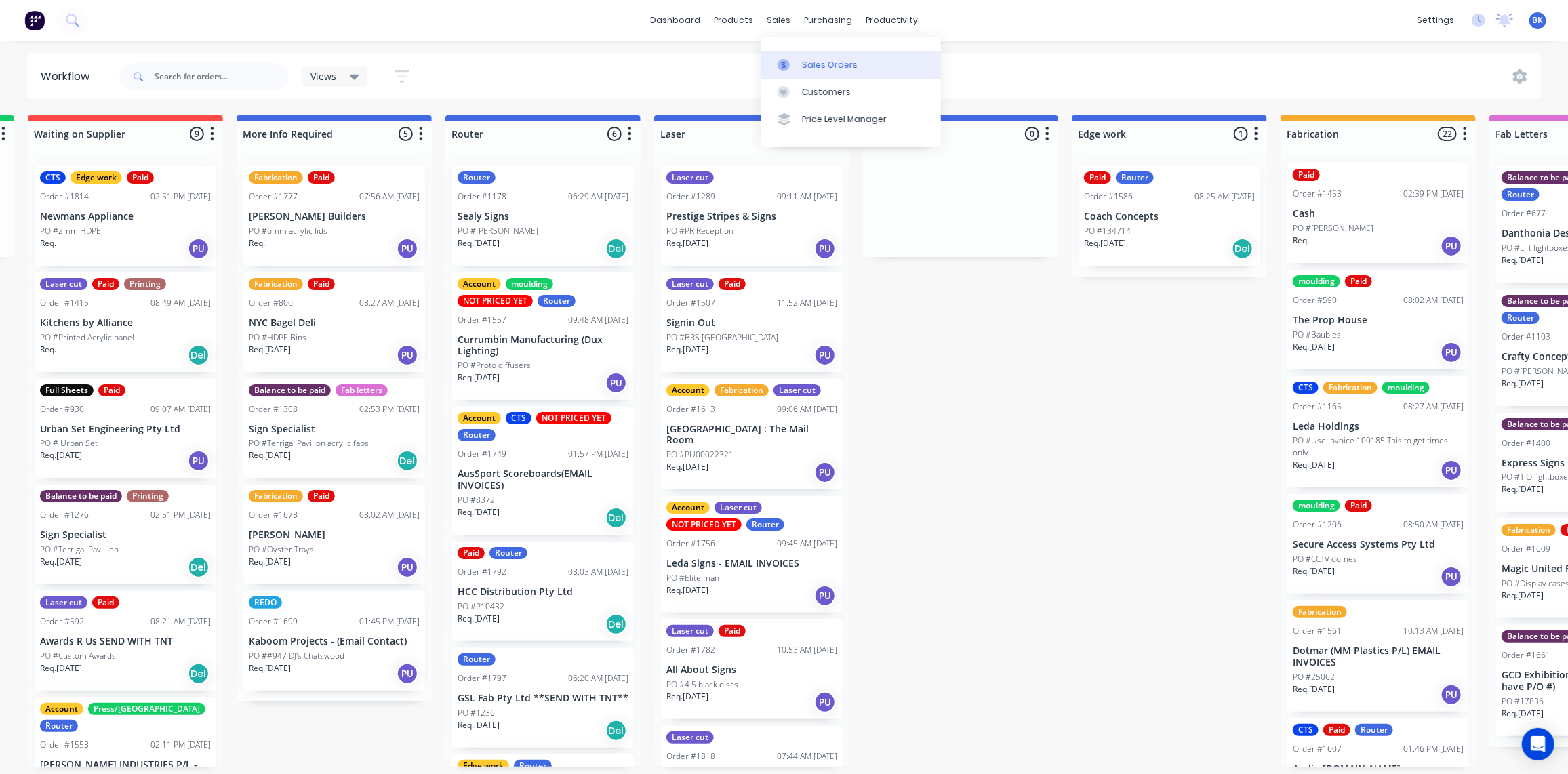
click at [802, 62] on div "Sales Orders" at bounding box center [829, 65] width 56 height 12
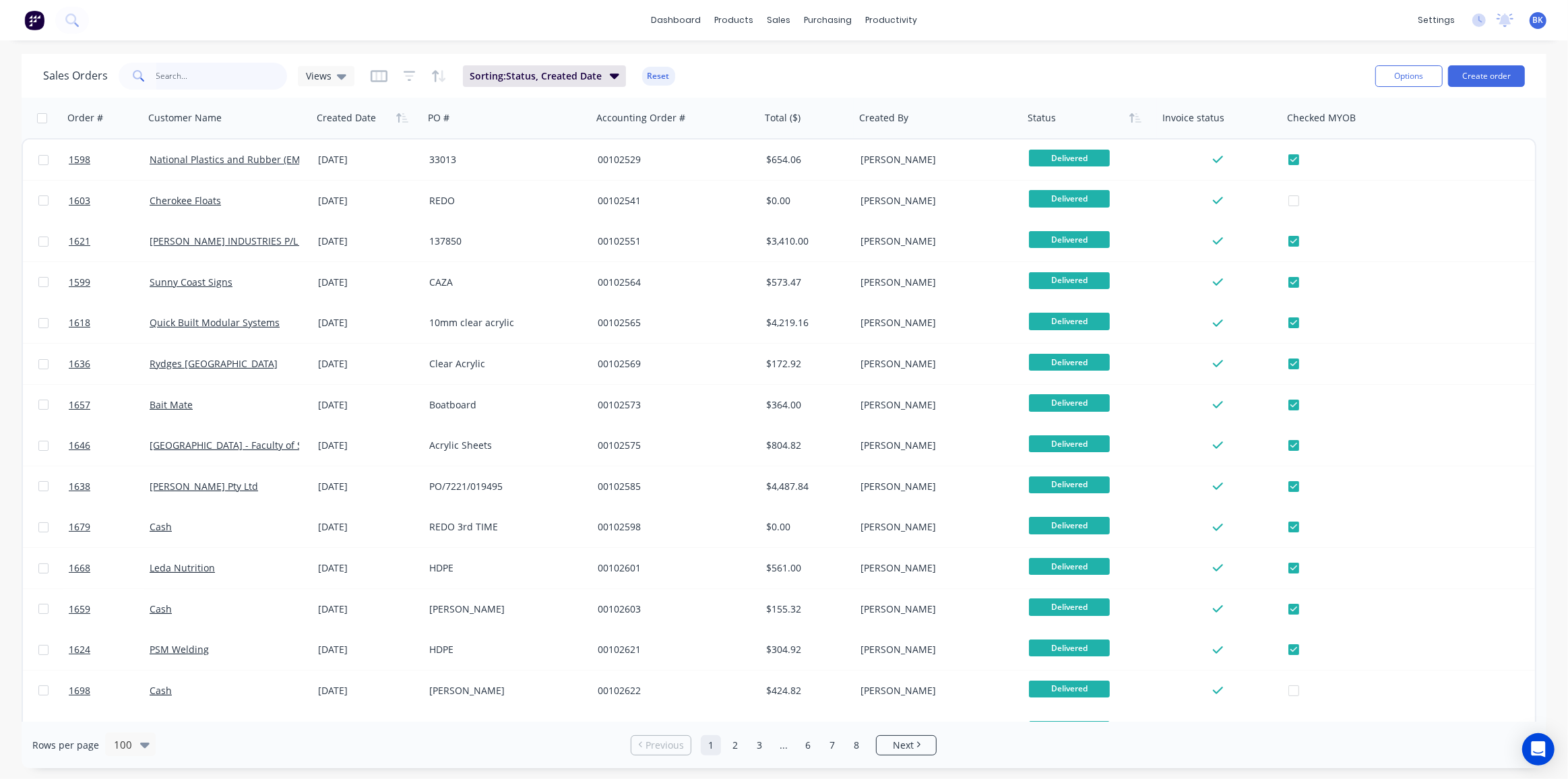
click at [214, 78] on input "text" at bounding box center [222, 76] width 131 height 27
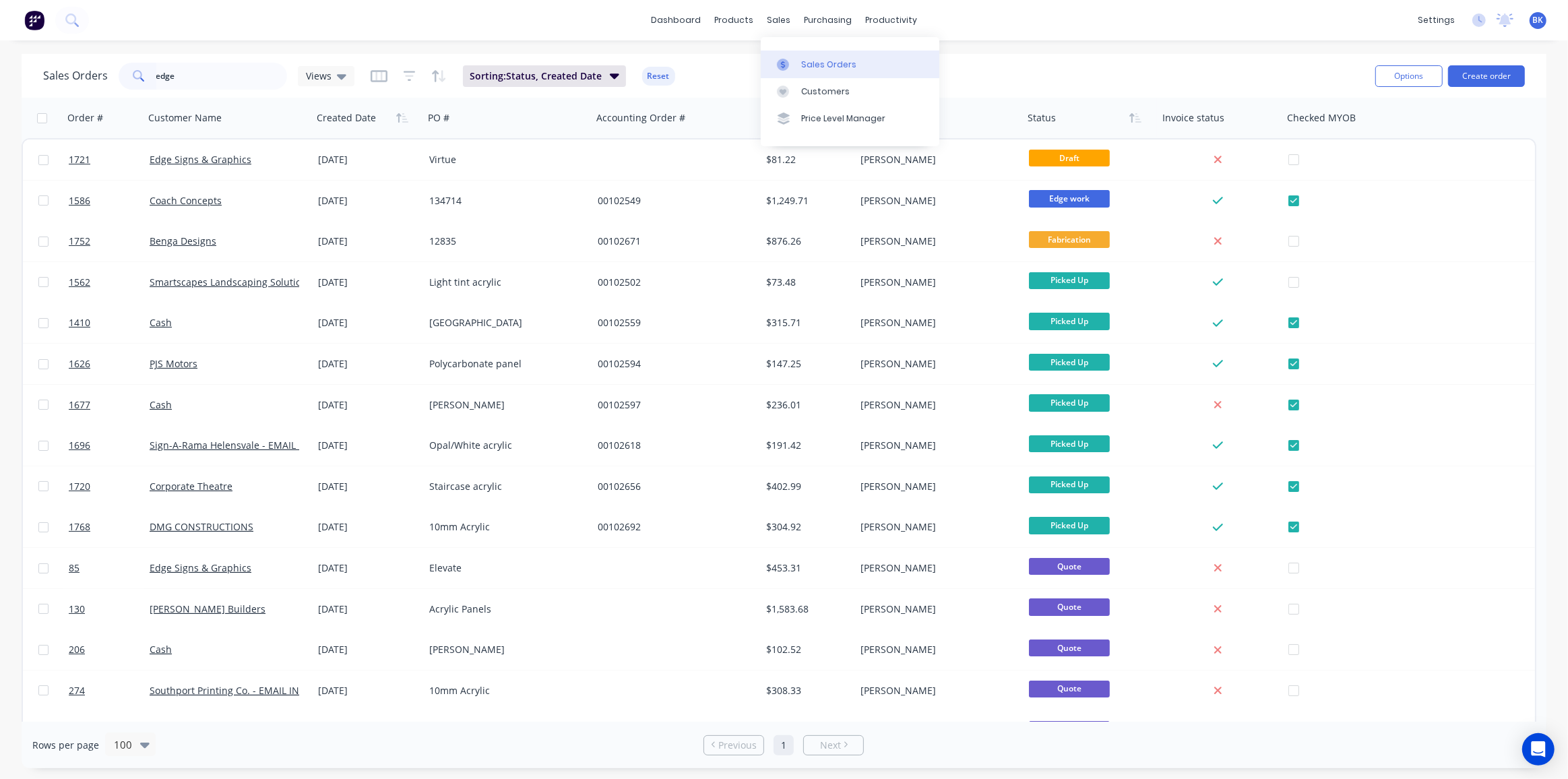
click at [797, 63] on link "Sales Orders" at bounding box center [849, 64] width 178 height 27
click at [611, 76] on icon "button" at bounding box center [615, 76] width 9 height 5
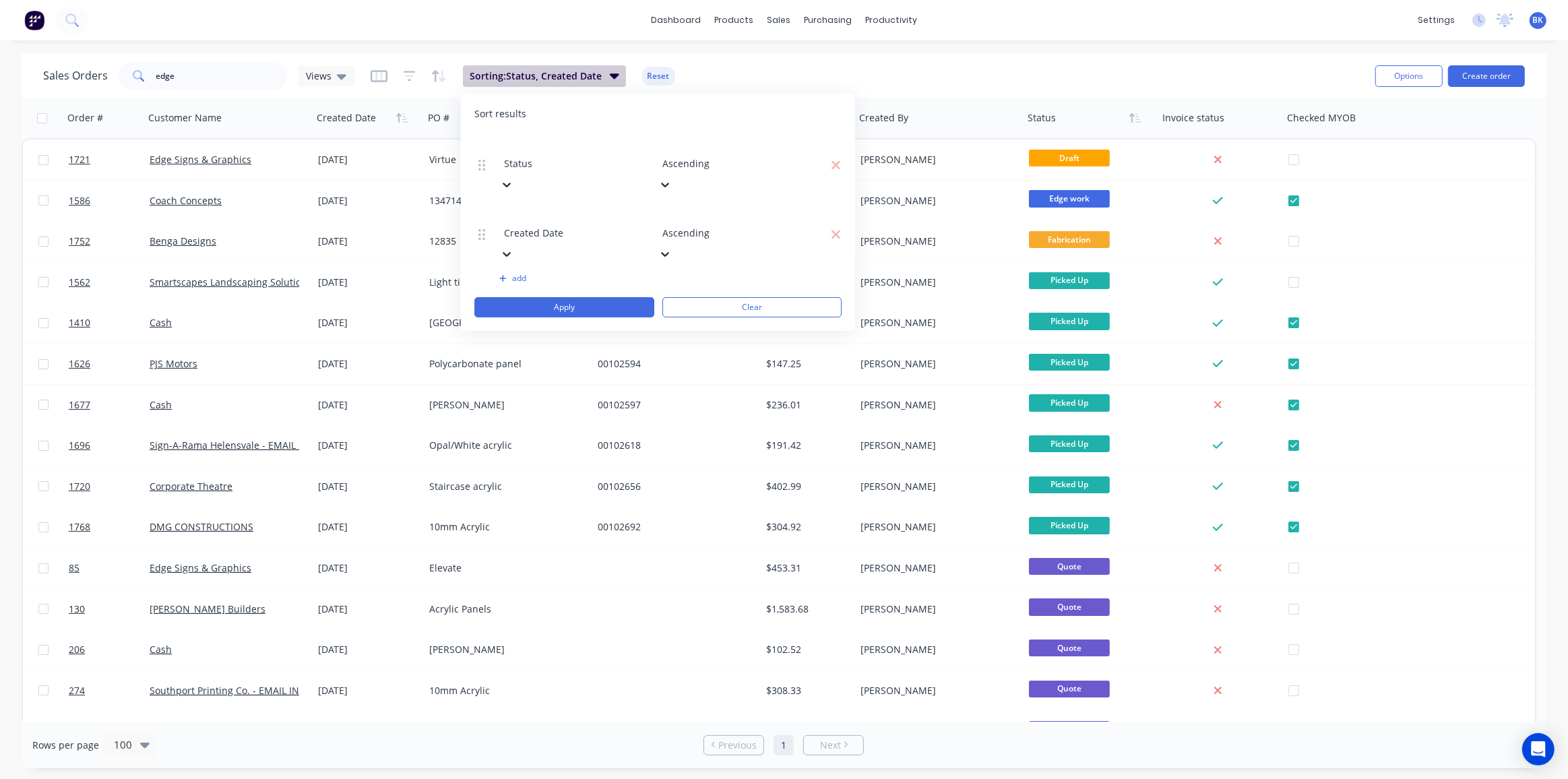
click at [611, 76] on icon "button" at bounding box center [615, 76] width 9 height 5
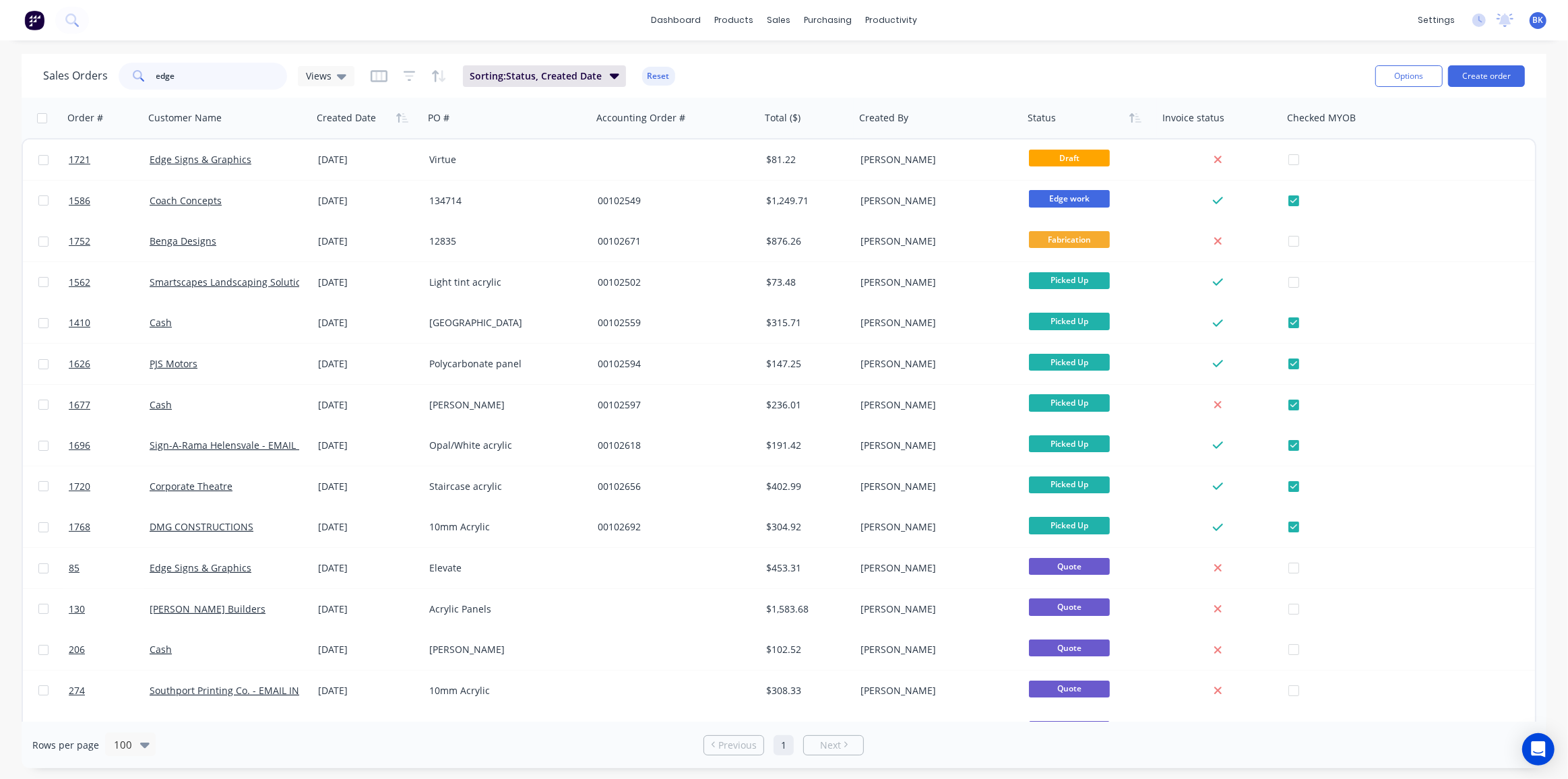
click at [214, 75] on input "edge" at bounding box center [222, 76] width 131 height 27
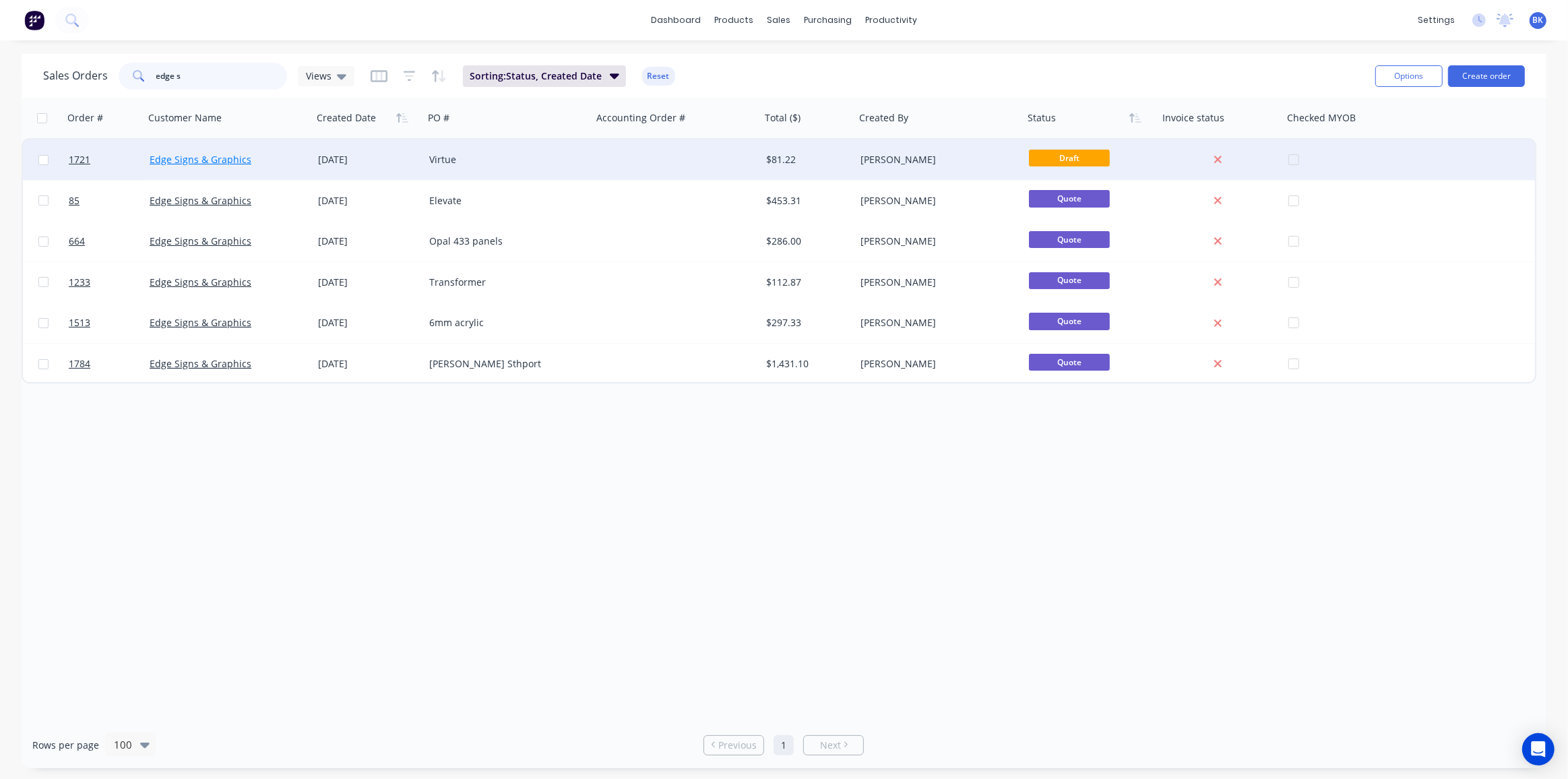
type input "edge s"
click at [220, 156] on link "Edge Signs & Graphics" at bounding box center [200, 159] width 101 height 13
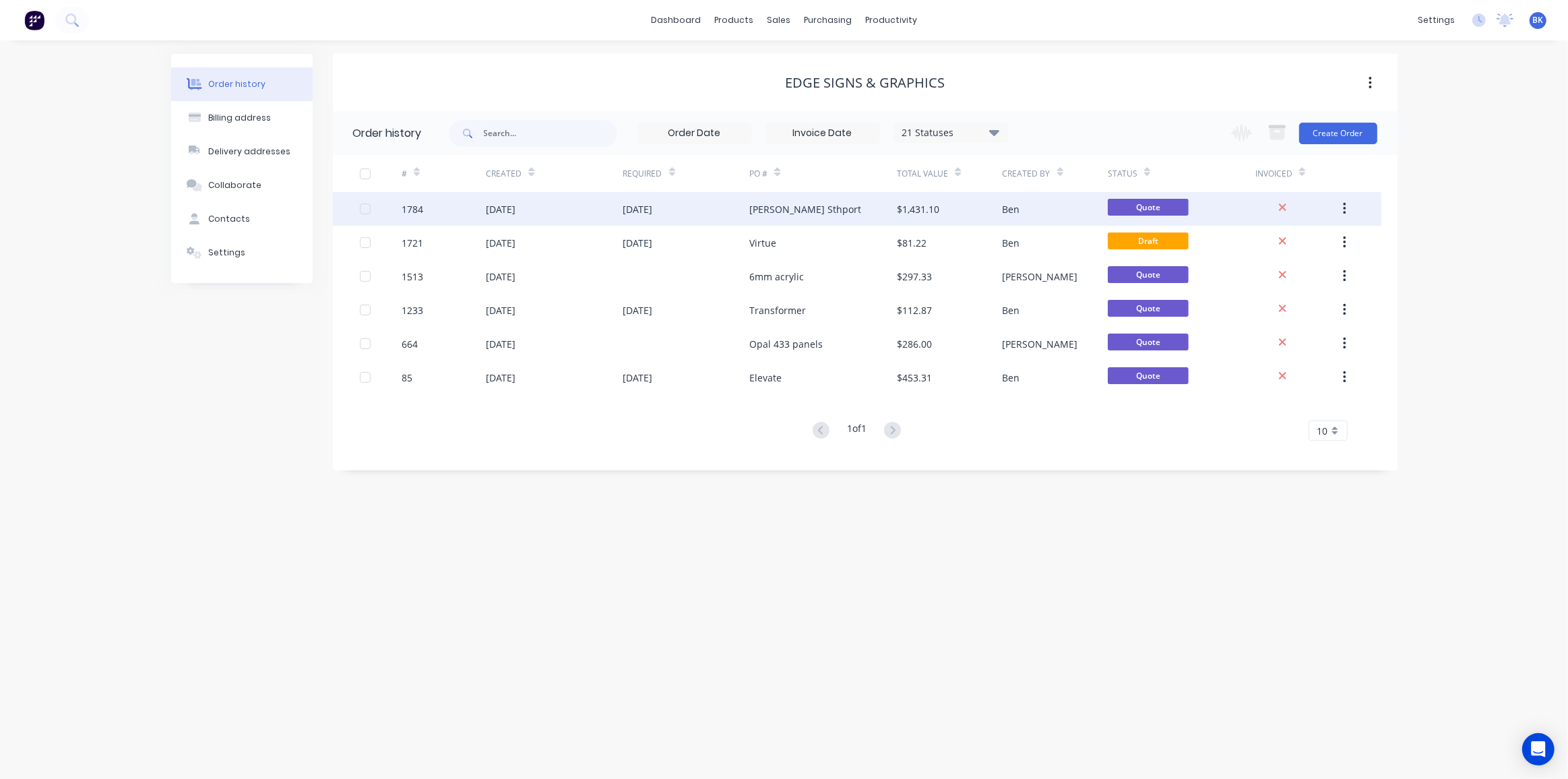
click at [823, 205] on div "Pickering Sthport" at bounding box center [806, 209] width 112 height 14
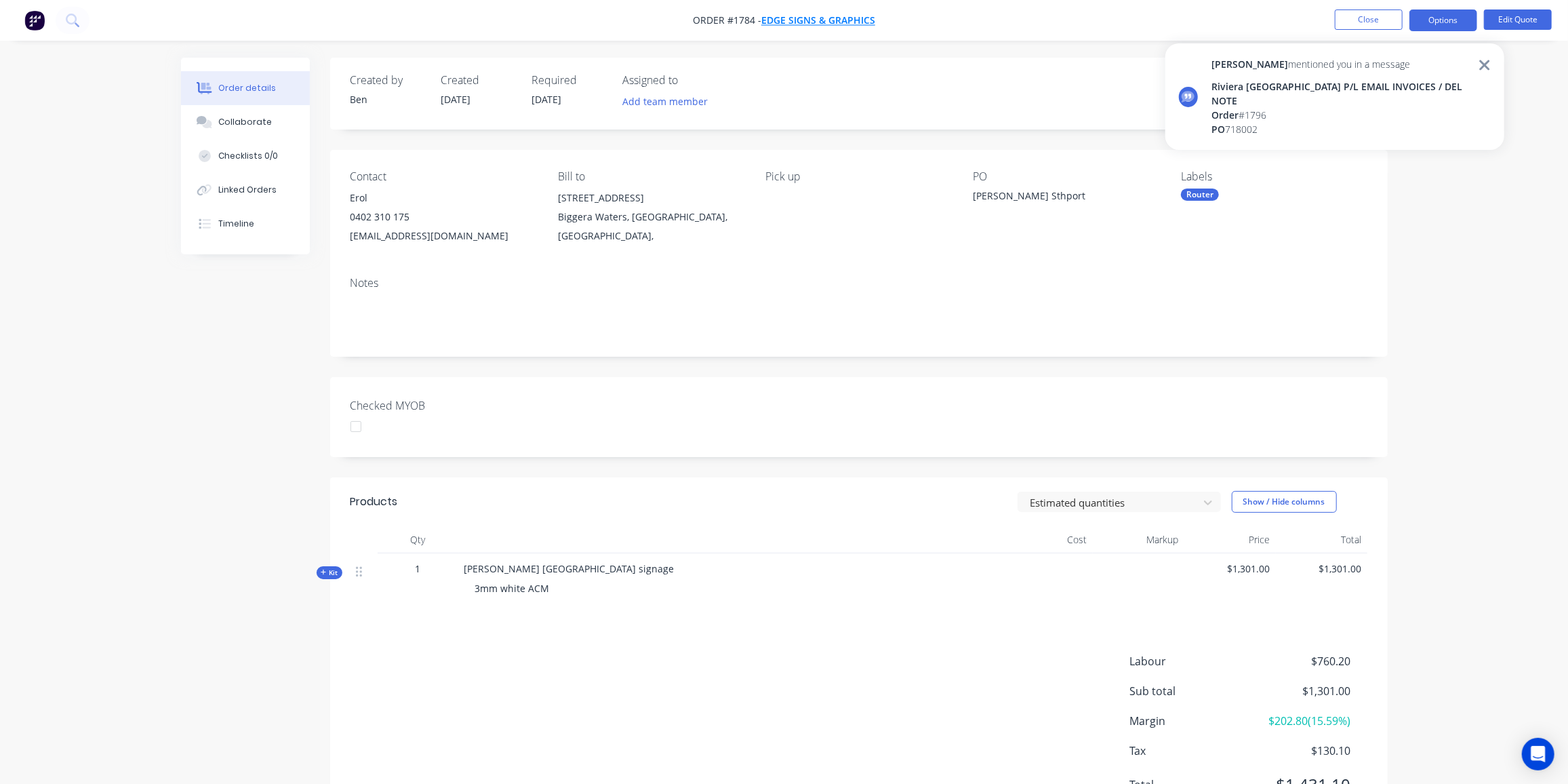
click at [844, 15] on span "Edge Signs & Graphics" at bounding box center [818, 21] width 114 height 13
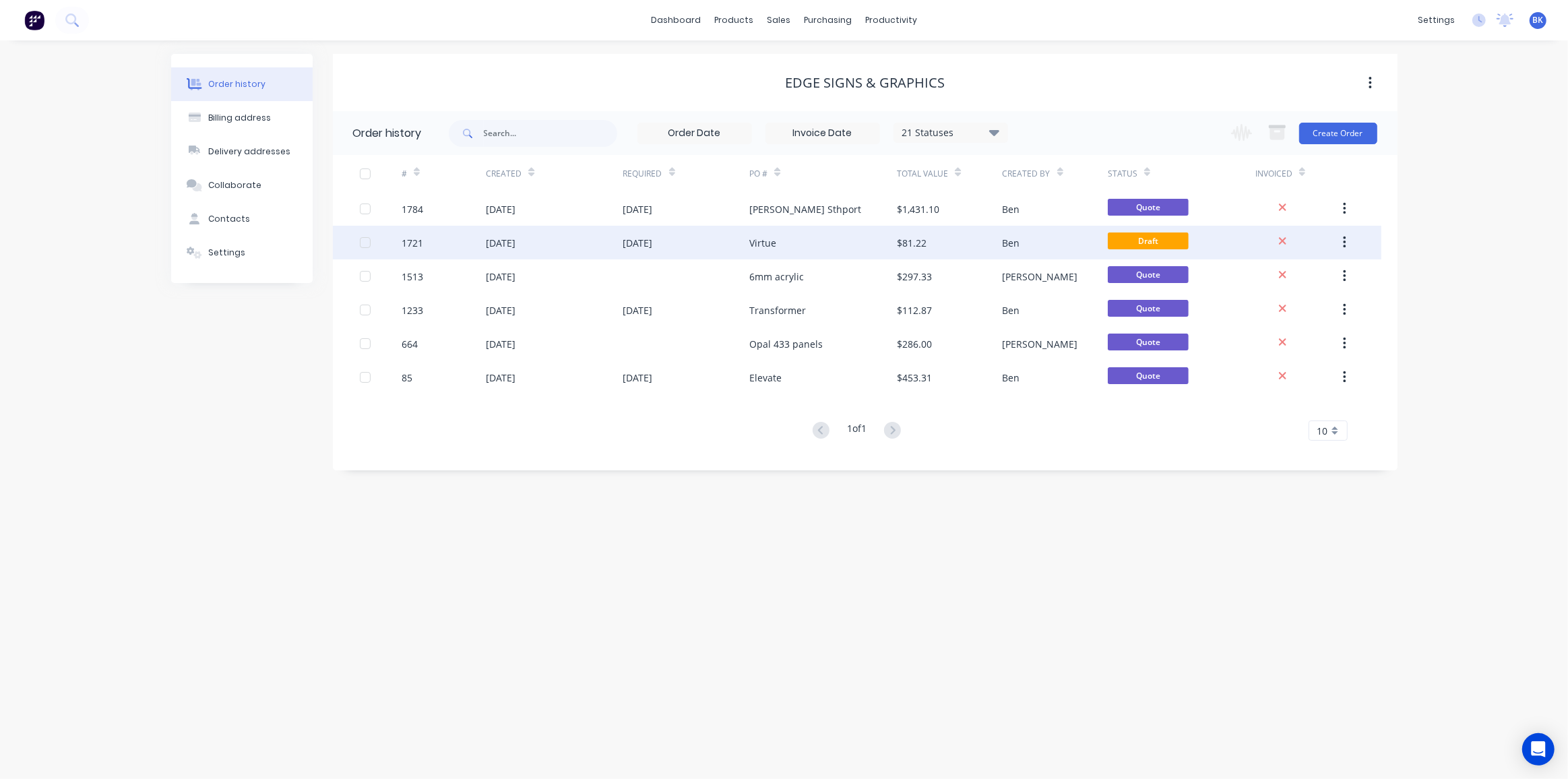
click at [770, 244] on div "Virtue" at bounding box center [763, 243] width 27 height 14
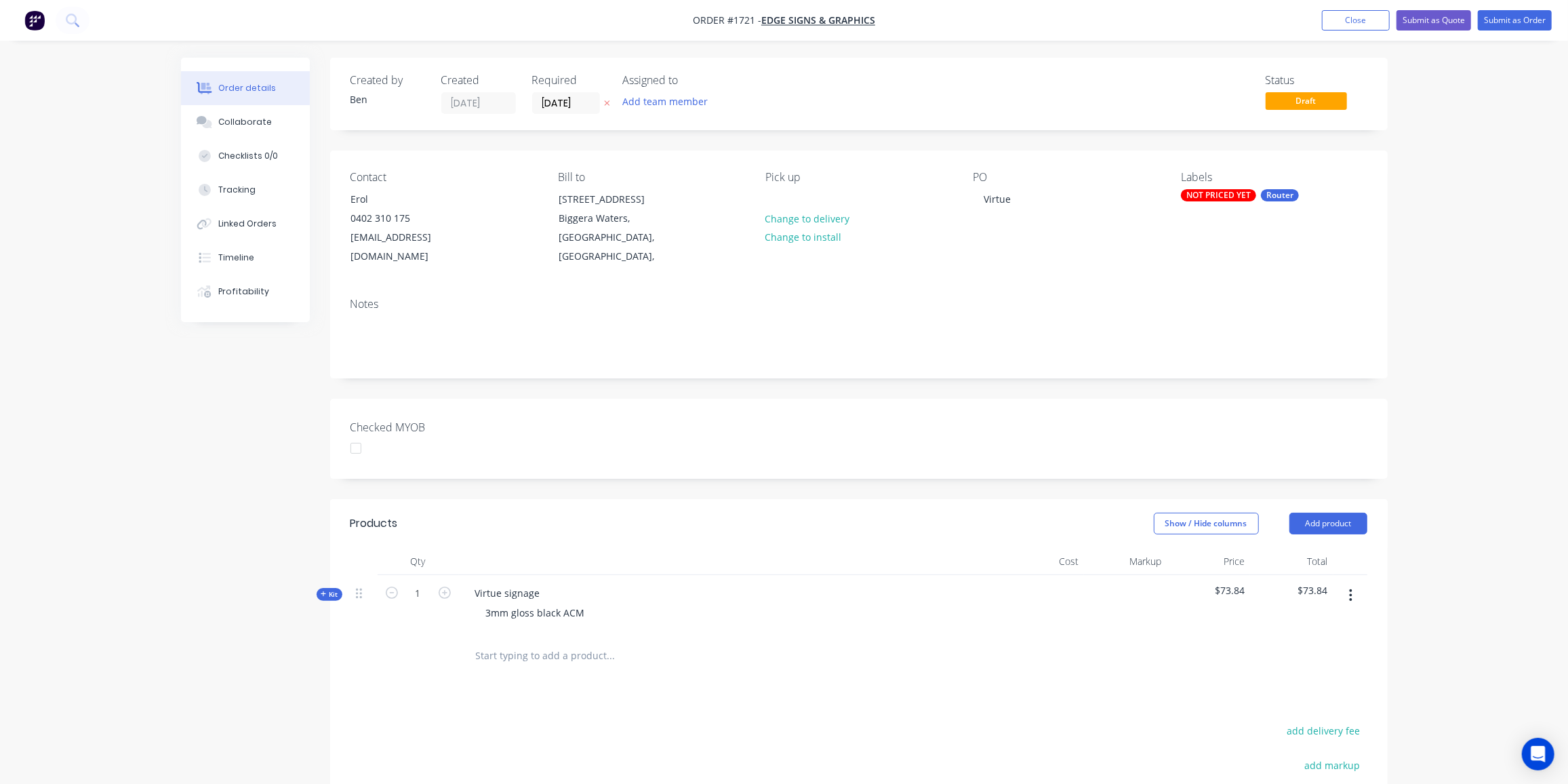
click at [330, 588] on button "Kit" at bounding box center [330, 594] width 26 height 13
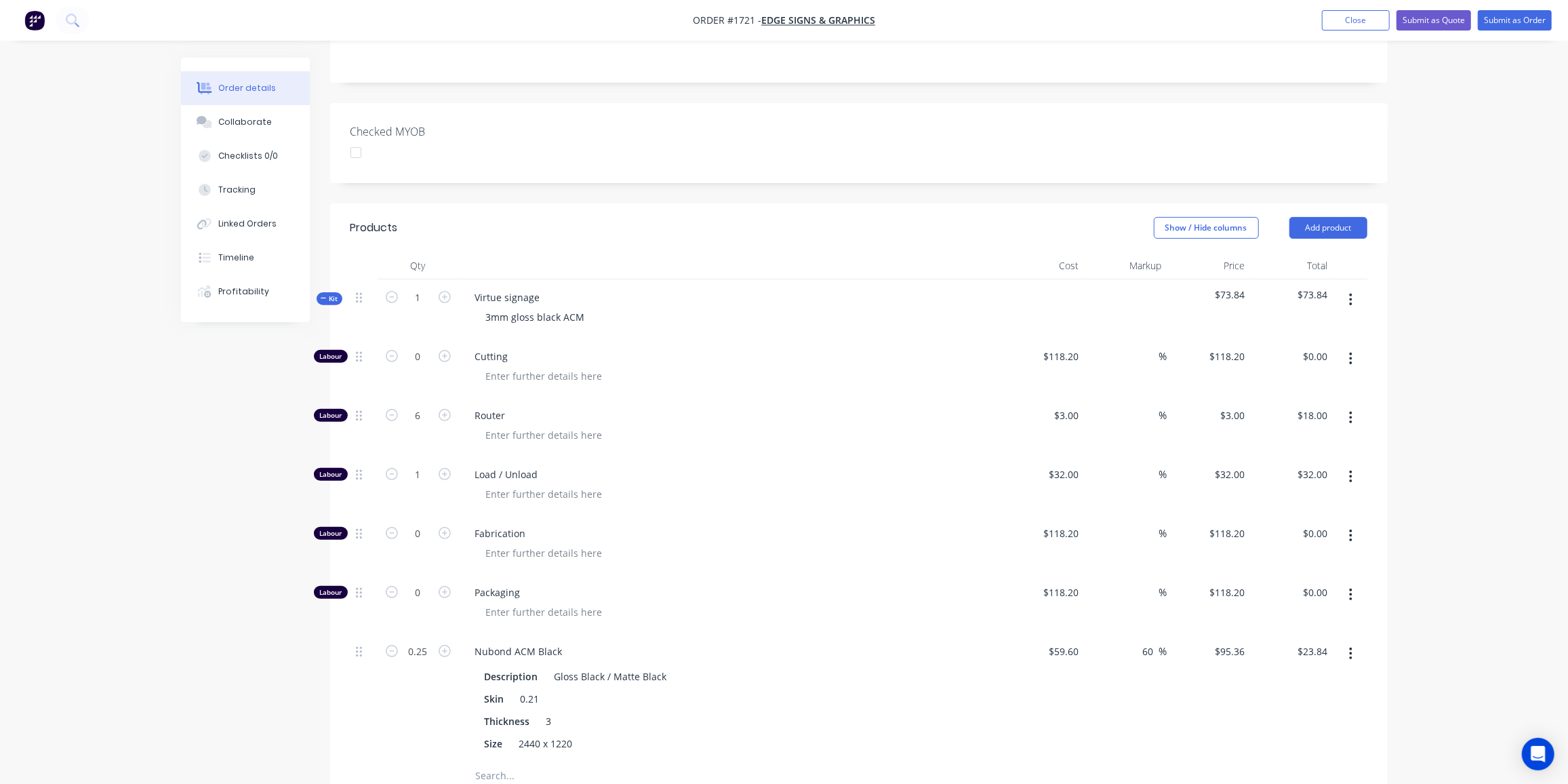
click at [323, 298] on icon "button" at bounding box center [323, 298] width 6 height 6
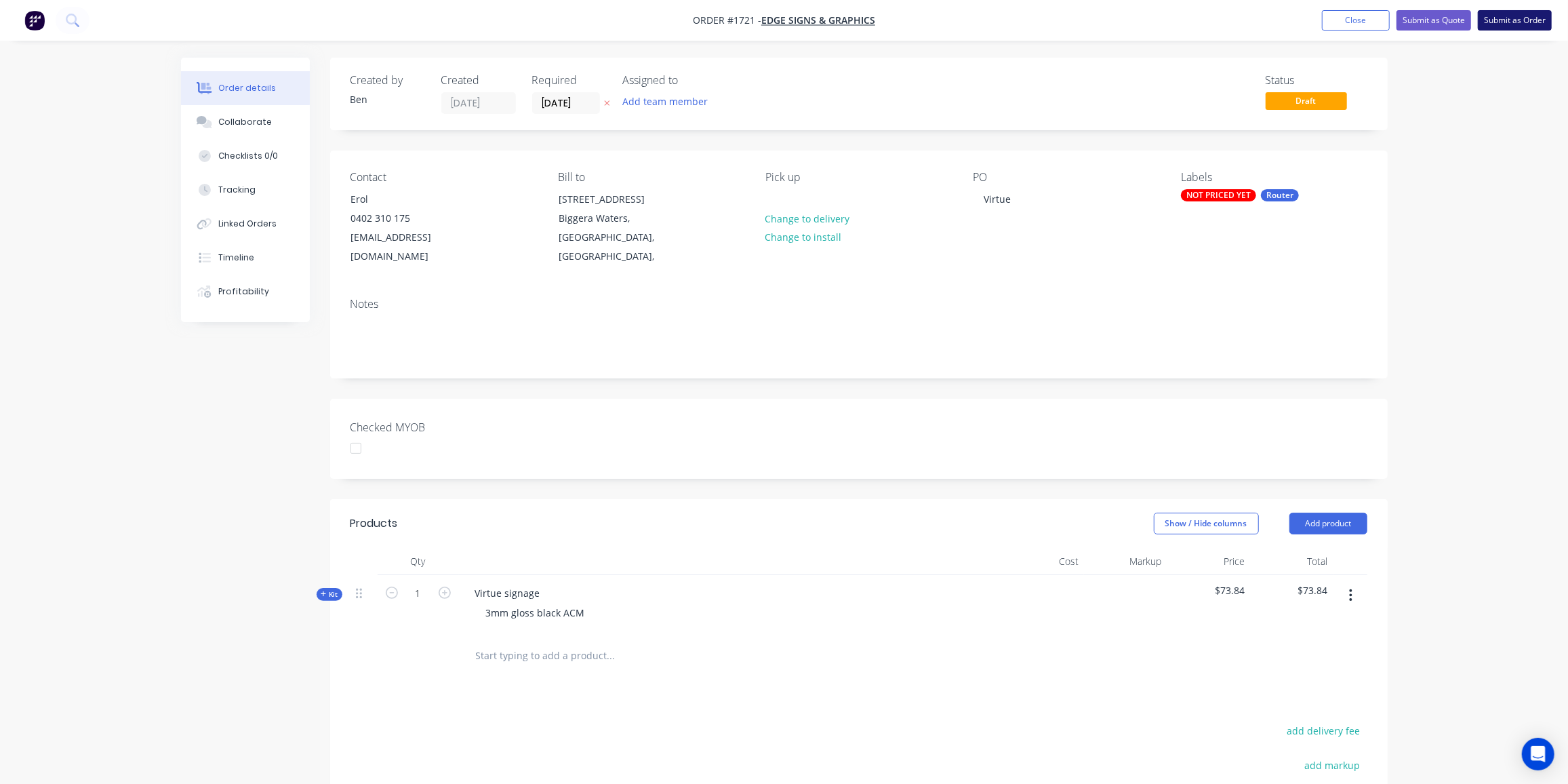
click at [1510, 13] on button "Submit as Order" at bounding box center [1514, 20] width 74 height 20
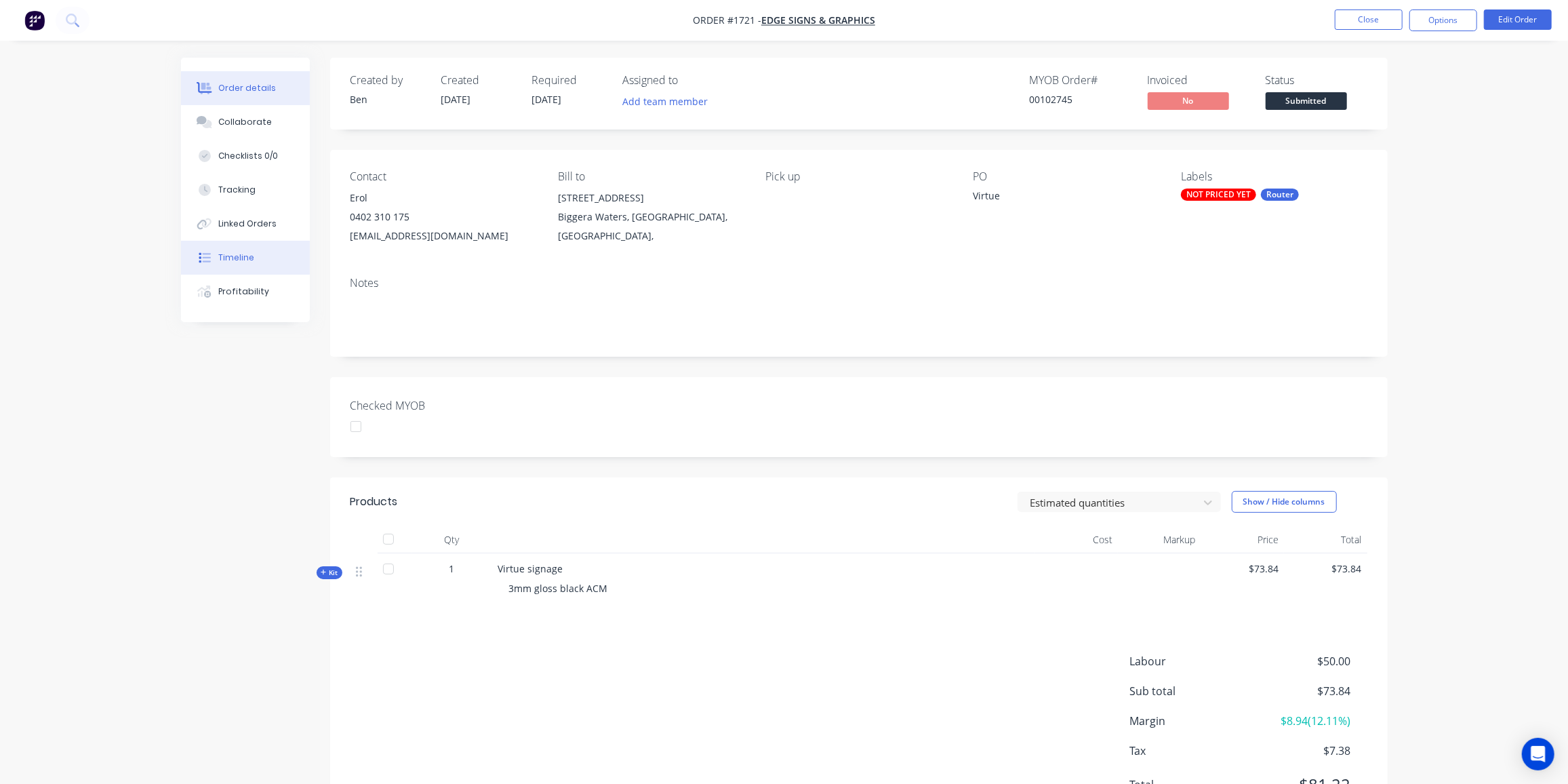
click at [237, 245] on button "Timeline" at bounding box center [245, 257] width 128 height 34
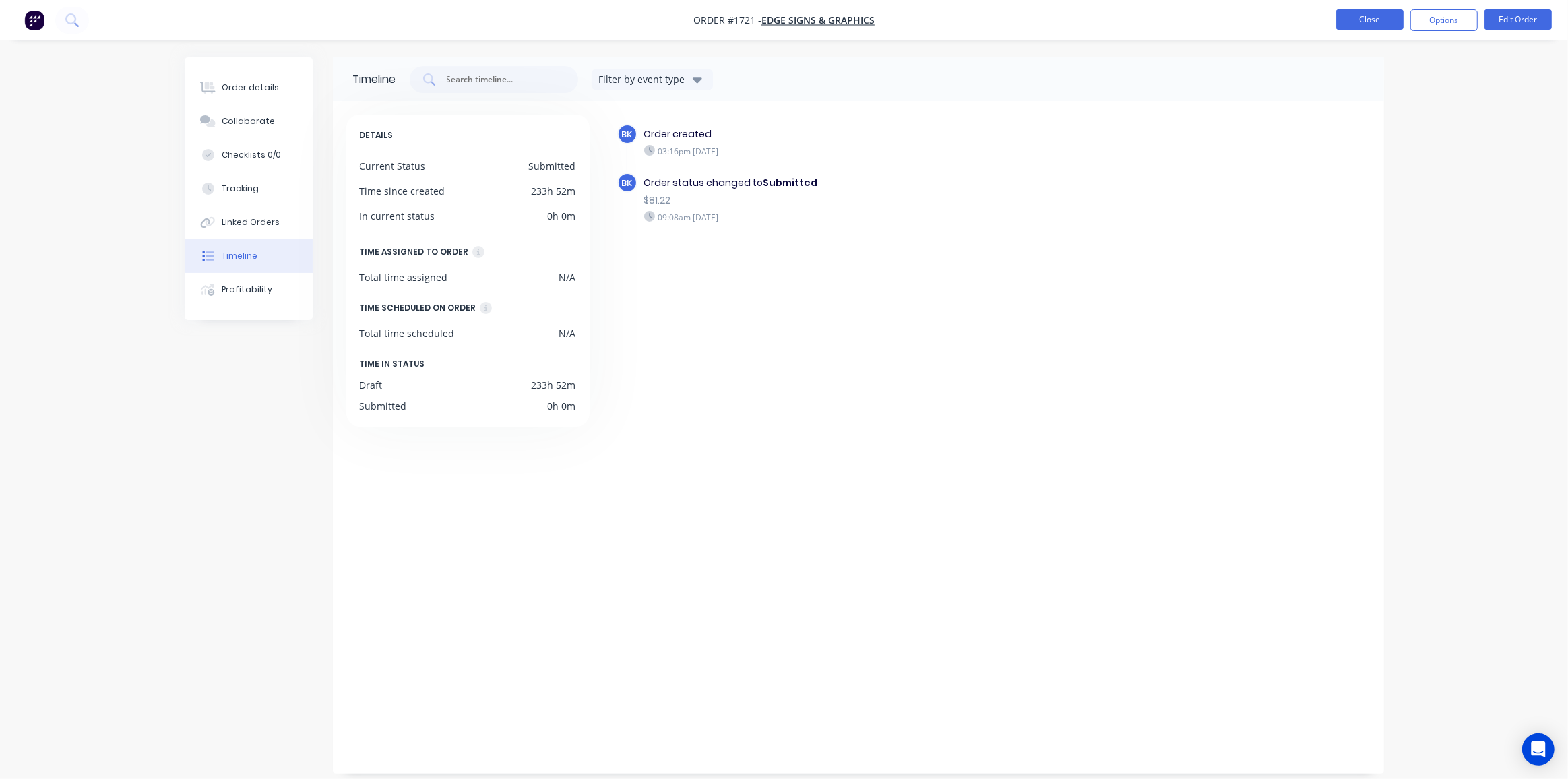
click at [1361, 23] on button "Close" at bounding box center [1370, 19] width 67 height 20
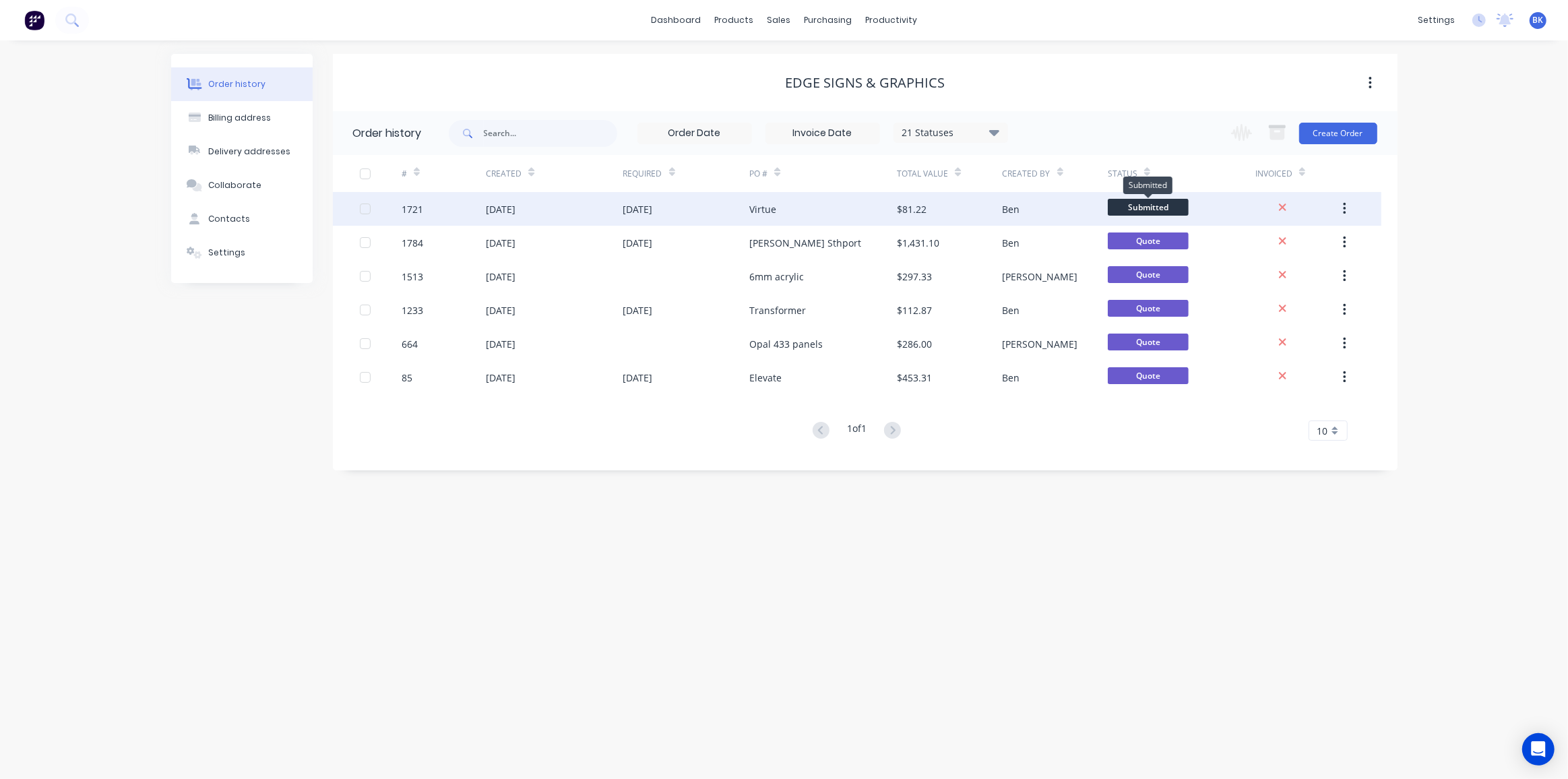
click at [1164, 207] on span "Submitted" at bounding box center [1148, 207] width 81 height 17
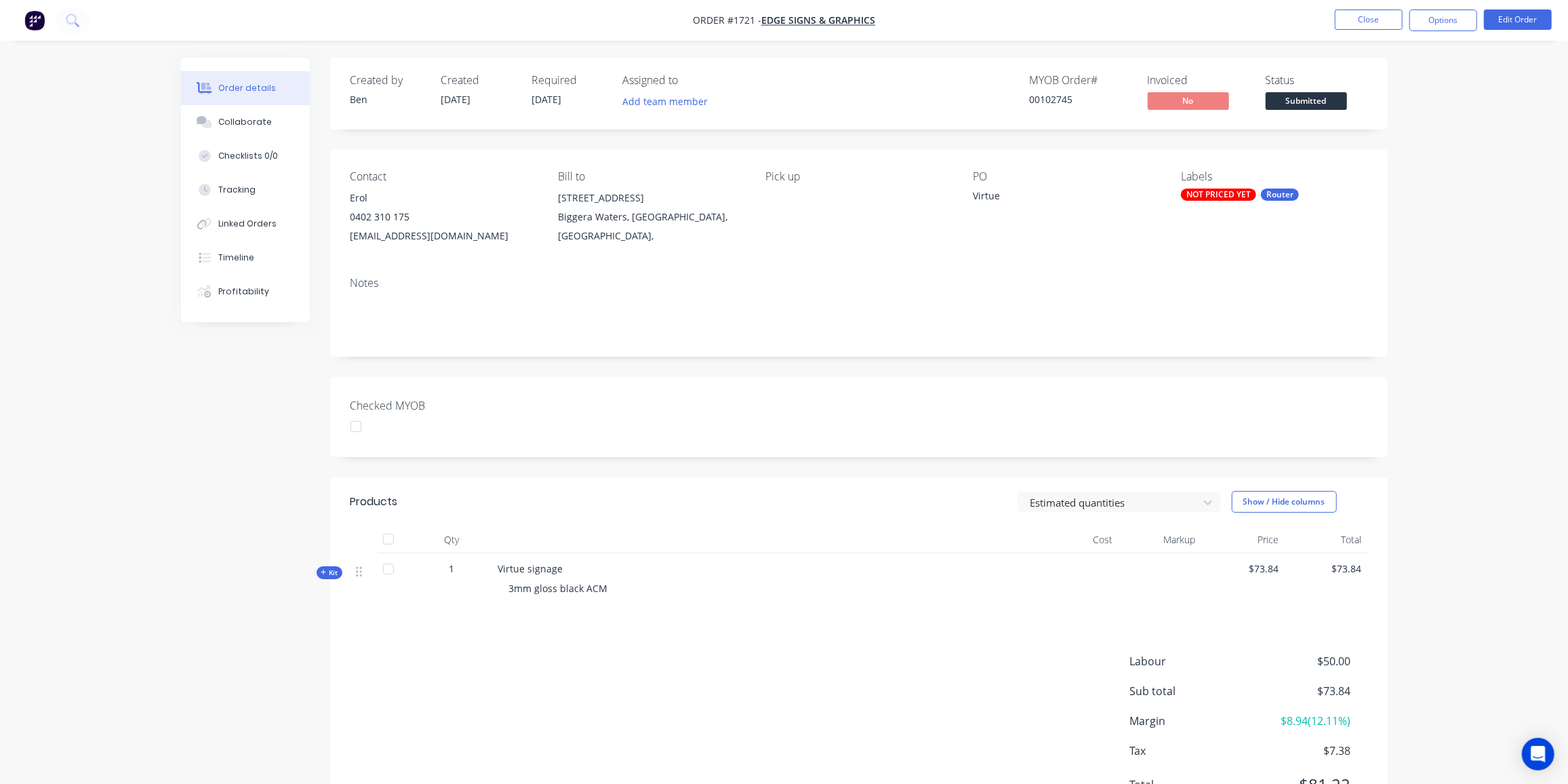
click at [1306, 102] on span "Submitted" at bounding box center [1307, 100] width 81 height 17
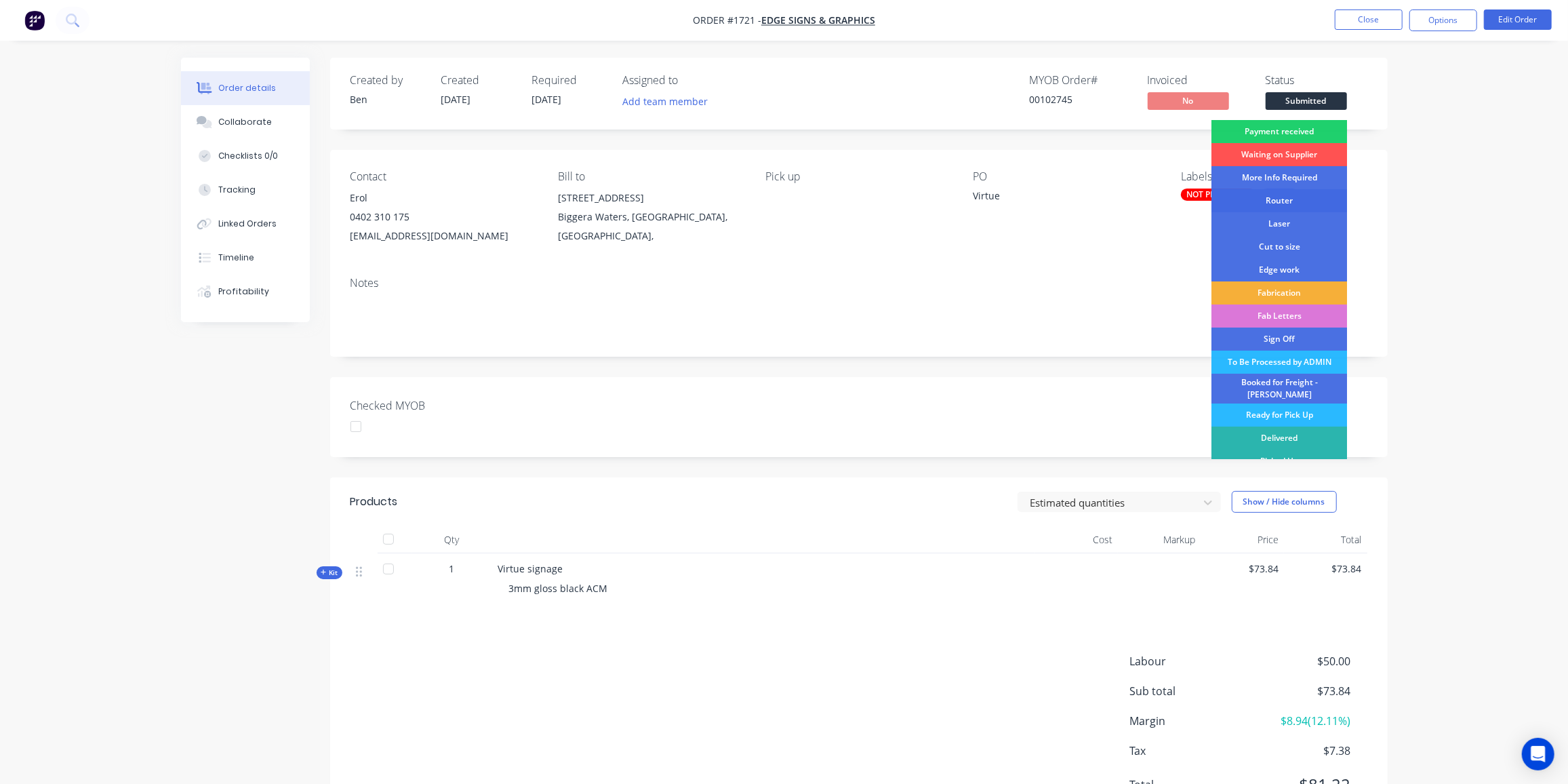
click at [1291, 204] on div "Router" at bounding box center [1279, 201] width 136 height 23
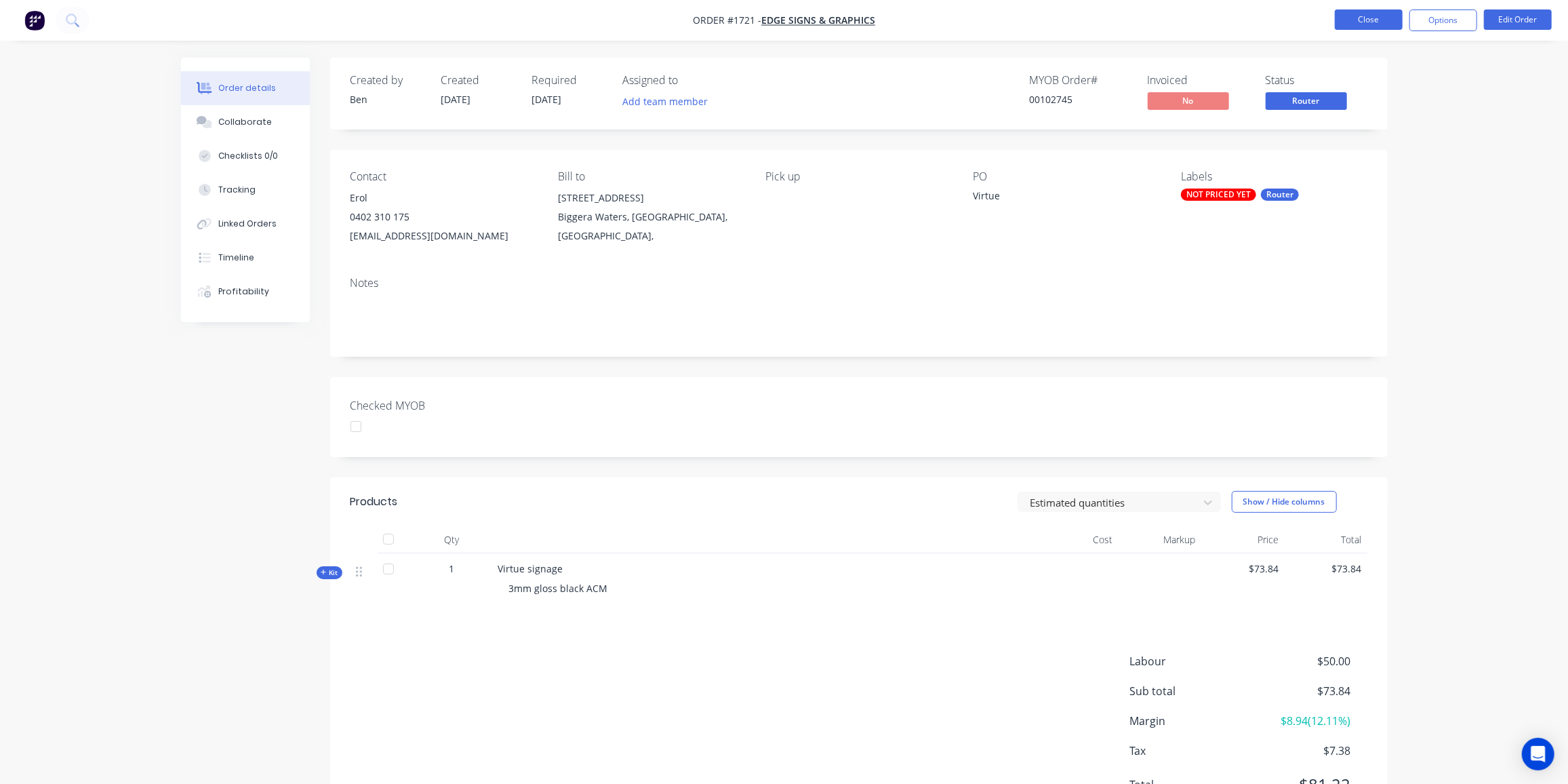
click at [1372, 17] on button "Close" at bounding box center [1368, 19] width 67 height 20
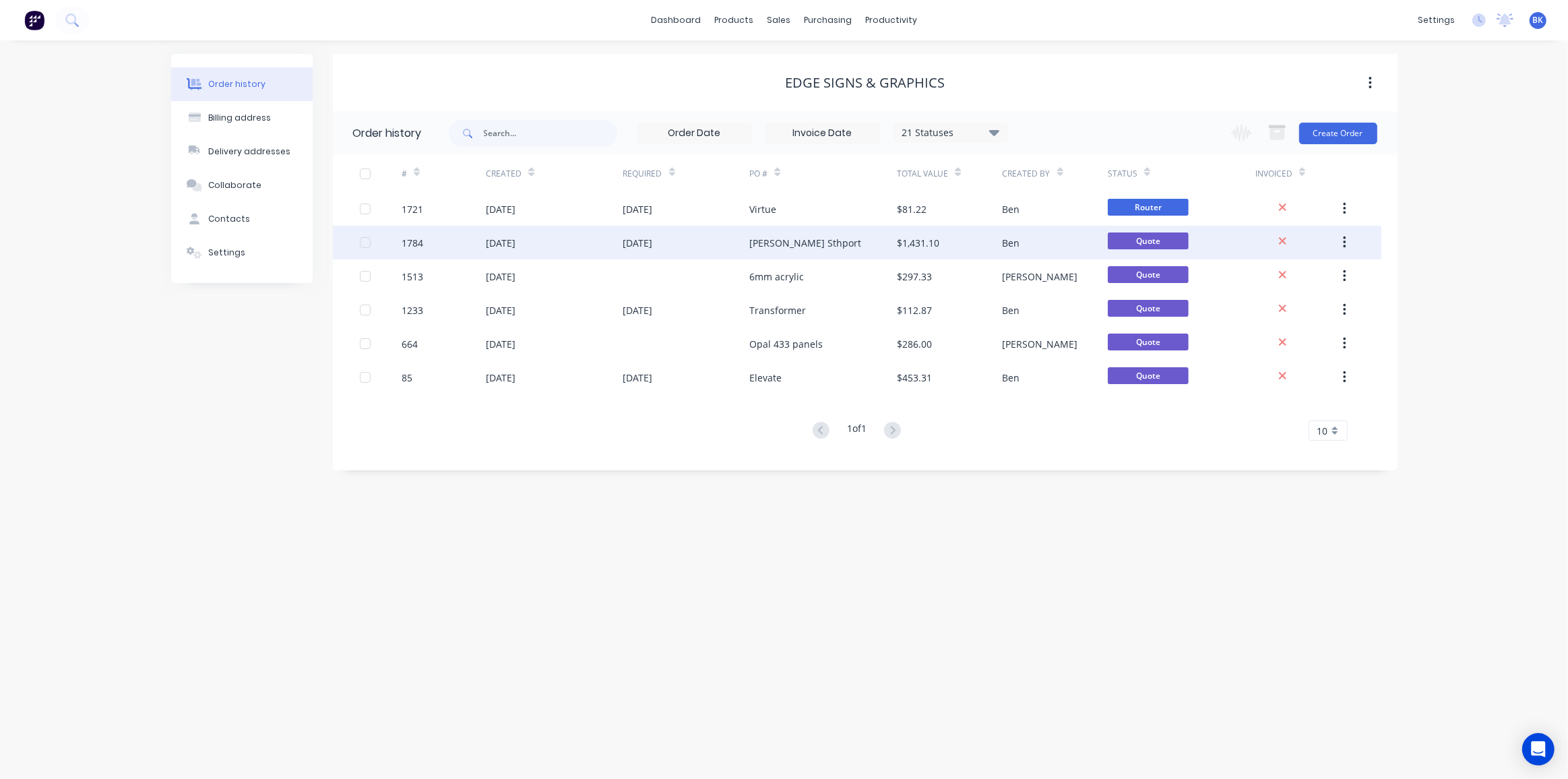
click at [847, 242] on div "Pickering Sthport" at bounding box center [823, 242] width 148 height 34
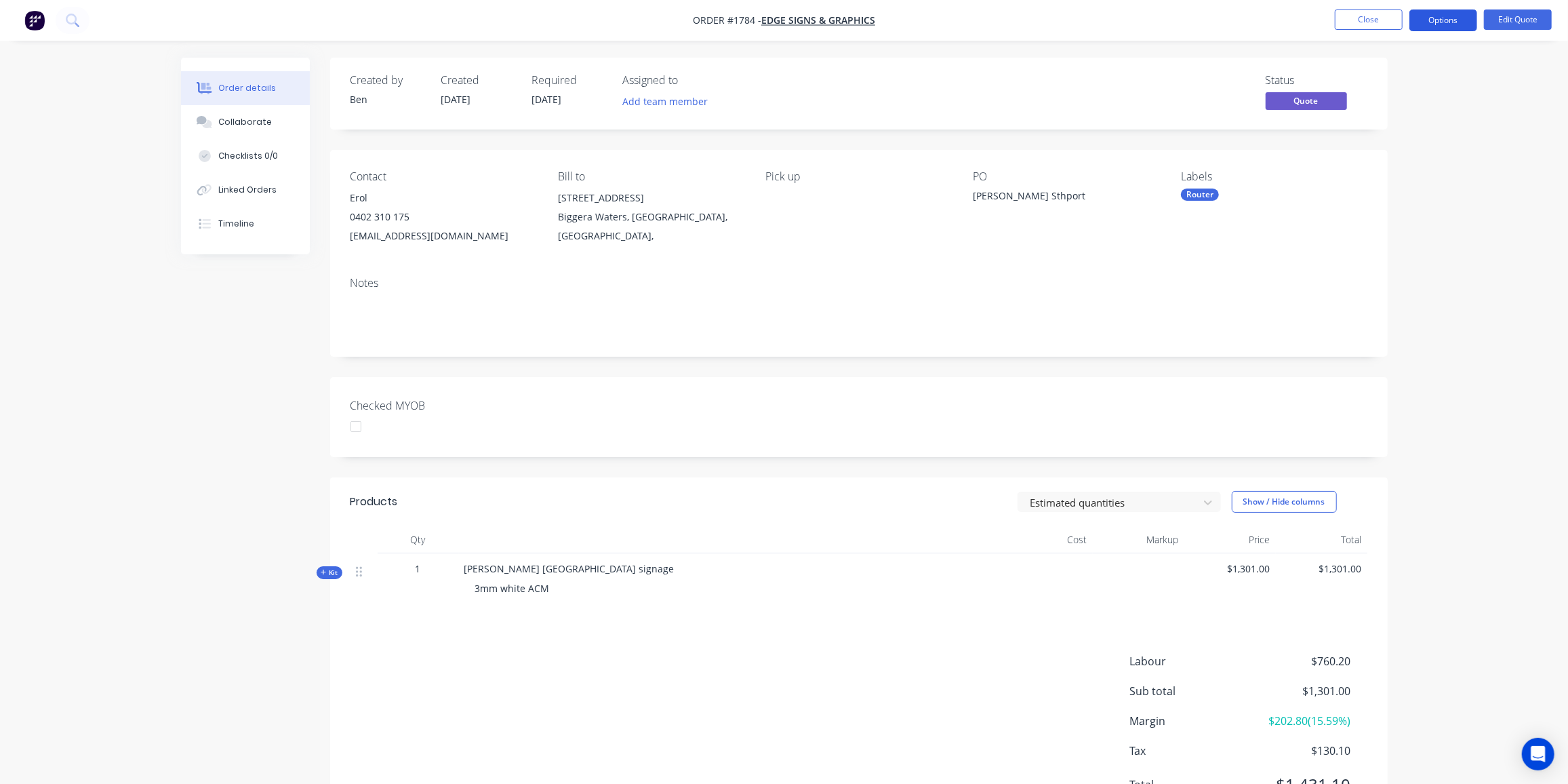
click at [1442, 23] on button "Options" at bounding box center [1443, 20] width 67 height 22
click at [1404, 170] on div "Convert to Order" at bounding box center [1402, 164] width 125 height 20
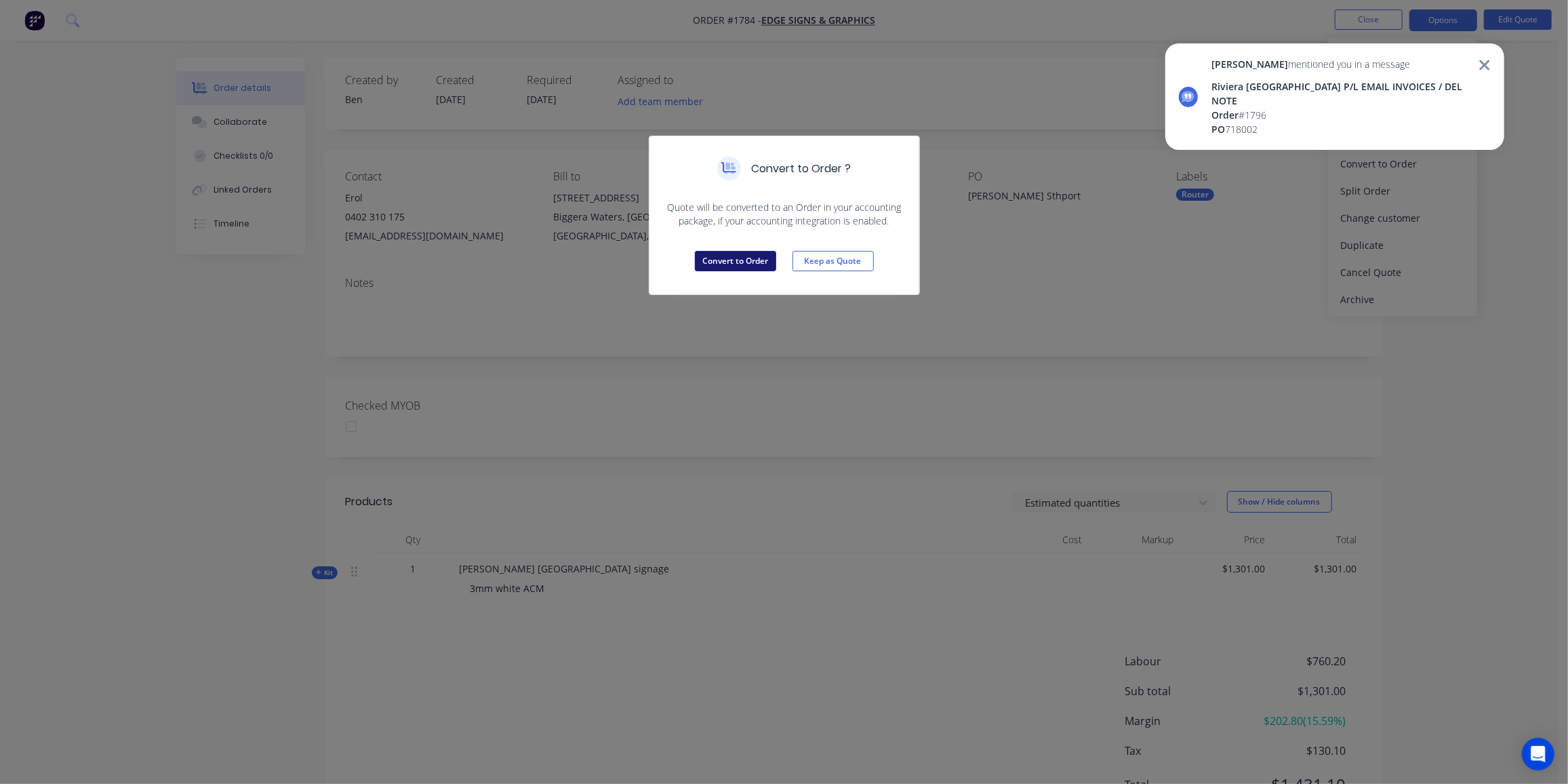
click at [730, 263] on button "Convert to Order" at bounding box center [735, 261] width 81 height 20
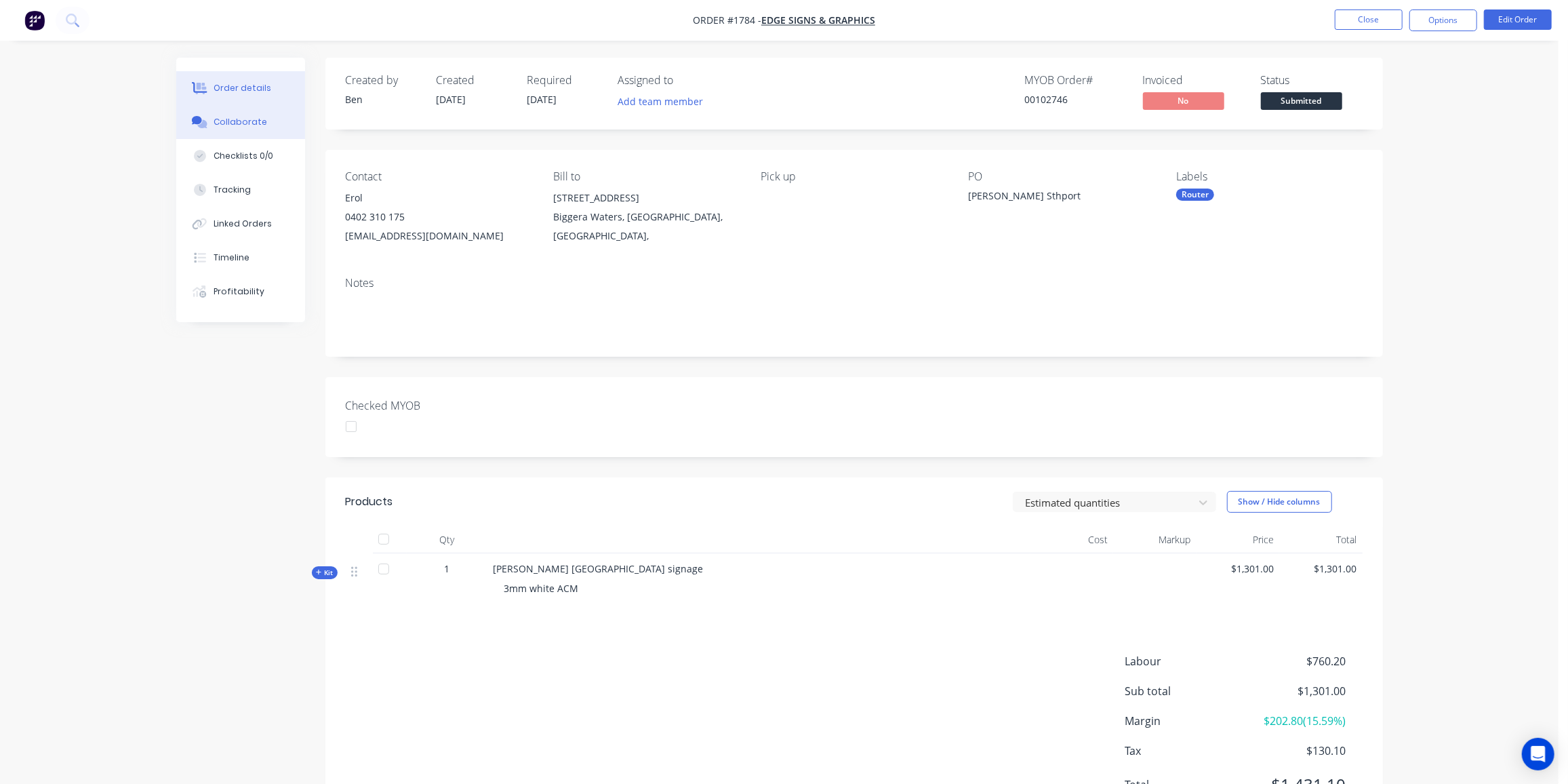
click at [249, 113] on button "Collaborate" at bounding box center [241, 121] width 128 height 34
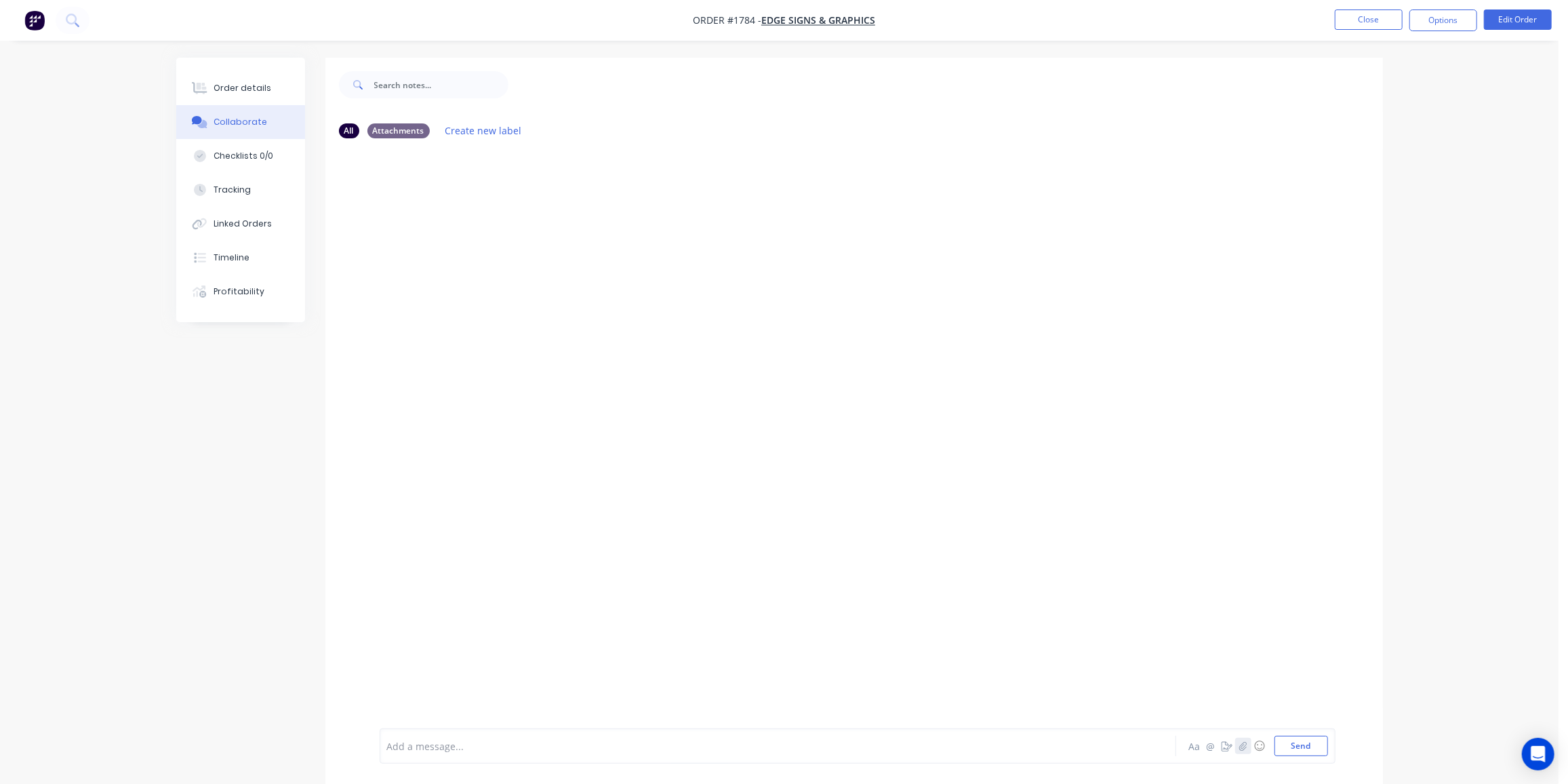
click at [1241, 749] on icon "button" at bounding box center [1243, 746] width 8 height 9
click at [1306, 747] on button "Send" at bounding box center [1301, 747] width 54 height 20
click at [420, 744] on div at bounding box center [741, 747] width 705 height 15
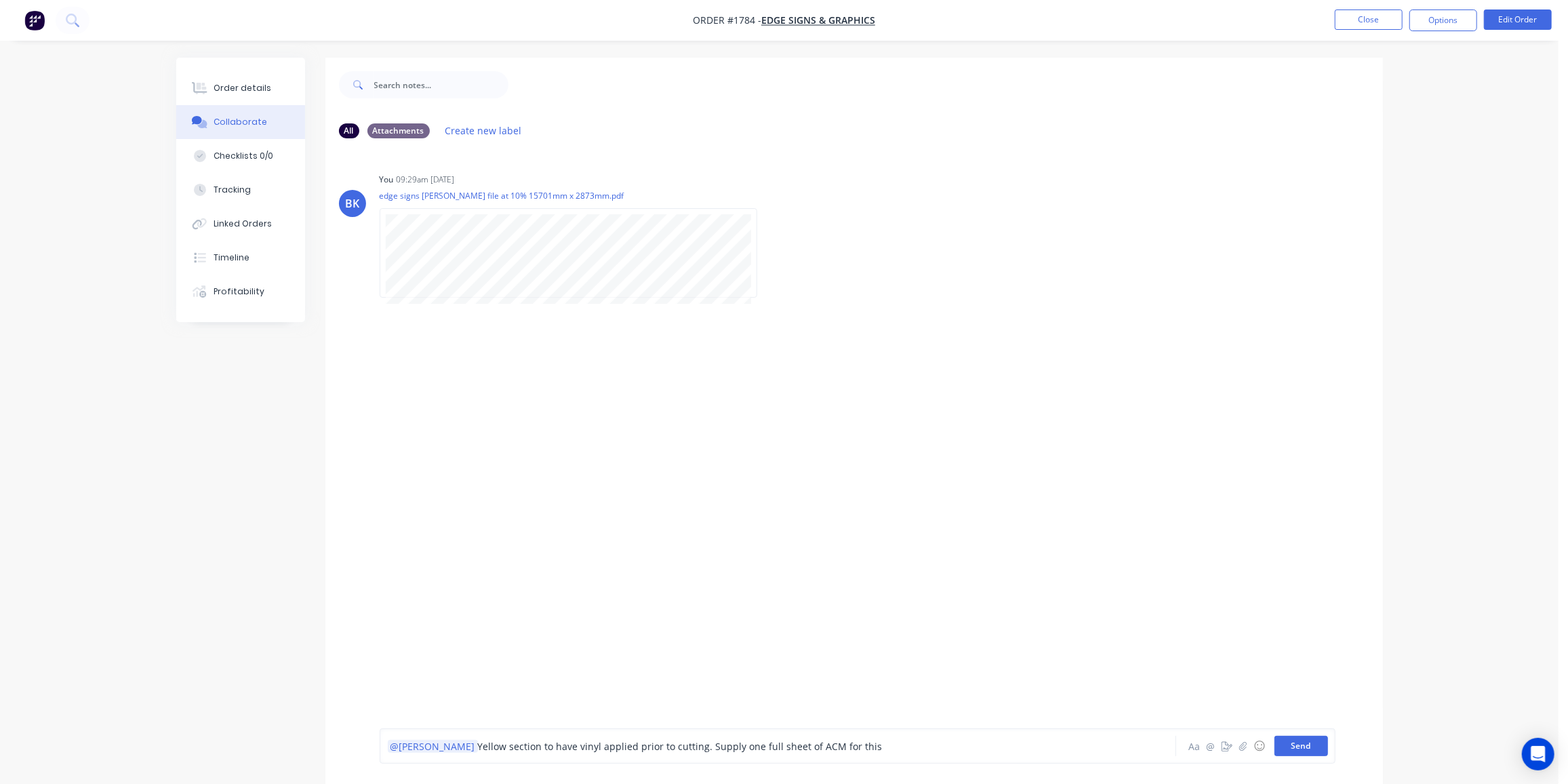
click at [1287, 747] on button "Send" at bounding box center [1301, 747] width 54 height 20
click at [911, 438] on div "BK You 09:29am 09/10/25 edge signs pickering file at 10% 15701mm x 2873mm.pdf L…" at bounding box center [854, 439] width 1058 height 580
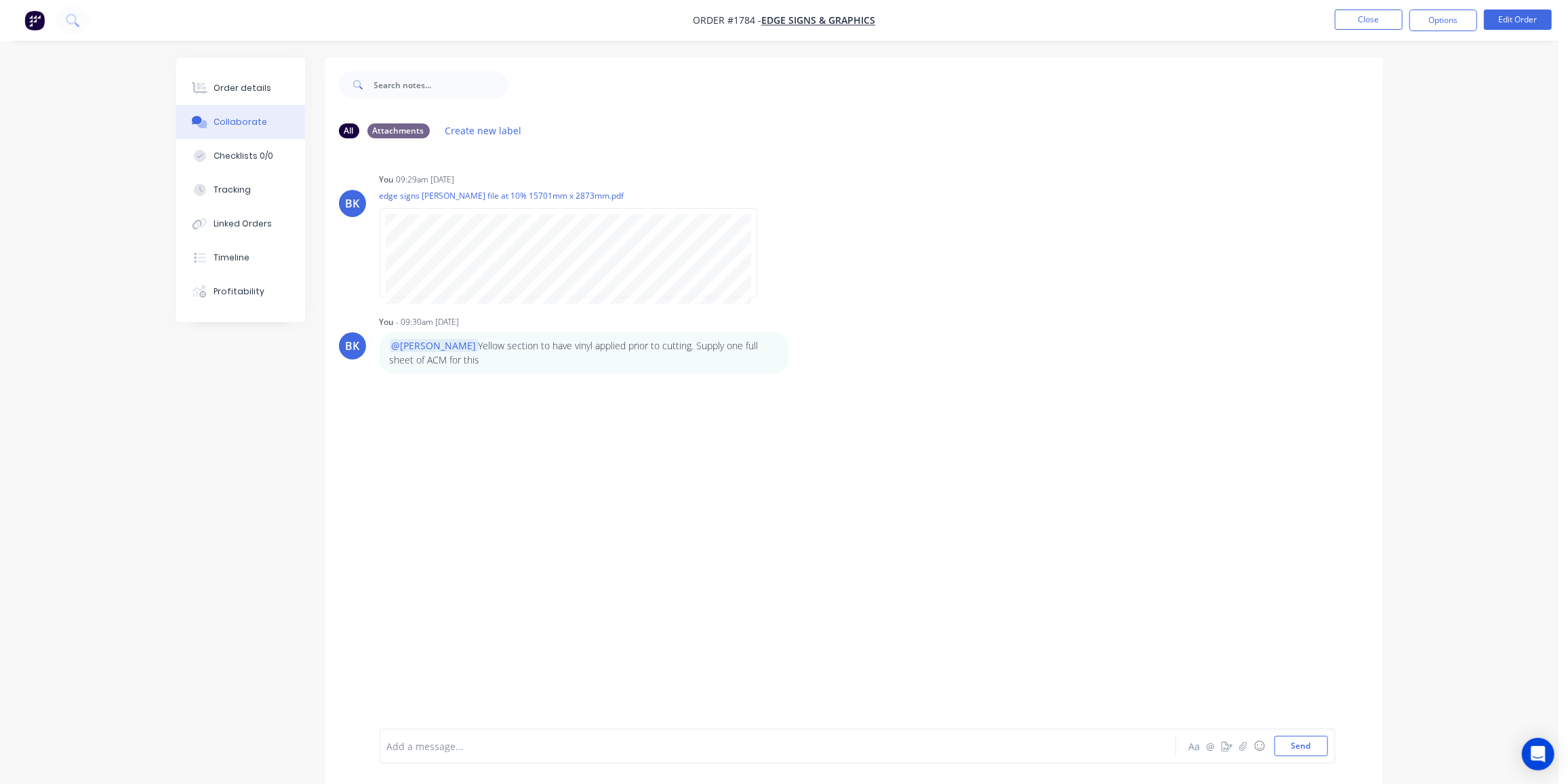
drag, startPoint x: 1383, startPoint y: 17, endPoint x: 1405, endPoint y: 26, distance: 23.8
click at [1382, 9] on nav "Order #1784 - Edge Signs & Graphics Close Options Edit Order" at bounding box center [784, 20] width 1568 height 41
click at [248, 91] on div "Order details" at bounding box center [241, 88] width 57 height 12
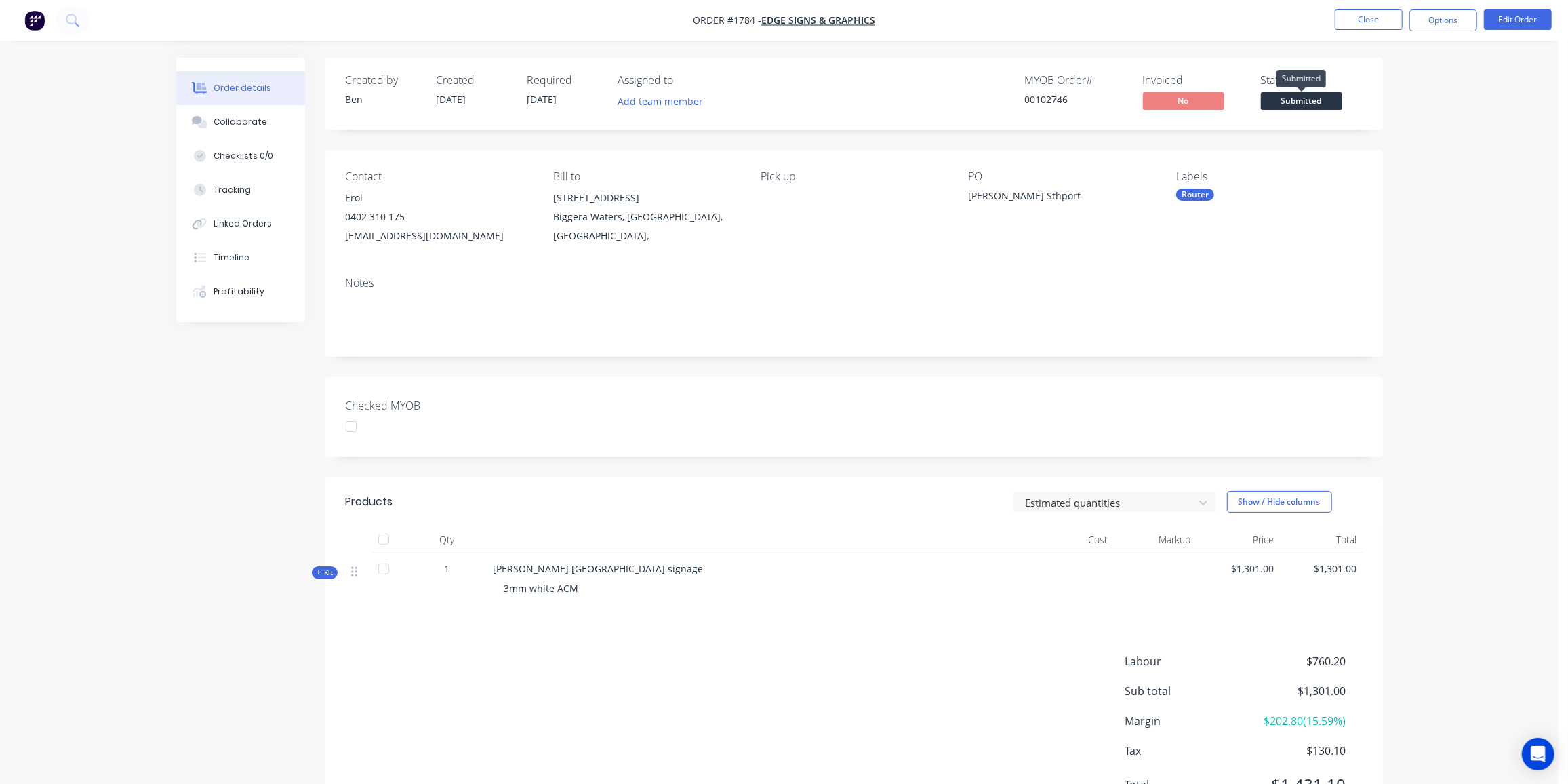
click at [1328, 100] on span "Submitted" at bounding box center [1301, 100] width 81 height 17
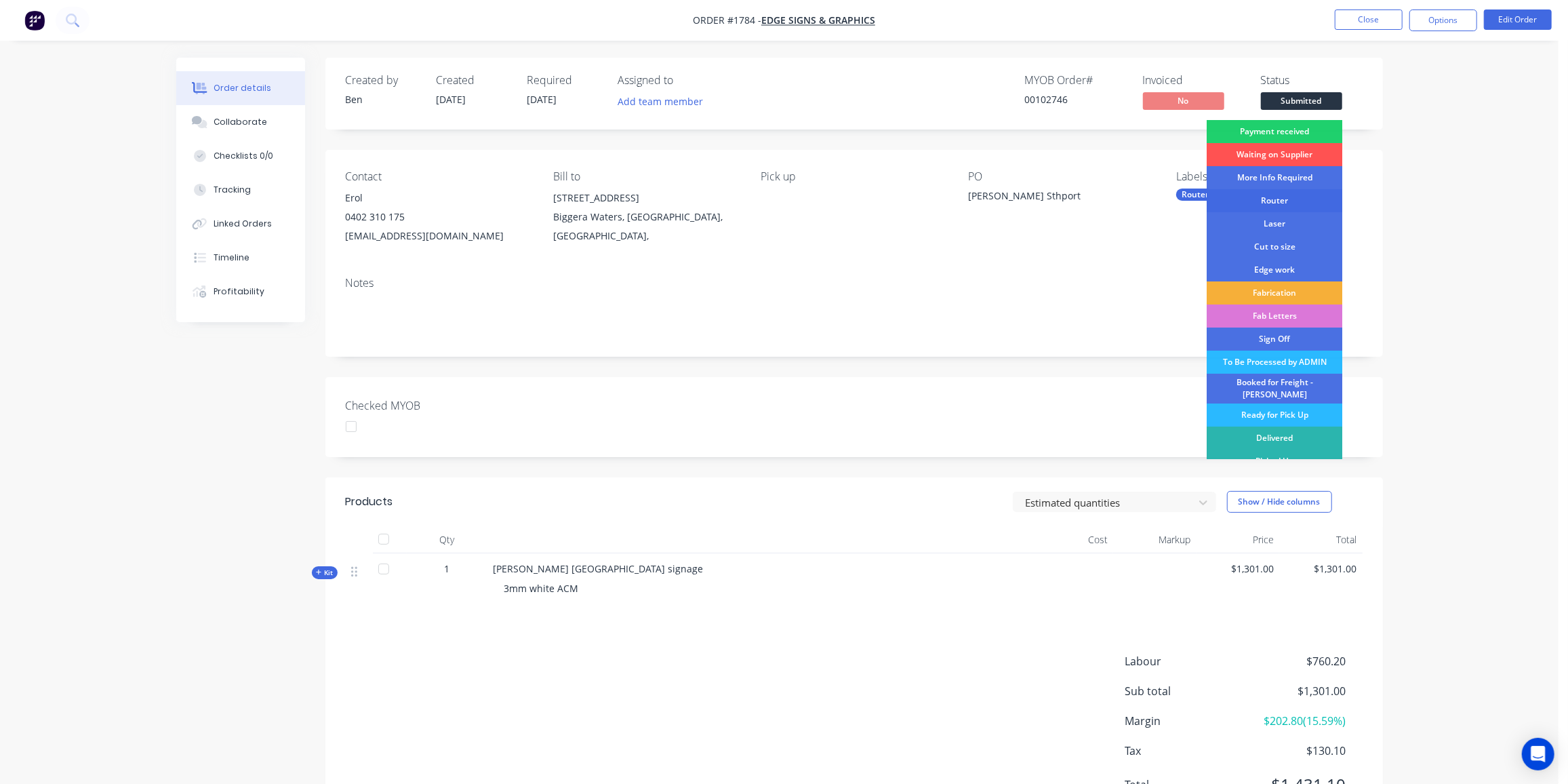
click at [1285, 197] on div "Router" at bounding box center [1275, 201] width 136 height 23
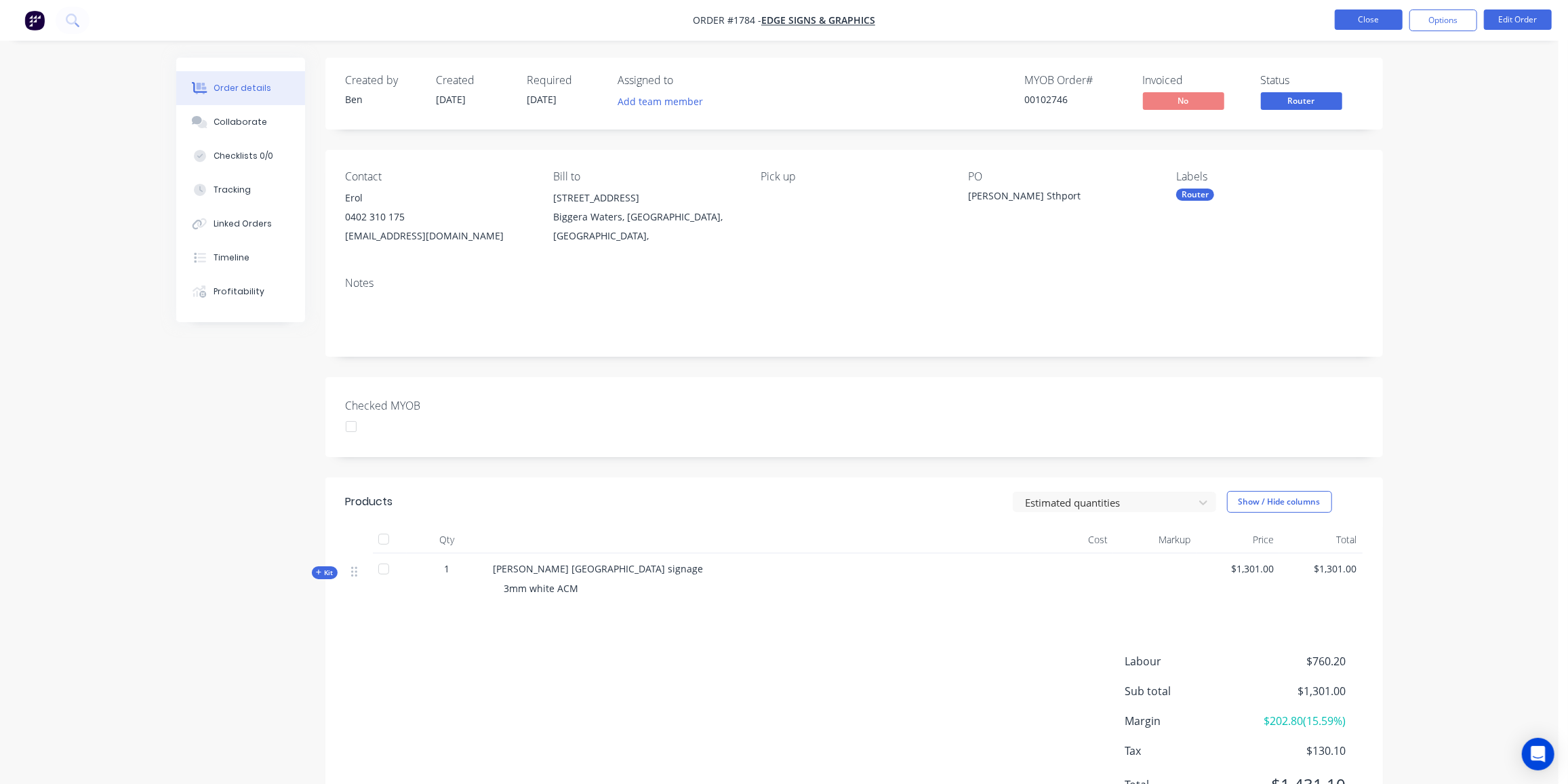
click at [1372, 23] on button "Close" at bounding box center [1368, 19] width 67 height 20
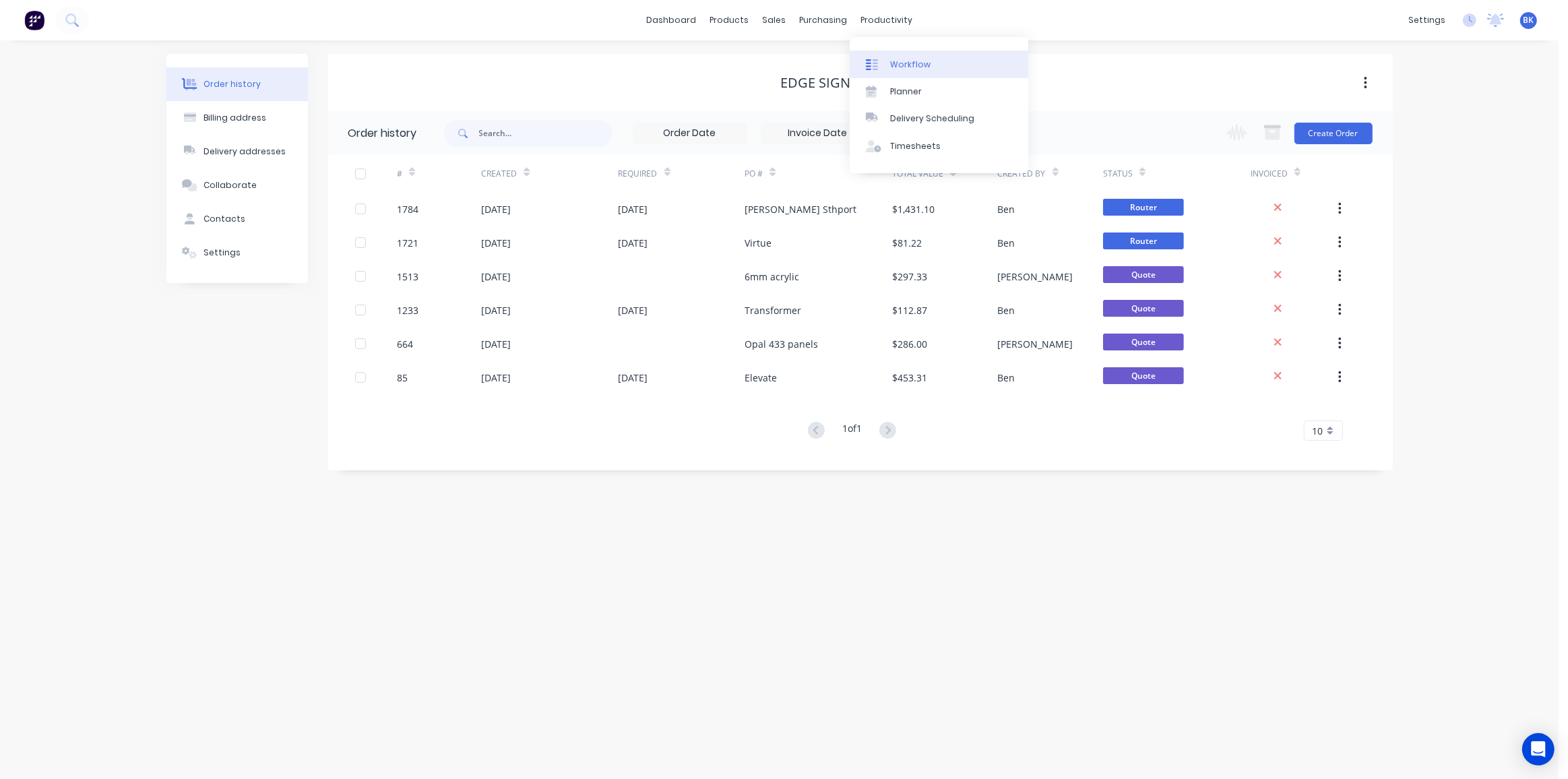
click at [887, 54] on link "Workflow" at bounding box center [939, 64] width 178 height 27
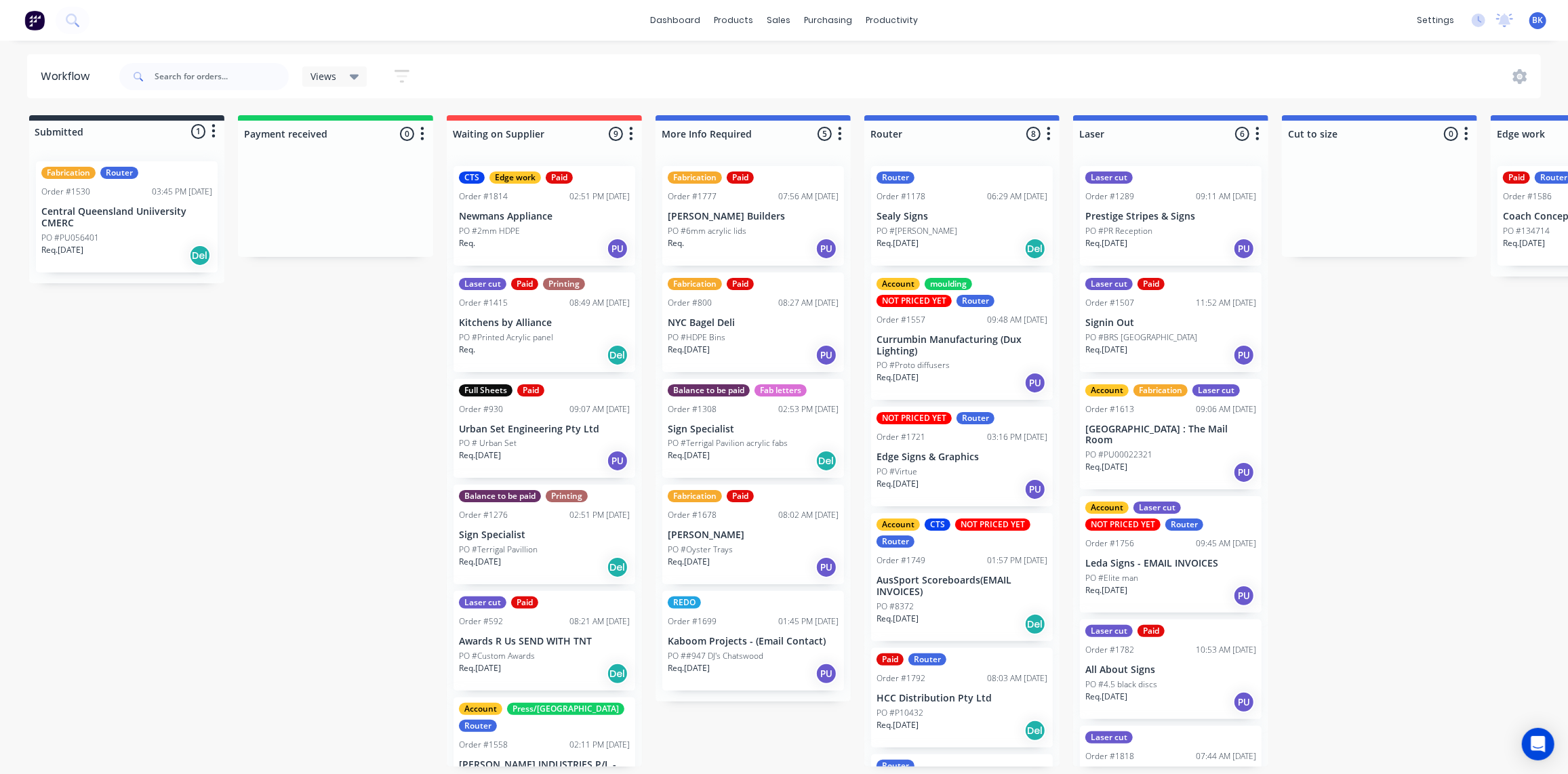
click at [745, 235] on div "PO #6mm acrylic lids" at bounding box center [753, 230] width 171 height 12
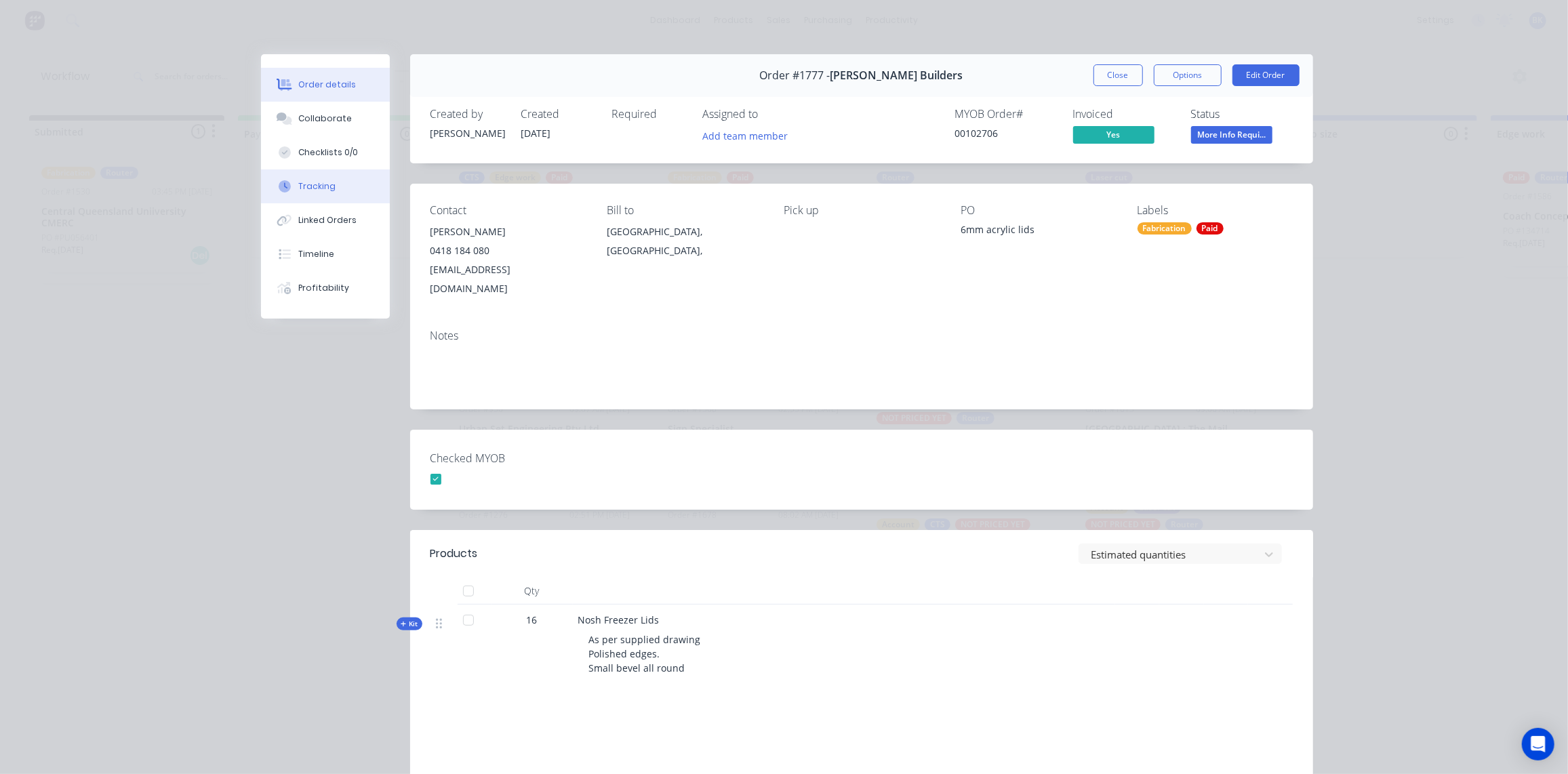
drag, startPoint x: 301, startPoint y: 122, endPoint x: 305, endPoint y: 192, distance: 70.1
click at [302, 122] on div "Collaborate" at bounding box center [324, 118] width 54 height 12
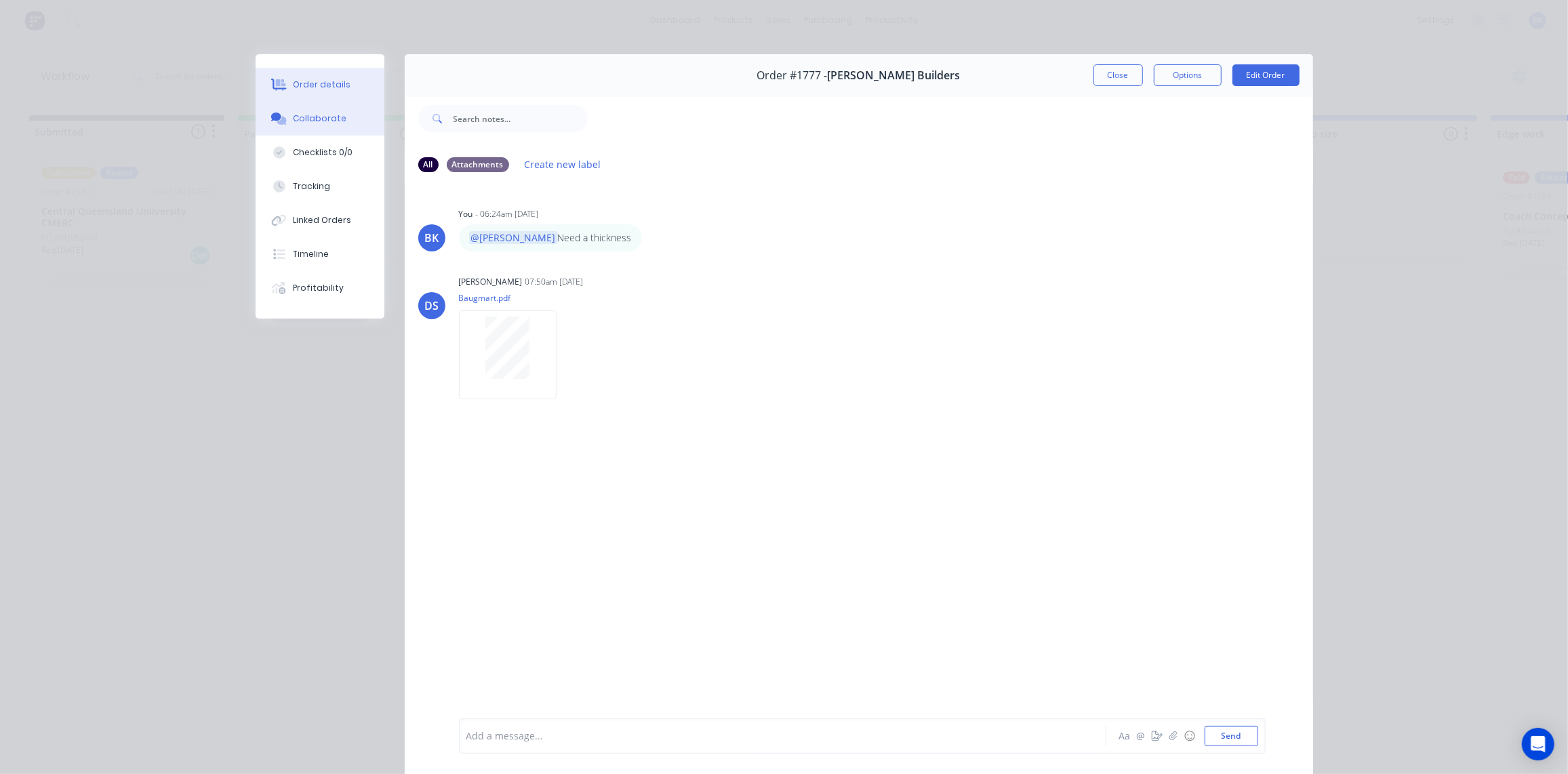
drag, startPoint x: 295, startPoint y: 78, endPoint x: 343, endPoint y: 97, distance: 51.6
click at [295, 78] on div "Order details" at bounding box center [322, 84] width 57 height 12
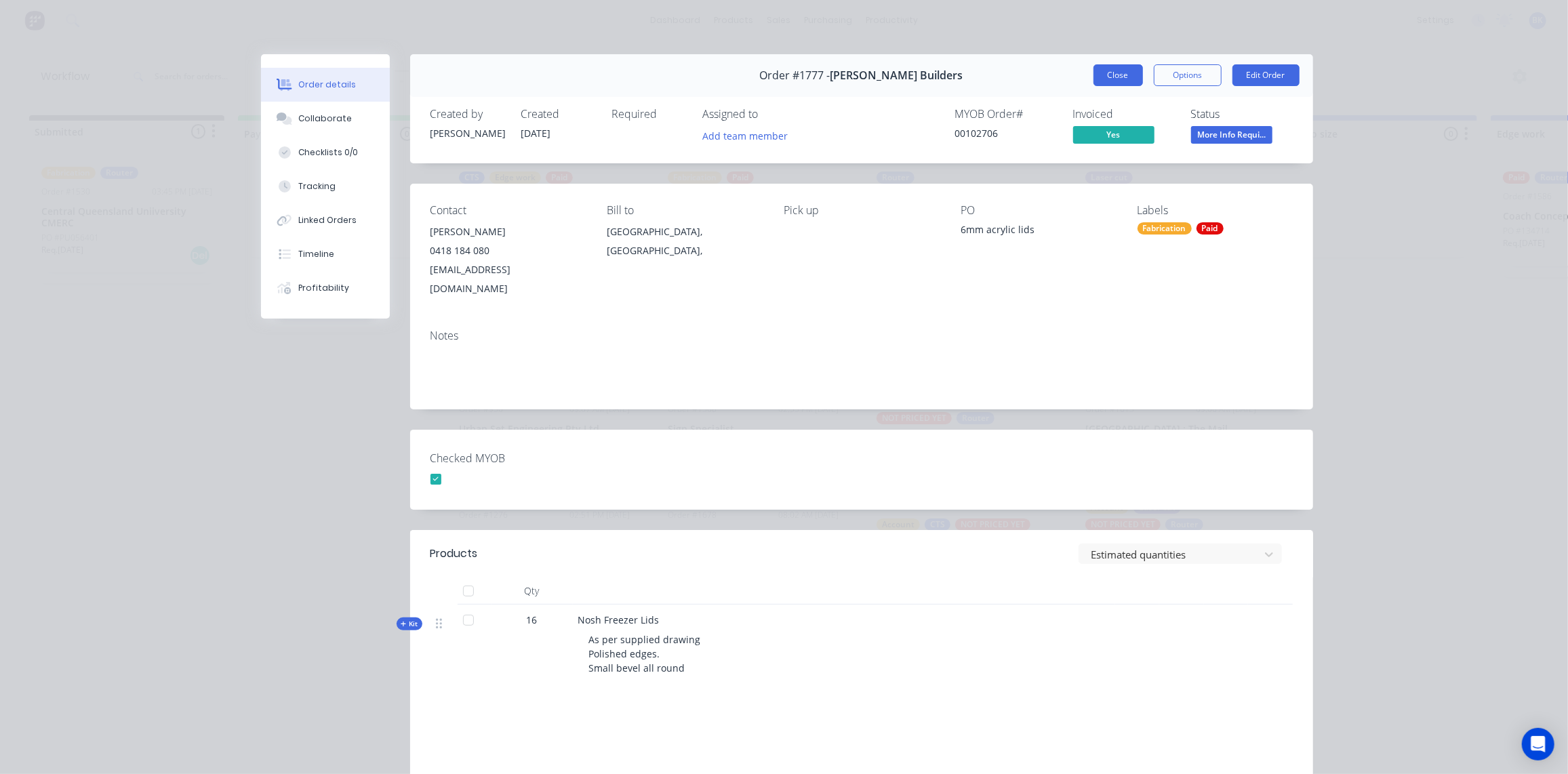
click at [1113, 70] on button "Close" at bounding box center [1118, 76] width 49 height 22
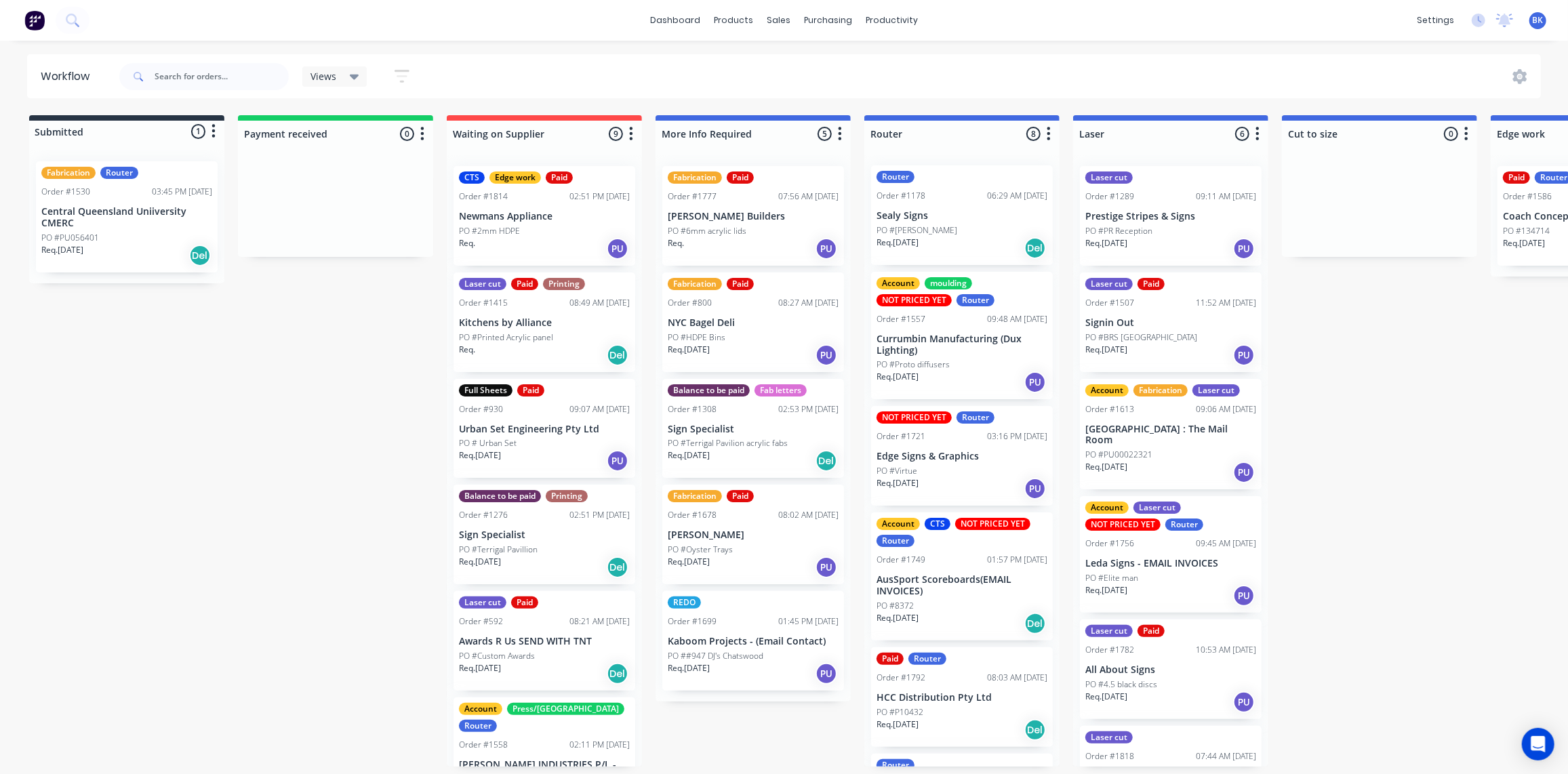
scroll to position [1, 0]
drag, startPoint x: 748, startPoint y: 60, endPoint x: 816, endPoint y: 110, distance: 84.4
click at [748, 61] on link "Product Catalogue" at bounding box center [801, 66] width 179 height 27
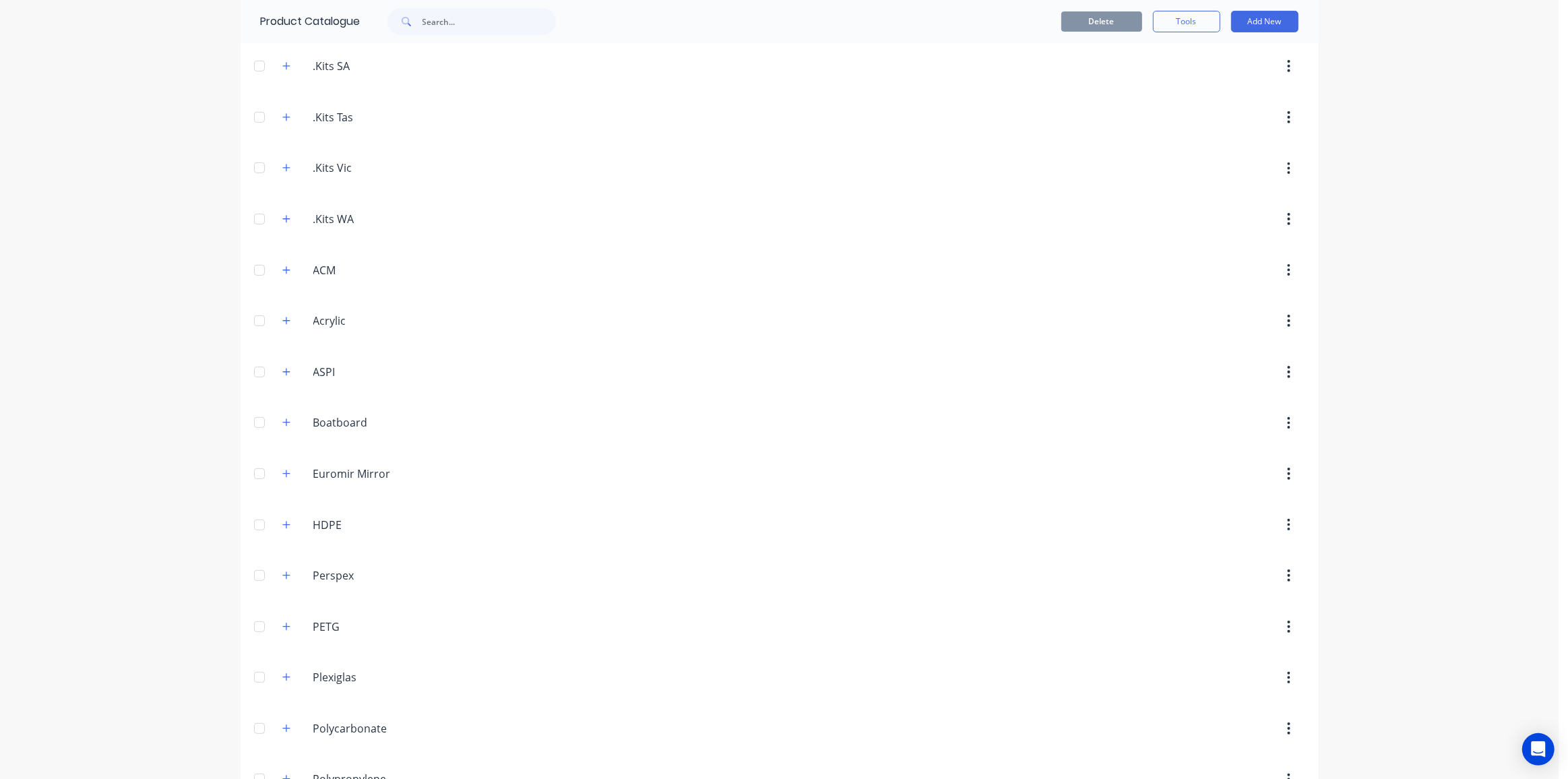
scroll to position [297, 0]
click at [283, 324] on icon "button" at bounding box center [286, 327] width 8 height 9
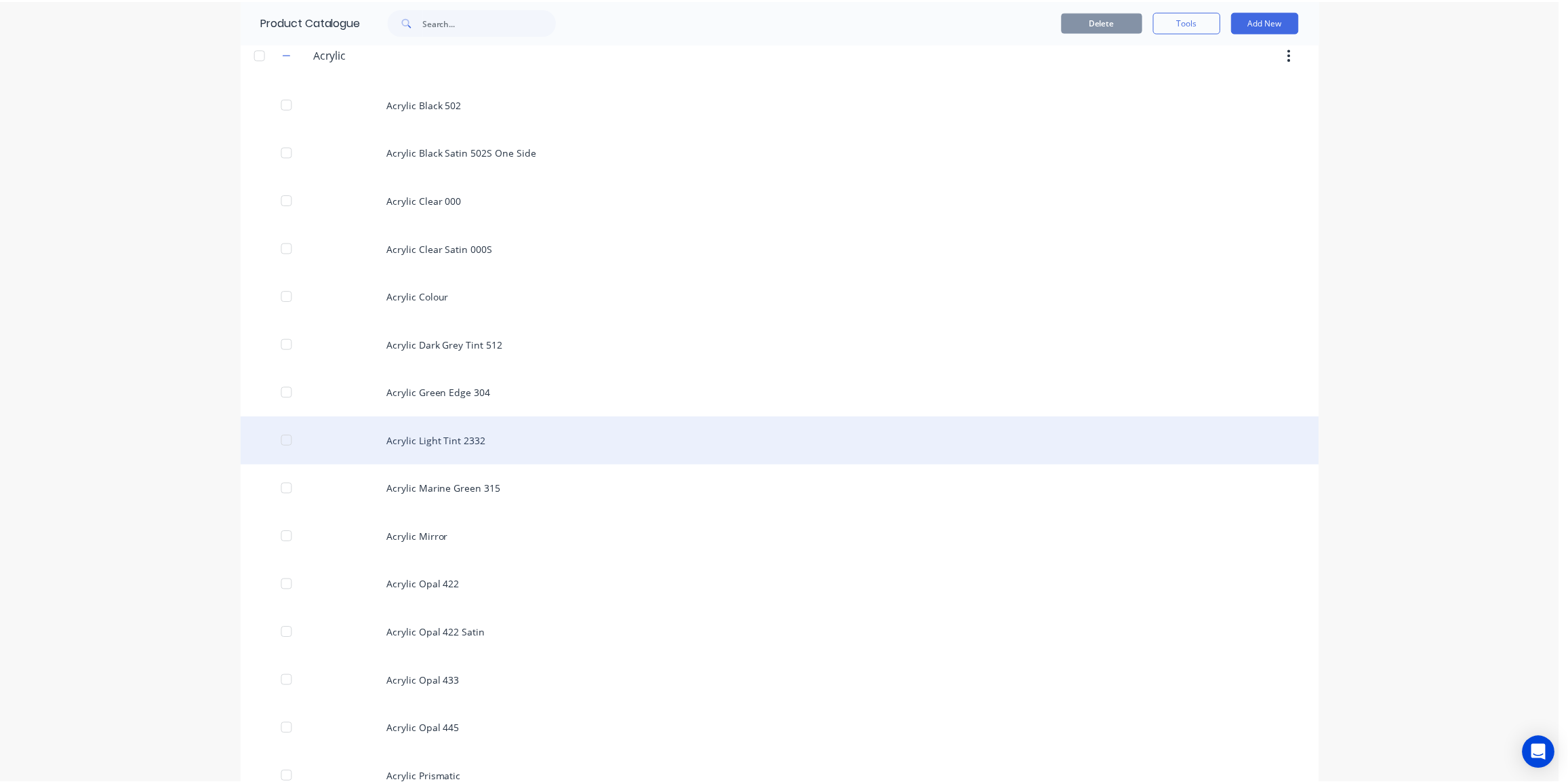
scroll to position [576, 0]
click at [460, 427] on div "Acrylic Light Tint 2332" at bounding box center [784, 439] width 1085 height 48
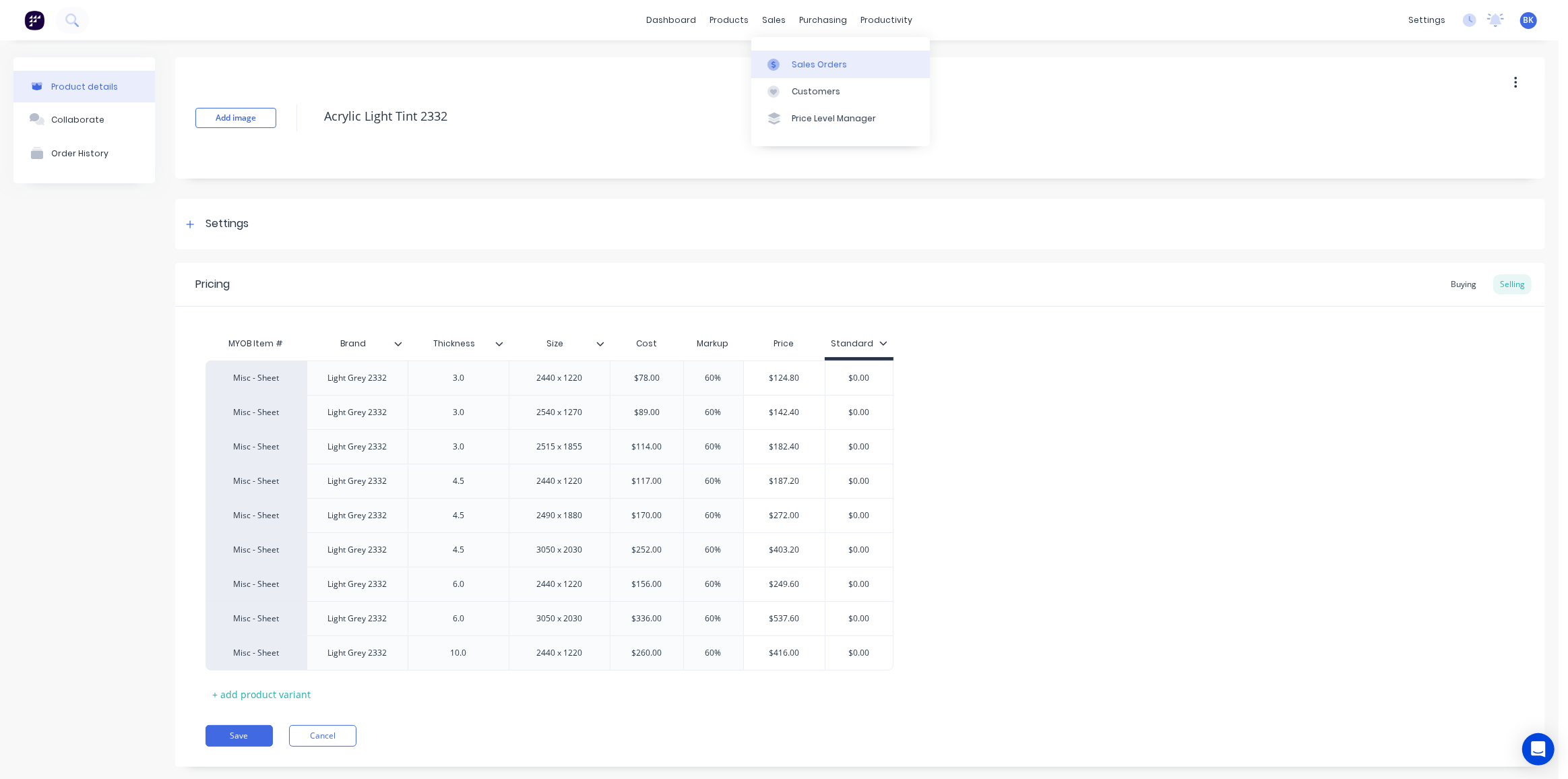
click at [804, 60] on div "Sales Orders" at bounding box center [818, 64] width 55 height 12
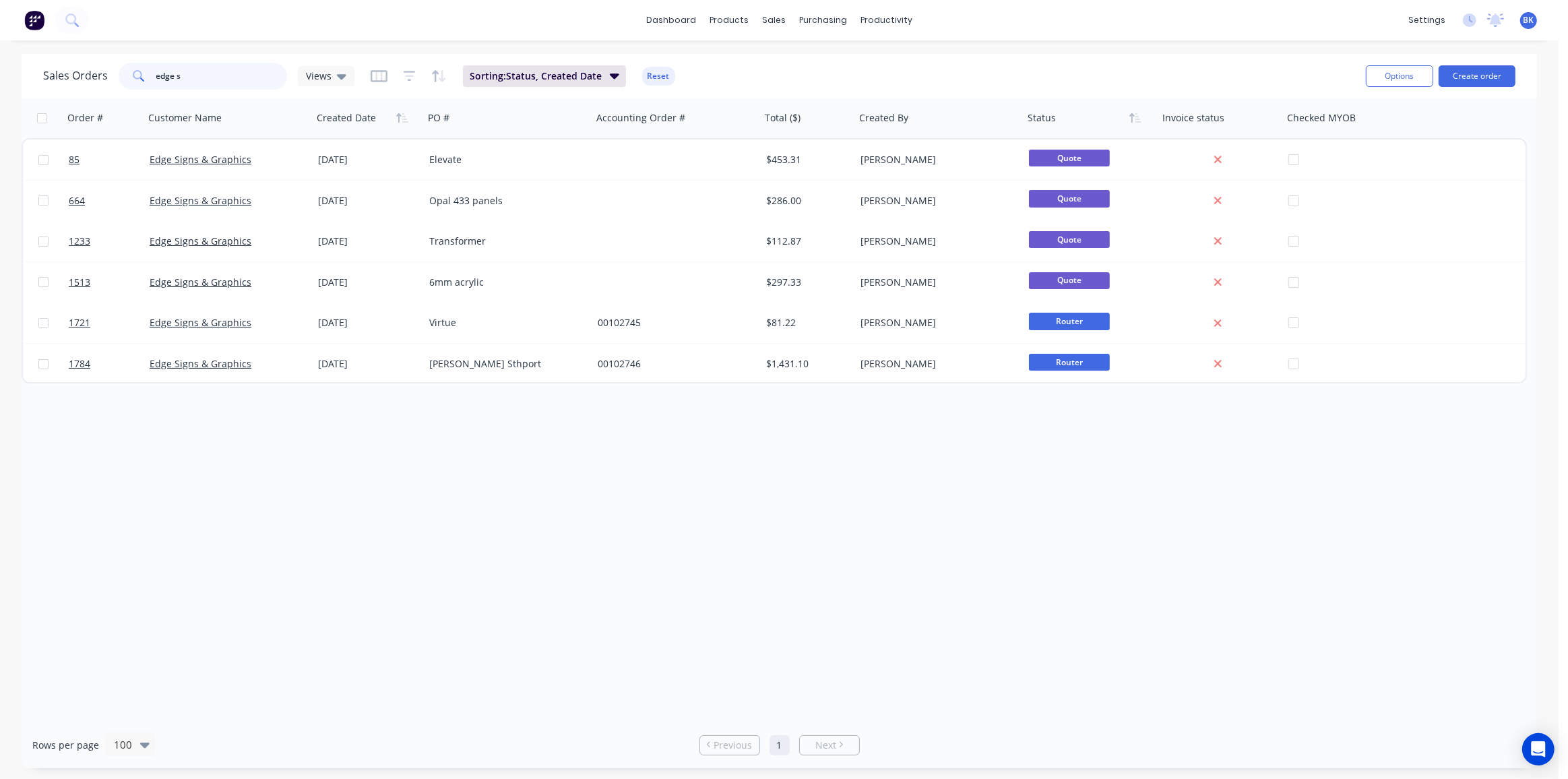
drag, startPoint x: 244, startPoint y: 80, endPoint x: 83, endPoint y: 81, distance: 161.0
click at [83, 81] on div "Sales Orders edge s Views" at bounding box center [199, 76] width 311 height 27
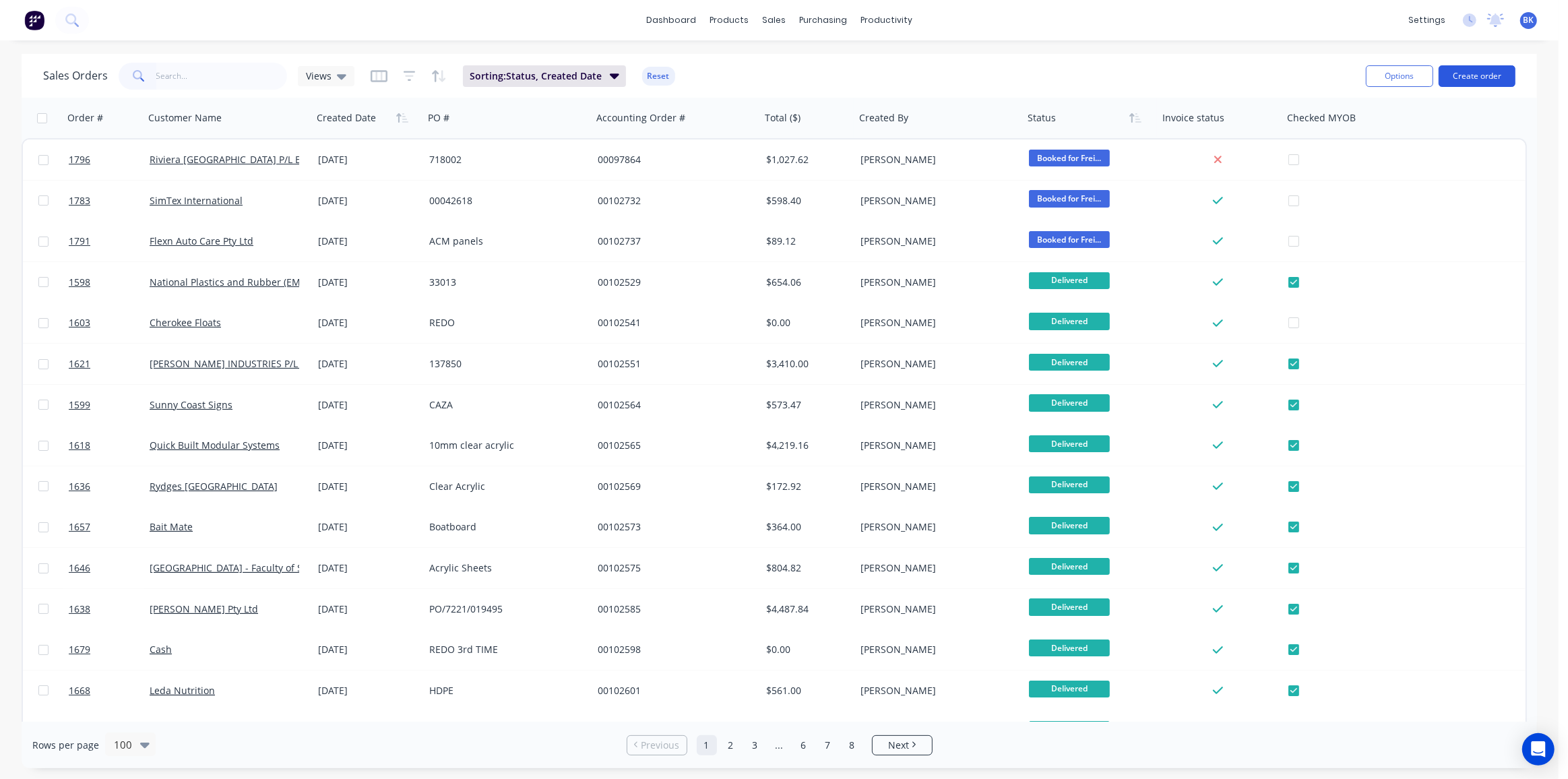
click at [1488, 74] on button "Create order" at bounding box center [1477, 76] width 77 height 22
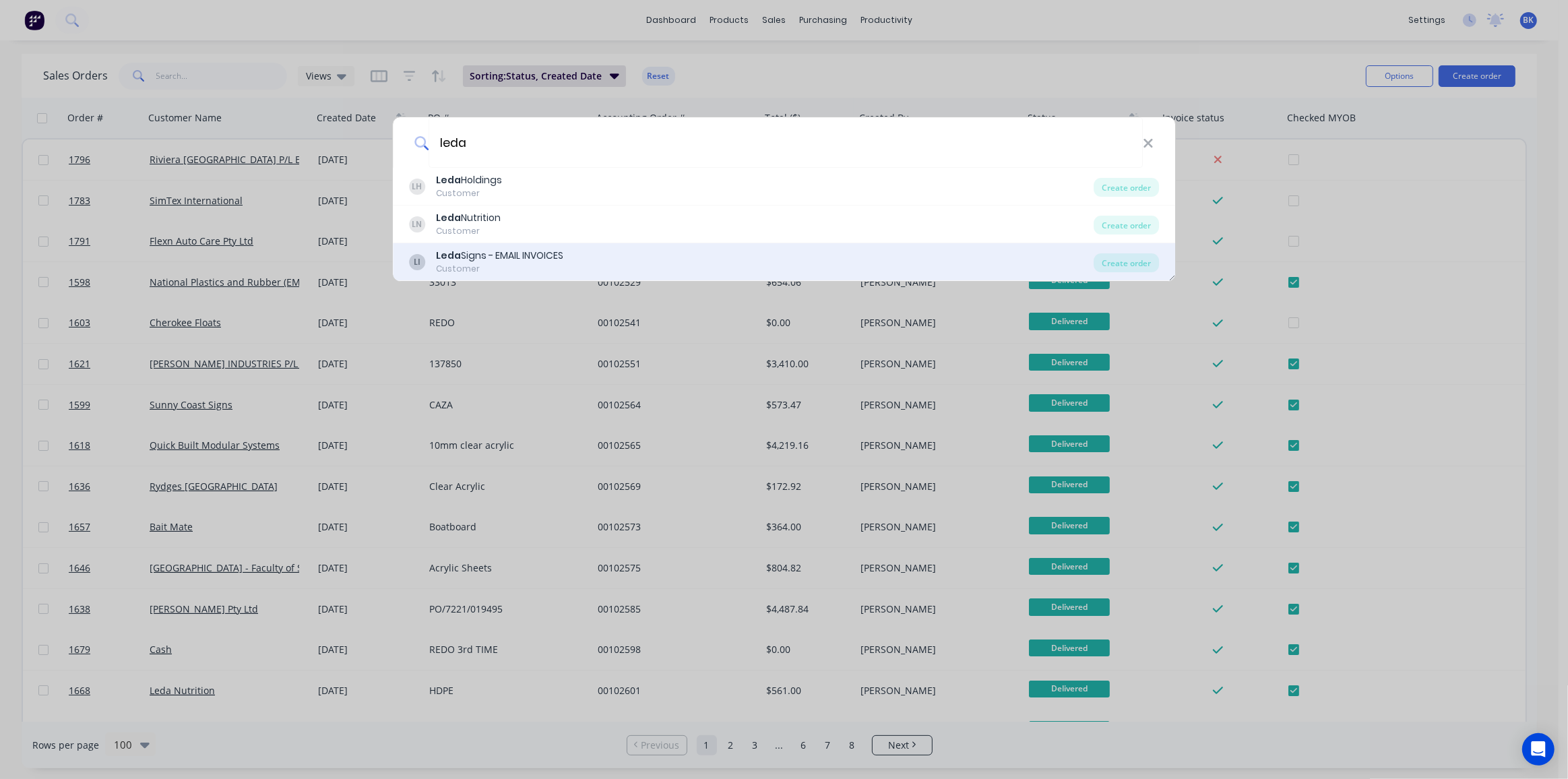
type input "leda"
click at [502, 257] on div "Leda Signs - EMAIL INVOICES" at bounding box center [500, 256] width 128 height 14
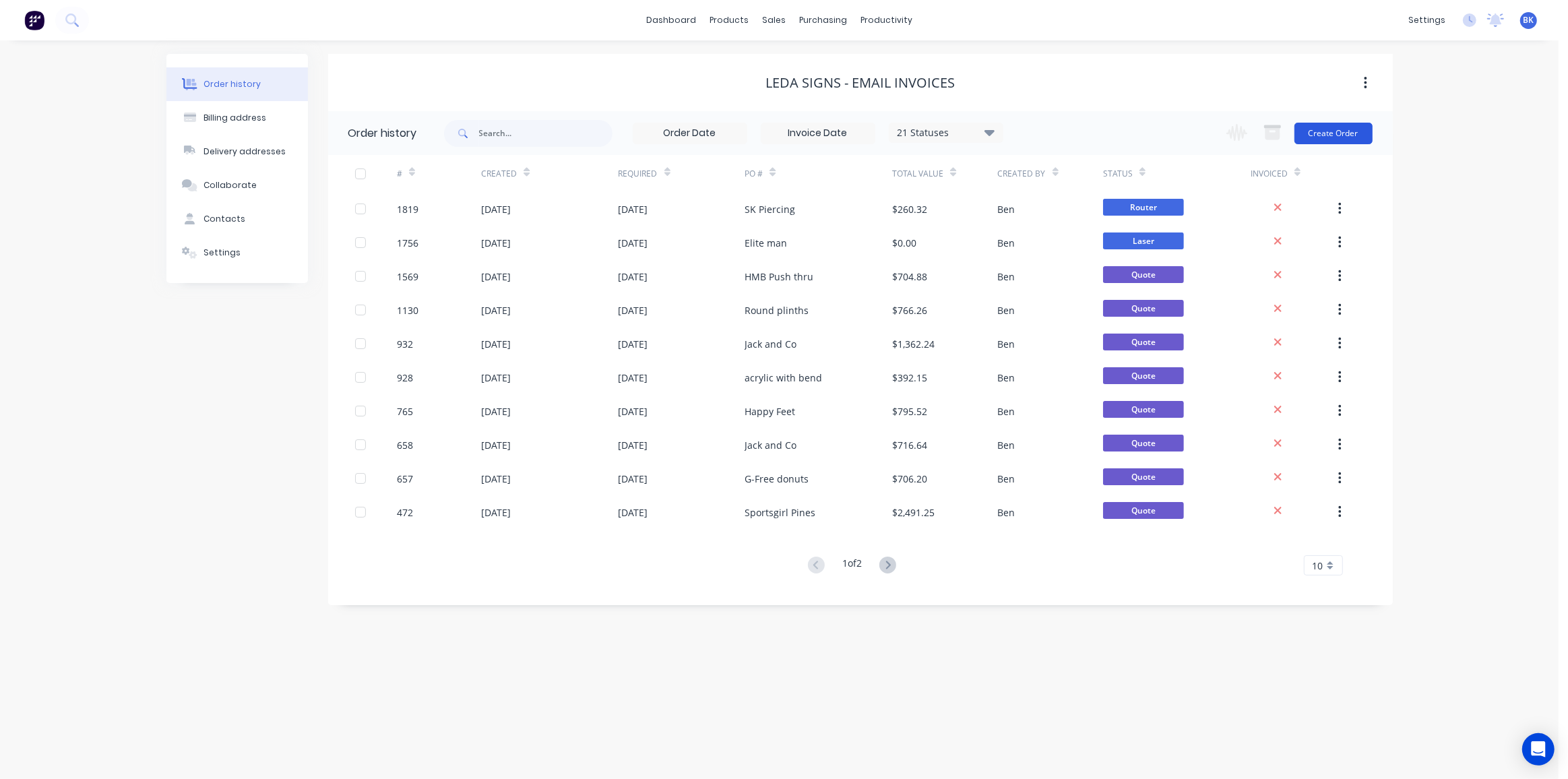
click at [1343, 136] on button "Create Order" at bounding box center [1334, 133] width 78 height 22
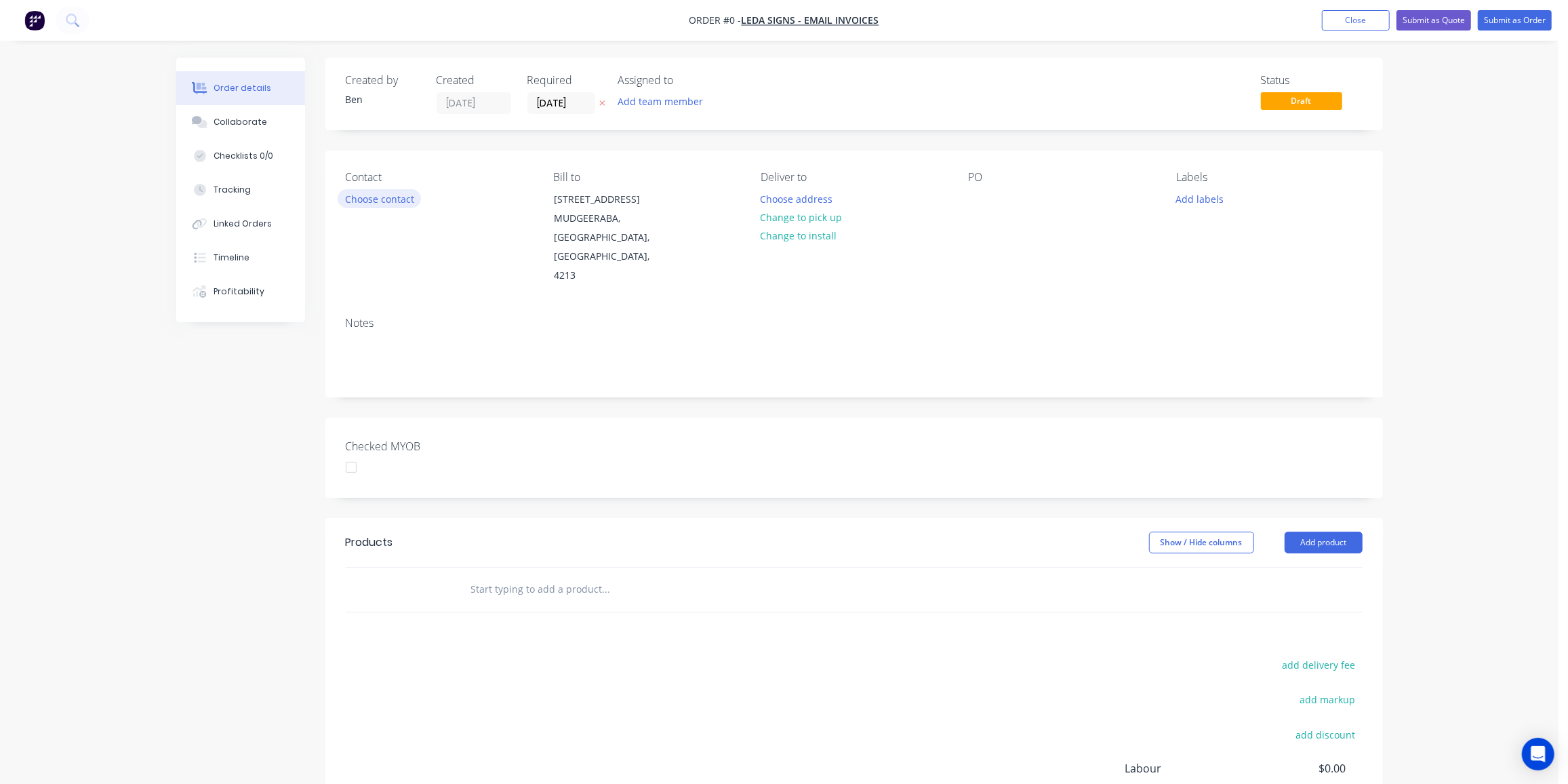
click at [378, 198] on button "Choose contact" at bounding box center [380, 199] width 84 height 18
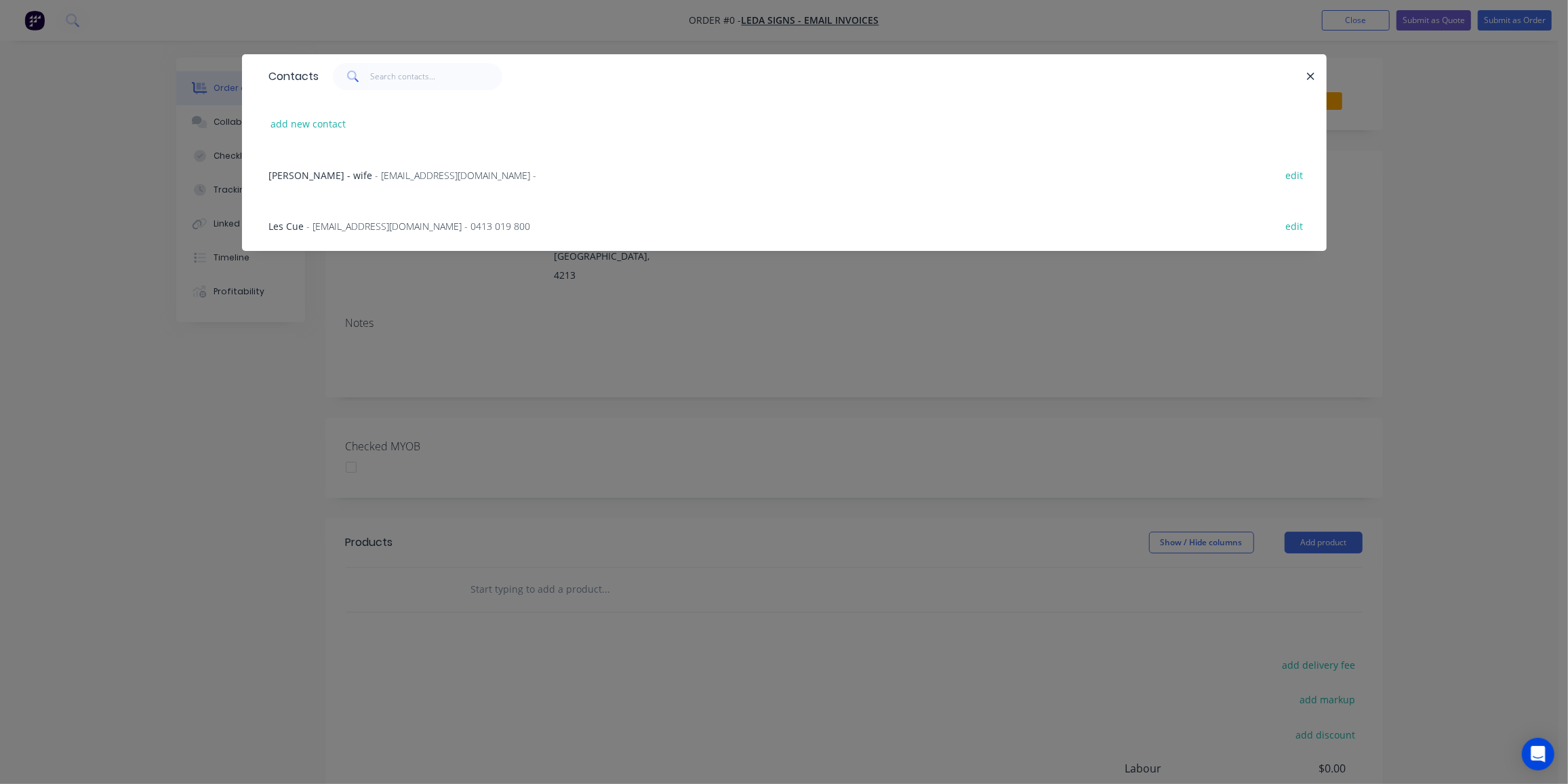
click at [333, 229] on span "- les@ledasigns.com.au - 0413 019 800" at bounding box center [419, 226] width 224 height 13
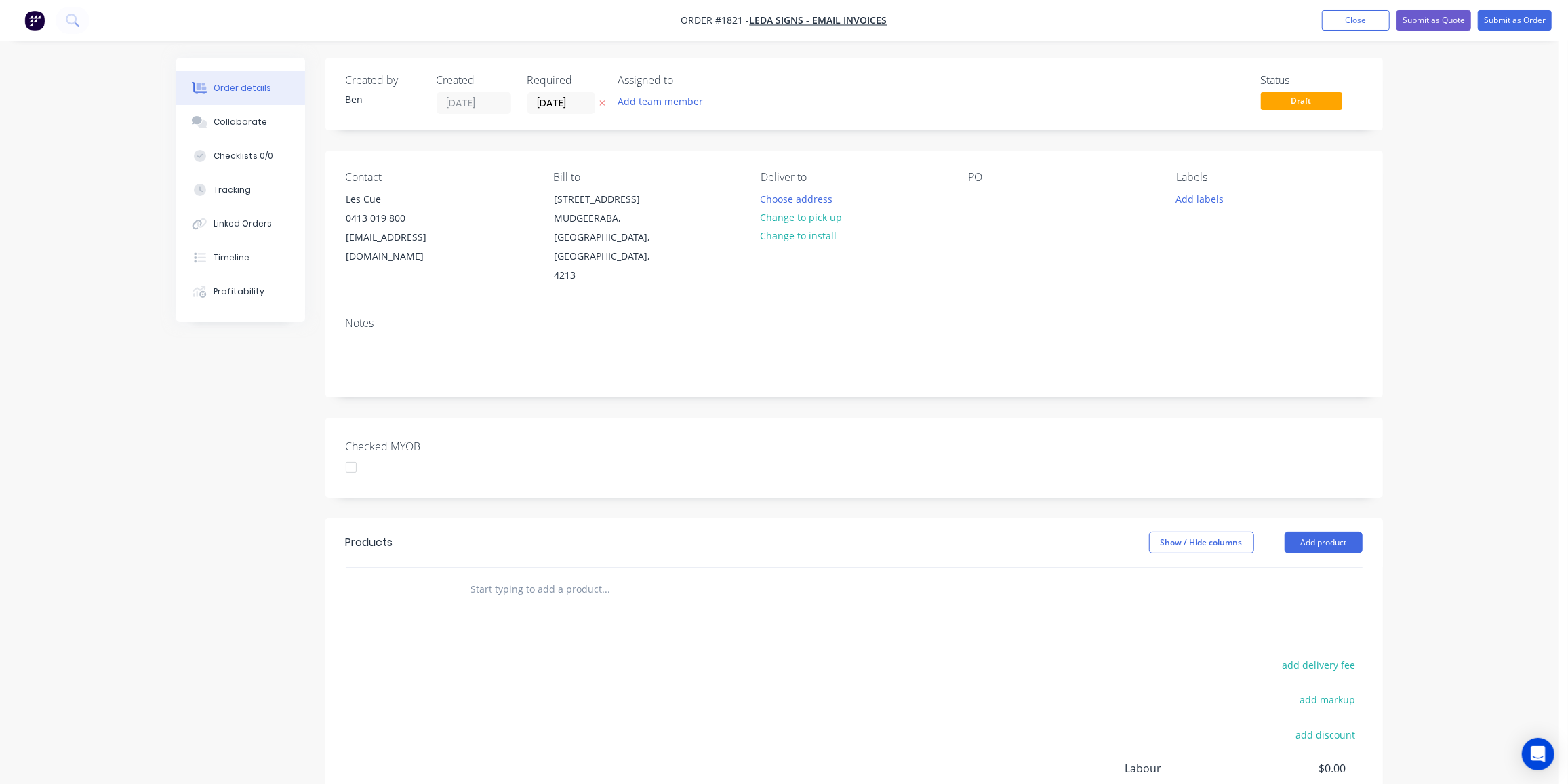
drag, startPoint x: 819, startPoint y: 215, endPoint x: 924, endPoint y: 217, distance: 105.0
click at [818, 215] on button "Change to pick up" at bounding box center [802, 217] width 97 height 18
click at [978, 205] on div at bounding box center [980, 200] width 22 height 20
click at [1211, 199] on button "Add labels" at bounding box center [1200, 199] width 62 height 18
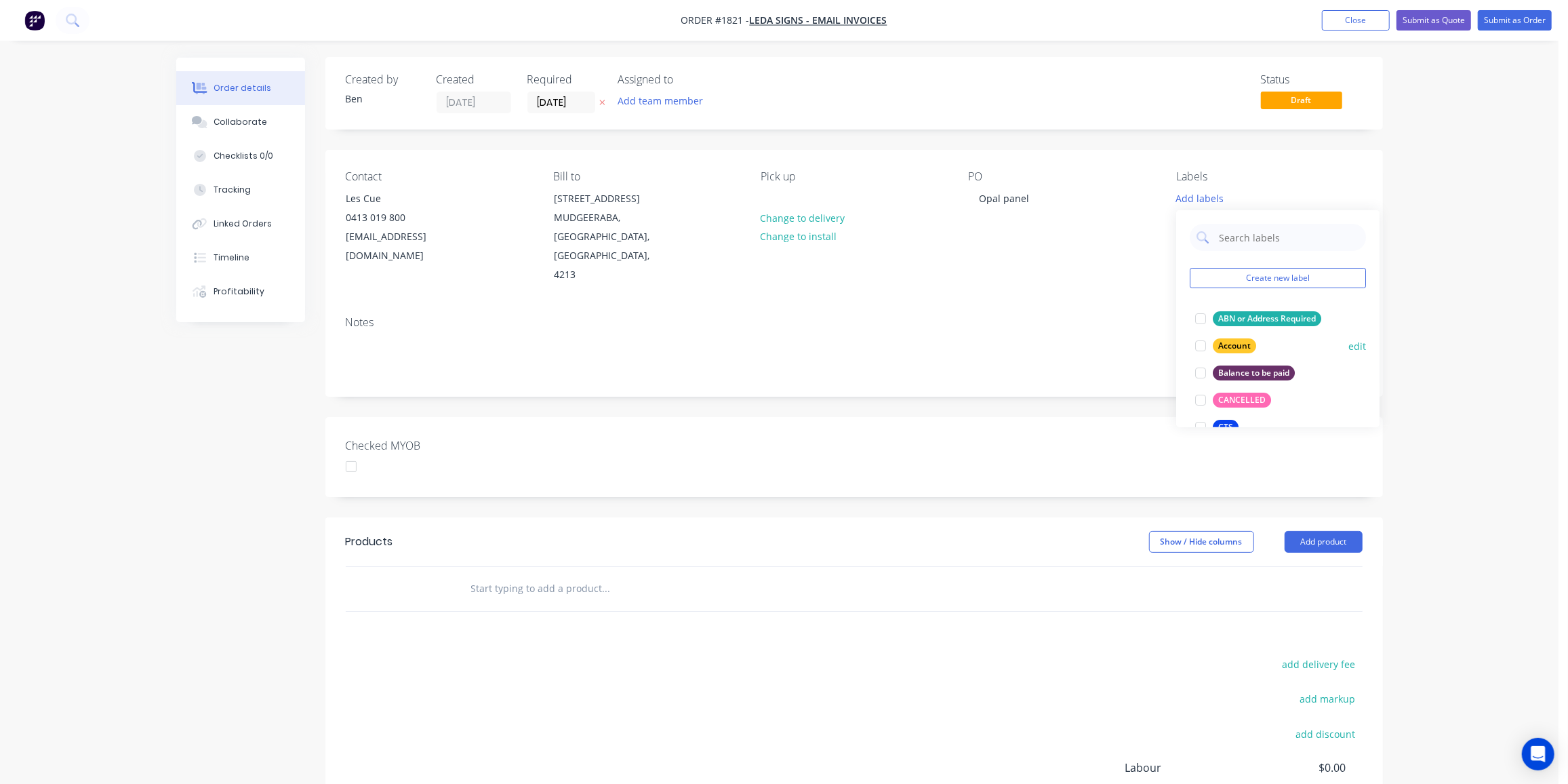
scroll to position [1, 0]
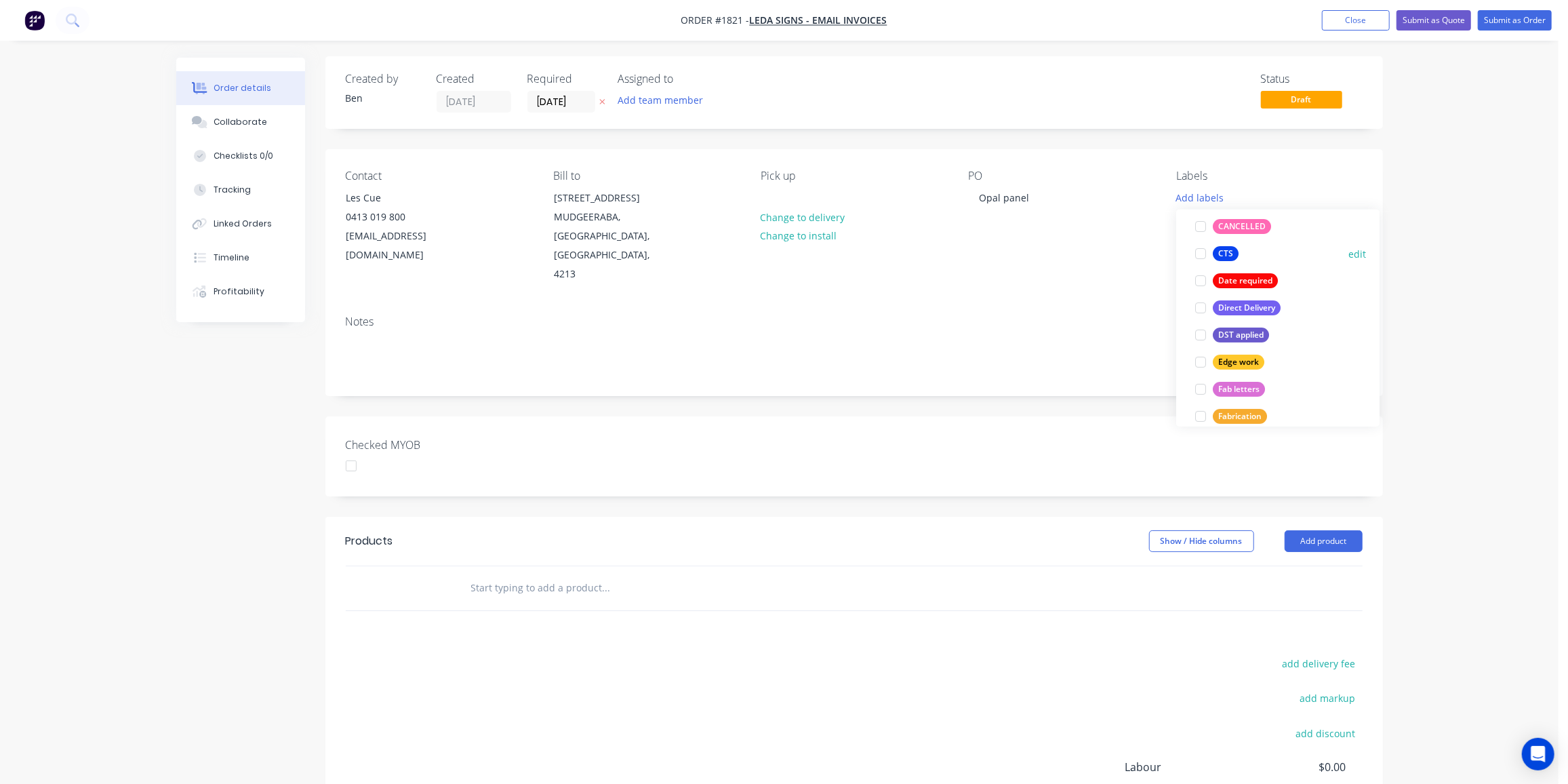
click at [1230, 259] on div "CTS" at bounding box center [1225, 253] width 26 height 15
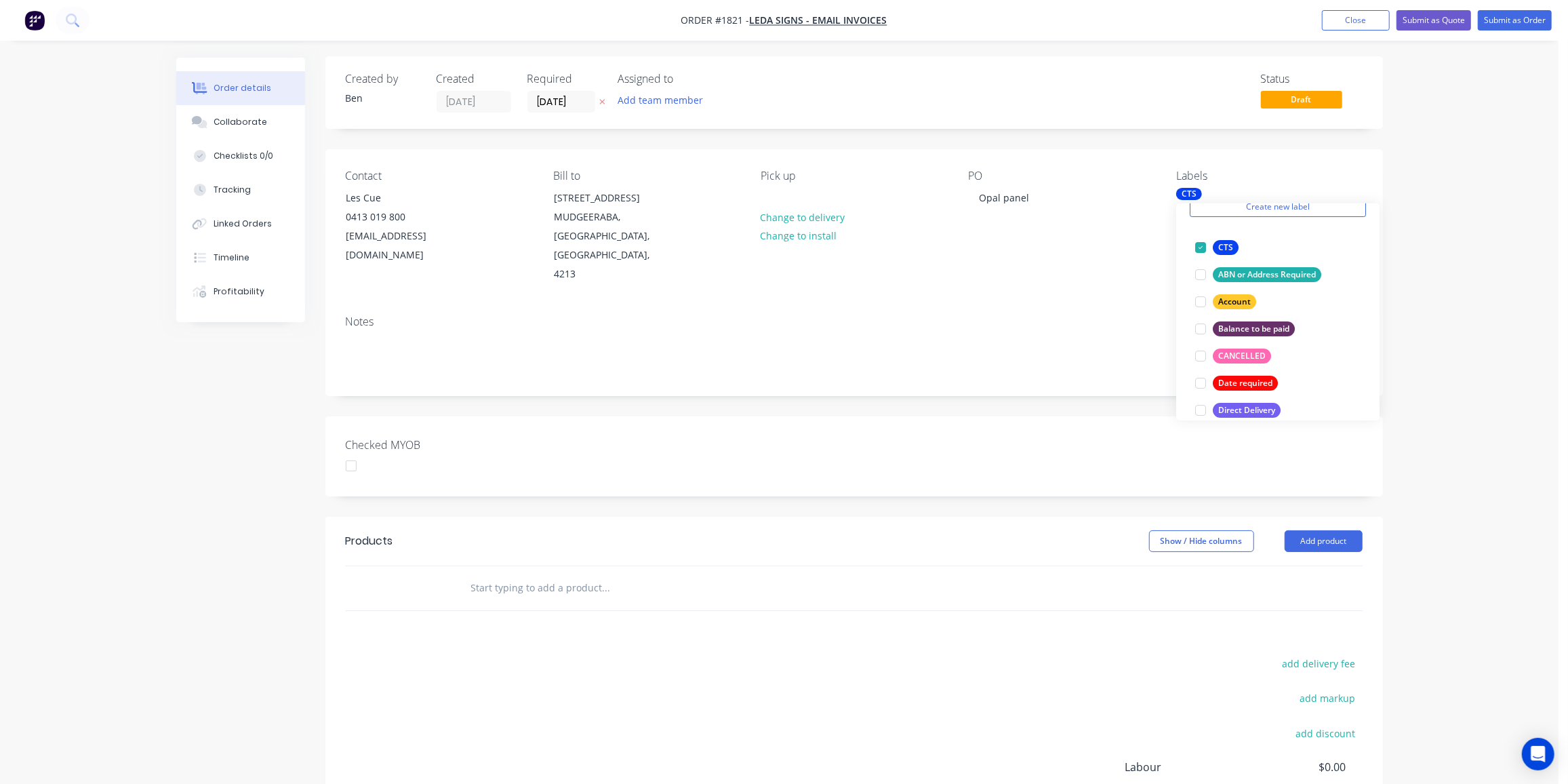
scroll to position [2, 0]
click at [531, 574] on input "text" at bounding box center [607, 588] width 272 height 27
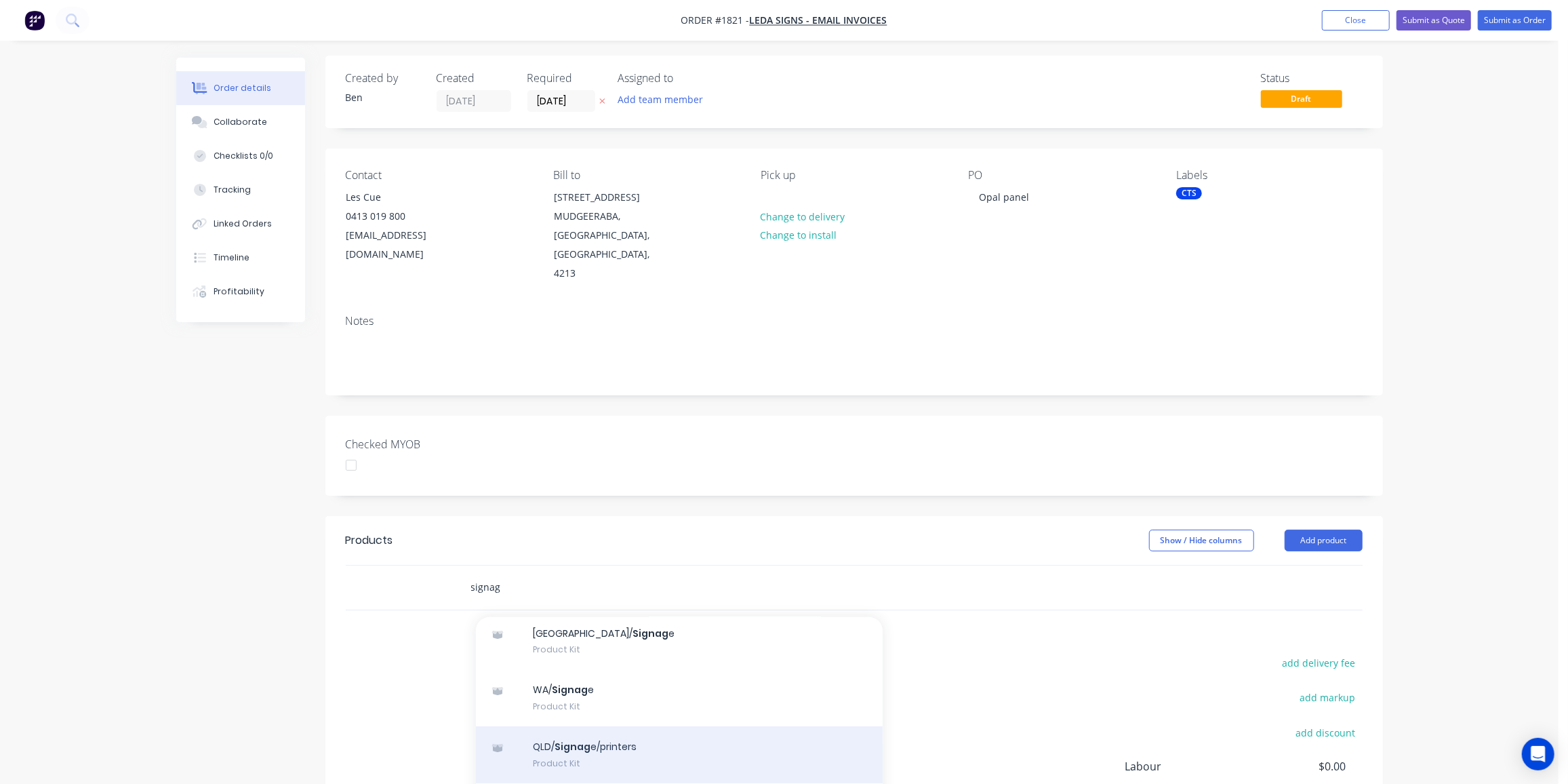
scroll to position [62, 0]
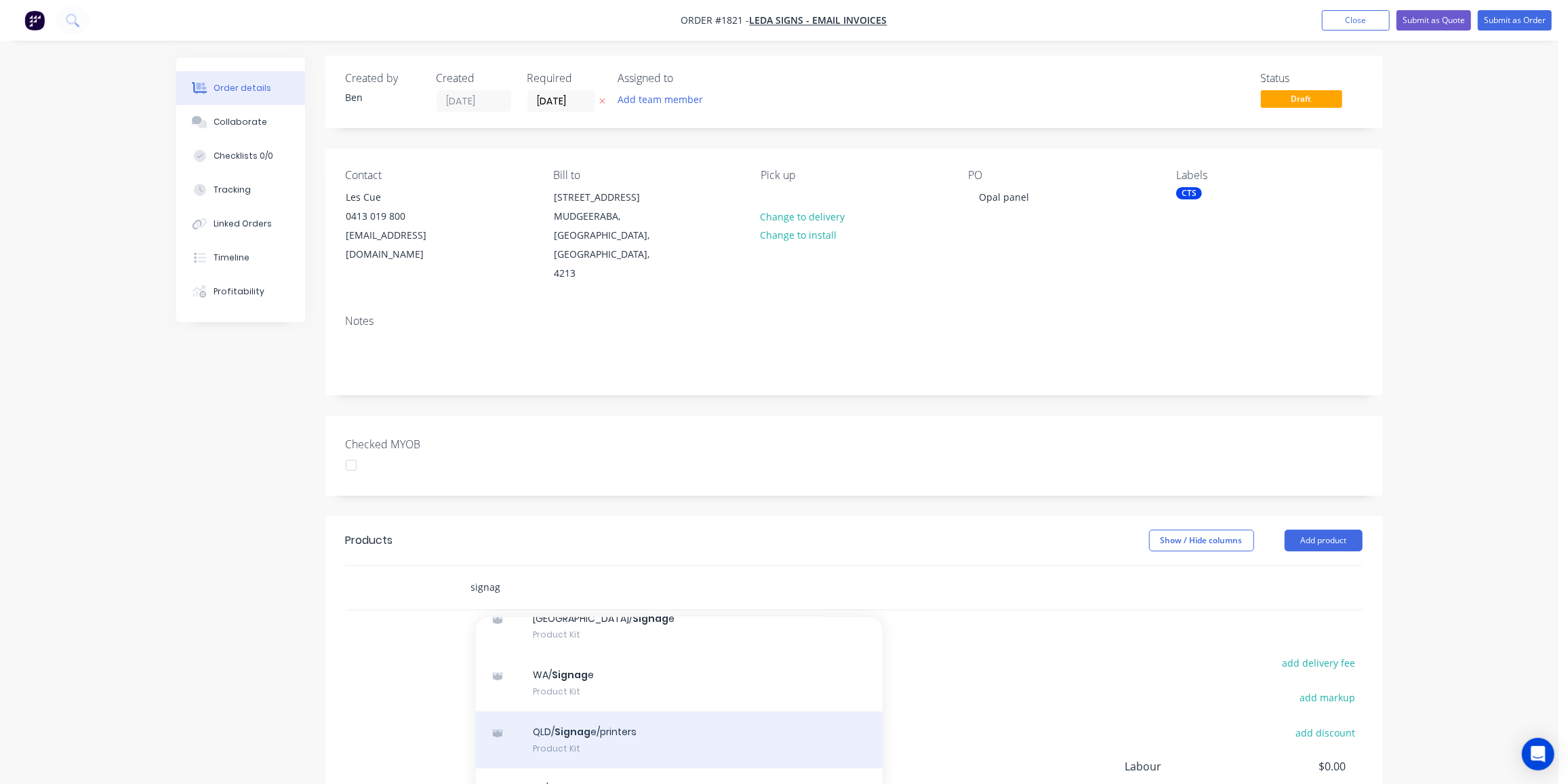
type input "signag"
click at [650, 712] on div "QLD/ Signag e/printers Product Kit" at bounding box center [679, 740] width 407 height 57
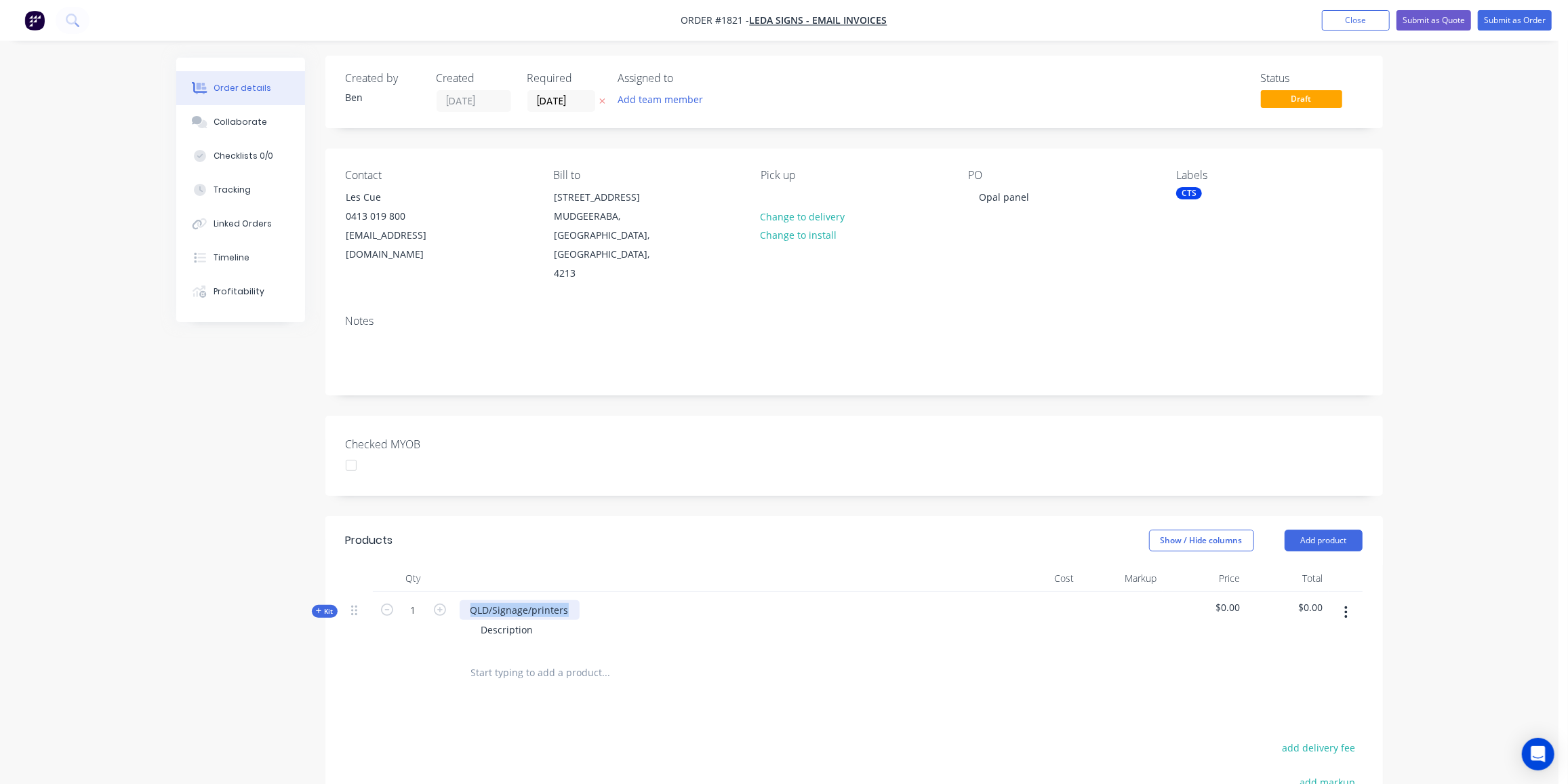
drag, startPoint x: 566, startPoint y: 593, endPoint x: 462, endPoint y: 586, distance: 104.2
click at [463, 601] on div "QLD/Signage/printers" at bounding box center [520, 611] width 120 height 20
drag, startPoint x: 533, startPoint y: 605, endPoint x: 433, endPoint y: 610, distance: 100.1
click at [433, 610] on div "Kit 1 1580mm x 1190mm Description $0.00 $0.00" at bounding box center [855, 622] width 1017 height 59
click at [323, 606] on span "Kit" at bounding box center [324, 611] width 17 height 10
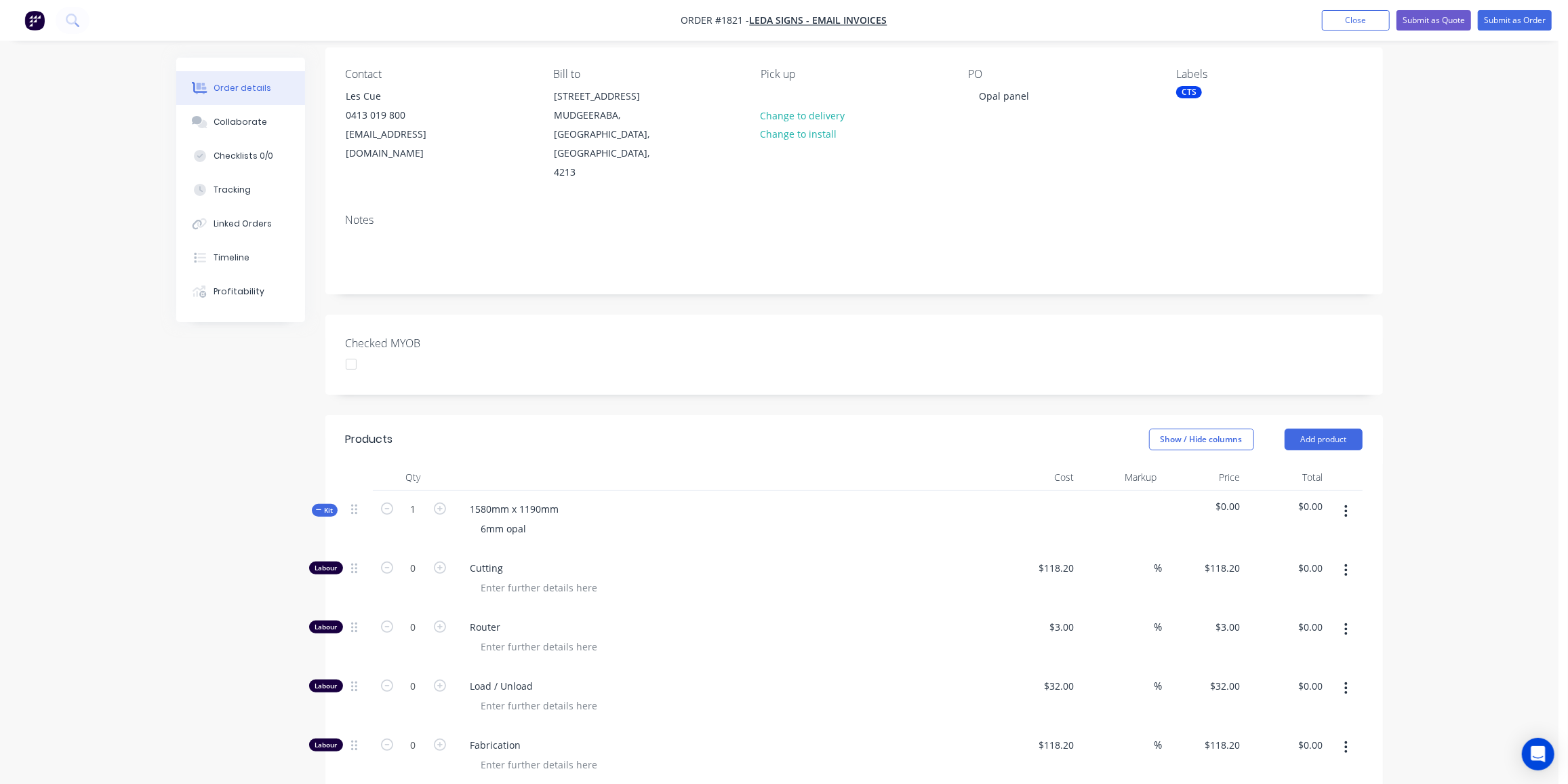
scroll to position [104, 0]
click at [427, 558] on input "0" at bounding box center [414, 568] width 36 height 20
type input "1"
type input "$118.20"
click at [1065, 558] on input "118.2" at bounding box center [1059, 568] width 42 height 20
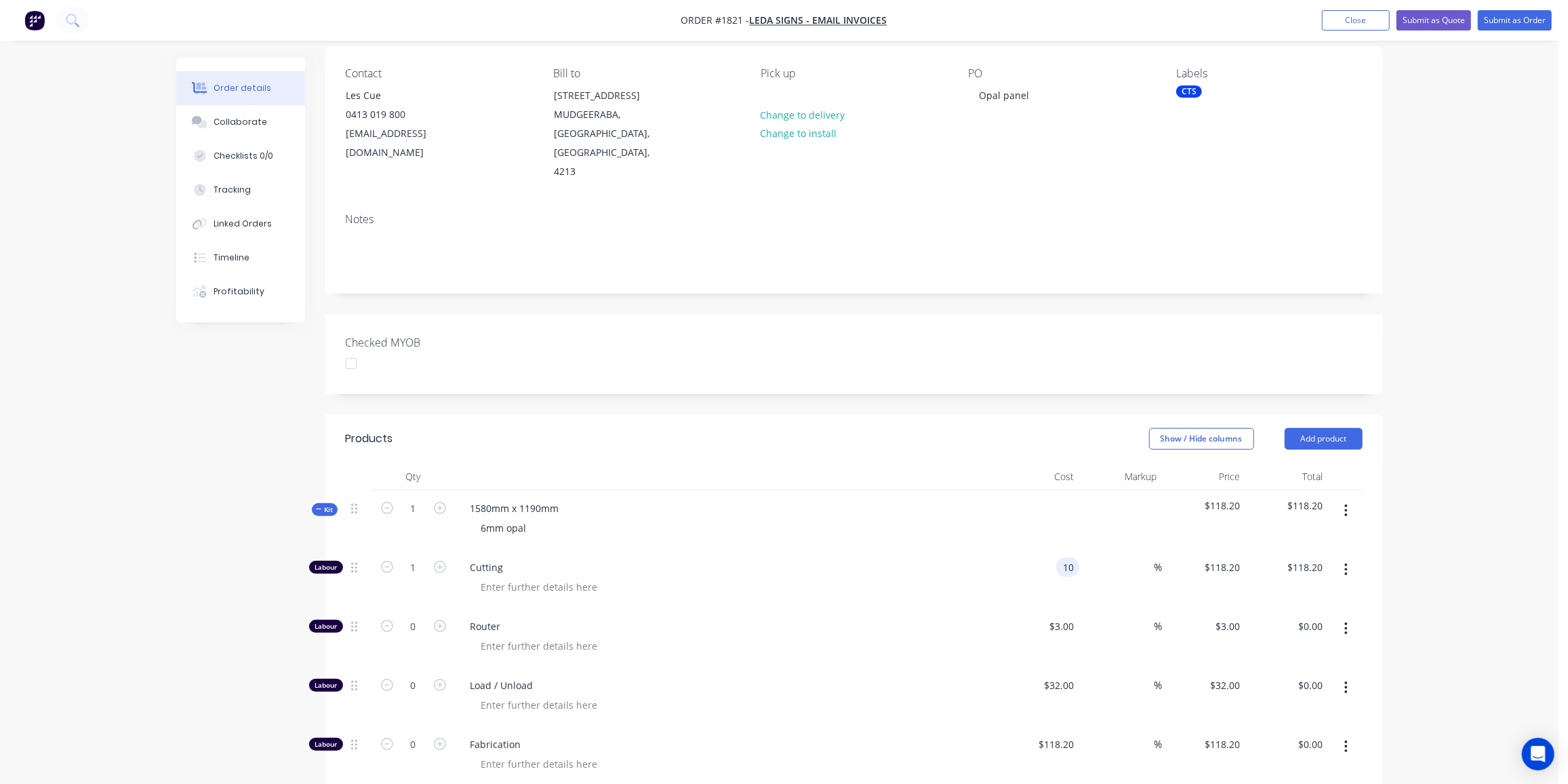
type input "$10.00"
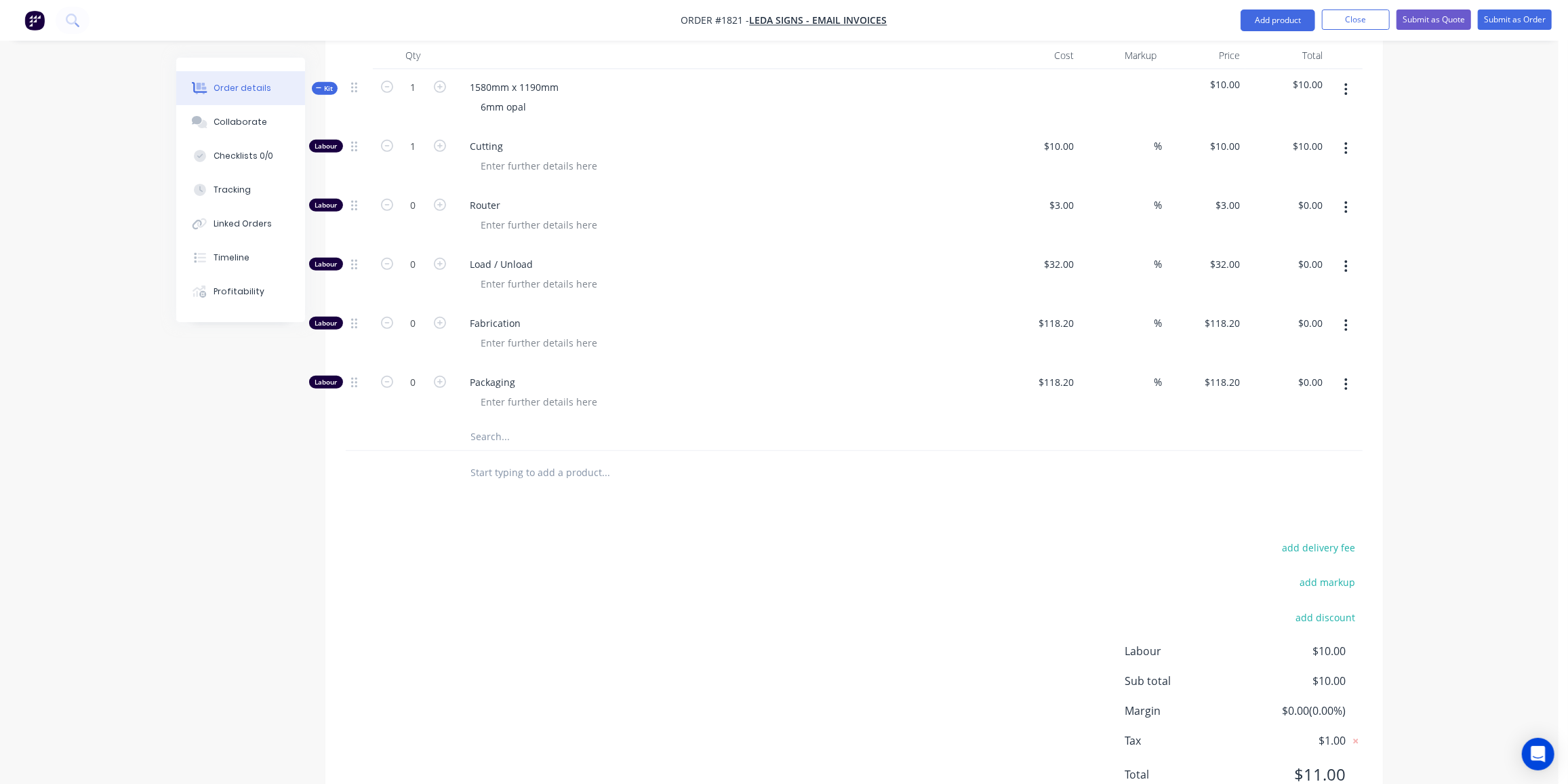
click at [534, 423] on input "text" at bounding box center [607, 437] width 272 height 27
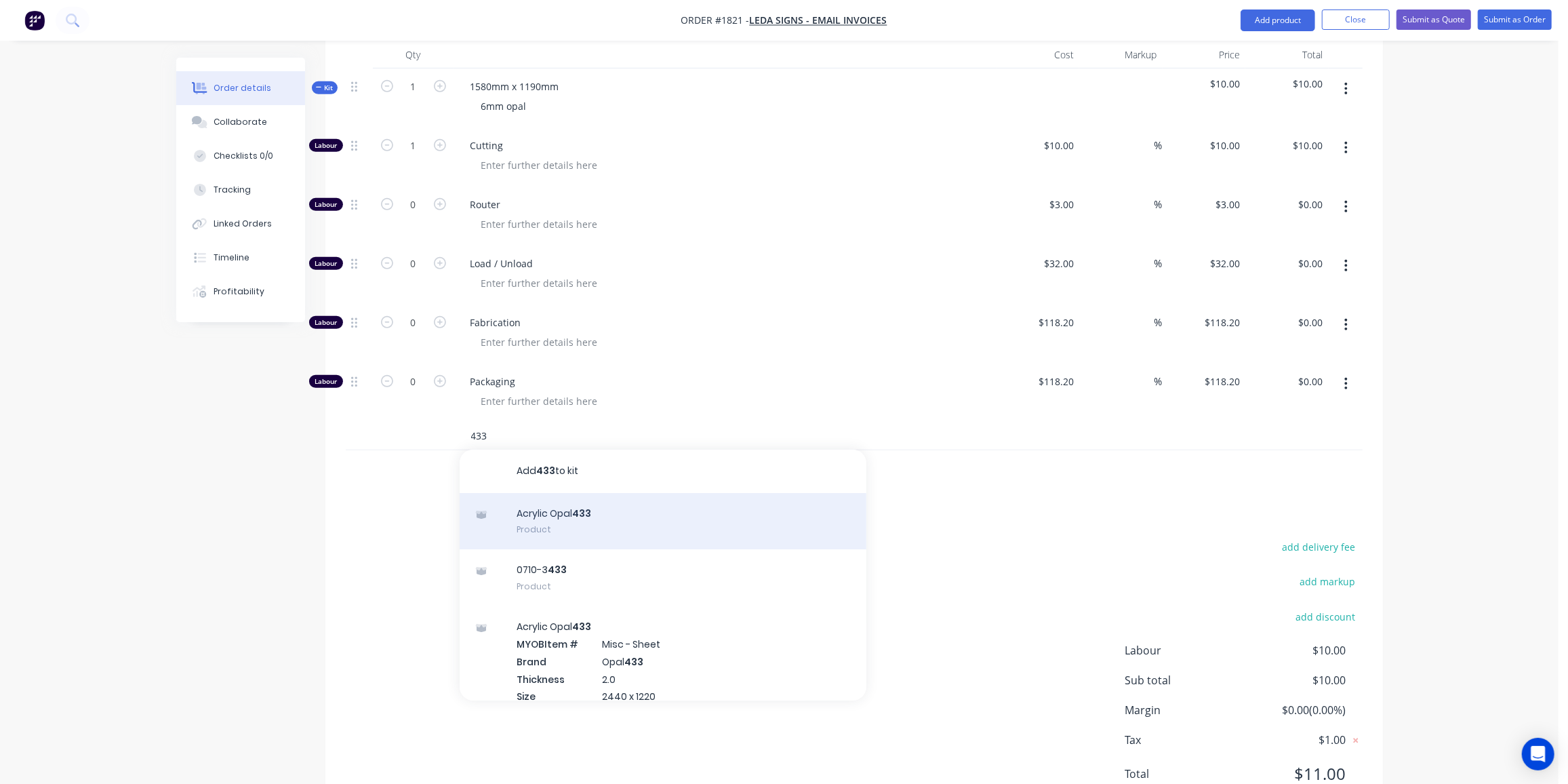
type input "433"
click at [603, 508] on div "Acrylic Opal 433 Product" at bounding box center [663, 521] width 407 height 57
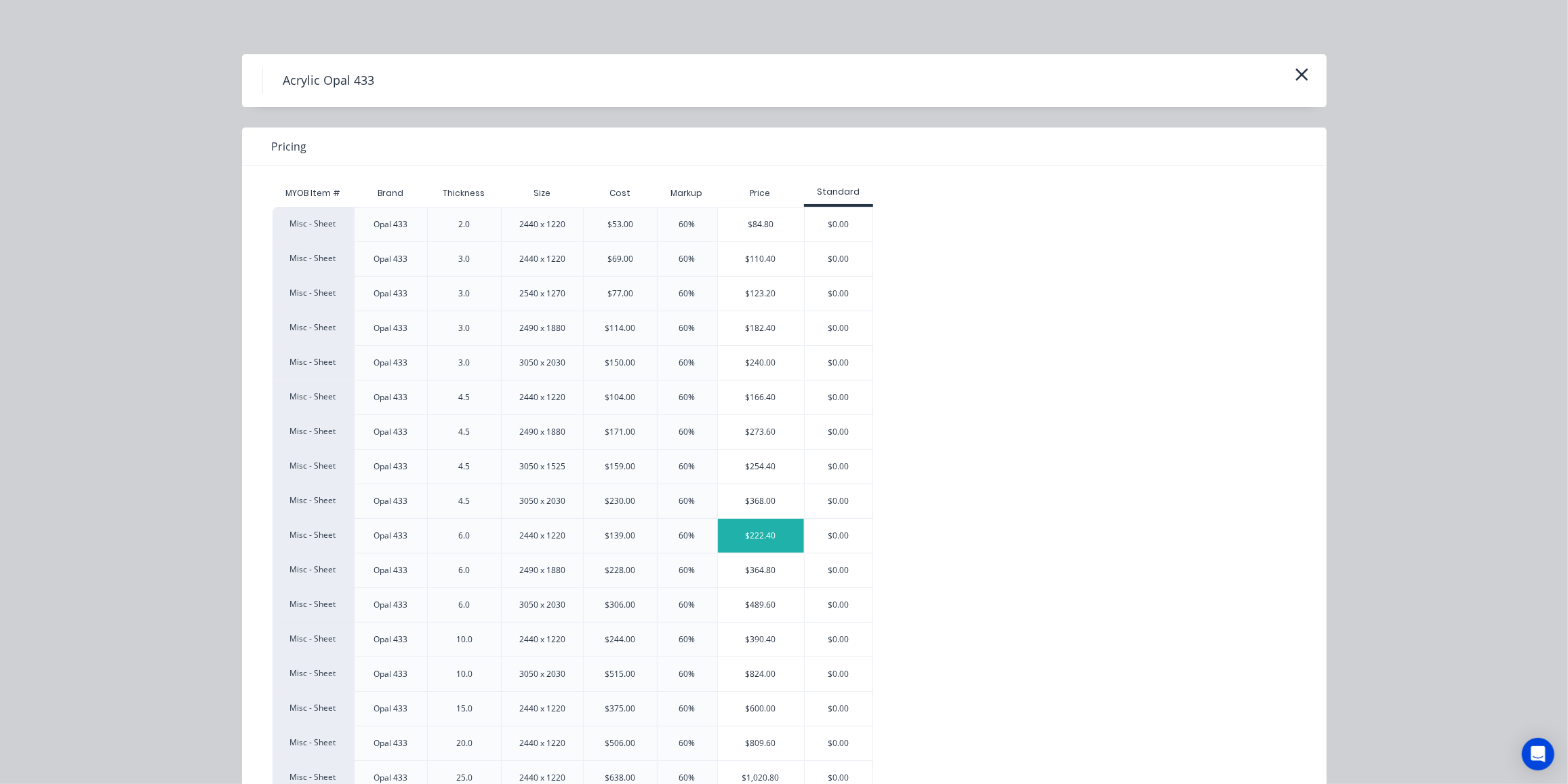
click at [767, 542] on div "$222.40" at bounding box center [761, 535] width 87 height 34
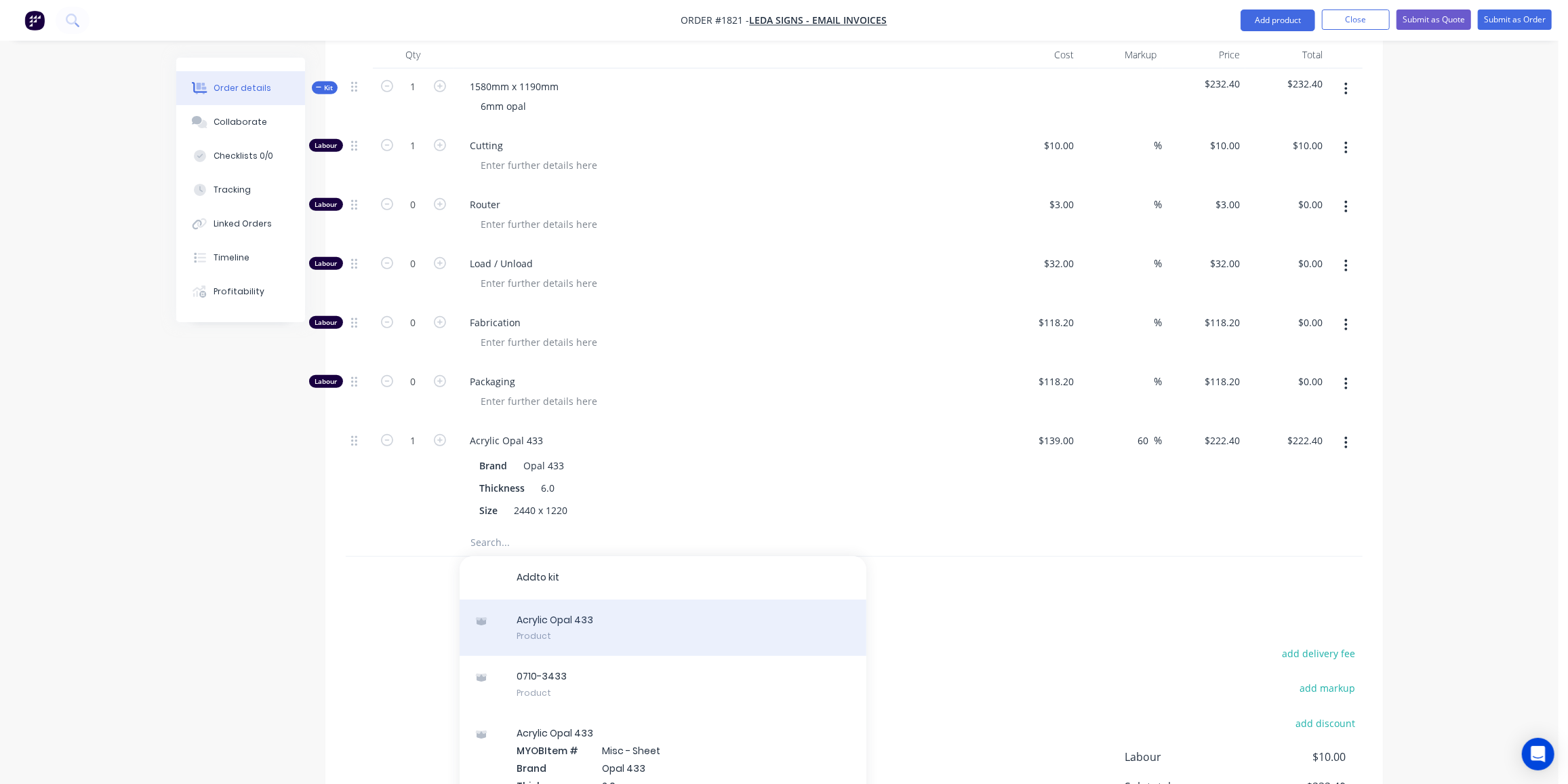
click at [579, 600] on div "A c r y l i c O p a l 4 3 3 Product" at bounding box center [663, 628] width 407 height 57
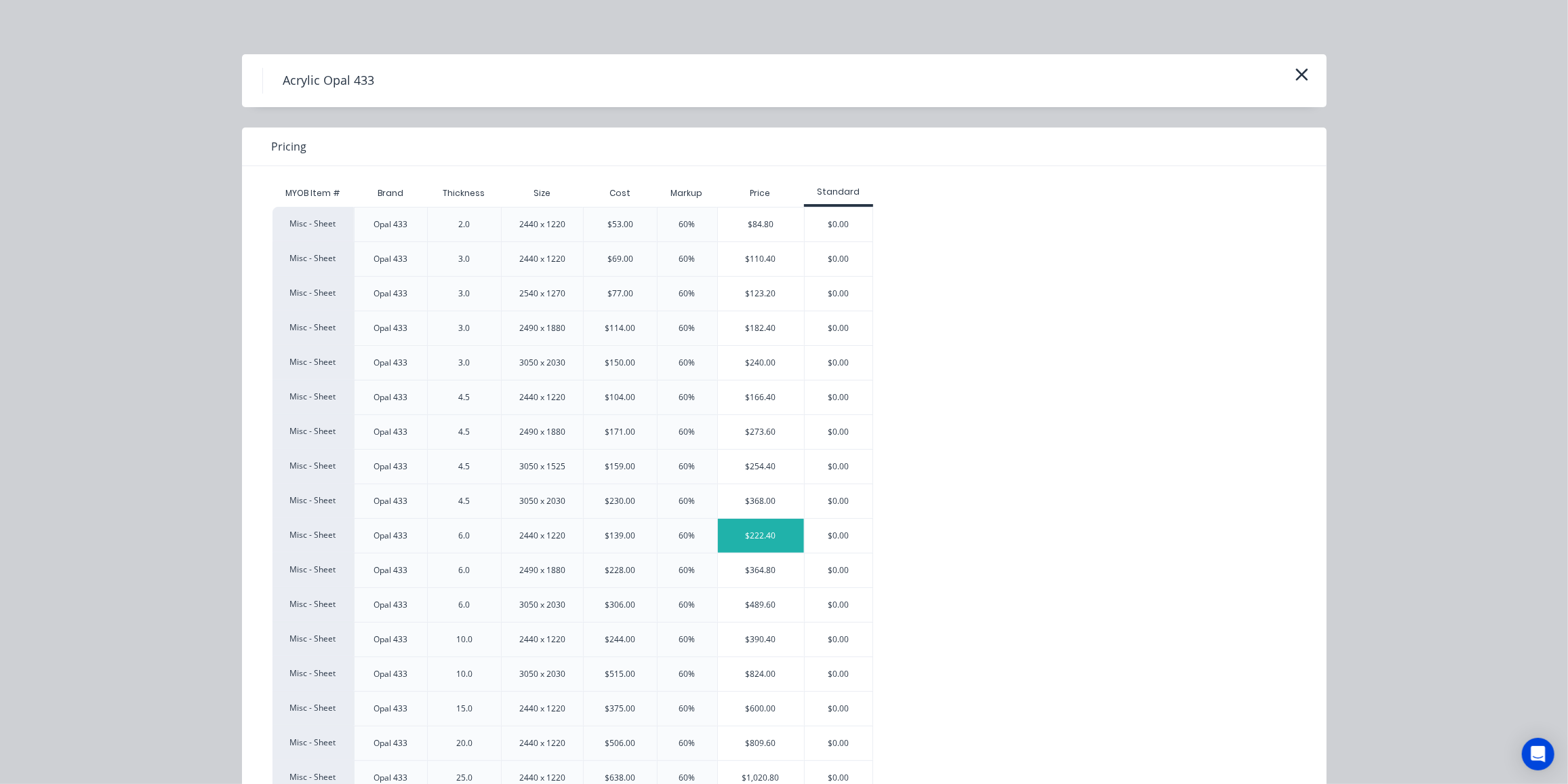
click at [775, 533] on div "$222.40" at bounding box center [761, 535] width 87 height 34
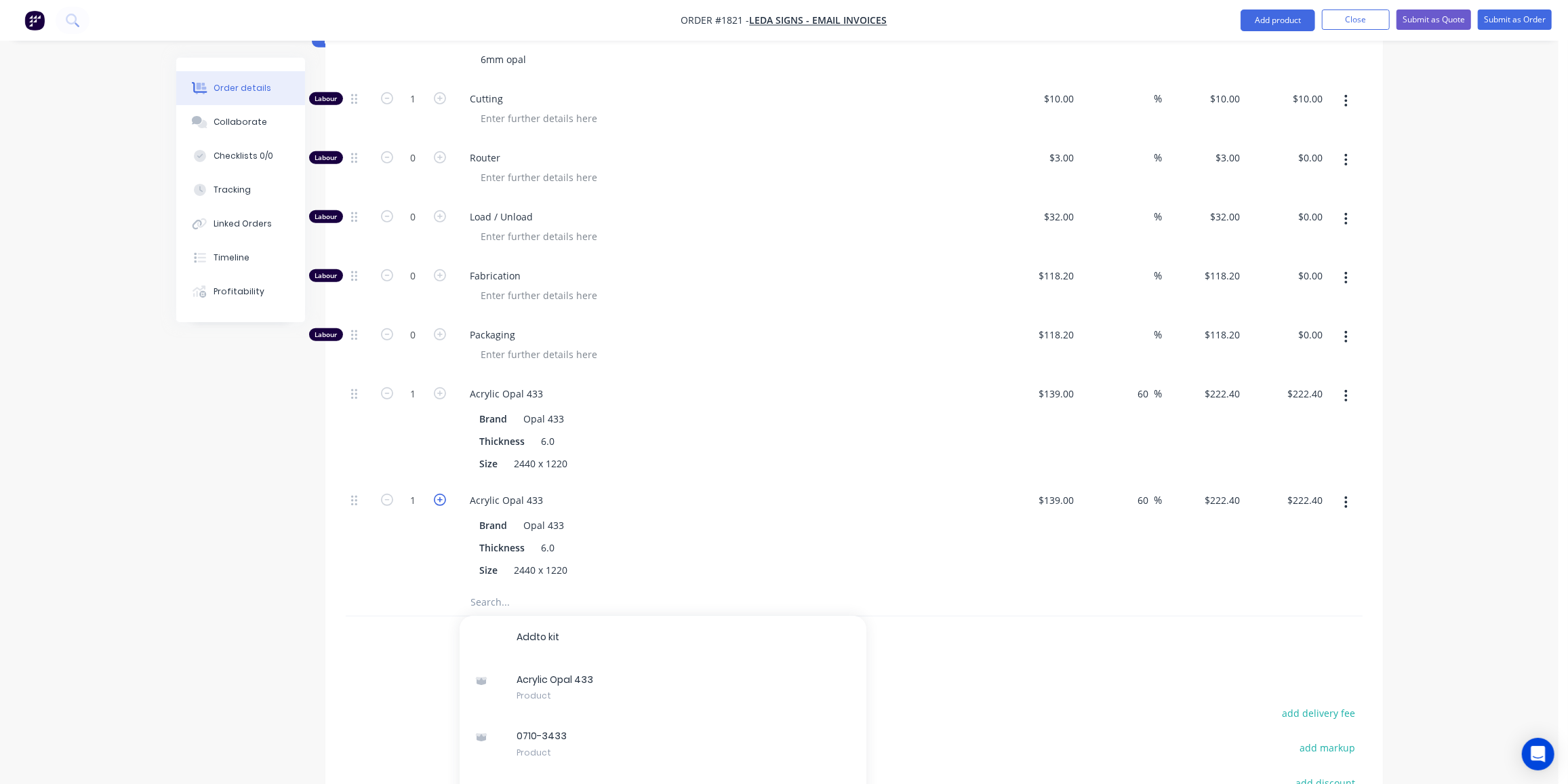
scroll to position [573, 0]
click at [425, 490] on input "1" at bounding box center [414, 500] width 36 height 20
type input "0.66"
type input "$146.78"
click at [128, 606] on div "Order details Collaborate Checklists 0/0 Tracking Linked Orders Timeline Profit…" at bounding box center [779, 216] width 1559 height 1580
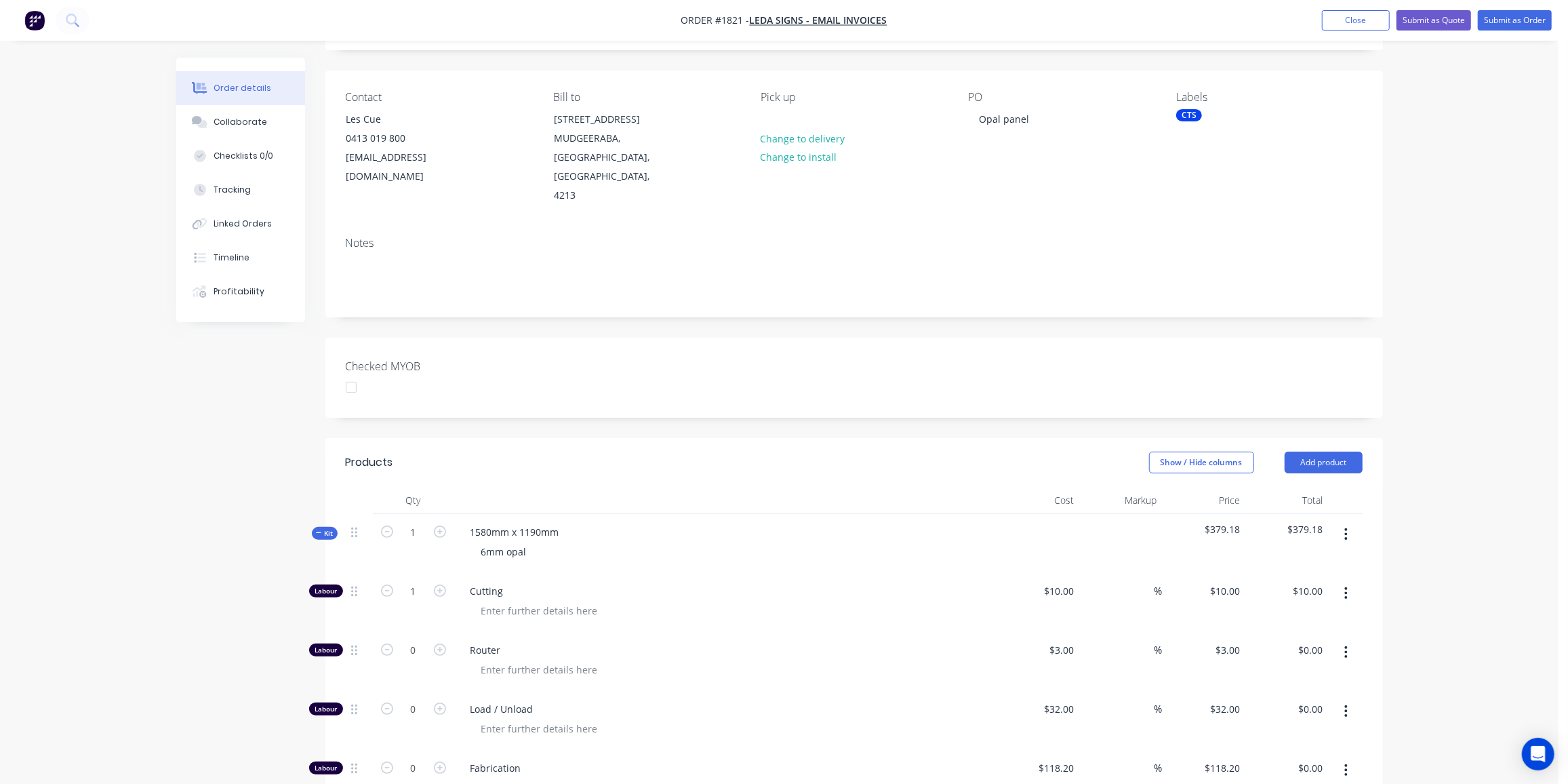
click at [320, 530] on icon "button" at bounding box center [319, 532] width 6 height 6
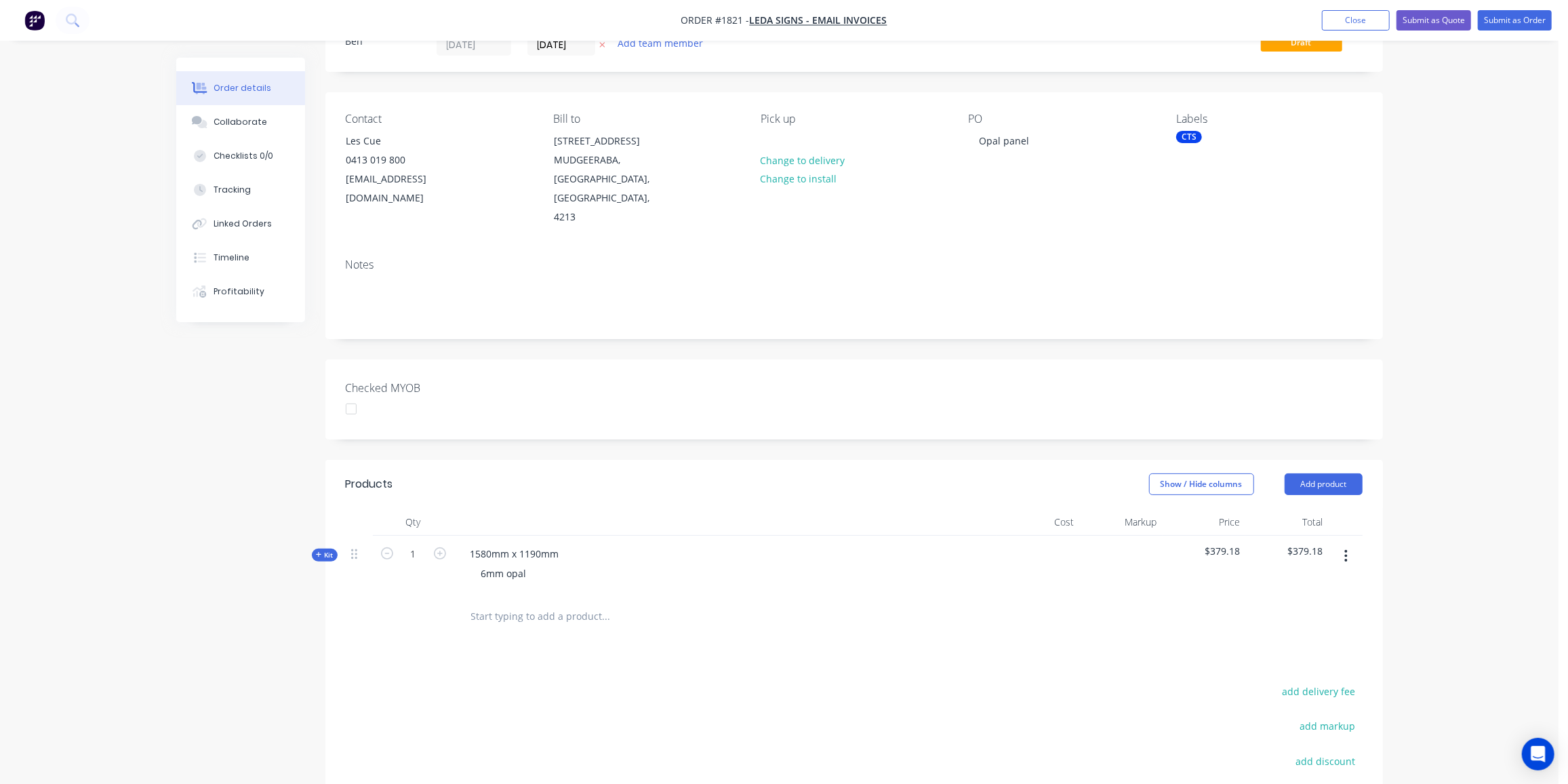
scroll to position [58, 0]
click at [321, 551] on span "Kit" at bounding box center [324, 555] width 17 height 10
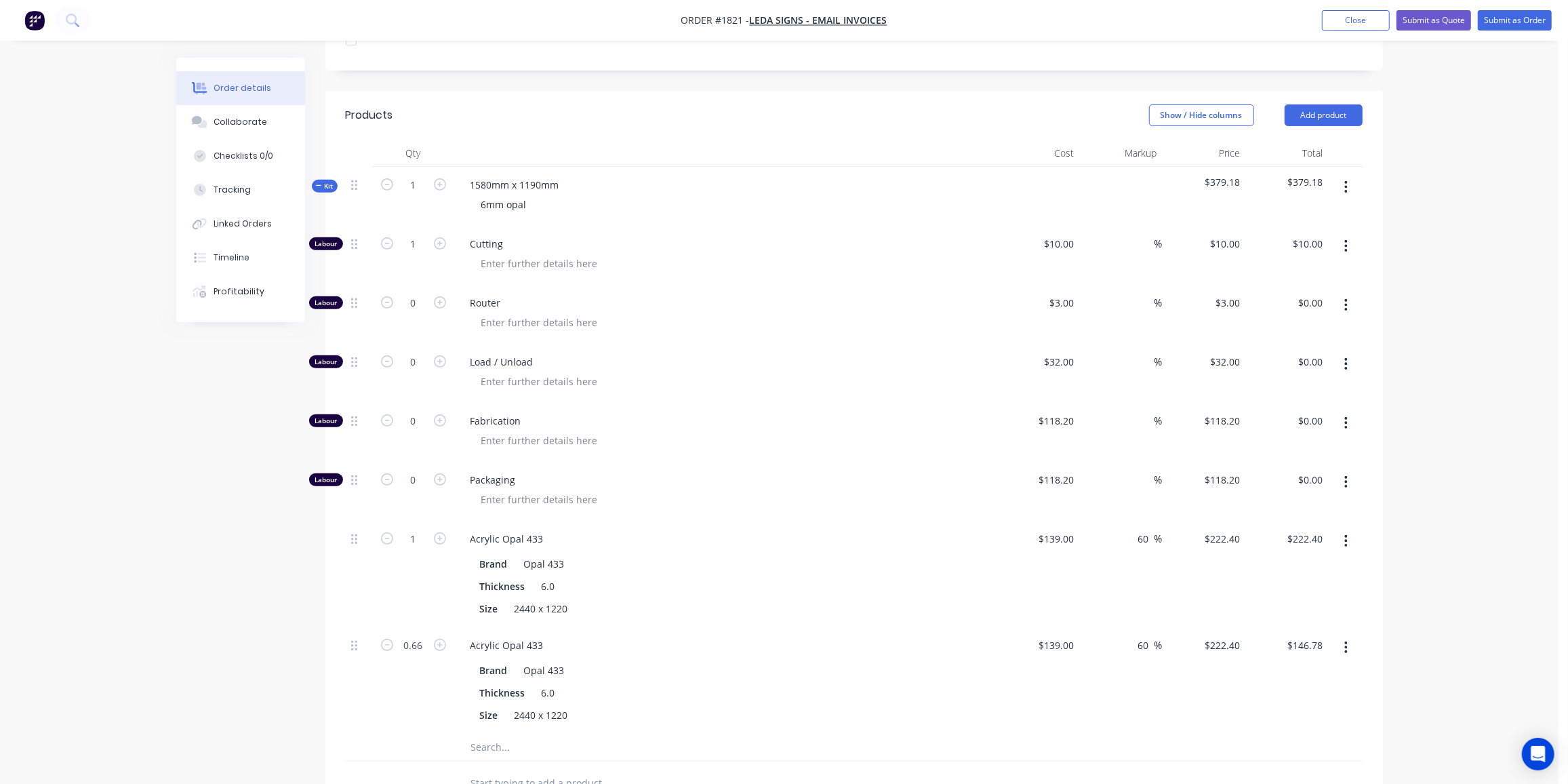
scroll to position [428, 0]
click at [1348, 535] on icon "button" at bounding box center [1347, 541] width 3 height 12
click at [1278, 622] on div "Delete" at bounding box center [1298, 632] width 105 height 20
click at [171, 481] on div "Order details Collaborate Checklists 0/0 Tracking Linked Orders Timeline Profit…" at bounding box center [780, 337] width 1235 height 1416
click at [316, 185] on icon "button" at bounding box center [319, 185] width 5 height 1
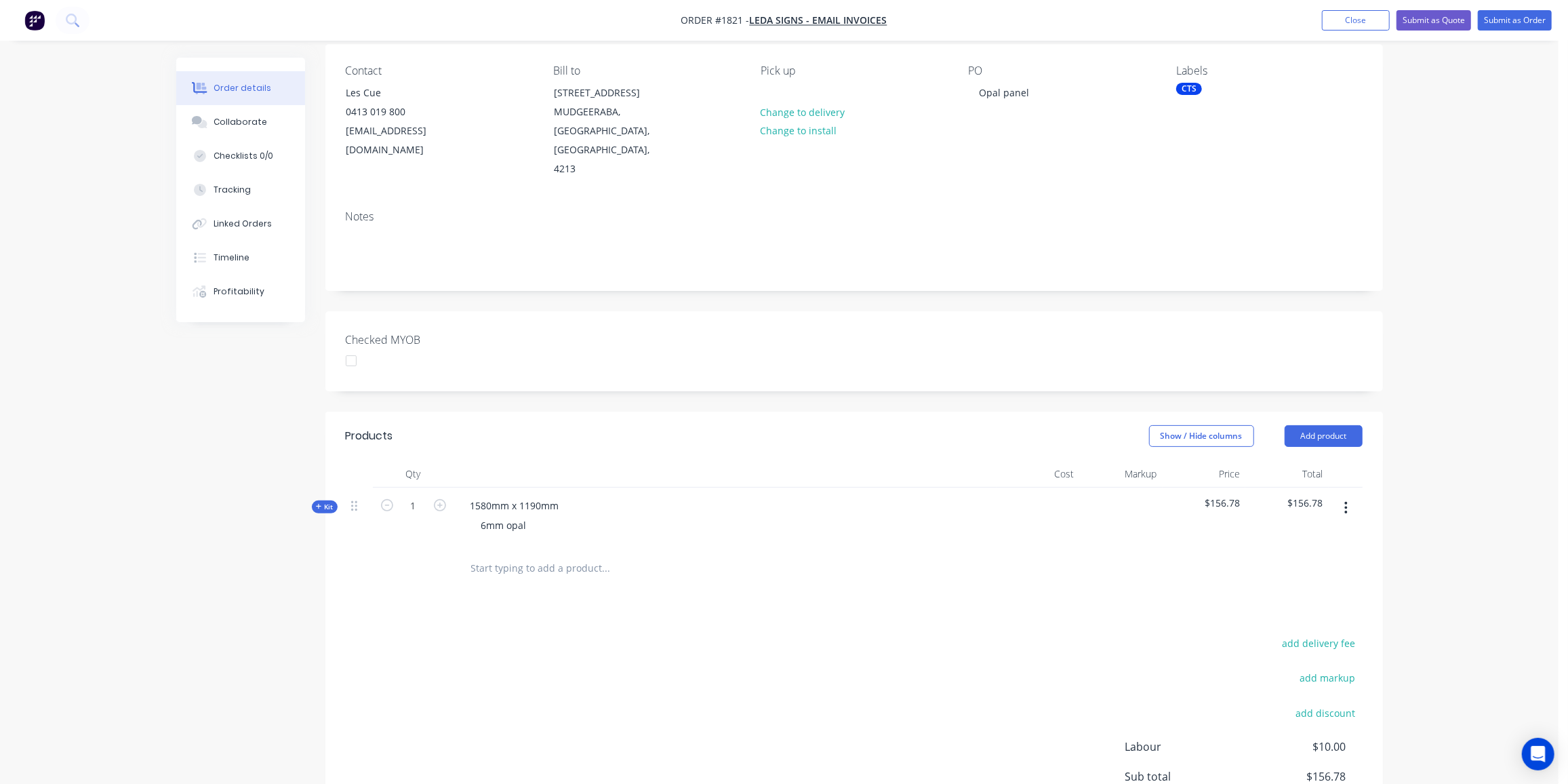
scroll to position [0, 0]
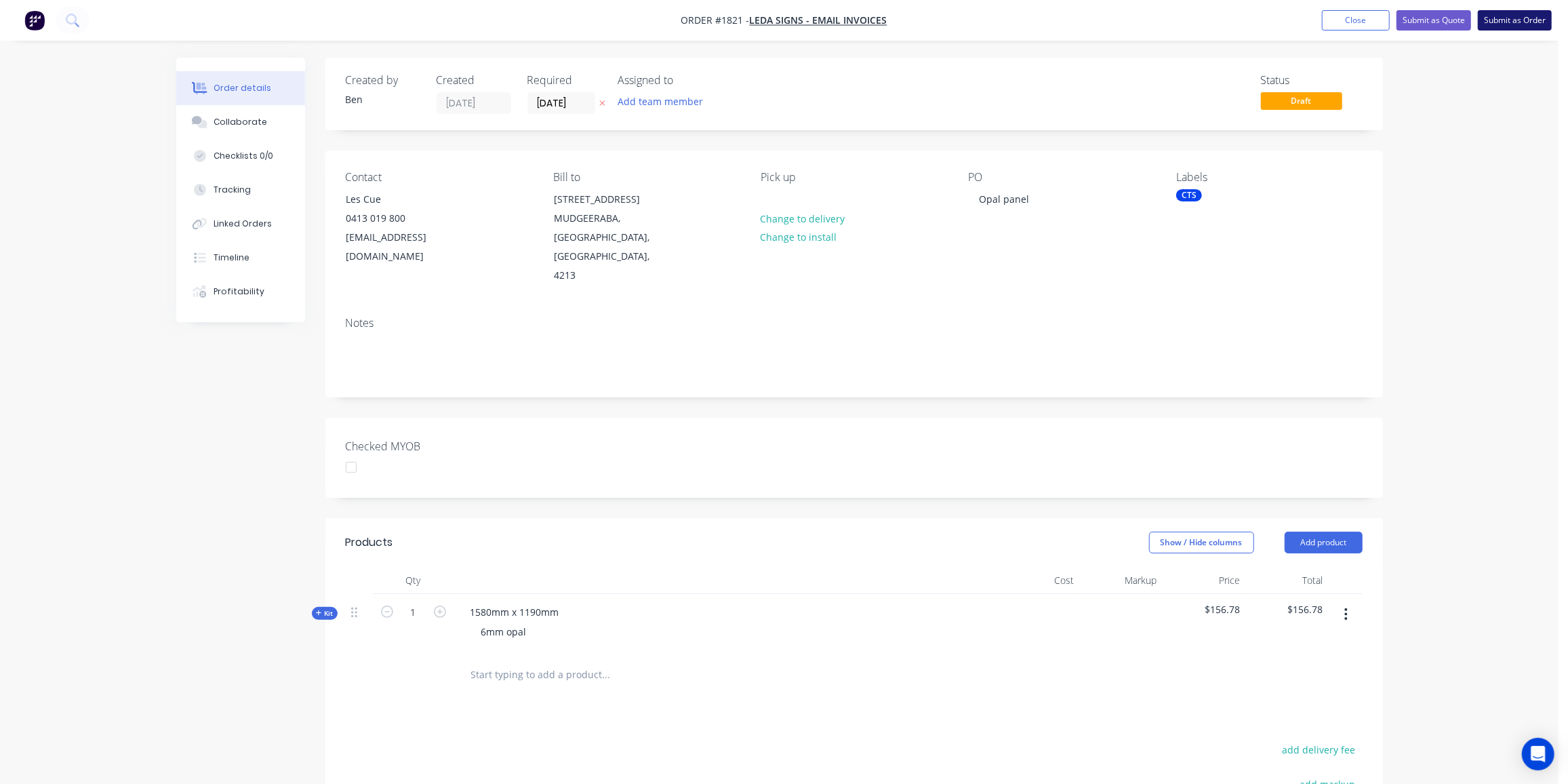
click at [1510, 23] on button "Submit as Order" at bounding box center [1514, 20] width 74 height 20
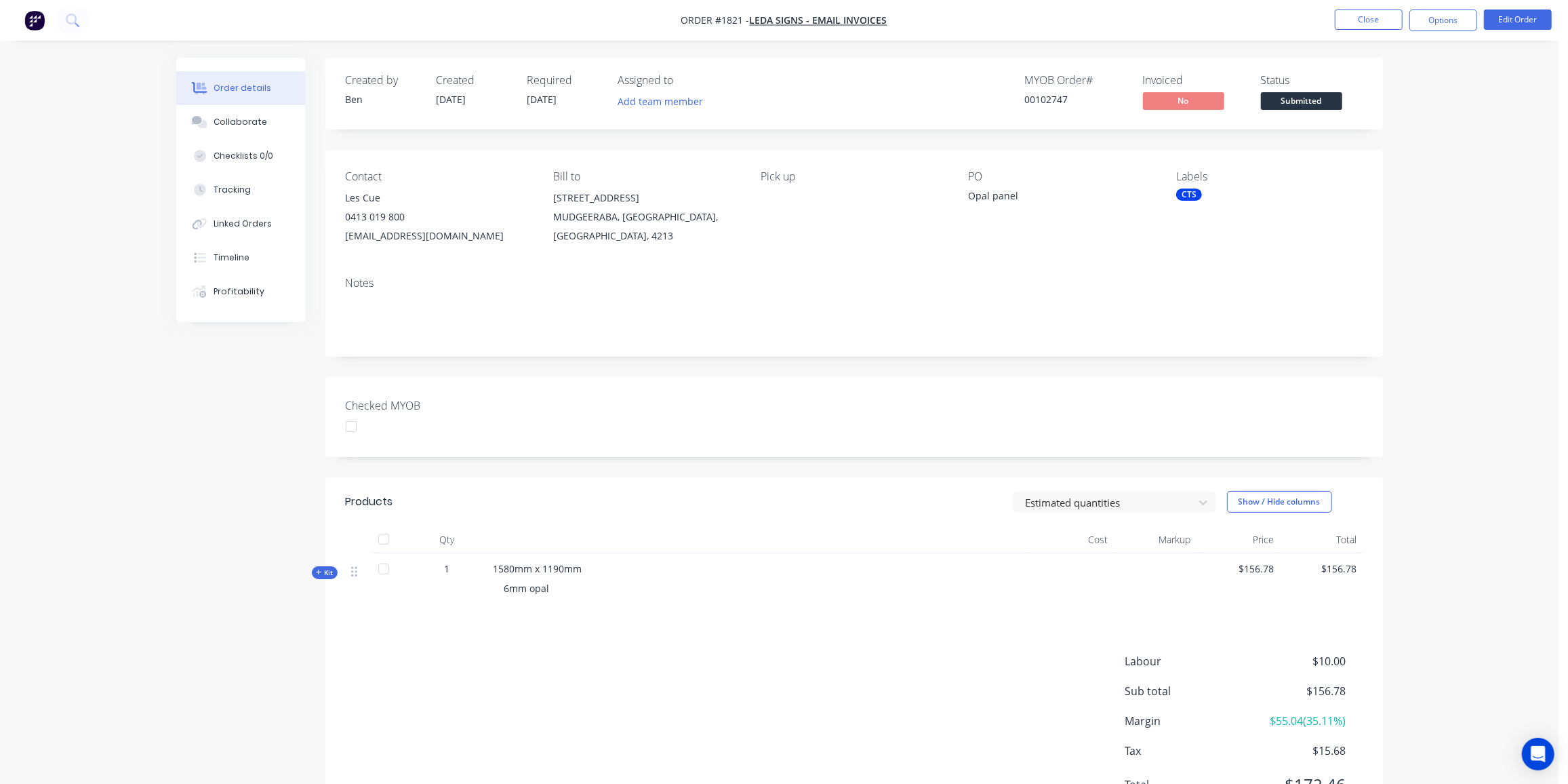
click at [1308, 102] on span "Submitted" at bounding box center [1301, 100] width 81 height 17
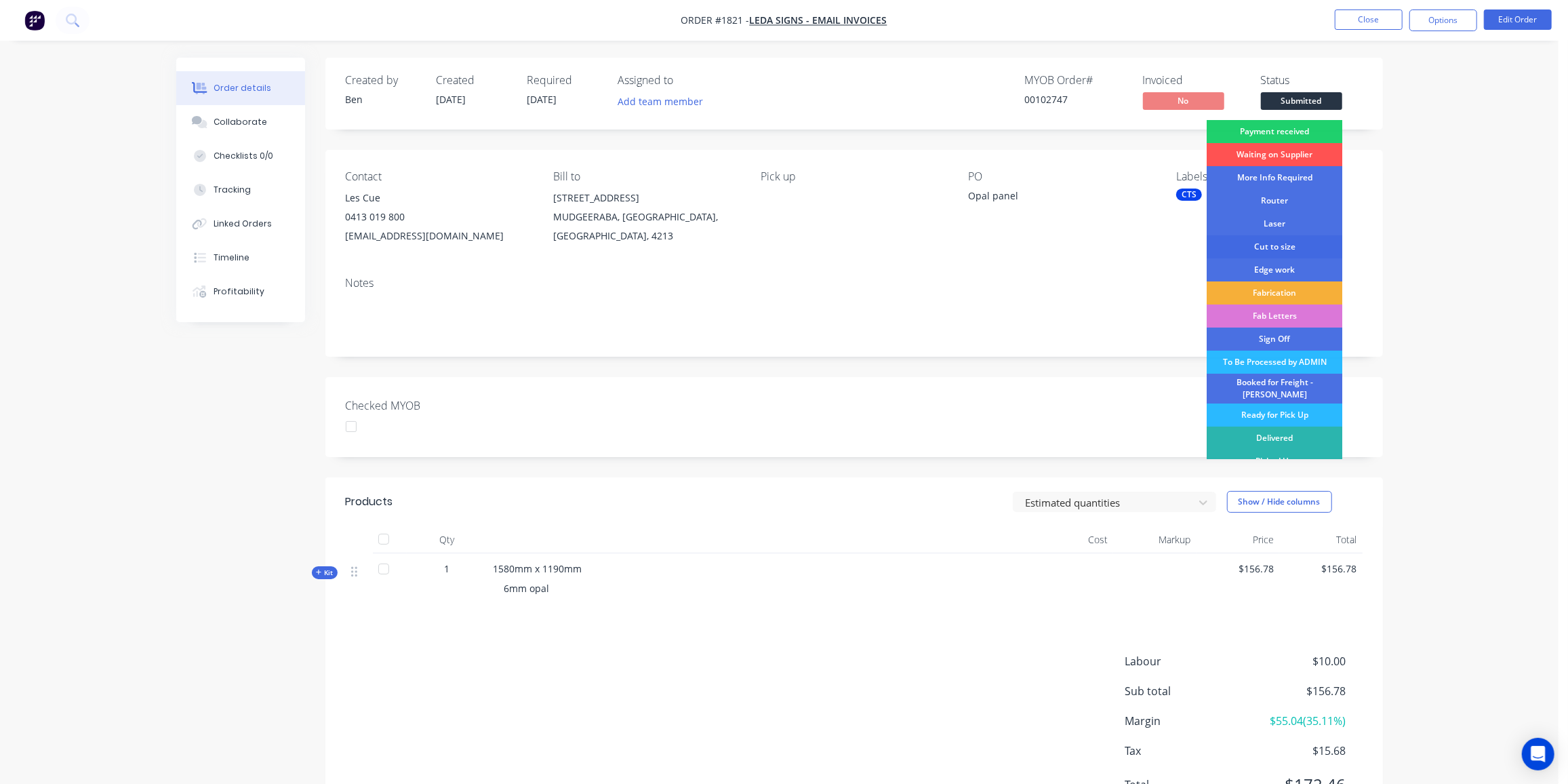
click at [1283, 242] on div "Cut to size" at bounding box center [1275, 246] width 136 height 23
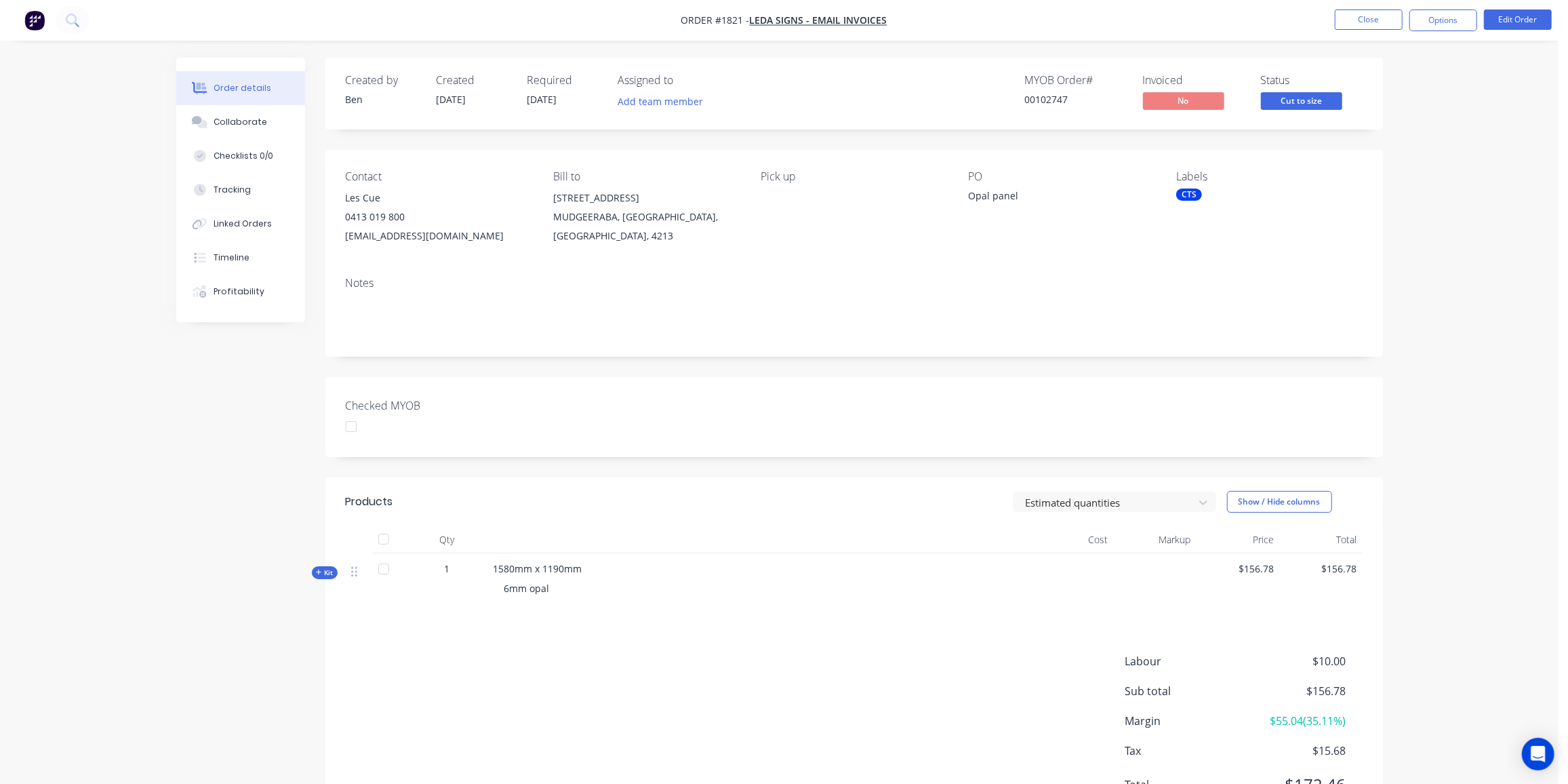
click at [1188, 195] on div "CTS" at bounding box center [1189, 194] width 26 height 12
click at [1227, 374] on div "Urgent" at bounding box center [1232, 377] width 38 height 15
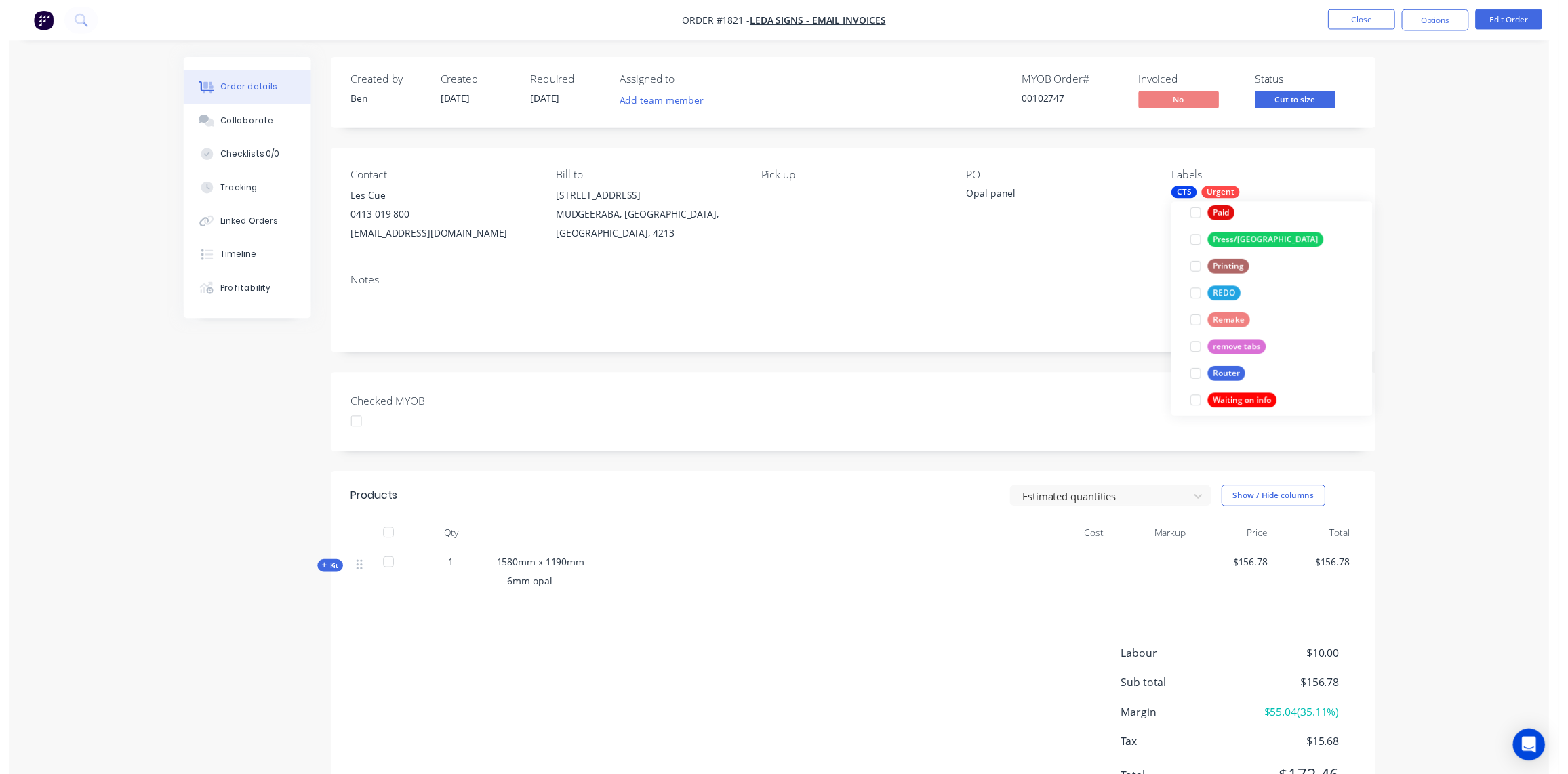
scroll to position [0, 0]
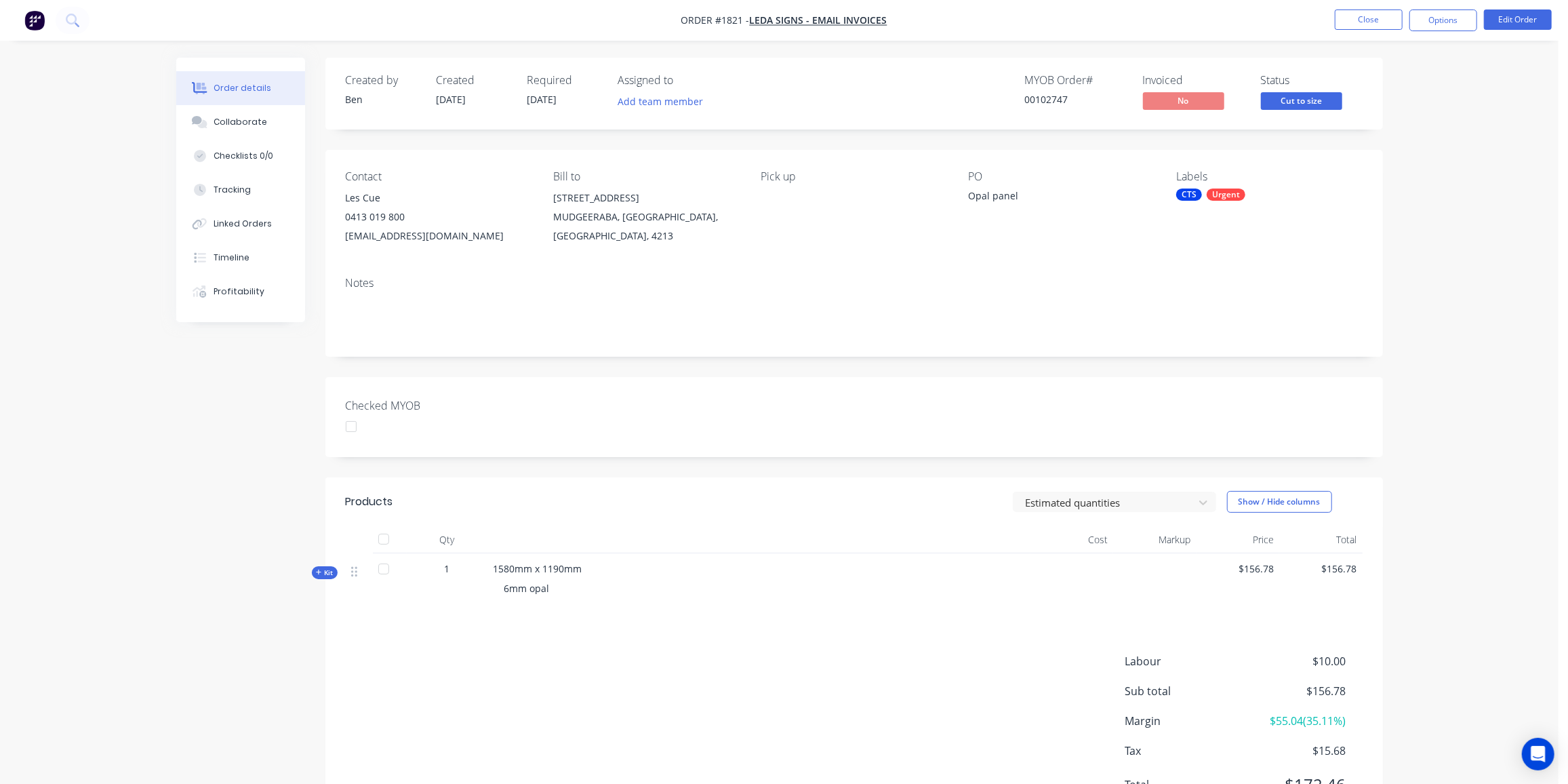
drag, startPoint x: 832, startPoint y: 585, endPoint x: 853, endPoint y: 556, distance: 35.8
click at [835, 583] on div "6mm opal" at bounding box center [759, 589] width 531 height 26
click at [1360, 23] on button "Close" at bounding box center [1368, 19] width 67 height 20
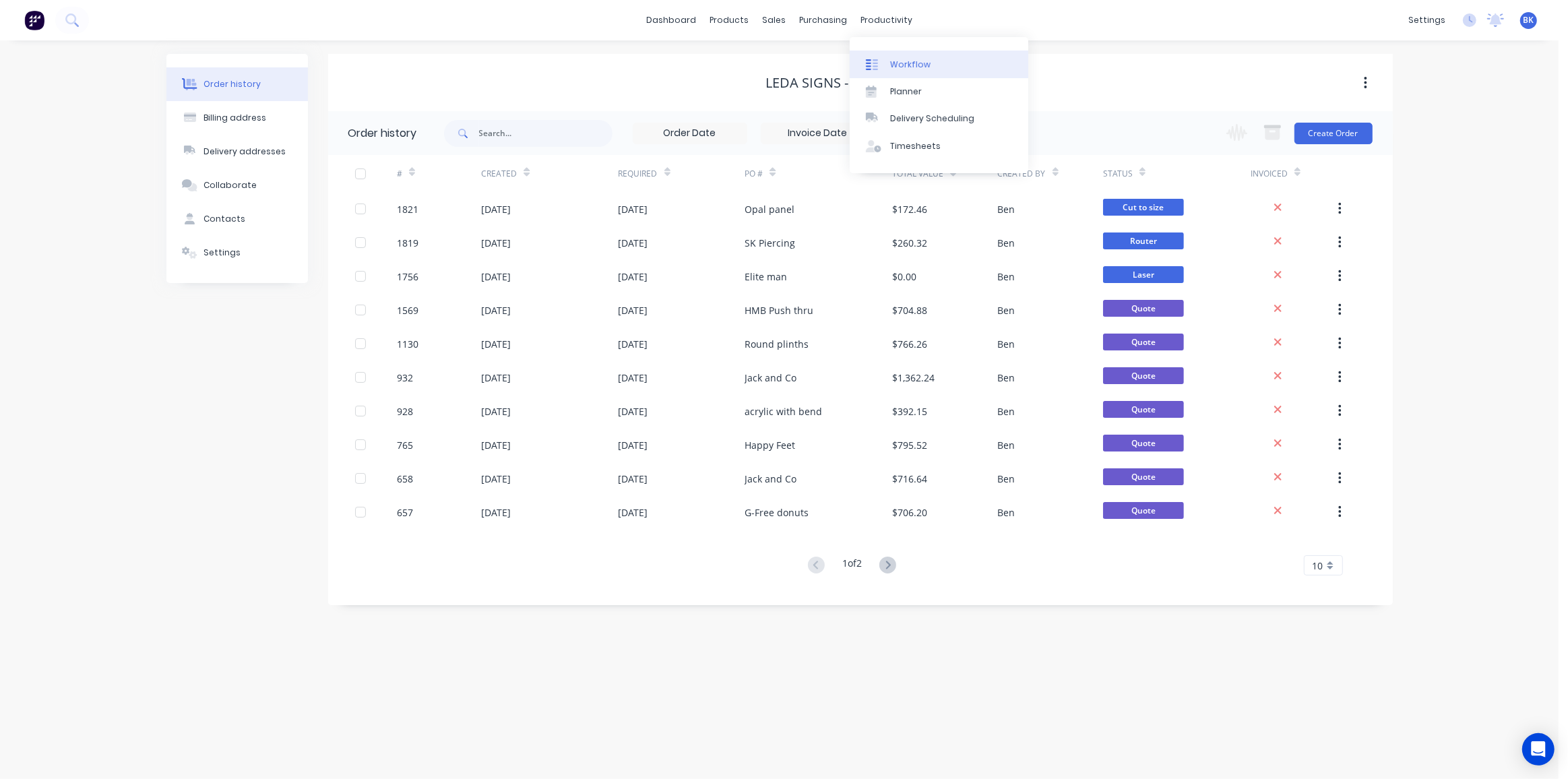
click at [915, 62] on div "Workflow" at bounding box center [910, 64] width 41 height 12
